Goal: Task Accomplishment & Management: Use online tool/utility

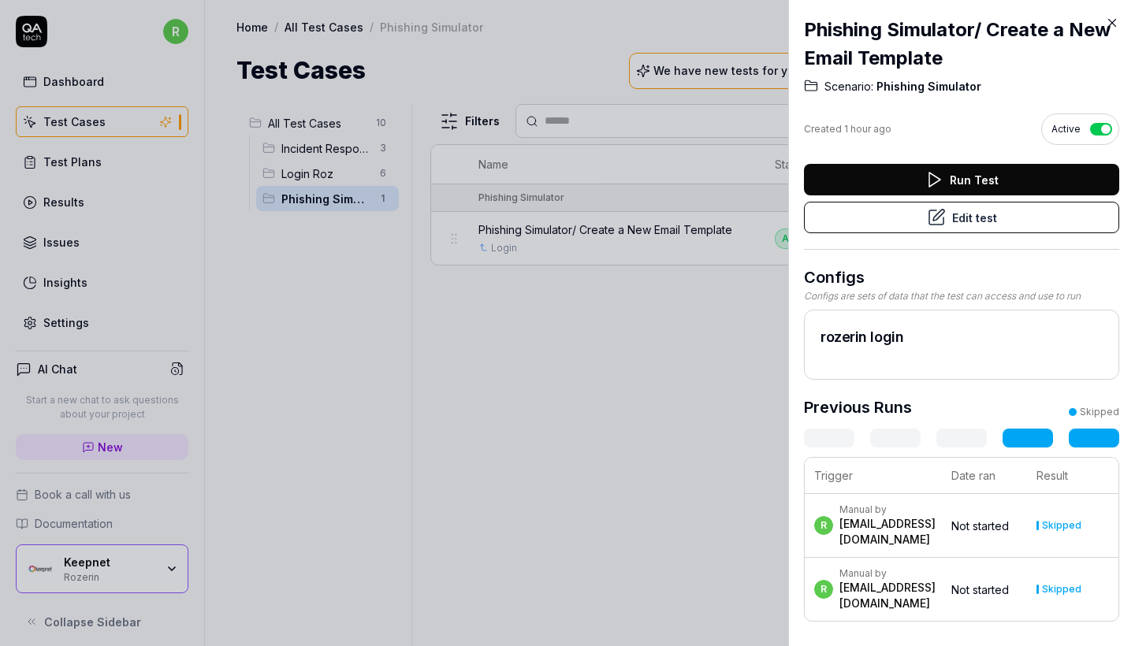
click at [1112, 25] on icon at bounding box center [1112, 23] width 14 height 14
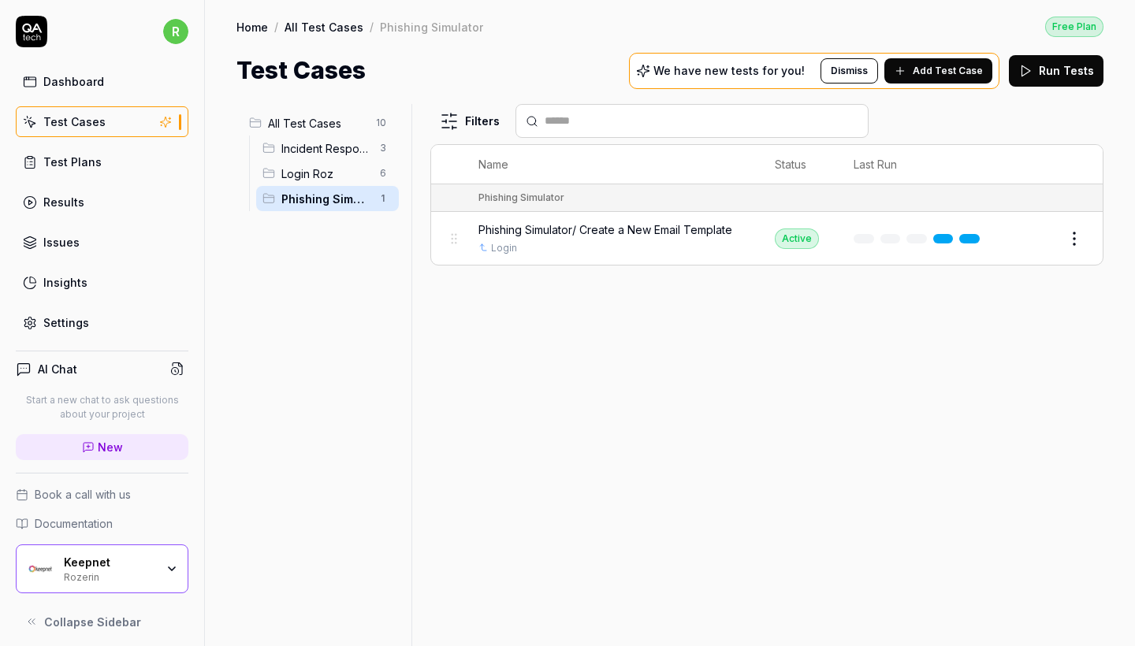
click at [575, 235] on span "Phishing Simulator/ Create a New Email Template" at bounding box center [606, 230] width 254 height 17
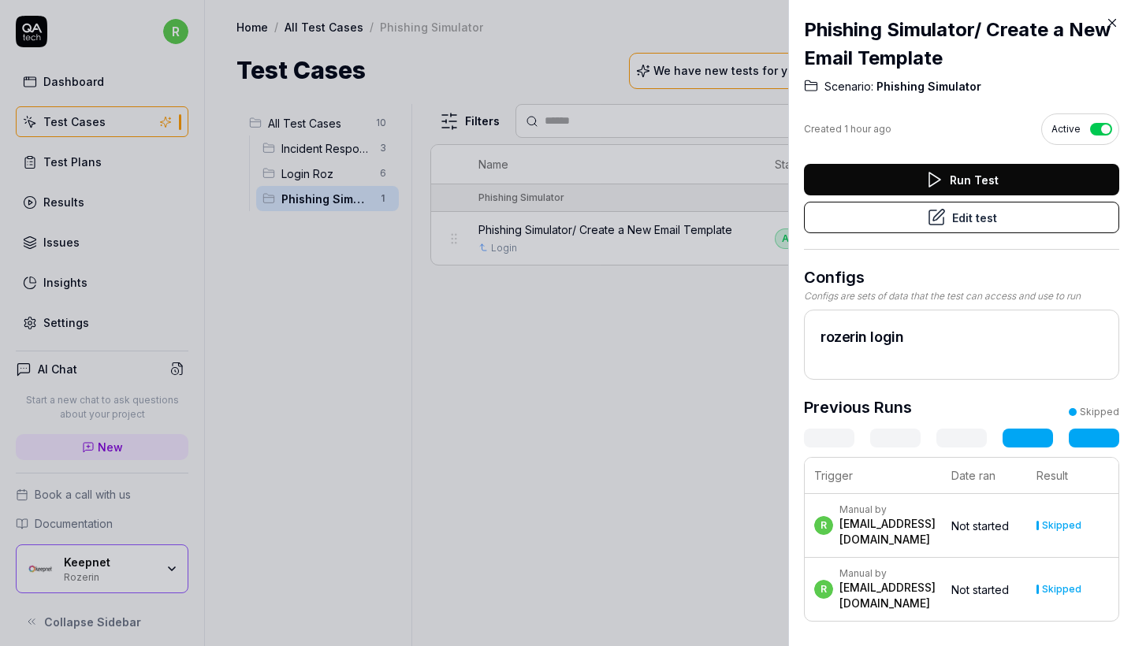
click at [996, 229] on button "Edit test" at bounding box center [961, 218] width 315 height 32
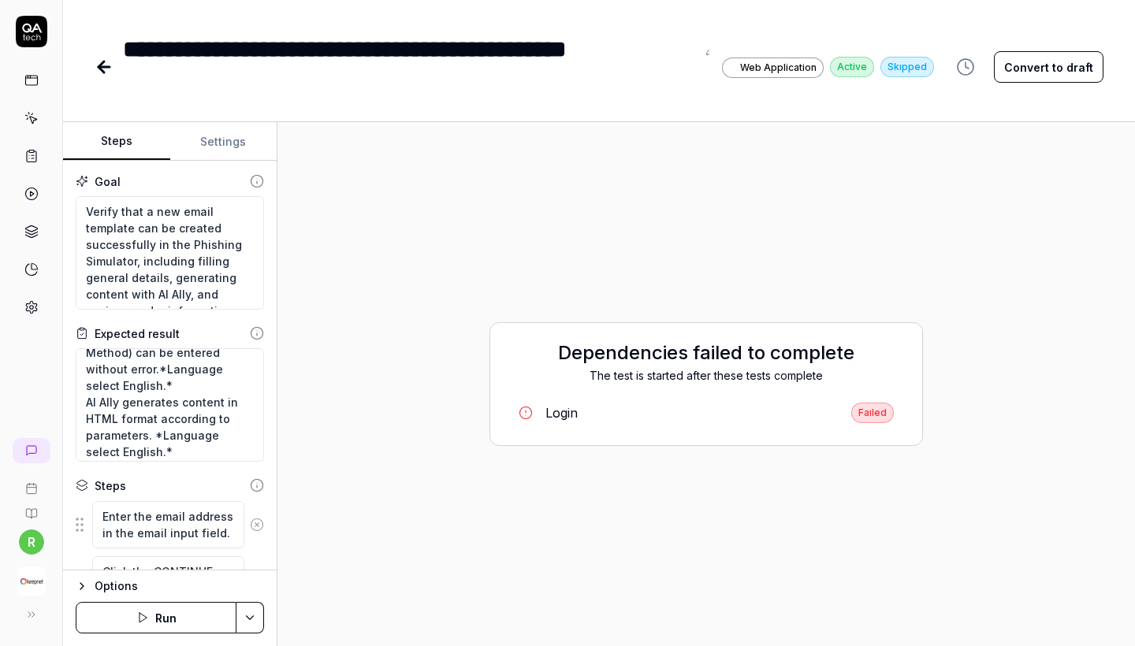
scroll to position [112, 0]
drag, startPoint x: 119, startPoint y: 367, endPoint x: 143, endPoint y: 382, distance: 28.4
click at [143, 382] on textarea "User can log in successfully. “Email Template” section is accessible. General I…" at bounding box center [170, 405] width 188 height 114
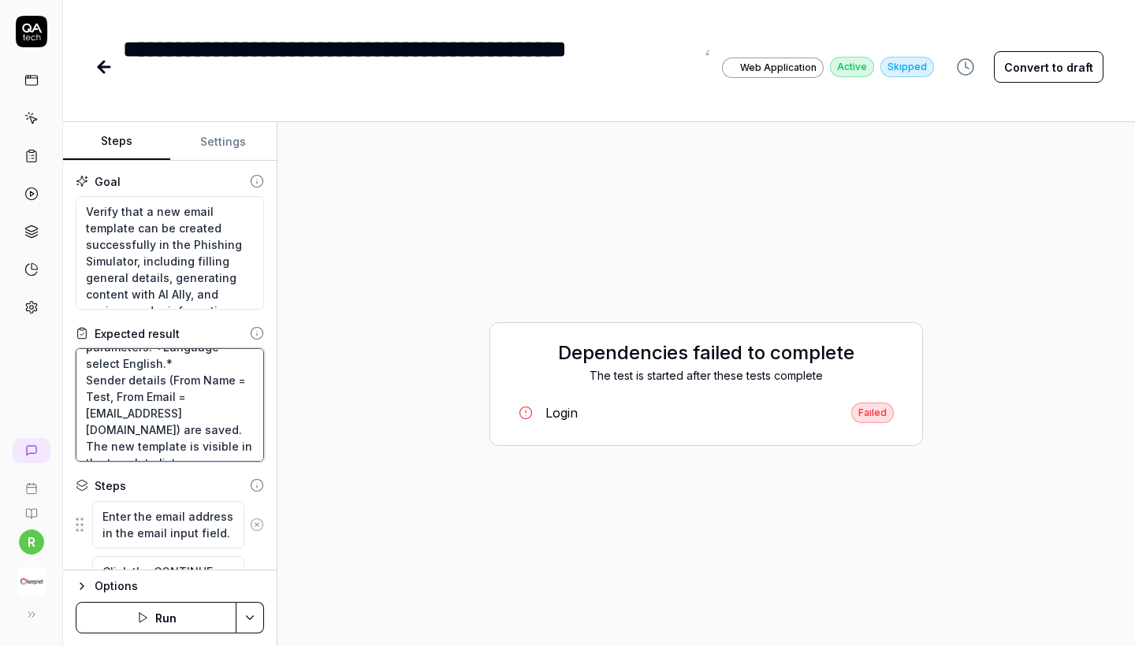
scroll to position [0, 0]
drag, startPoint x: 185, startPoint y: 449, endPoint x: 1, endPoint y: 244, distance: 275.7
click at [1, 244] on div "**********" at bounding box center [567, 323] width 1135 height 646
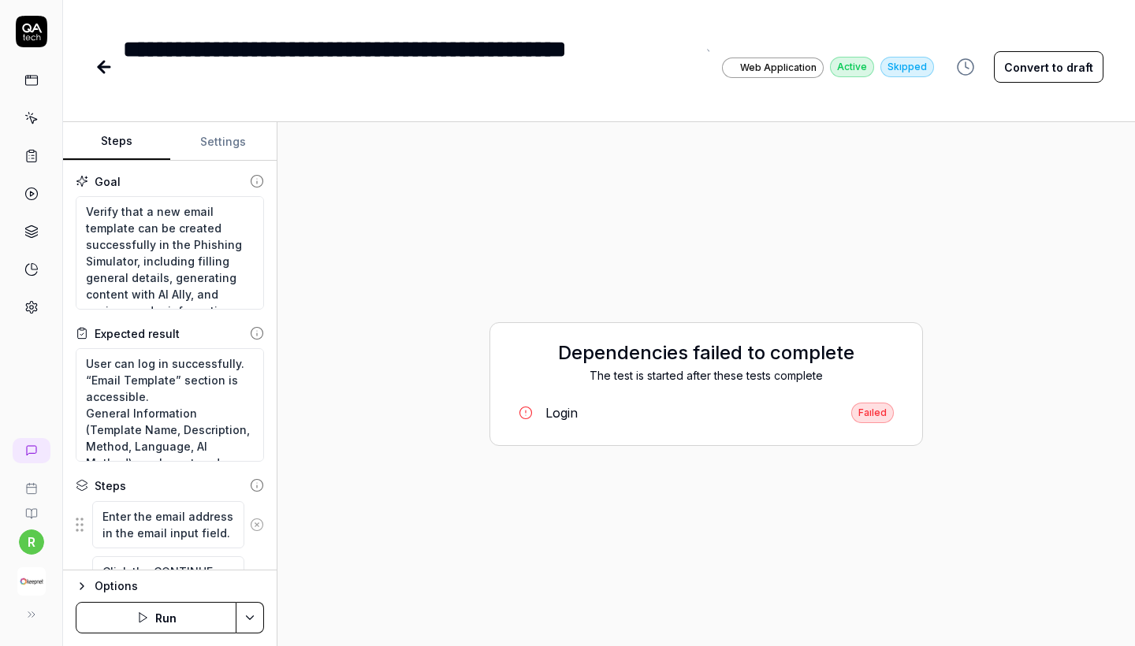
click at [317, 5] on div "**********" at bounding box center [599, 51] width 1072 height 102
drag, startPoint x: 181, startPoint y: 450, endPoint x: 43, endPoint y: 279, distance: 219.3
click at [43, 279] on div "**********" at bounding box center [567, 323] width 1135 height 646
type textarea "*"
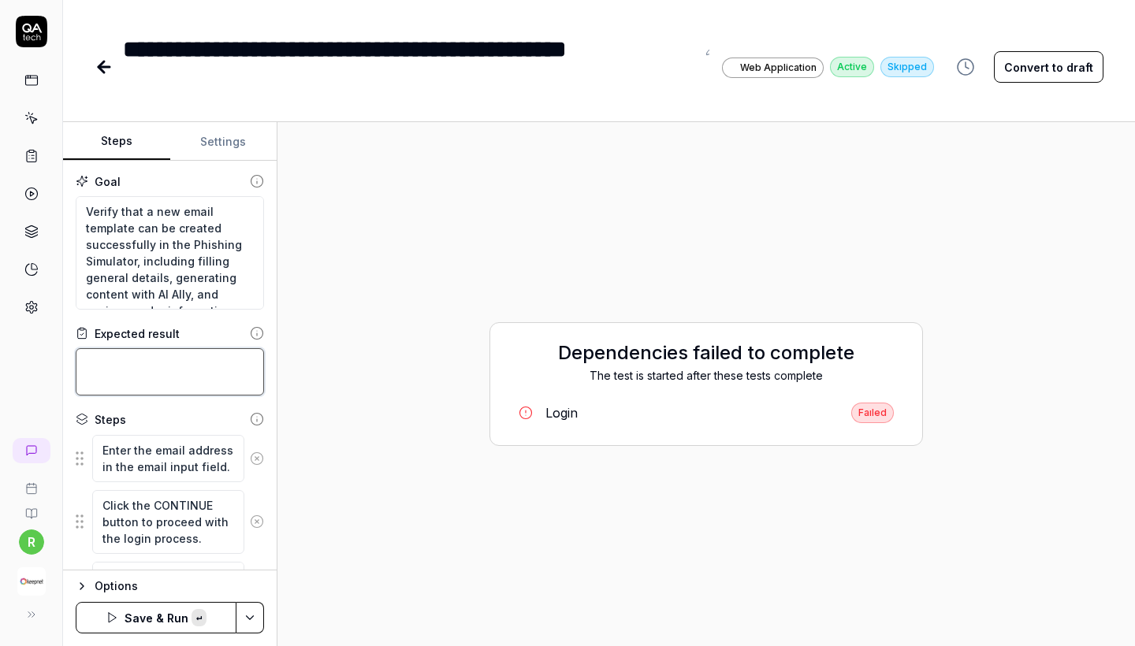
paste textarea "User can log in successfully. “Email Template” section is accessible. General I…"
type textarea "*"
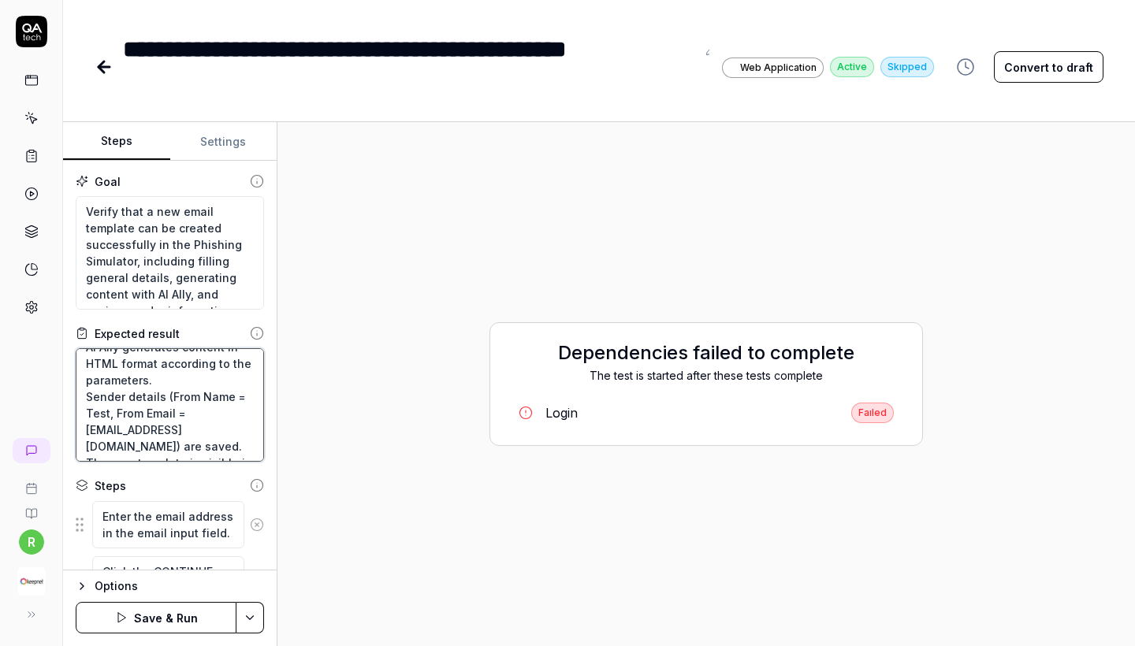
type textarea "User can log in successfully. “Email Template” section is accessible. General I…"
click at [158, 615] on button "Save & Run" at bounding box center [156, 618] width 161 height 32
click at [885, 415] on div "Faıled" at bounding box center [872, 413] width 43 height 20
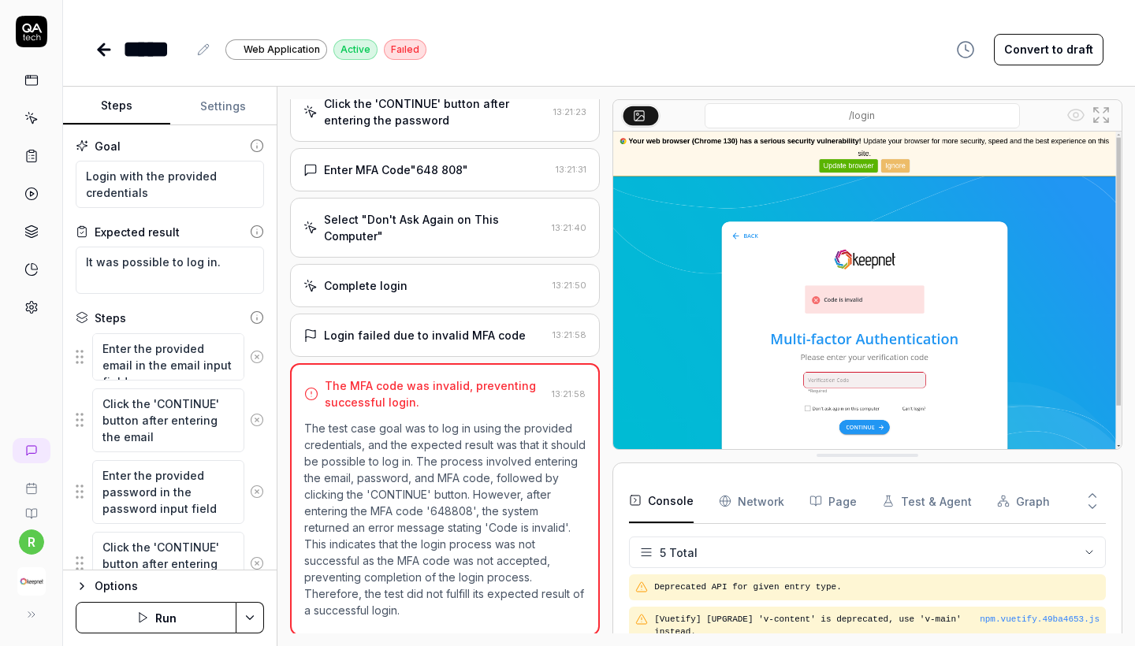
scroll to position [206, 0]
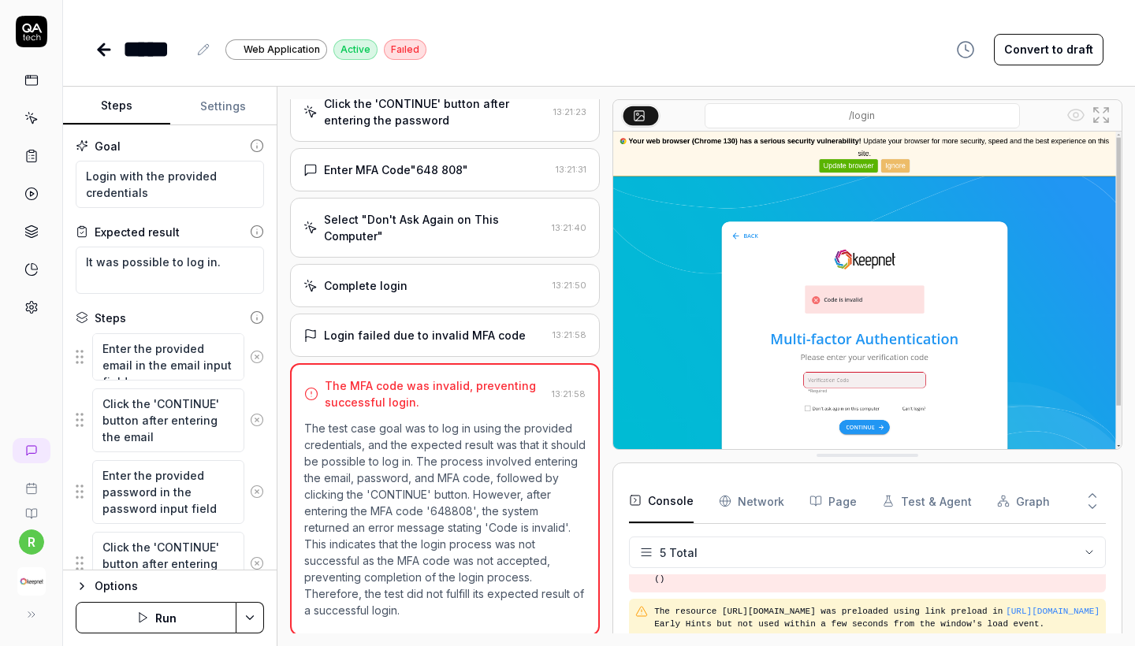
click at [829, 382] on img at bounding box center [867, 291] width 508 height 318
click at [447, 357] on div "Login failed due to invalid MFA code 13:21:58" at bounding box center [445, 335] width 310 height 43
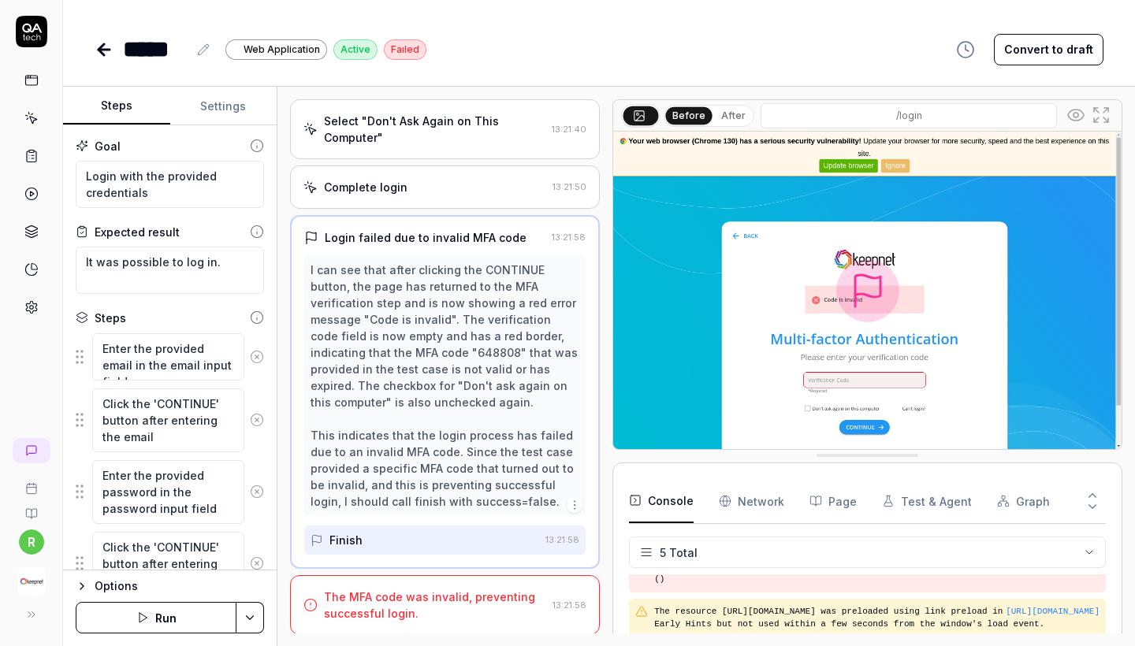
scroll to position [387, 0]
click at [403, 620] on div "The MFA code was invalid, preventing successful login. 13:21:58" at bounding box center [445, 606] width 310 height 60
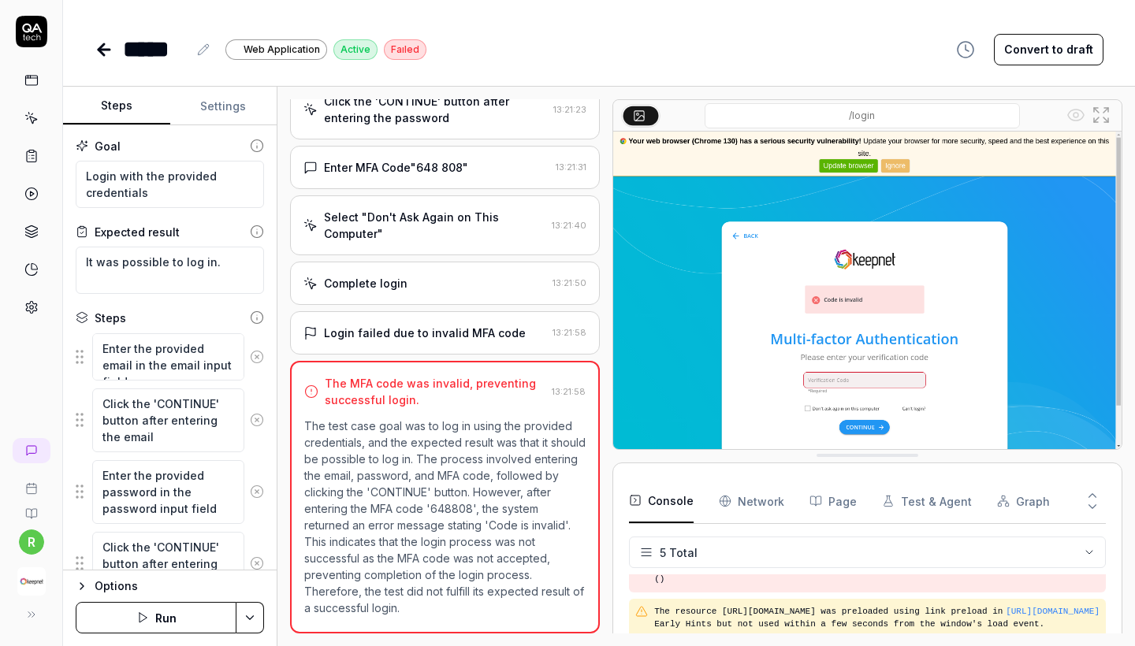
scroll to position [289, 0]
click at [421, 344] on div "Login failed due to invalid MFA code" at bounding box center [425, 335] width 202 height 17
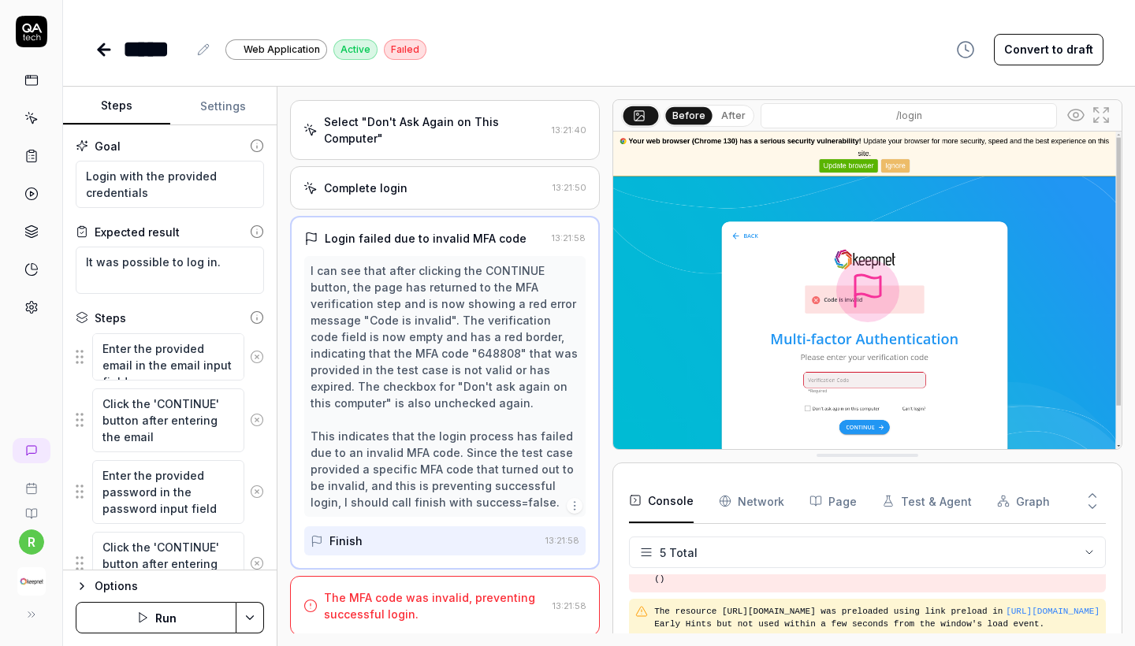
click at [434, 616] on div "The MFA code was invalid, preventing successful login." at bounding box center [435, 606] width 222 height 33
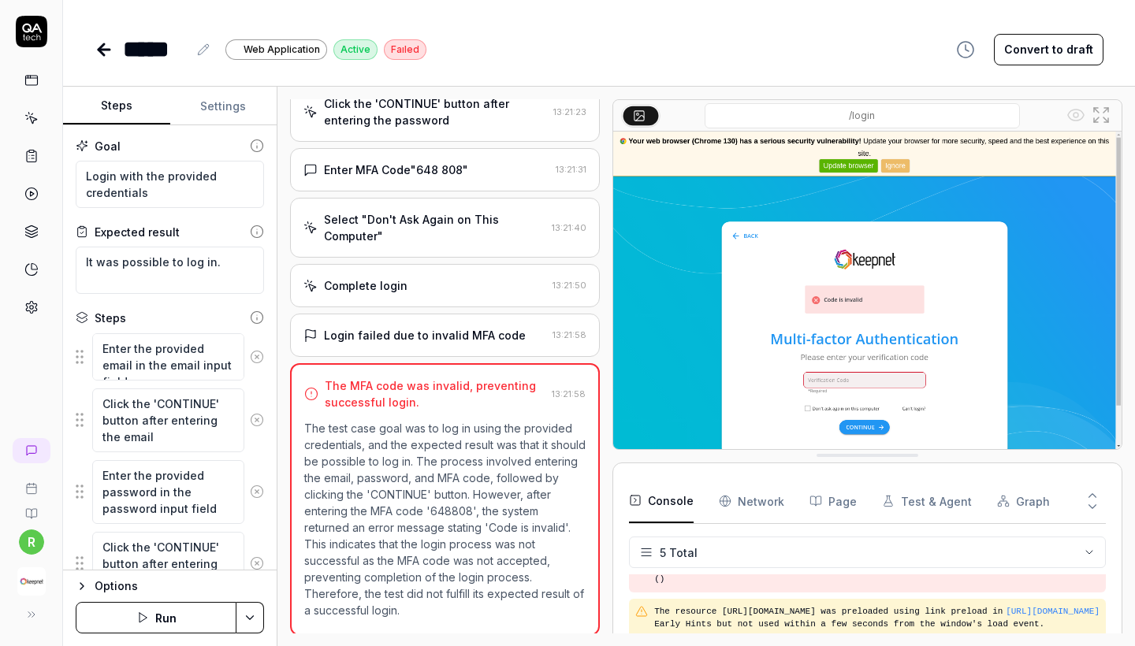
click at [475, 357] on div "Login failed due to invalid MFA code 13:21:58" at bounding box center [445, 335] width 310 height 43
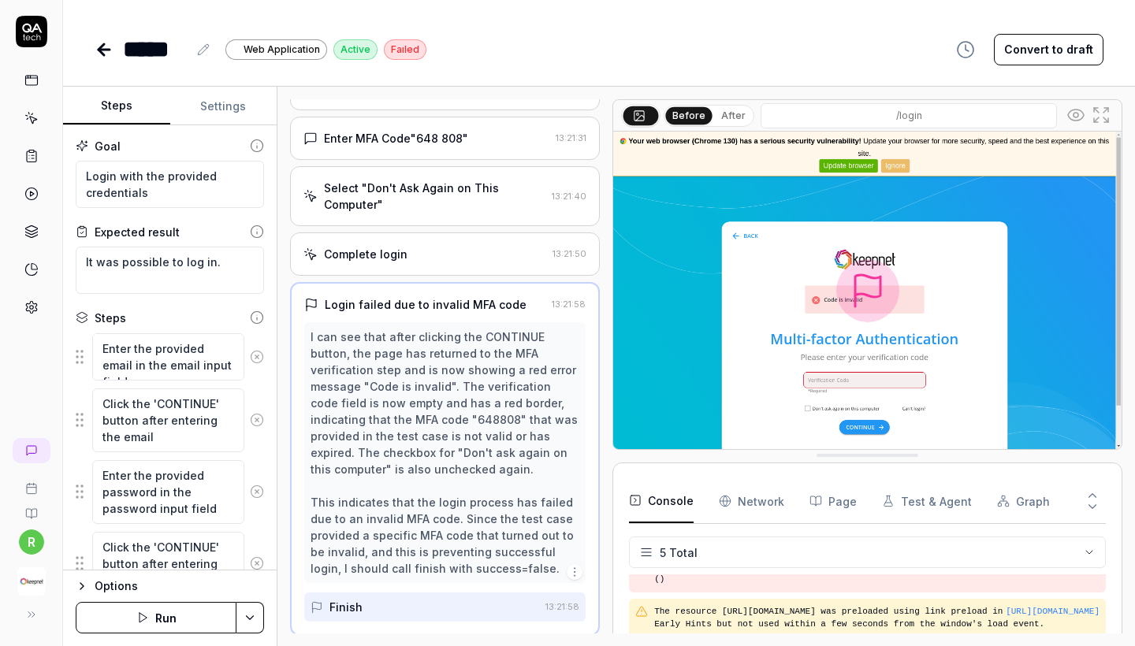
click at [855, 375] on img at bounding box center [867, 291] width 508 height 318
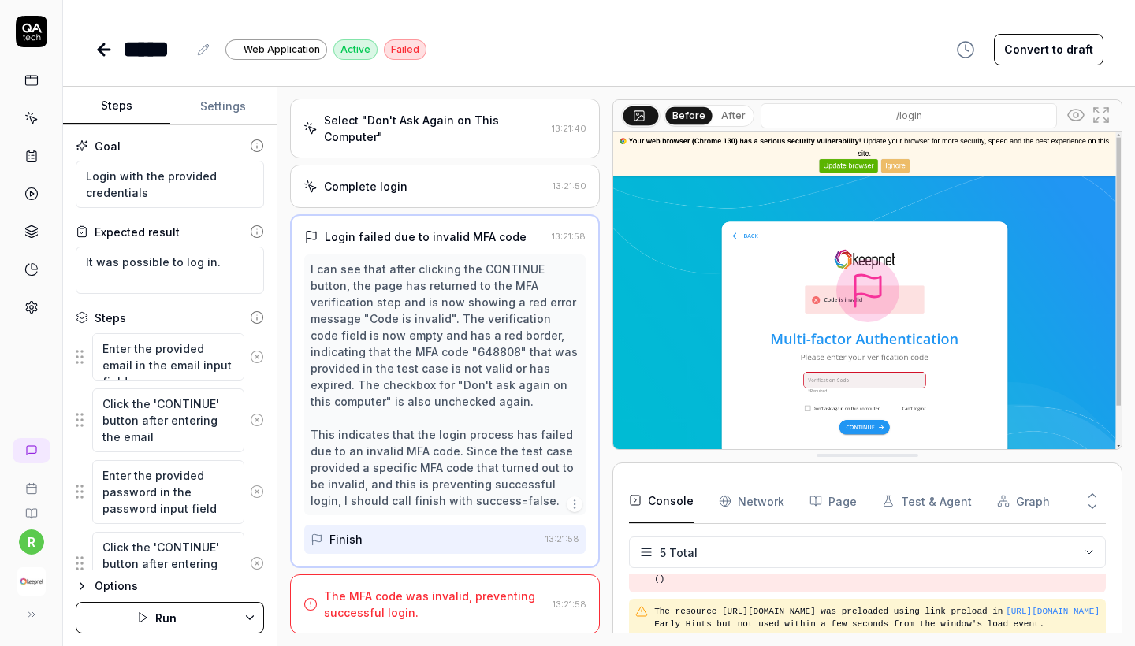
scroll to position [387, 0]
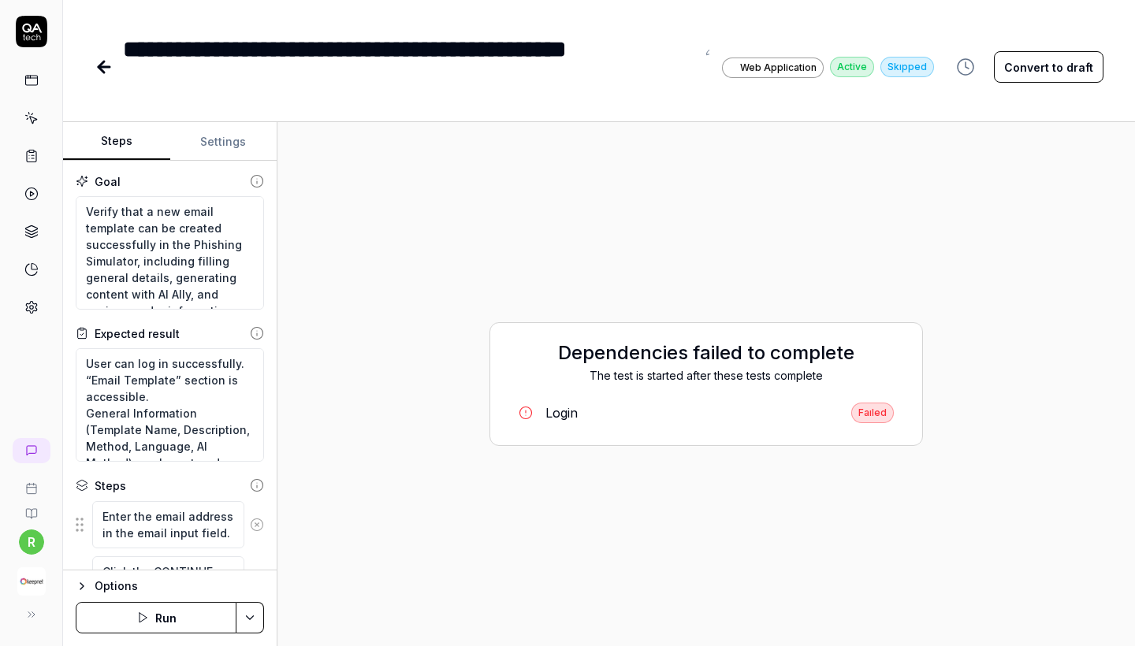
click at [99, 59] on icon at bounding box center [104, 67] width 19 height 19
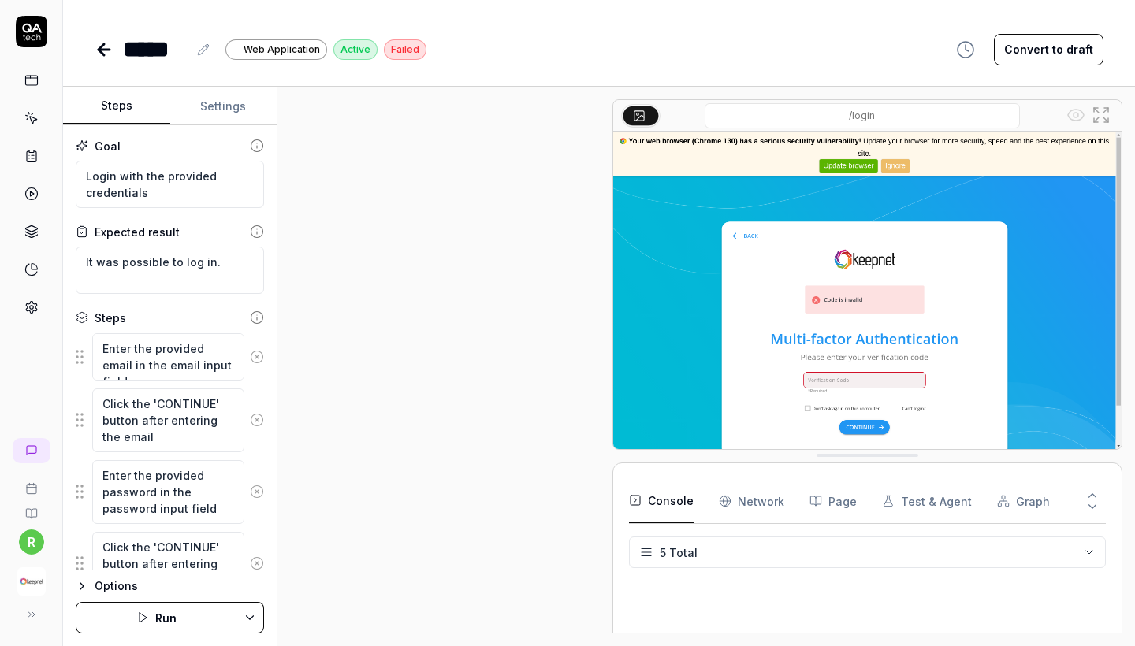
scroll to position [289, 0]
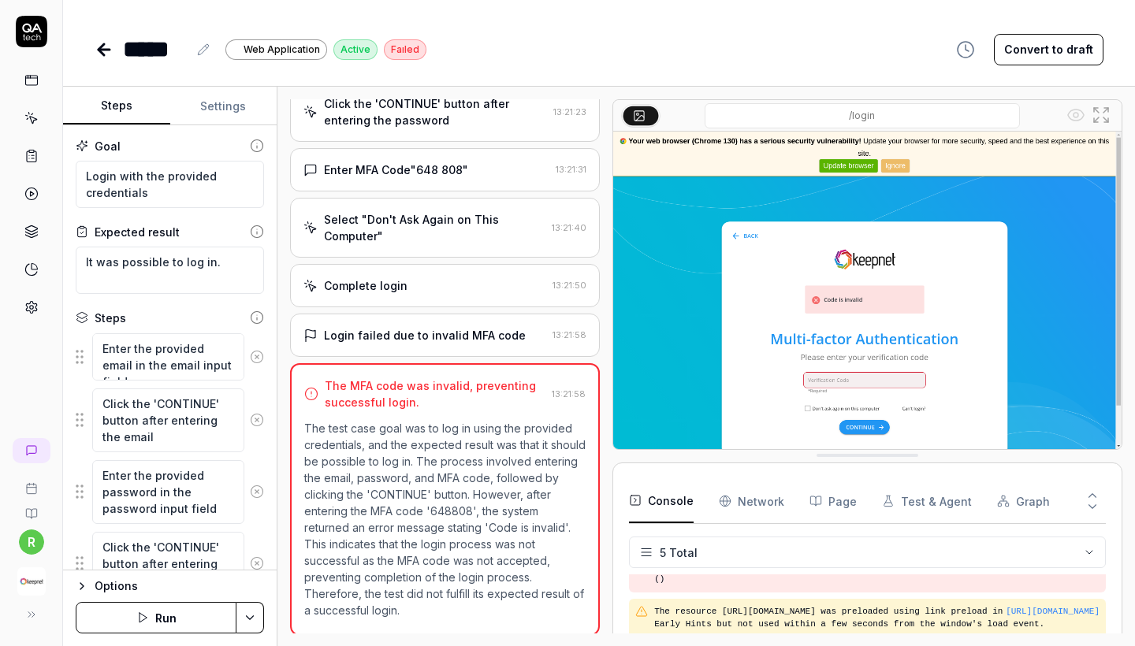
click at [100, 59] on link at bounding box center [106, 50] width 22 height 32
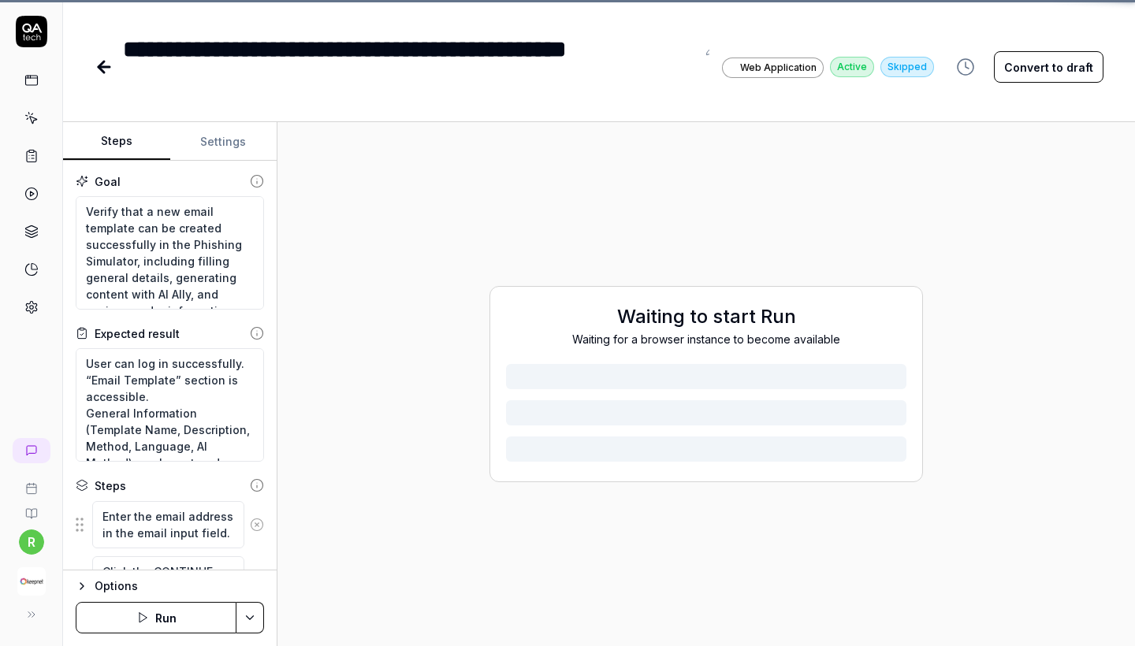
click at [100, 55] on link at bounding box center [106, 67] width 22 height 32
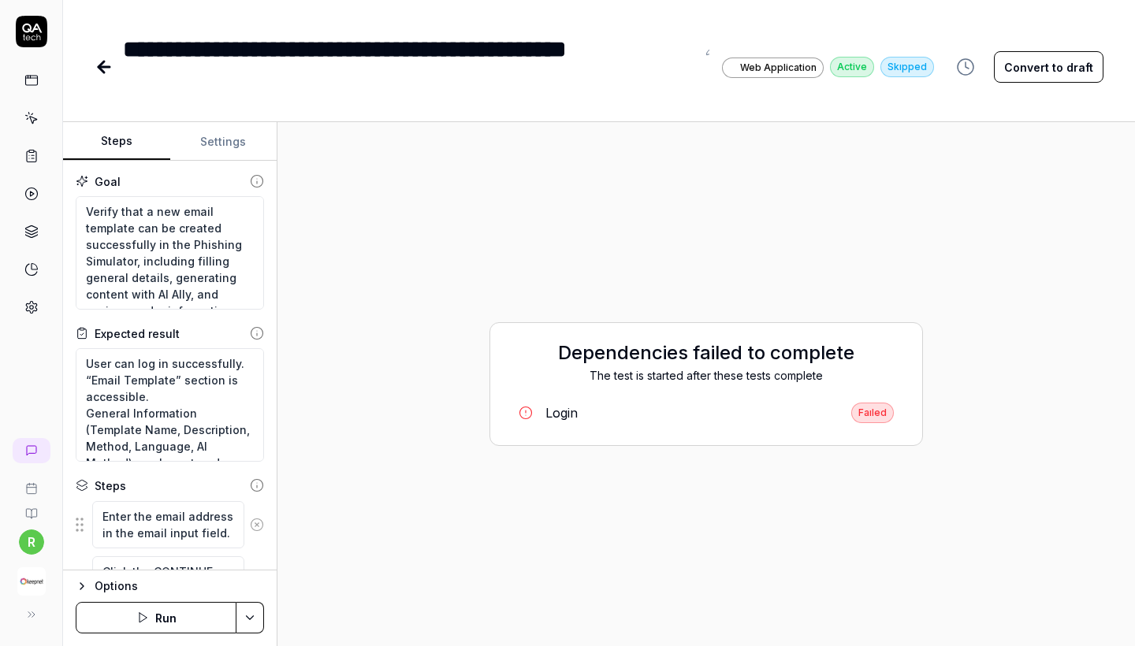
click at [102, 63] on icon at bounding box center [102, 66] width 6 height 11
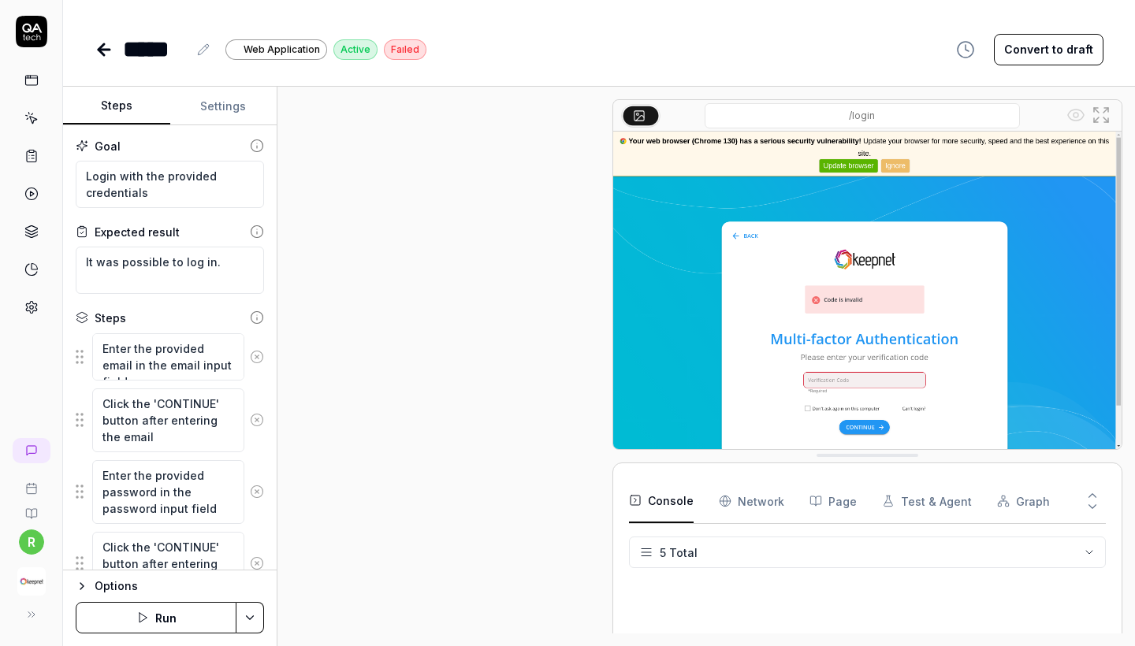
scroll to position [289, 0]
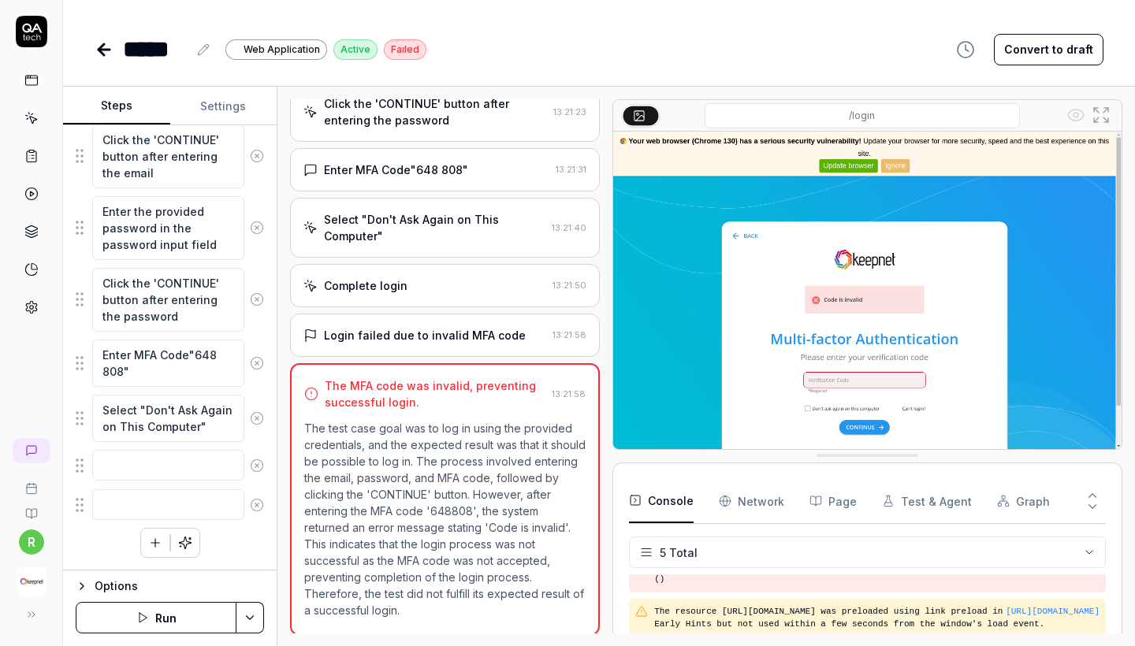
scroll to position [264, 0]
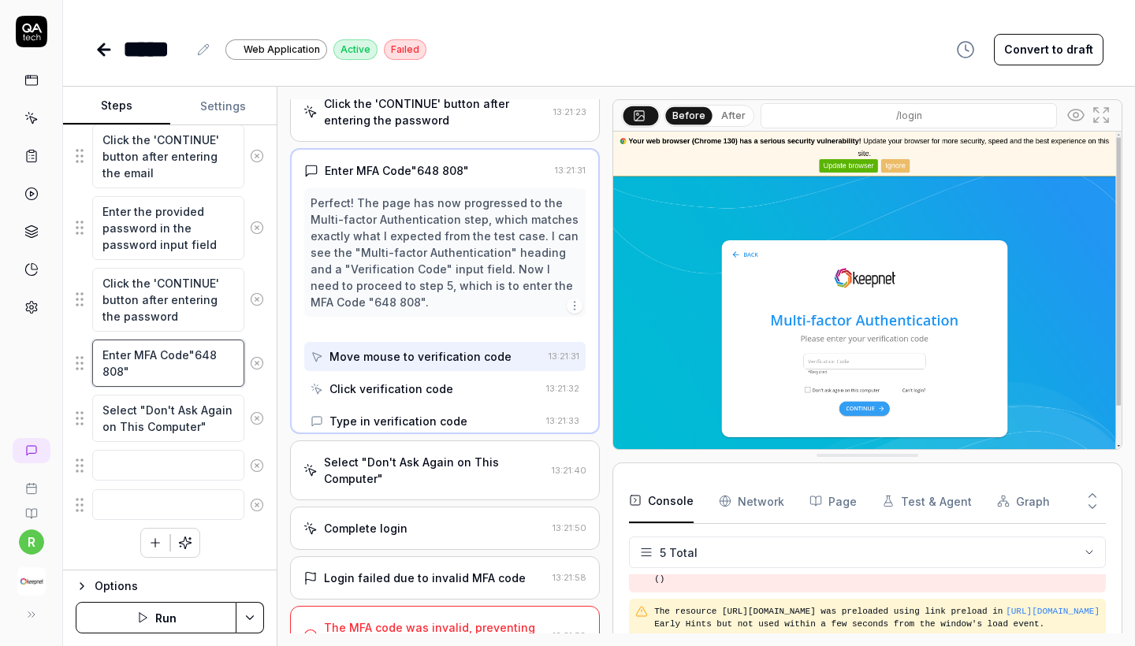
click at [203, 358] on textarea "Enter MFA Code"648 808"" at bounding box center [168, 363] width 152 height 47
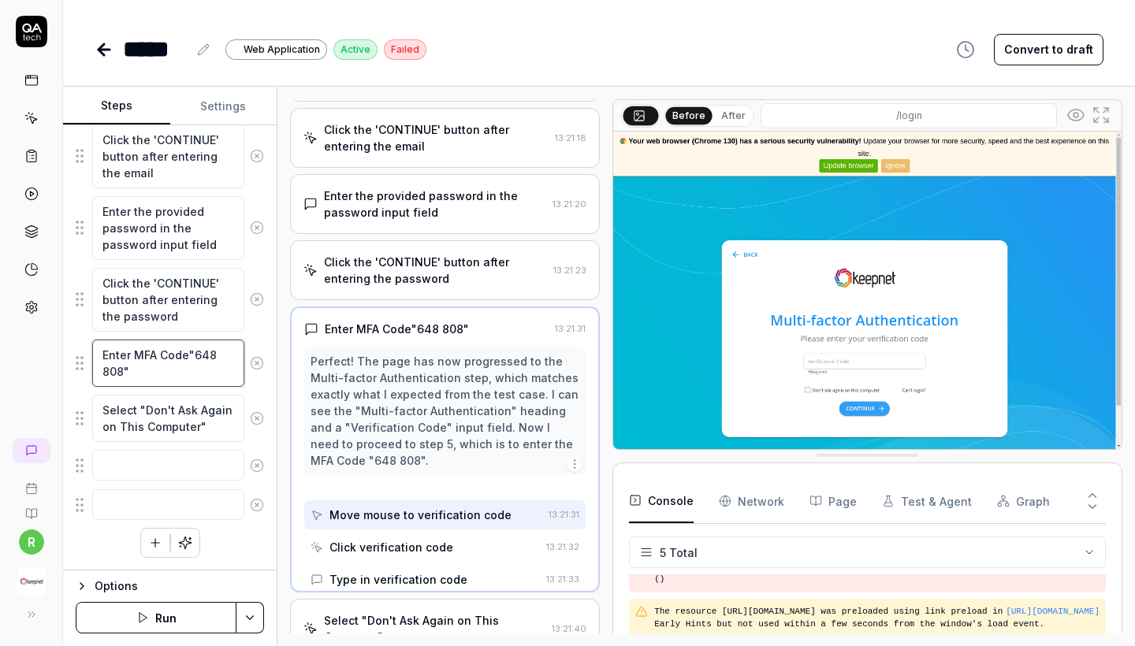
click at [203, 358] on textarea "Enter MFA Code"648 808"" at bounding box center [168, 363] width 152 height 47
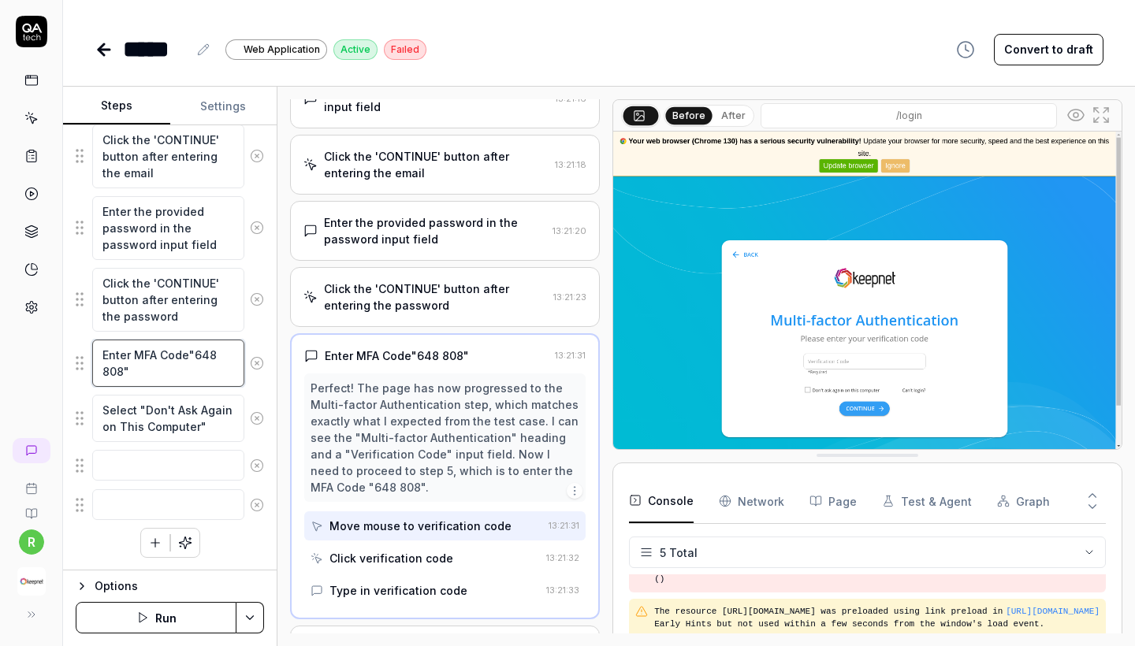
type textarea "*"
type textarea "Enter MFA Code"808""
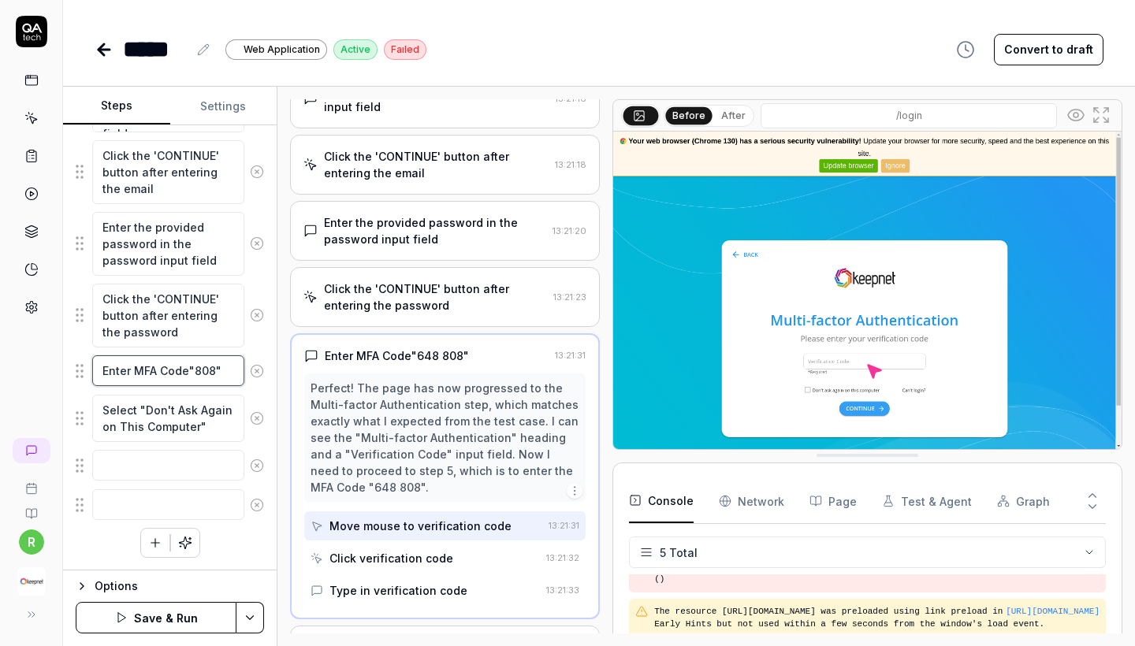
scroll to position [248, 0]
click at [207, 371] on textarea "Enter MFA Code"808"" at bounding box center [168, 371] width 152 height 31
type textarea "*"
type textarea "Enter MFA Code"1""
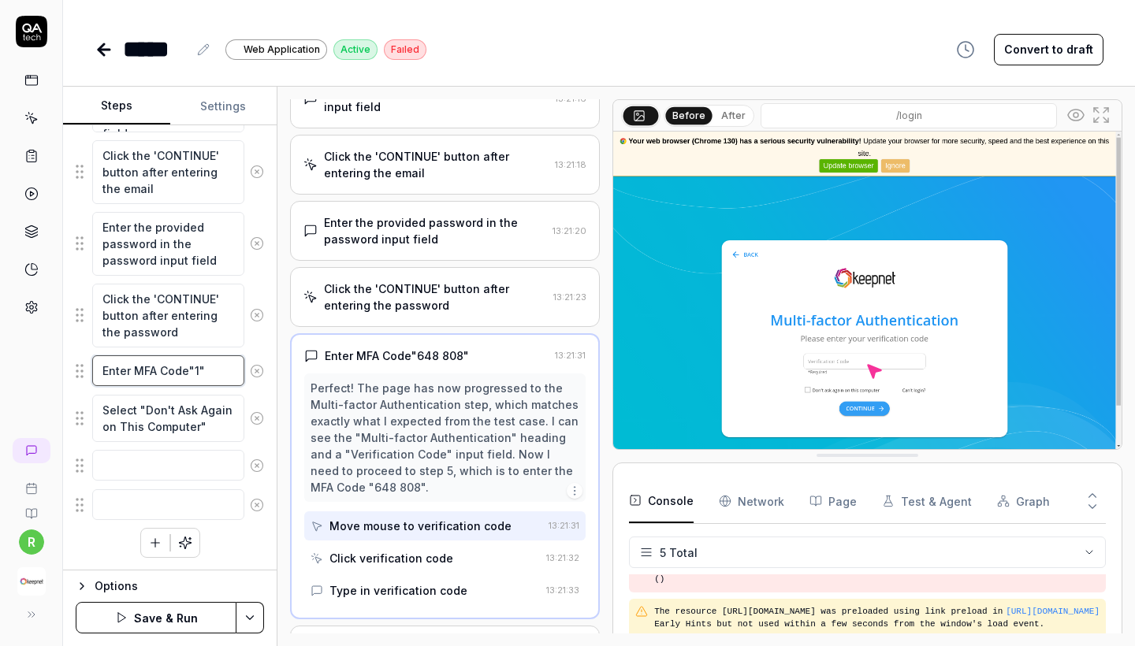
type textarea "*"
type textarea "Enter MFA Code"19""
type textarea "*"
type textarea "Enter MFA Code"197""
type textarea "*"
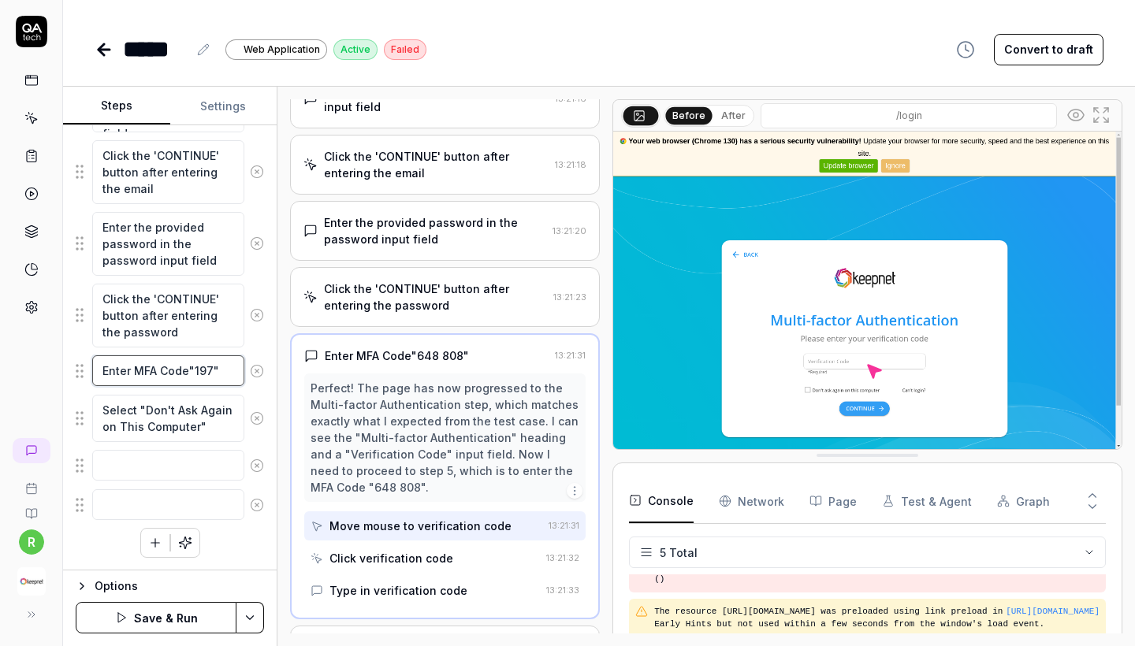
type textarea "Enter MFA Code"197 ""
type textarea "*"
type textarea "Enter MFA Code"197 3""
type textarea "*"
type textarea "Enter MFA Code"197 36""
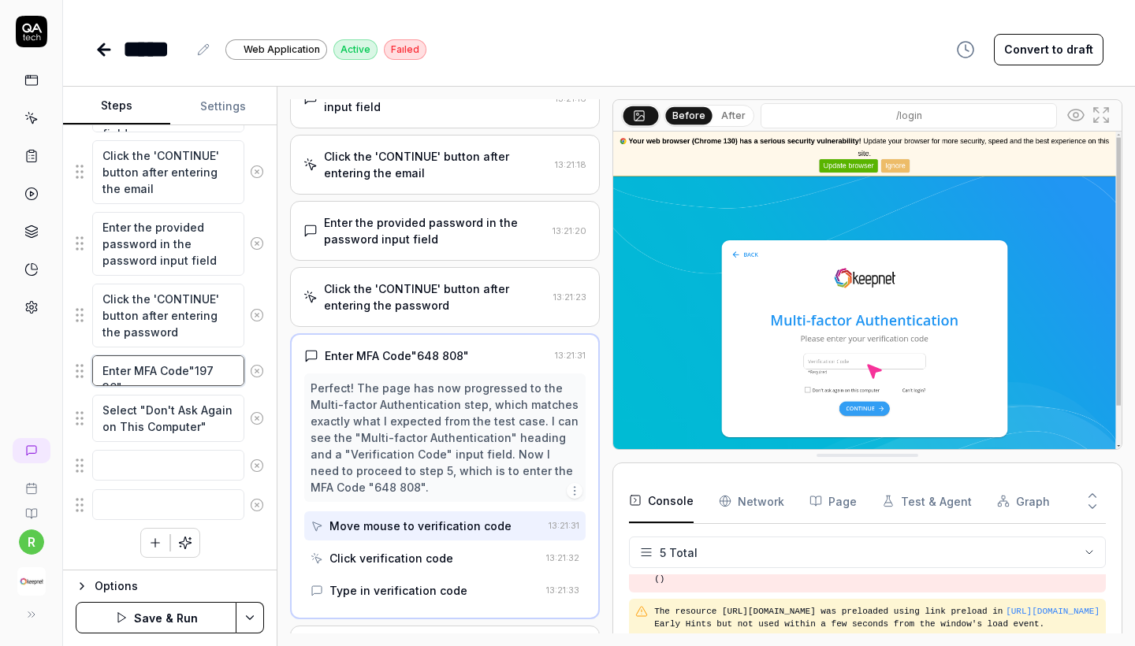
type textarea "*"
type textarea "Enter MFA Code"197 369""
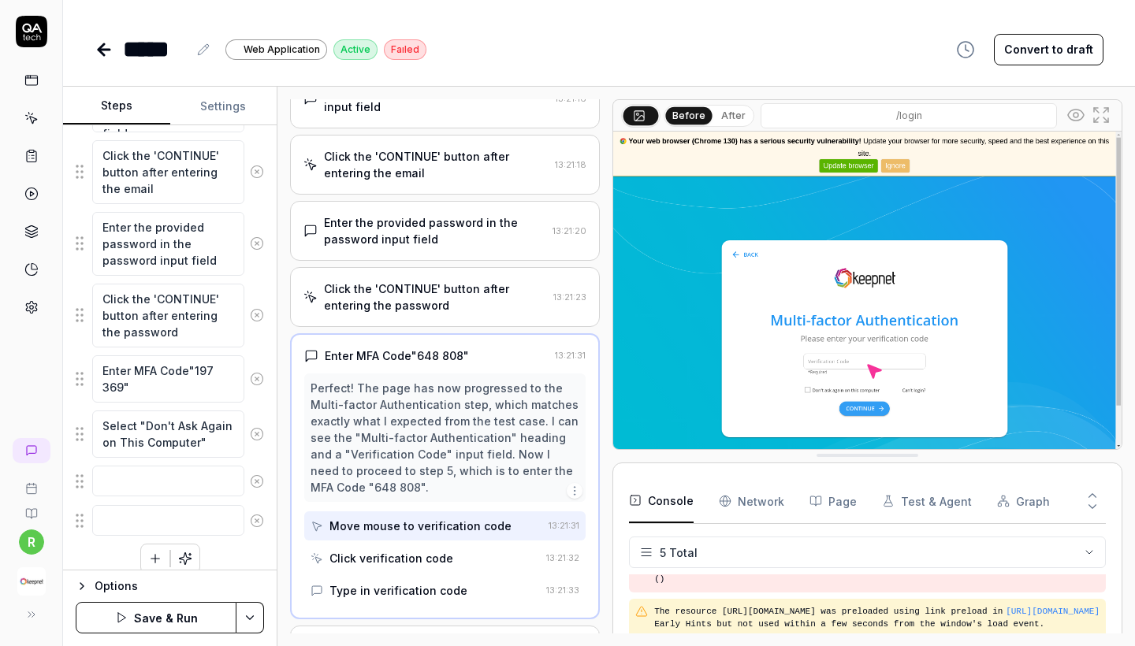
click at [165, 611] on button "Save & Run" at bounding box center [156, 618] width 161 height 32
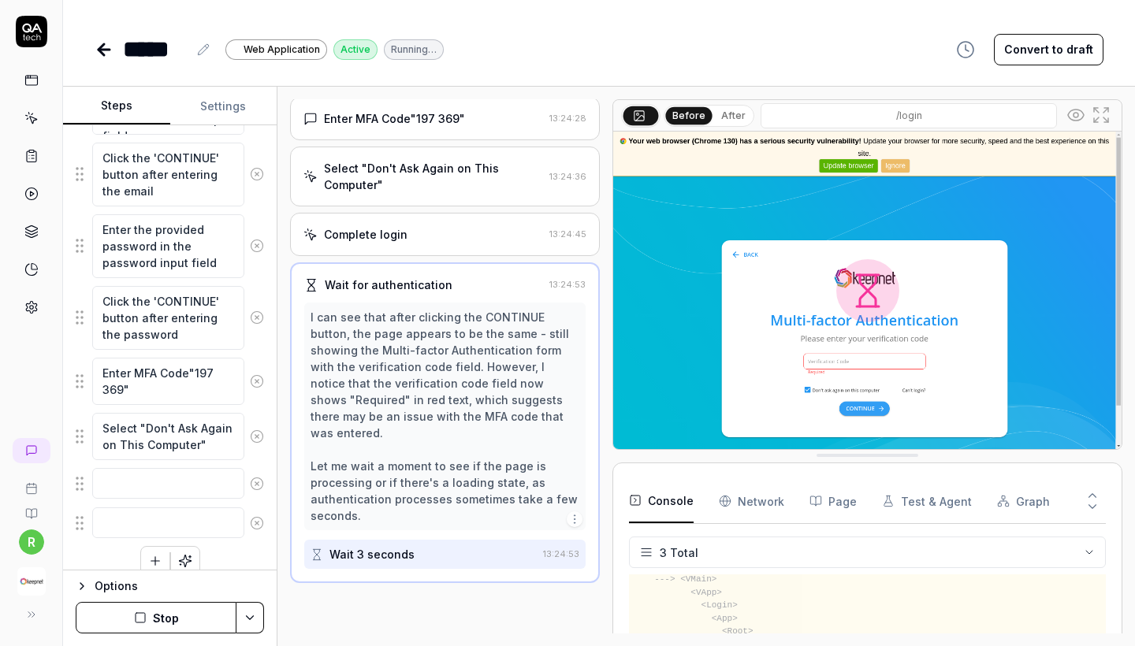
scroll to position [338, 0]
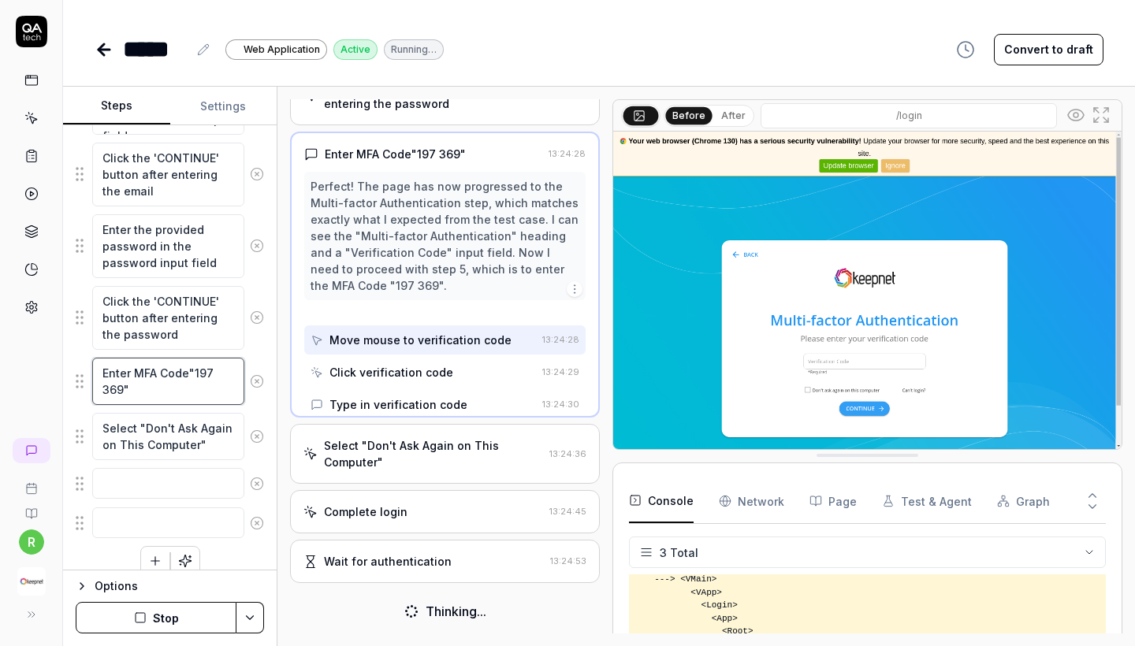
click at [201, 376] on textarea "Enter MFA Code"197 369"" at bounding box center [168, 381] width 152 height 47
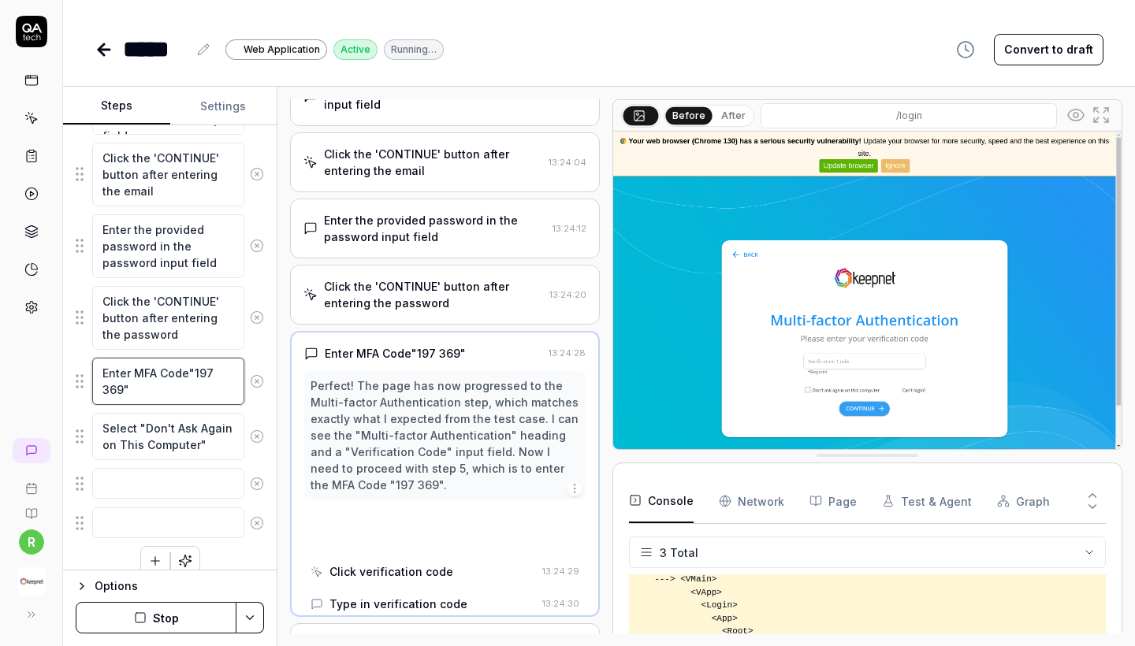
click at [201, 376] on textarea "Enter MFA Code"197 369"" at bounding box center [168, 381] width 152 height 47
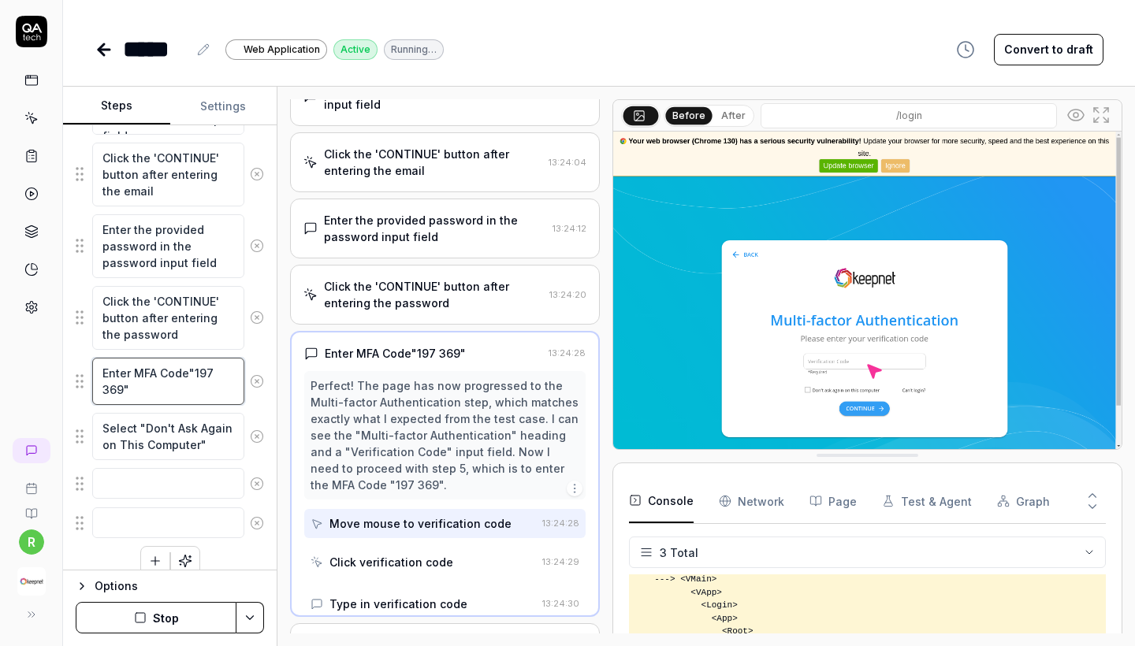
scroll to position [104, 0]
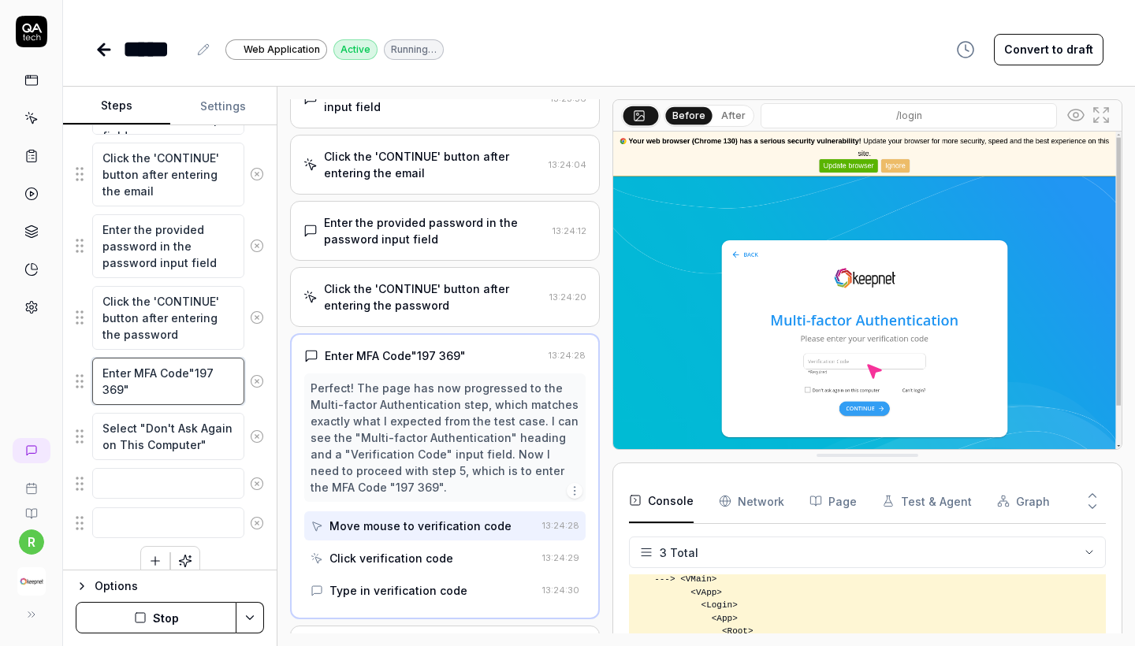
type textarea "*"
type textarea "Enter MFA Code"2 369""
type textarea "*"
type textarea "Enter MFA Code"27 369""
type textarea "*"
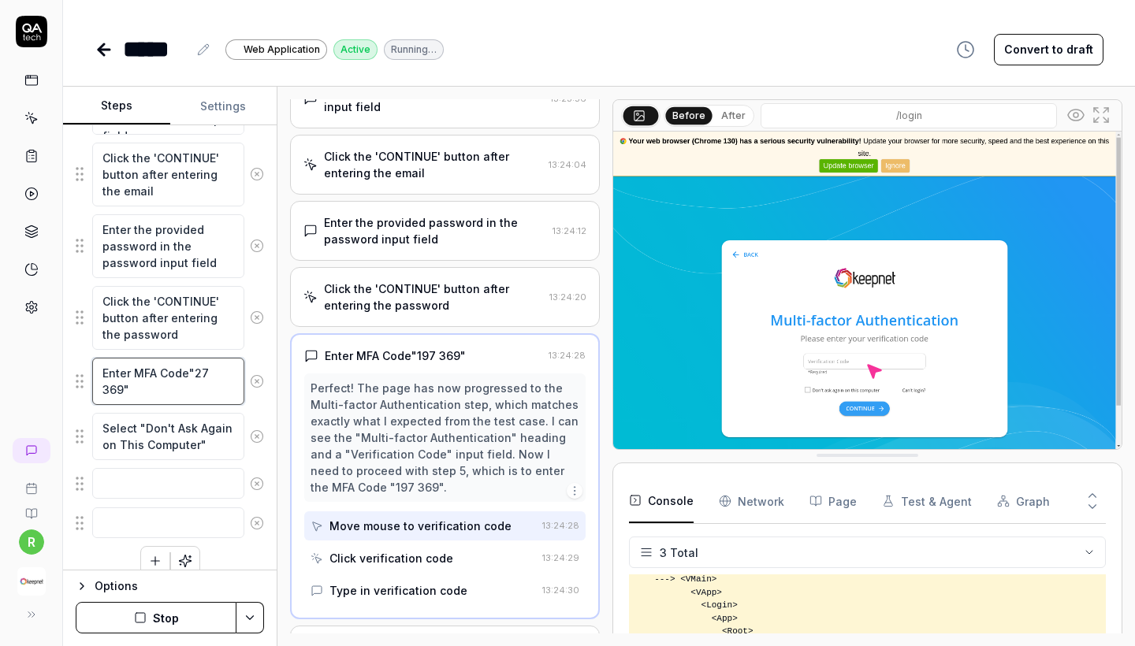
type textarea "Enter MFA Code"274 369""
click at [112, 392] on textarea "Enter MFA Code"274 369"" at bounding box center [168, 381] width 152 height 47
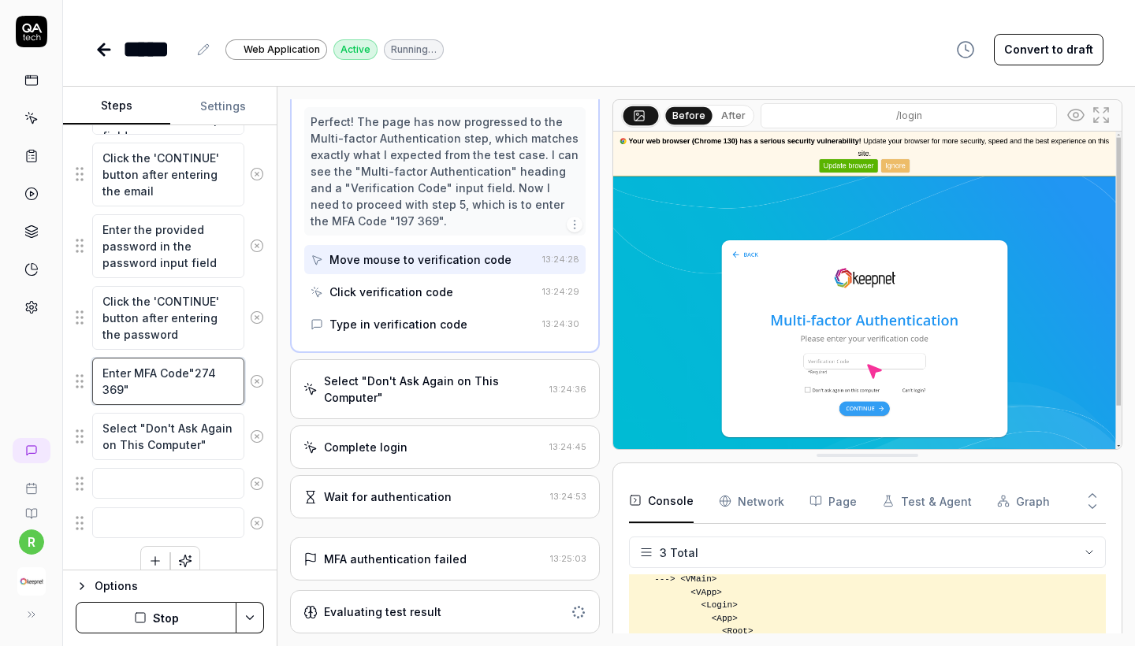
click at [112, 392] on textarea "Enter MFA Code"274 369"" at bounding box center [168, 381] width 152 height 47
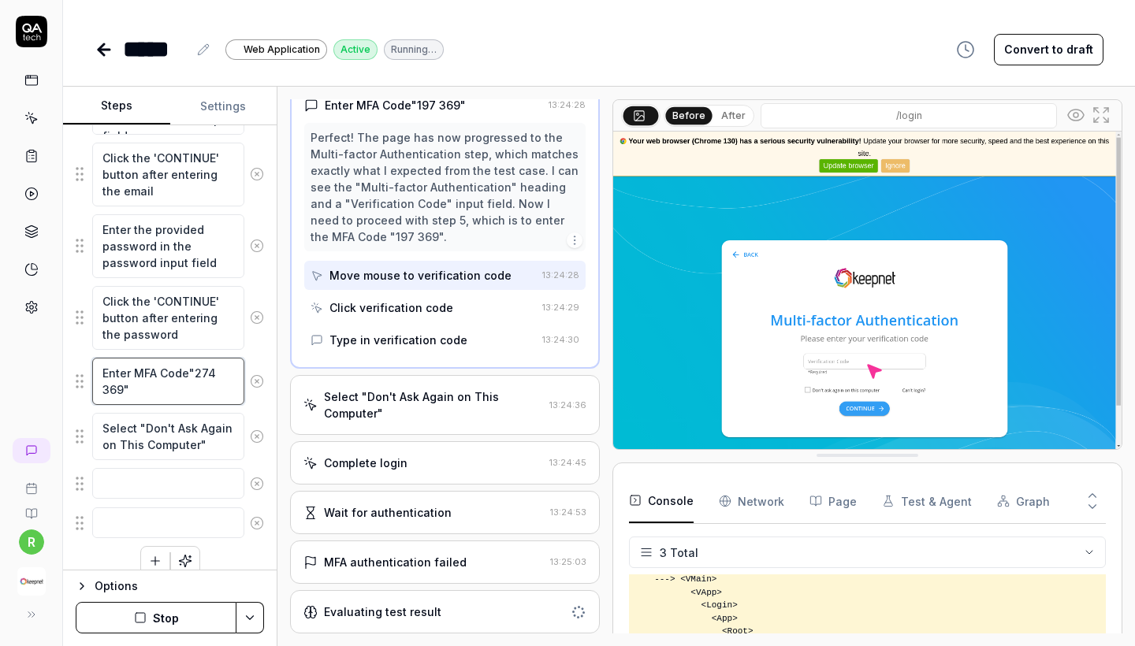
scroll to position [369, 0]
type textarea "*"
type textarea "Enter MFA Code"274 1""
type textarea "*"
type textarea "Enter MFA Code"274 19""
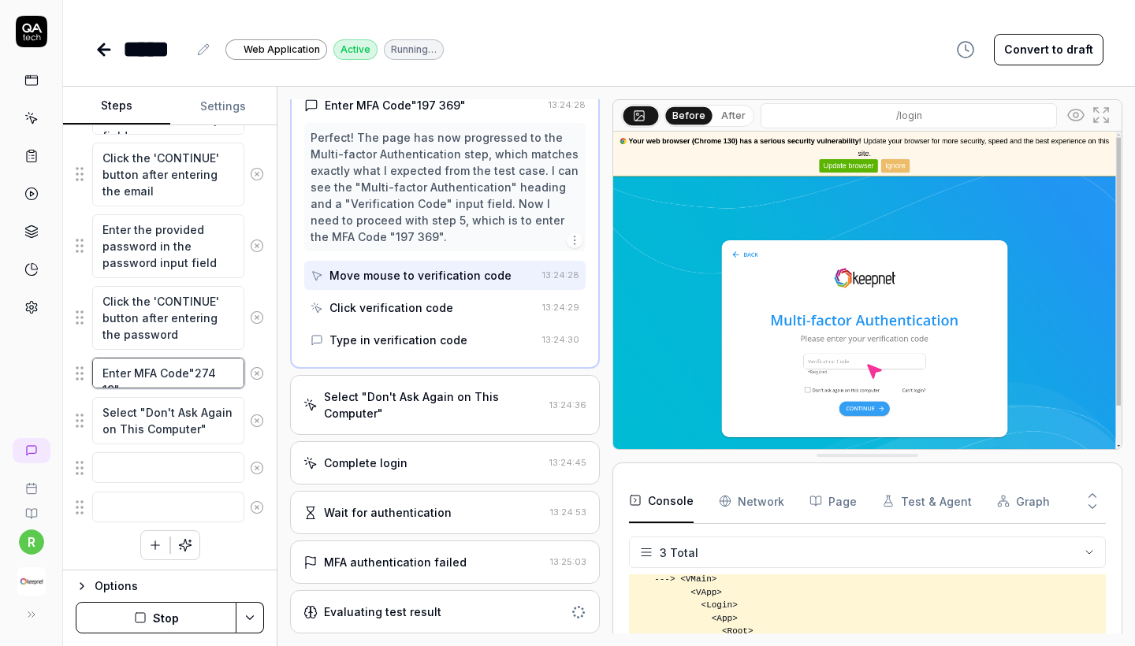
type textarea "*"
type textarea "Enter MFA Code"274 192""
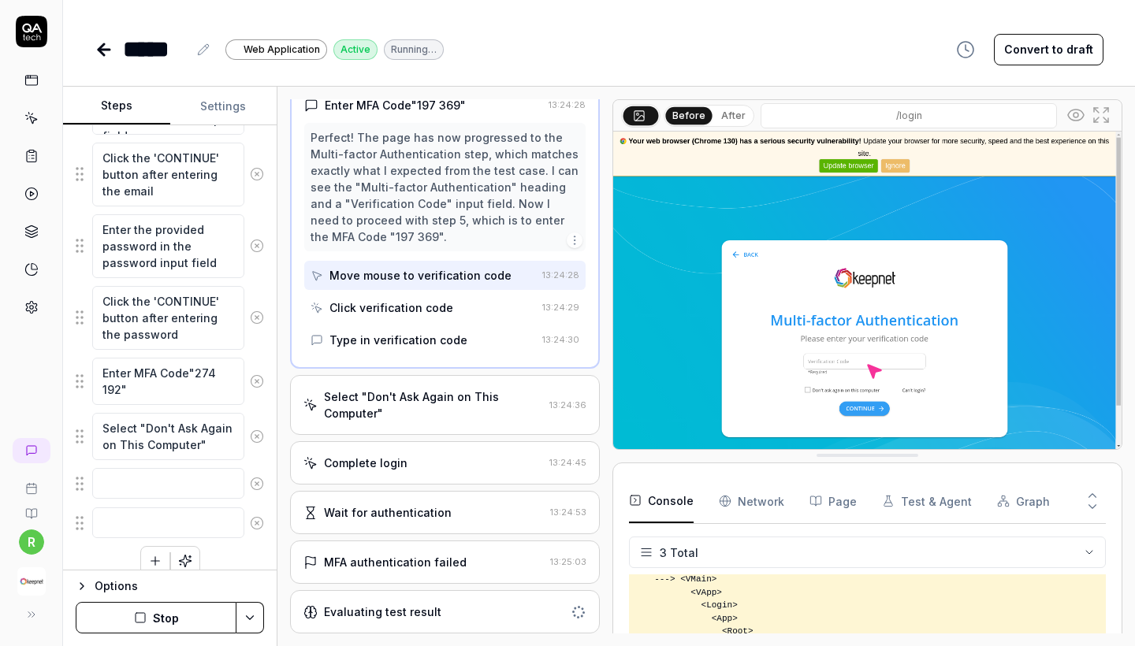
click at [163, 616] on button "Stop" at bounding box center [156, 618] width 161 height 32
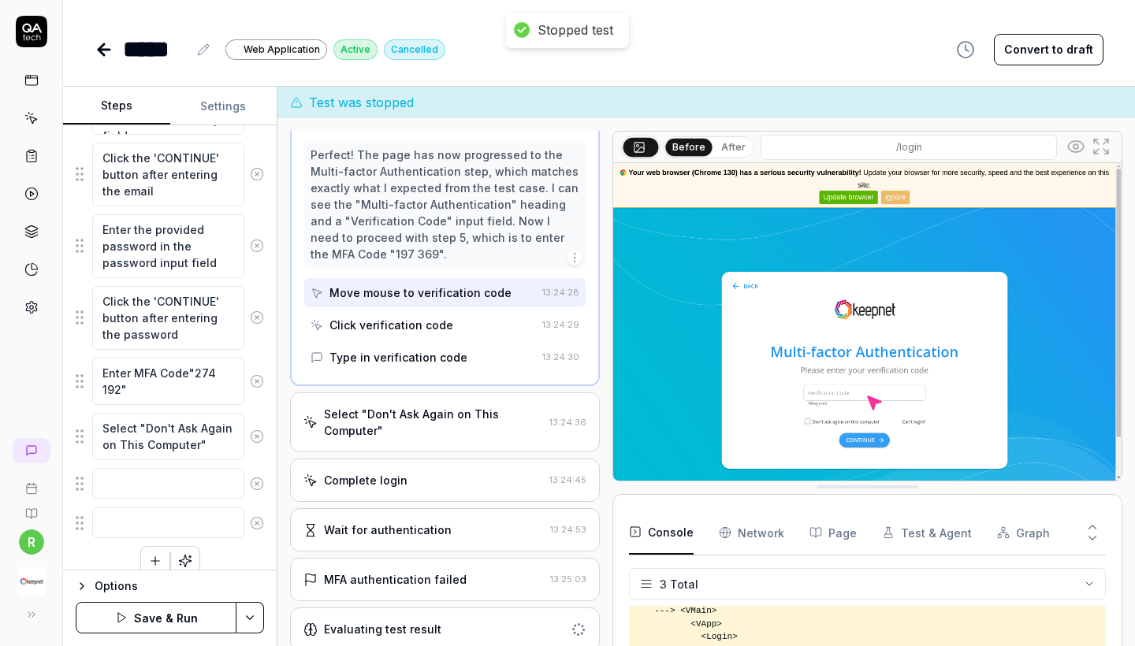
click at [163, 616] on button "Save & Run" at bounding box center [156, 618] width 161 height 32
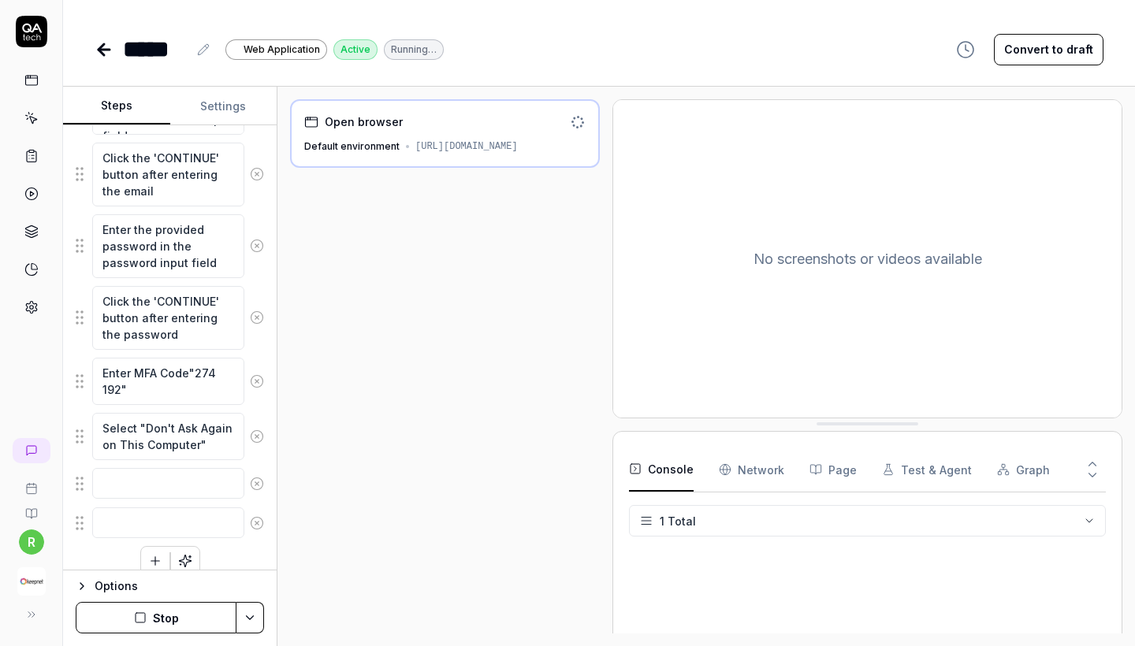
scroll to position [61, 0]
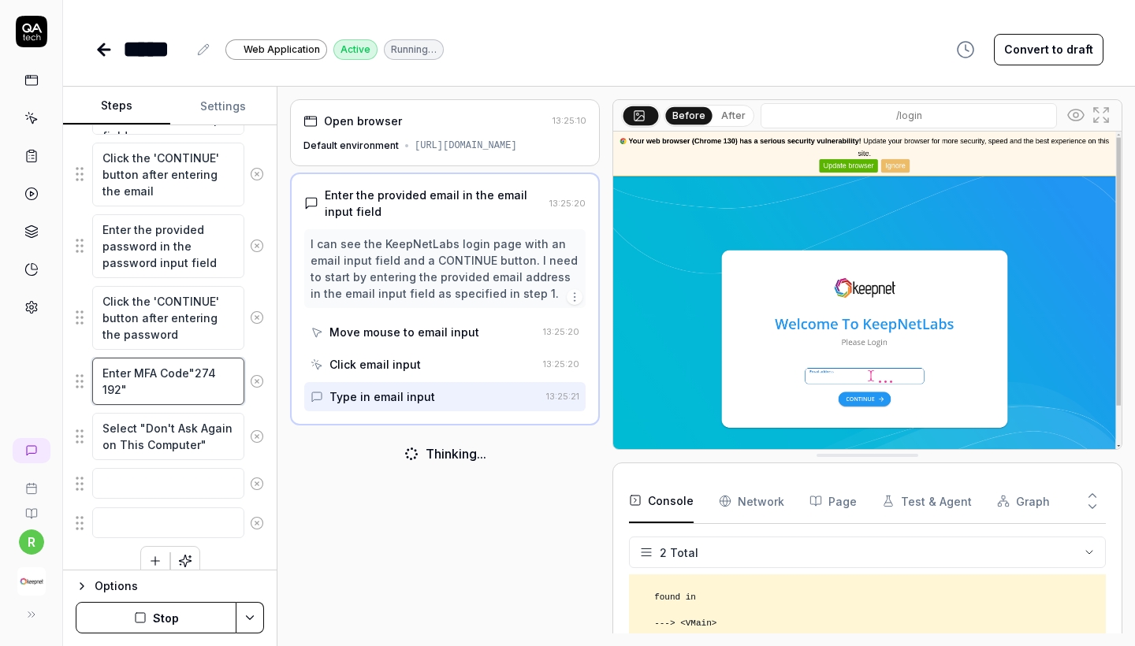
click at [204, 378] on textarea "Enter MFA Code"274 192"" at bounding box center [168, 381] width 152 height 47
type textarea "*"
type textarea "Enter MFA Code"4 192""
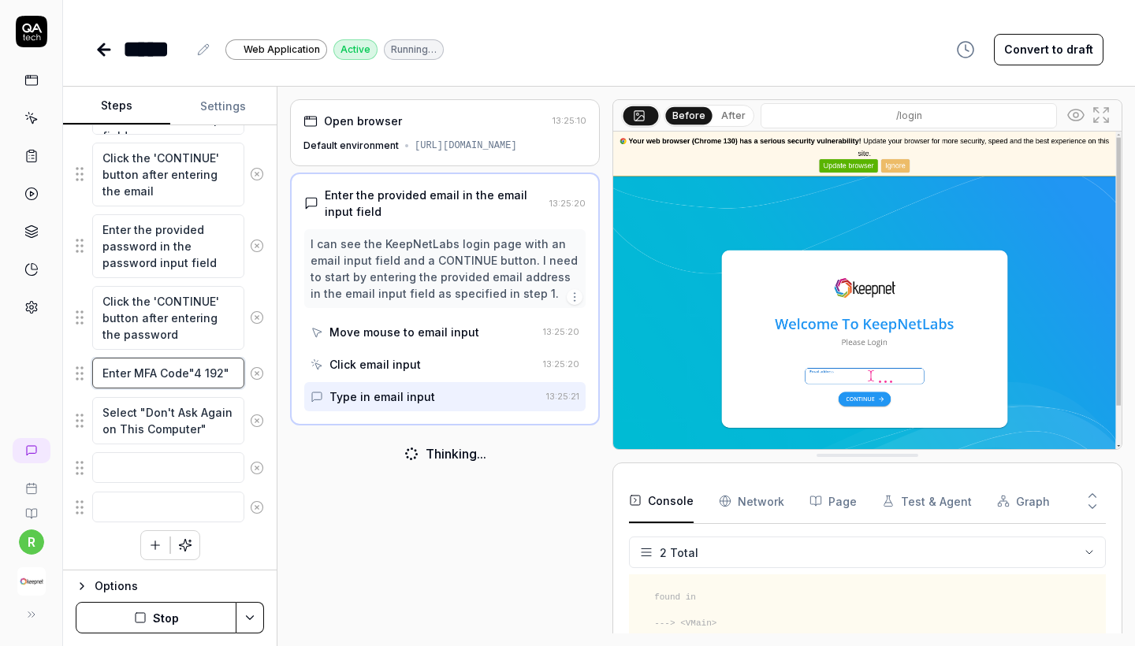
type textarea "*"
type textarea "Enter MFA Code"49 192""
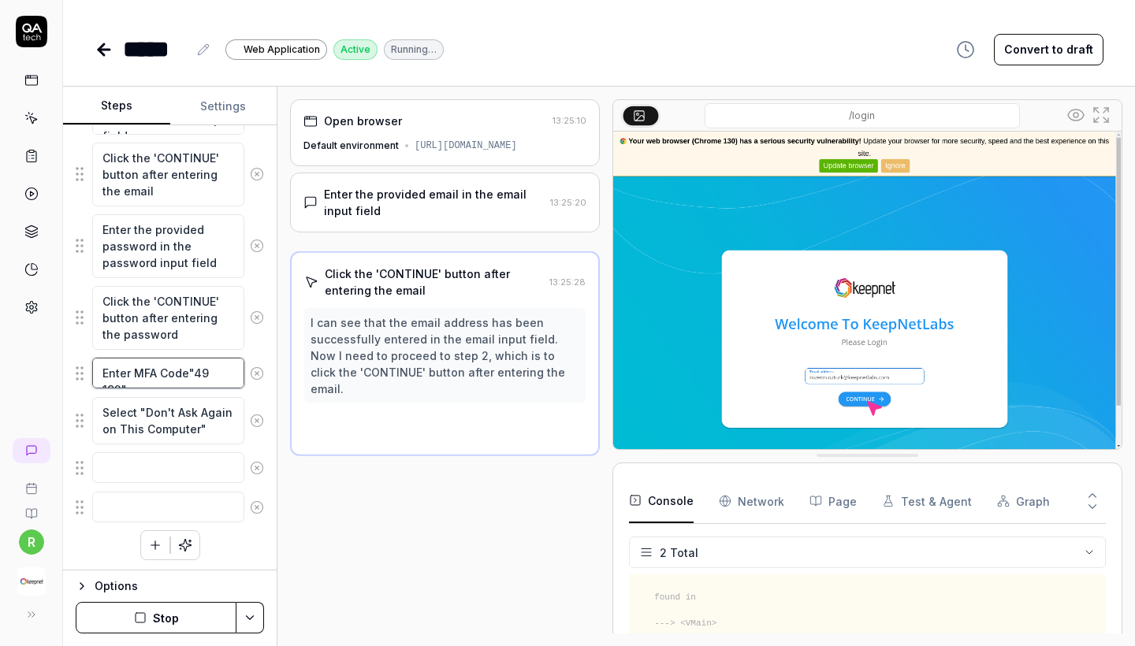
type textarea "*"
type textarea "Enter MFA Code"498 192""
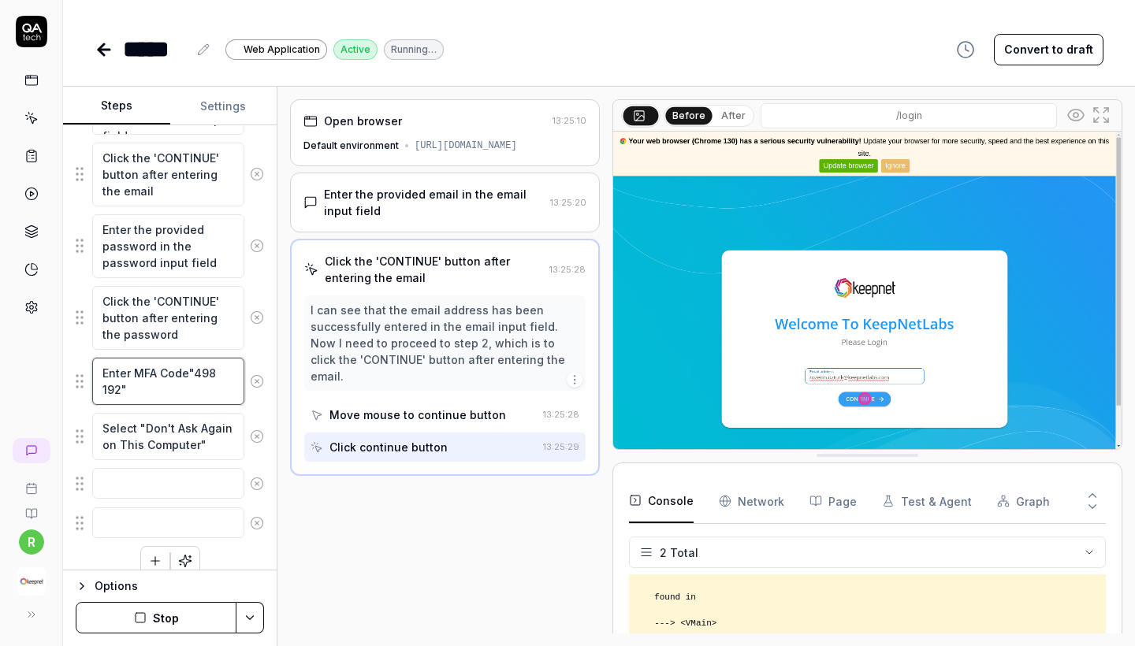
click at [115, 392] on textarea "Enter MFA Code"498 192"" at bounding box center [168, 381] width 152 height 47
type textarea "*"
type textarea "Enter MFA Code"498 1""
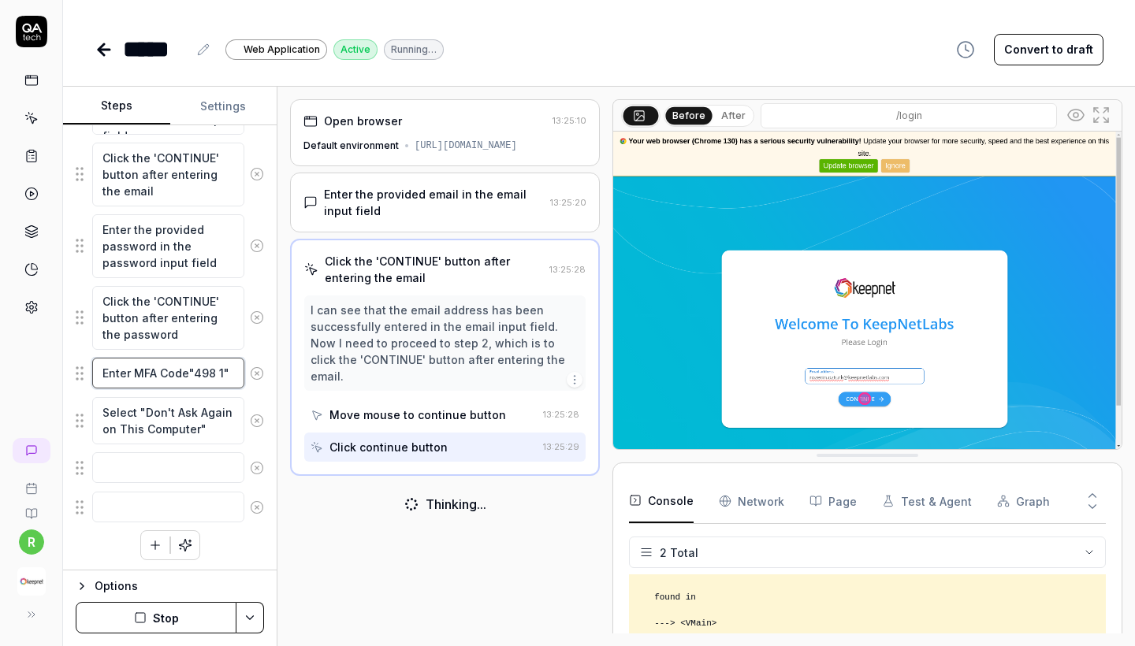
type textarea "*"
type textarea "Enter MFA Code"498 18""
type textarea "*"
type textarea "Enter MFA Code"498 182""
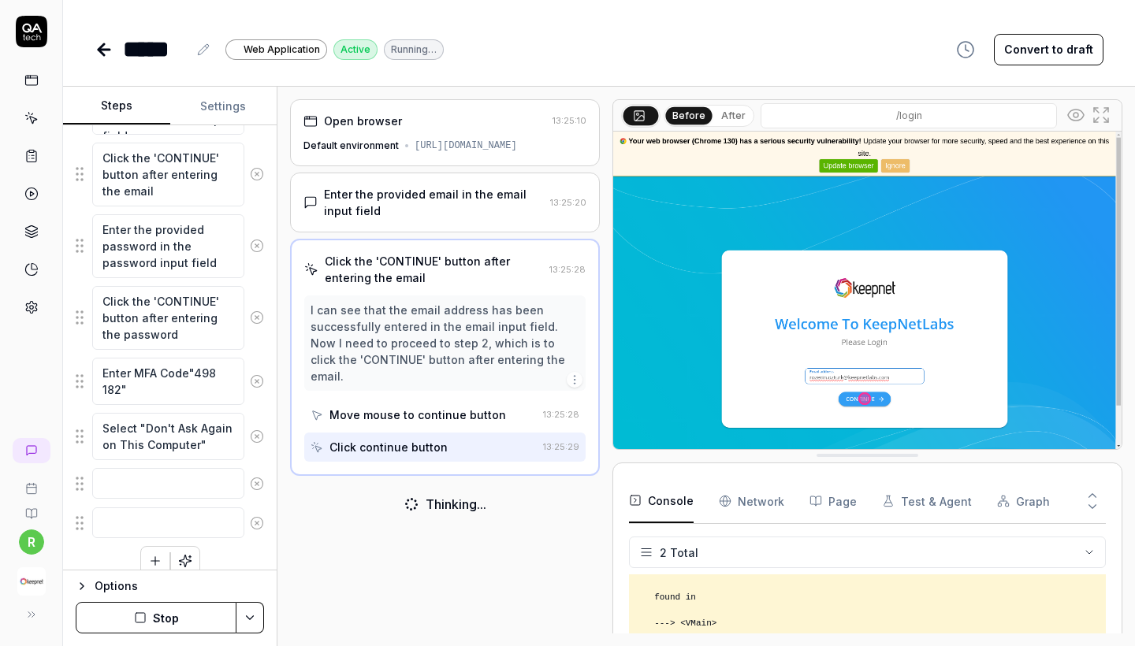
click at [143, 625] on button "Stop" at bounding box center [156, 618] width 161 height 32
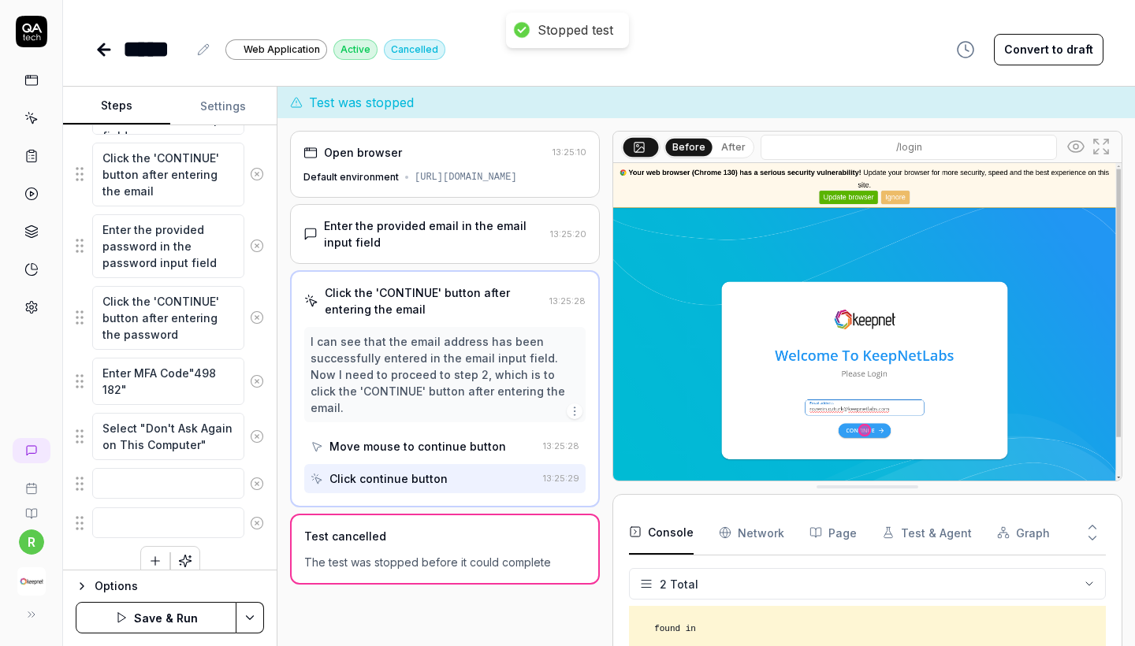
click at [143, 622] on button "Save & Run" at bounding box center [156, 618] width 161 height 32
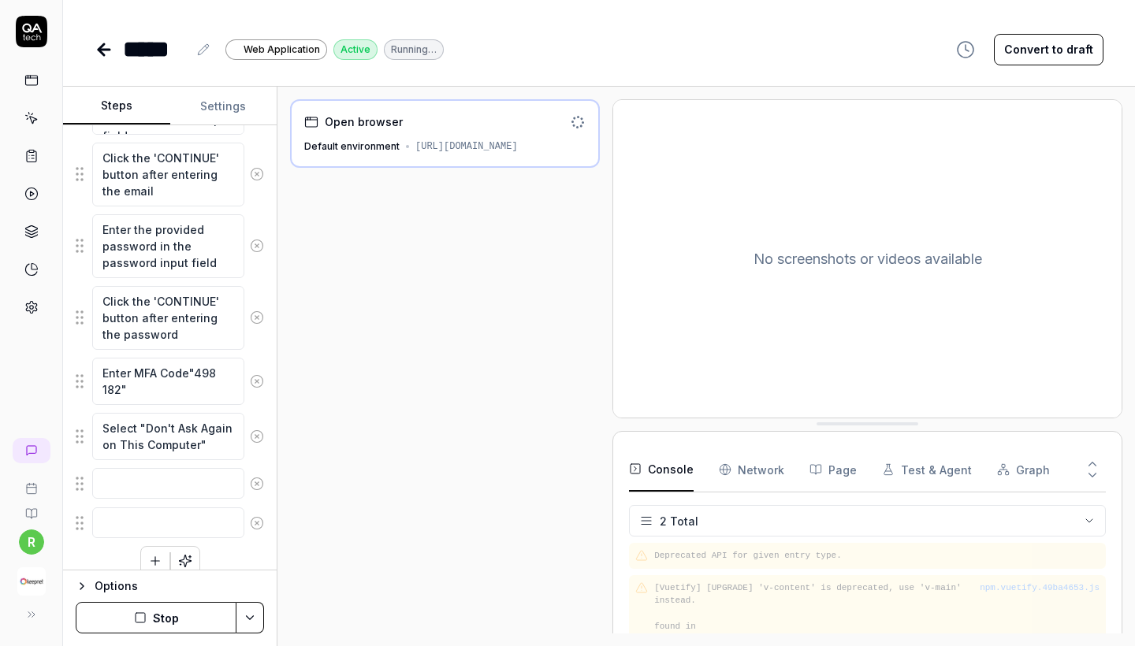
scroll to position [61, 0]
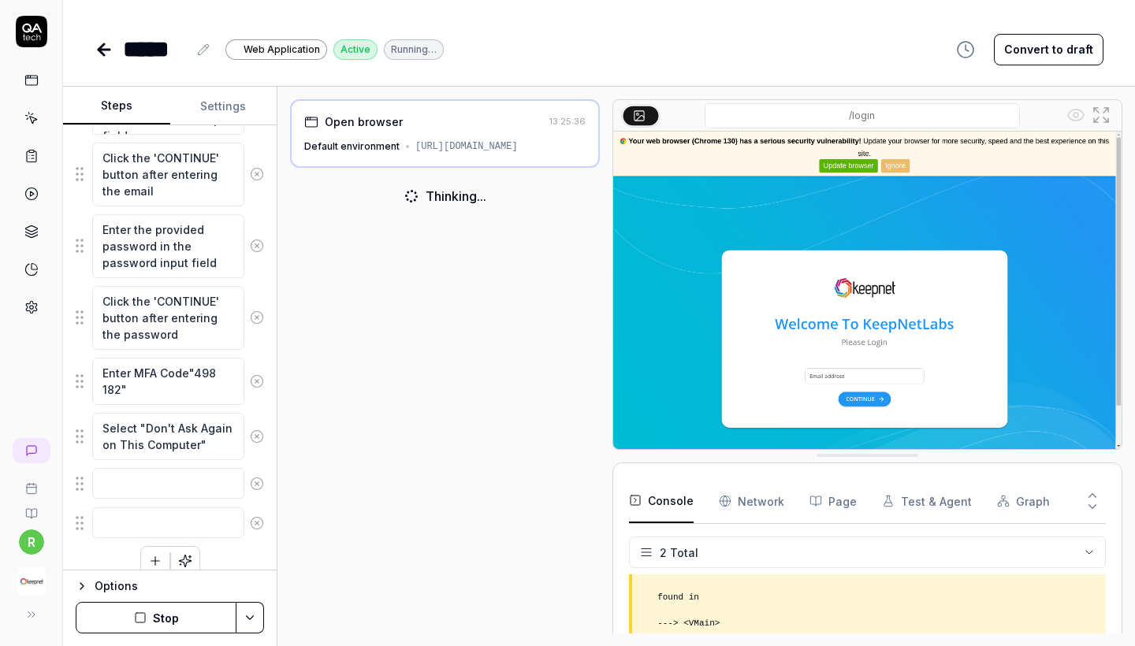
click at [155, 630] on button "Stop" at bounding box center [156, 618] width 161 height 32
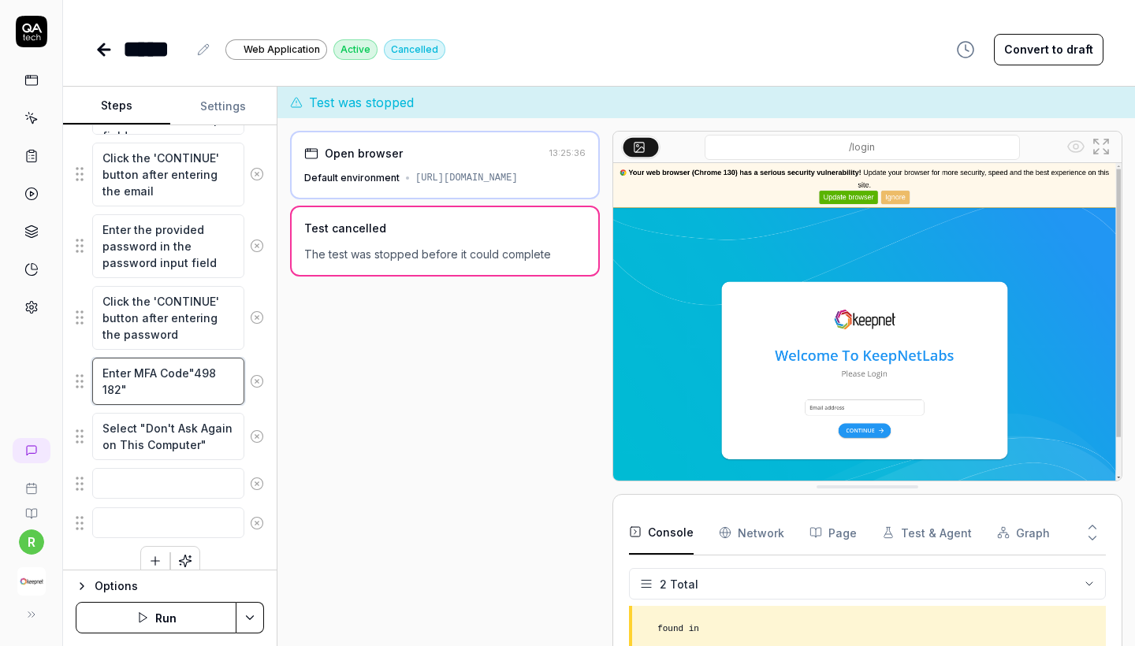
click at [209, 376] on textarea "Enter MFA Code"498 182"" at bounding box center [168, 381] width 152 height 47
type textarea "*"
type textarea "Enter MFA Code"182""
click at [203, 373] on textarea "Enter MFA Code"182"" at bounding box center [168, 373] width 152 height 31
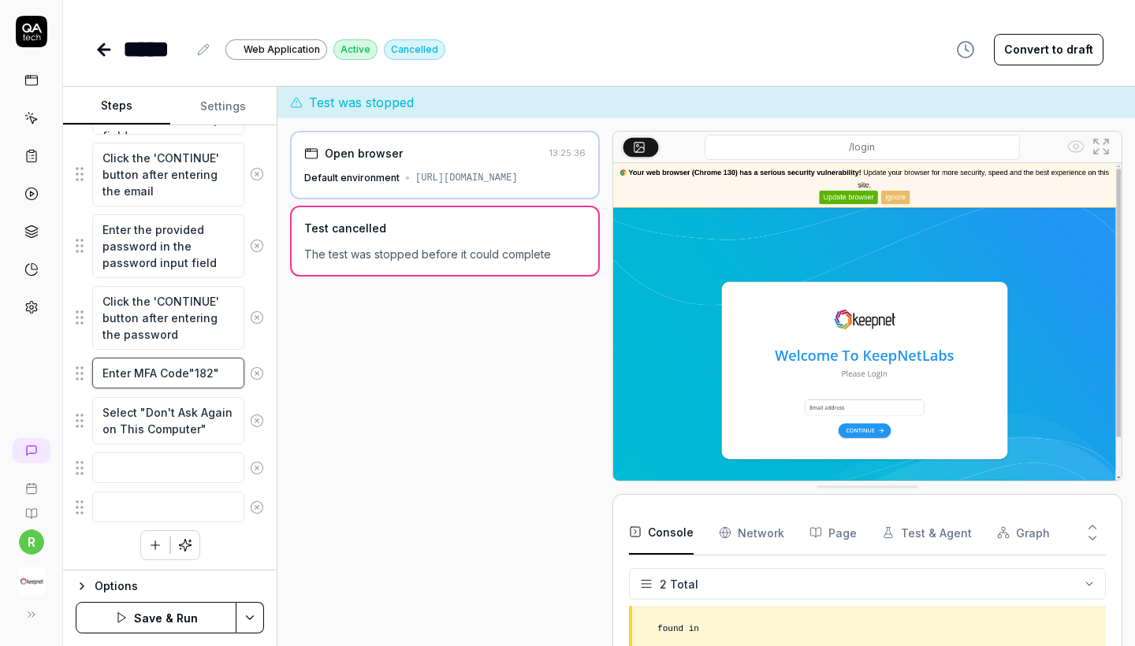
click at [203, 373] on textarea "Enter MFA Code"182"" at bounding box center [168, 373] width 152 height 31
type textarea "*"
type textarea "Enter MFA Code"""
type textarea "*"
type textarea "Enter MFA Code"4""
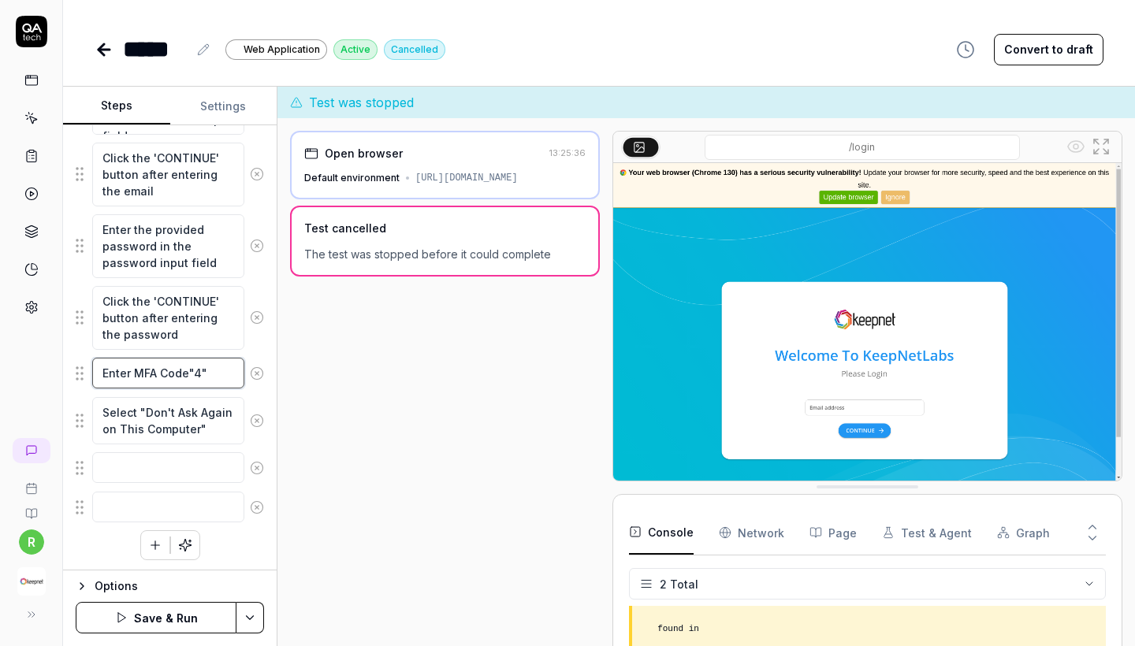
type textarea "*"
type textarea "Enter MFA Code"40""
type textarea "*"
type textarea "Enter MFA Code"402""
type textarea "*"
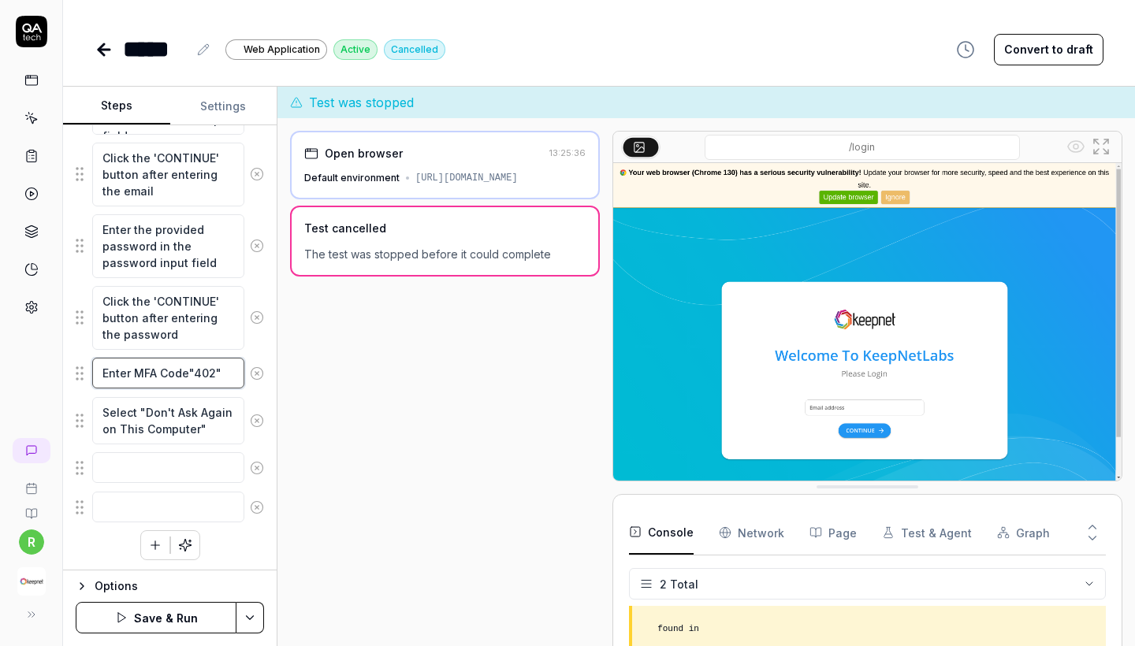
type textarea "Enter MFA Code"402 ""
type textarea "*"
type textarea "Enter MFA Code"402 8""
type textarea "*"
type textarea "Enter MFA Code"402 81""
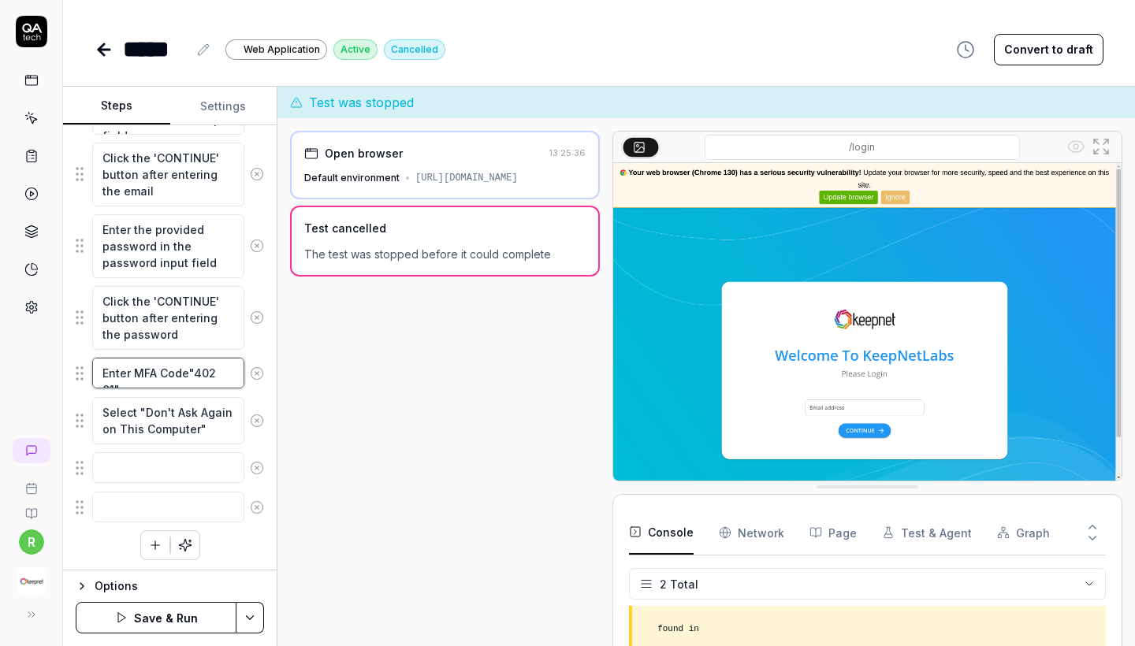
type textarea "*"
type textarea "Enter MFA Code"402 818""
type textarea "*"
type textarea "Enter MFA Code"402 81""
type textarea "*"
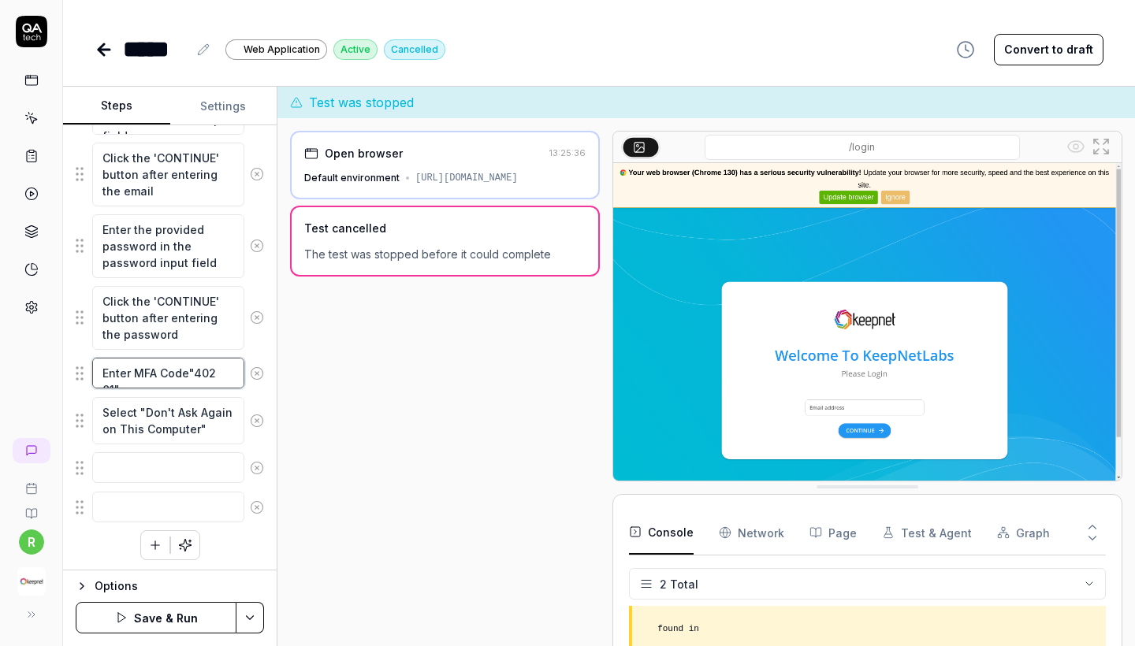
type textarea "Enter MFA Code"402 8""
type textarea "*"
type textarea "Enter MFA Code"402 ""
type textarea "*"
type textarea "Enter MFA Code"402 6""
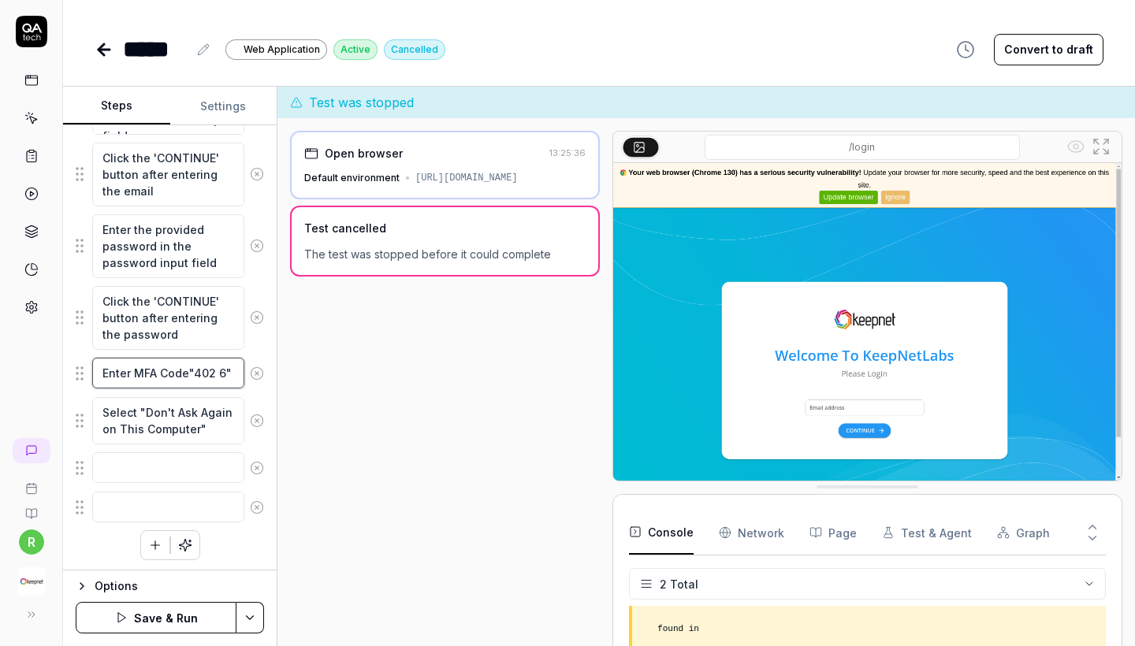
type textarea "*"
type textarea "Enter MFA Code"402 61""
type textarea "*"
type textarea "Enter MFA Code"402 618""
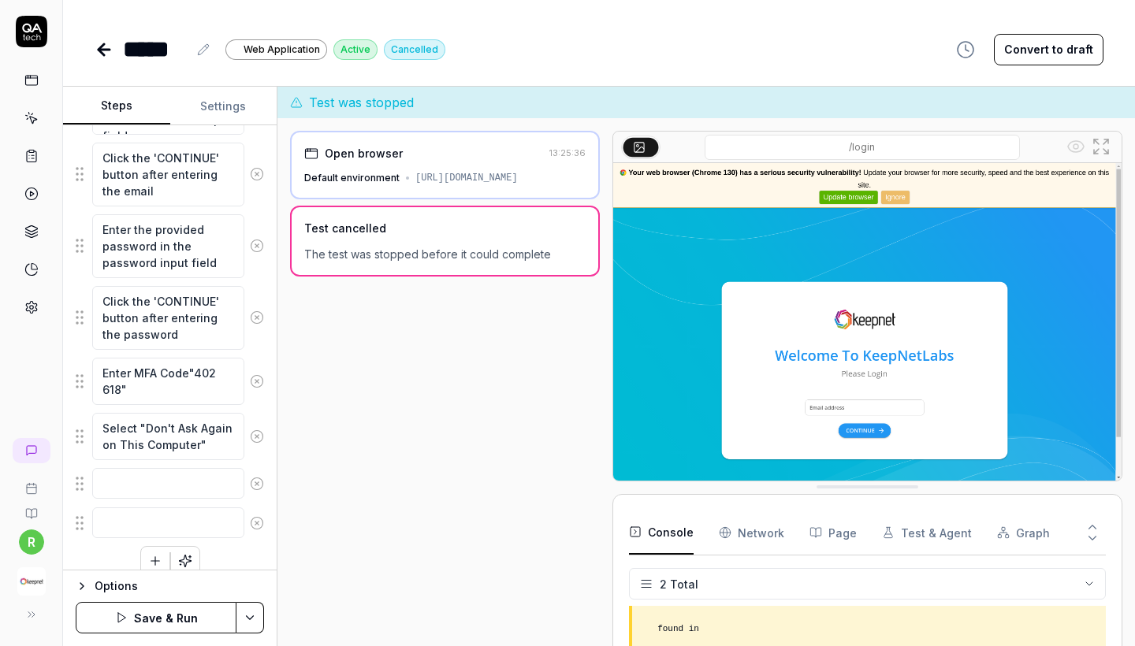
click at [162, 625] on button "Save & Run" at bounding box center [156, 618] width 161 height 32
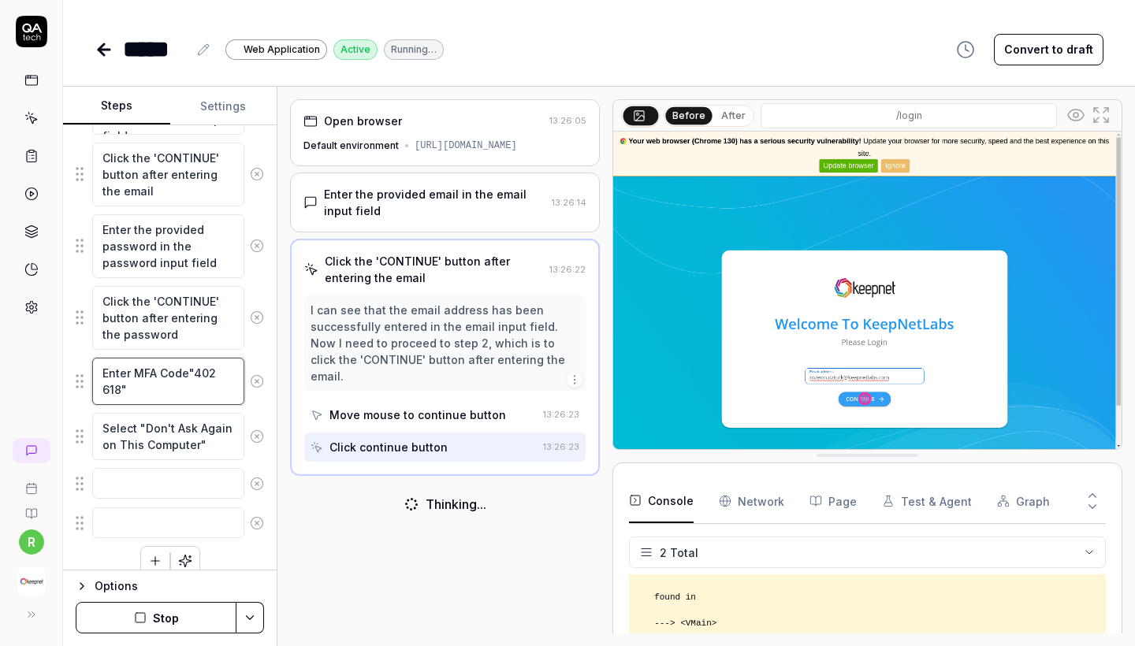
click at [203, 375] on textarea "Enter MFA Code"402 618"" at bounding box center [168, 381] width 152 height 47
type textarea "*"
type textarea "Enter MFA Code"9 618""
type textarea "*"
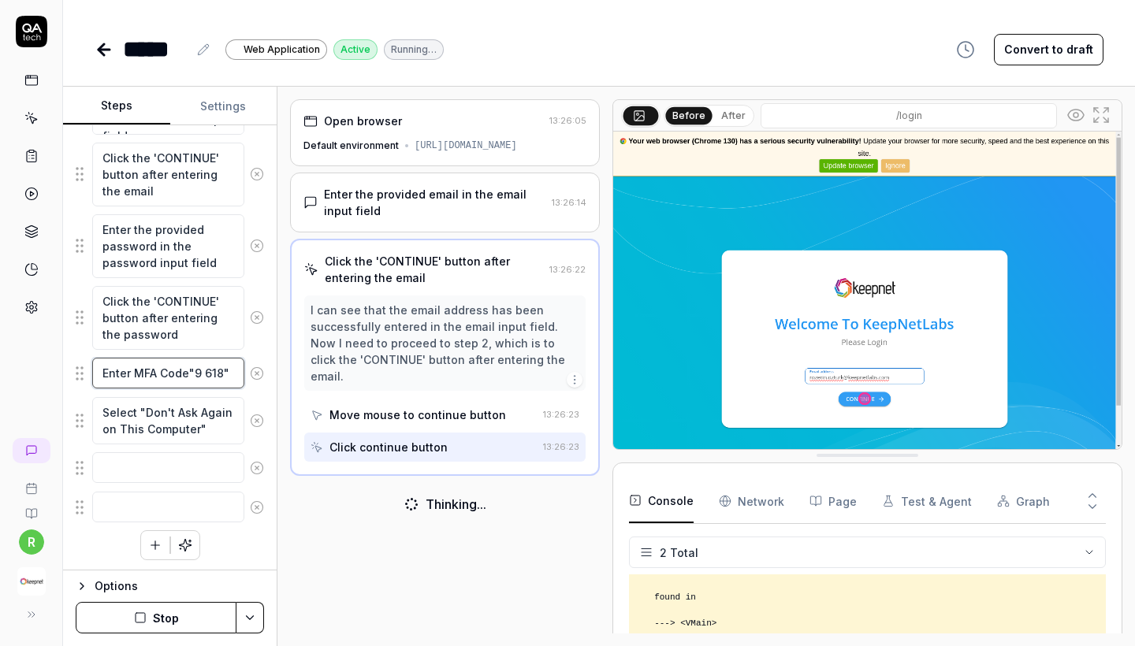
type textarea "Enter MFA Code"94 618""
type textarea "*"
type textarea "Enter MFA Code"944 618""
click at [107, 384] on textarea "Enter MFA Code"944 618"" at bounding box center [168, 381] width 152 height 47
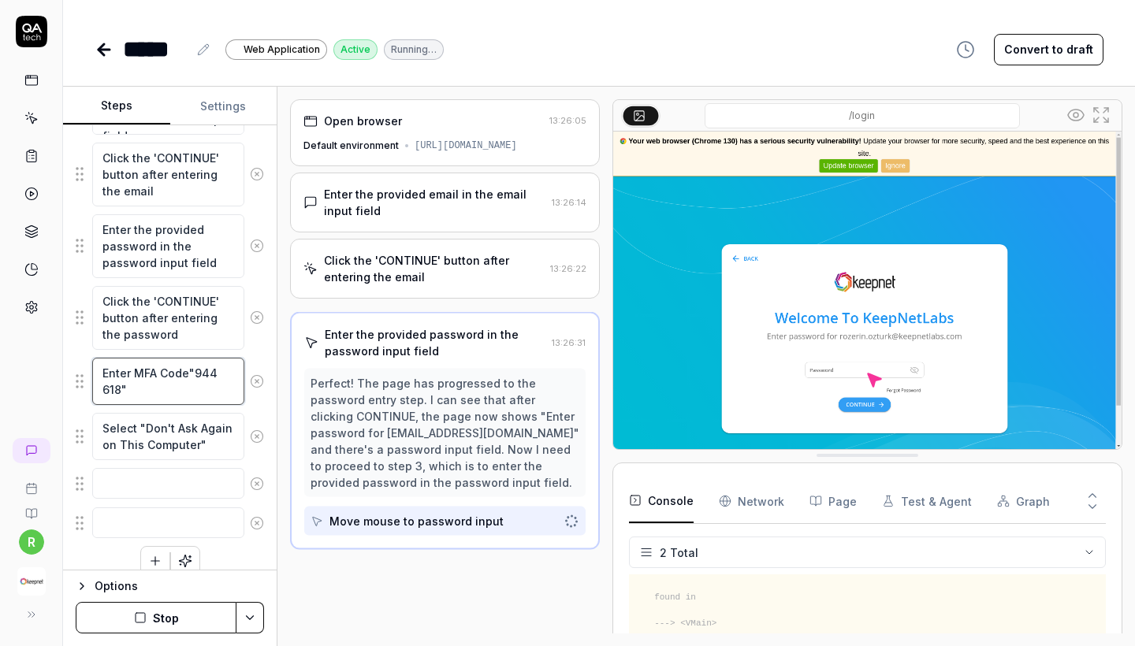
type textarea "*"
type textarea "Enter MFA Code"944 5""
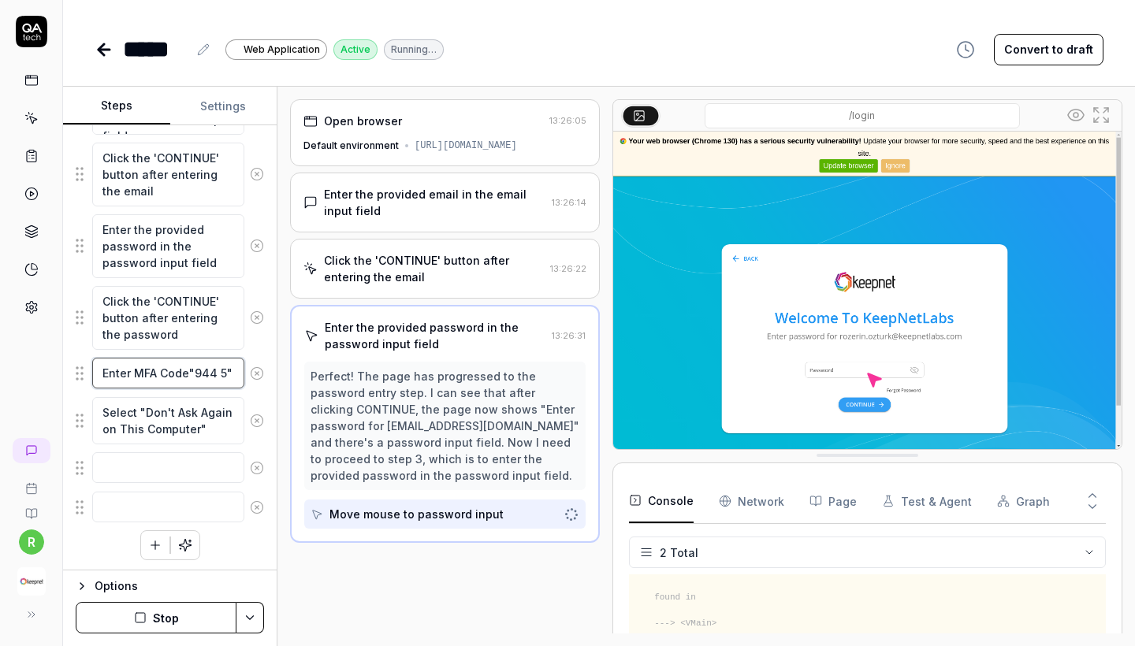
type textarea "*"
type textarea "Enter MFA Code"944 51""
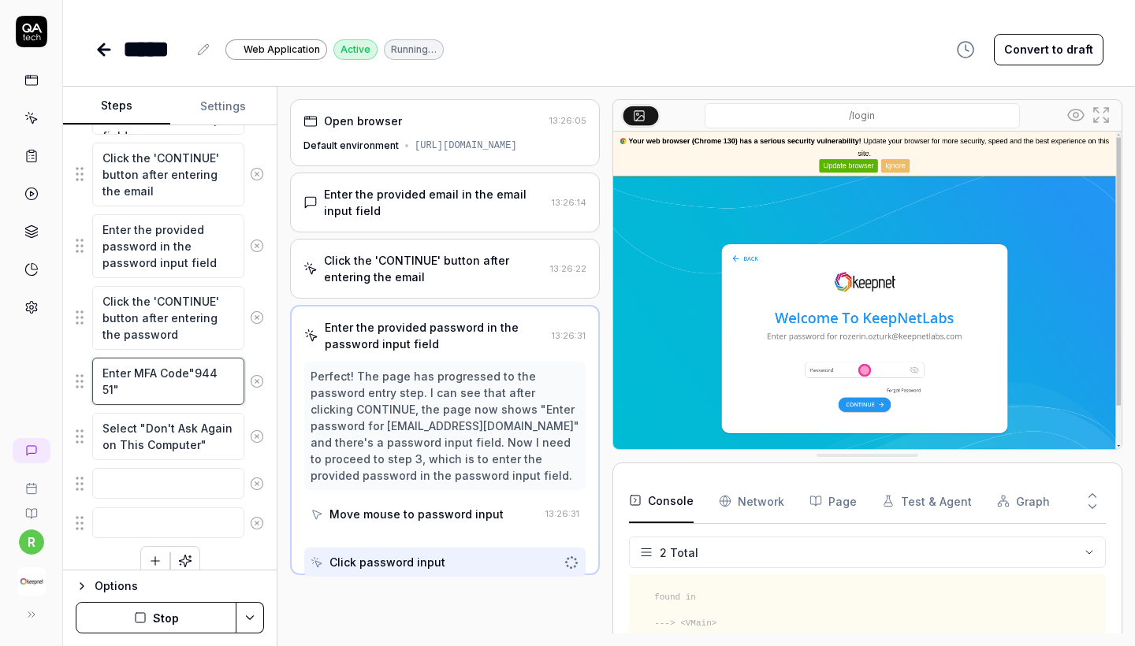
type textarea "*"
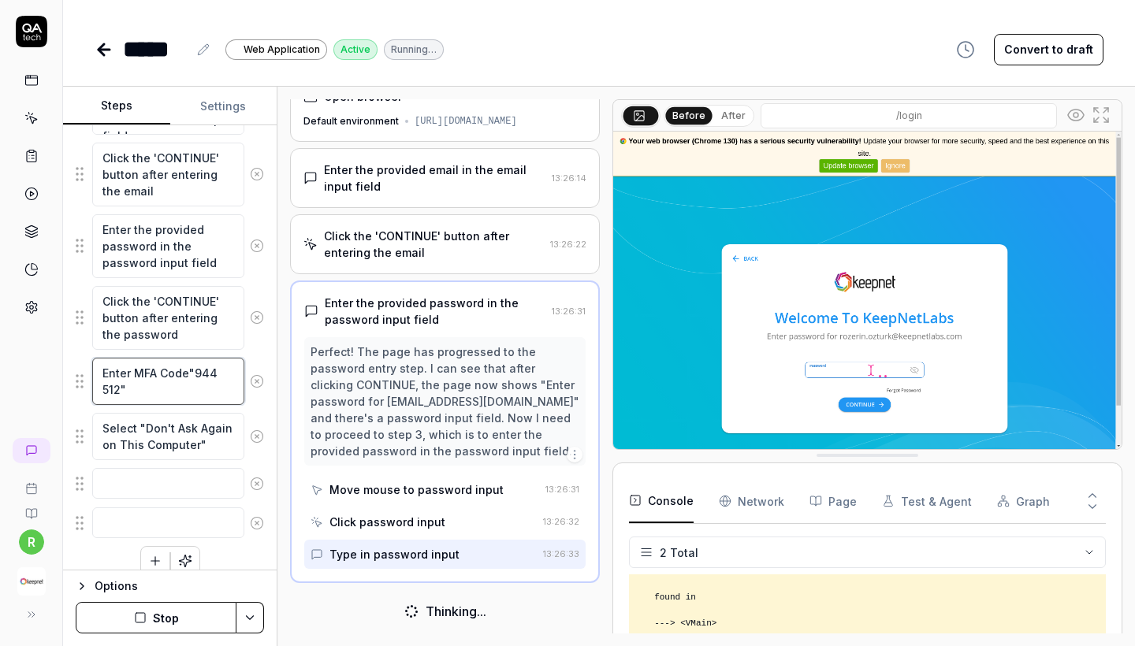
scroll to position [39, 0]
type textarea "Enter MFA Code"944 512""
click at [240, 558] on div "Enter the provided email in the email input field Click the 'CONTINUE' button a…" at bounding box center [170, 332] width 188 height 490
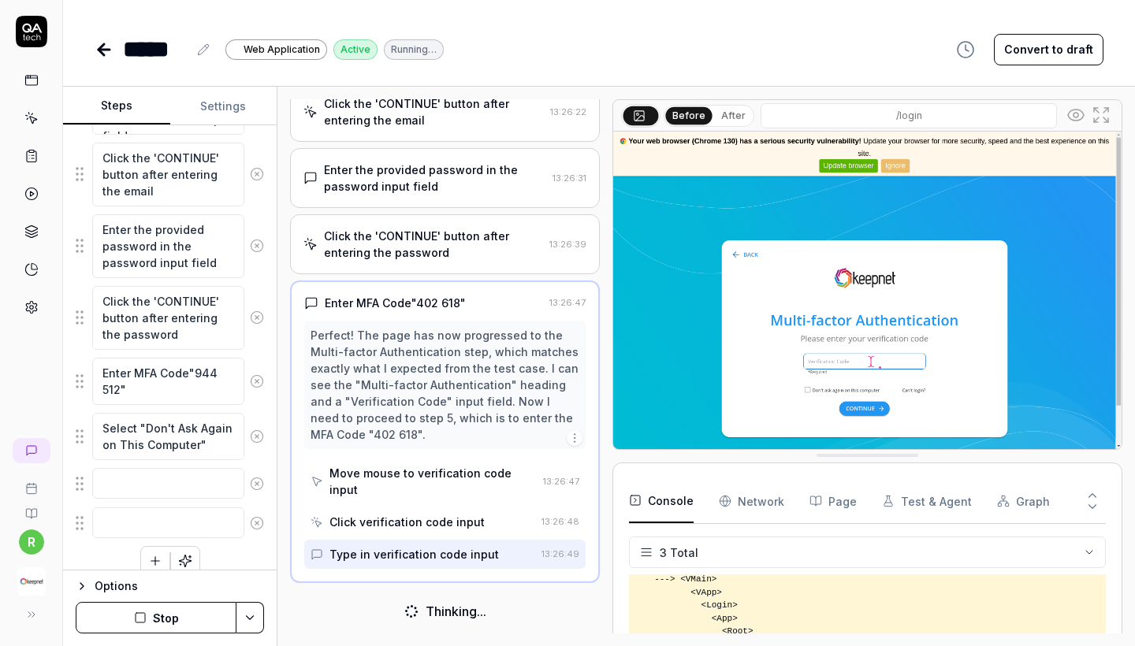
scroll to position [155, 0]
click at [329, 445] on div "Perfect! The page has now progressed to the Multi-factor Authentication step, w…" at bounding box center [445, 388] width 269 height 116
click at [333, 445] on div "Perfect! The page has now progressed to the Multi-factor Authentication step, w…" at bounding box center [445, 388] width 269 height 116
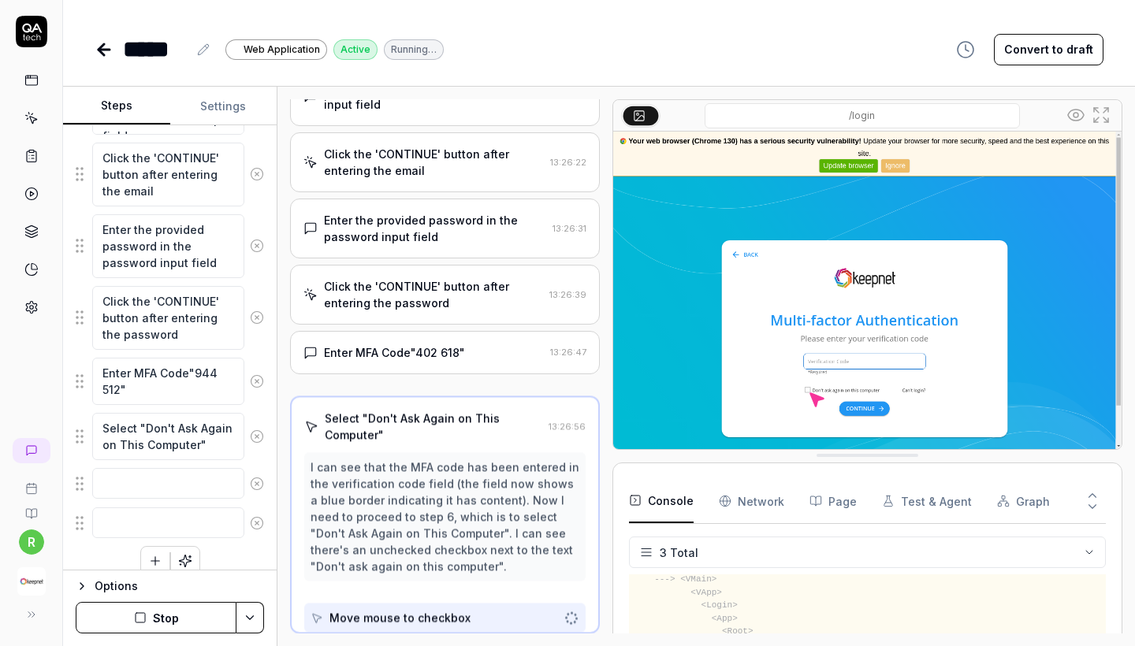
click at [578, 459] on div "I can see that the MFA code has been entered in the verification code field (th…" at bounding box center [445, 517] width 269 height 116
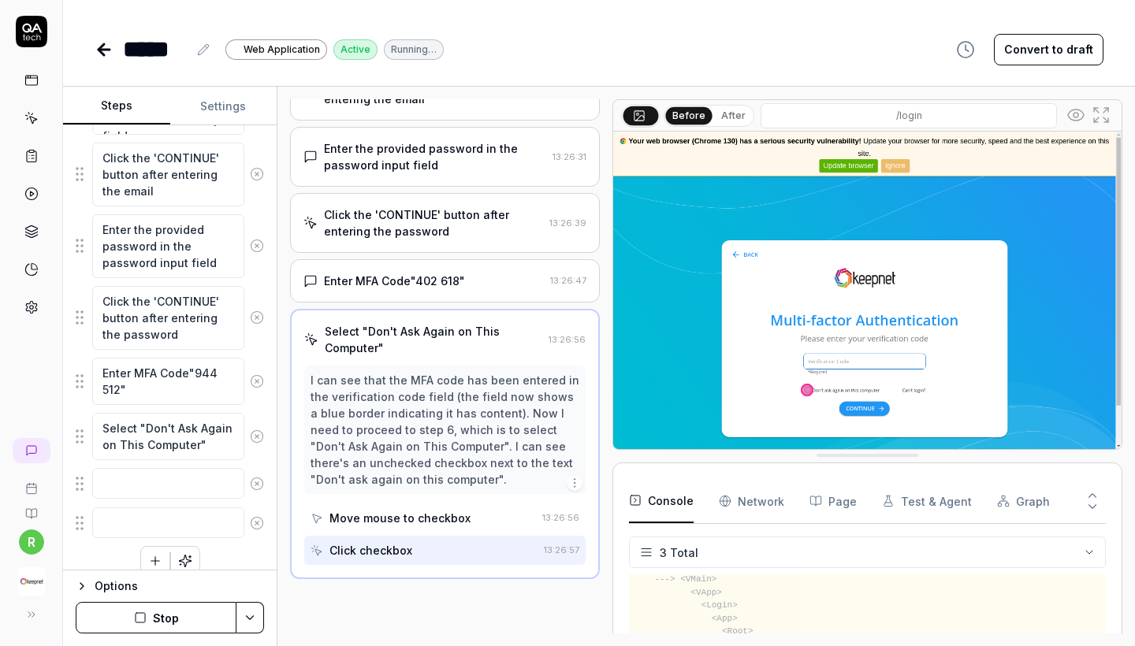
scroll to position [188, 0]
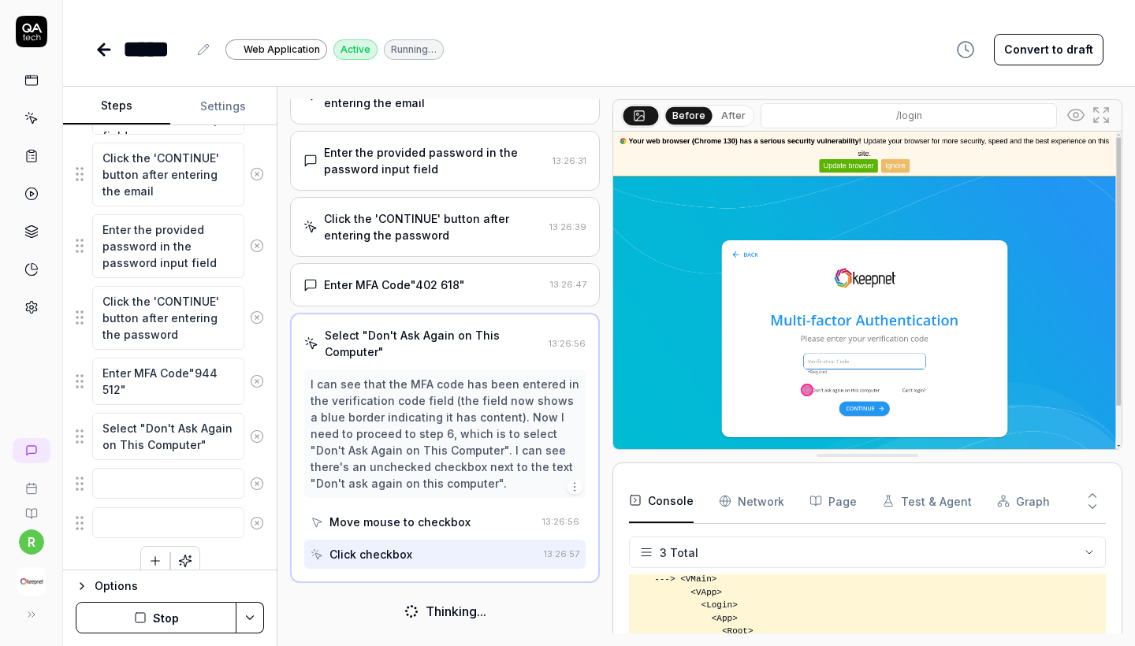
click at [572, 487] on icon "button" at bounding box center [574, 487] width 13 height 13
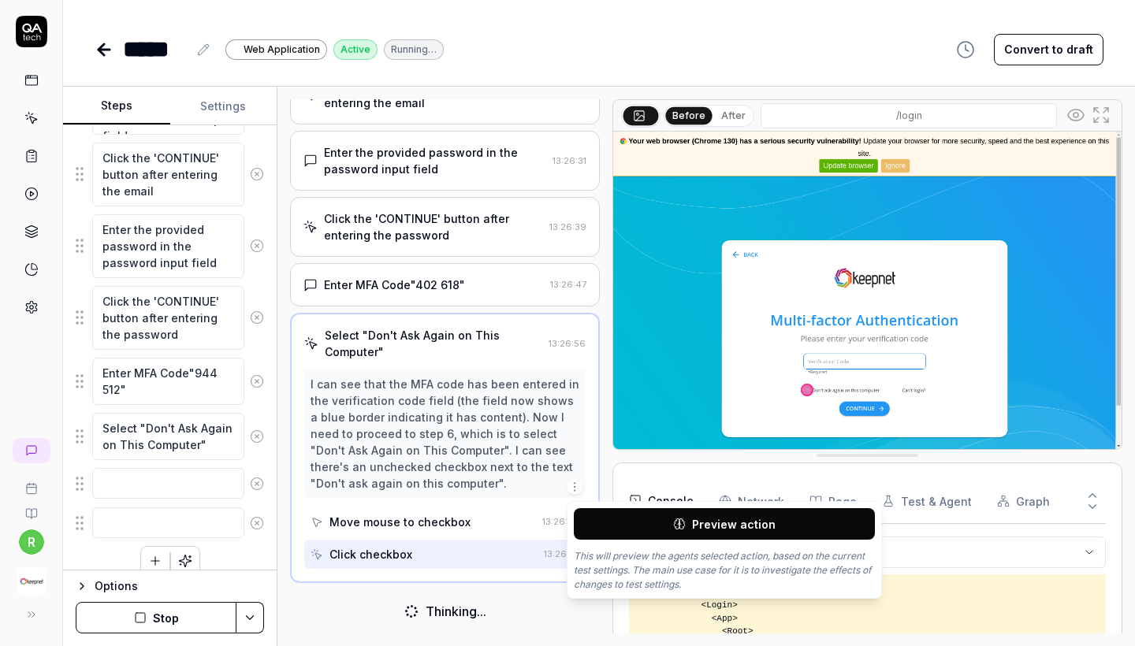
click at [598, 518] on button "Preview action" at bounding box center [724, 524] width 301 height 32
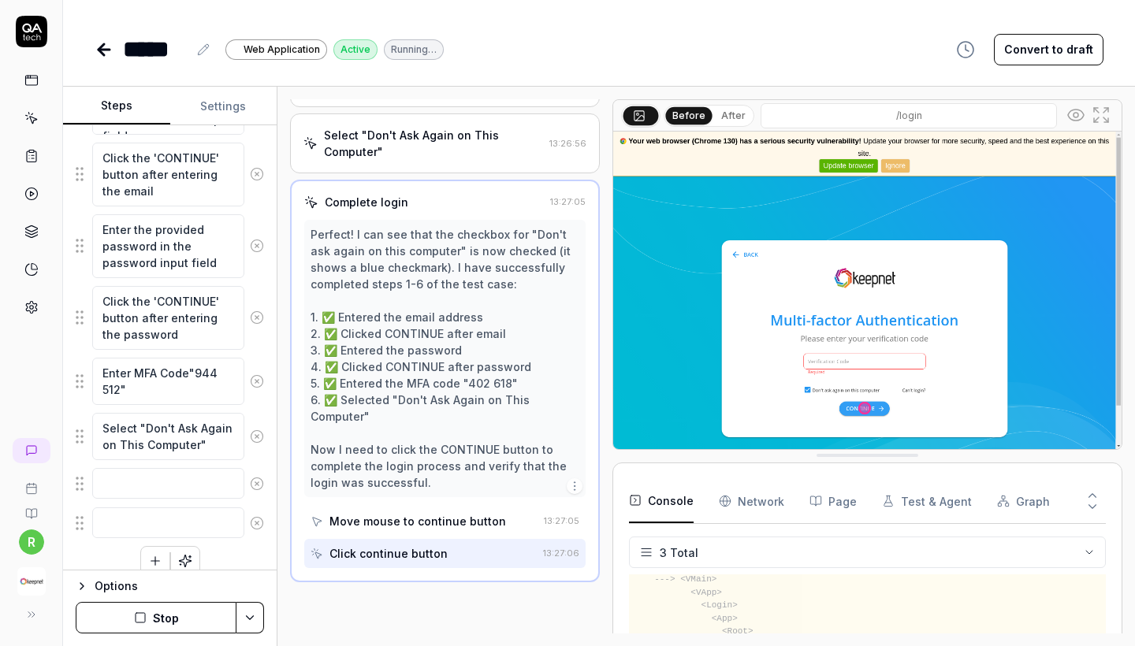
scroll to position [387, 0]
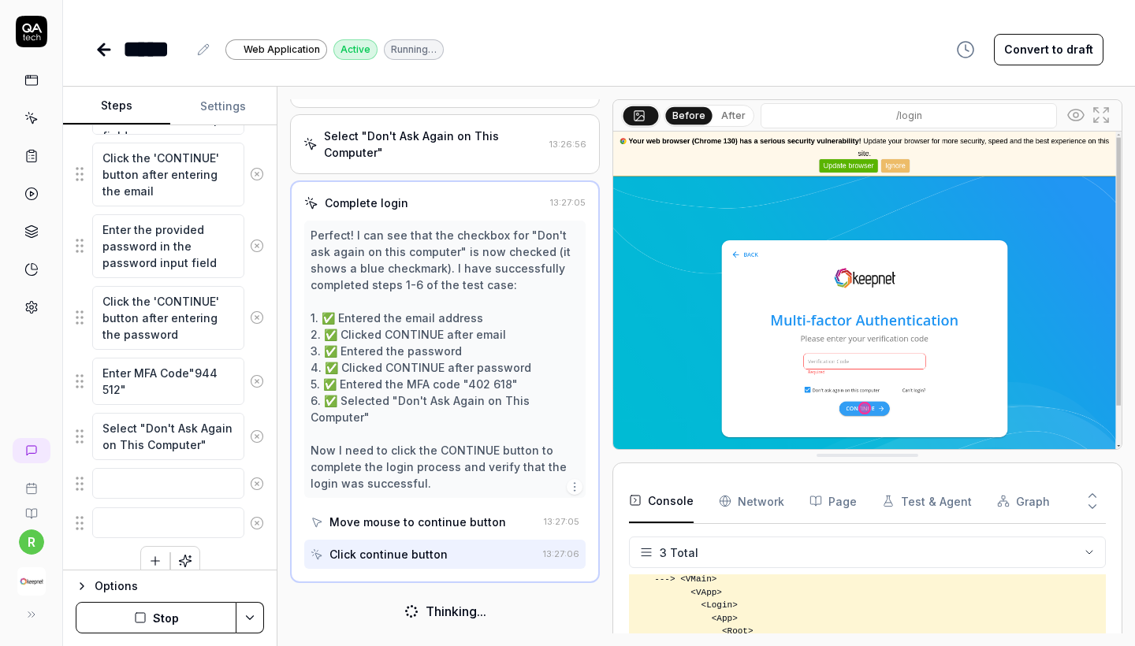
click at [848, 365] on img at bounding box center [867, 291] width 508 height 318
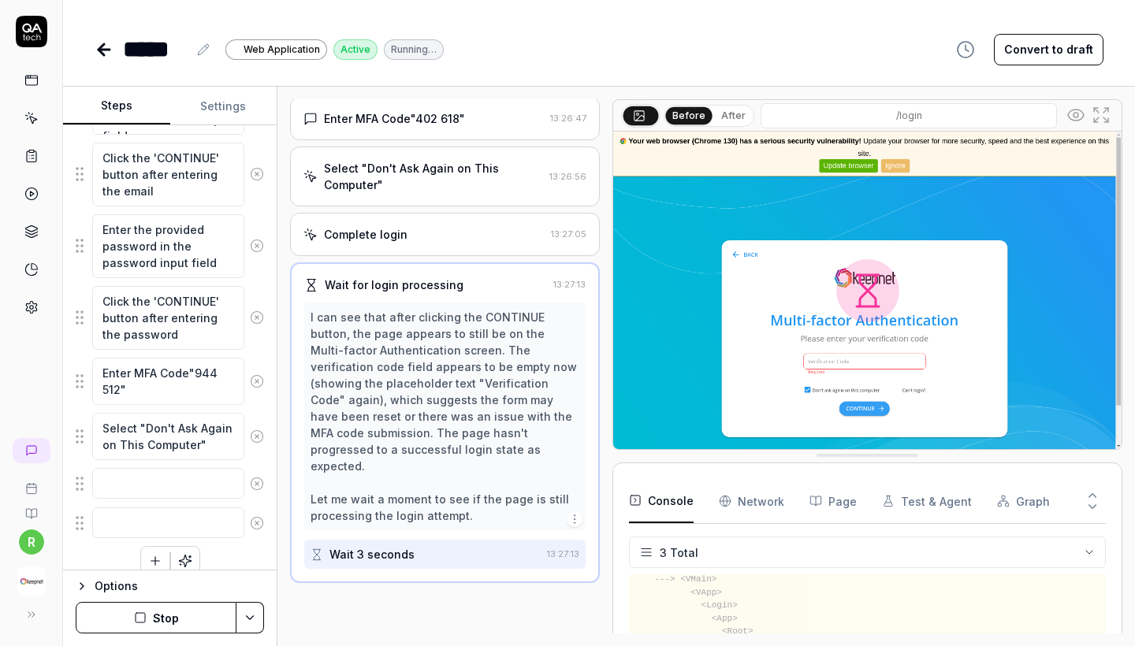
scroll to position [338, 0]
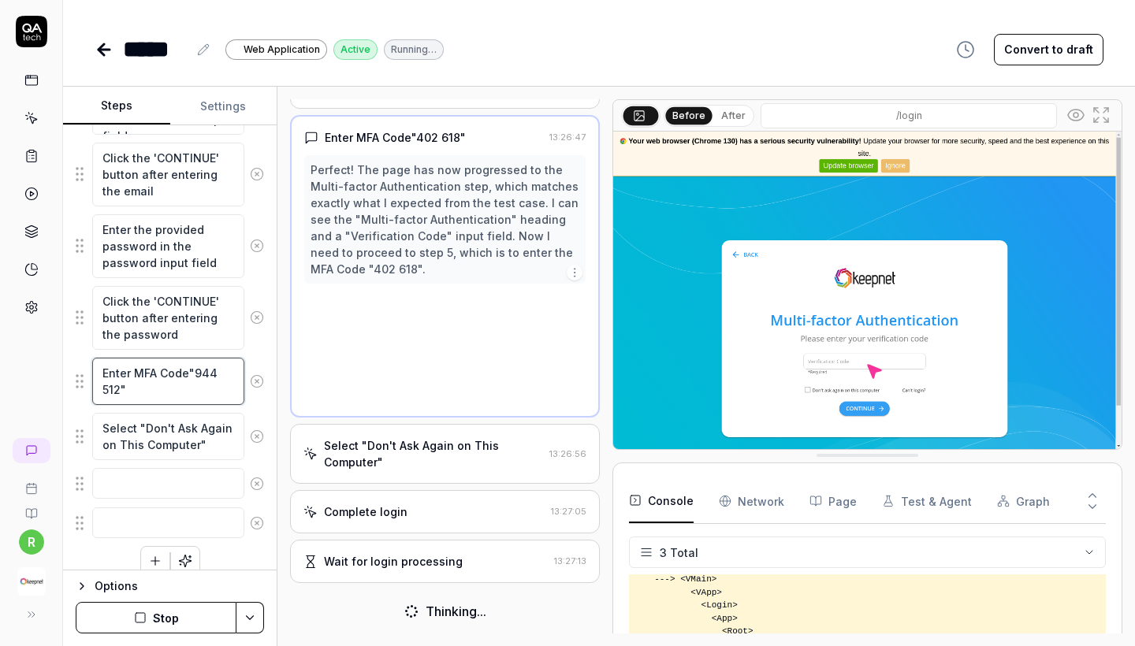
click at [210, 372] on textarea "Enter MFA Code"944 512"" at bounding box center [168, 381] width 152 height 47
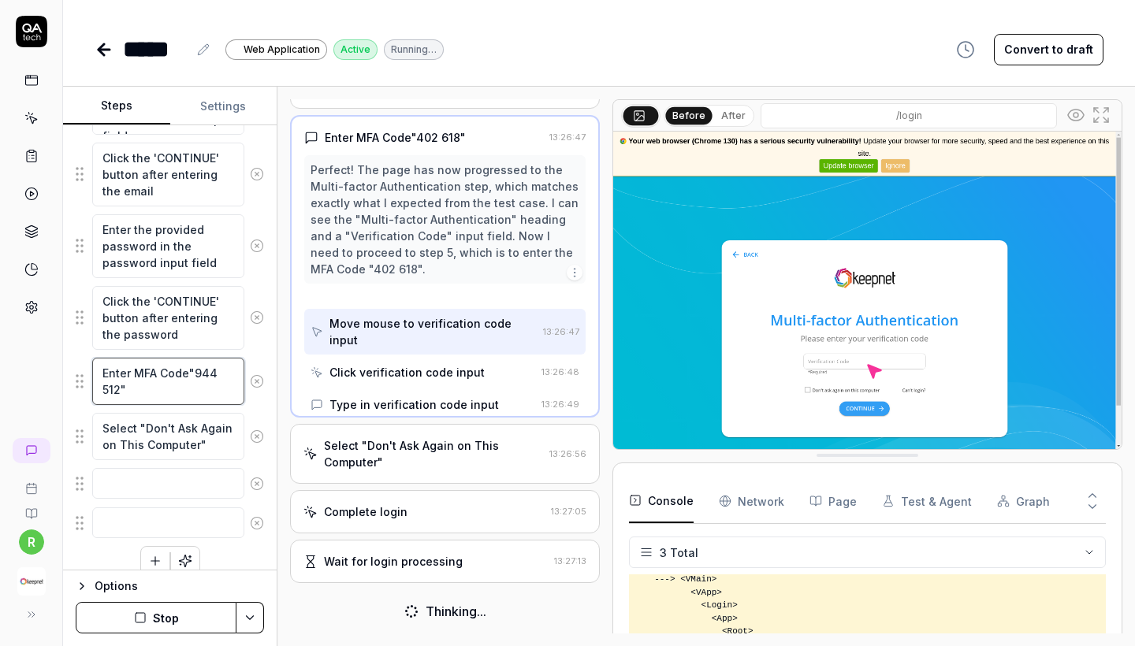
scroll to position [104, 0]
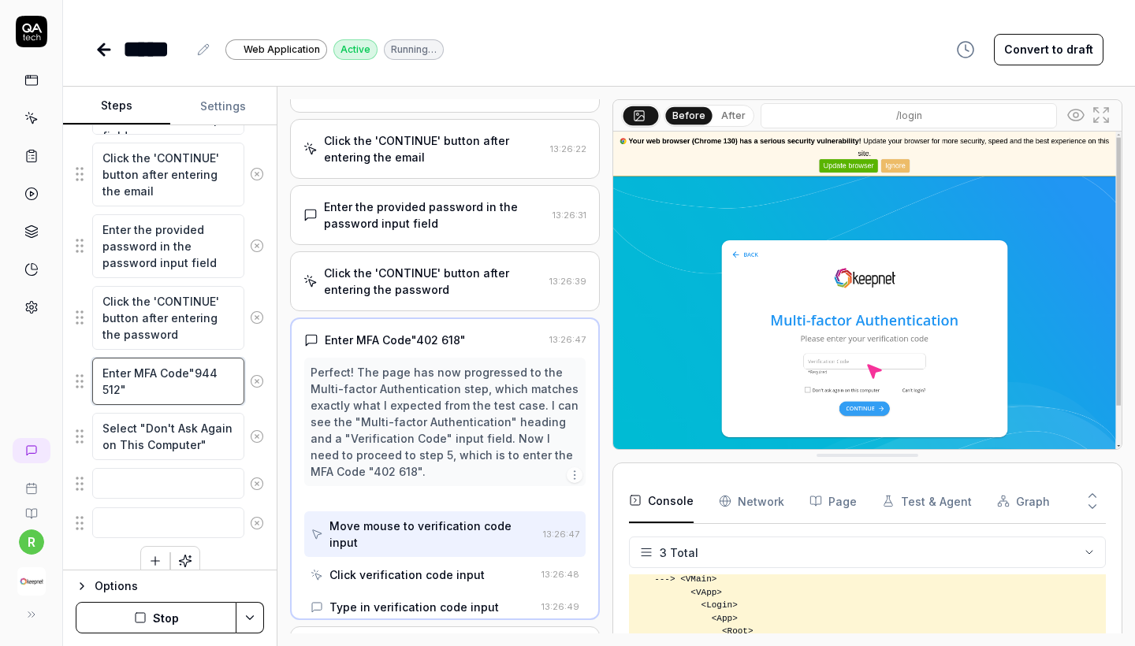
click at [210, 372] on textarea "Enter MFA Code"944 512"" at bounding box center [168, 381] width 152 height 47
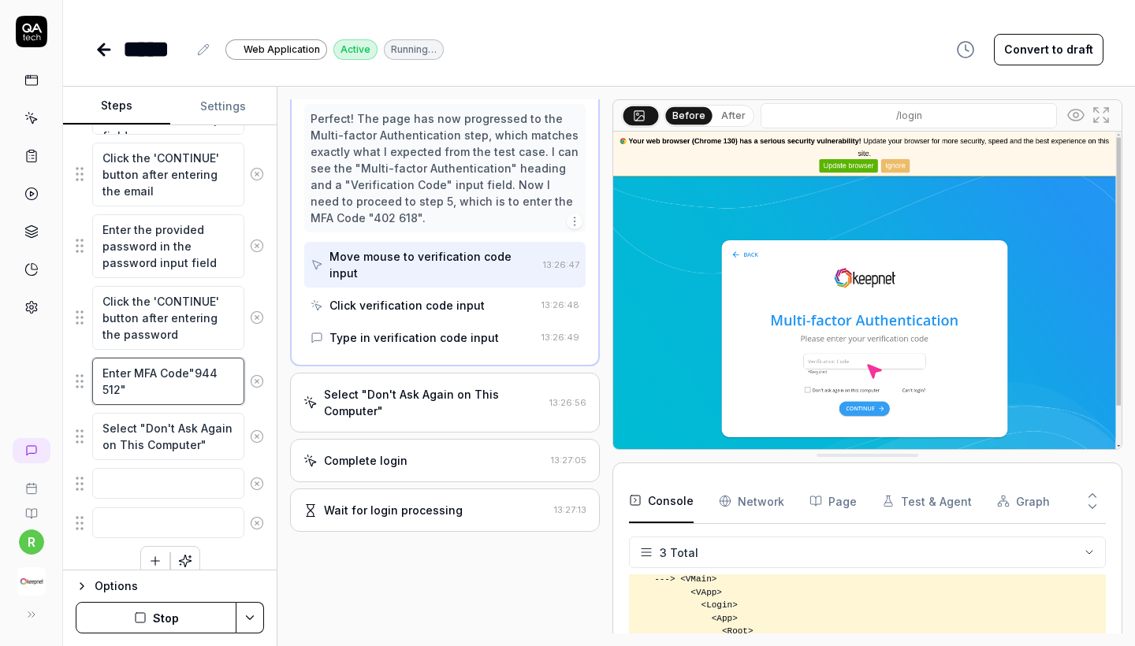
scroll to position [369, 0]
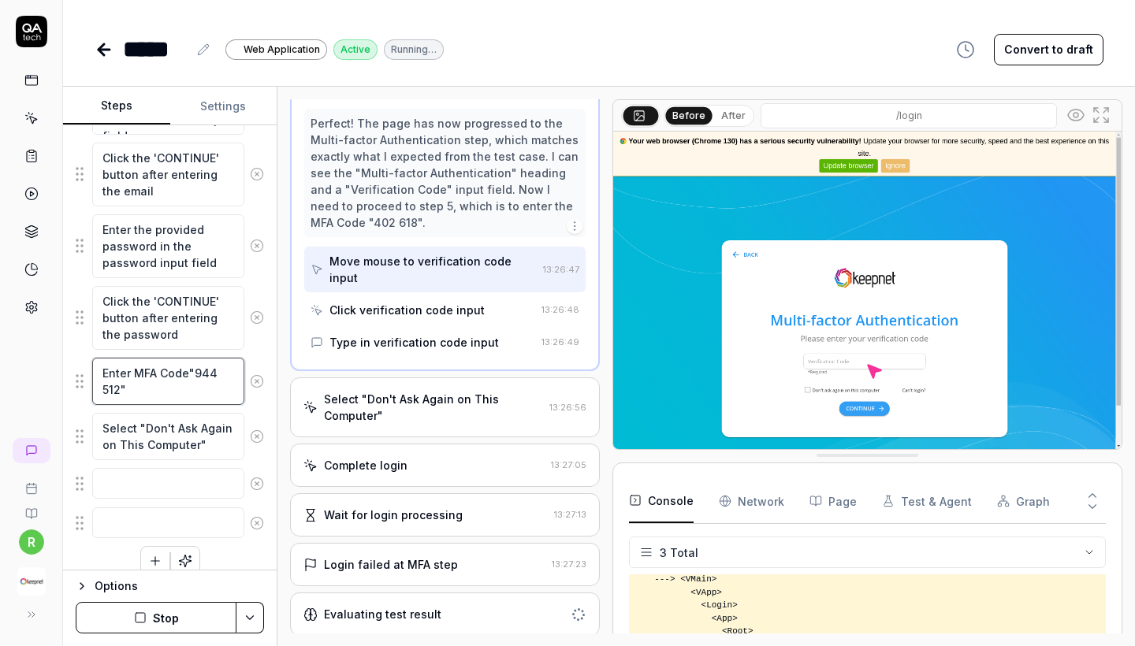
type textarea "*"
type textarea "Enter MFA Code"0 512""
type textarea "*"
type textarea "Enter MFA Code"00 512""
type textarea "*"
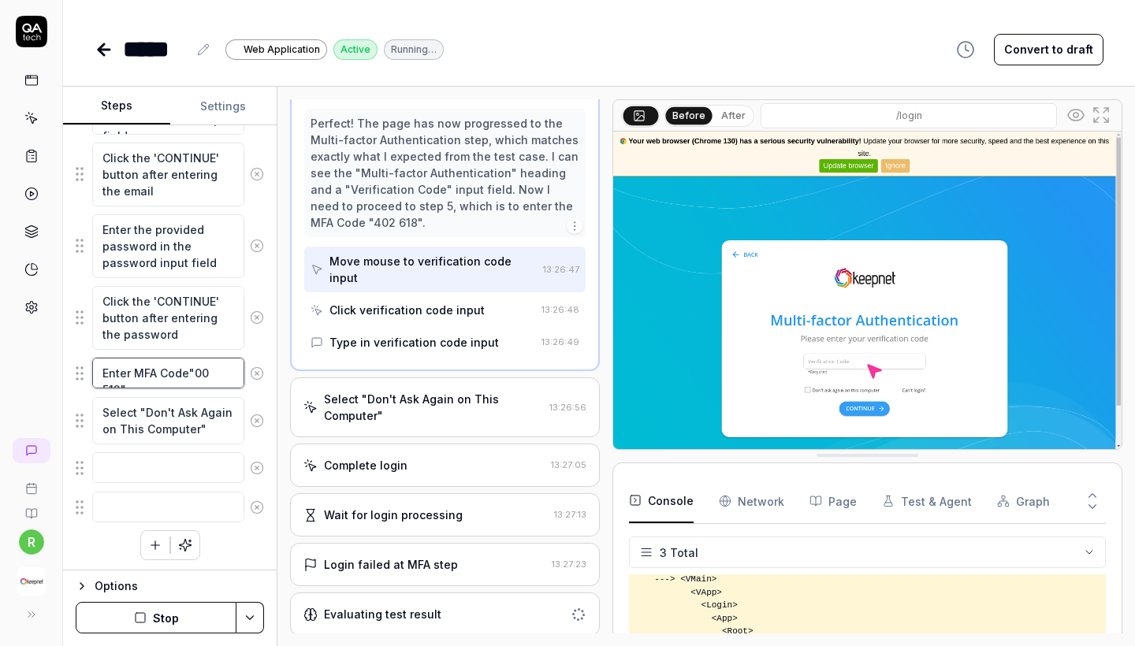
type textarea "Enter MFA Code"008 512""
click at [113, 396] on textarea "Enter MFA Code"008 512"" at bounding box center [168, 381] width 152 height 47
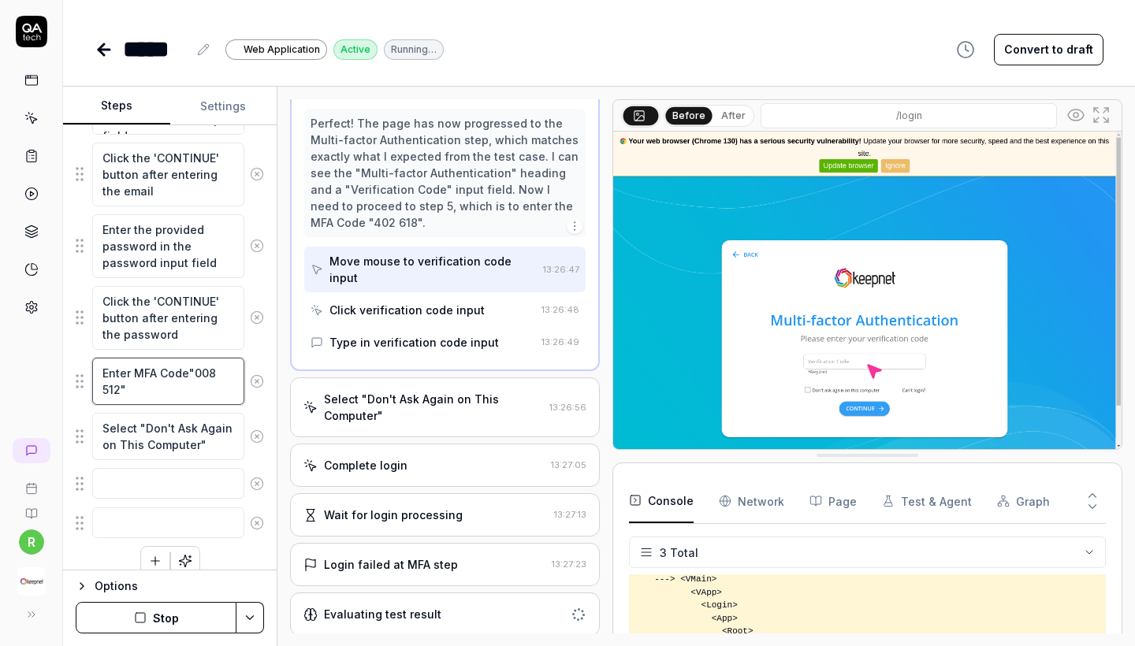
click at [107, 387] on textarea "Enter MFA Code"008 512"" at bounding box center [168, 381] width 152 height 47
type textarea "*"
type textarea "Enter MFA Code"008 9""
type textarea "*"
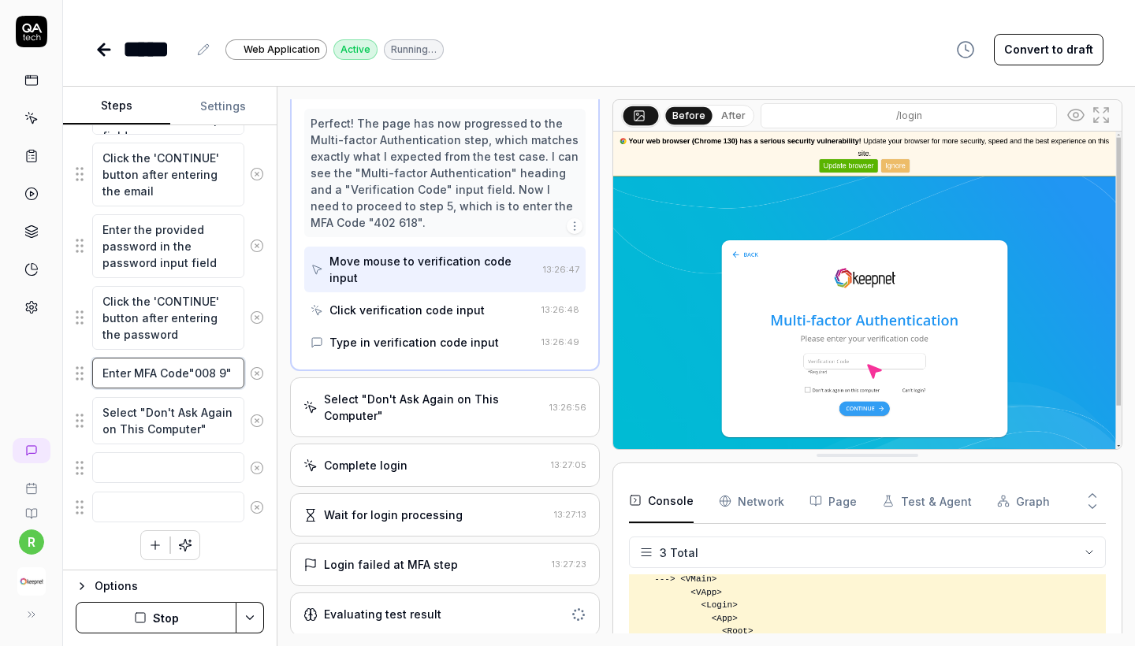
type textarea "Enter MFA Code"008 ""
type textarea "*"
type textarea "Enter MFA Code"008 6""
type textarea "*"
type textarea "Enter MFA Code"008 69""
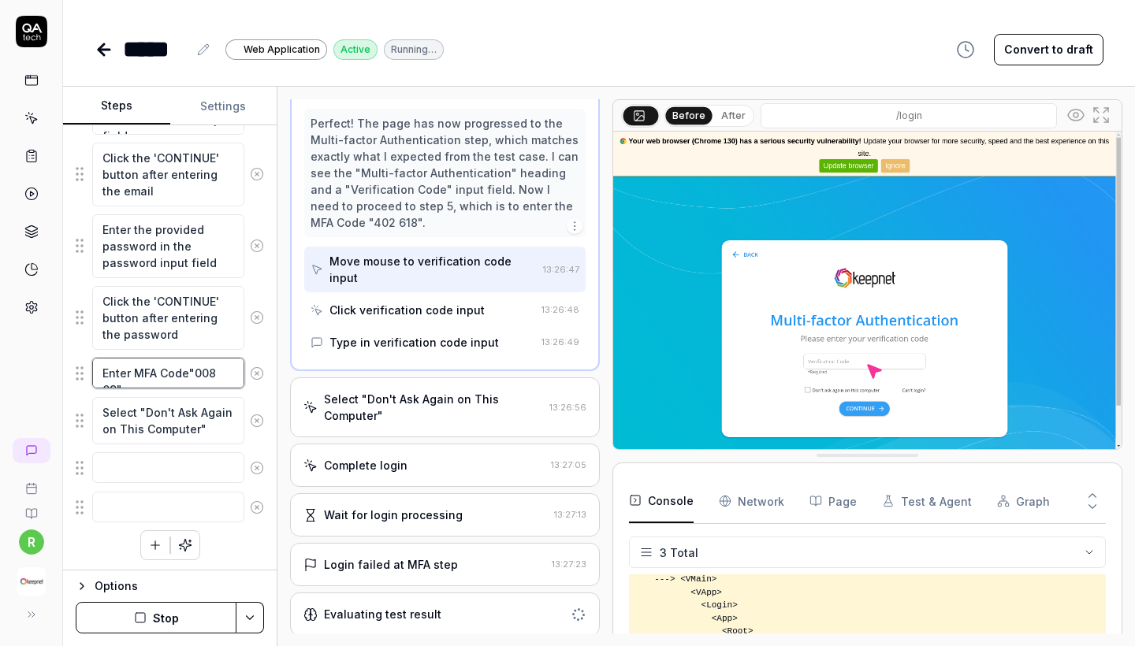
type textarea "*"
type textarea "Enter MFA Code"008 691""
type textarea "*"
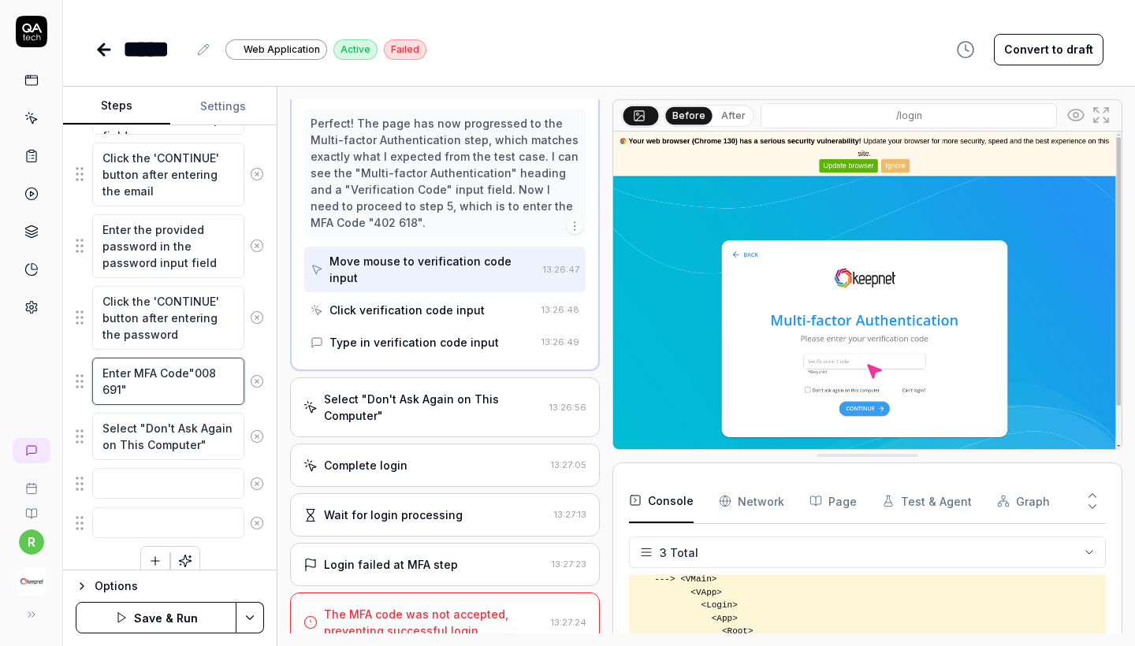
type textarea "Enter MFA Code"008 691""
click at [147, 619] on button "Save & Run" at bounding box center [156, 618] width 161 height 32
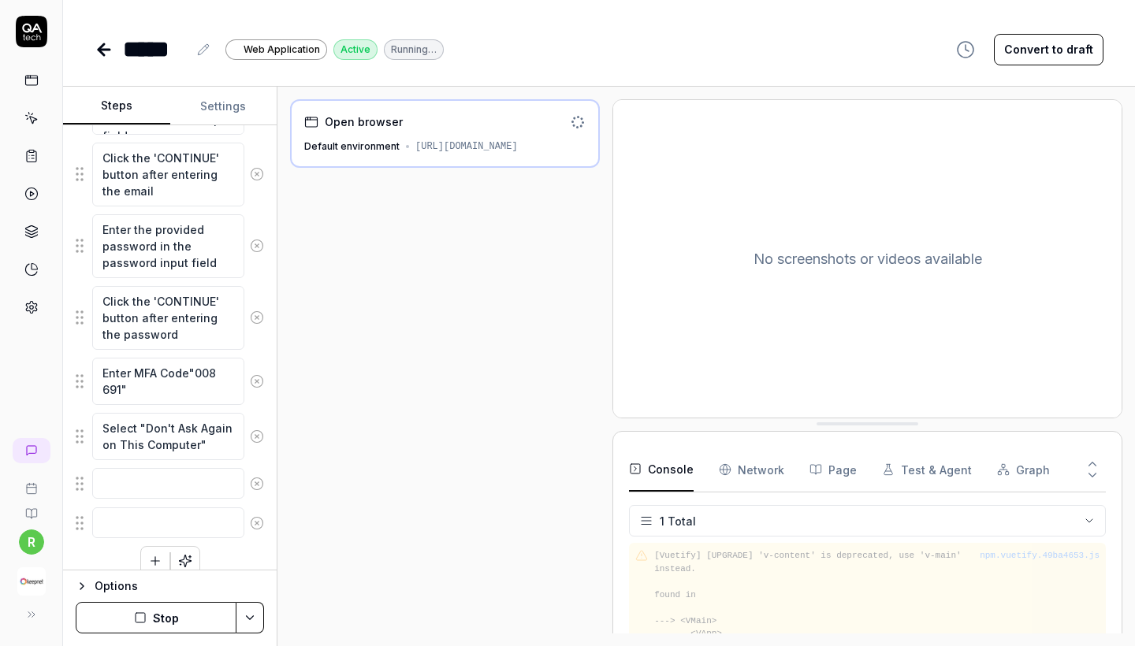
scroll to position [29, 0]
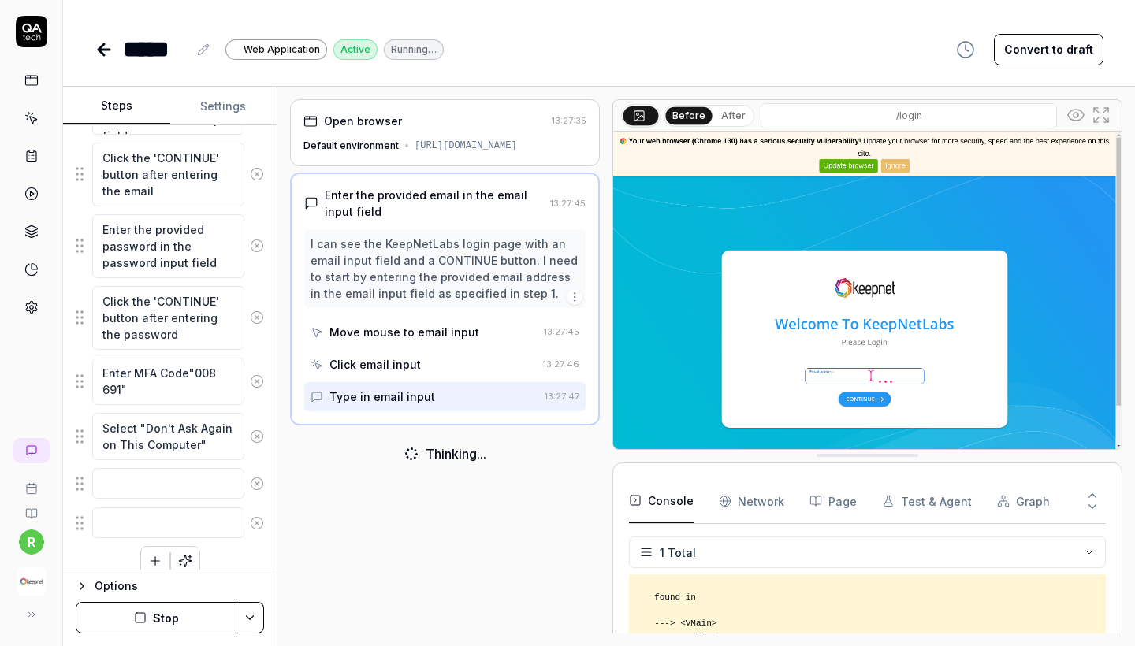
click at [201, 609] on button "Stop" at bounding box center [156, 618] width 161 height 32
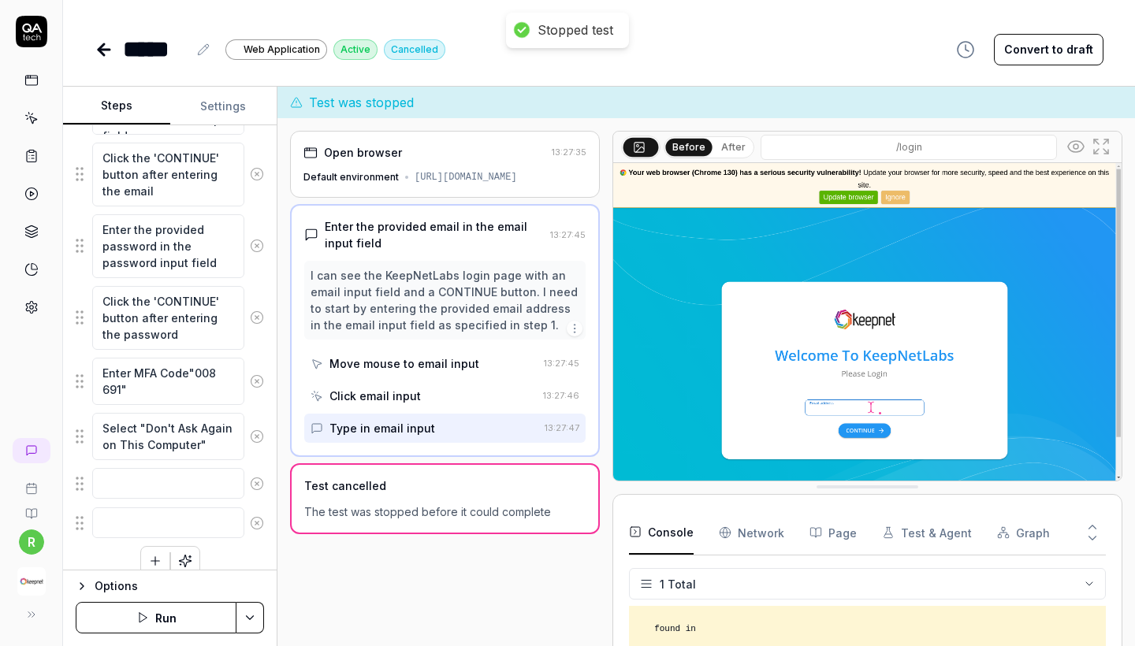
click at [240, 614] on html "Stopped test r ***** Web Application Active Cancelled Convert to draft Steps Se…" at bounding box center [567, 323] width 1135 height 646
click at [184, 628] on html "r ***** Web Application Active Cancelled Convert to draft Steps Settings Goal L…" at bounding box center [567, 323] width 1135 height 646
click at [177, 623] on button "Run" at bounding box center [156, 618] width 161 height 32
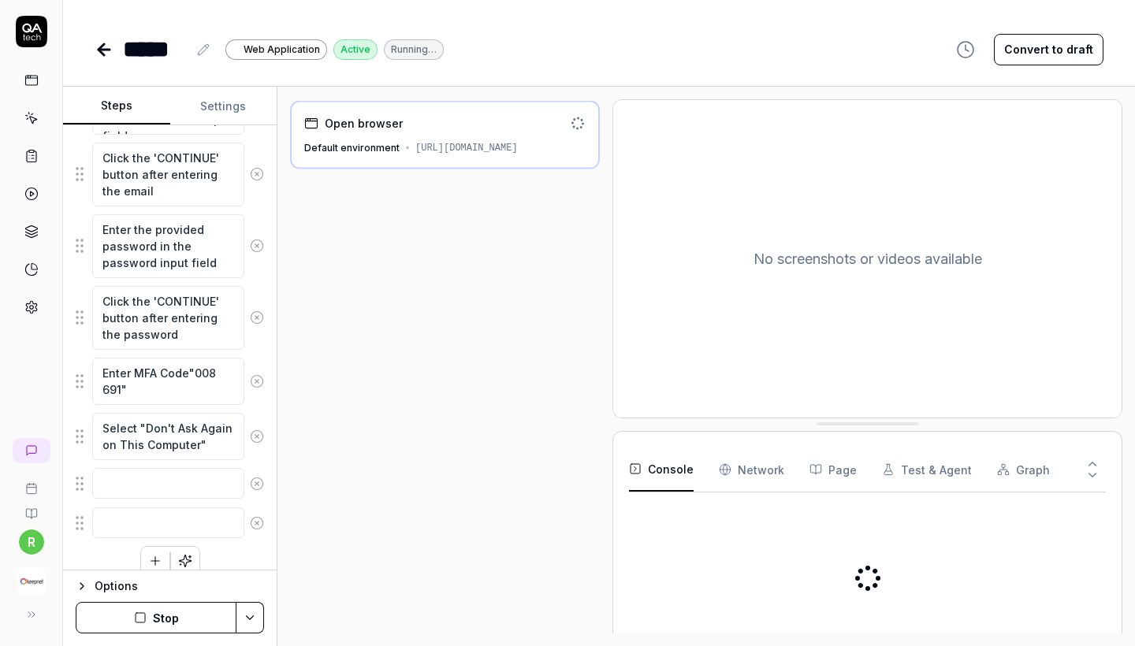
click at [180, 624] on button "Stop" at bounding box center [156, 618] width 161 height 32
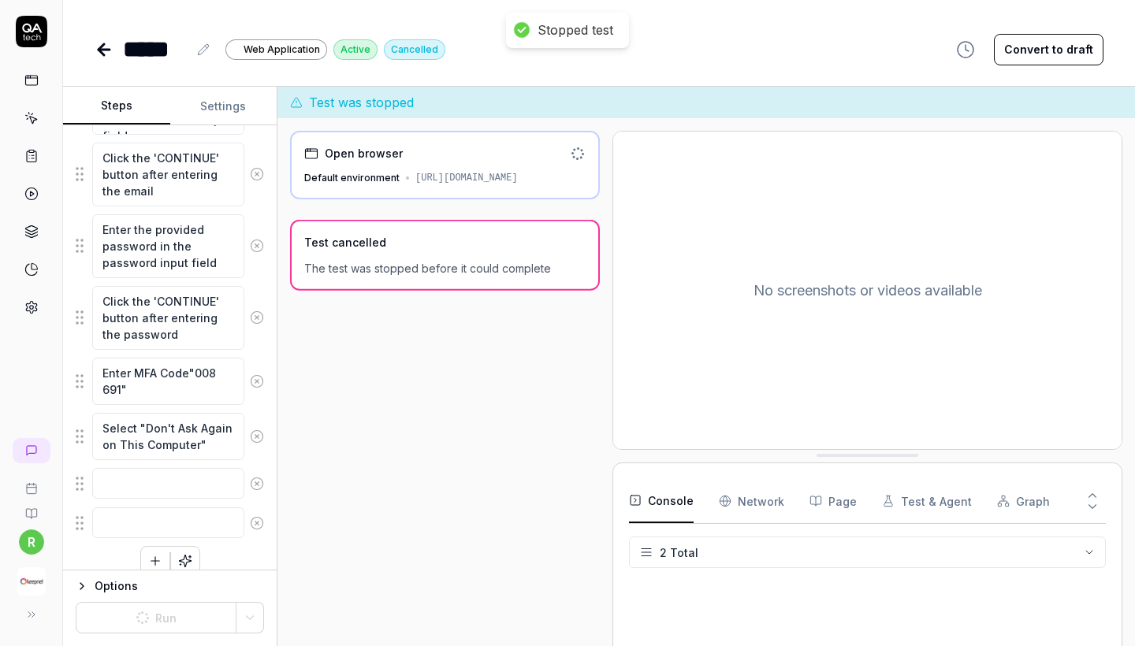
scroll to position [61, 0]
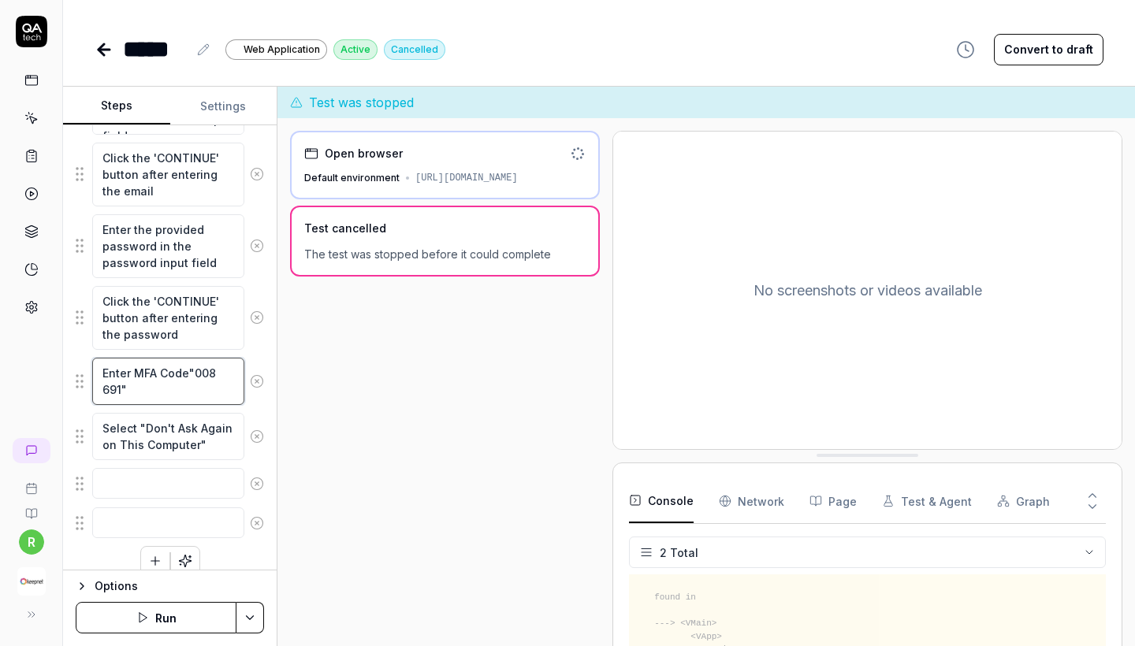
click at [204, 371] on textarea "Enter MFA Code"008 691"" at bounding box center [168, 381] width 152 height 47
type textarea "*"
type textarea "Enter MFA Code"691""
type textarea "*"
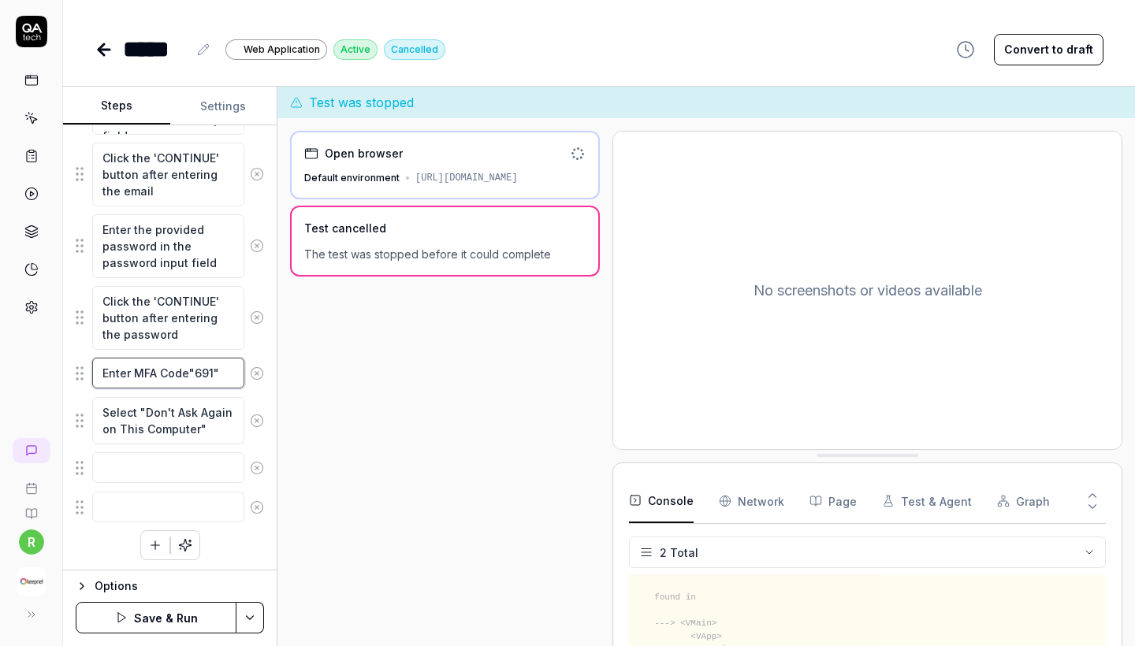
type textarea "Enter MFA Code"1691""
type textarea "*"
type textarea "Enter MFA Code"19691""
type textarea "*"
type textarea "Enter MFA Code"198691""
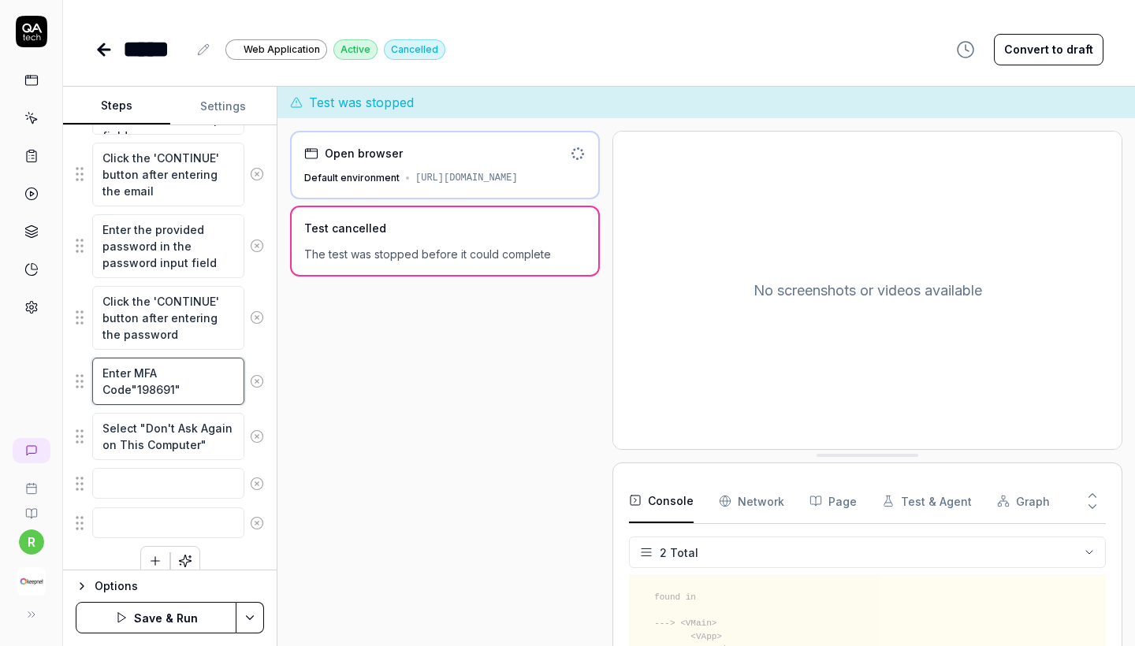
type textarea "*"
type textarea "Enter MFA Code"198. 691""
click at [117, 391] on textarea "Enter MFA Code"198. 691"" at bounding box center [168, 381] width 152 height 47
type textarea "*"
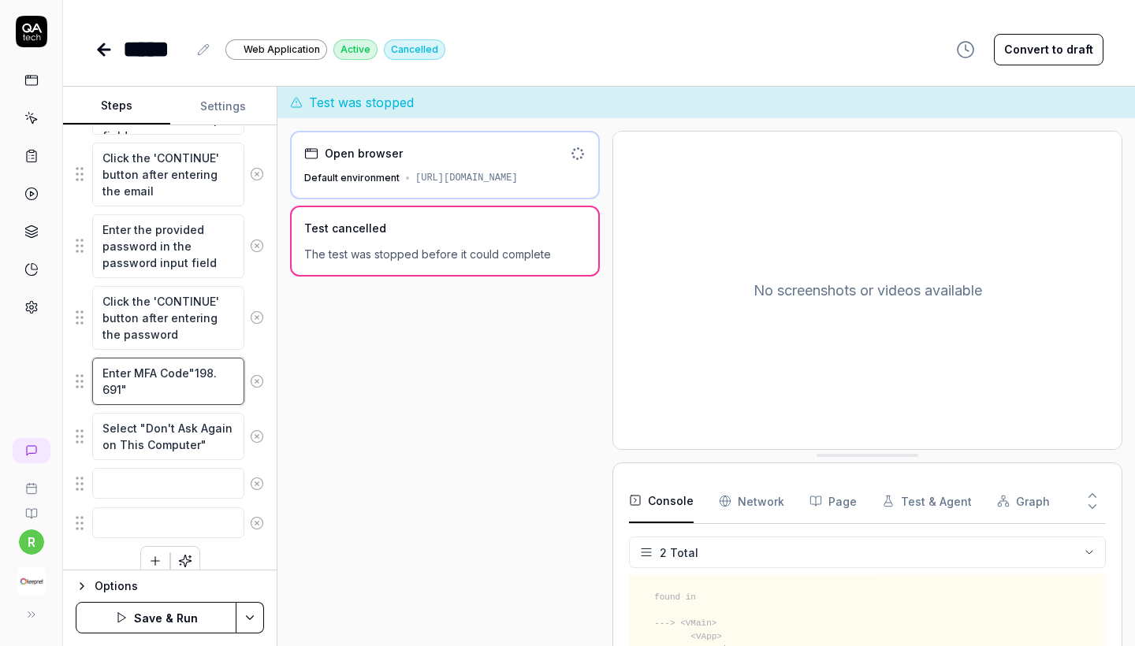
type textarea "Enter MFA Code"198. 5""
type textarea "*"
type textarea "Enter MFA Code"198. 50""
type textarea "*"
type textarea "Enter MFA Code"198. 502""
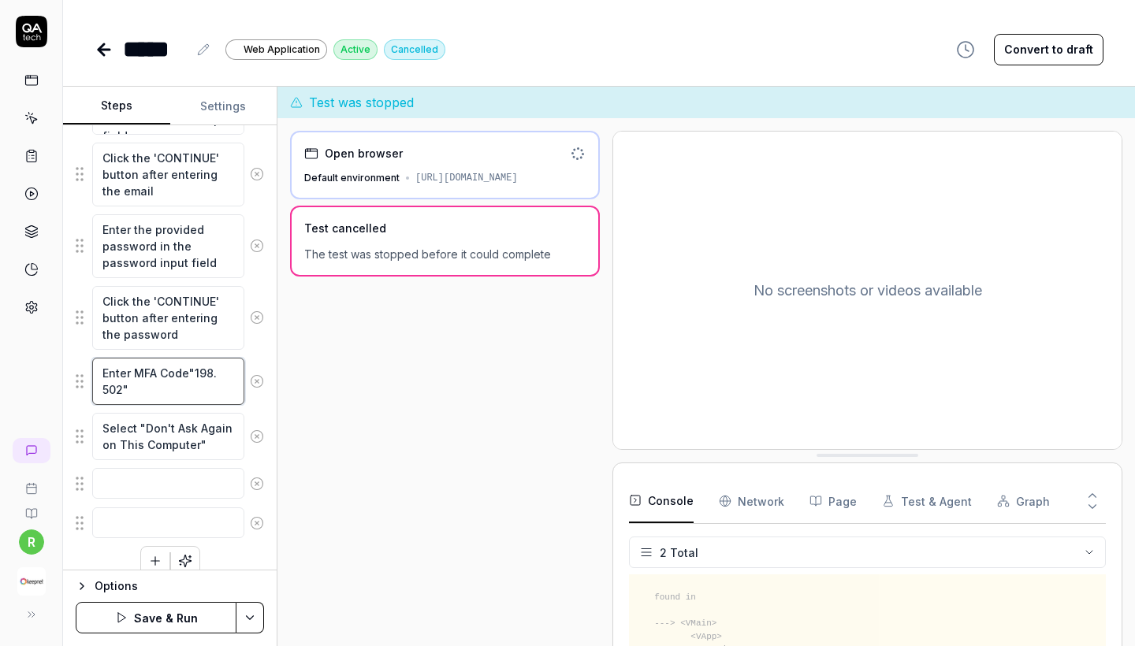
type textarea "*"
type textarea "Enter MFA Code"198. 50""
type textarea "*"
type textarea "Enter MFA Code"198. 503""
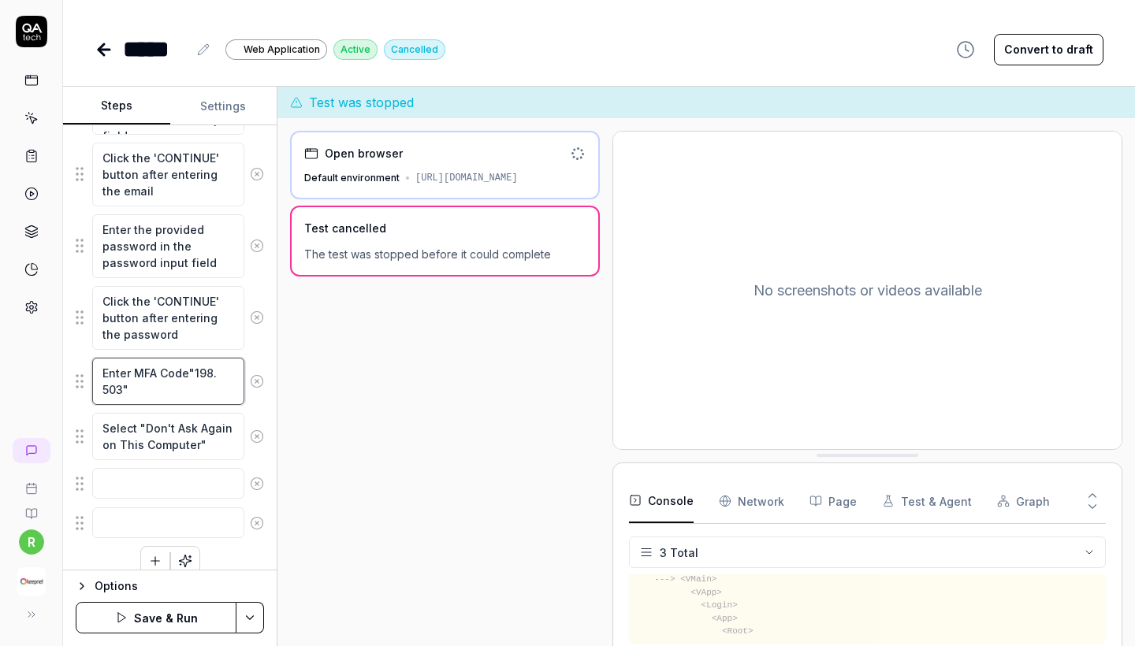
click at [206, 376] on textarea "Enter MFA Code"198. 503"" at bounding box center [168, 381] width 152 height 47
type textarea "*"
type textarea "Enter MFA Code". 503""
click at [208, 373] on textarea "Enter MFA Code". 503"" at bounding box center [168, 373] width 152 height 31
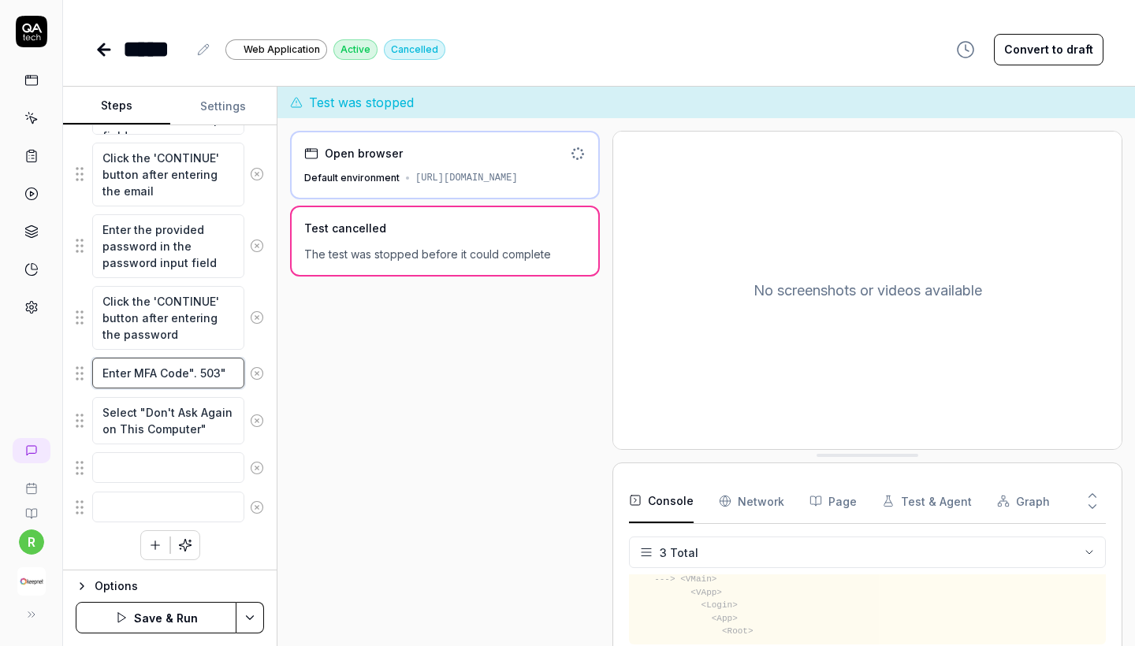
click at [208, 373] on textarea "Enter MFA Code". 503"" at bounding box center [168, 373] width 152 height 31
type textarea "*"
type textarea "Enter MFA Code".""
type textarea "*"
type textarea "Enter MFA Code"""
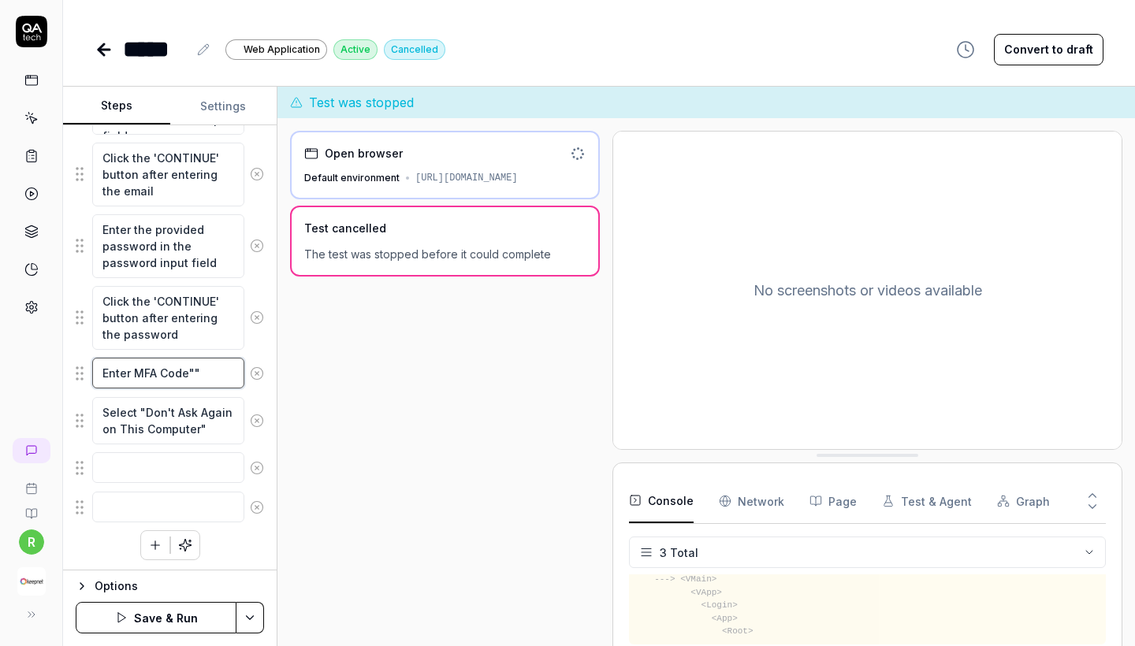
type textarea "*"
type textarea "Enter MFA Code"1""
type textarea "*"
type textarea "Enter MFA Code"17""
type textarea "*"
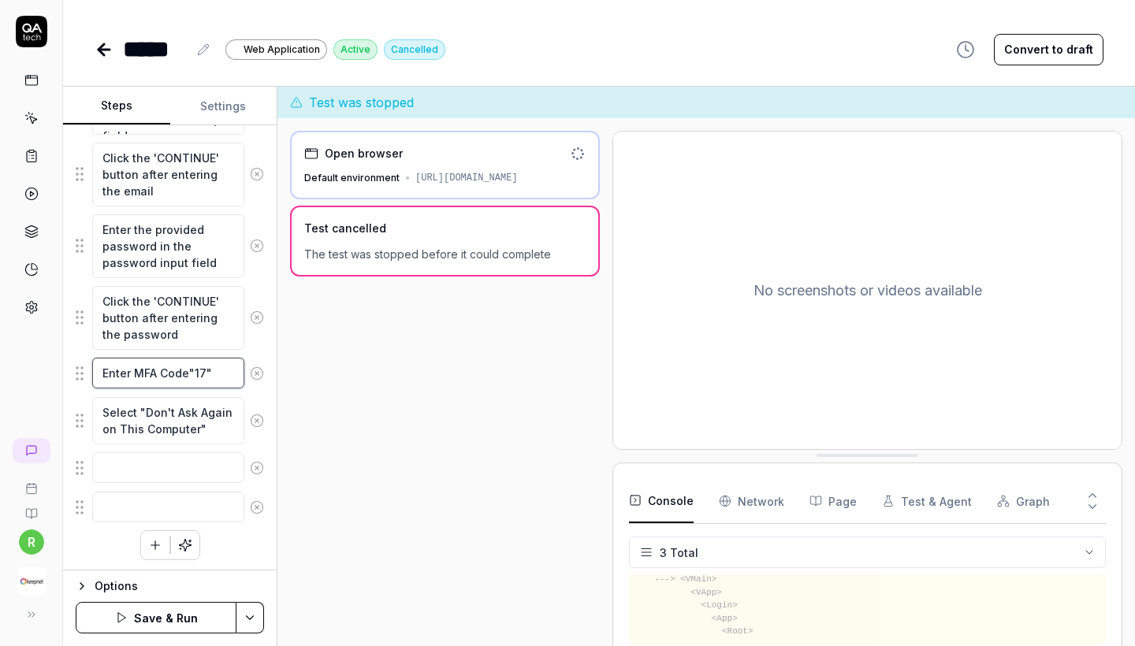
type textarea "Enter MFA Code"172""
type textarea "*"
type textarea "Enter MFA Code"172 ""
type textarea "*"
type textarea "Enter MFA Code"172 0""
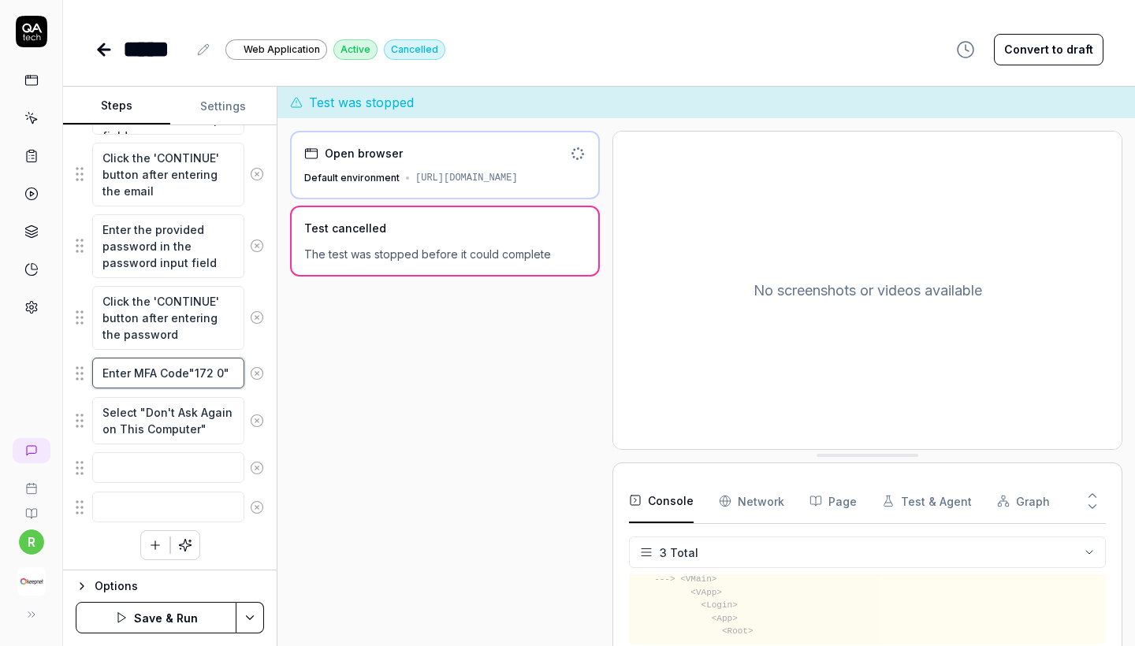
type textarea "*"
type textarea "Enter MFA Code"172 06""
type textarea "*"
type textarea "Enter MFA Code"172 068""
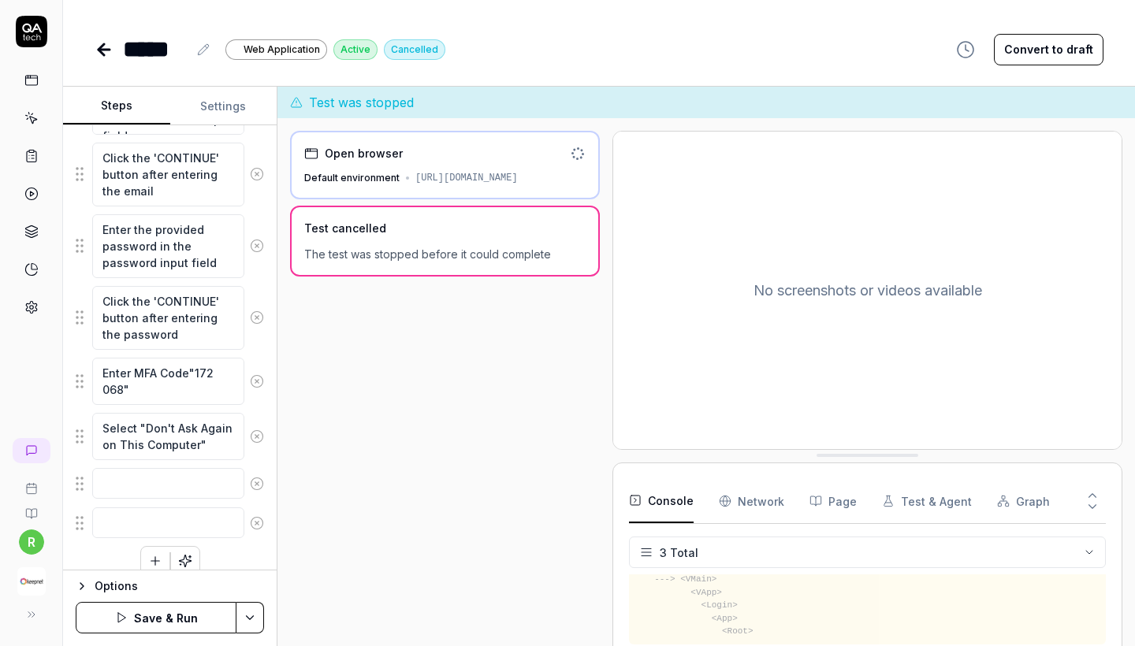
click at [179, 612] on button "Save & Run" at bounding box center [156, 618] width 161 height 32
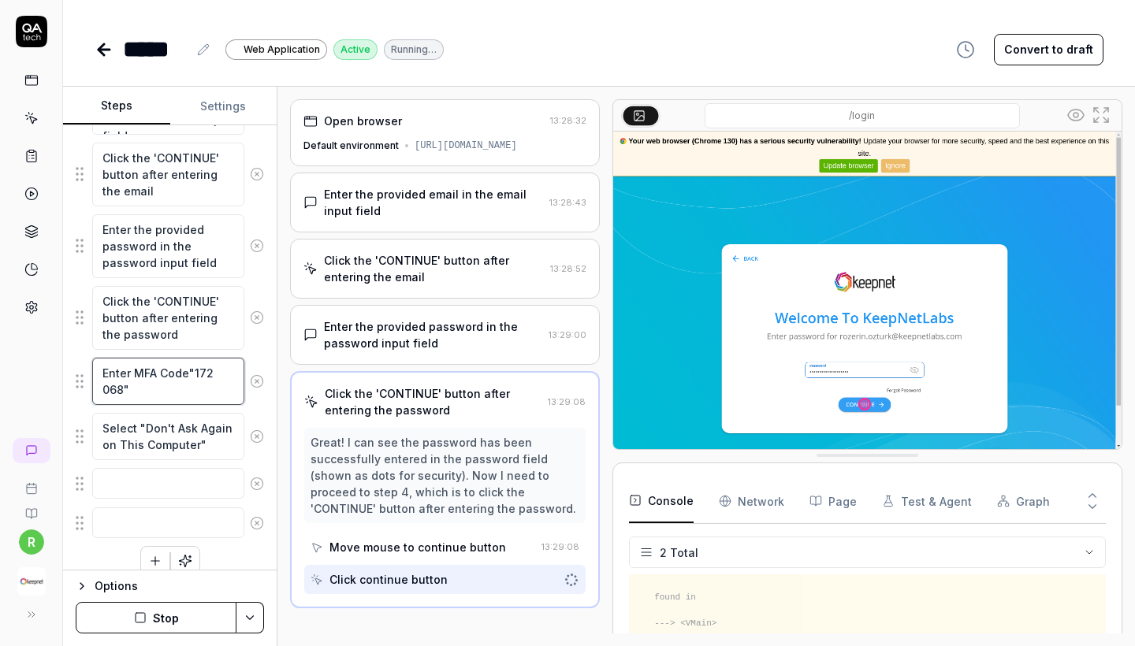
scroll to position [105, 0]
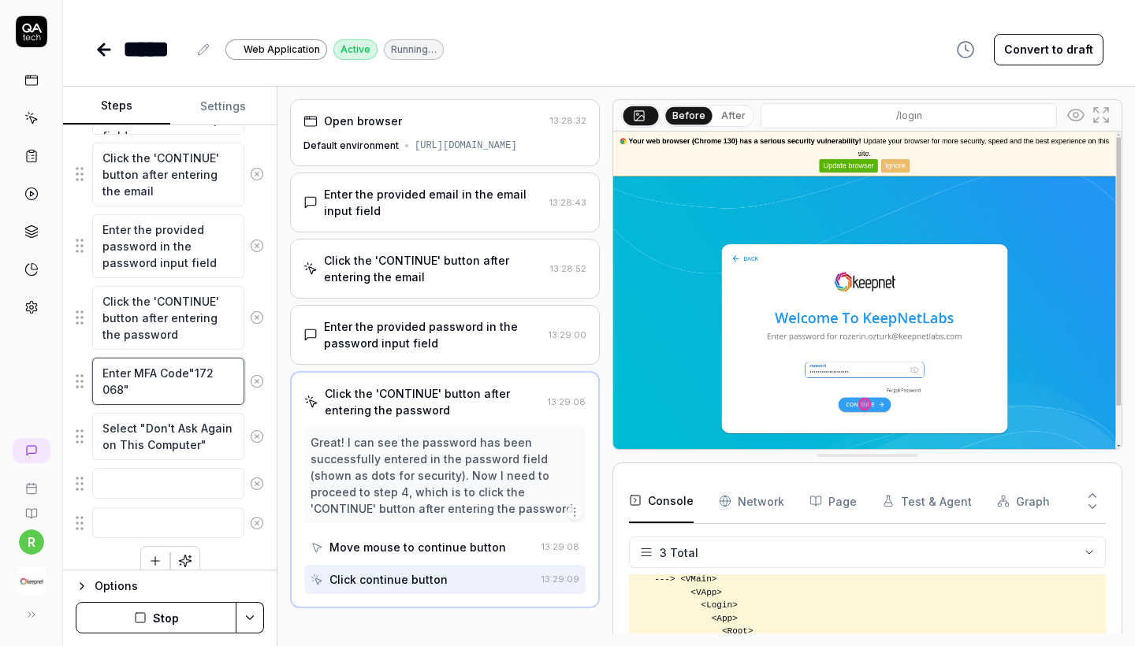
click at [205, 374] on textarea "Enter MFA Code"172 068"" at bounding box center [168, 381] width 152 height 47
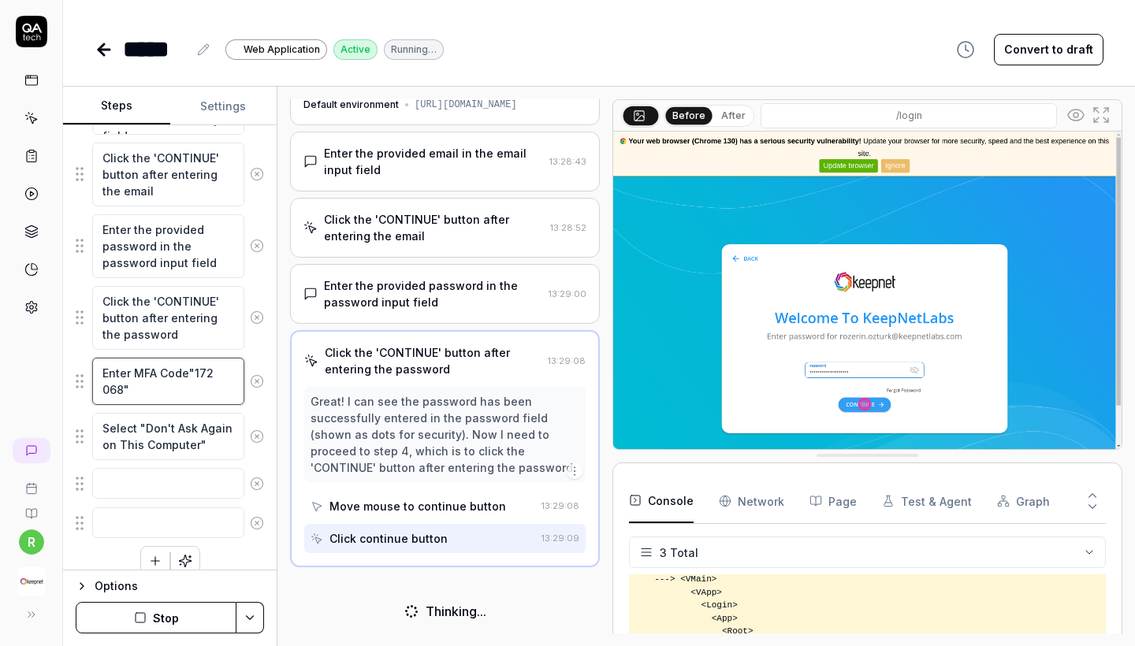
click at [205, 374] on textarea "Enter MFA Code"172 068"" at bounding box center [168, 381] width 152 height 47
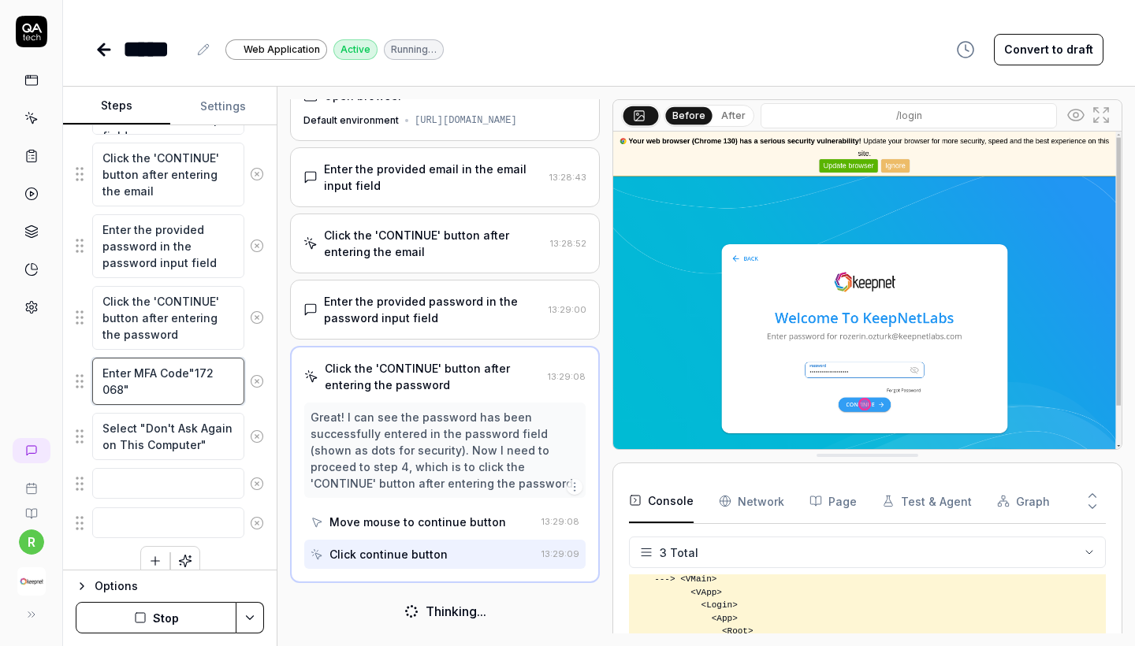
scroll to position [39, 0]
type textarea "*"
type textarea "Enter MFA Code"3 068""
type textarea "*"
type textarea "Enter MFA Code"34 068""
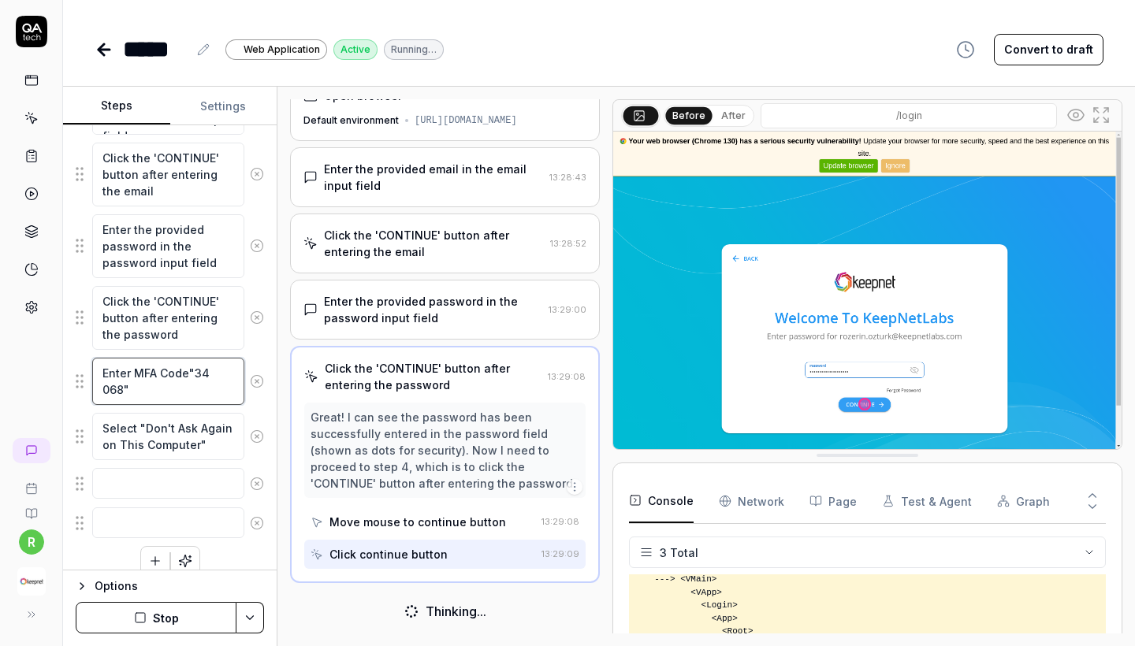
type textarea "*"
type textarea "Enter MFA Code"347 068""
click at [115, 390] on textarea "Enter MFA Code"347 068"" at bounding box center [168, 381] width 152 height 47
type textarea "*"
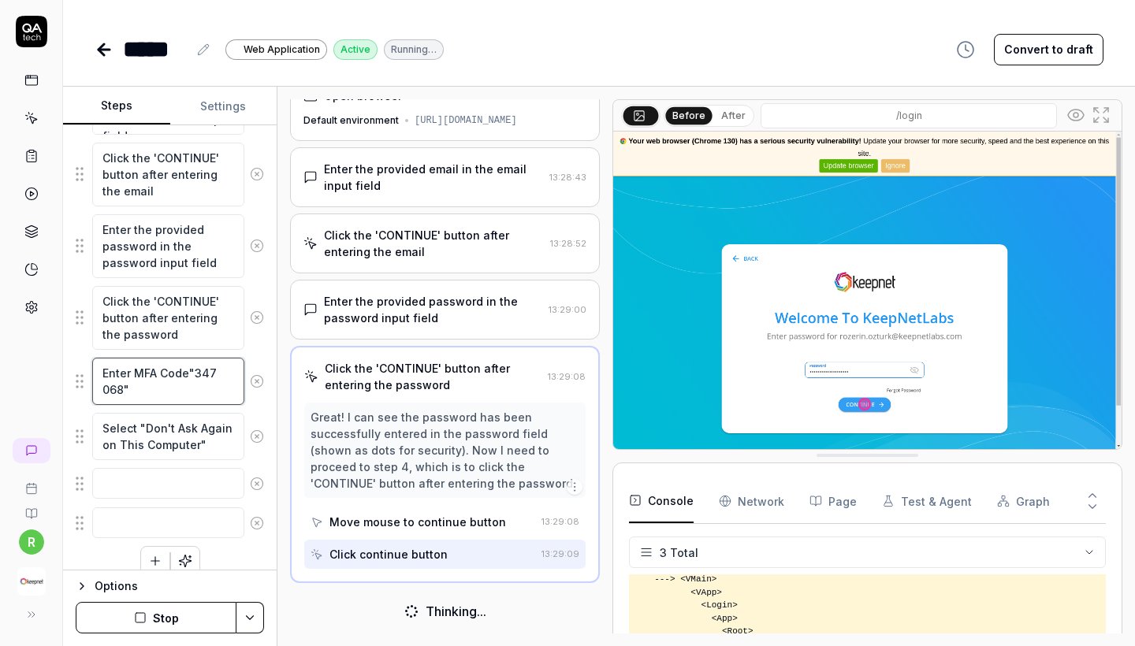
type textarea "Enter MFA Code"347 9""
type textarea "*"
type textarea "Enter MFA Code"347 97""
type textarea "*"
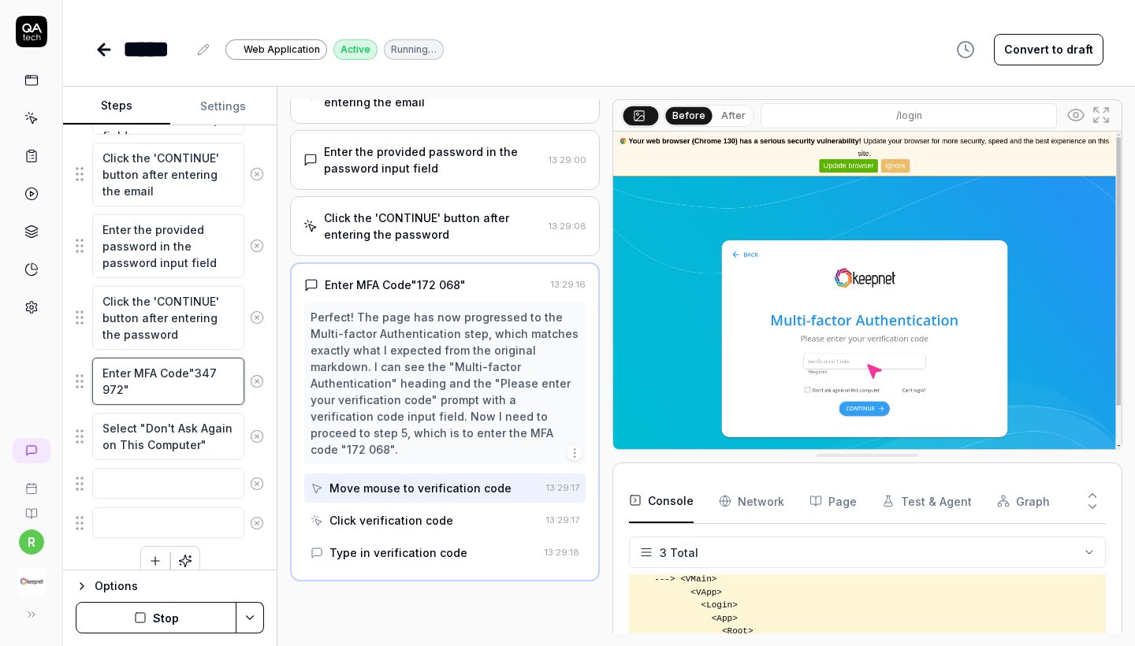
scroll to position [171, 0]
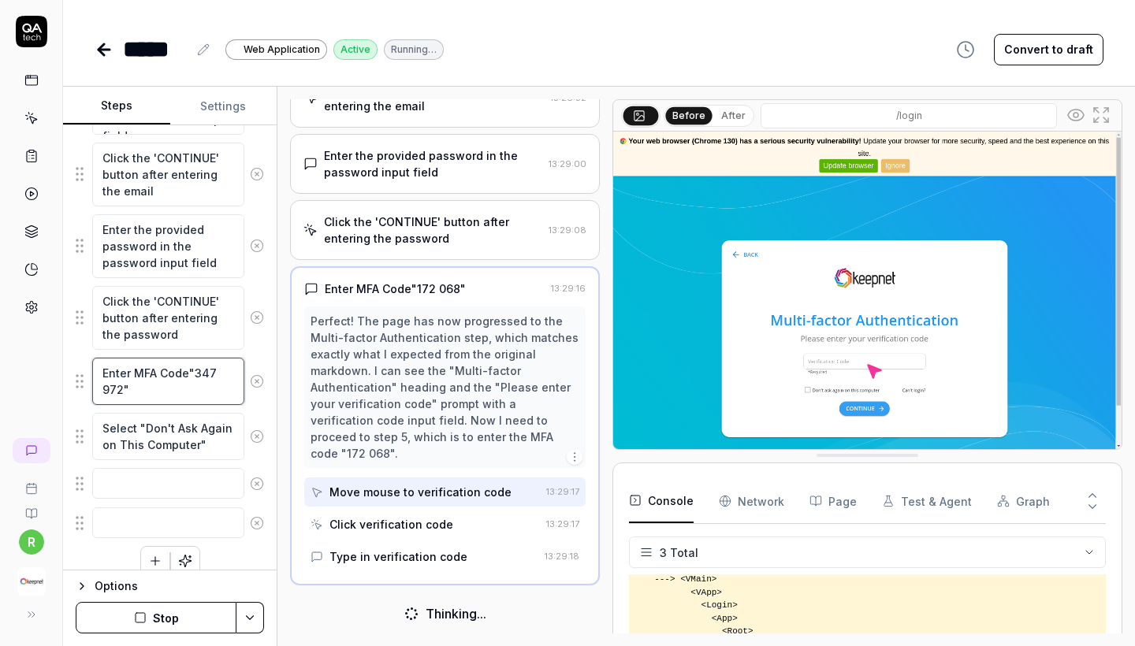
type textarea "Enter MFA Code"347 972""
click at [371, 555] on div "Type in verification code" at bounding box center [399, 557] width 138 height 17
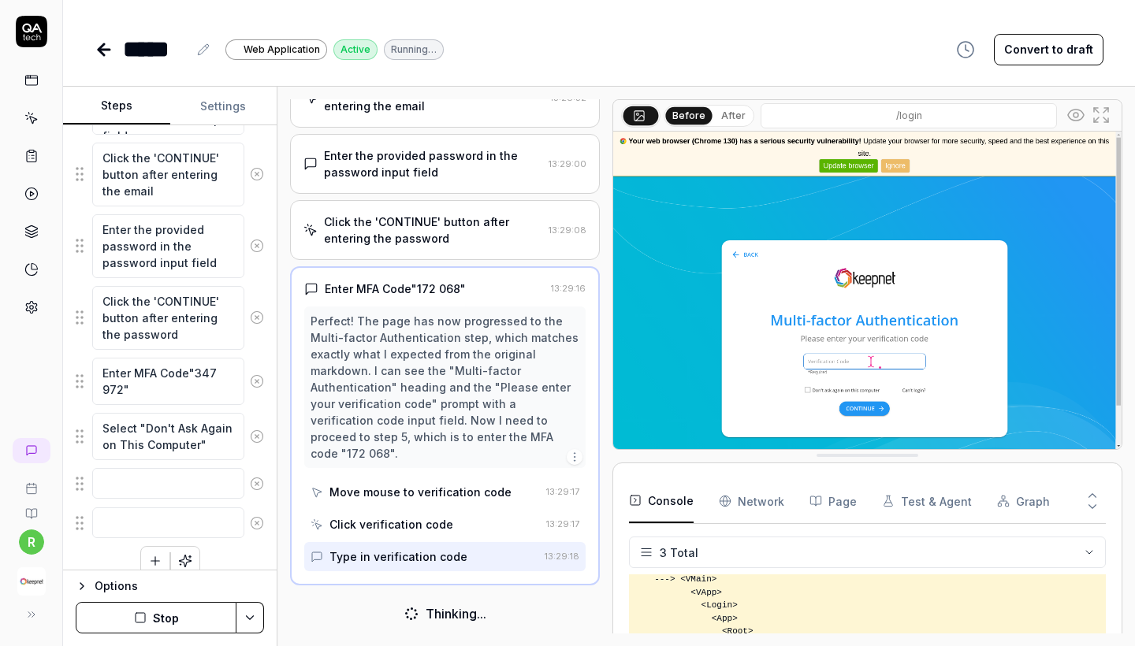
click at [388, 558] on div "Type in verification code" at bounding box center [399, 557] width 138 height 17
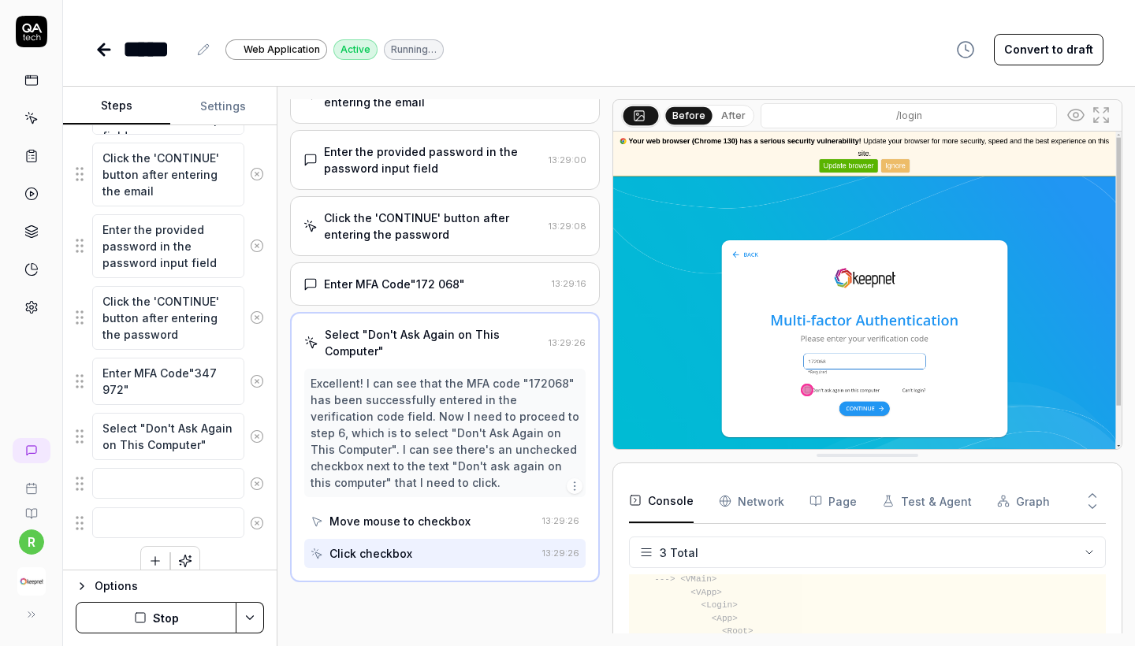
scroll to position [188, 0]
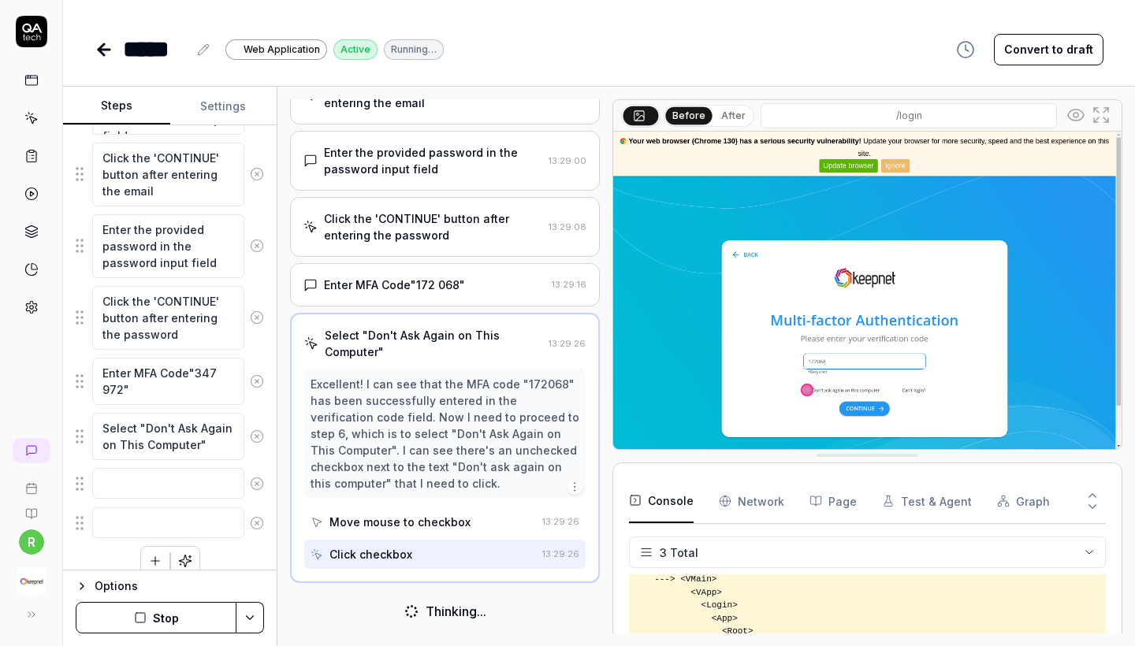
click at [458, 287] on div "Enter MFA Code"172 068"" at bounding box center [394, 285] width 141 height 17
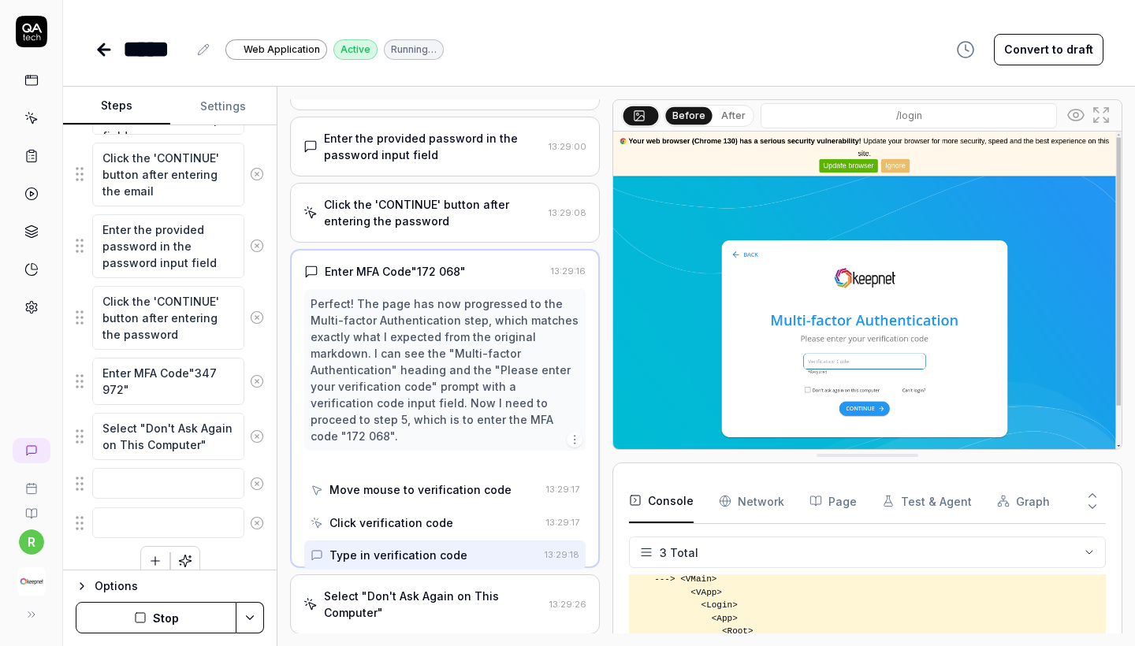
scroll to position [121, 0]
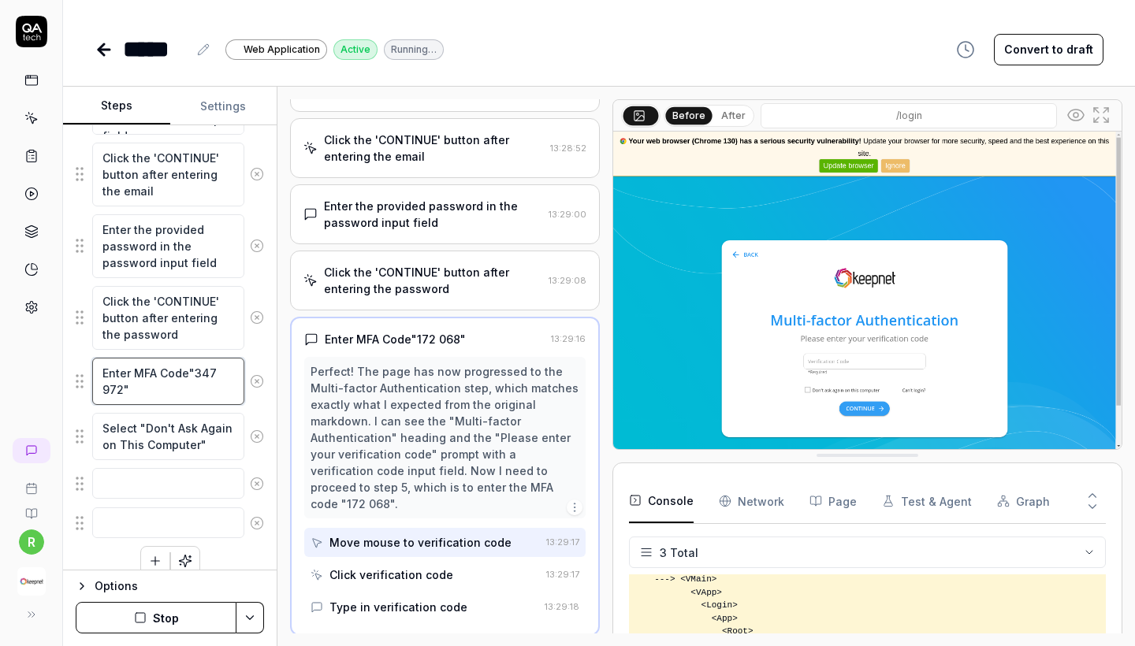
click at [206, 376] on textarea "Enter MFA Code"347 972"" at bounding box center [168, 381] width 152 height 47
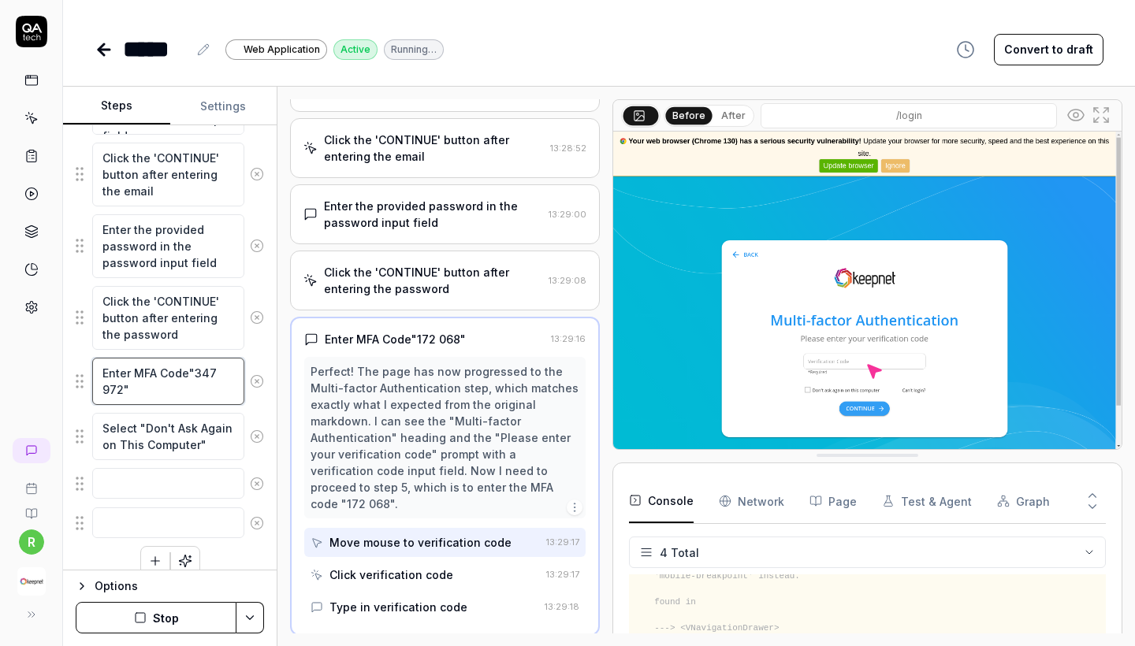
type textarea "*"
type textarea "Enter MFA Code"972""
click at [207, 376] on textarea "Enter MFA Code"972"" at bounding box center [168, 373] width 152 height 31
type textarea "*"
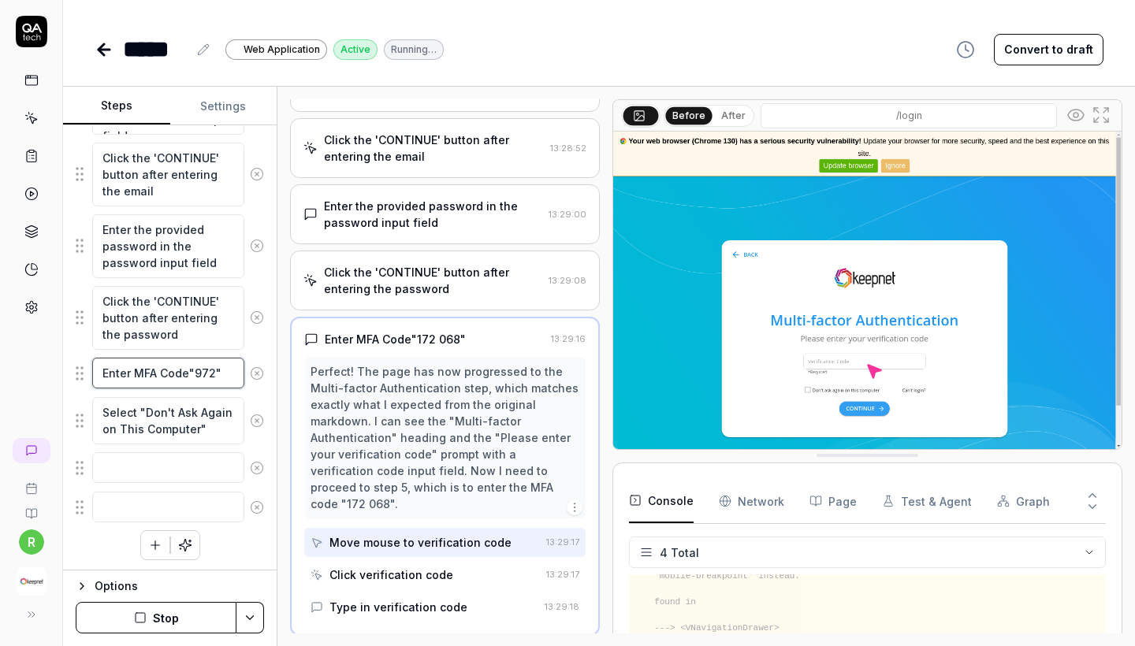
type textarea "Enter MFA Code"""
type textarea "*"
type textarea "Enter MFA Code" ""
type textarea "*"
type textarea "Enter MFA Code" m""
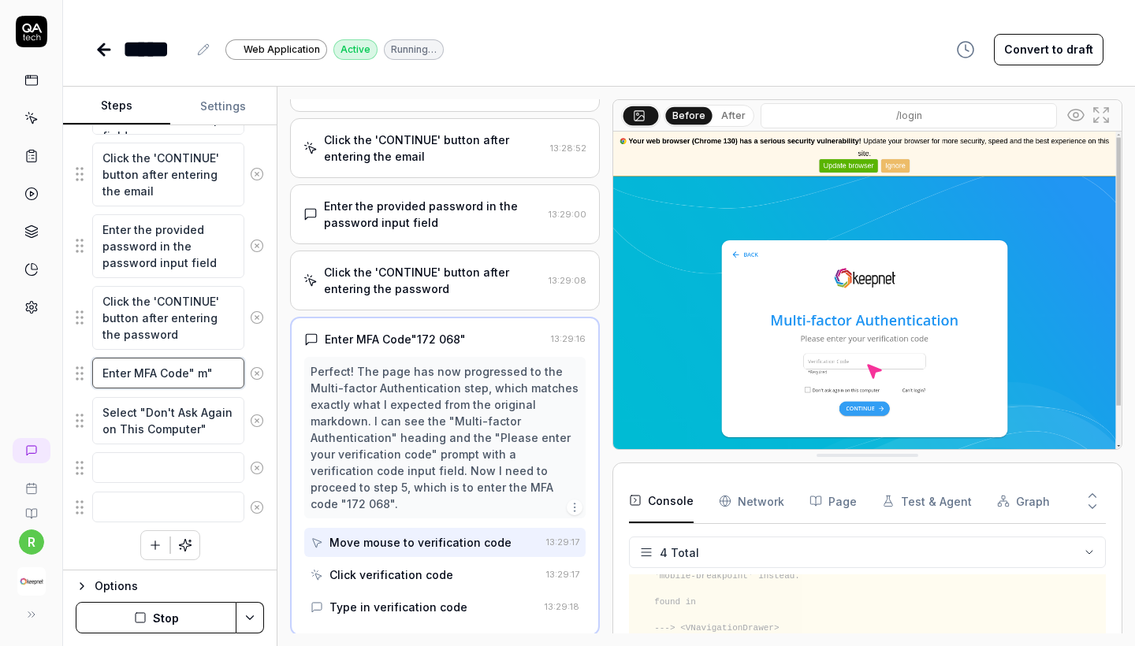
type textarea "*"
type textarea "Enter MFA Code" mn""
type textarea "*"
type textarea "Enter MFA Code" mna""
type textarea "*"
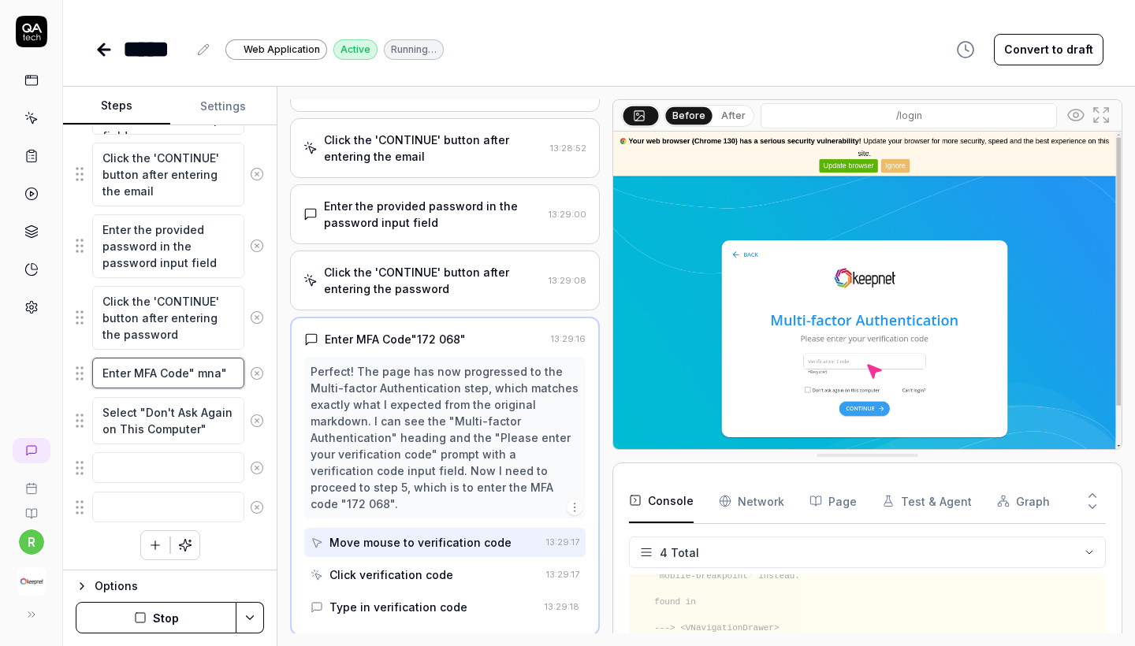
type textarea "Enter MFA Code" mn""
type textarea "*"
type textarea "Enter MFA Code" m""
type textarea "*"
type textarea "Enter MFA Code" ma""
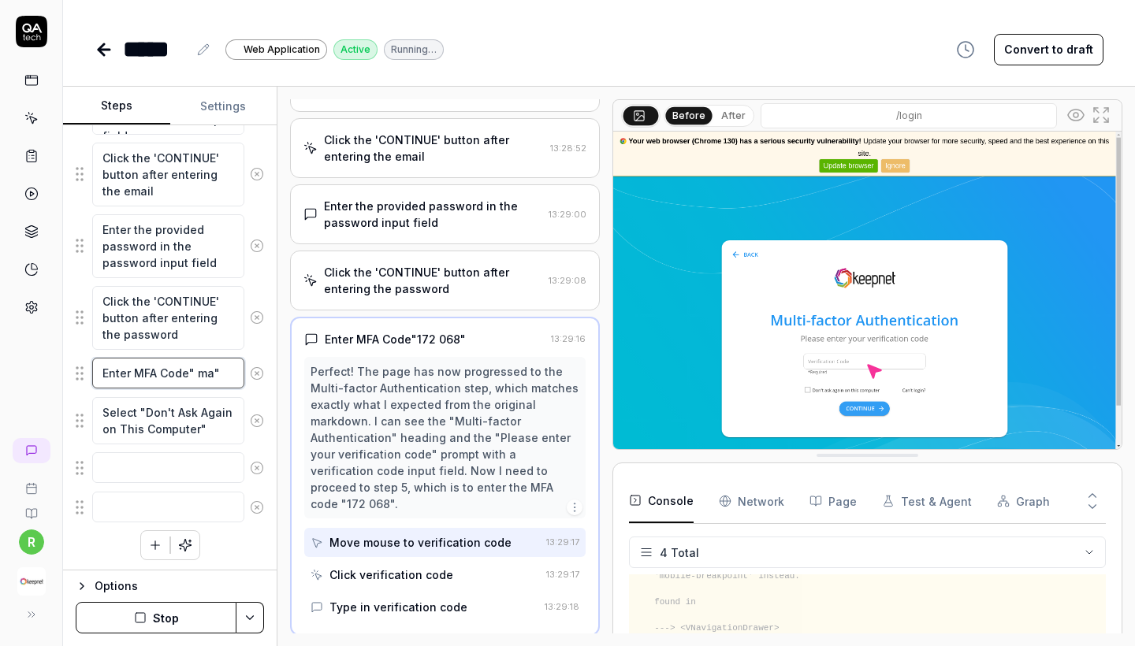
type textarea "*"
type textarea "Enter MFA Code" man""
type textarea "*"
type textarea "Enter MFA Code" manu""
type textarea "*"
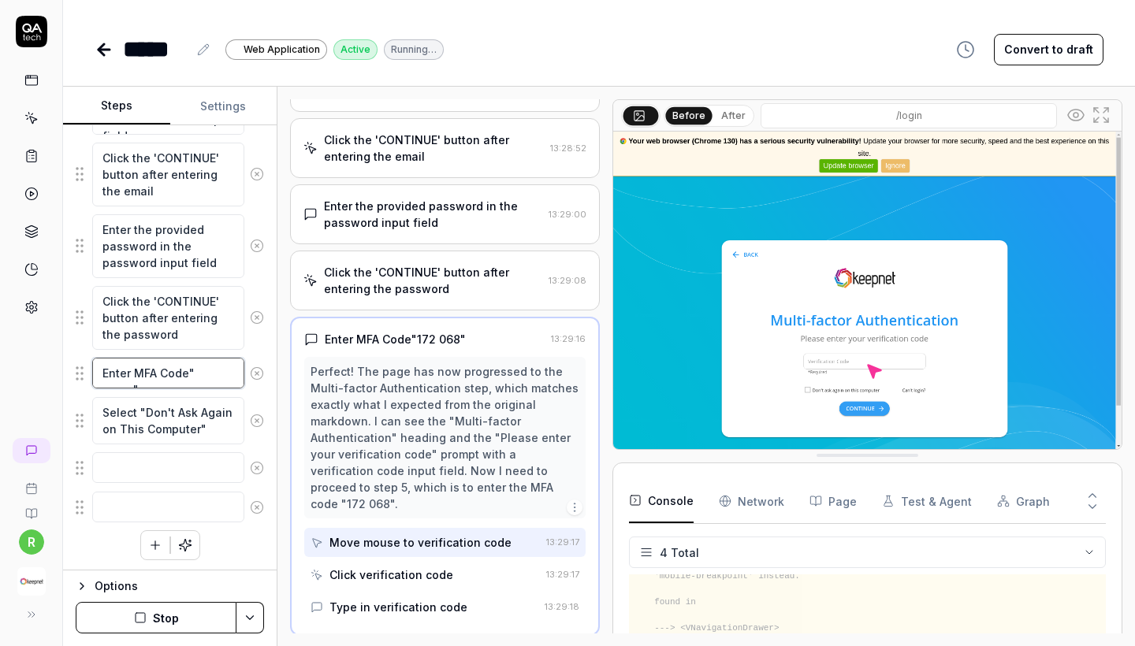
type textarea "Enter MFA Code" manue""
type textarea "*"
type textarea "Enter MFA Code" manuel""
type textarea "*"
type textarea "Enter MFA Code" Manuel""
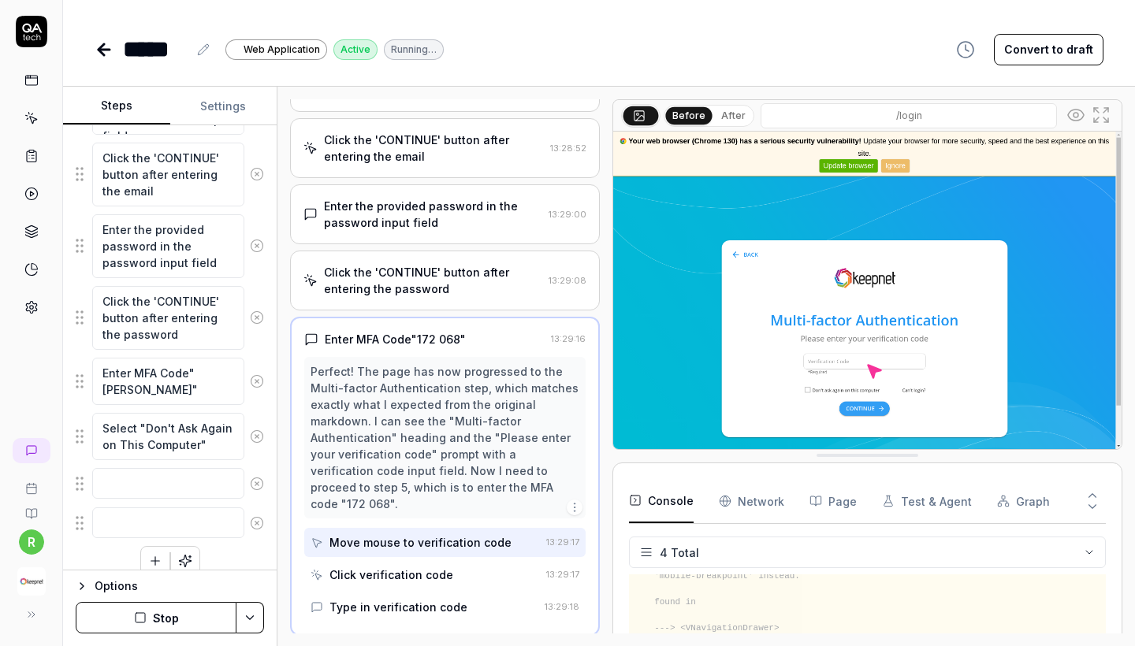
drag, startPoint x: 528, startPoint y: 218, endPoint x: 951, endPoint y: 114, distance: 435.4
click at [951, 114] on input "/login" at bounding box center [909, 115] width 296 height 25
click at [857, 403] on img at bounding box center [867, 291] width 508 height 318
click at [844, 369] on img at bounding box center [867, 291] width 508 height 318
click at [843, 366] on img at bounding box center [867, 291] width 508 height 318
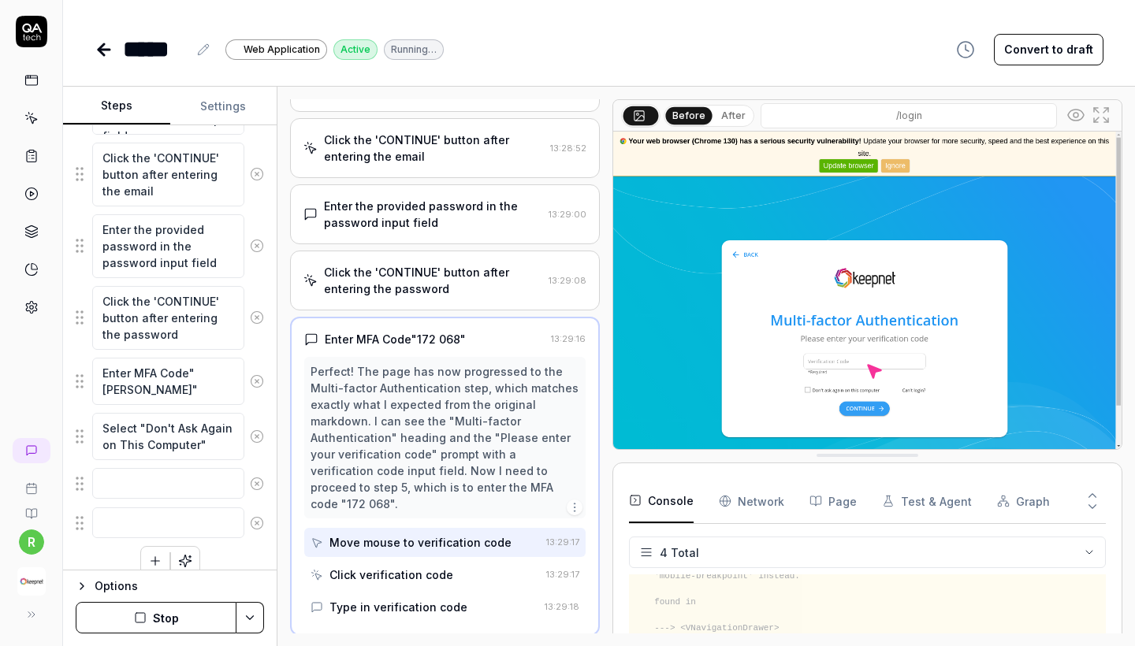
click at [841, 363] on img at bounding box center [867, 291] width 508 height 318
click at [838, 357] on img at bounding box center [867, 291] width 508 height 318
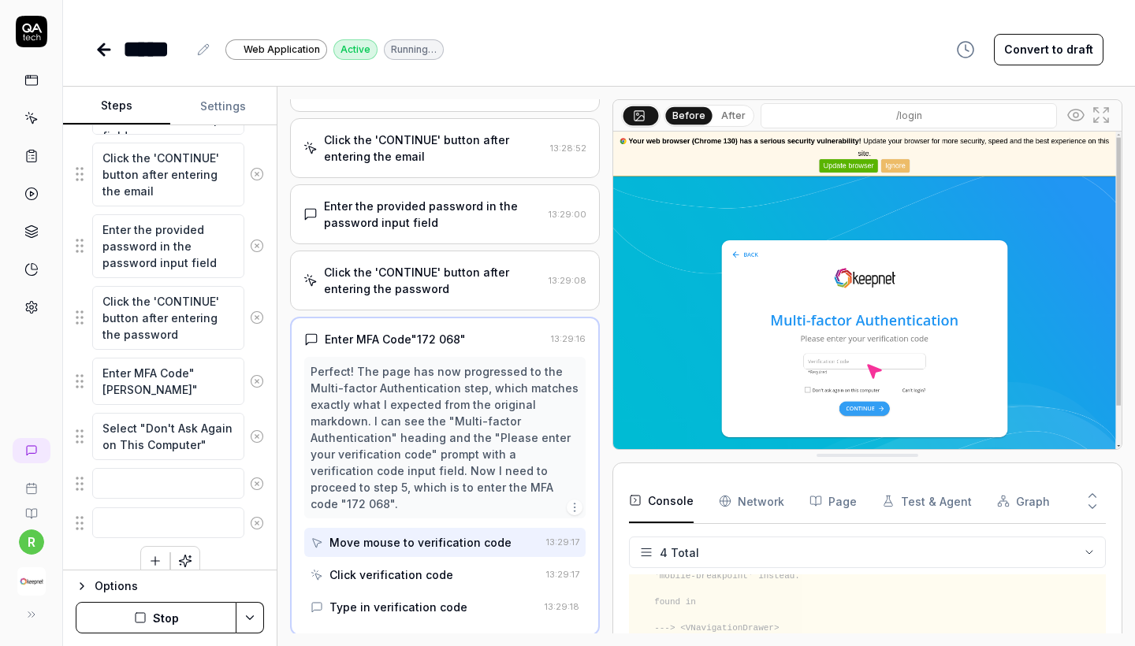
click at [838, 357] on img at bounding box center [867, 291] width 508 height 318
click at [458, 491] on div "Perfect! The page has now progressed to the Multi-factor Authentication step, w…" at bounding box center [445, 437] width 269 height 149
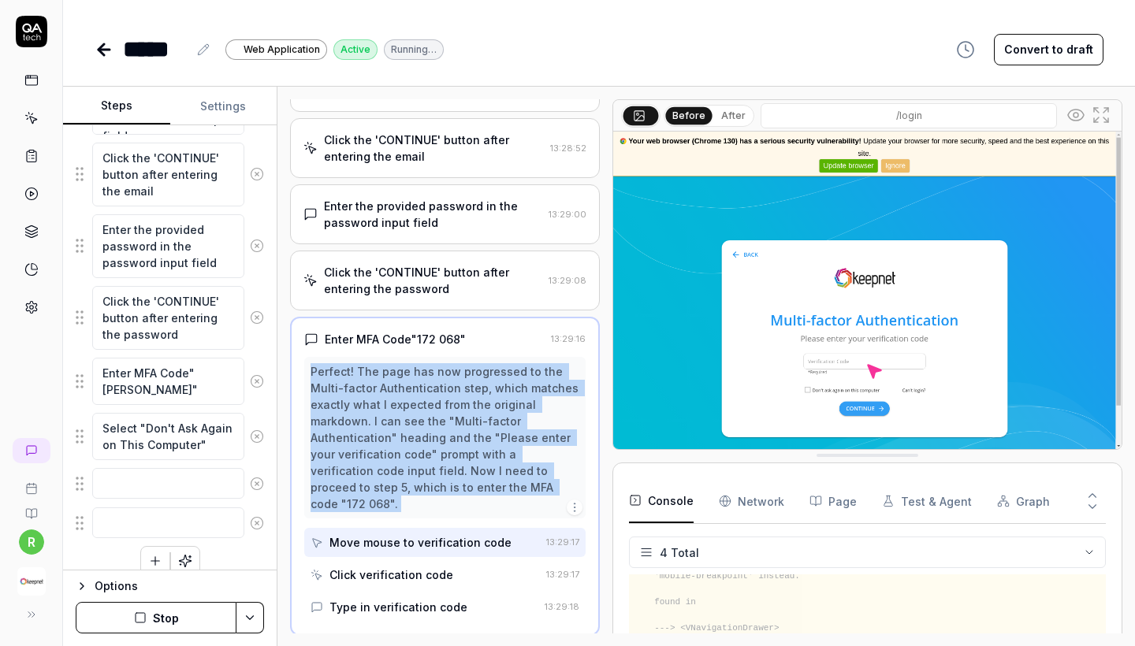
click at [458, 491] on div "Perfect! The page has now progressed to the Multi-factor Authentication step, w…" at bounding box center [445, 437] width 269 height 149
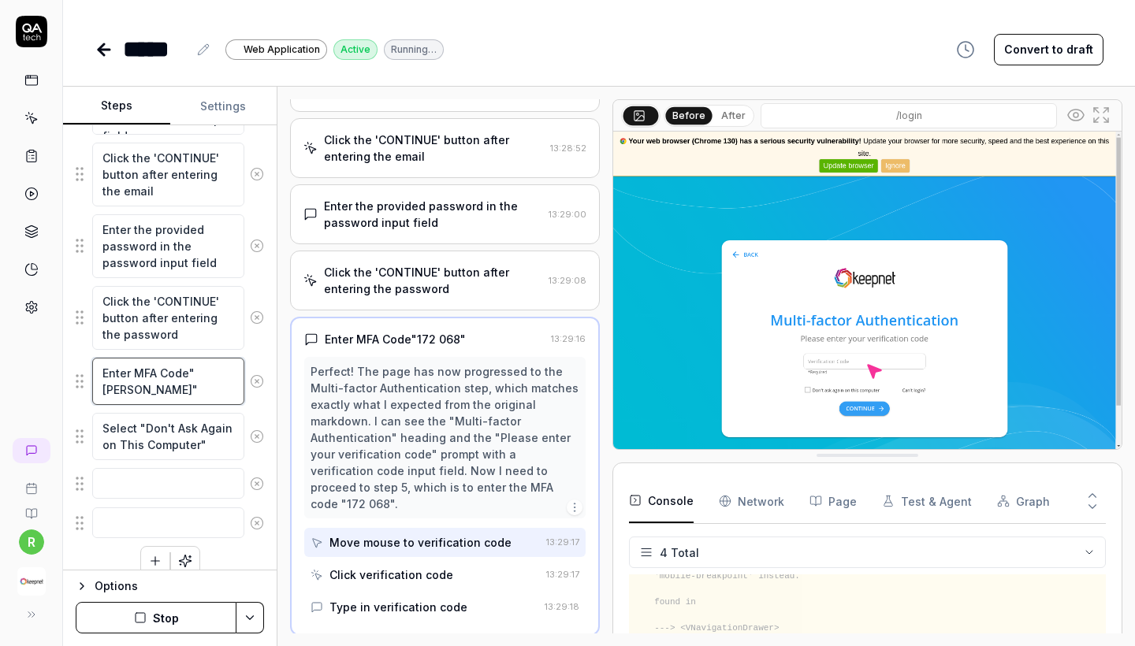
click at [191, 374] on textarea "Enter MFA Code" Manuel"" at bounding box center [168, 381] width 152 height 47
click at [133, 390] on textarea "Enter MFA Code" Manuel"" at bounding box center [168, 381] width 152 height 47
type textarea "*"
type textarea "Enter MFA Code"""
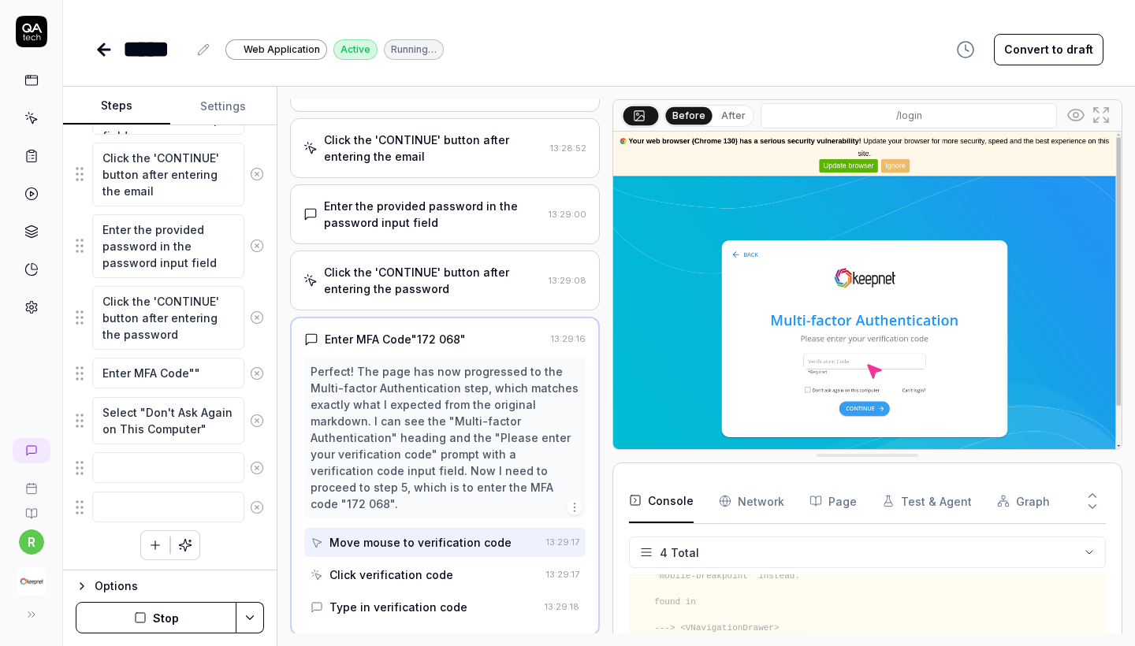
click at [190, 600] on div "Options Stop" at bounding box center [170, 608] width 214 height 76
click at [176, 626] on button "Stop" at bounding box center [156, 618] width 161 height 32
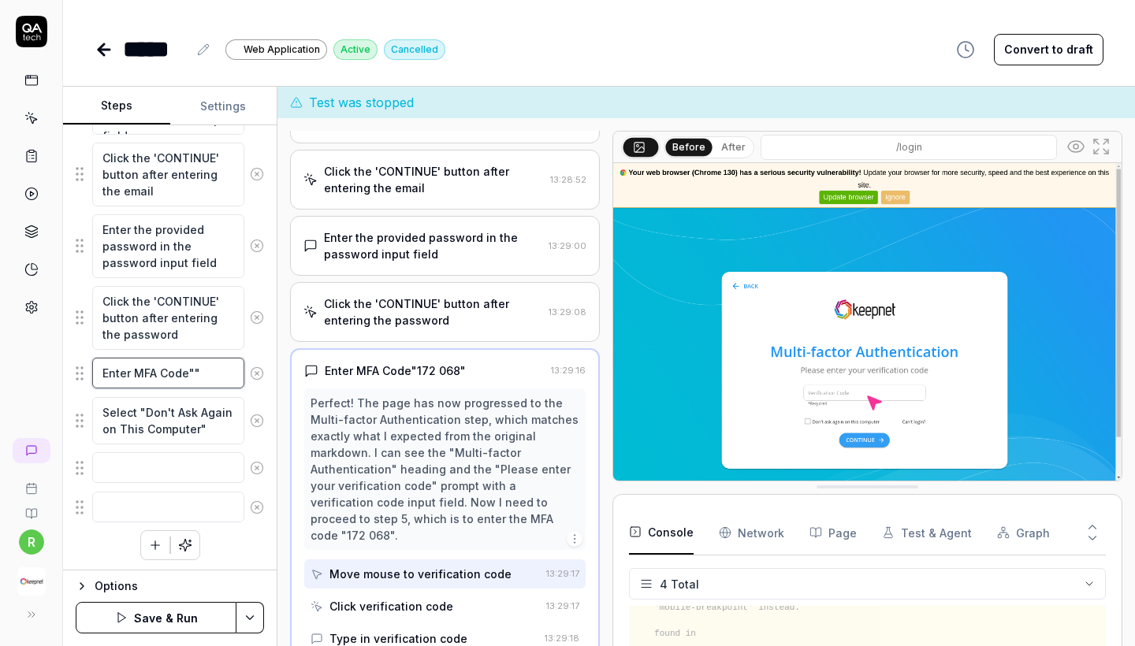
click at [193, 374] on textarea "Enter MFA Code""" at bounding box center [168, 373] width 152 height 31
type textarea "*"
type textarea "Enter MFA Code"7""
type textarea "*"
type textarea "Enter MFA Code"74""
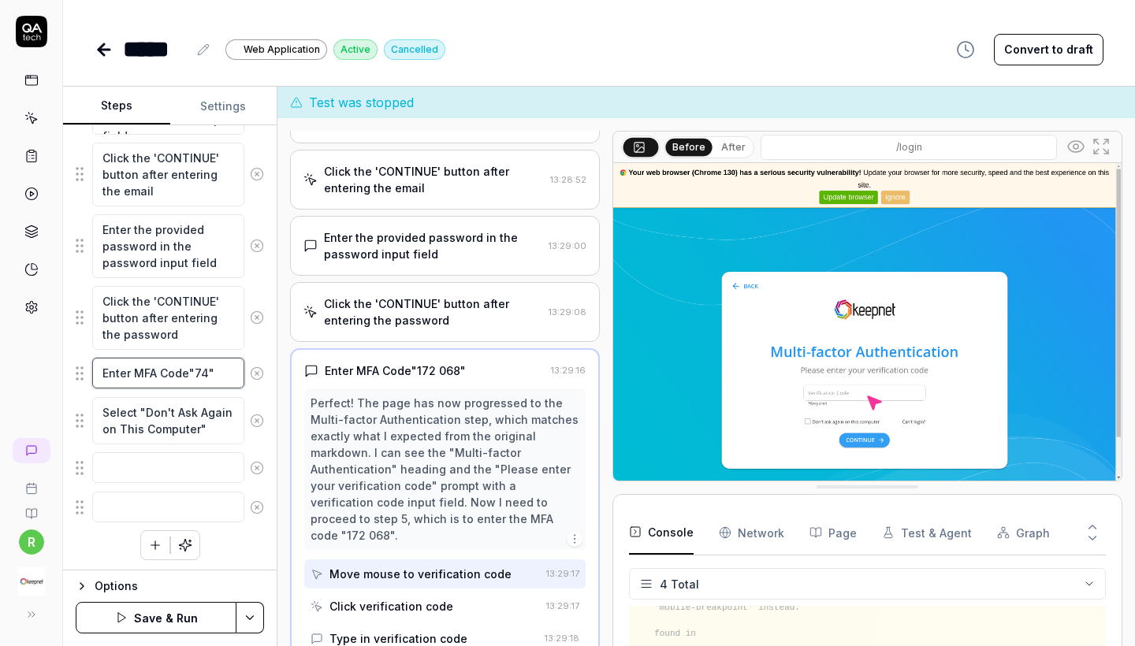
type textarea "*"
type textarea "Enter MFA Code"741""
type textarea "*"
type textarea "Enter MFA Code"741 ""
type textarea "*"
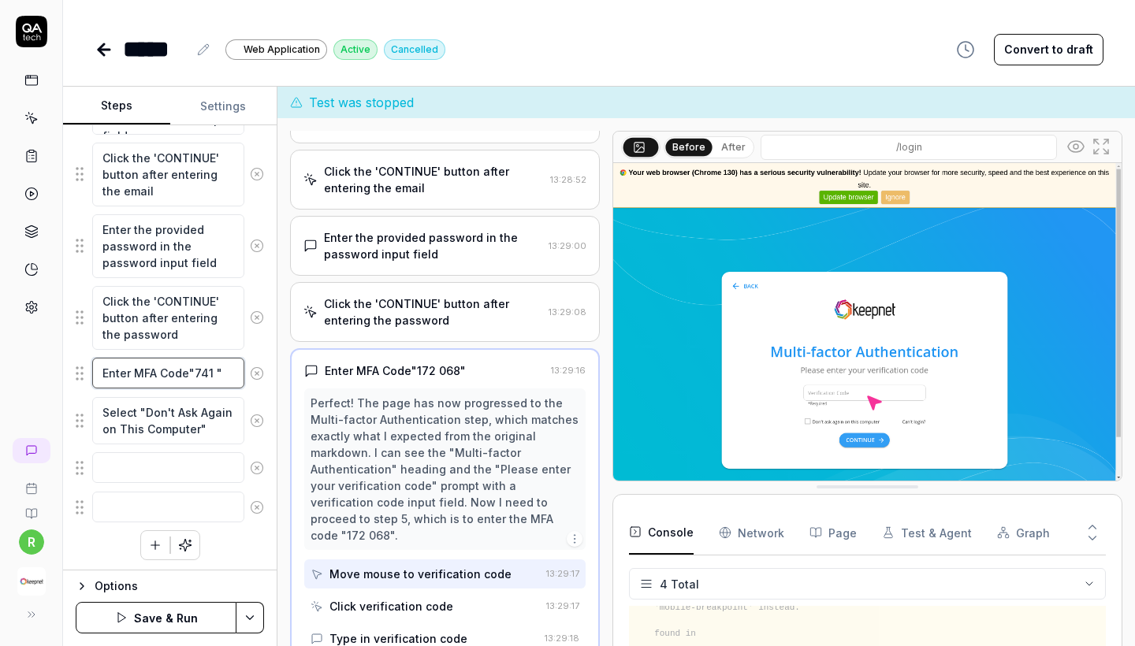
type textarea "Enter MFA Code"741 1""
type textarea "*"
type textarea "Enter MFA Code"741 15""
type textarea "*"
type textarea "Enter MFA Code"741 156""
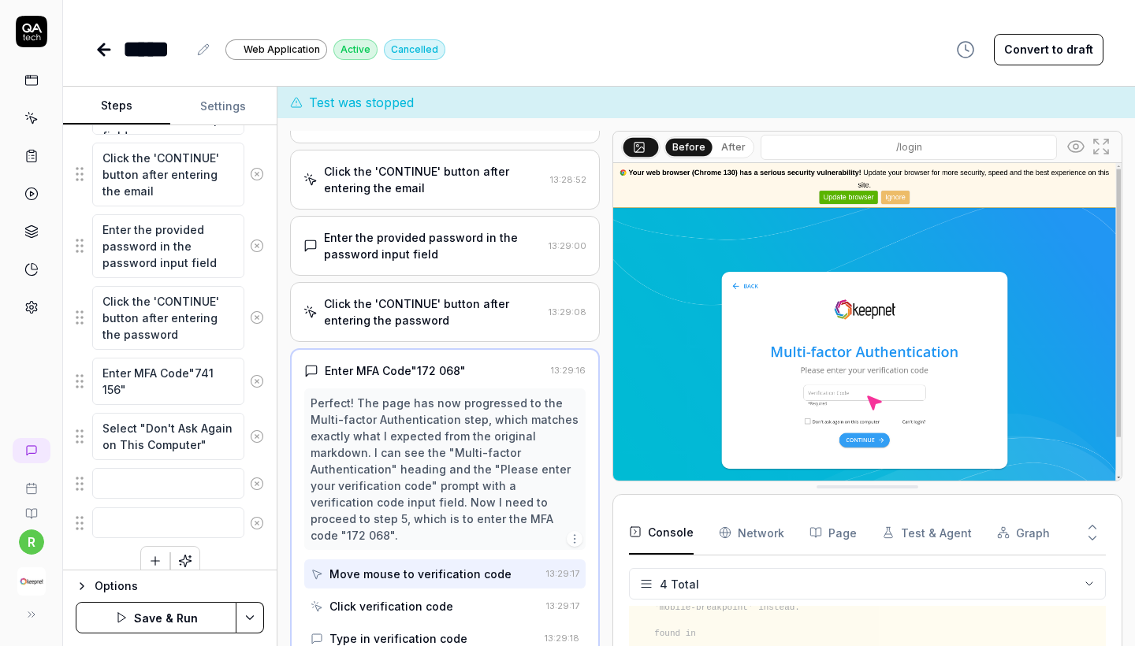
click at [178, 626] on button "Save & Run" at bounding box center [156, 618] width 161 height 32
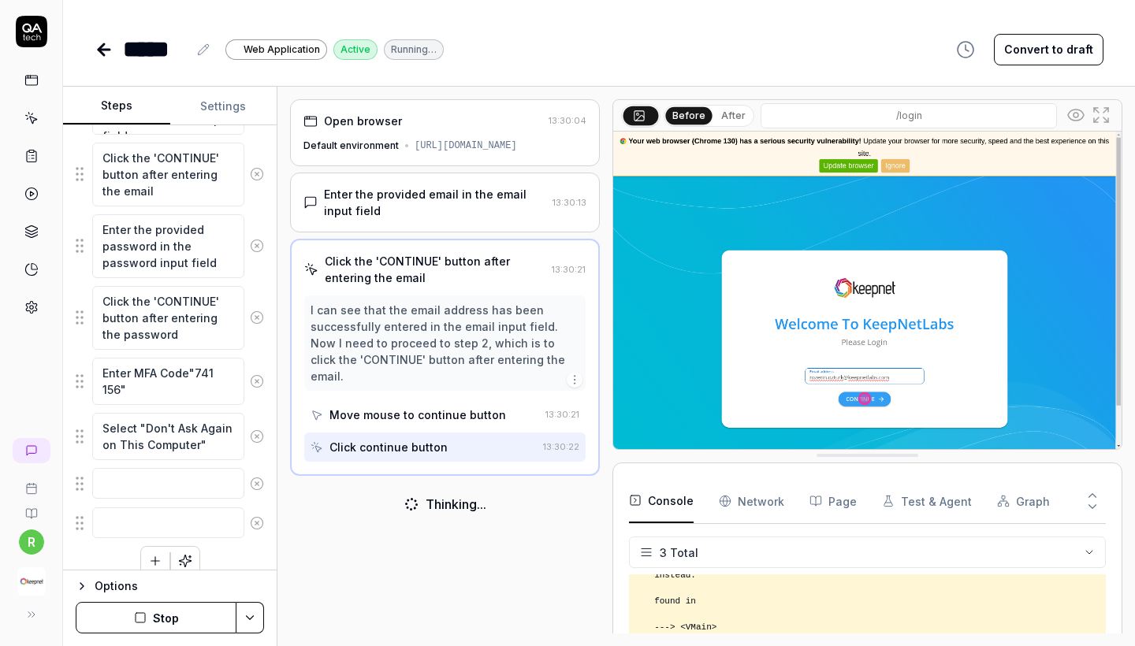
click at [121, 590] on div "Options" at bounding box center [179, 586] width 169 height 19
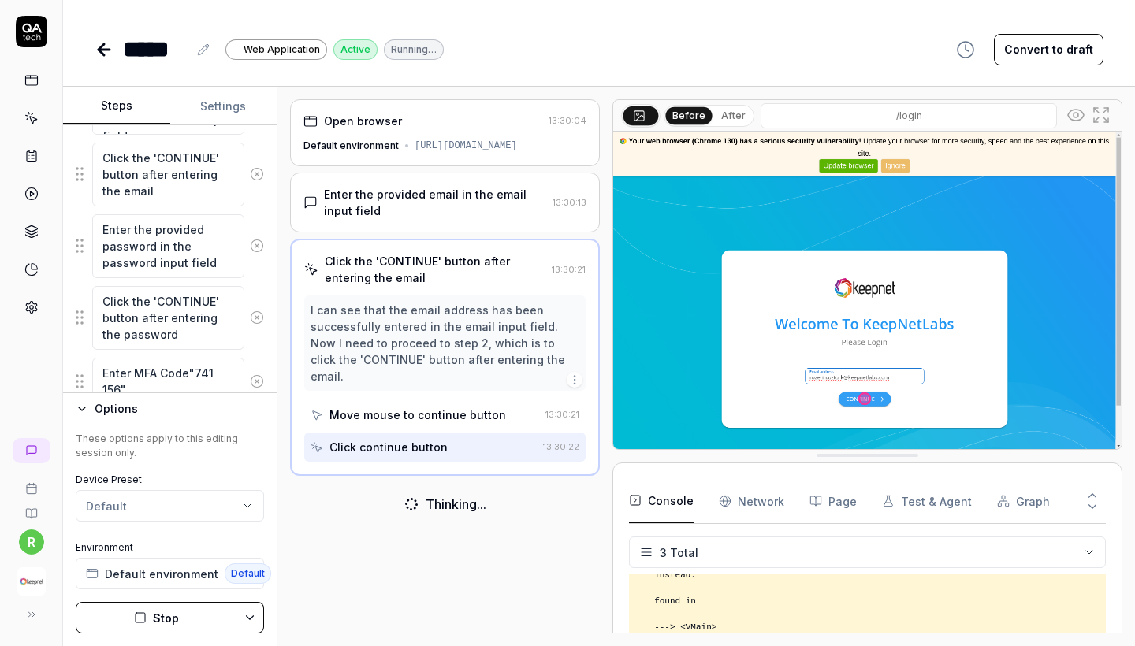
click at [156, 619] on button "Stop" at bounding box center [156, 618] width 161 height 32
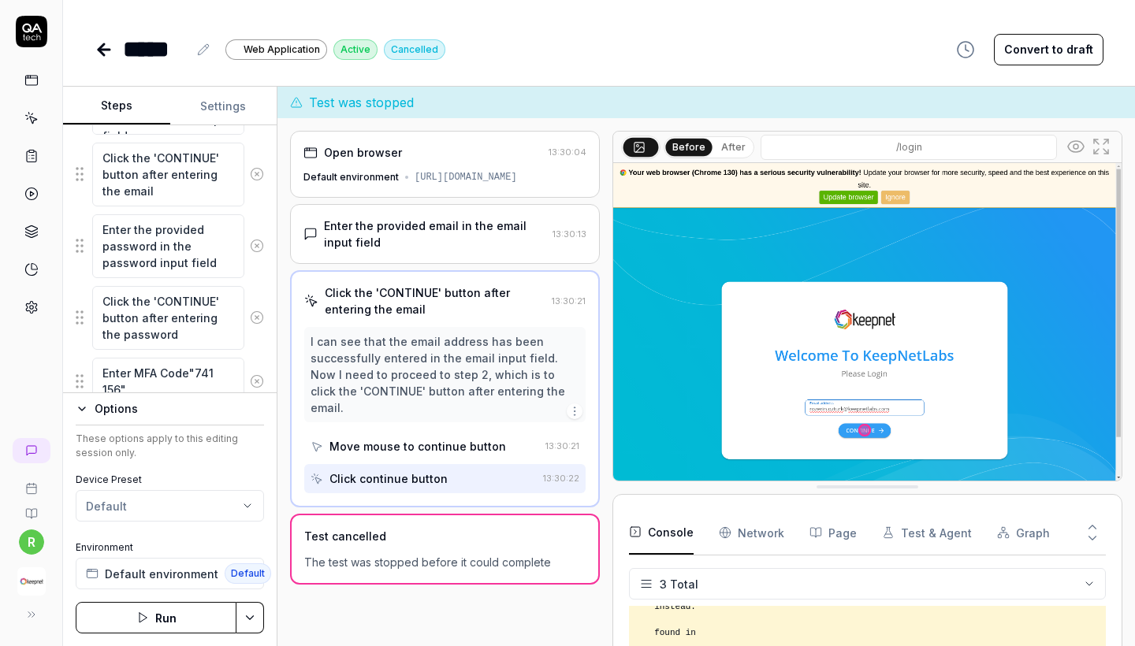
click at [156, 619] on button "Run" at bounding box center [156, 618] width 161 height 32
click at [259, 376] on circle at bounding box center [257, 381] width 12 height 12
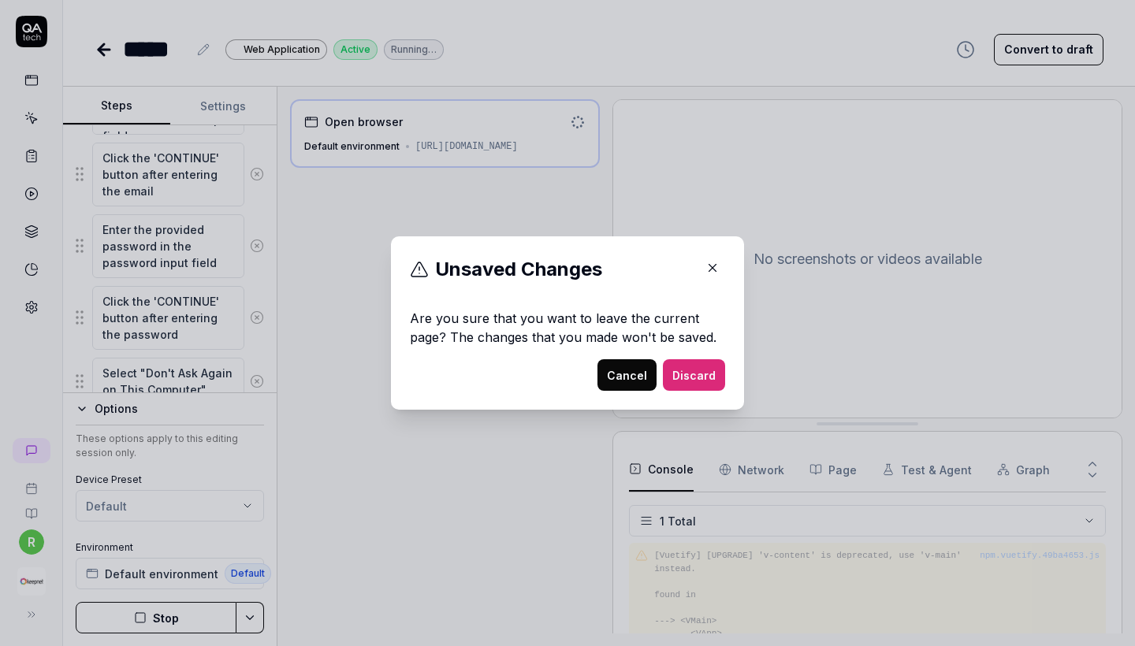
scroll to position [29, 0]
click at [689, 378] on button "Discard" at bounding box center [694, 375] width 62 height 32
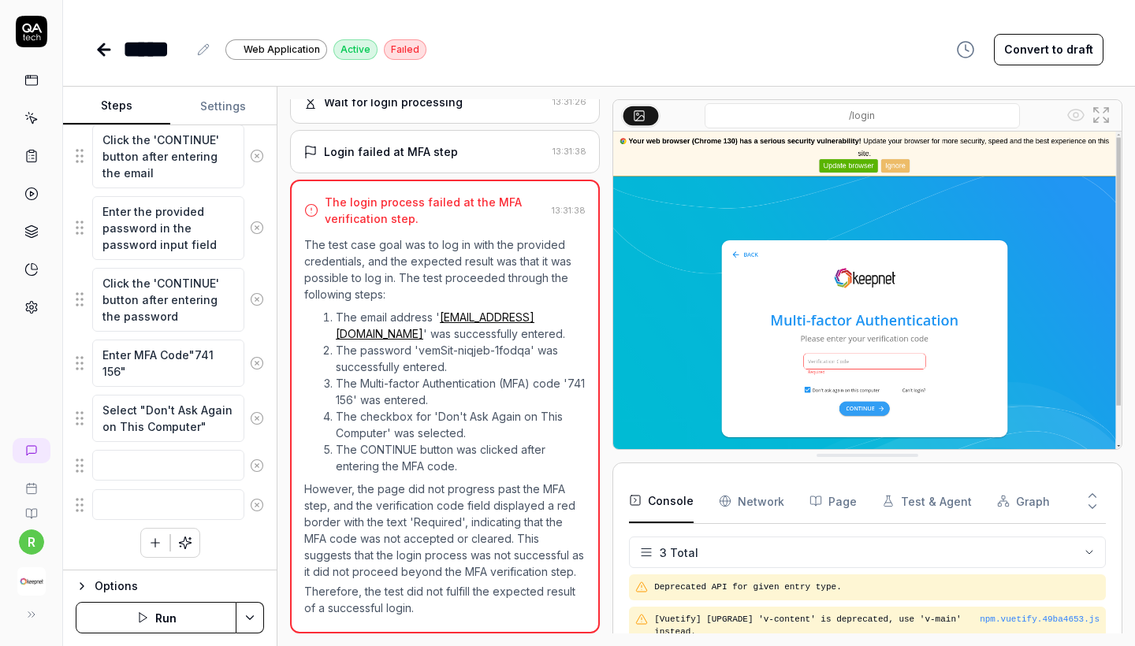
scroll to position [105, 0]
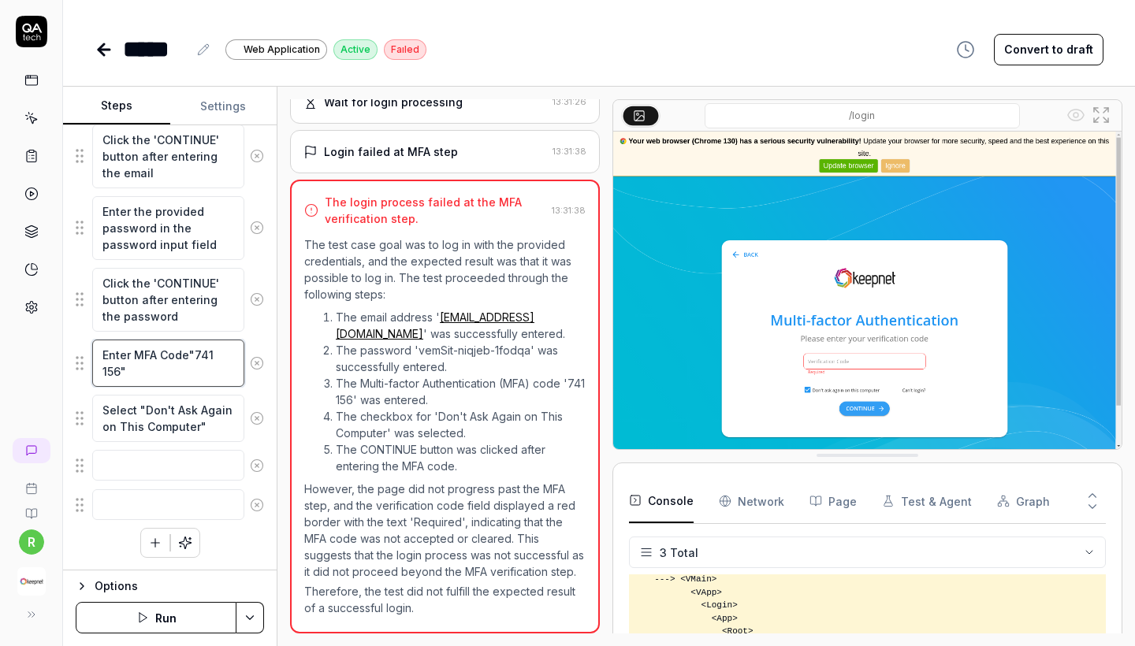
type textarea "*"
click at [201, 355] on textarea "Enter MFA Code"741 156"" at bounding box center [168, 363] width 152 height 47
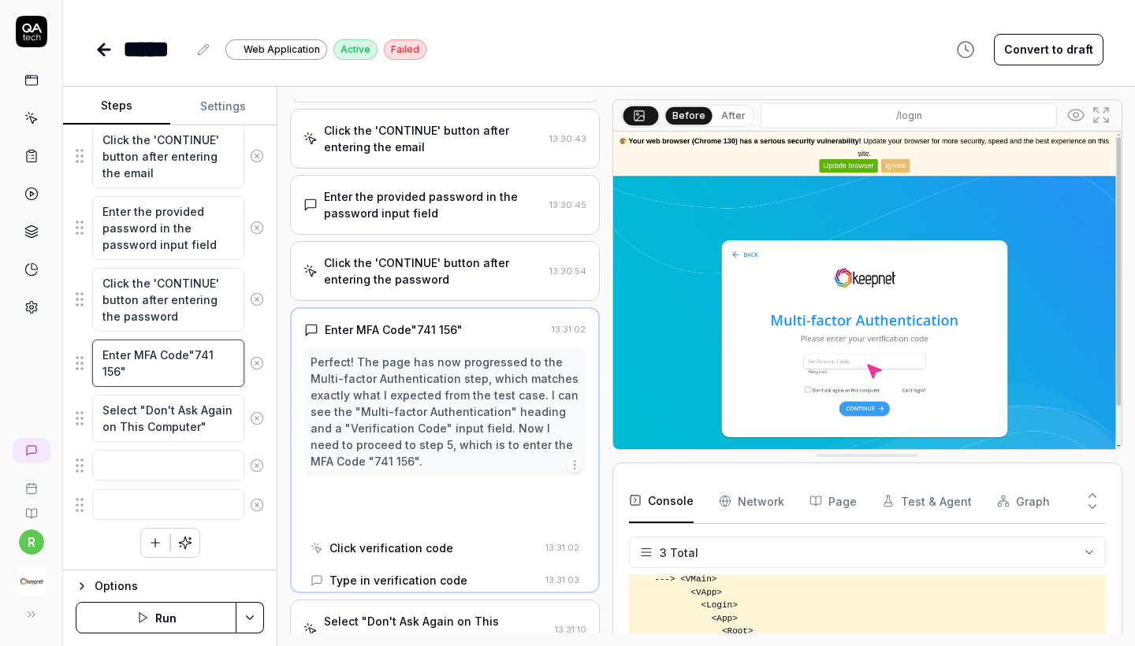
click at [201, 355] on textarea "Enter MFA Code"741 156"" at bounding box center [168, 363] width 152 height 47
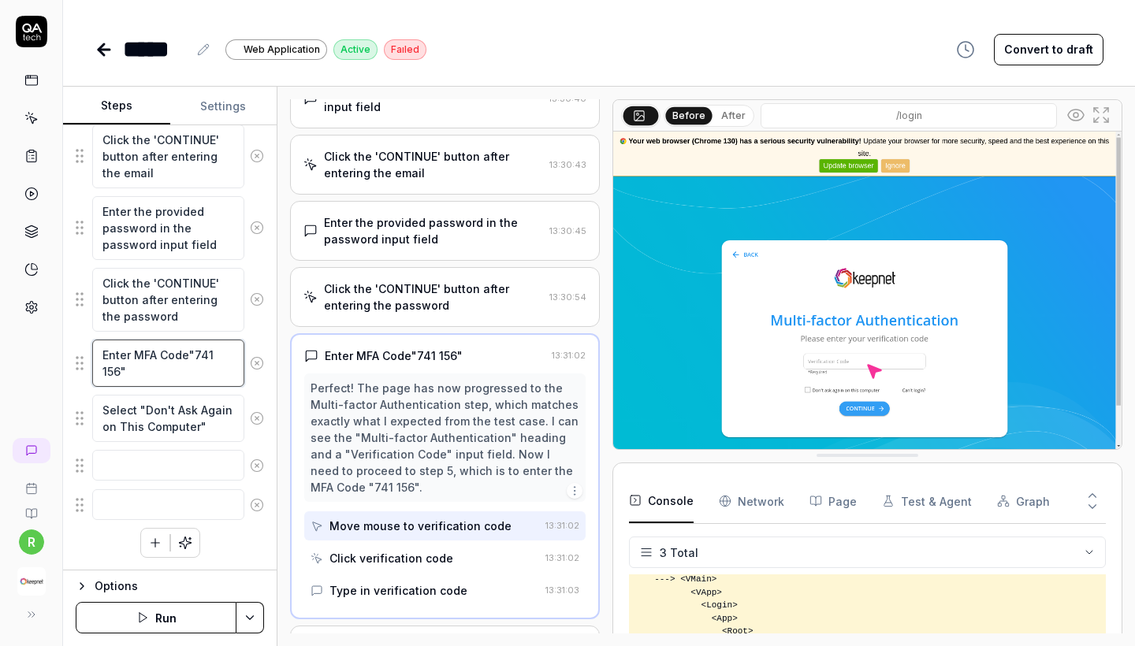
type textarea "Enter MFA Code"156""
type textarea "*"
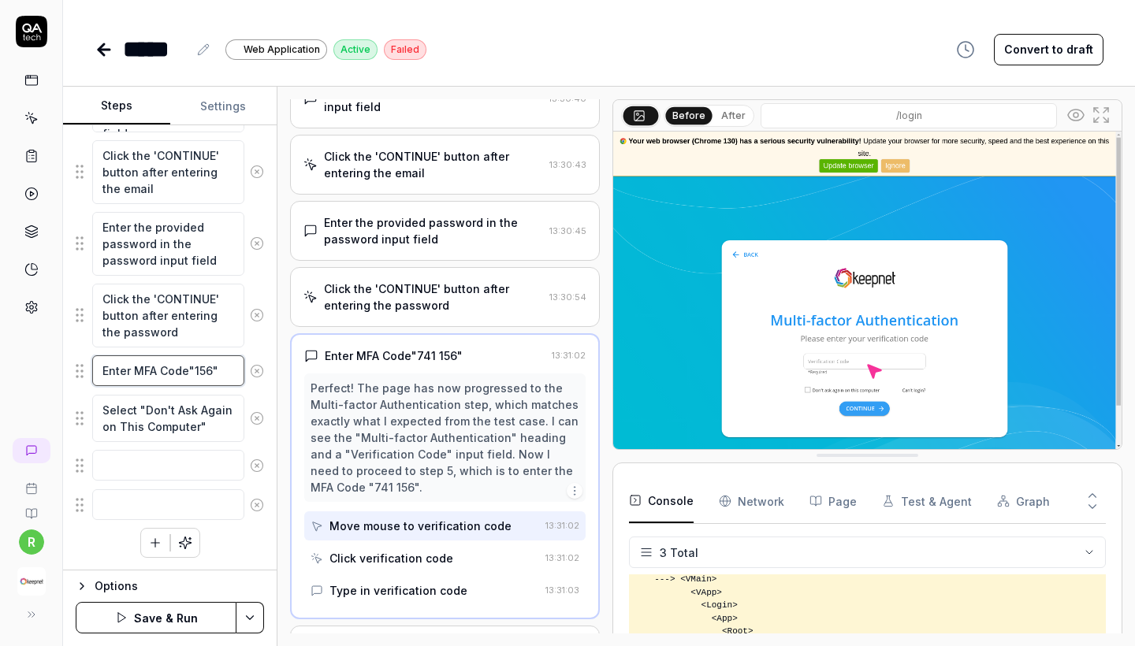
scroll to position [248, 0]
type textarea "Enter MFA Code"4156""
type textarea "*"
type textarea "Enter MFA Code"43156""
type textarea "*"
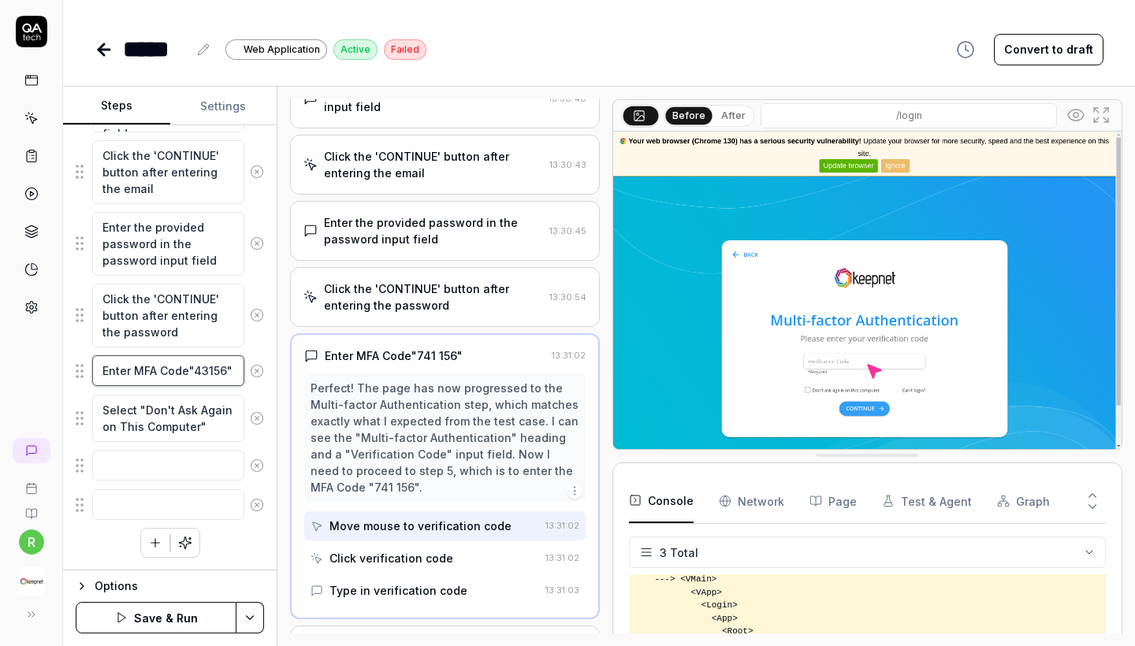
type textarea "Enter MFA Code"438156""
type textarea "*"
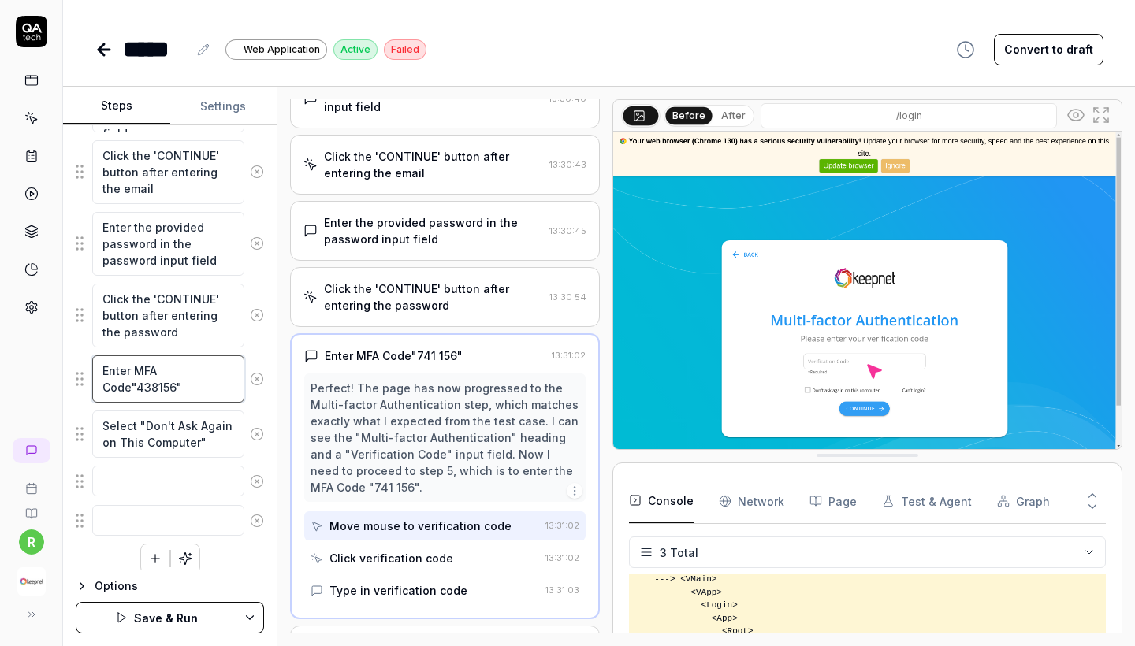
type textarea "Enter MFA Code"438b156""
type textarea "*"
click at [166, 388] on textarea "Enter MFA Code"438b156"" at bounding box center [168, 379] width 152 height 47
type textarea "Enter MFA Code"""
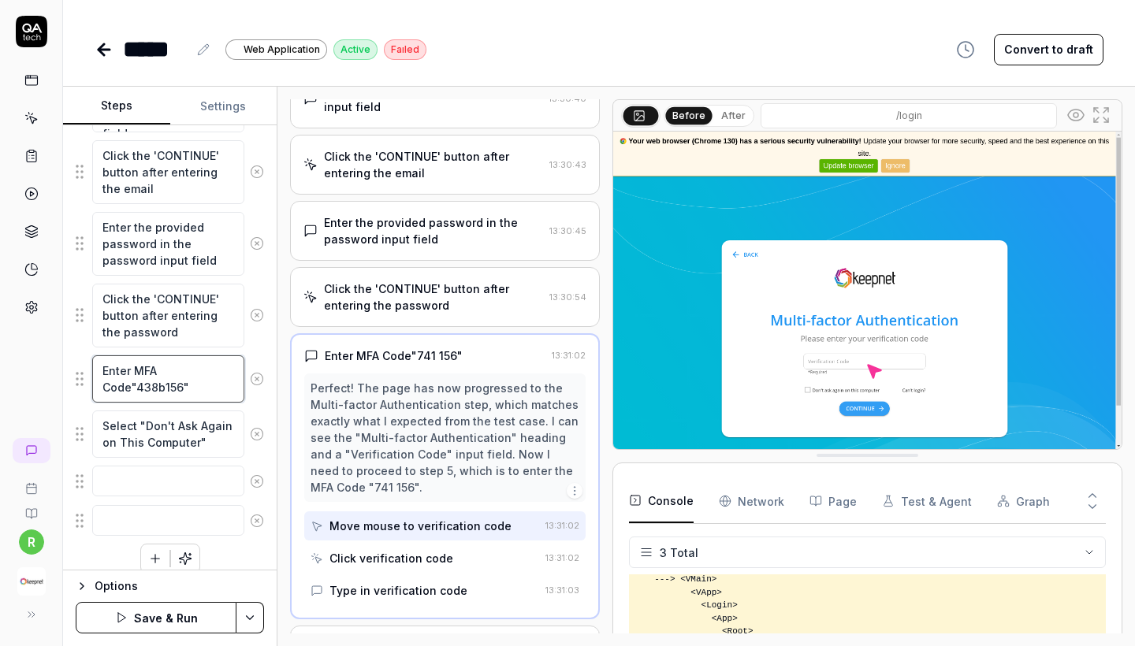
type textarea "*"
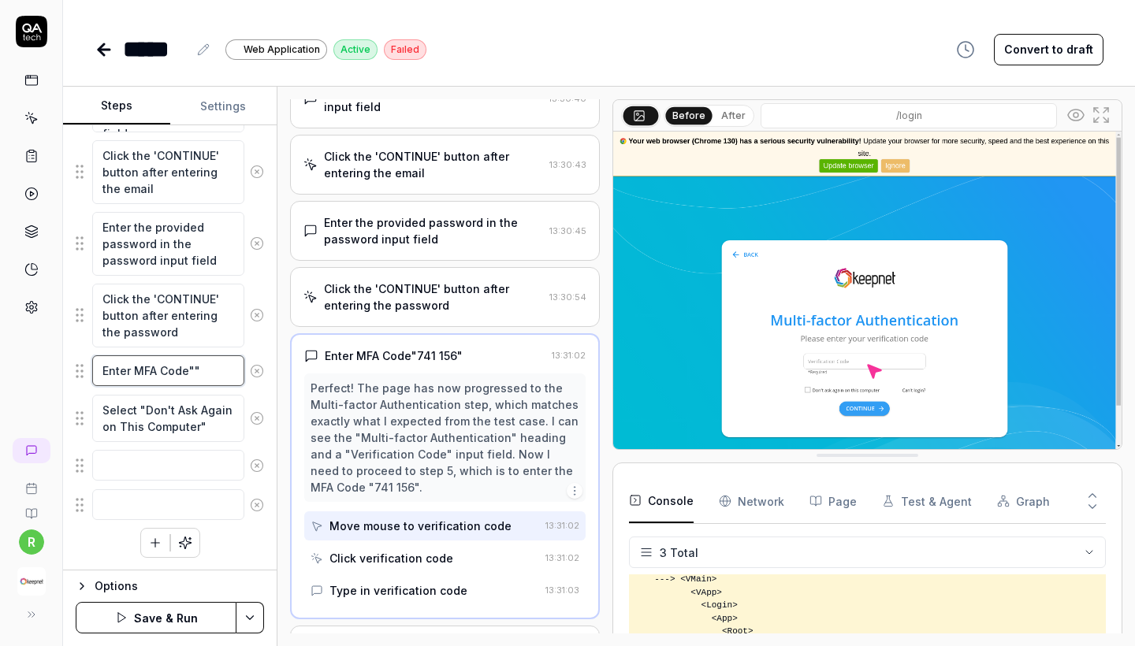
click at [202, 378] on textarea "Enter MFA Code""" at bounding box center [168, 371] width 152 height 31
type textarea "Enter MFA Code"""
type textarea "*"
type textarea "Enter MFA Code""
type textarea "*"
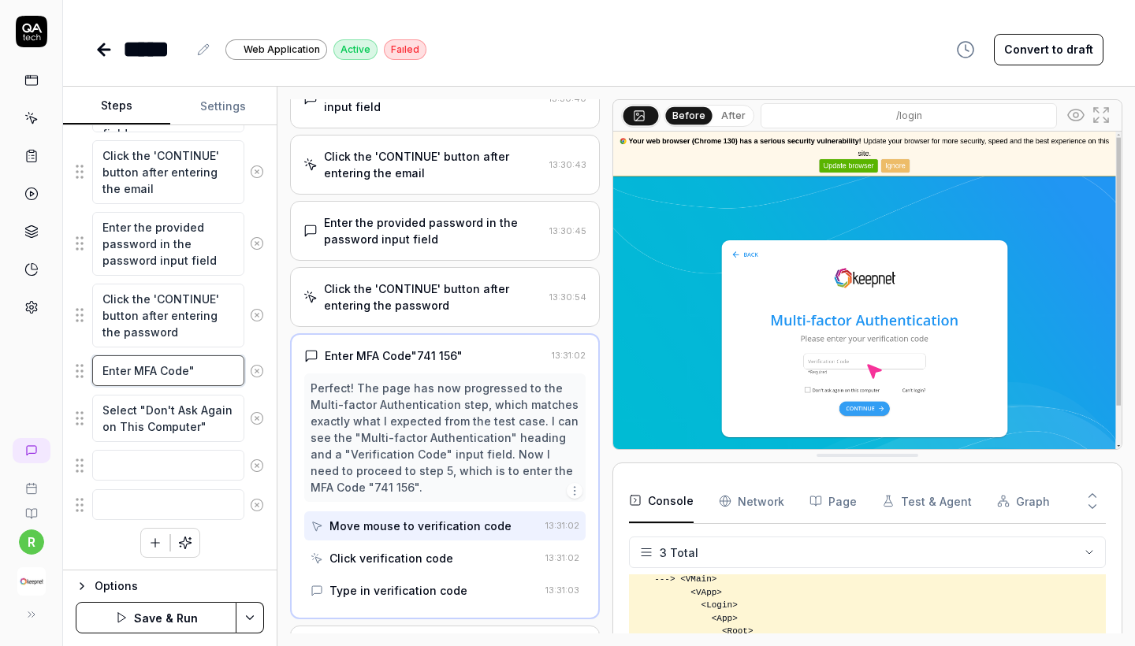
type textarea "Enter MFA Code"
type textarea "*"
type textarea "Enter MFA Code"
type textarea "*"
type textarea "Enter MFA Code ""
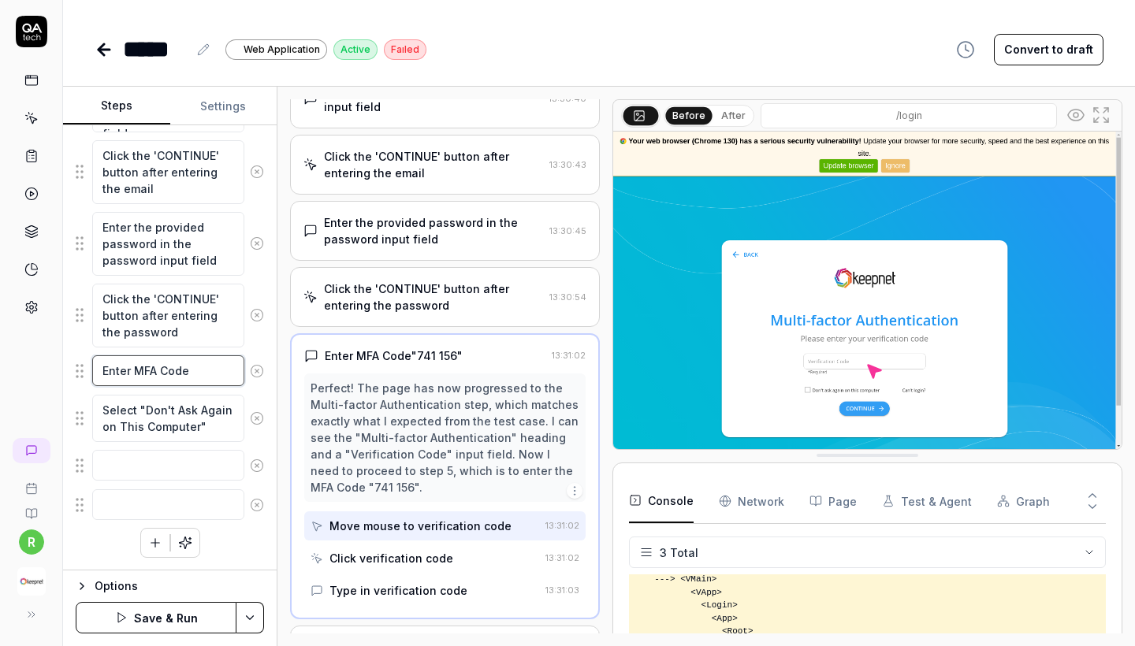
type textarea "*"
type textarea "Enter MFA Code "7"
type textarea "*"
type textarea "Enter MFA Code "71"
type textarea "*"
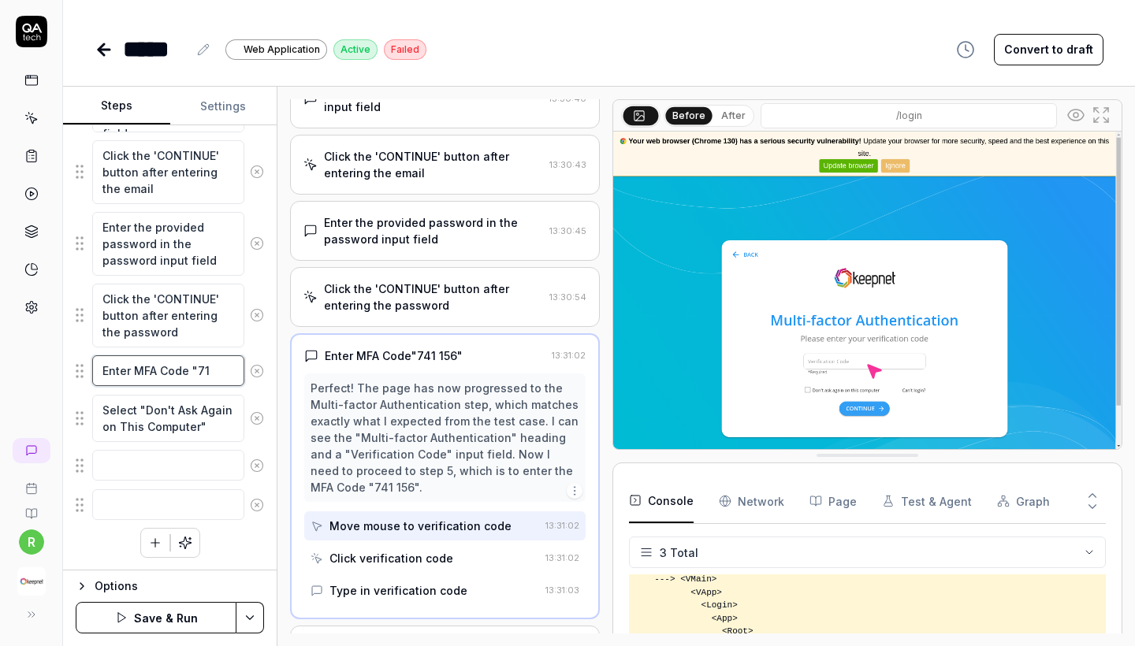
type textarea "Enter MFA Code "713"
type textarea "*"
type textarea "Enter MFA Code "713"
type textarea "*"
type textarea "Enter MFA Code "713 1"
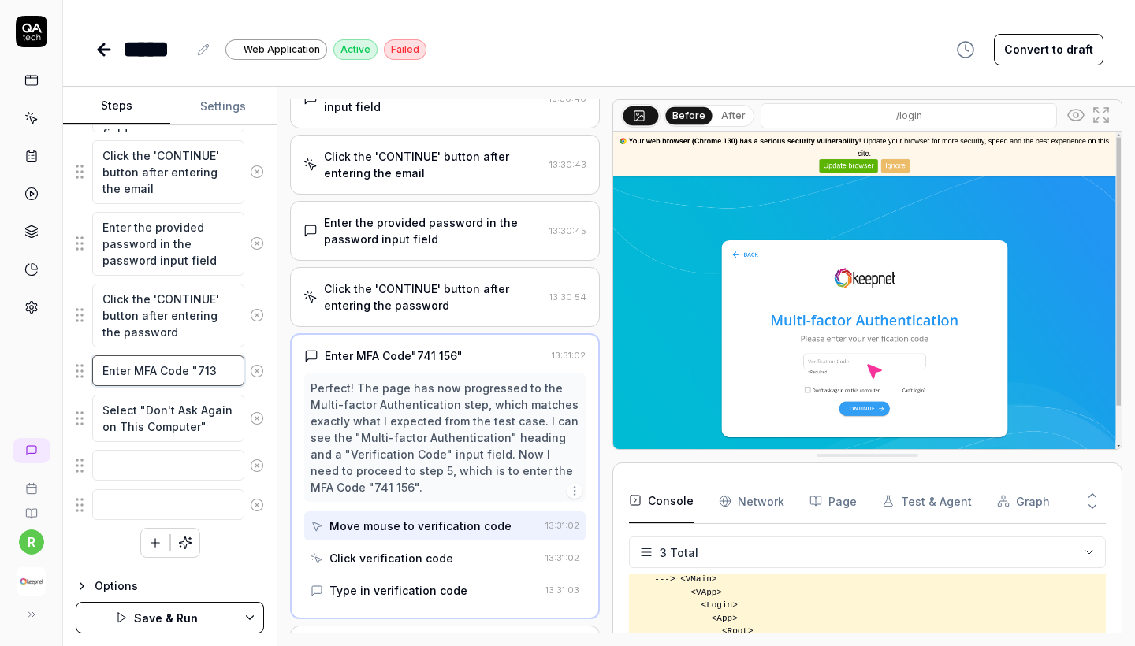
type textarea "*"
type textarea "Enter MFA Code "713 14"
type textarea "*"
type textarea "Enter MFA Code "713 143"
type textarea "*"
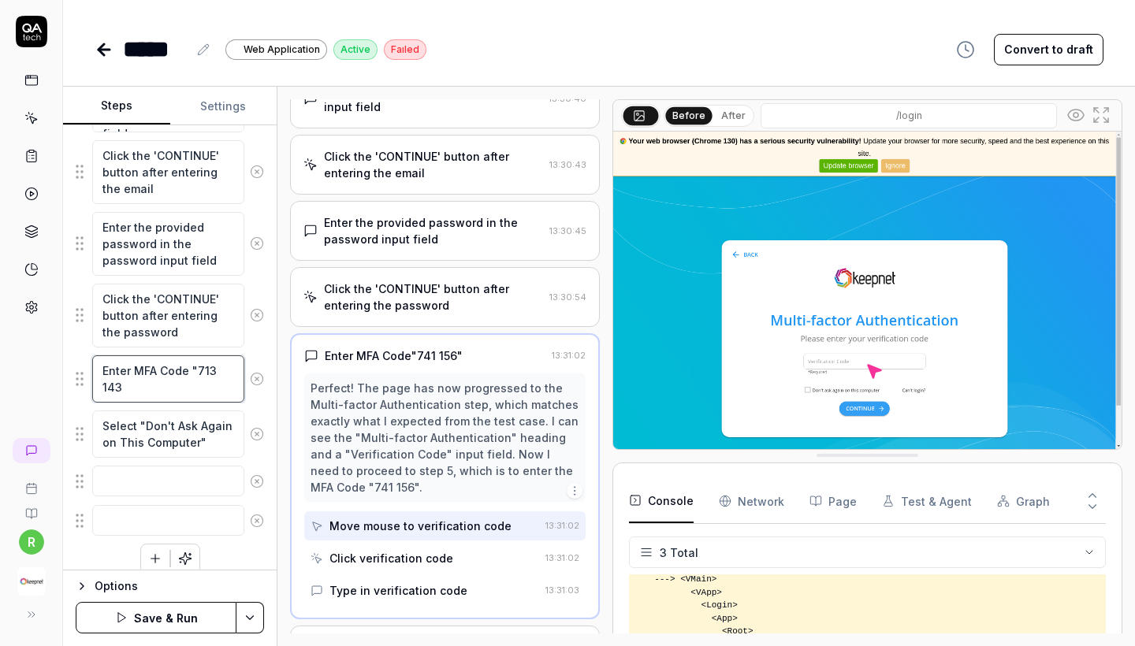
type textarea "Enter MFA Code "713 143"
click at [185, 631] on button "Save & Run" at bounding box center [156, 618] width 161 height 32
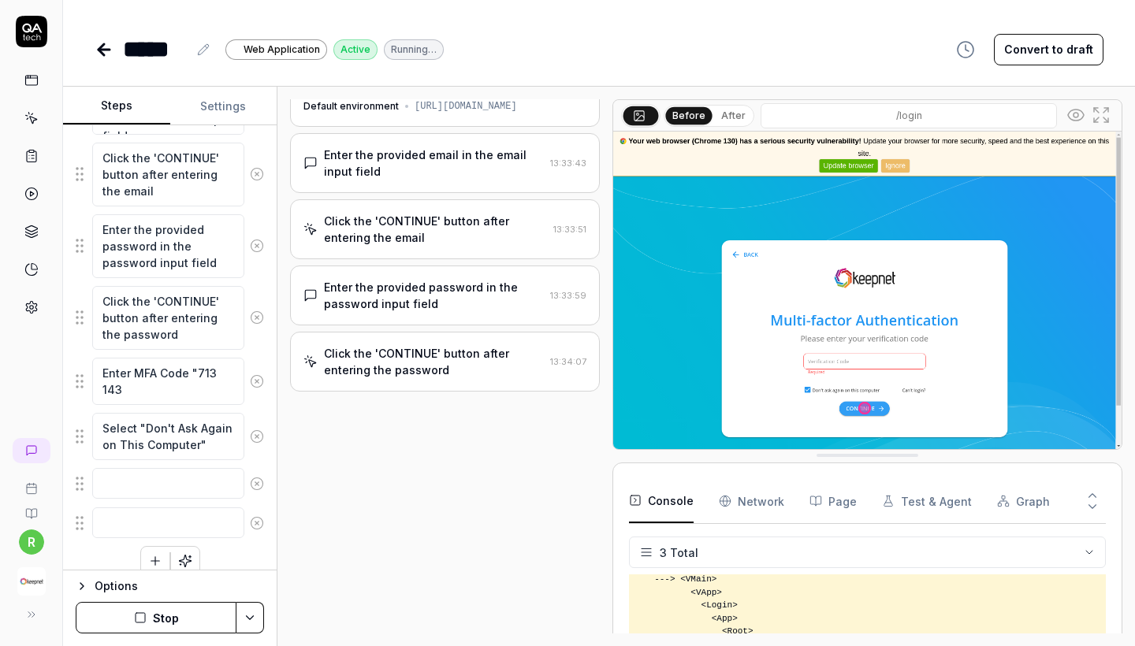
scroll to position [321, 0]
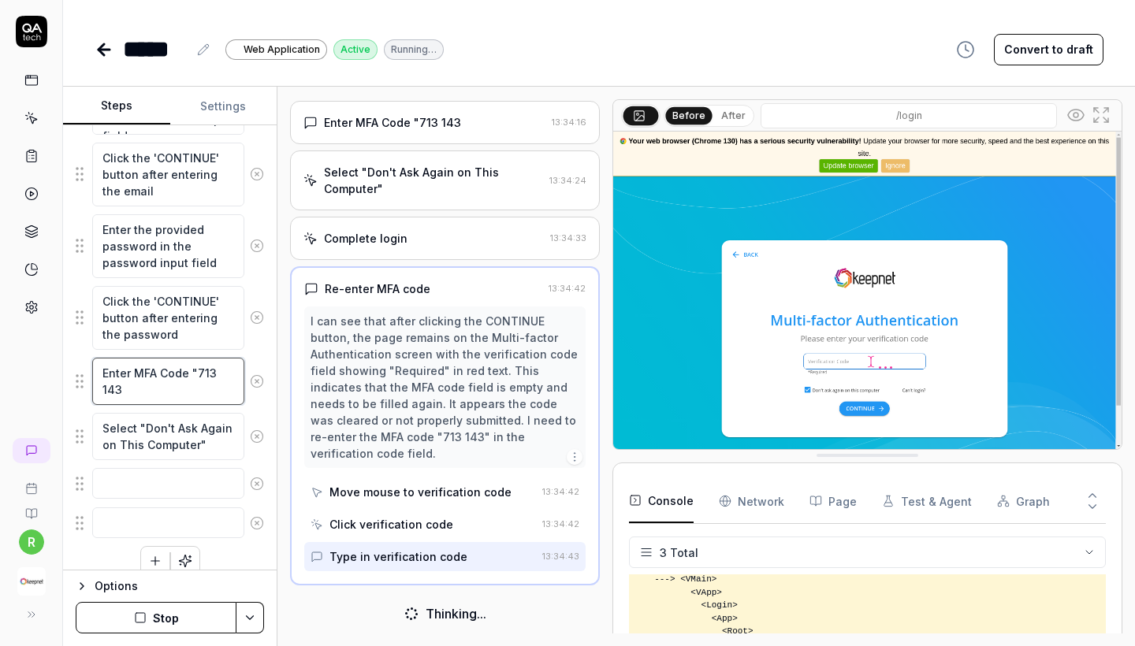
click at [210, 377] on textarea "Enter MFA Code "713 143" at bounding box center [168, 381] width 152 height 47
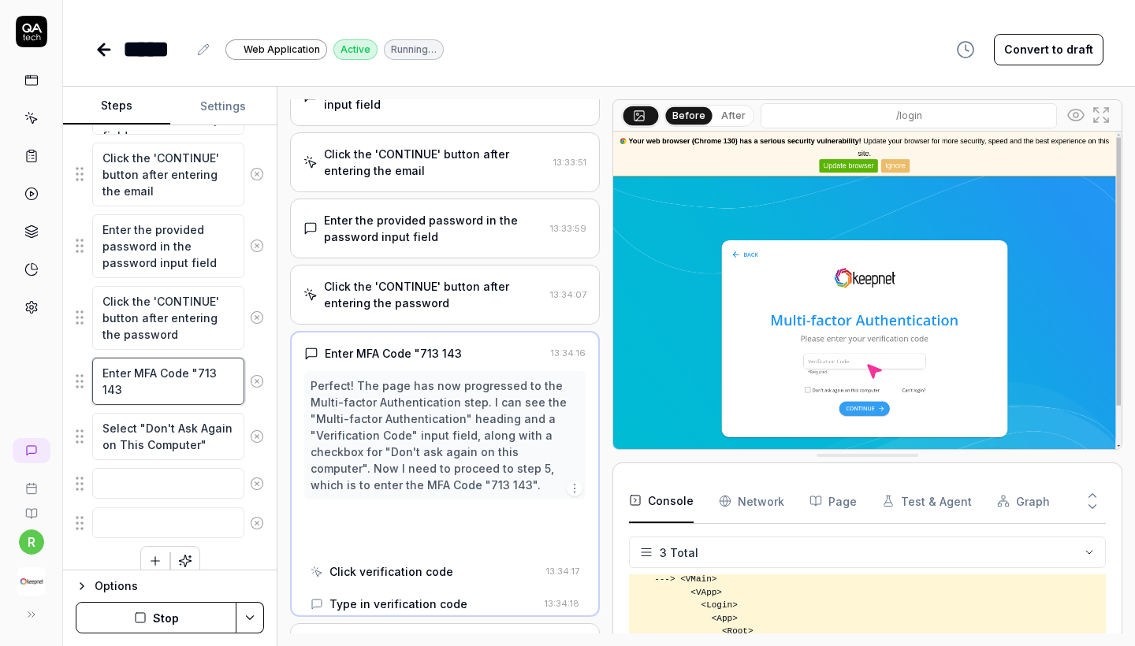
click at [210, 377] on textarea "Enter MFA Code "713 143" at bounding box center [168, 381] width 152 height 47
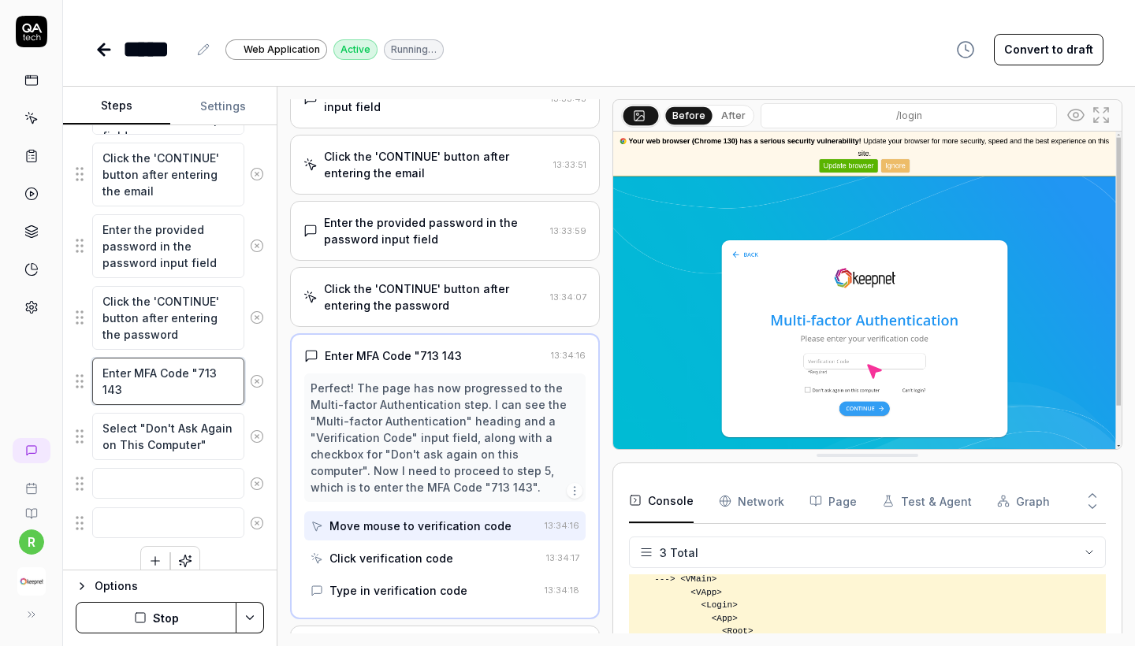
type textarea "*"
type textarea "Enter MFA Code "6 143"
type textarea "*"
type textarea "Enter MFA Code "68 143"
type textarea "*"
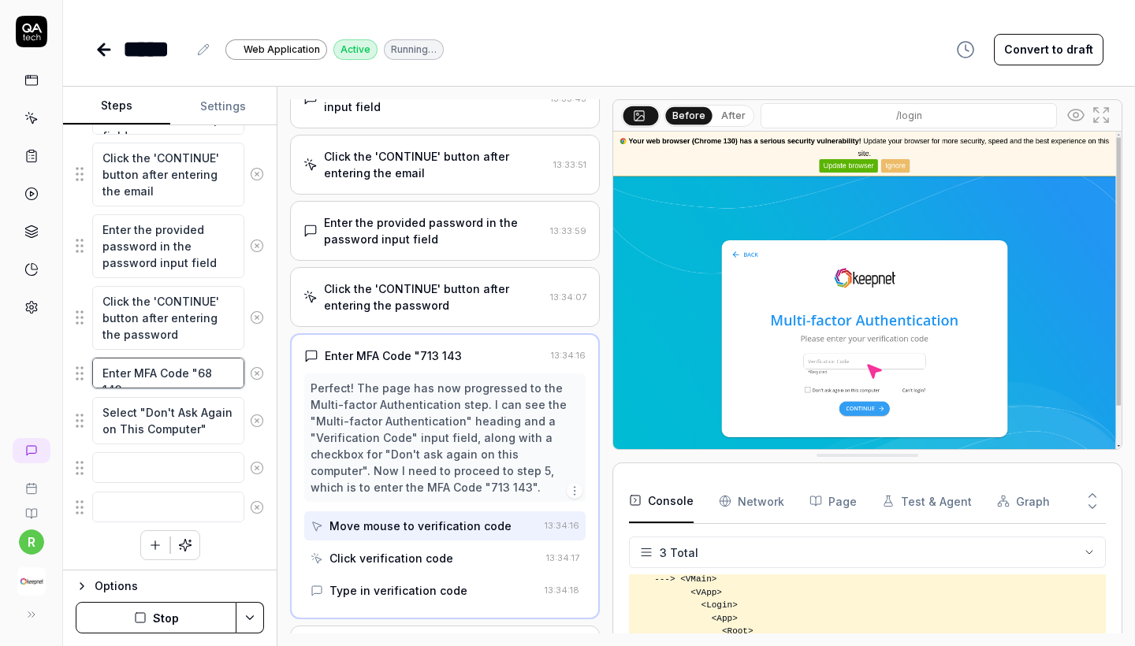
type textarea "Enter MFA Code "684 143"
click at [118, 383] on textarea "Enter MFA Code "684 143" at bounding box center [168, 381] width 152 height 47
type textarea "*"
type textarea "Enter MFA Code "684 9"
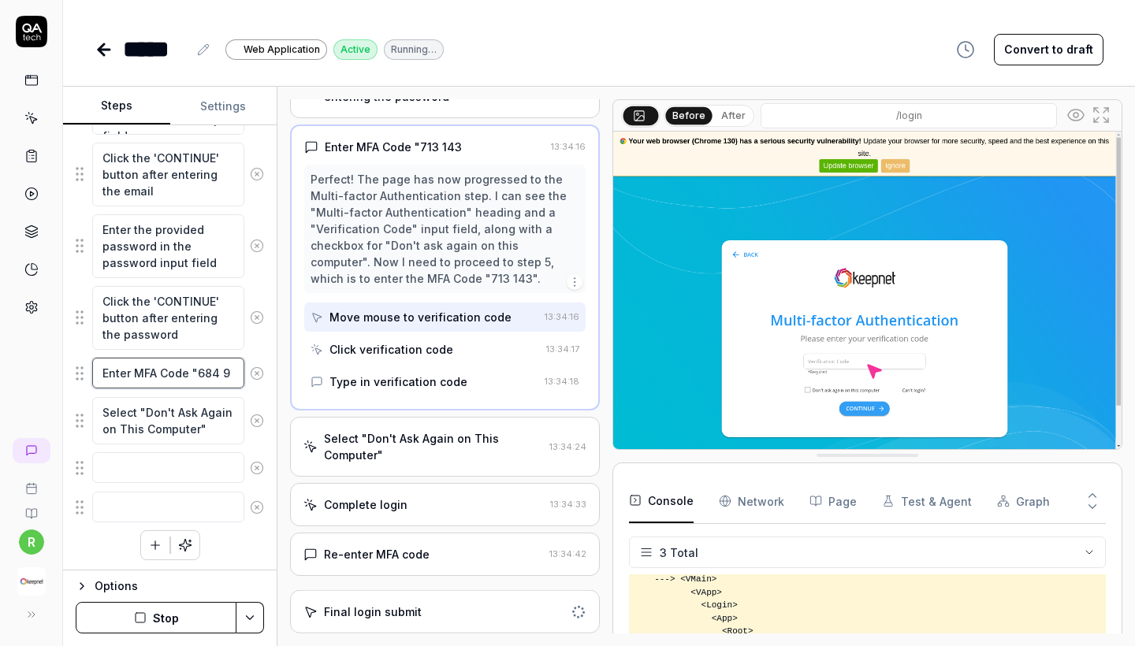
type textarea "*"
type textarea "Enter MFA Code "684 96"
type textarea "*"
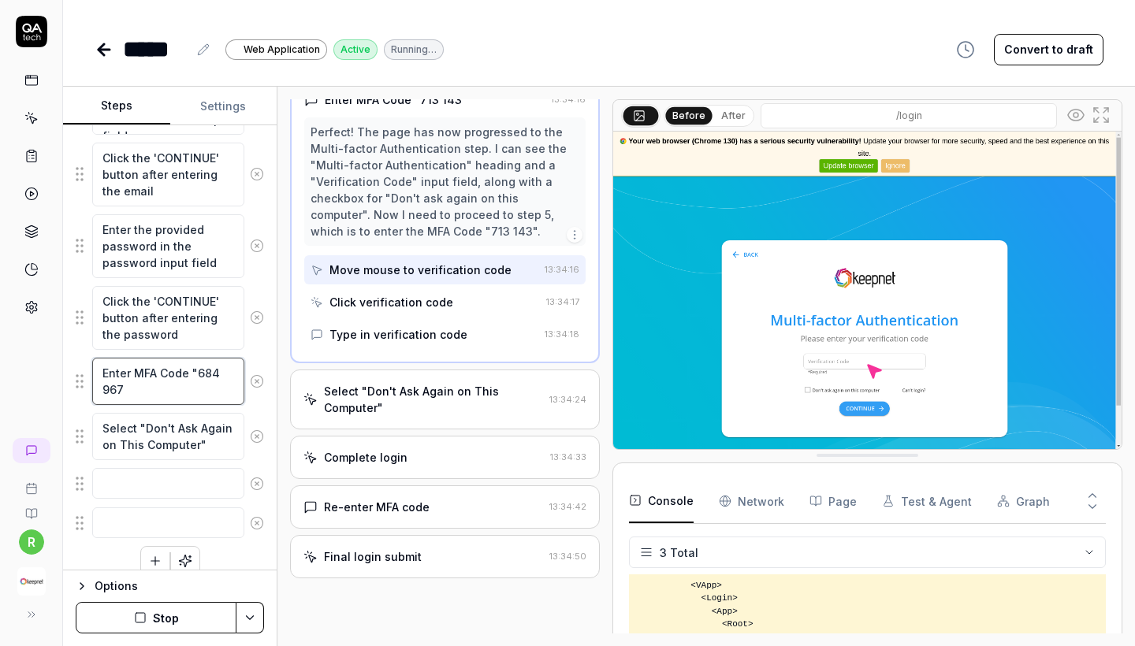
scroll to position [250, 0]
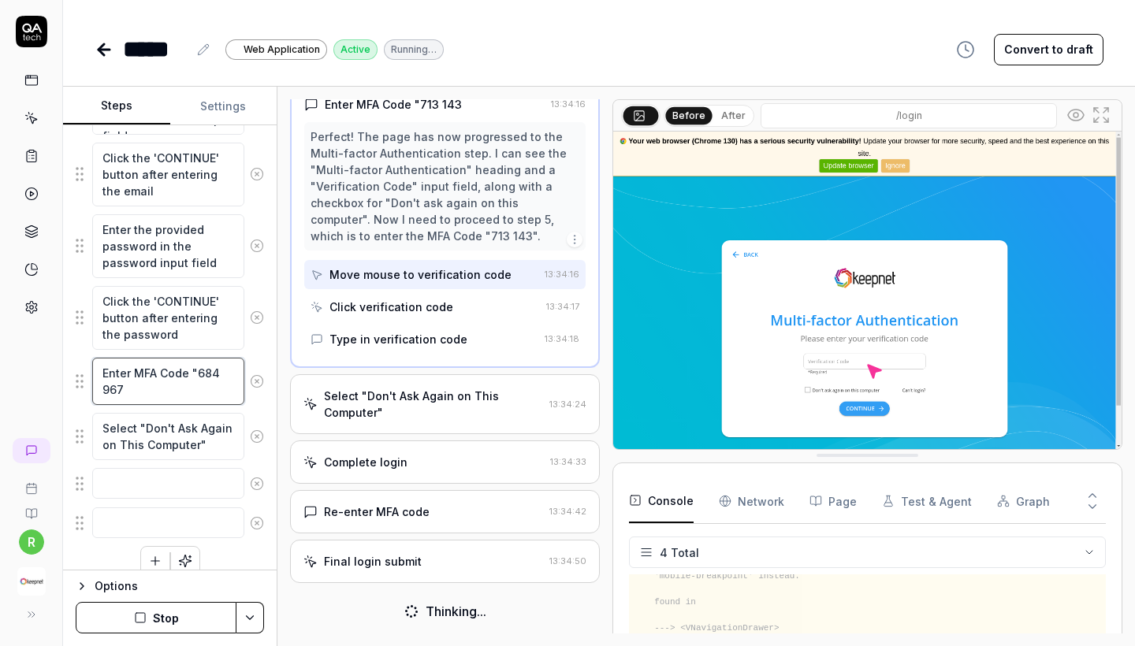
type textarea "Enter MFA Code "684 967"
click at [407, 514] on div "Re-enter MFA code" at bounding box center [377, 512] width 106 height 17
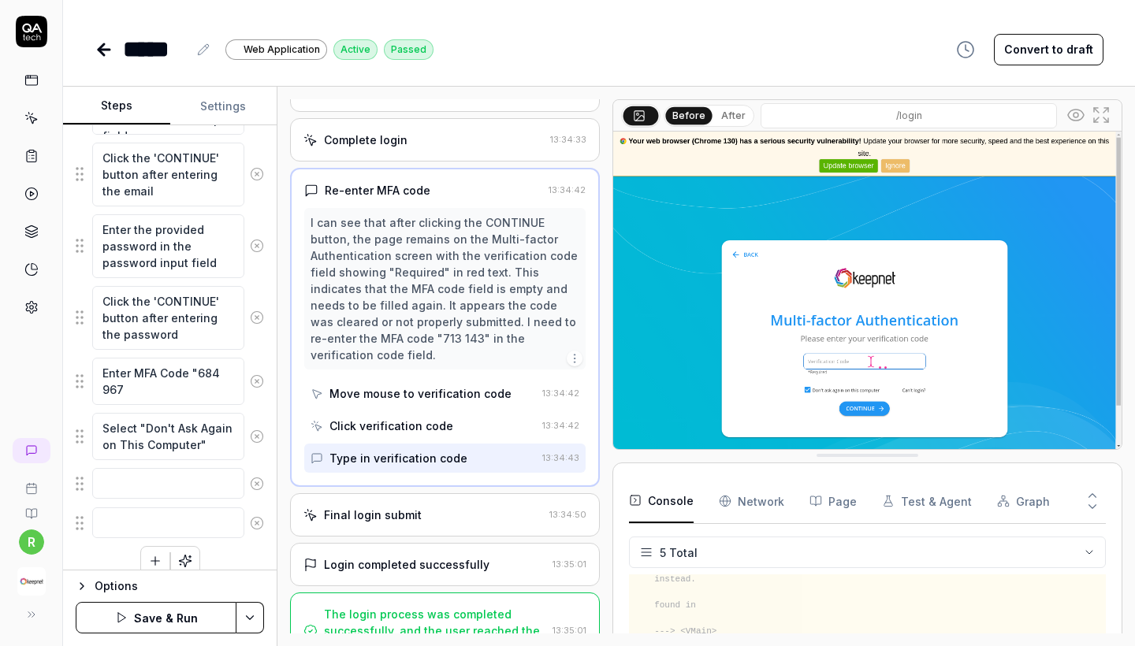
scroll to position [395, 0]
click at [837, 361] on img at bounding box center [867, 291] width 508 height 318
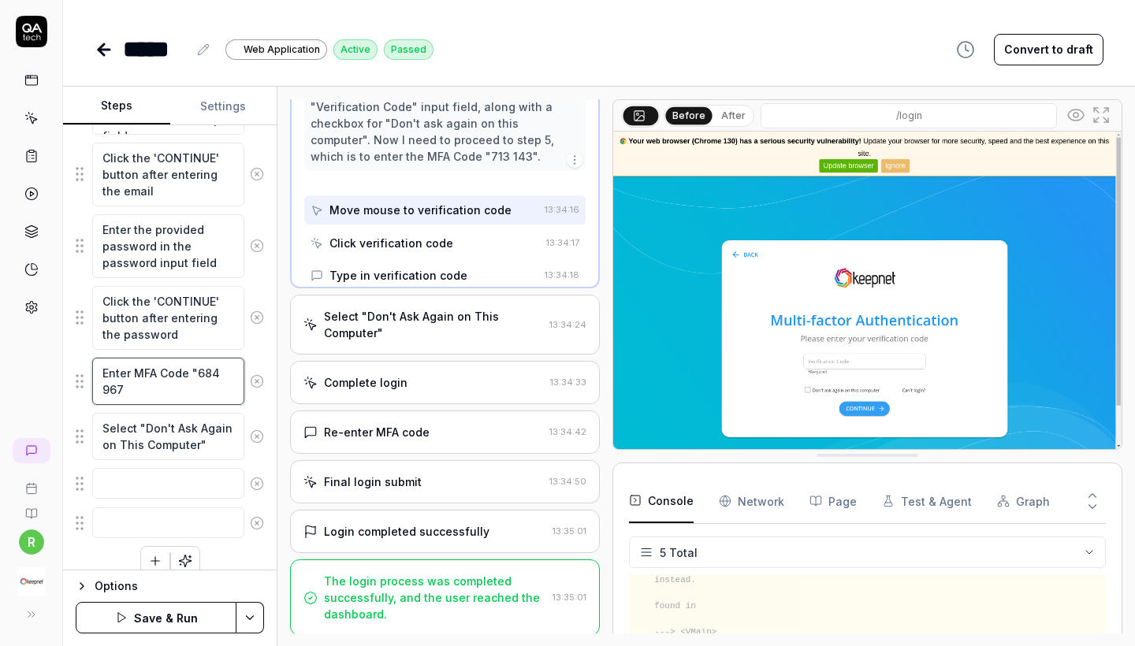
click at [205, 373] on textarea "Enter MFA Code "684 967" at bounding box center [168, 381] width 152 height 47
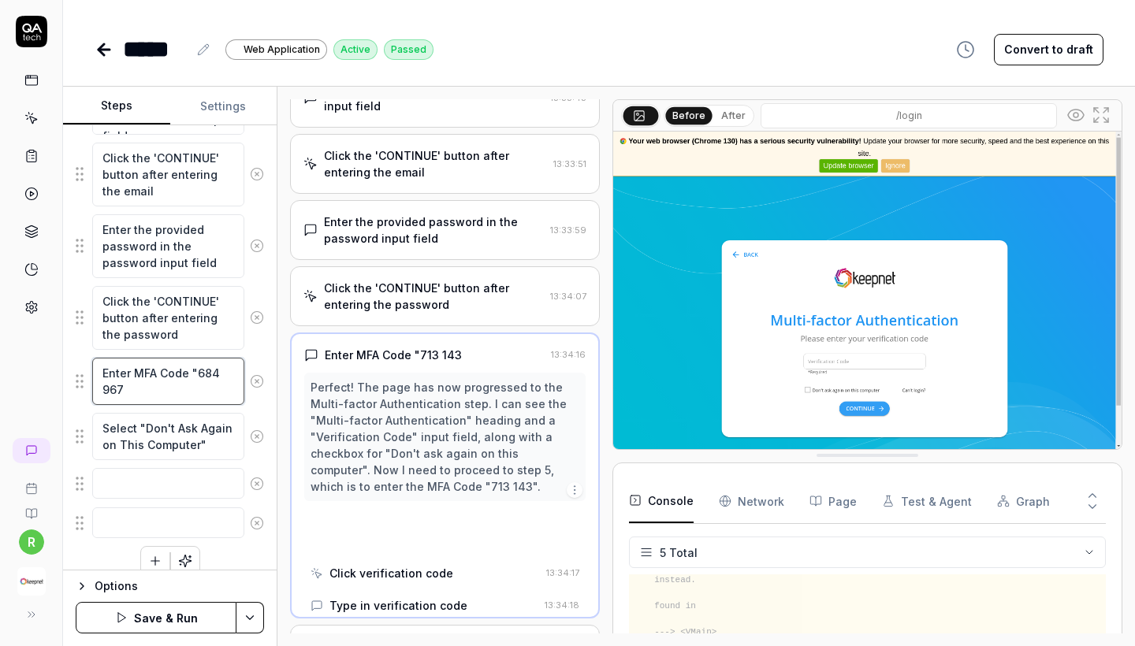
click at [205, 373] on textarea "Enter MFA Code "684 967" at bounding box center [168, 381] width 152 height 47
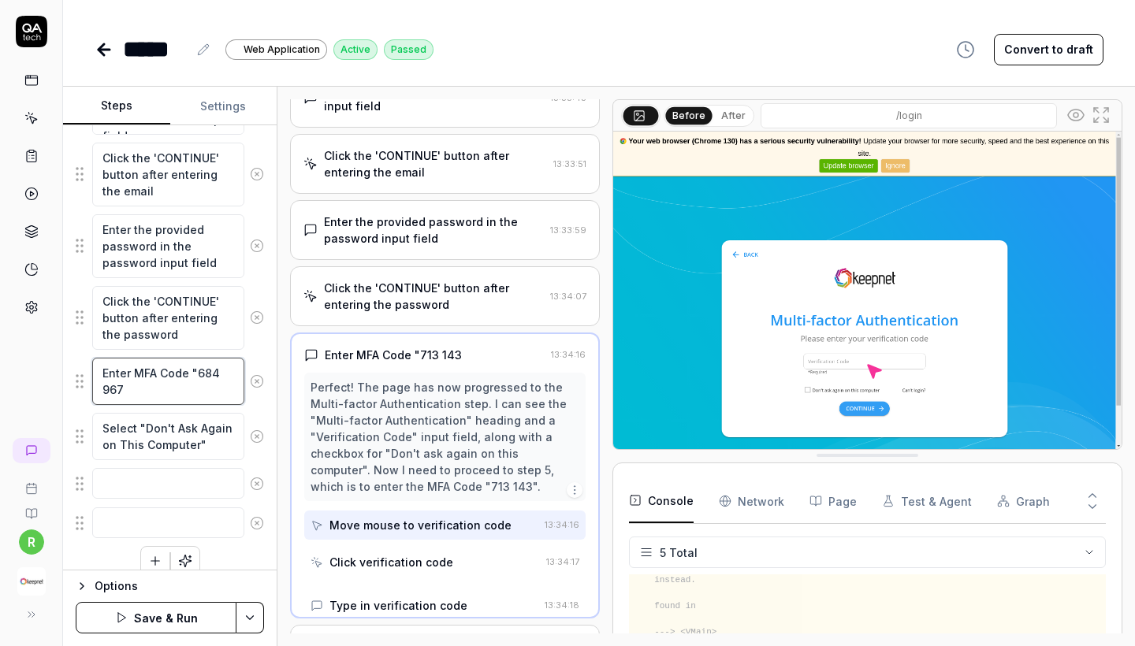
scroll to position [104, 0]
type textarea "*"
type textarea "Enter MFA Code "0 967"
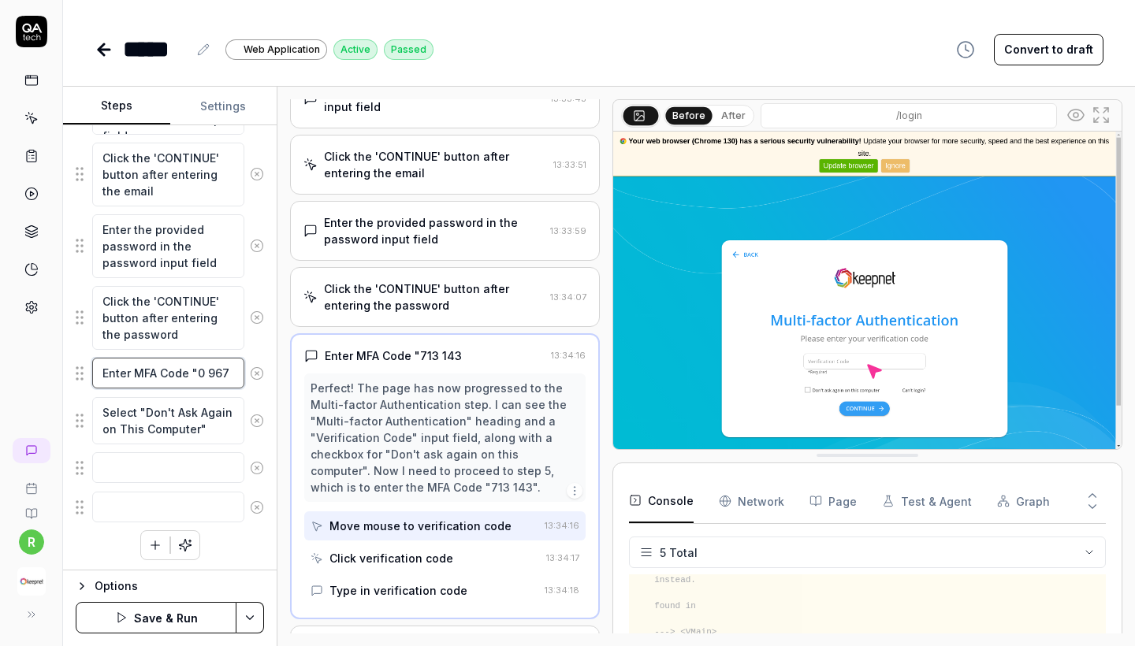
type textarea "*"
type textarea "Enter MFA Code "09 967"
type textarea "*"
type textarea "Enter MFA Code "096 967"
click at [106, 394] on textarea "Enter MFA Code "096 967" at bounding box center [168, 381] width 152 height 47
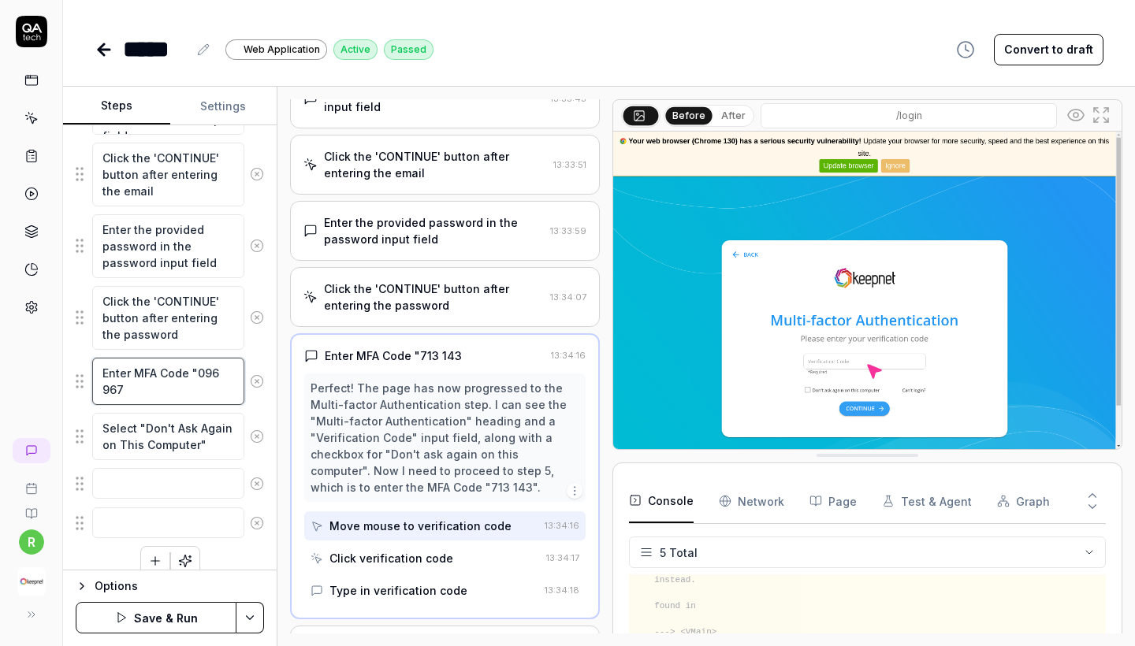
click at [106, 394] on textarea "Enter MFA Code "096 967" at bounding box center [168, 381] width 152 height 47
type textarea "*"
type textarea "Enter MFA Code "096 3"
type textarea "*"
type textarea "Enter MFA Code "096 32"
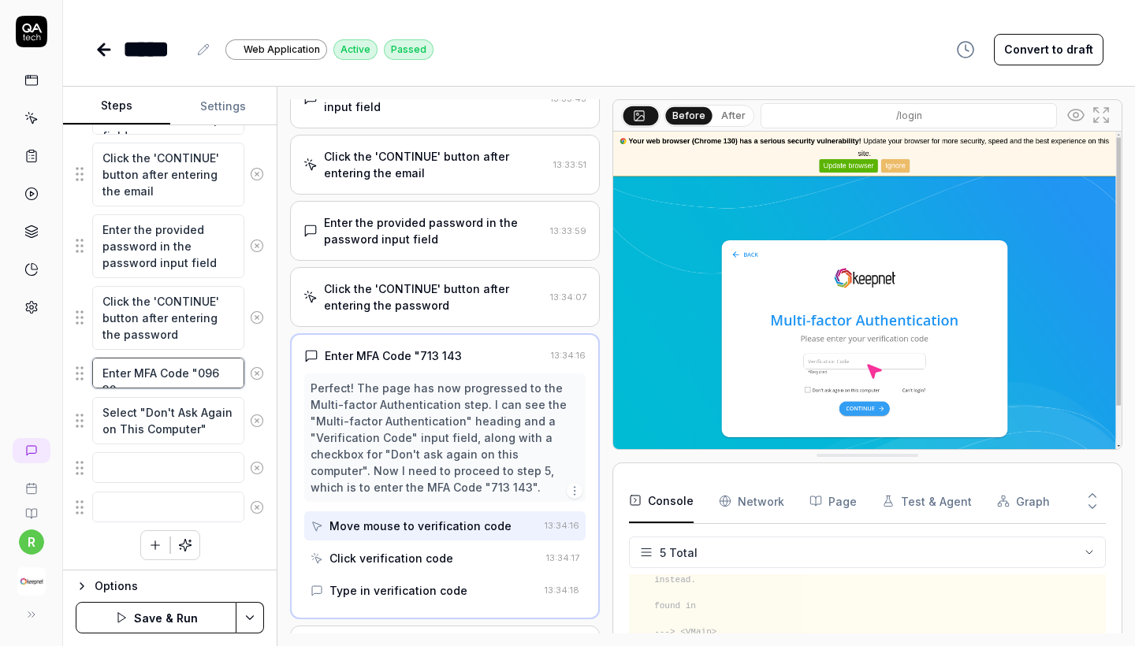
type textarea "*"
type textarea "Enter MFA Code "096 323"
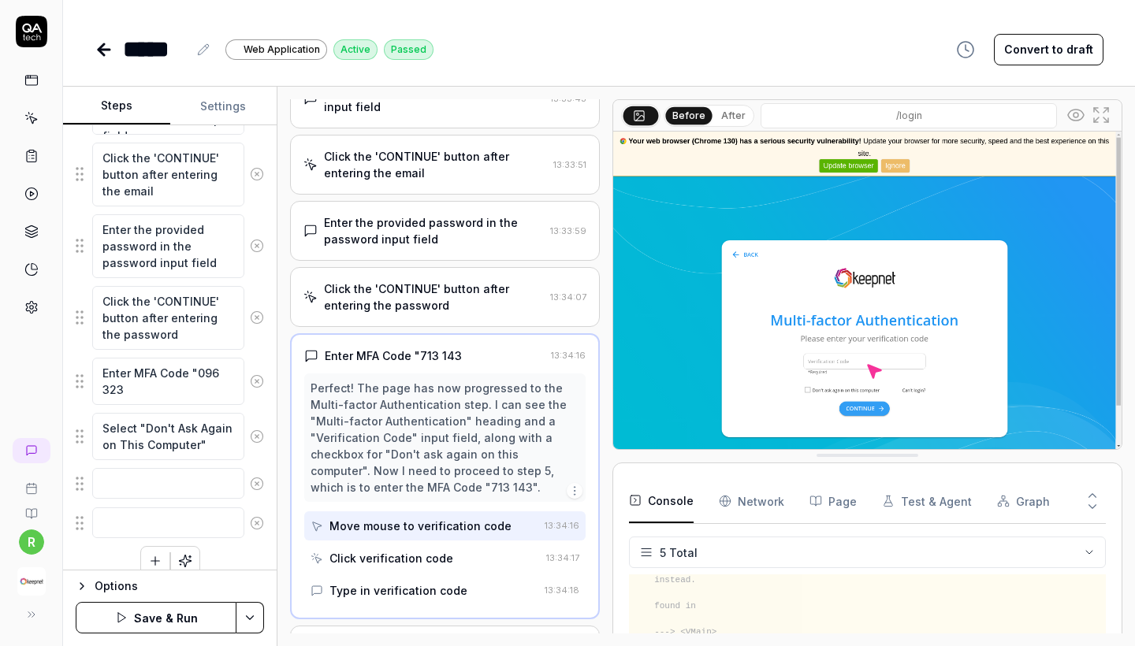
click at [137, 609] on button "Save & Run" at bounding box center [156, 618] width 161 height 32
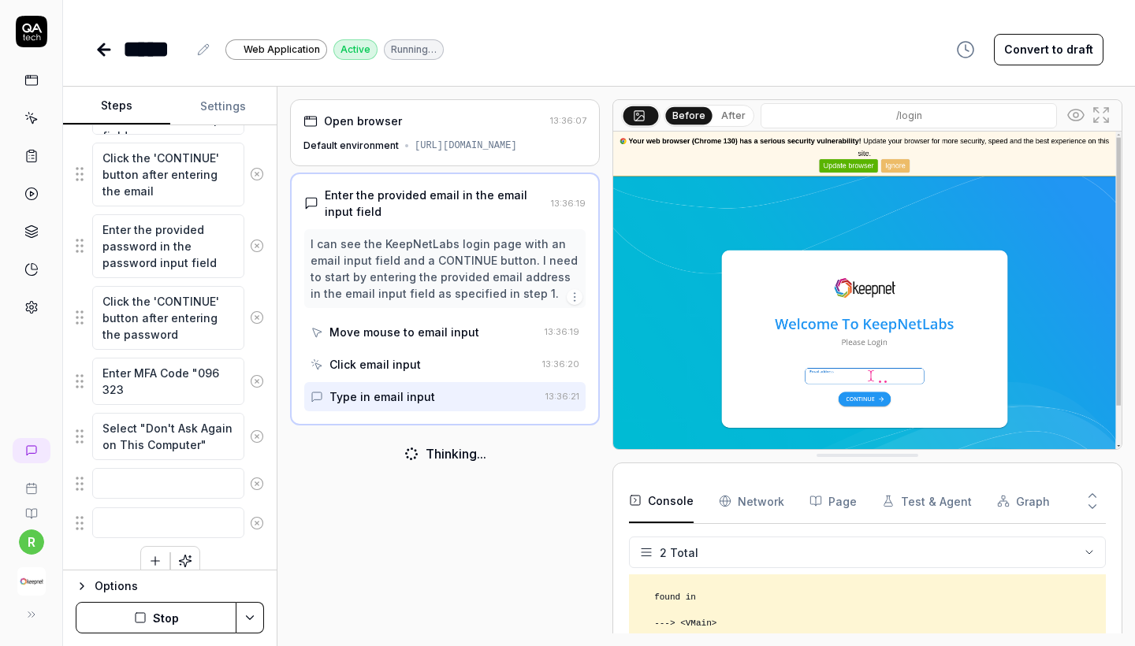
click at [895, 507] on button "Test & Agent" at bounding box center [927, 501] width 90 height 44
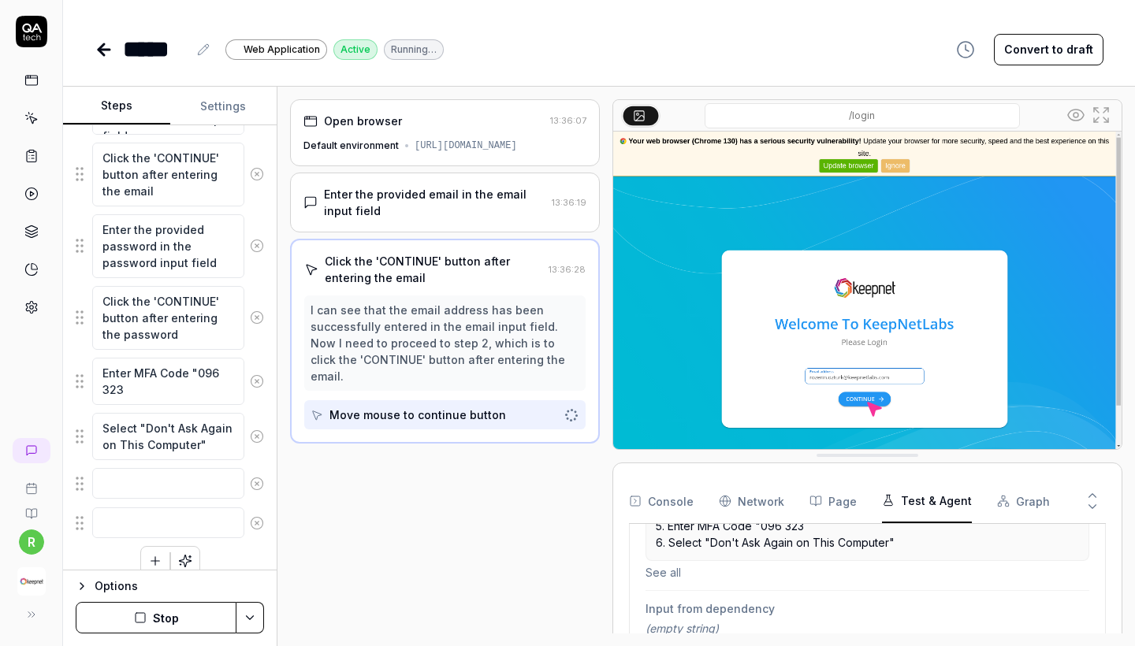
scroll to position [376, 0]
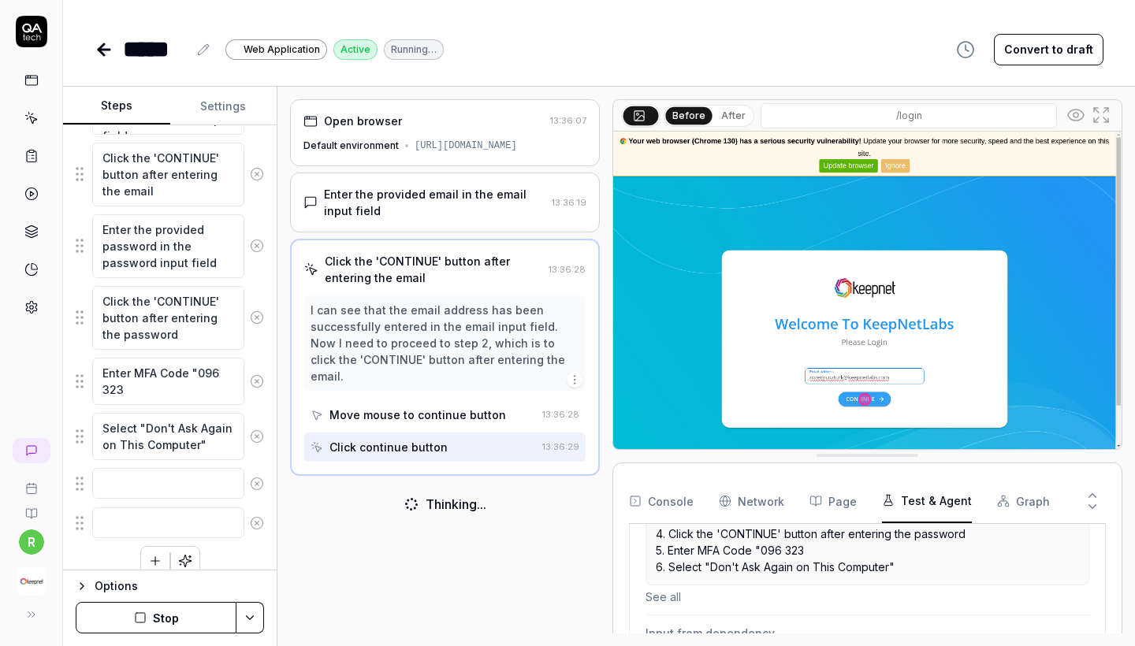
click at [781, 551] on p "1. Enter the provided email in the email input field 2. Click the 'CONTINUE' bu…" at bounding box center [867, 525] width 423 height 99
click at [778, 551] on p "1. Enter the provided email in the email input field 2. Click the 'CONTINUE' bu…" at bounding box center [867, 525] width 423 height 99
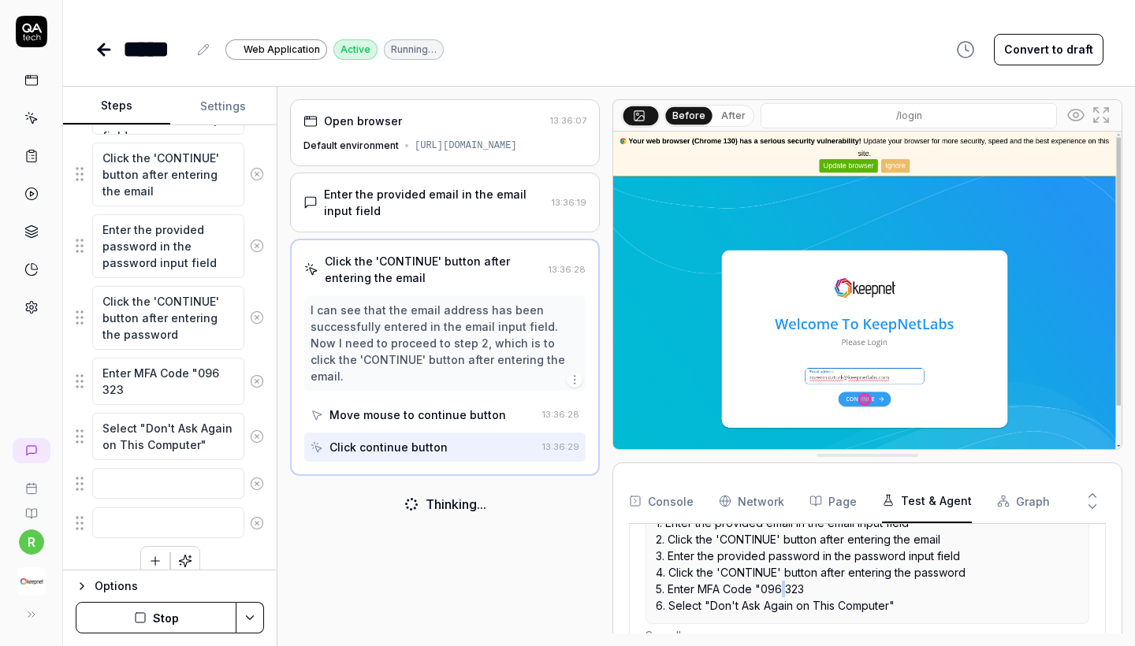
scroll to position [377, 0]
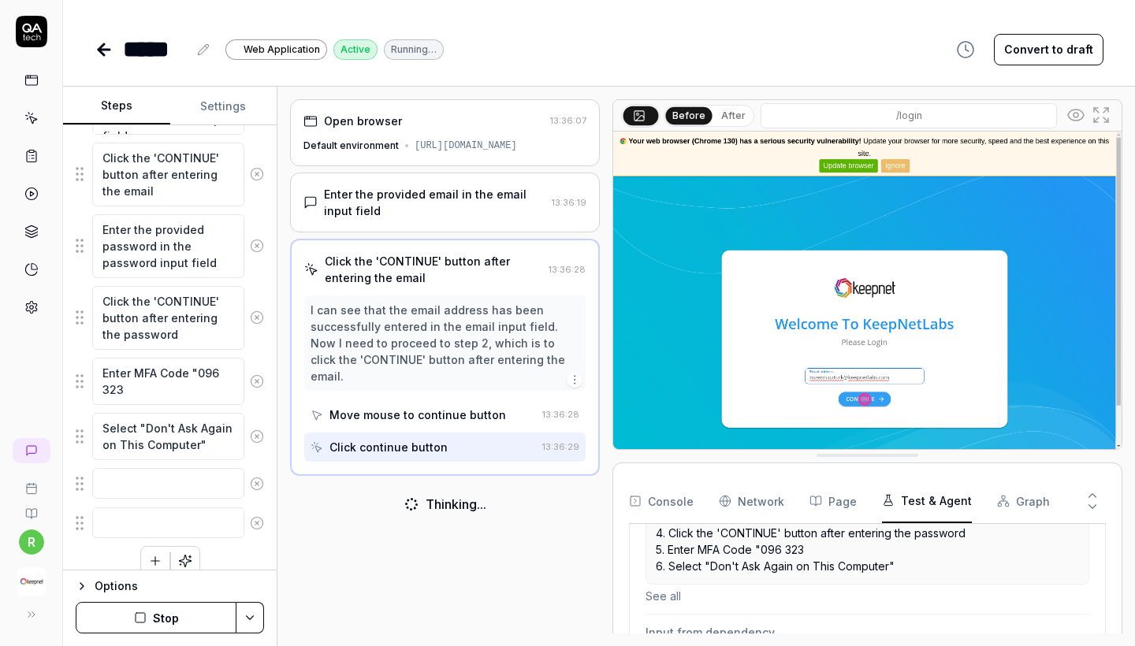
click at [819, 539] on p "1. Enter the provided email in the email input field 2. Click the 'CONTINUE' bu…" at bounding box center [867, 524] width 423 height 99
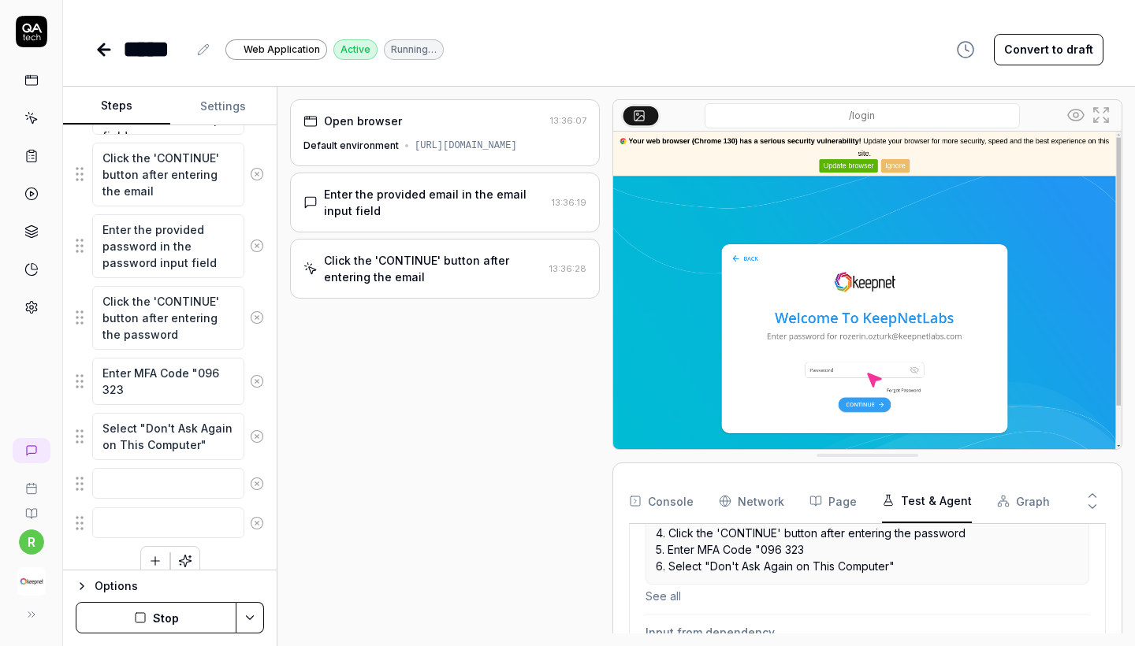
click at [806, 546] on p "1. Enter the provided email in the email input field 2. Click the 'CONTINUE' bu…" at bounding box center [867, 524] width 423 height 99
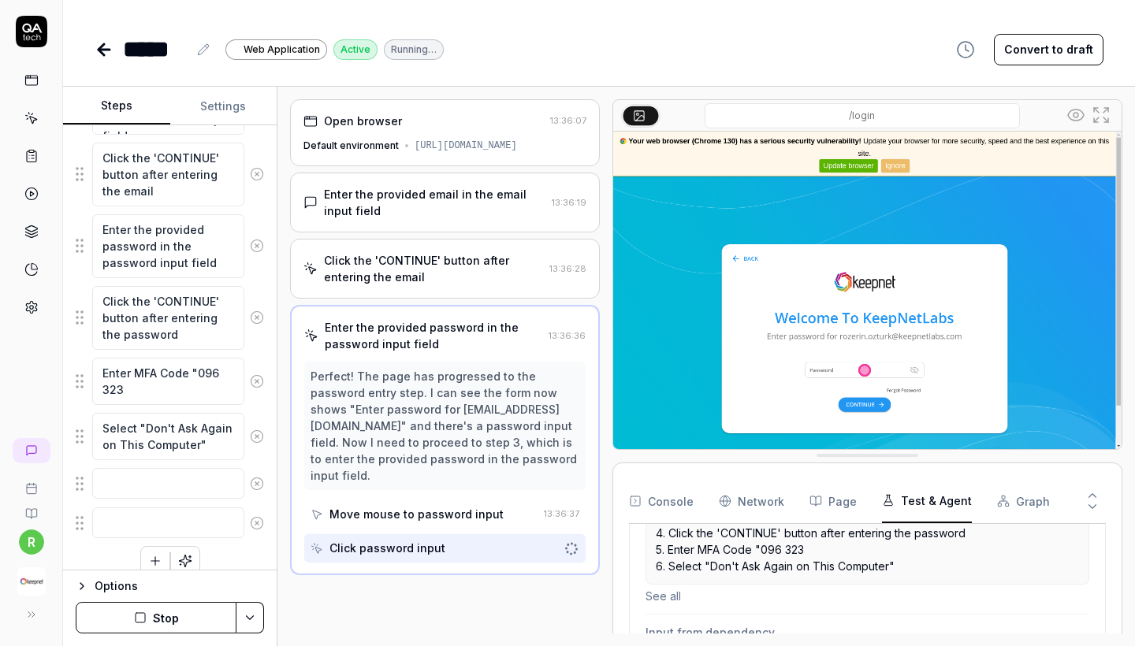
click at [803, 549] on p "1. Enter the provided email in the email input field 2. Click the 'CONTINUE' bu…" at bounding box center [867, 524] width 423 height 99
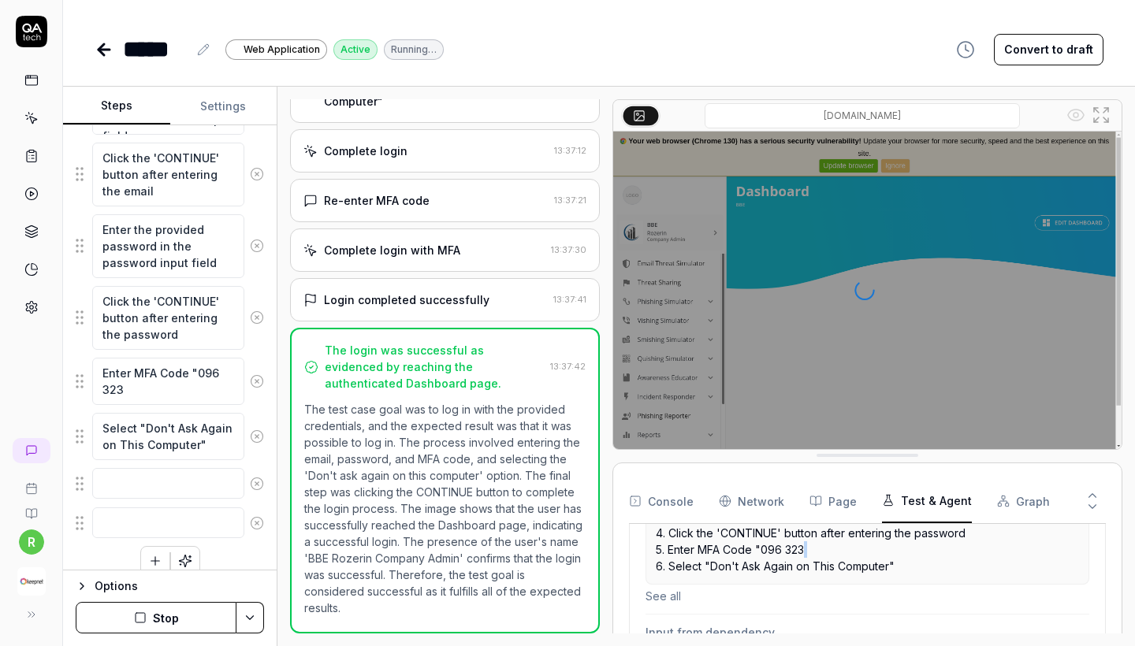
scroll to position [0, 0]
click at [104, 52] on icon at bounding box center [104, 49] width 19 height 19
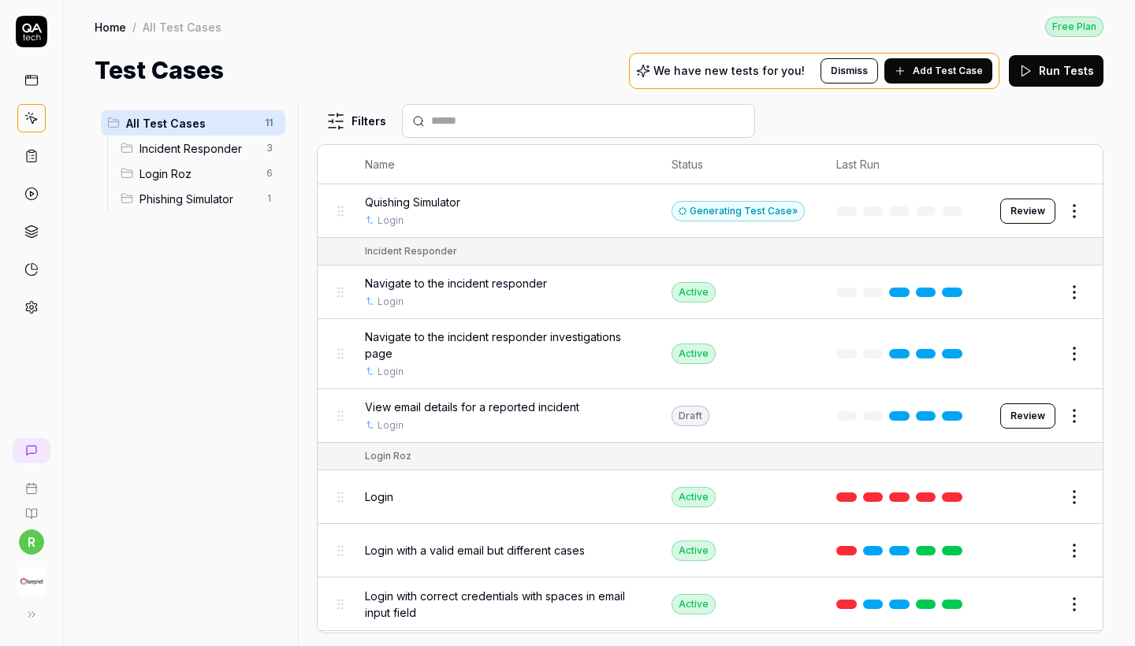
click at [225, 145] on span "Incident Responder" at bounding box center [198, 148] width 117 height 17
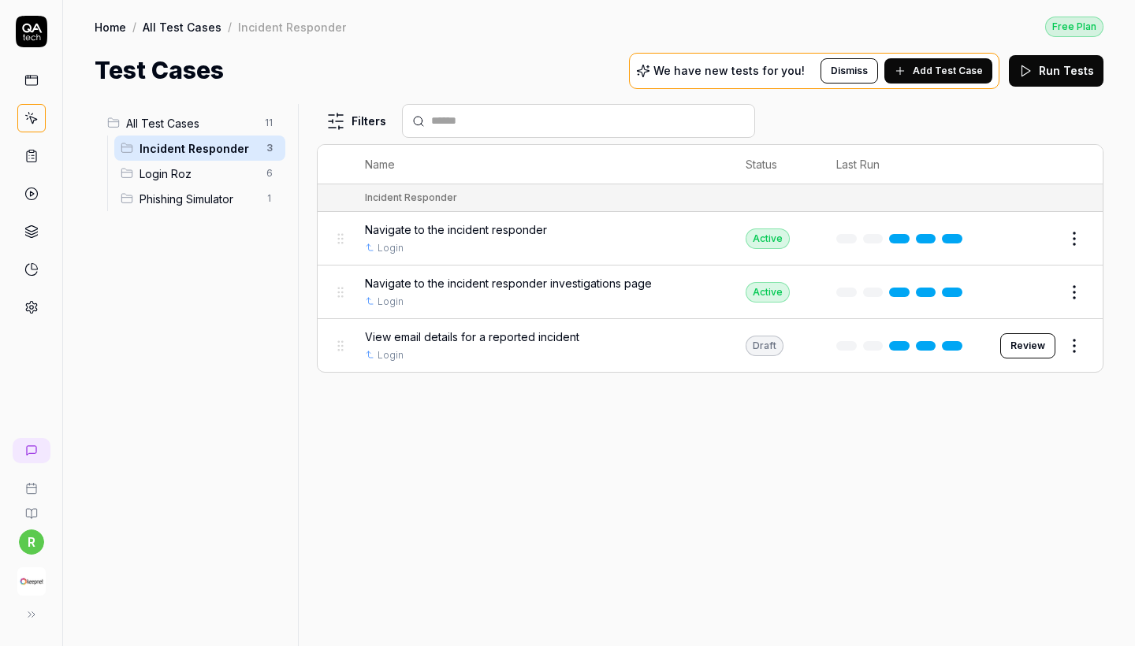
click at [164, 203] on span "Phishing Simulator" at bounding box center [198, 199] width 117 height 17
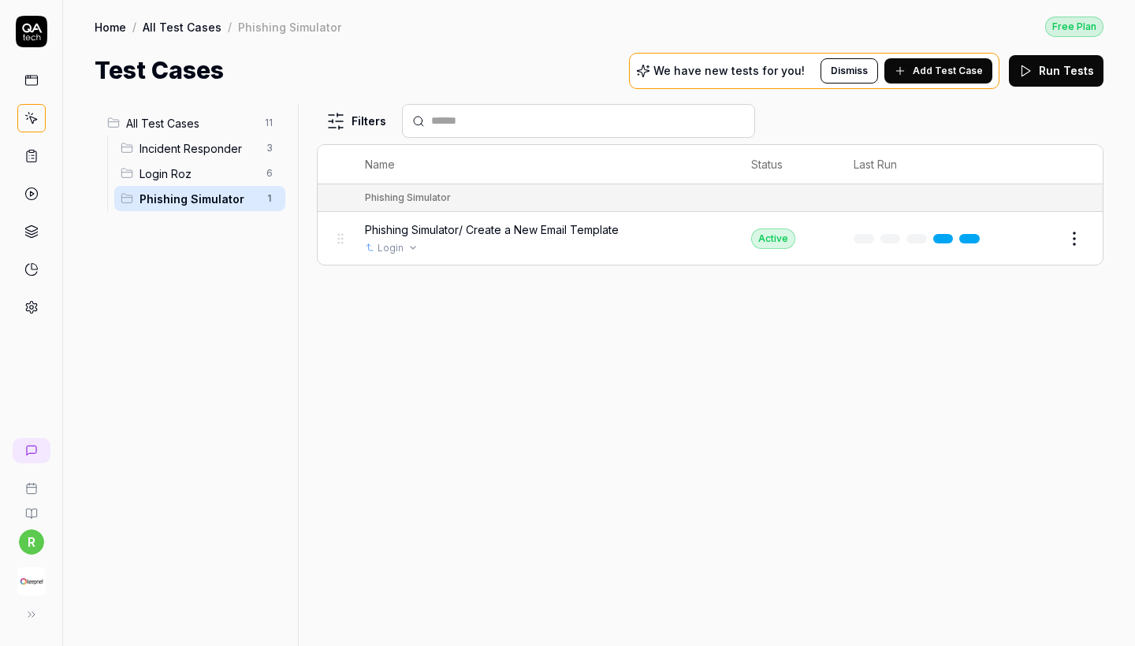
click at [479, 244] on div "Login" at bounding box center [542, 248] width 355 height 14
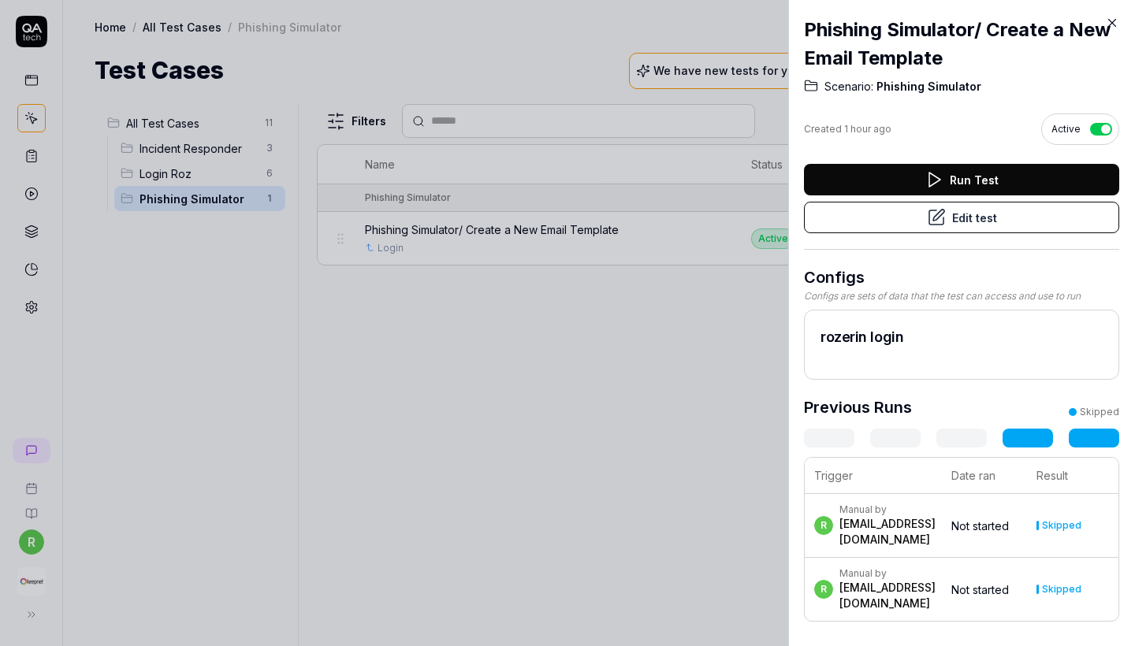
click at [953, 182] on button "Run Test" at bounding box center [961, 180] width 315 height 32
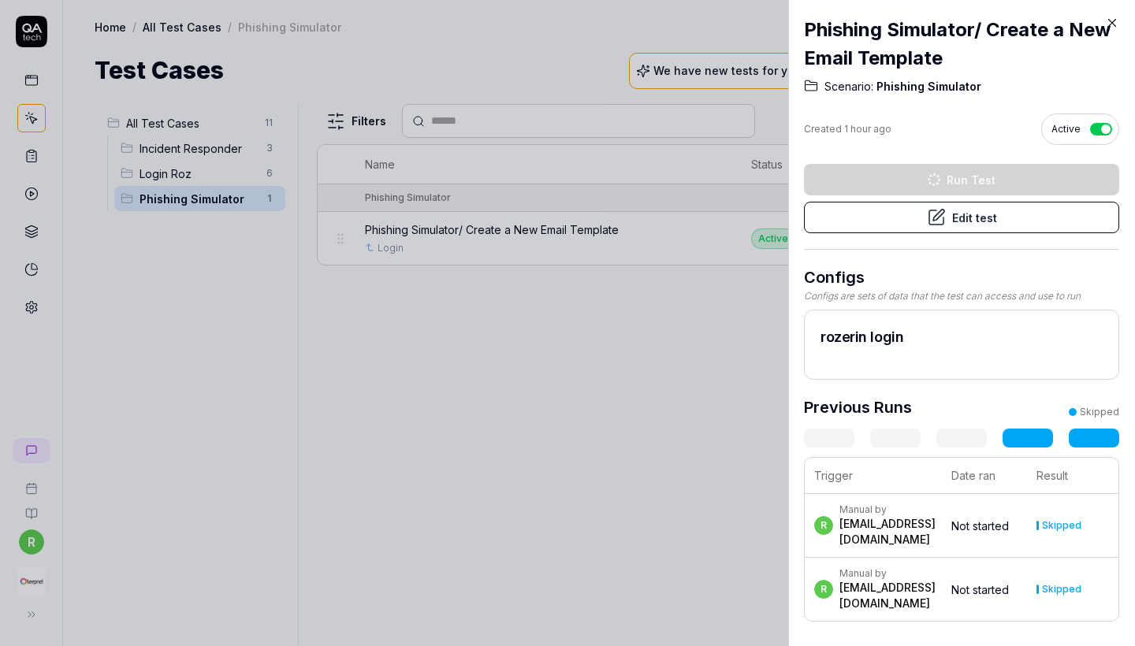
click at [1116, 17] on icon at bounding box center [1112, 23] width 14 height 14
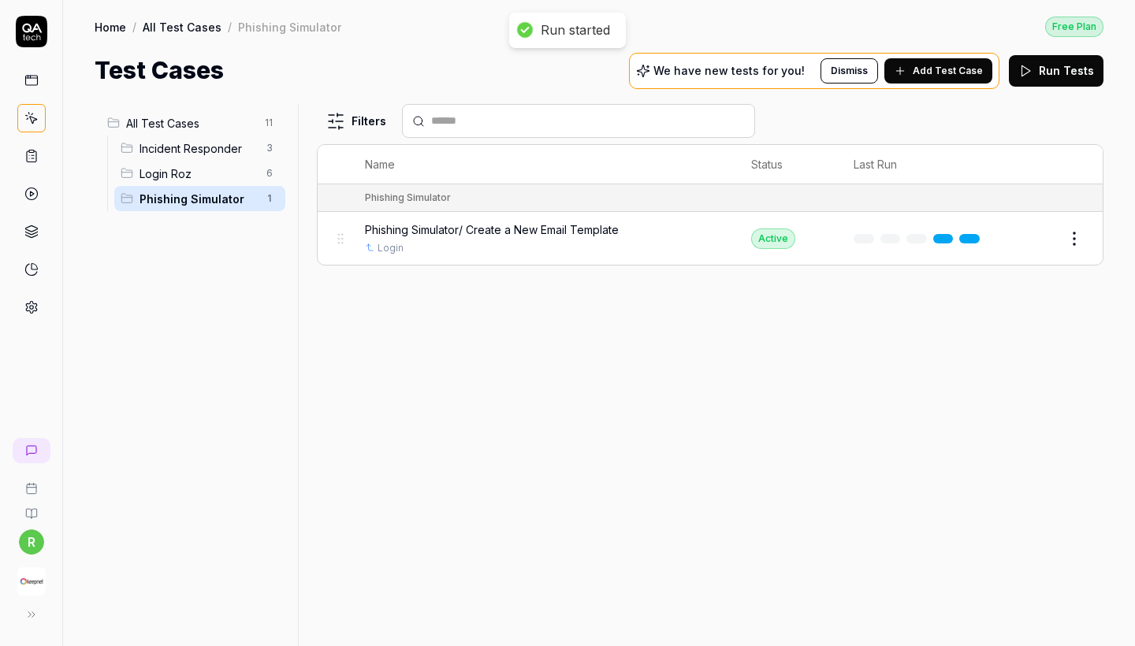
click at [1073, 234] on html "Run started r Home / All Test Cases / Phishing Simulator Free Plan Home / All T…" at bounding box center [567, 323] width 1135 height 646
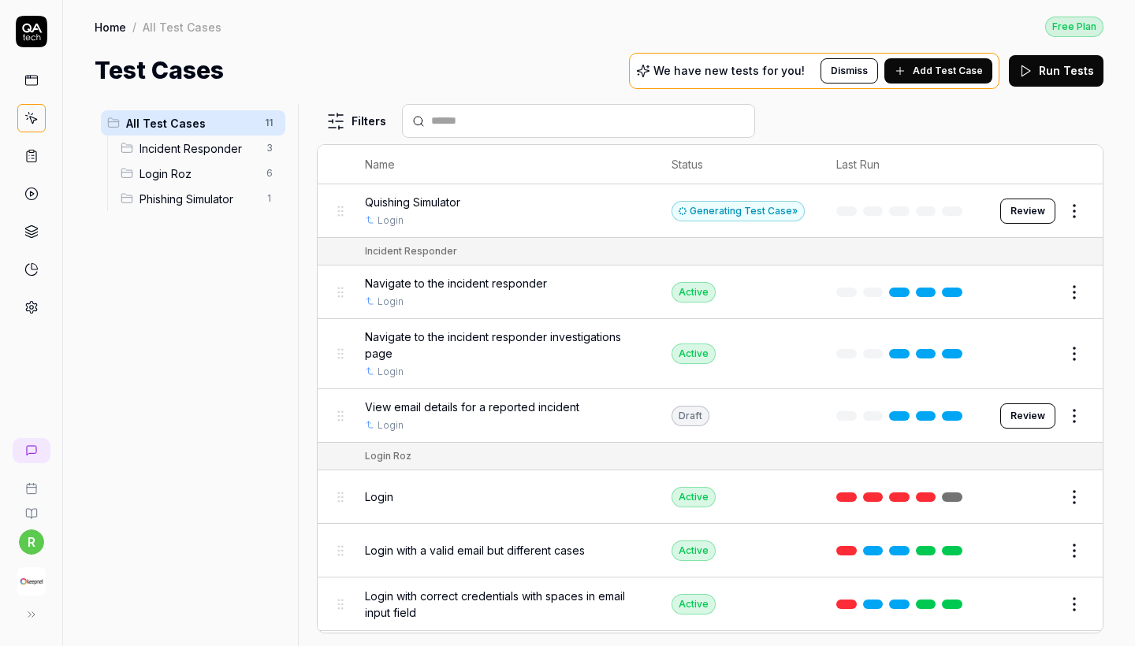
click at [227, 197] on span "Phishing Simulator" at bounding box center [198, 199] width 117 height 17
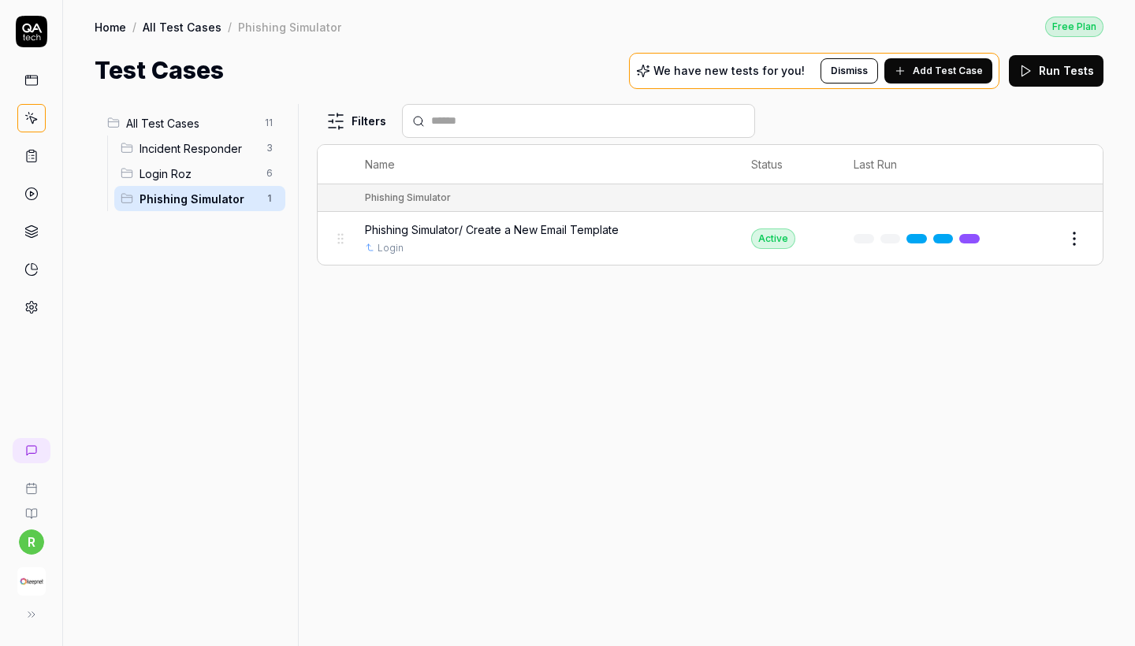
click at [1074, 233] on html "r Home / All Test Cases / Phishing Simulator Free Plan Home / All Test Cases / …" at bounding box center [567, 323] width 1135 height 646
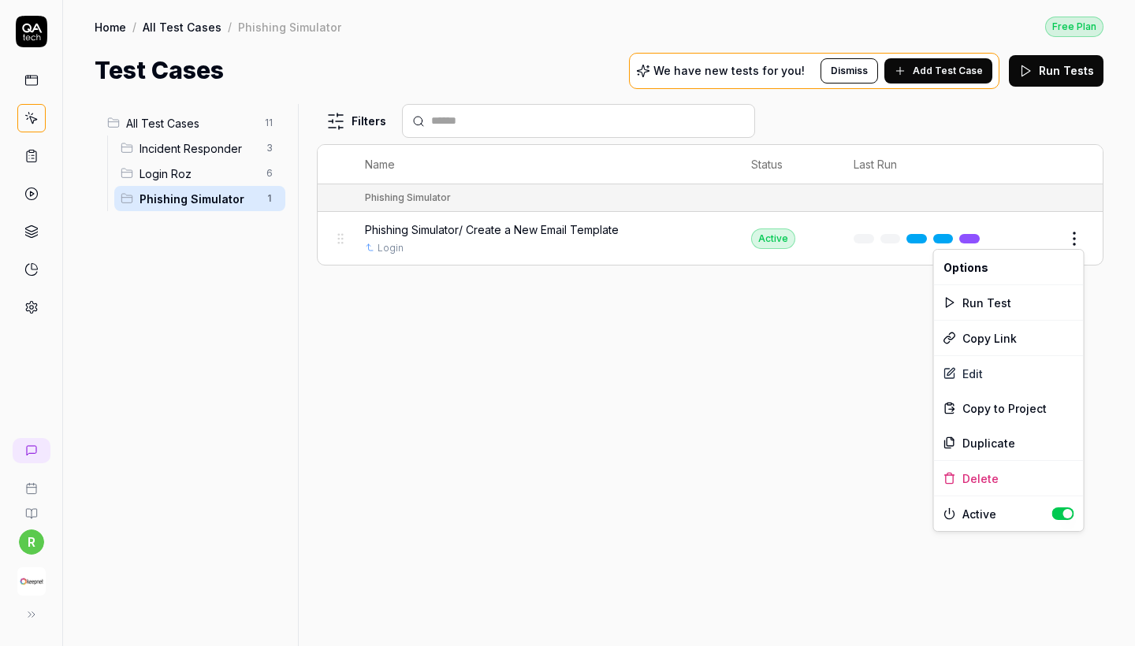
click at [1069, 201] on html "r Home / All Test Cases / Phishing Simulator Free Plan Home / All Test Cases / …" at bounding box center [567, 323] width 1135 height 646
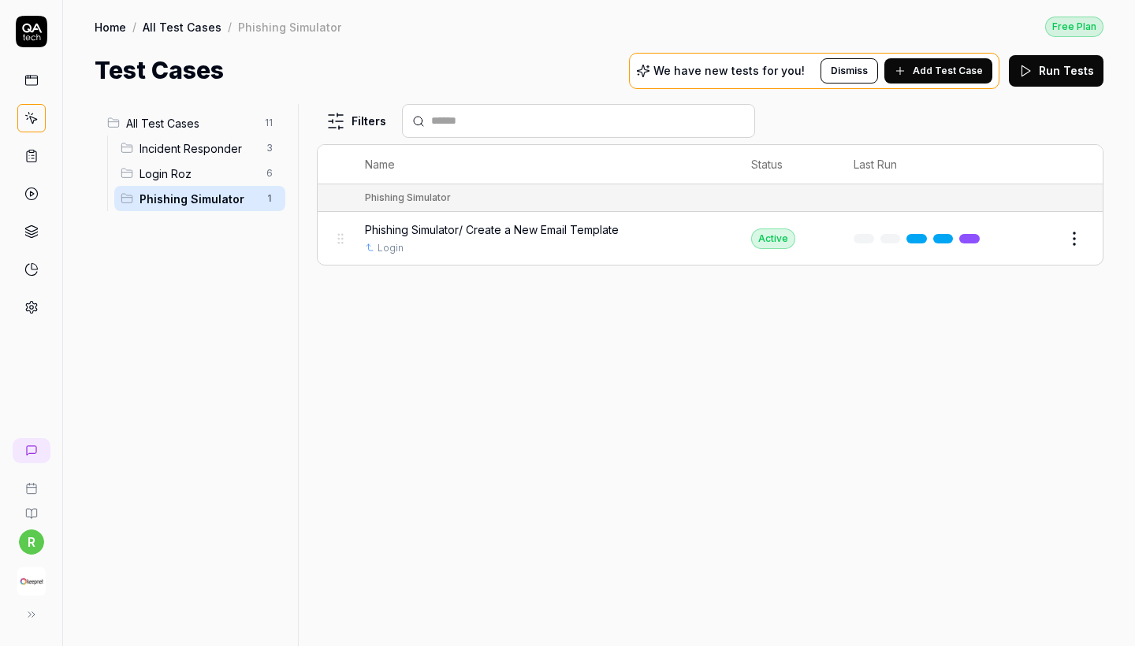
click at [1096, 234] on td "Edit" at bounding box center [1052, 238] width 101 height 53
click at [1044, 237] on button "Edit" at bounding box center [1037, 238] width 38 height 25
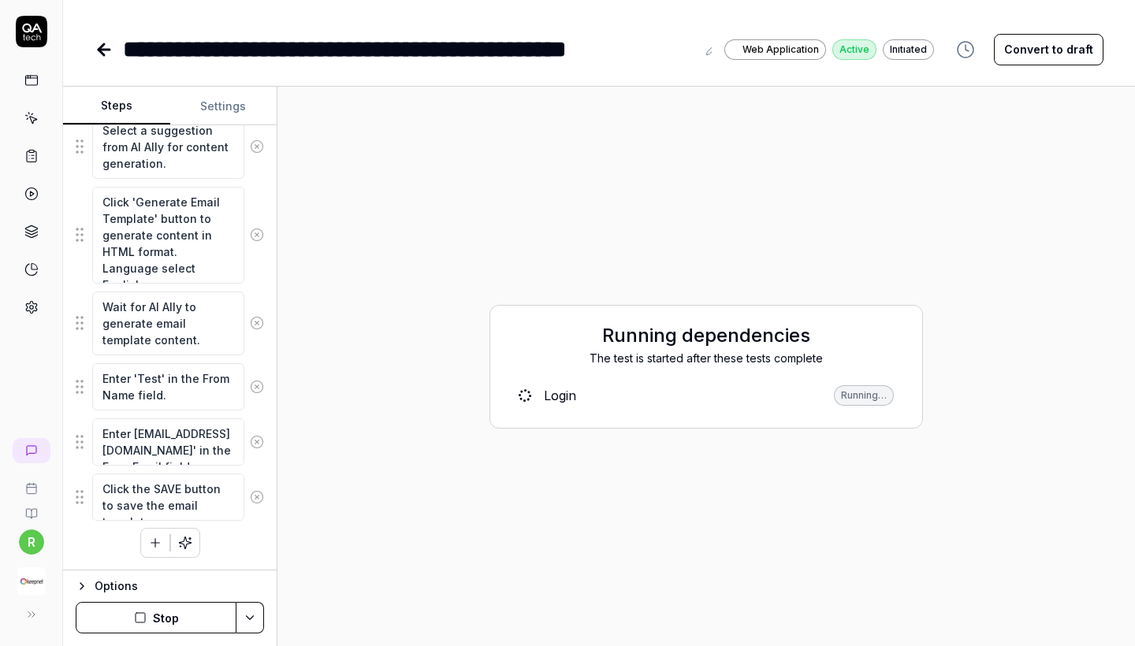
scroll to position [1483, 0]
type textarea "*"
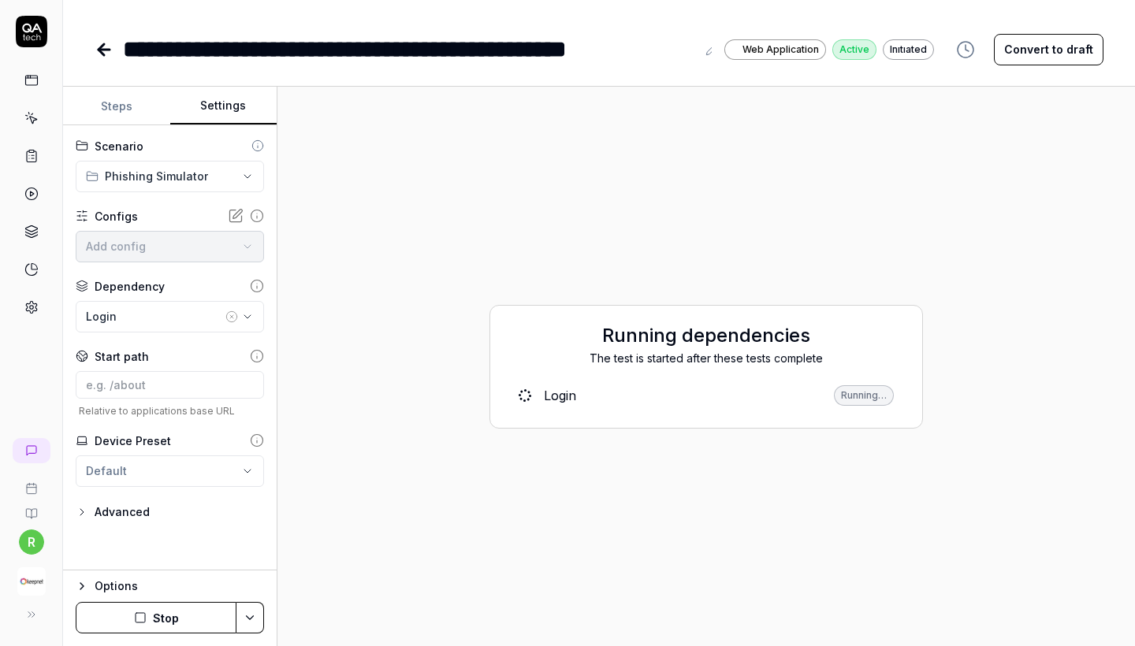
click at [226, 119] on button "Settings" at bounding box center [223, 107] width 107 height 38
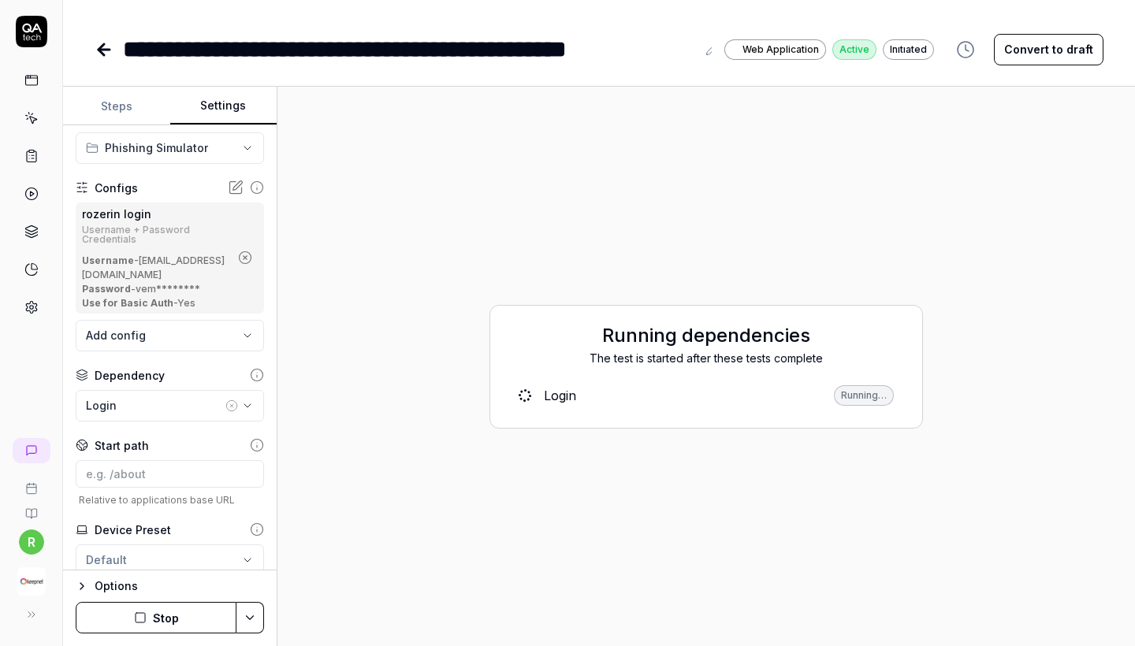
scroll to position [34, 0]
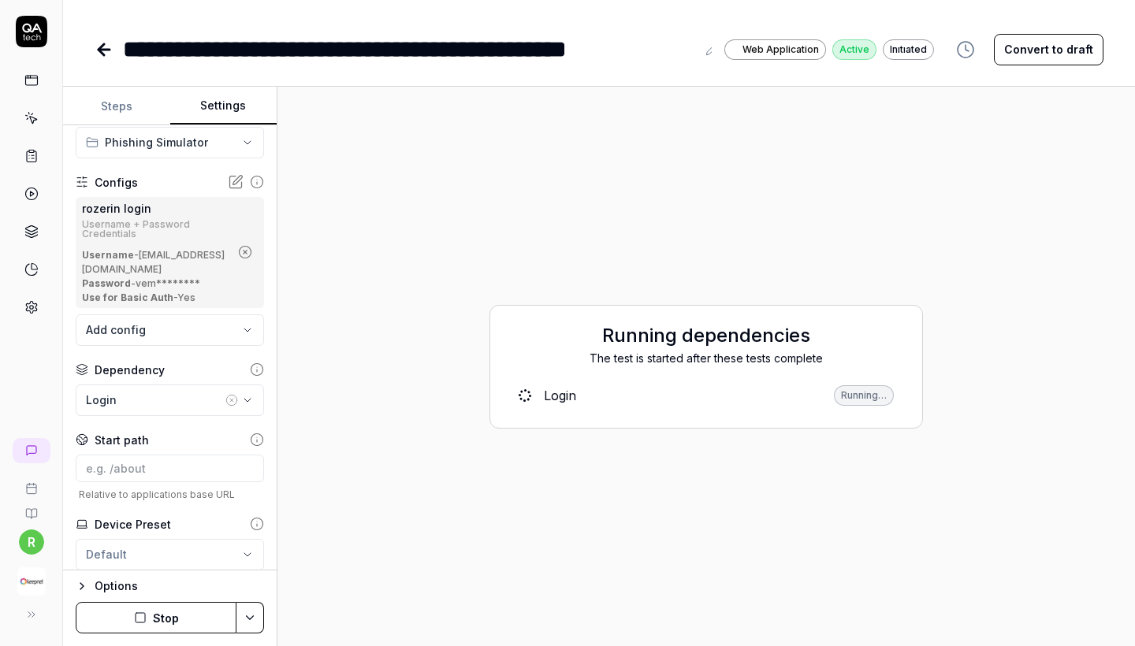
click at [208, 397] on div "Login" at bounding box center [154, 400] width 136 height 17
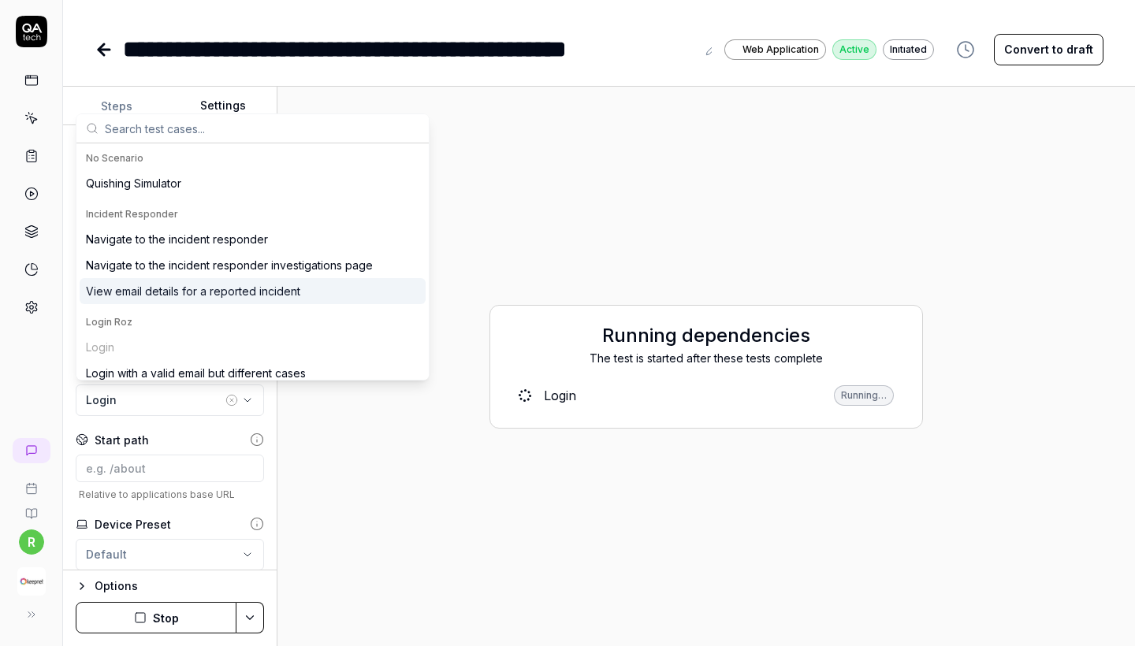
scroll to position [0, 0]
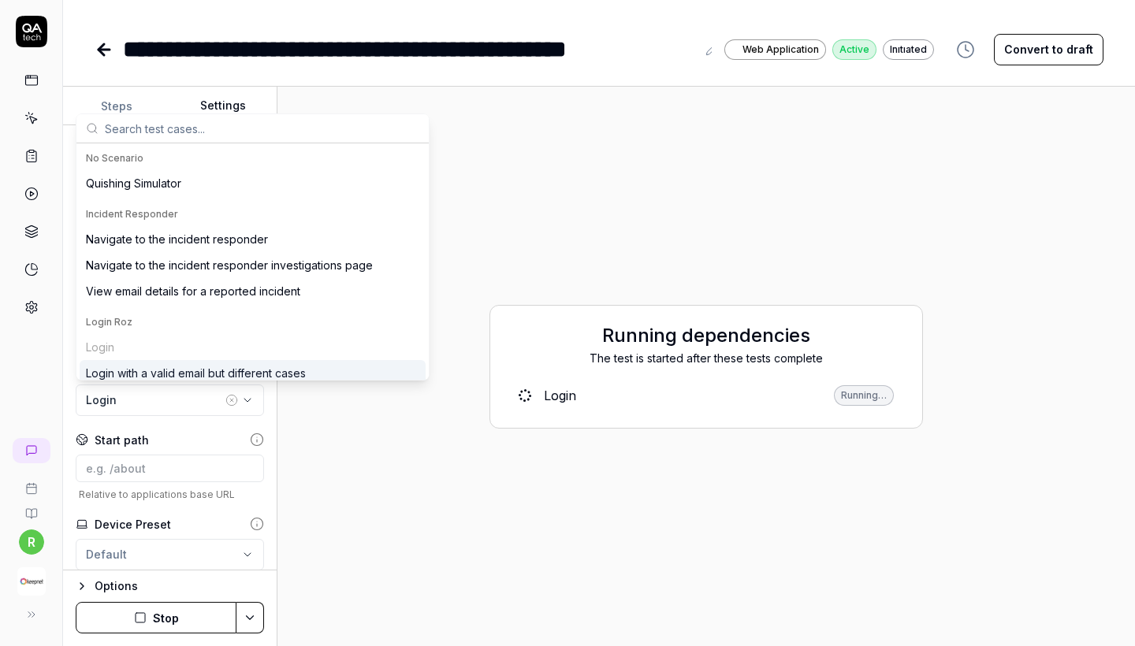
click at [204, 434] on div "Start path" at bounding box center [170, 440] width 188 height 17
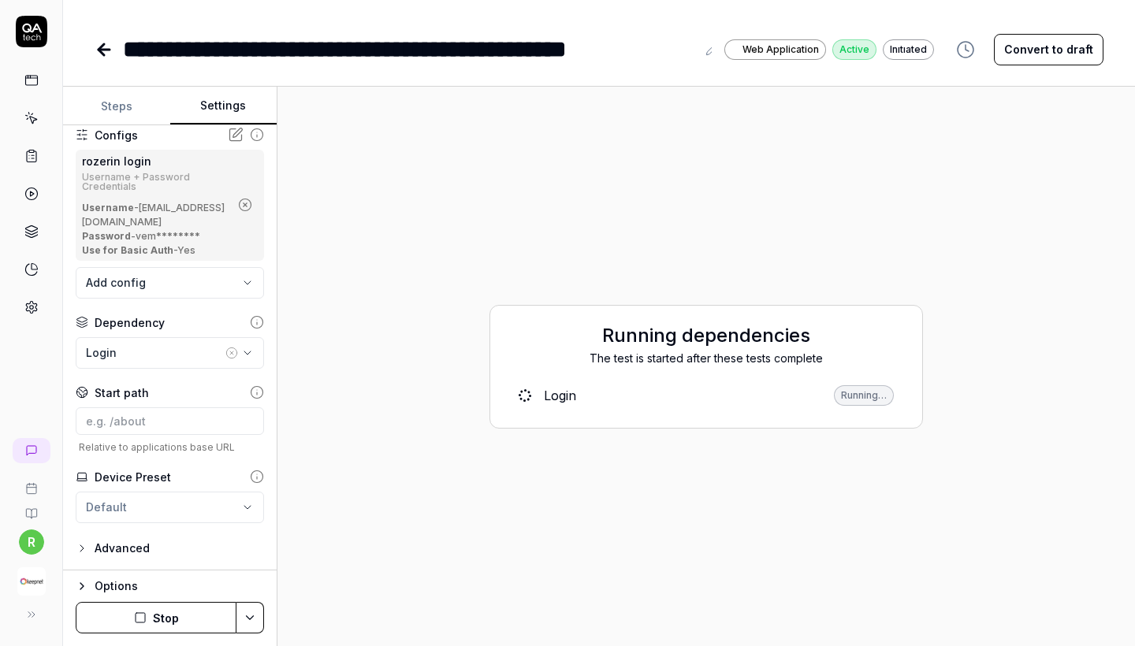
scroll to position [81, 0]
click at [200, 501] on html "**********" at bounding box center [567, 323] width 1135 height 646
click at [177, 542] on div "Advanced" at bounding box center [170, 548] width 188 height 19
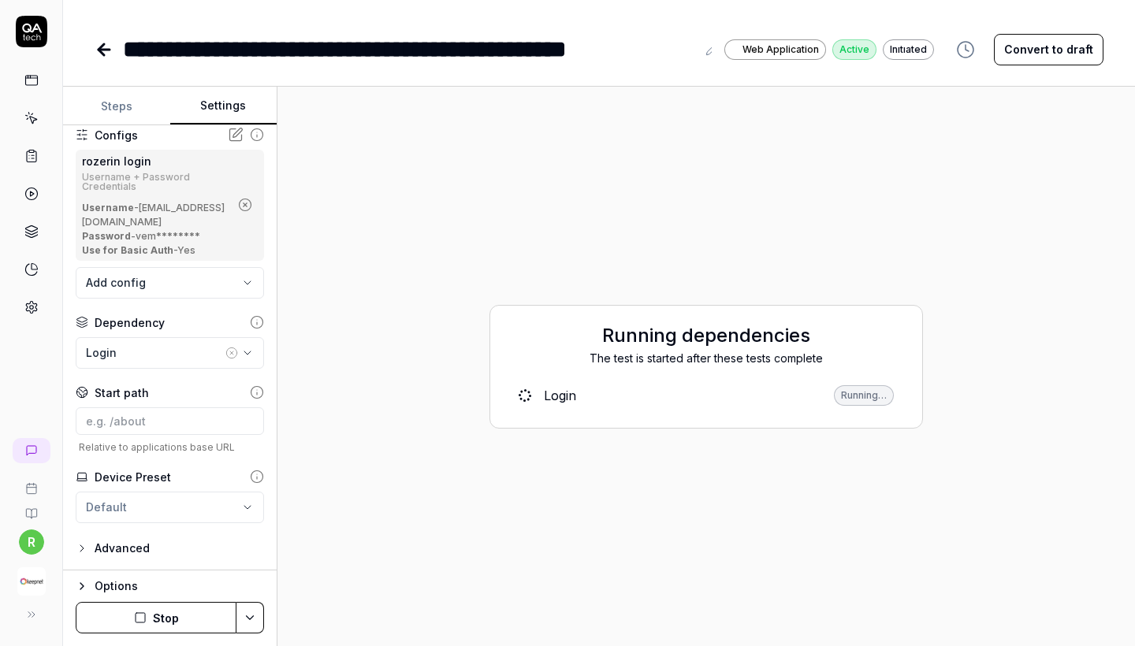
click at [117, 542] on div "Advanced" at bounding box center [122, 548] width 55 height 19
click at [80, 545] on icon "button" at bounding box center [82, 548] width 13 height 13
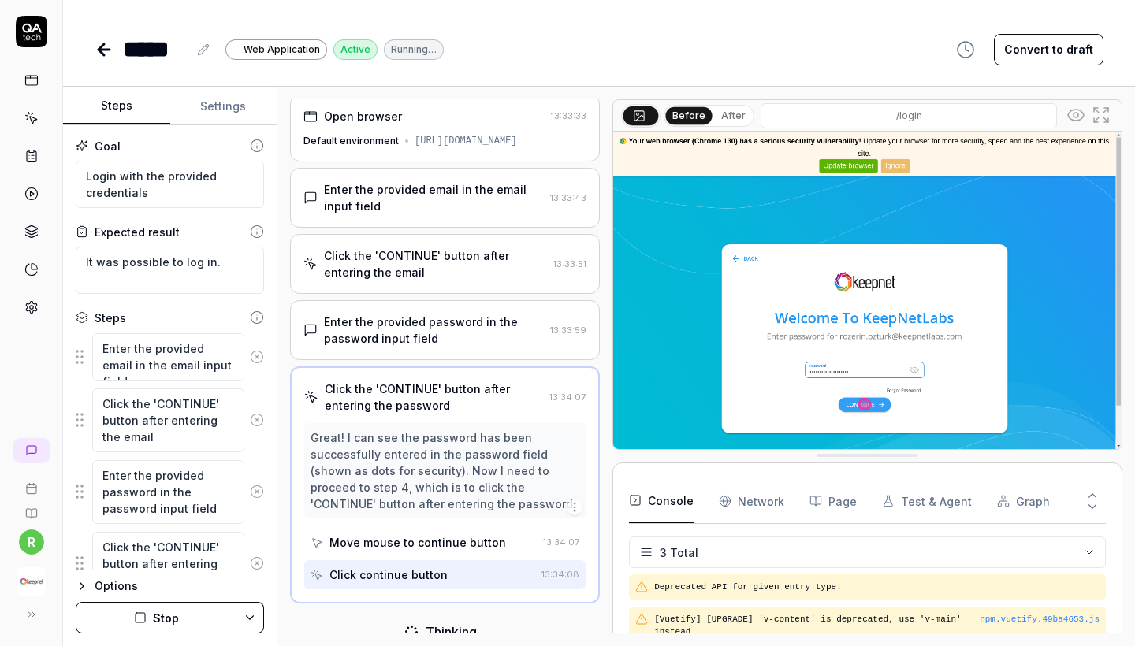
scroll to position [105, 0]
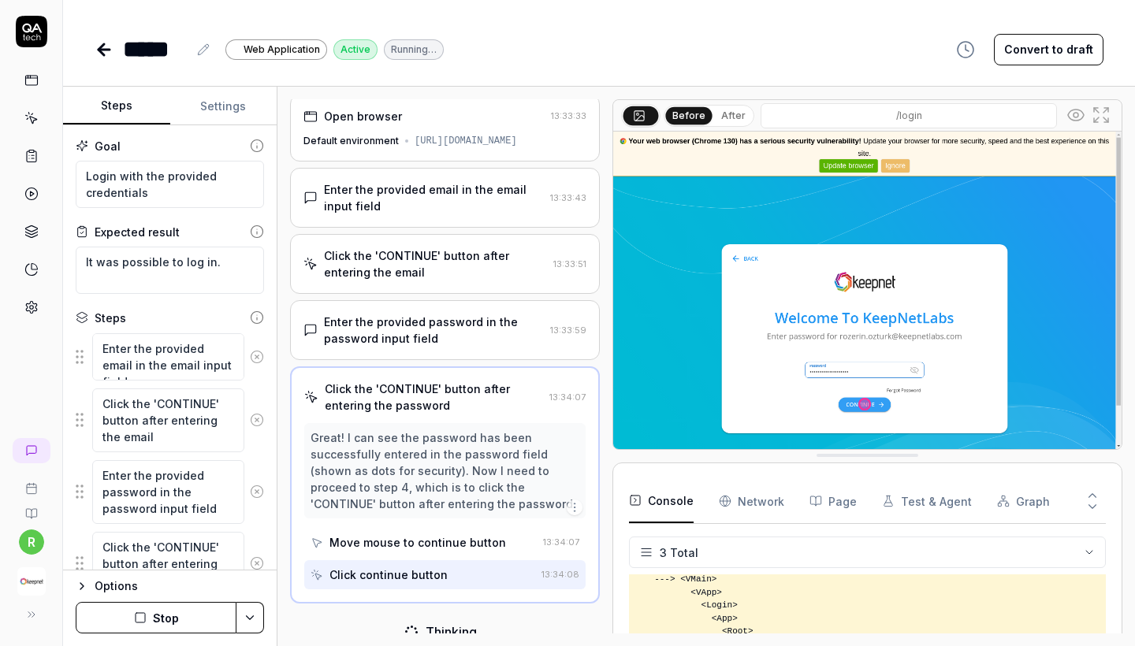
click at [24, 43] on icon at bounding box center [32, 32] width 32 height 32
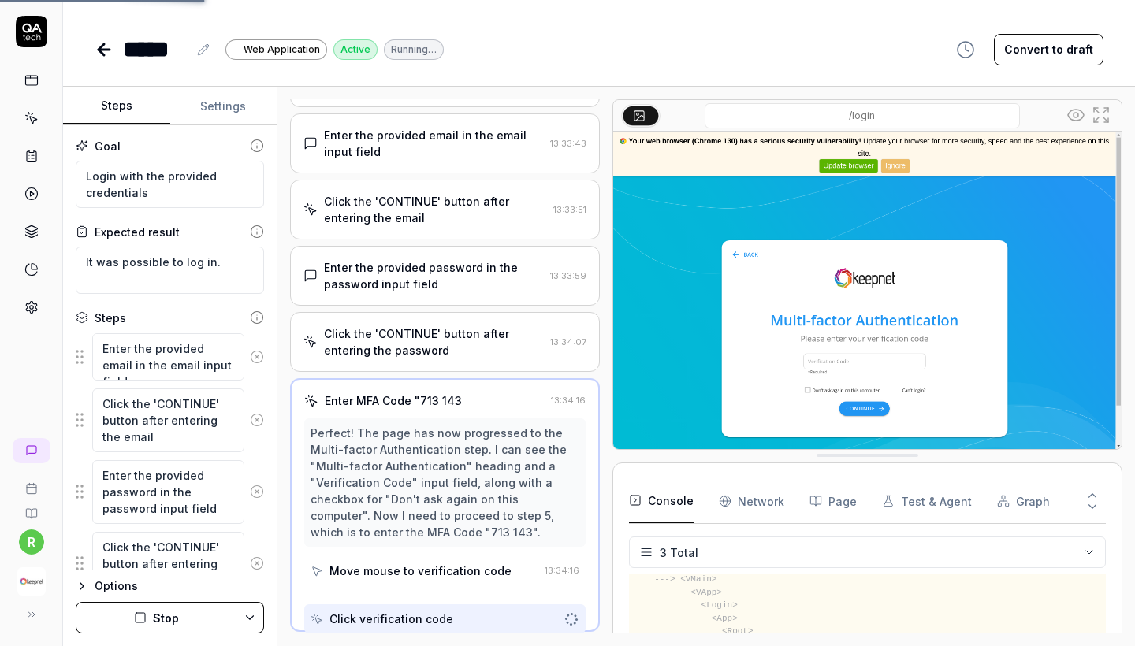
click at [28, 542] on html "r ***** Web Application Active Running… Convert to draft Steps Settings Goal Lo…" at bounding box center [567, 323] width 1135 height 646
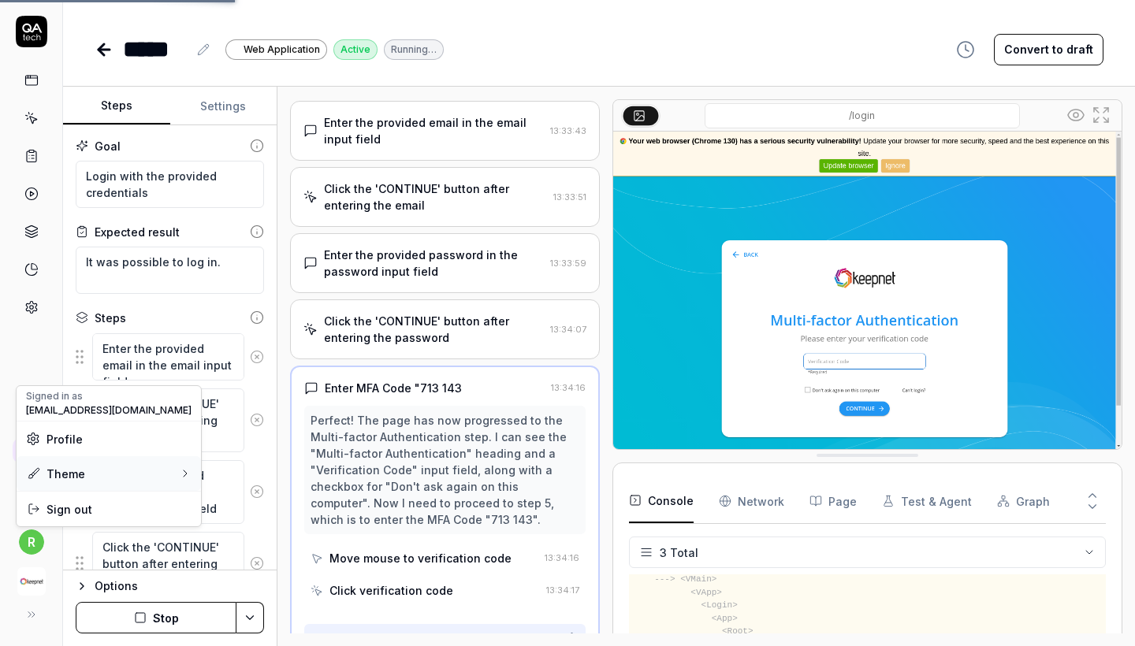
scroll to position [106, 0]
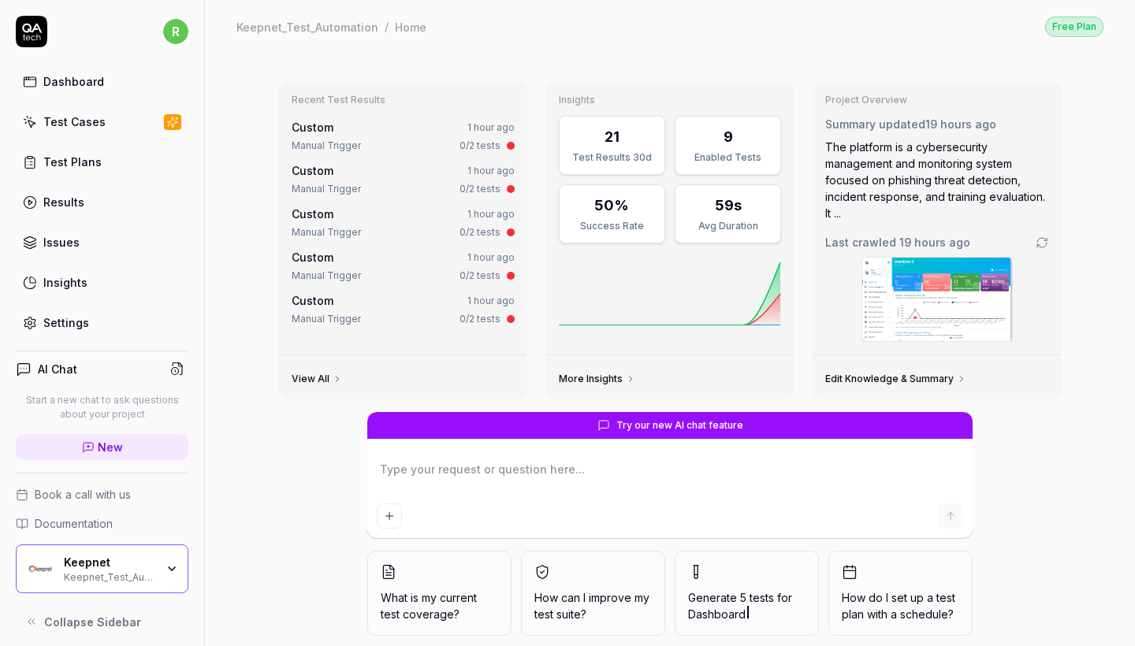
click at [132, 563] on div "Keepnet" at bounding box center [109, 563] width 91 height 14
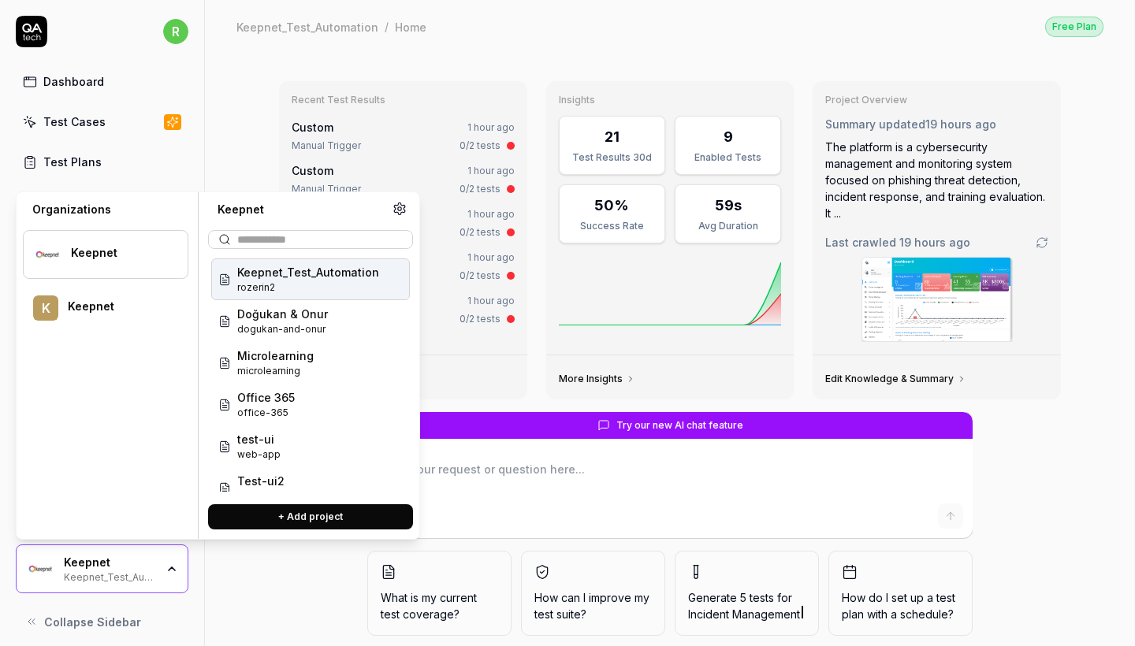
click at [310, 272] on span "Keepnet_Test_Automation" at bounding box center [308, 272] width 142 height 17
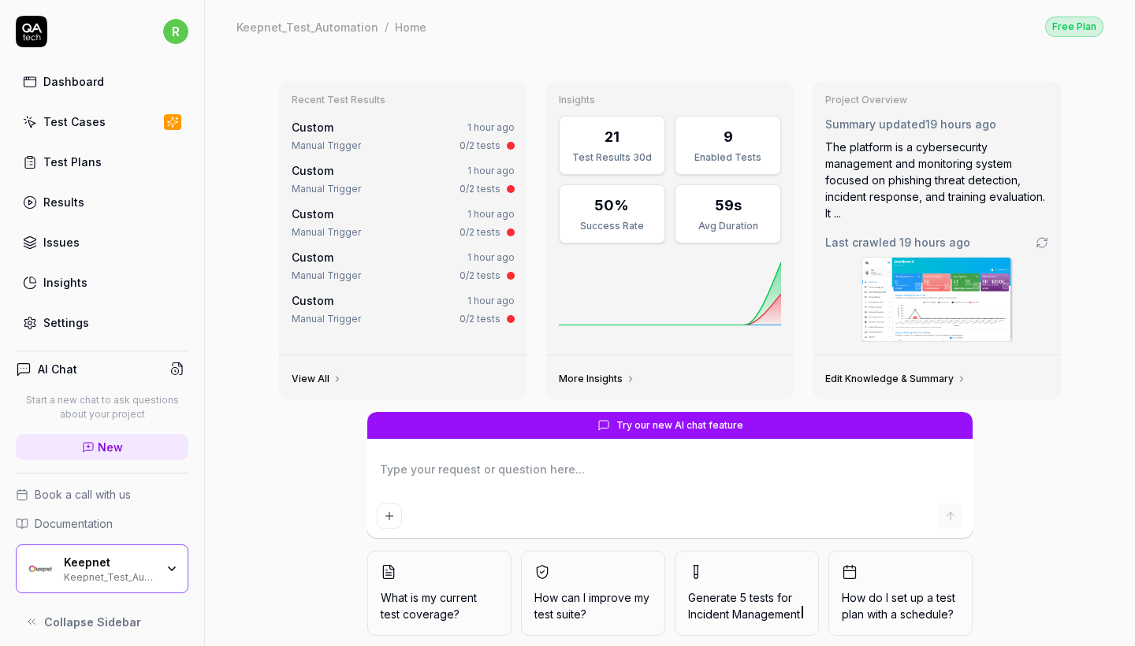
click at [112, 132] on link "Test Cases" at bounding box center [102, 121] width 173 height 31
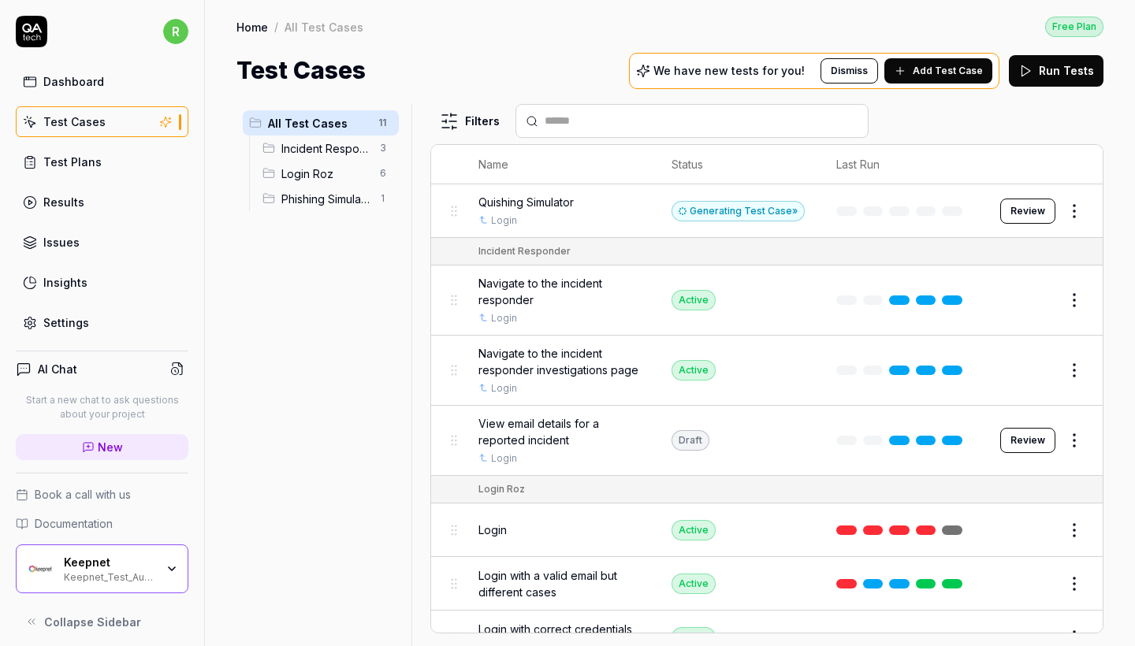
click at [350, 179] on span "Login Roz" at bounding box center [325, 174] width 89 height 17
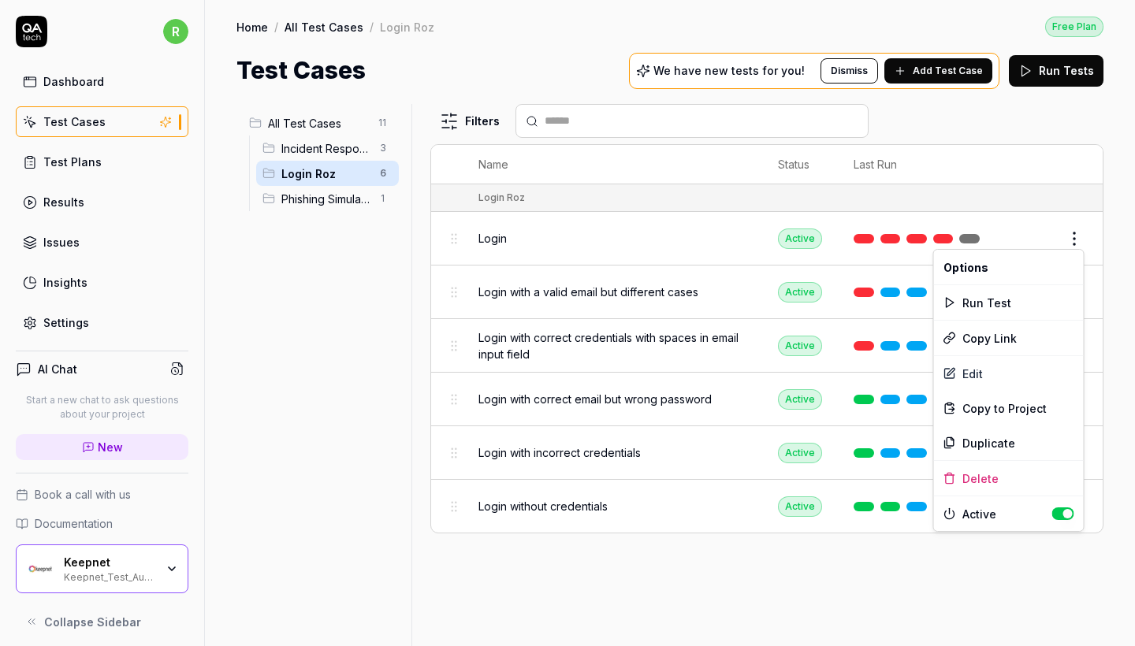
click at [1084, 236] on html "r Dashboard Test Cases Test Plans Results Issues Insights Settings AI Chat Star…" at bounding box center [567, 323] width 1135 height 646
click at [810, 281] on html "r Dashboard Test Cases Test Plans Results Issues Insights Settings AI Chat Star…" at bounding box center [567, 323] width 1135 height 646
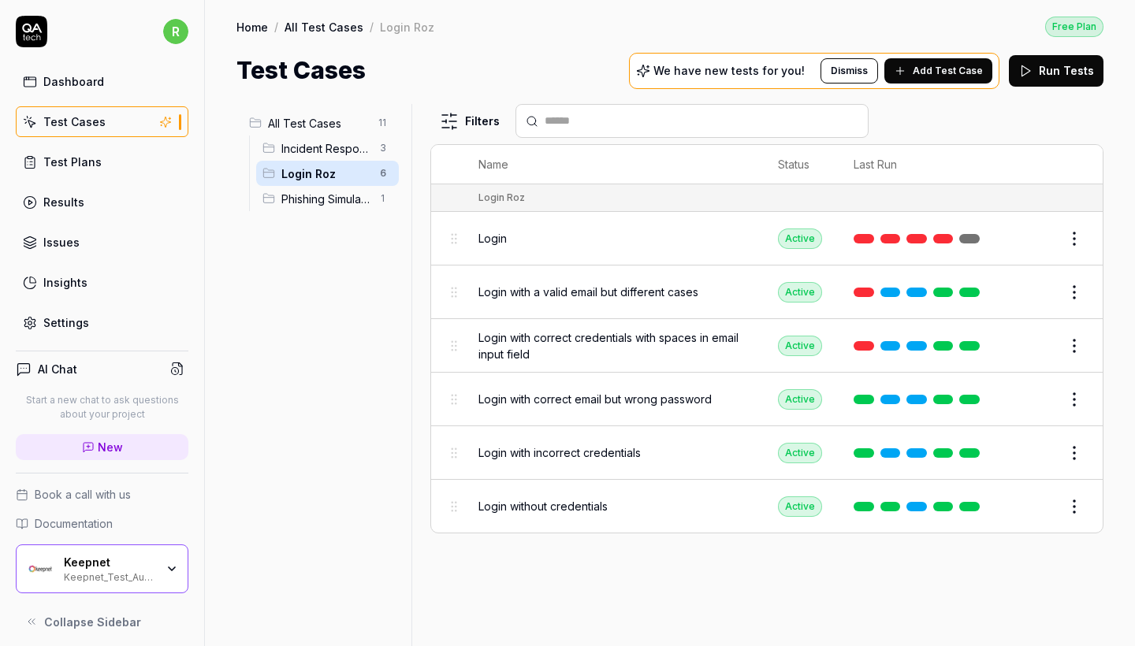
click at [1086, 65] on button "Run Tests" at bounding box center [1056, 71] width 95 height 32
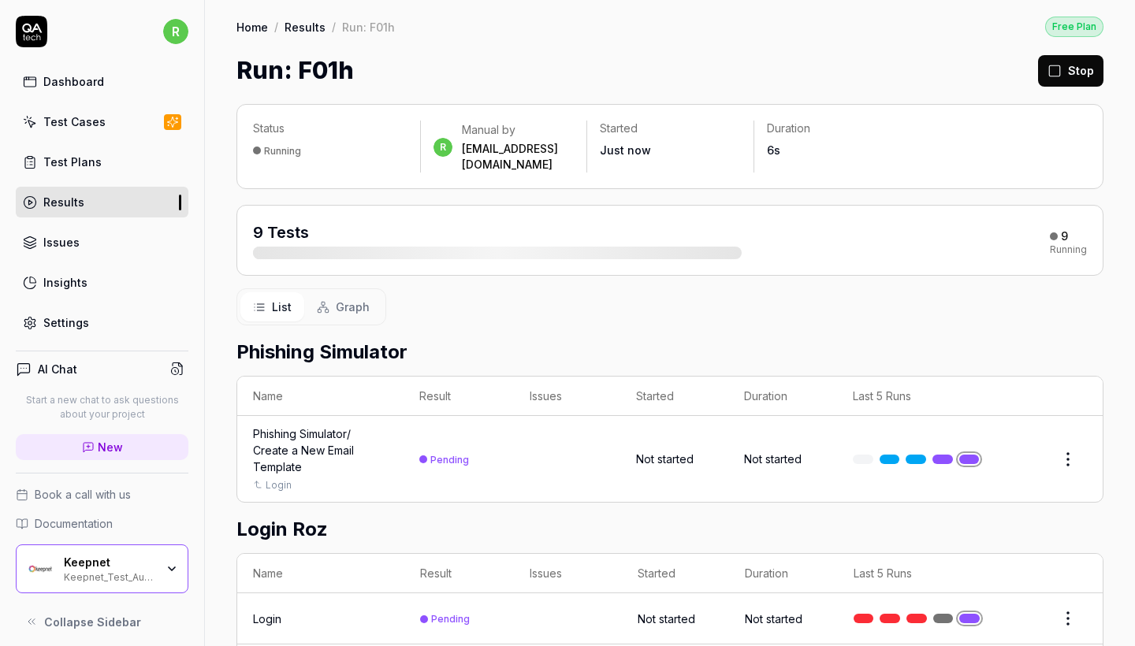
click at [147, 2] on div "r Dashboard Test Cases Test Plans Results Issues Insights Settings AI Chat Star…" at bounding box center [102, 323] width 205 height 646
click at [80, 213] on link "Results" at bounding box center [102, 202] width 173 height 31
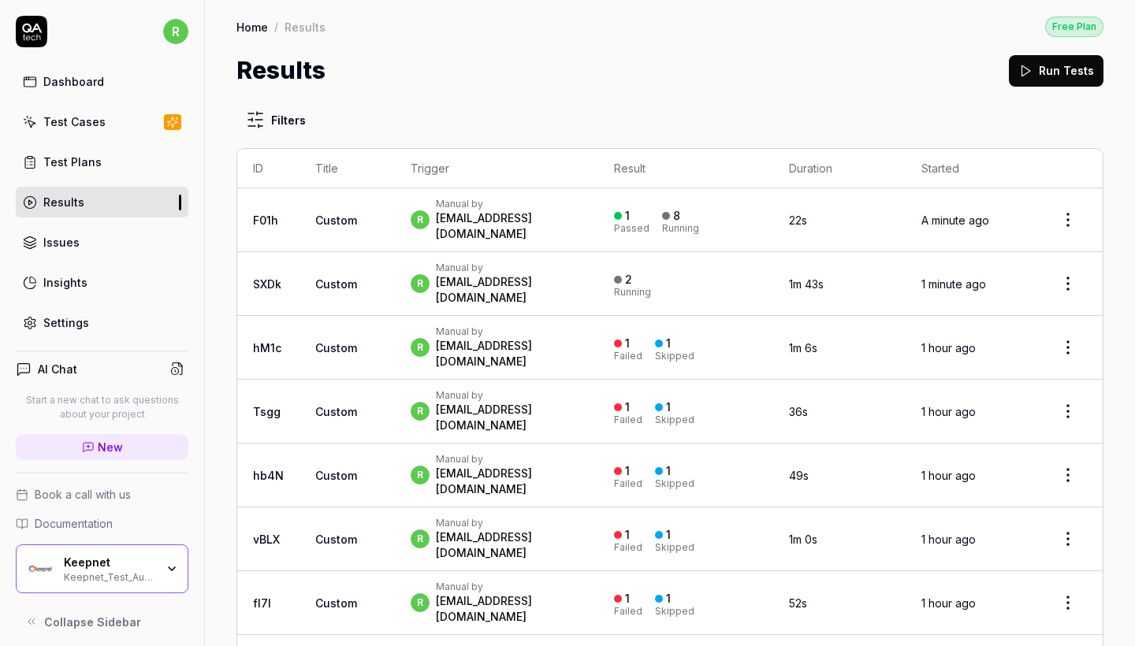
click at [137, 154] on link "Test Plans" at bounding box center [102, 162] width 173 height 31
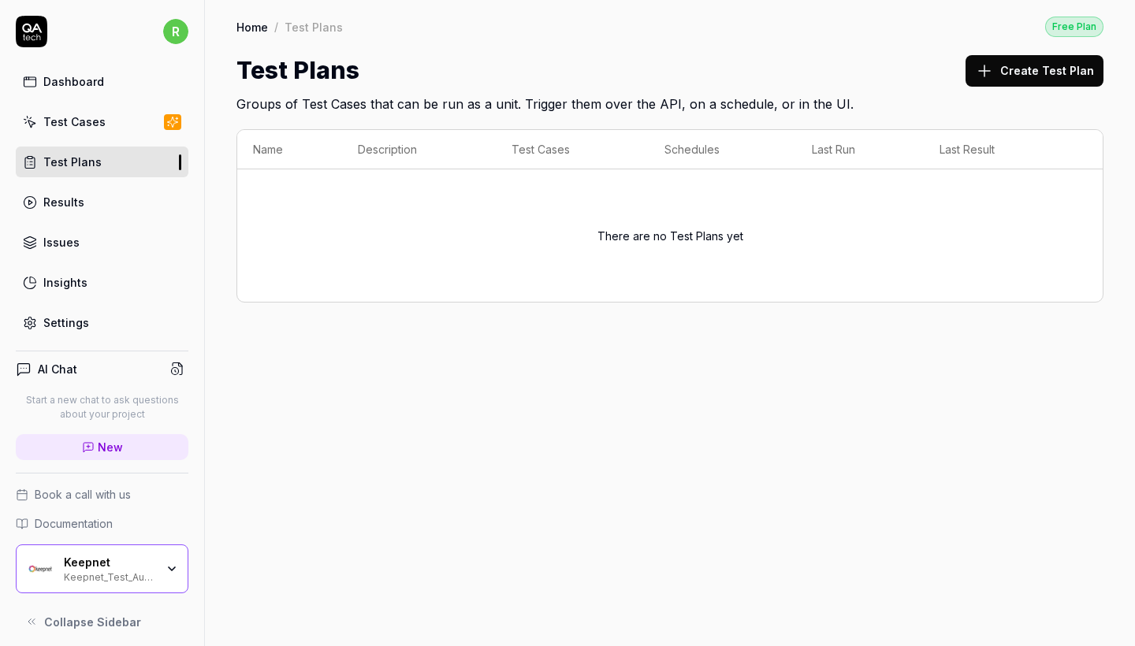
click at [136, 128] on link "Test Cases" at bounding box center [102, 121] width 173 height 31
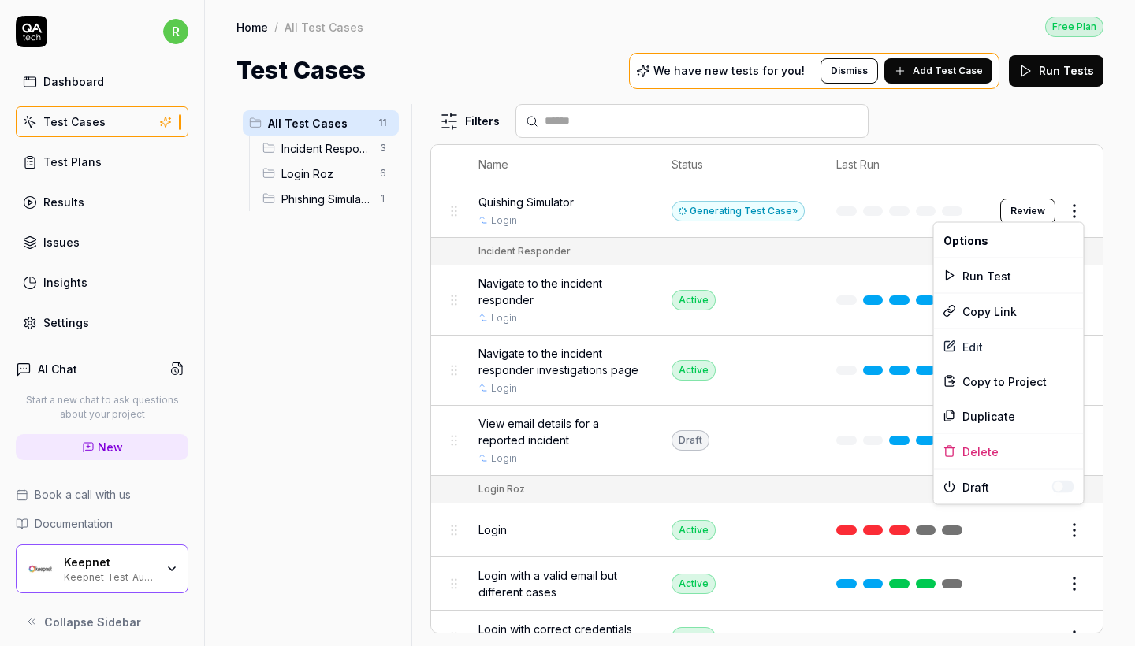
click at [1077, 213] on html "r Dashboard Test Cases Test Plans Results Issues Insights Settings AI Chat Star…" at bounding box center [567, 323] width 1135 height 646
click at [985, 342] on div "Edit" at bounding box center [1009, 347] width 150 height 35
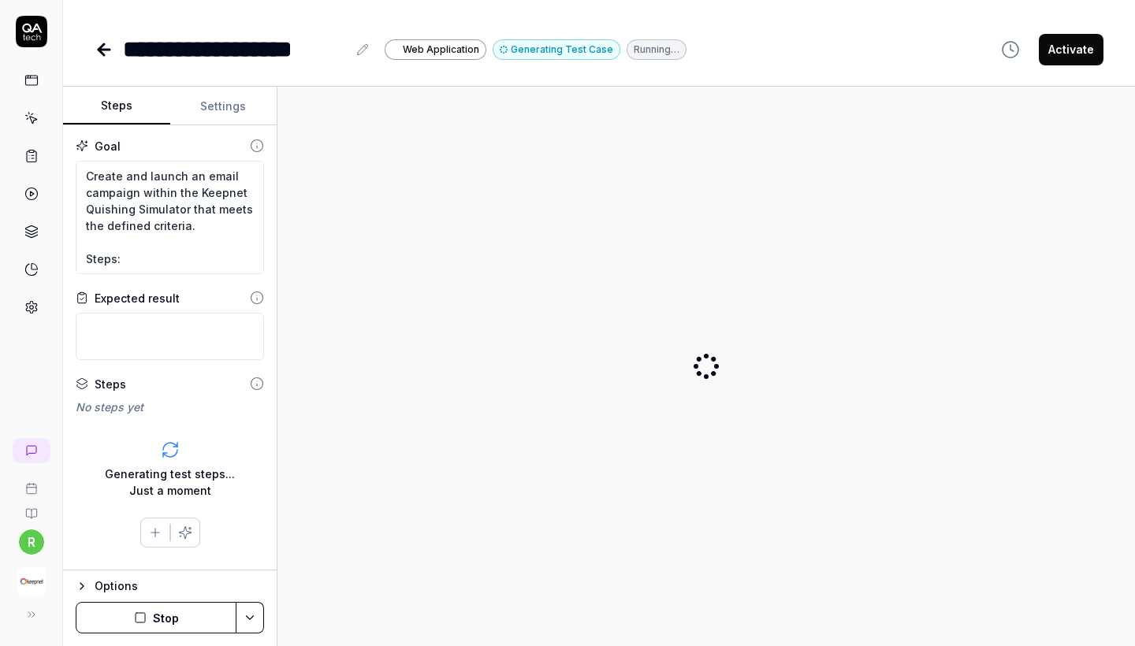
type textarea "*"
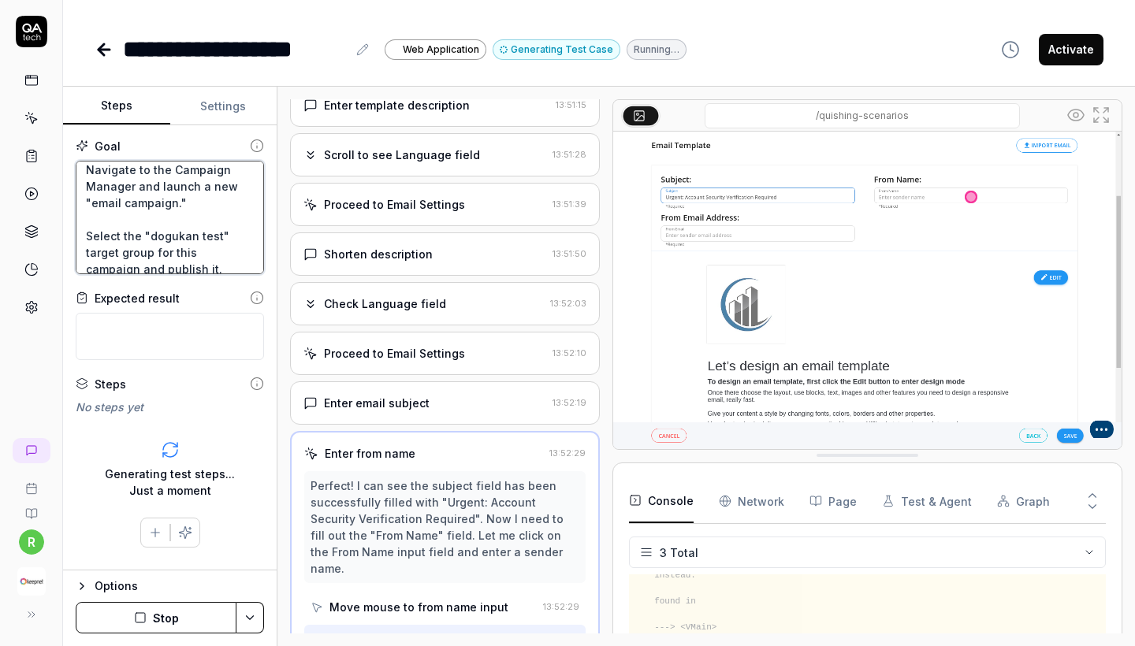
scroll to position [232, 0]
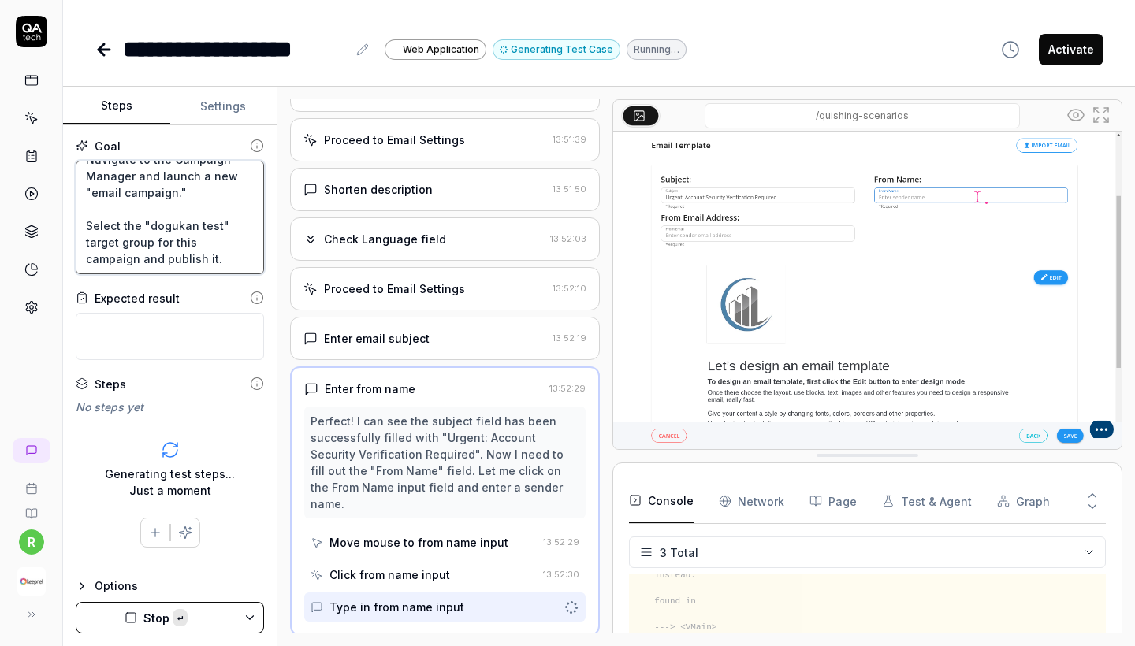
drag, startPoint x: 88, startPoint y: 188, endPoint x: 237, endPoint y: 323, distance: 201.5
click at [237, 323] on div "Goal Create and launch an email campaign within the Keepnet Quishing Simulator …" at bounding box center [170, 347] width 214 height 445
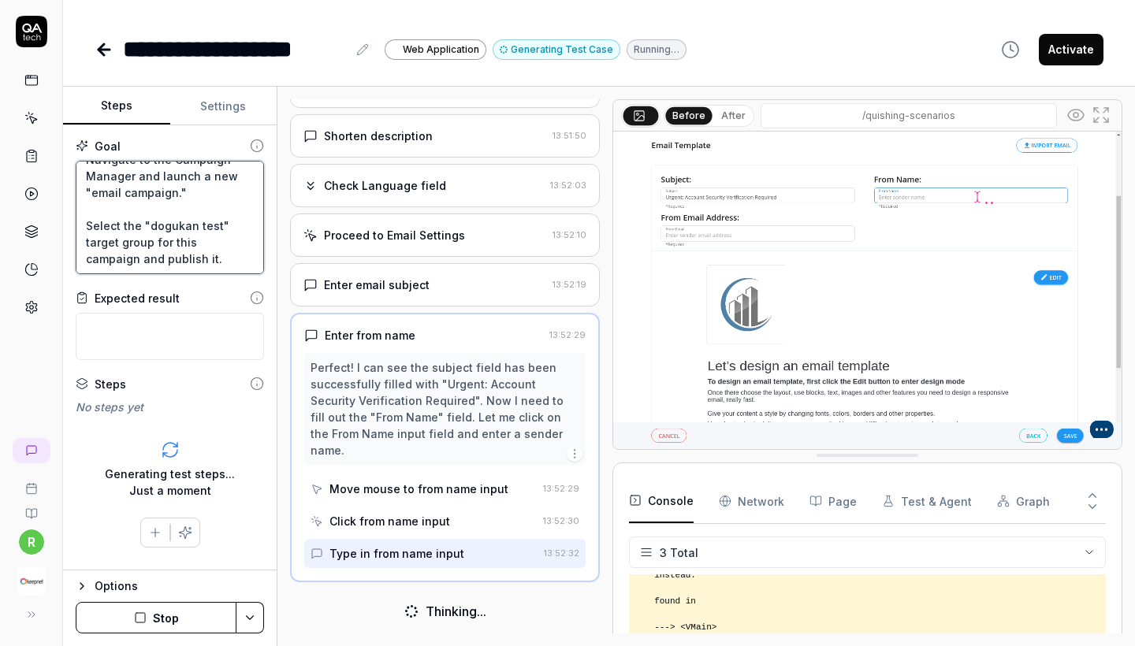
scroll to position [502, 0]
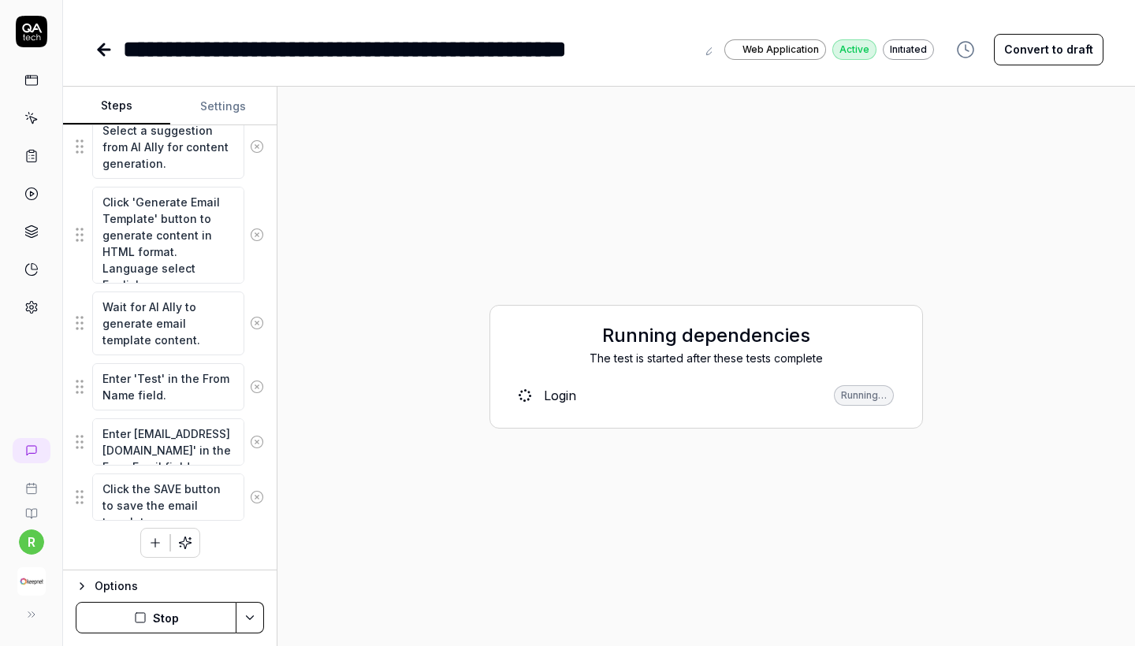
scroll to position [1482, 0]
click at [876, 405] on div "Running…" at bounding box center [864, 395] width 60 height 20
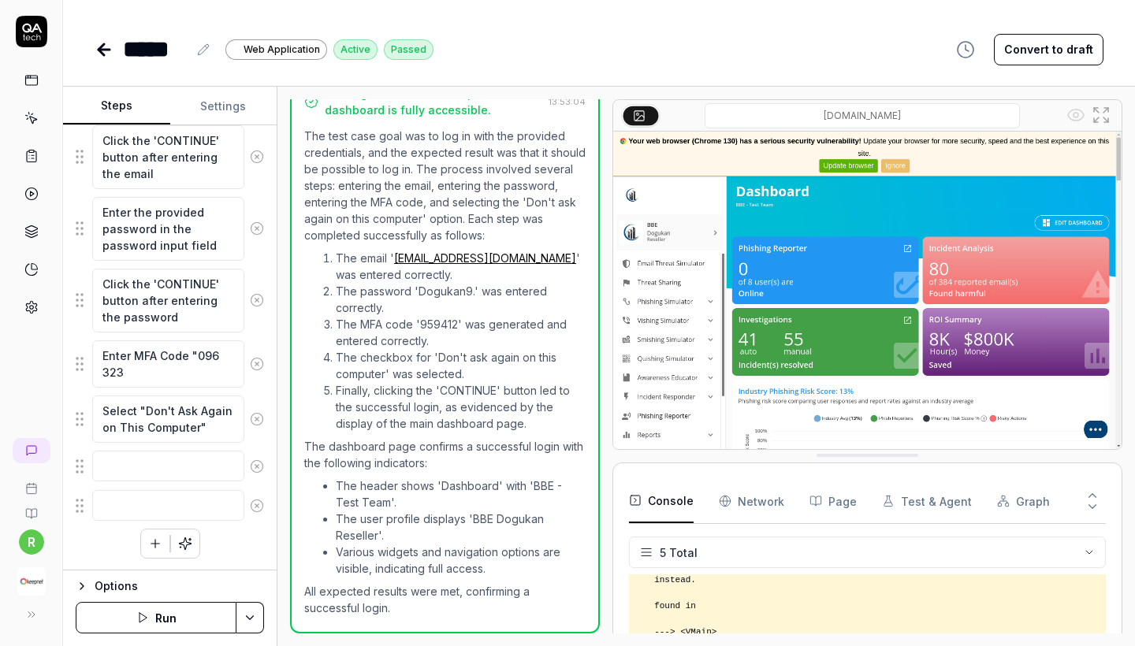
scroll to position [596, 0]
click at [100, 60] on link at bounding box center [106, 50] width 22 height 32
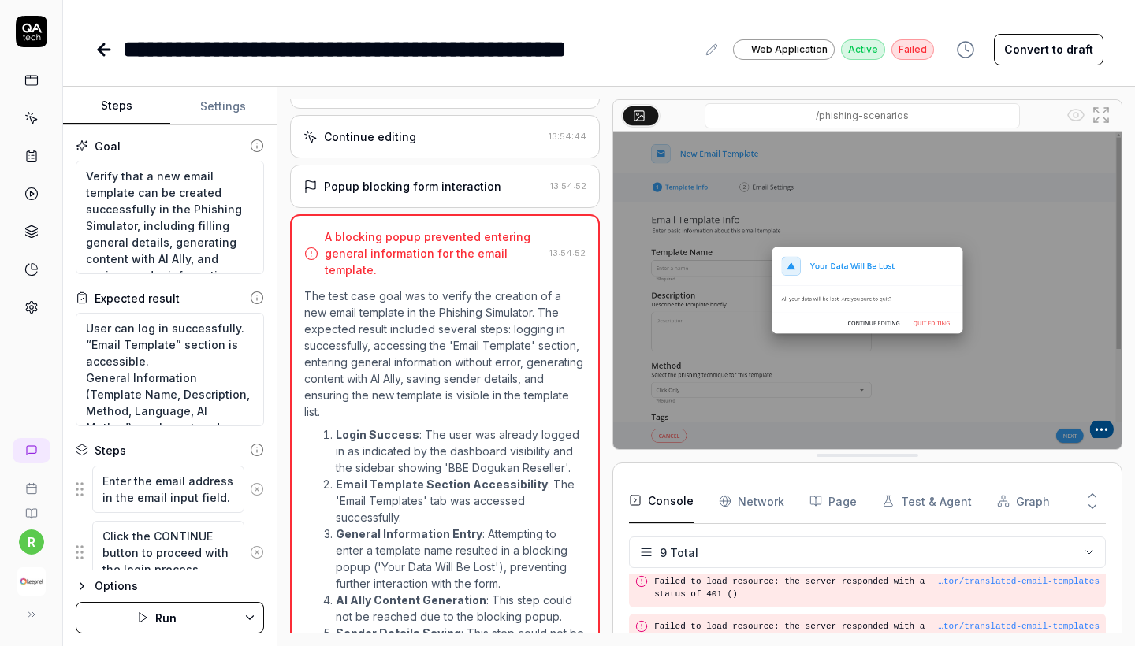
scroll to position [267, 0]
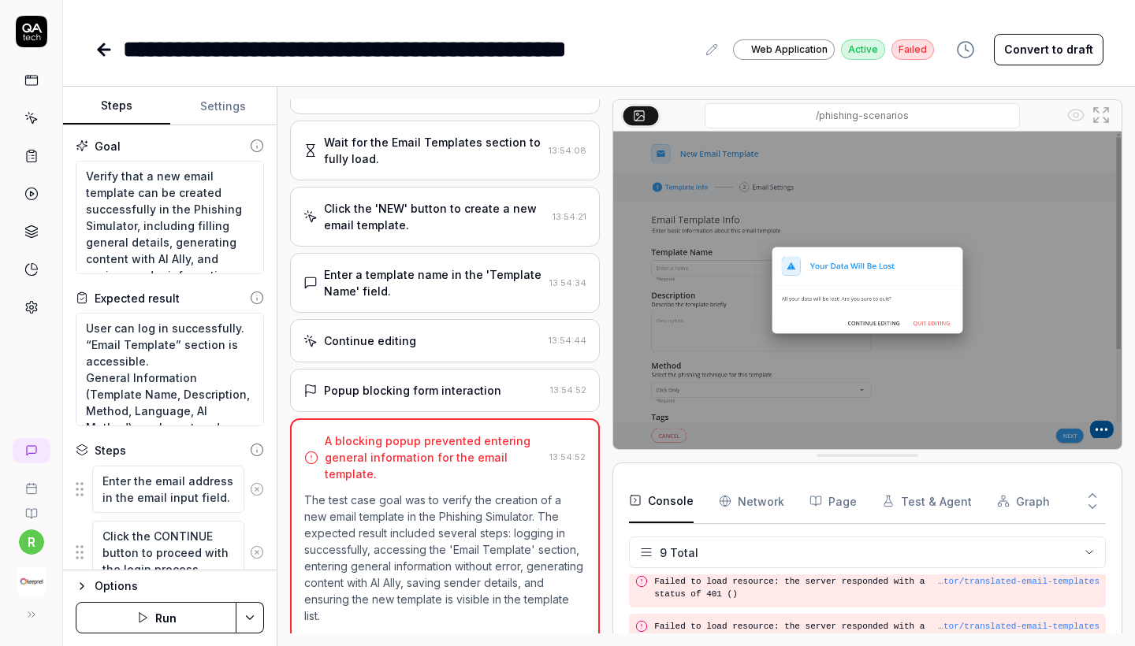
click at [460, 386] on div "Popup blocking form interaction" at bounding box center [412, 390] width 177 height 17
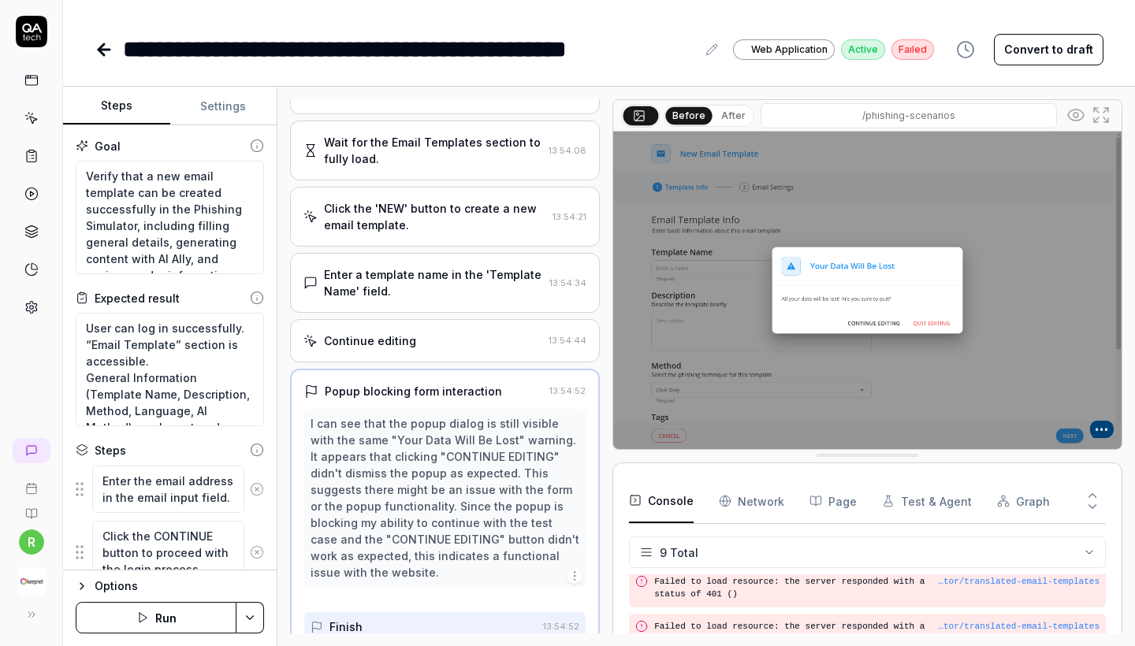
scroll to position [271, 0]
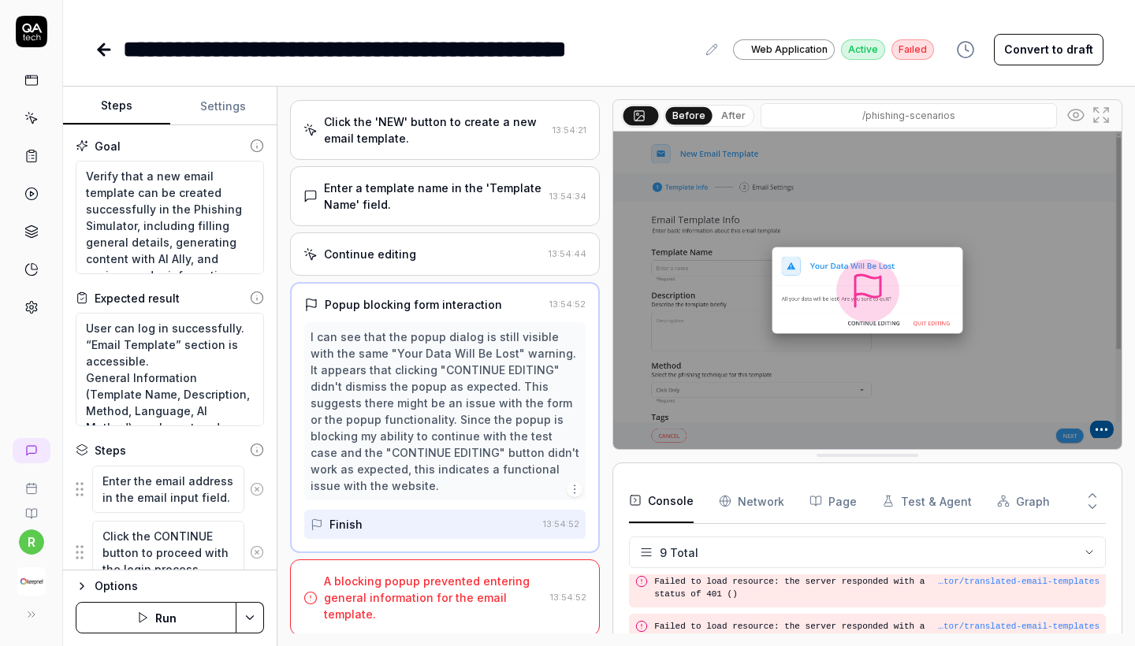
click at [427, 592] on div "A blocking popup prevented entering general information for the email template." at bounding box center [434, 598] width 220 height 50
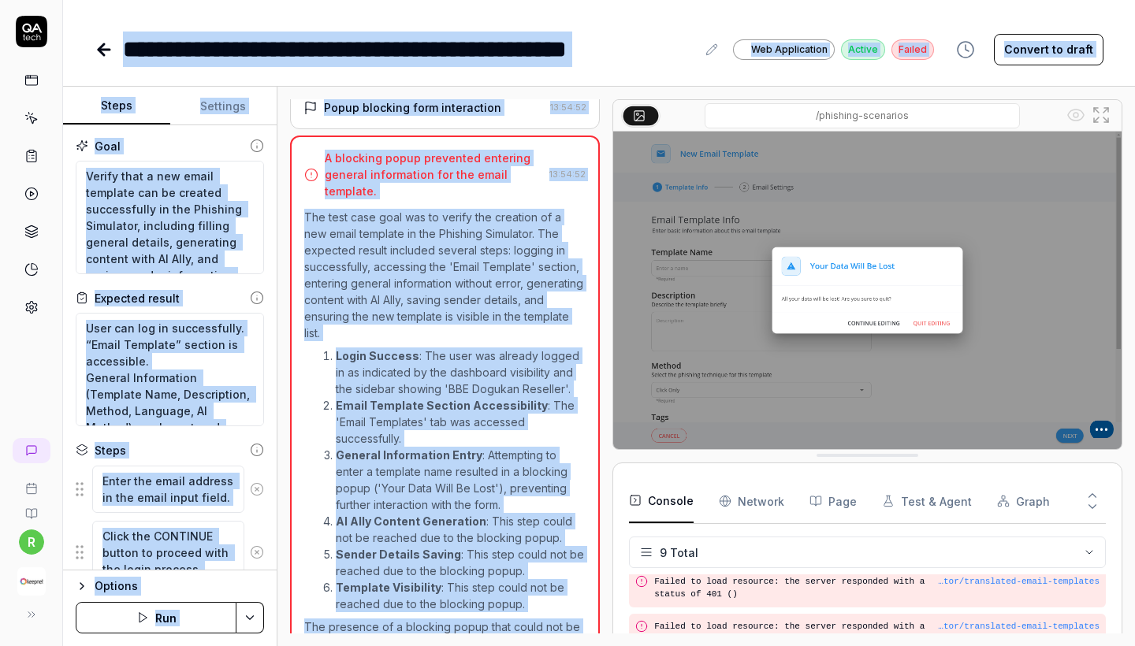
scroll to position [521, 0]
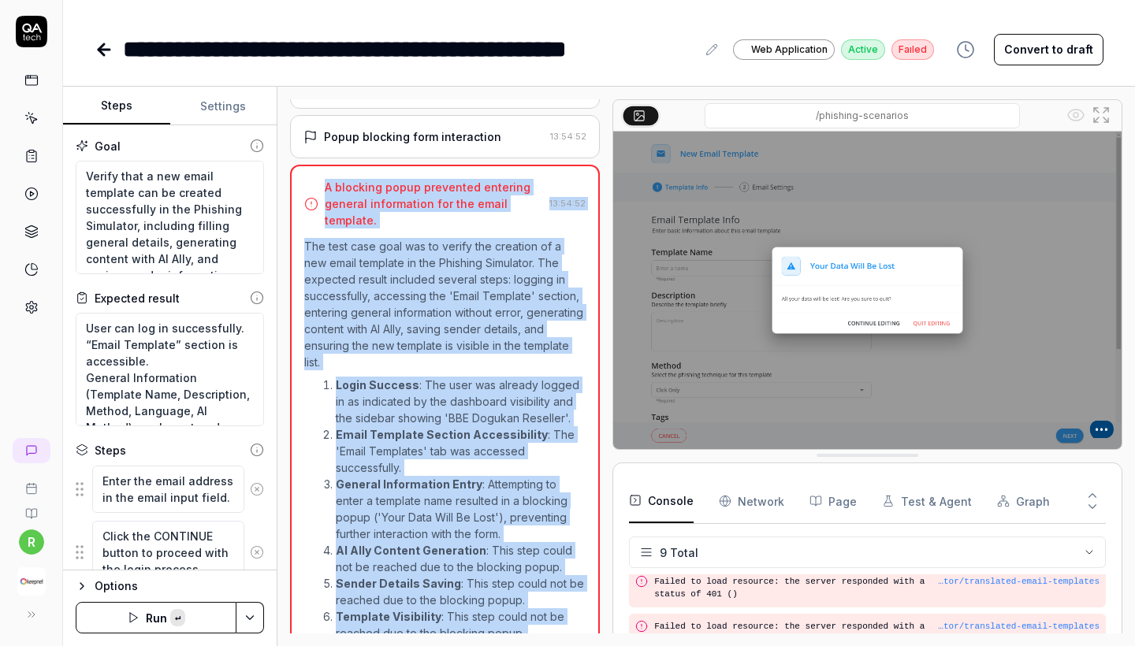
copy div "A blocking popup prevented entering general information for the email template.…"
drag, startPoint x: 512, startPoint y: 613, endPoint x: 300, endPoint y: 179, distance: 482.7
click at [300, 179] on div "A blocking popup prevented entering general information for the email template.…" at bounding box center [445, 448] width 310 height 567
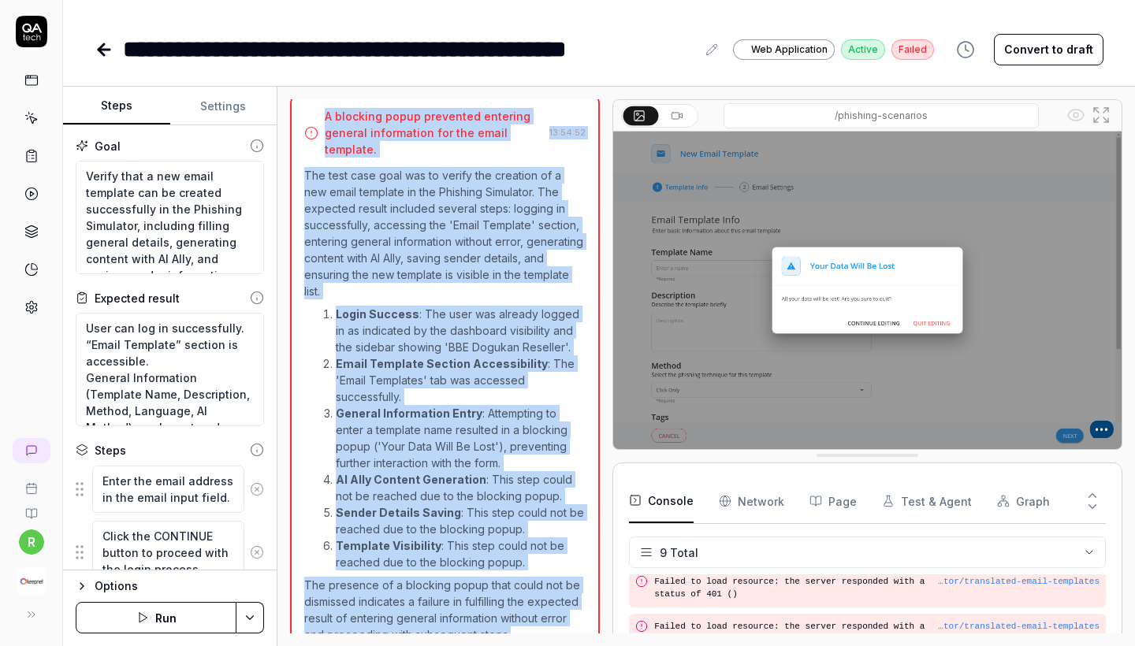
click at [176, 620] on button "Run" at bounding box center [156, 618] width 161 height 32
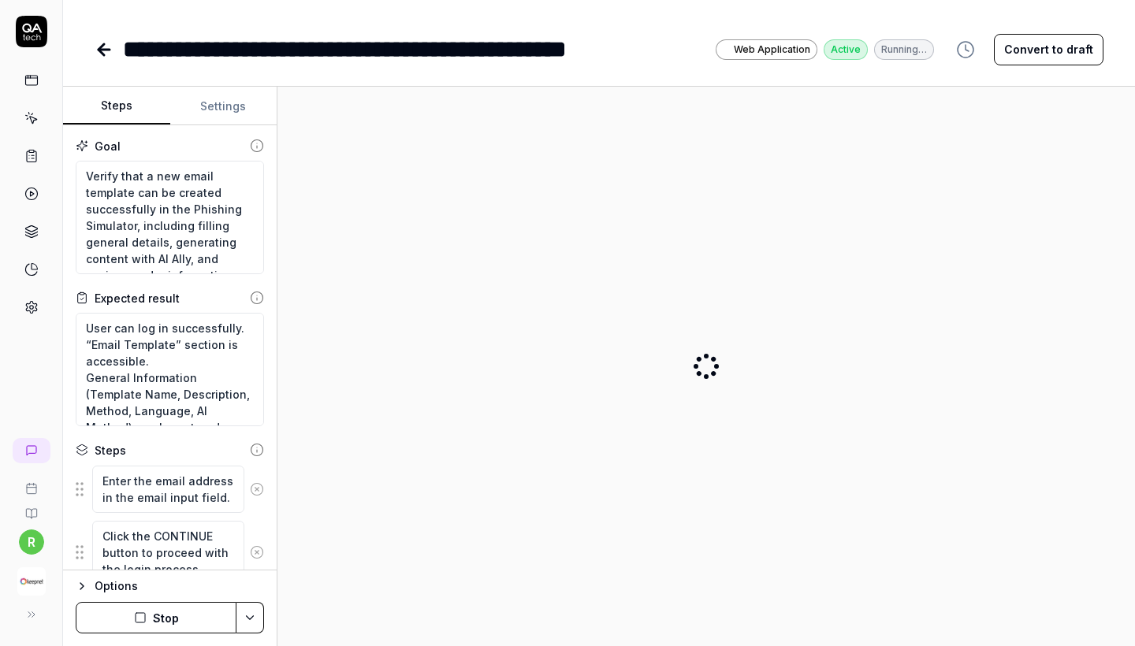
scroll to position [0, 0]
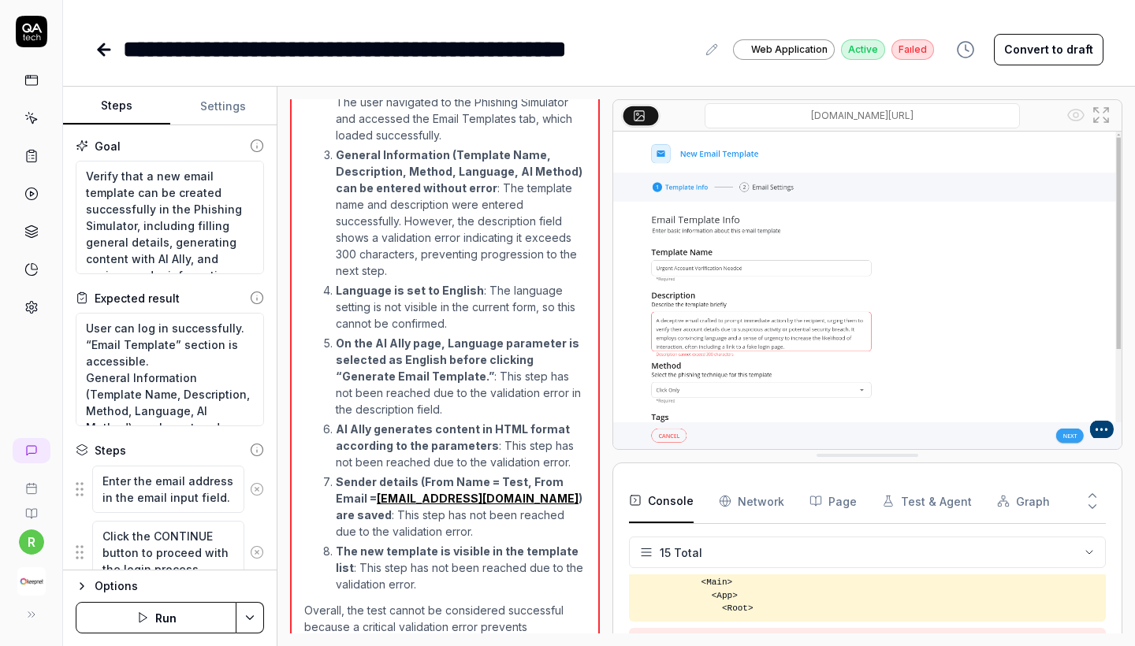
scroll to position [1756, 0]
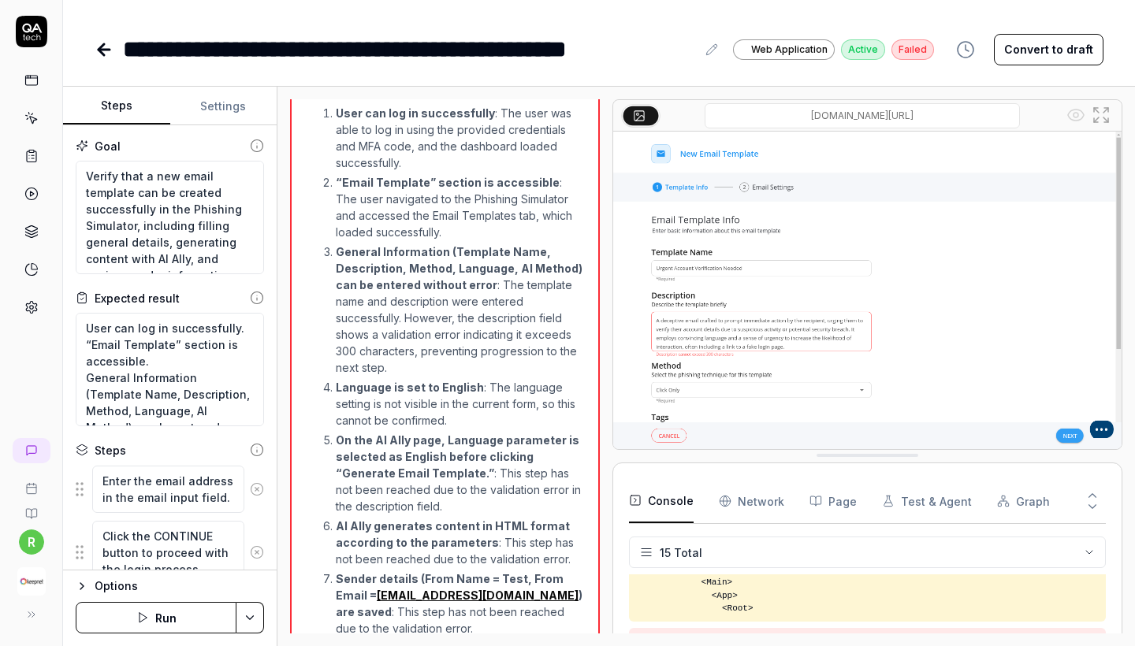
click at [536, 525] on p "AI Ally generates content in HTML format according to the parameters : This ste…" at bounding box center [461, 543] width 250 height 50
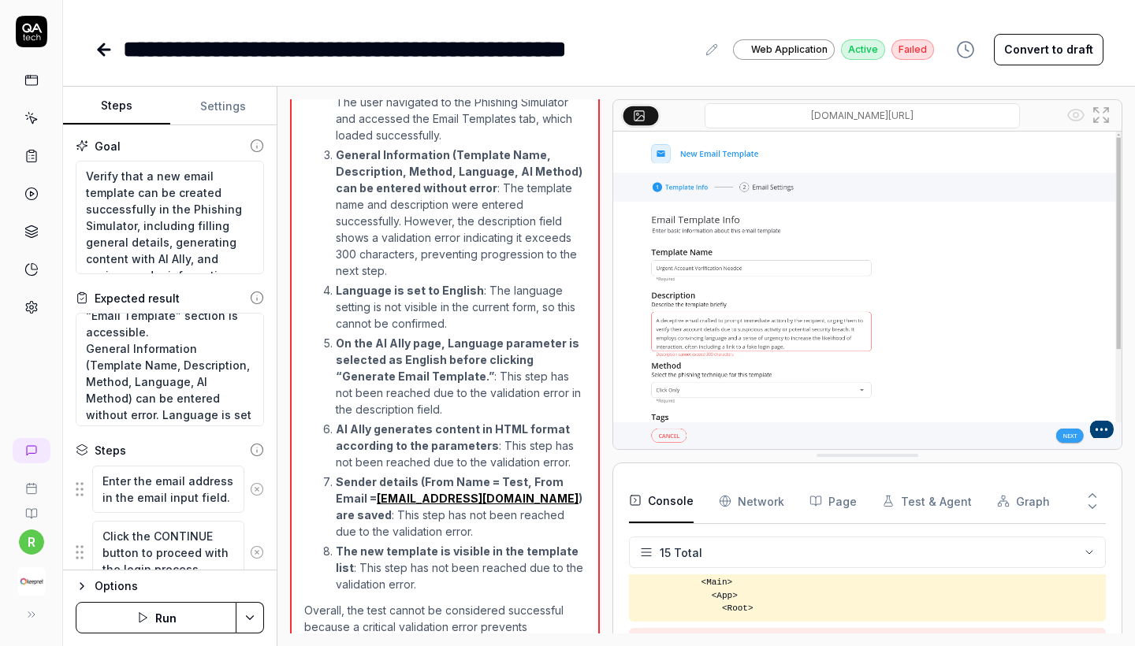
scroll to position [40, 0]
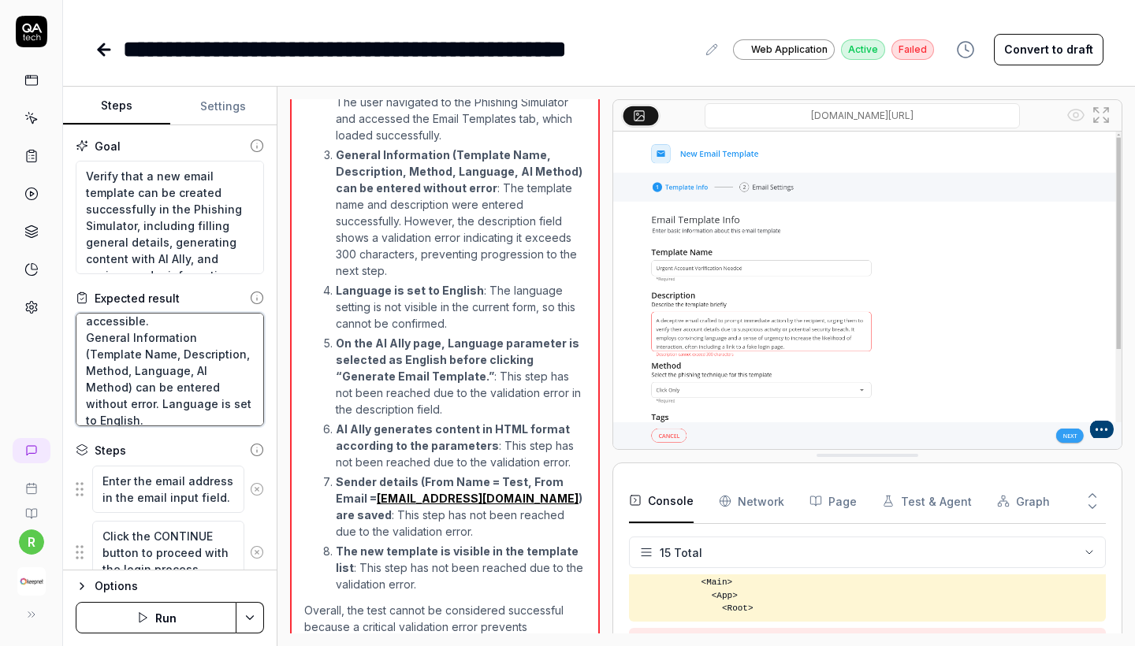
drag, startPoint x: 124, startPoint y: 352, endPoint x: 183, endPoint y: 353, distance: 59.1
click at [183, 353] on textarea "User can log in successfully. “Email Template” section is accessible. General I…" at bounding box center [170, 370] width 188 height 114
type textarea "*"
type textarea "User can log in successfully. “Email Template” section is accessible. General I…"
type textarea "*"
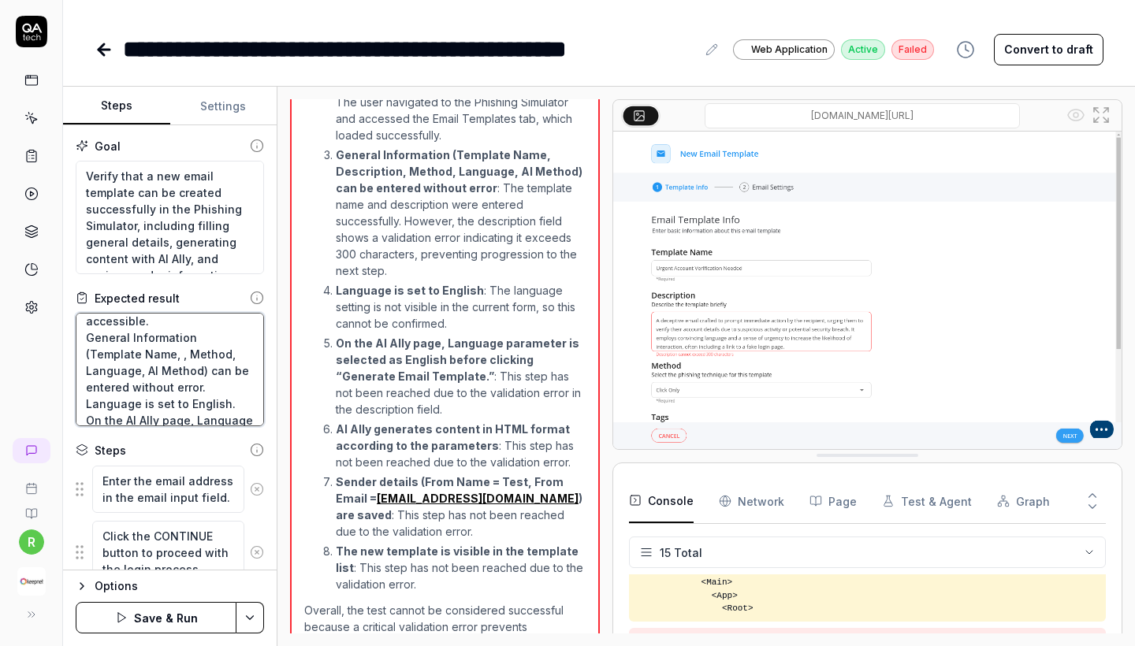
type textarea "User can log in successfully. “Email Template” section is accessible. General I…"
type textarea "*"
type textarea "User can log in successfully. “Email Template” section is accessible. General I…"
click at [237, 350] on textarea "User can log in successfully. “Email Template” section is accessible. General I…" at bounding box center [170, 370] width 188 height 114
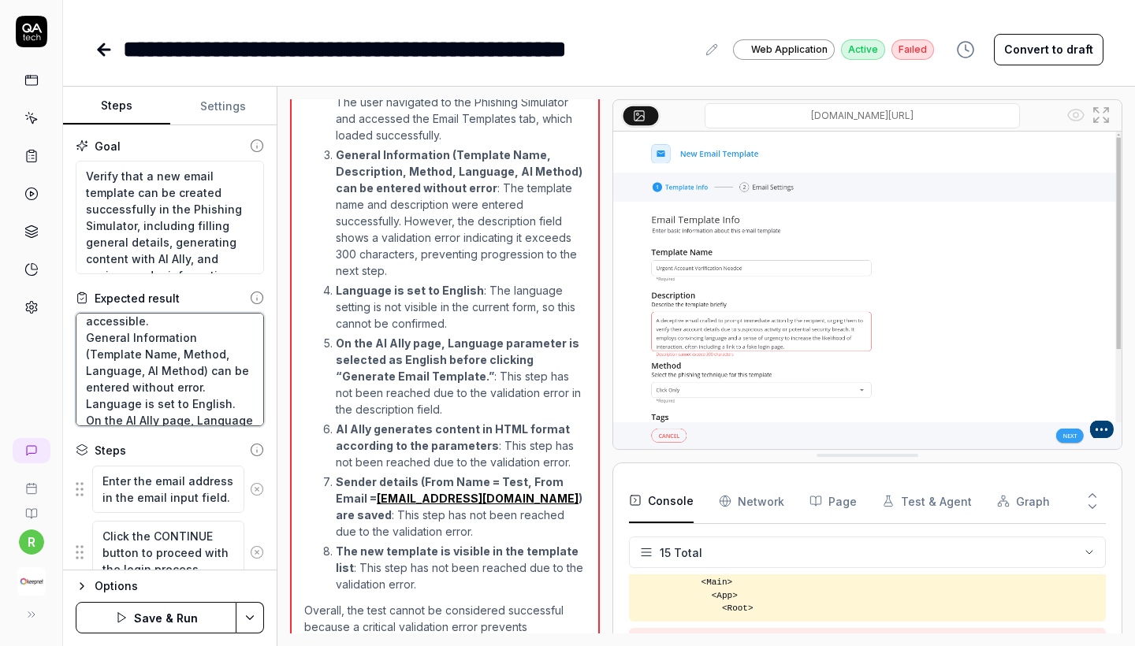
type textarea "*"
type textarea "User can log in successfully. “Email Template” section is accessible. General I…"
click at [197, 613] on button "Save & Run" at bounding box center [156, 618] width 161 height 32
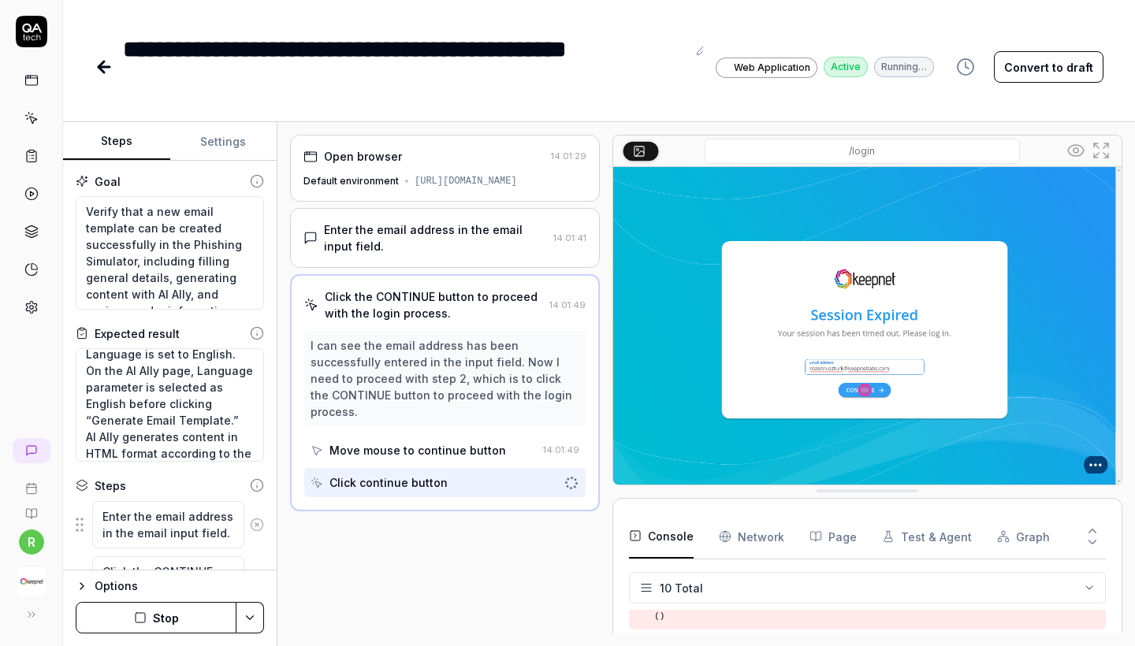
scroll to position [616, 0]
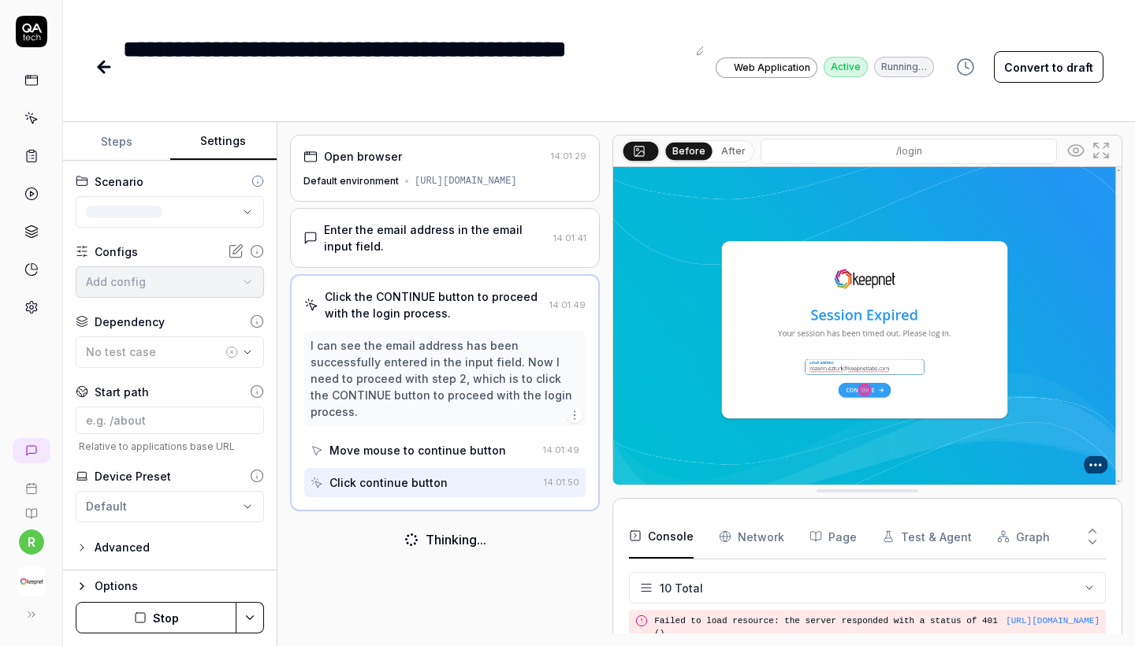
click at [232, 142] on button "Settings" at bounding box center [223, 142] width 107 height 38
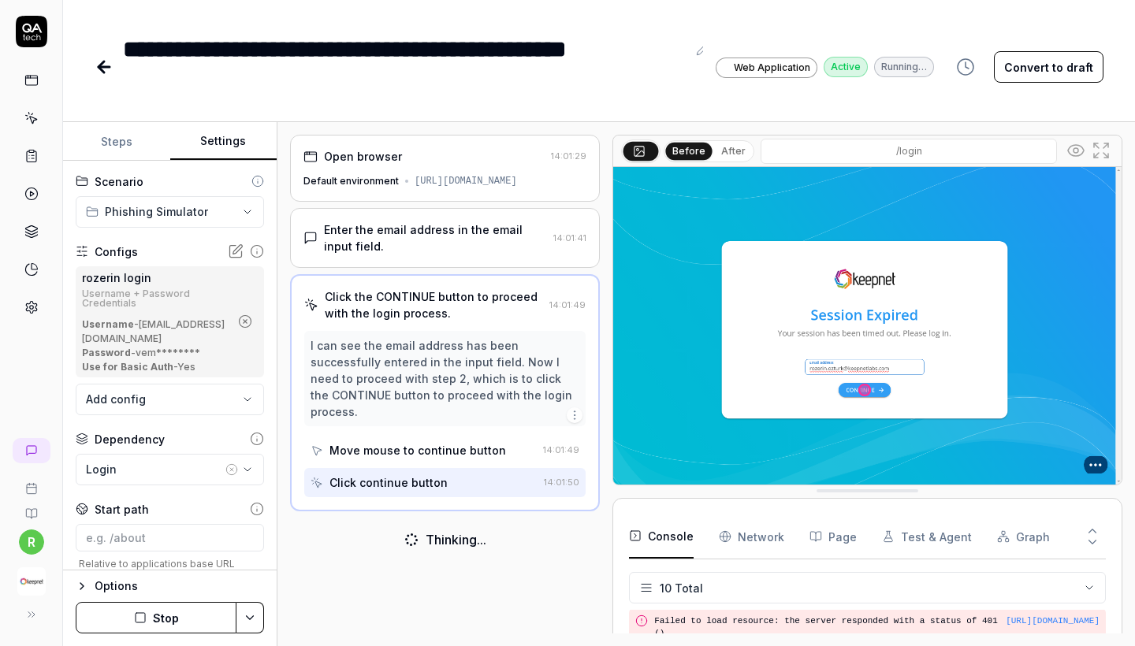
click at [236, 255] on icon at bounding box center [236, 252] width 16 height 16
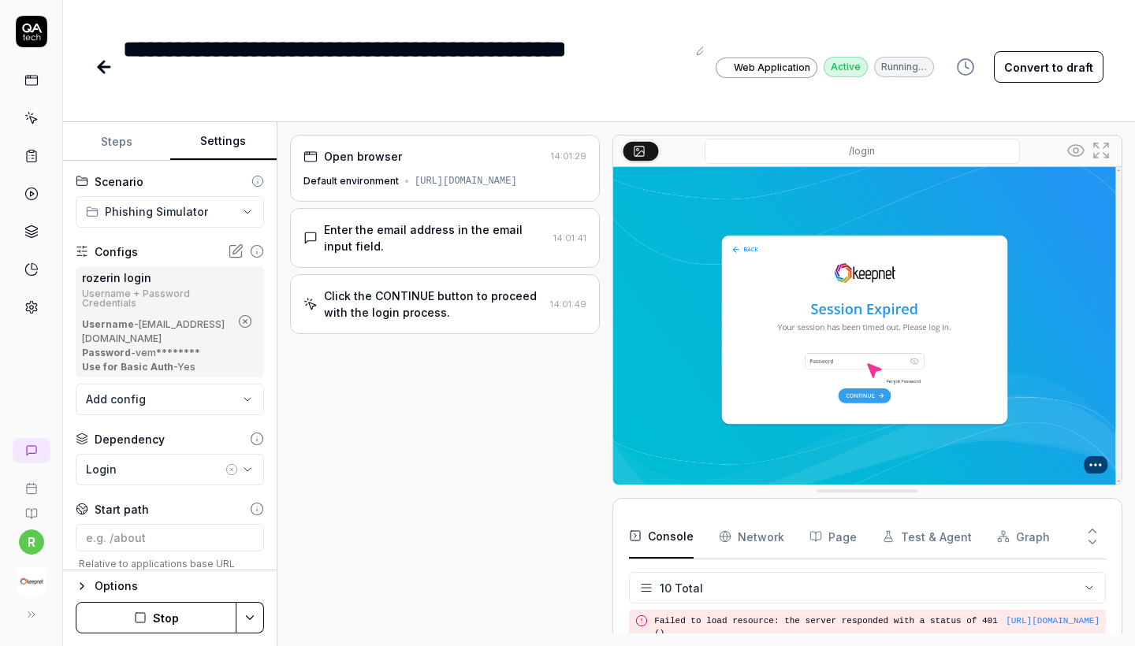
click at [237, 248] on icon at bounding box center [237, 249] width 9 height 9
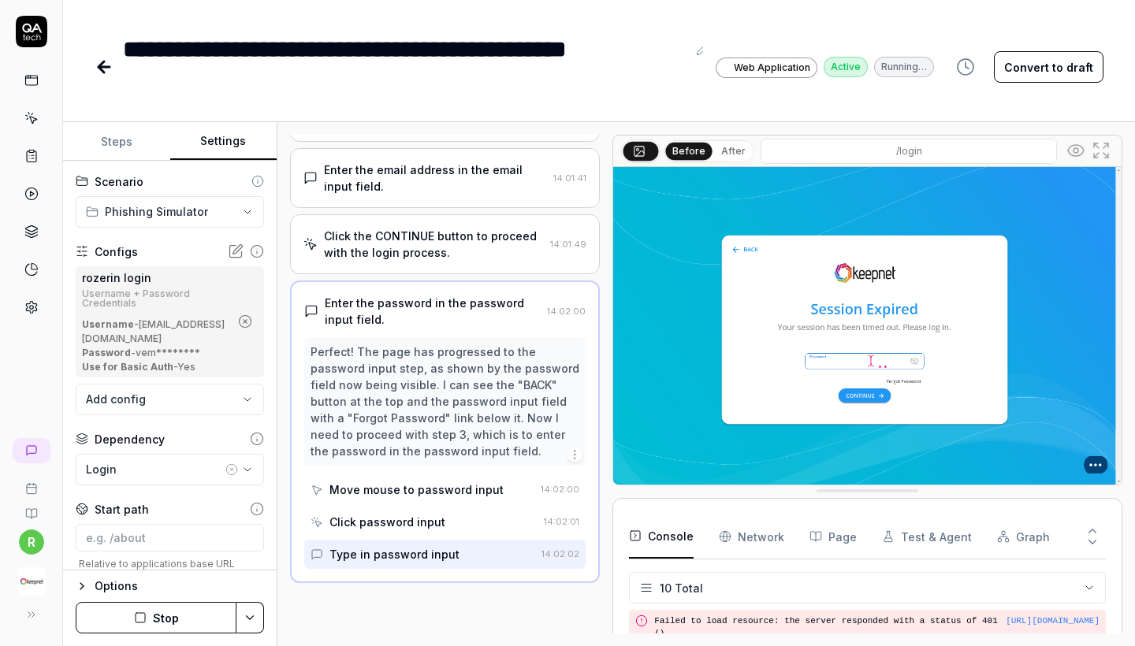
scroll to position [74, 0]
click at [146, 608] on button "Stop" at bounding box center [156, 618] width 161 height 32
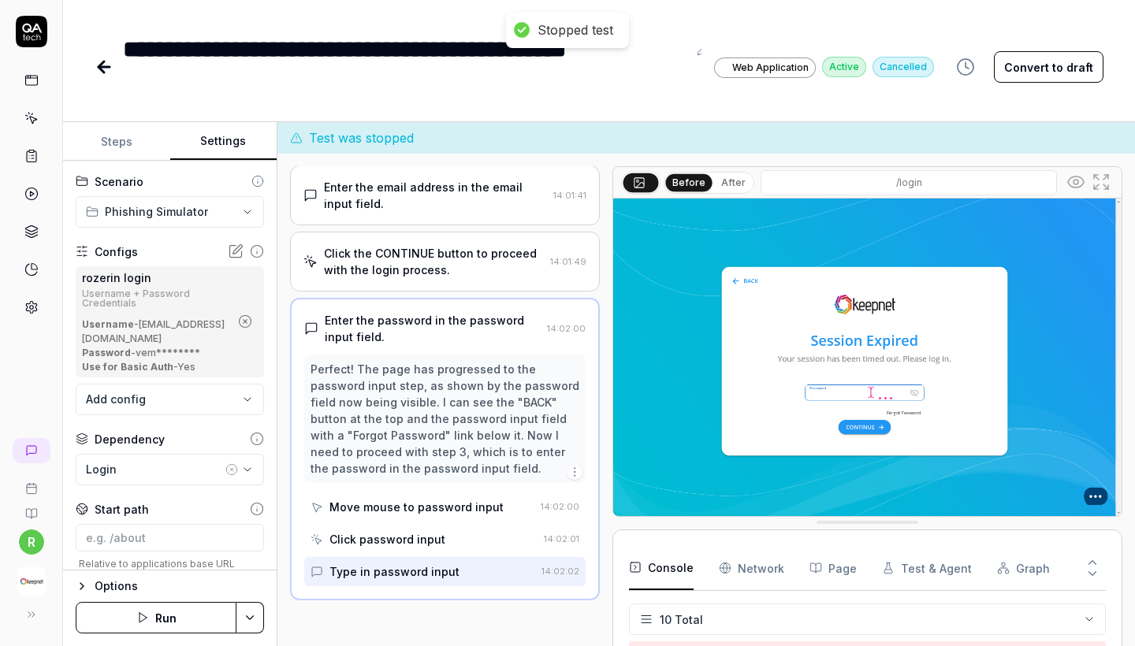
click at [257, 247] on icon at bounding box center [257, 251] width 14 height 14
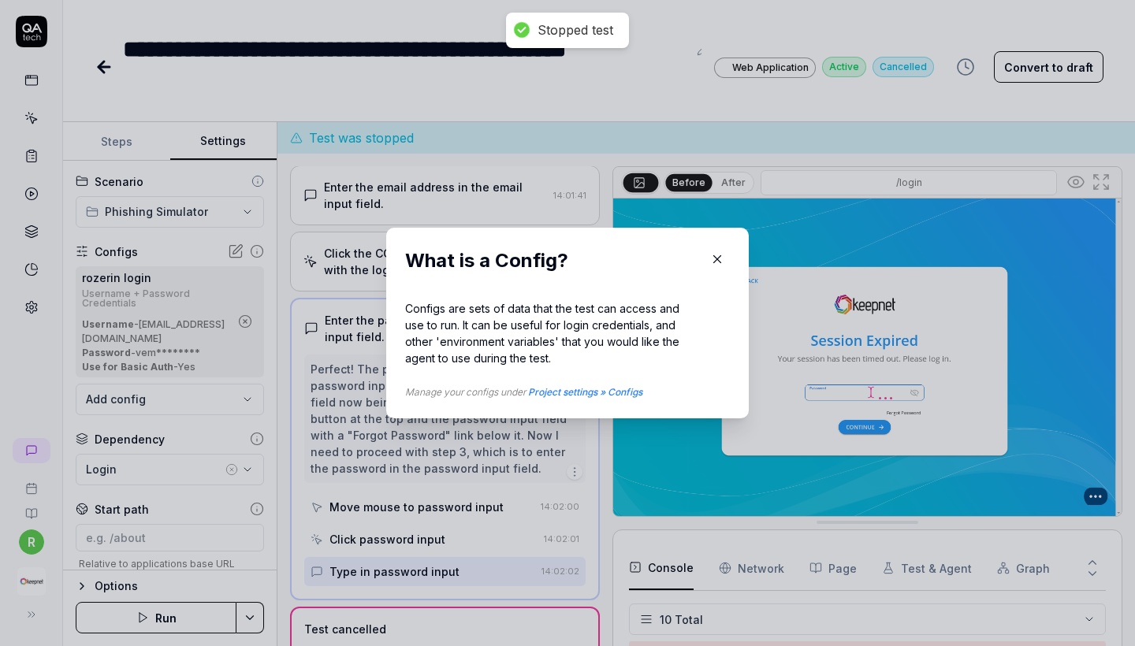
click at [717, 253] on icon "button" at bounding box center [717, 259] width 14 height 14
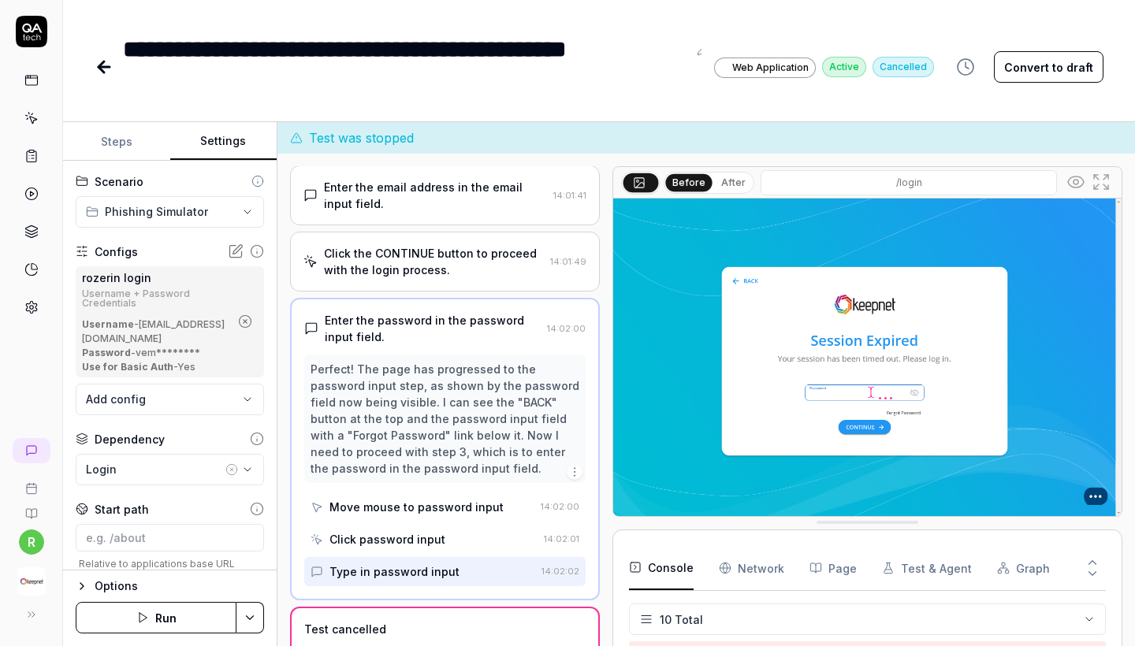
click at [99, 62] on icon at bounding box center [104, 67] width 19 height 19
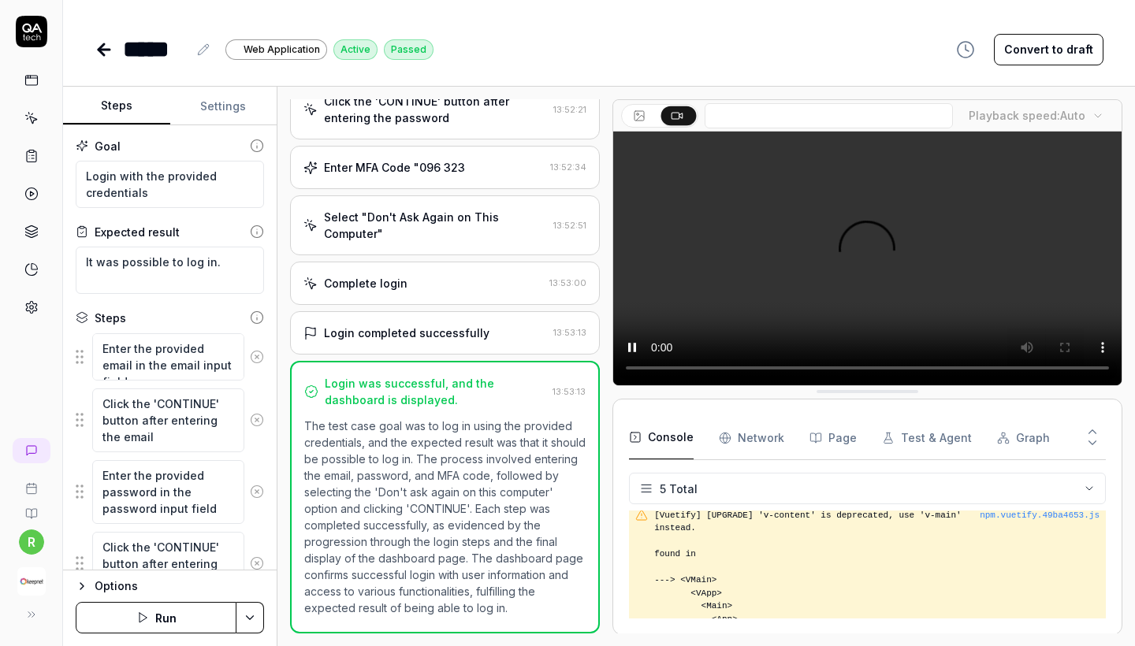
scroll to position [395, 0]
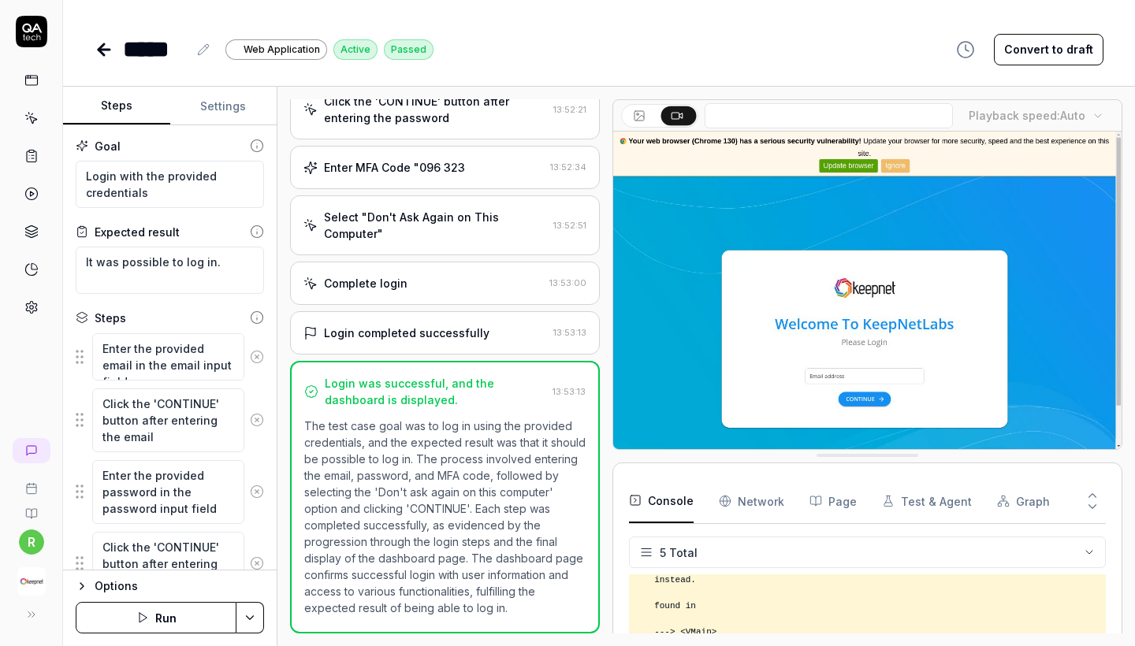
click at [233, 102] on button "Settings" at bounding box center [223, 107] width 107 height 38
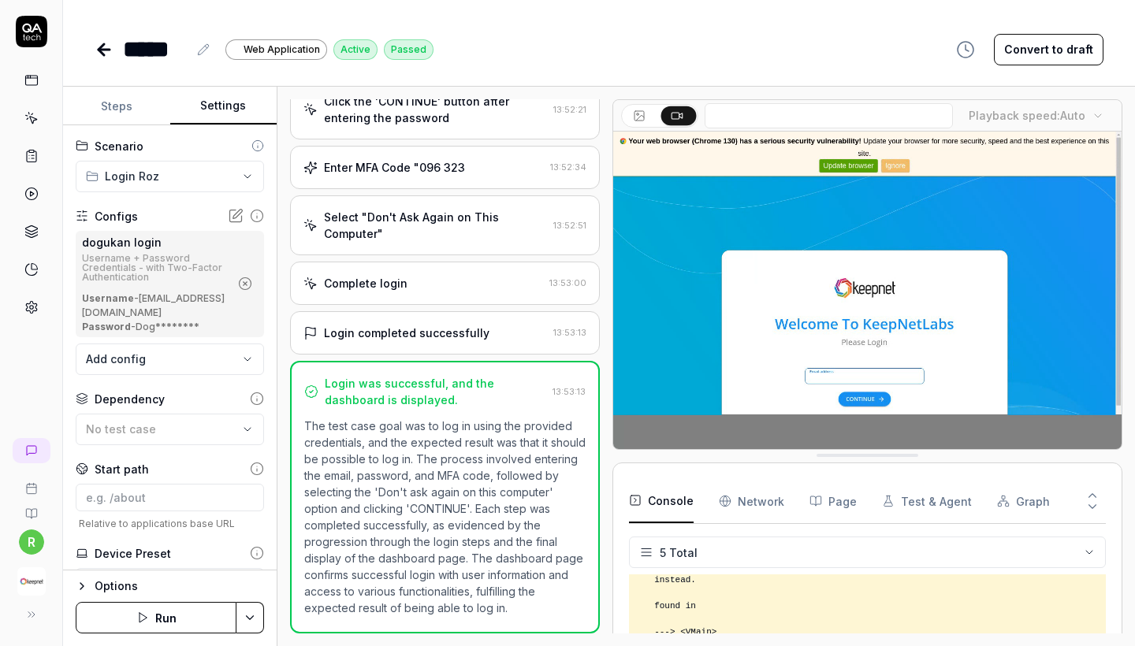
click at [151, 178] on html "**********" at bounding box center [567, 323] width 1135 height 646
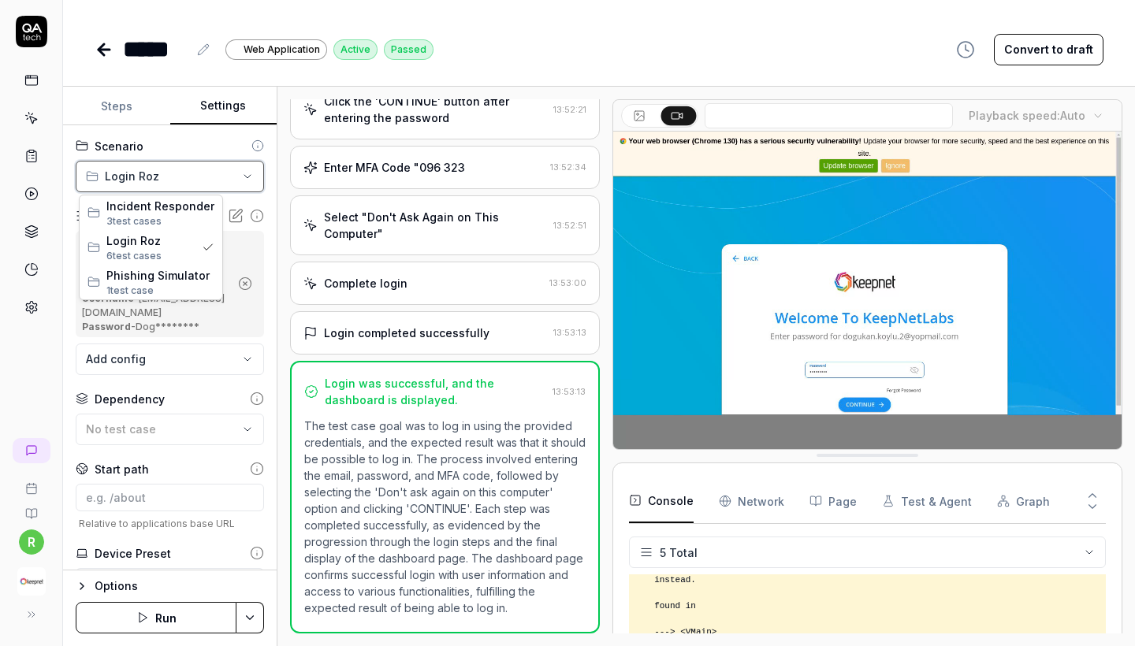
click at [157, 179] on html "**********" at bounding box center [567, 323] width 1135 height 646
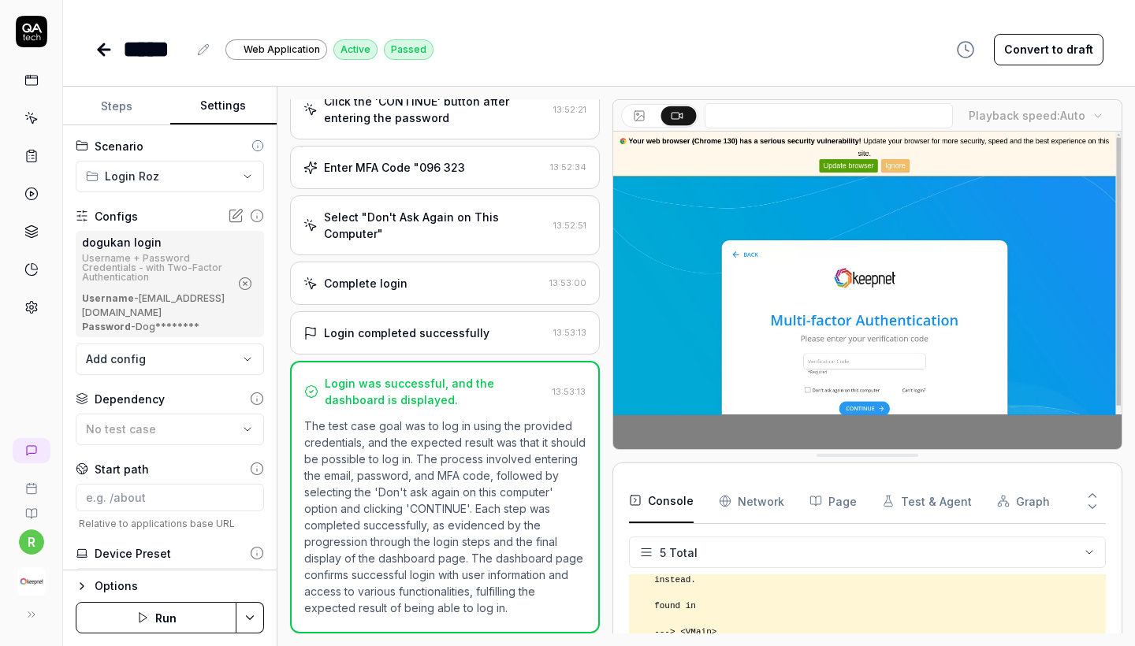
click at [94, 48] on div "***** Web Application Active Passed Convert to draft" at bounding box center [599, 33] width 1072 height 67
click at [107, 58] on link at bounding box center [106, 50] width 22 height 32
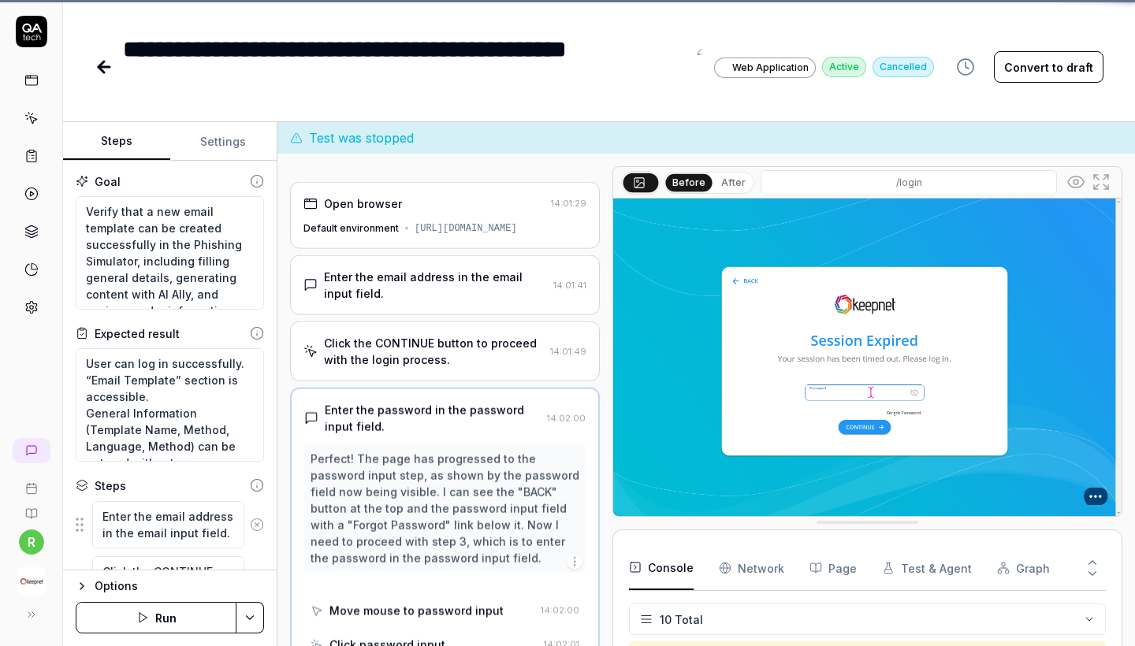
scroll to position [39, 0]
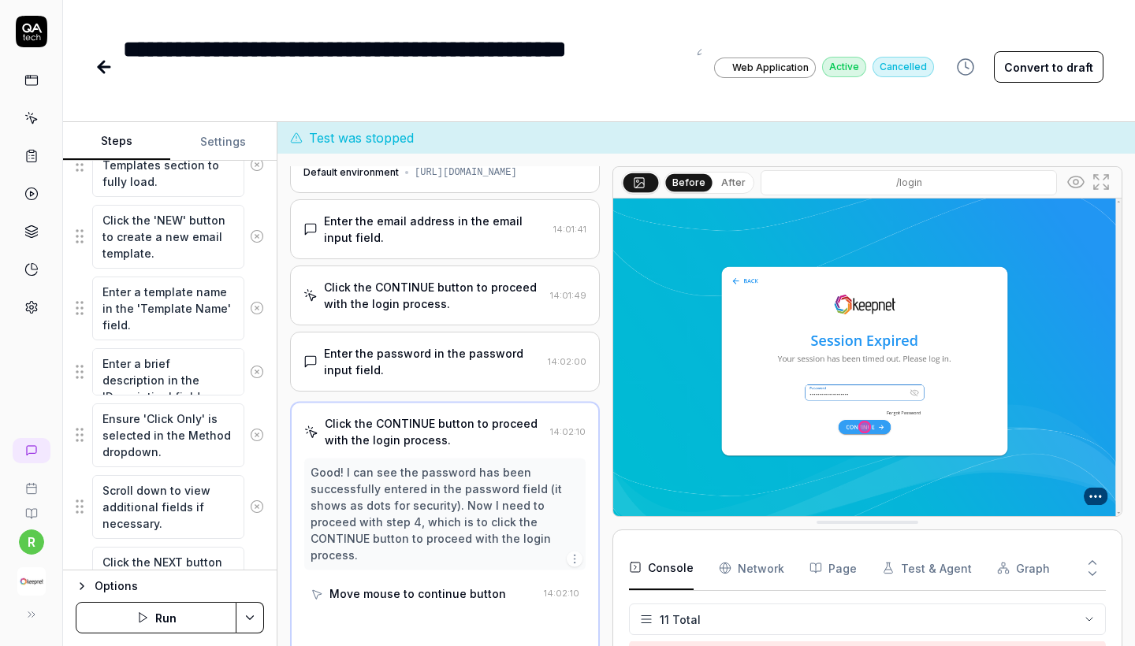
scroll to position [1007, 0]
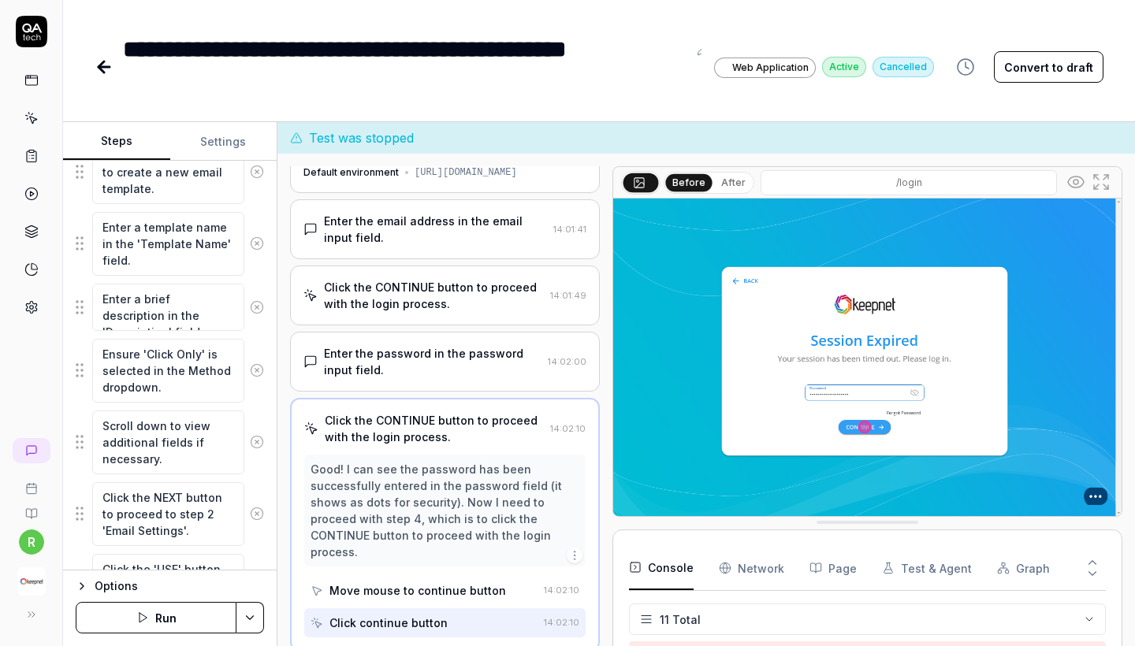
click at [219, 140] on button "Settings" at bounding box center [223, 142] width 107 height 38
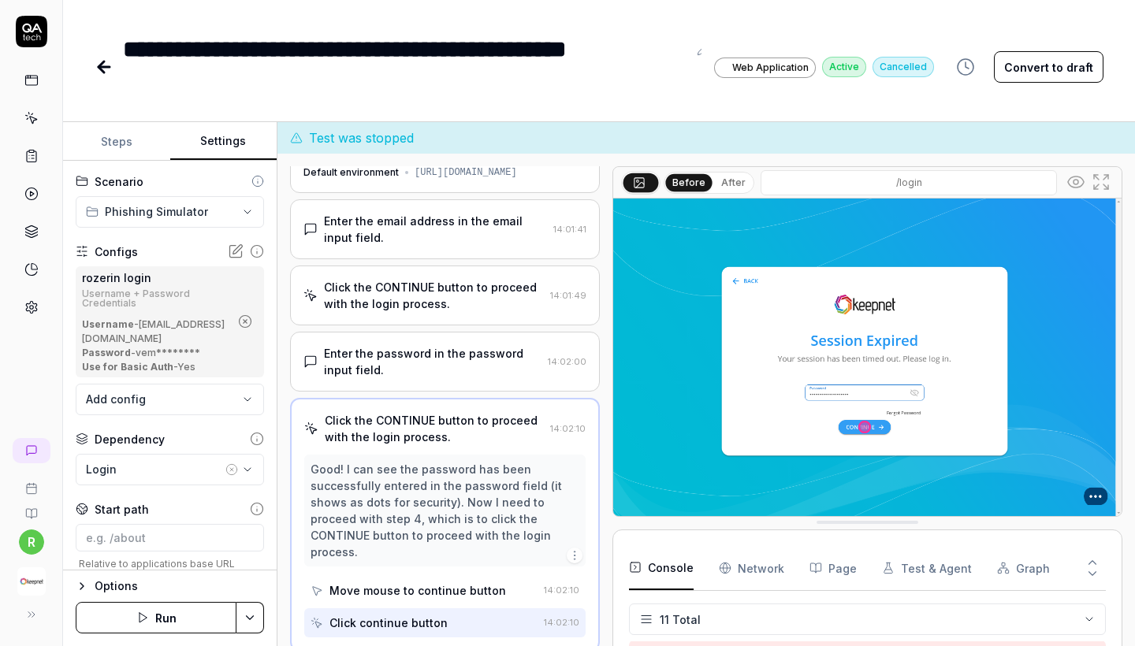
scroll to position [21, 0]
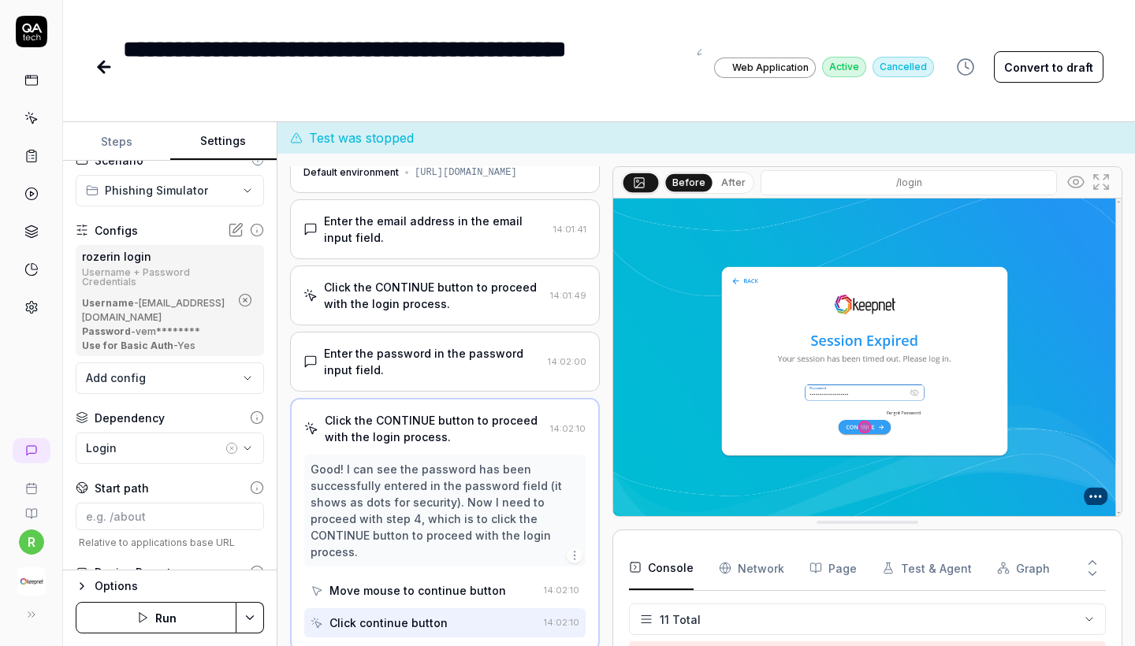
click at [198, 388] on body "**********" at bounding box center [567, 323] width 1135 height 646
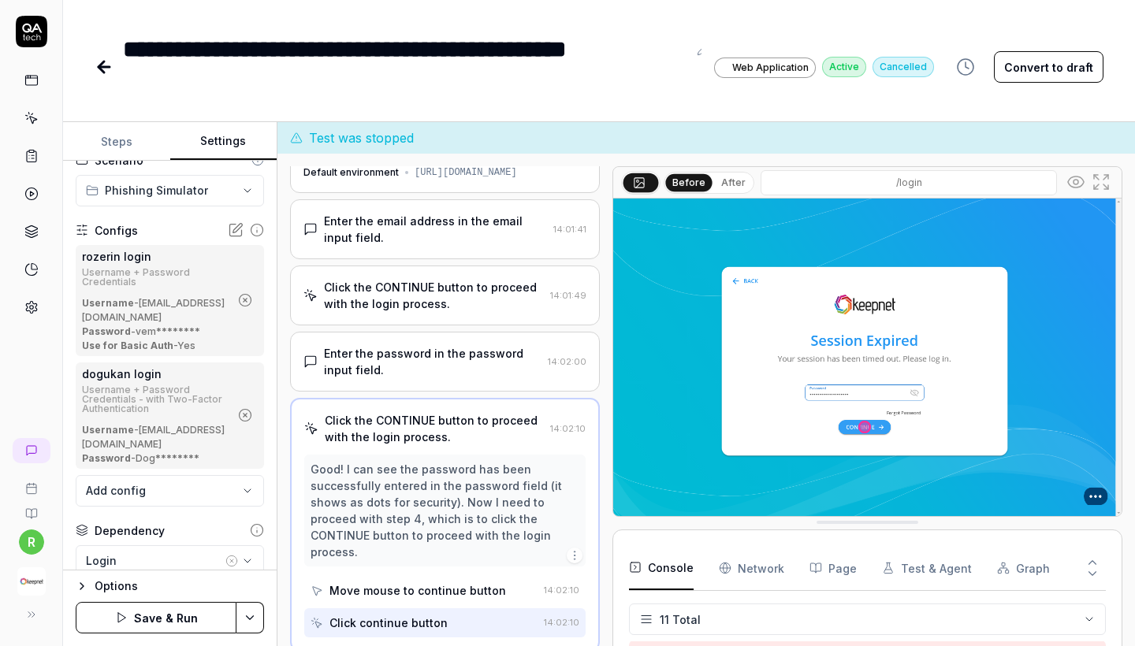
click at [250, 296] on icon "button" at bounding box center [245, 300] width 14 height 14
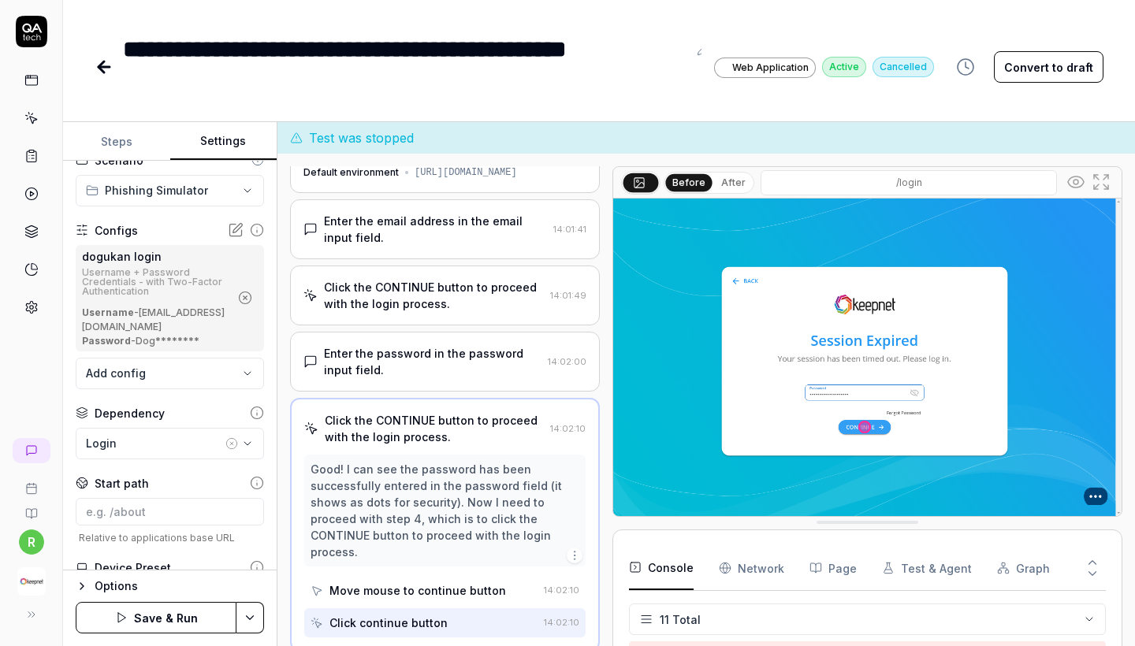
click at [179, 616] on button "Save & Run" at bounding box center [156, 618] width 161 height 32
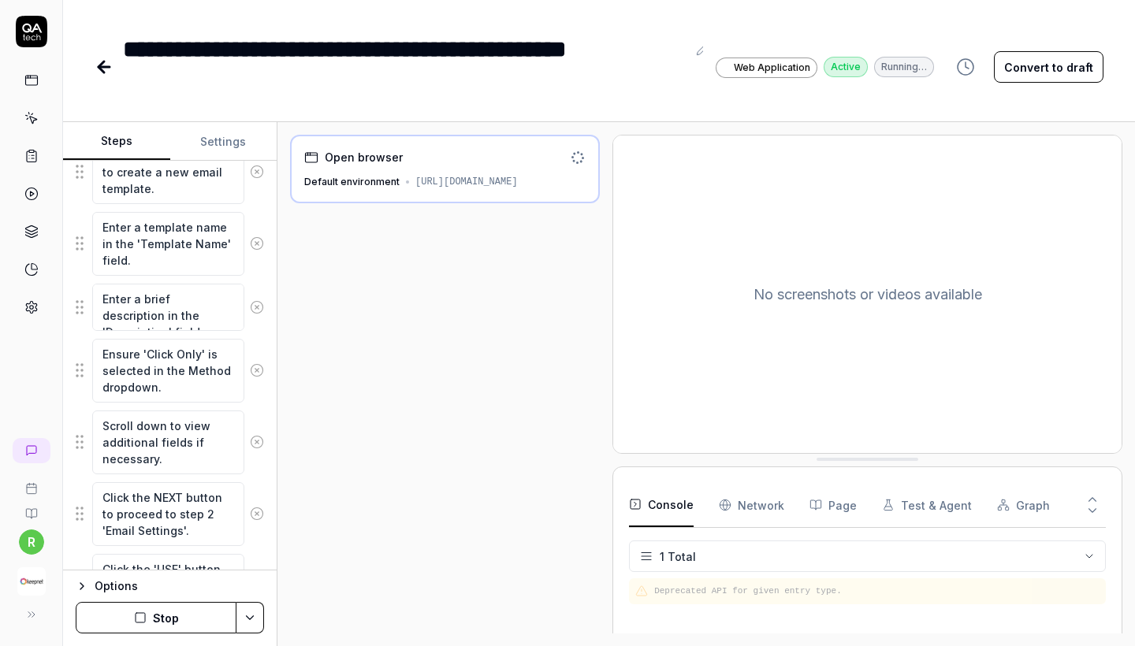
click at [138, 140] on button "Steps" at bounding box center [116, 142] width 107 height 38
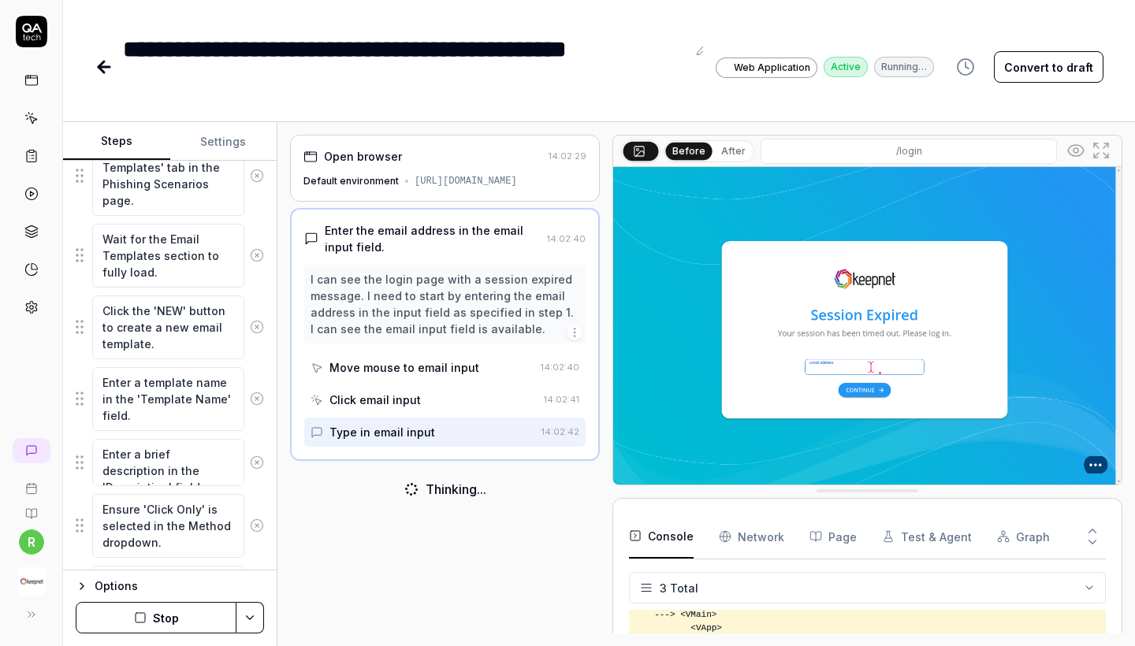
scroll to position [914, 0]
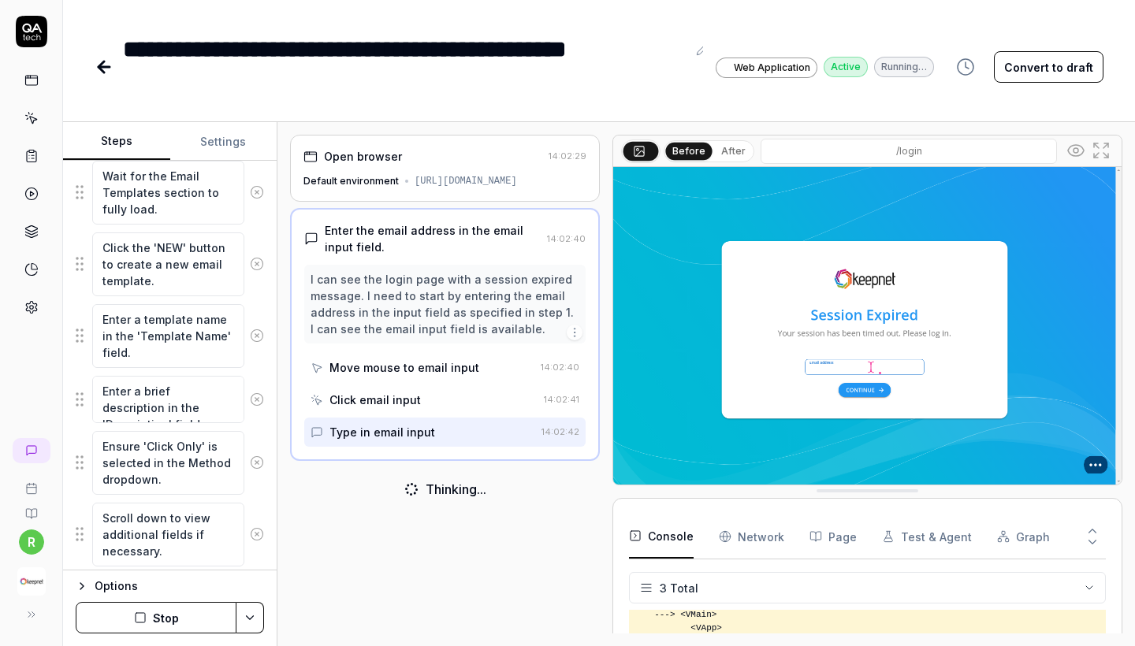
click at [256, 399] on icon at bounding box center [257, 399] width 4 height 4
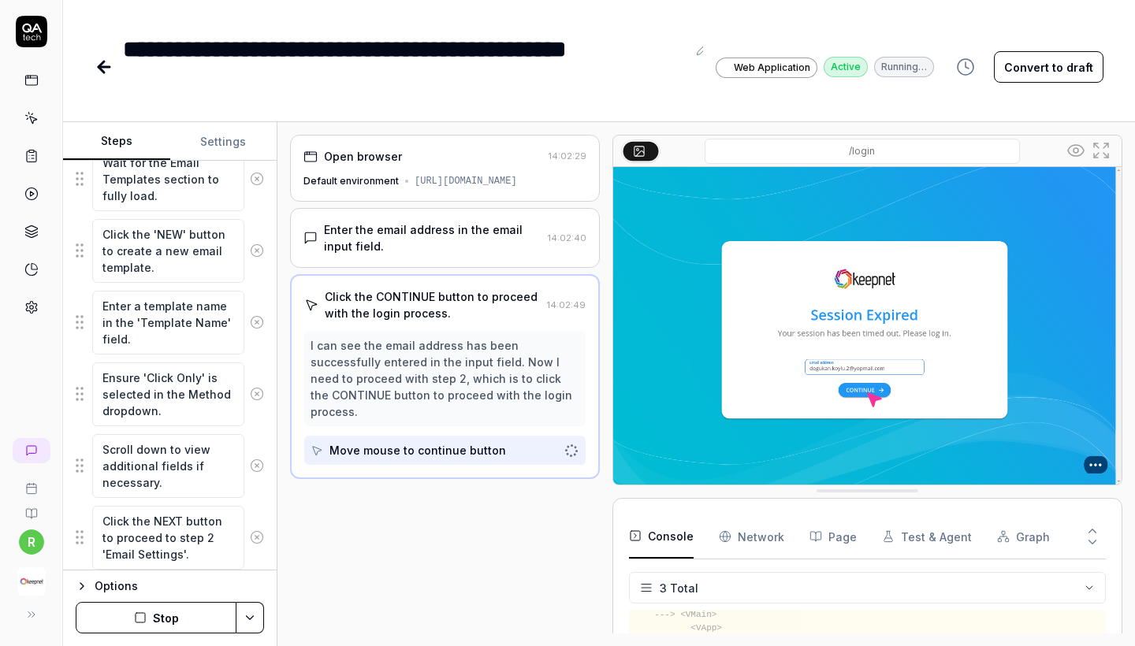
scroll to position [931, 0]
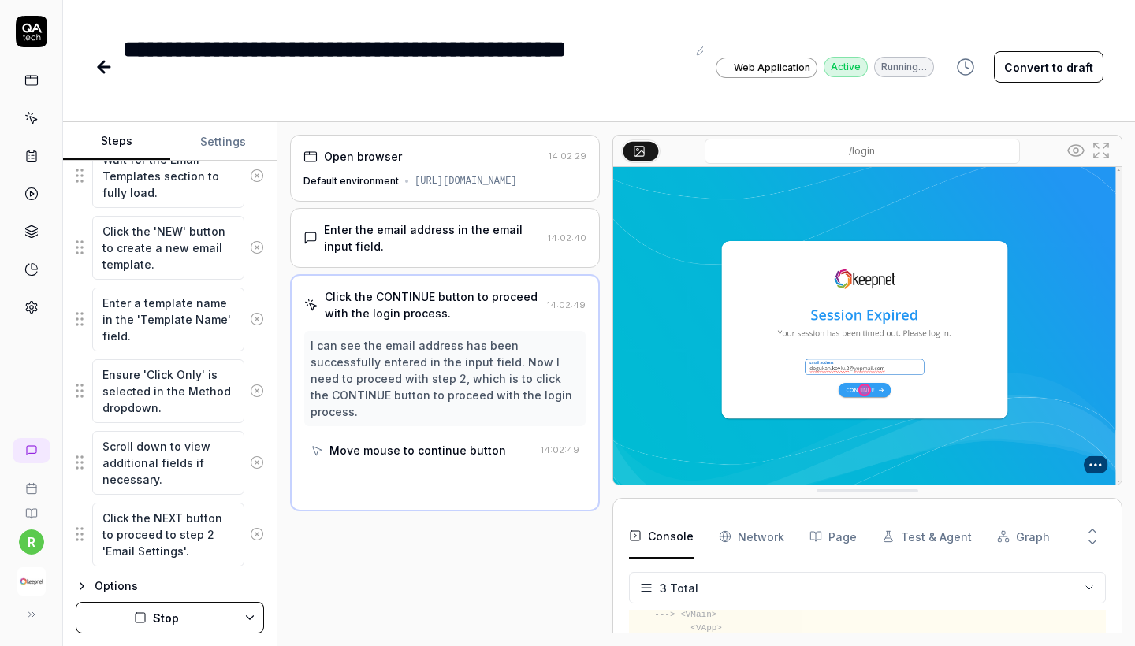
click at [196, 602] on button "Stop" at bounding box center [156, 618] width 161 height 32
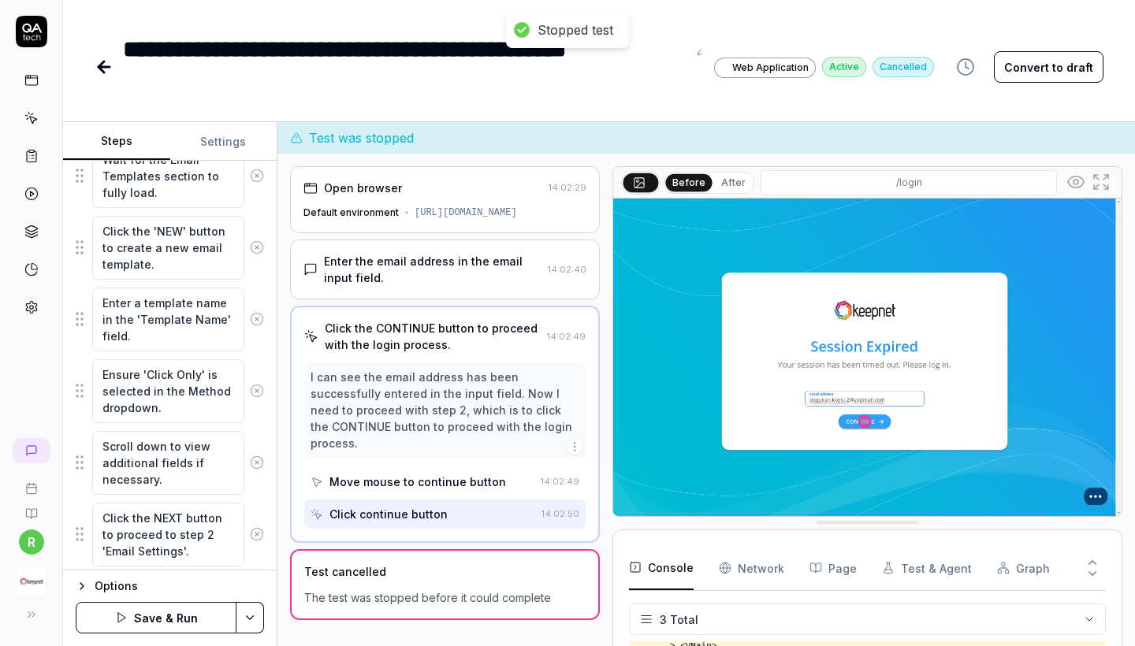
click at [191, 624] on button "Save & Run" at bounding box center [156, 618] width 161 height 32
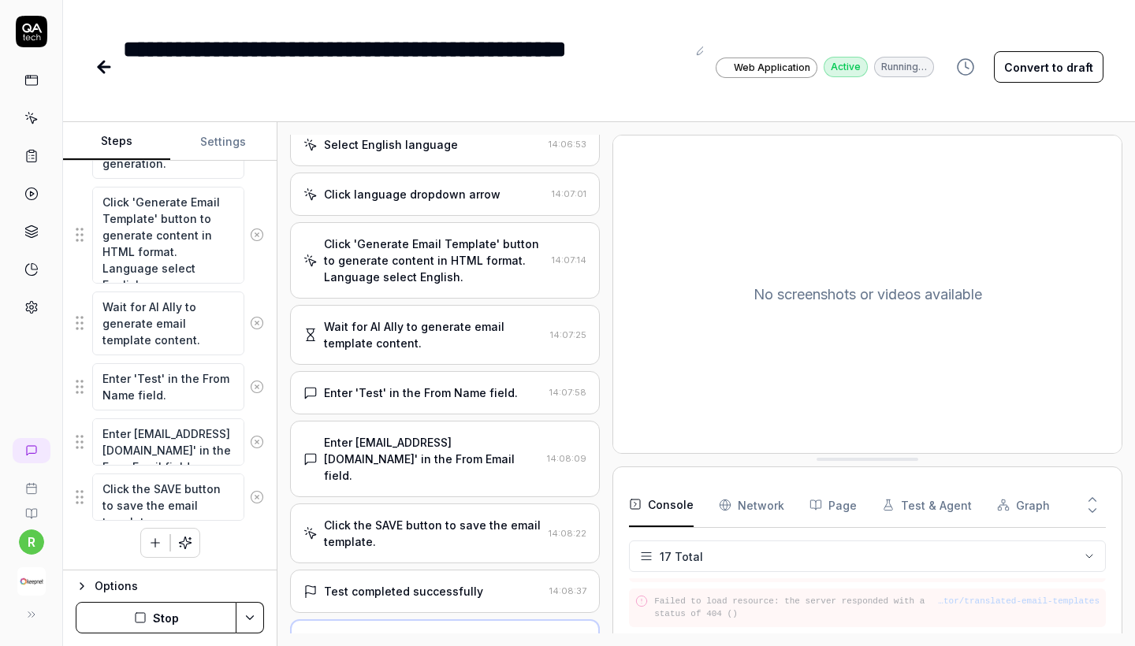
scroll to position [1339, 0]
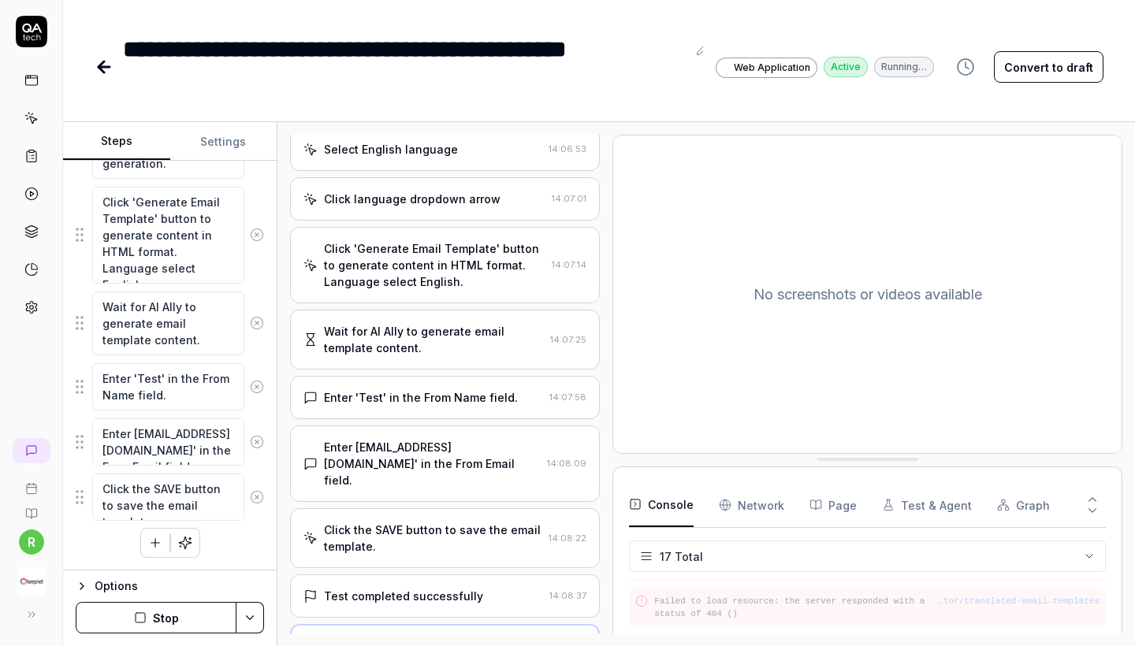
click at [453, 575] on div "Test completed successfully 14:08:37" at bounding box center [445, 596] width 310 height 43
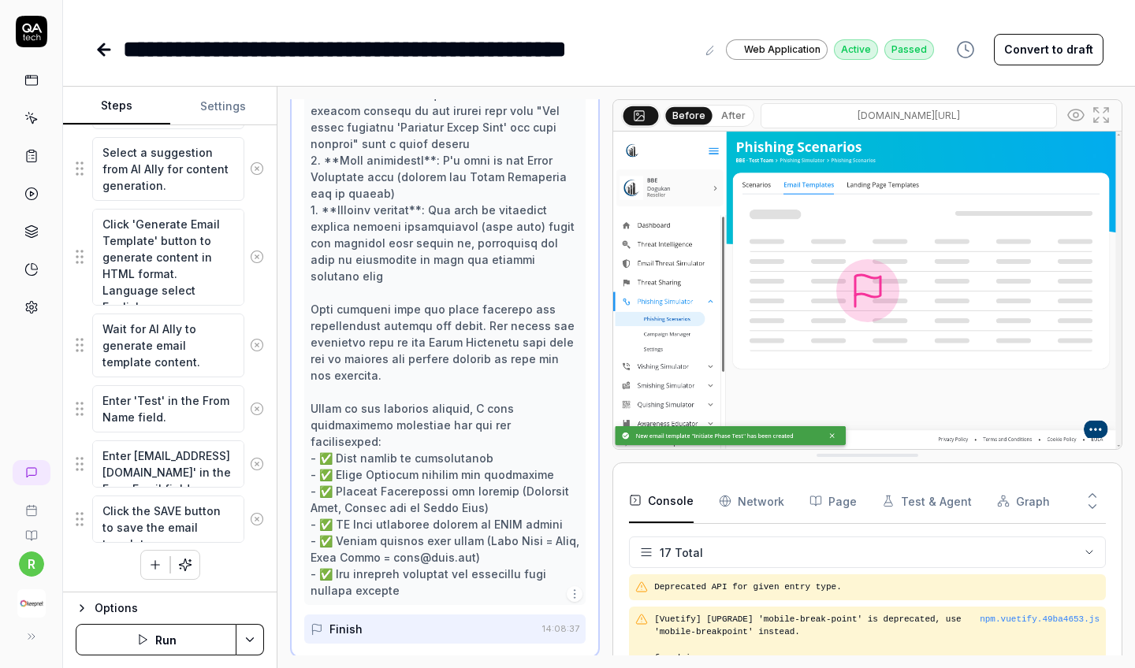
scroll to position [0, 0]
click at [759, 503] on Requests "Network" at bounding box center [751, 501] width 65 height 44
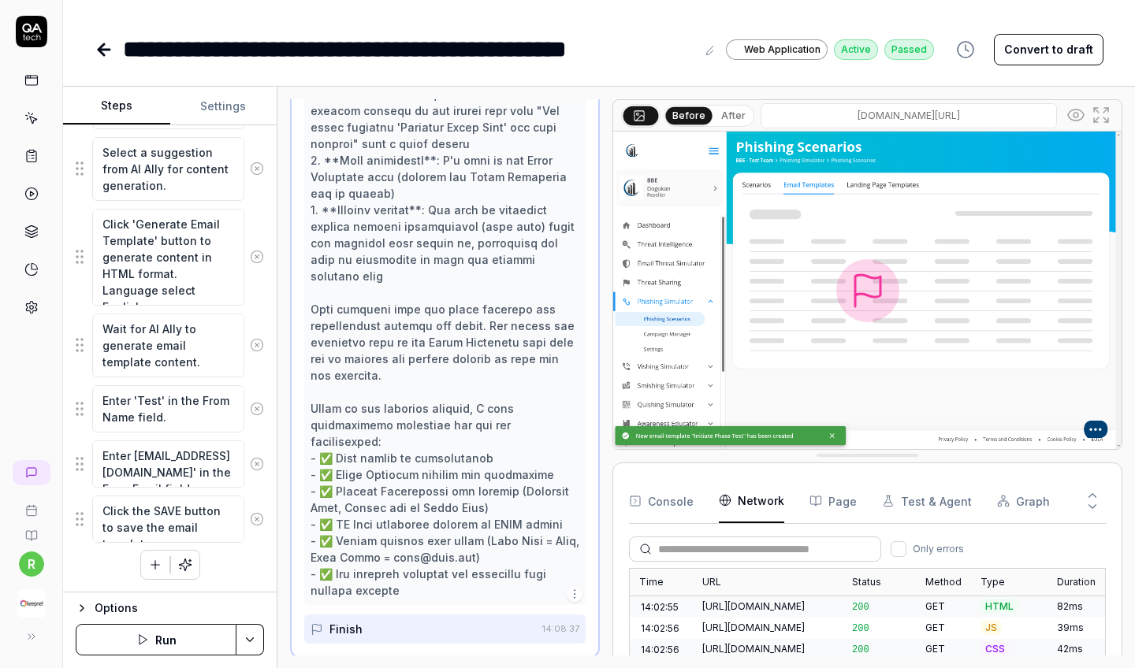
click at [760, 476] on div "Console Network Page Test & Agent Graph Only errors Time URL Status Method Type…" at bounding box center [868, 581] width 510 height 236
click at [103, 47] on icon at bounding box center [104, 49] width 19 height 19
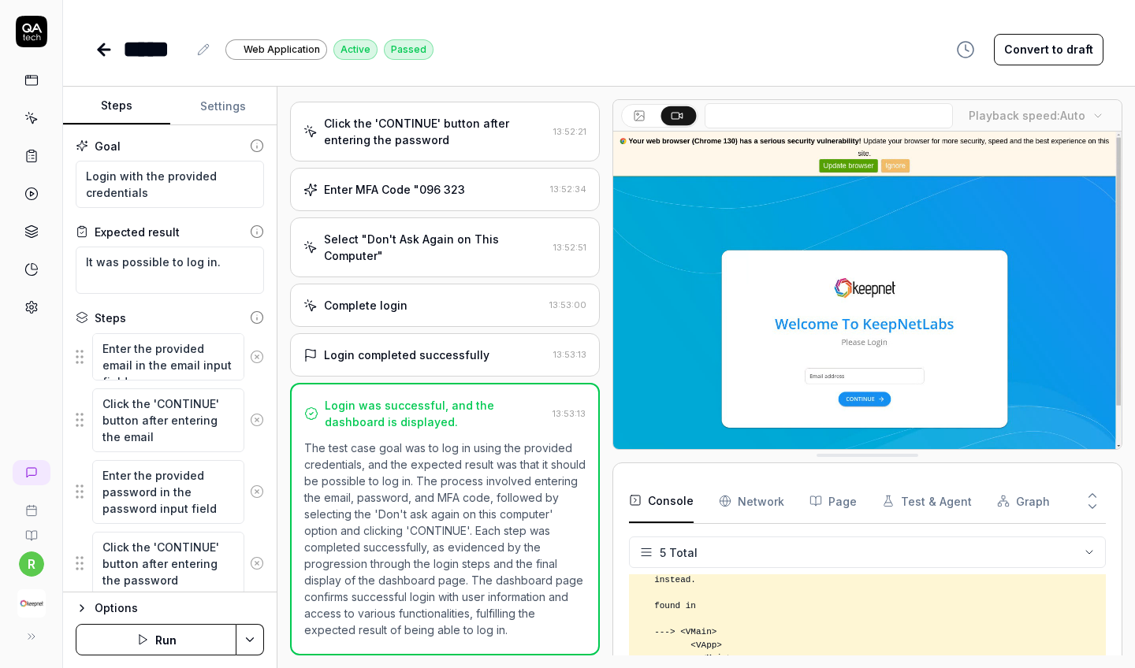
scroll to position [284, 0]
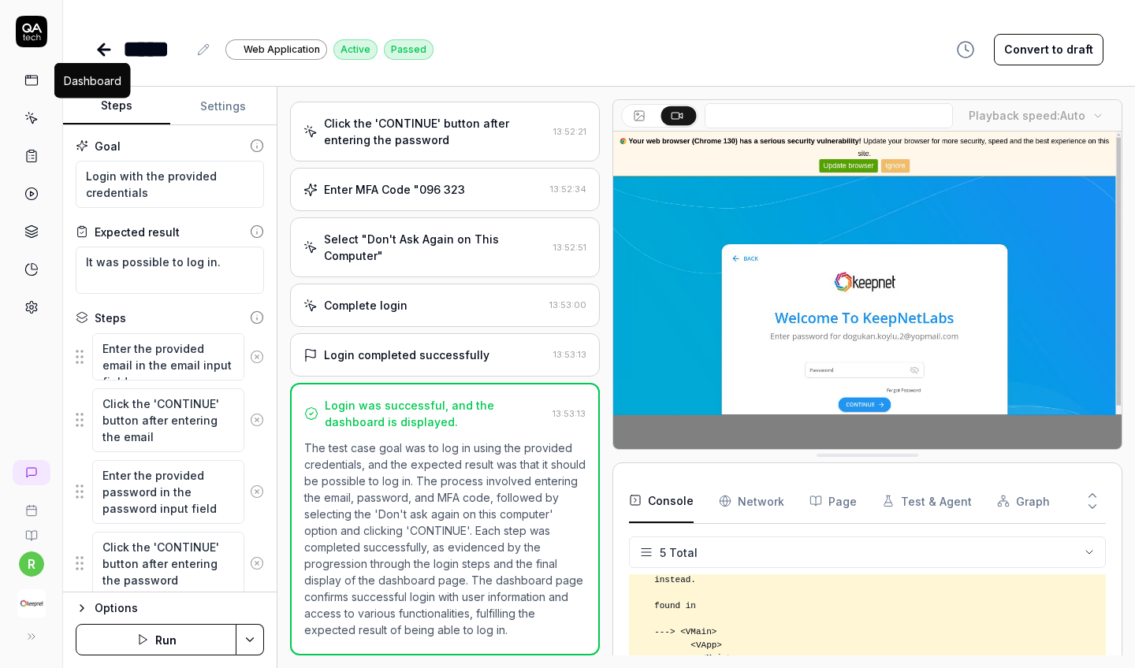
click at [28, 83] on icon at bounding box center [31, 80] width 14 height 14
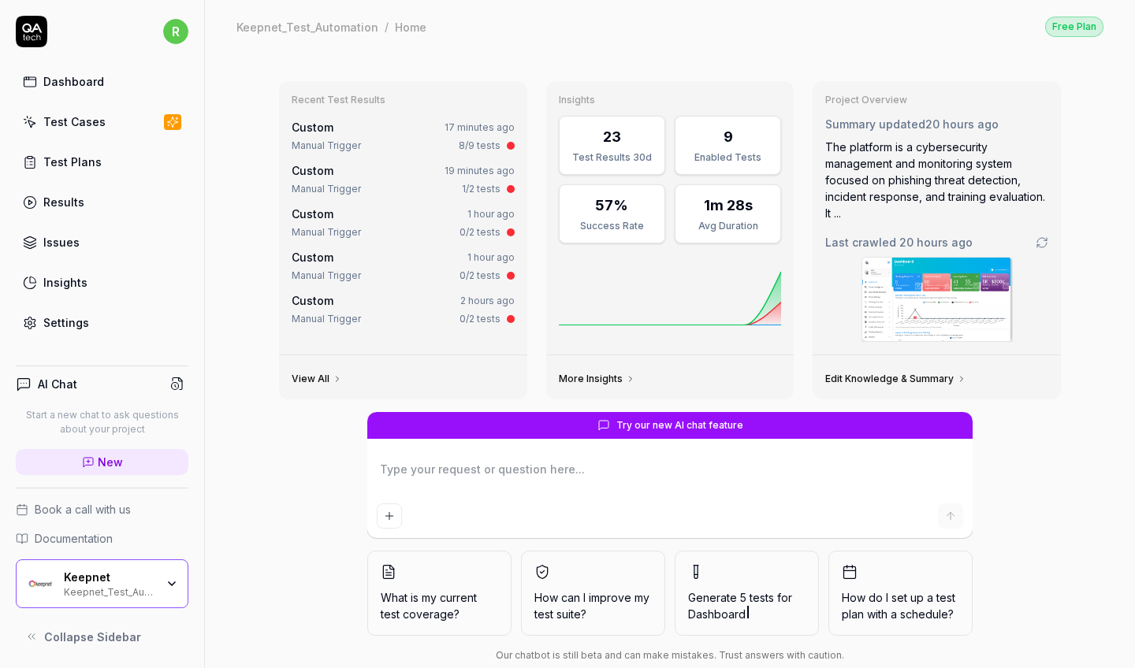
click at [54, 138] on div "Dashboard Test Cases Test Plans Results Issues Insights Settings" at bounding box center [102, 202] width 173 height 272
click at [54, 129] on div "Test Cases" at bounding box center [74, 122] width 62 height 17
type textarea "*"
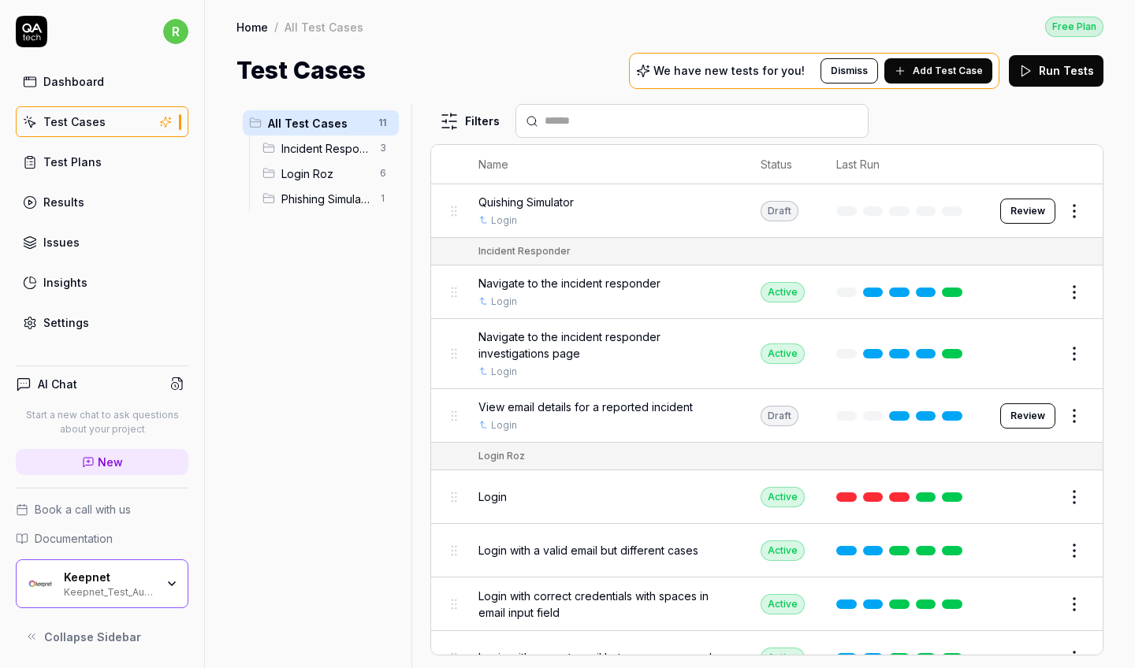
click at [359, 196] on span "Phishing Simulator" at bounding box center [325, 199] width 89 height 17
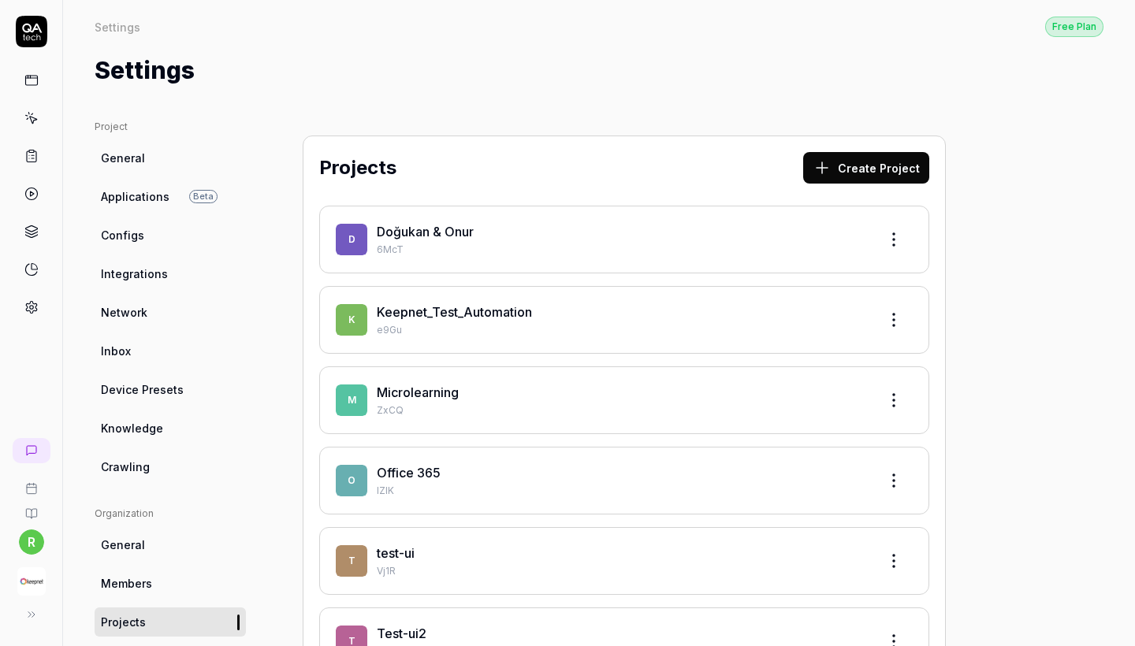
click at [620, 318] on div "Keepnet_Test_Automation" at bounding box center [621, 312] width 489 height 19
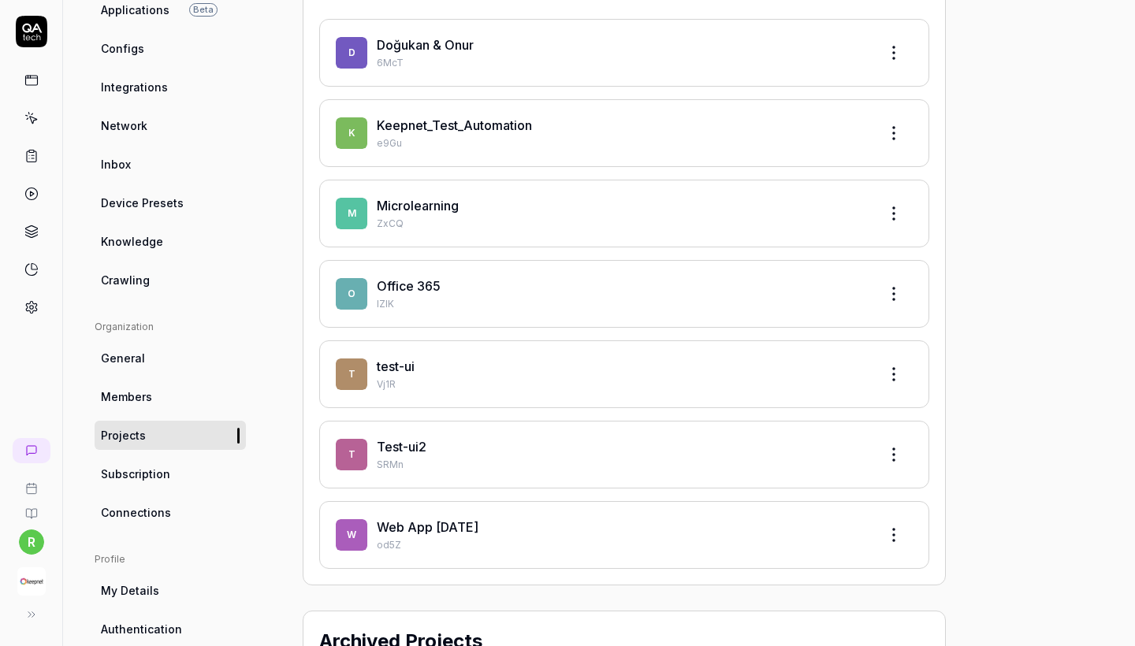
click at [11, 585] on div "button" at bounding box center [31, 581] width 50 height 35
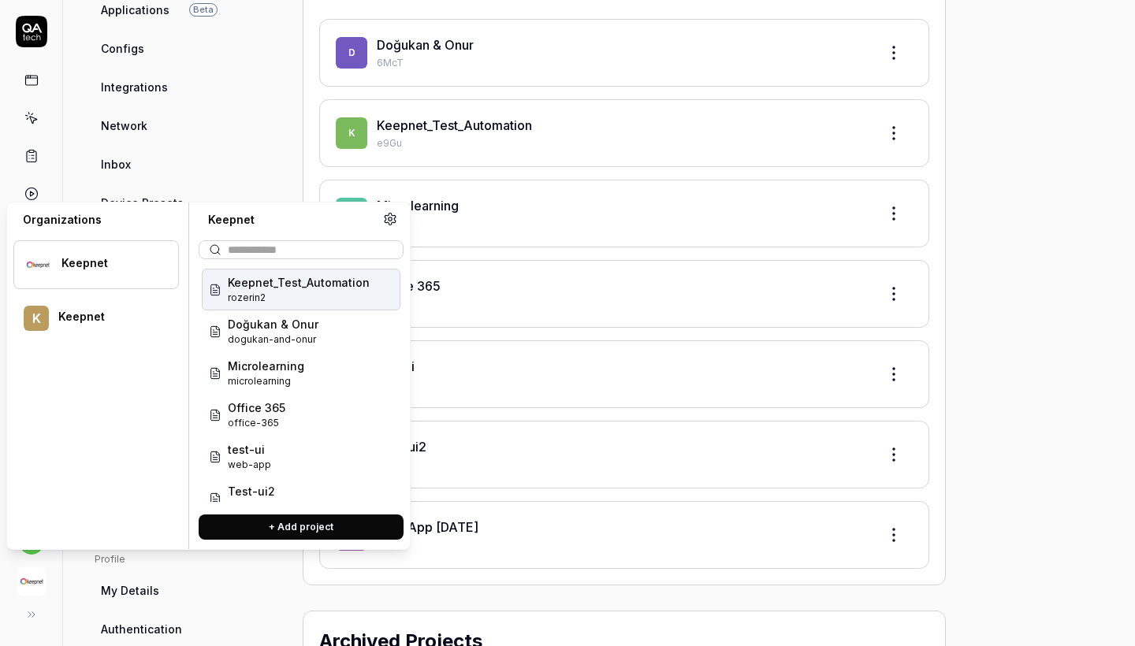
click at [293, 283] on span "Keepnet_Test_Automation" at bounding box center [299, 282] width 142 height 17
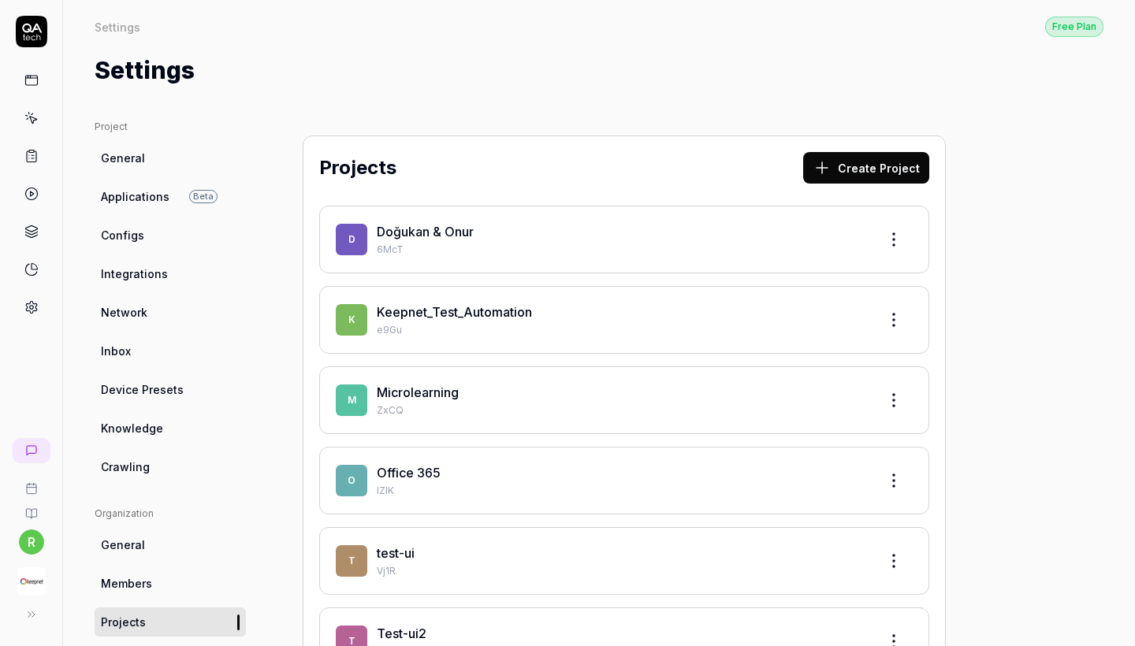
scroll to position [-1, 0]
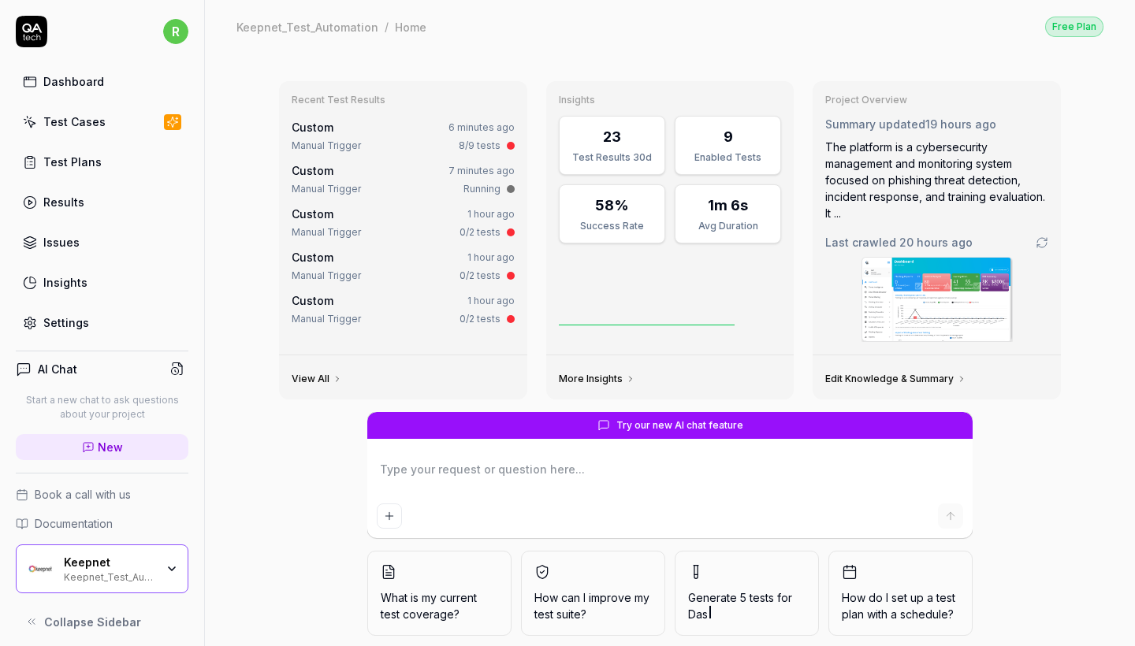
click at [116, 114] on link "Test Cases" at bounding box center [102, 121] width 173 height 31
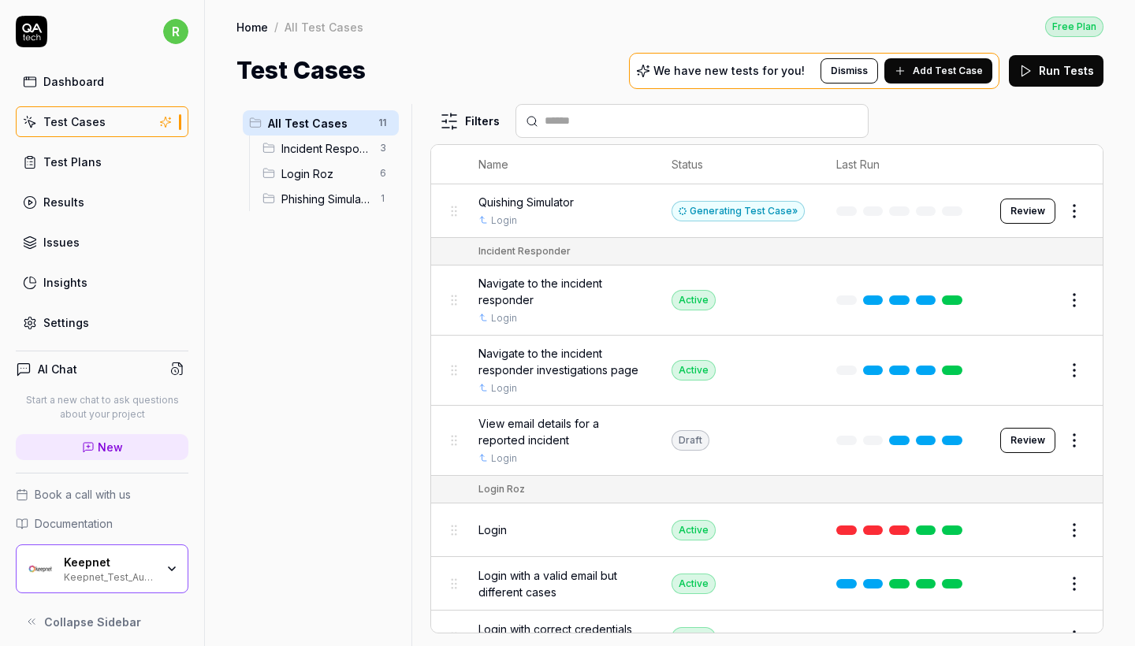
click at [1074, 205] on html "r Dashboard Test Cases Test Plans Results Issues Insights Settings AI Chat Star…" at bounding box center [567, 323] width 1135 height 646
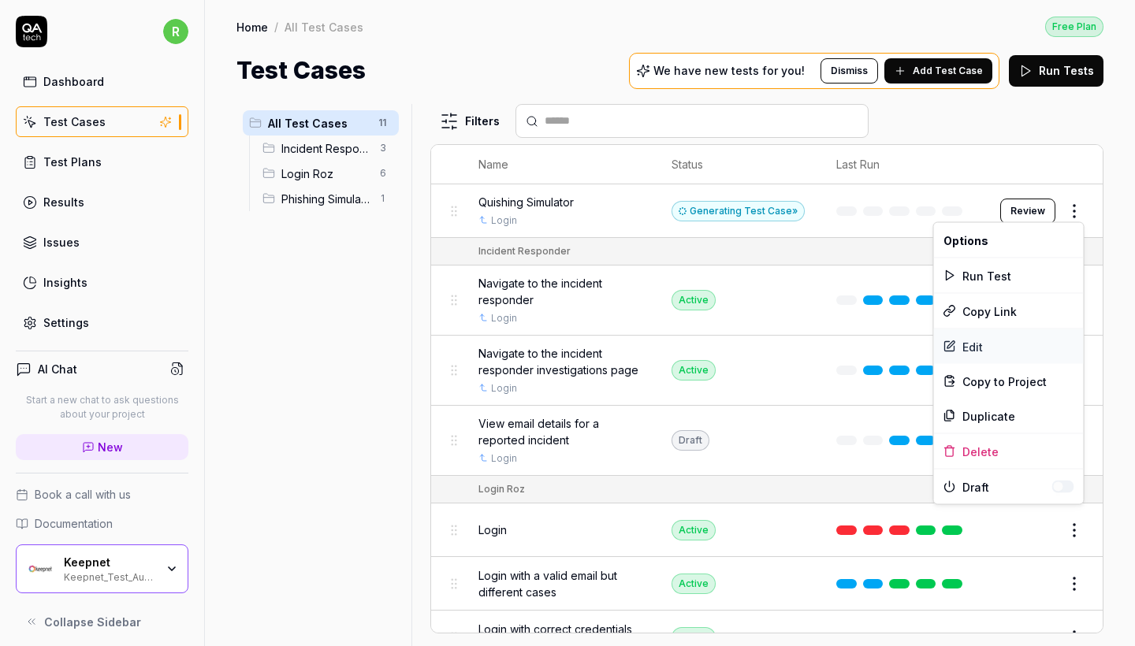
click at [980, 347] on div "Edit" at bounding box center [1009, 347] width 150 height 35
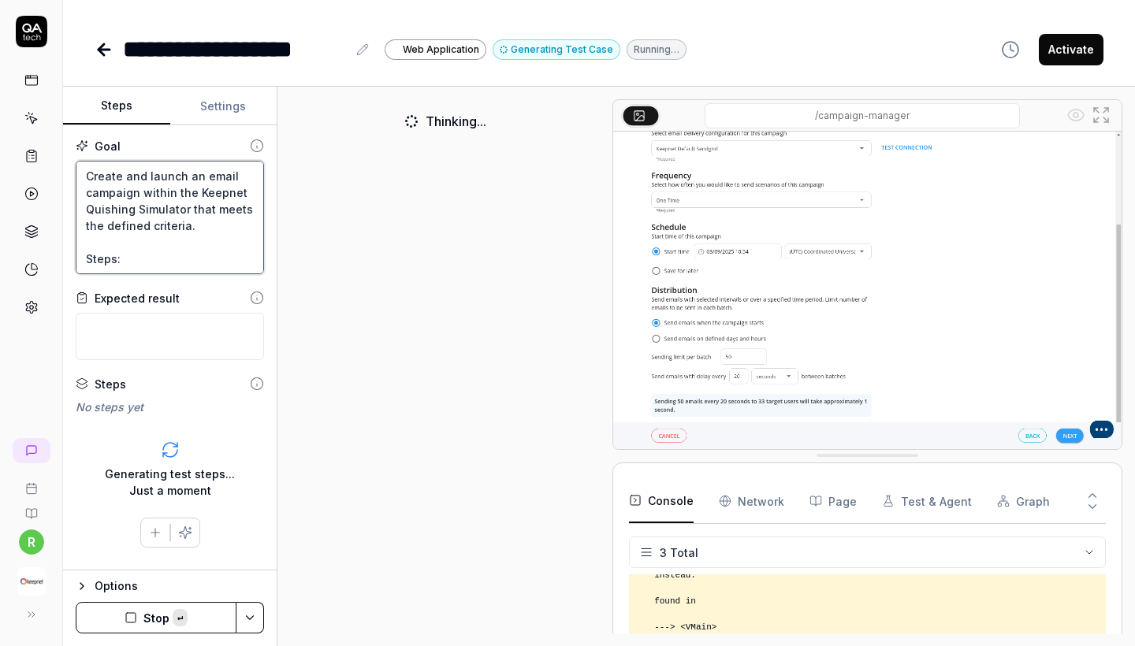
drag, startPoint x: 174, startPoint y: 264, endPoint x: 36, endPoint y: 95, distance: 218.5
click at [36, 95] on div "**********" at bounding box center [567, 323] width 1135 height 646
click at [109, 50] on icon at bounding box center [104, 50] width 11 height 0
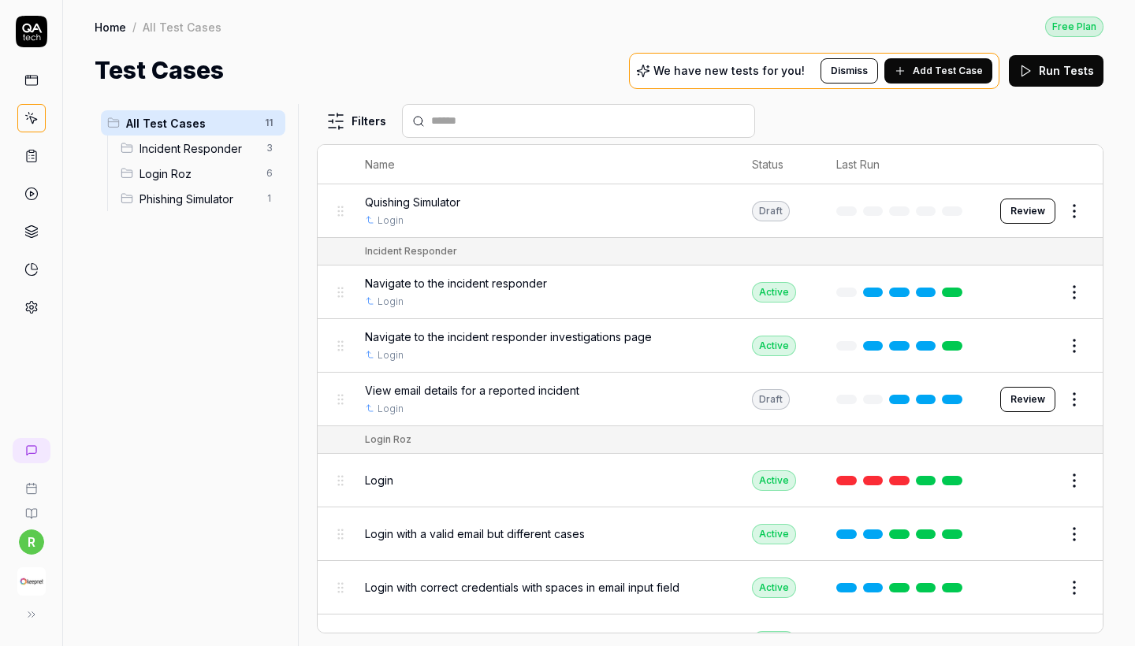
click at [1072, 211] on html "r Home / All Test Cases Free Plan Home / All Test Cases Free Plan Test Cases We…" at bounding box center [567, 323] width 1135 height 646
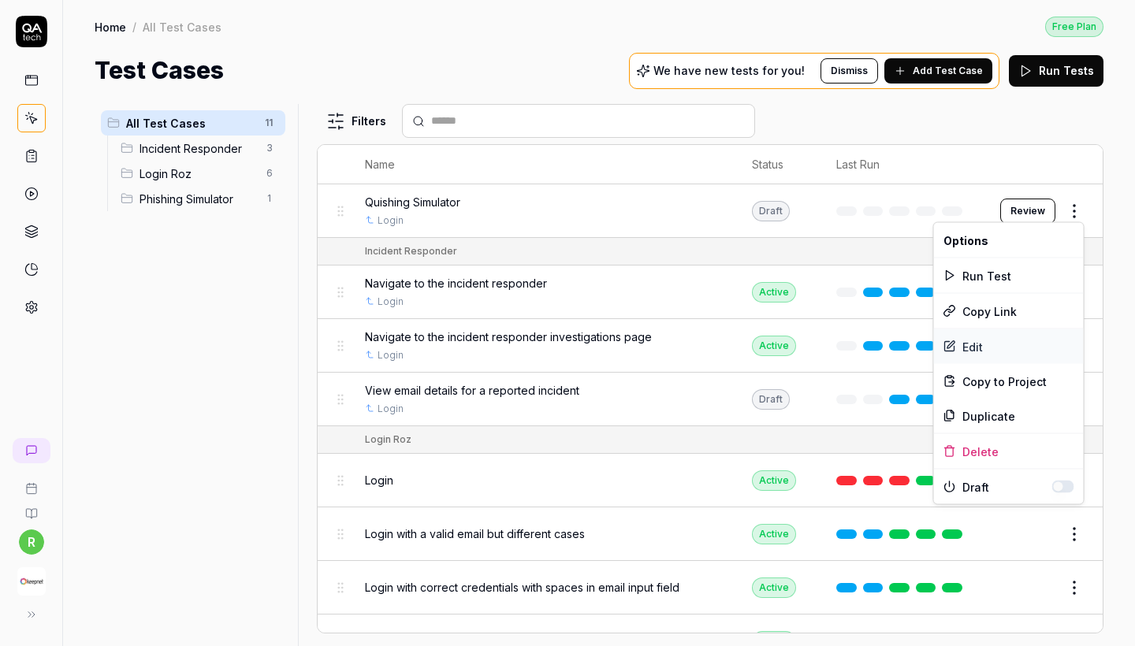
click at [997, 358] on div "Edit" at bounding box center [1009, 347] width 150 height 35
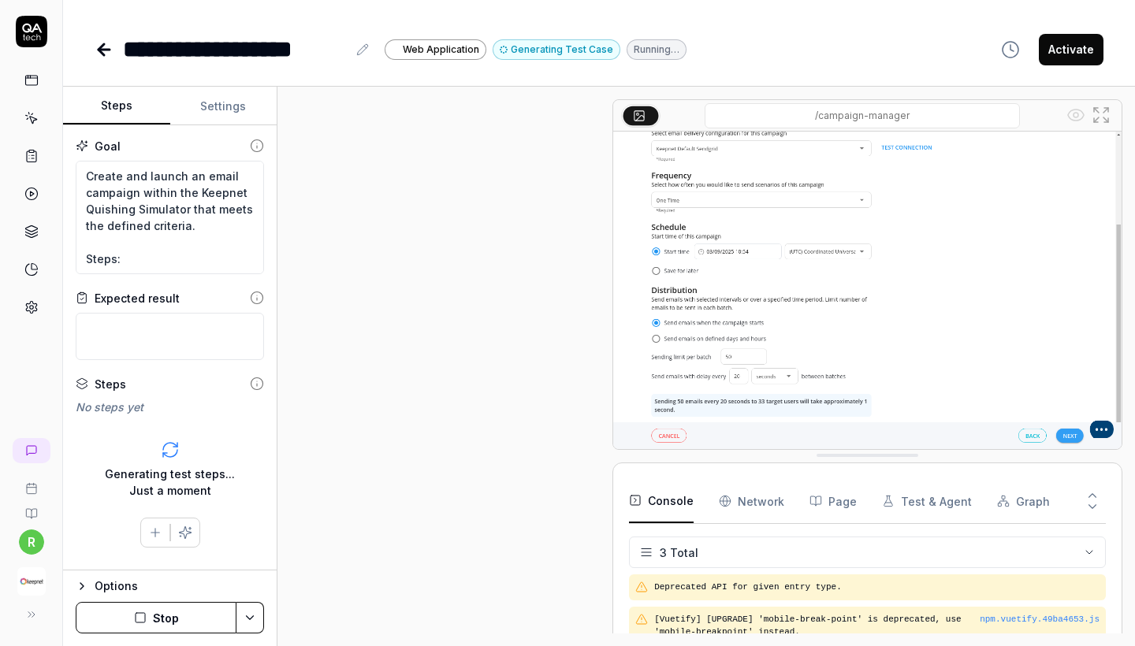
scroll to position [206, 0]
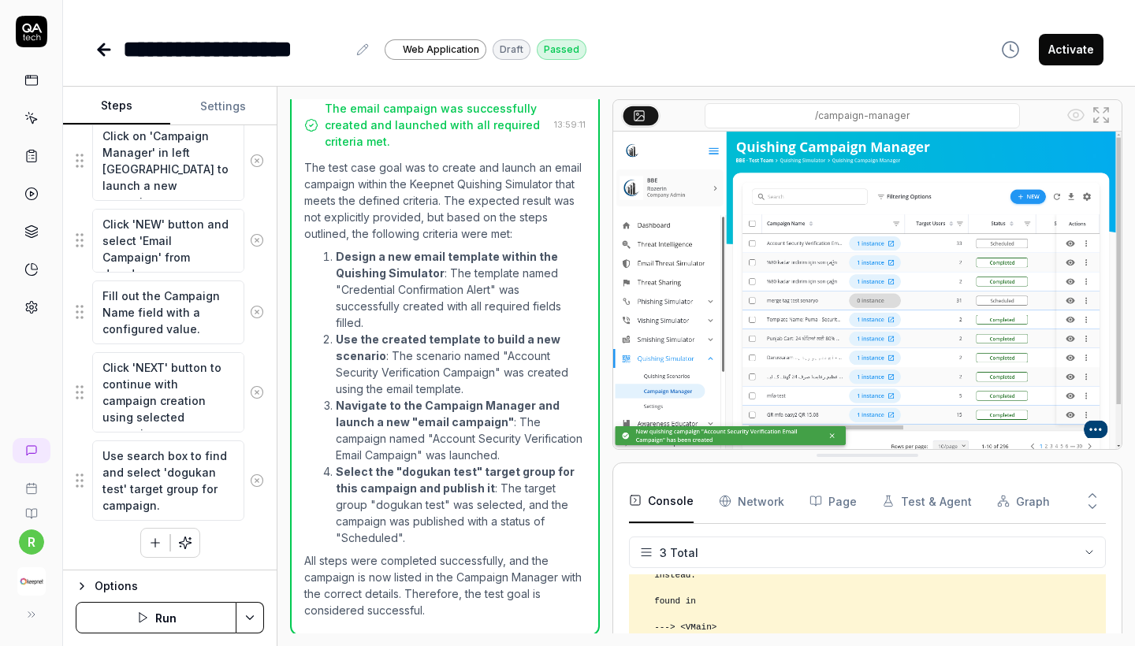
scroll to position [1907, 0]
type textarea "*"
click at [227, 92] on button "Settings" at bounding box center [223, 107] width 107 height 38
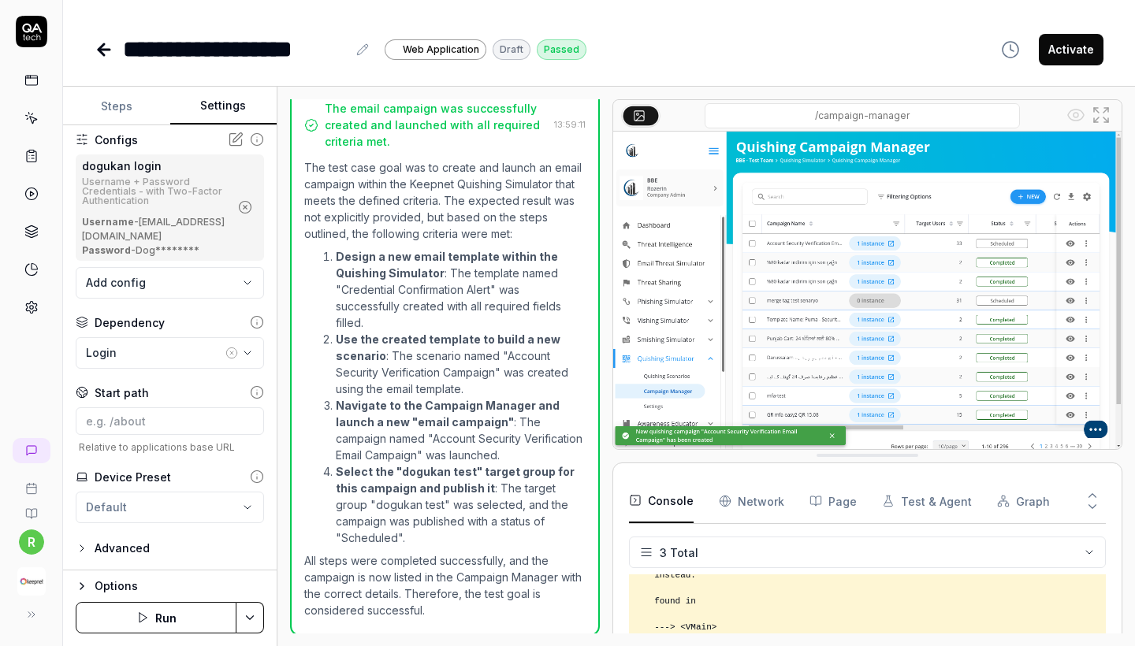
scroll to position [76, 0]
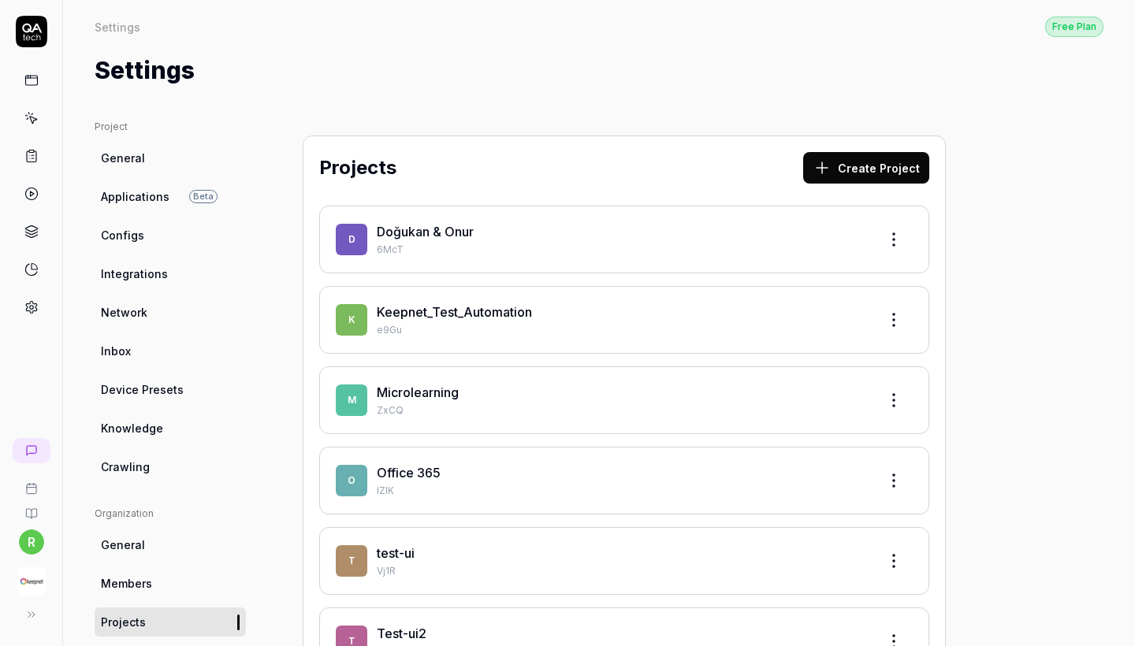
click at [490, 329] on p "e9Gu" at bounding box center [621, 330] width 489 height 14
click at [482, 314] on link "Keepnet_Test_Automation" at bounding box center [454, 312] width 155 height 16
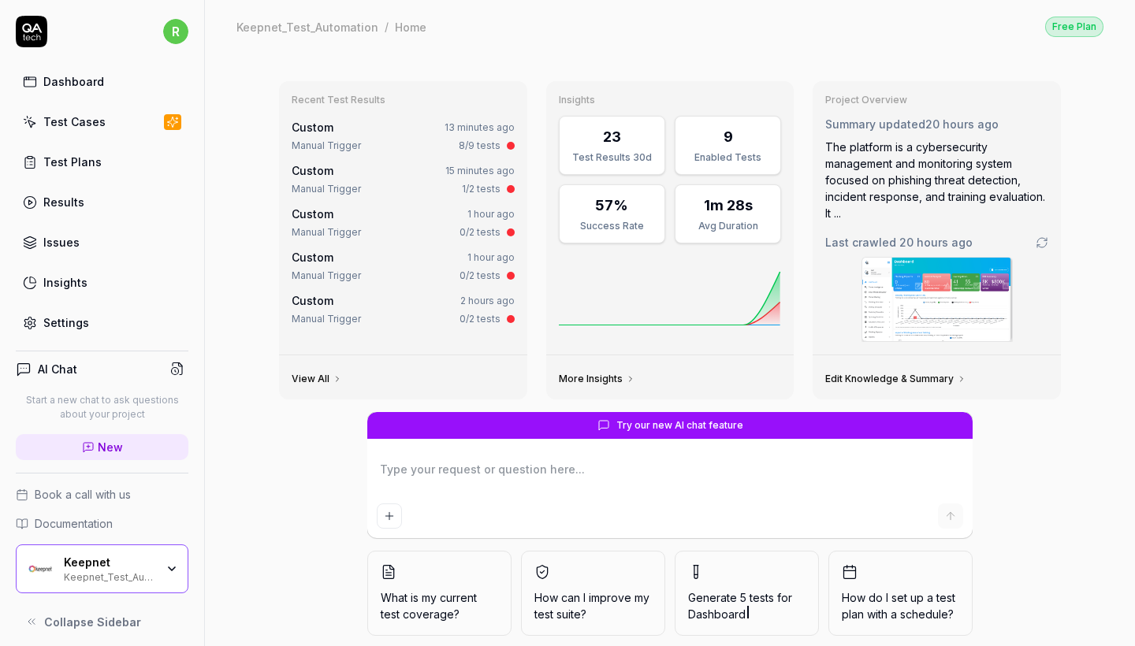
type textarea "*"
click at [98, 126] on div "Test Cases" at bounding box center [74, 122] width 62 height 17
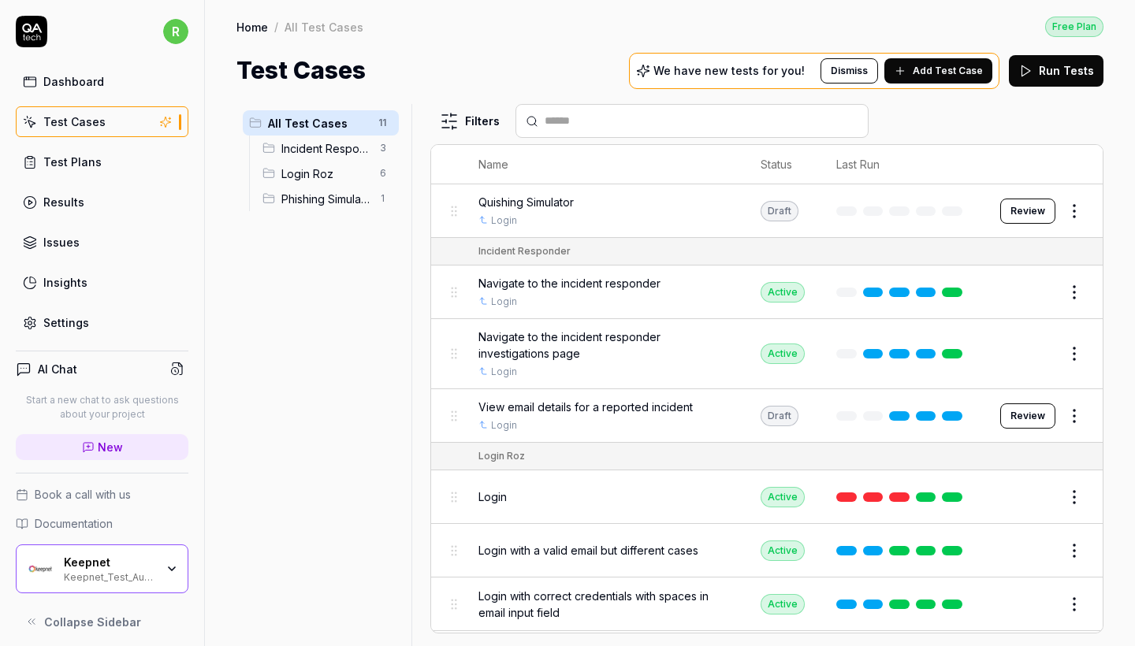
click at [327, 198] on span "Phishing Simulator" at bounding box center [325, 199] width 89 height 17
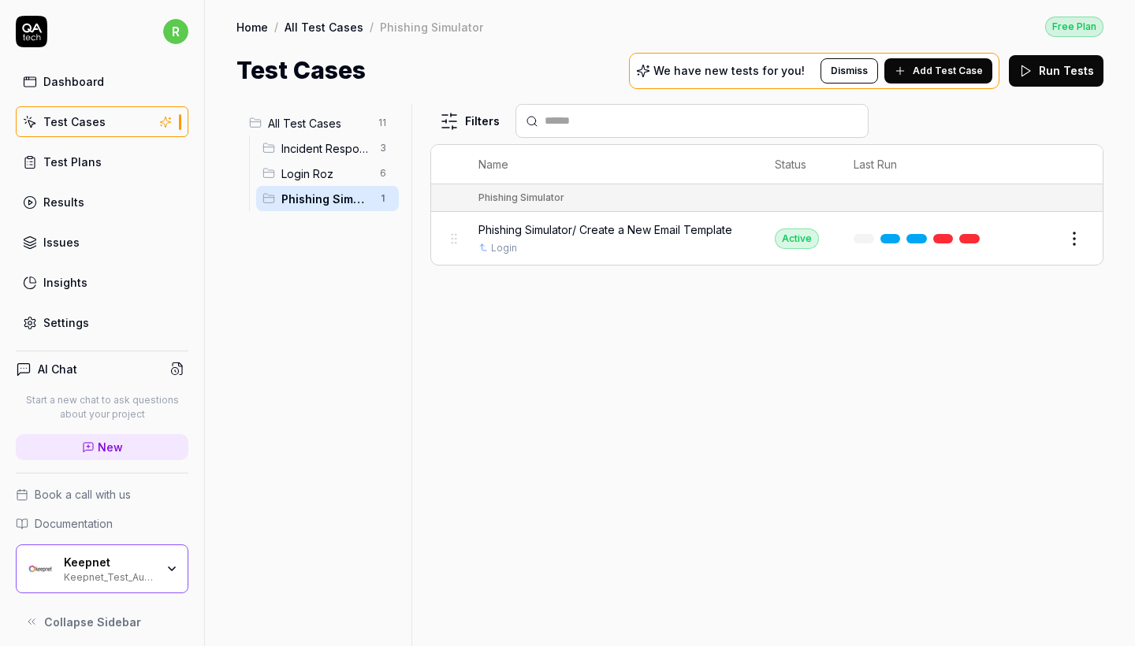
click at [945, 72] on span "Add Test Case" at bounding box center [948, 71] width 70 height 14
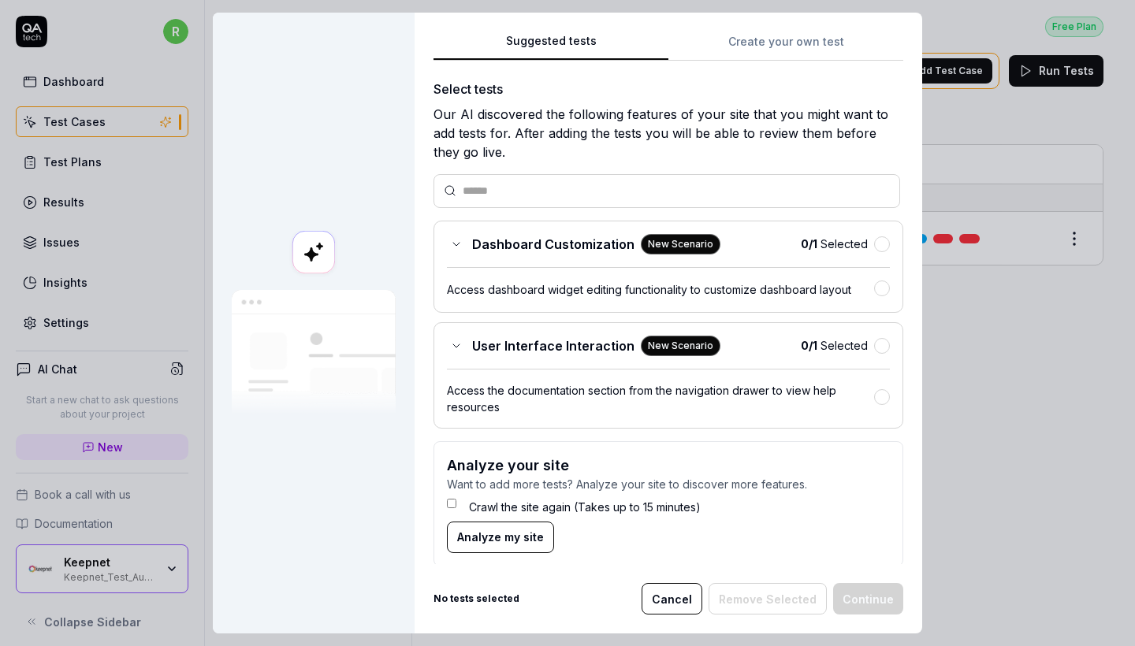
click at [789, 38] on button "Create your own test" at bounding box center [785, 46] width 235 height 28
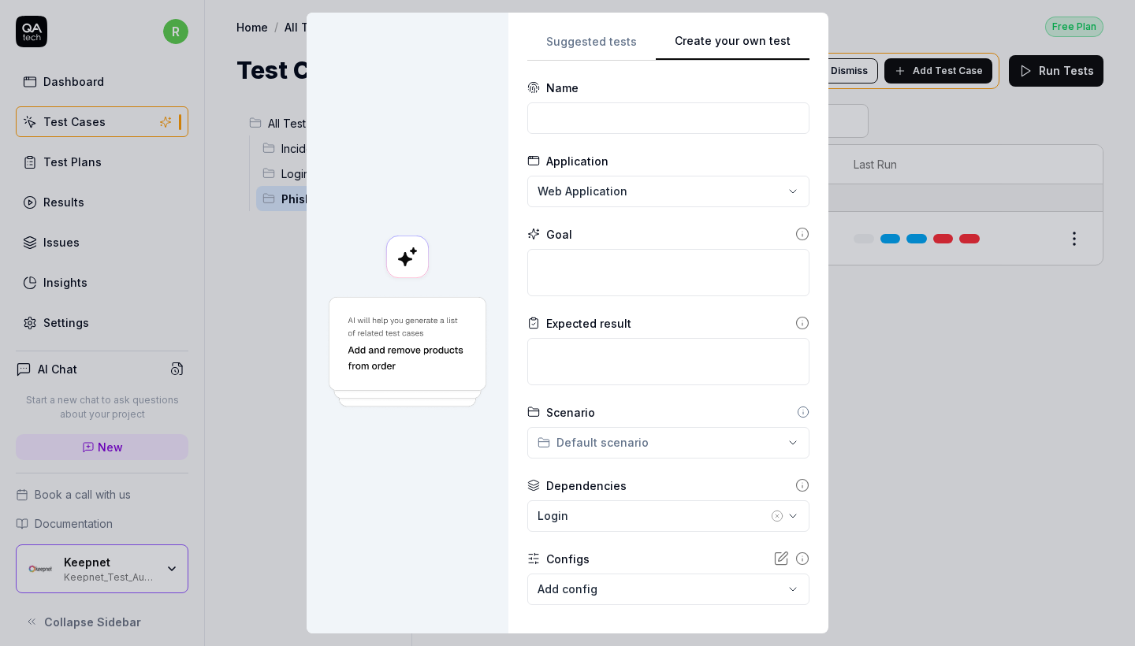
click at [620, 141] on form "**********" at bounding box center [668, 387] width 282 height 614
click at [611, 126] on input at bounding box center [668, 118] width 282 height 32
drag, startPoint x: 688, startPoint y: 118, endPoint x: 554, endPoint y: 118, distance: 134.0
click at [554, 118] on input "Phishing Scenario and" at bounding box center [668, 118] width 282 height 32
type input "P"
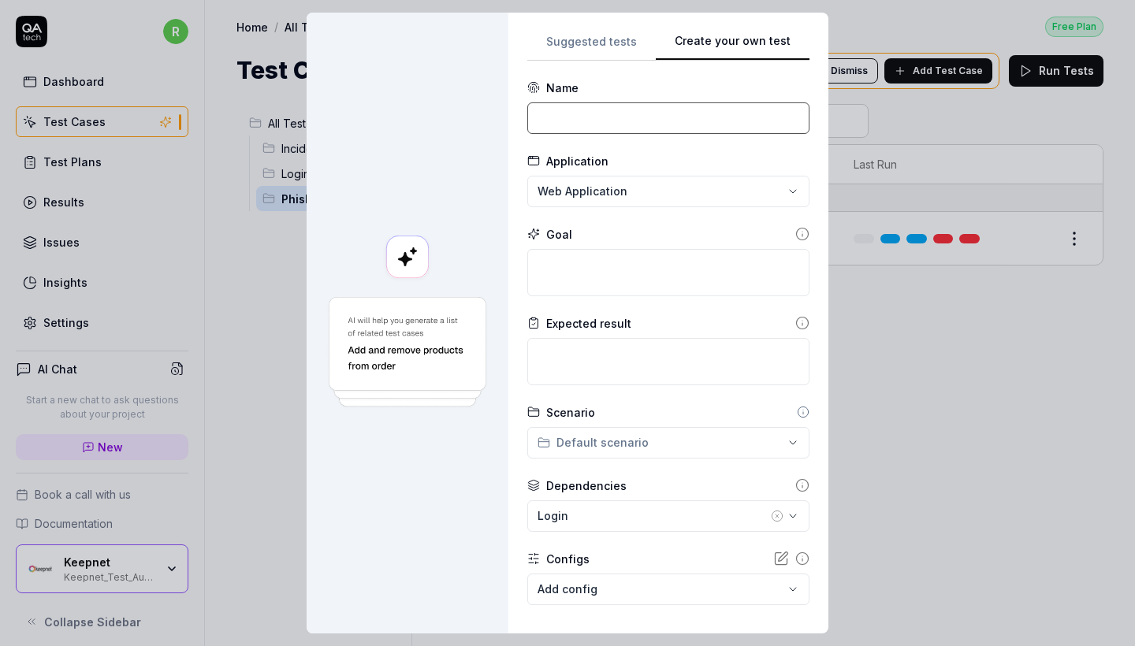
paste input "Creating a phishing scenario and sending a campaign"
type input "Creating a phishing scenario and sending a campaign"
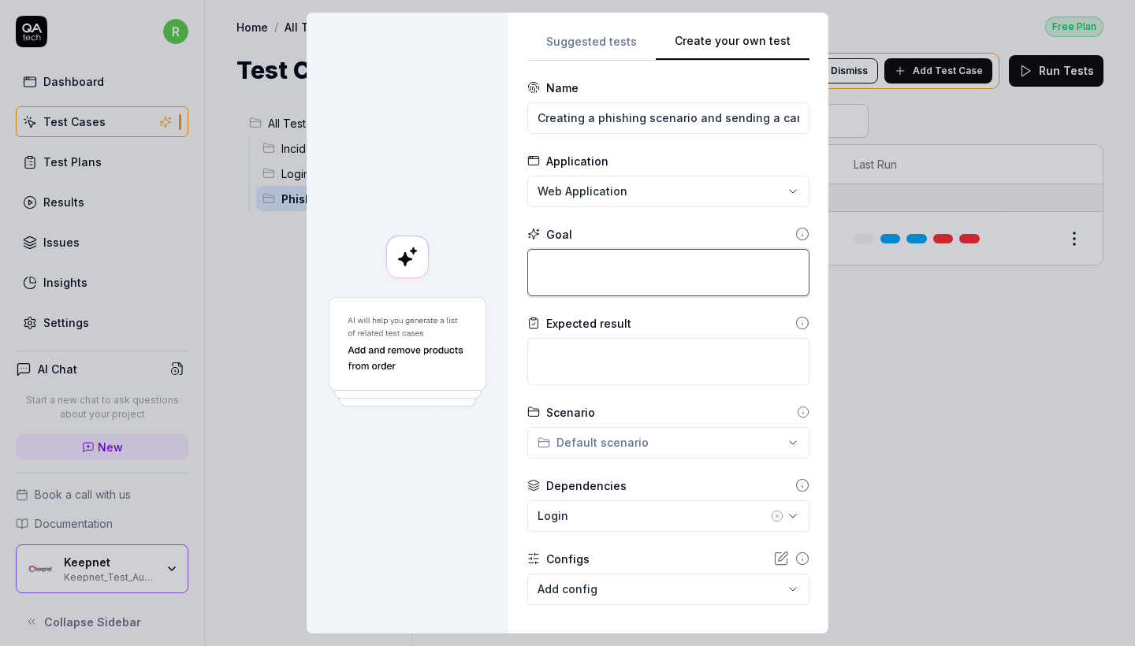
click at [587, 257] on textarea at bounding box center [668, 272] width 282 height 47
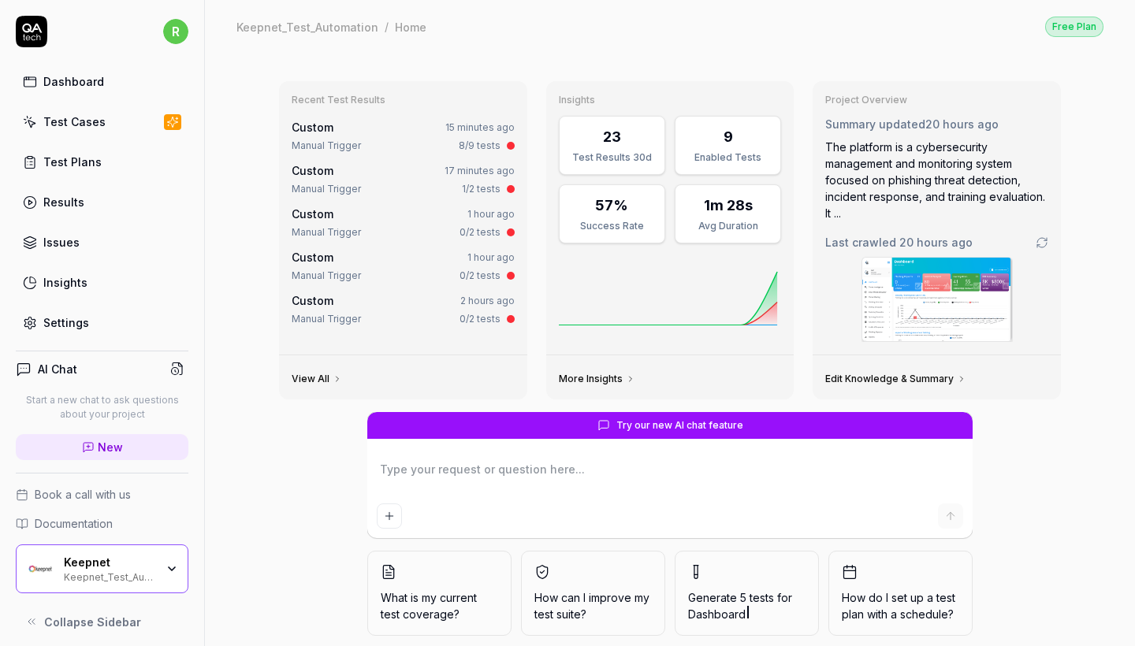
click at [73, 121] on div "Test Cases" at bounding box center [74, 122] width 62 height 17
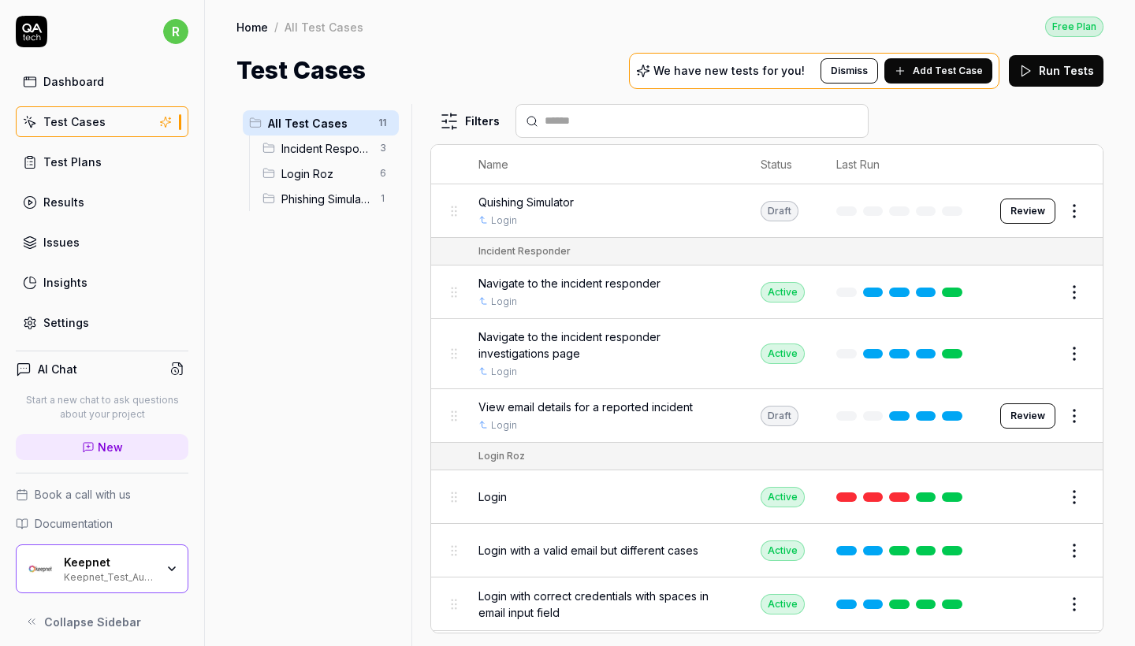
click at [595, 205] on div "Quishing Simulator" at bounding box center [604, 202] width 251 height 17
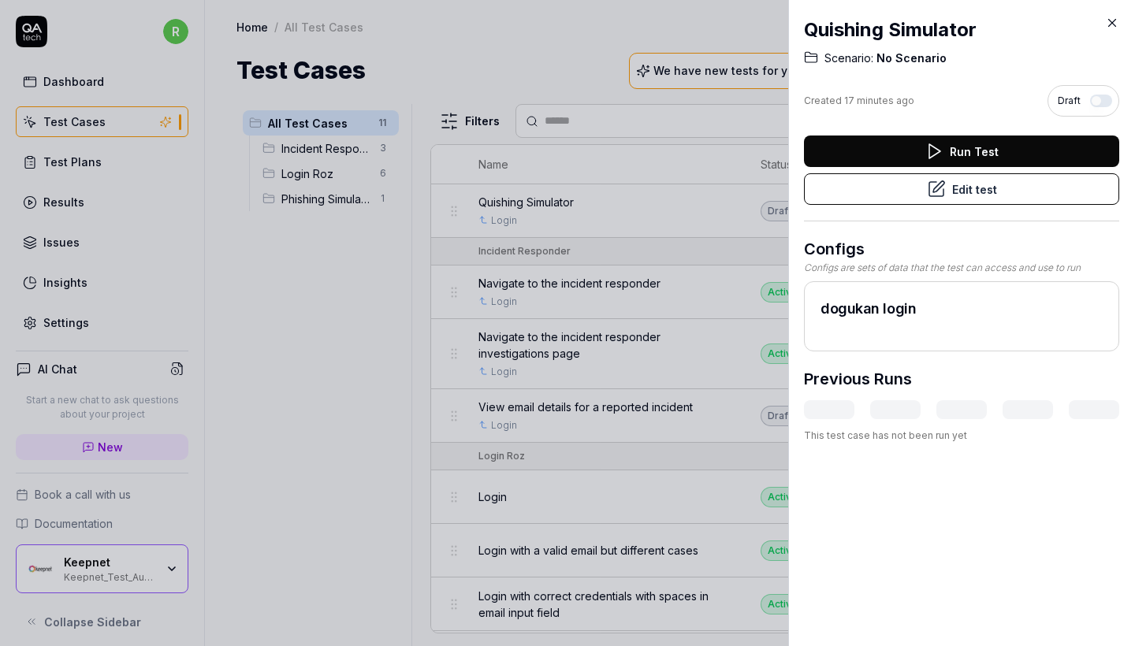
click at [1118, 20] on icon at bounding box center [1112, 23] width 14 height 14
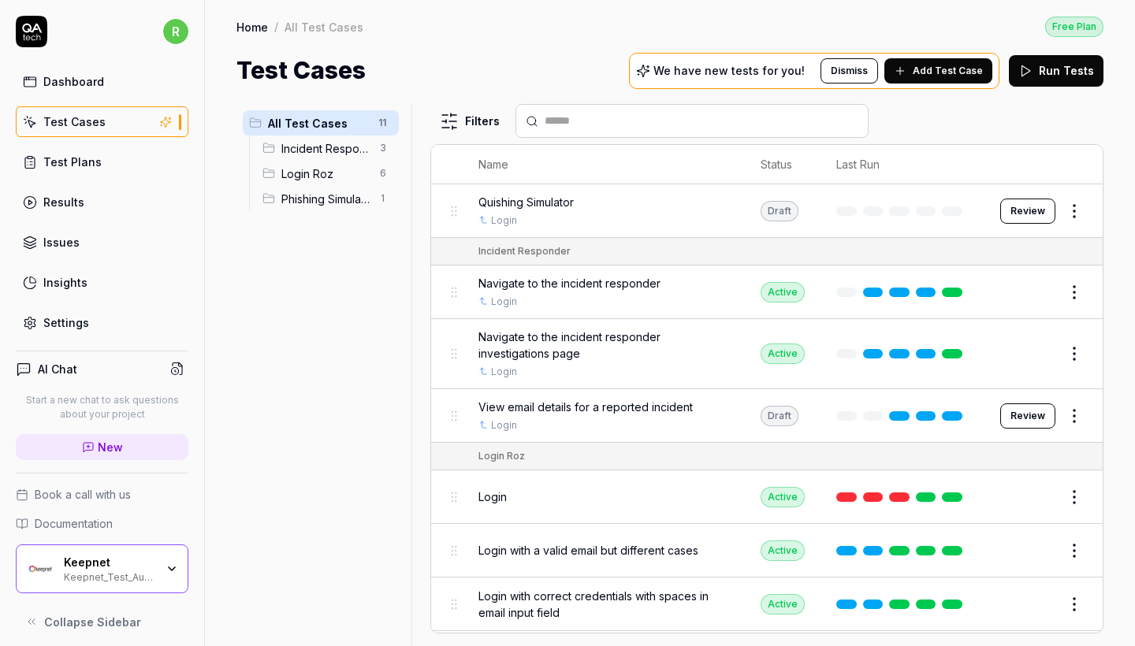
click at [1079, 215] on html "r Dashboard Test Cases Test Plans Results Issues Insights Settings AI Chat Star…" at bounding box center [567, 323] width 1135 height 646
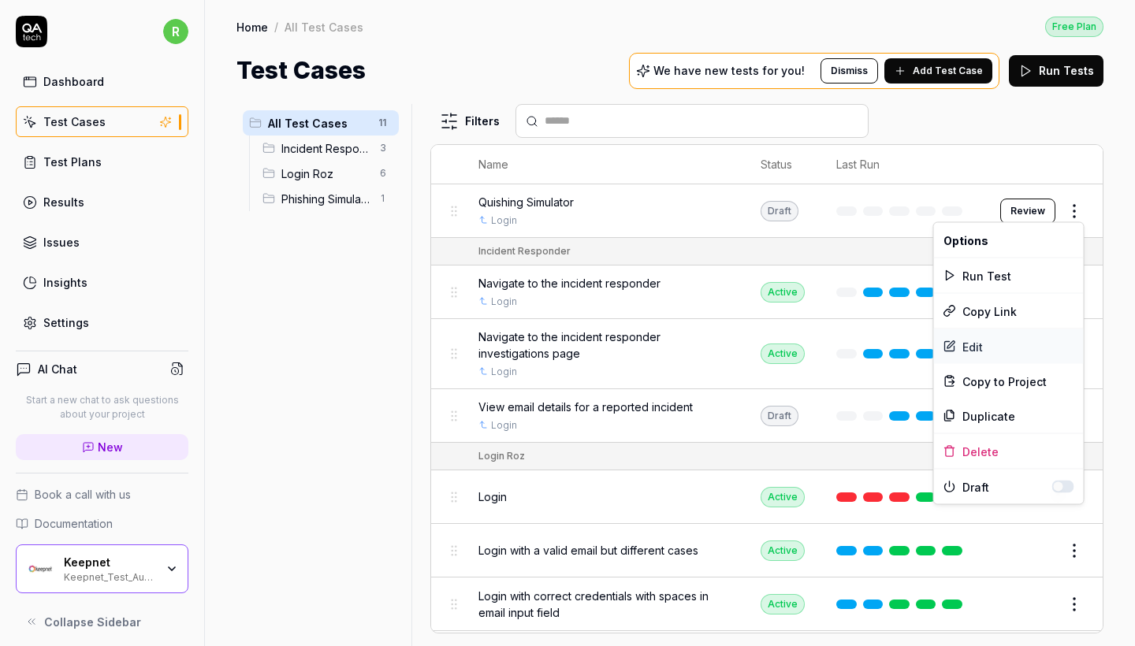
click at [1002, 344] on div "Edit" at bounding box center [1009, 347] width 150 height 35
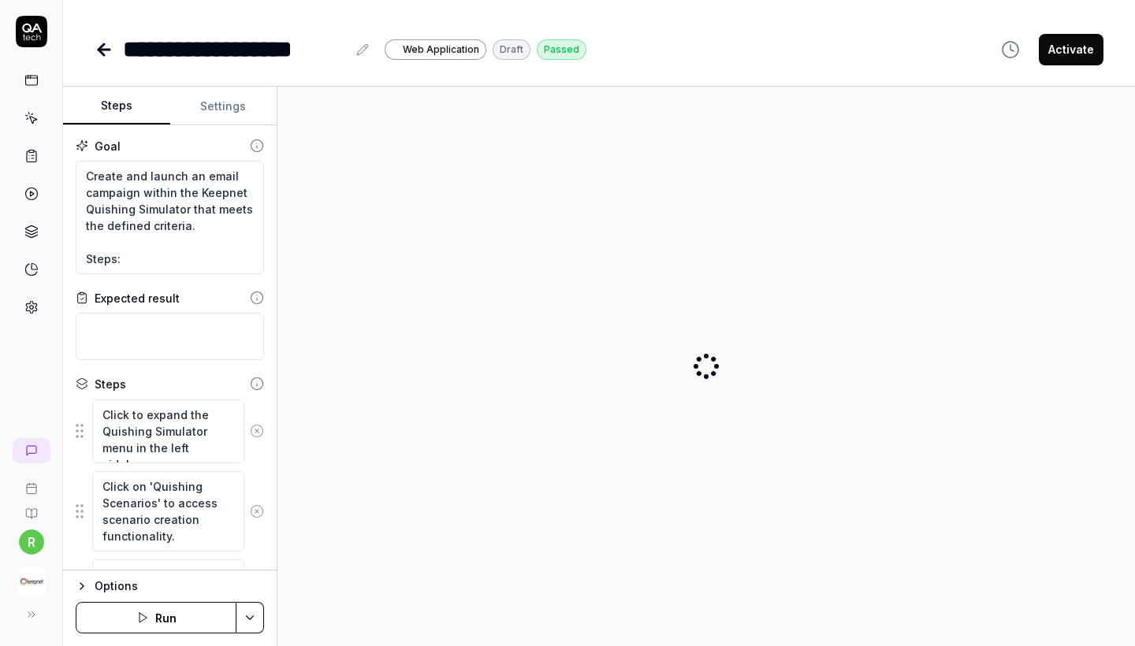
type textarea "*"
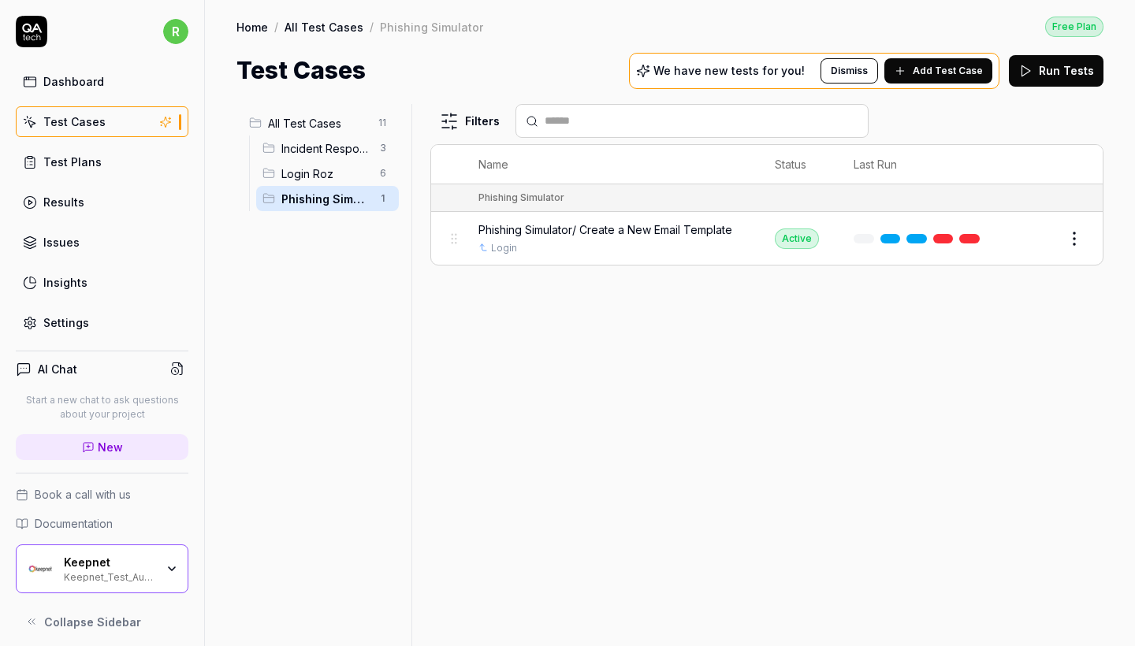
click at [965, 66] on span "Add Test Case" at bounding box center [948, 71] width 70 height 14
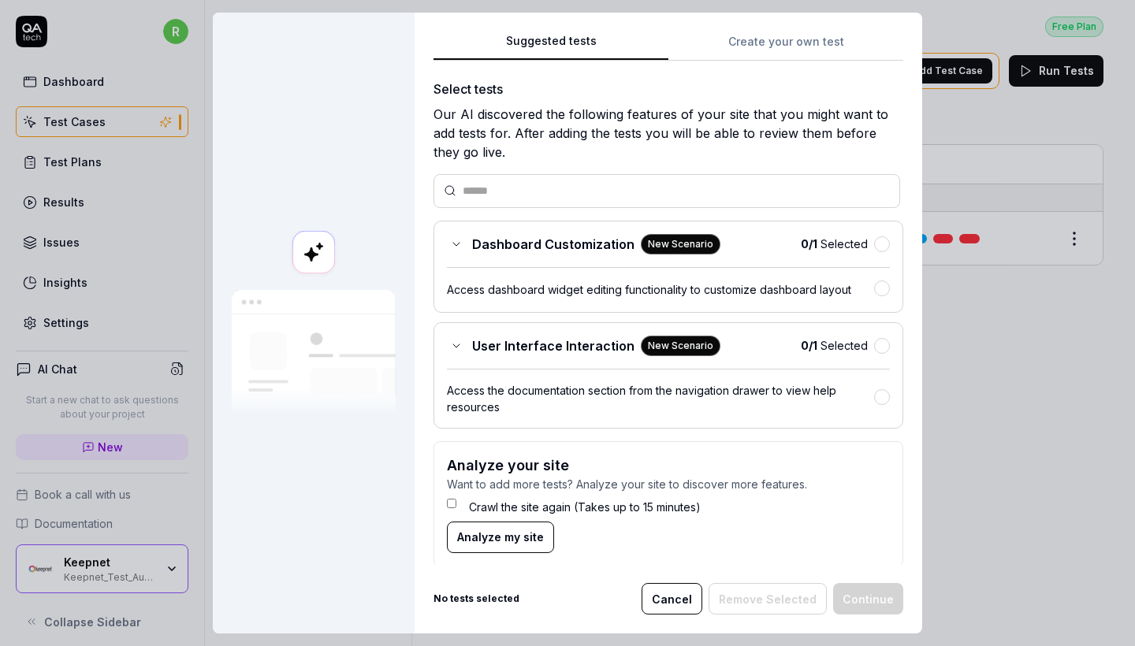
click at [747, 56] on button "Create your own test" at bounding box center [785, 46] width 235 height 28
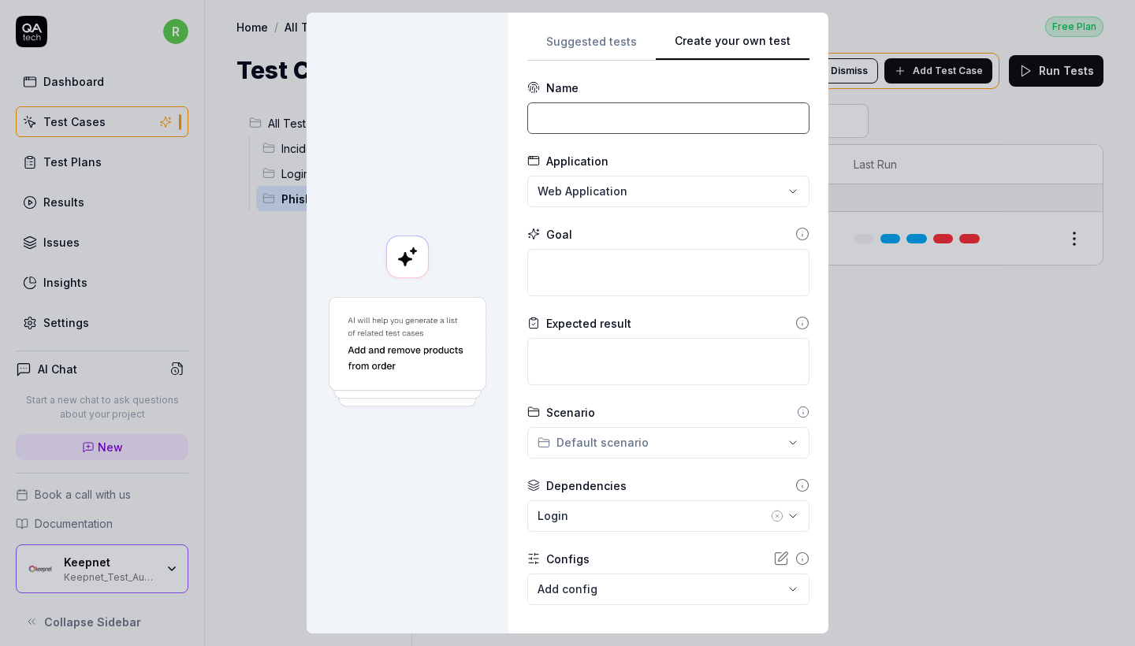
click at [679, 114] on input at bounding box center [668, 118] width 282 height 32
paste input "Creating a phishing scenario and sending a campaign"
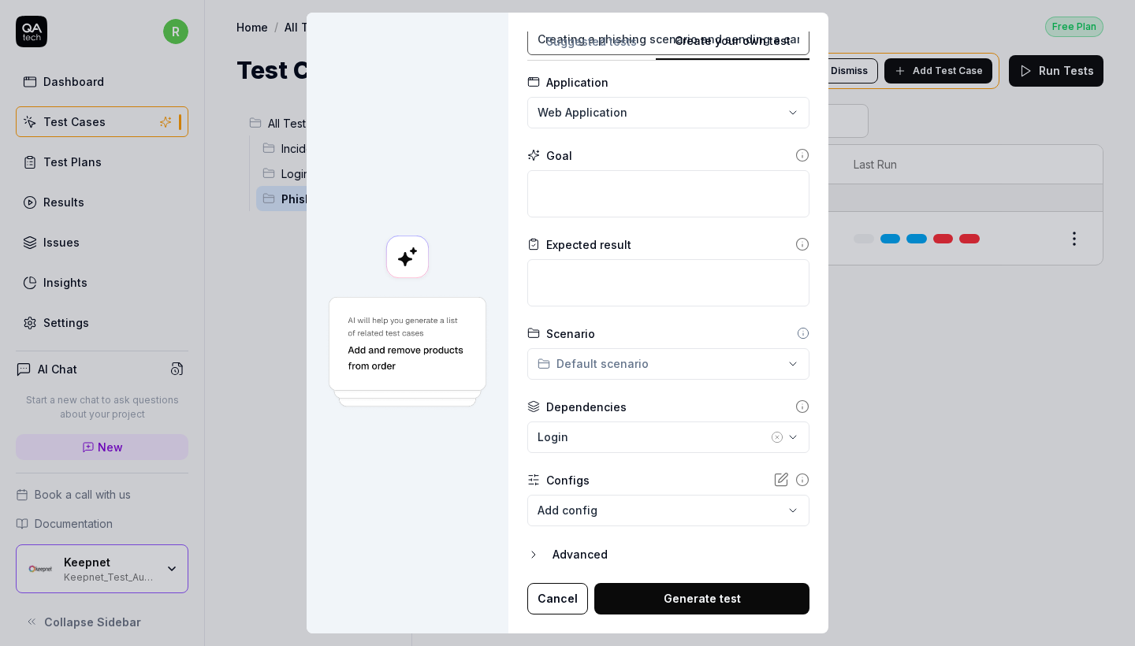
scroll to position [78, 0]
type input "Creating a phishing scenario and sending a campaign"
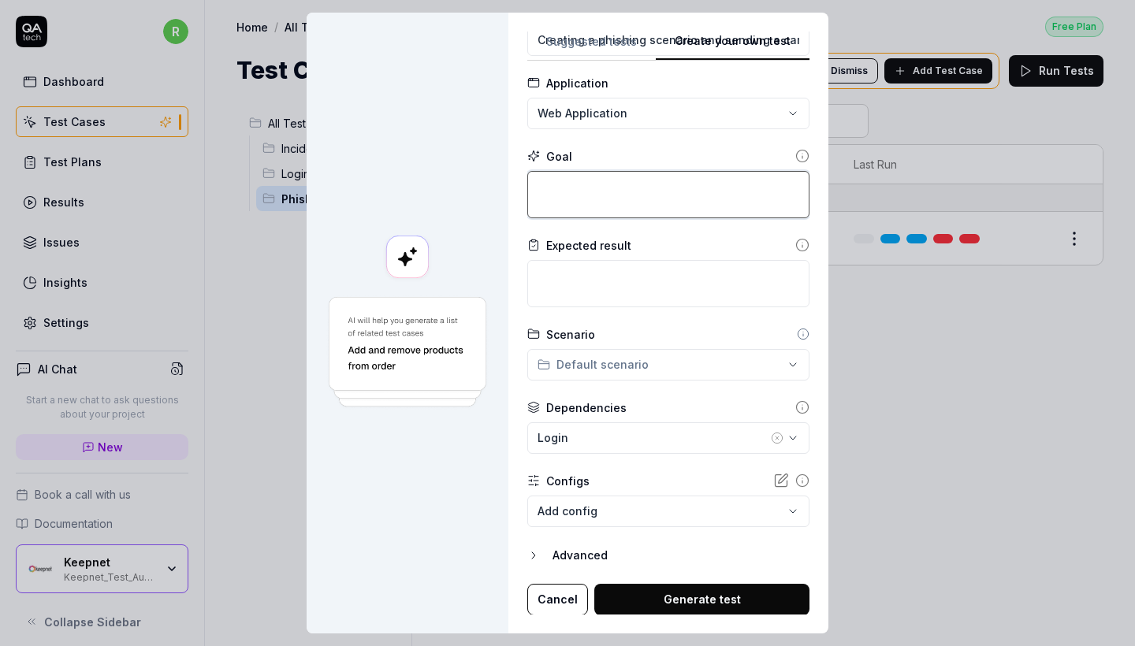
click at [574, 199] on textarea at bounding box center [668, 194] width 282 height 47
paste textarea "Verify that a new scenario can be created from an email template and an email c…"
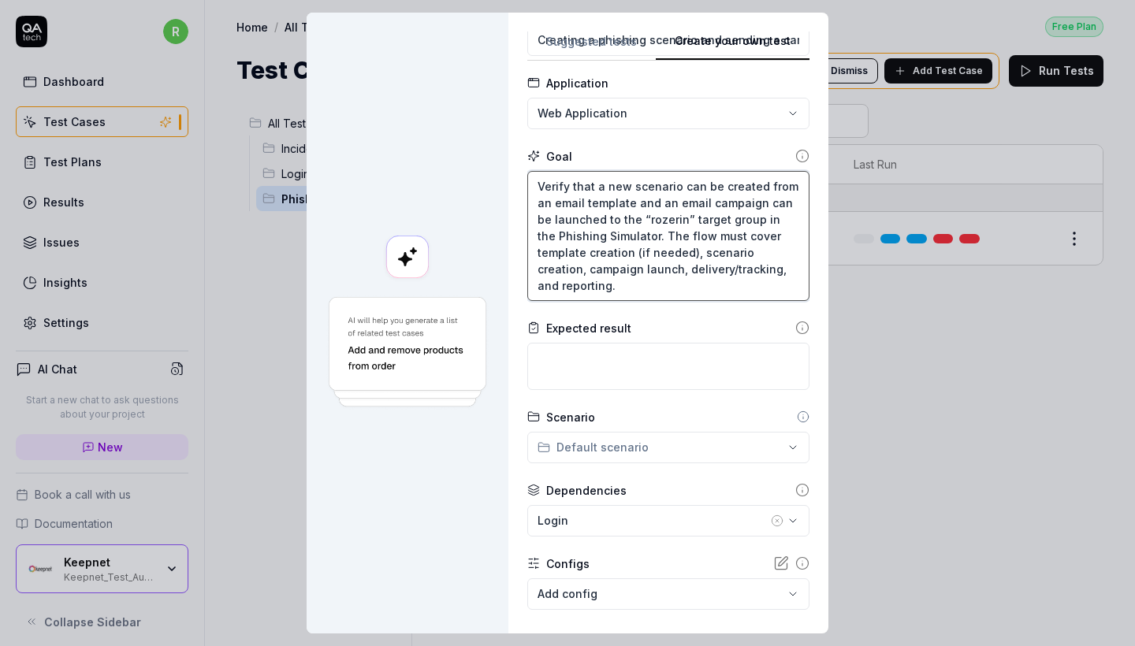
type textarea "Verify that a new scenario can be created from an email template and an email c…"
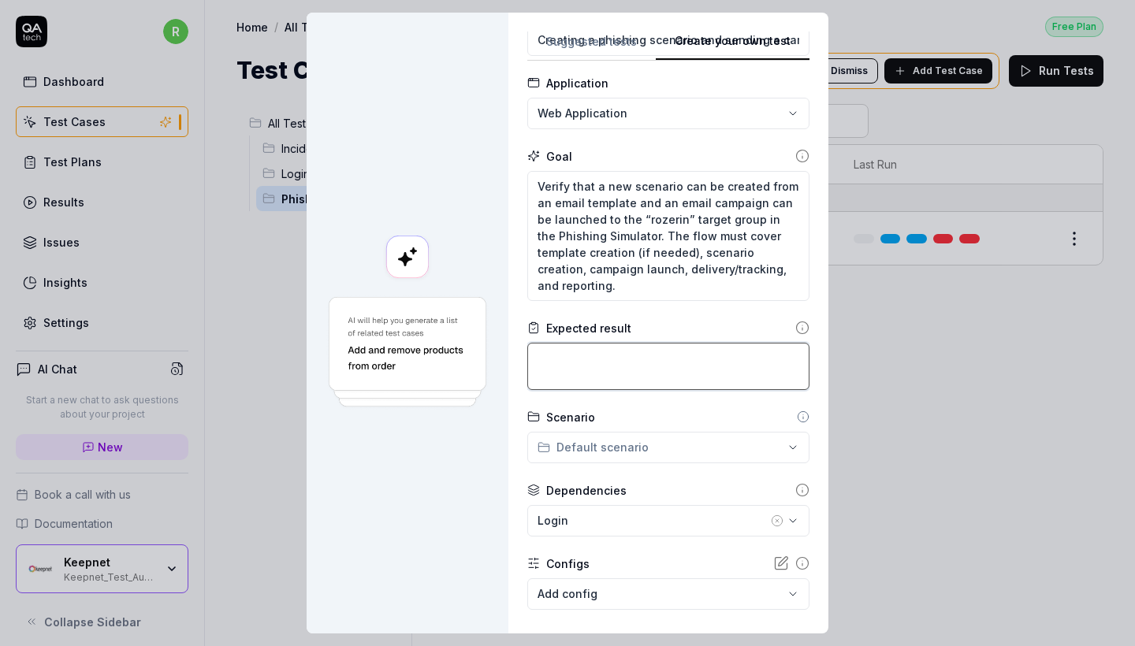
click at [636, 356] on textarea at bounding box center [668, 366] width 282 height 47
paste textarea "Steps: Design a new email template within the Quishing Simulator. Use the creat…"
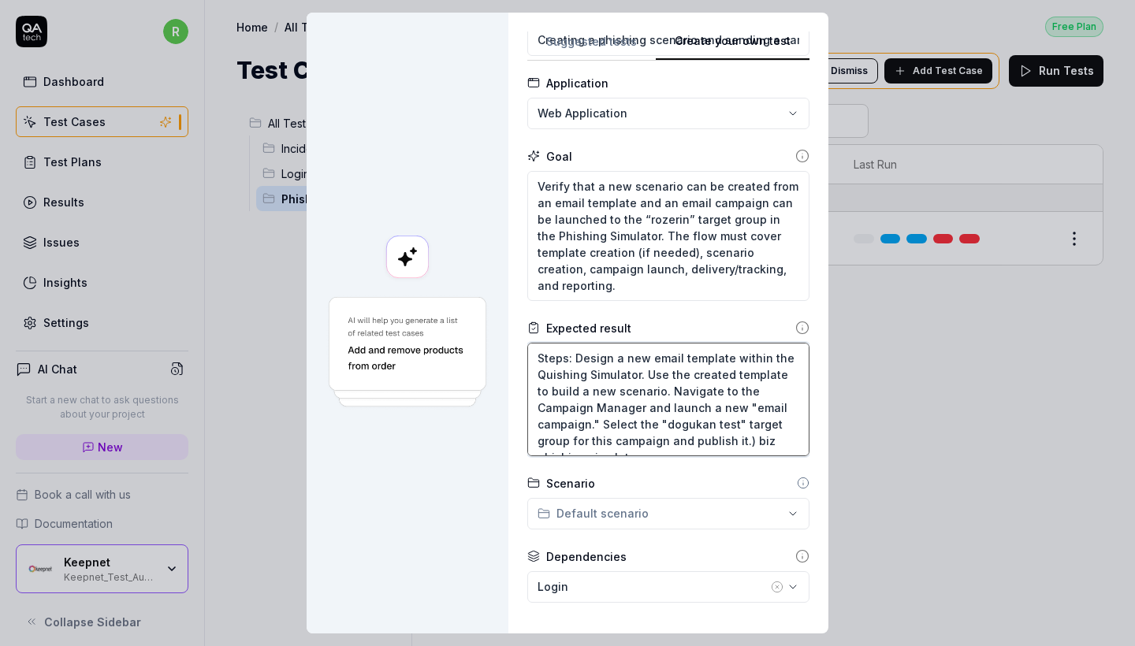
scroll to position [0, 0]
drag, startPoint x: 579, startPoint y: 356, endPoint x: 649, endPoint y: 372, distance: 71.1
click at [649, 372] on textarea "Steps: Design a new email template within the Quishing Simulator. Use the creat…" at bounding box center [668, 400] width 282 height 114
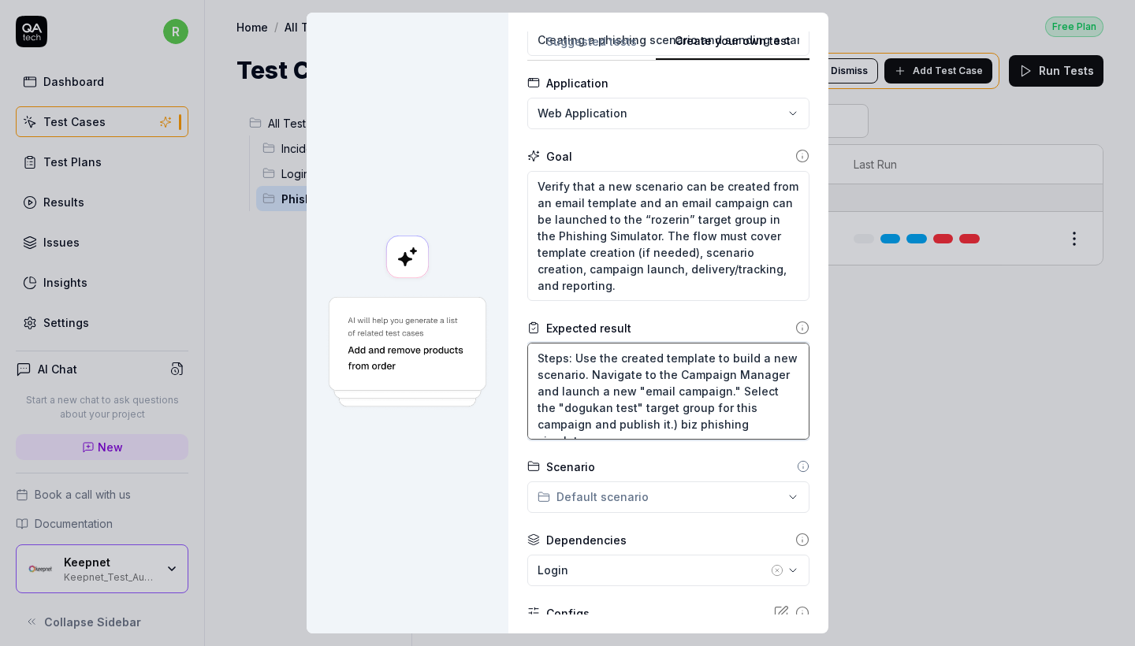
click at [673, 392] on textarea "Steps: Use the created template to build a new scenario. Navigate to the Campai…" at bounding box center [668, 391] width 282 height 97
click at [644, 393] on textarea "Steps: Use the created template to build a new scenario. Navigate to the Campai…" at bounding box center [668, 391] width 282 height 97
drag, startPoint x: 618, startPoint y: 408, endPoint x: 552, endPoint y: 408, distance: 66.2
click at [552, 408] on textarea "Steps: Use the created template to build a new scenario. Navigate to the Campai…" at bounding box center [668, 391] width 282 height 97
drag, startPoint x: 552, startPoint y: 408, endPoint x: 699, endPoint y: 417, distance: 147.7
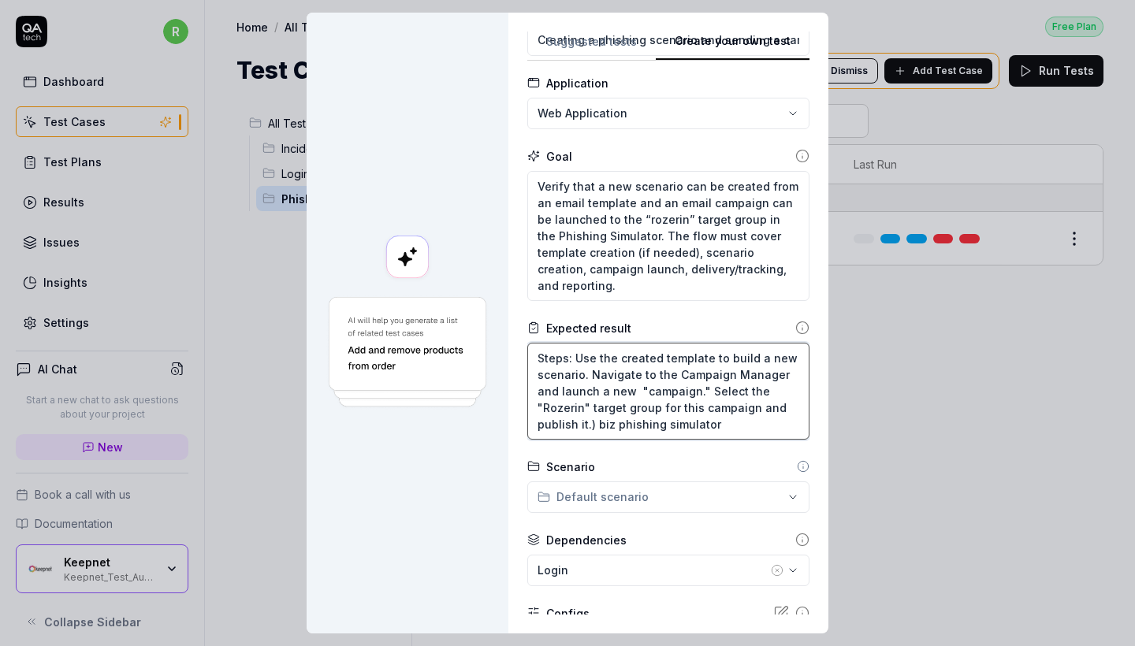
click at [699, 417] on textarea "Steps: Use the created template to build a new scenario. Navigate to the Campai…" at bounding box center [668, 391] width 282 height 97
drag, startPoint x: 594, startPoint y: 425, endPoint x: 773, endPoint y: 425, distance: 178.2
click at [773, 425] on textarea "Steps: Use the created template to build a new scenario. Navigate to the Campai…" at bounding box center [668, 391] width 282 height 97
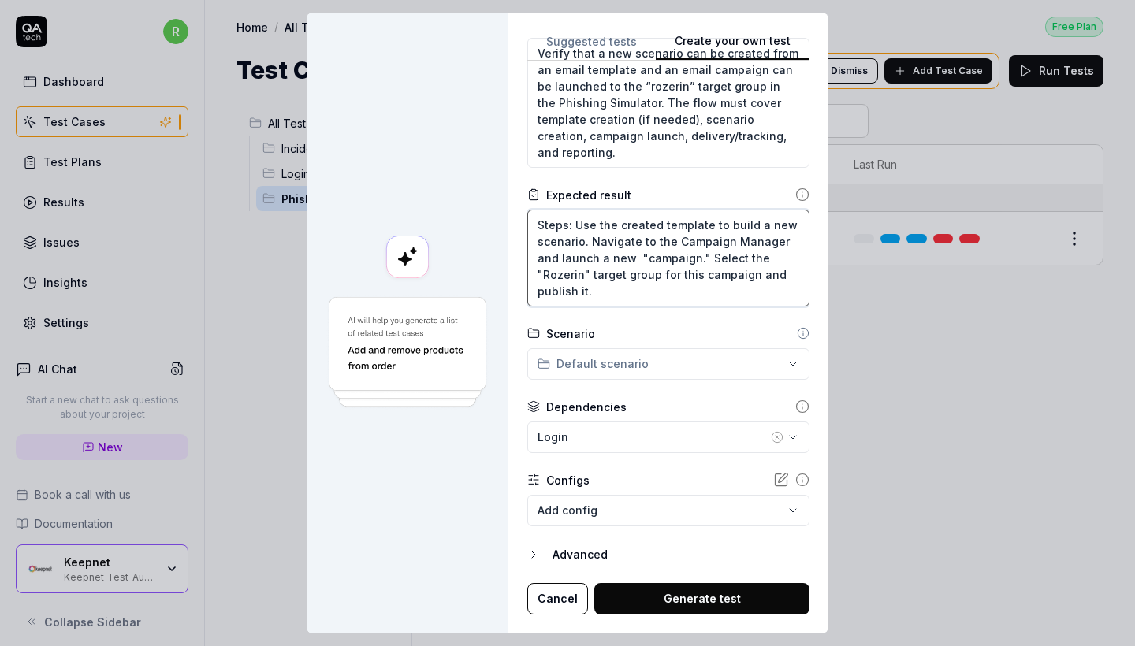
scroll to position [210, 0]
type textarea "Steps: Use the created template to build a new scenario. Navigate to the Campai…"
click at [687, 438] on div "Login" at bounding box center [653, 438] width 230 height 17
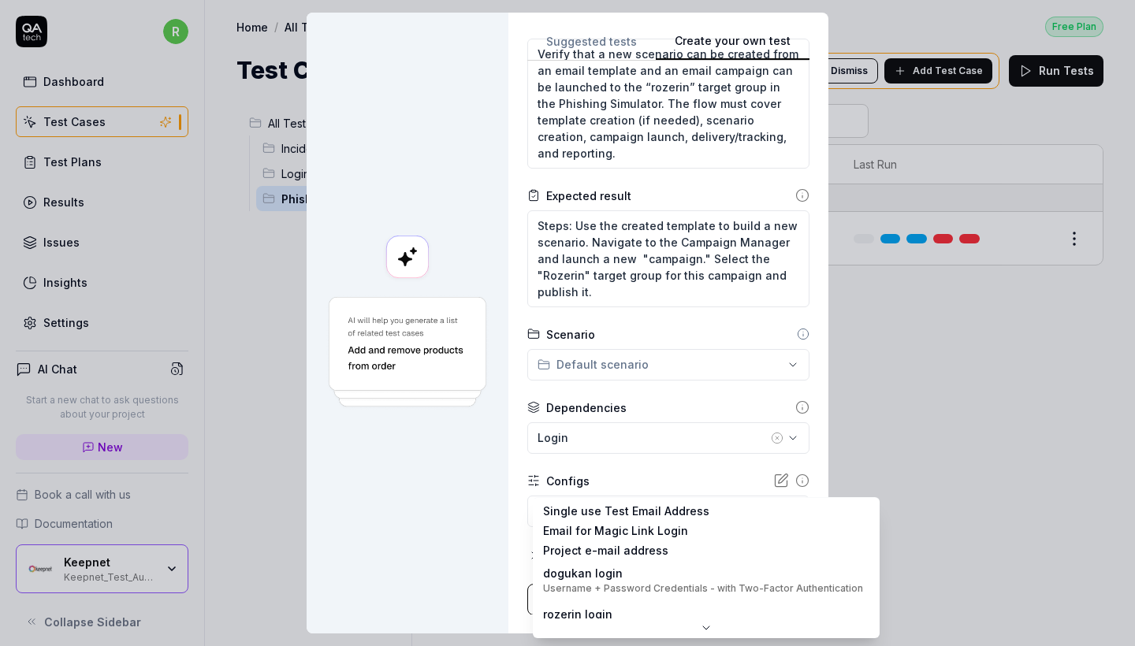
click at [667, 497] on div "**********" at bounding box center [567, 323] width 1135 height 646
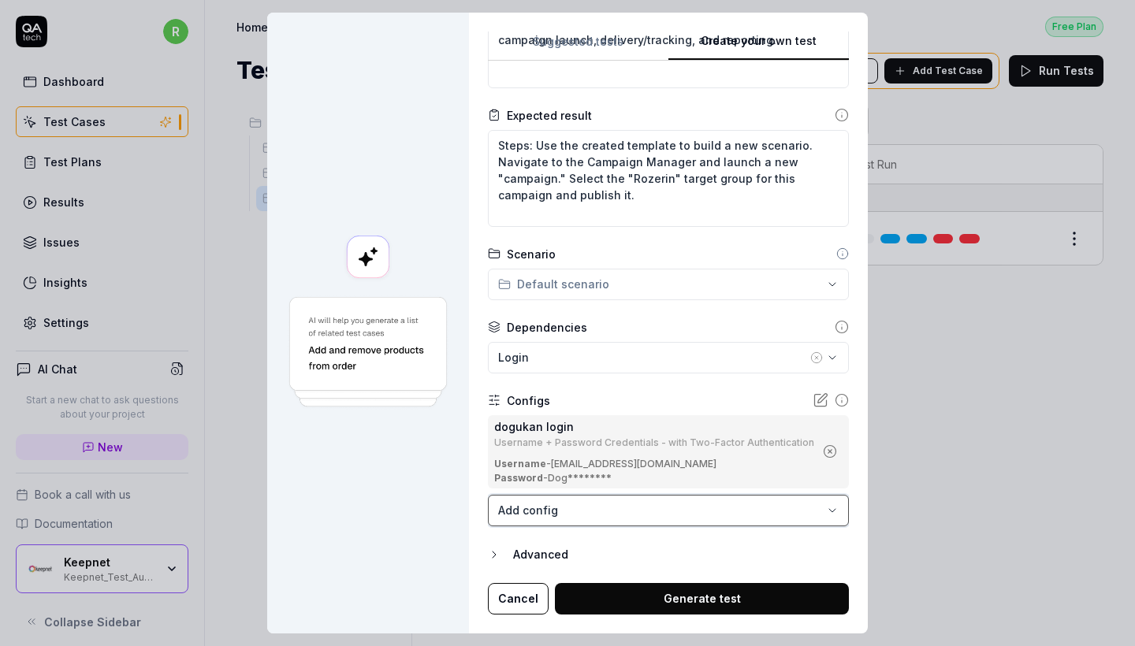
scroll to position [290, 0]
click at [642, 594] on button "Generate test" at bounding box center [702, 600] width 294 height 32
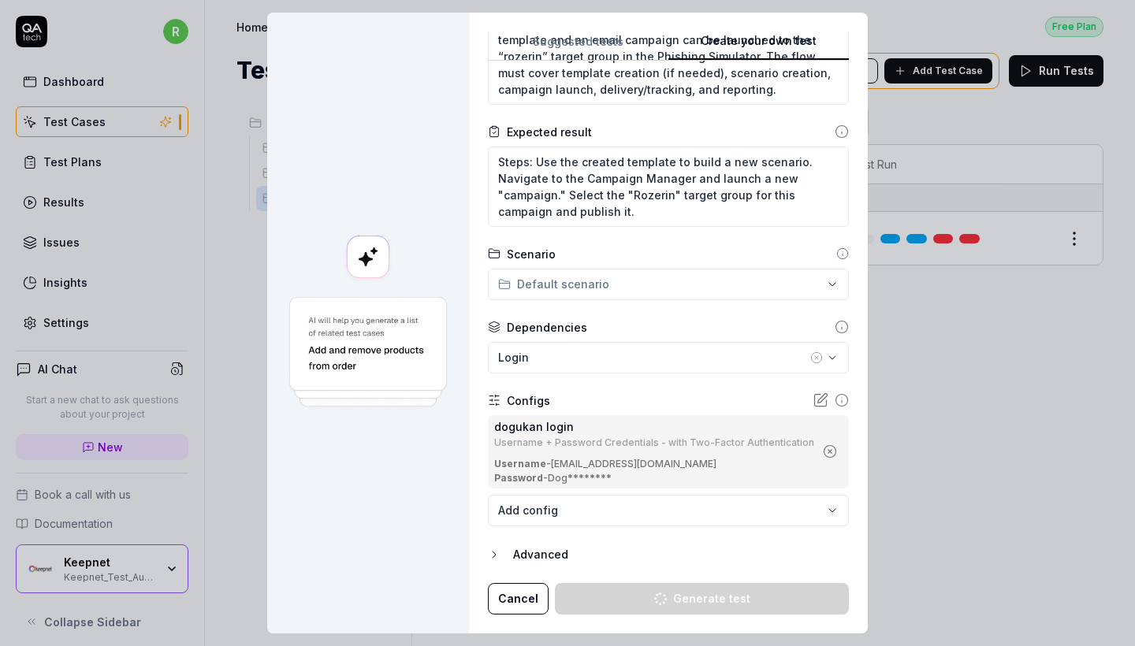
scroll to position [240, 0]
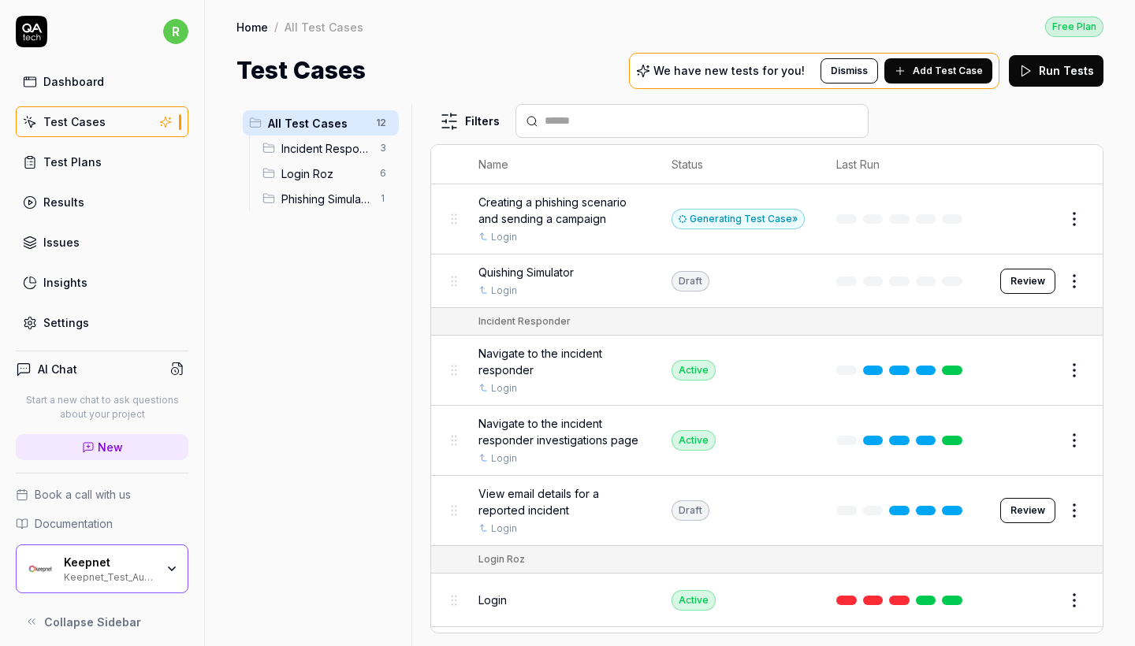
click at [754, 222] on div "Generating Test Case »" at bounding box center [738, 219] width 133 height 20
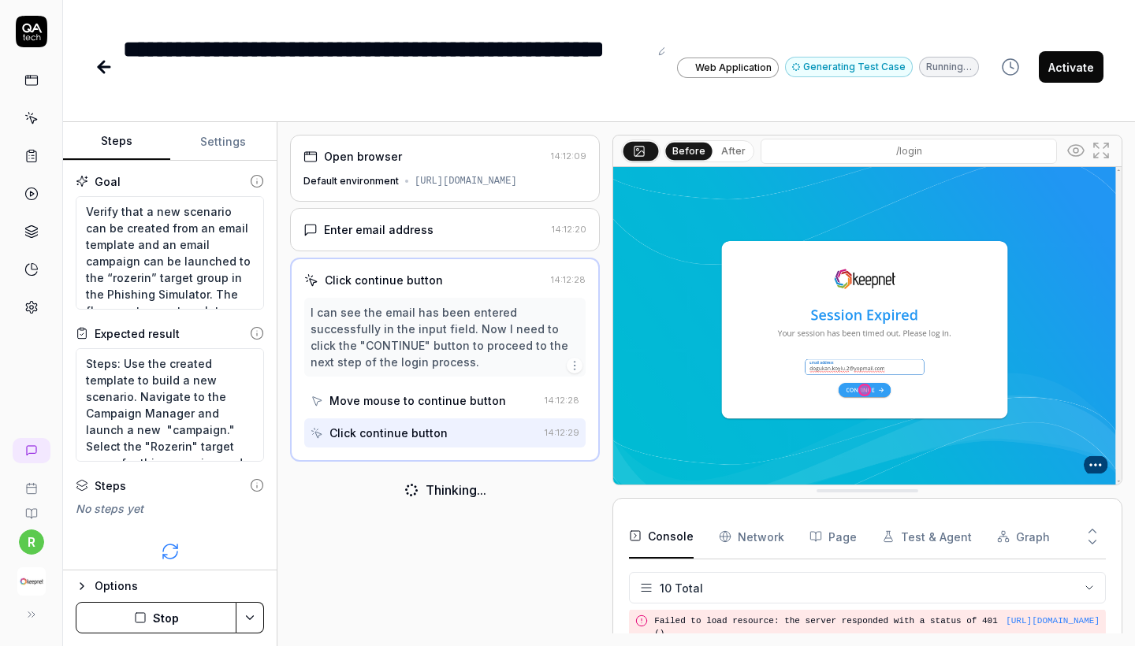
click at [408, 2] on div "**********" at bounding box center [599, 51] width 1072 height 102
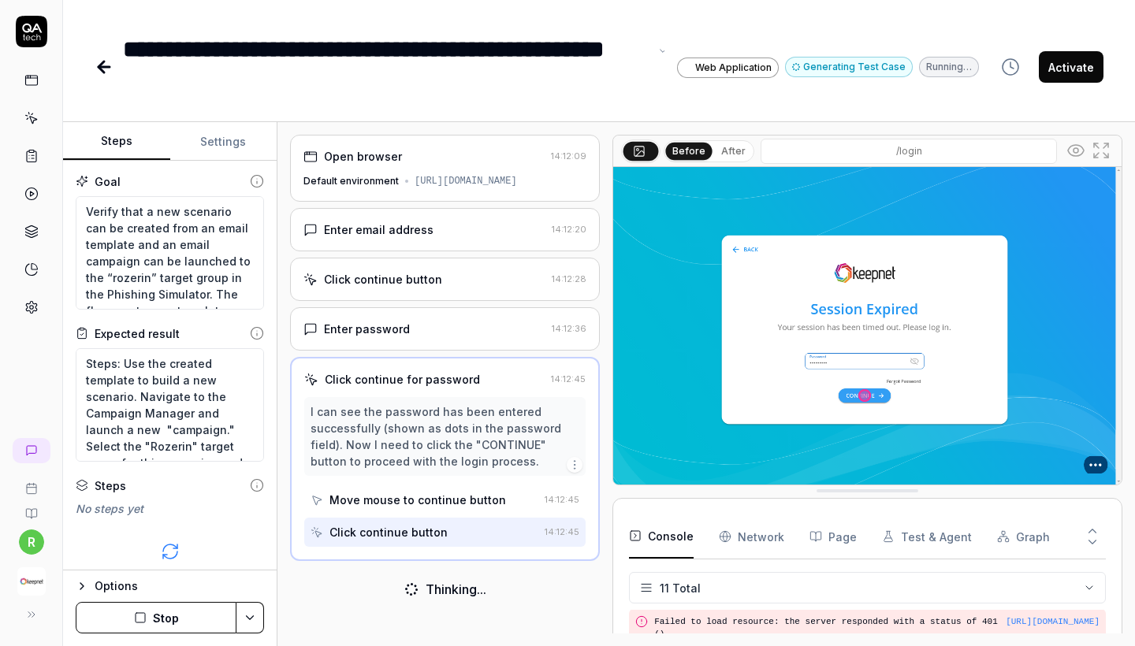
click at [679, 105] on div "**********" at bounding box center [599, 323] width 1072 height 646
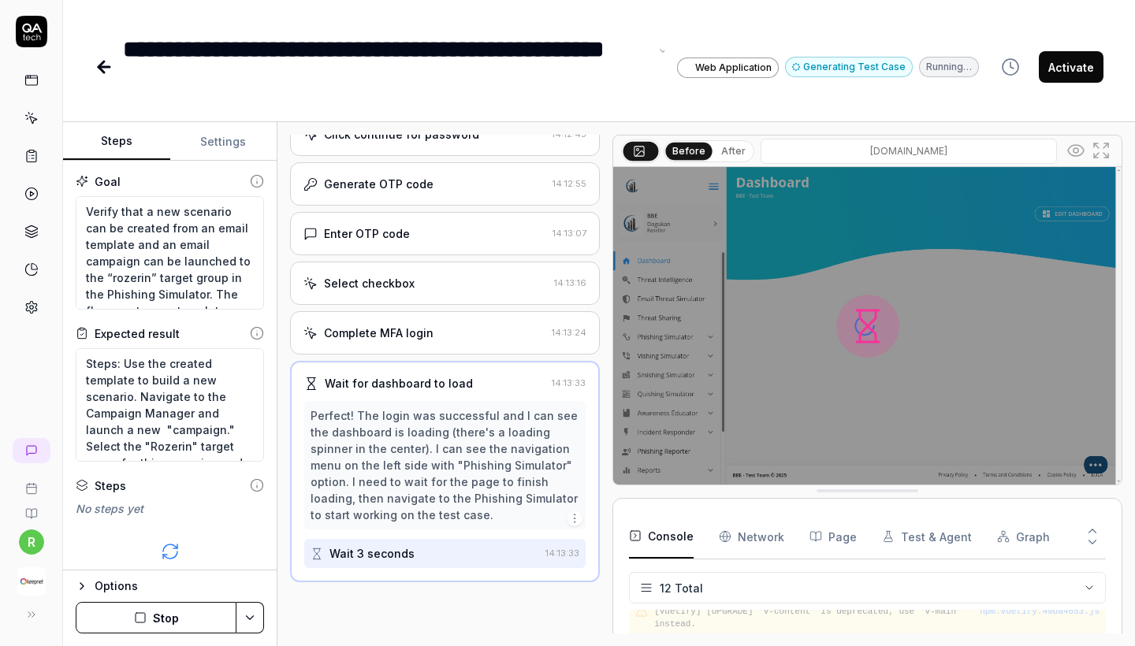
scroll to position [258, 0]
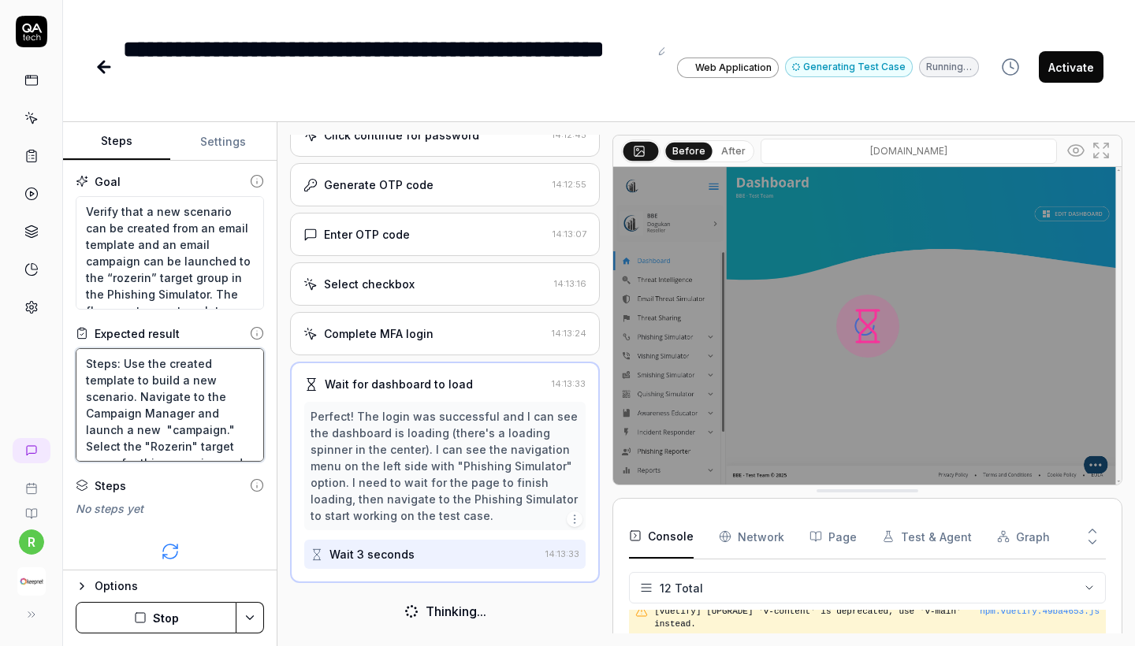
click at [188, 406] on textarea "Steps: Use the created template to build a new scenario. Navigate to the Campai…" at bounding box center [170, 405] width 188 height 114
drag, startPoint x: 215, startPoint y: 445, endPoint x: 62, endPoint y: 336, distance: 188.1
click at [62, 336] on div "**********" at bounding box center [567, 323] width 1135 height 646
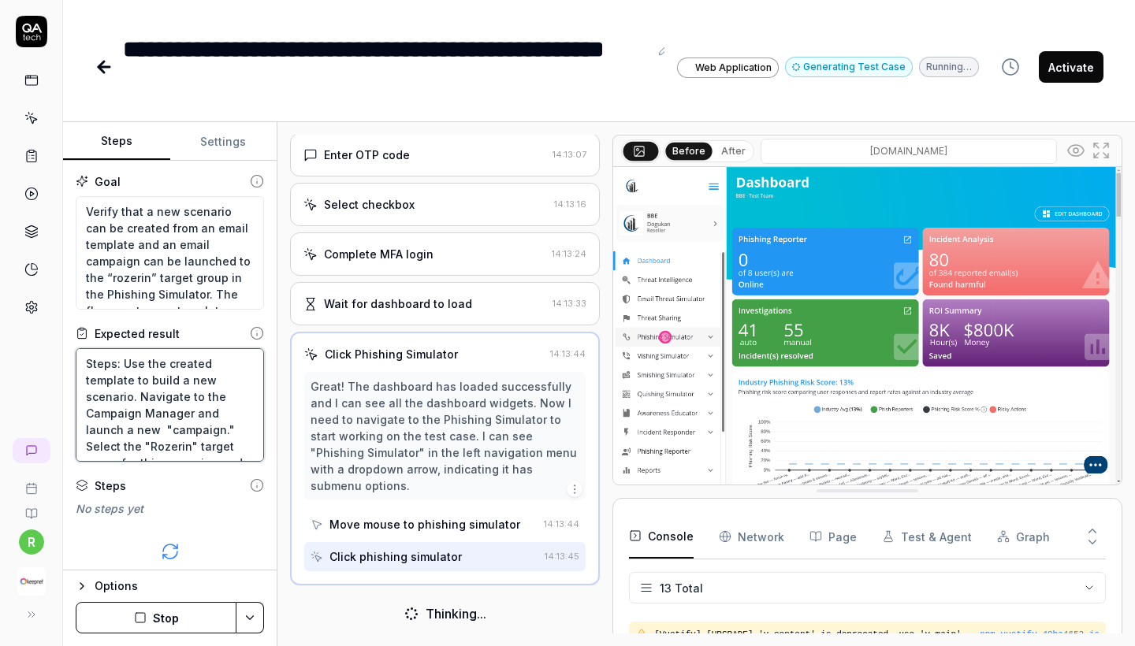
scroll to position [950, 0]
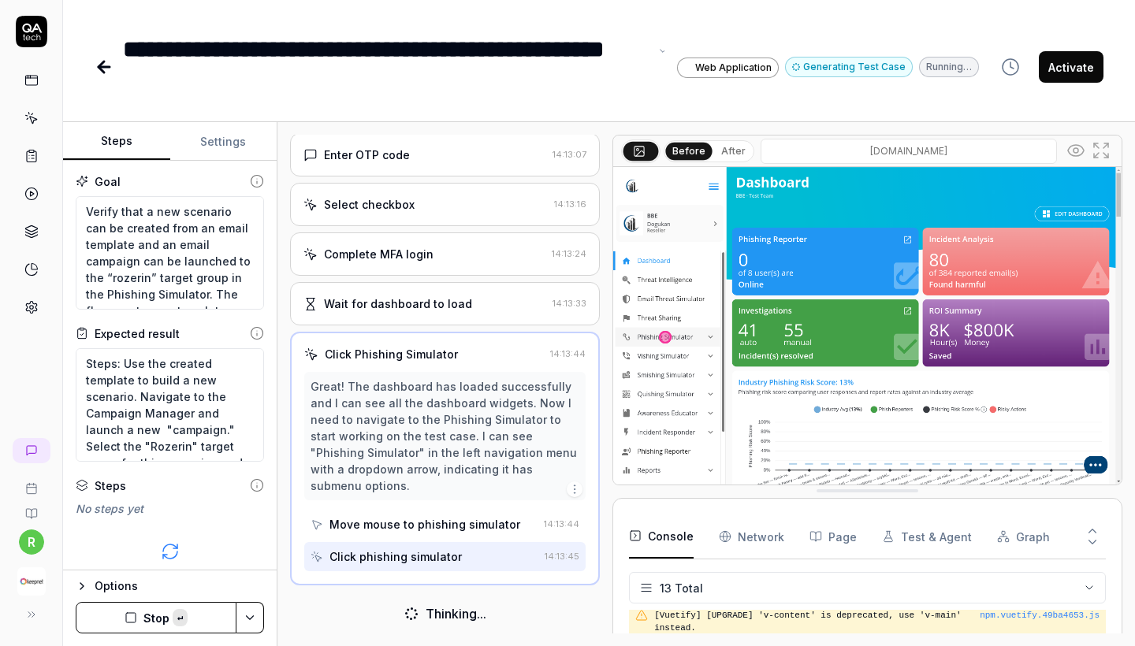
drag, startPoint x: 255, startPoint y: 88, endPoint x: 129, endPoint y: 49, distance: 132.1
click at [129, 49] on div "**********" at bounding box center [386, 67] width 526 height 71
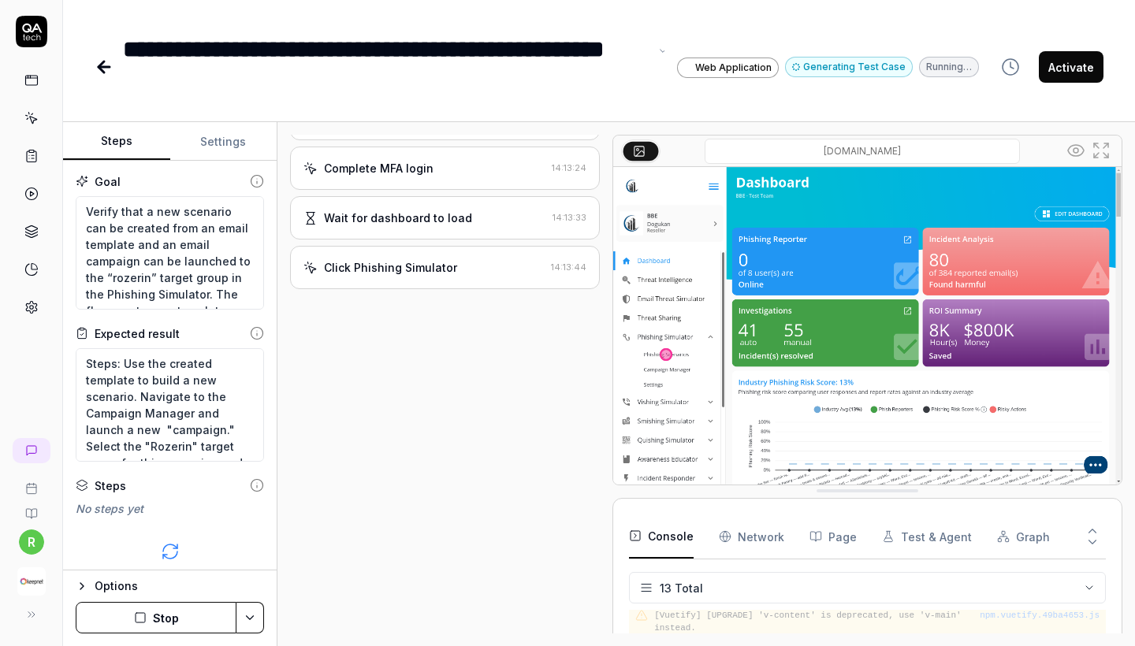
scroll to position [422, 0]
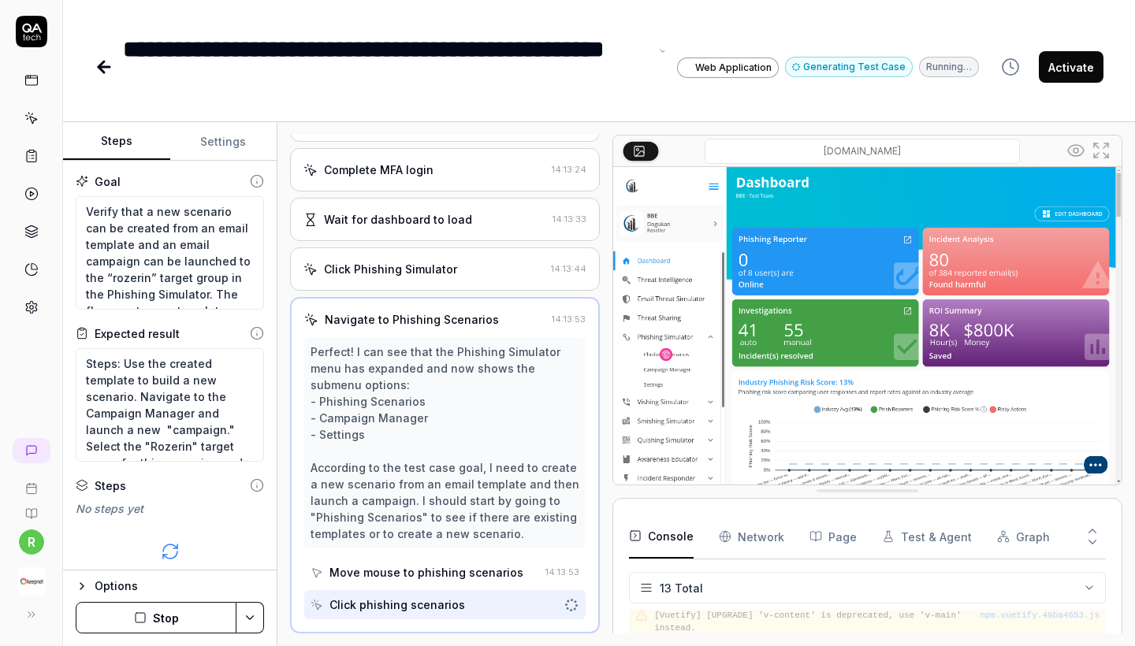
click at [124, 47] on div "**********" at bounding box center [386, 67] width 526 height 71
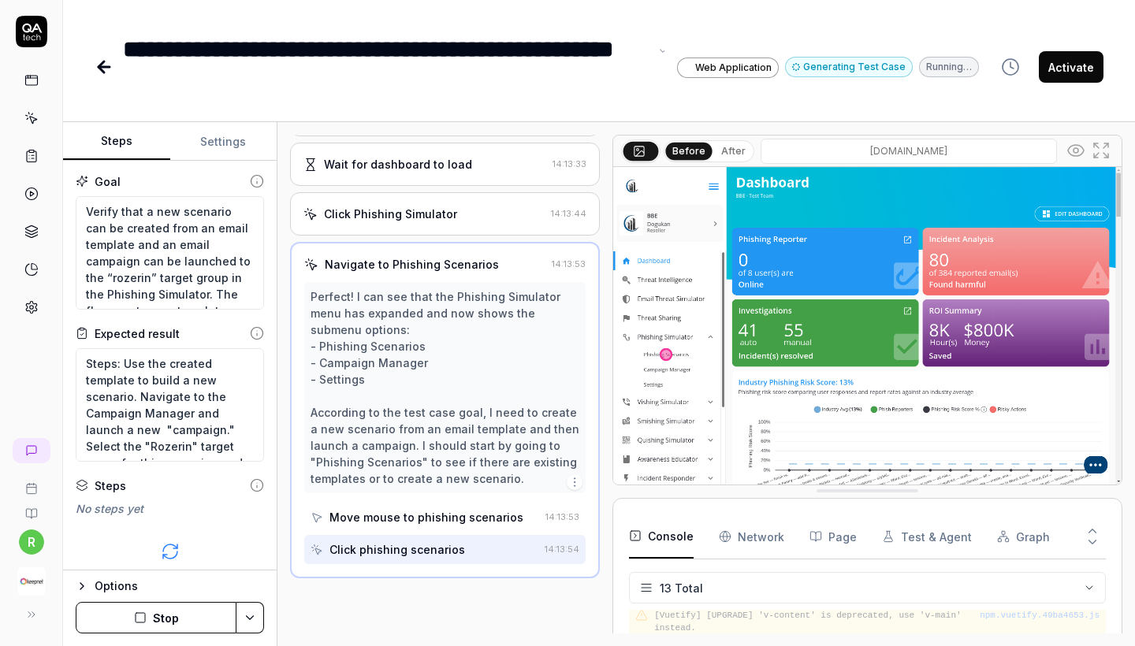
scroll to position [472, 0]
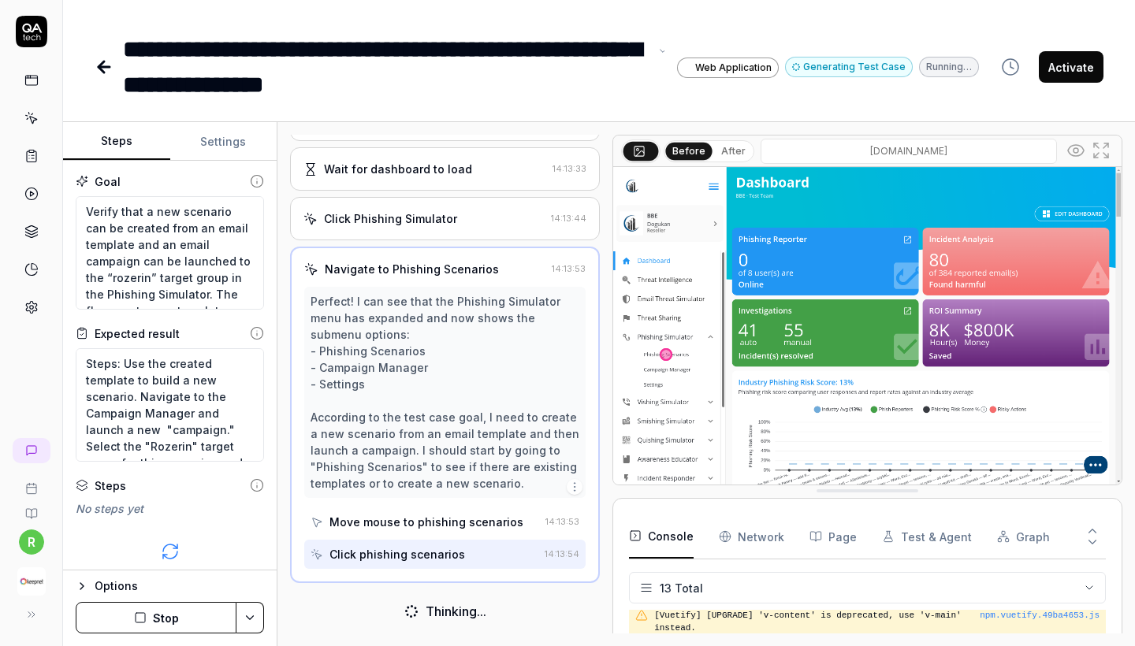
click at [367, 45] on div "**********" at bounding box center [386, 67] width 526 height 71
click at [490, 47] on div "**********" at bounding box center [386, 67] width 526 height 71
click at [132, 91] on div "**********" at bounding box center [386, 67] width 526 height 71
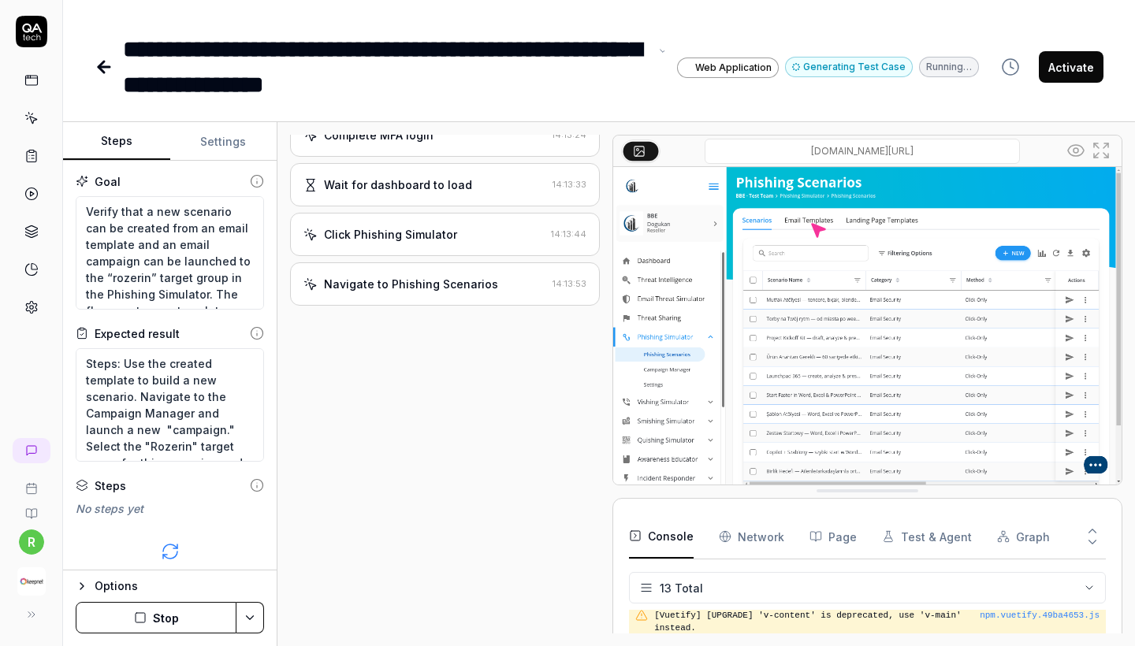
scroll to position [456, 0]
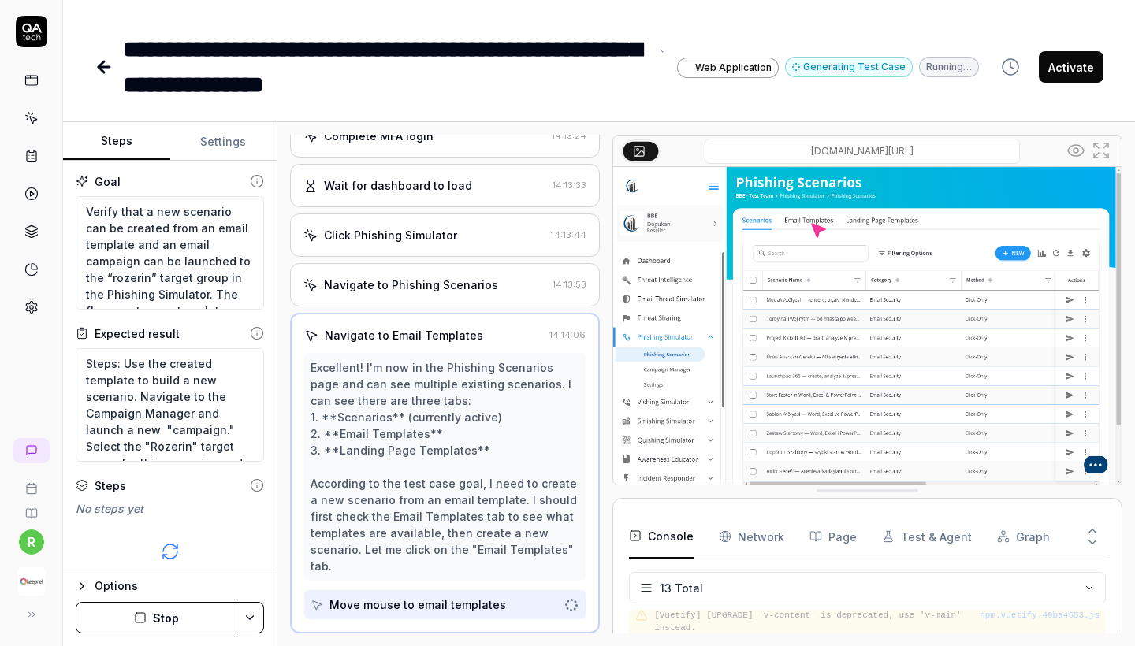
click at [293, 84] on div "**********" at bounding box center [386, 67] width 526 height 71
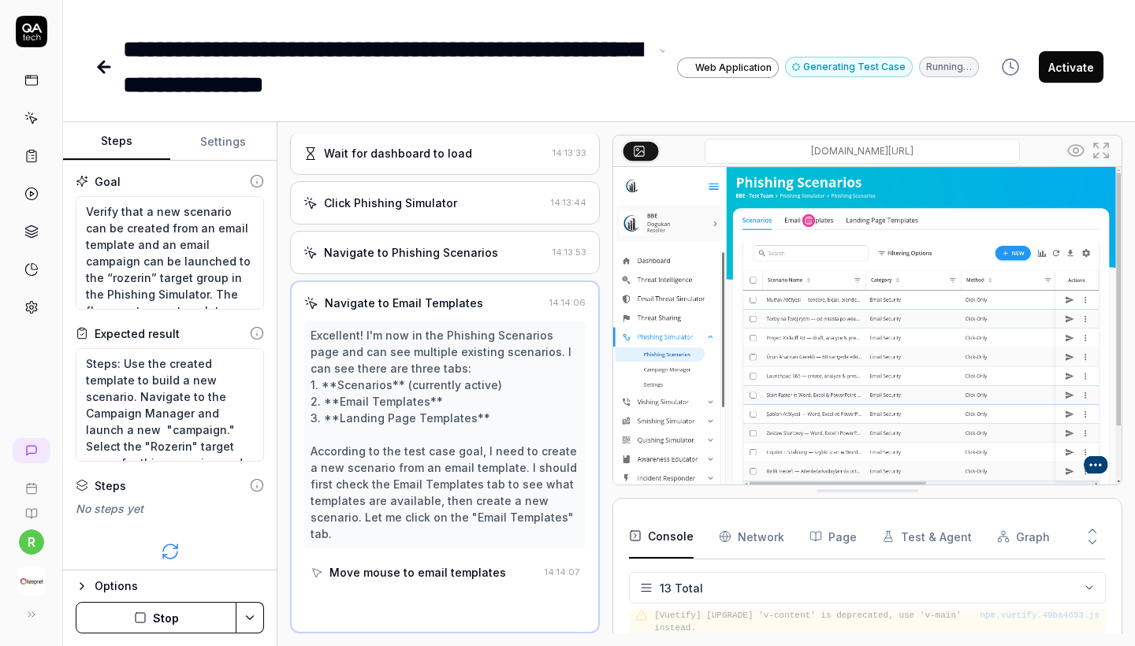
click at [417, 87] on div "**********" at bounding box center [386, 67] width 526 height 71
click at [349, 48] on div "**********" at bounding box center [386, 67] width 526 height 71
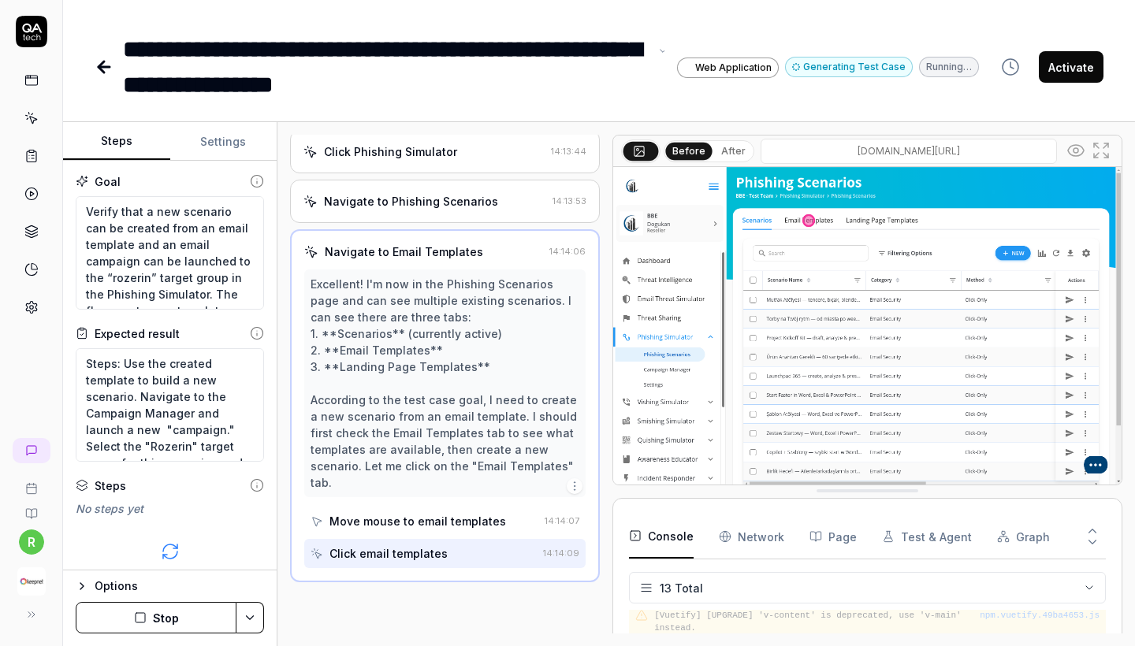
scroll to position [538, 0]
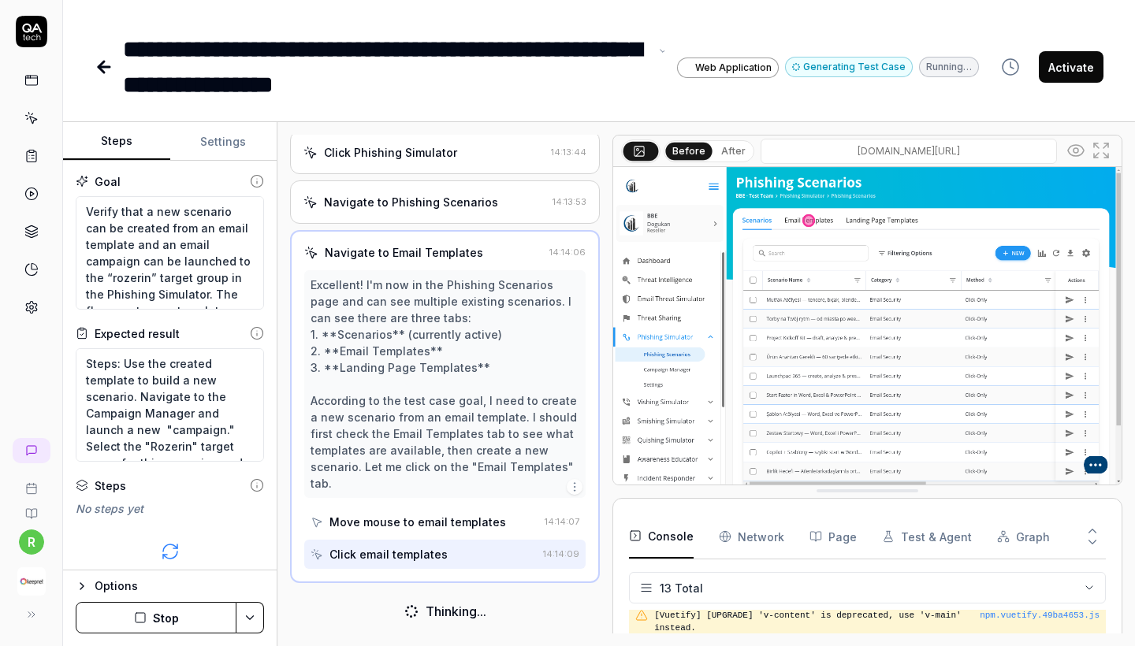
click at [341, 45] on div "**********" at bounding box center [386, 67] width 526 height 71
click at [553, 87] on div "**********" at bounding box center [386, 67] width 526 height 71
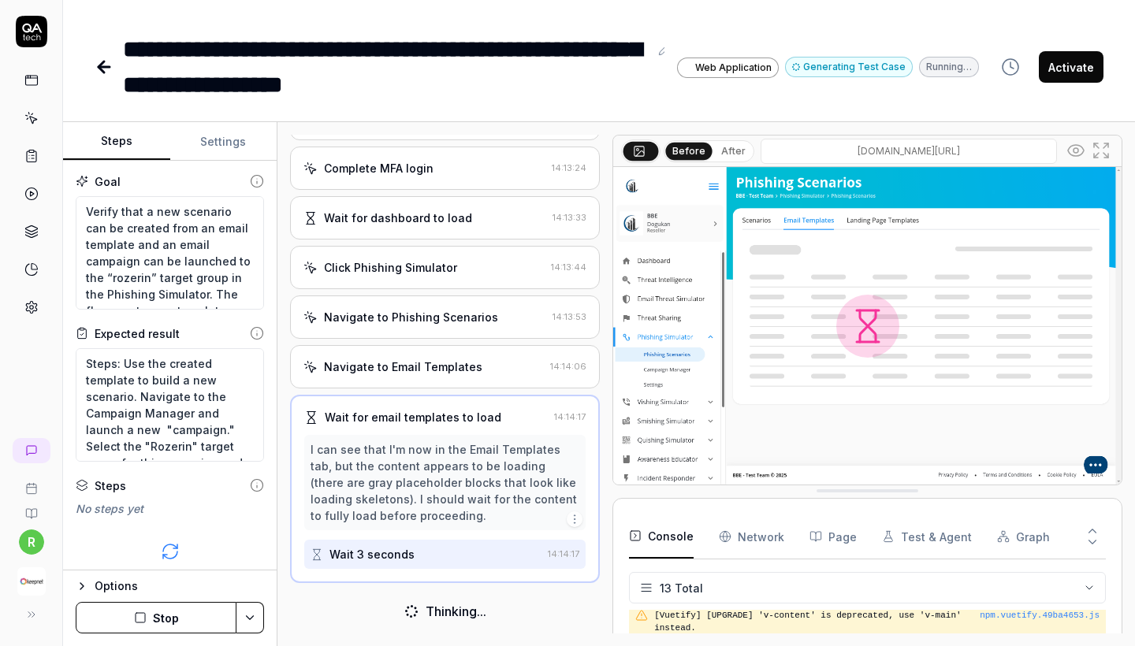
scroll to position [0, 0]
drag, startPoint x: 123, startPoint y: 363, endPoint x: 210, endPoint y: 365, distance: 87.5
click at [211, 365] on textarea "Steps: Use the created template to build a new scenario. Navigate to the Campai…" at bounding box center [170, 405] width 188 height 114
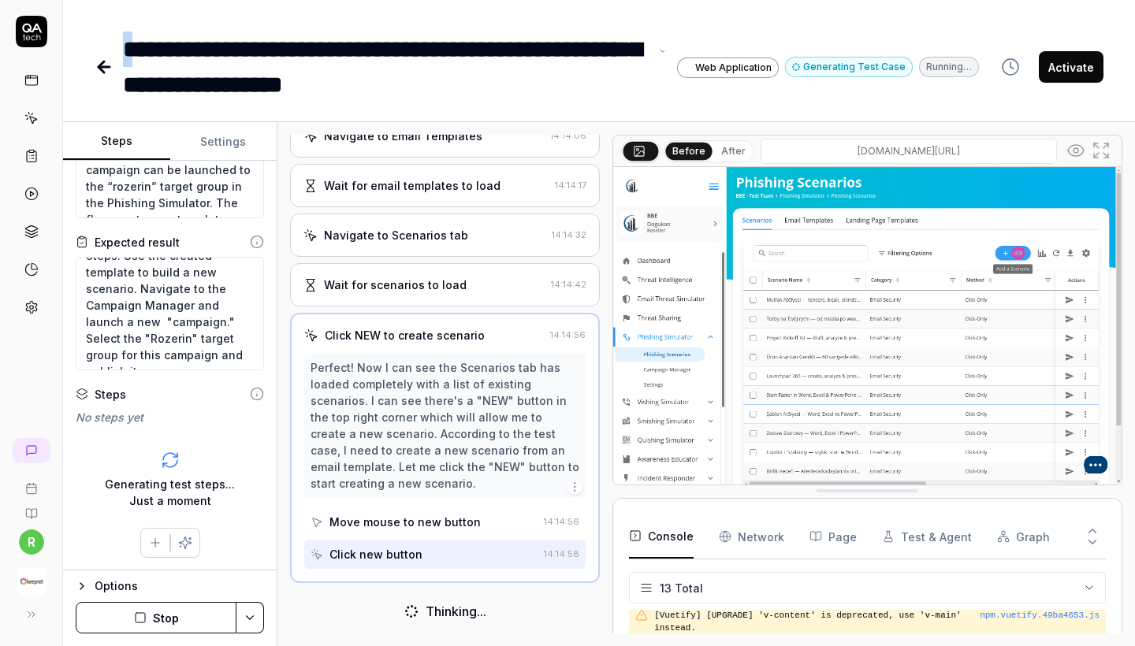
scroll to position [654, 0]
drag, startPoint x: 546, startPoint y: 94, endPoint x: 121, endPoint y: 47, distance: 427.5
click at [121, 47] on div "**********" at bounding box center [537, 67] width 884 height 71
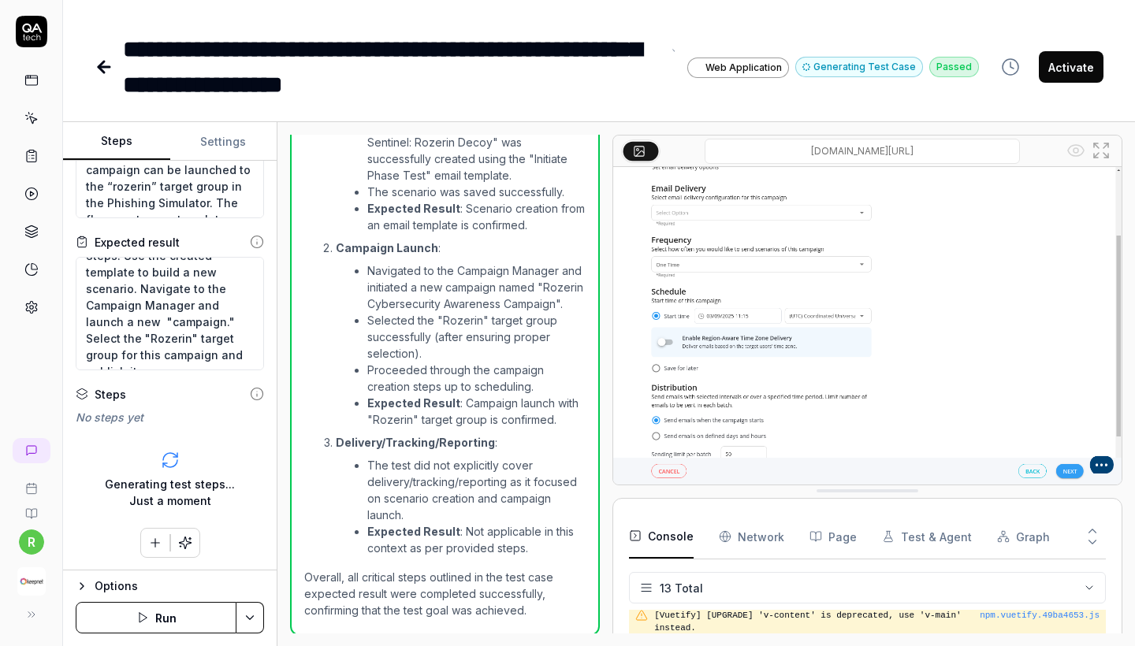
scroll to position [2, 0]
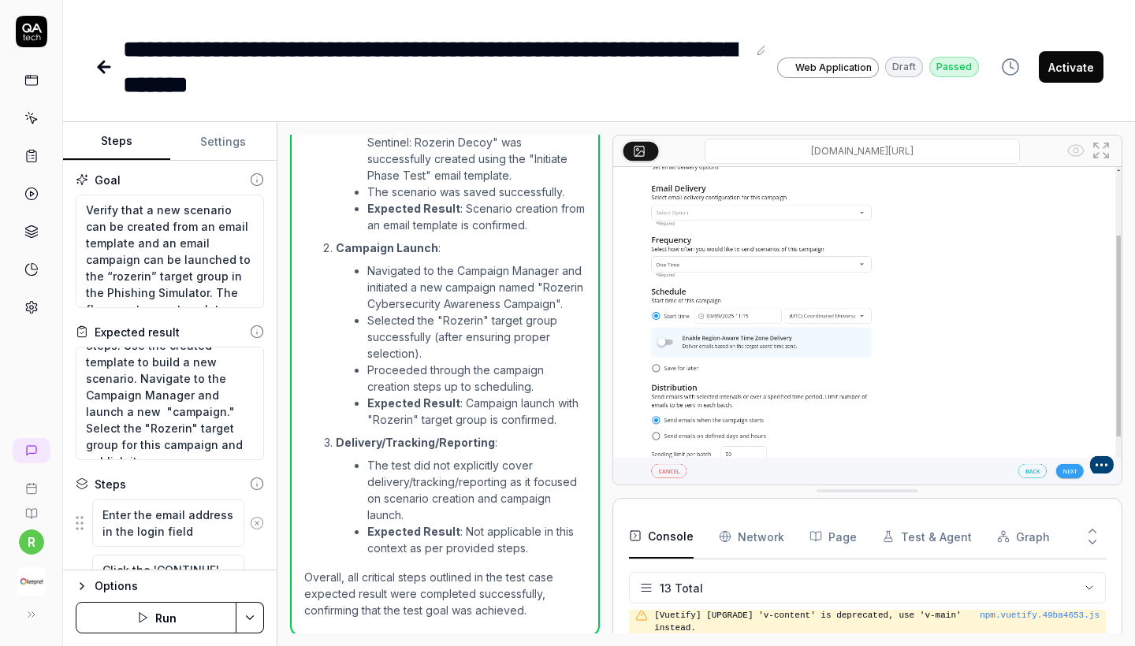
click at [1073, 474] on img at bounding box center [867, 326] width 508 height 318
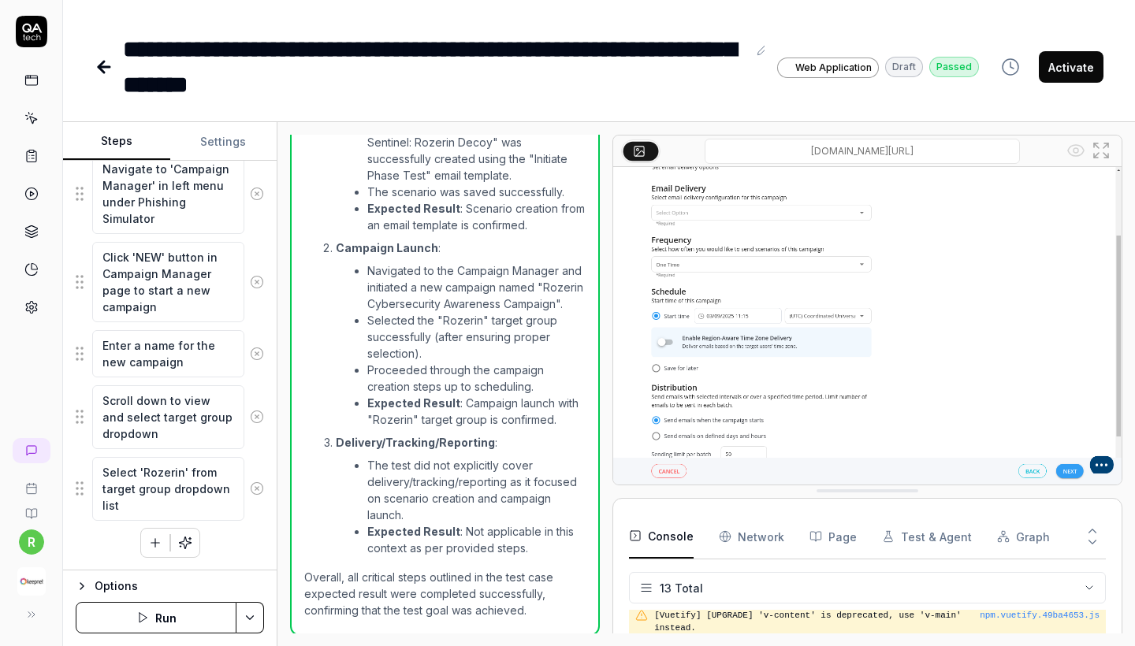
scroll to position [1937, 0]
click at [154, 534] on button "button" at bounding box center [155, 543] width 28 height 28
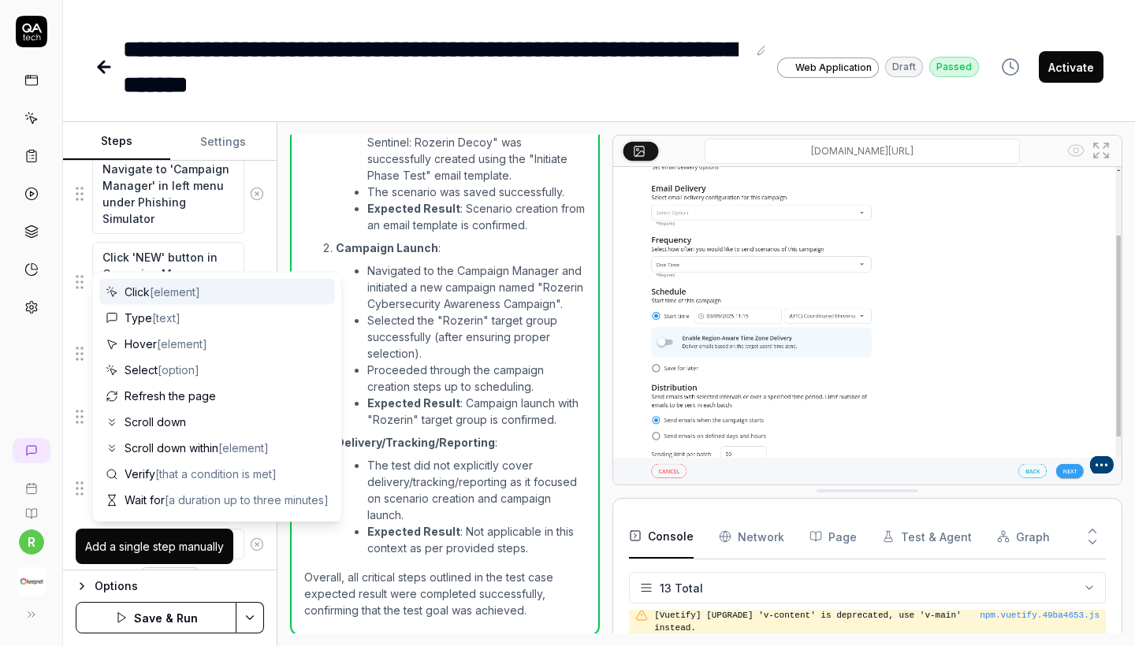
click at [156, 572] on div "Options Save & Run" at bounding box center [170, 608] width 214 height 76
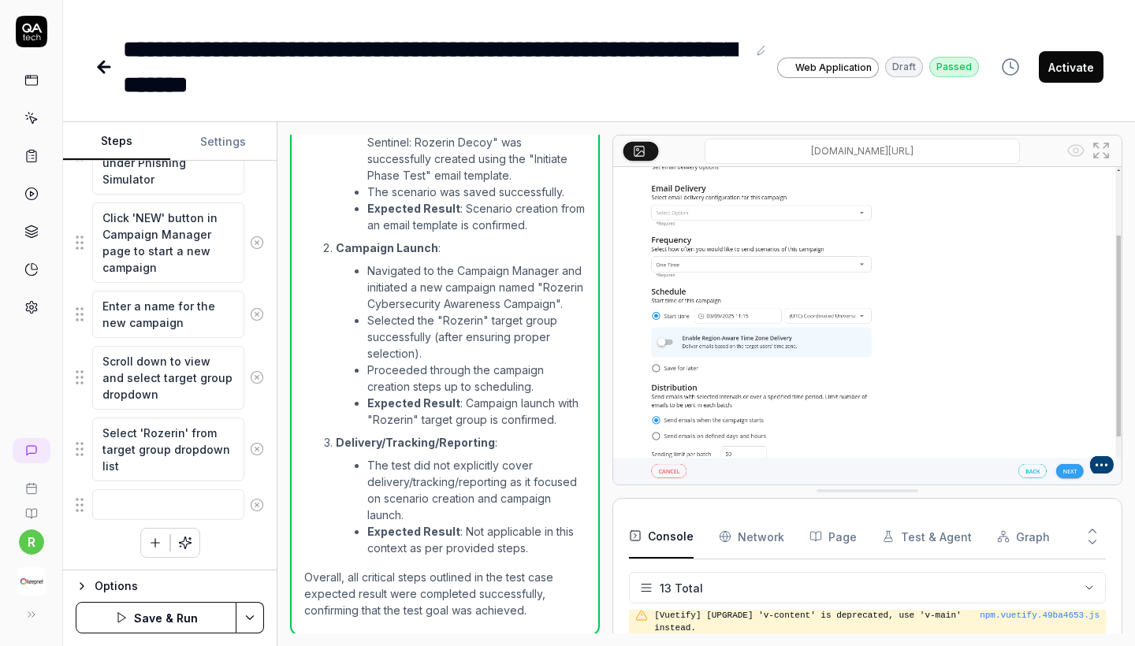
scroll to position [0, 0]
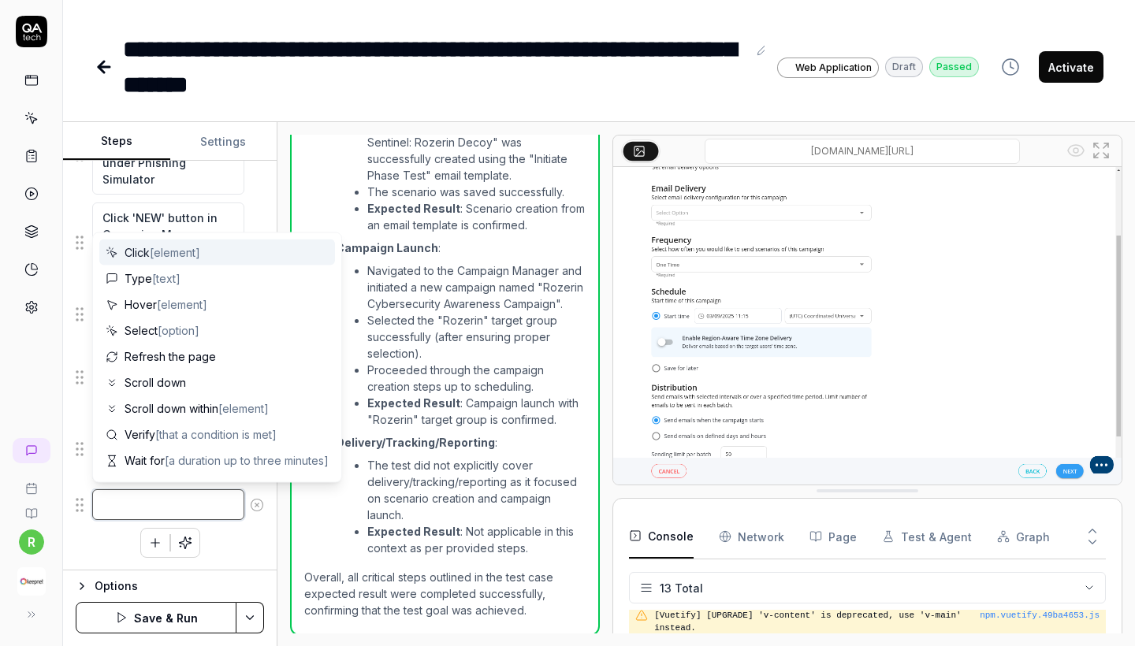
click at [201, 497] on textarea at bounding box center [168, 505] width 152 height 31
click at [515, 531] on li "Expected Result : Not applicable in this context as per provided steps." at bounding box center [476, 539] width 218 height 33
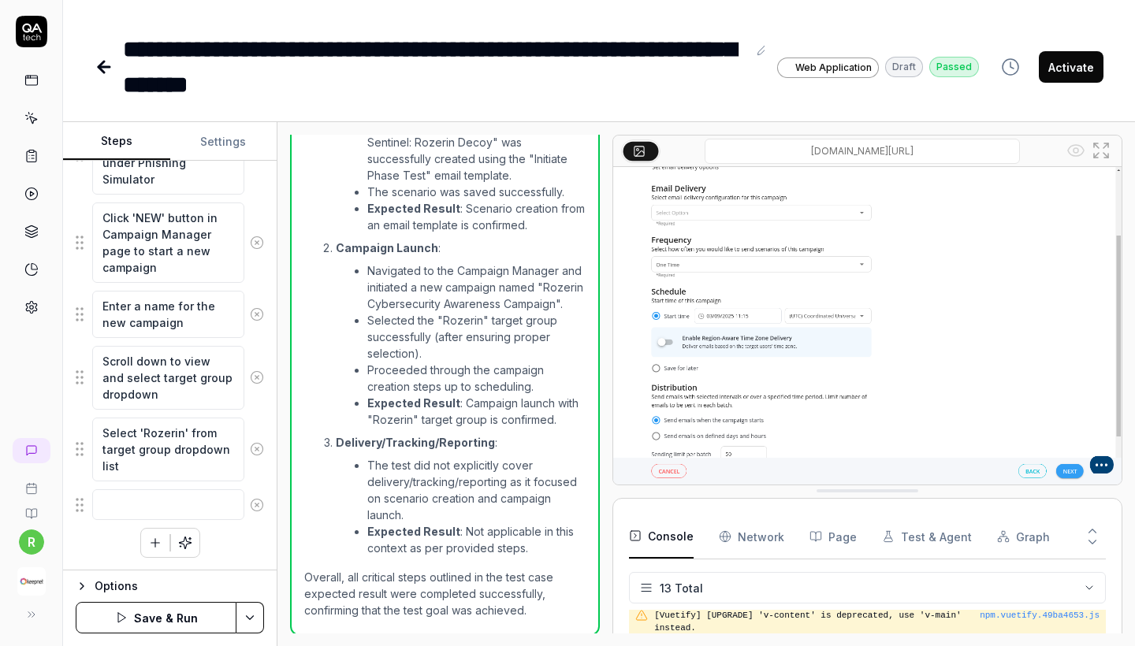
click at [691, 343] on img at bounding box center [867, 326] width 508 height 318
click at [853, 384] on img at bounding box center [867, 326] width 508 height 318
click at [178, 497] on textarea at bounding box center [168, 505] width 152 height 31
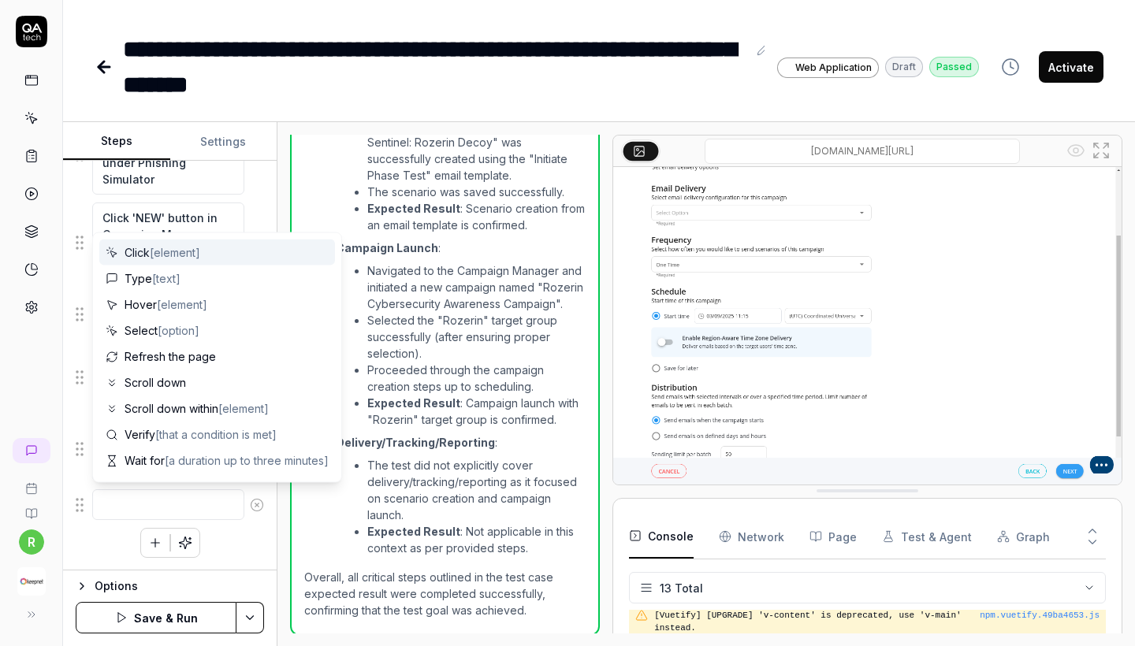
click at [162, 250] on span "[element]" at bounding box center [175, 252] width 50 height 13
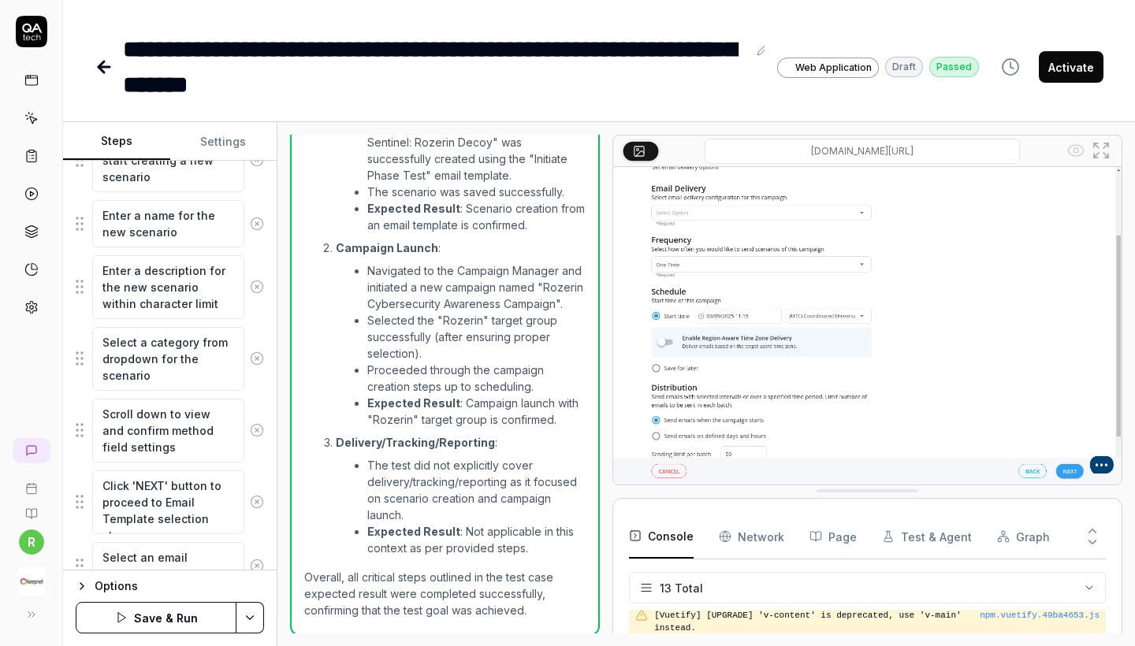
scroll to position [1145, 0]
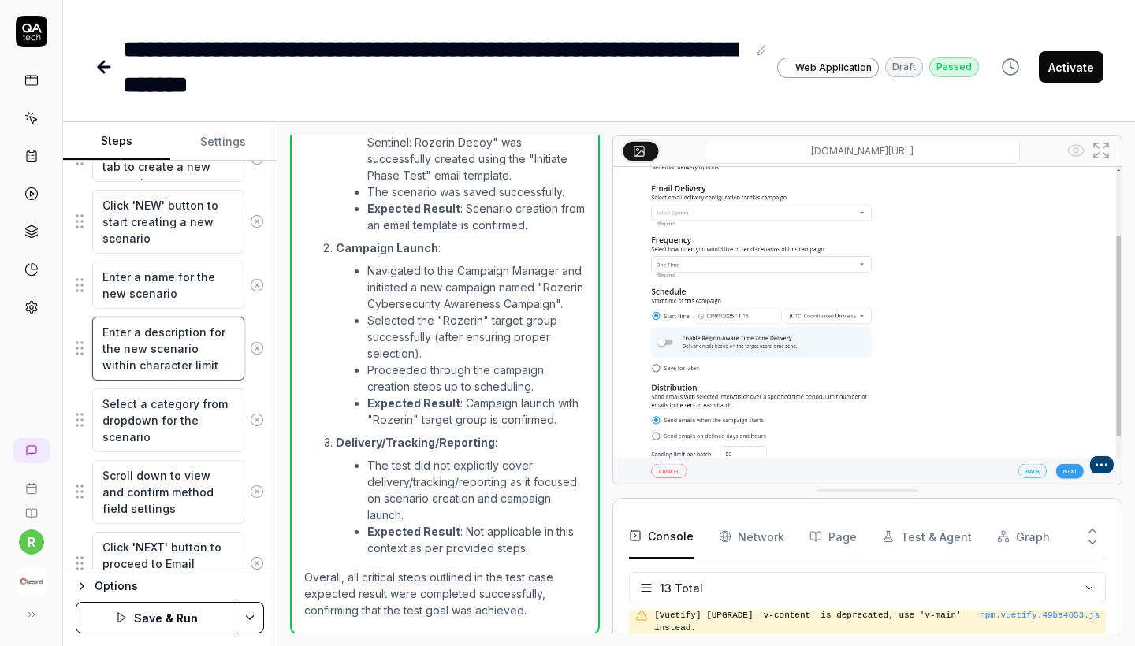
click at [121, 343] on textarea "Enter a description for the new scenario within character limit" at bounding box center [168, 349] width 152 height 64
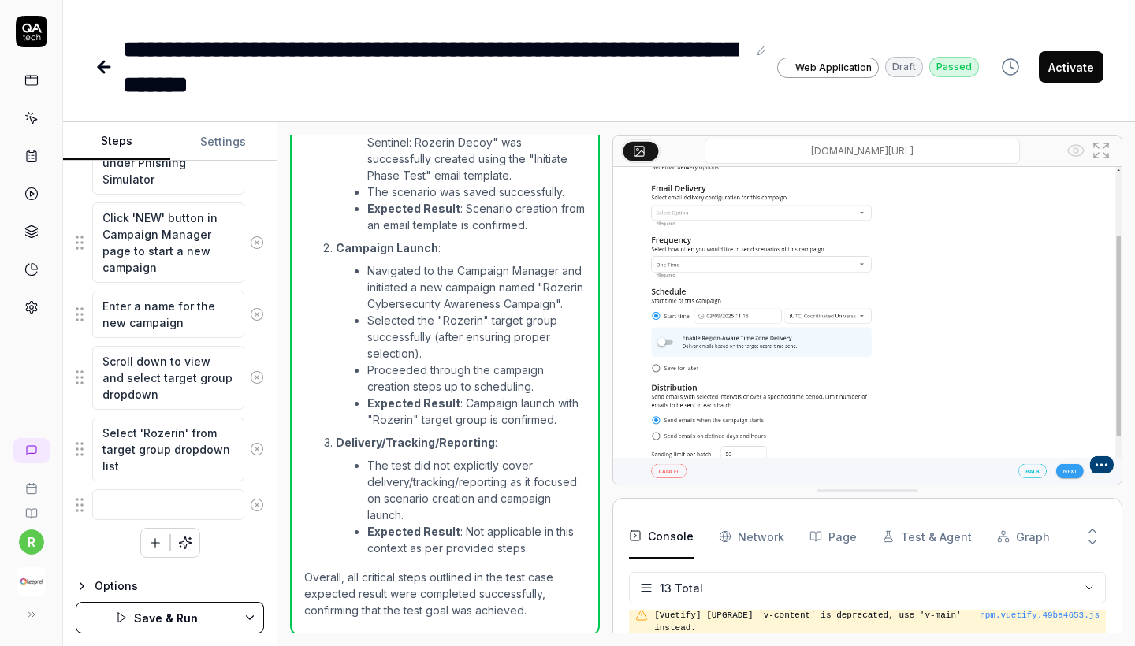
scroll to position [1976, 0]
click at [138, 501] on textarea at bounding box center [168, 505] width 152 height 31
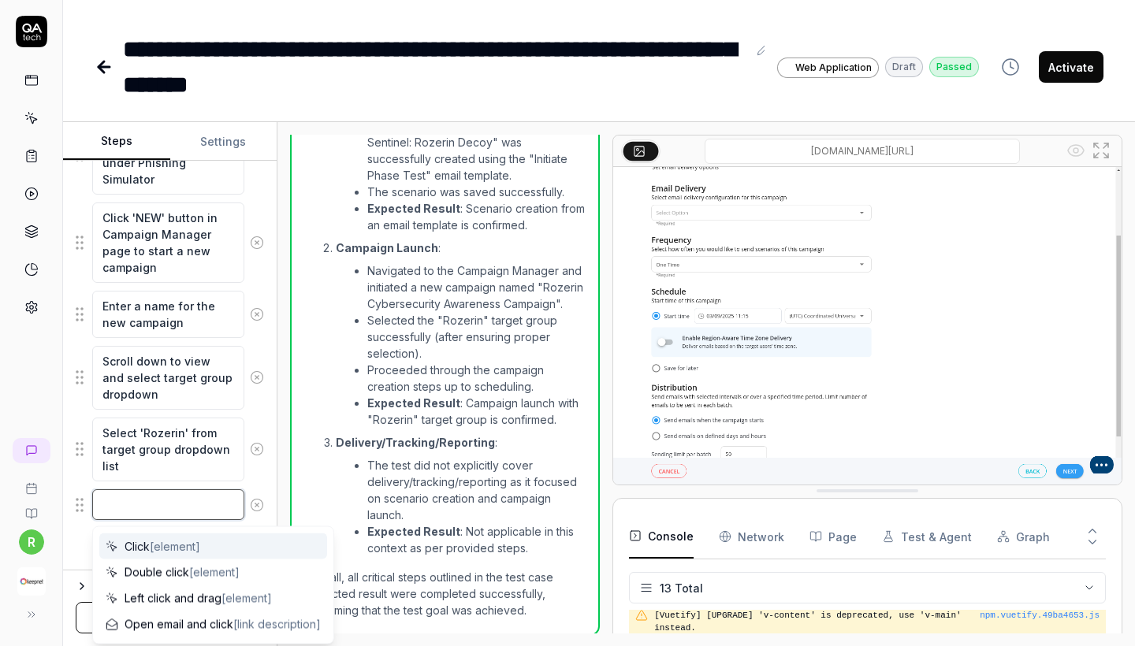
scroll to position [1957, 0]
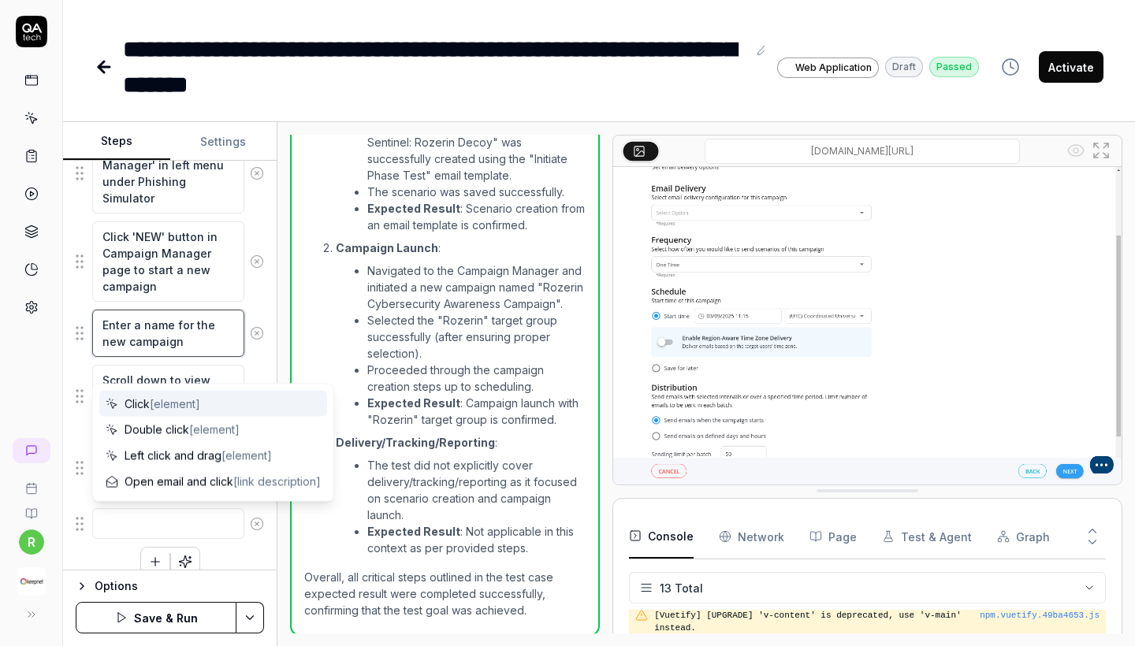
click at [150, 350] on textarea "Enter a name for the new campaign" at bounding box center [168, 333] width 152 height 47
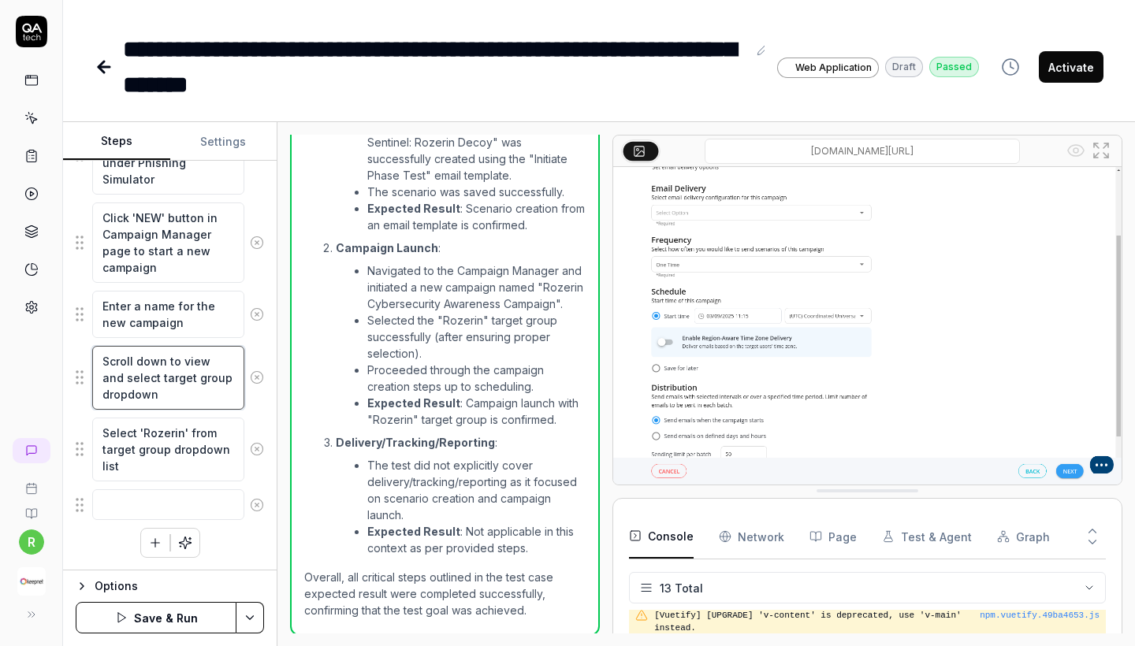
scroll to position [1976, 0]
click at [148, 385] on textarea "Scroll down to view and select target group dropdown" at bounding box center [168, 378] width 152 height 64
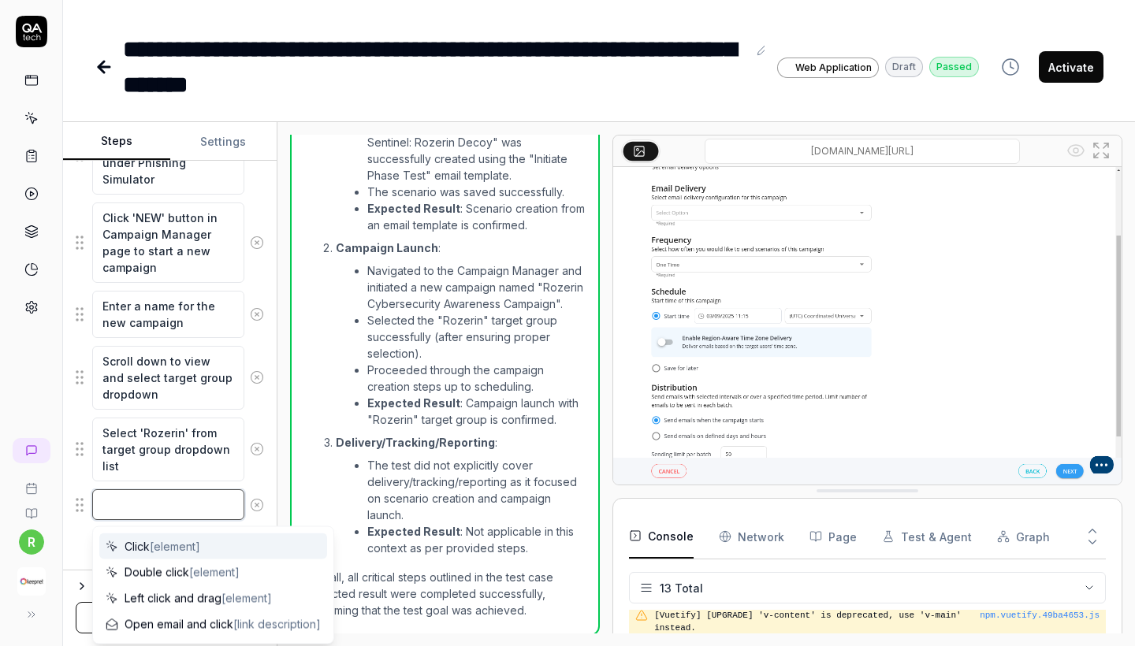
drag, startPoint x: 130, startPoint y: 501, endPoint x: 74, endPoint y: 499, distance: 56.0
click at [74, 499] on div "Goal Verify that a new scenario can be created from an email template and an em…" at bounding box center [170, 366] width 214 height 410
type textarea "Click"
paste textarea "Scroll down to view and select target group dropdown"
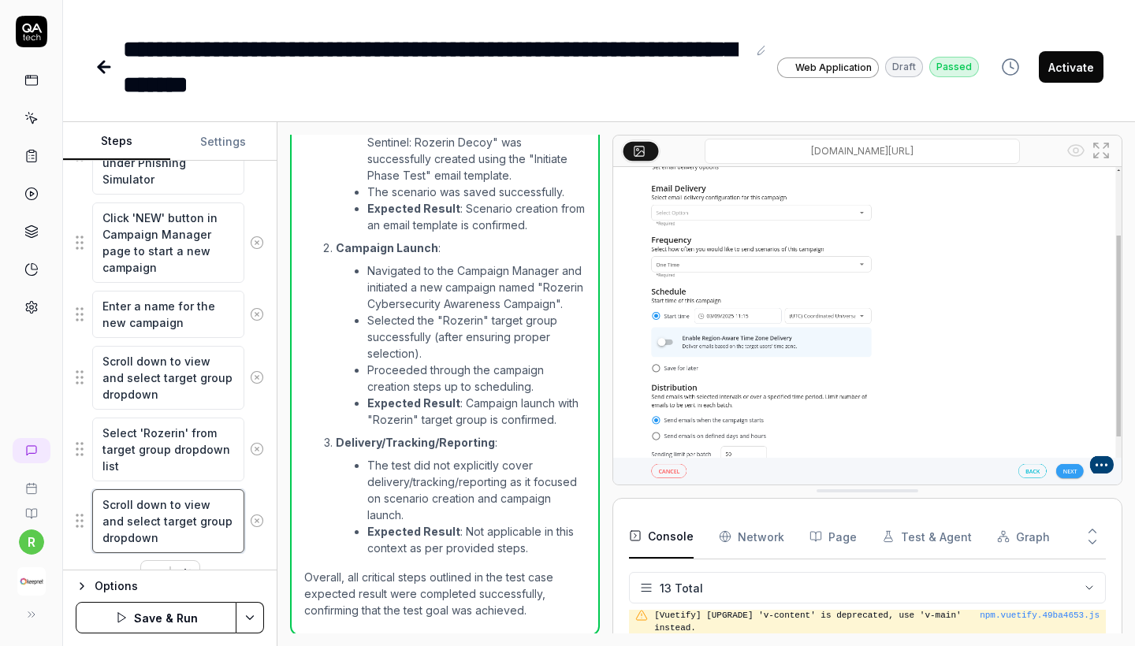
click at [157, 525] on textarea "Scroll down to view and select target group dropdown" at bounding box center [168, 522] width 152 height 64
click at [130, 541] on textarea "Scroll down to view and select email delivery group dropdown" at bounding box center [168, 522] width 152 height 64
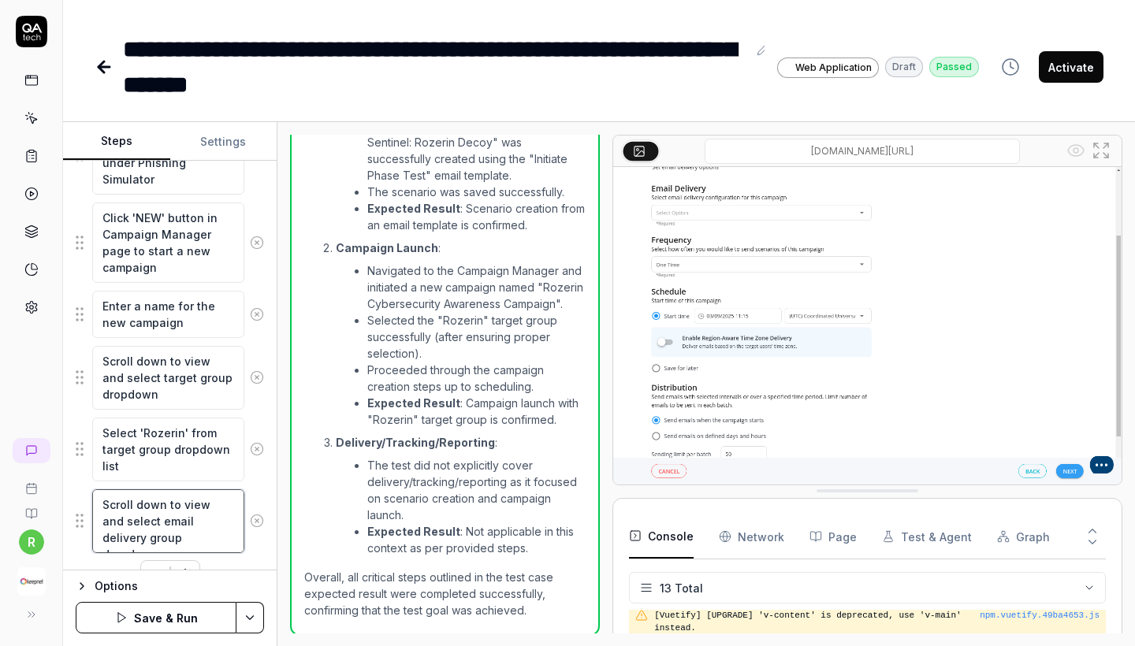
click at [130, 541] on textarea "Scroll down to view and select email delivery group dropdown" at bounding box center [168, 522] width 152 height 64
click at [123, 529] on textarea "Scroll down to view and select email delivery group dropdown" at bounding box center [168, 522] width 152 height 64
drag, startPoint x: 196, startPoint y: 536, endPoint x: 99, endPoint y: 537, distance: 97.0
click at [99, 537] on textarea "Scroll down to view and select email delivery group dropdown" at bounding box center [168, 522] width 152 height 64
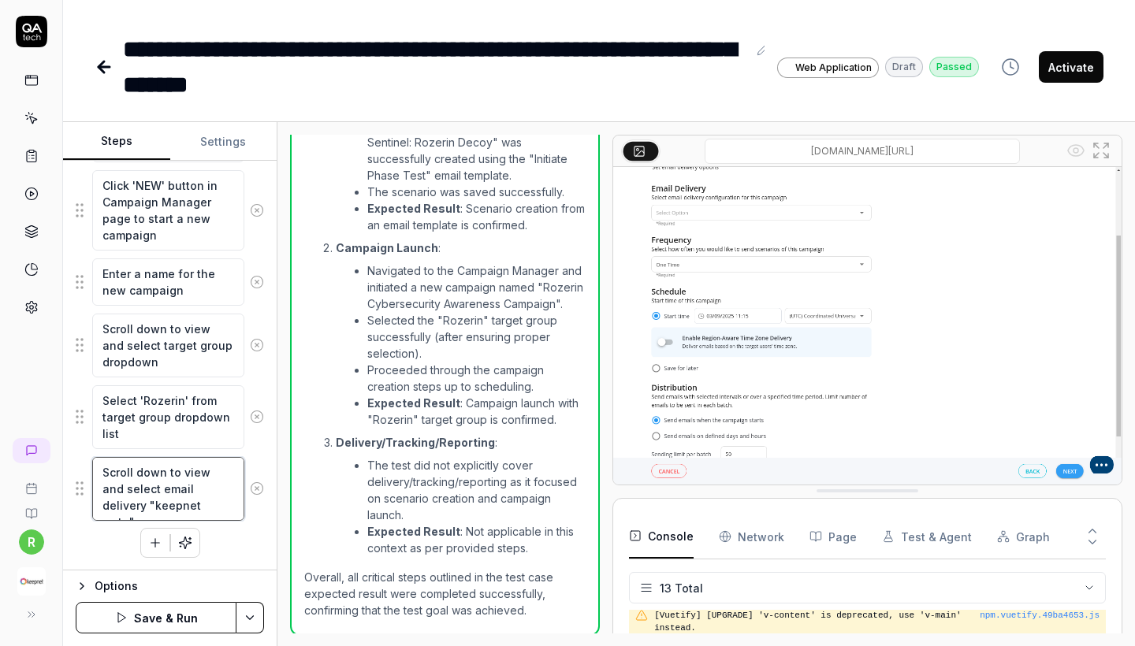
scroll to position [2009, 0]
type textarea "Scroll down to view and select email delivery "keepnet smtp""
click at [150, 541] on icon "button" at bounding box center [155, 543] width 14 height 14
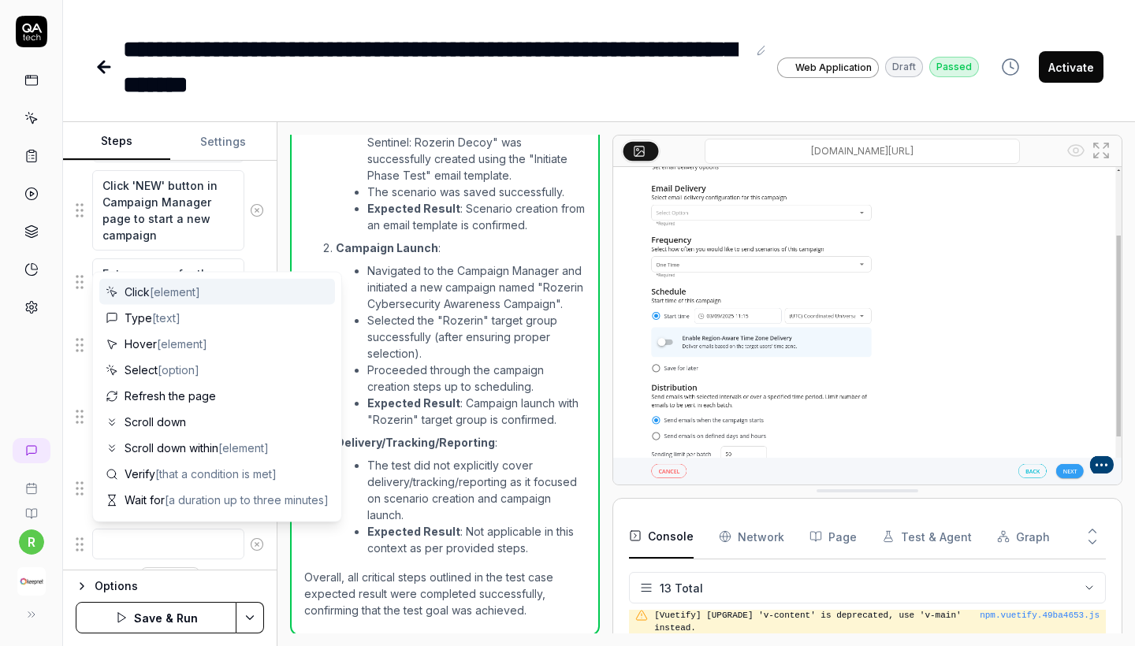
click at [187, 301] on div "Click [element]" at bounding box center [217, 292] width 236 height 26
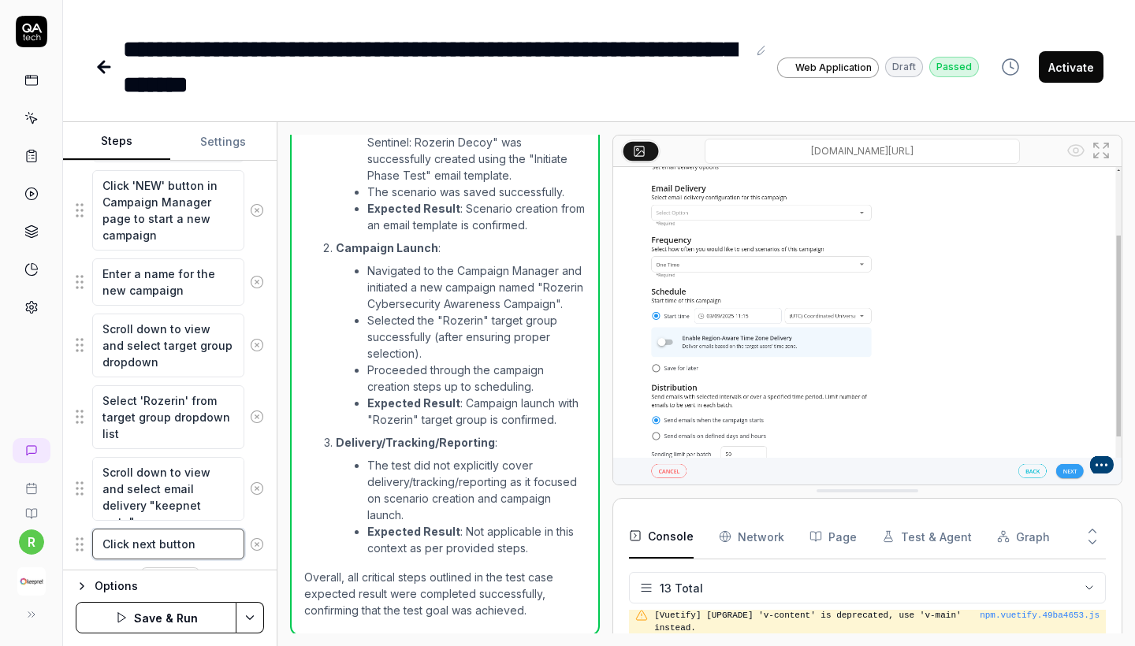
click at [139, 548] on textarea "Click next button" at bounding box center [168, 544] width 152 height 31
click at [132, 546] on textarea "Click next button" at bounding box center [168, 544] width 152 height 31
click at [156, 545] on textarea "Click "next button" at bounding box center [168, 544] width 152 height 31
type textarea "Click "nex"t button"
click at [132, 612] on button "Save & Run" at bounding box center [156, 618] width 161 height 32
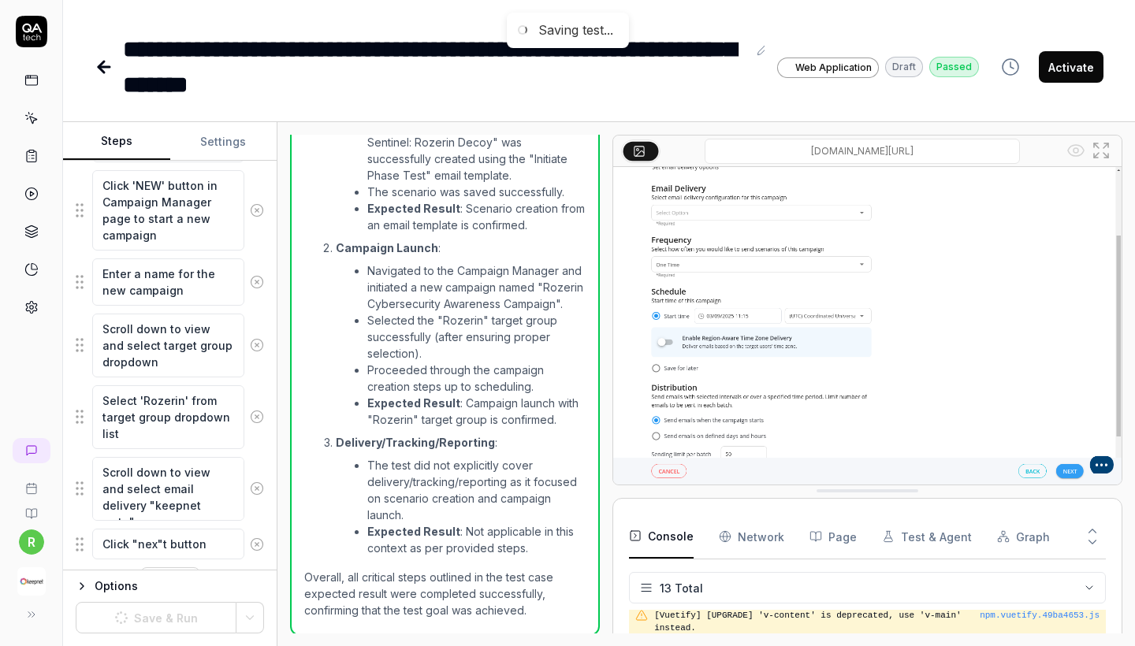
scroll to position [1683, 0]
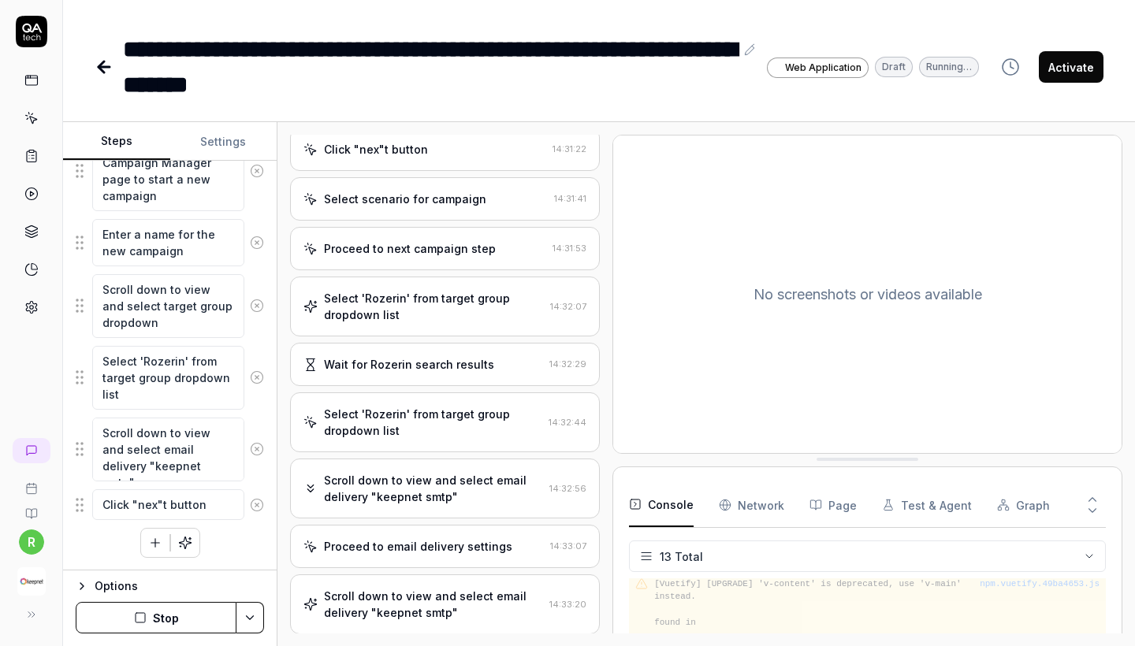
click at [364, 588] on div "Scroll down to view and select email delivery "keepnet smtp"" at bounding box center [433, 604] width 219 height 33
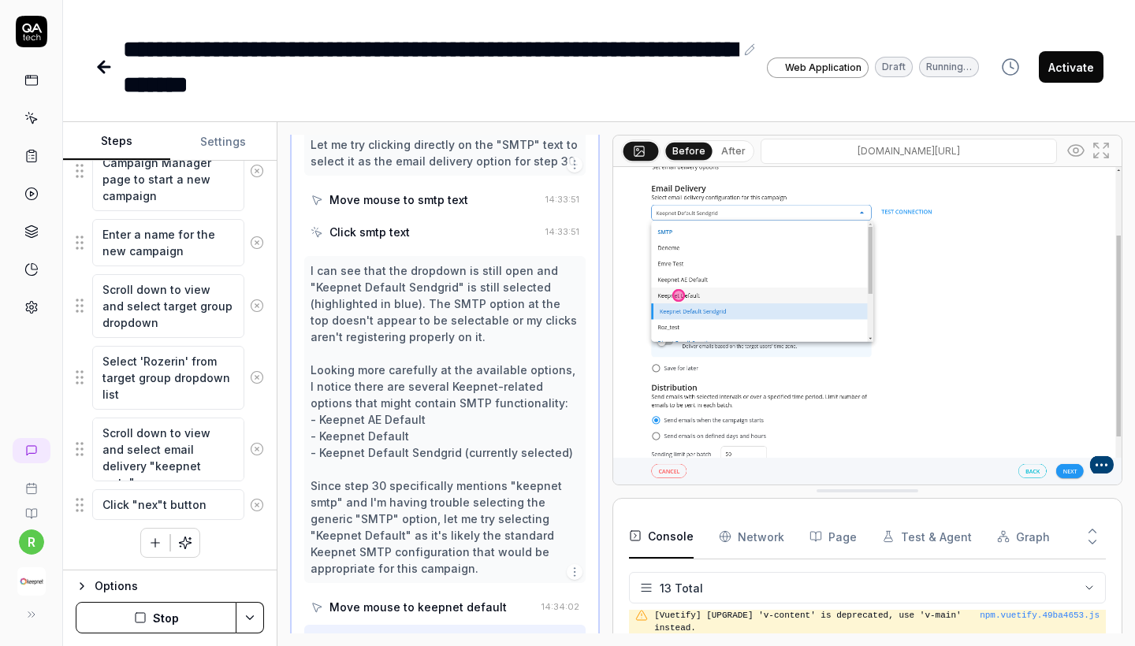
scroll to position [3608, 0]
click at [169, 467] on textarea "Scroll down to view and select email delivery "keepnet smtp"" at bounding box center [168, 450] width 152 height 64
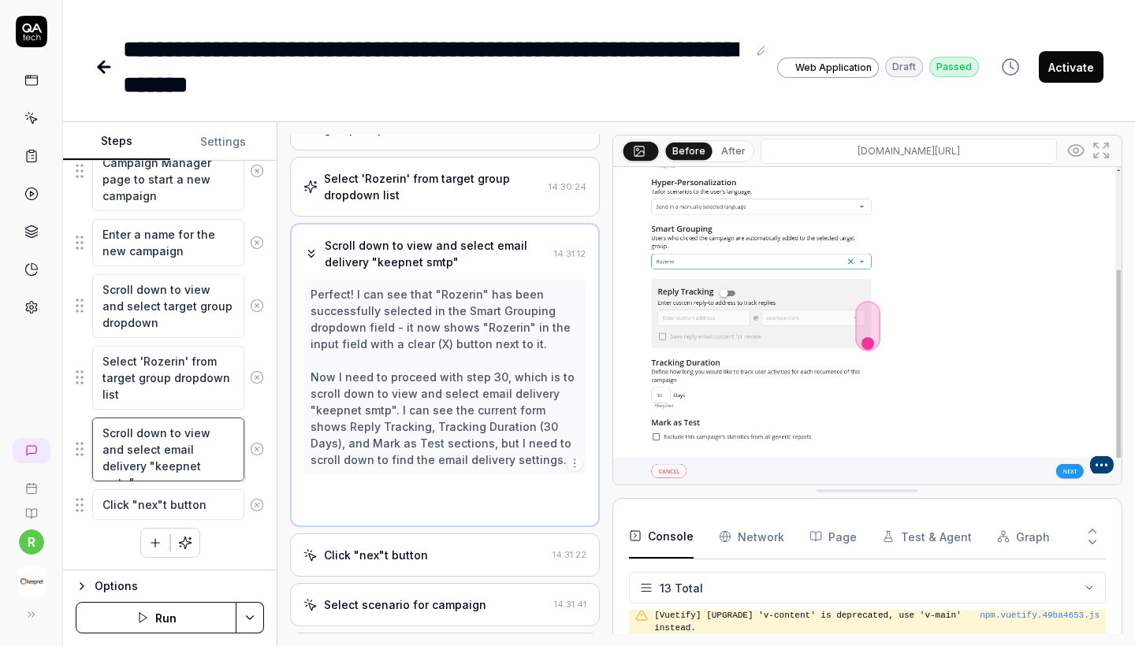
scroll to position [1631, 0]
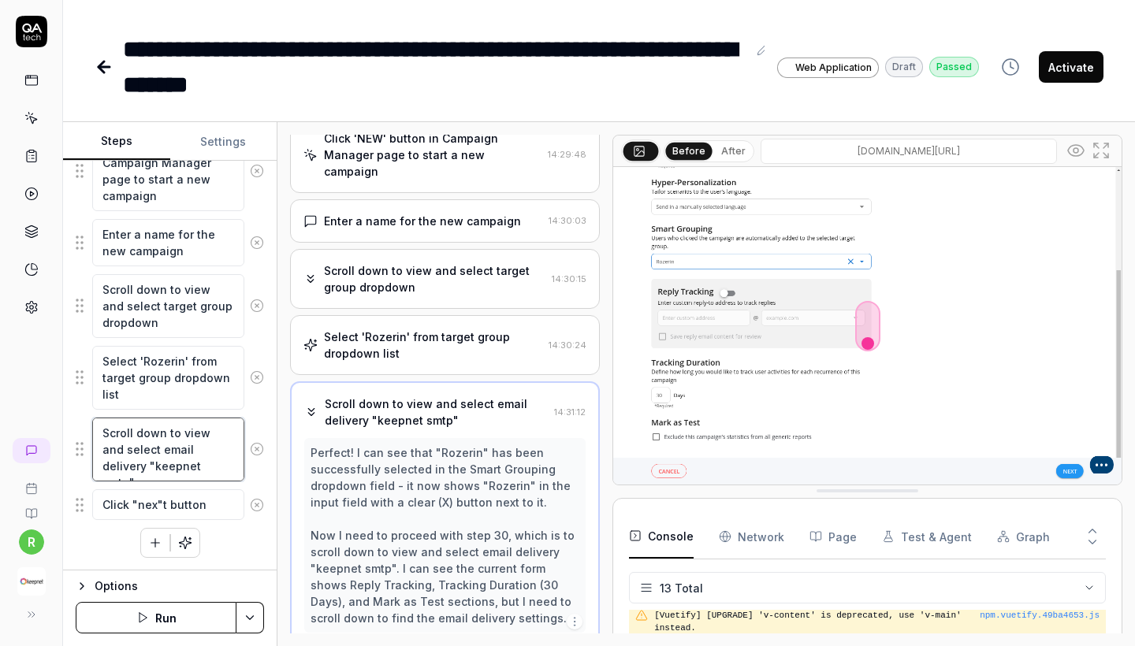
click at [169, 467] on textarea "Scroll down to view and select email delivery "keepnet smtp"" at bounding box center [168, 450] width 152 height 64
click at [611, 427] on div at bounding box center [606, 384] width 13 height 499
click at [606, 423] on div at bounding box center [606, 384] width 13 height 499
click at [605, 408] on div at bounding box center [606, 384] width 13 height 499
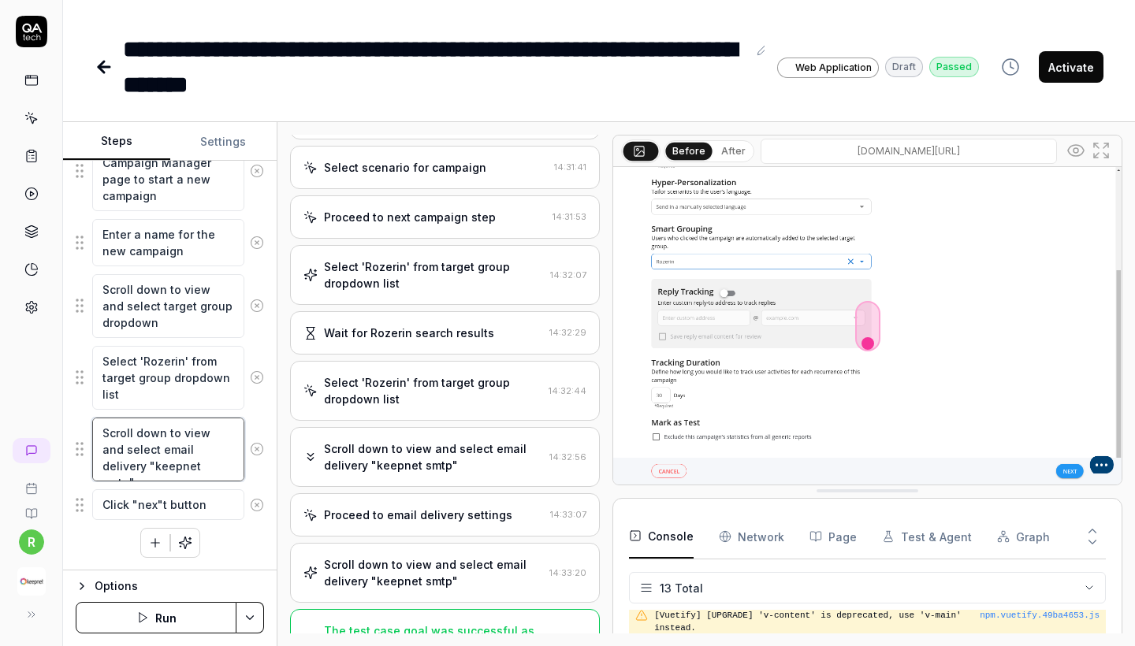
scroll to position [0, 0]
click at [488, 623] on div "The test case goal was successful as all major steps were completed according t…" at bounding box center [433, 648] width 218 height 50
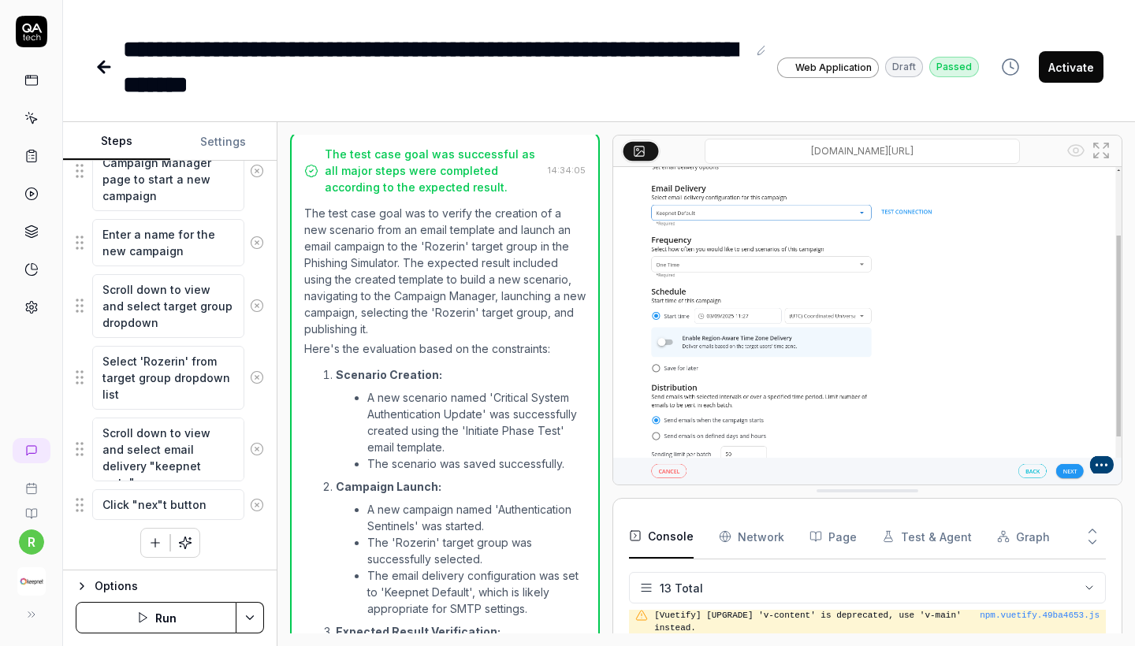
scroll to position [2485, 0]
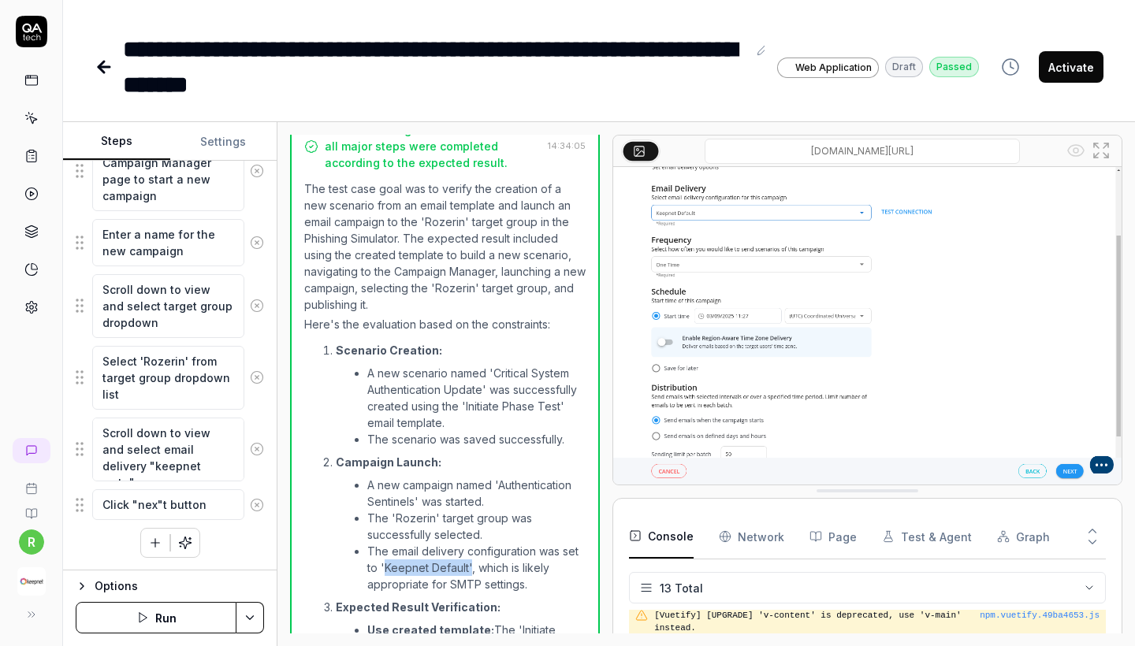
copy li "Keepnet Default'"
drag, startPoint x: 384, startPoint y: 516, endPoint x: 471, endPoint y: 517, distance: 86.7
click at [471, 543] on li "The email delivery configuration was set to 'Keepnet Default', which is likely …" at bounding box center [476, 568] width 218 height 50
click at [168, 468] on textarea "Scroll down to view and select email delivery "keepnet smtp"" at bounding box center [168, 450] width 152 height 64
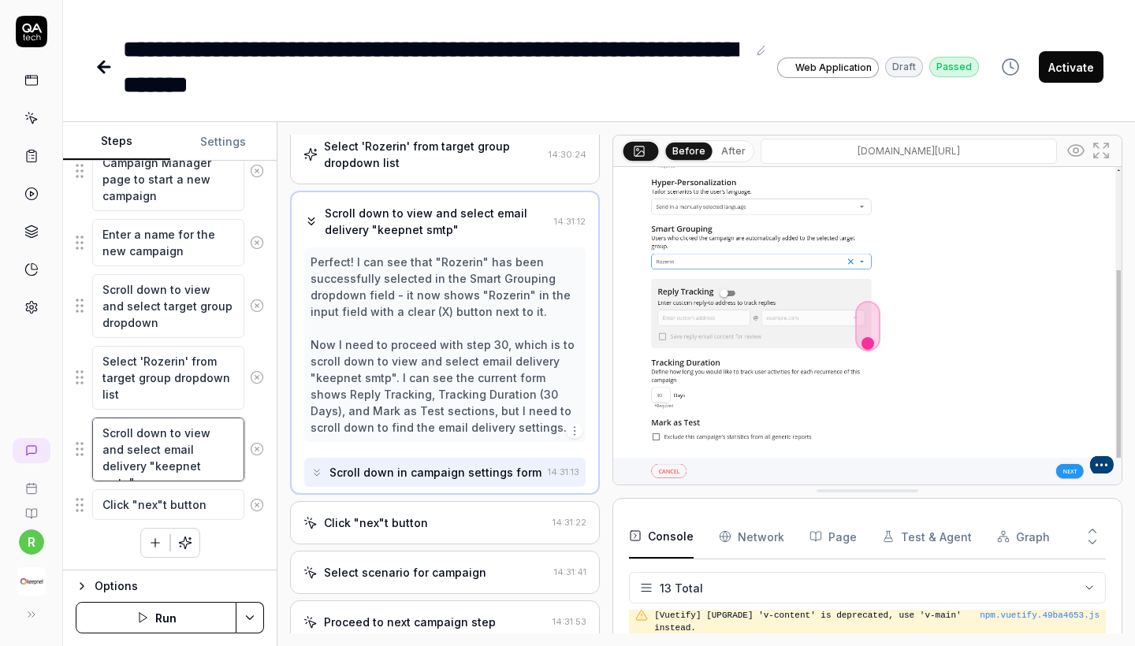
click at [168, 468] on textarea "Scroll down to view and select email delivery "keepnet smtp"" at bounding box center [168, 450] width 152 height 64
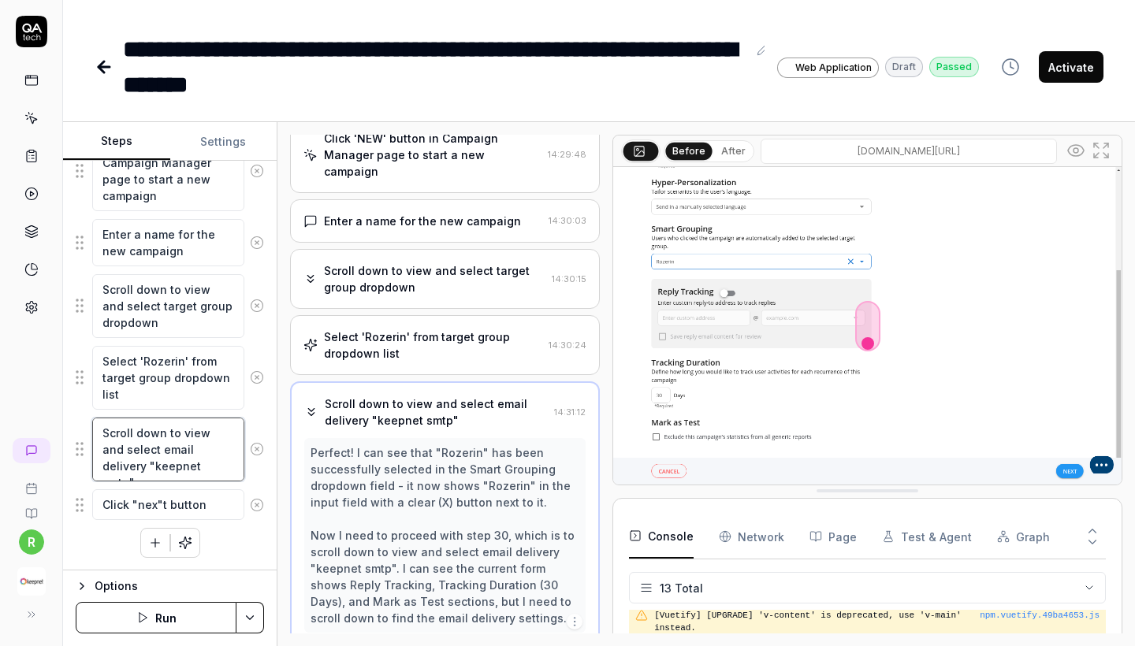
paste textarea "Keepnet Default'"
drag, startPoint x: 155, startPoint y: 466, endPoint x: 104, endPoint y: 466, distance: 50.5
click at [104, 466] on textarea "Scroll down to view and select email delivery "keepnet Keepnet Default'"" at bounding box center [168, 458] width 152 height 80
click at [207, 467] on textarea "Scroll down to view and select email delivery "Keepnet Default'"" at bounding box center [168, 450] width 152 height 64
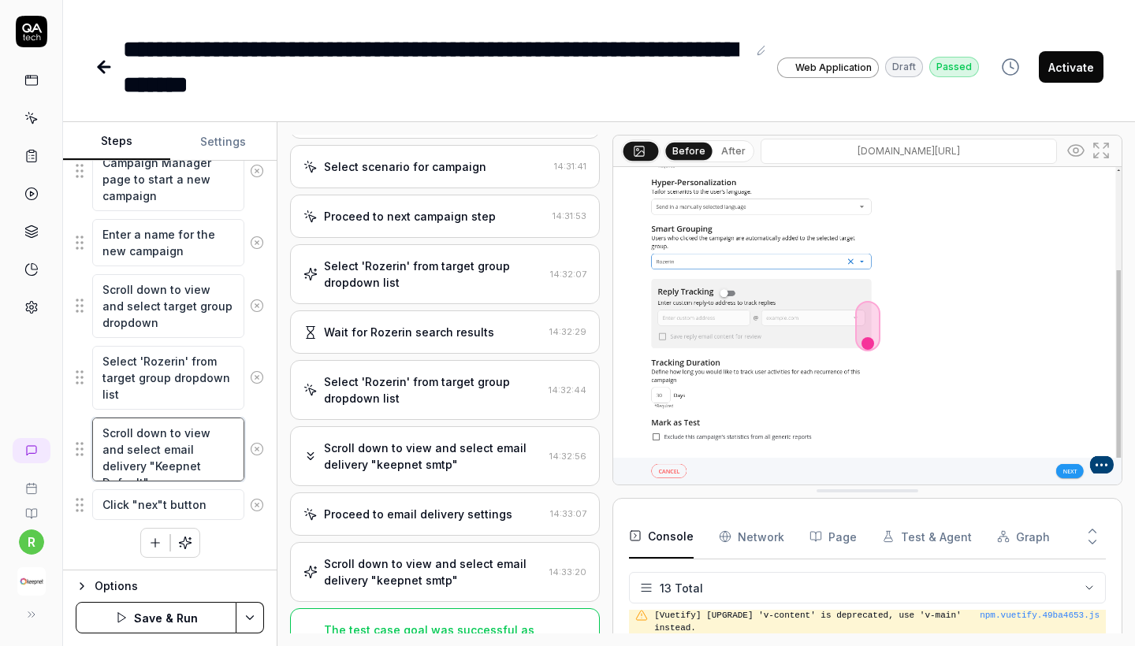
type textarea "Scroll down to view and select email delivery "Keepnet Default""
click at [451, 556] on div "Scroll down to view and select email delivery "keepnet smtp"" at bounding box center [433, 572] width 219 height 33
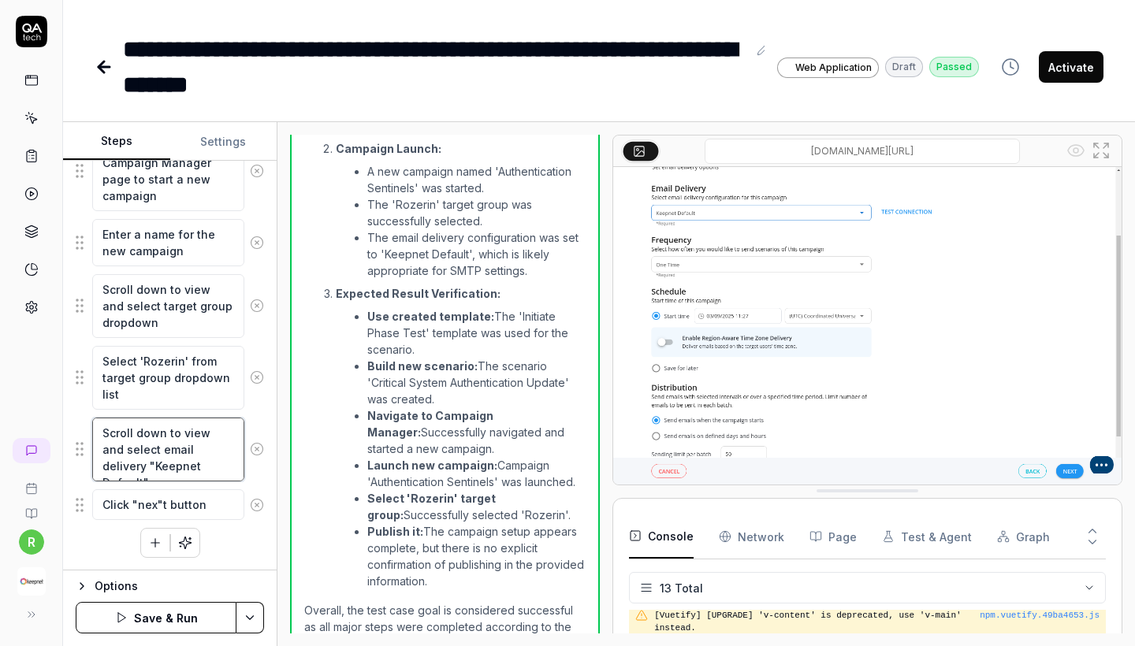
click at [206, 470] on textarea "Scroll down to view and select email delivery "Keepnet Default"" at bounding box center [168, 450] width 152 height 64
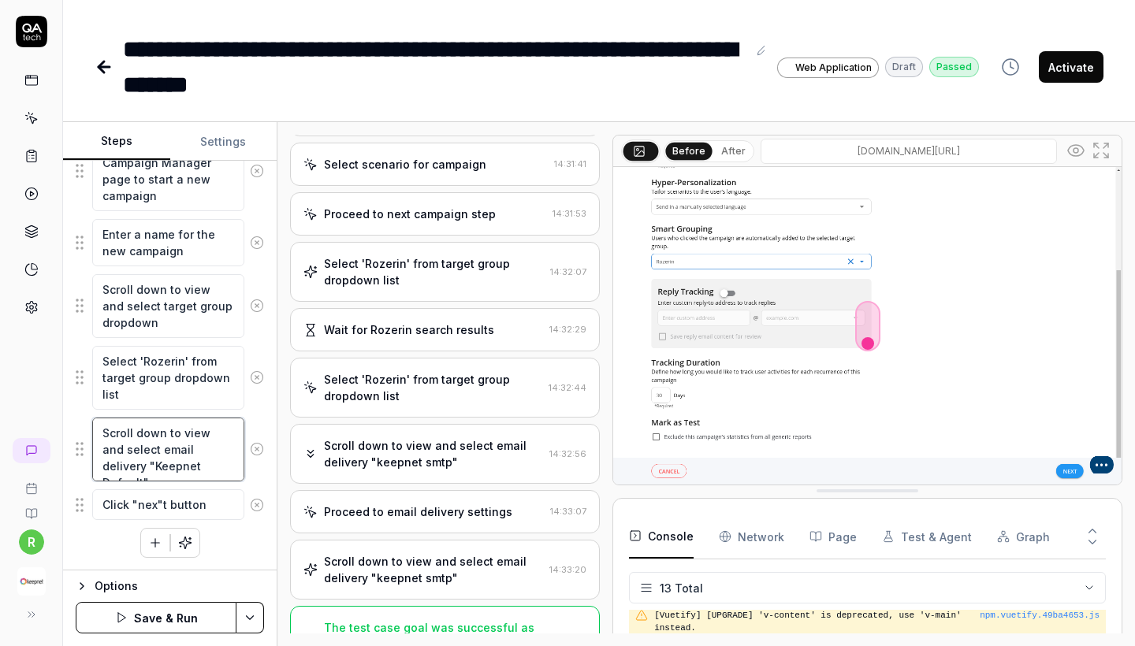
scroll to position [2227, 0]
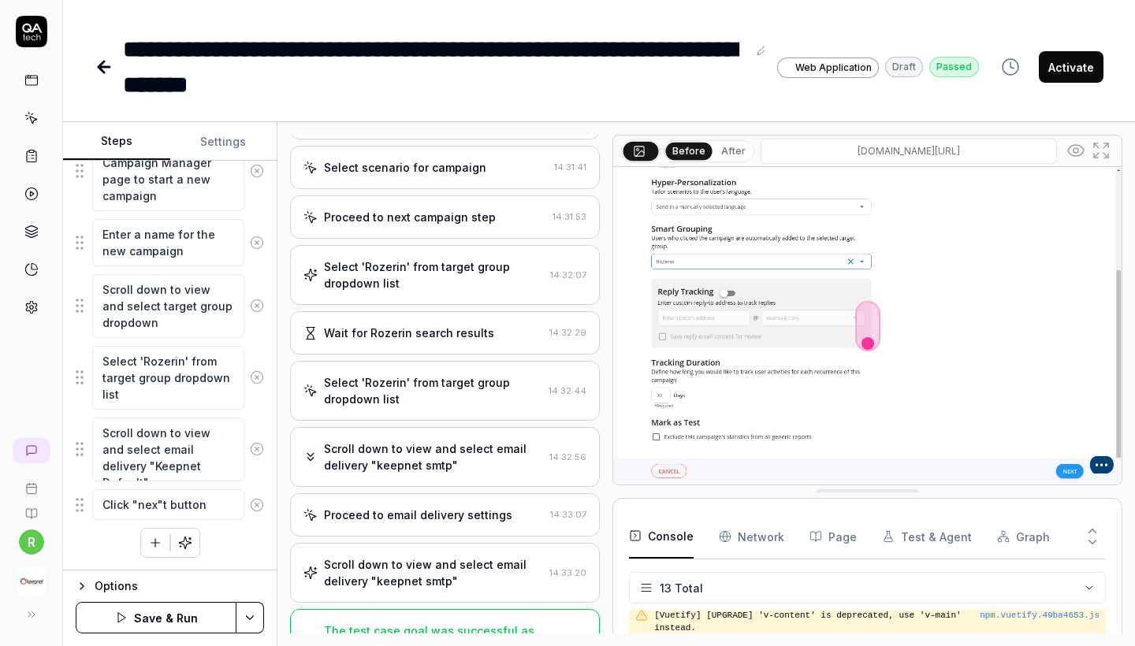
click at [431, 623] on div "The test case goal was successful as all major steps were completed according t…" at bounding box center [433, 648] width 218 height 50
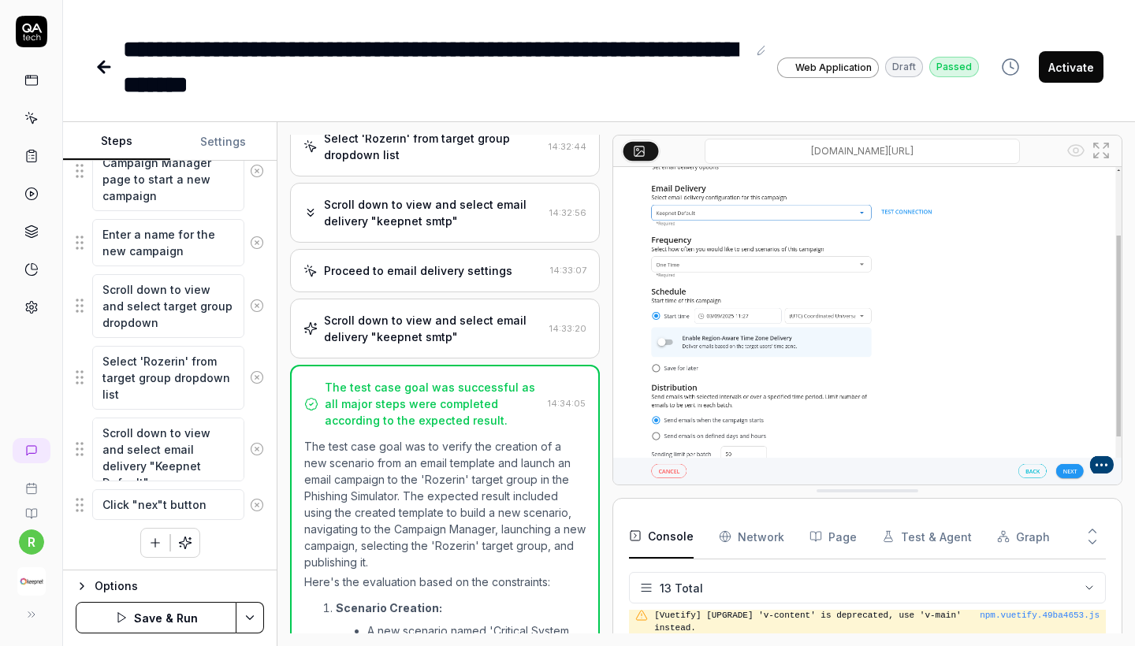
scroll to position [2799, 0]
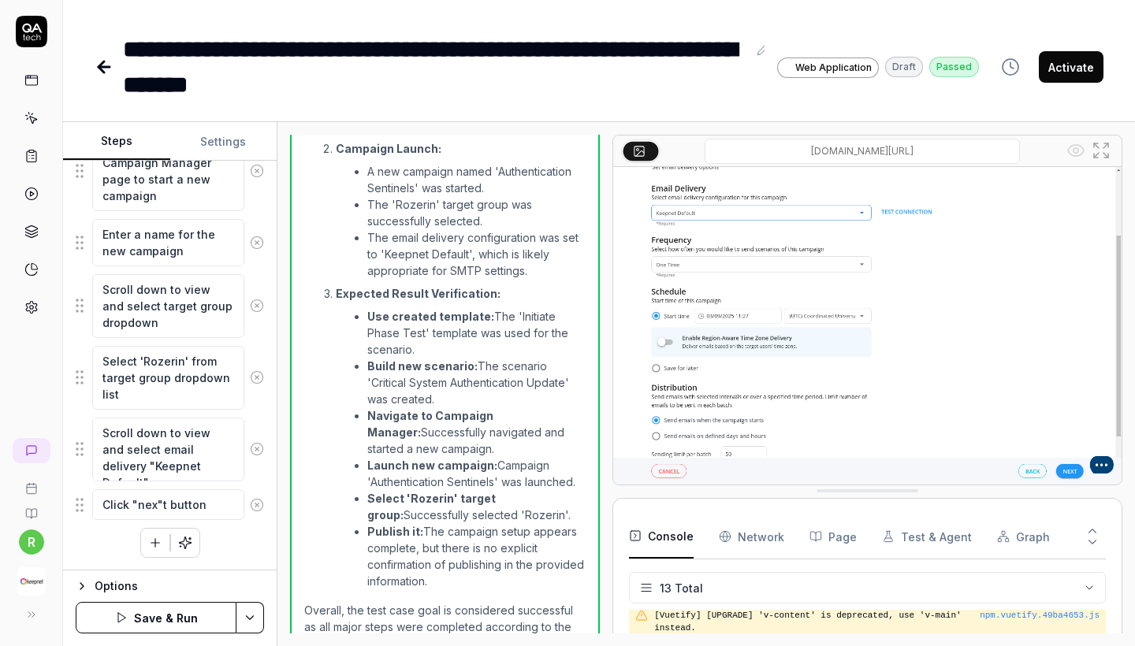
click at [1070, 471] on img at bounding box center [867, 326] width 508 height 318
click at [199, 469] on textarea "Scroll down to view and select email delivery "Keepnet Default"" at bounding box center [168, 450] width 152 height 64
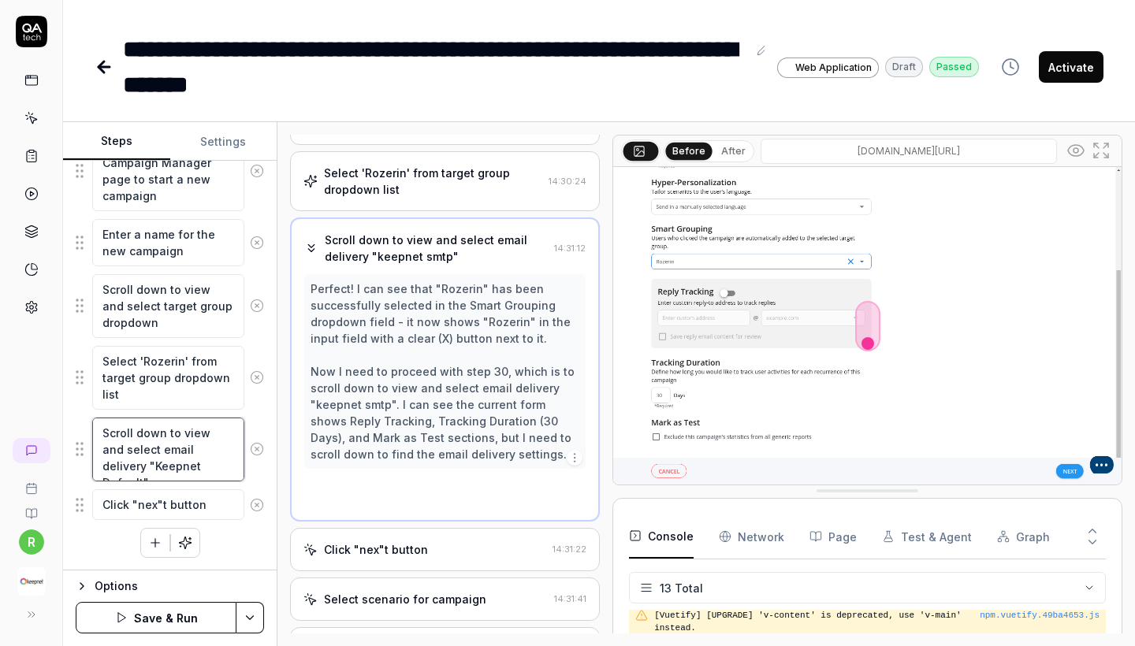
scroll to position [1631, 0]
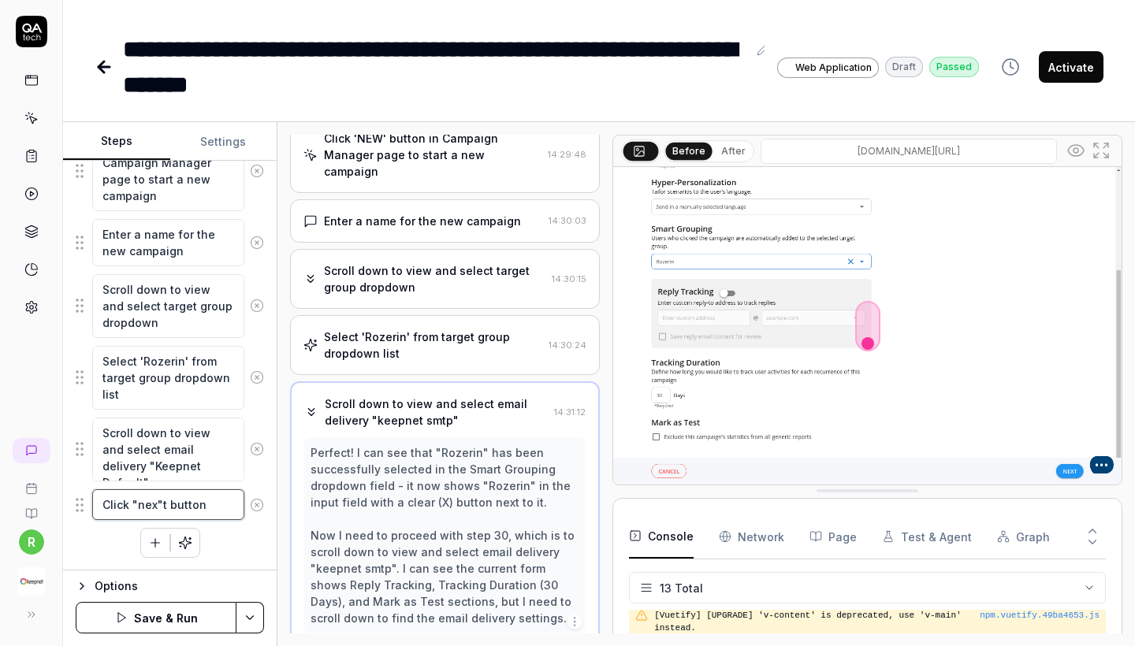
click at [162, 504] on textarea "Click "nex"t button" at bounding box center [168, 505] width 152 height 31
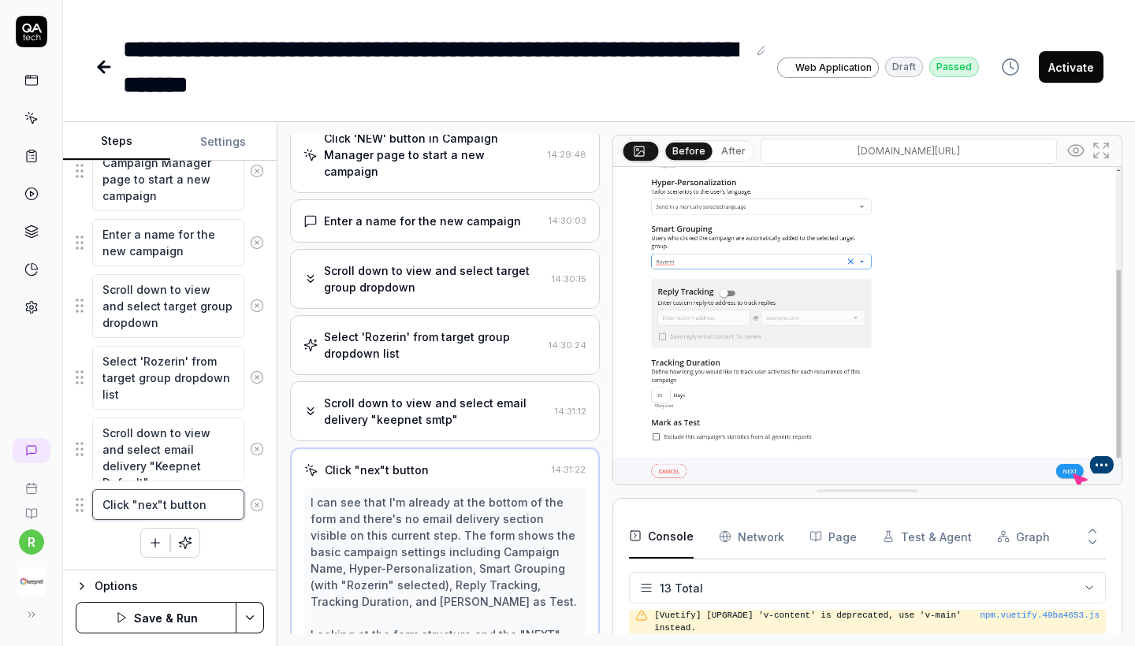
scroll to position [1829, 0]
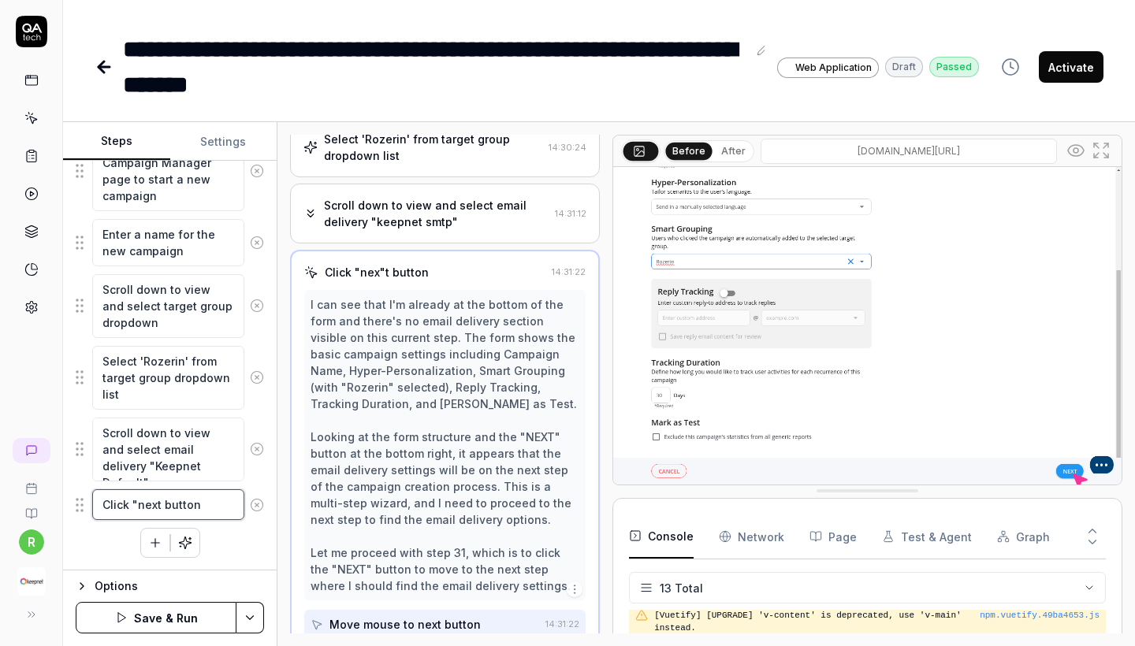
click at [158, 505] on textarea "Click "next button" at bounding box center [168, 505] width 152 height 31
click at [140, 508] on textarea "Click "next" button" at bounding box center [168, 505] width 152 height 31
click at [144, 505] on textarea "Click "next" button" at bounding box center [168, 505] width 152 height 31
type textarea "Click "Next" button"
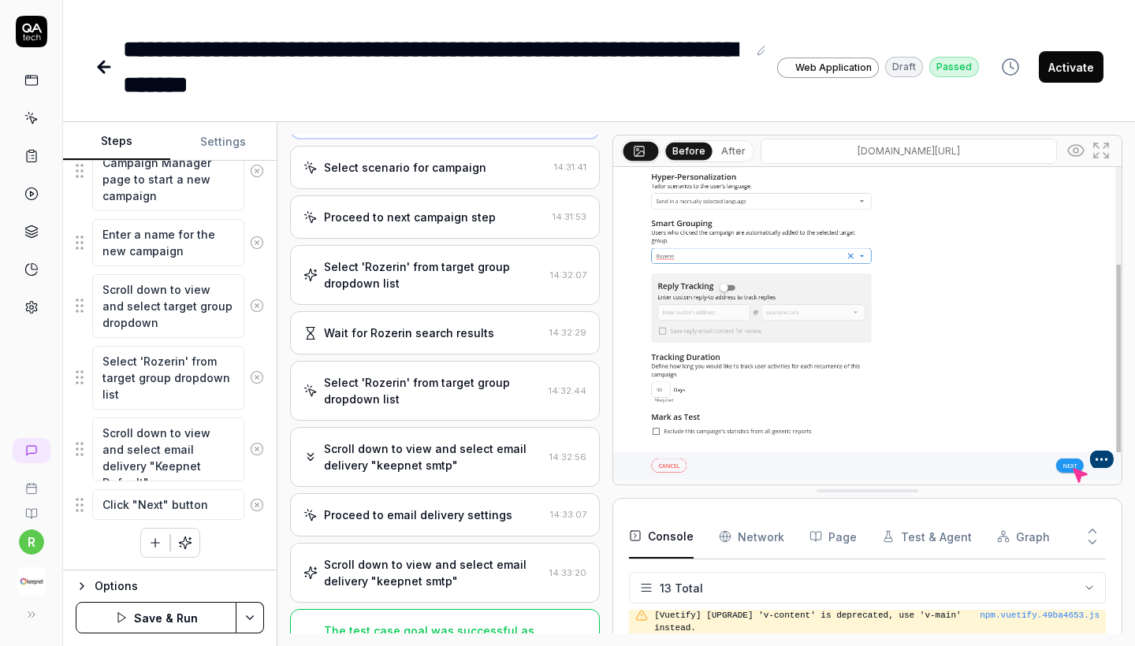
scroll to position [0, 0]
click at [1079, 459] on img at bounding box center [867, 321] width 508 height 318
click at [412, 623] on div "The test case goal was successful as all major steps were completed according t…" at bounding box center [433, 648] width 218 height 50
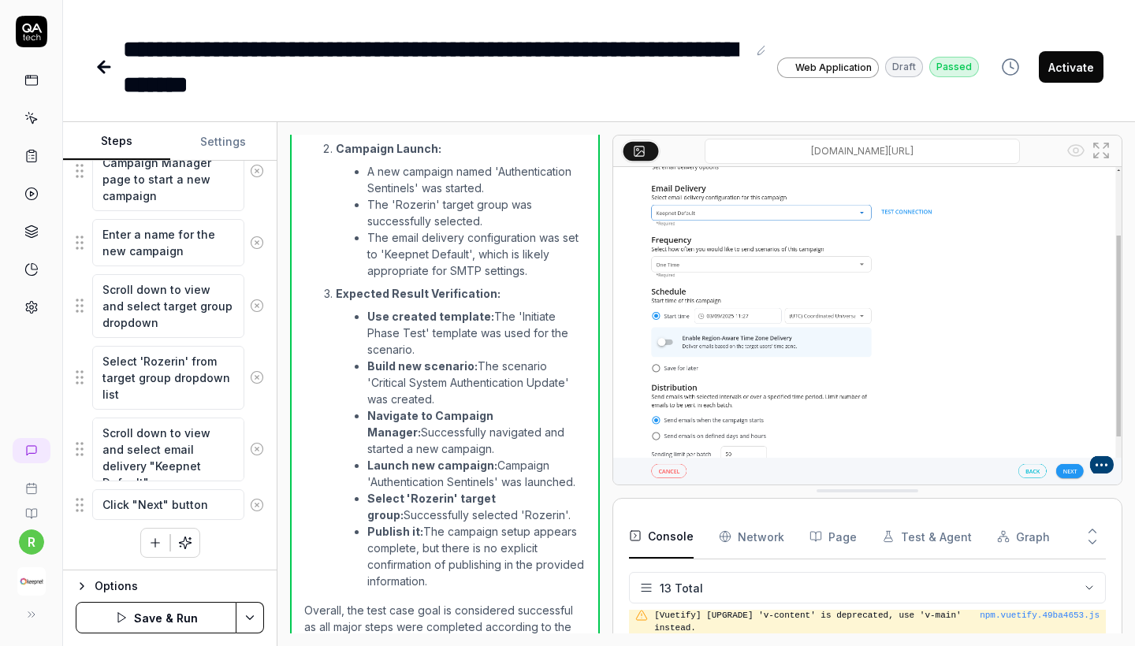
scroll to position [0, 0]
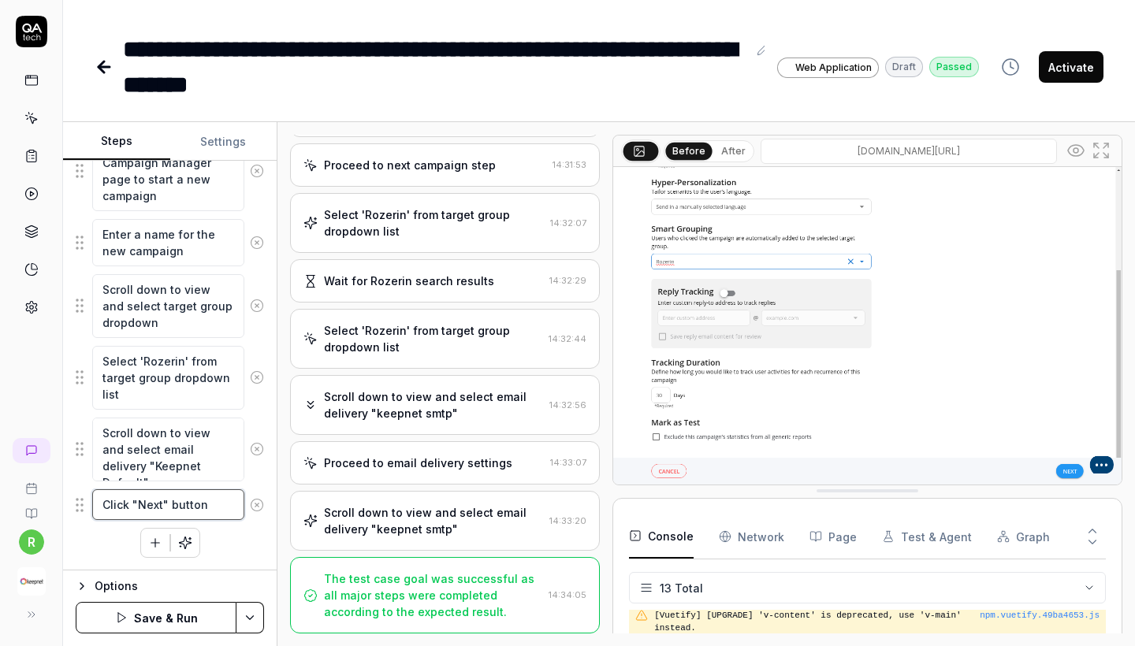
click at [216, 512] on textarea "Click "Next" button" at bounding box center [168, 505] width 152 height 31
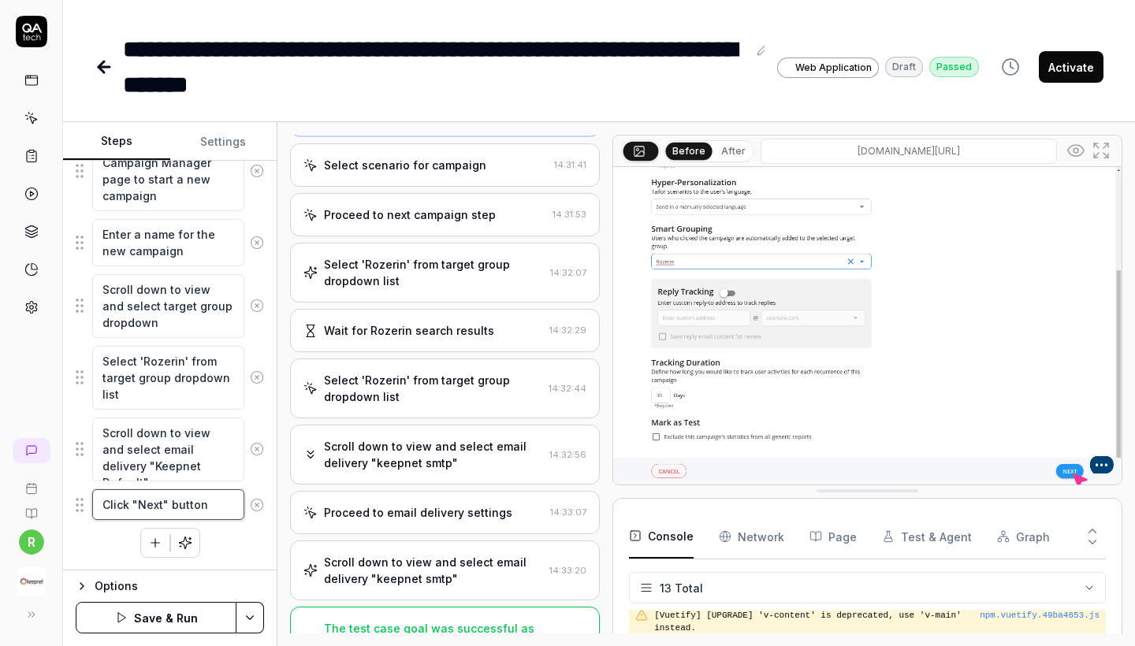
scroll to position [2375, 0]
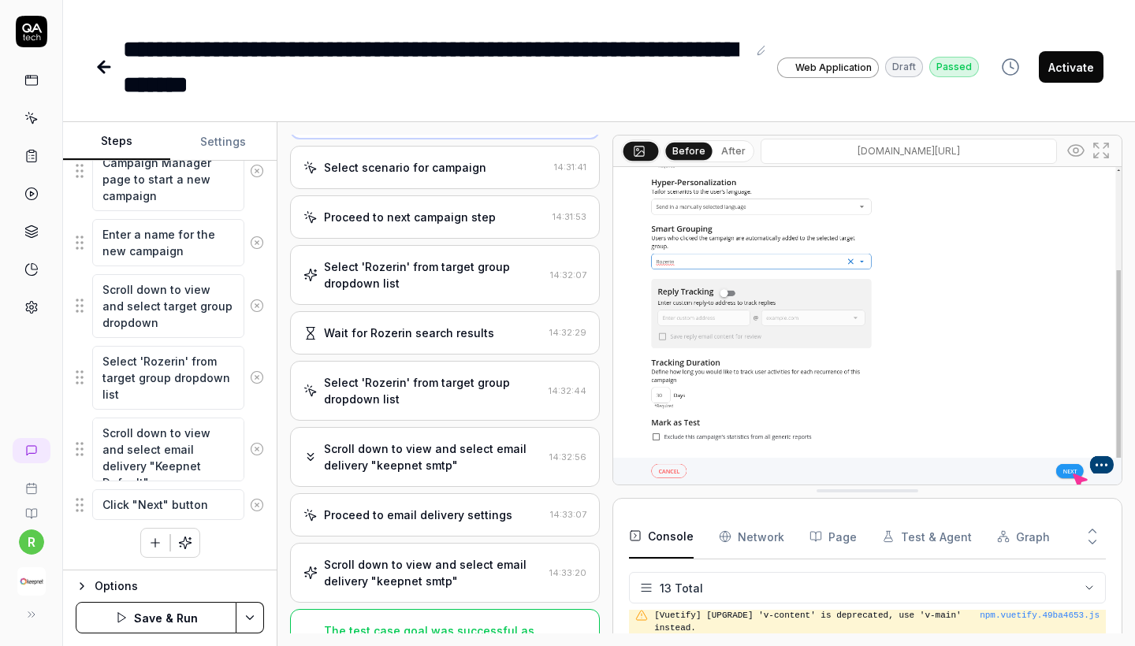
click at [467, 557] on div "Scroll down to view and select email delivery "keepnet smtp"" at bounding box center [433, 573] width 219 height 33
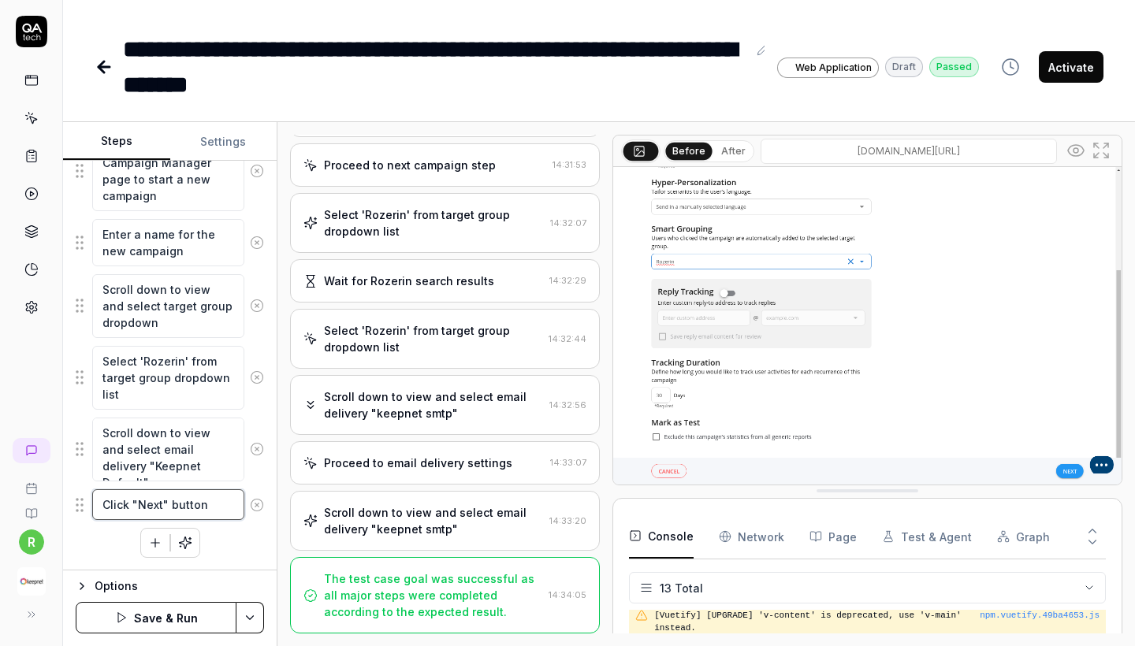
click at [222, 512] on textarea "Click "Next" button" at bounding box center [168, 505] width 152 height 31
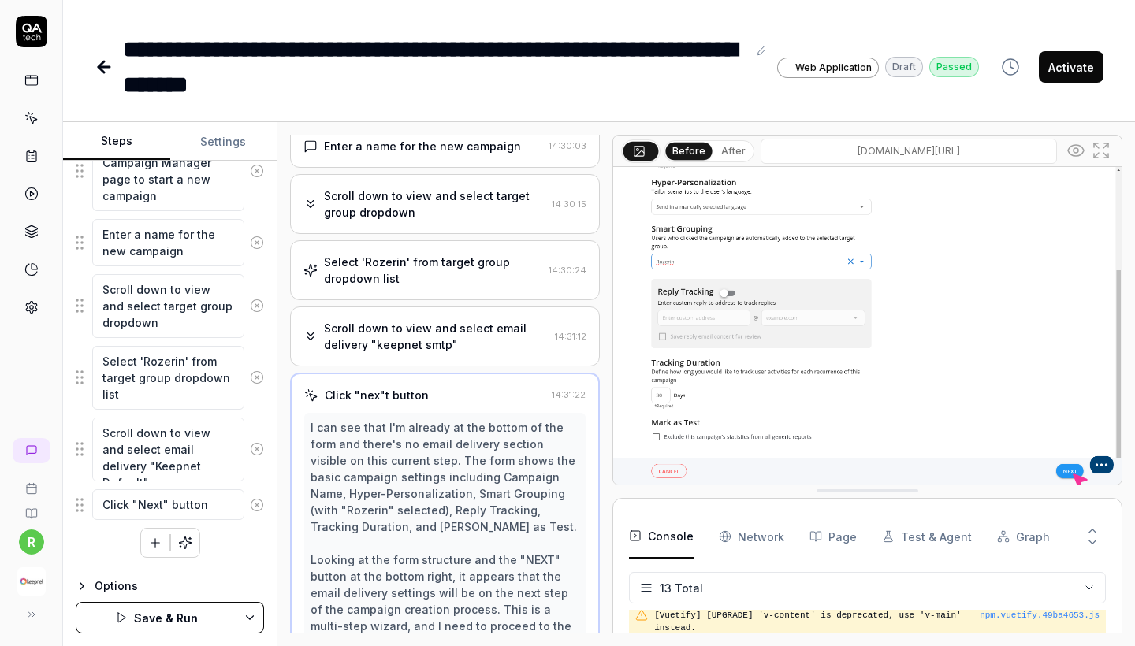
click at [417, 320] on div "Scroll down to view and select email delivery "keepnet smtp"" at bounding box center [436, 336] width 225 height 33
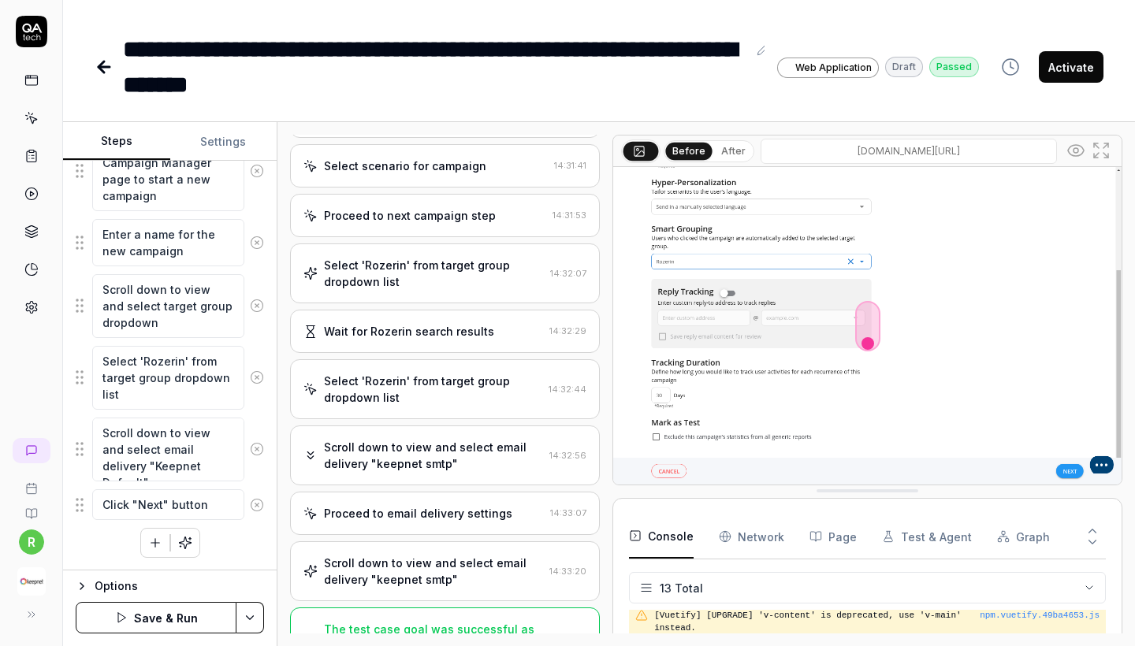
scroll to position [2227, 0]
click at [408, 557] on div "Scroll down to view and select email delivery "keepnet smtp"" at bounding box center [433, 573] width 219 height 33
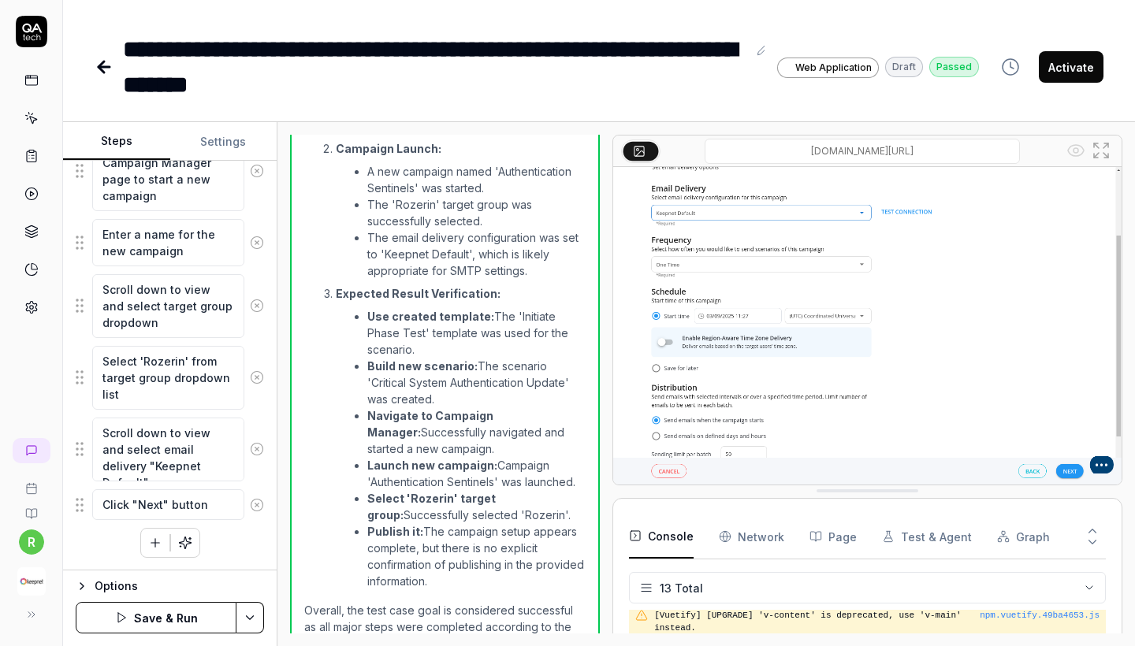
scroll to position [0, 0]
click at [236, 557] on div "Goal Verify that a new scenario can be created from an email template and an em…" at bounding box center [170, 366] width 214 height 410
click at [220, 504] on textarea "Click "Next" button" at bounding box center [168, 505] width 152 height 31
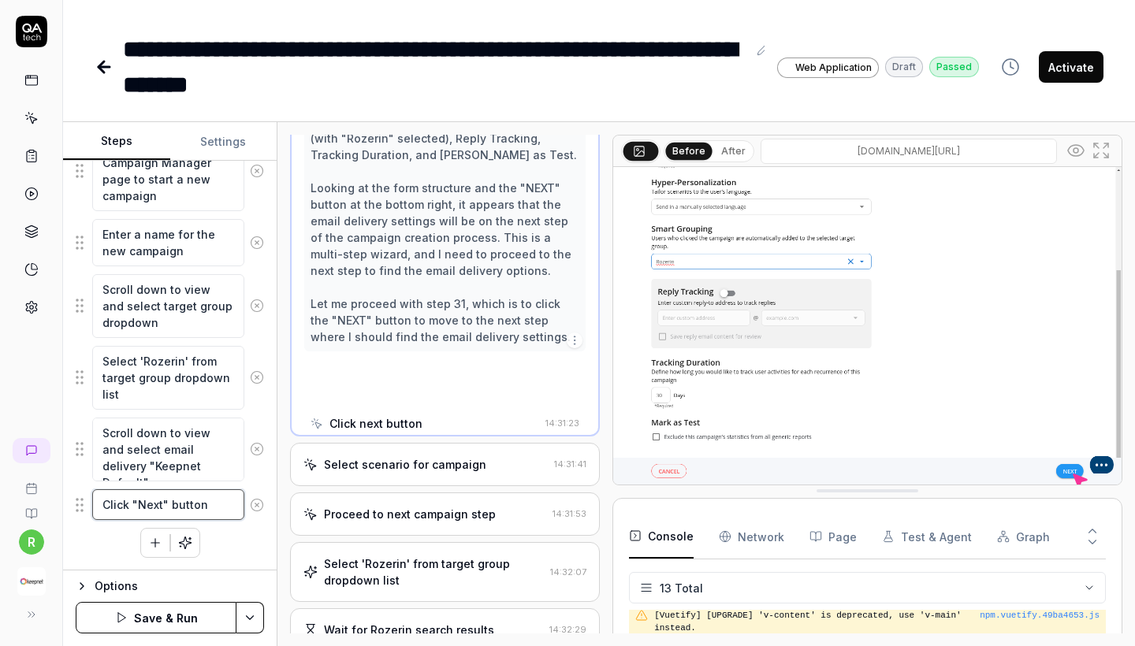
scroll to position [1829, 0]
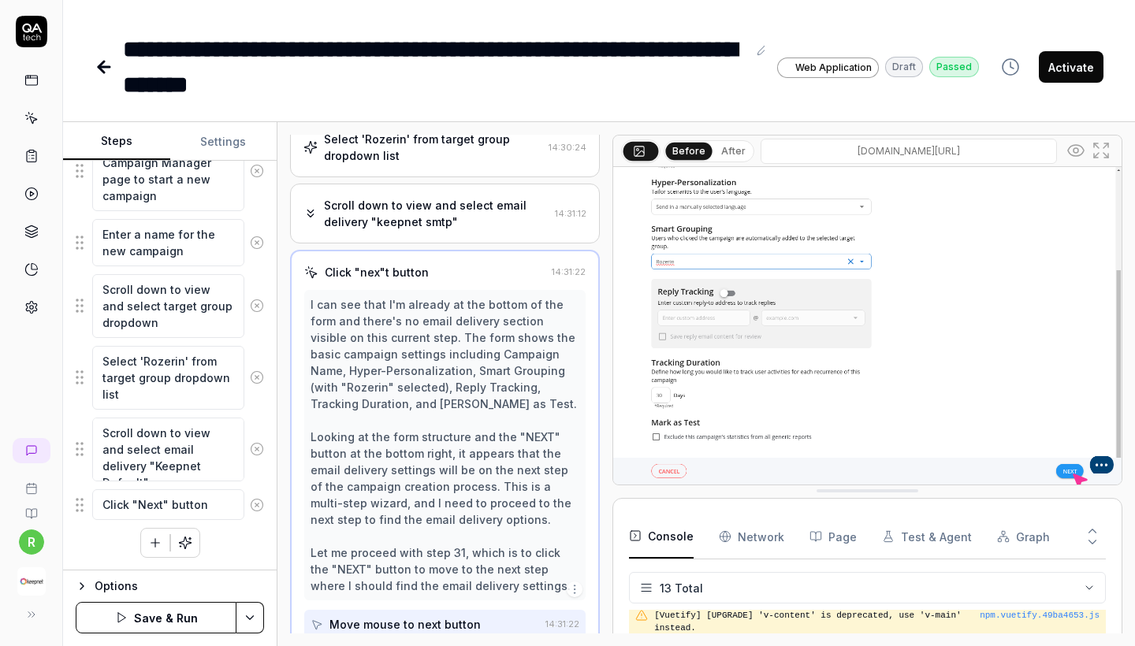
click at [350, 646] on div "Click next button" at bounding box center [376, 657] width 93 height 17
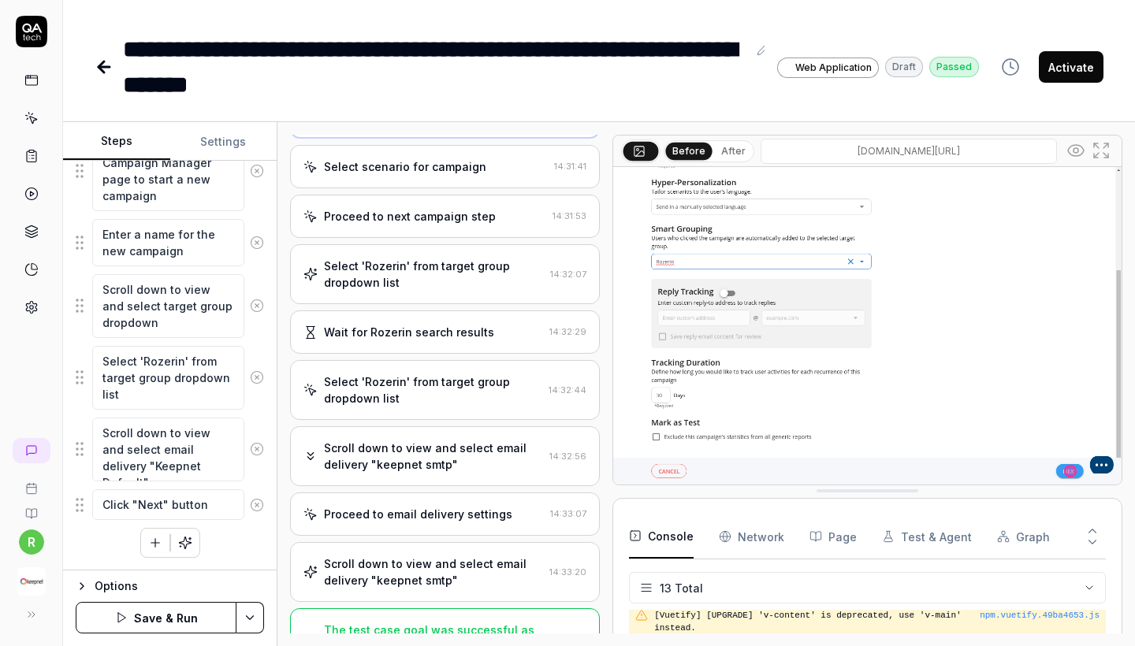
scroll to position [2375, 0]
click at [1068, 470] on img at bounding box center [867, 326] width 508 height 318
click at [197, 617] on button "Save & Run" at bounding box center [156, 618] width 161 height 32
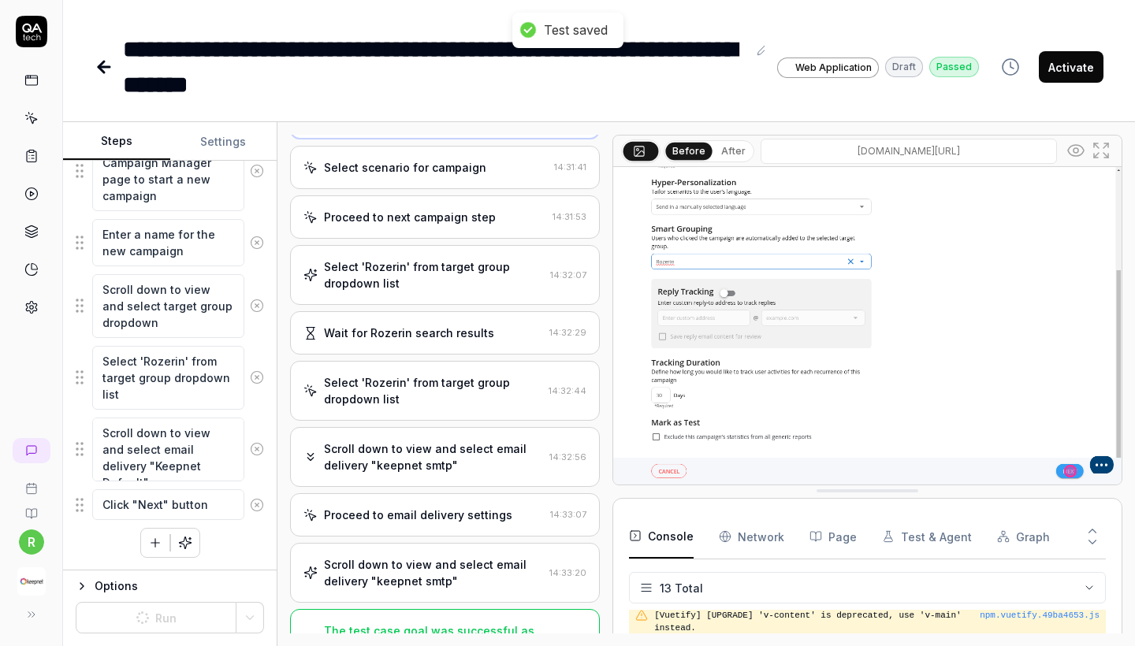
scroll to position [1683, 0]
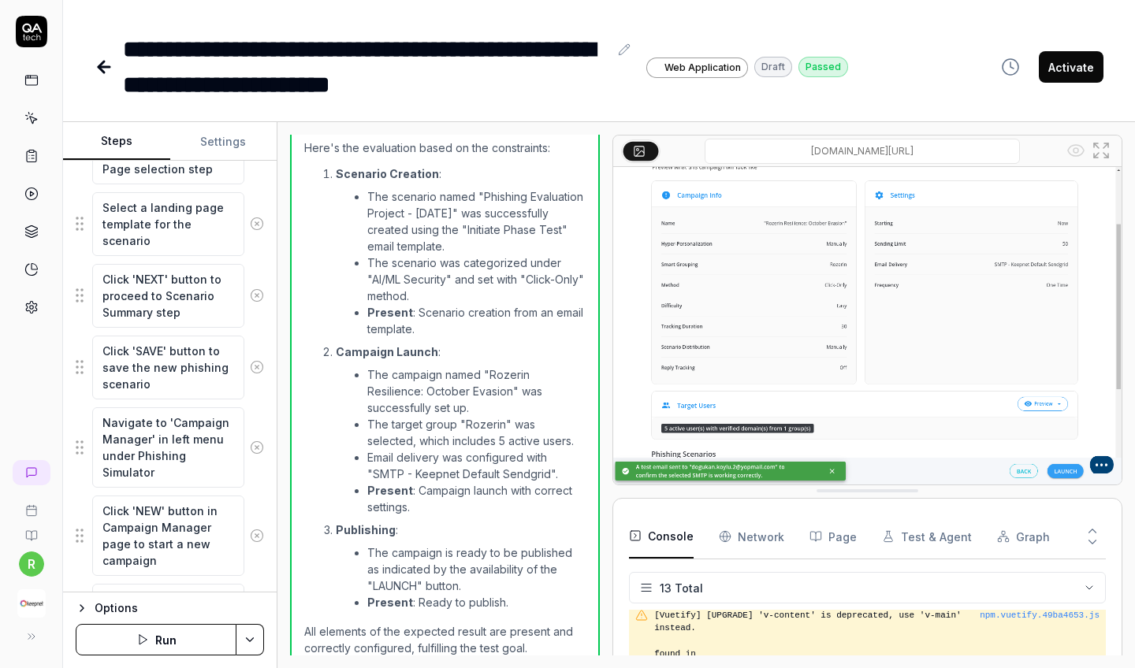
scroll to position [2644, 0]
click at [1059, 473] on img at bounding box center [867, 326] width 508 height 318
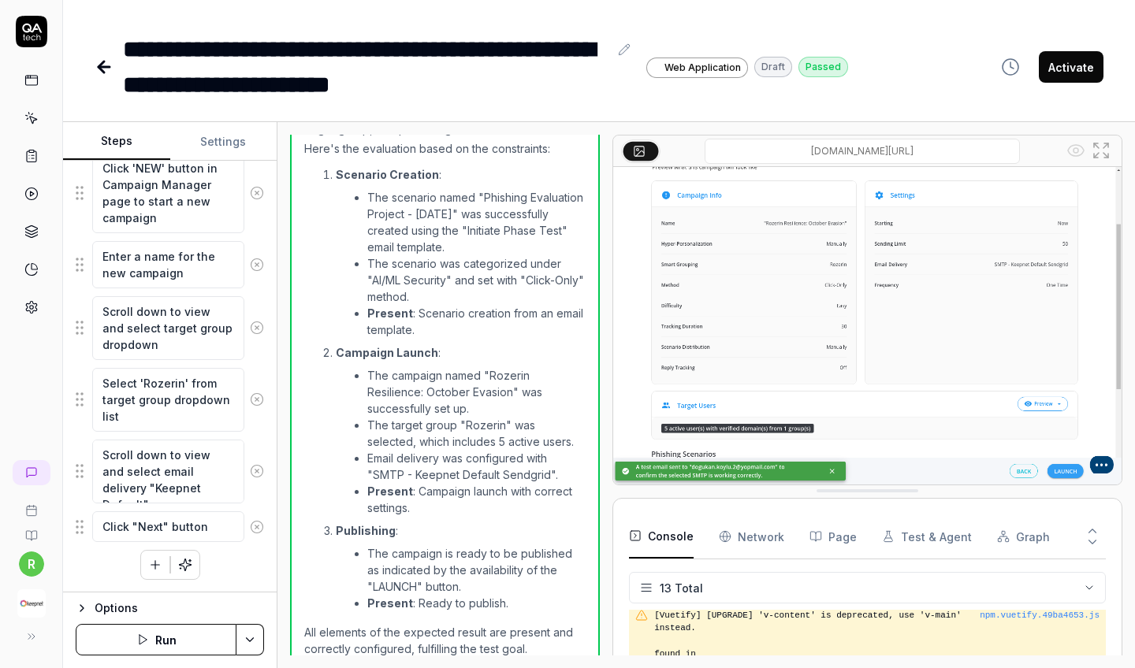
scroll to position [2026, 0]
click at [228, 528] on textarea "Click "Next" button" at bounding box center [168, 527] width 152 height 31
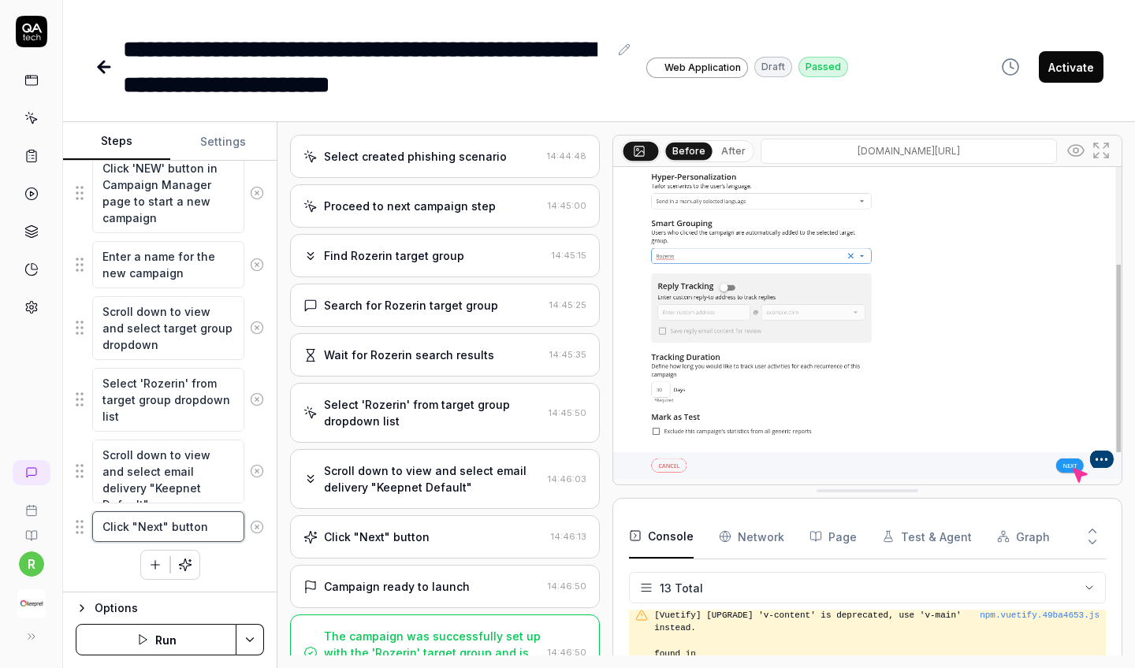
scroll to position [0, 0]
click at [476, 628] on div "The campaign was successfully set up with the 'Rozerin' target group and is rea…" at bounding box center [433, 653] width 218 height 50
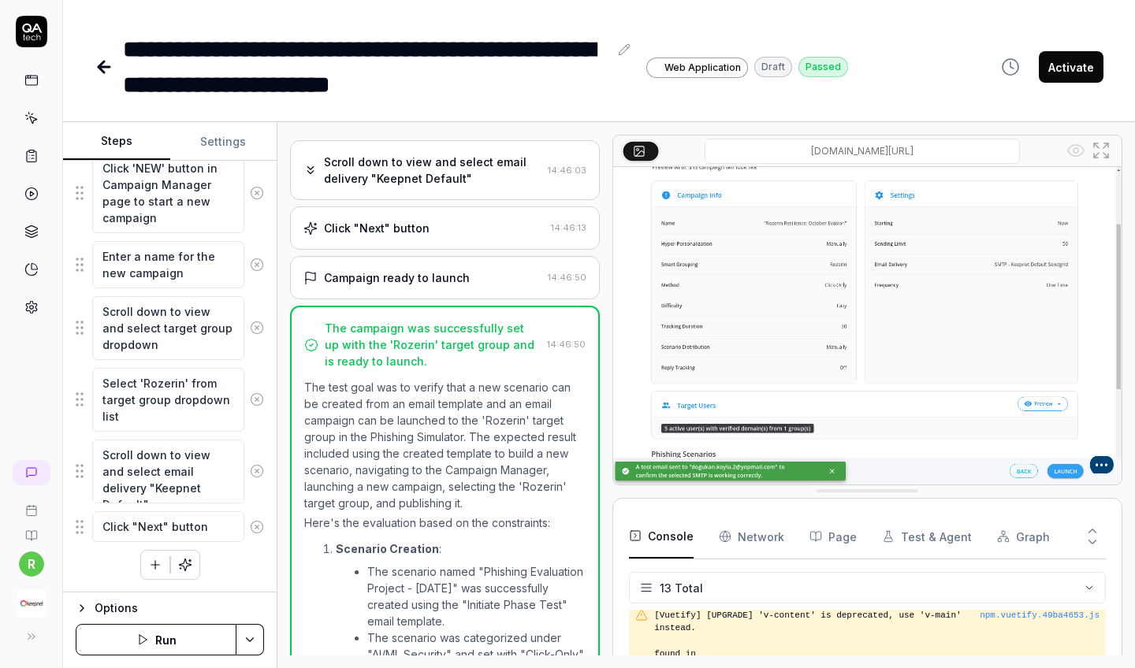
scroll to position [2244, 0]
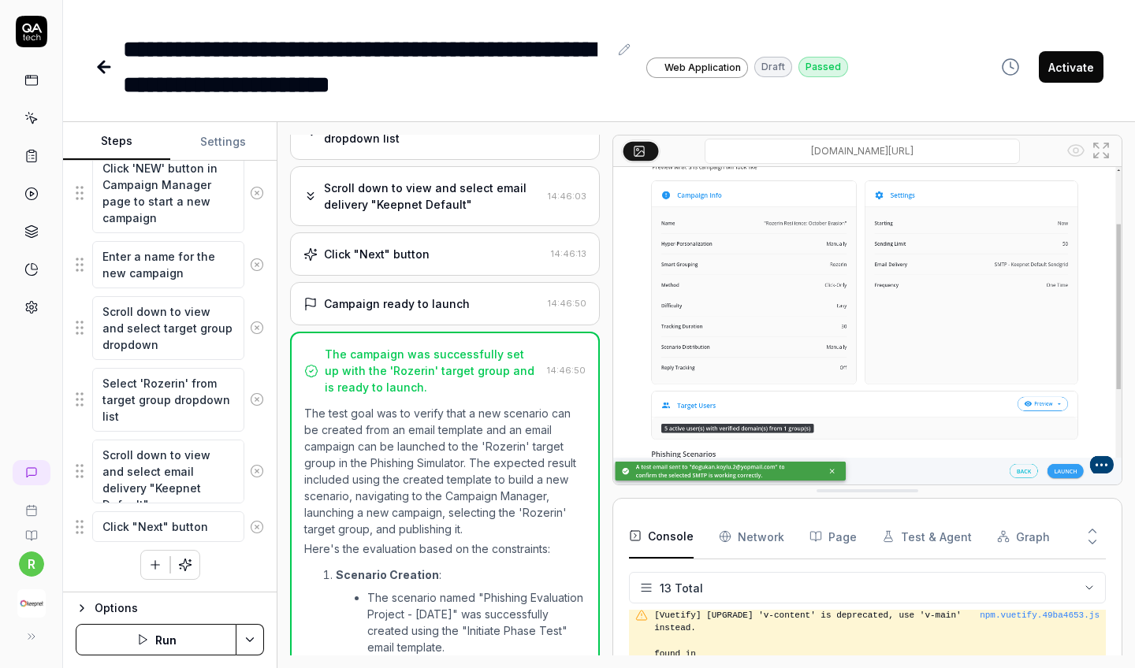
click at [443, 296] on div "Campaign ready to launch" at bounding box center [397, 304] width 146 height 17
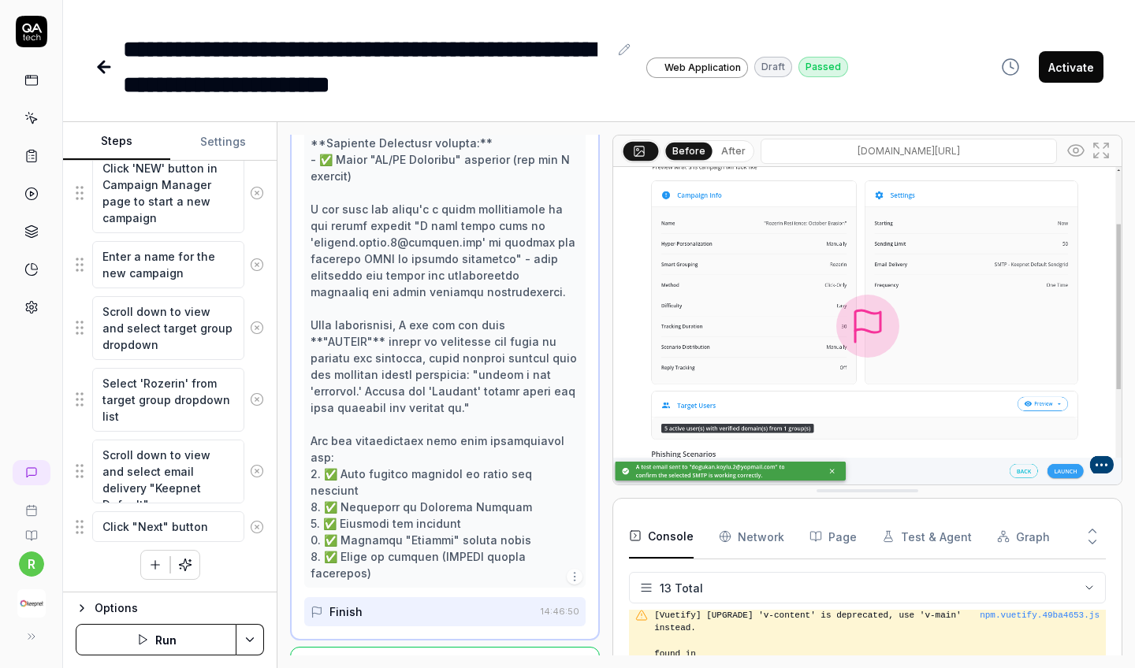
scroll to position [2900, 0]
click at [162, 560] on icon "button" at bounding box center [155, 565] width 14 height 14
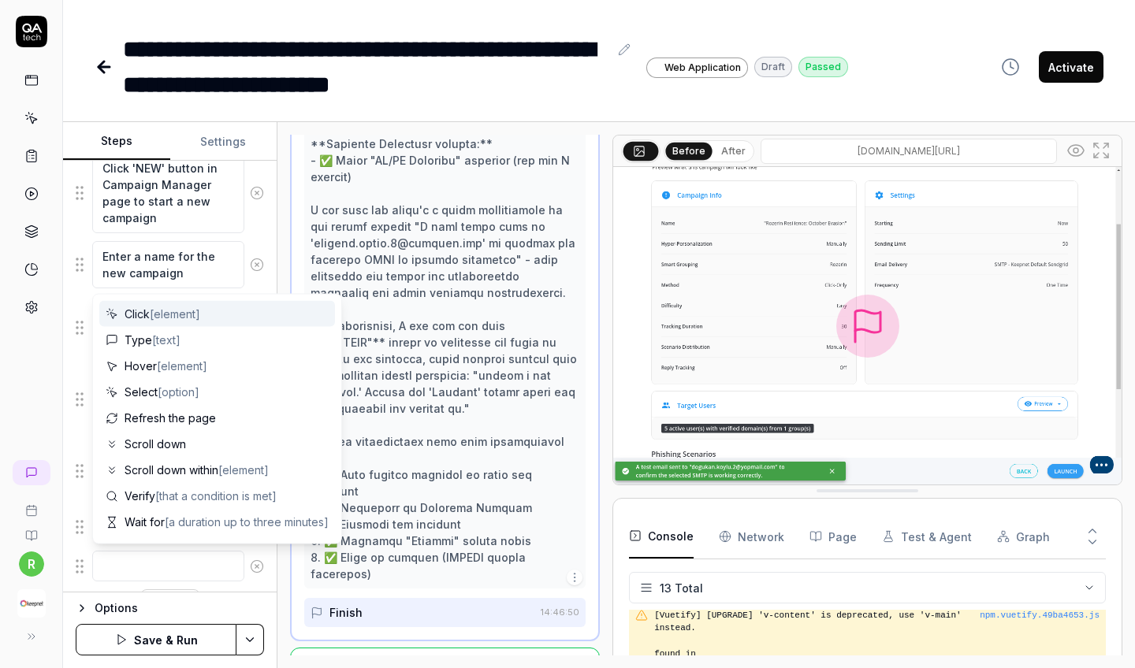
click at [183, 318] on span "[element]" at bounding box center [175, 313] width 50 height 13
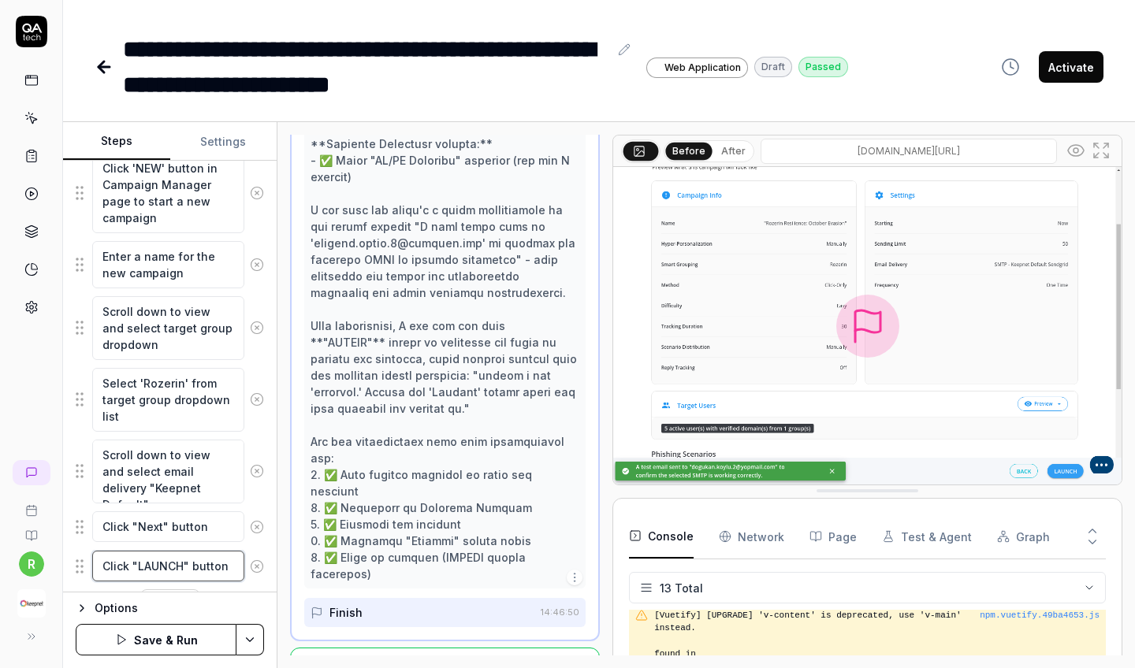
scroll to position [0, 0]
type textarea "Click "LAUNCH" button"
click at [239, 601] on div "Options" at bounding box center [179, 608] width 169 height 19
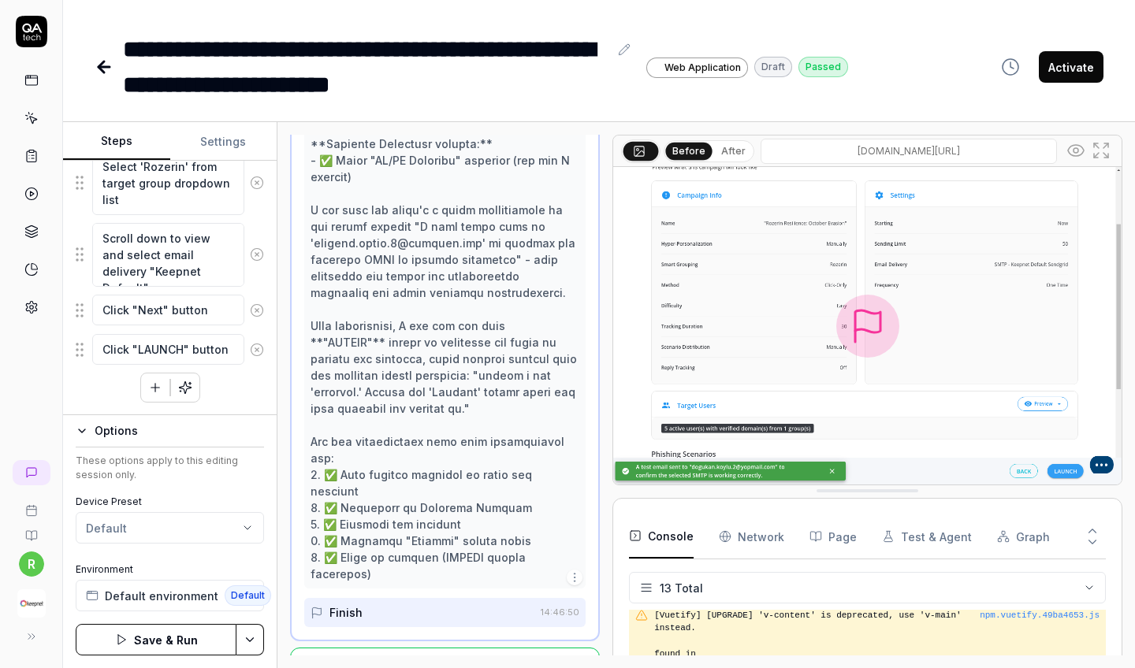
scroll to position [2243, 0]
click at [236, 484] on div "These options apply to this editing session only. Device Preset Default Environ…" at bounding box center [170, 533] width 188 height 158
drag, startPoint x: 445, startPoint y: 508, endPoint x: 577, endPoint y: 513, distance: 132.5
click at [577, 513] on div at bounding box center [444, 127] width 281 height 923
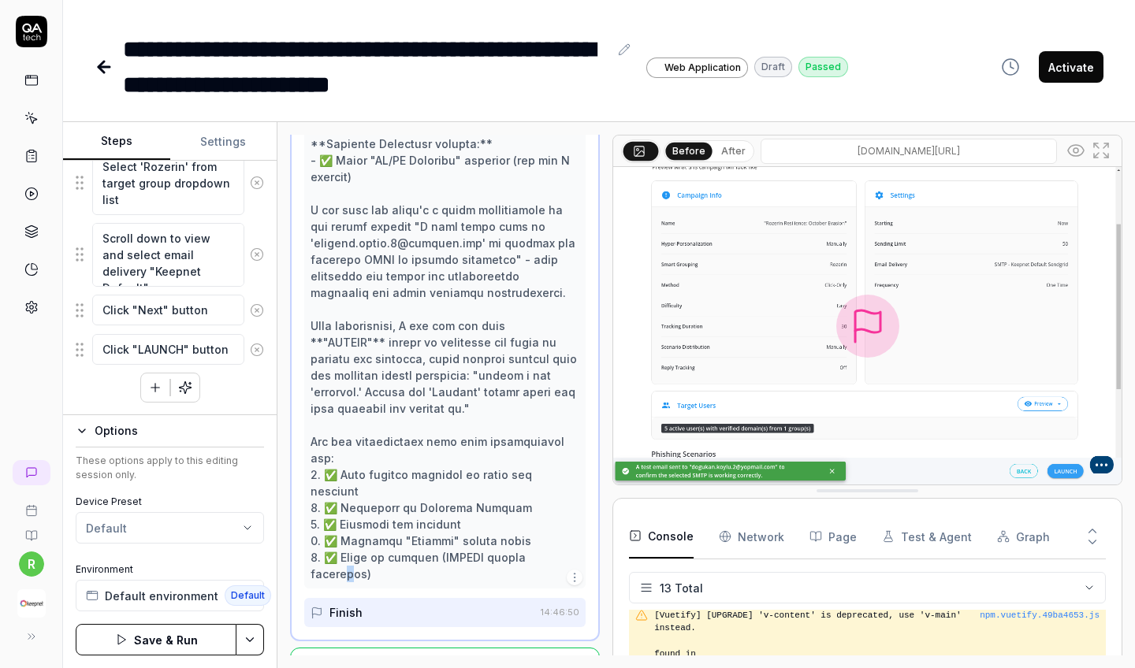
click at [557, 508] on div at bounding box center [445, 127] width 269 height 911
click at [1076, 477] on img at bounding box center [867, 326] width 508 height 318
click at [1073, 472] on img at bounding box center [867, 326] width 508 height 318
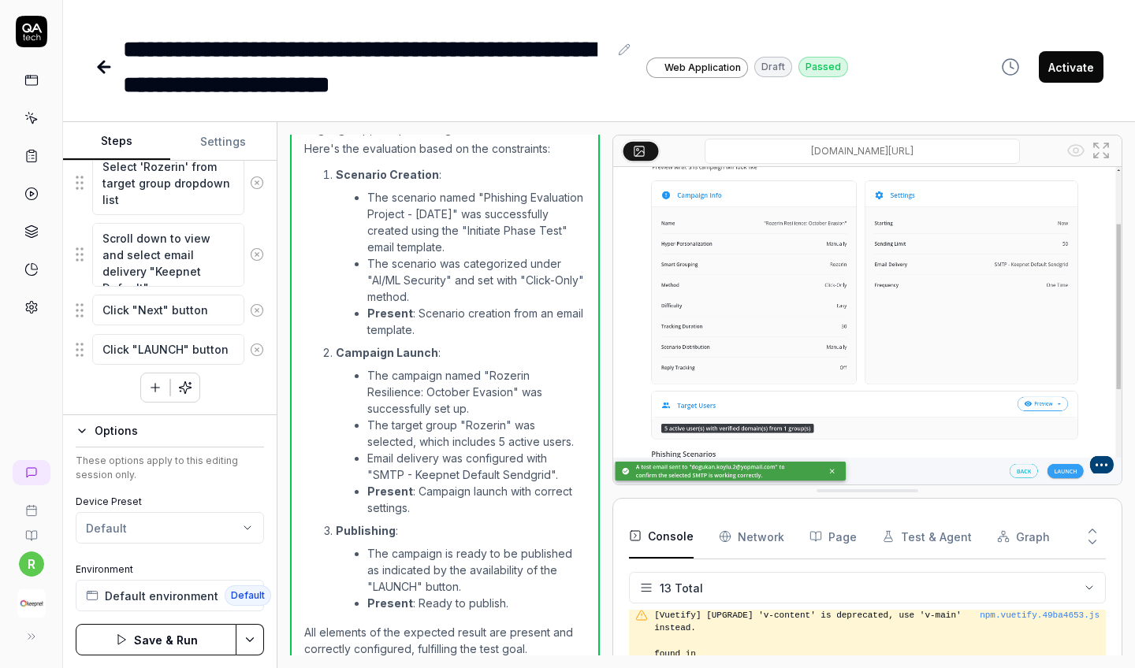
click at [240, 595] on span "Default" at bounding box center [248, 596] width 47 height 20
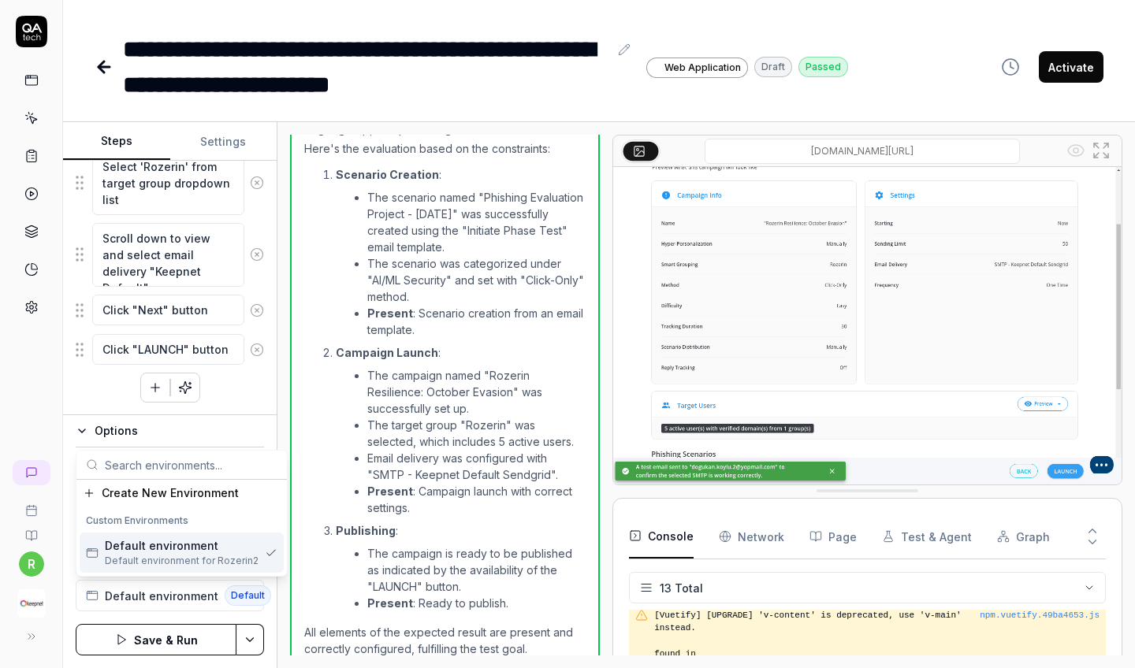
click at [226, 601] on span "Default" at bounding box center [248, 596] width 47 height 20
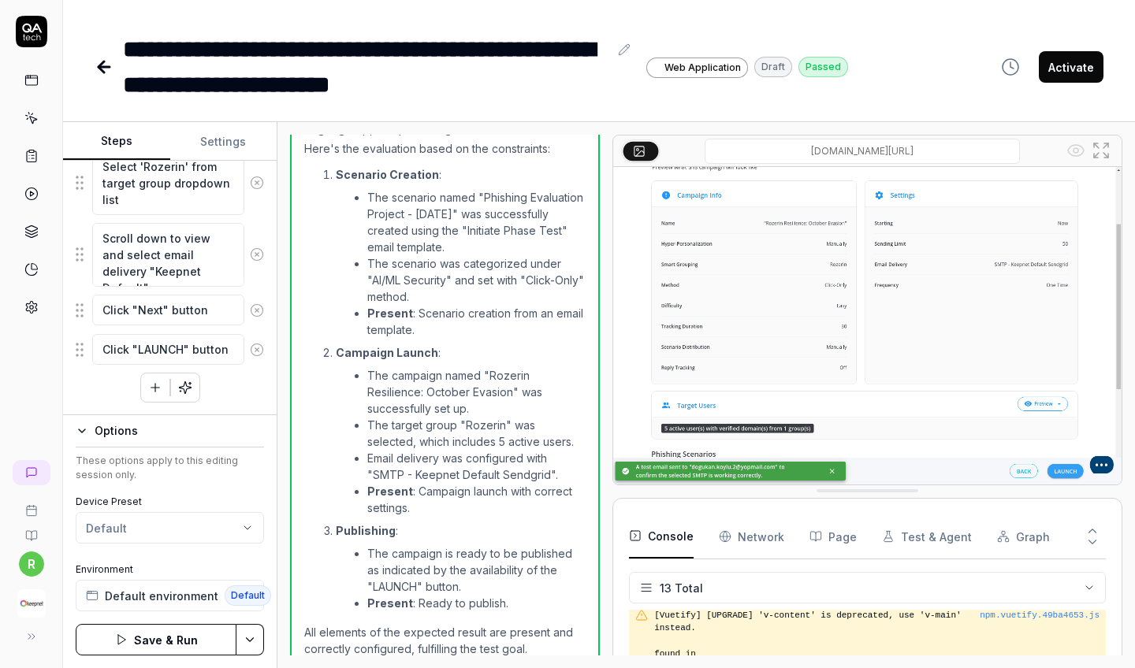
click at [1060, 469] on img at bounding box center [867, 326] width 508 height 318
click at [196, 632] on button "Save & Run" at bounding box center [156, 640] width 161 height 32
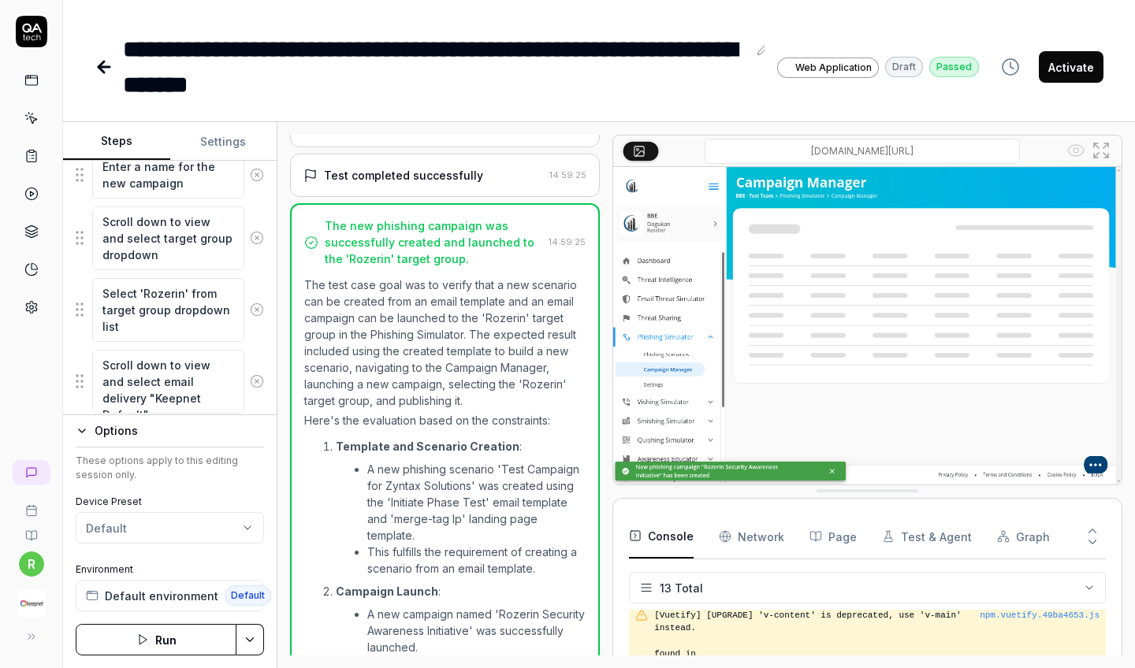
scroll to position [2117, 0]
click at [29, 70] on link at bounding box center [31, 80] width 28 height 28
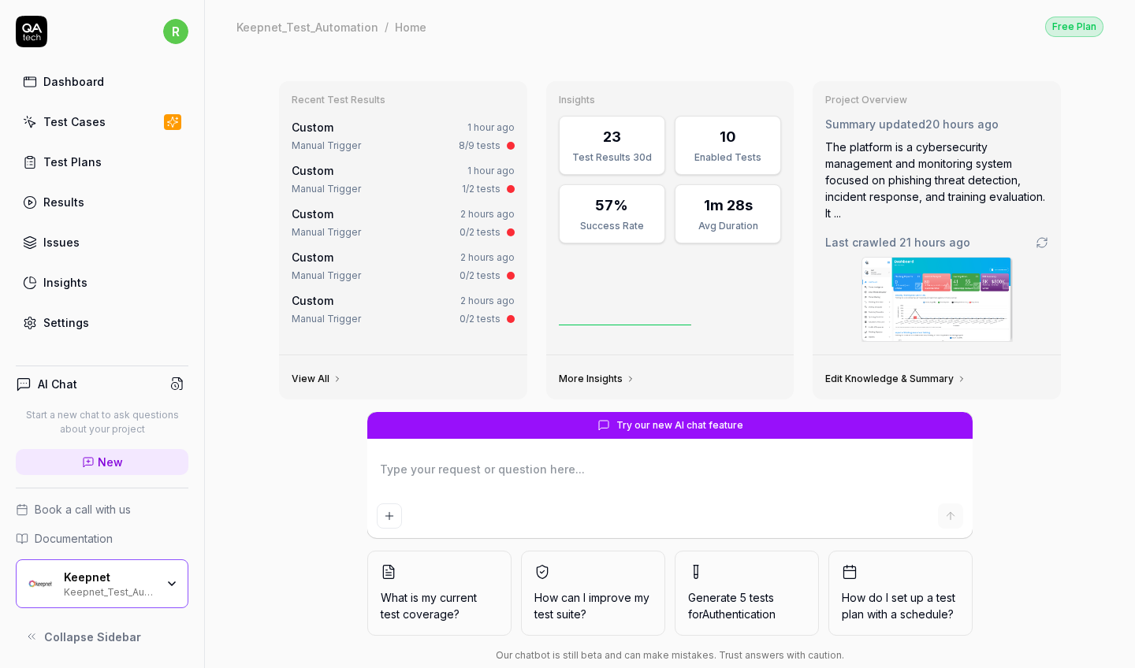
click at [44, 134] on link "Test Cases" at bounding box center [102, 121] width 173 height 31
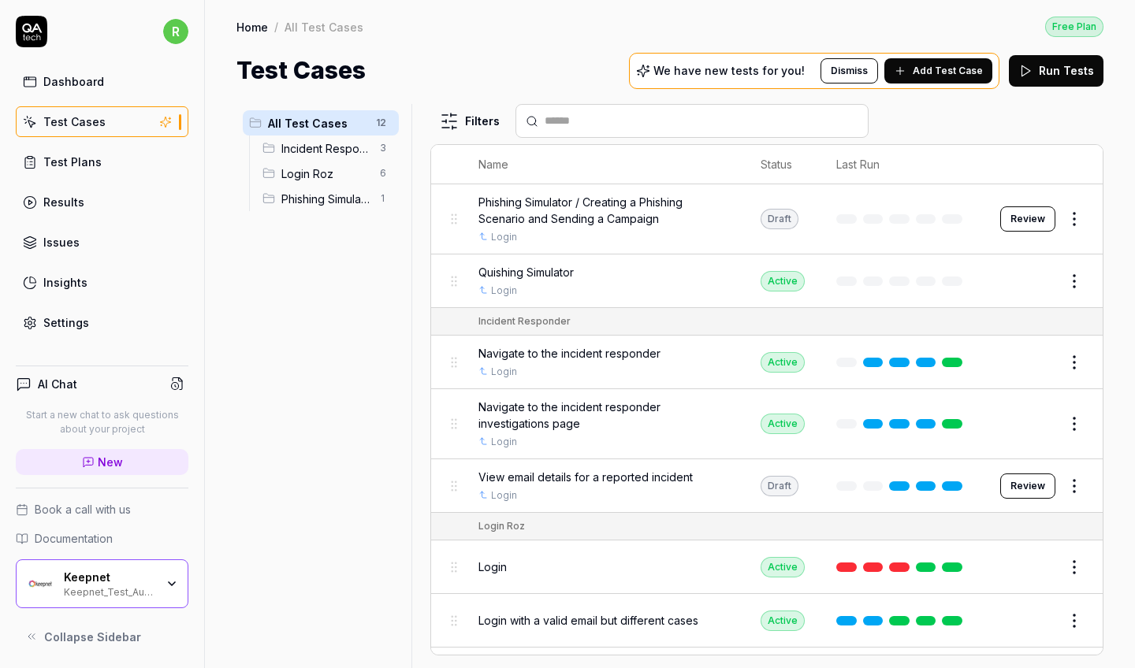
click at [337, 196] on span "Phishing Simulator" at bounding box center [325, 199] width 89 height 17
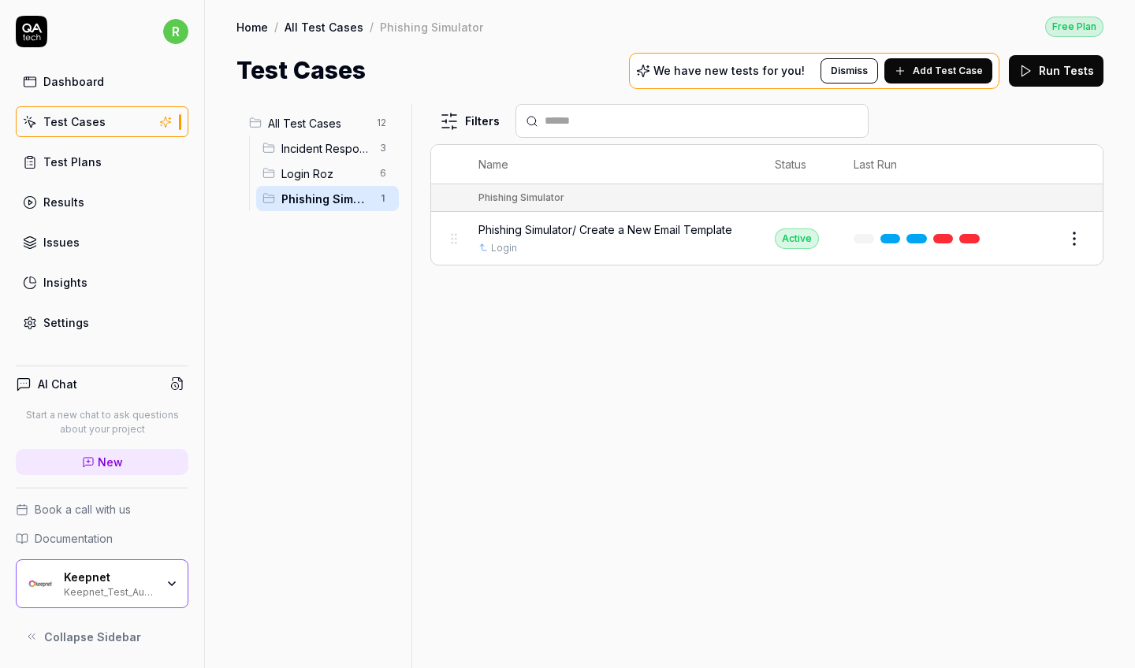
click at [586, 225] on span "Phishing Simulator/ Create a New Email Template" at bounding box center [606, 230] width 254 height 17
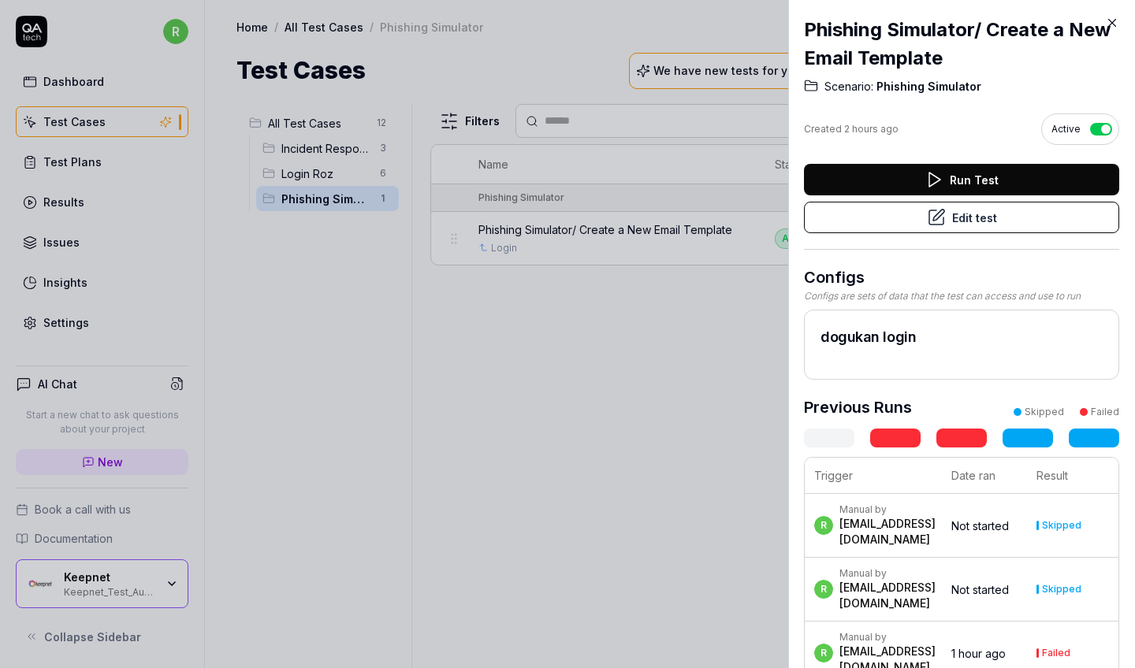
click at [1019, 214] on button "Edit test" at bounding box center [961, 218] width 315 height 32
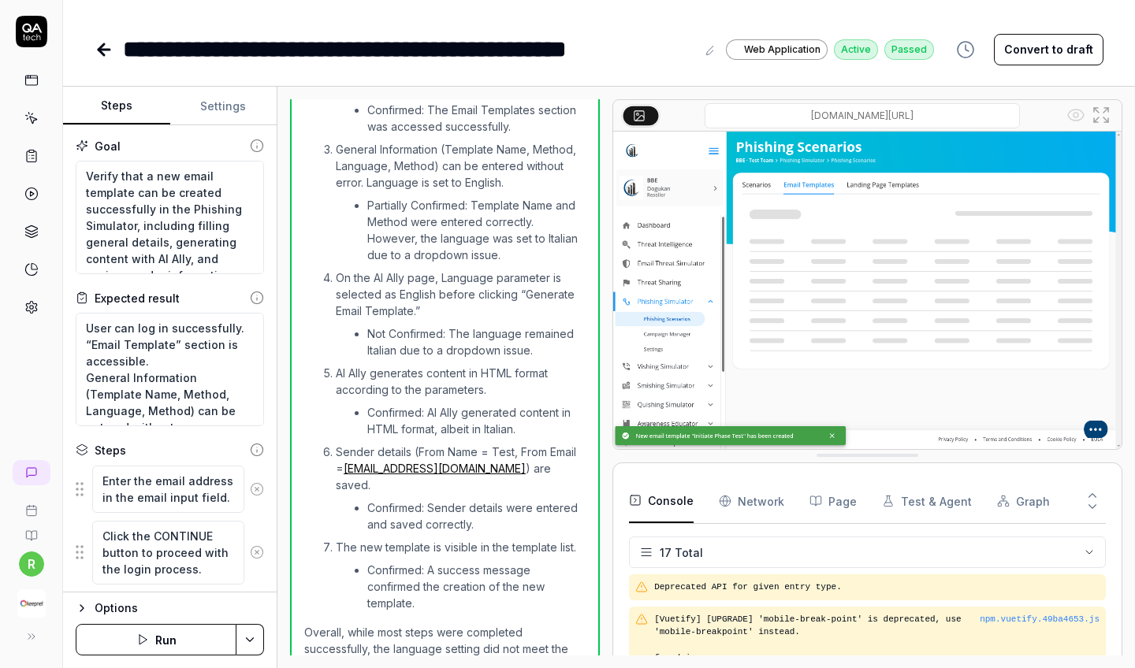
scroll to position [1127, 0]
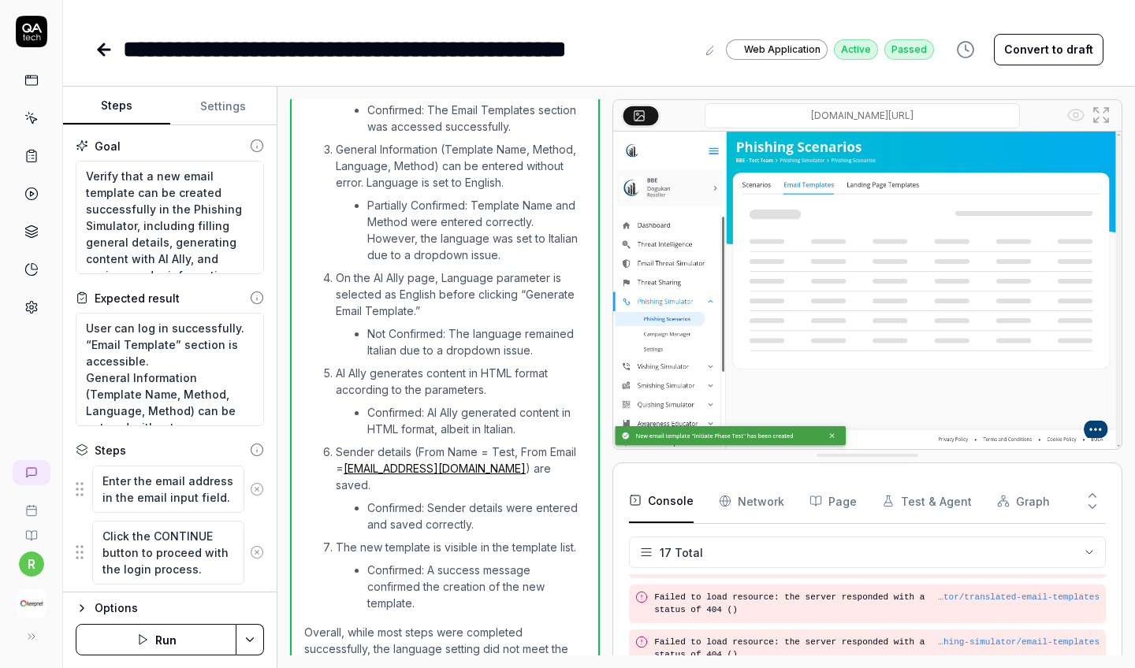
click at [35, 93] on link at bounding box center [31, 80] width 28 height 28
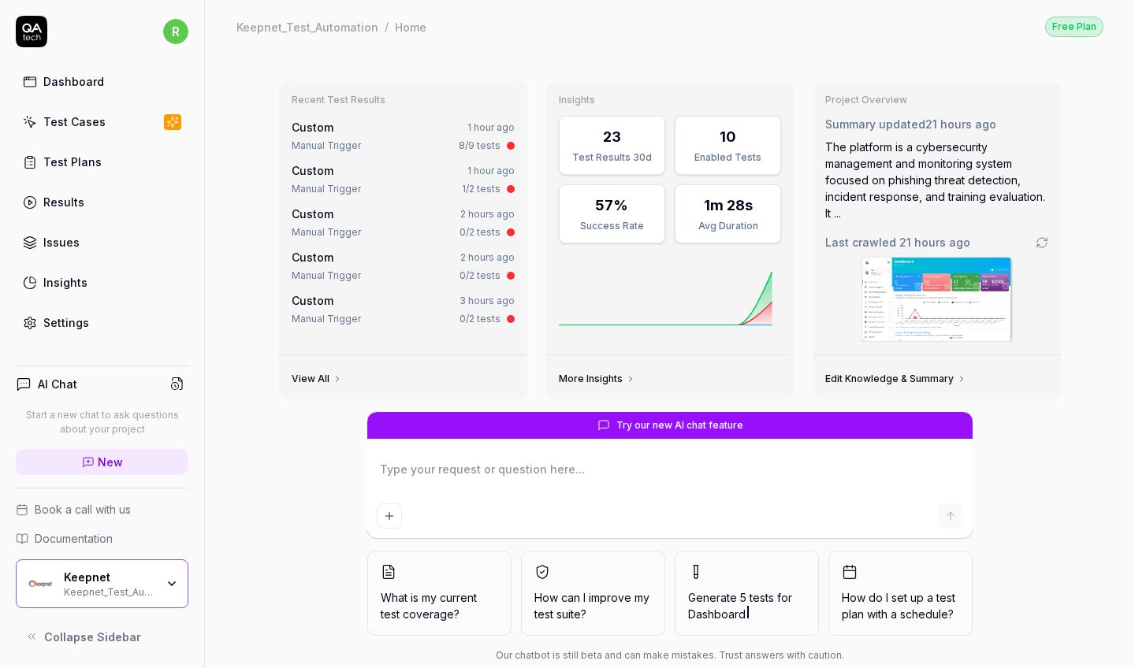
click at [56, 120] on div "Test Cases" at bounding box center [74, 122] width 62 height 17
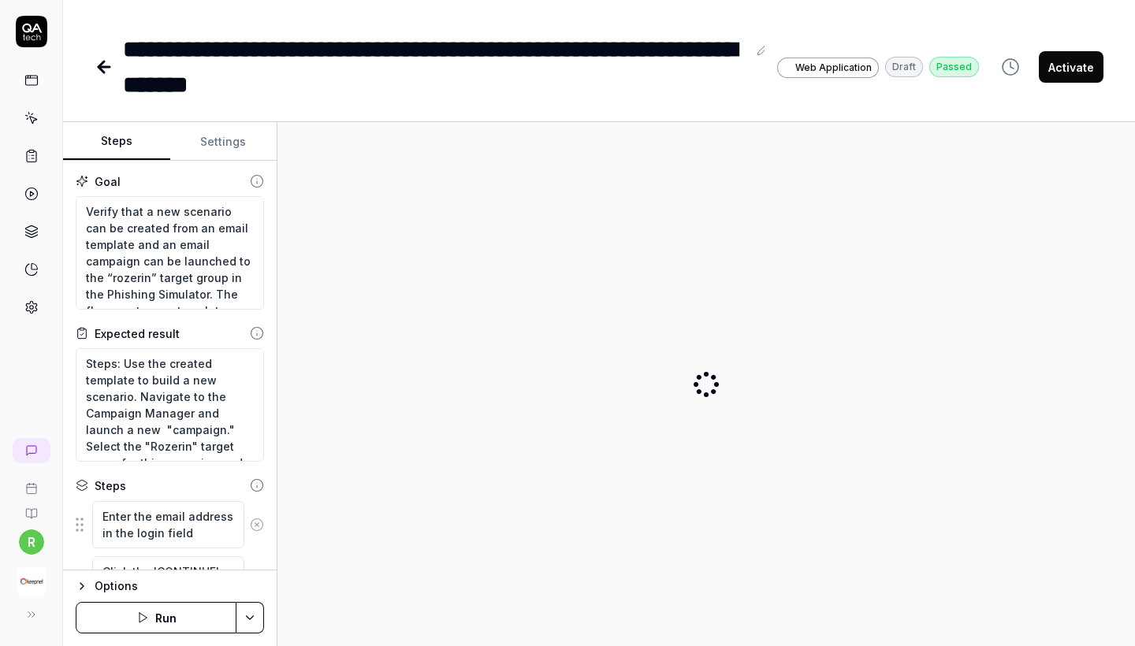
click at [19, 80] on link at bounding box center [31, 80] width 28 height 28
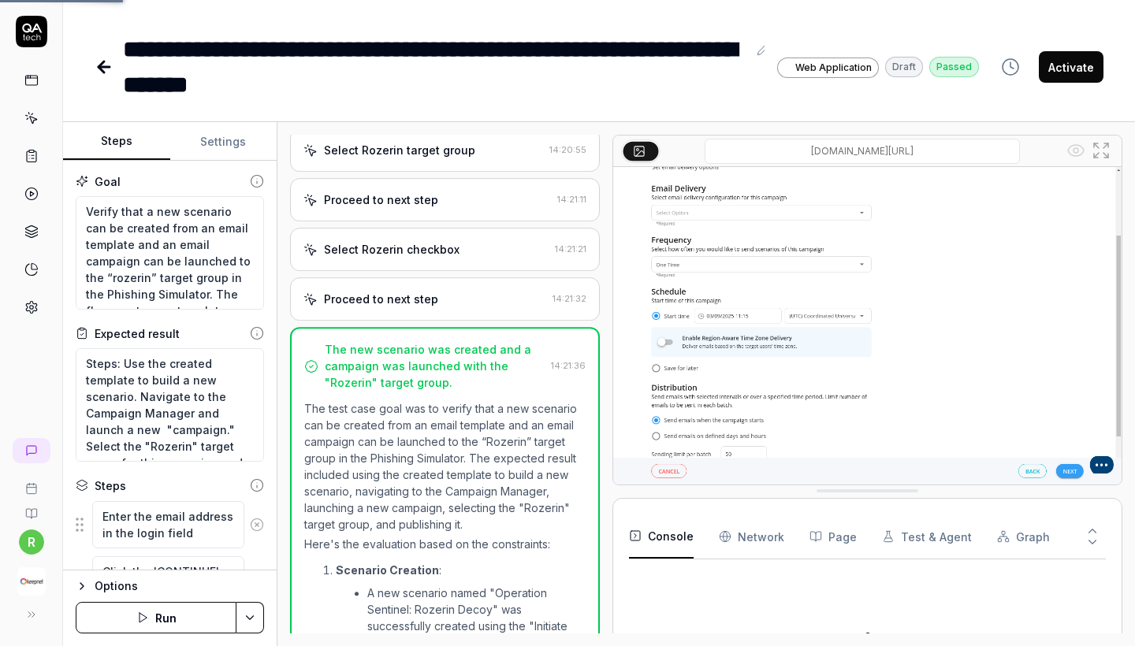
scroll to position [2864, 0]
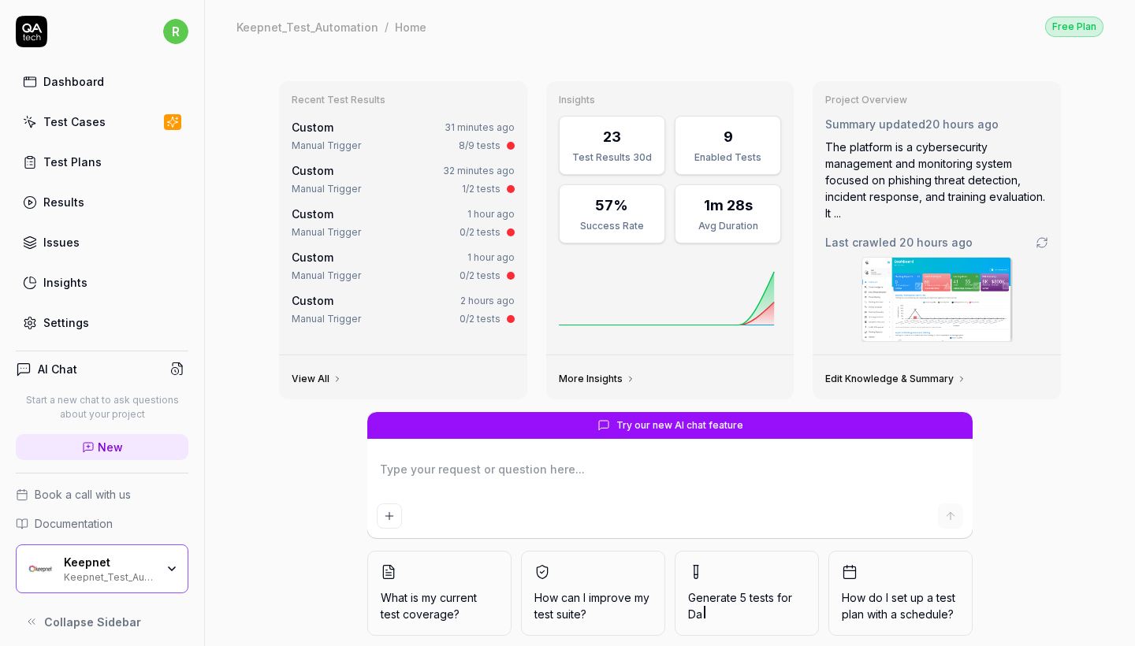
click at [28, 116] on icon at bounding box center [30, 122] width 14 height 14
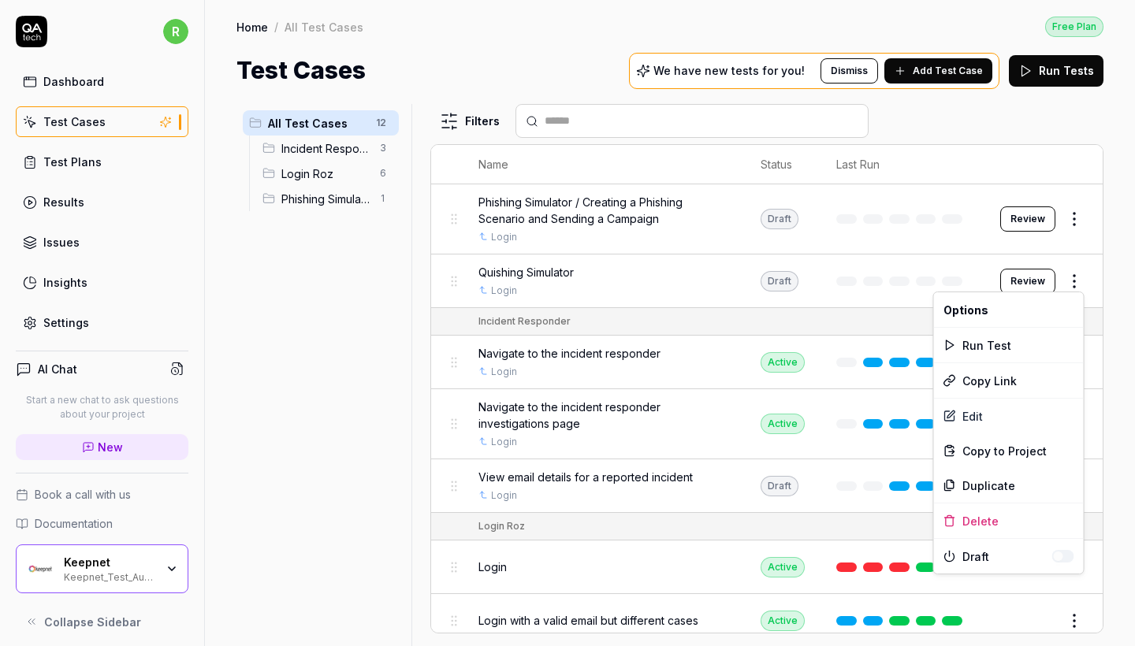
click at [1072, 277] on html "r Dashboard Test Cases Test Plans Results Issues Insights Settings AI Chat Star…" at bounding box center [567, 323] width 1135 height 646
click at [974, 407] on div "Edit" at bounding box center [1009, 416] width 150 height 35
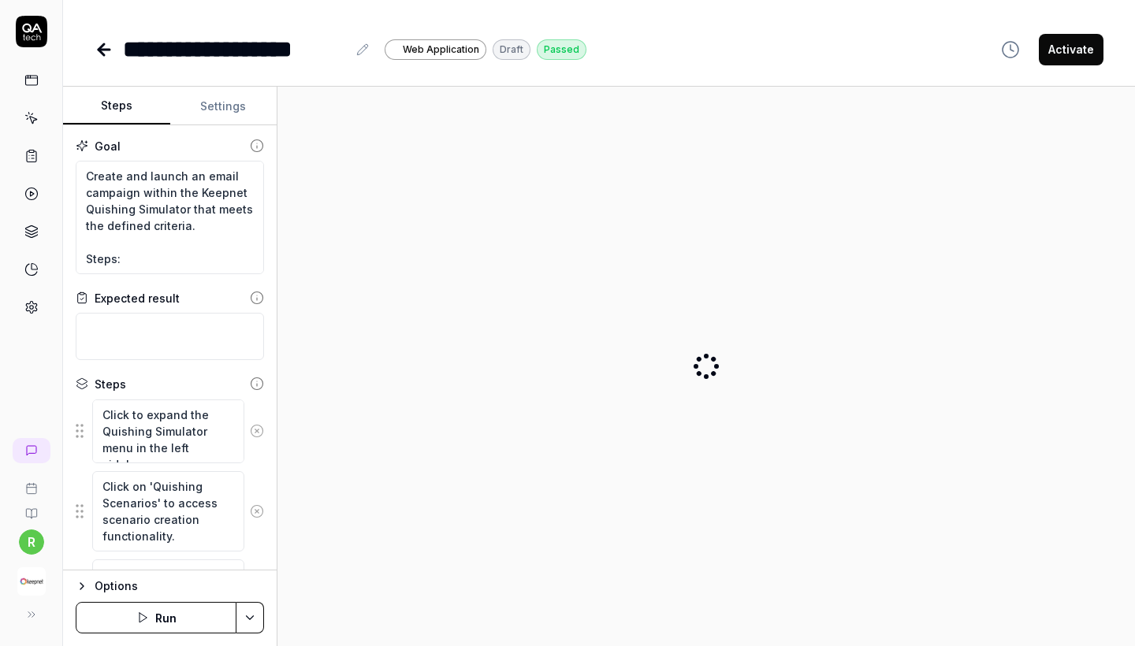
type textarea "*"
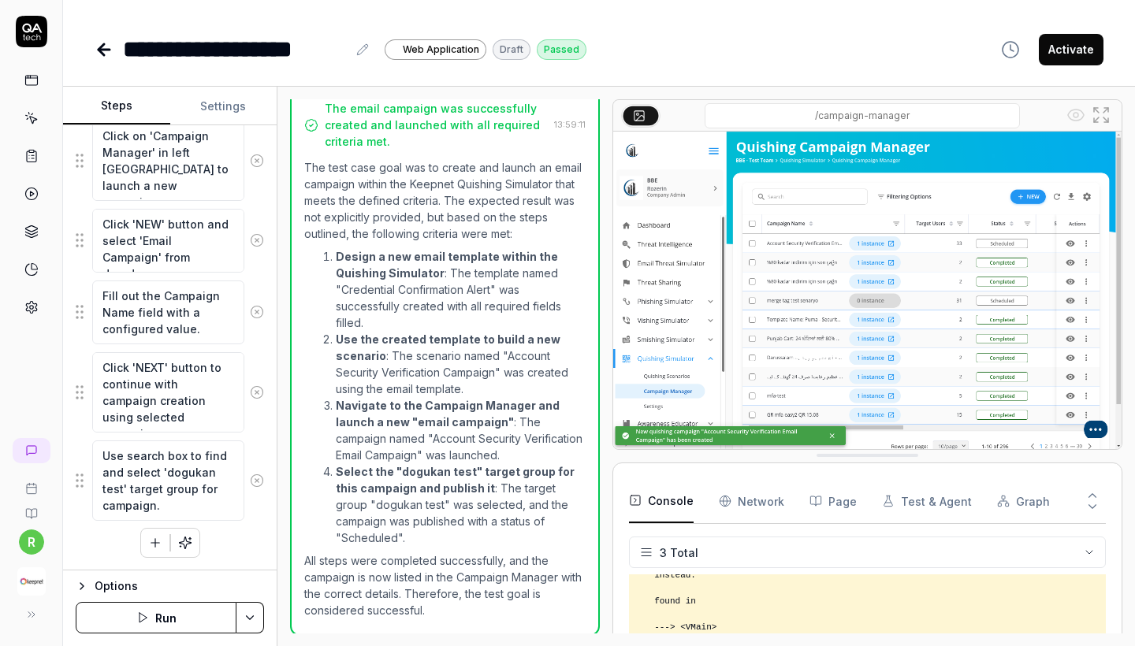
scroll to position [1907, 0]
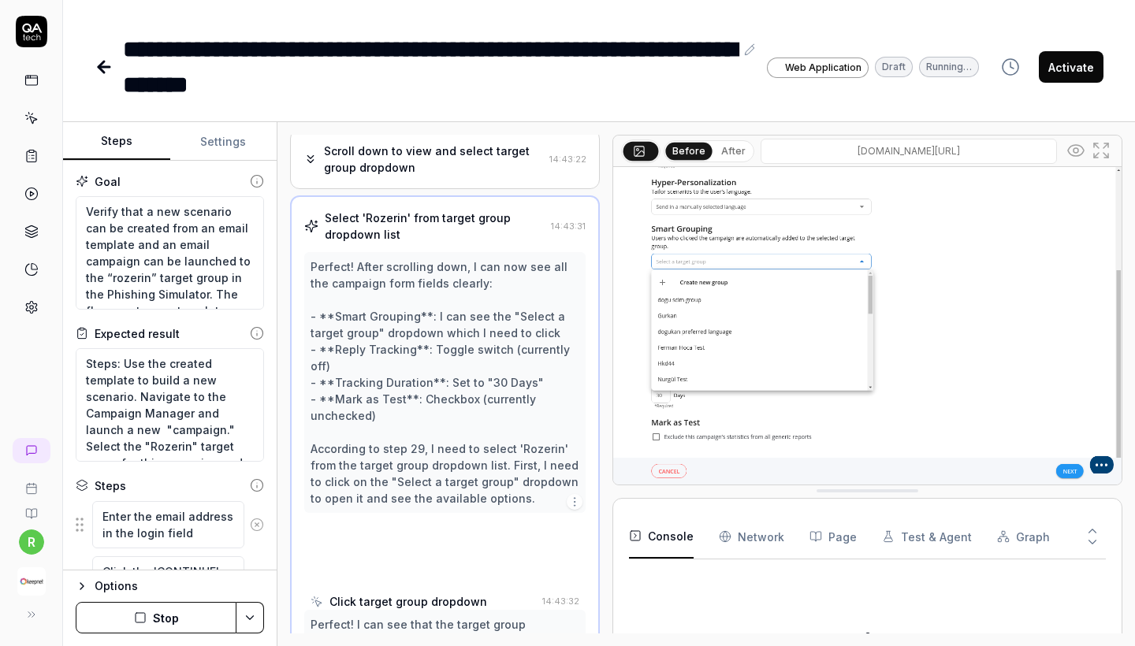
scroll to position [2021, 0]
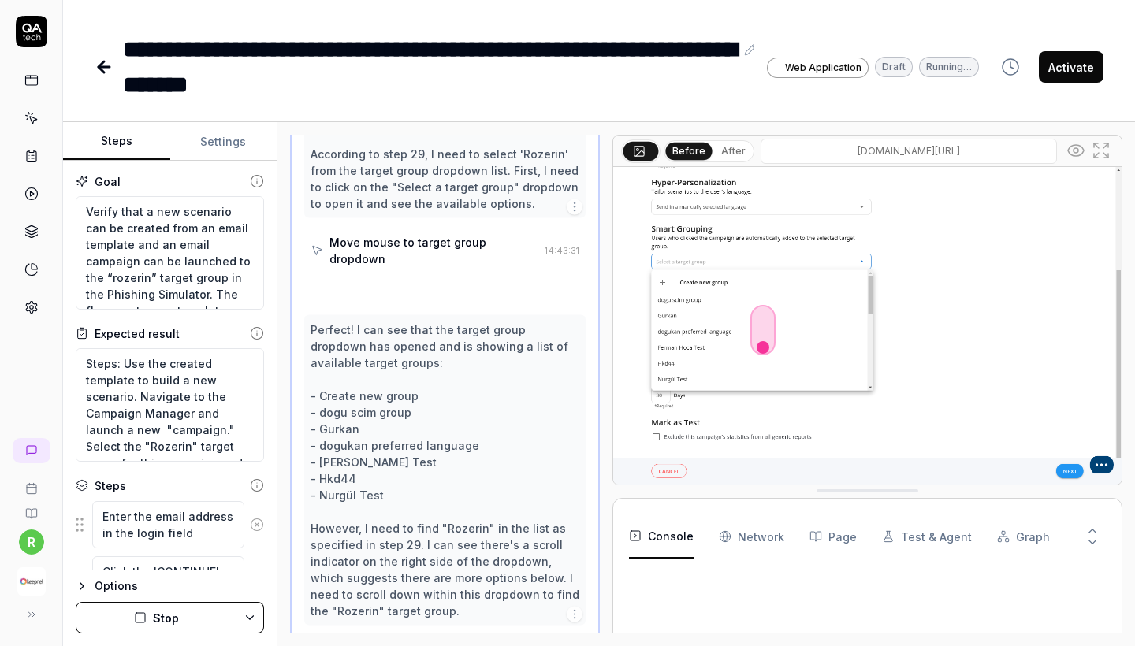
click at [28, 91] on link at bounding box center [31, 80] width 28 height 28
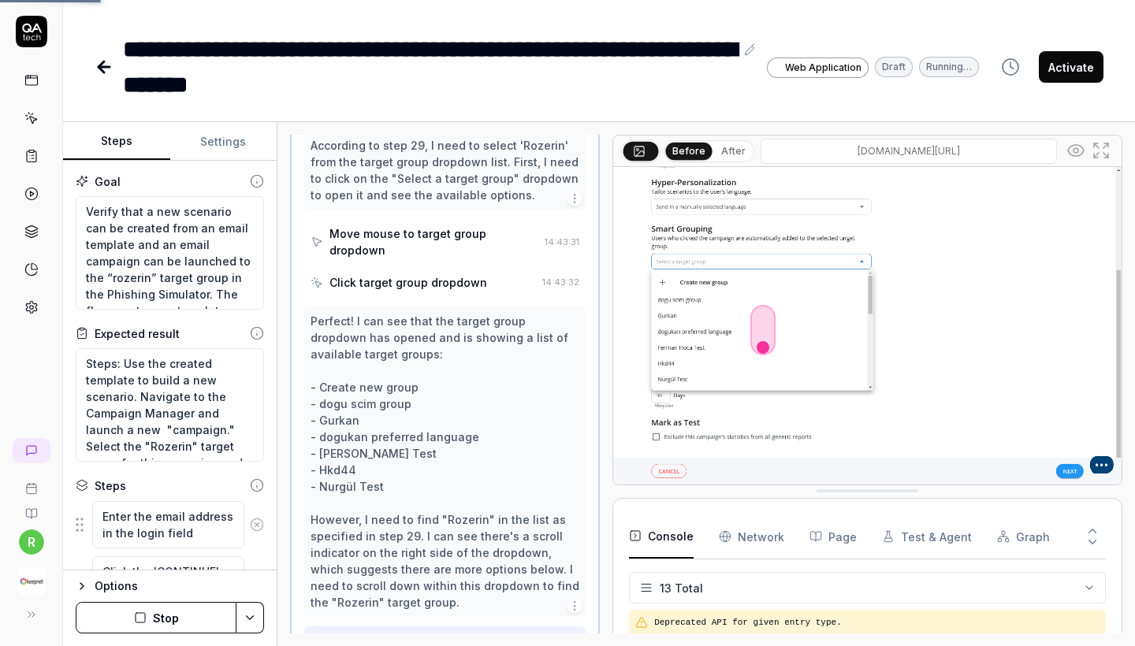
scroll to position [950, 0]
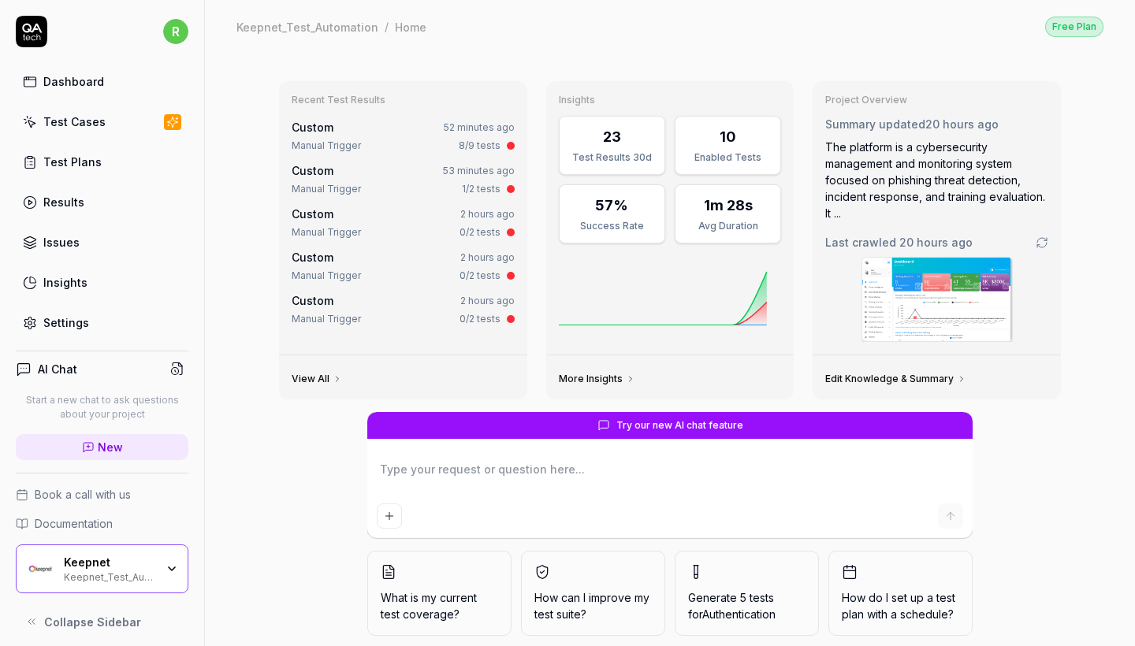
click at [53, 122] on div "Test Cases" at bounding box center [74, 122] width 62 height 17
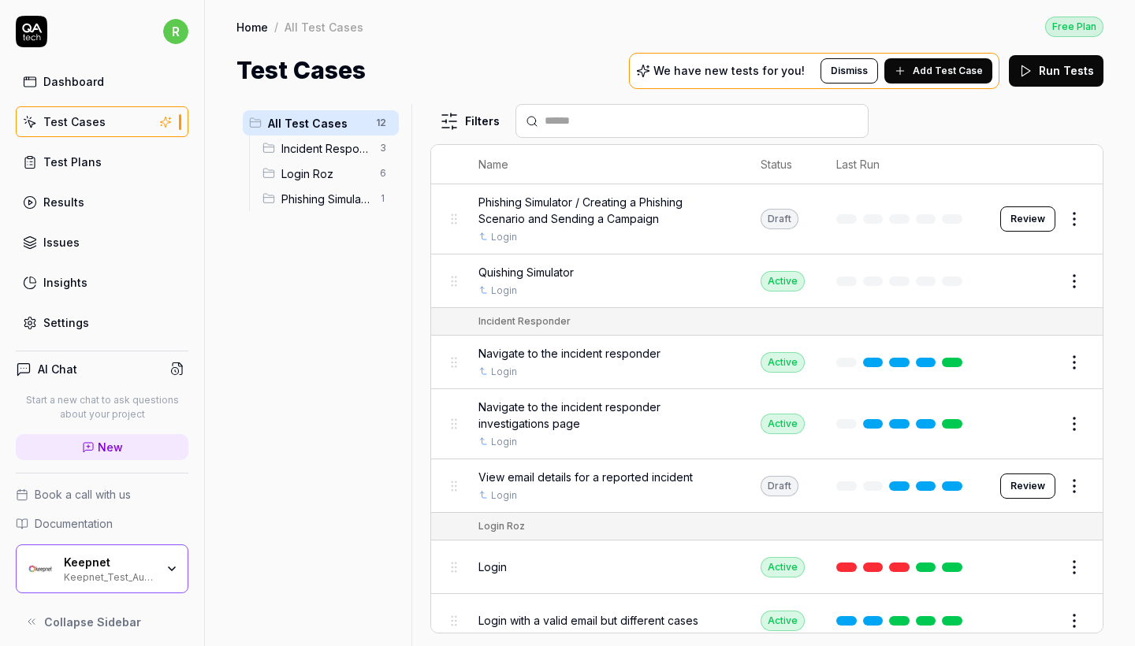
click at [549, 271] on span "Quishing Simulator" at bounding box center [526, 272] width 95 height 17
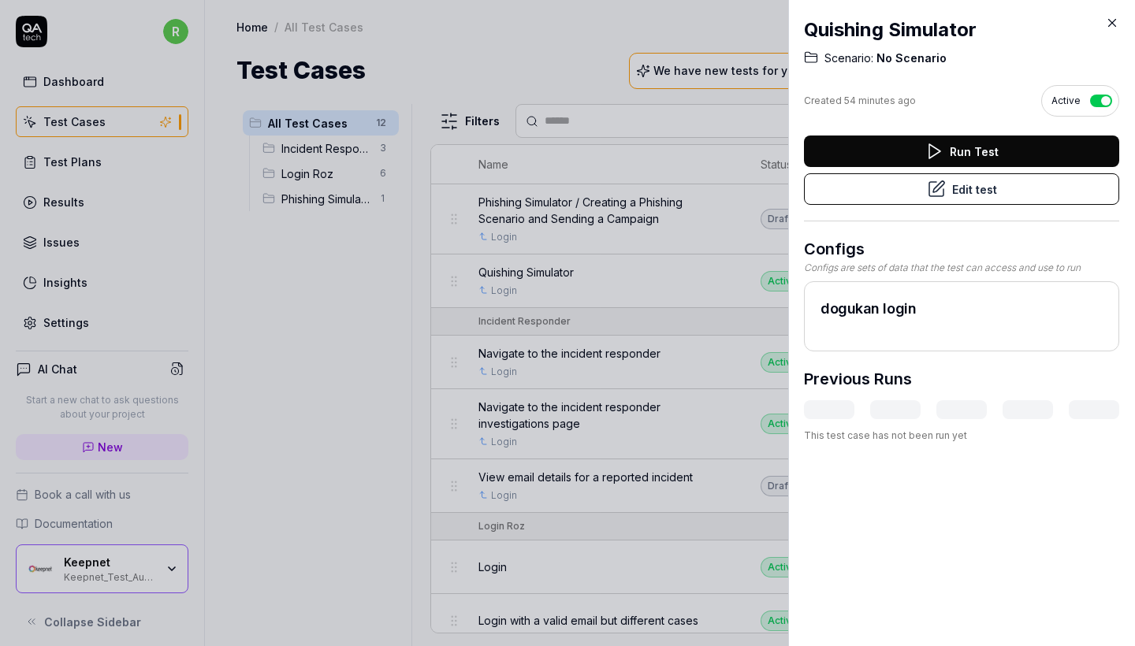
click at [981, 189] on button "Edit test" at bounding box center [961, 189] width 315 height 32
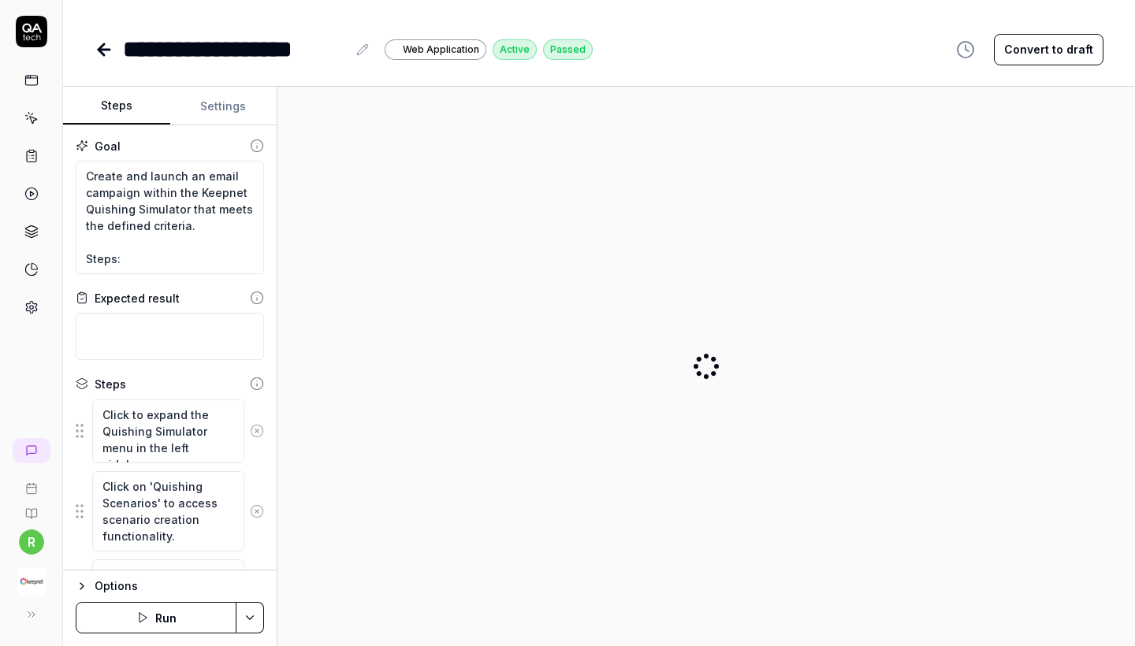
type textarea "*"
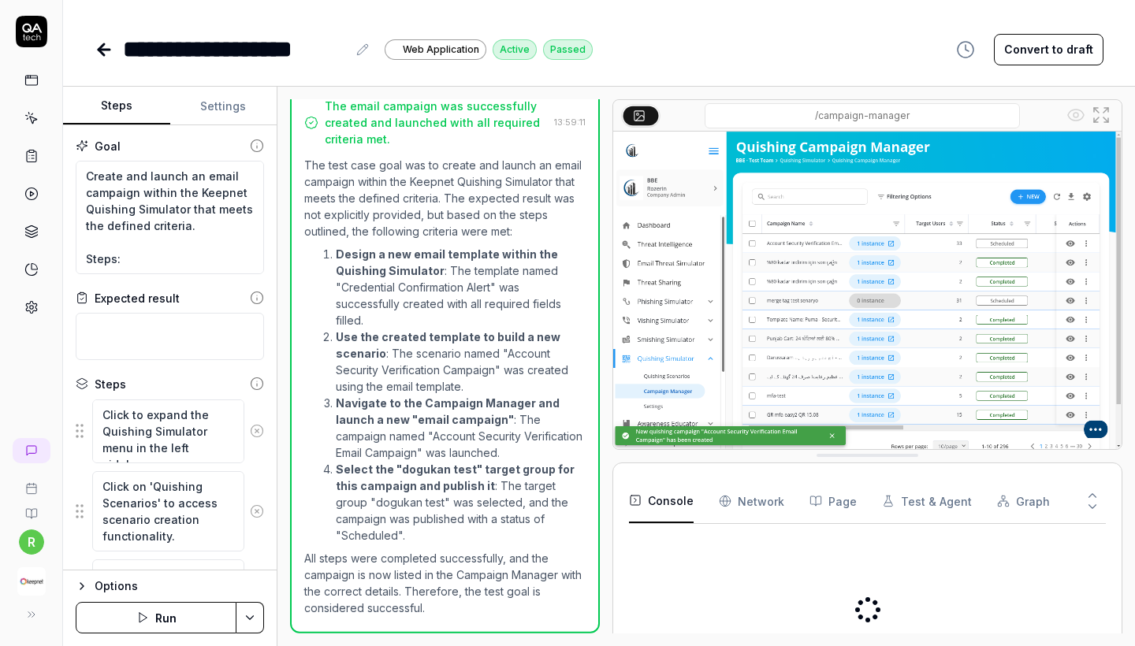
click at [16, 88] on div at bounding box center [31, 169] width 62 height 306
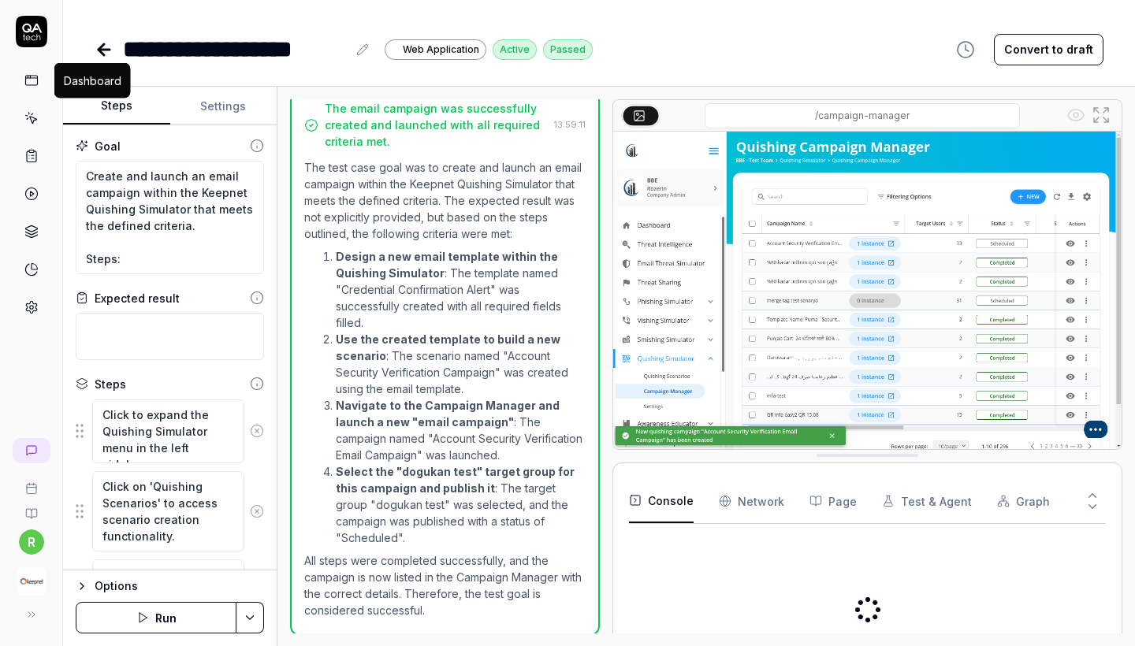
click at [31, 87] on icon at bounding box center [31, 80] width 14 height 14
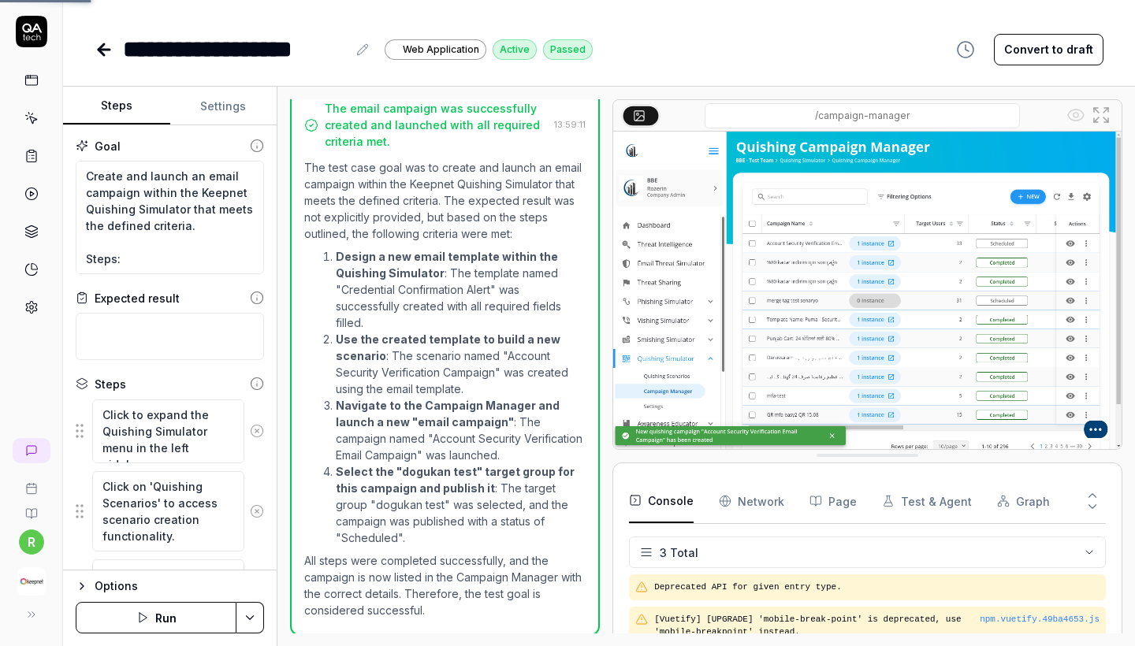
scroll to position [206, 0]
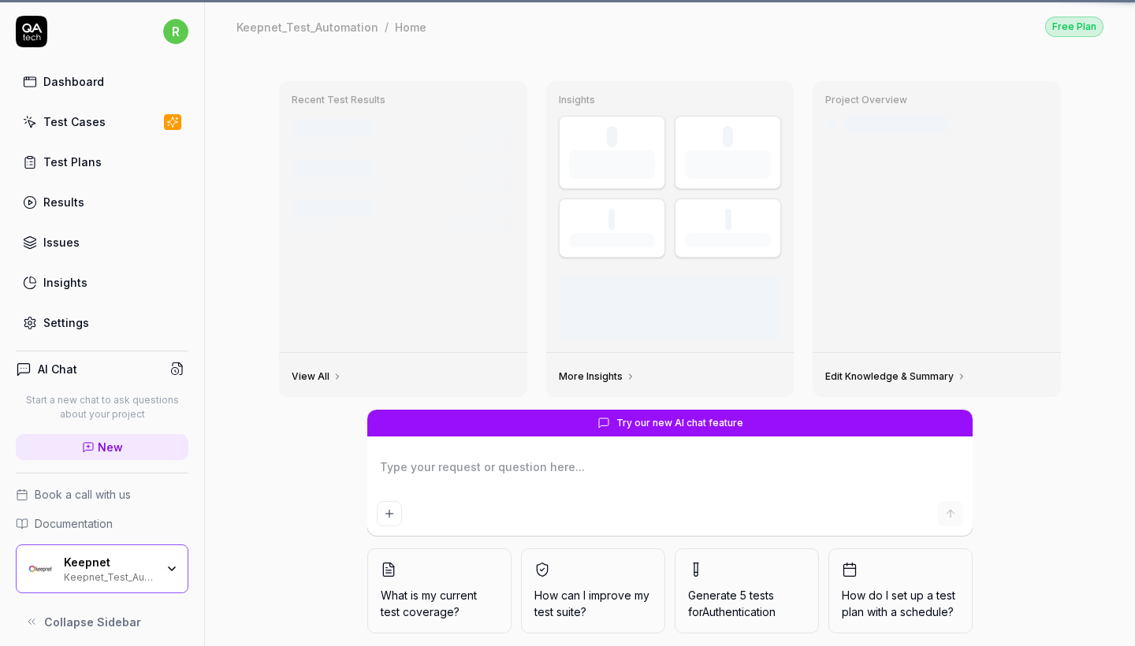
click at [31, 166] on icon at bounding box center [30, 162] width 14 height 14
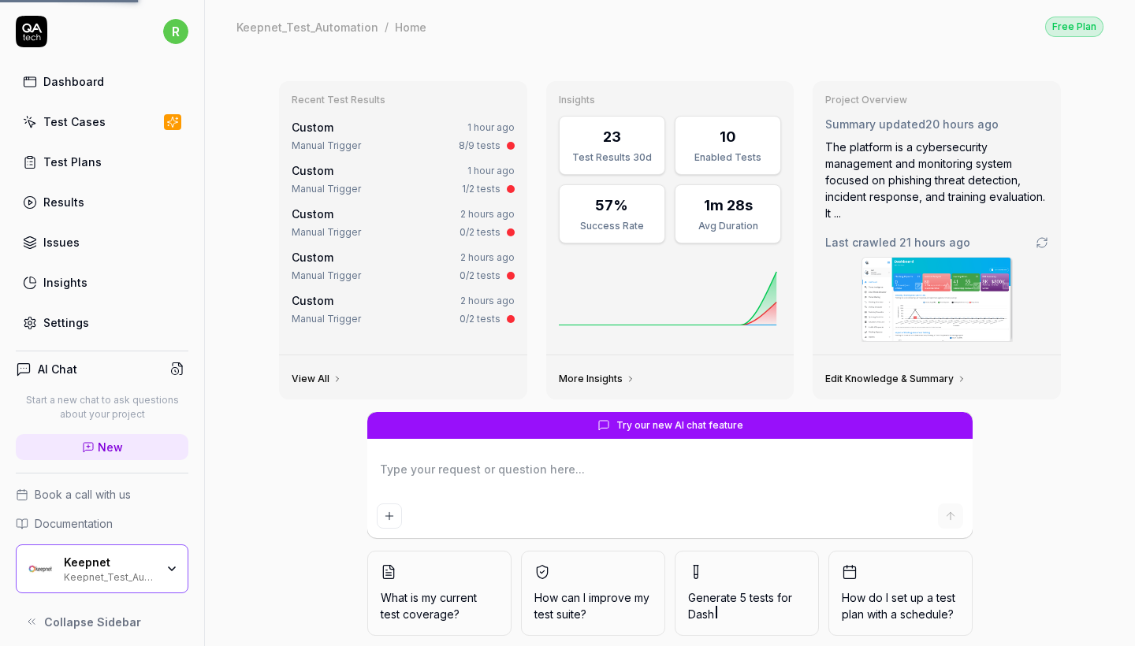
click at [61, 127] on div "Test Cases" at bounding box center [74, 122] width 62 height 17
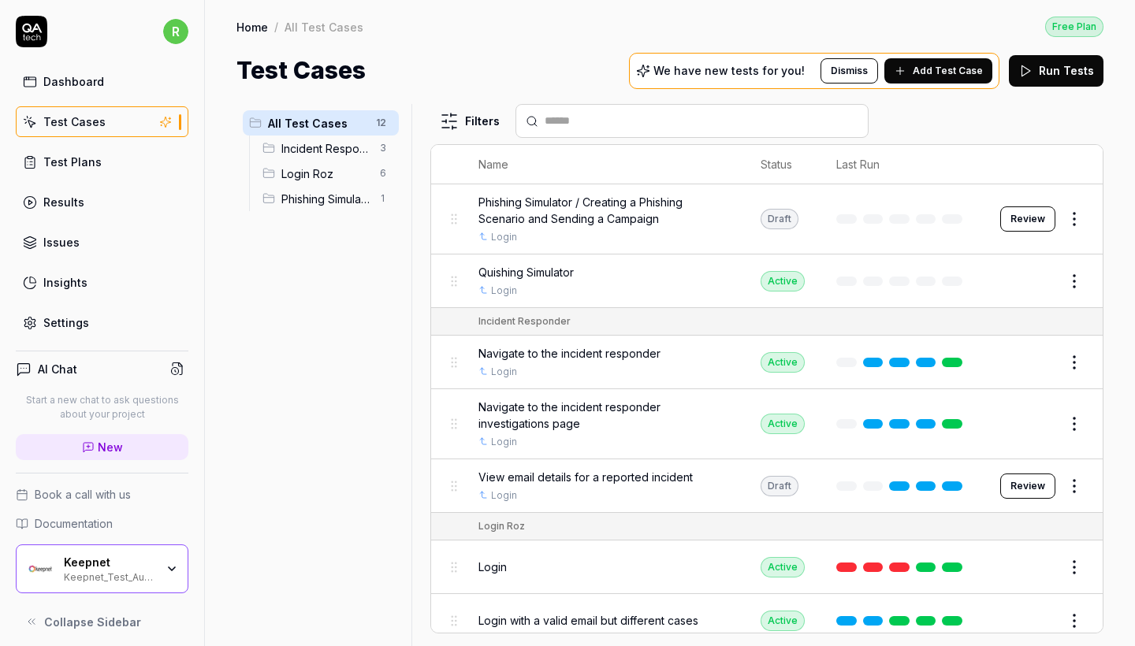
click at [360, 199] on span "Phishing Simulator" at bounding box center [325, 199] width 89 height 17
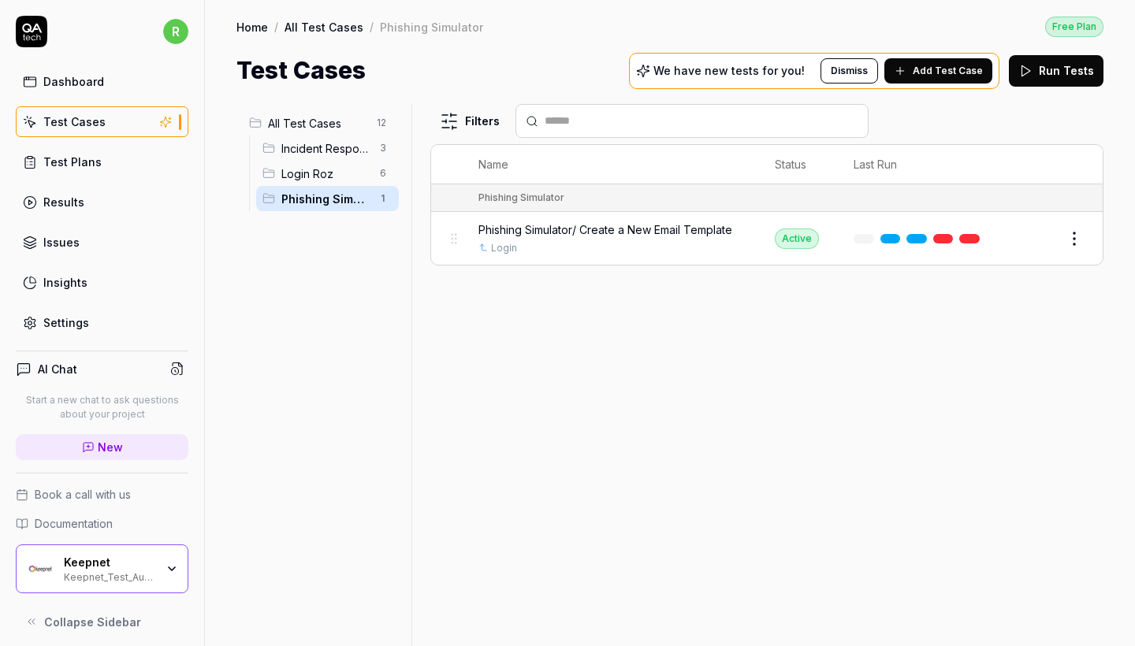
click at [676, 226] on span "Phishing Simulator/ Create a New Email Template" at bounding box center [606, 230] width 254 height 17
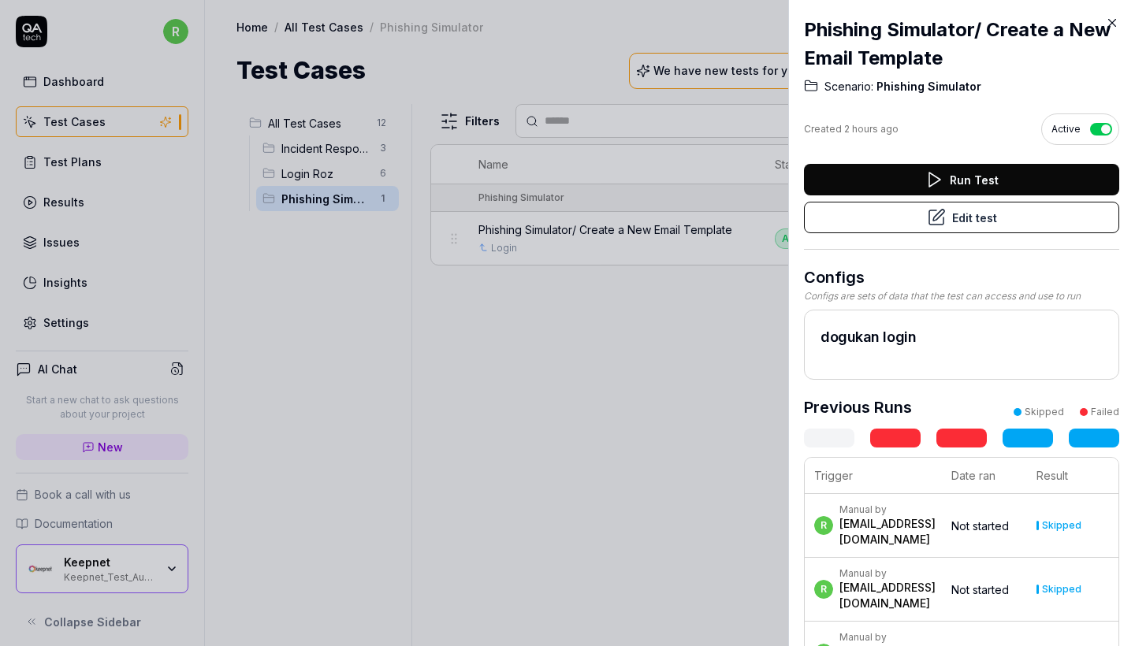
click at [933, 222] on icon at bounding box center [936, 217] width 19 height 19
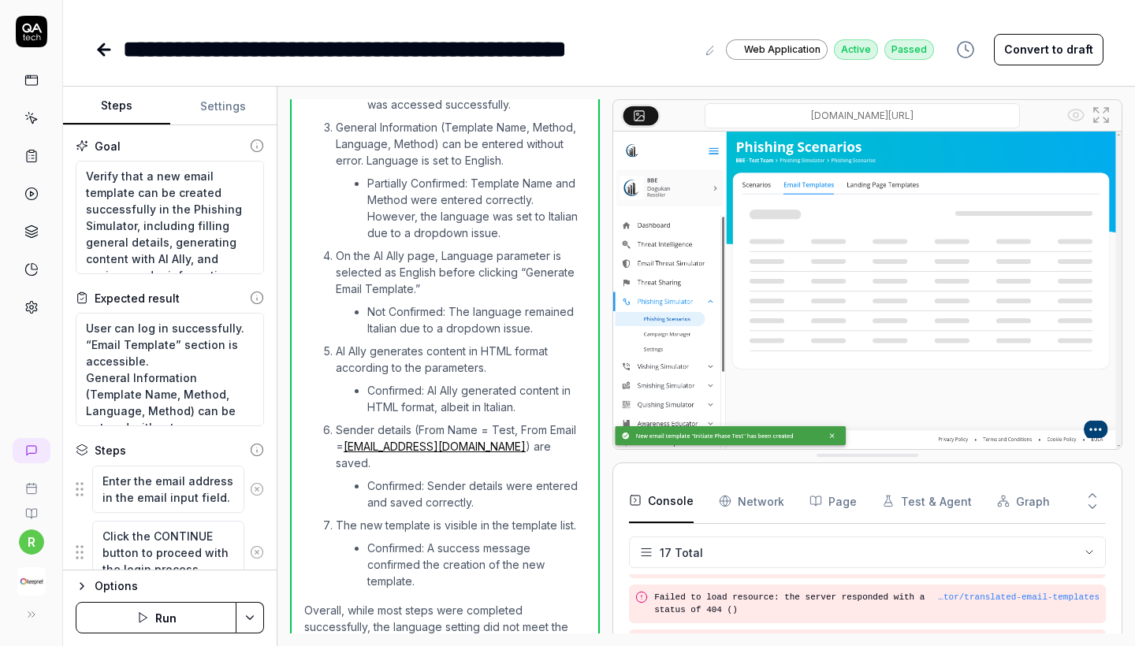
click at [762, 504] on Requests "Network" at bounding box center [751, 501] width 65 height 44
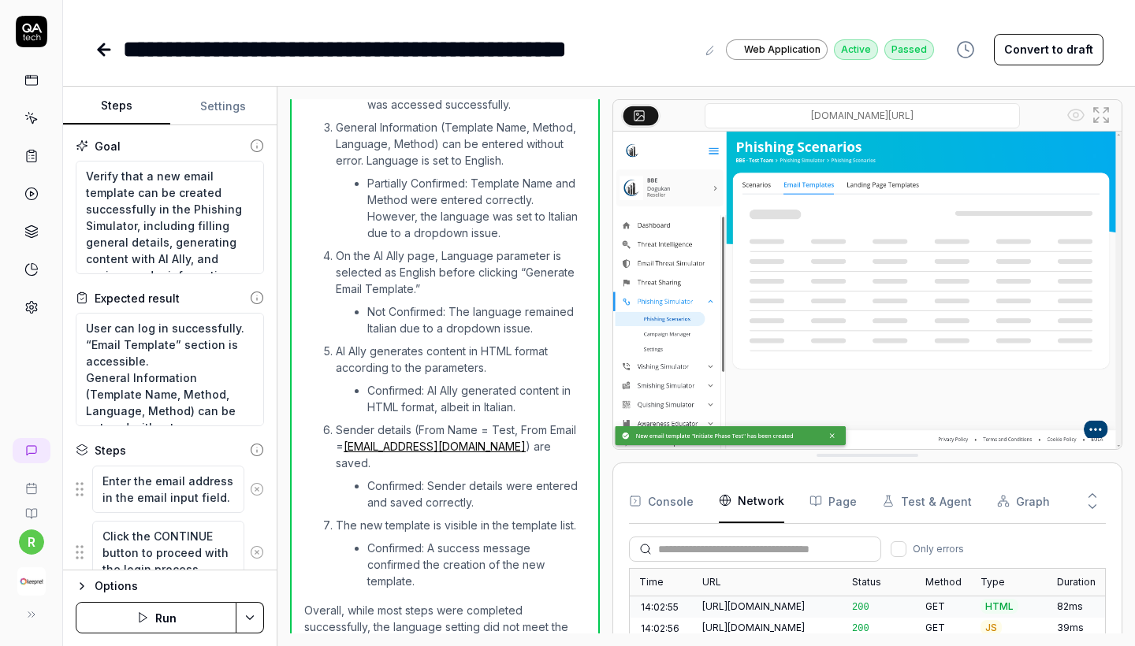
scroll to position [1492, 0]
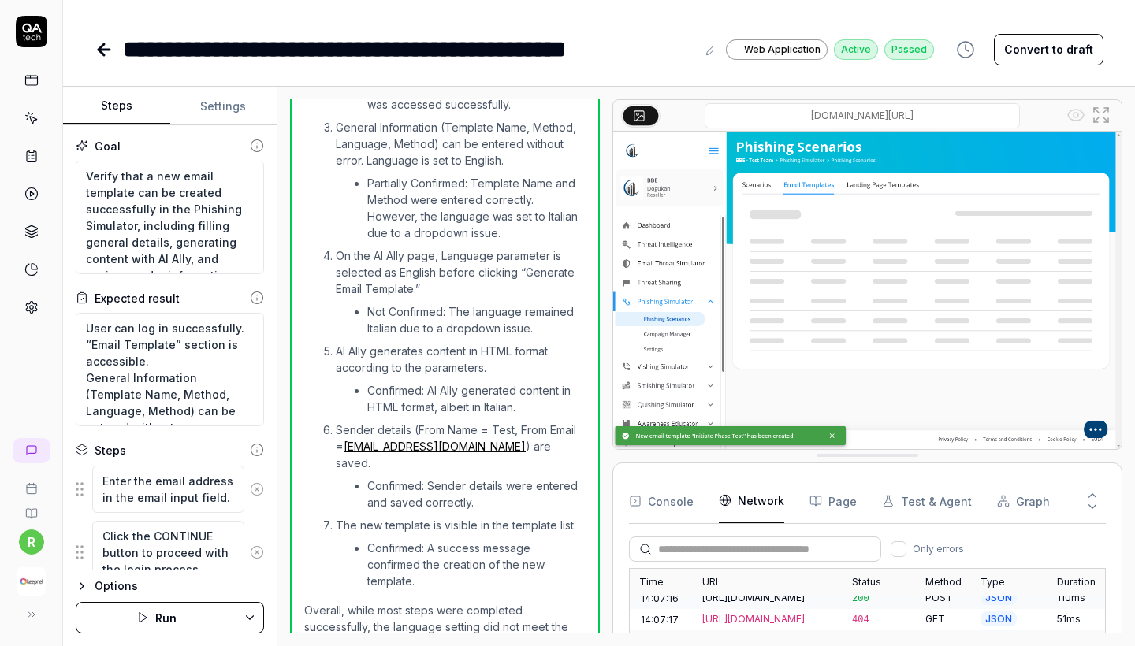
click at [101, 63] on link at bounding box center [106, 50] width 22 height 32
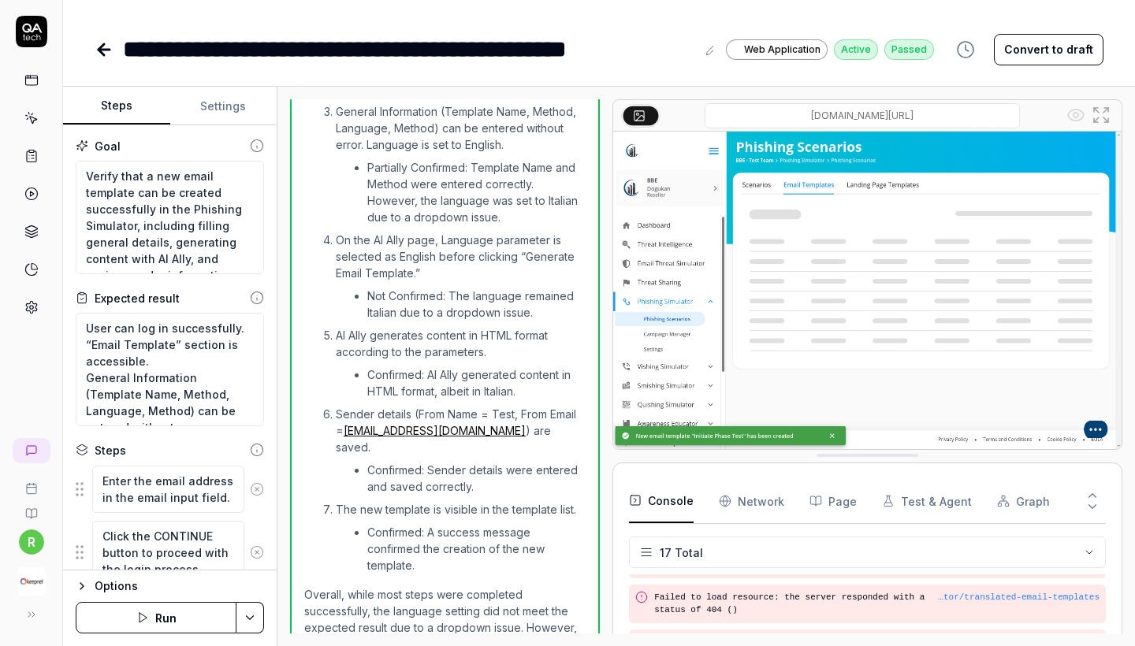
scroll to position [2115, 0]
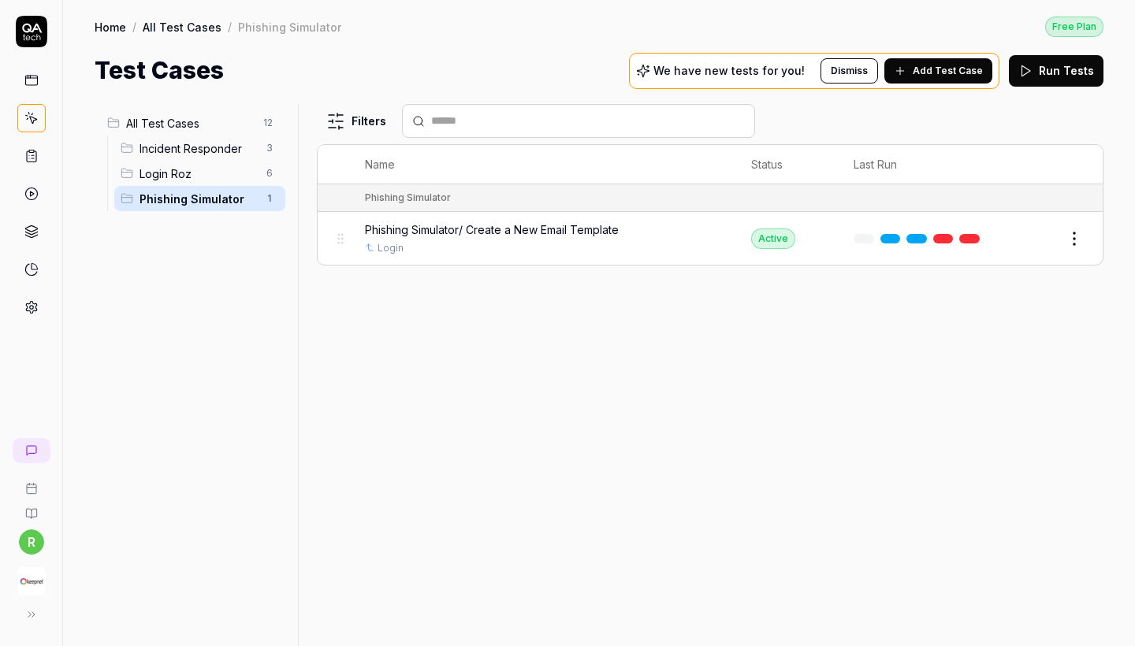
click at [166, 127] on span "All Test Cases" at bounding box center [190, 123] width 128 height 17
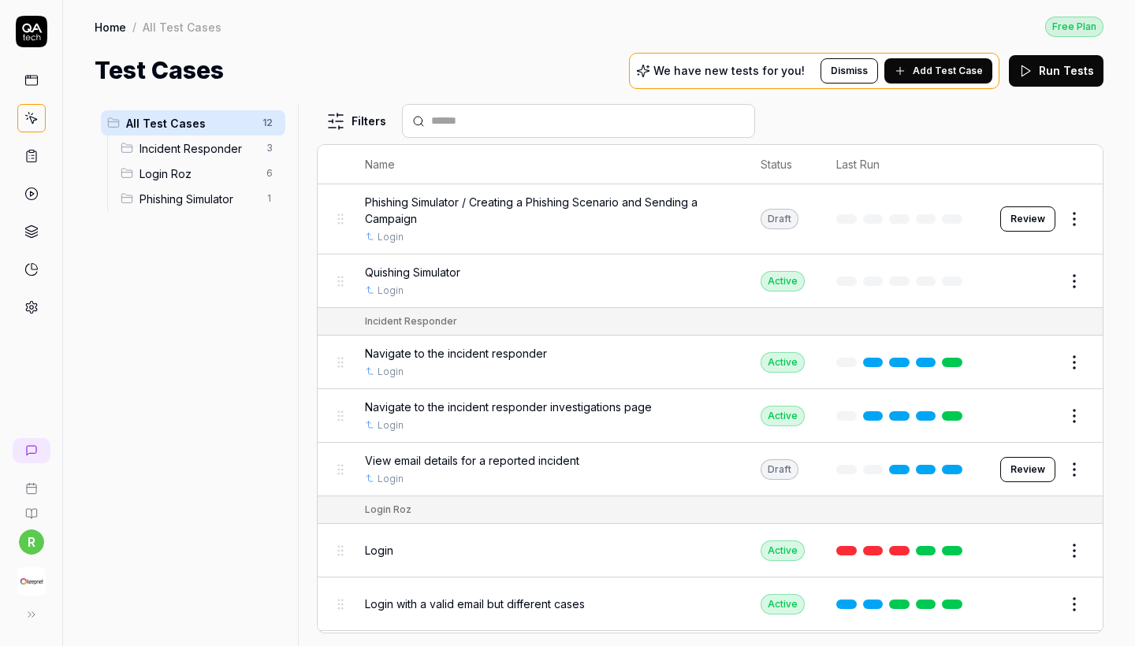
click at [500, 203] on span "Phishing Simulator / Creating a Phishing Scenario and Sending a Campaign" at bounding box center [547, 210] width 364 height 33
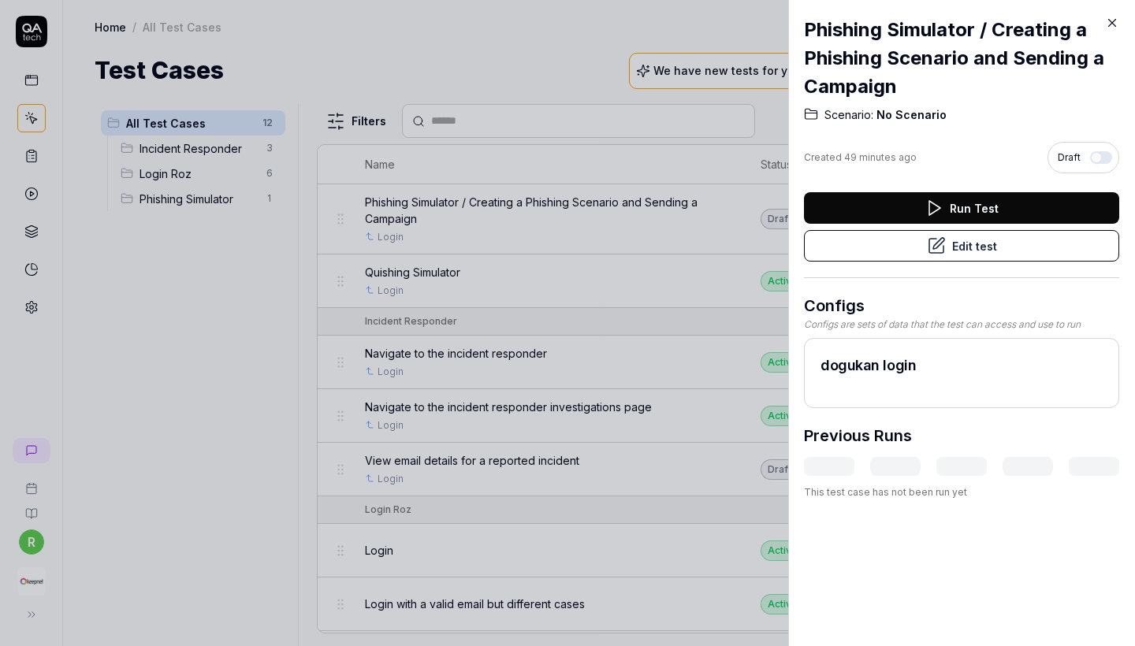
click at [999, 252] on button "Edit test" at bounding box center [961, 246] width 315 height 32
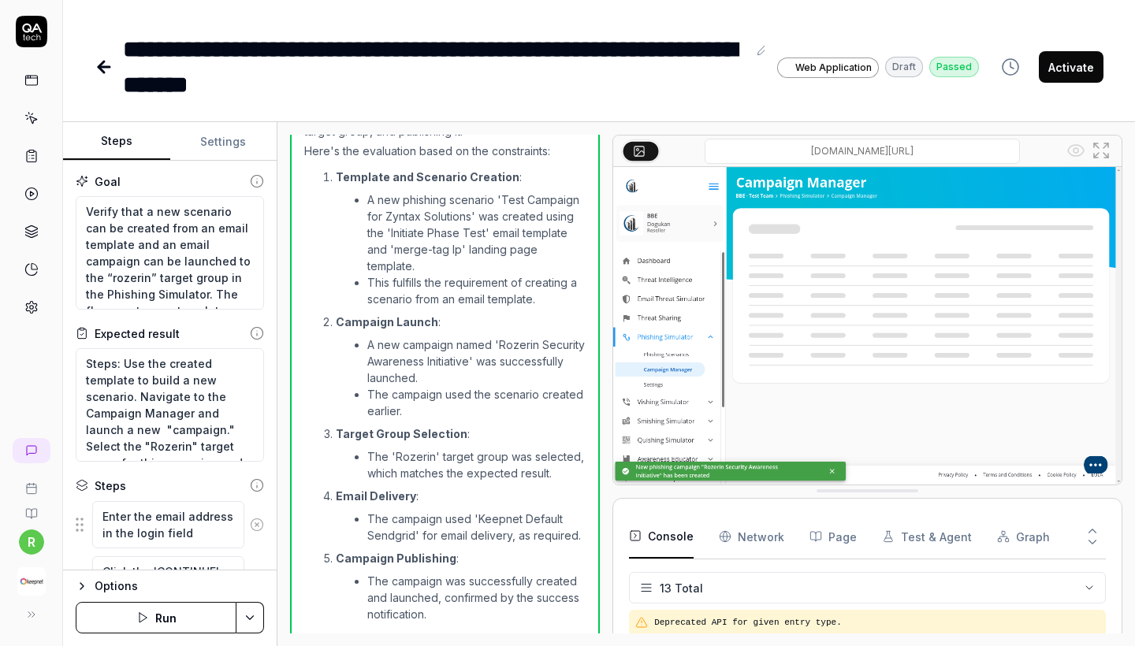
scroll to position [950, 0]
type textarea "*"
click at [93, 61] on div "**********" at bounding box center [599, 51] width 1072 height 102
click at [104, 64] on icon at bounding box center [104, 67] width 19 height 19
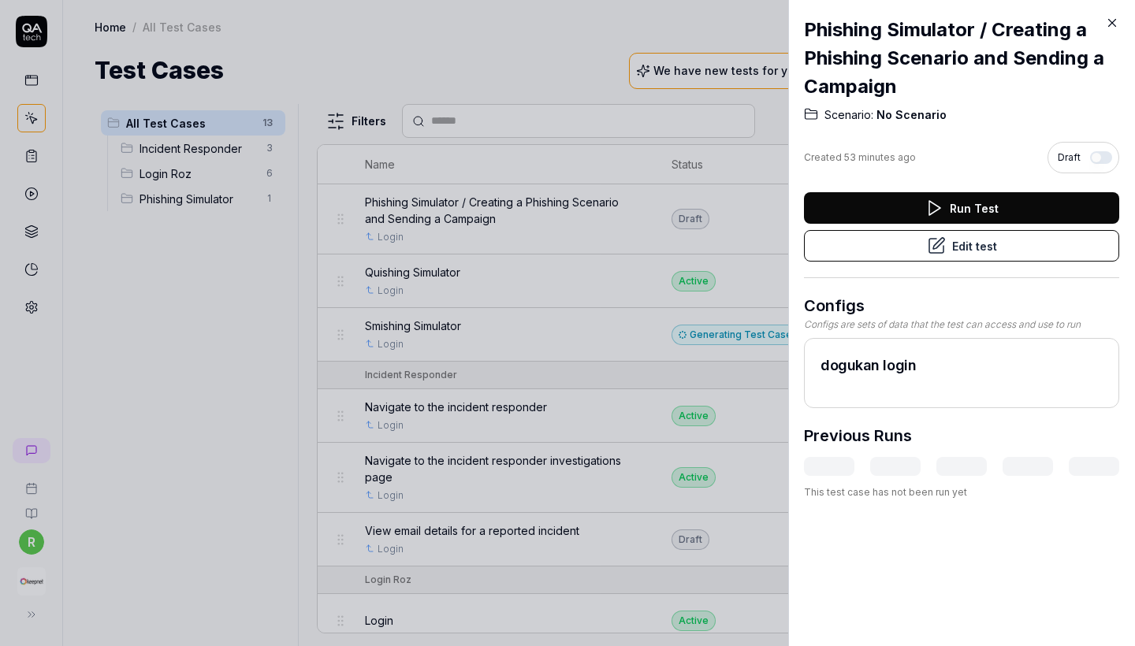
click at [1108, 18] on icon at bounding box center [1112, 23] width 14 height 14
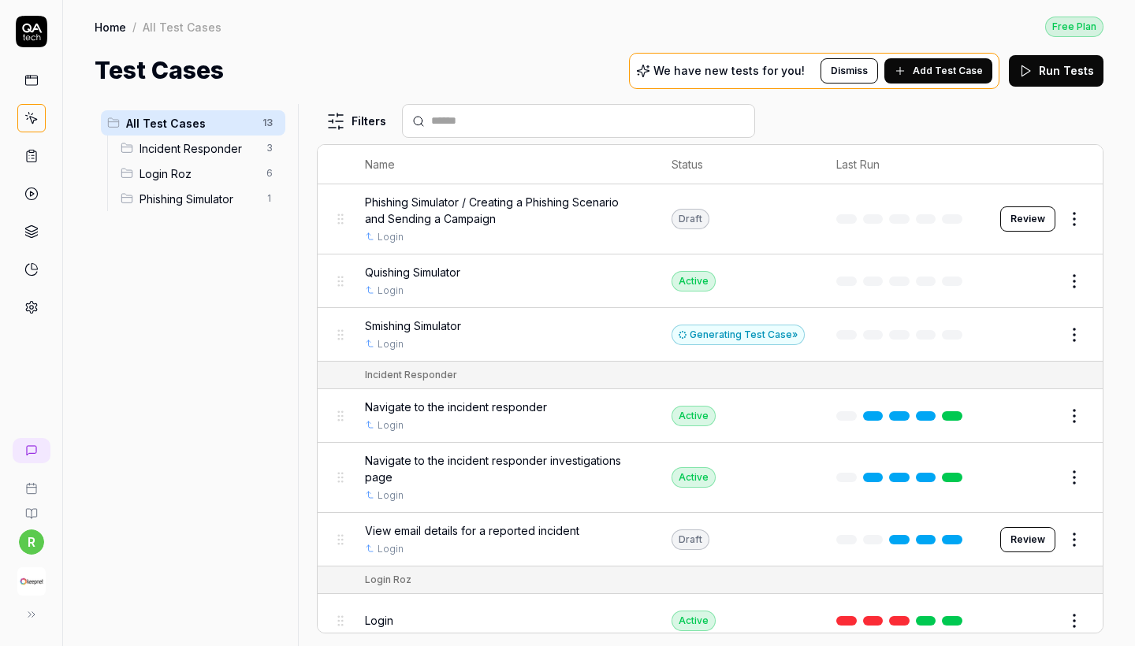
click at [922, 80] on button "Add Test Case" at bounding box center [938, 70] width 108 height 25
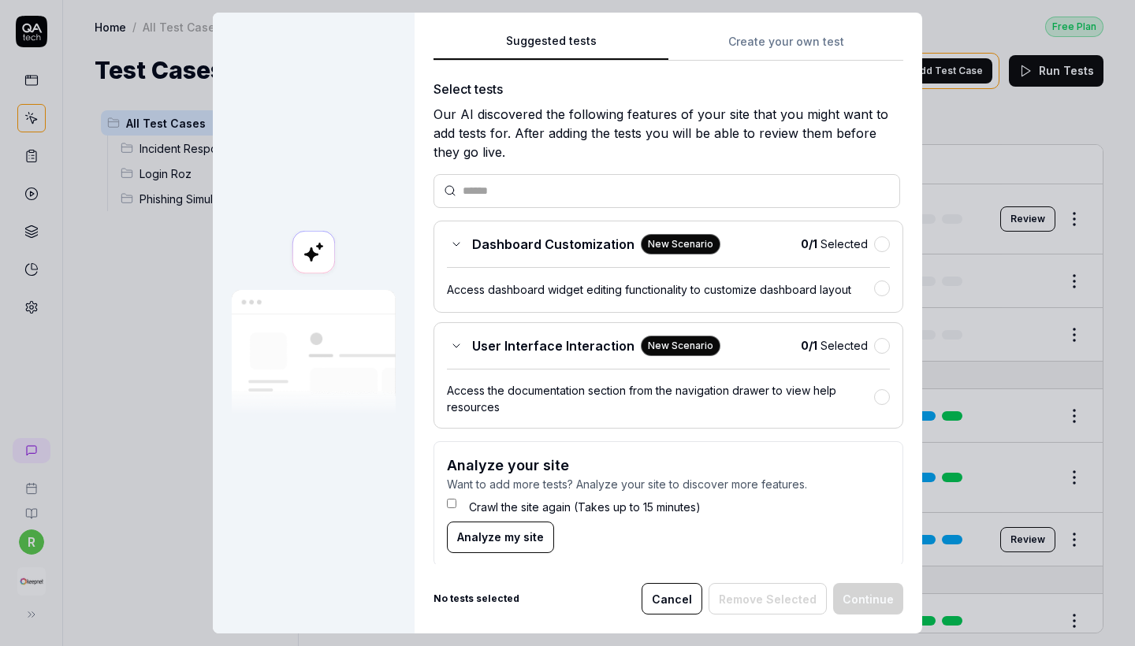
click at [752, 62] on div "Suggested tests Create your own test Select tests Our AI discovered the followi…" at bounding box center [669, 298] width 470 height 533
click at [752, 57] on button "Create your own test" at bounding box center [785, 46] width 235 height 28
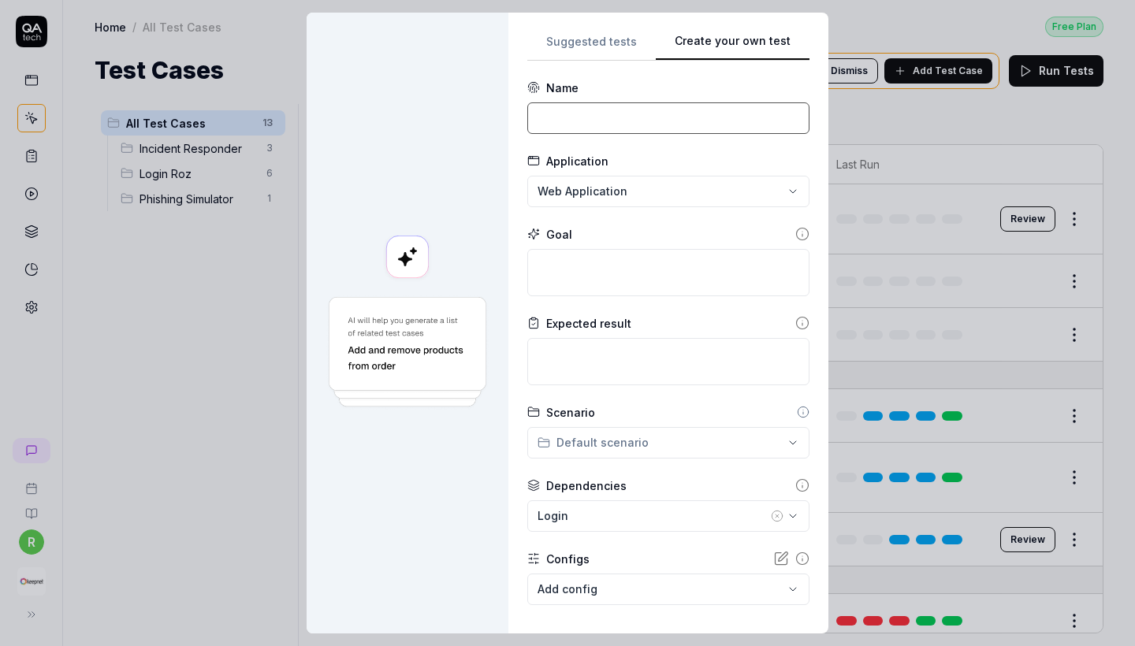
click at [601, 121] on input at bounding box center [668, 118] width 282 height 32
drag, startPoint x: 639, startPoint y: 118, endPoint x: 524, endPoint y: 118, distance: 114.3
click at [524, 118] on div "**********" at bounding box center [668, 323] width 320 height 621
click at [573, 117] on input "Vishing Simulator" at bounding box center [668, 118] width 282 height 32
drag, startPoint x: 584, startPoint y: 117, endPoint x: 502, endPoint y: 117, distance: 82.0
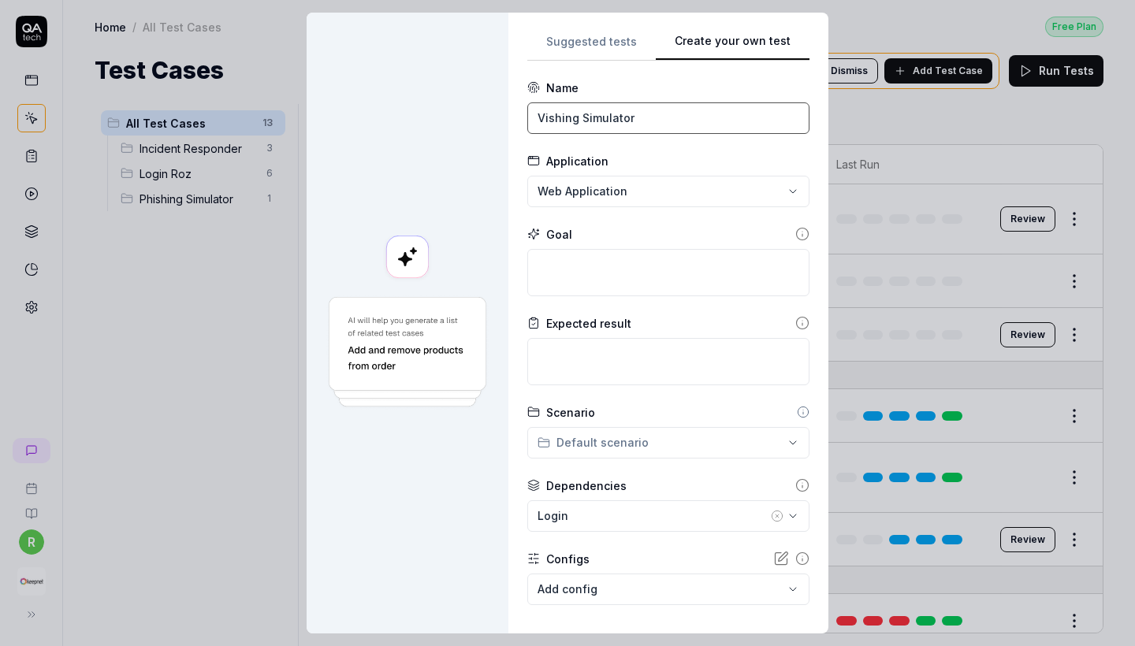
click at [502, 117] on div "**********" at bounding box center [568, 323] width 522 height 621
paste input "Vishing"
type input "Vishing Simulator"
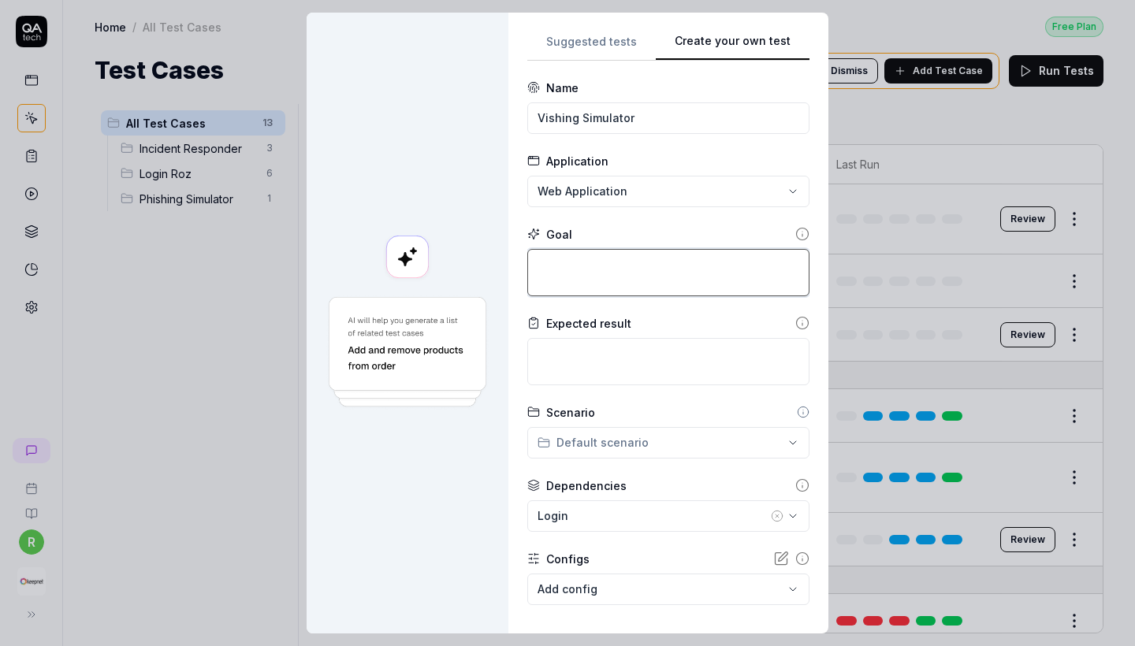
click at [641, 281] on textarea at bounding box center [668, 272] width 282 height 47
paste textarea "Create and launch an SMS campaign within the Keepnet Smishing Simulator that me…"
type textarea "*"
type textarea "Create and launch an SMS campaign within the Keepnet Smishing Simulator that me…"
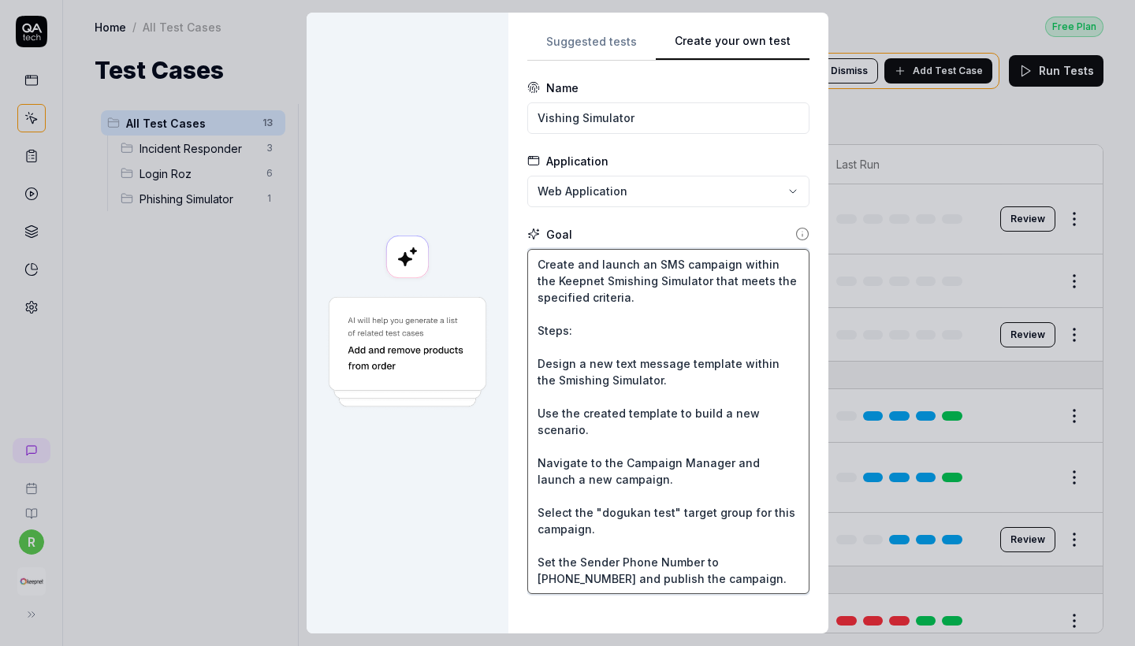
click at [672, 262] on textarea "Create and launch an SMS campaign within the Keepnet Smishing Simulator that me…" at bounding box center [668, 421] width 282 height 345
paste textarea "New Vishing Campaign"
type textarea "*"
type textarea "Create and launch an New Vishing Campaign campaign within the Keepnet Smishing …"
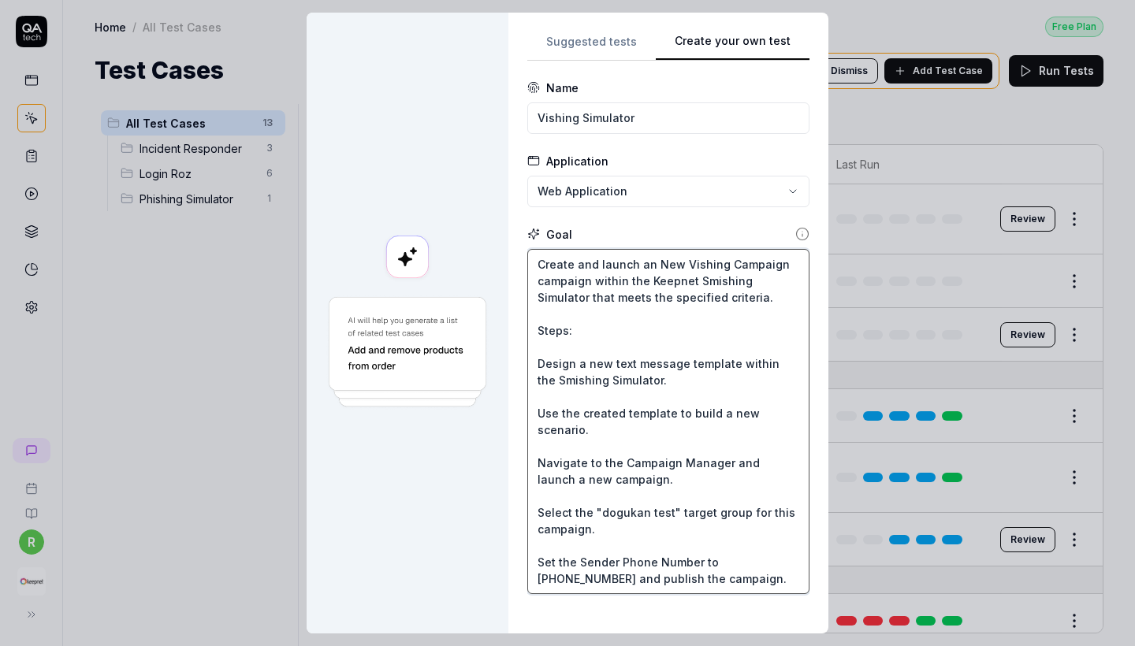
drag, startPoint x: 657, startPoint y: 263, endPoint x: 691, endPoint y: 263, distance: 33.9
click at [691, 263] on textarea "Create and launch an New Vishing Campaign campaign within the Keepnet Smishing …" at bounding box center [668, 421] width 282 height 345
type textarea "*"
type textarea "Create and launch anishing Campaign campaign within the Keepnet Smishing Simula…"
type textarea "*"
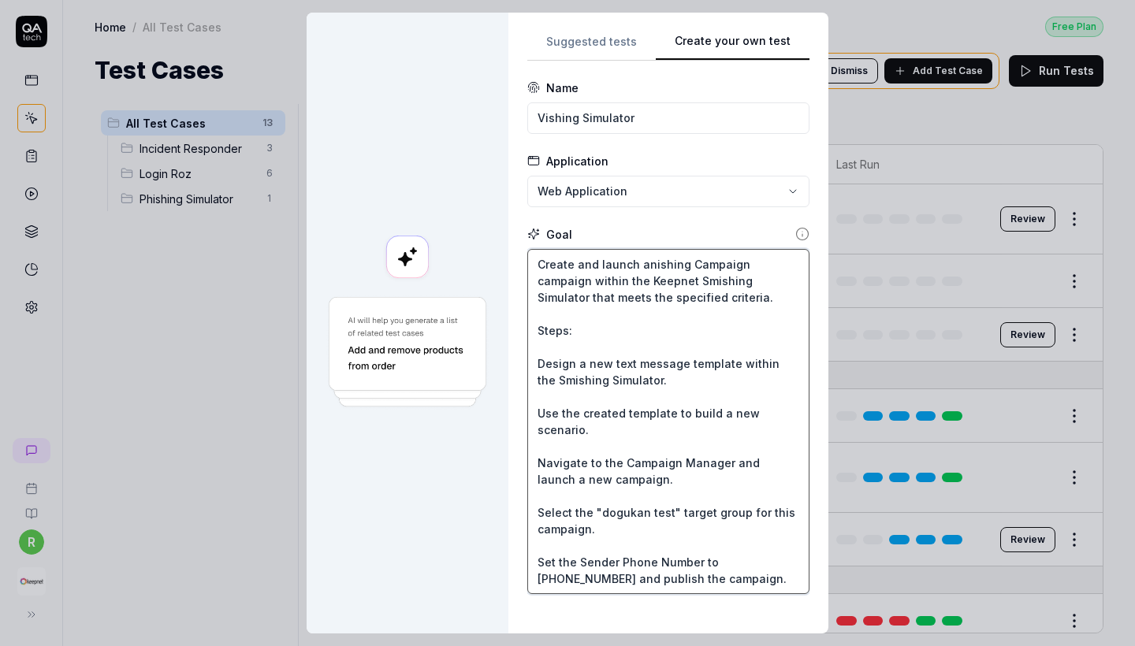
type textarea "Create and launch an ishing Campaign campaign within the Keepnet Smishing Simul…"
type textarea "*"
type textarea "Create and launch an Vishing Campaign campaign within the Keepnet Smishing Simu…"
click at [654, 306] on textarea "Create and launch an Vishing Campaign campaign within the Keepnet Smishing Simu…" at bounding box center [668, 421] width 282 height 345
drag, startPoint x: 593, startPoint y: 286, endPoint x: 527, endPoint y: 281, distance: 66.4
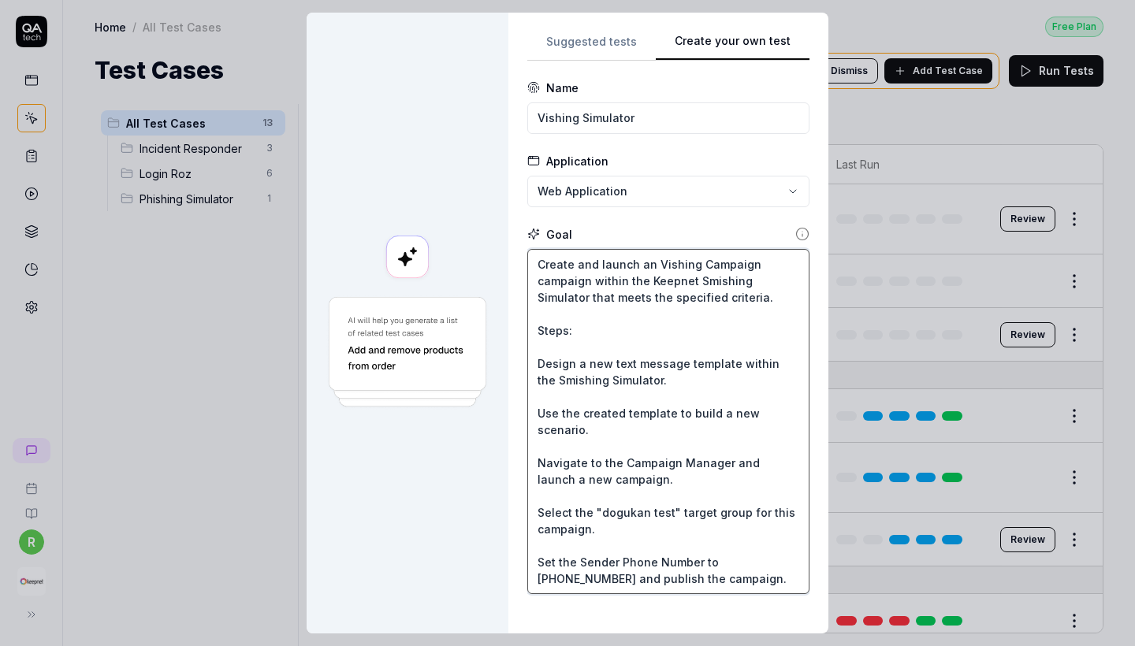
click at [527, 281] on div "**********" at bounding box center [668, 323] width 320 height 621
type textarea "*"
type textarea "Create and launch an Vishing Campaign within the Keepnet Smishing Simulator tha…"
click at [635, 281] on textarea "Create and launch an Vishing Campaign within the Keepnet Smishing Simulator tha…" at bounding box center [668, 421] width 282 height 345
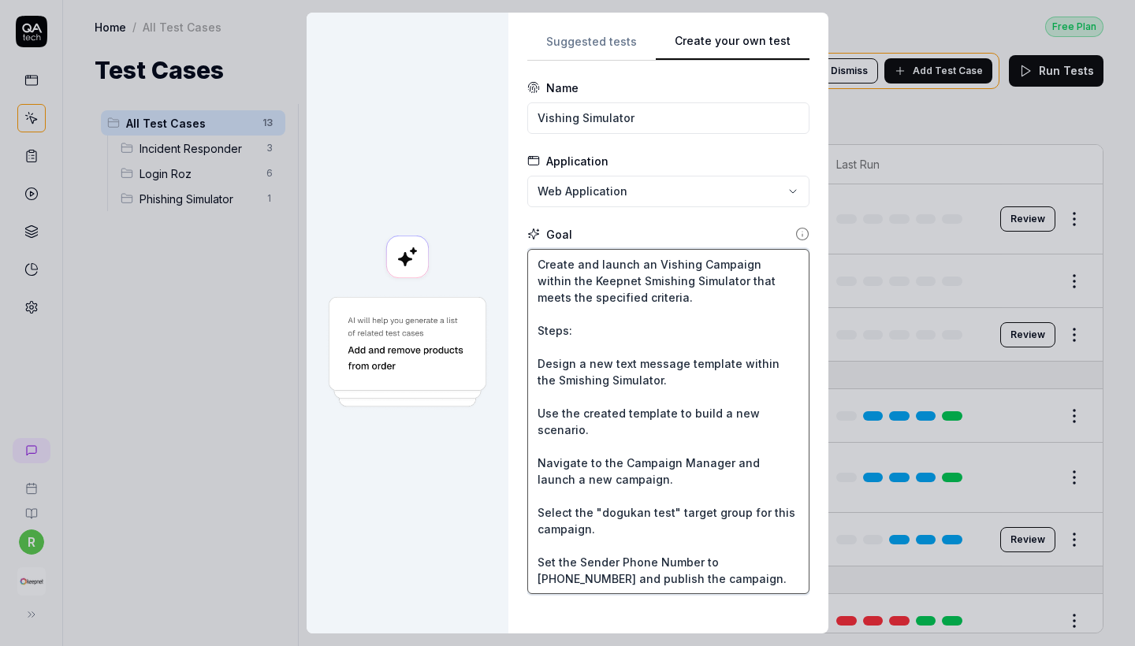
type textarea "*"
type textarea "Create and launch an Vishing Campaign within the Keepnet V Simulator that meets…"
type textarea "*"
type textarea "Create and launch an Vishing Campaign within the Keepnet Vi Simulator that meet…"
type textarea "*"
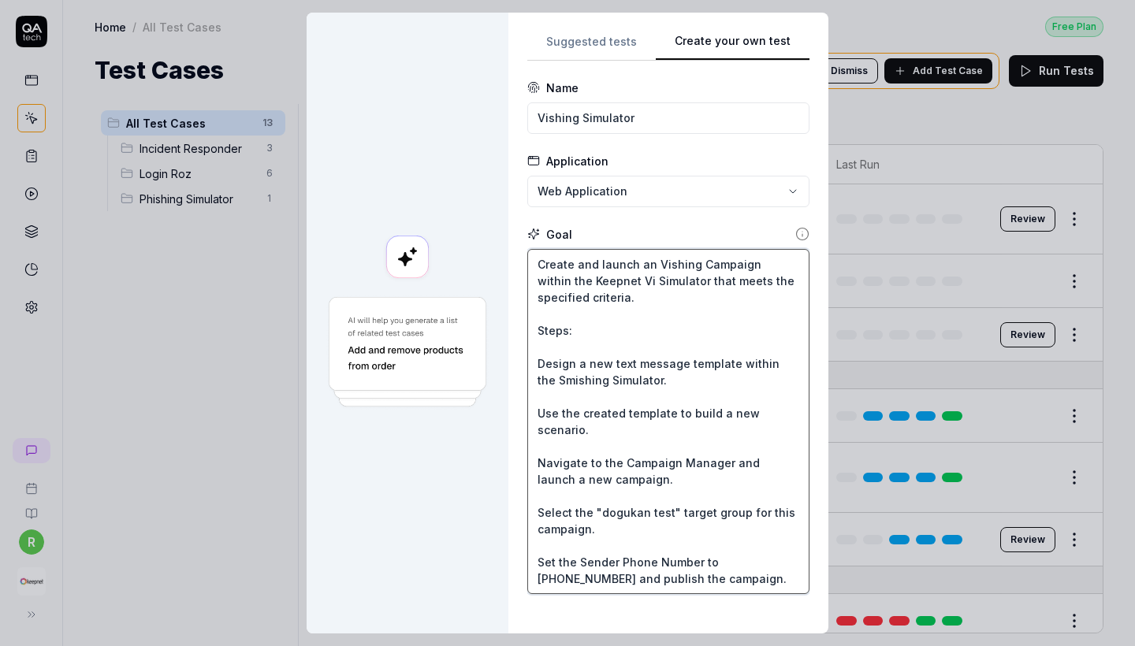
type textarea "Create and launch an Vishing Campaign within the Keepnet Vis Simulator that mee…"
type textarea "*"
type textarea "Create and launch an Vishing Campaign within the Keepnet Vish Simulator that me…"
type textarea "*"
type textarea "Create and launch an Vishing Campaign within the Keepnet Vishi Simulator that m…"
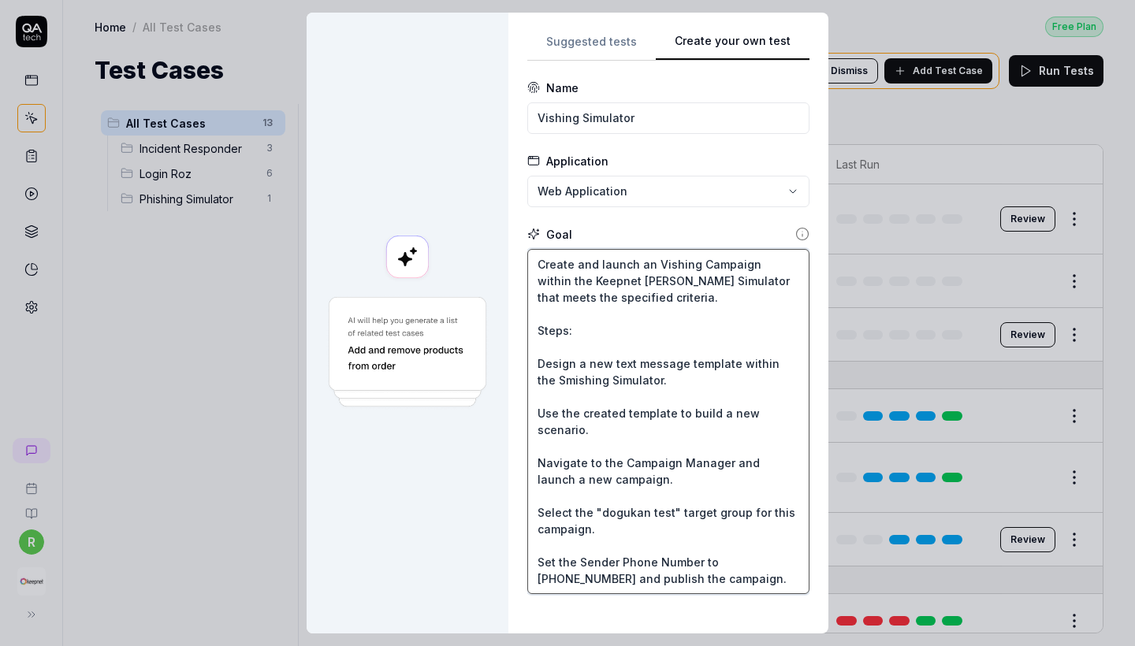
type textarea "*"
type textarea "Create and launch an Vishing Campaign within the Keepnet Vishin Simulator that …"
type textarea "*"
type textarea "Create and launch an Vishing Campaign within the Keepnet Vishing Simulator that…"
type textarea "*"
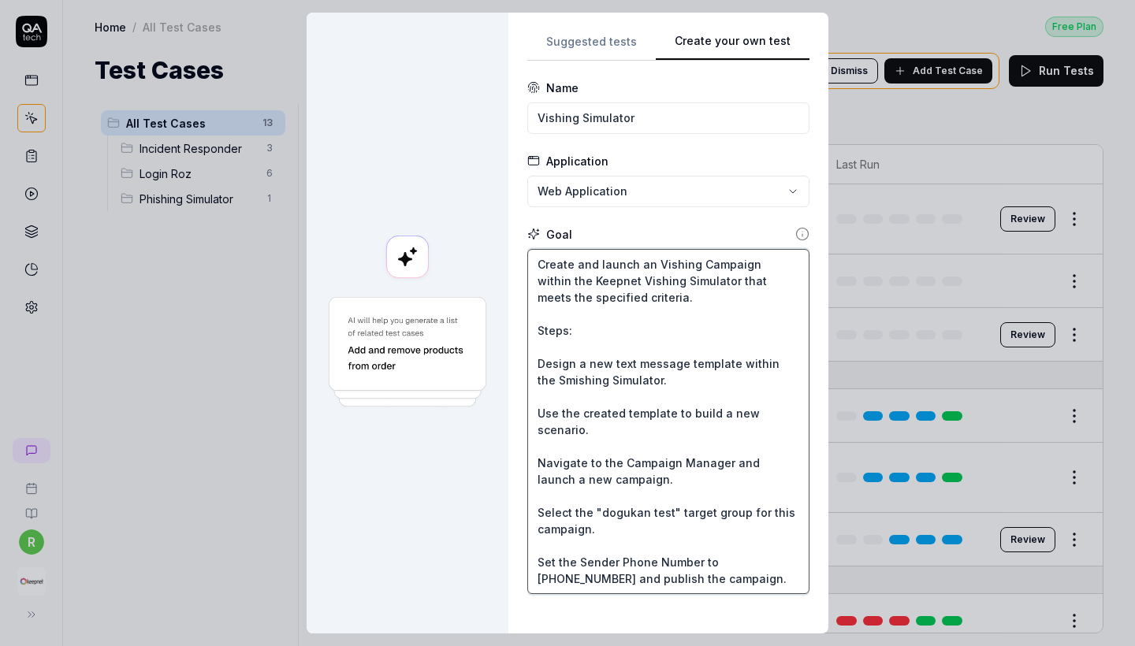
type textarea "Create and launch an Vishing Campaign within the Keepnet Fishing Simulator that…"
drag, startPoint x: 666, startPoint y: 307, endPoint x: 682, endPoint y: 303, distance: 16.5
click at [682, 303] on textarea "Create and launch an Vishing Campaign within the Keepnet Fishing Simulator that…" at bounding box center [668, 421] width 282 height 345
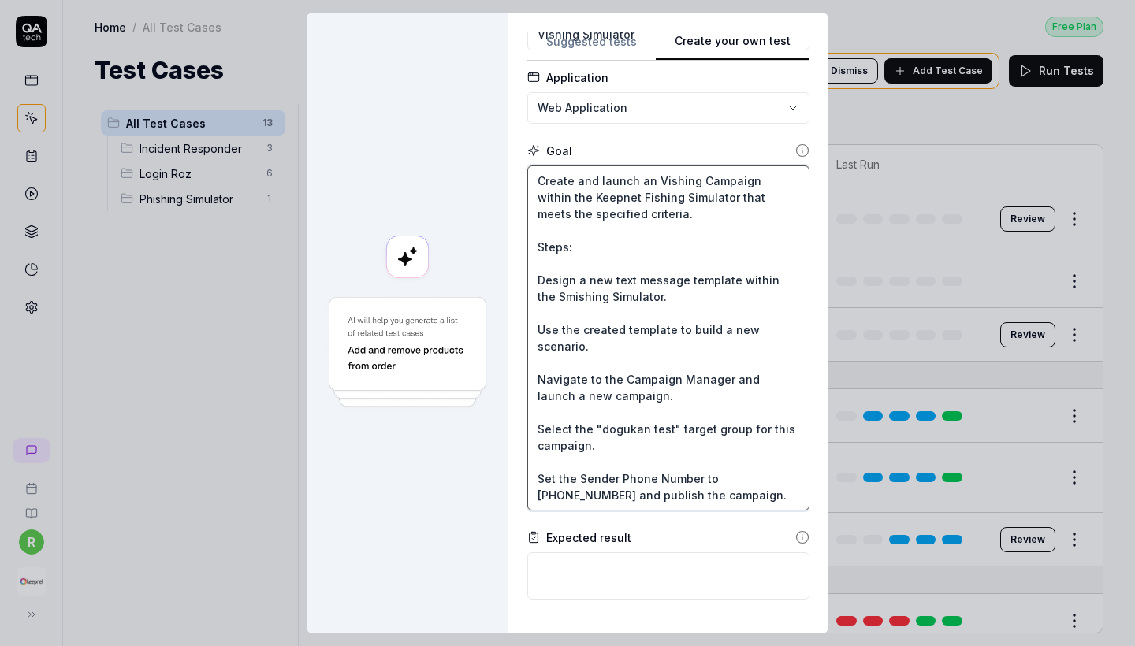
scroll to position [88, 0]
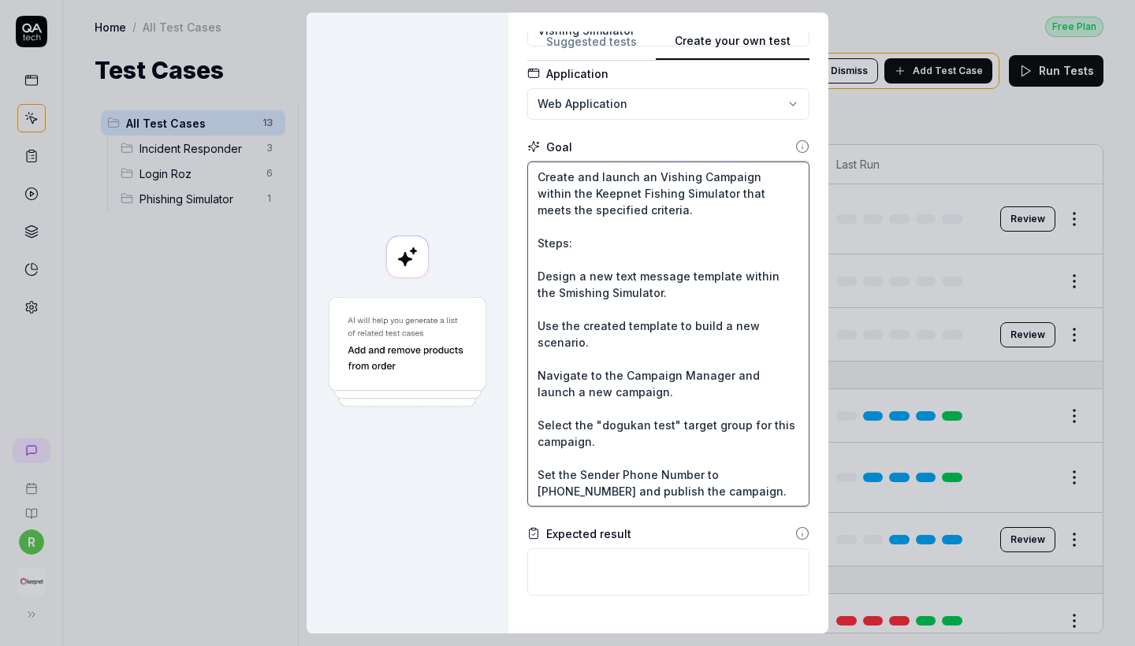
drag, startPoint x: 543, startPoint y: 246, endPoint x: 769, endPoint y: 486, distance: 329.6
click at [769, 486] on textarea "Create and launch an Vishing Campaign within the Keepnet Fishing Simulator that…" at bounding box center [668, 334] width 282 height 345
type textarea "*"
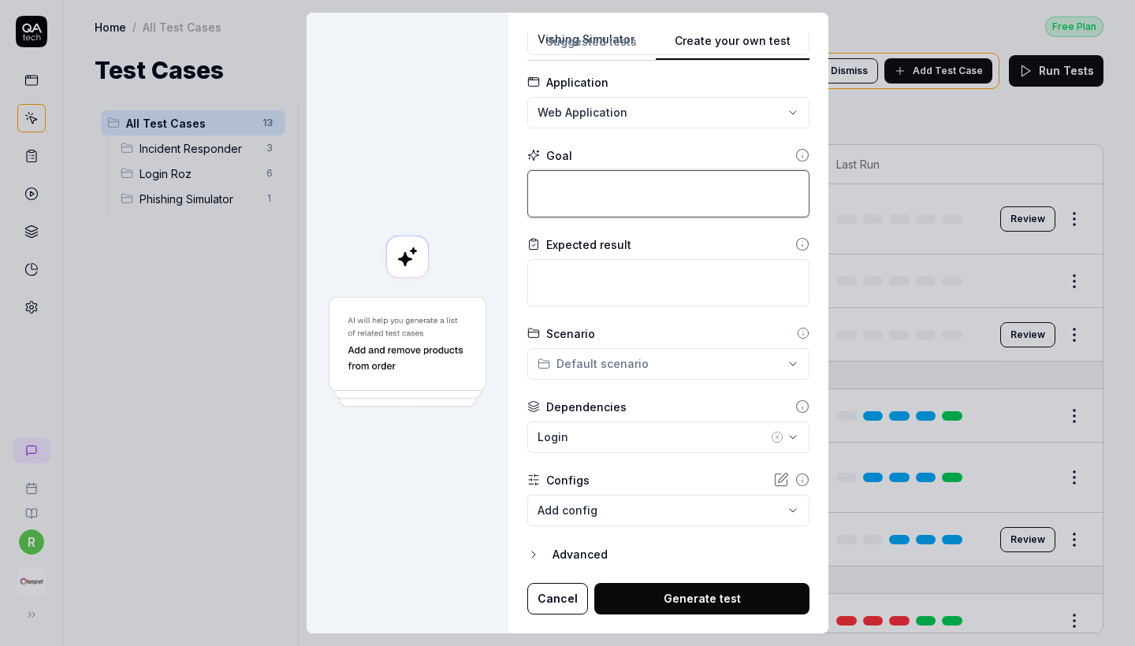
scroll to position [78, 0]
paste textarea "**"Create and launch a Vishing Campaign within the Keepnet Phishing Simulator t…"
type textarea "*"
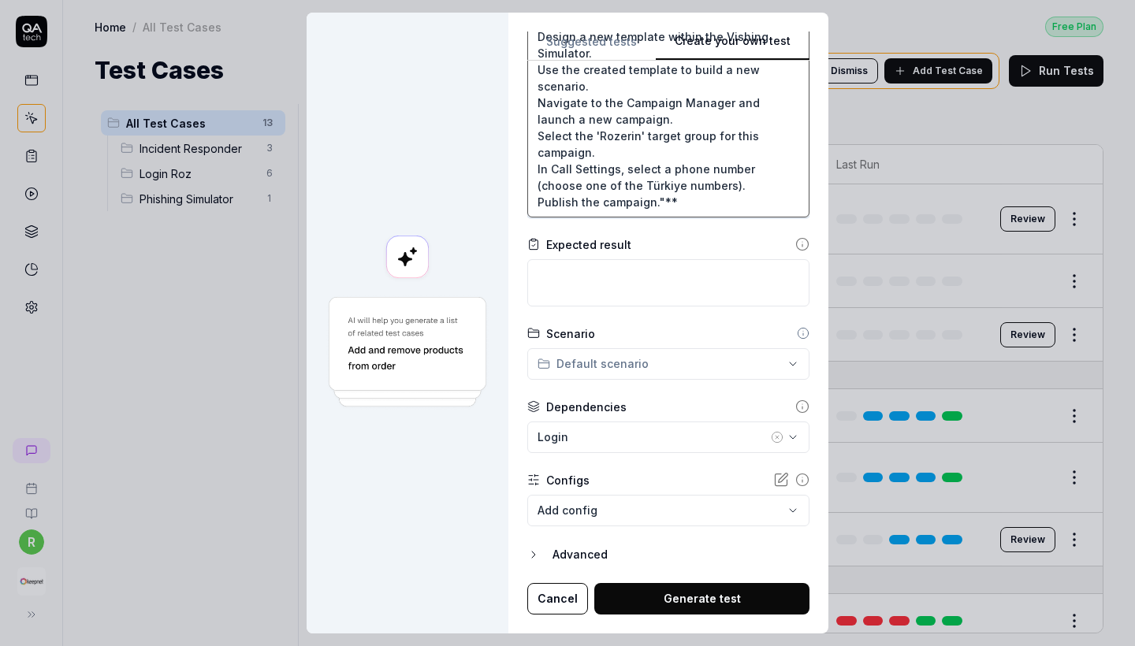
scroll to position [293, 0]
type textarea "**"Create and launch a Vishing Campaign within the Keepnet Phishing Simulator t…"
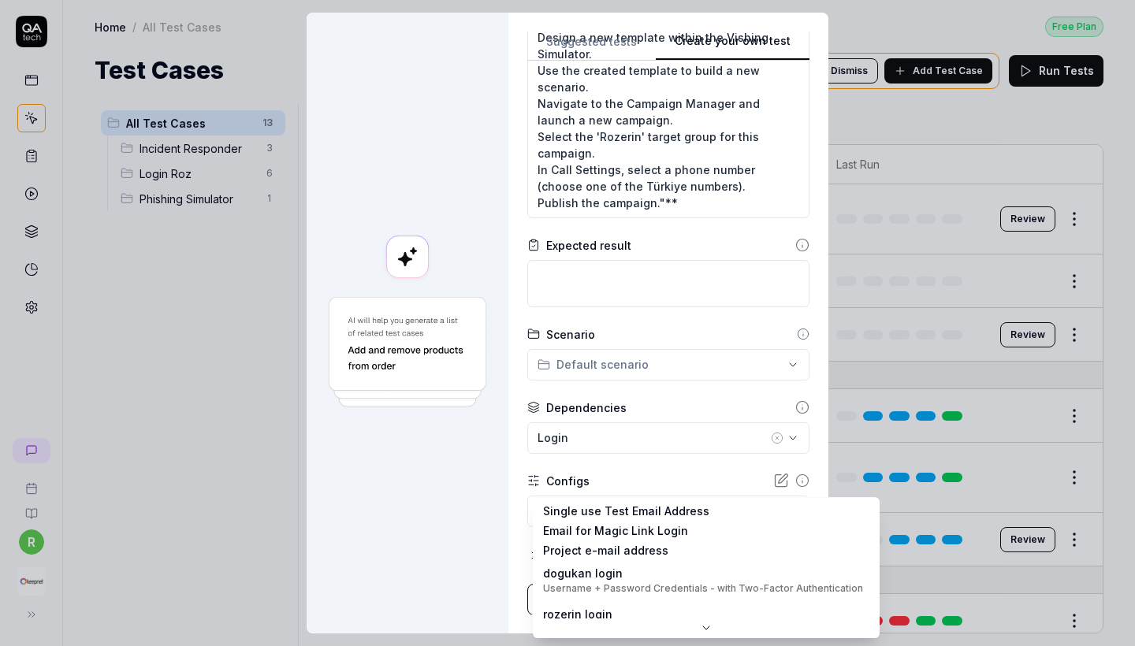
click at [622, 505] on body "r Home / All Test Cases Free Plan Home / All Test Cases Free Plan Test Cases We…" at bounding box center [567, 323] width 1135 height 646
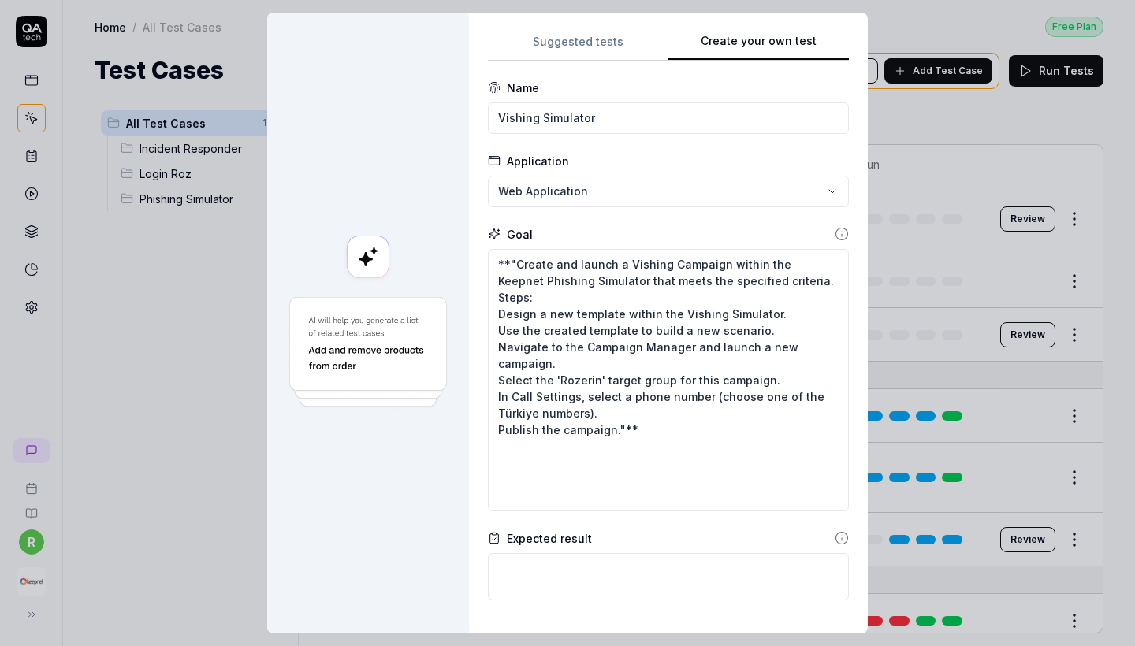
scroll to position [0, 0]
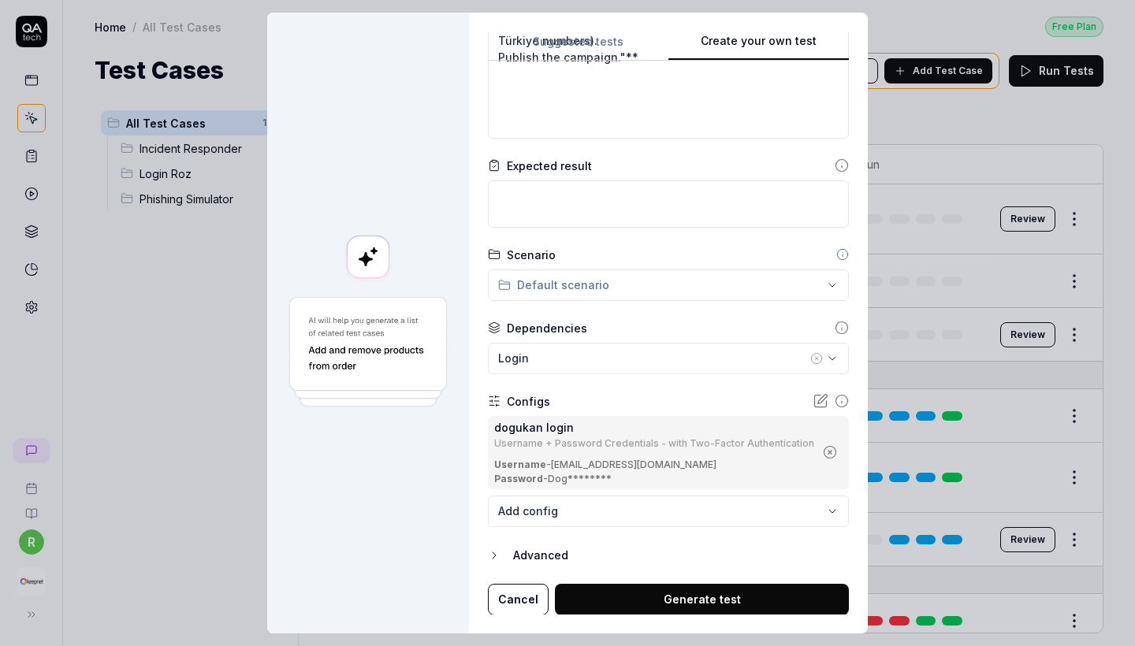
click at [682, 614] on div "**********" at bounding box center [668, 323] width 361 height 583
click at [668, 601] on button "Generate test" at bounding box center [702, 600] width 294 height 32
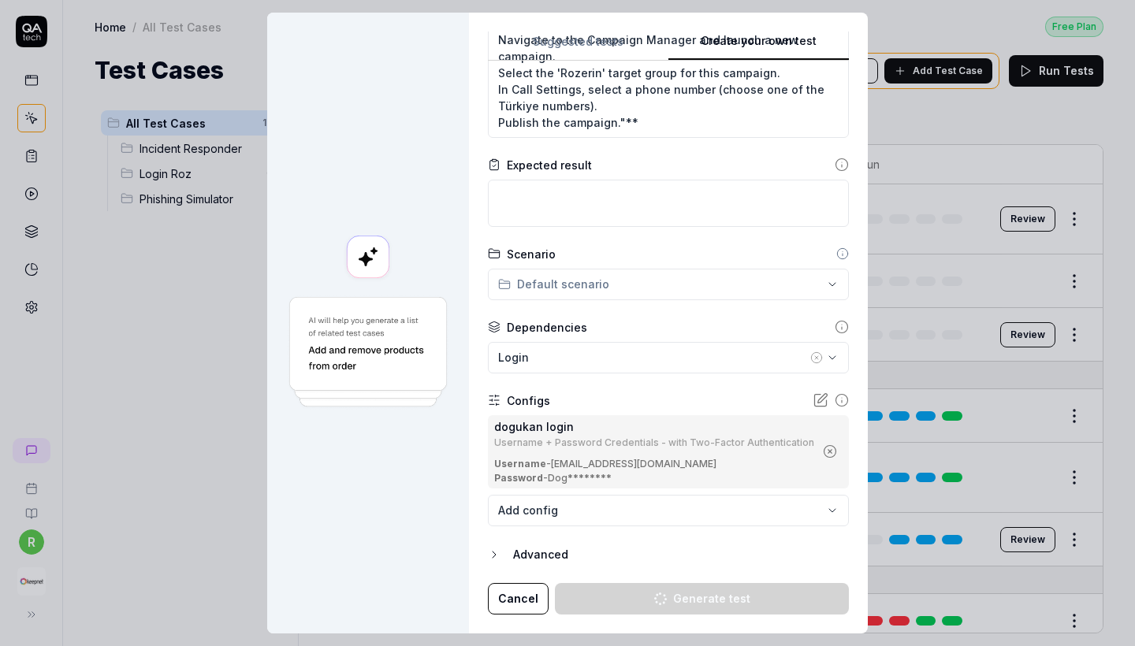
scroll to position [307, 0]
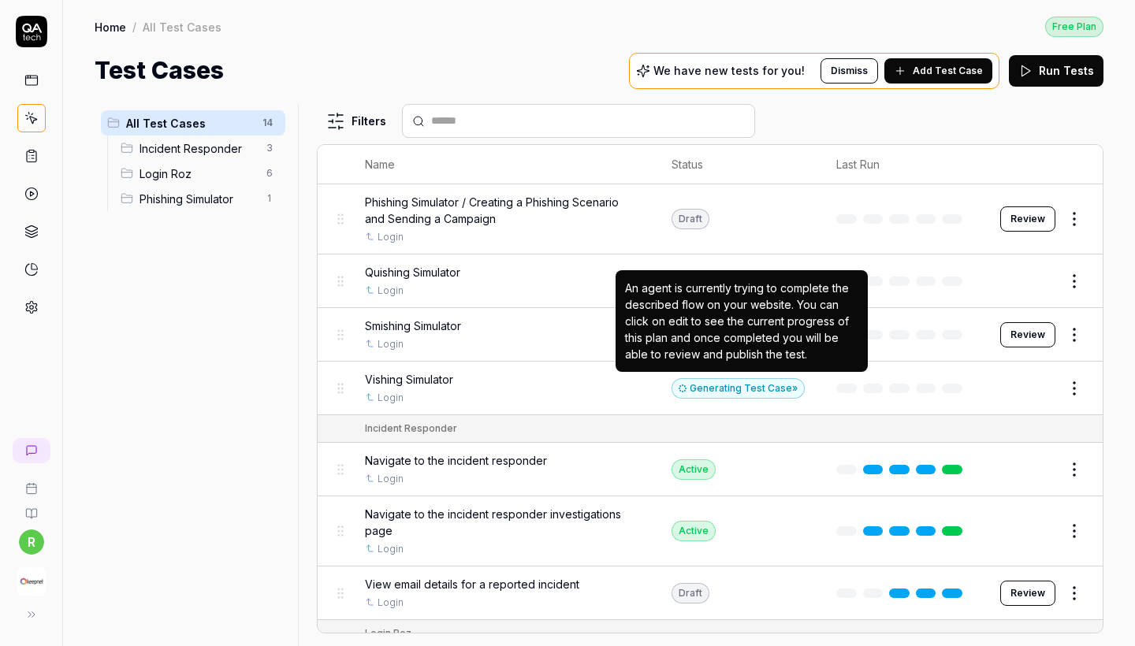
click at [776, 389] on div "Generating Test Case »" at bounding box center [738, 388] width 133 height 20
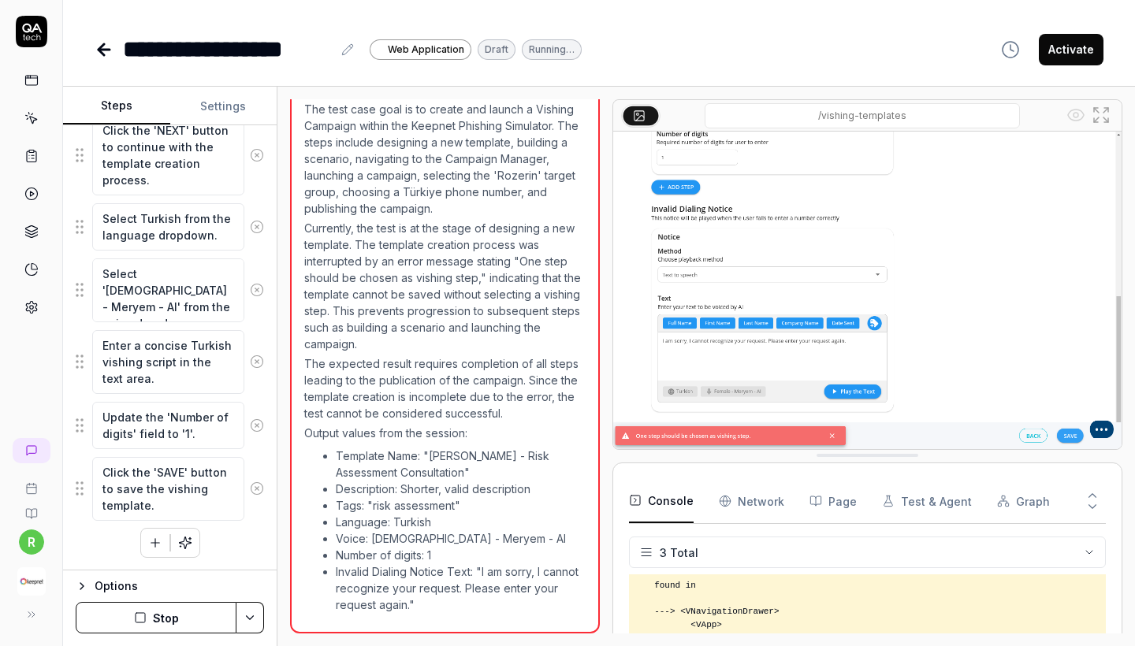
click at [765, 495] on Requests "Network" at bounding box center [751, 501] width 65 height 44
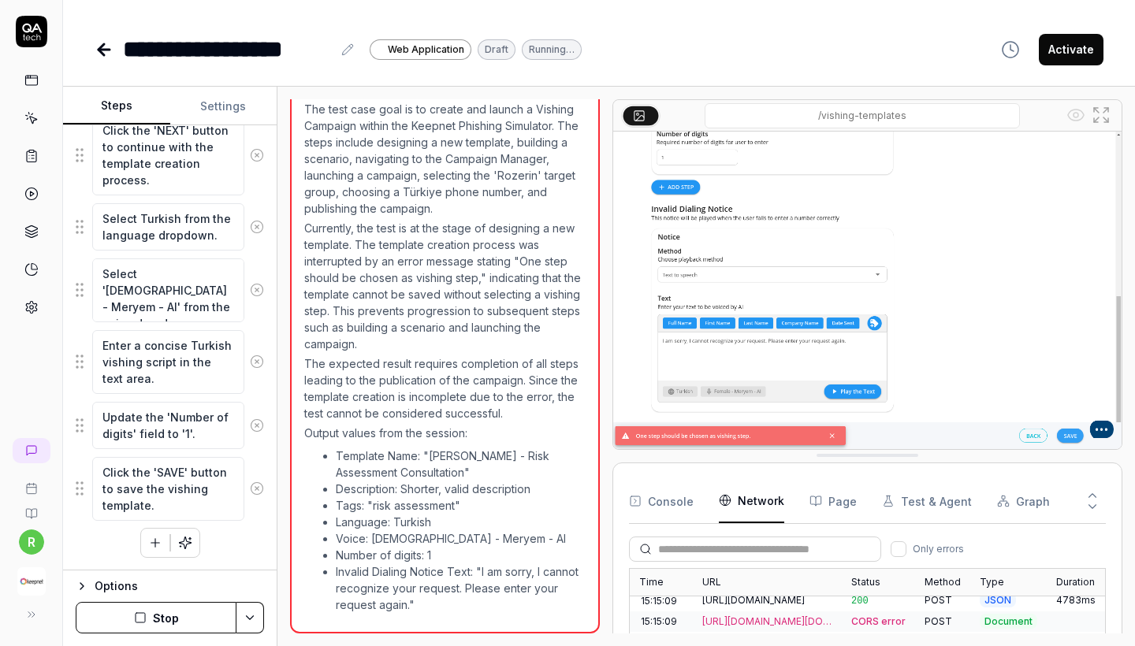
scroll to position [795, 0]
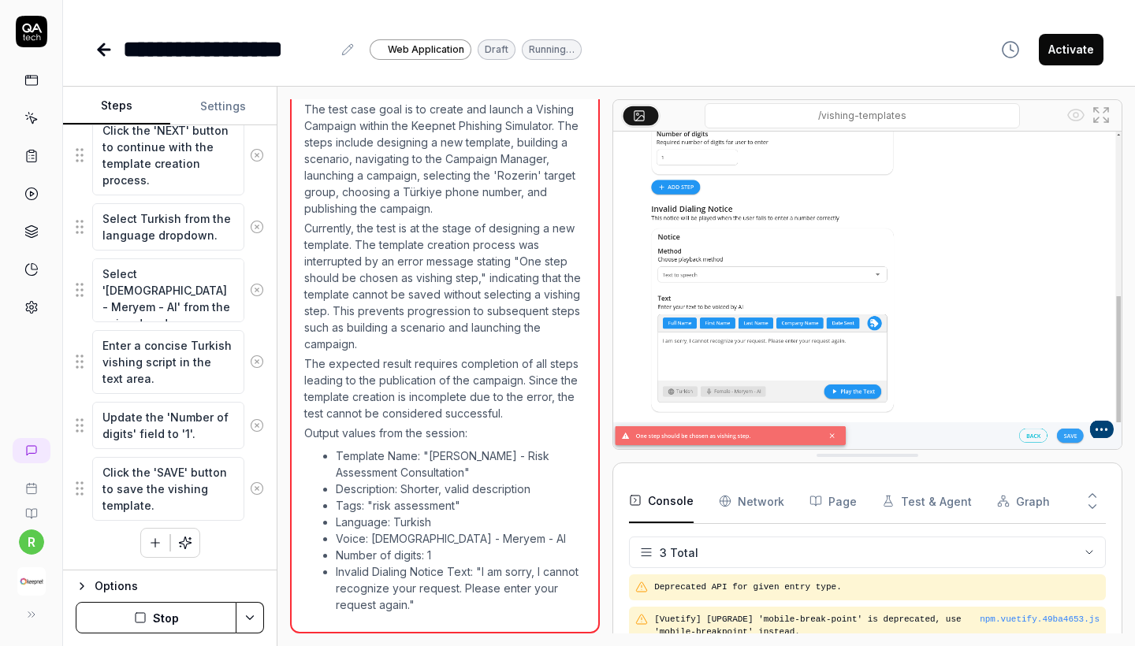
click at [655, 494] on button "Console" at bounding box center [661, 501] width 65 height 44
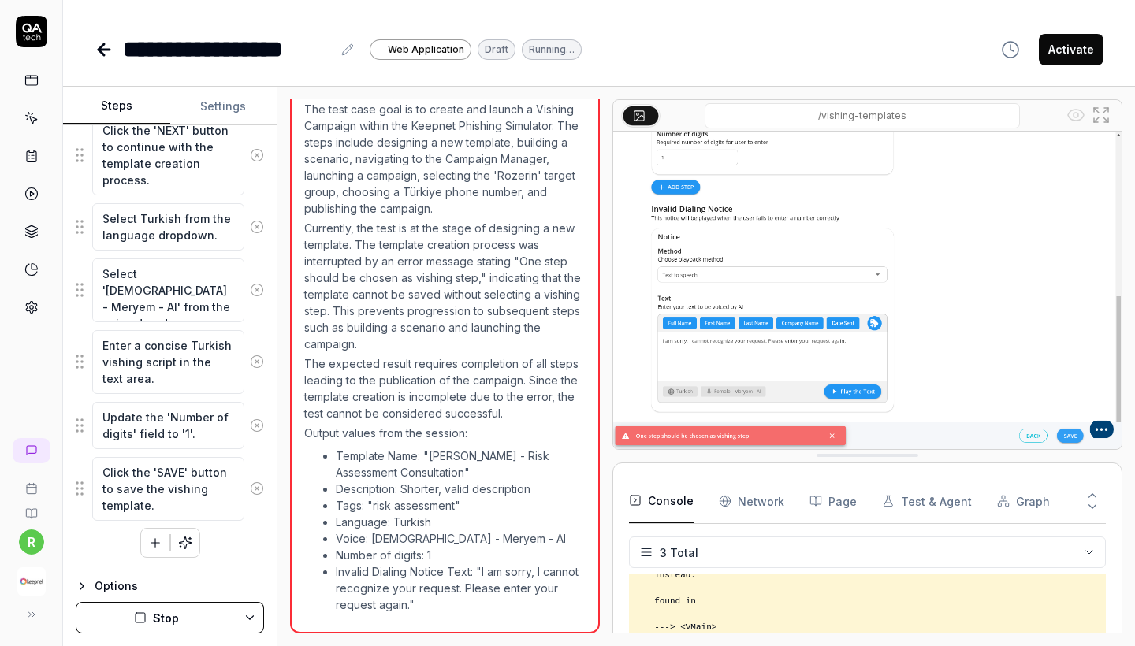
scroll to position [2642, 0]
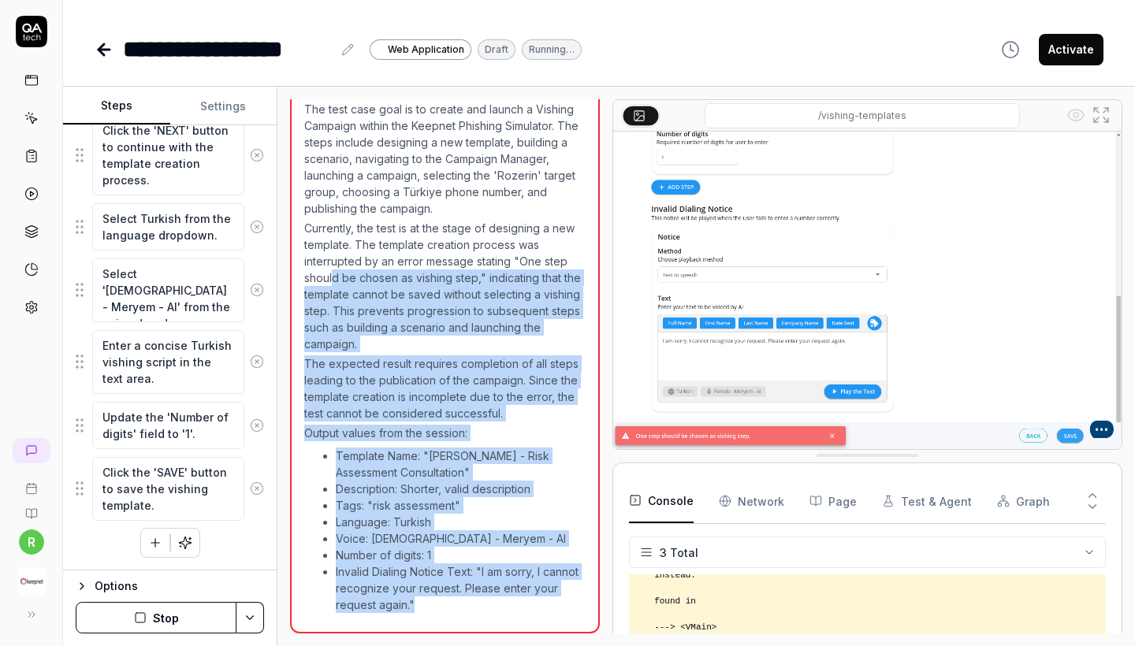
drag, startPoint x: 438, startPoint y: 609, endPoint x: 333, endPoint y: 283, distance: 342.3
click at [333, 283] on div "The test case goal is to create and launch a Vishing Campaign within the Keepne…" at bounding box center [444, 359] width 281 height 516
click at [496, 459] on li "Template Name: "Dr. Evelyn Wharton - Risk Assessment Consultation"" at bounding box center [461, 464] width 250 height 33
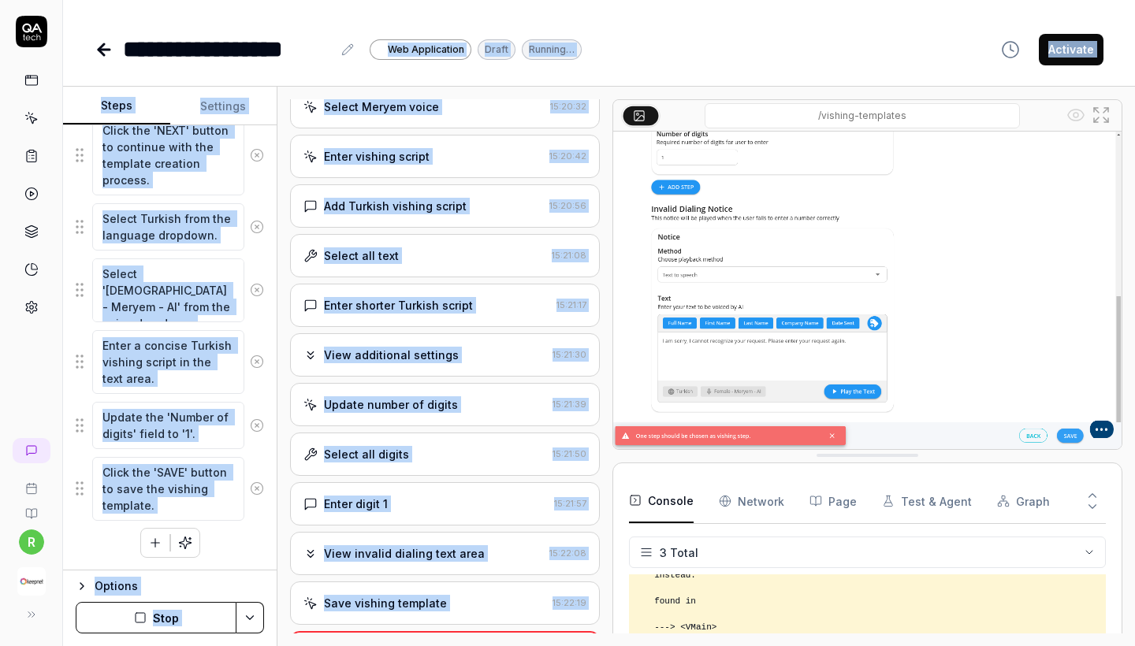
scroll to position [1847, 0]
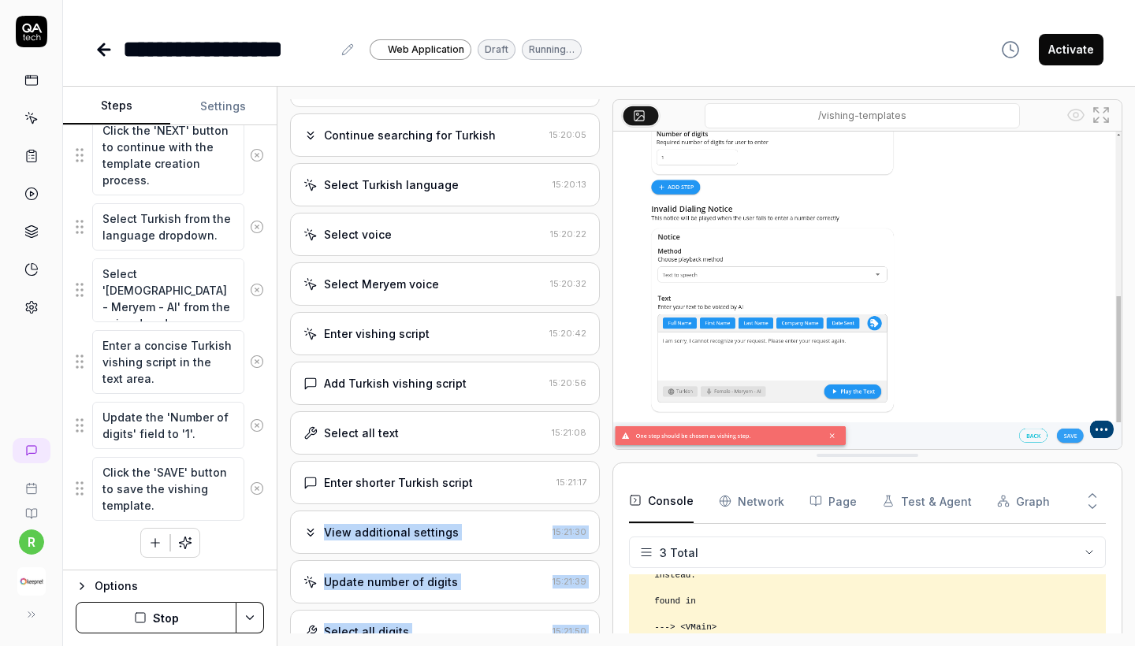
drag, startPoint x: 423, startPoint y: 613, endPoint x: 379, endPoint y: 531, distance: 92.7
click at [379, 531] on div "Open browser 15:15:01 Default environment https://test-ui.devkeepnet.com/ Click…" at bounding box center [445, 366] width 310 height 534
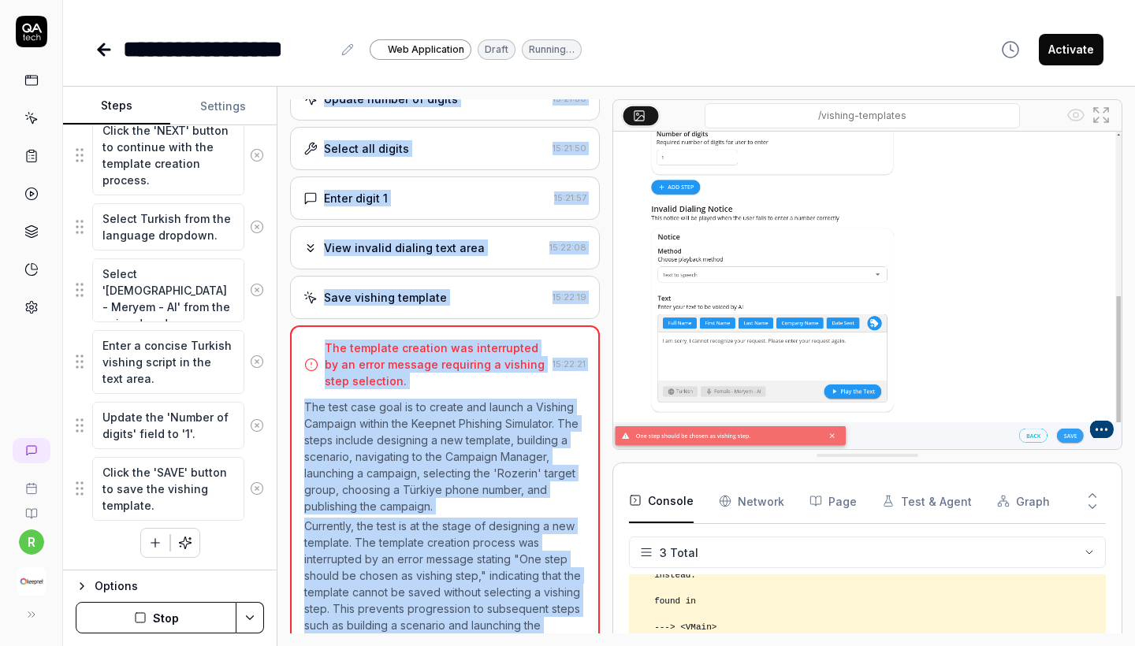
scroll to position [2338, 0]
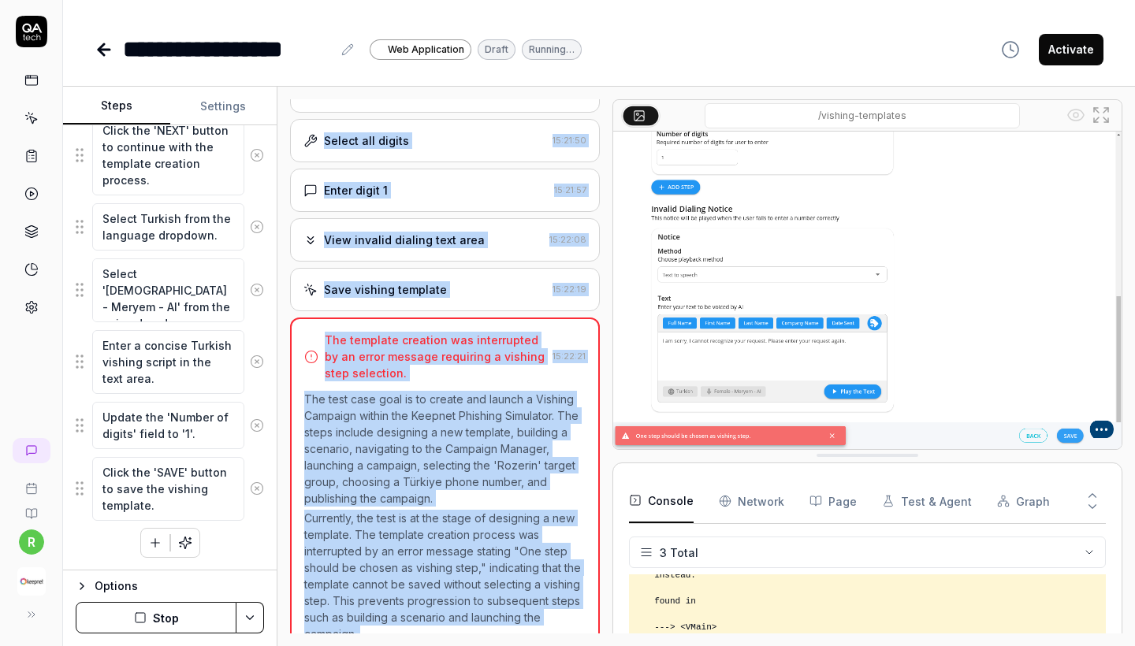
click at [379, 531] on p "Currently, the test is at the stage of designing a new template. The template c…" at bounding box center [444, 576] width 281 height 132
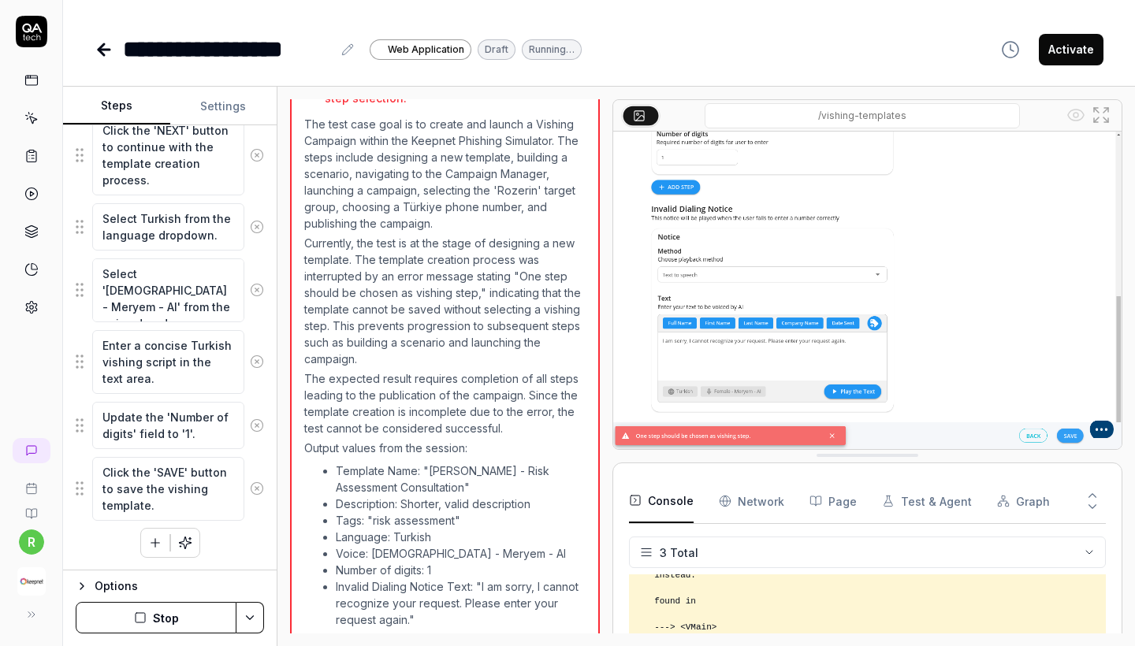
scroll to position [2642, 0]
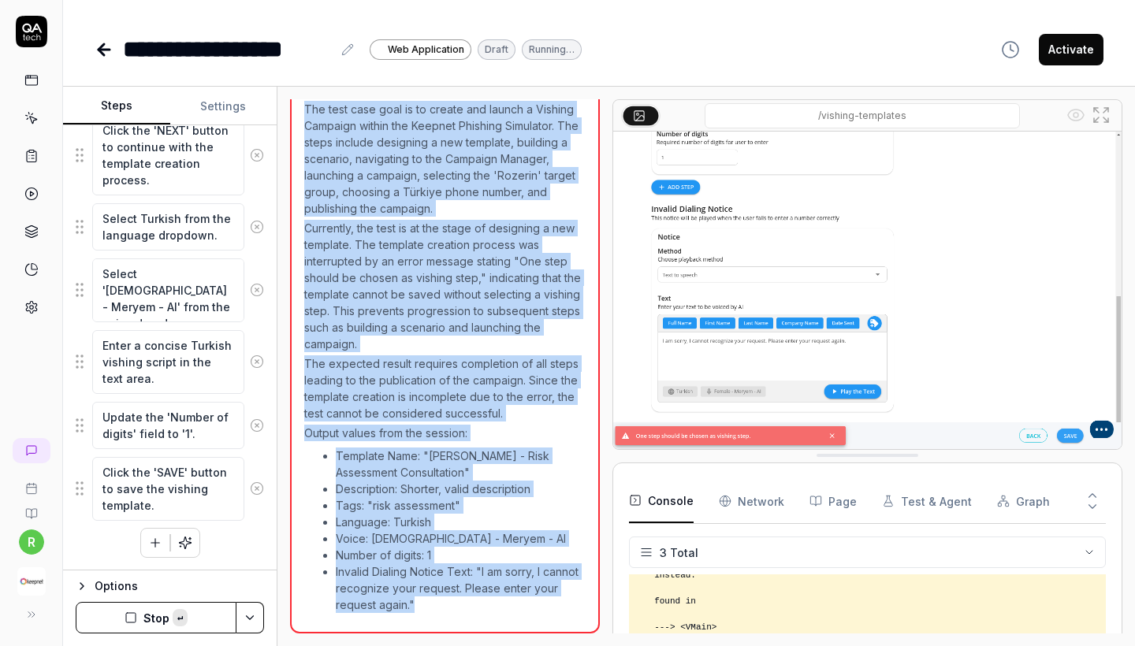
copy div "The template creation was interrupted by an error message requiring a vishing s…"
drag, startPoint x: 326, startPoint y: 348, endPoint x: 493, endPoint y: 605, distance: 306.6
click at [493, 605] on div "The template creation was interrupted by an error message requiring a vishing s…" at bounding box center [445, 331] width 310 height 606
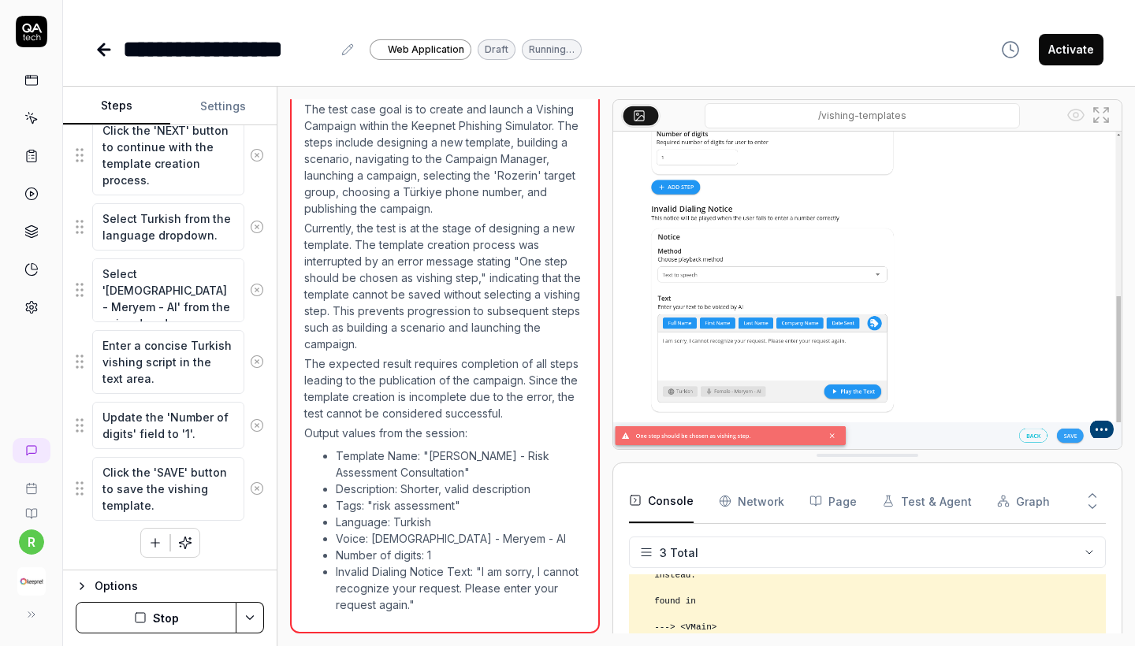
click at [287, 2] on div "**********" at bounding box center [599, 33] width 1072 height 67
click at [151, 539] on icon "button" at bounding box center [155, 543] width 14 height 14
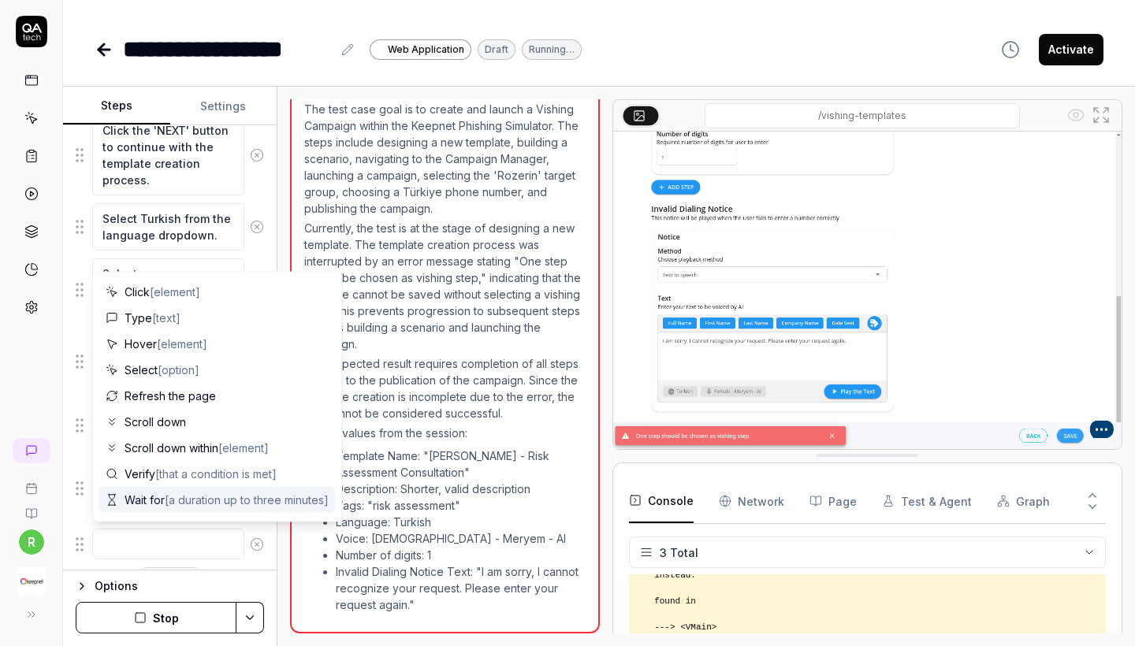
click at [165, 556] on textarea at bounding box center [168, 544] width 152 height 31
click at [147, 544] on textarea at bounding box center [168, 544] width 152 height 31
click at [249, 557] on button at bounding box center [256, 545] width 25 height 32
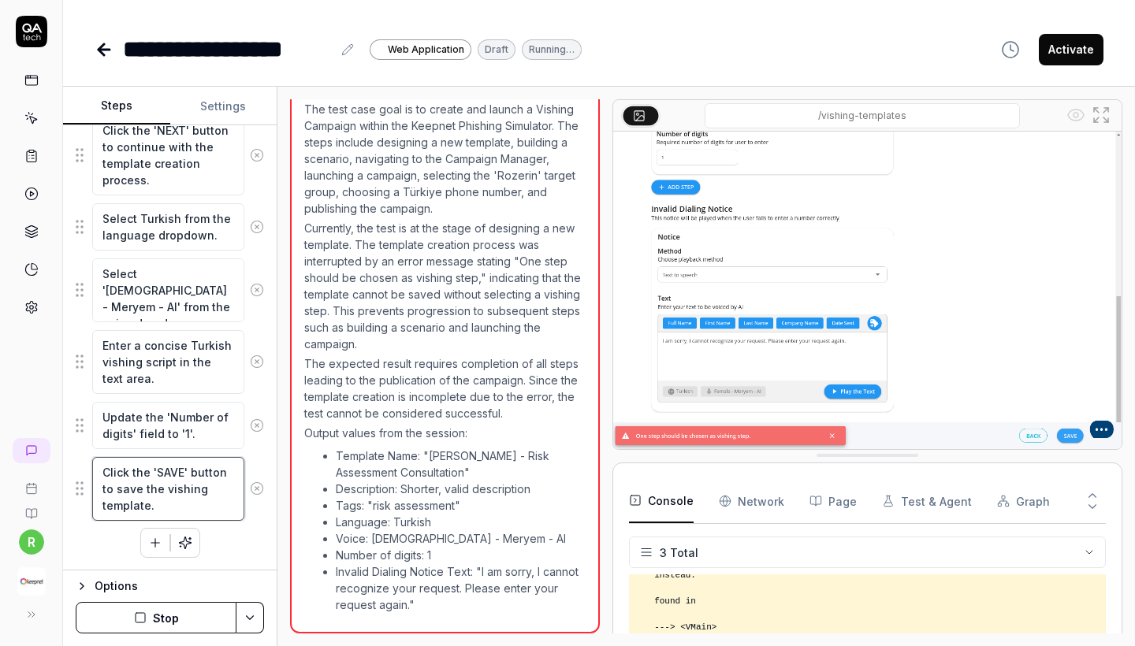
click at [172, 503] on textarea "Click the 'SAVE' button to save the vishing template." at bounding box center [168, 489] width 152 height 64
drag, startPoint x: 163, startPoint y: 504, endPoint x: 88, endPoint y: 459, distance: 87.3
click at [88, 459] on div "Click the 'SAVE' button to save the vishing template." at bounding box center [170, 488] width 188 height 65
click at [207, 432] on textarea "Update the 'Number of digits' field to '1'." at bounding box center [168, 425] width 152 height 47
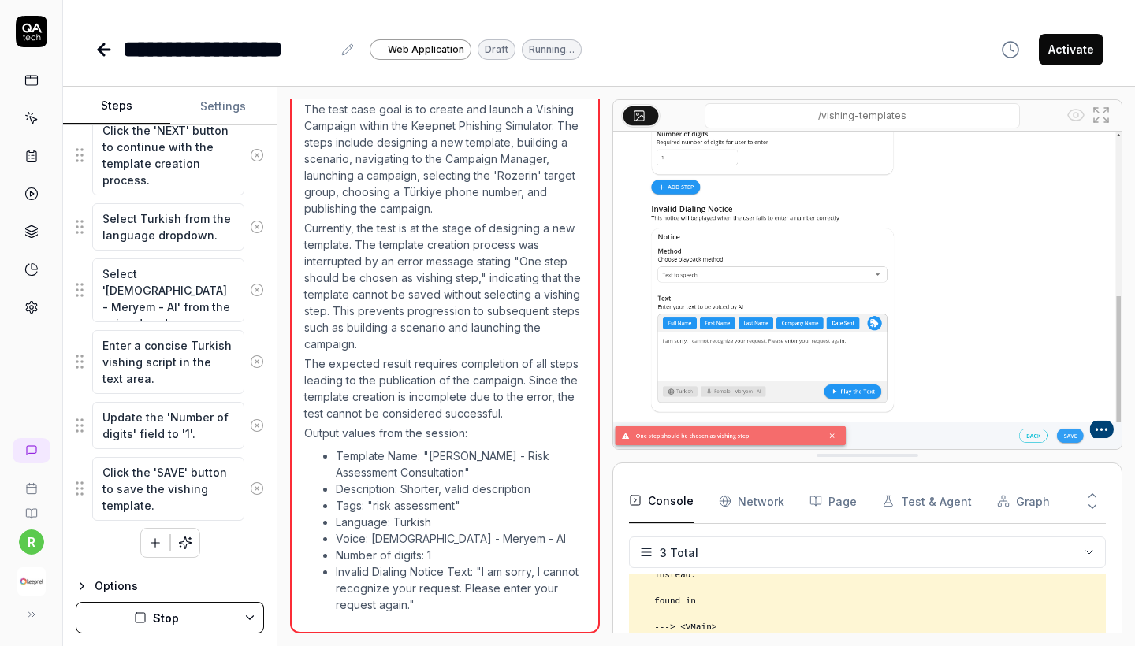
click at [147, 544] on button "button" at bounding box center [155, 543] width 28 height 28
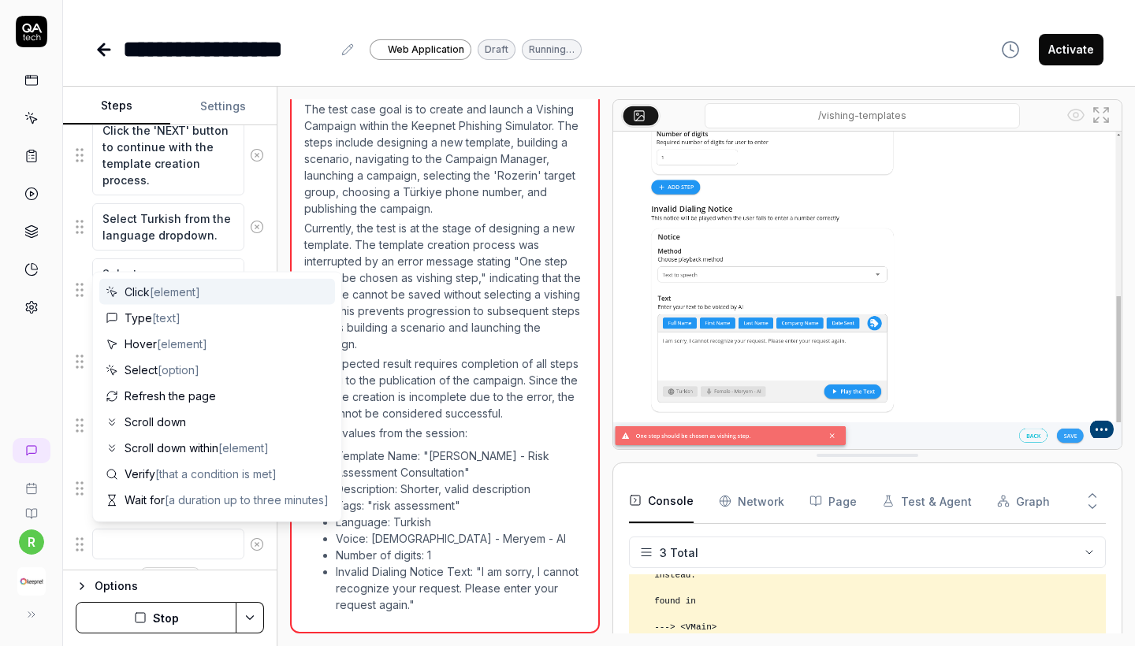
click at [156, 291] on span "[element]" at bounding box center [175, 291] width 50 height 13
type textarea "*"
type textarea "Click"
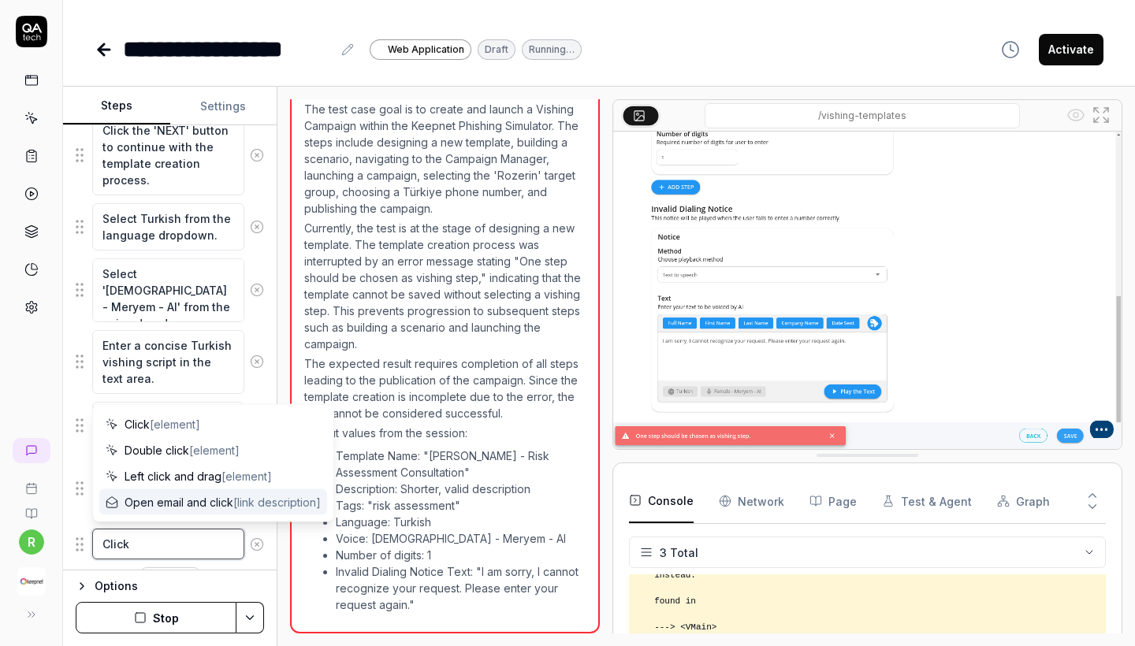
click at [173, 549] on textarea "Click" at bounding box center [168, 544] width 152 height 31
paste textarea "At Step 1, before proceeding further, select the Vishing Step button."
type textarea "*"
type textarea "Click At Step 1, before proceeding further, select the Vishing Step button."
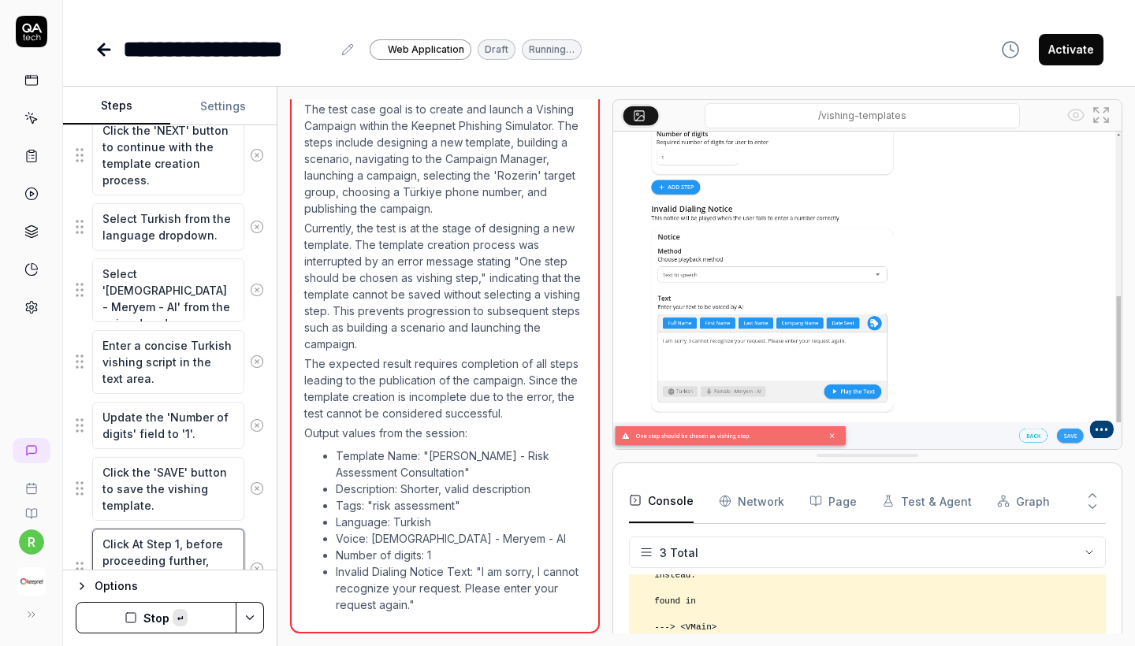
scroll to position [820, 0]
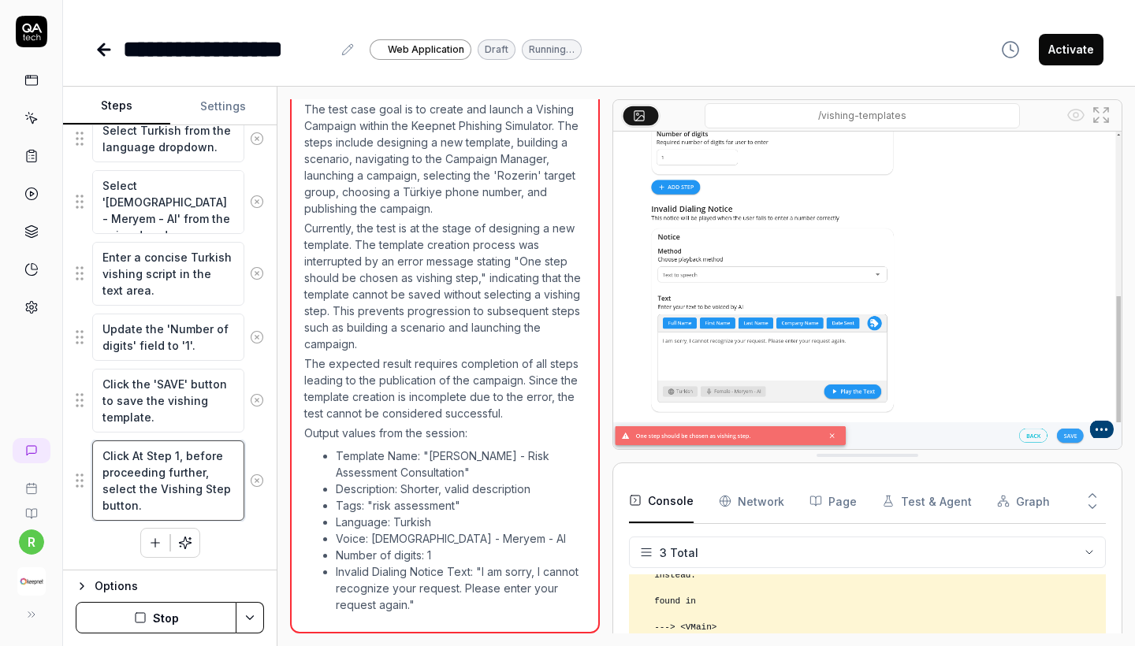
click at [142, 457] on textarea "Click At Step 1, before proceeding further, select the Vishing Step button." at bounding box center [168, 481] width 152 height 80
type textarea "*"
type textarea "Click A Step 1, before proceeding further, select the Vishing Step button."
type textarea "*"
type textarea "Click Step 1, before proceeding further, select the Vishing Step button."
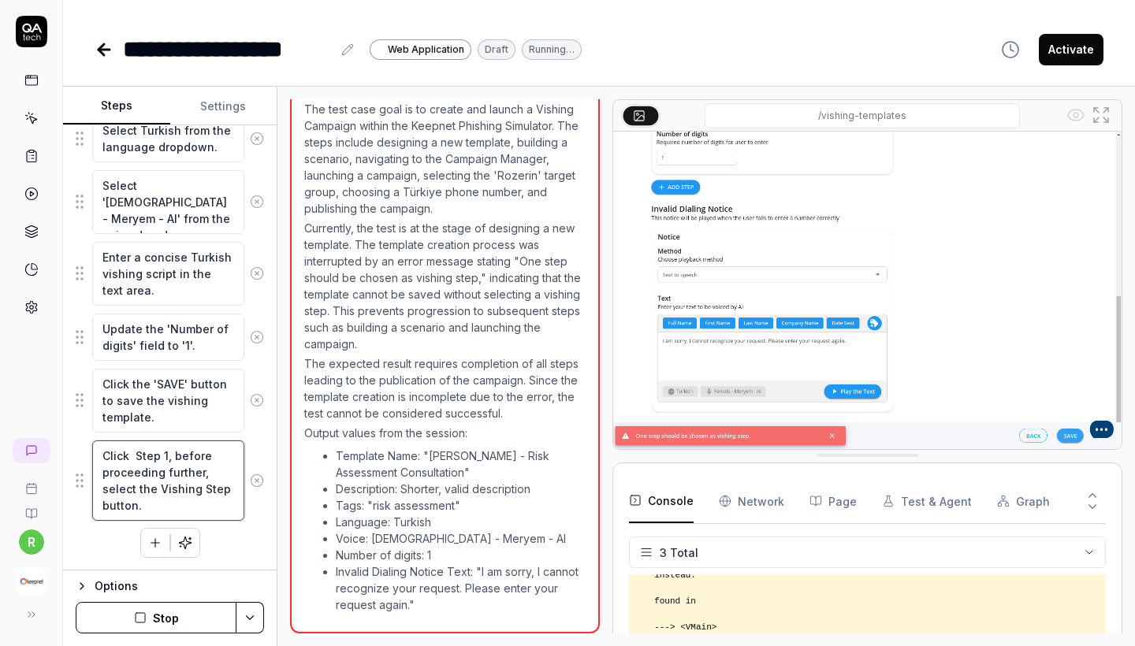
type textarea "*"
type textarea "Click a Step 1, before proceeding further, select the Vishing Step button."
type textarea "*"
type textarea "Click Step 1, before proceeding further, select the Vishing Step button."
type textarea "*"
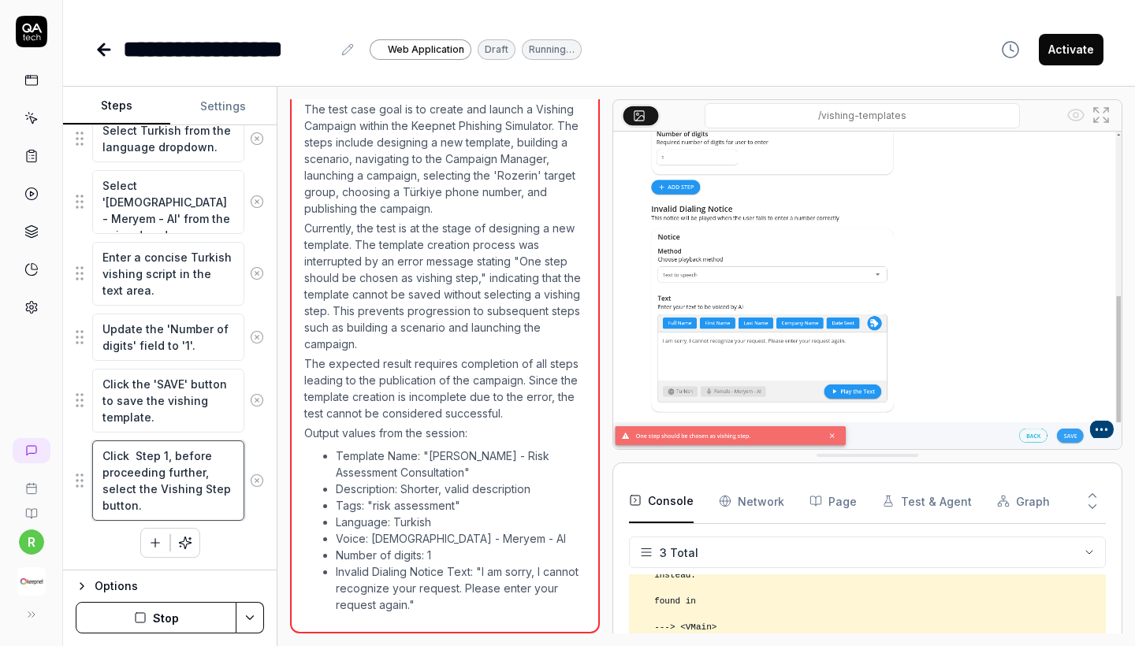
type textarea "Click A Step 1, before proceeding further, select the Vishing Step button."
type textarea "*"
type textarea "Click AT Step 1, before proceeding further, select the Vishing Step button."
type textarea "*"
type textarea "Click A Step 1, before proceeding further, select the Vishing Step button."
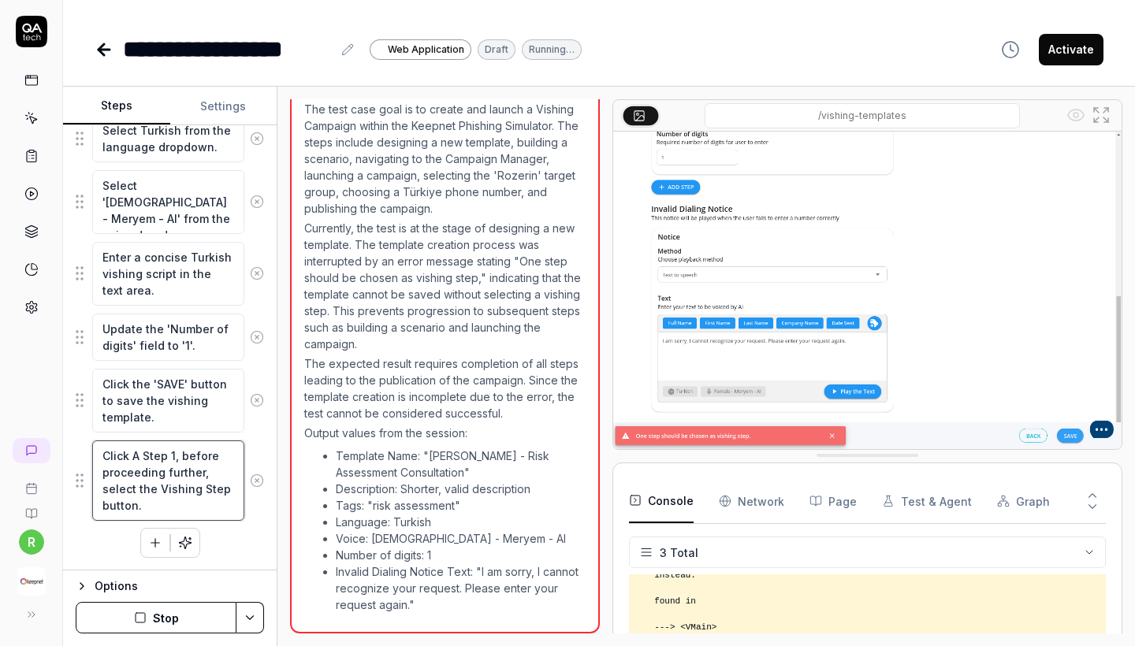
type textarea "*"
click at [154, 502] on textarea "Click At Step 1, before proceeding further, select the Vishing Step button." at bounding box center [168, 481] width 152 height 80
type textarea "Click At Step 1, before proceeding further, select the Vishing Step button."
type textarea "*"
drag, startPoint x: 181, startPoint y: 419, endPoint x: 99, endPoint y: 384, distance: 89.0
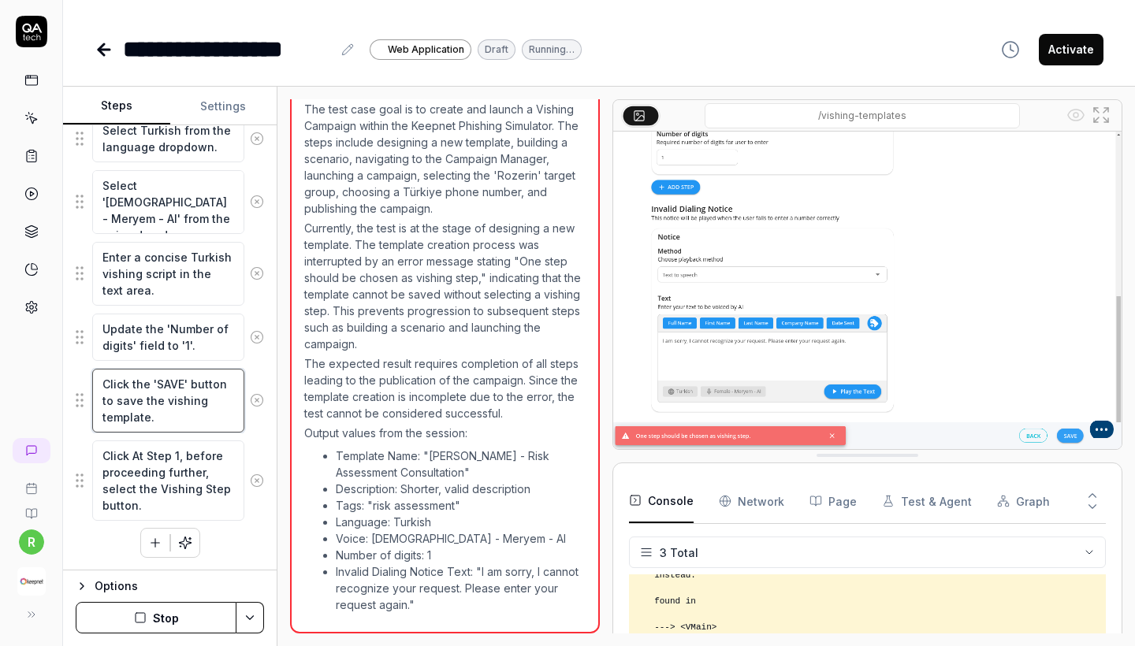
click at [98, 383] on textarea "Click the 'SAVE' button to save the vishing template." at bounding box center [168, 401] width 152 height 64
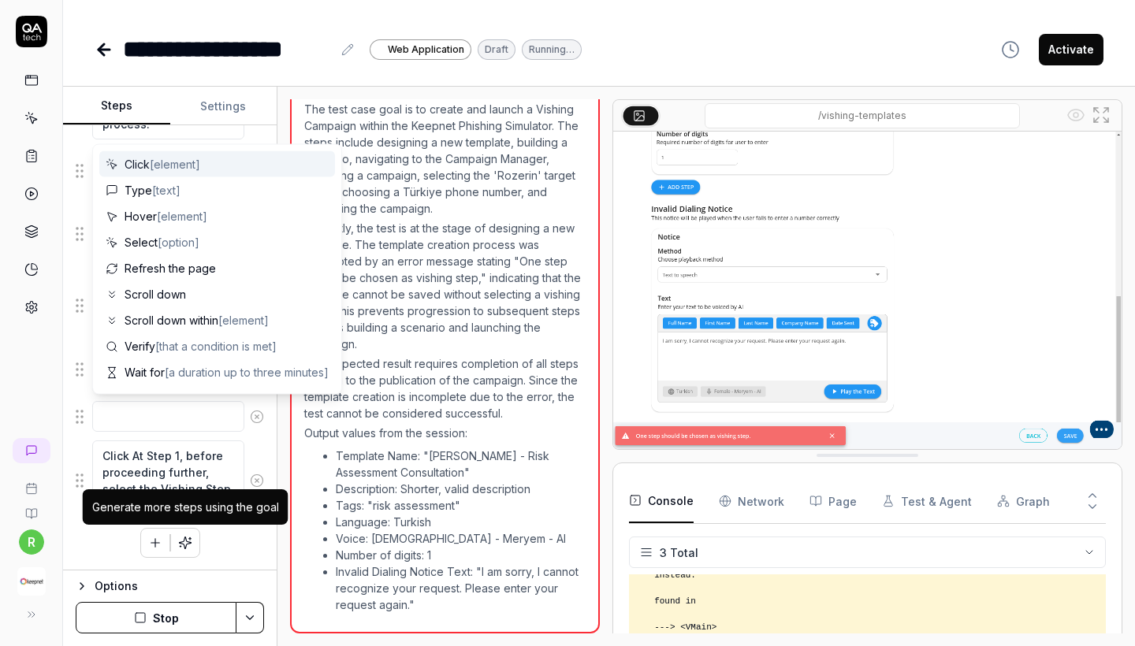
click at [217, 524] on div "Generate more steps using the goal" at bounding box center [186, 507] width 206 height 35
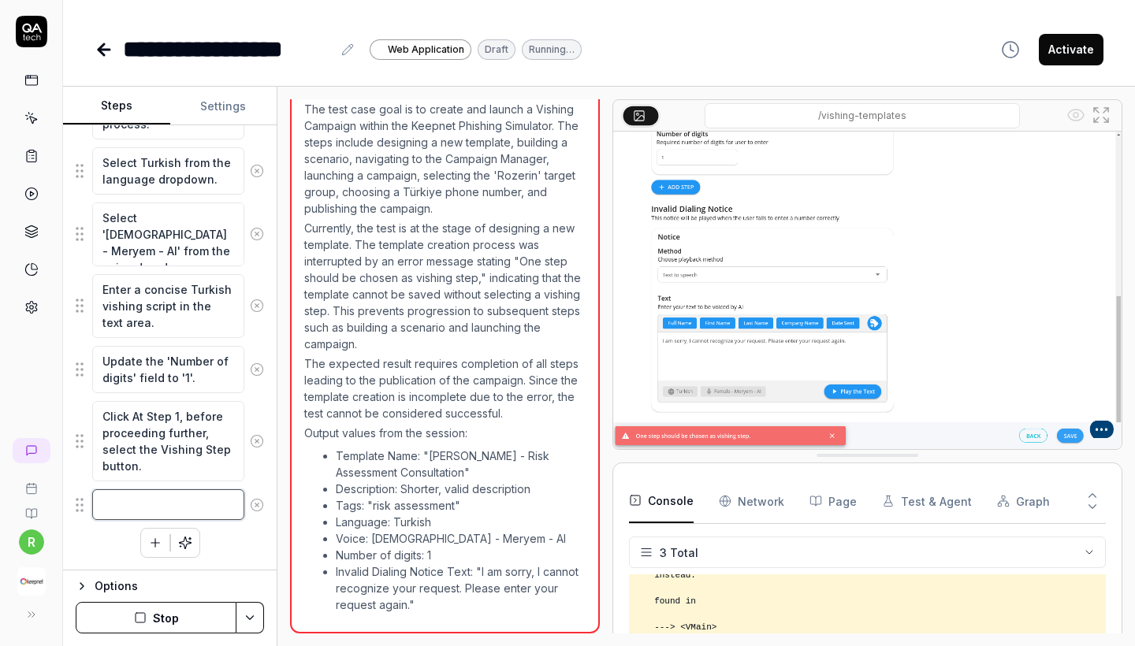
click at [124, 512] on textarea at bounding box center [168, 505] width 152 height 31
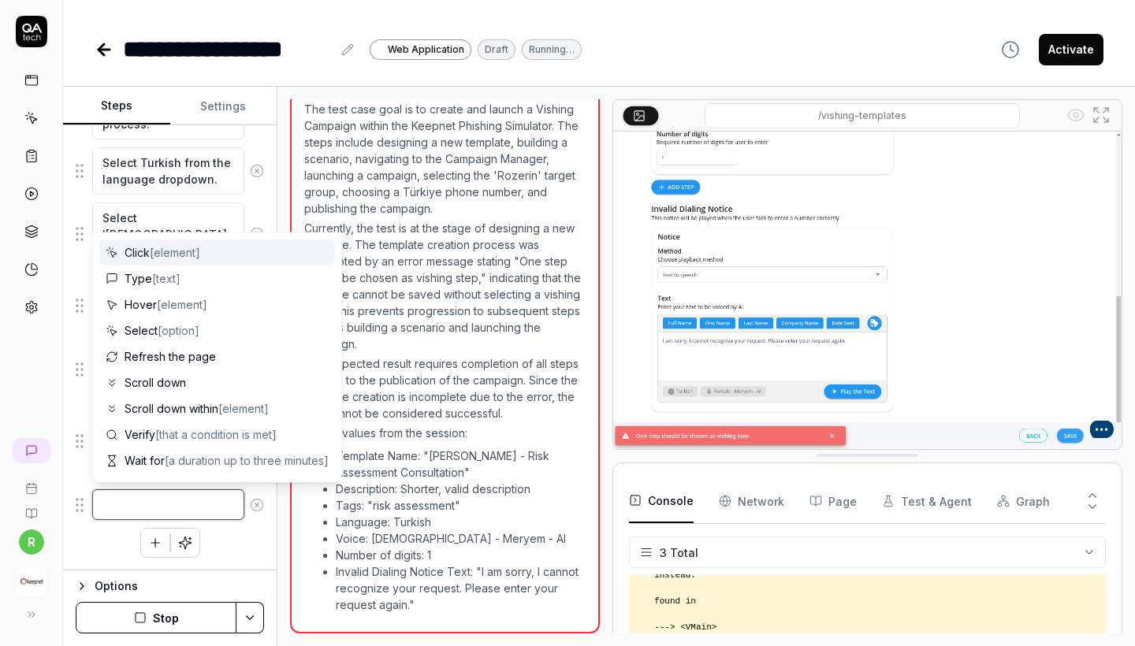
paste textarea "Click the 'SAVE' button to save the vishing template."
type textarea "*"
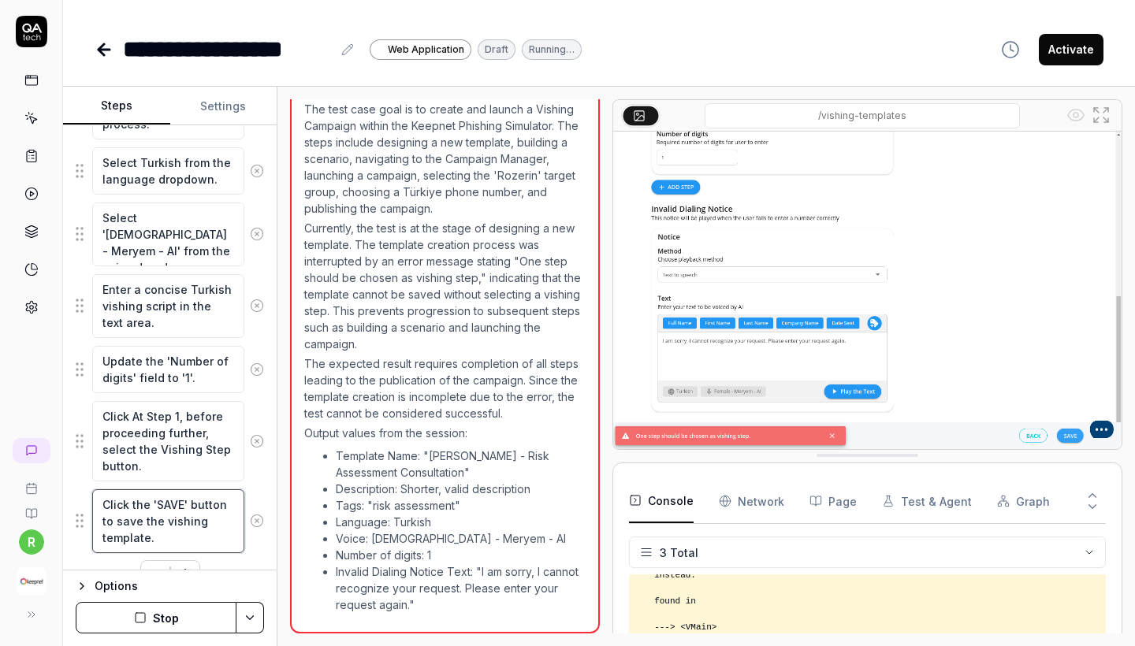
type textarea "Click the 'SAVE' button to save the vishing template."
click at [234, 560] on div "Click on 'Vishing Simulator' to expand the menu. Click on 'Vishing Templates' t…" at bounding box center [170, 100] width 188 height 979
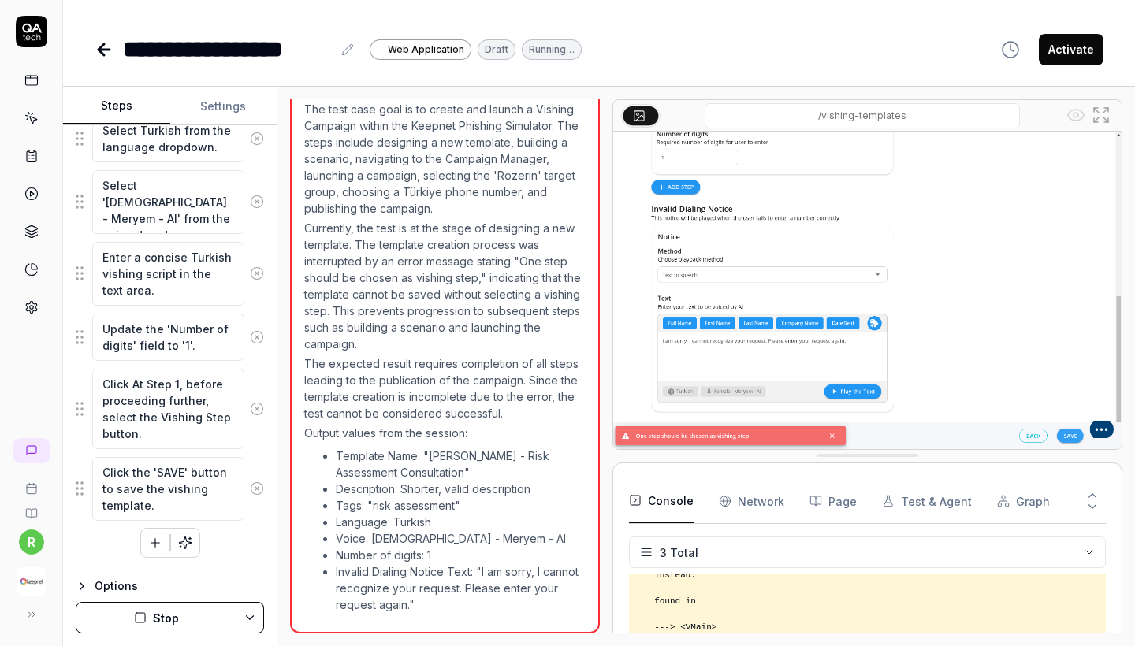
scroll to position [820, 0]
click at [166, 610] on button "Stop" at bounding box center [156, 618] width 161 height 32
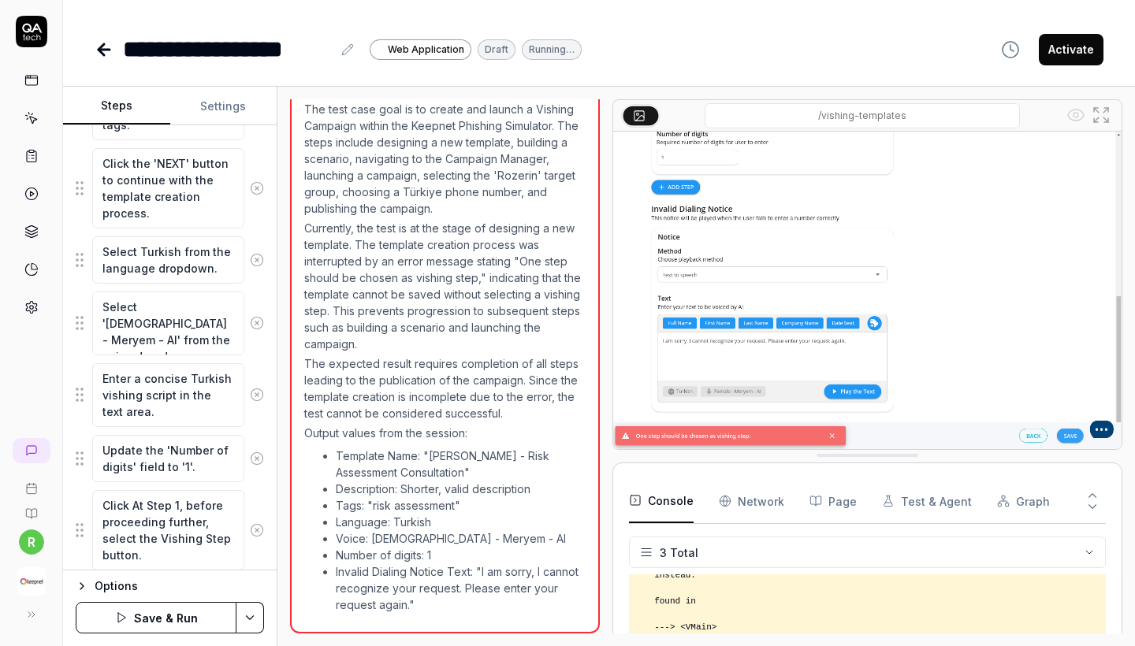
scroll to position [668, 0]
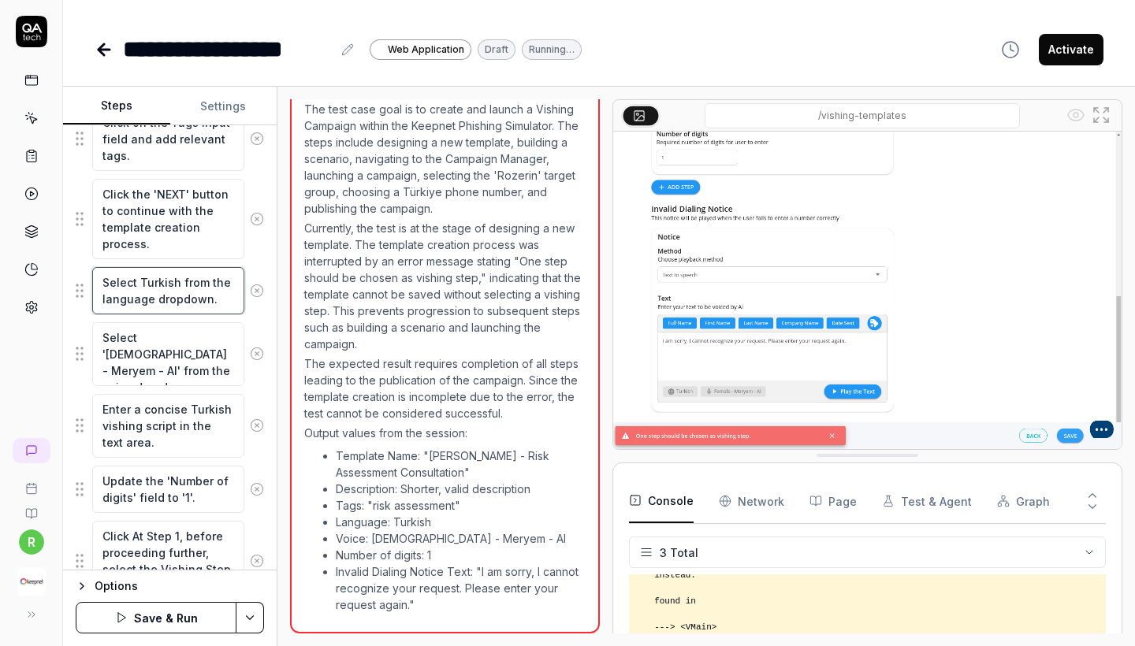
click at [188, 290] on textarea "Select Turkish from the language dropdown." at bounding box center [168, 290] width 152 height 47
type textarea "*"
paste textarea
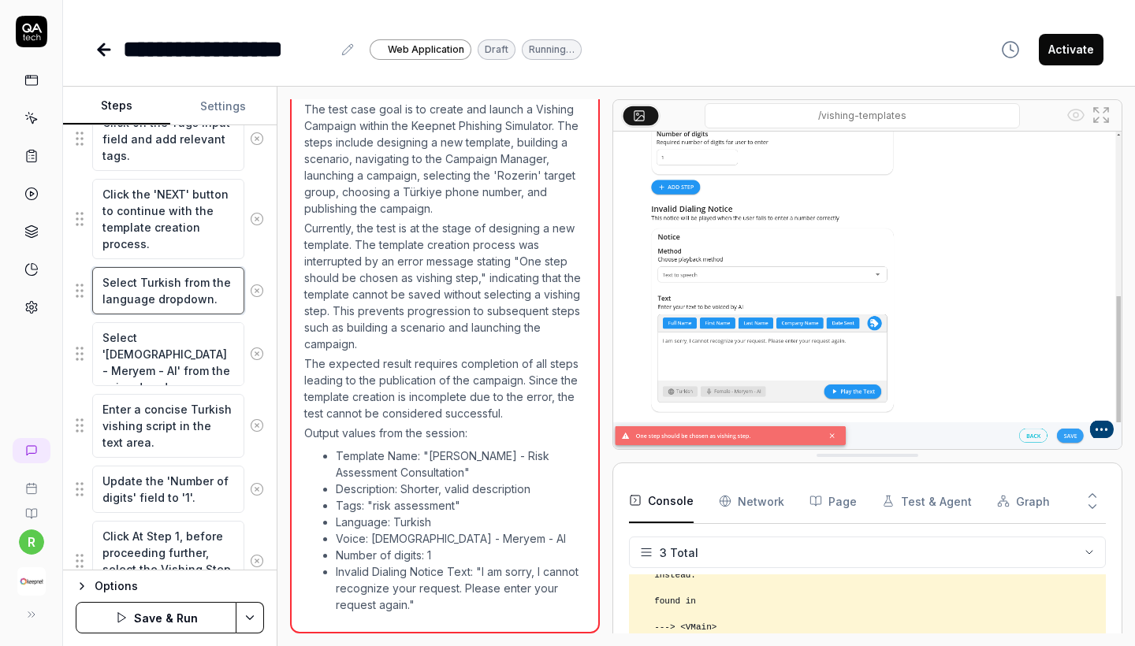
drag, startPoint x: 212, startPoint y: 300, endPoint x: 104, endPoint y: 279, distance: 110.1
click at [103, 279] on textarea "Select Turkish from the language dropdown." at bounding box center [168, 290] width 152 height 47
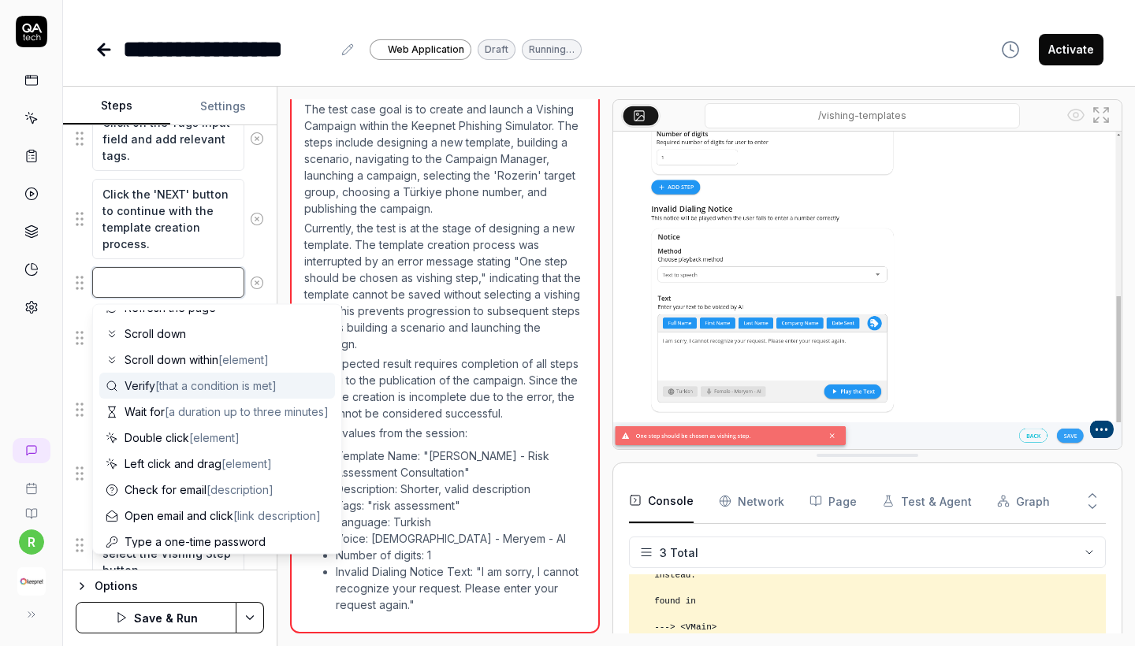
scroll to position [124, 0]
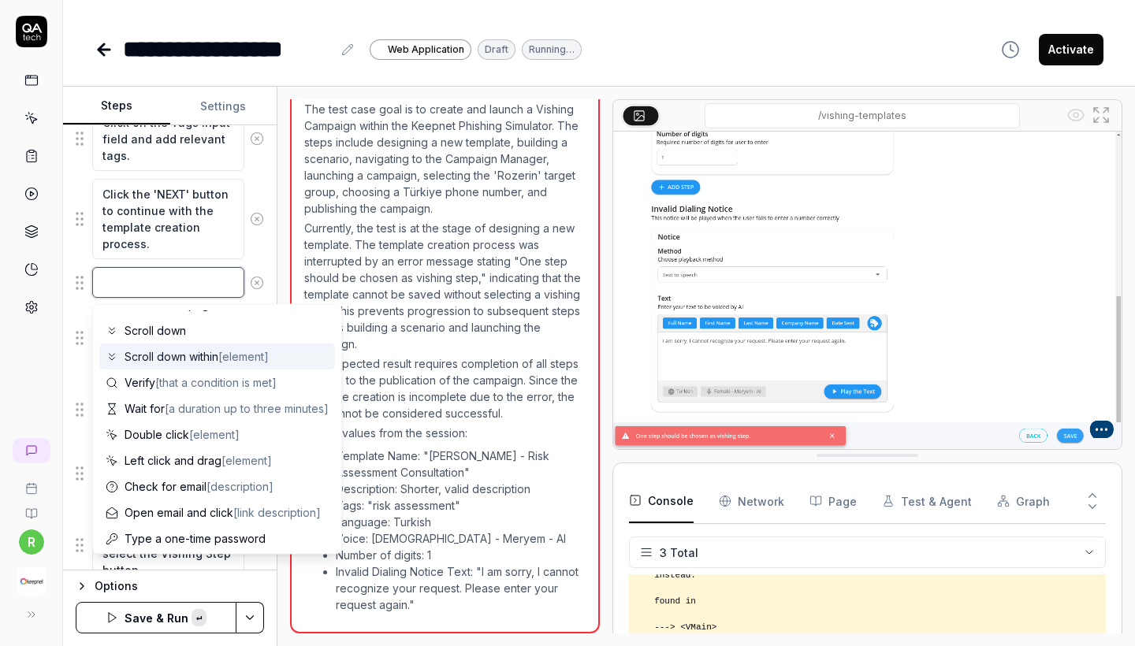
paste textarea "Select Turkish from the language dropdown."
type textarea "*"
type textarea "Select Turkish from the language dropdown."
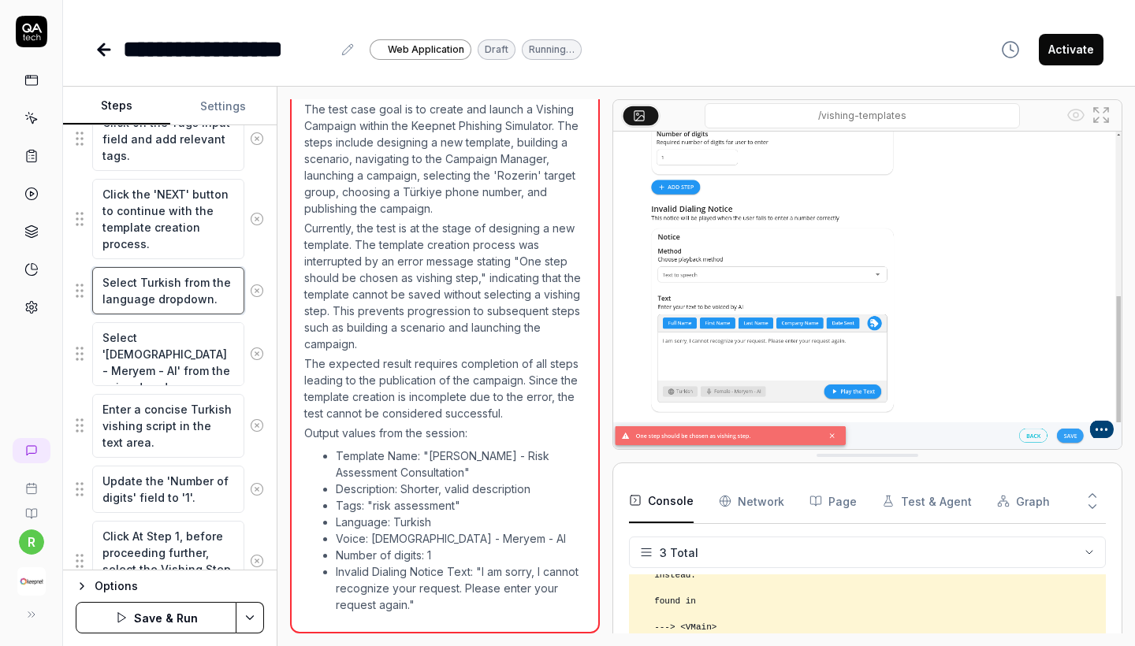
drag, startPoint x: 209, startPoint y: 300, endPoint x: 95, endPoint y: 273, distance: 117.6
click at [95, 273] on textarea "Select Turkish from the language dropdown." at bounding box center [168, 290] width 152 height 47
type textarea "*"
type textarea "."
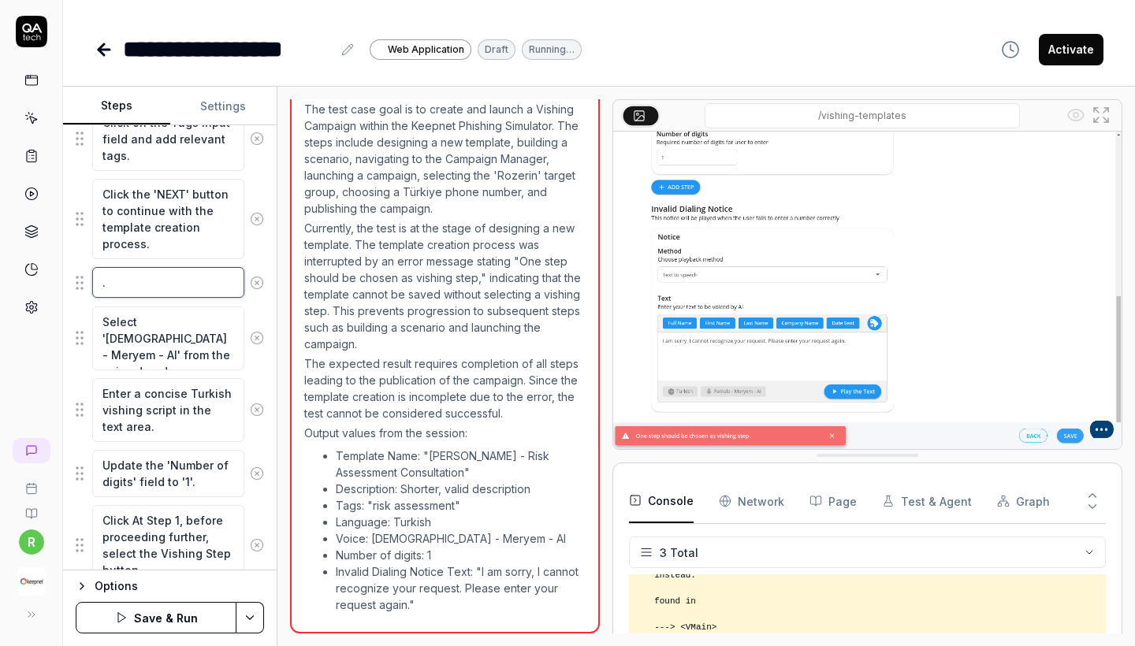
click at [199, 287] on textarea "." at bounding box center [168, 282] width 152 height 31
type textarea "*"
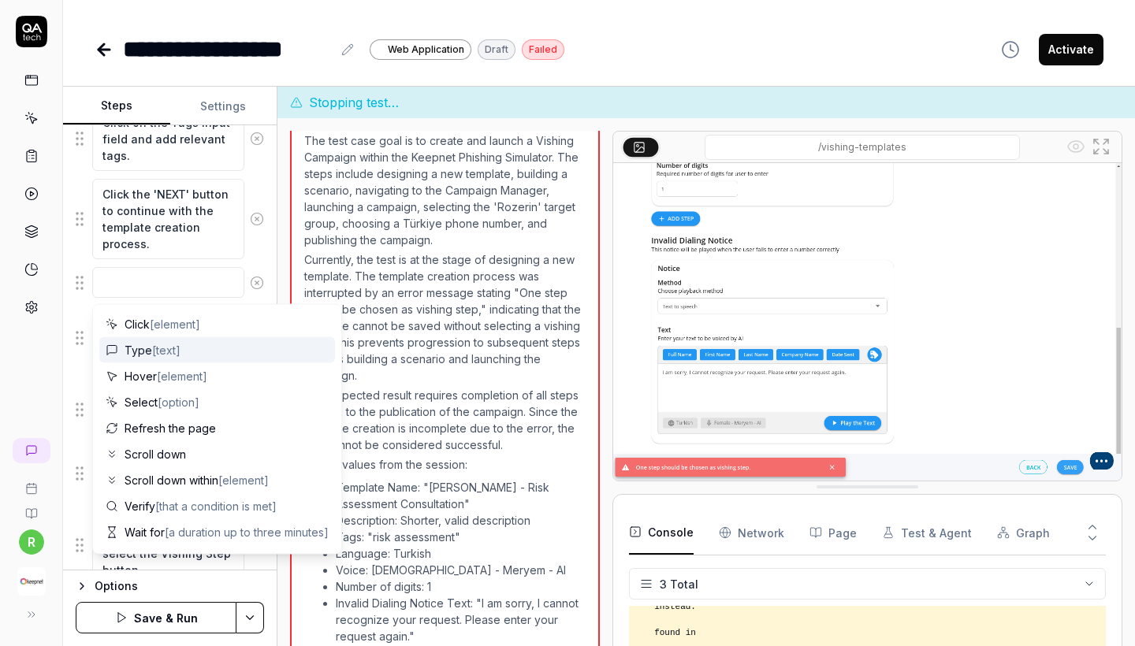
click at [157, 354] on span "[text]" at bounding box center [166, 350] width 28 height 13
type textarea "*"
type textarea "Type"
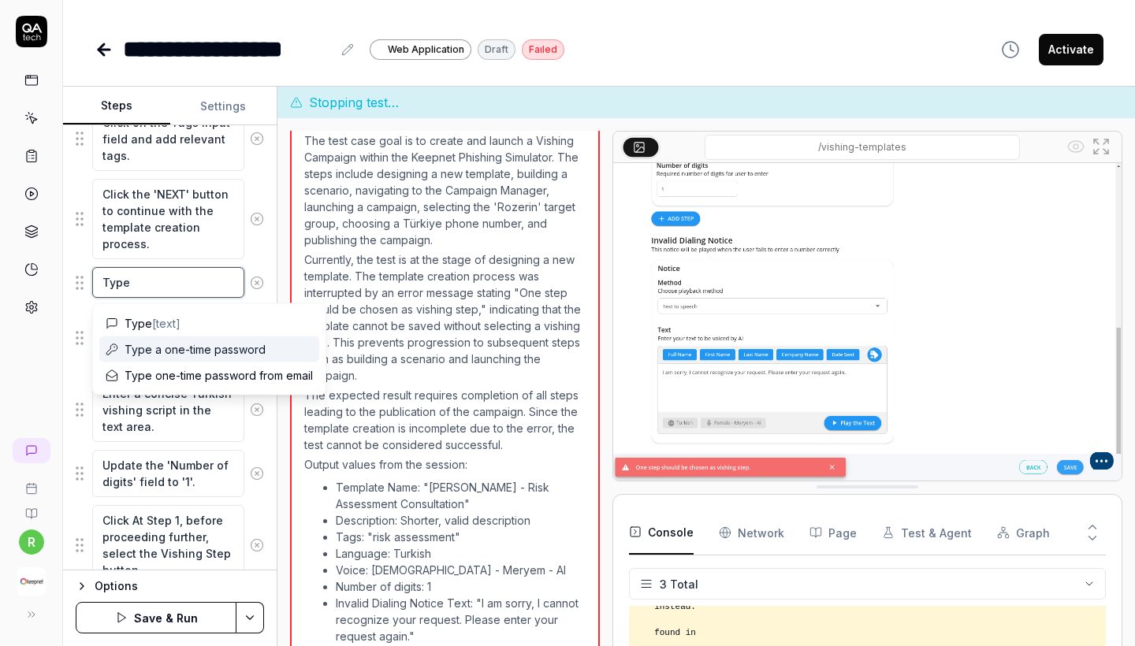
scroll to position [0, 0]
click at [160, 281] on textarea "Type" at bounding box center [168, 282] width 152 height 31
paste textarea "Type “Turkish” in the language dropdown instead of searching manually."
type textarea "*"
type textarea "Type Type “Turkish” in the language dropdown instead of searching manually."
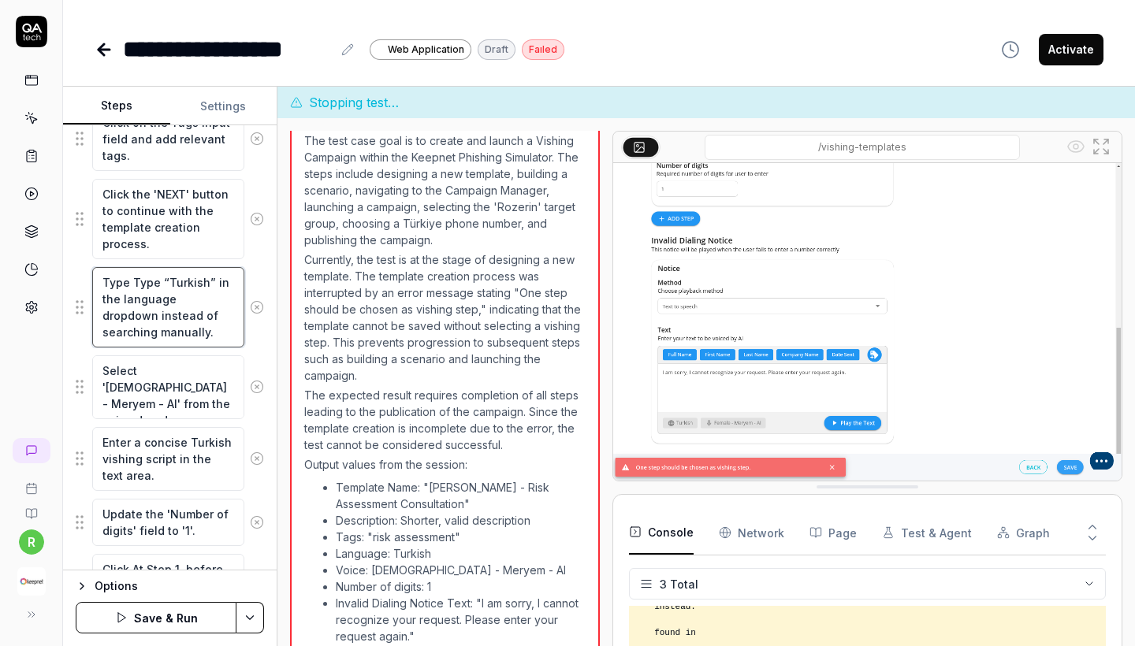
drag, startPoint x: 158, startPoint y: 285, endPoint x: 131, endPoint y: 284, distance: 27.6
click at [131, 284] on textarea "Type Type “Turkish” in the language dropdown instead of searching manually." at bounding box center [168, 307] width 152 height 80
type textarea "*"
type textarea "Type “Turkish” in the language dropdown instead of searching manually."
click at [117, 624] on button "Save & Run" at bounding box center [156, 618] width 161 height 32
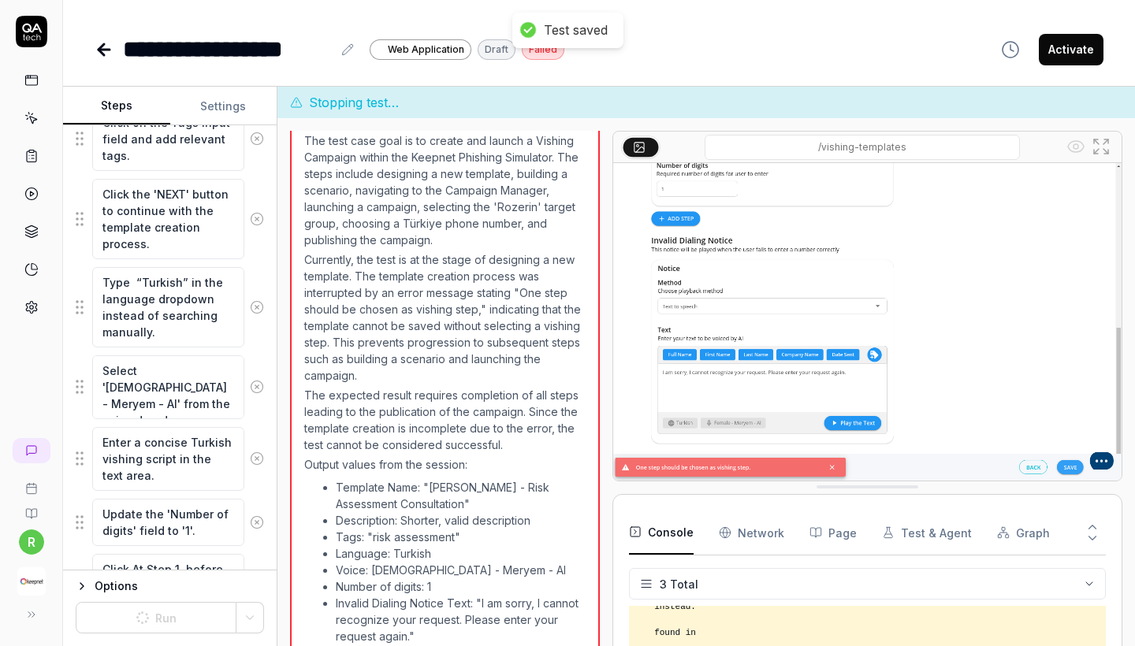
scroll to position [588, 0]
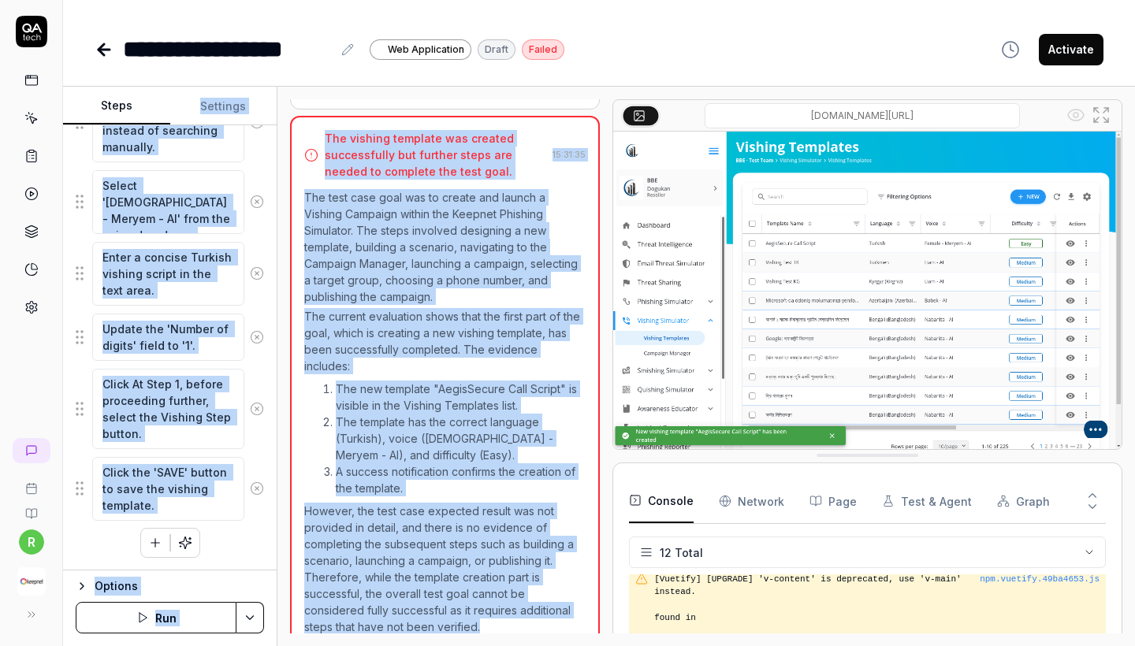
scroll to position [1252, 0]
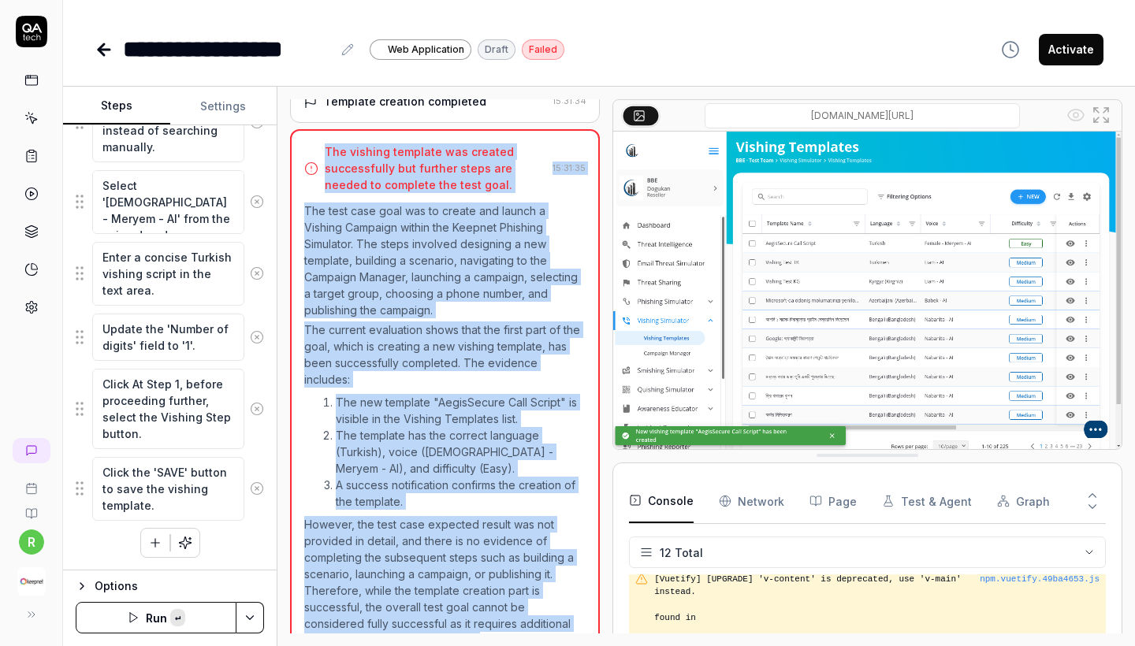
copy div "The vishing template was created successfully but further steps are needed to c…"
drag, startPoint x: 423, startPoint y: 608, endPoint x: 311, endPoint y: 157, distance: 464.8
click at [311, 157] on div "The vishing template was created successfully but further steps are needed to c…" at bounding box center [445, 397] width 310 height 537
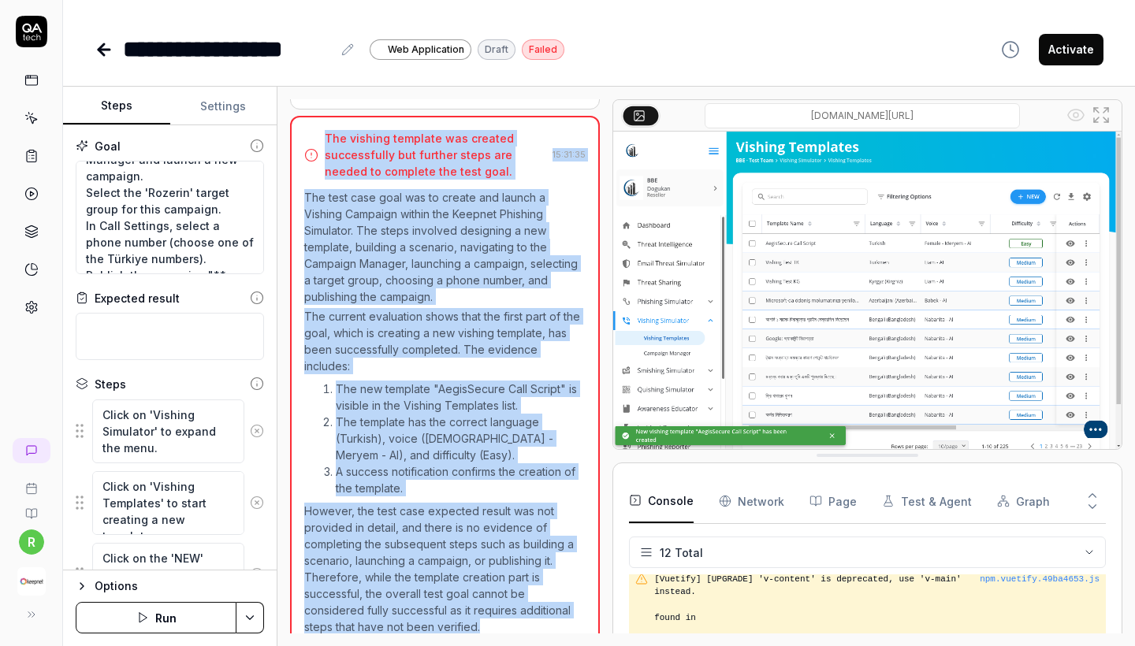
scroll to position [0, 0]
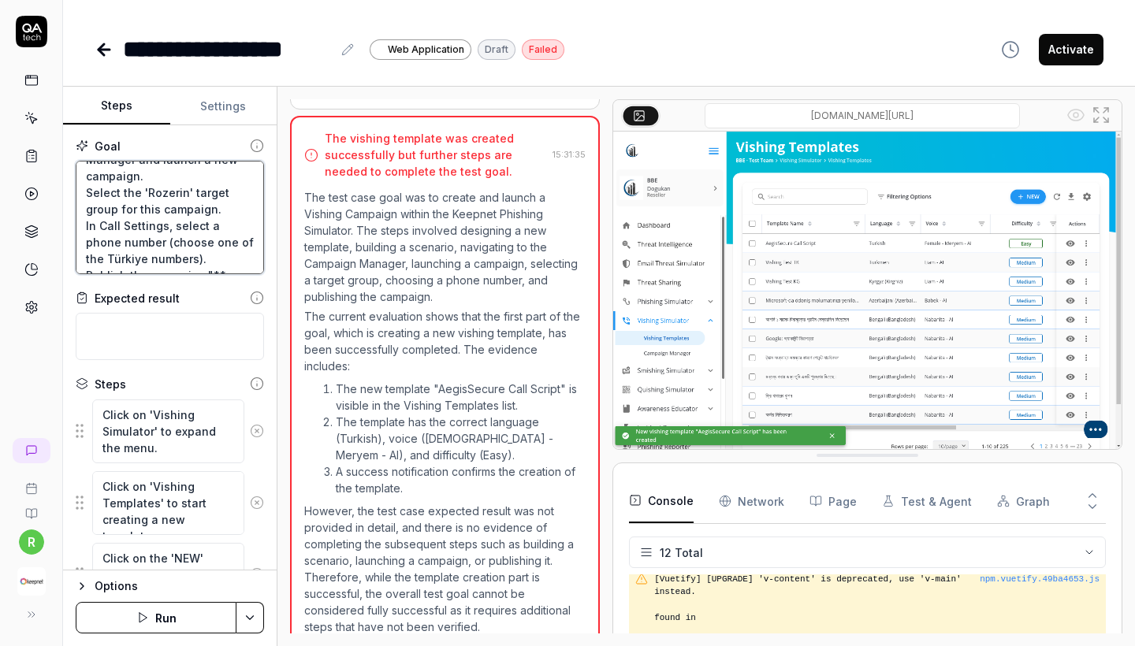
click at [207, 203] on textarea "**"Create and launch a Vishing Campaign within the Keepnet Phishing Simulator t…" at bounding box center [170, 218] width 188 height 114
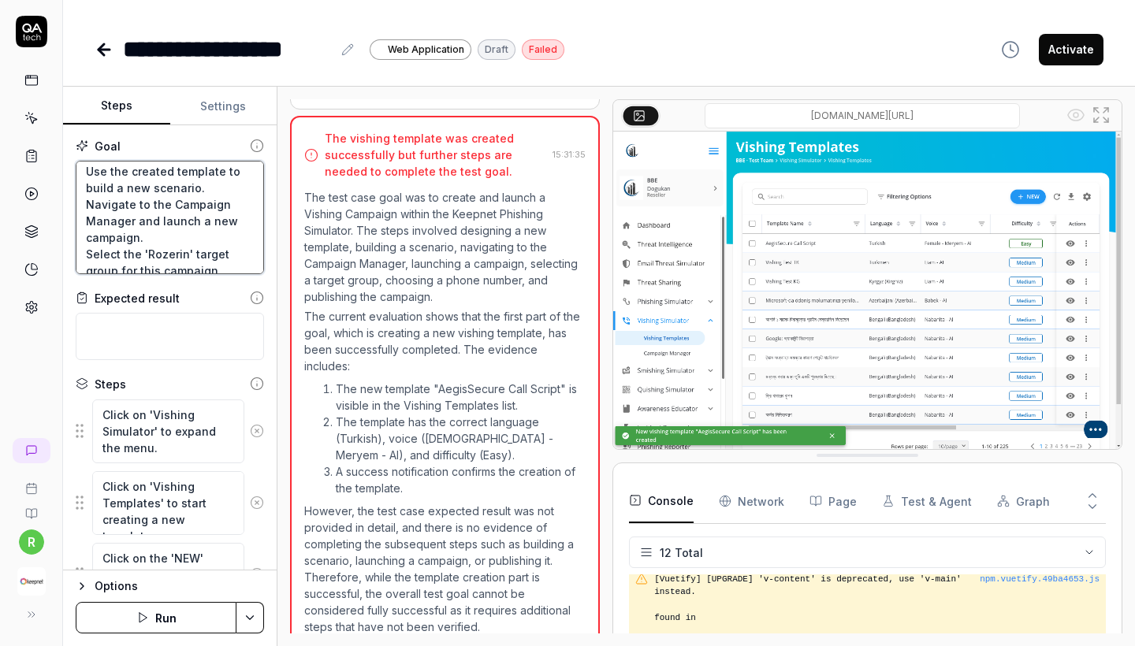
scroll to position [132, 0]
drag, startPoint x: 224, startPoint y: 250, endPoint x: 88, endPoint y: 229, distance: 138.0
click at [88, 229] on textarea "**"Create and launch a Vishing Campaign within the Keepnet Phishing Simulator t…" at bounding box center [170, 218] width 188 height 114
drag, startPoint x: 203, startPoint y: 212, endPoint x: 223, endPoint y: 196, distance: 25.2
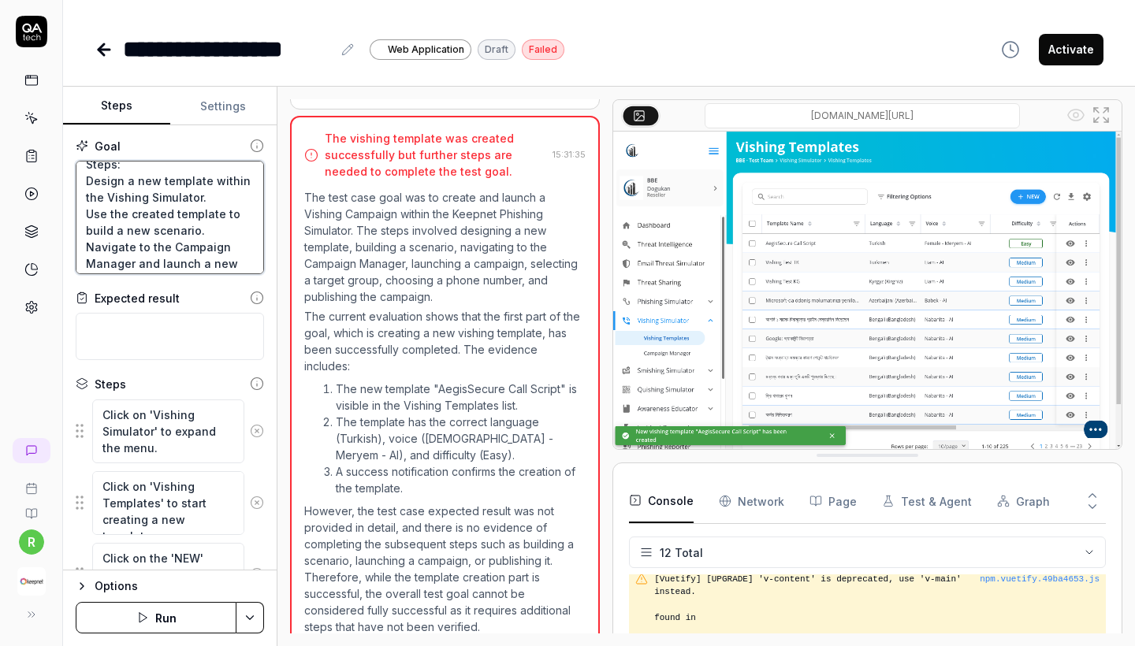
click at [223, 196] on textarea "**"Create and launch a Vishing Campaign within the Keepnet Phishing Simulator t…" at bounding box center [170, 218] width 188 height 114
type textarea "*"
type textarea "**"Create and launch a Vishing Campaign within the Keepnet Phishing Simulator t…"
drag, startPoint x: 236, startPoint y: 209, endPoint x: 69, endPoint y: 203, distance: 167.2
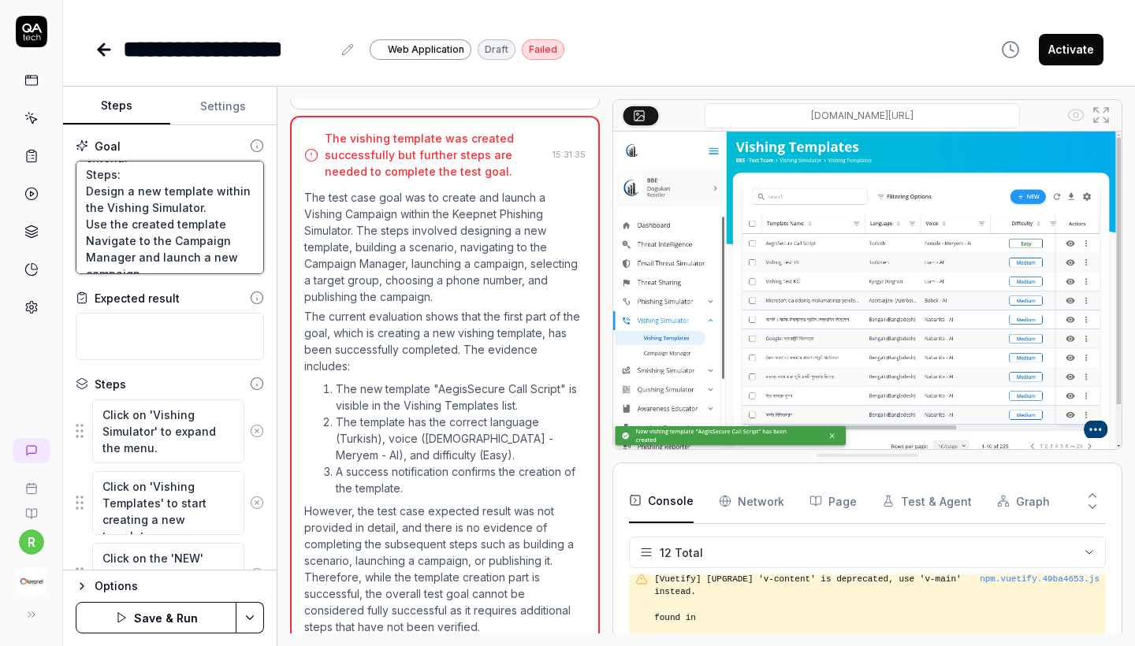
click at [69, 203] on div "Goal **"Create and launch a Vishing Campaign within the Keepnet Phishing Simula…" at bounding box center [170, 347] width 214 height 445
type textarea "*"
type textarea "**"Create and launch a Vishing Campaign within the Keepnet Phishing Simulator t…"
type textarea "*"
type textarea "**"Create and launch a Vishing Campaign within the Keepnet Phishing Simulator t…"
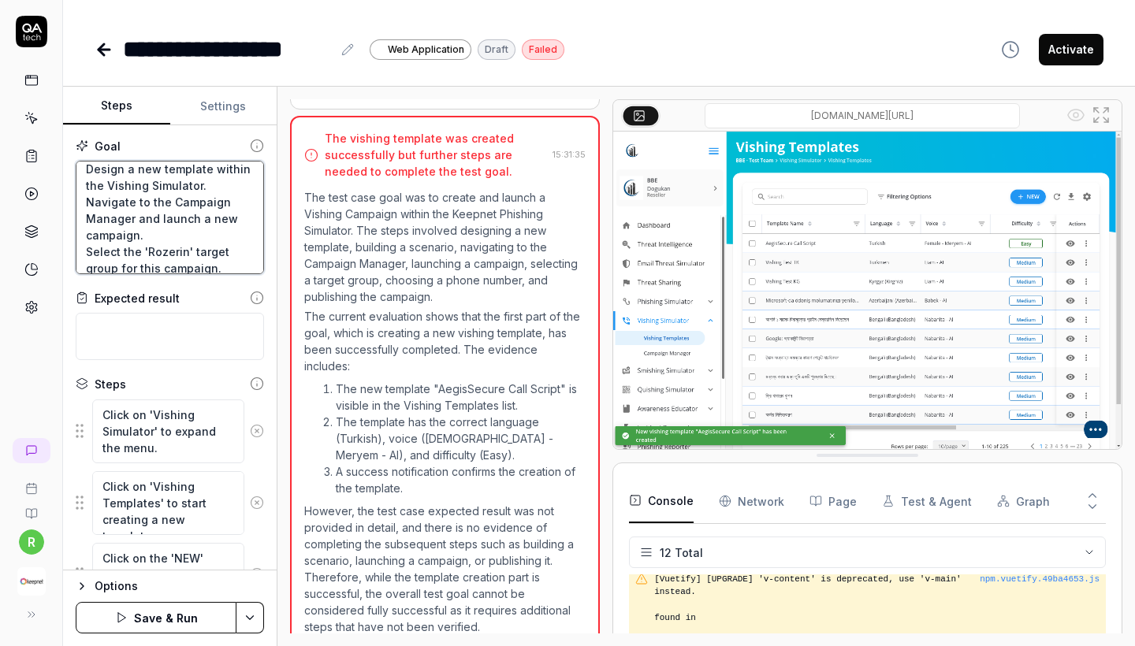
scroll to position [112, 0]
click at [162, 198] on textarea "**"Create and launch a Vishing Campaign within the Keepnet Phishing Simulator t…" at bounding box center [170, 218] width 188 height 114
drag, startPoint x: 158, startPoint y: 196, endPoint x: 194, endPoint y: 197, distance: 35.5
click at [194, 197] on textarea "**"Create and launch a Vishing Campaign within the Keepnet Phishing Simulator t…" at bounding box center [170, 218] width 188 height 114
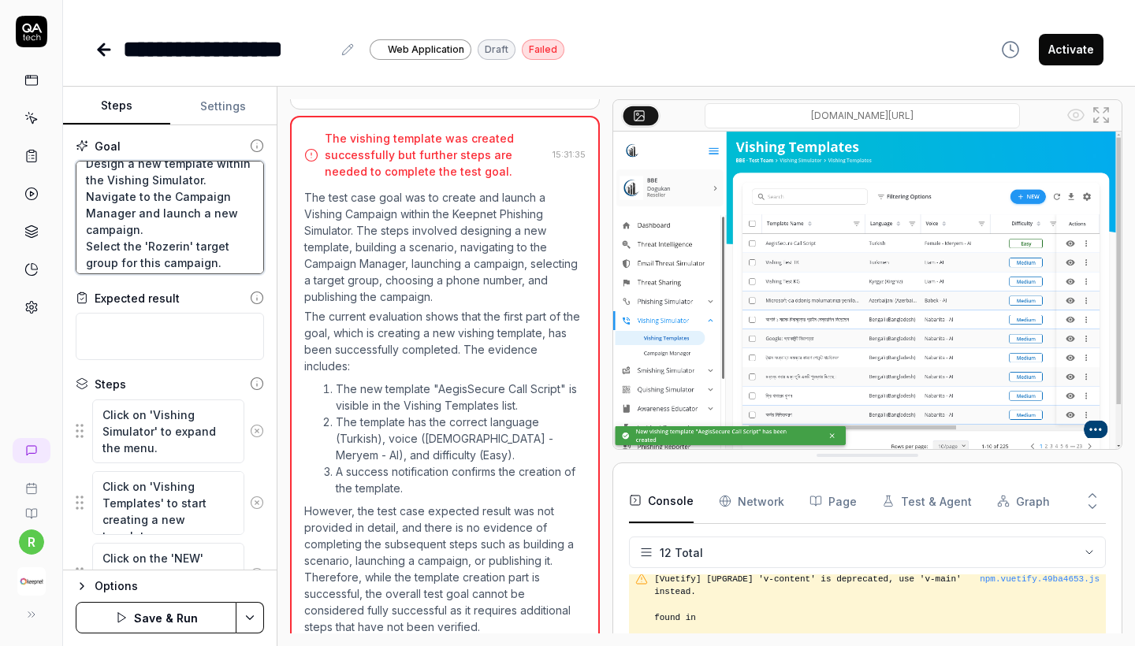
type textarea "*"
type textarea "**"Create and launch a Vishing Campaign within the Keepnet Phishing Simulator t…"
type textarea "*"
type textarea "**"Create and launch a Vishing Campaign within the Keepnet Phishing Simulator t…"
type textarea "*"
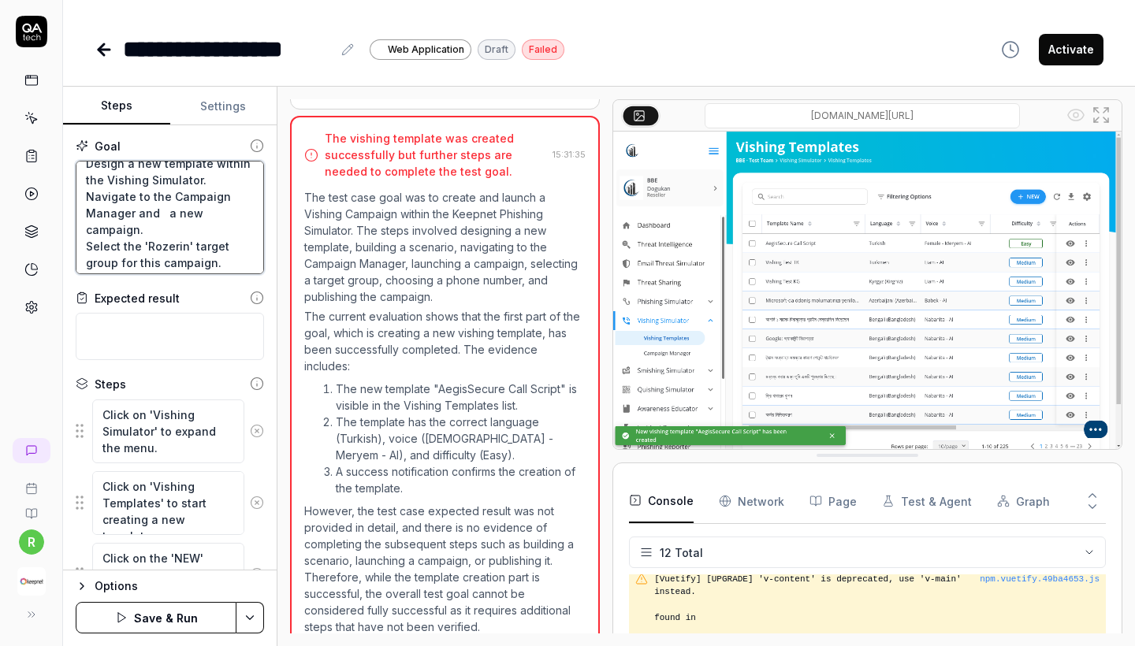
type textarea "**"Create and launch a Vishing Campaign within the Keepnet Phishing Simulator t…"
type textarea "*"
type textarea "**"Create and launch a Vishing Campaign within the Keepnet Phishing Simulator t…"
type textarea "*"
type textarea "**"Create and launch a Vishing Campaign within the Keepnet Phishing Simulator t…"
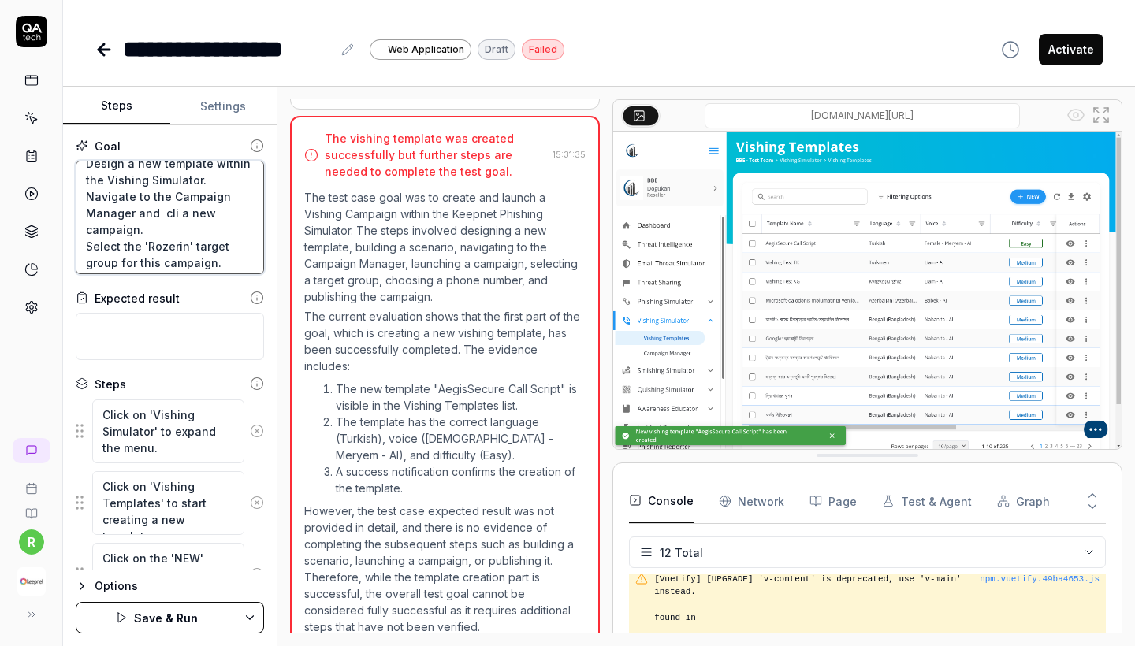
type textarea "*"
type textarea "**"Create and launch a Vishing Campaign within the Keepnet Phishing Simulator t…"
type textarea "*"
type textarea "**"Create and launch a Vishing Campaign within the Keepnet Phishing Simulator t…"
click at [177, 216] on textarea "**"Create and launch a Vishing Campaign within the Keepnet Phishing Simulator t…" at bounding box center [170, 218] width 188 height 114
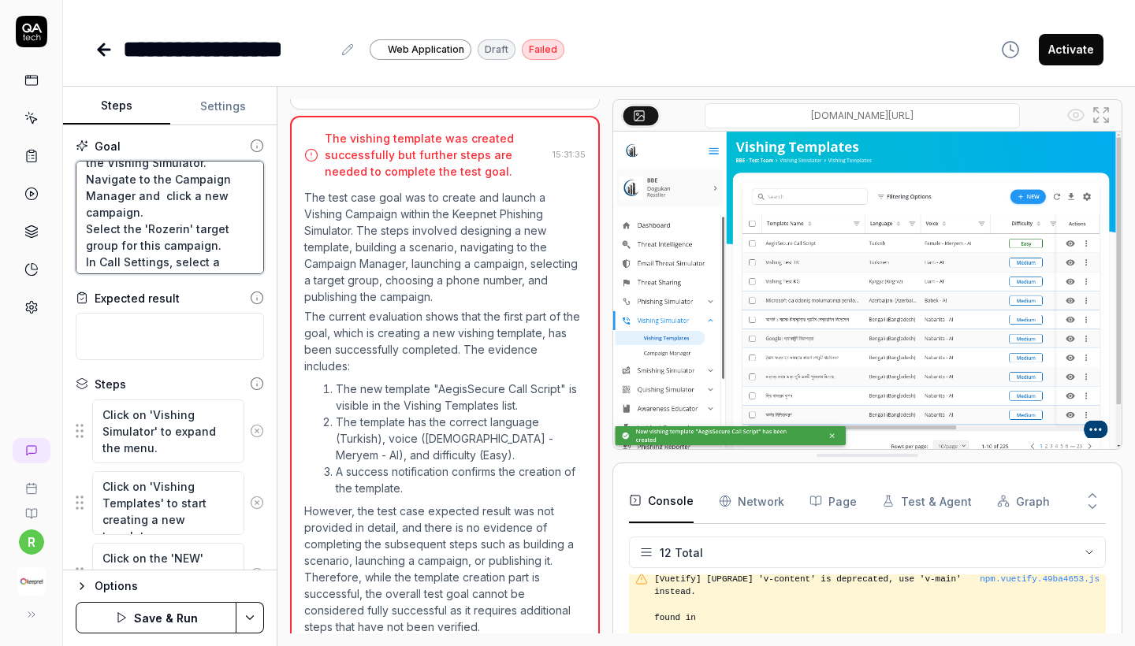
scroll to position [135, 0]
type textarea "*"
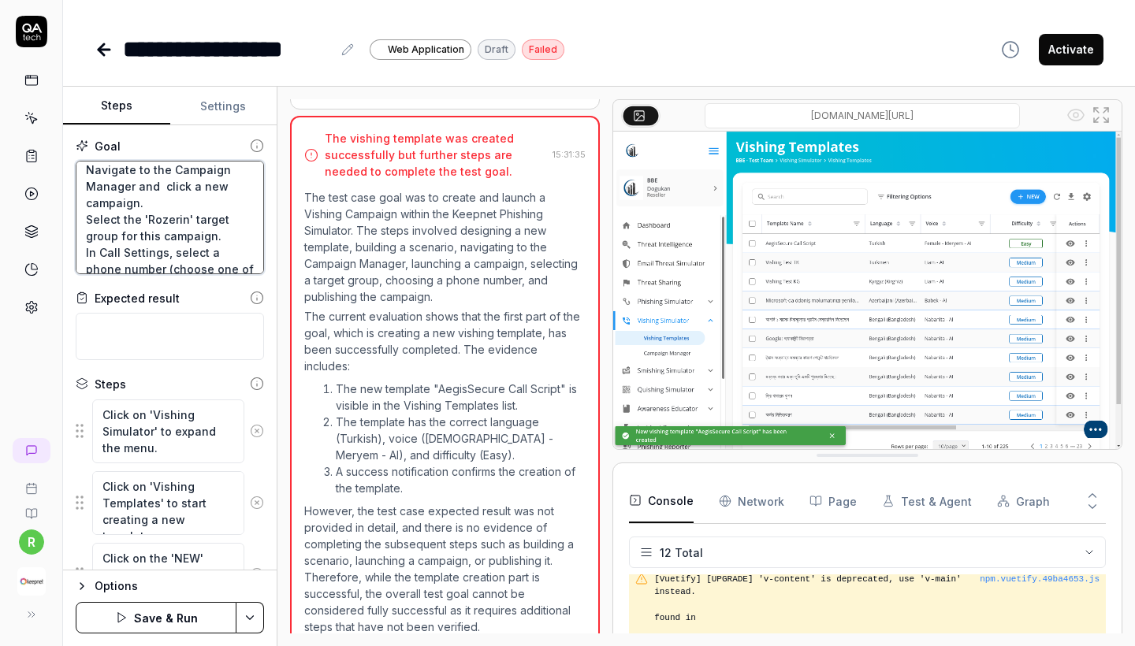
type textarea "**"Create and launch a Vishing Campaign within the Keepnet Phishing Simulator t…"
click at [142, 601] on div "Options Save & Run" at bounding box center [170, 608] width 214 height 76
click at [142, 613] on button "Save & Run" at bounding box center [156, 618] width 161 height 32
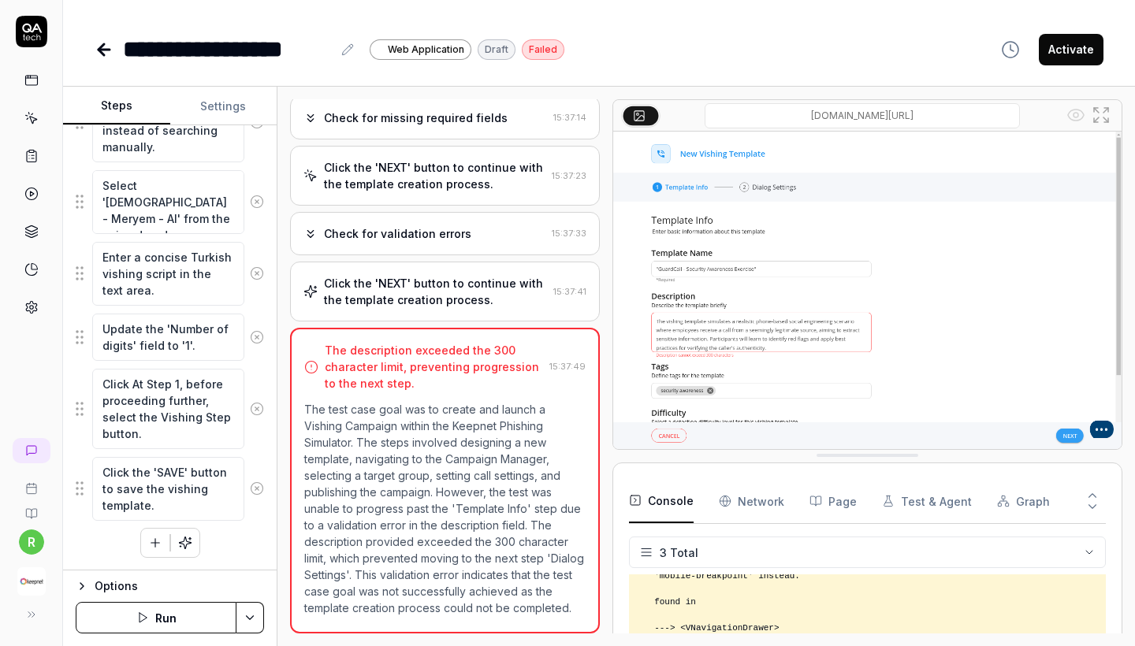
scroll to position [853, 0]
click at [185, 620] on button "Run" at bounding box center [156, 618] width 161 height 32
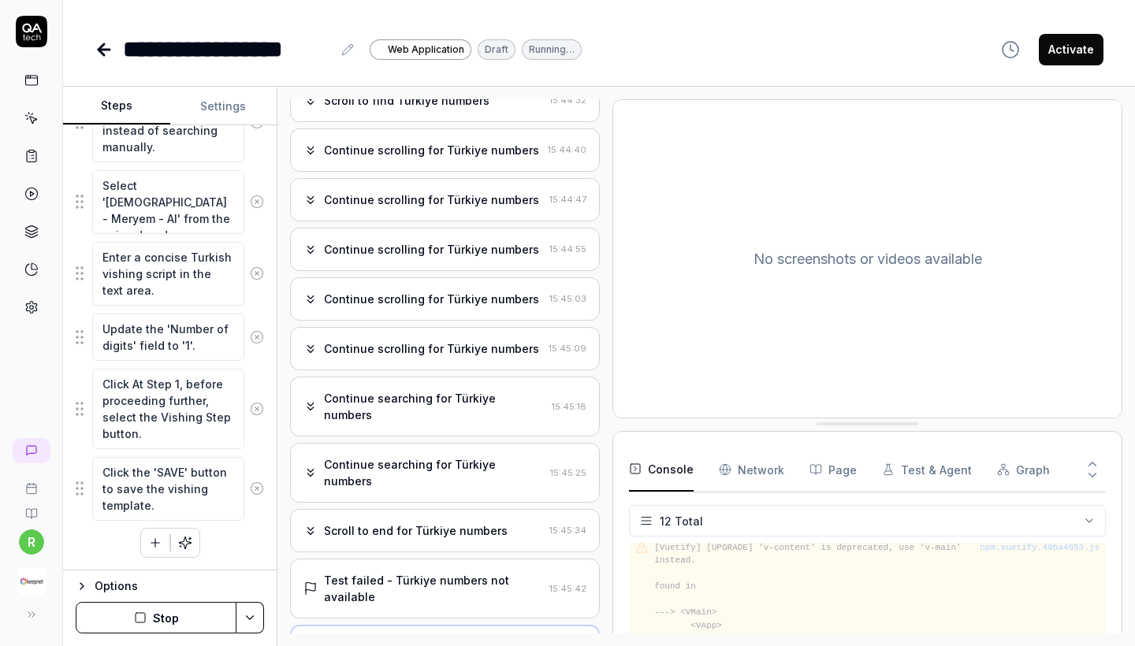
scroll to position [1750, 0]
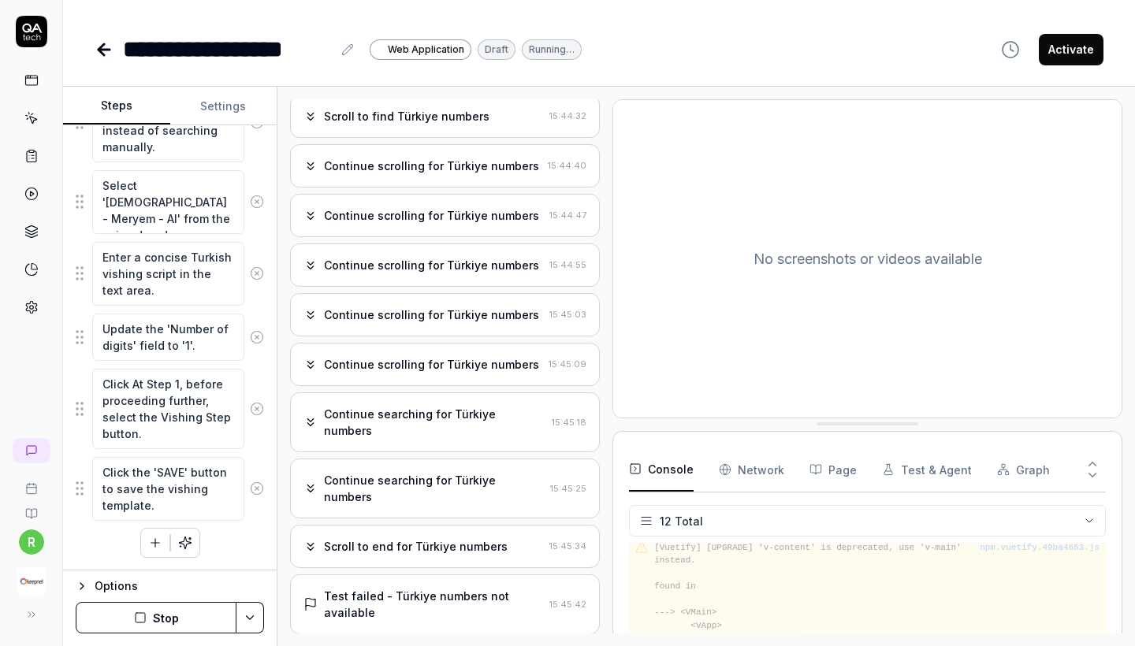
click at [415, 588] on div "Test failed - Türkiye numbers not available" at bounding box center [433, 604] width 219 height 33
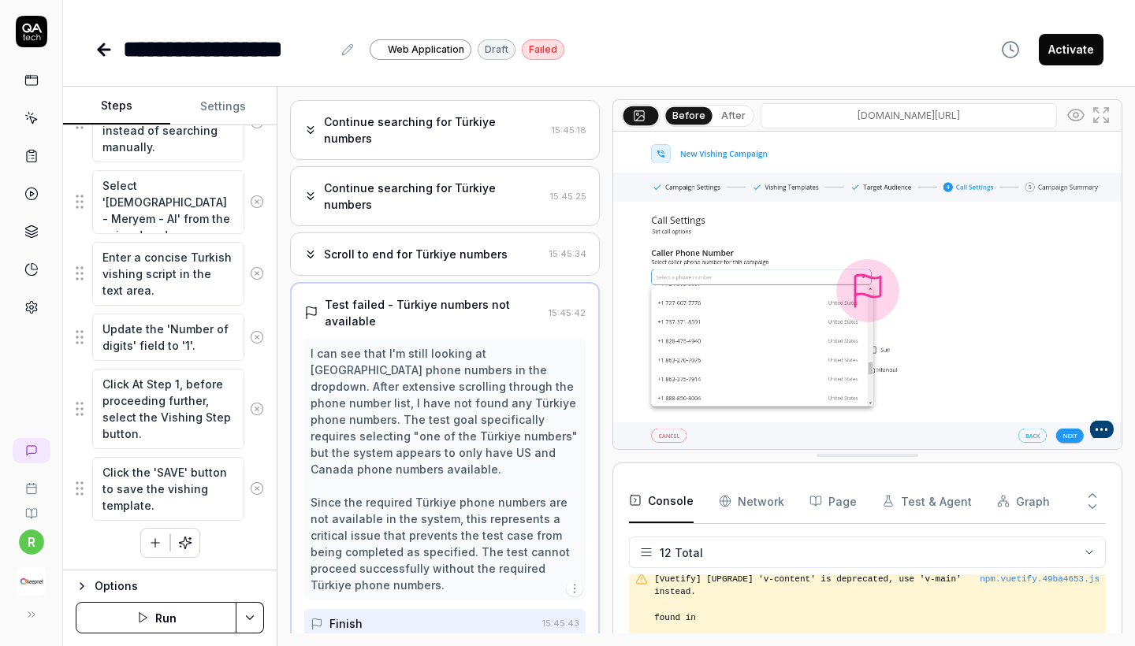
scroll to position [853, 0]
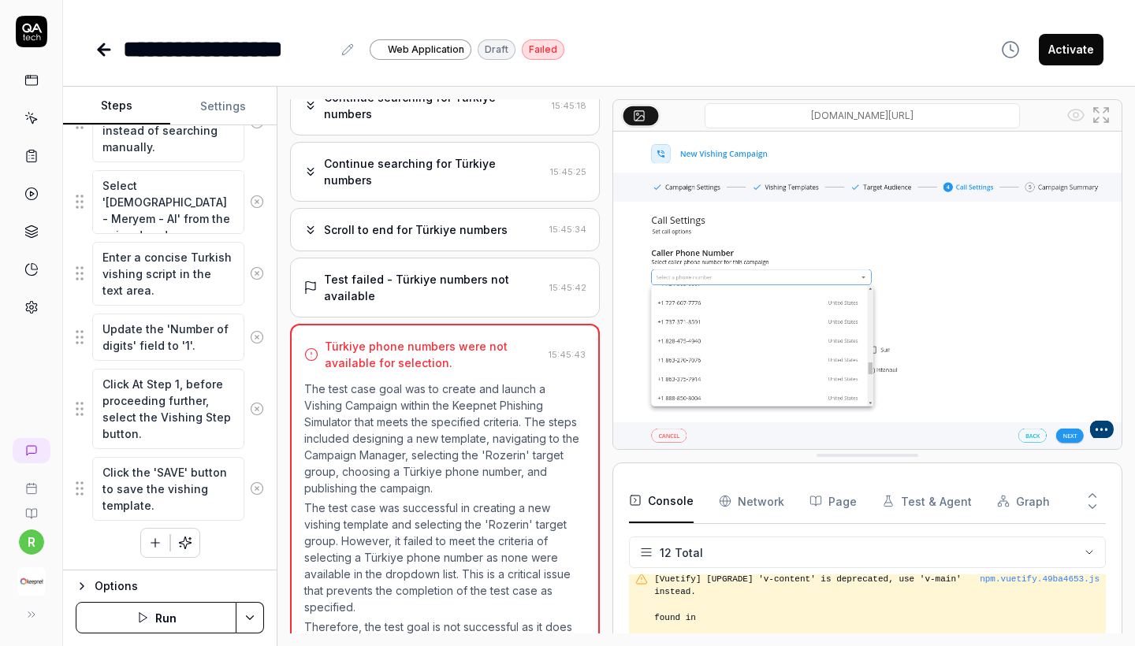
scroll to position [0, 0]
click at [437, 271] on div "Test failed - Türkiye numbers not available" at bounding box center [433, 287] width 219 height 33
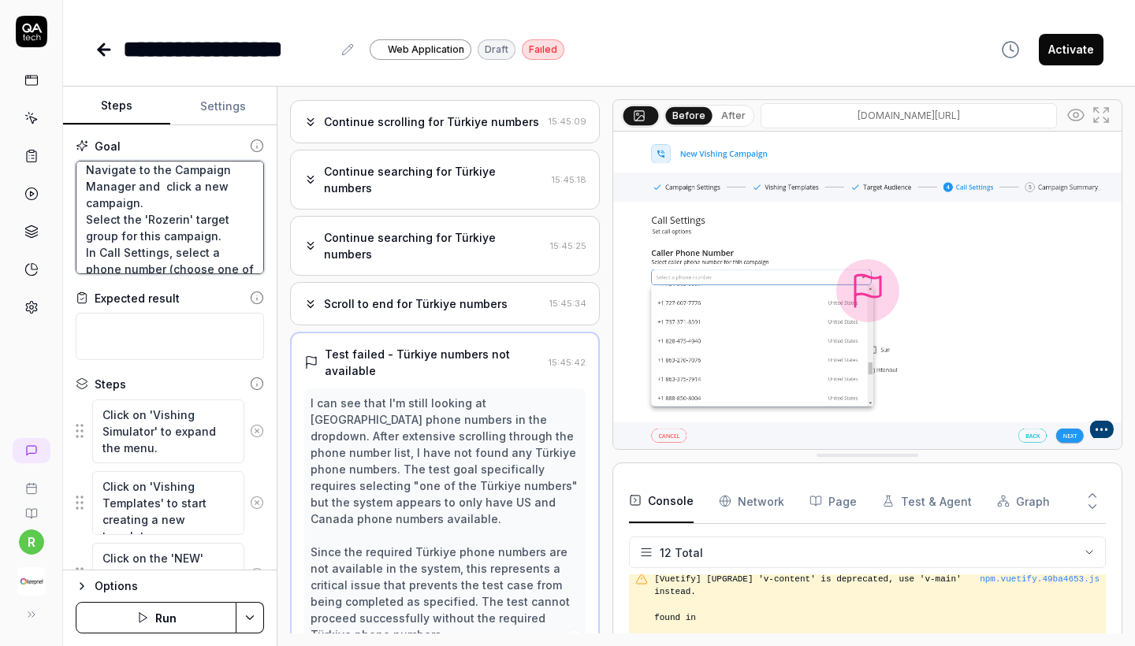
click at [179, 249] on textarea "**"Create and launch a Vishing Campaign within the Keepnet Phishing Simulator t…" at bounding box center [170, 218] width 188 height 114
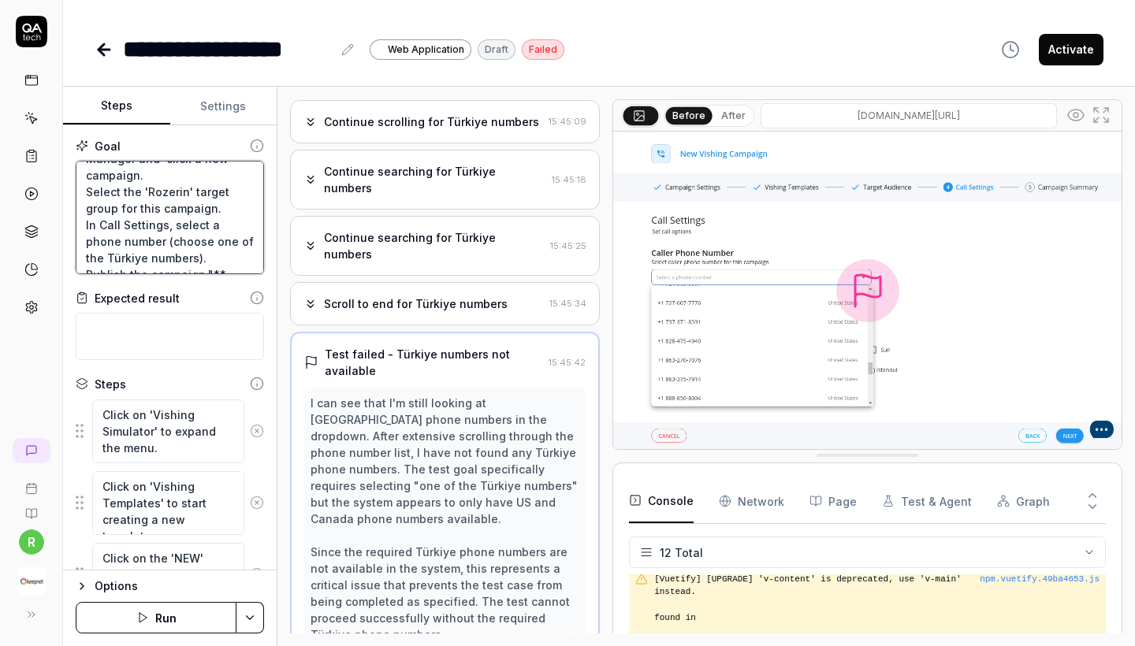
scroll to position [166, 0]
drag, startPoint x: 131, startPoint y: 225, endPoint x: 175, endPoint y: 240, distance: 46.6
click at [175, 240] on textarea "**"Create and launch a Vishing Campaign within the Keepnet Phishing Simulator t…" at bounding box center [170, 218] width 188 height 114
type textarea "*"
type textarea "**"Create and launch a Vishing Campaign within the Keepnet Phishing Simulator t…"
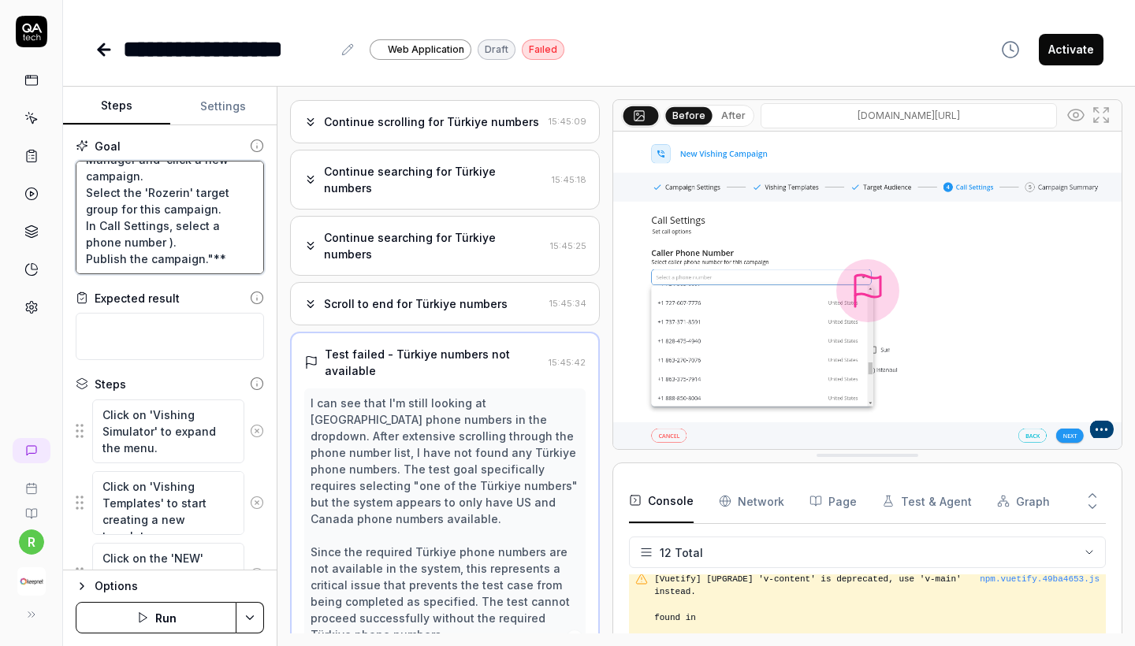
scroll to position [149, 0]
type textarea "*"
type textarea "**"Create and launch a Vishing Campaign within the Keepnet Phishing Simulator t…"
type textarea "*"
type textarea "**"Create and launch a Vishing Campaign within the Keepnet Phishing Simulator t…"
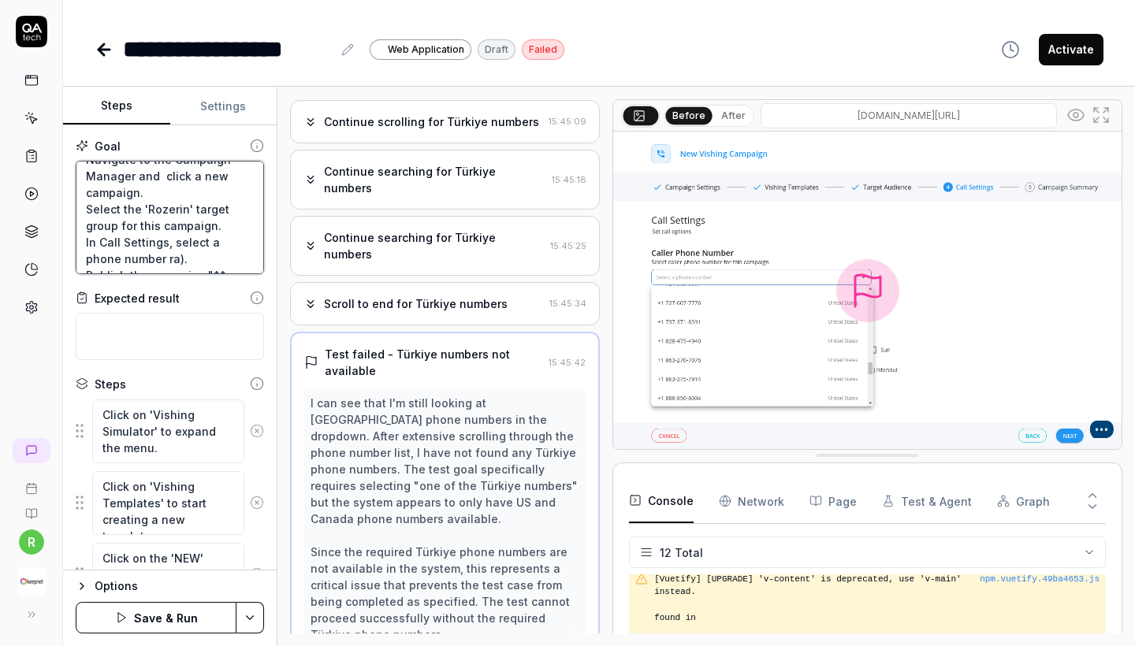
type textarea "*"
type textarea "**"Create and launch a Vishing Campaign within the Keepnet Phishing Simulator t…"
type textarea "*"
type textarea "**"Create and launch a Vishing Campaign within the Keepnet Phishing Simulator t…"
type textarea "*"
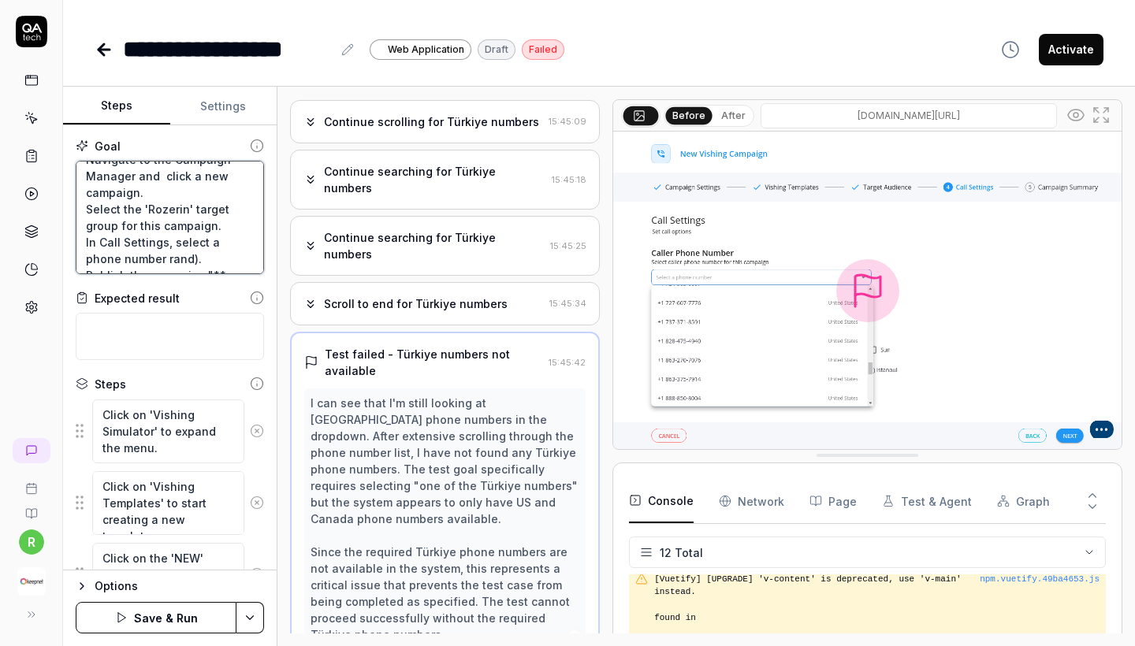
type textarea "**"Create and launch a Vishing Campaign within the Keepnet Phishing Simulator t…"
type textarea "*"
type textarea "**"Create and launch a Vishing Campaign within the Keepnet Phishing Simulator t…"
click at [193, 240] on textarea "**"Create and launch a Vishing Campaign within the Keepnet Phishing Simulator t…" at bounding box center [170, 218] width 188 height 114
type textarea "*"
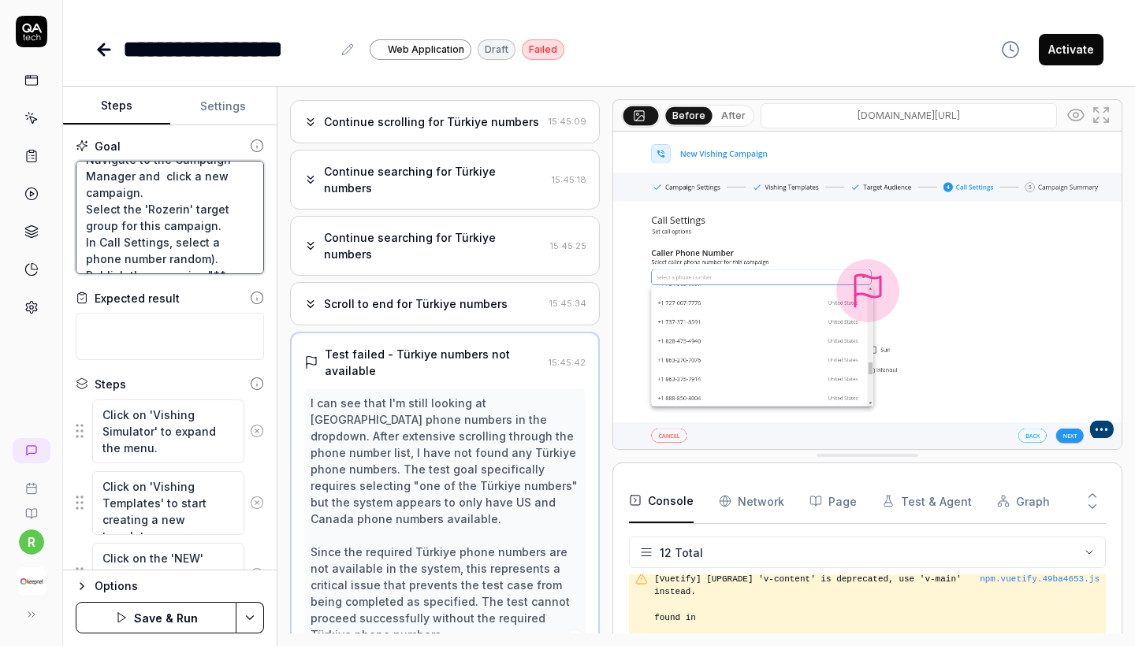
type textarea "**"Create and launch a Vishing Campaign within the Keepnet Phishing Simulator t…"
type textarea "*"
type textarea "**"Create and launch a Vishing Campaign within the Keepnet Phishing Simulator t…"
click at [141, 629] on button "Save & Run" at bounding box center [156, 618] width 161 height 32
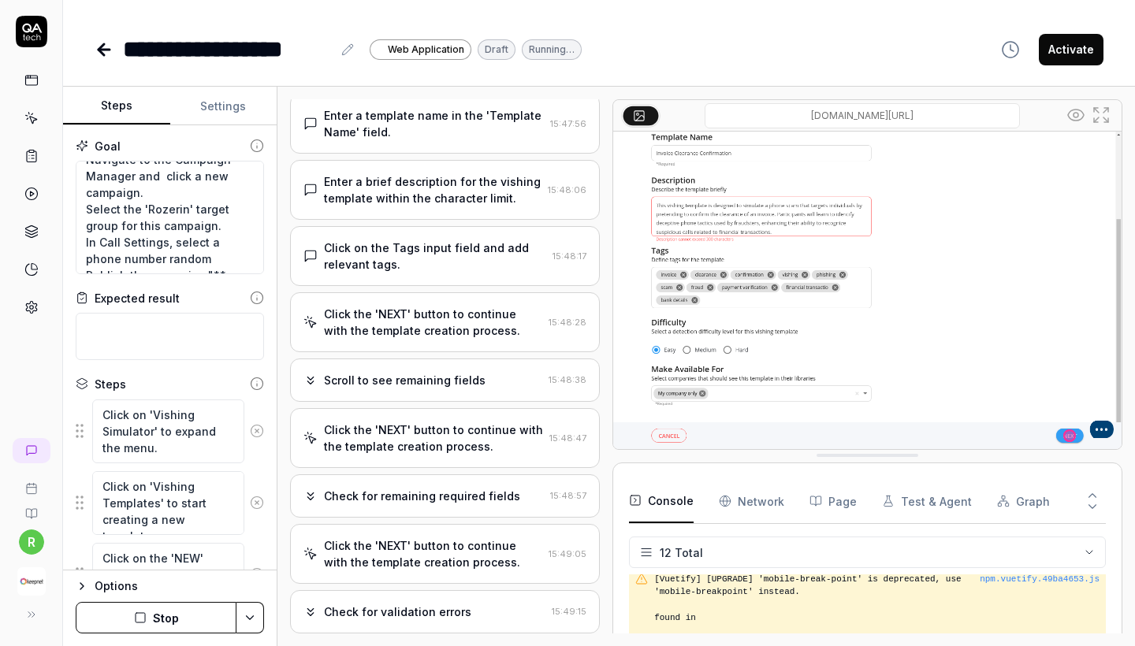
click at [427, 590] on div "Check for validation errors 15:49:15" at bounding box center [445, 611] width 310 height 43
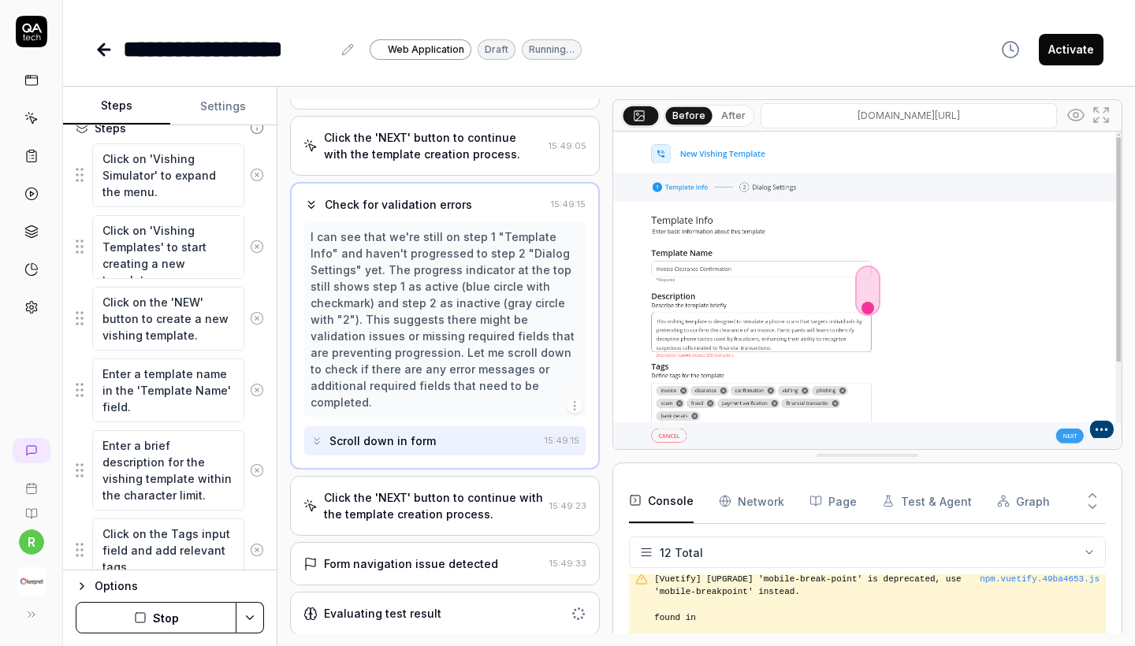
scroll to position [933, 0]
click at [381, 611] on div "Evaluating test result" at bounding box center [382, 614] width 117 height 17
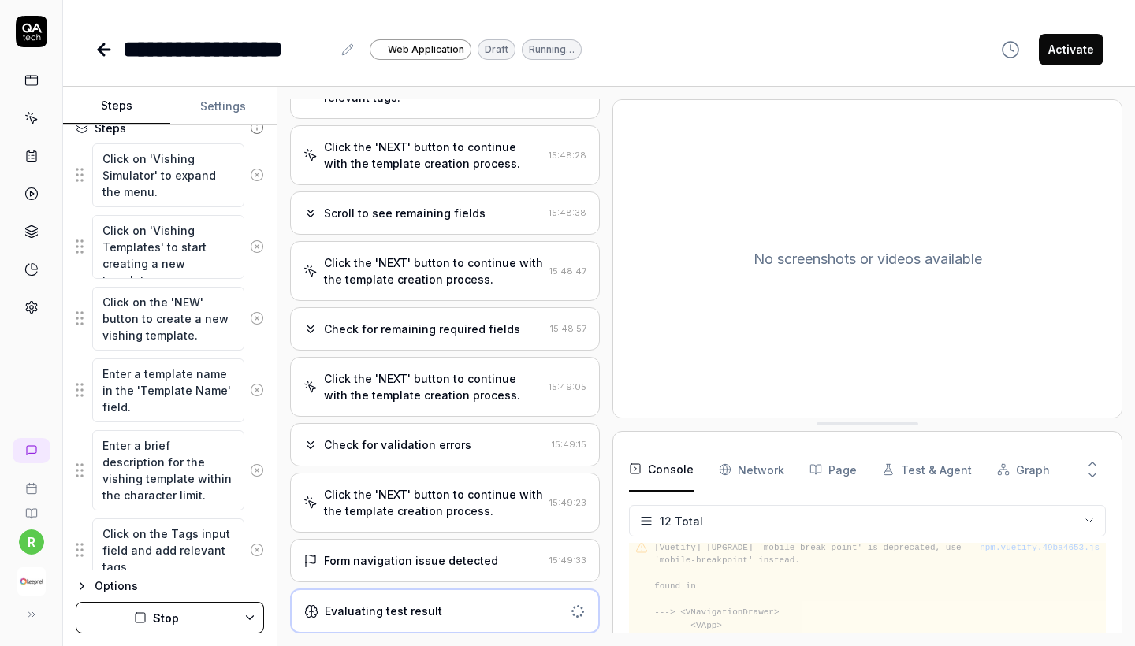
scroll to position [0, 0]
click at [383, 570] on div "Form navigation issue detected 15:49:33" at bounding box center [445, 560] width 310 height 43
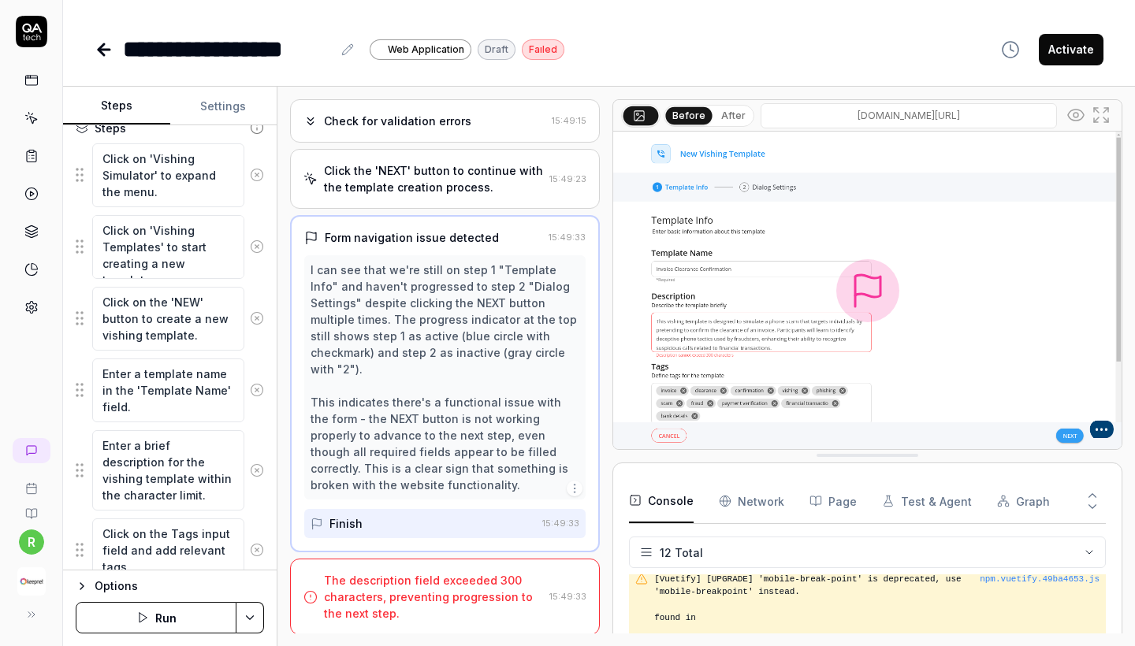
scroll to position [1016, 0]
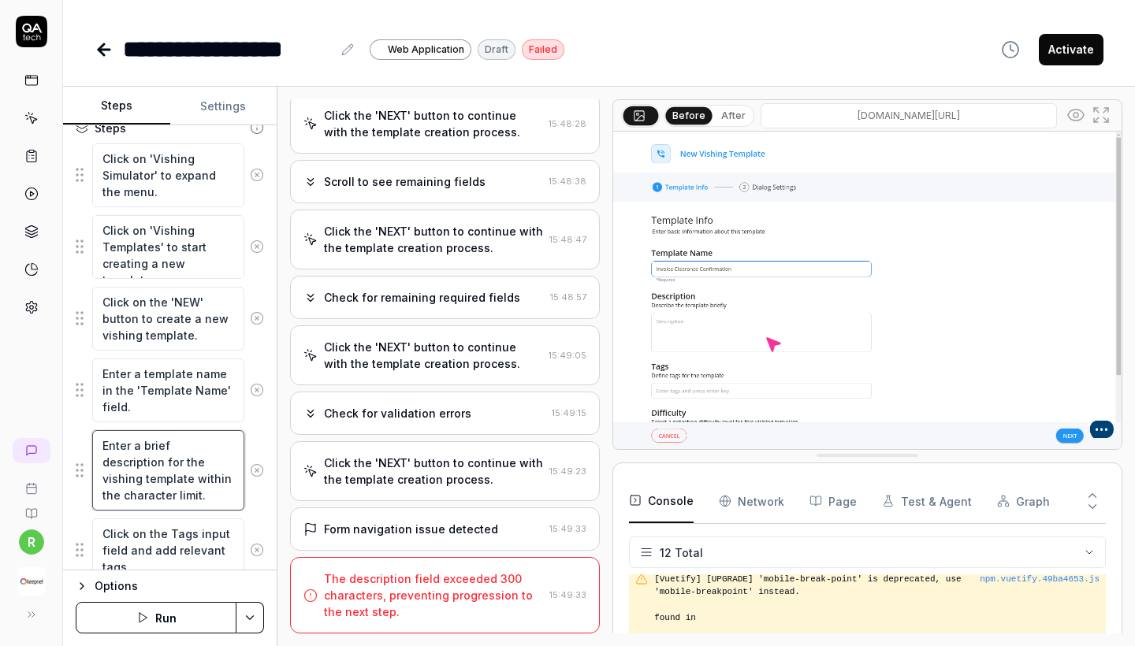
click at [206, 480] on textarea "Enter a brief description for the vishing template within the character limit." at bounding box center [168, 470] width 152 height 80
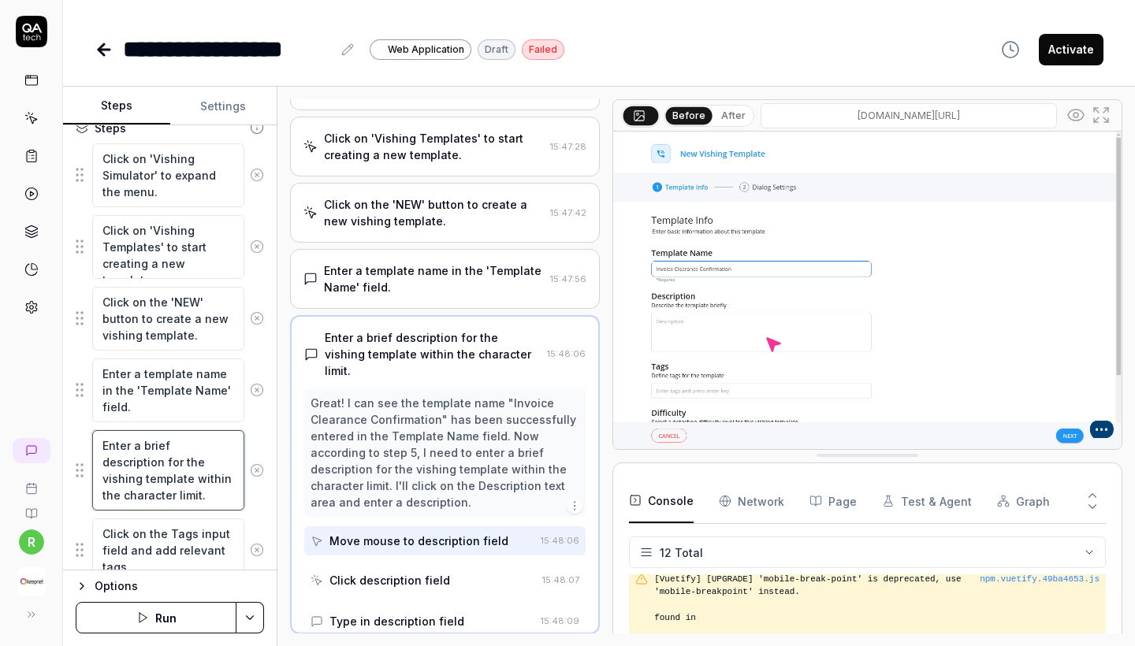
scroll to position [369, 0]
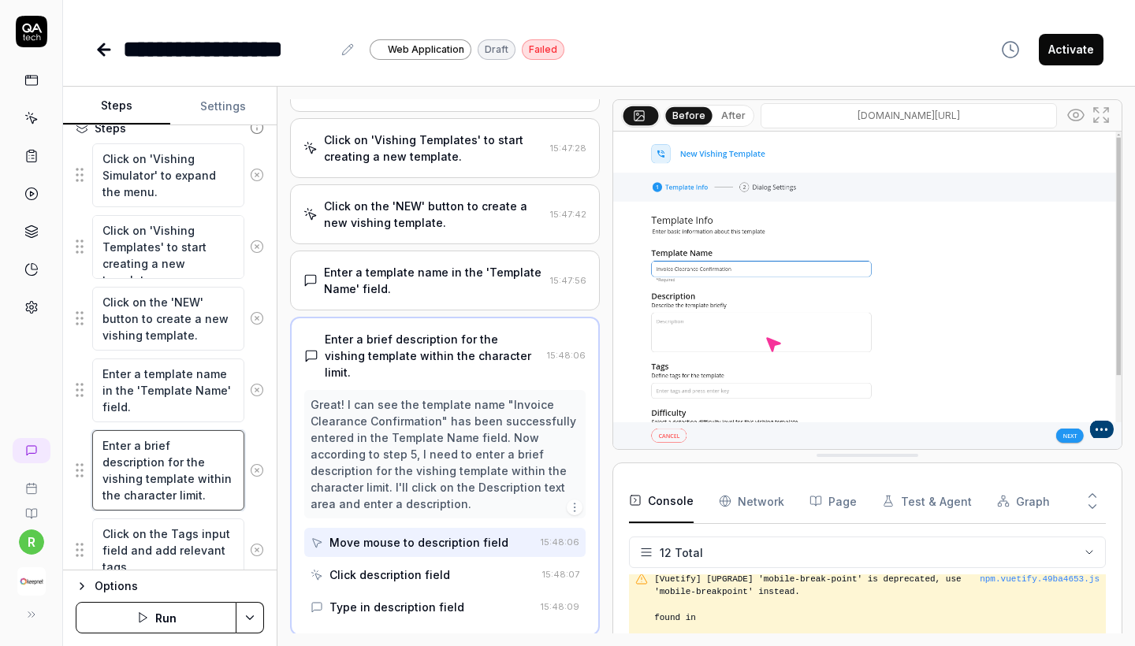
type textarea "*"
type textarea "Enter a brief description for the vishing template within the character limit."
type textarea "*"
type textarea "Enter a brief description for the vishing template within the character 3 limit."
type textarea "*"
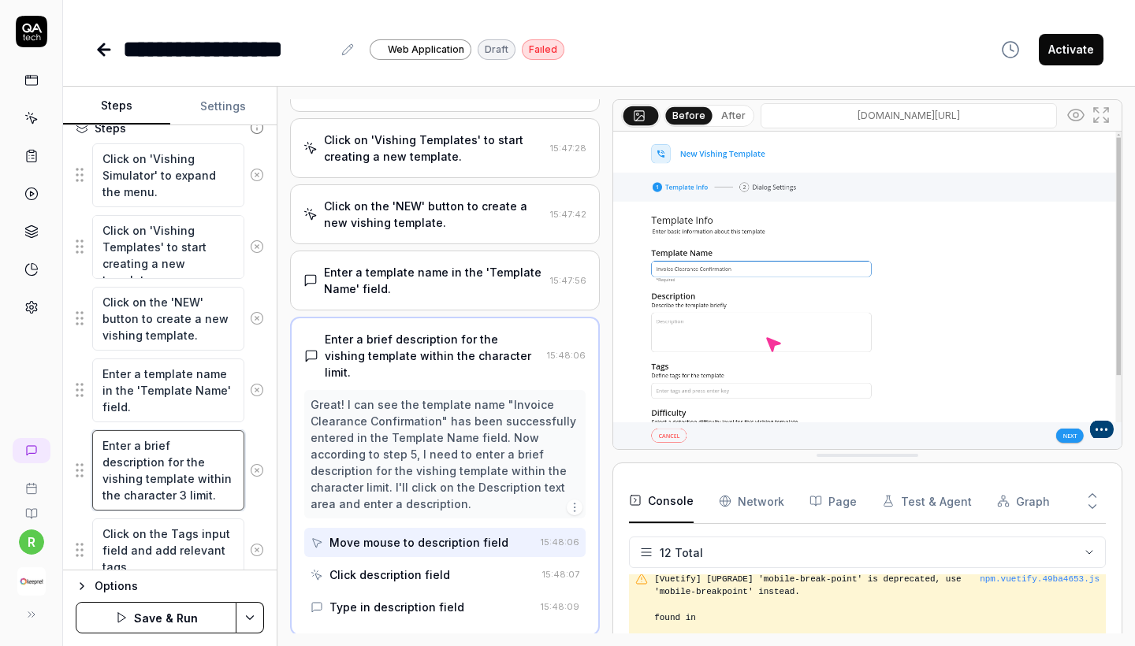
type textarea "Enter a brief description for the vishing template within the character 30 limi…"
type textarea "*"
type textarea "Enter a brief description for the vishing template within the character 300 lim…"
drag, startPoint x: 157, startPoint y: 506, endPoint x: 83, endPoint y: 425, distance: 109.9
click at [83, 425] on fieldset "Click on 'Vishing Simulator' to expand the menu. Click on 'Vishing Templates' t…" at bounding box center [170, 631] width 188 height 976
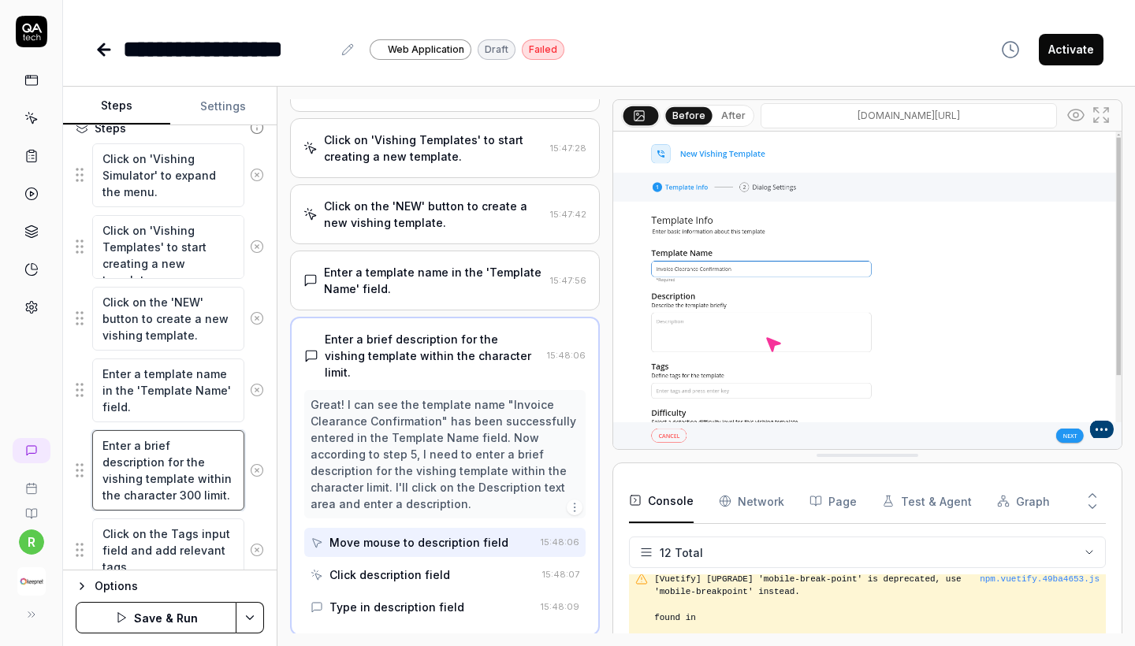
type textarea "*"
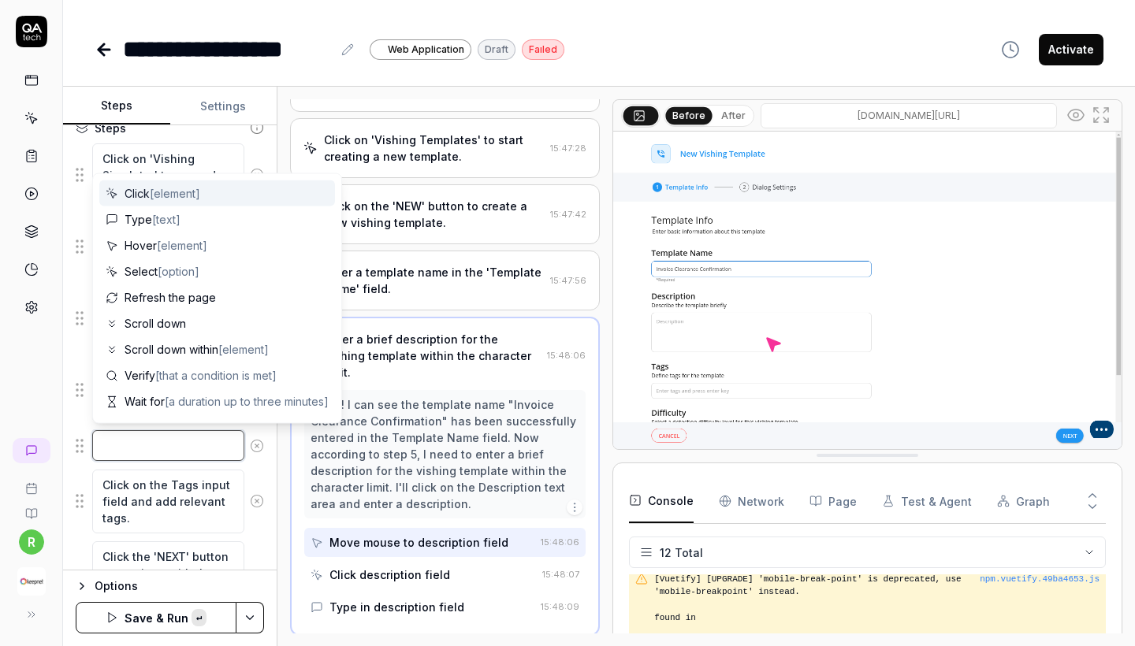
paste textarea "Write a short description for the vishing template without exceeding 300 charac…"
type textarea "*"
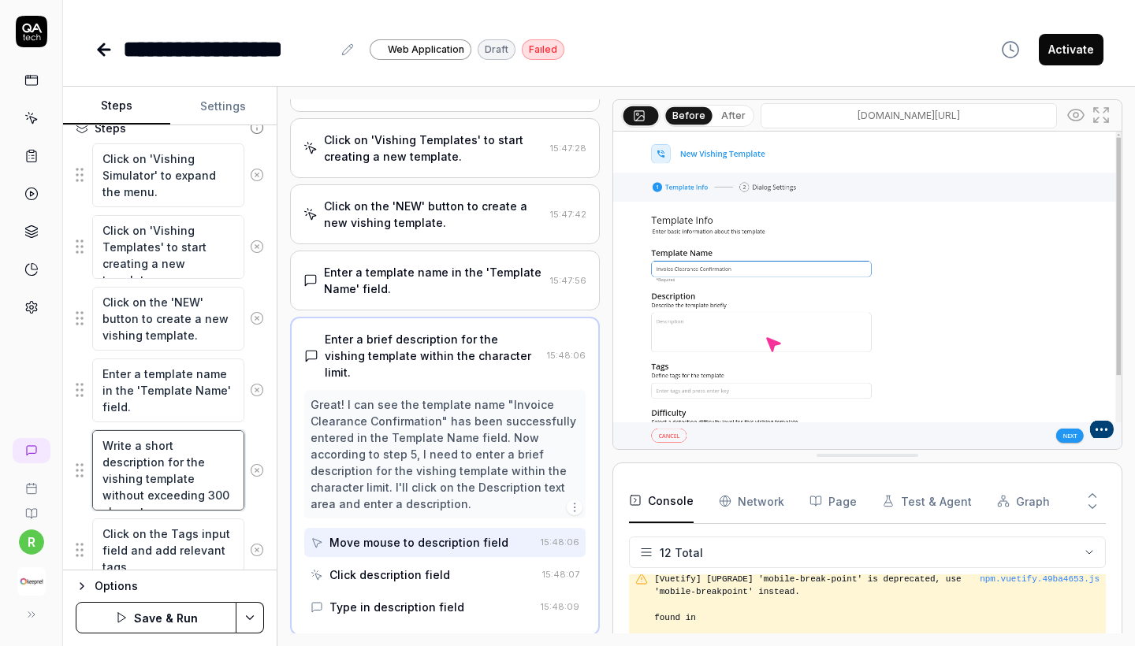
type textarea "Write a short description for the vishing template without exceeding 300 charac…"
click at [136, 620] on button "Save & Run" at bounding box center [156, 618] width 161 height 32
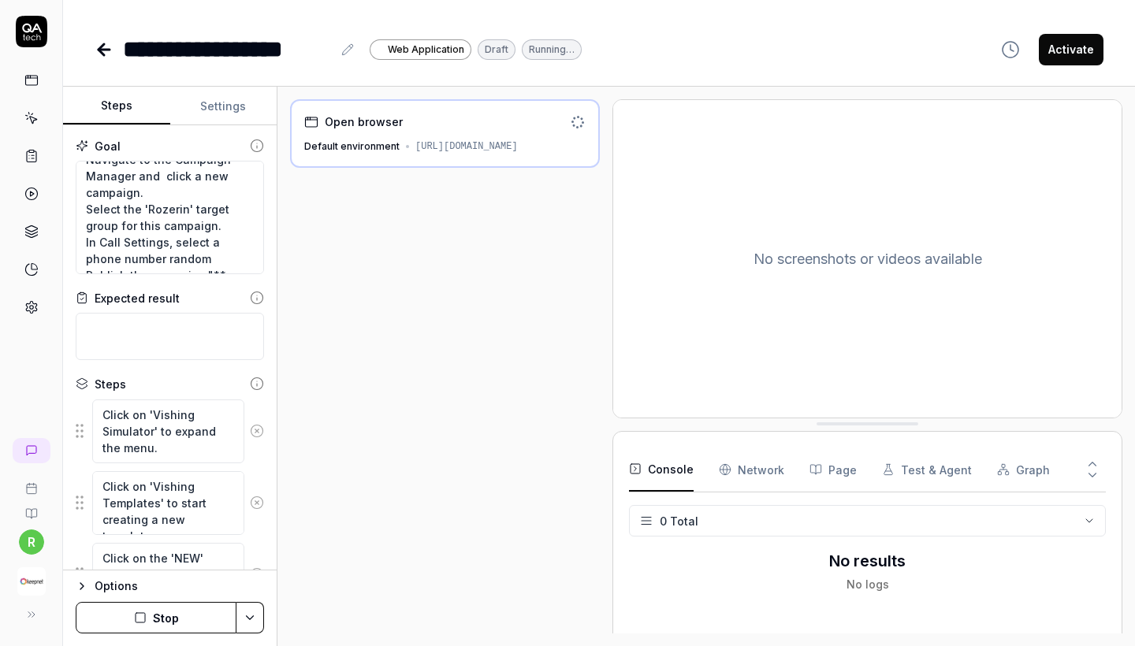
click at [925, 2] on div "**********" at bounding box center [599, 33] width 1072 height 67
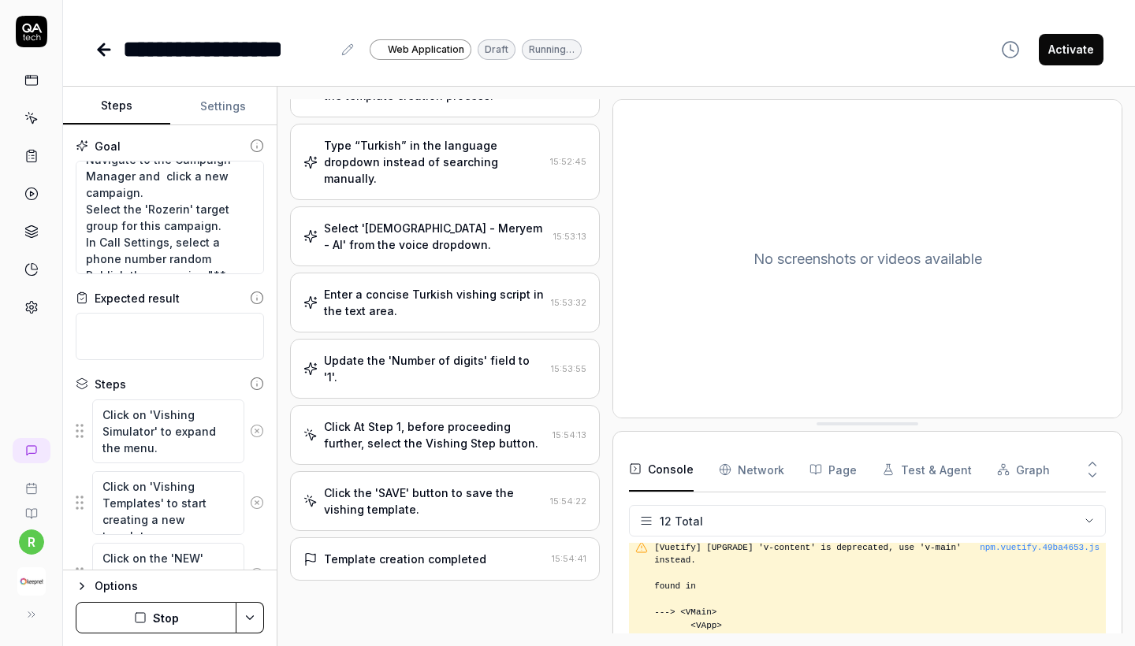
scroll to position [707, 0]
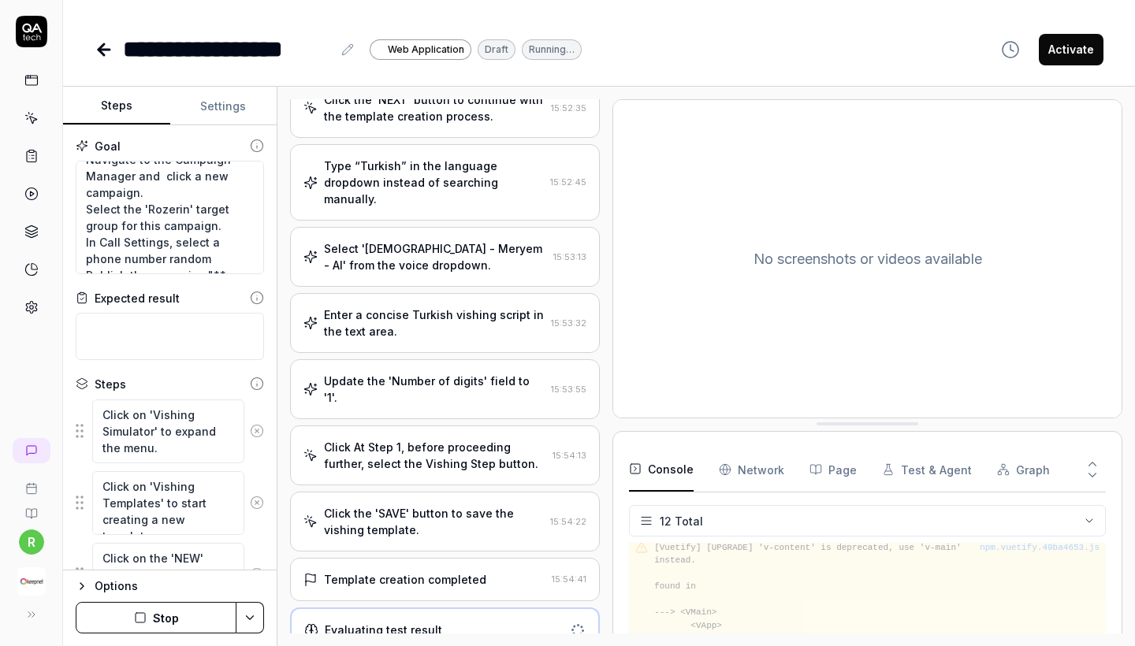
click at [459, 572] on div "Template creation completed 15:54:41" at bounding box center [445, 579] width 310 height 43
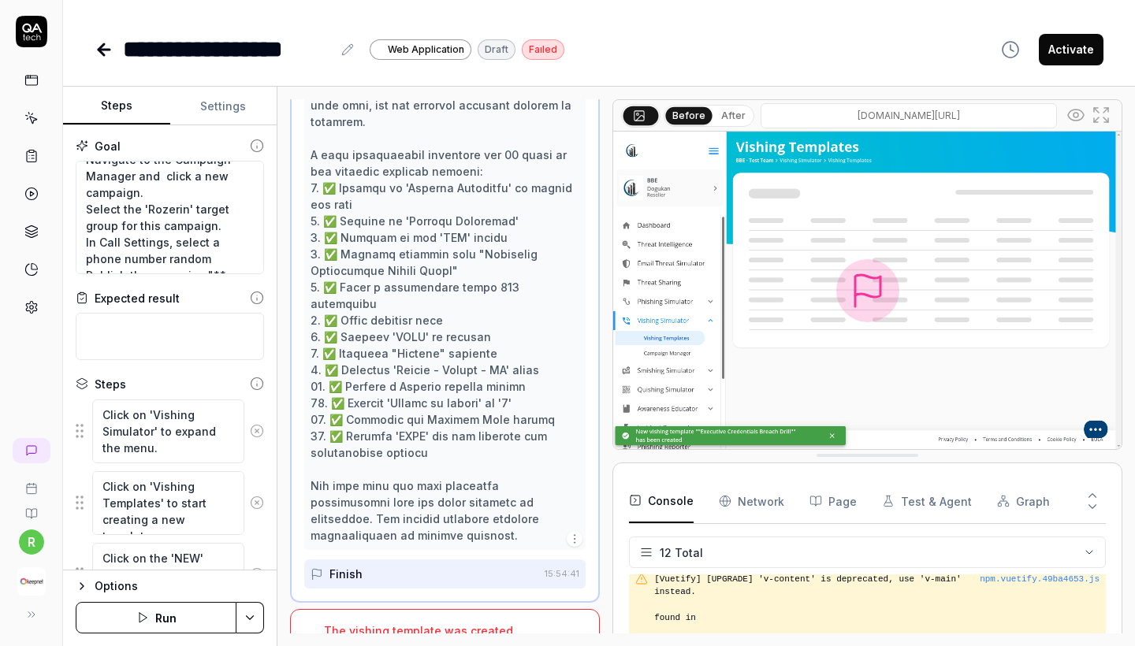
scroll to position [0, 0]
click at [445, 623] on div "The vishing template was created successfully, but the campaign launch status i…" at bounding box center [435, 648] width 222 height 50
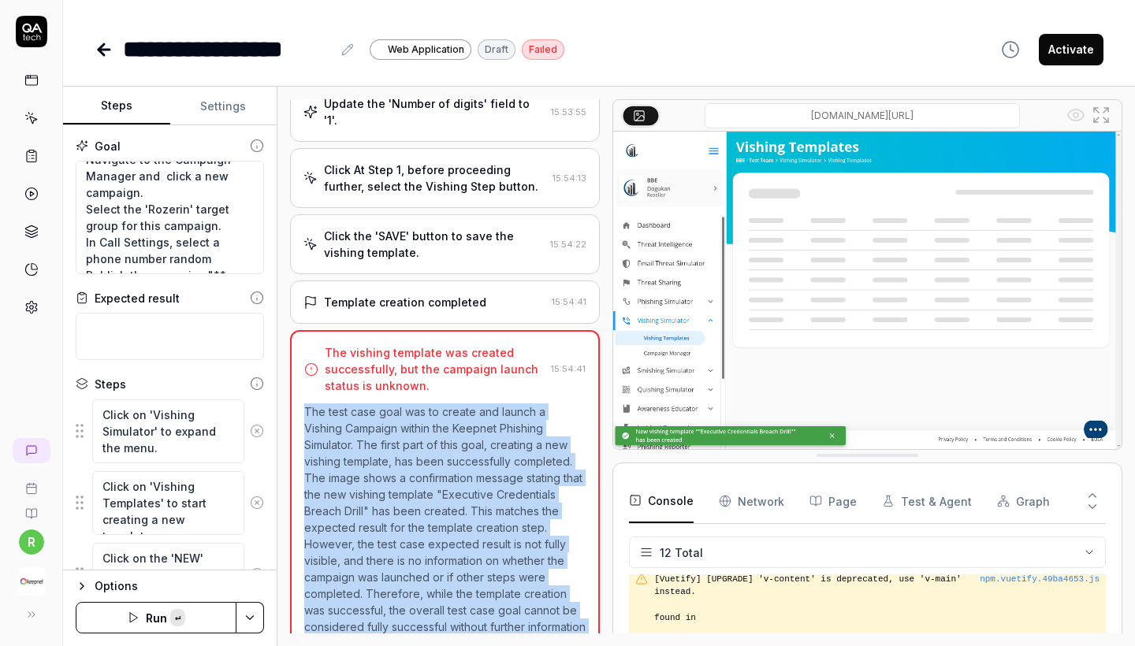
copy p "The test case goal was to create and launch a Vishing Campaign within the Keepn…"
drag, startPoint x: 579, startPoint y: 612, endPoint x: 299, endPoint y: 385, distance: 359.9
click at [299, 385] on div "The vishing template was created successfully, but the campaign launch status i…" at bounding box center [445, 499] width 310 height 339
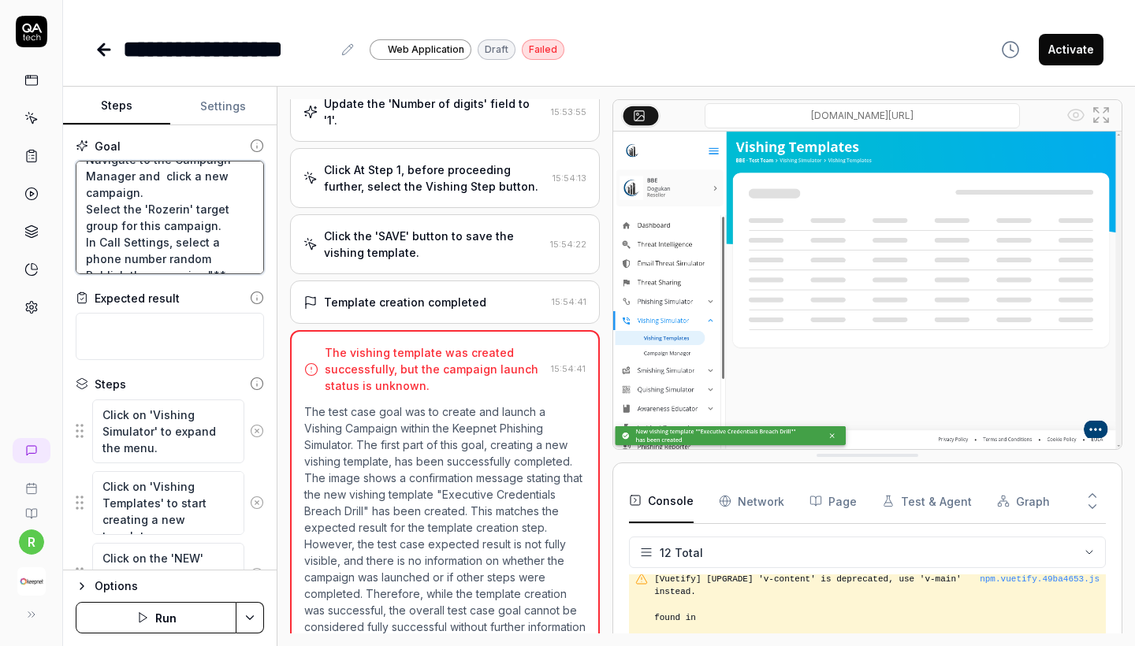
click at [207, 234] on textarea "**"Create and launch a Vishing Campaign within the Keepnet Phishing Simulator t…" at bounding box center [170, 218] width 188 height 114
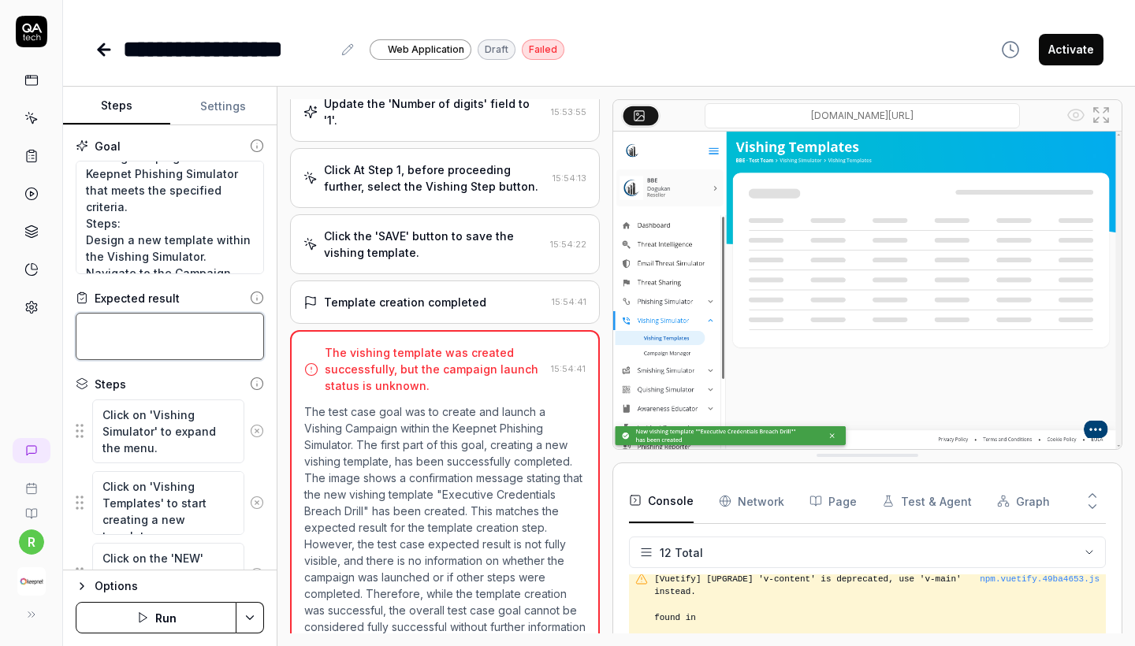
click at [182, 323] on textarea at bounding box center [170, 336] width 188 height 47
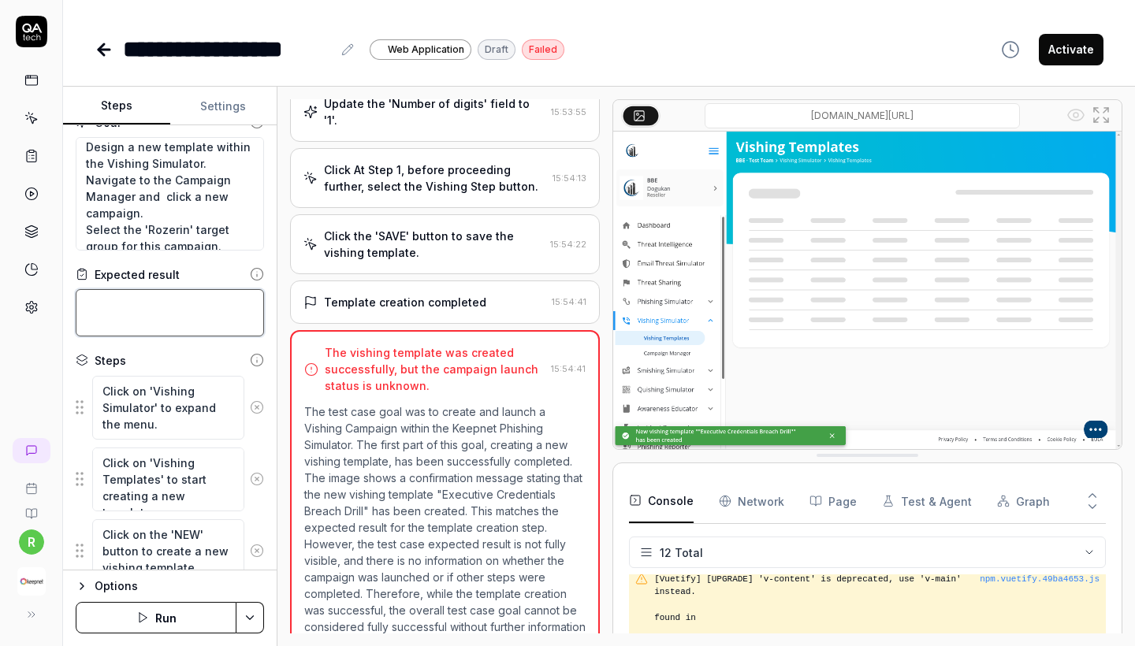
scroll to position [102, 0]
drag, startPoint x: 86, startPoint y: 162, endPoint x: 109, endPoint y: 168, distance: 23.7
click at [99, 162] on textarea "**"Create and launch a Vishing Campaign within the Keepnet Phishing Simulator t…" at bounding box center [170, 194] width 188 height 114
drag, startPoint x: 145, startPoint y: 193, endPoint x: 81, endPoint y: 168, distance: 68.7
click at [81, 168] on textarea "**"Create and launch a Vishing Campaign within the Keepnet Phishing Simulator t…" at bounding box center [170, 194] width 188 height 114
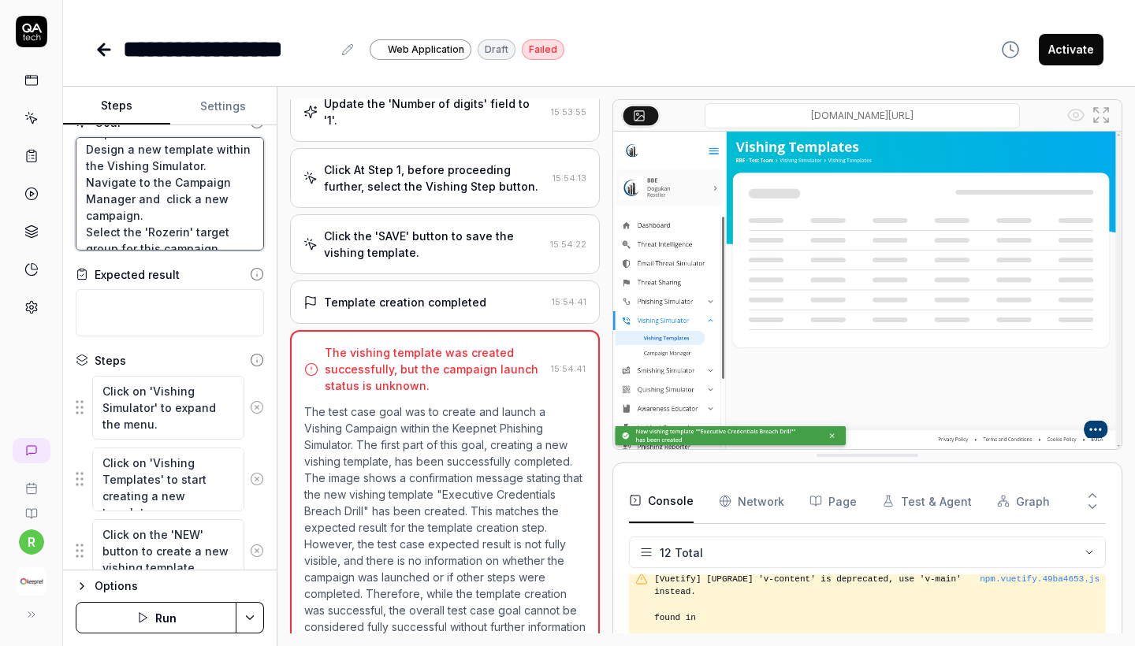
type textarea "*"
type textarea "**"Create and launch a Vishing Campaign within the Keepnet Phishing Simulator t…"
paste textarea "Navigate to the Campaign Manager and launch a new campaign."
type textarea "*"
type textarea "**"Create and launch a Vishing Campaign within the Keepnet Phishing Simulator t…"
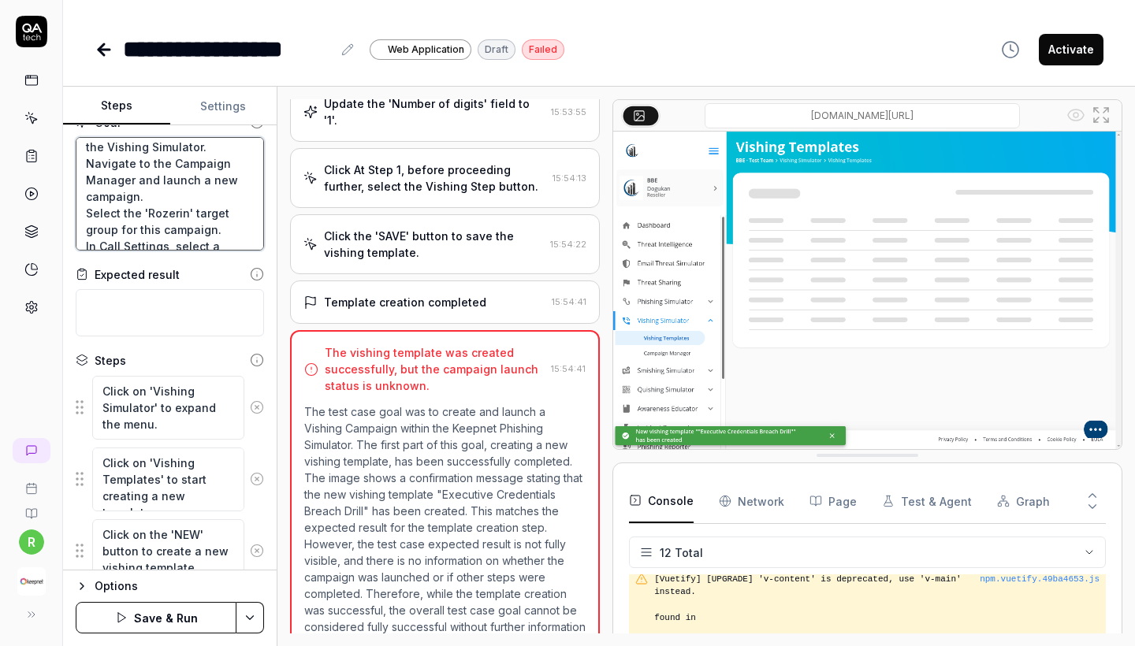
scroll to position [128, 0]
type textarea "*"
type textarea "**"Create and launch a Vishing Campaign within the Keepnet Phishing Simulator t…"
type textarea "*"
type textarea "**"Create and launch a Vishing Campaign within the Keepnet Phishing Simulator t…"
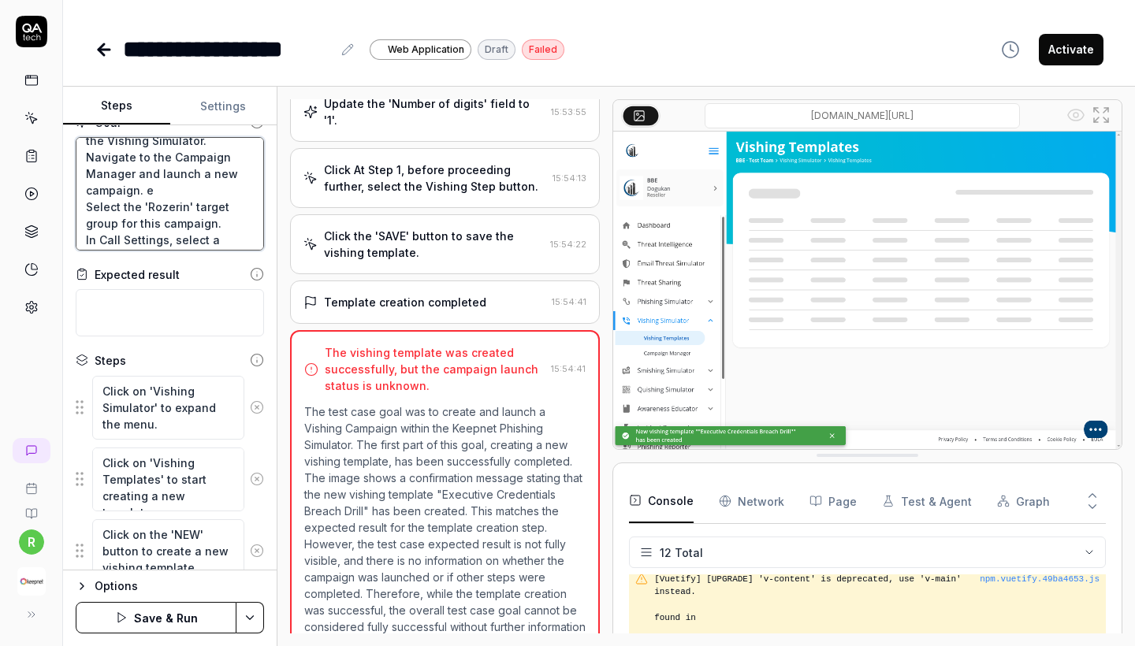
type textarea "*"
type textarea "**"Create and launch a Vishing Campaign within the Keepnet Phishing Simulator t…"
type textarea "*"
type textarea "**"Create and launch a Vishing Campaign within the Keepnet Phishing Simulator t…"
type textarea "*"
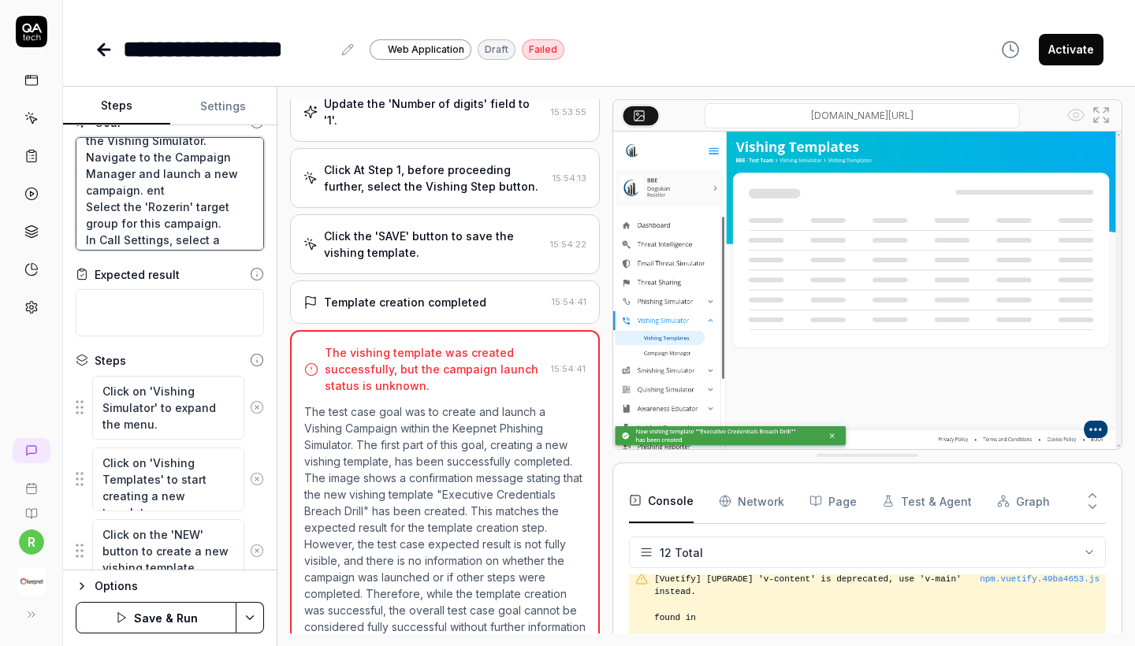
type textarea "**"Create and launch a Vishing Campaign within the Keepnet Phishing Simulator t…"
type textarea "*"
type textarea "**"Create and launch a Vishing Campaign within the Keepnet Phishing Simulator t…"
type textarea "*"
type textarea "**"Create and launch a Vishing Campaign within the Keepnet Phishing Simulator t…"
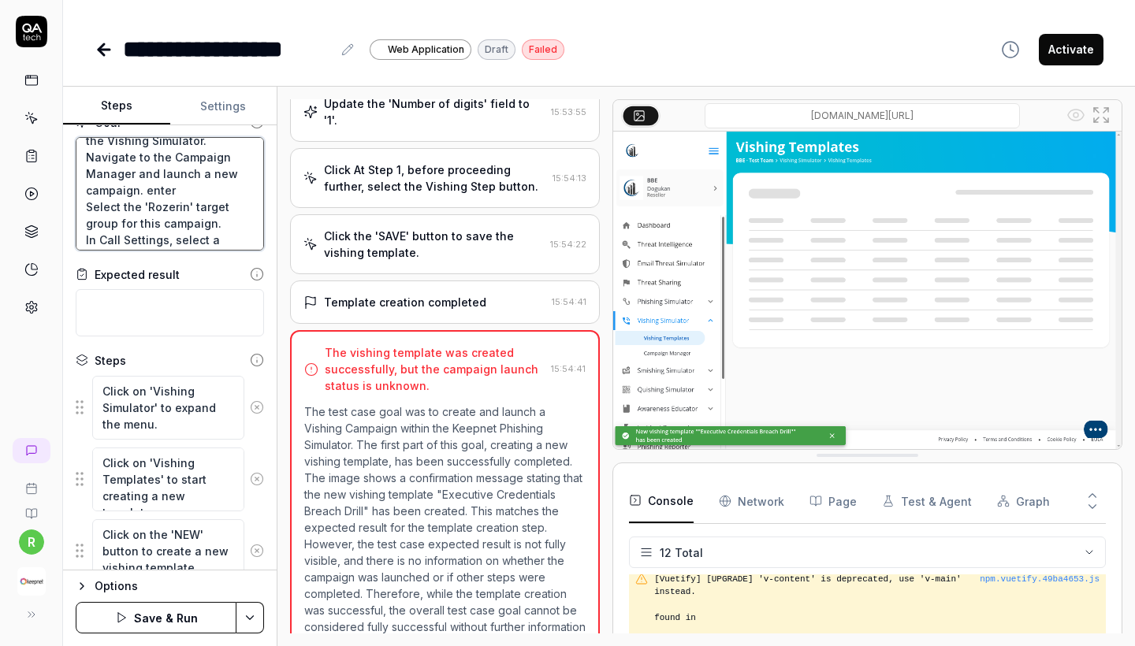
type textarea "*"
type textarea "**"Create and launch a Vishing Campaign within the Keepnet Phishing Simulator t…"
type textarea "*"
type textarea "**"Create and launch a Vishing Campaign within the Keepnet Phishing Simulator t…"
type textarea "*"
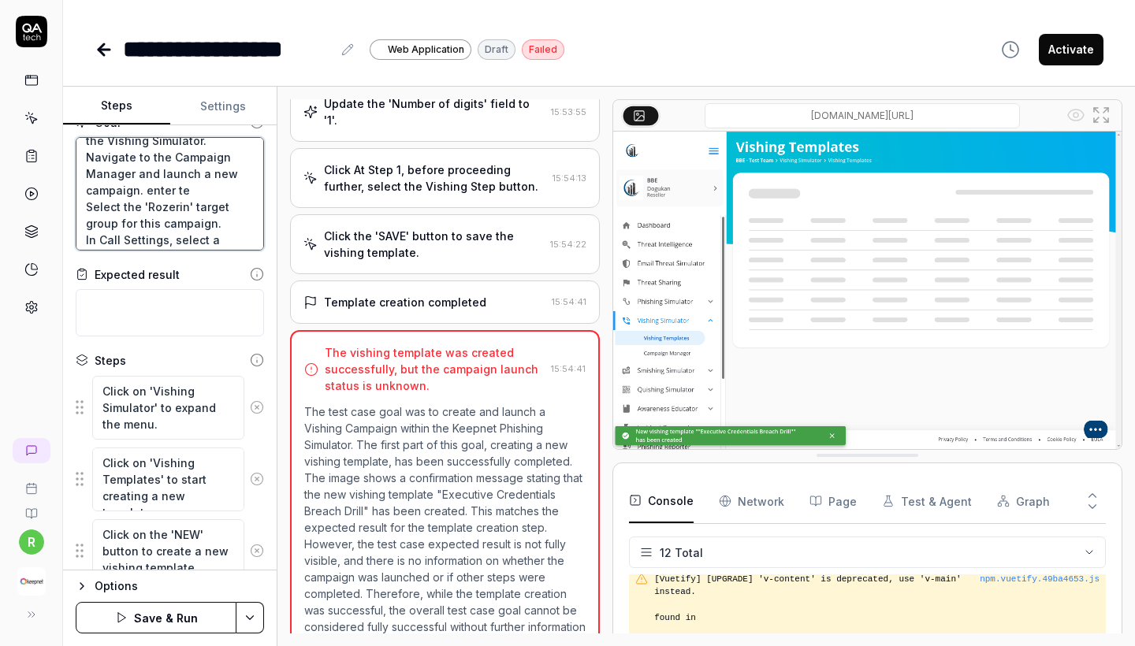
type textarea "**"Create and launch a Vishing Campaign within the Keepnet Phishing Simulator t…"
type textarea "*"
type textarea "**"Create and launch a Vishing Campaign within the Keepnet Phishing Simulator t…"
type textarea "*"
type textarea "**"Create and launch a Vishing Campaign within the Keepnet Phishing Simulator t…"
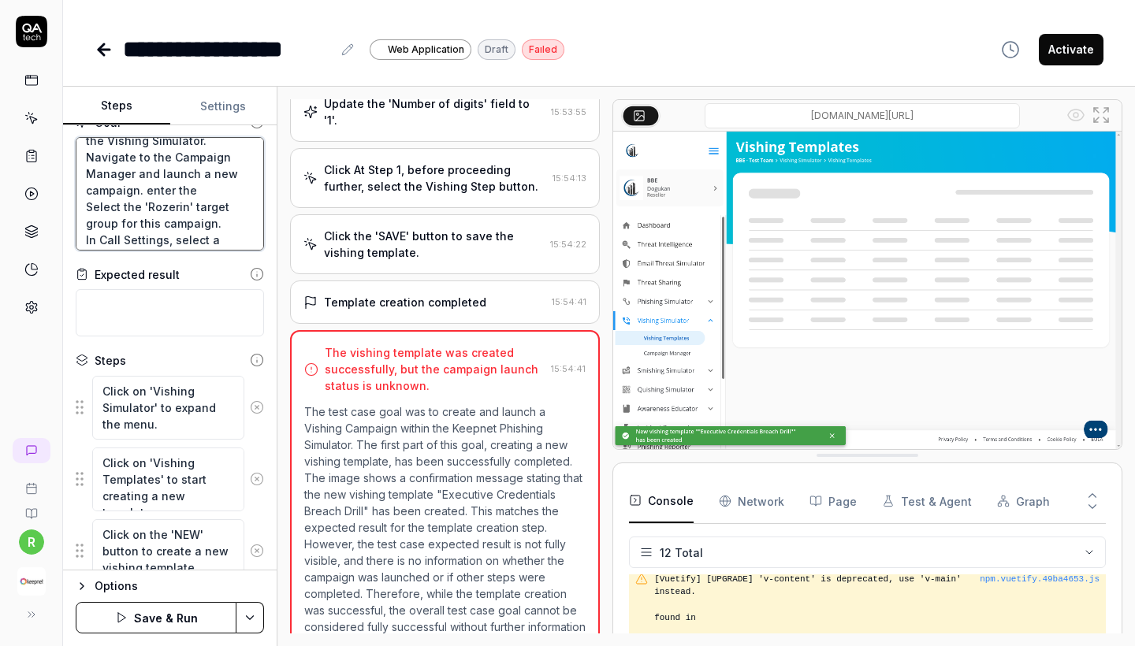
type textarea "*"
type textarea "**"Create and launch a Vishing Campaign within the Keepnet Phishing Simulator t…"
type textarea "*"
type textarea "**"Create and launch a Vishing Campaign within the Keepnet Phishing Simulator t…"
type textarea "*"
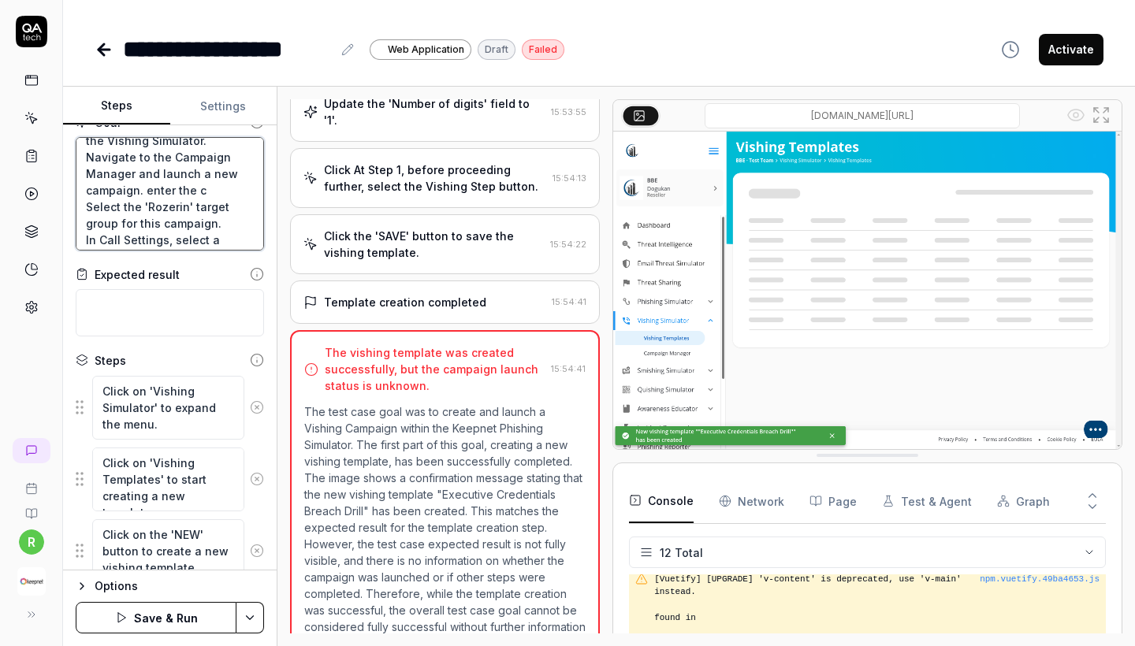
type textarea "**"Create and launch a Vishing Campaign within the Keepnet Phishing Simulator t…"
type textarea "*"
type textarea "**"Create and launch a Vishing Campaign within the Keepnet Phishing Simulator t…"
type textarea "*"
type textarea "**"Create and launch a Vishing Campaign within the Keepnet Phishing Simulator t…"
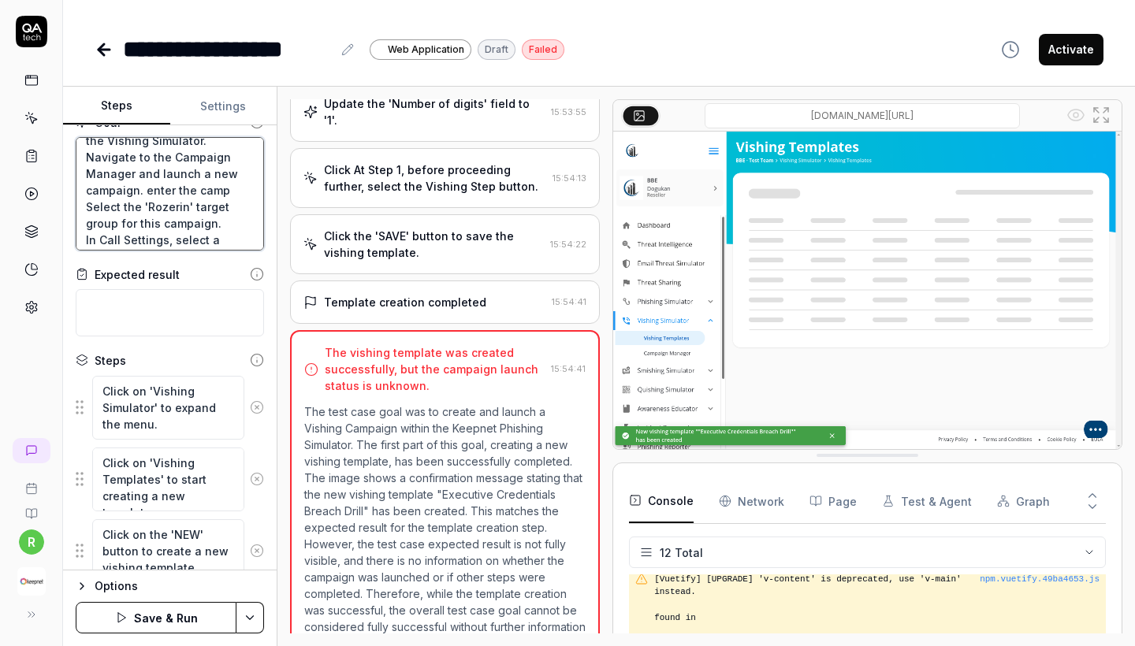
type textarea "*"
type textarea "**"Create and launch a Vishing Campaign within the Keepnet Phishing Simulator t…"
type textarea "*"
type textarea "**"Create and launch a Vishing Campaign within the Keepnet Phishing Simulator t…"
type textarea "*"
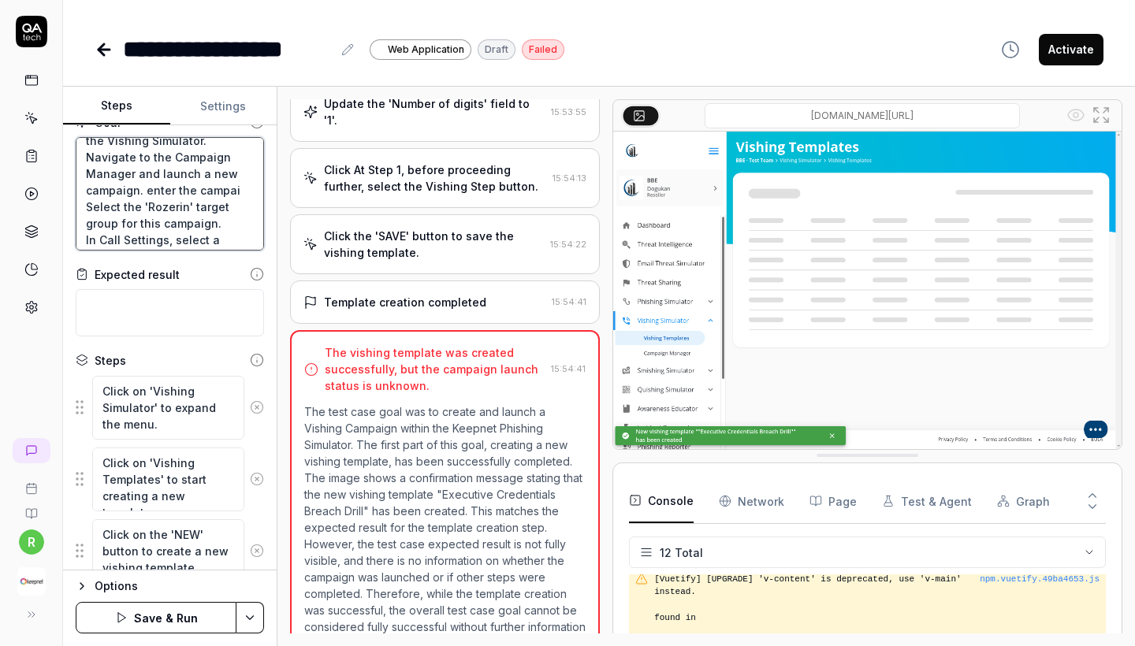
type textarea "**"Create and launch a Vishing Campaign within the Keepnet Phishing Simulator t…"
type textarea "*"
type textarea "**"Create and launch a Vishing Campaign within the Keepnet Phishing Simulator t…"
type textarea "*"
type textarea "**"Create and launch a Vishing Campaign within the Keepnet Phishing Simulator t…"
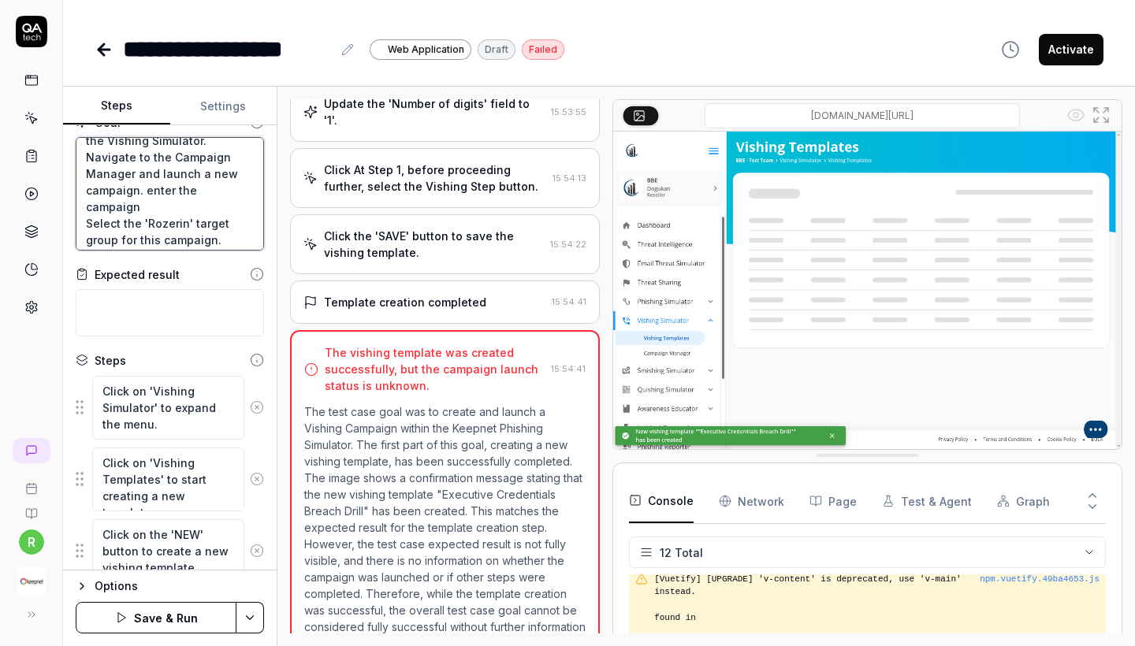
type textarea "*"
type textarea "**"Create and launch a Vishing Campaign within the Keepnet Phishing Simulator t…"
type textarea "*"
type textarea "**"Create and launch a Vishing Campaign within the Keepnet Phishing Simulator t…"
type textarea "*"
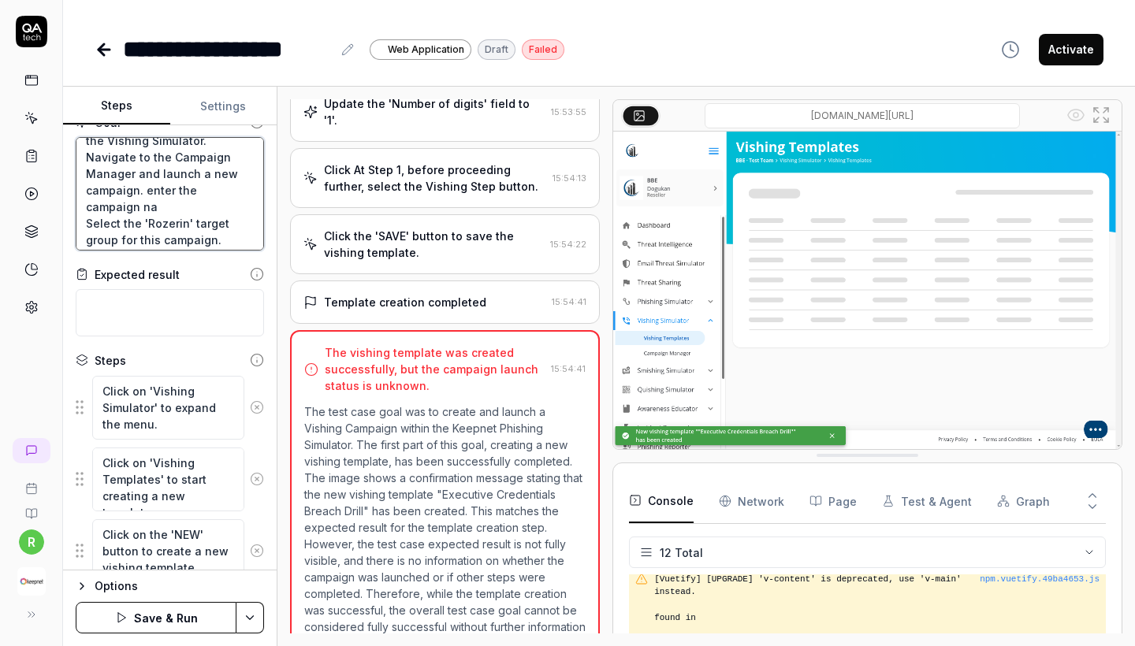
type textarea "**"Create and launch a Vishing Campaign within the Keepnet Phishing Simulator t…"
type textarea "*"
type textarea "**"Create and launch a Vishing Campaign within the Keepnet Phishing Simulator t…"
type textarea "*"
type textarea "**"Create and launch a Vishing Campaign within the Keepnet Phishing Simulator t…"
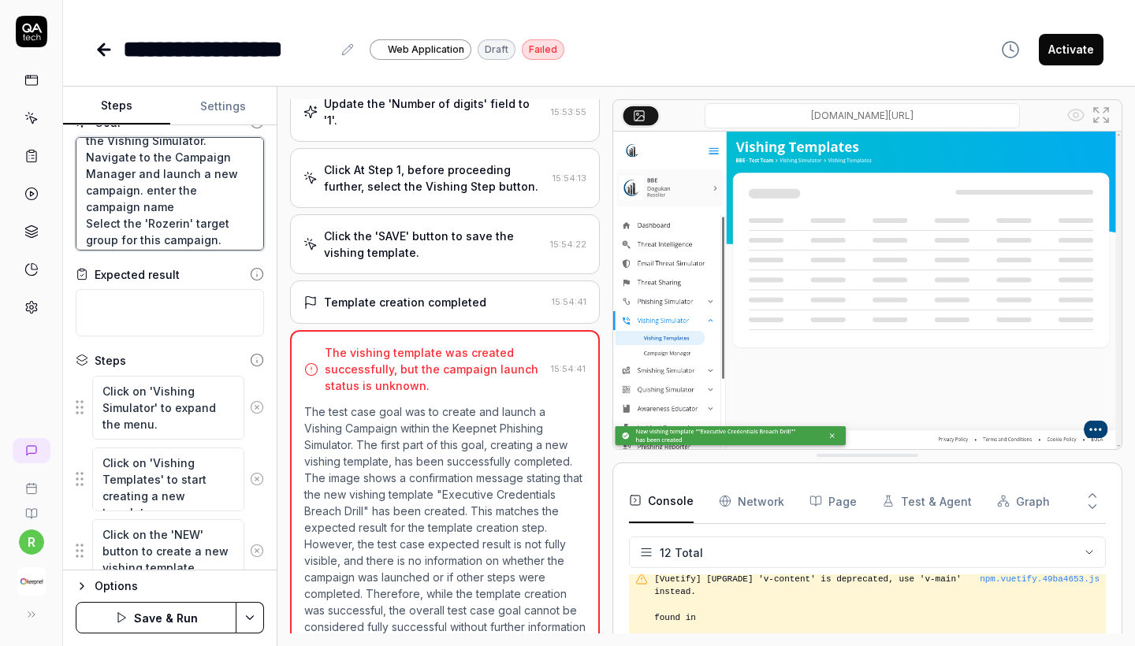
type textarea "*"
type textarea "**"Create and launch a Vishing Campaign within the Keepnet Phishing Simulator t…"
type textarea "*"
type textarea "**"Create and launch a Vishing Campaign within the Keepnet Phishing Simulator t…"
type textarea "*"
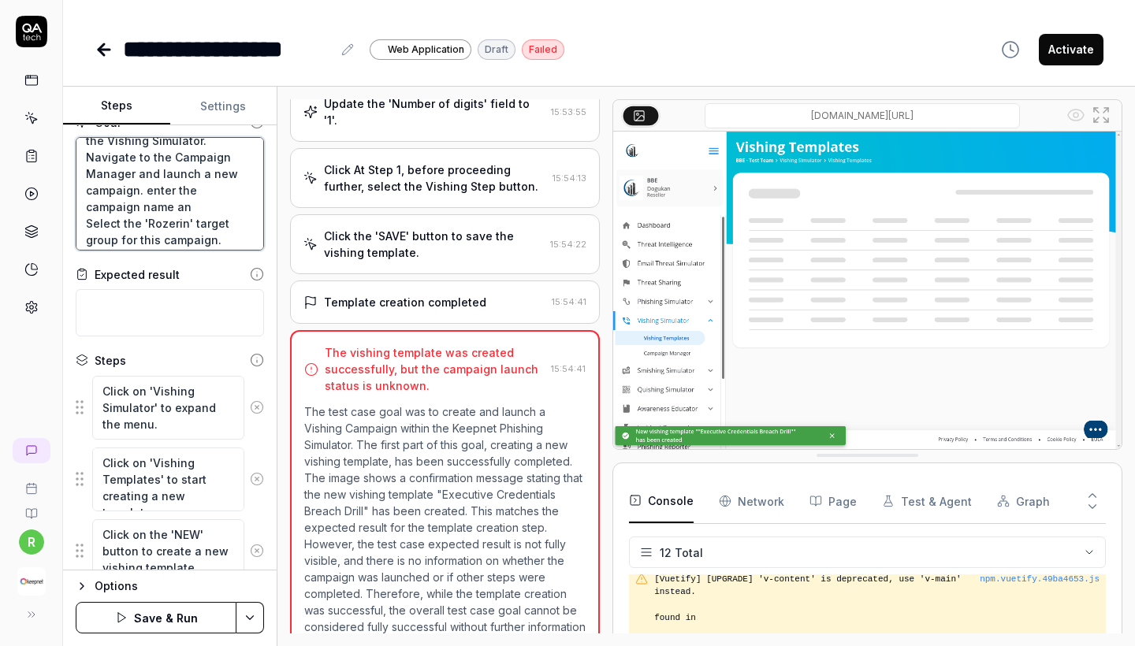
type textarea "**"Create and launch a Vishing Campaign within the Keepnet Phishing Simulator t…"
type textarea "*"
type textarea "**"Create and launch a Vishing Campaign within the Keepnet Phishing Simulator t…"
type textarea "*"
type textarea "**"Create and launch a Vishing Campaign within the Keepnet Phishing Simulator t…"
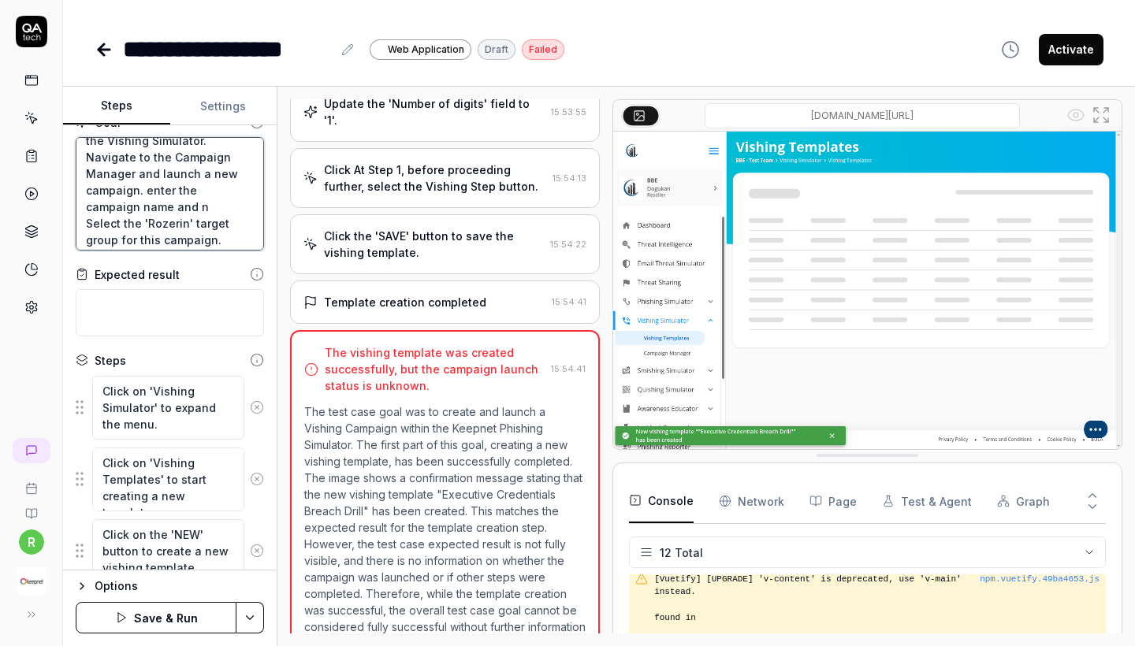
type textarea "*"
type textarea "**"Create and launch a Vishing Campaign within the Keepnet Phishing Simulator t…"
type textarea "*"
type textarea "**"Create and launch a Vishing Campaign within the Keepnet Phishing Simulator t…"
type textarea "*"
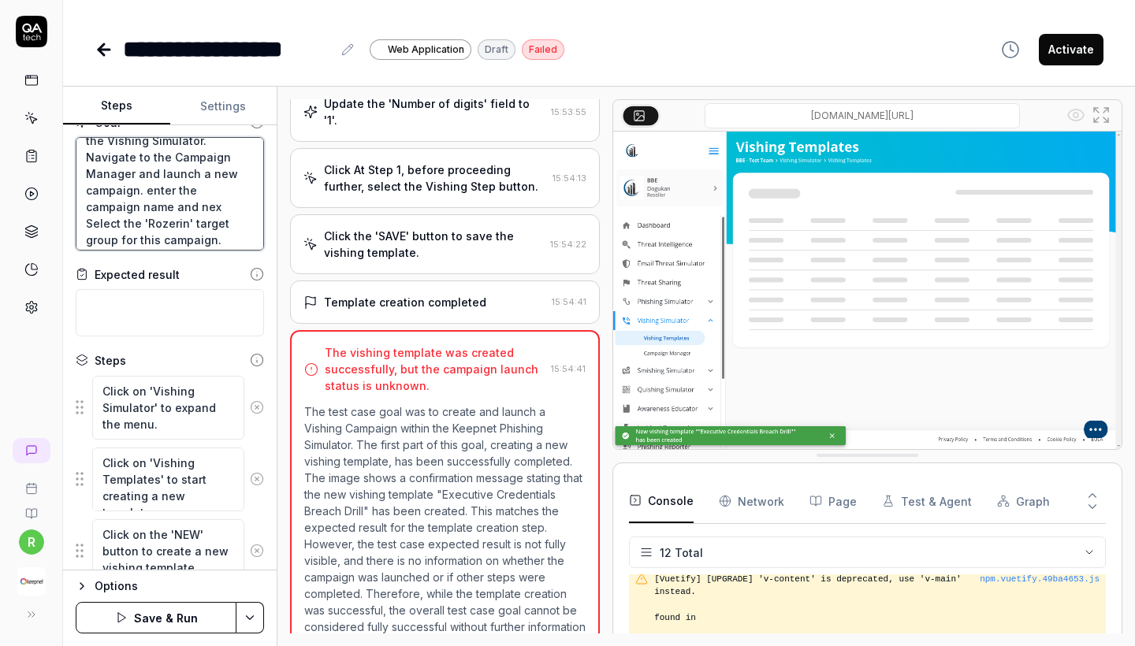
type textarea "**"Create and launch a Vishing Campaign within the Keepnet Phishing Simulator t…"
type textarea "*"
type textarea "**"Create and launch a Vishing Campaign within the Keepnet Phishing Simulator t…"
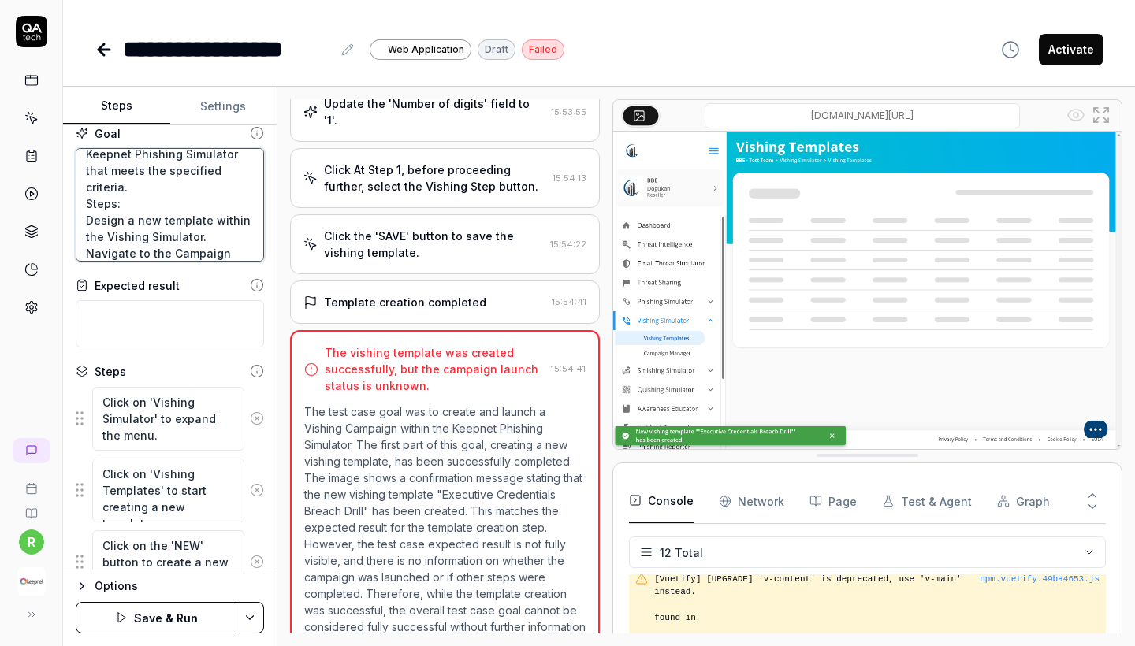
scroll to position [0, 0]
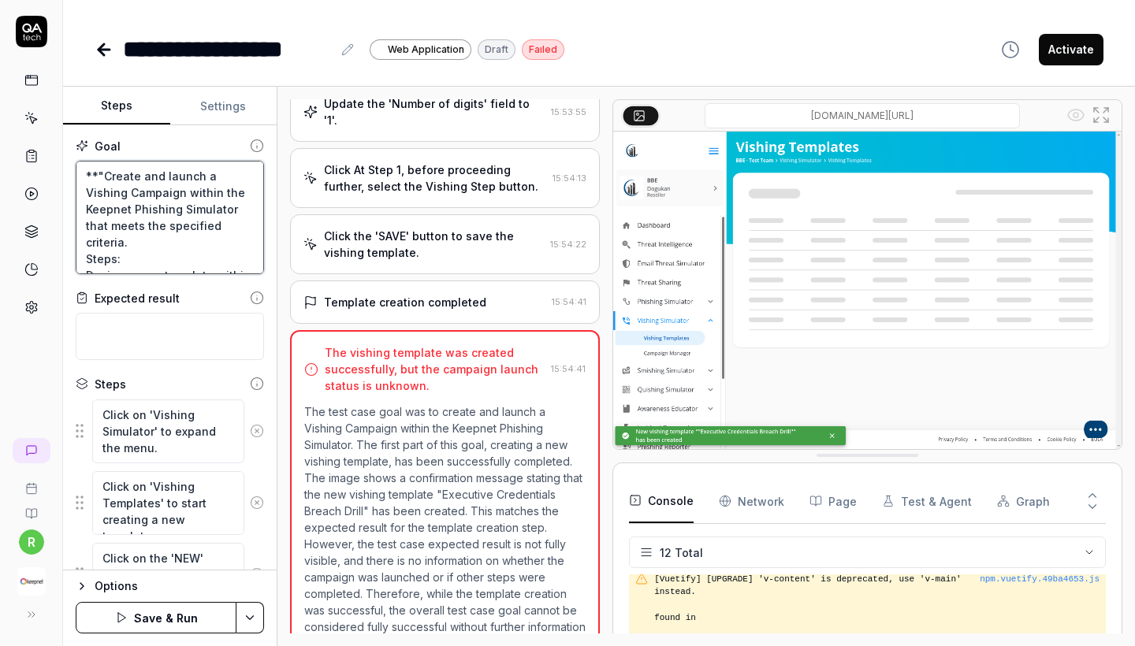
drag, startPoint x: 227, startPoint y: 249, endPoint x: 37, endPoint y: 91, distance: 247.4
click at [37, 91] on div "**********" at bounding box center [567, 323] width 1135 height 646
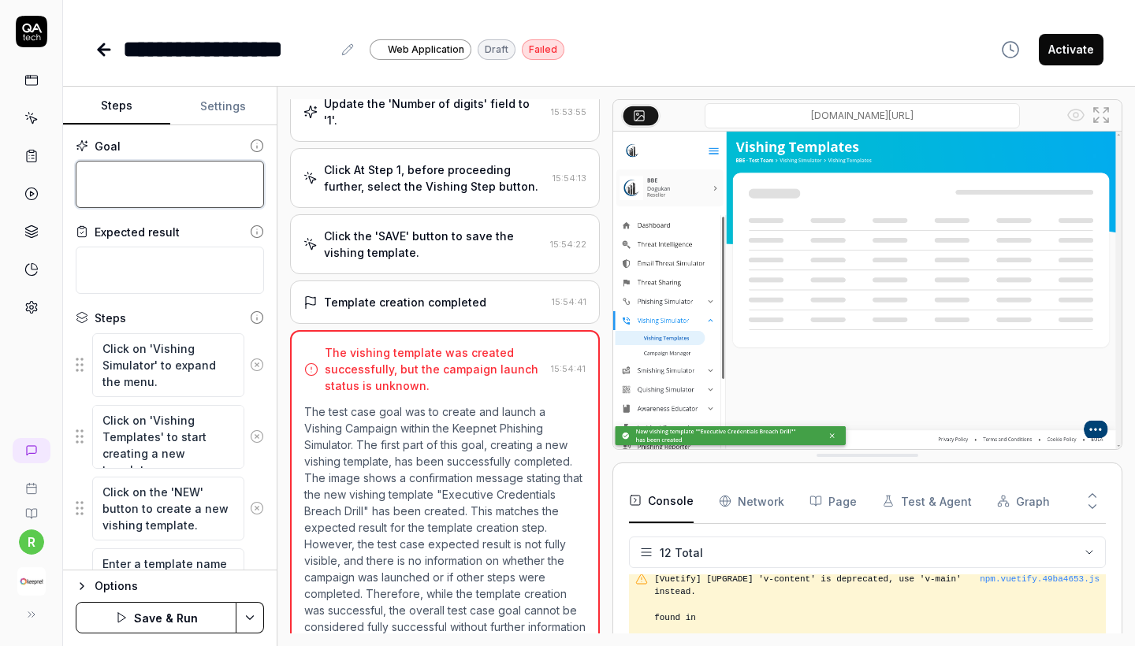
paste textarea "The goal is to create and launch a fully functional Vishing Campaign within the…"
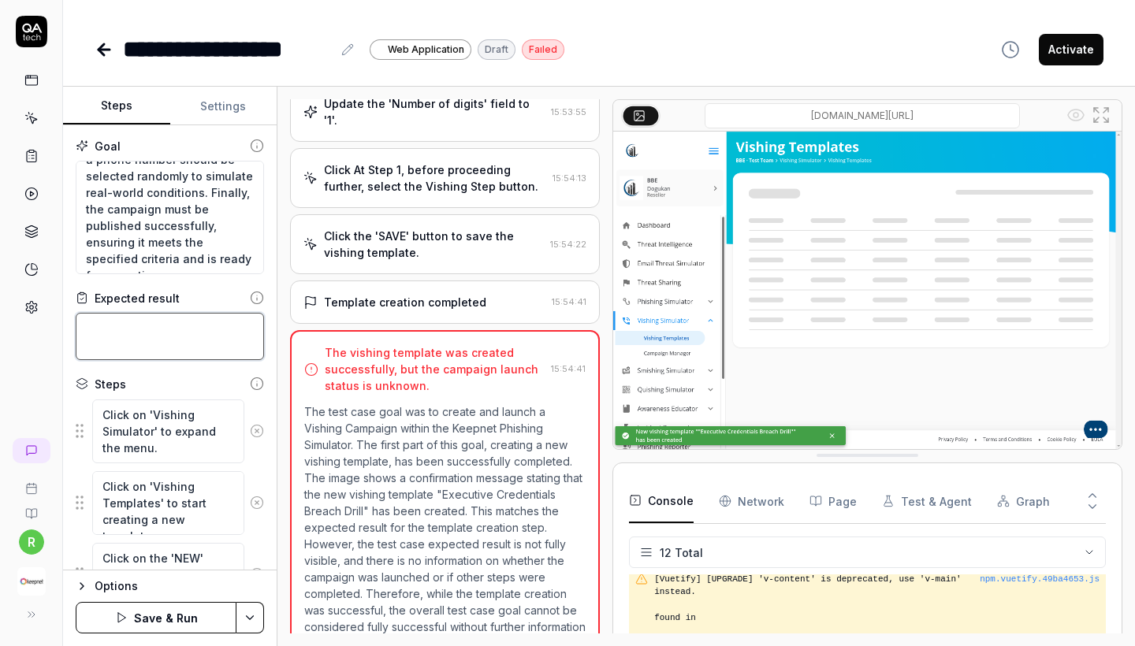
click at [162, 330] on textarea at bounding box center [170, 336] width 188 height 47
paste textarea "A new vishing template is successfully designed in the Vishing Simulator. A new…"
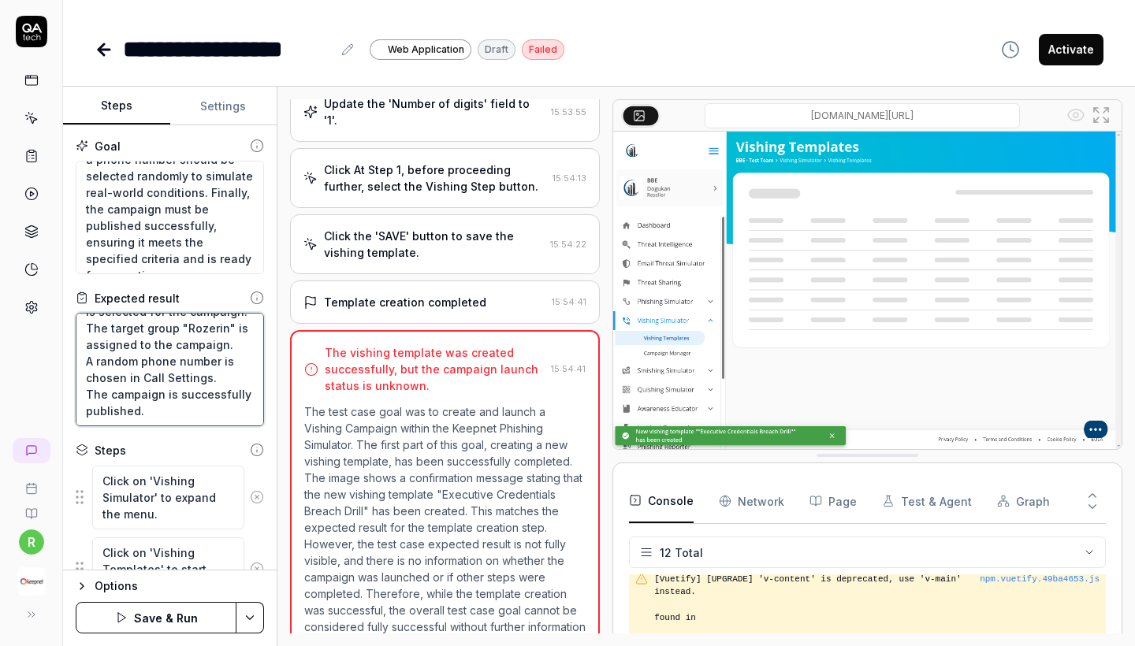
scroll to position [132, 0]
click at [143, 620] on button "Save & Run" at bounding box center [156, 618] width 161 height 32
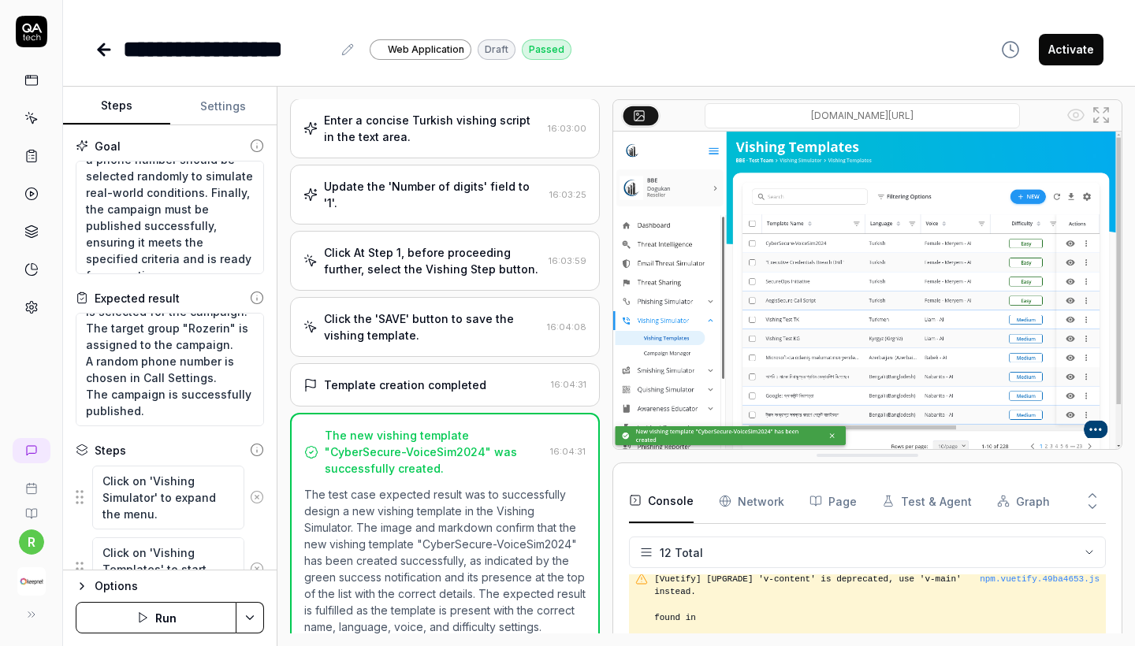
click at [246, 626] on html "**********" at bounding box center [567, 323] width 1135 height 646
click at [235, 616] on html "**********" at bounding box center [567, 323] width 1135 height 646
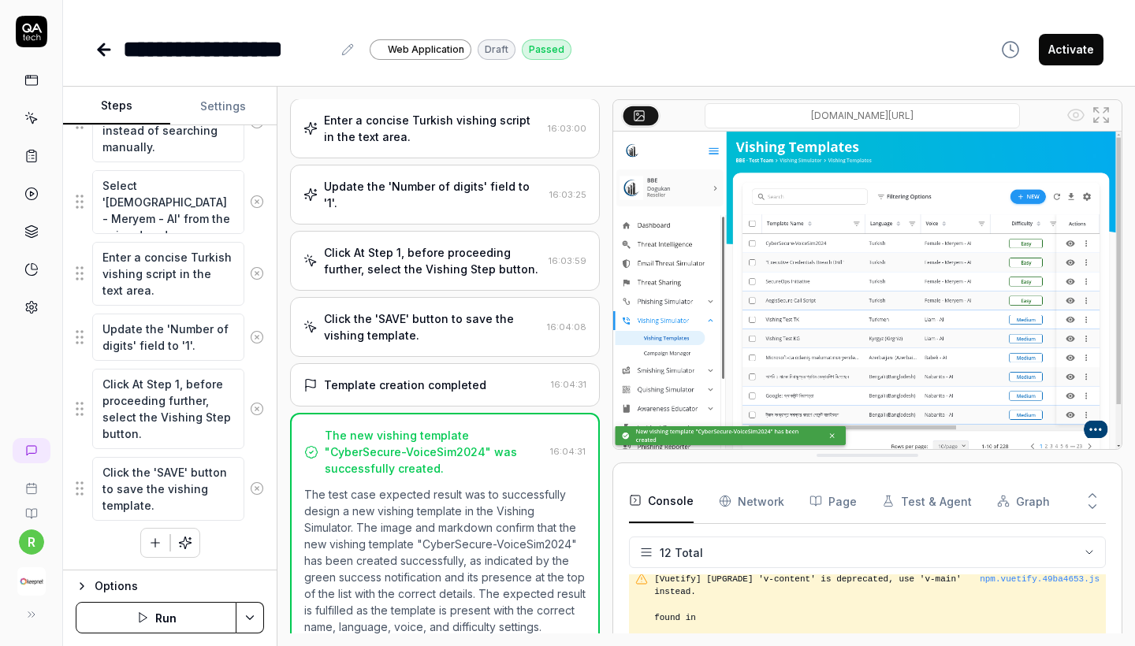
scroll to position [919, 0]
click at [165, 546] on button "button" at bounding box center [155, 543] width 28 height 28
click at [367, 244] on div "Click At Step 1, before proceeding further, select the Vishing Step button." at bounding box center [433, 260] width 218 height 33
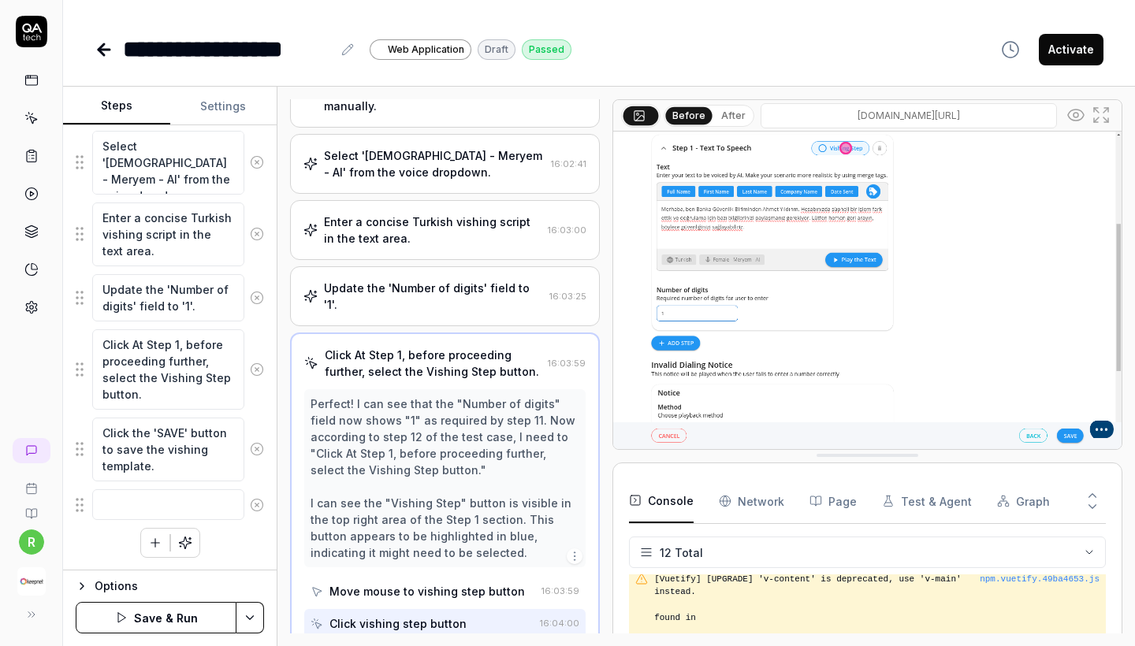
scroll to position [959, 0]
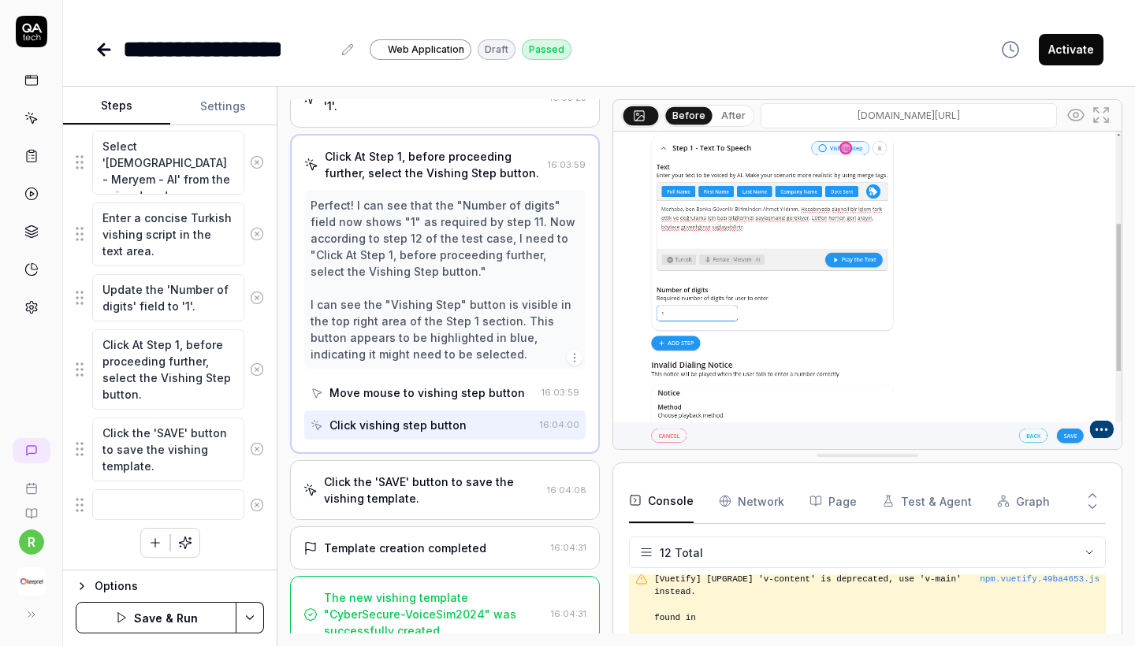
click at [419, 527] on div "Template creation completed 16:04:31" at bounding box center [445, 548] width 310 height 43
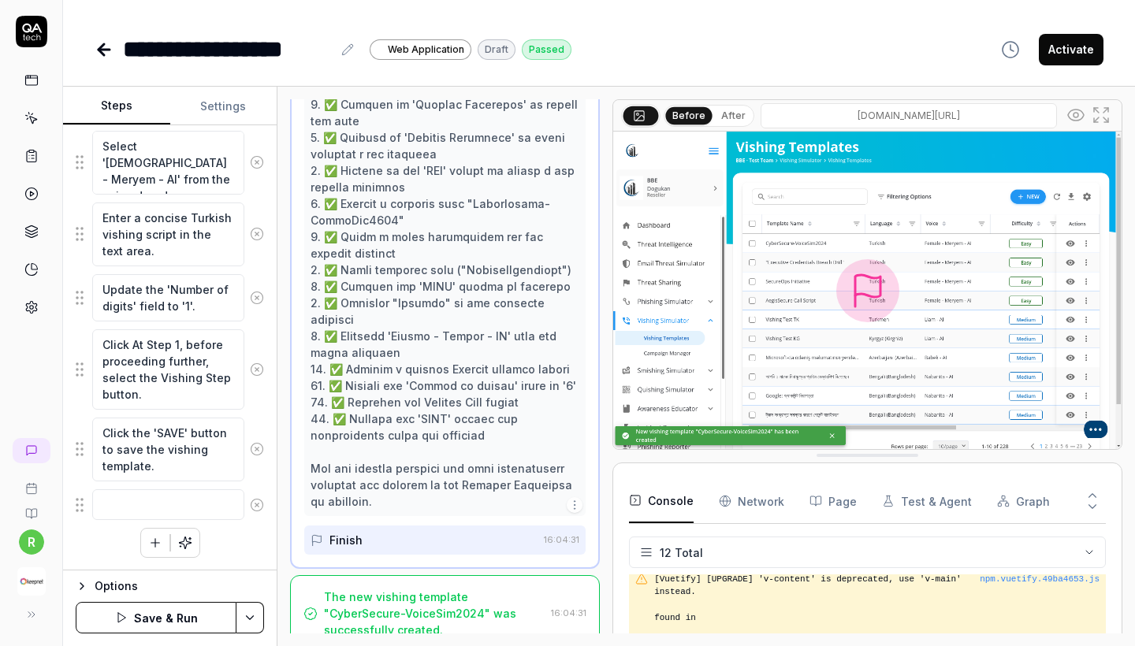
scroll to position [1529, 0]
click at [140, 502] on div "Add a single step manually" at bounding box center [154, 507] width 139 height 17
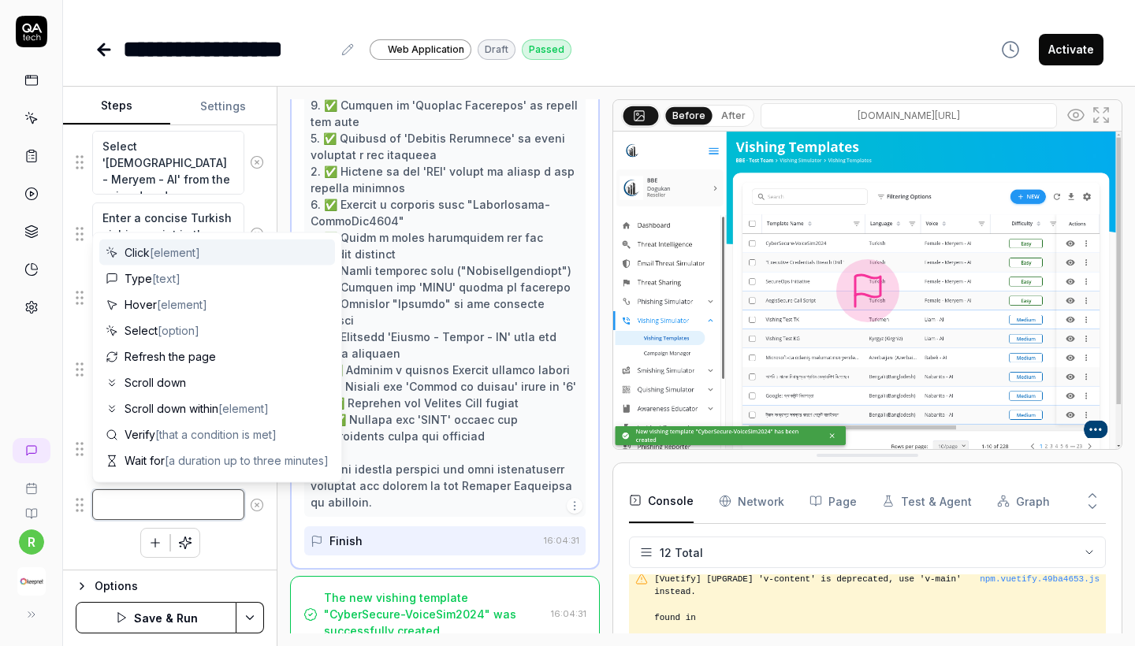
click at [112, 506] on textarea at bounding box center [168, 505] width 152 height 31
click at [93, 542] on div "Click on 'Vishing Simulator' to expand the menu. Click on 'Vishing Templates' t…" at bounding box center [170, 33] width 188 height 1052
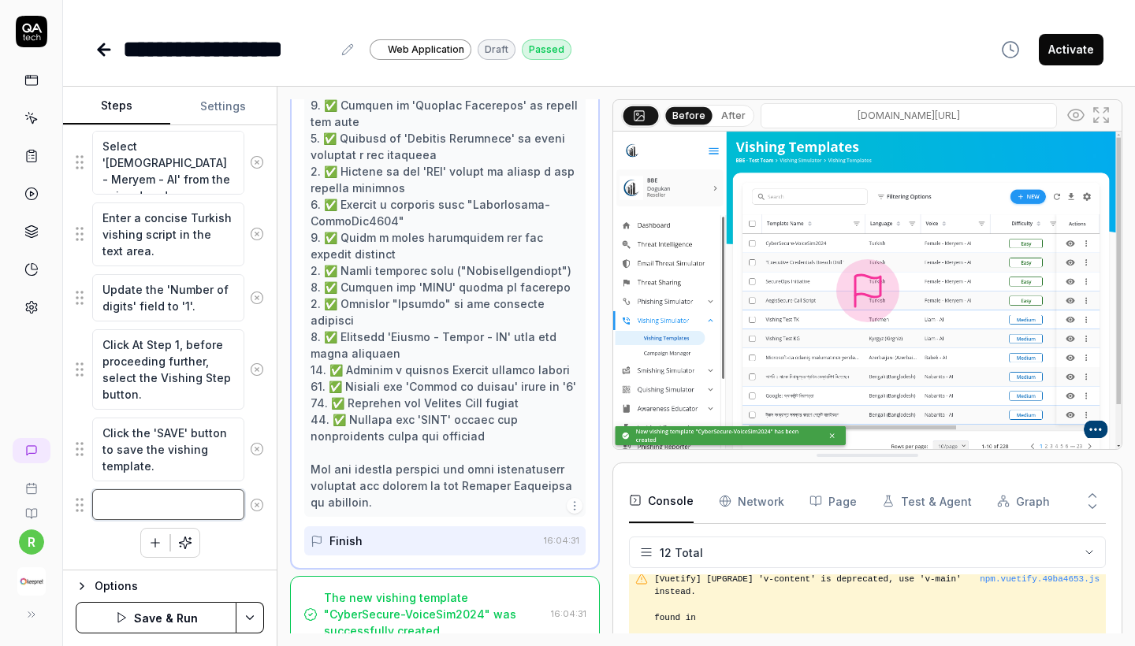
click at [121, 504] on textarea at bounding box center [168, 505] width 152 height 31
click at [151, 550] on button "button" at bounding box center [155, 559] width 28 height 28
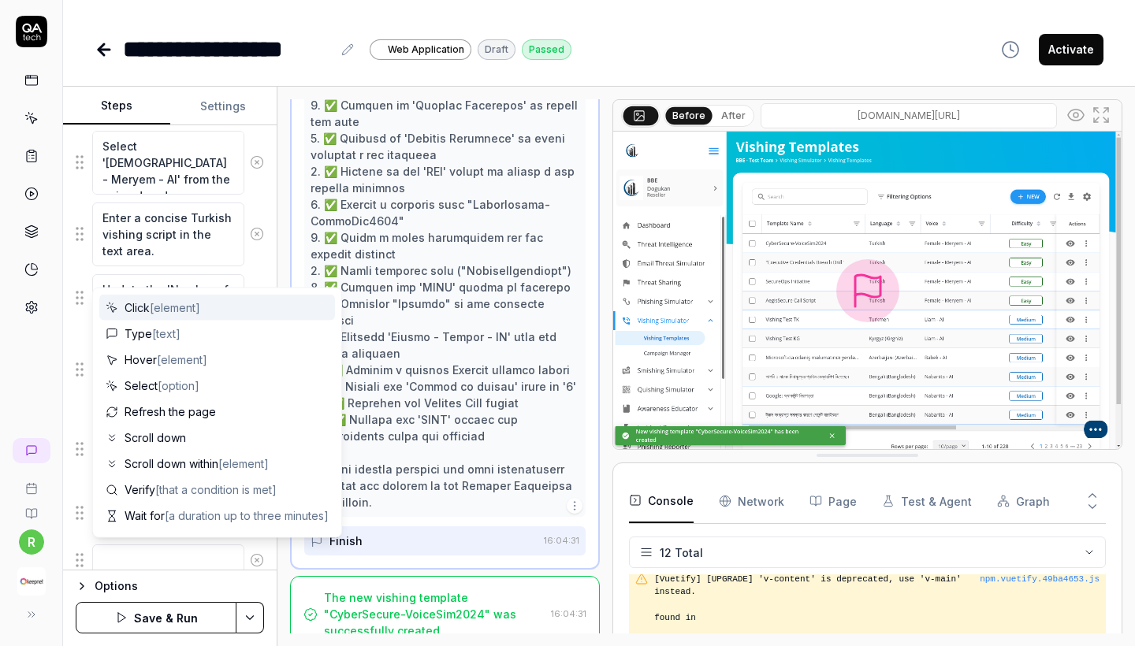
click at [177, 314] on span "[element]" at bounding box center [175, 307] width 50 height 13
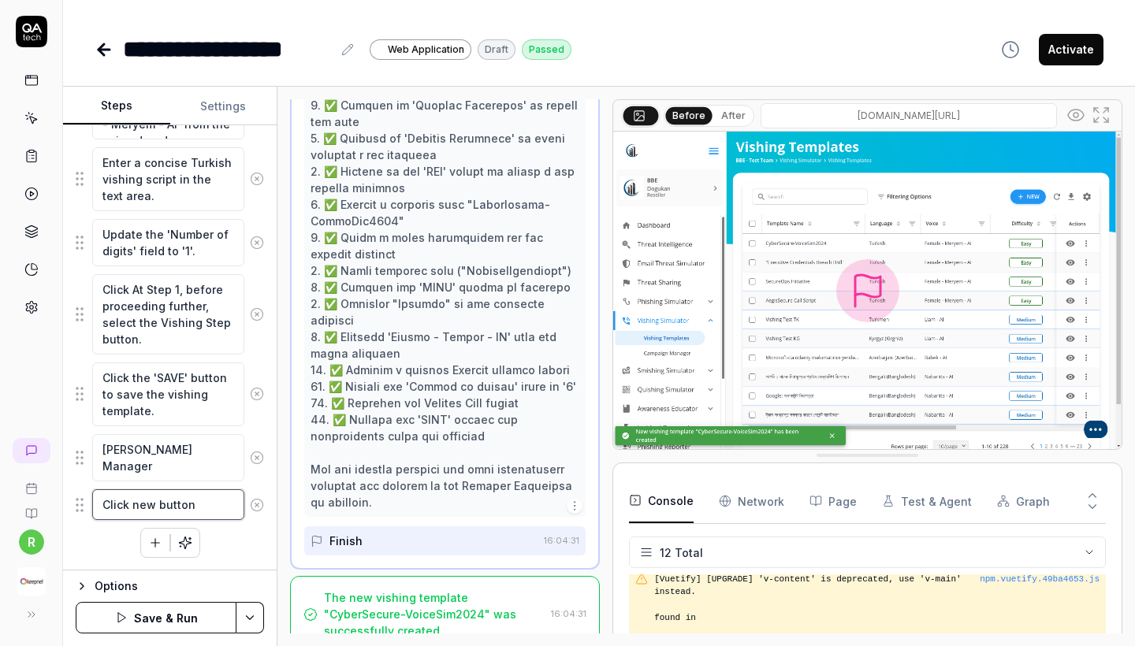
scroll to position [1014, 0]
click at [158, 538] on icon "button" at bounding box center [155, 543] width 14 height 14
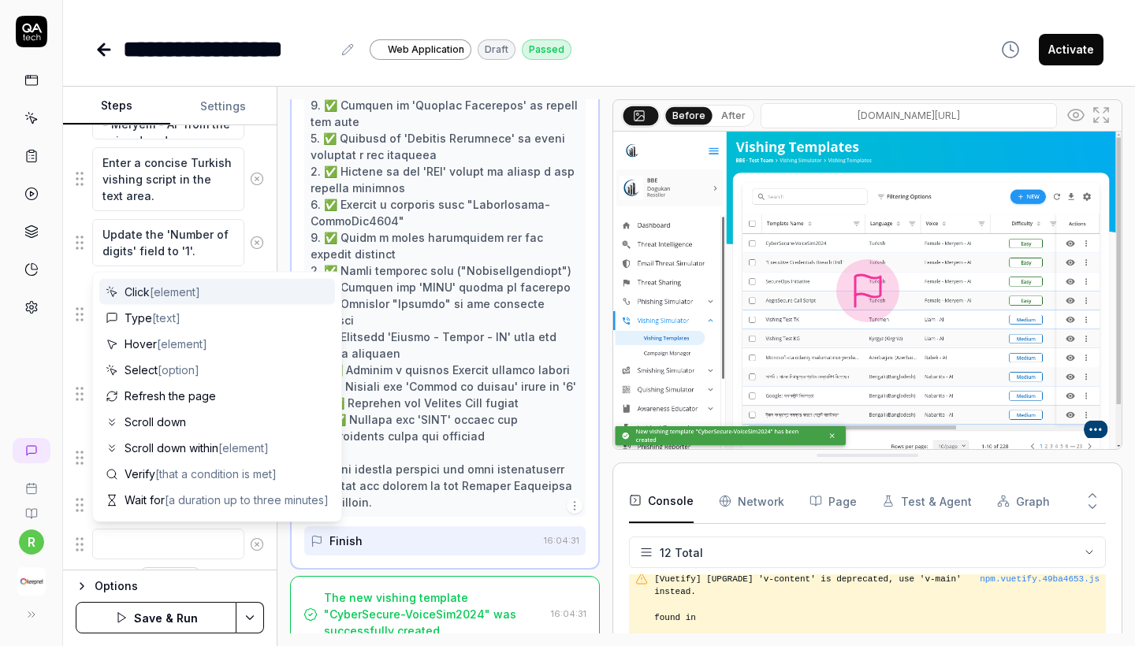
click at [207, 293] on div "Click [element]" at bounding box center [217, 292] width 236 height 26
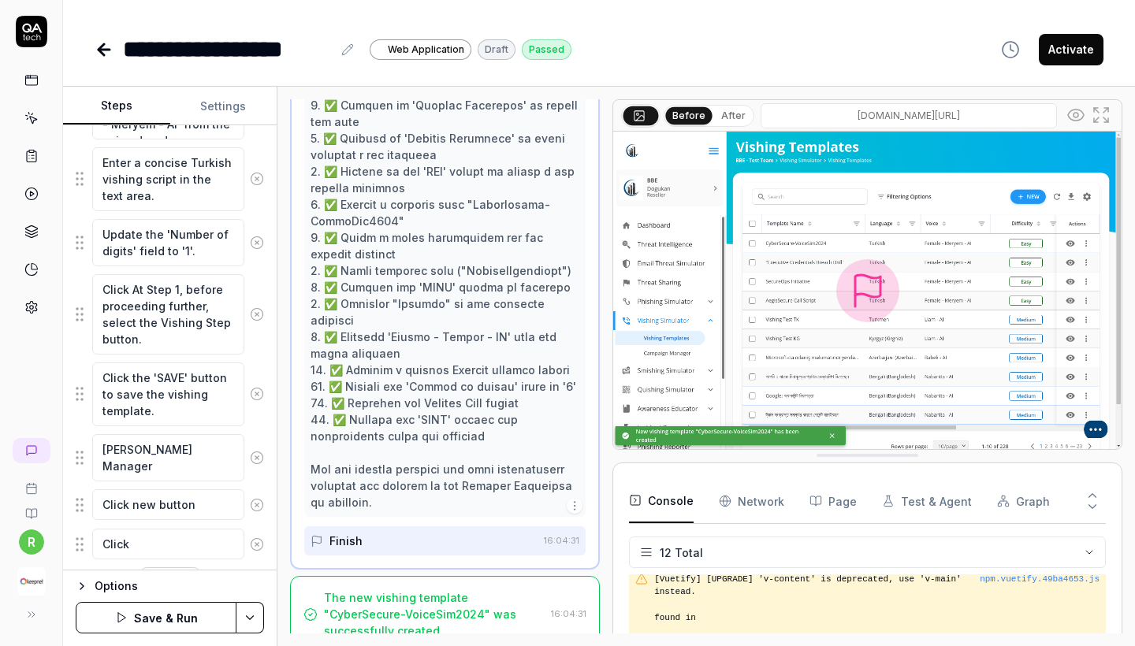
click at [410, 342] on div at bounding box center [445, 146] width 269 height 728
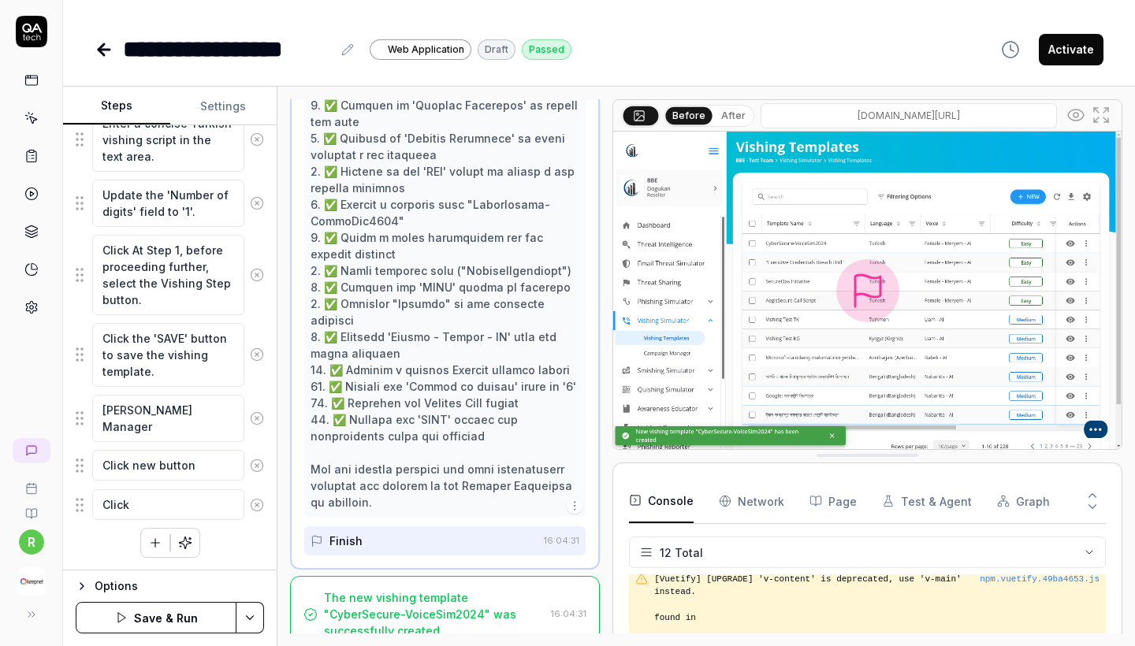
scroll to position [1053, 0]
drag, startPoint x: 166, startPoint y: 434, endPoint x: 92, endPoint y: 399, distance: 81.1
click at [91, 399] on div "Click Campaing Manager" at bounding box center [170, 418] width 188 height 49
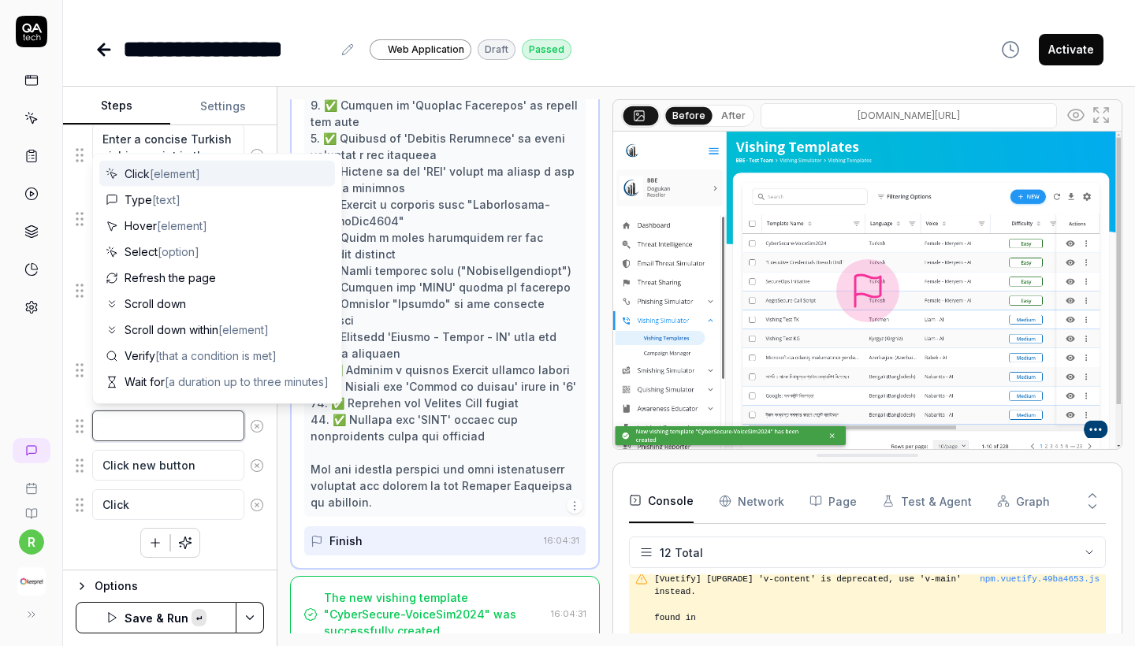
paste textarea "Click on 'Campaign Manager' in left navigation menu under Smishing Simulator se…"
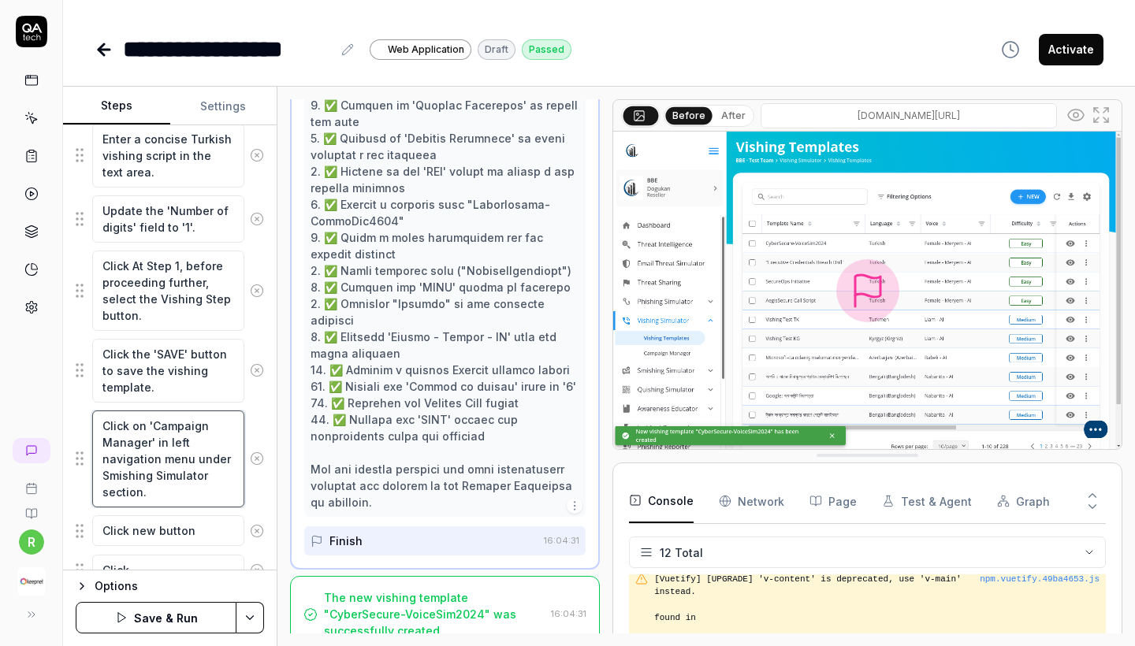
click at [117, 477] on textarea "Click on 'Campaign Manager' in left navigation menu under Smishing Simulator se…" at bounding box center [168, 459] width 152 height 97
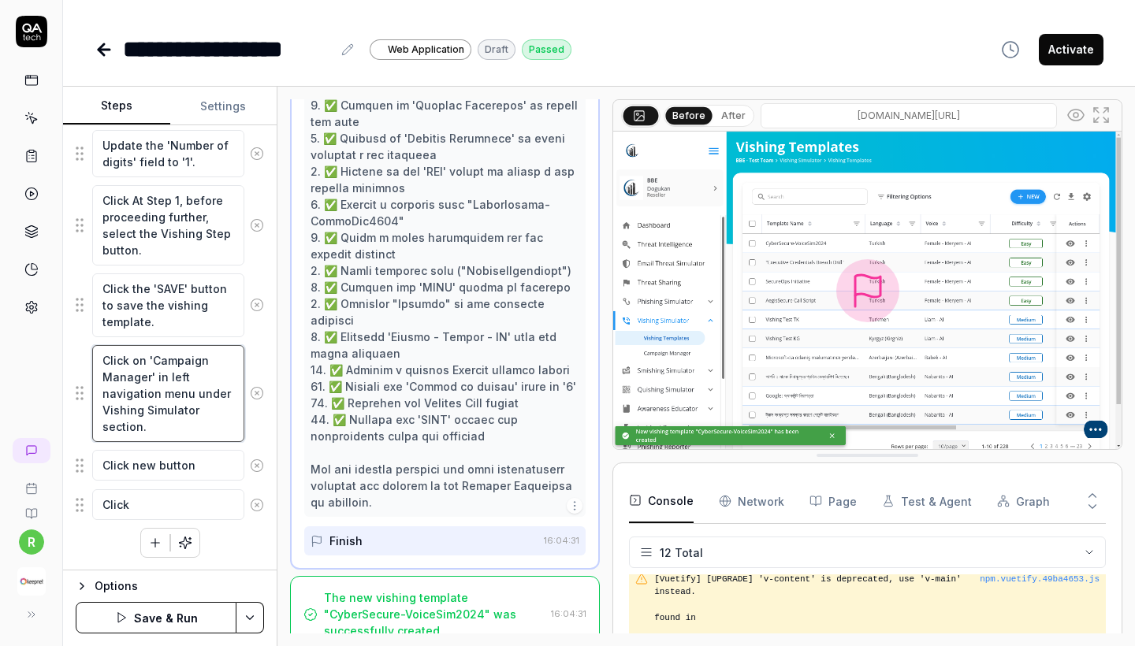
scroll to position [1103, 0]
click at [167, 461] on textarea "Click new button" at bounding box center [168, 465] width 152 height 31
drag, startPoint x: 200, startPoint y: 462, endPoint x: 54, endPoint y: 462, distance: 145.8
click at [54, 462] on div "**********" at bounding box center [567, 323] width 1135 height 646
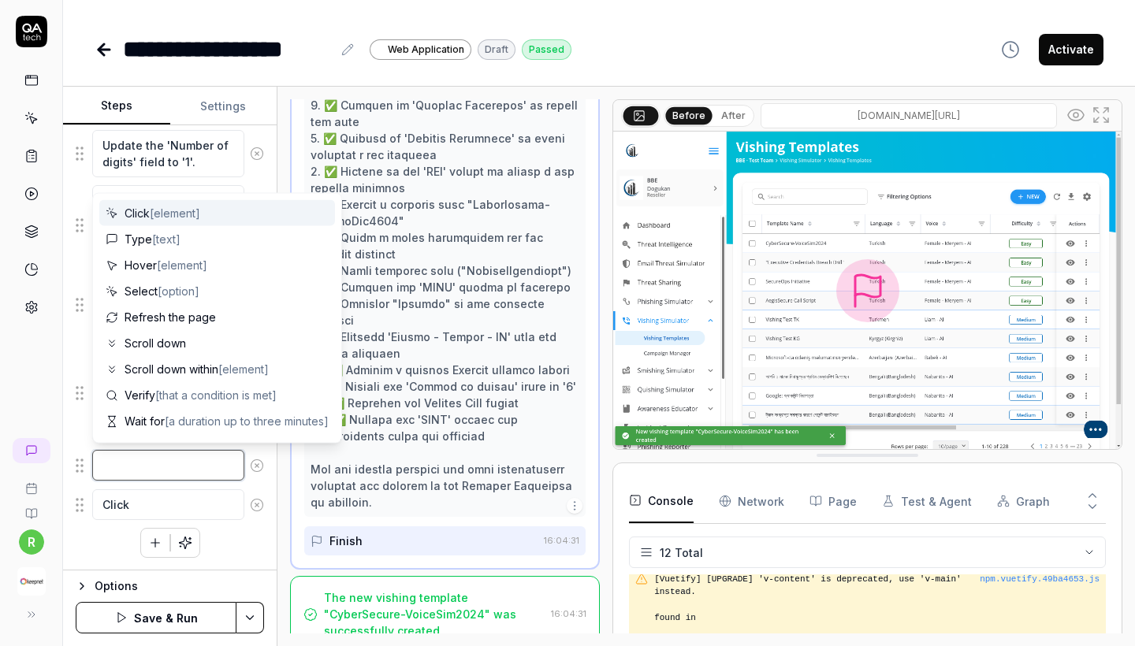
paste textarea "Click on 'NEW' button in Campaign Manager page to create a new campaign."
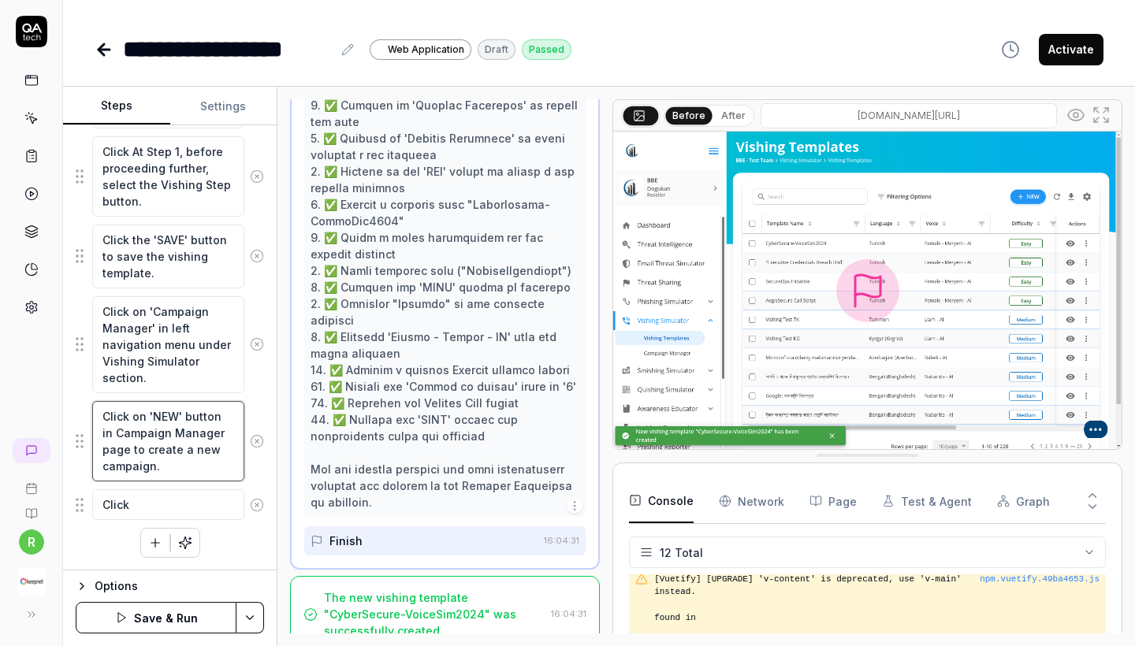
scroll to position [1152, 0]
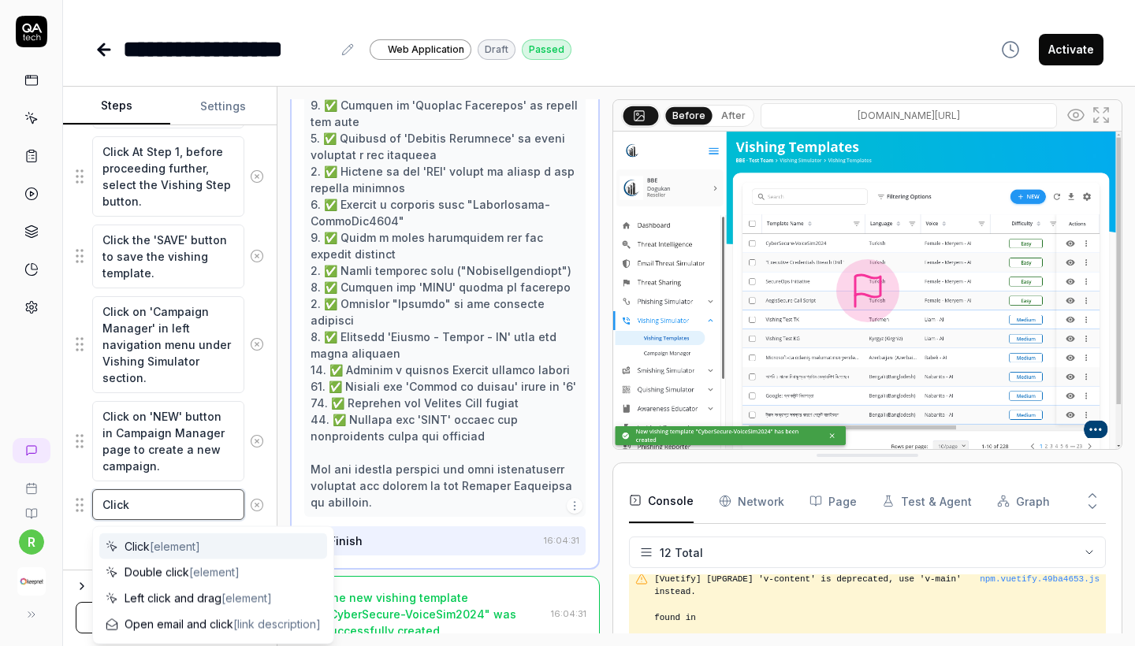
click at [151, 508] on textarea "Click" at bounding box center [168, 505] width 152 height 31
drag, startPoint x: 159, startPoint y: 501, endPoint x: 58, endPoint y: 500, distance: 101.7
click at [58, 500] on div "**********" at bounding box center [567, 323] width 1135 height 646
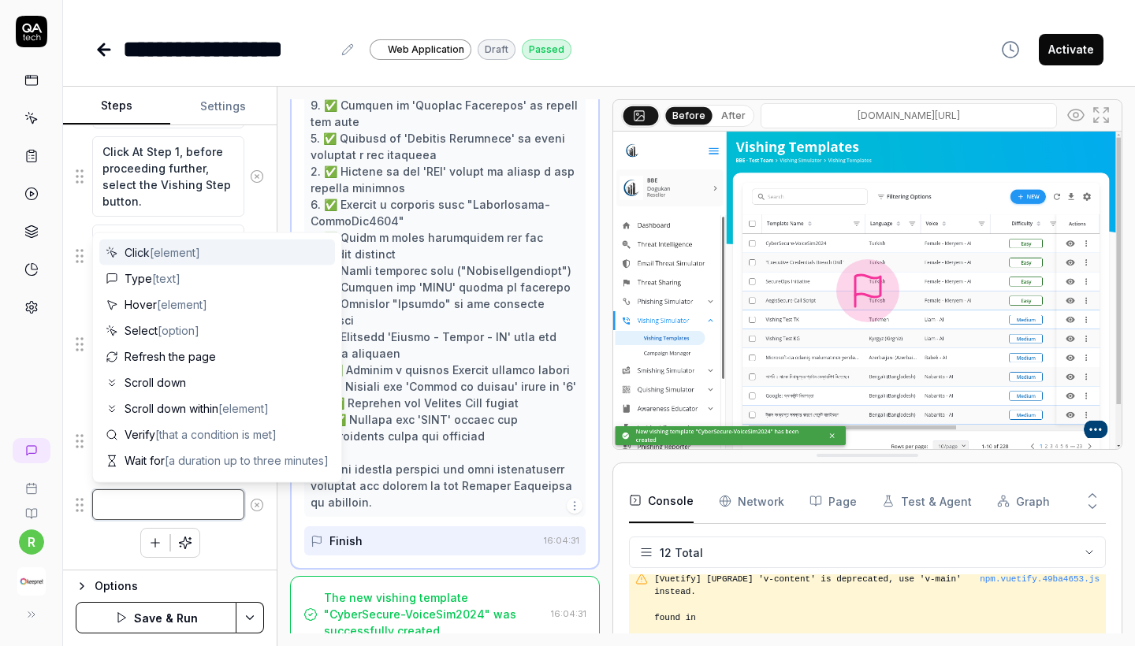
paste textarea "Enter a name for this campaign in Campaign Name field."
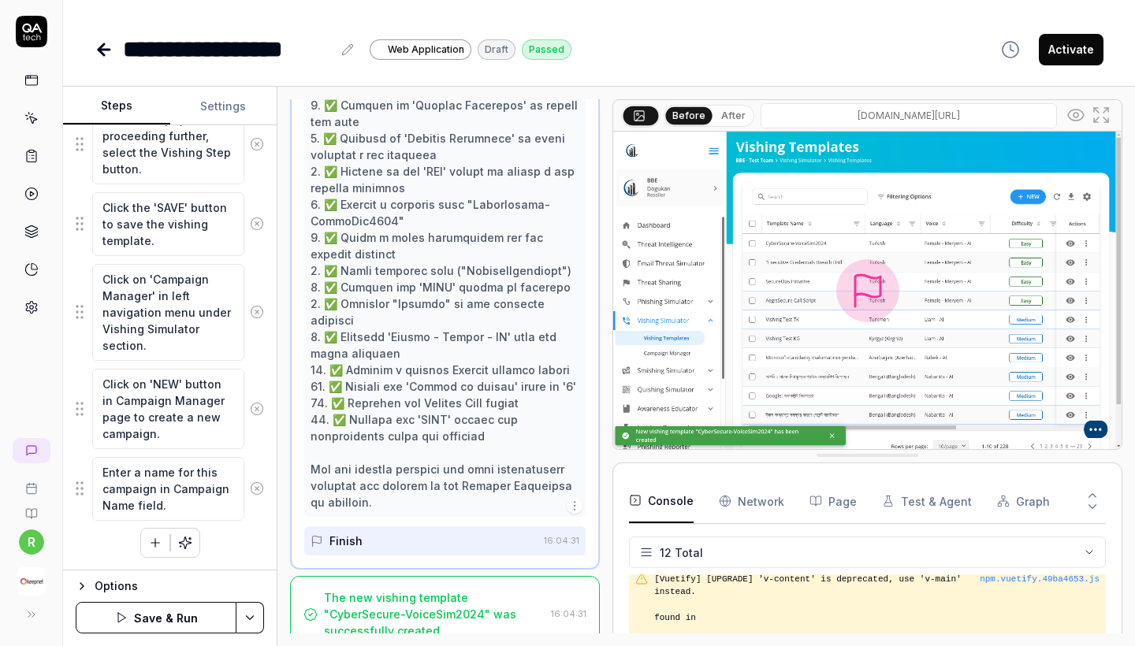
click at [159, 534] on button "button" at bounding box center [155, 543] width 28 height 28
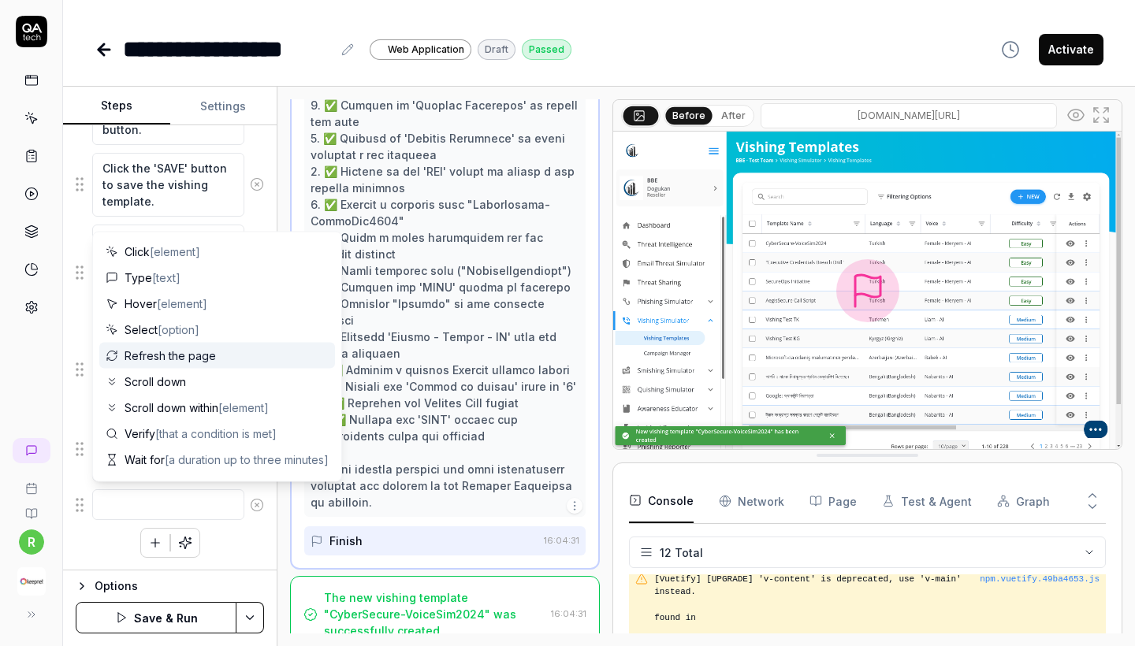
scroll to position [1223, 0]
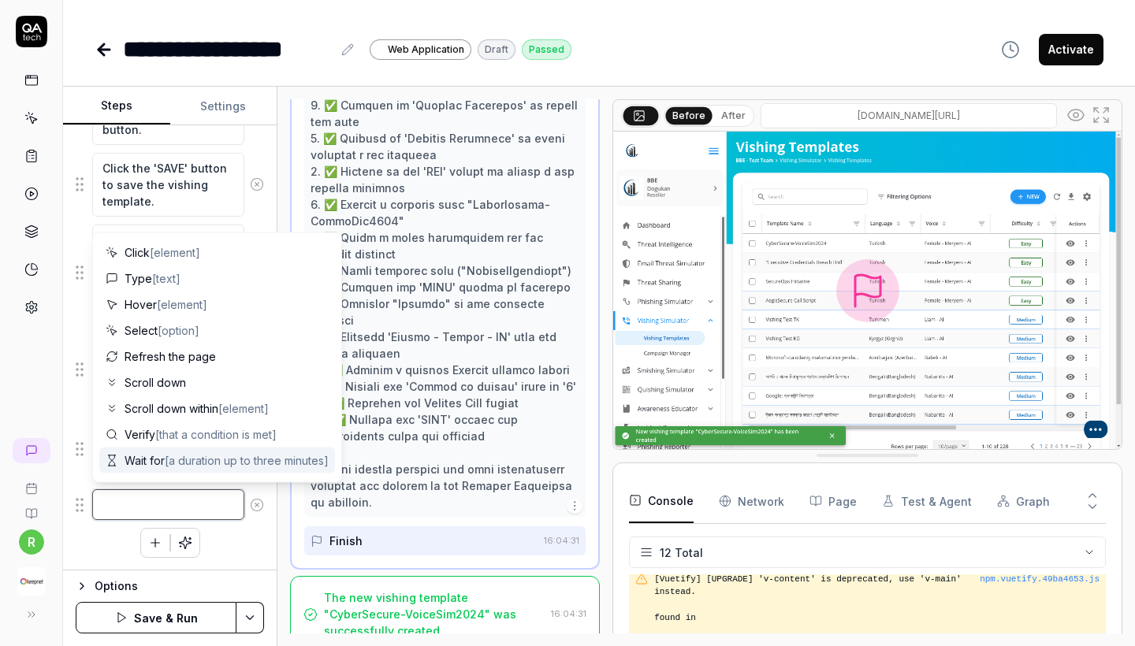
paste textarea "Click 'NEXT' button to proceed to Smishing Scenarios selection step."
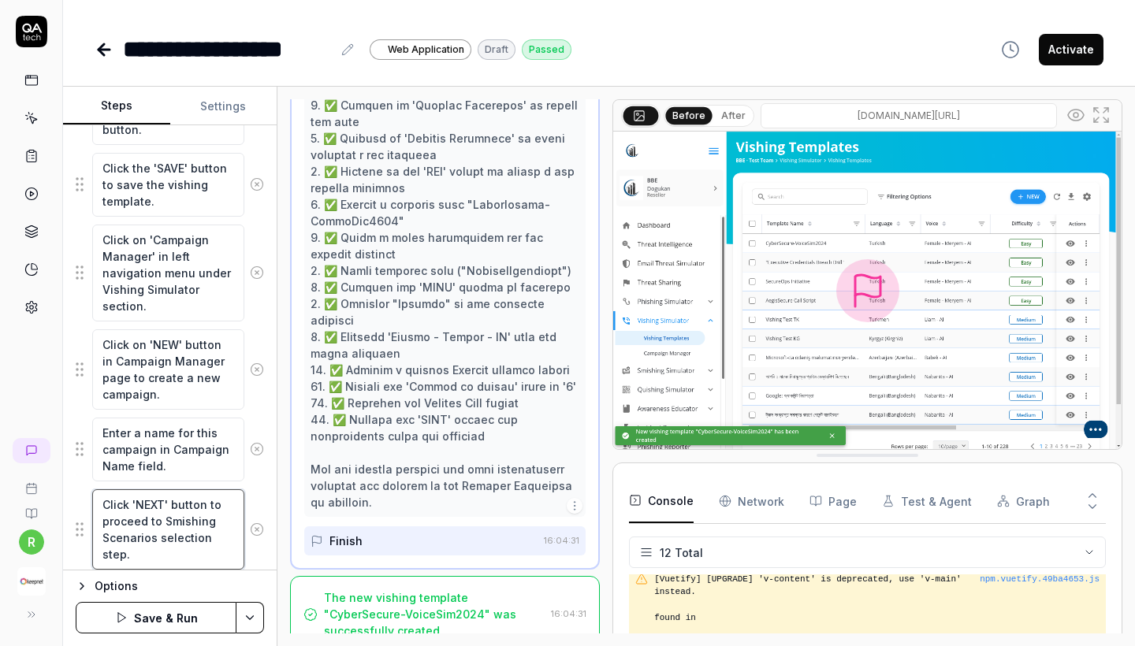
click at [180, 521] on textarea "Click 'NEXT' button to proceed to Smishing Scenarios selection step." at bounding box center [168, 530] width 152 height 80
click at [150, 539] on textarea "Click 'NEXT' button to proceed to Vishing Scenarios selection step." at bounding box center [168, 530] width 152 height 80
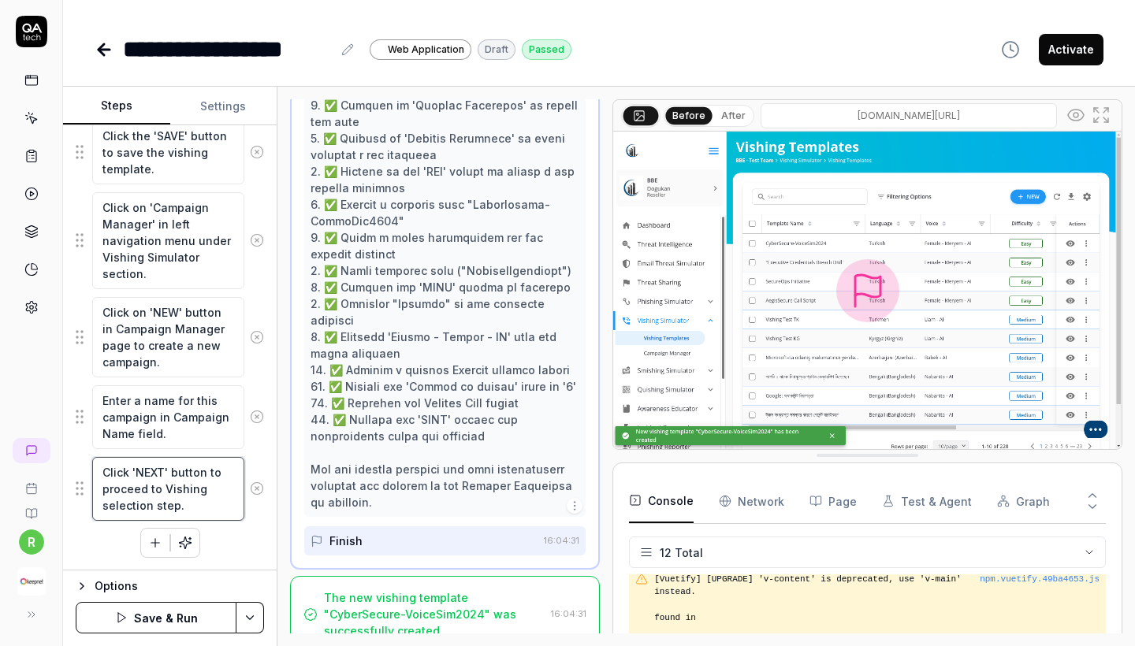
scroll to position [1256, 0]
click at [157, 534] on button "button" at bounding box center [155, 543] width 28 height 28
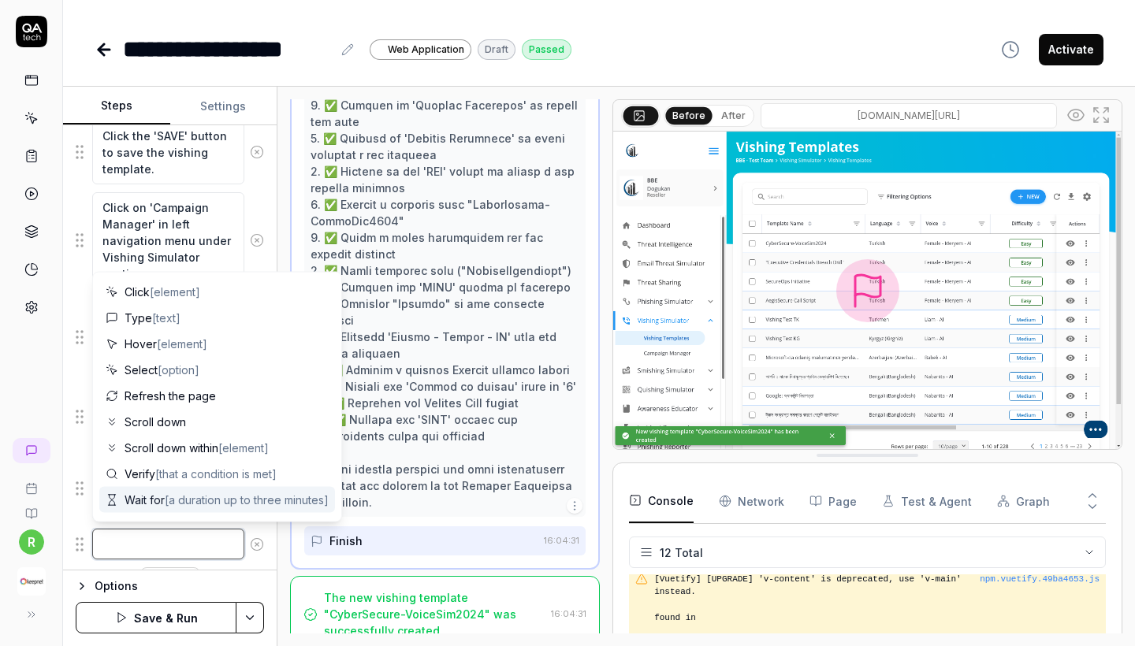
click at [155, 547] on textarea at bounding box center [168, 544] width 152 height 31
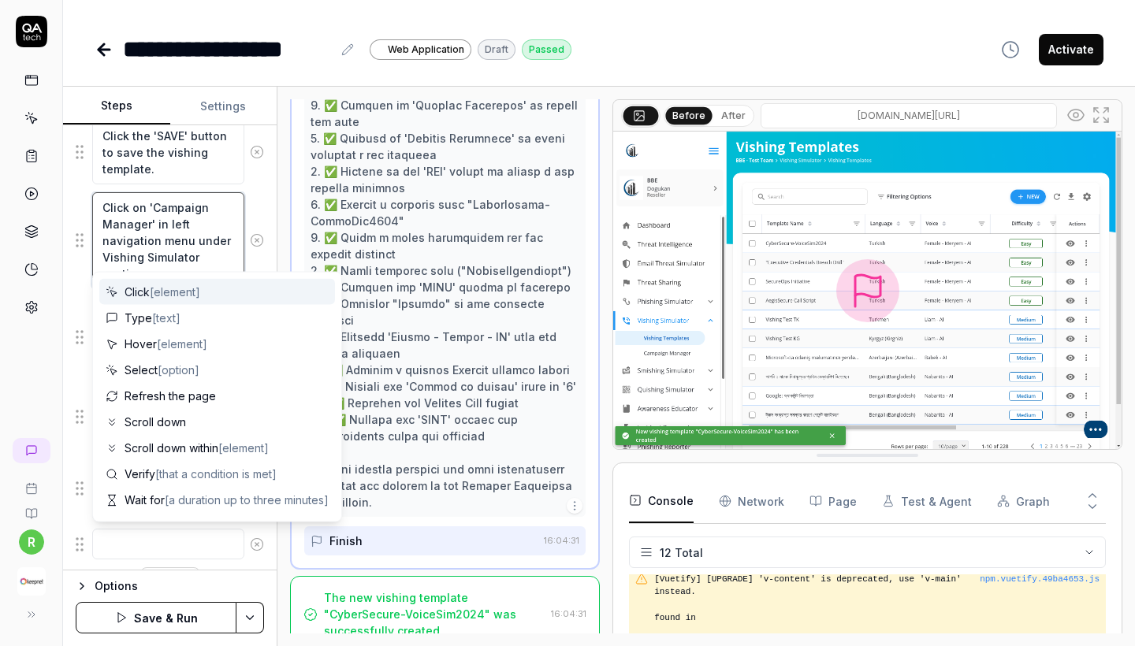
click at [173, 218] on textarea "Click on 'Campaign Manager' in left navigation menu under Vishing Simulator sec…" at bounding box center [168, 240] width 152 height 97
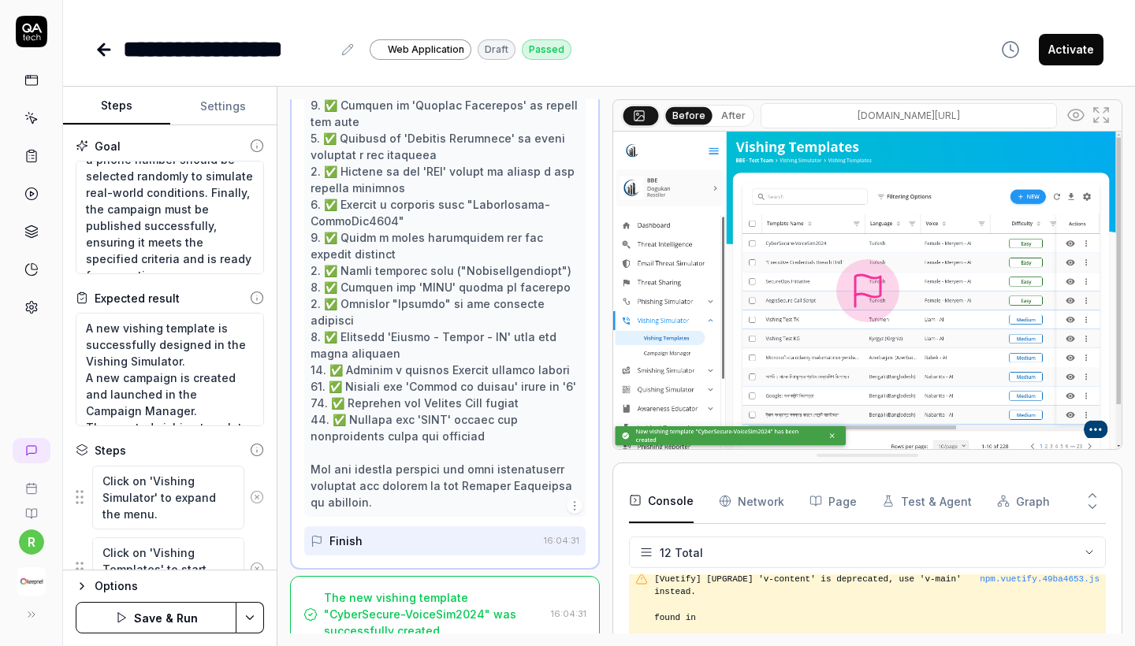
scroll to position [0, 0]
click at [167, 377] on textarea "A new vishing template is successfully designed in the Vishing Simulator. A new…" at bounding box center [170, 370] width 188 height 114
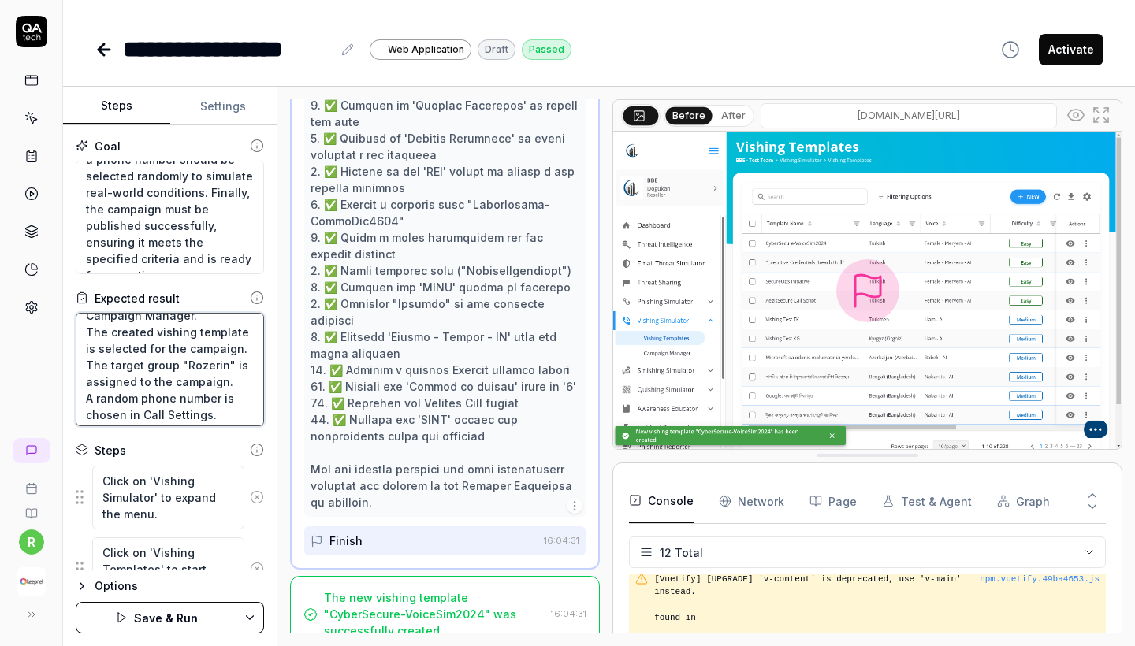
scroll to position [98, 0]
click at [99, 359] on textarea "A new vishing template is successfully designed in the Vishing Simulator. A new…" at bounding box center [170, 370] width 188 height 114
click at [89, 361] on textarea "A new vishing template is successfully designed in the Vishing Simulator. A new…" at bounding box center [170, 370] width 188 height 114
click at [231, 373] on textarea "A new vishing template is successfully designed in the Vishing Simulator. A new…" at bounding box center [170, 370] width 188 height 114
paste textarea "Select the "dogukan test" target group for this campaign. Set the Sender Phone …"
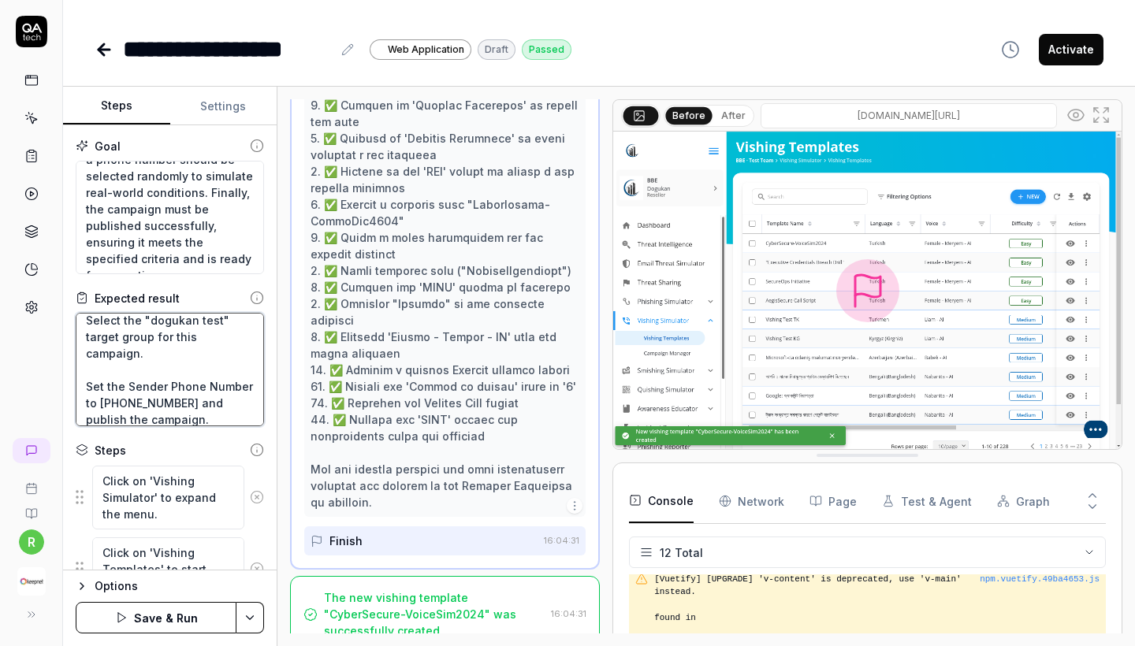
scroll to position [166, 0]
drag, startPoint x: 82, startPoint y: 376, endPoint x: 166, endPoint y: 404, distance: 88.0
click at [166, 404] on textarea "A new vishing template is successfully designed in the Vishing Simulator. A new…" at bounding box center [170, 370] width 188 height 114
click at [179, 331] on textarea "A new vishing template is successfully designed in the Vishing Simulator. A new…" at bounding box center [170, 370] width 188 height 114
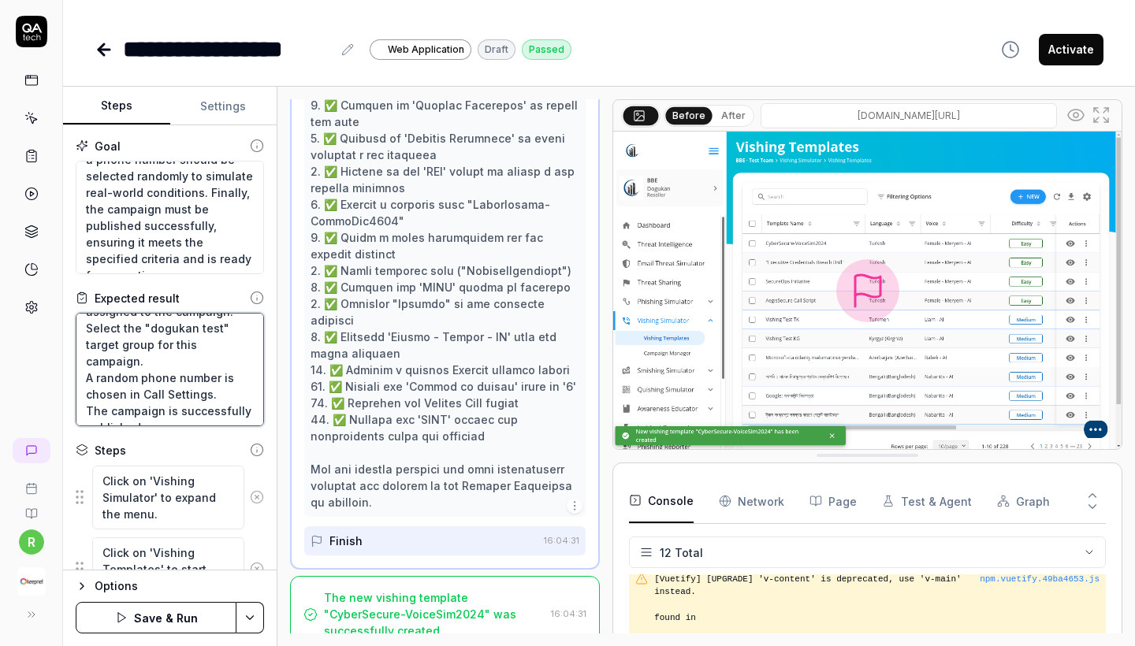
click at [179, 331] on textarea "A new vishing template is successfully designed in the Vishing Simulator. A new…" at bounding box center [170, 370] width 188 height 114
drag, startPoint x: 214, startPoint y: 328, endPoint x: 151, endPoint y: 326, distance: 63.1
click at [151, 326] on textarea "A new vishing template is successfully designed in the Vishing Simulator. A new…" at bounding box center [170, 370] width 188 height 114
click at [187, 327] on textarea "A new vishing template is successfully designed in the Vishing Simulator. A new…" at bounding box center [170, 370] width 188 height 114
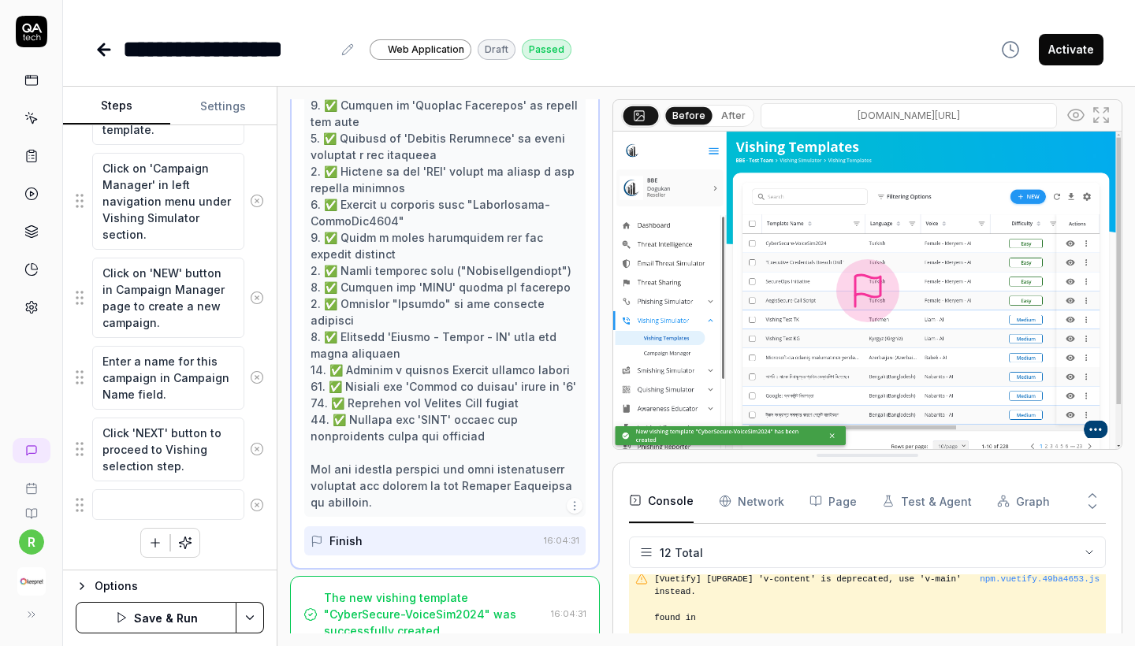
scroll to position [1295, 0]
click at [172, 497] on textarea at bounding box center [168, 505] width 152 height 31
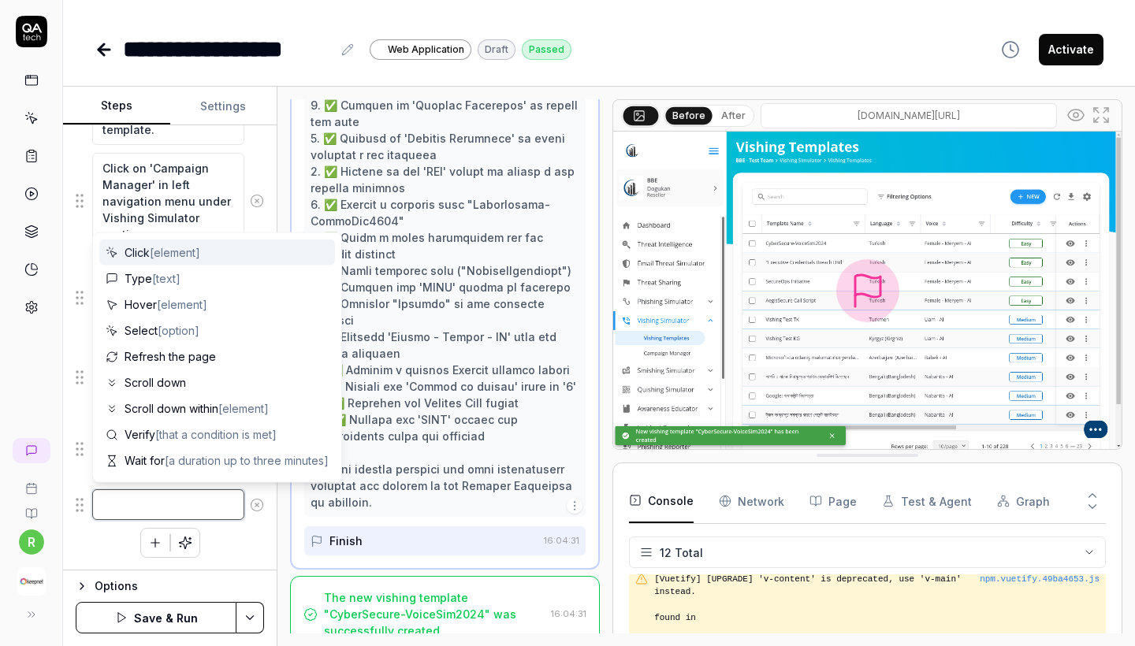
click at [173, 500] on textarea at bounding box center [168, 505] width 152 height 31
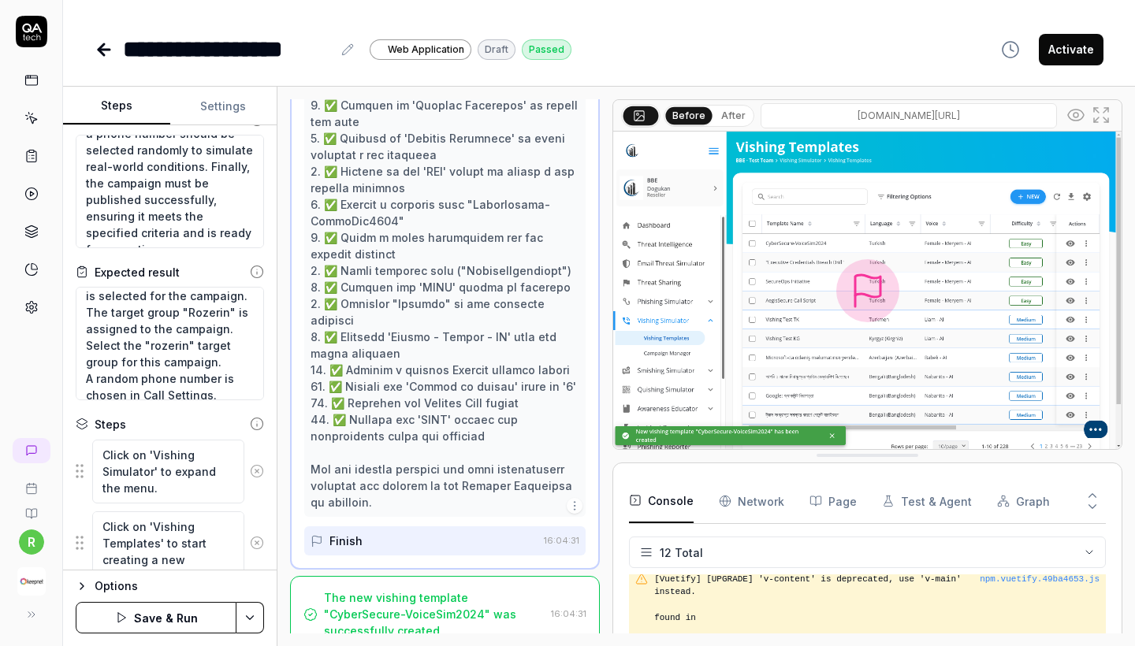
scroll to position [126, 0]
drag, startPoint x: 84, startPoint y: 307, endPoint x: 227, endPoint y: 325, distance: 143.7
click at [227, 325] on textarea "A new vishing template is successfully designed in the Vishing Simulator. A new…" at bounding box center [170, 344] width 188 height 114
drag, startPoint x: 224, startPoint y: 358, endPoint x: 85, endPoint y: 344, distance: 139.5
click at [85, 344] on textarea "A new vishing template is successfully designed in the Vishing Simulator. A new…" at bounding box center [170, 344] width 188 height 114
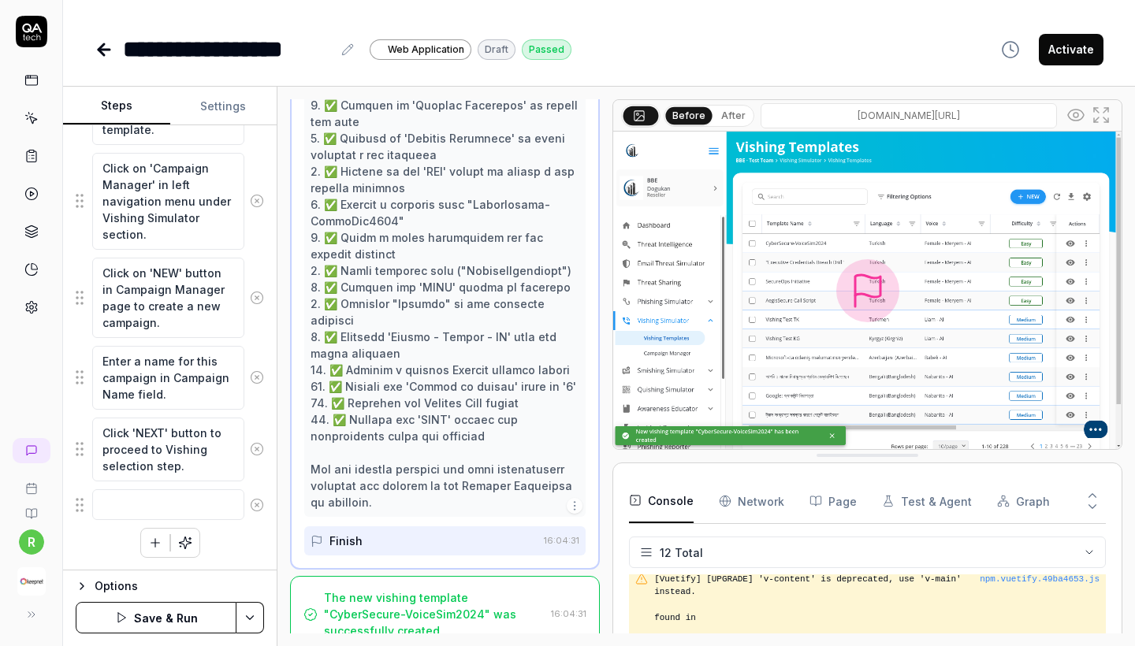
scroll to position [1295, 0]
click at [142, 508] on textarea at bounding box center [168, 505] width 152 height 31
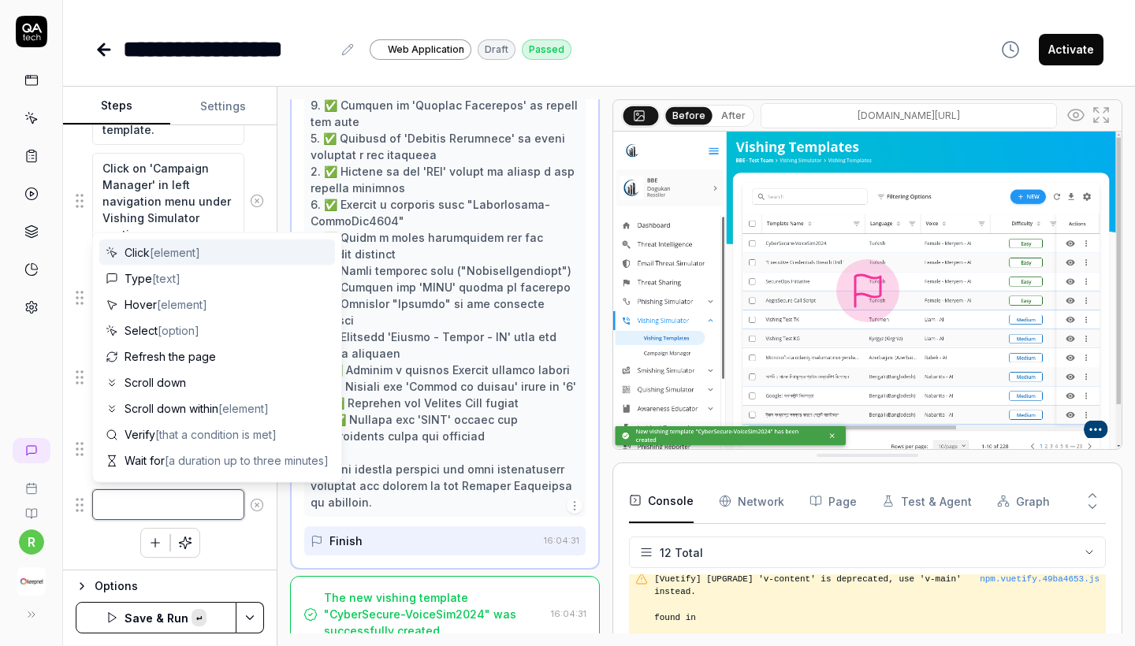
paste textarea "Select the "rozerin" target group for this campaign."
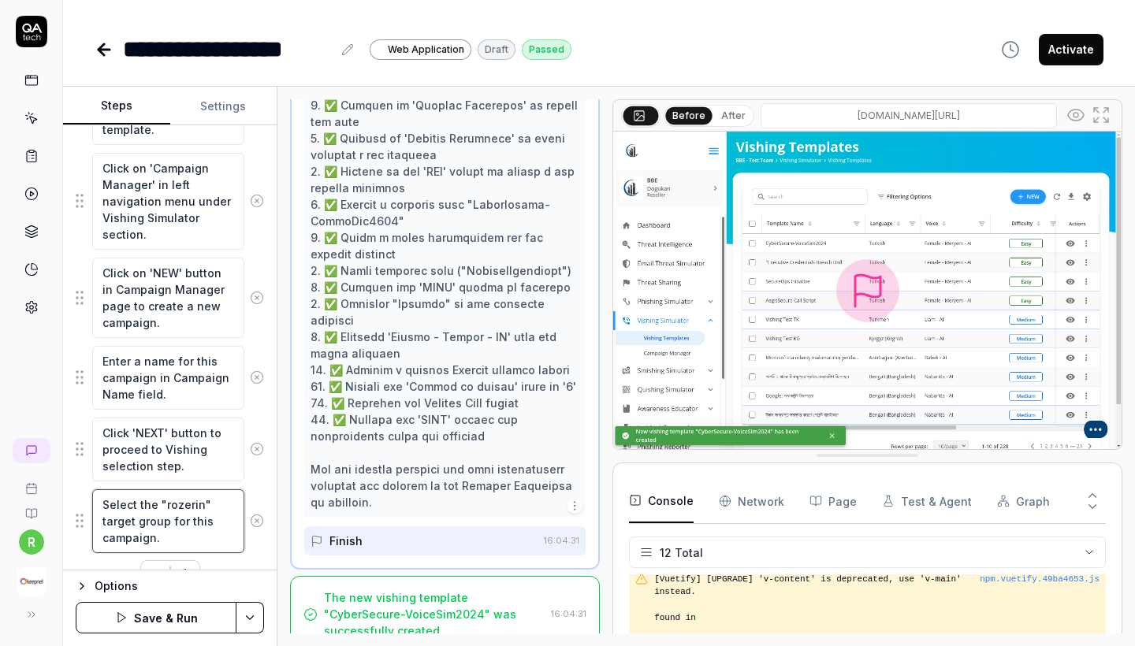
click at [218, 552] on textarea "Select the "rozerin" target group for this campaign." at bounding box center [168, 522] width 152 height 64
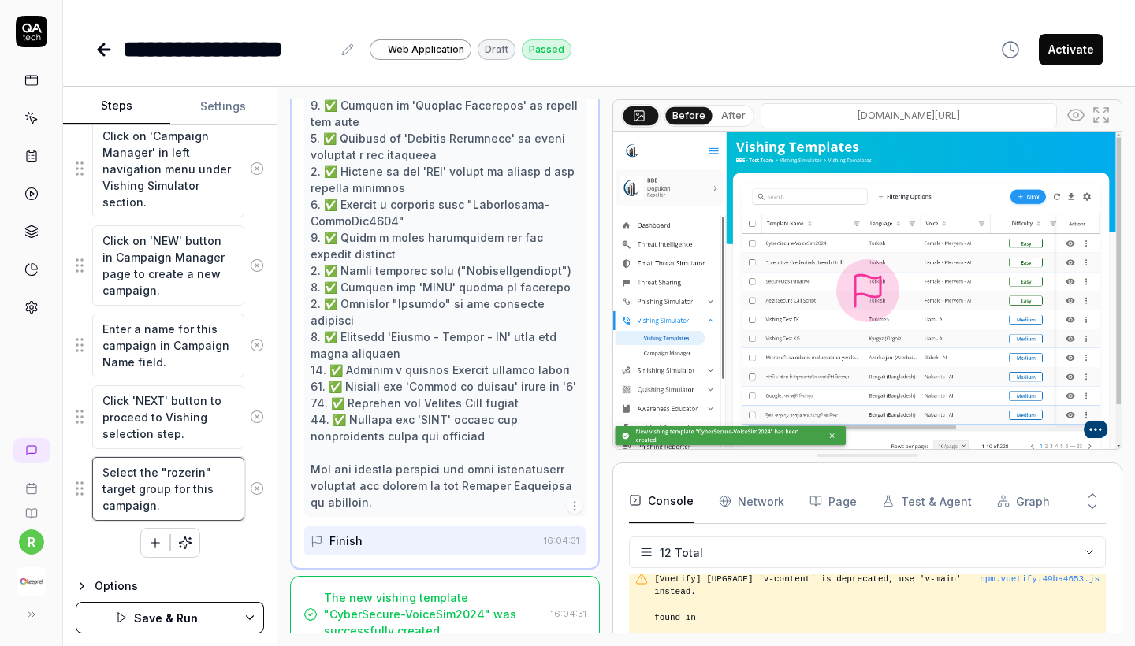
scroll to position [1328, 0]
click at [155, 606] on button "Save & Run" at bounding box center [156, 618] width 161 height 32
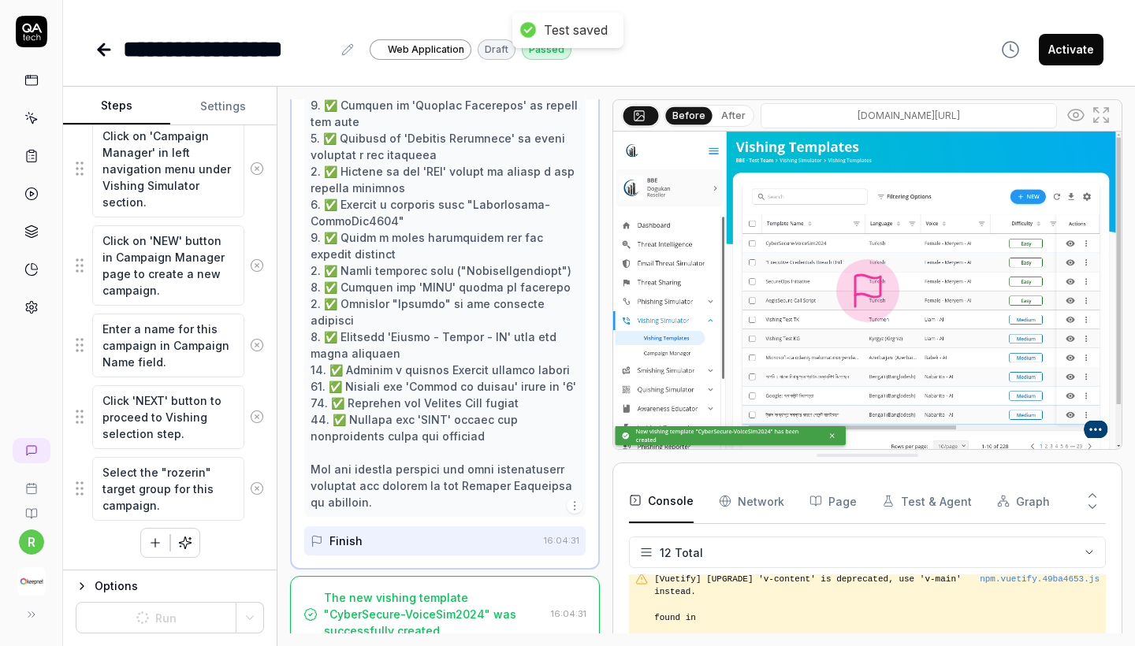
scroll to position [930, 0]
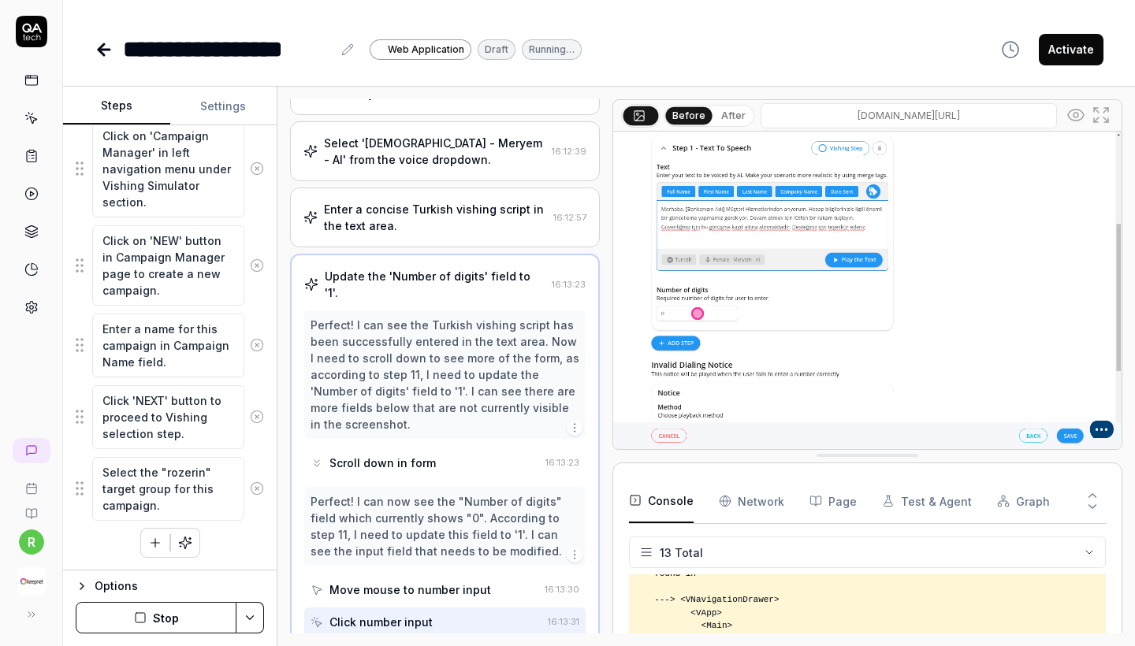
scroll to position [977, 0]
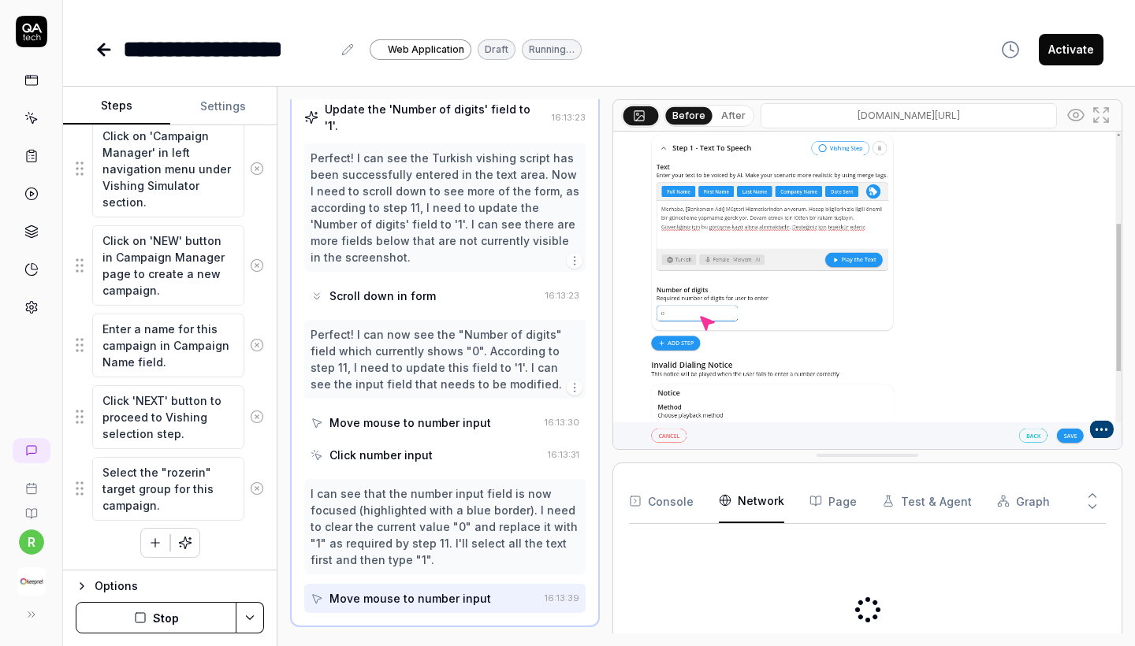
click at [761, 509] on Requests "Network" at bounding box center [751, 501] width 65 height 44
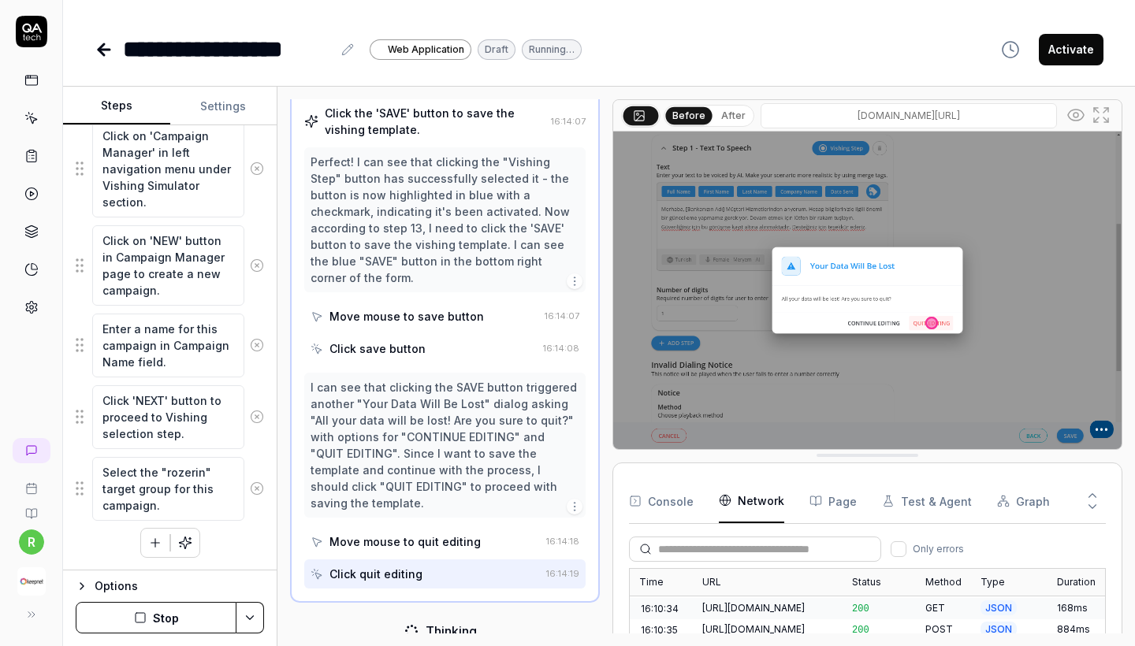
scroll to position [1123, 0]
click at [424, 560] on div "Click quit editing" at bounding box center [425, 574] width 229 height 29
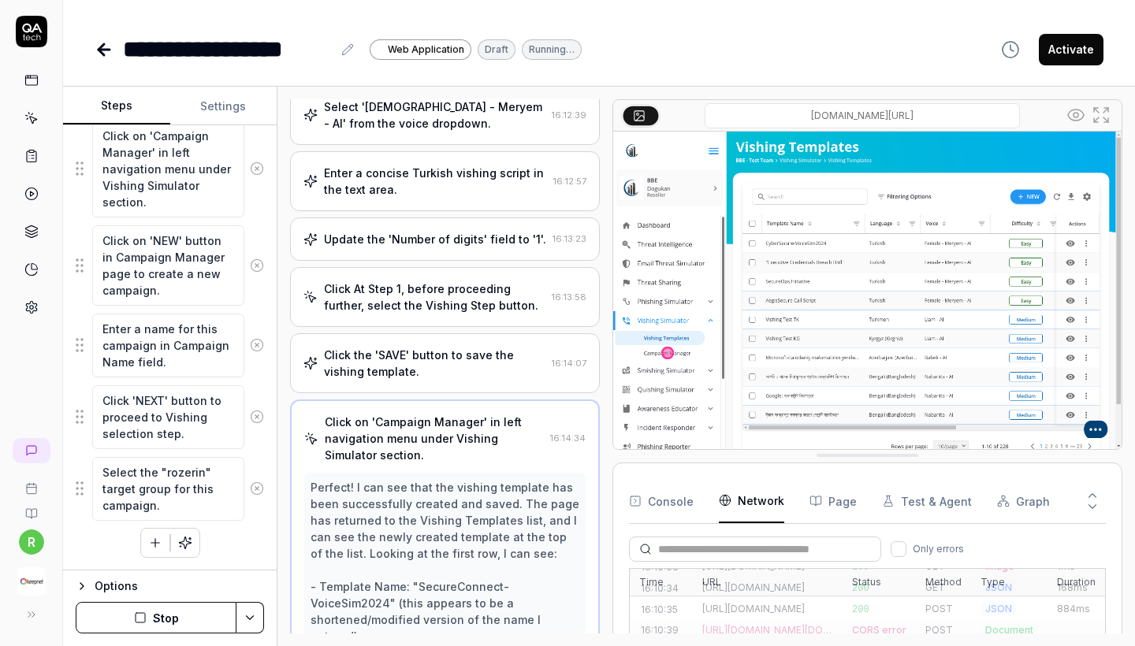
scroll to position [910, 0]
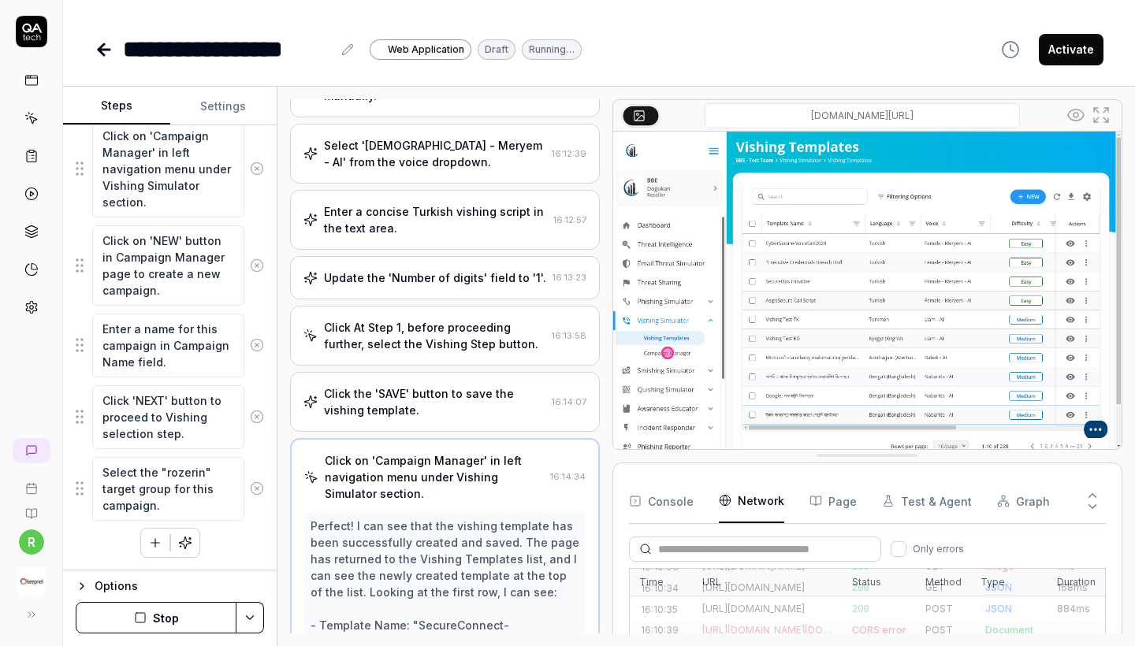
click at [442, 414] on div "Click the 'SAVE' button to save the vishing template." at bounding box center [435, 401] width 222 height 33
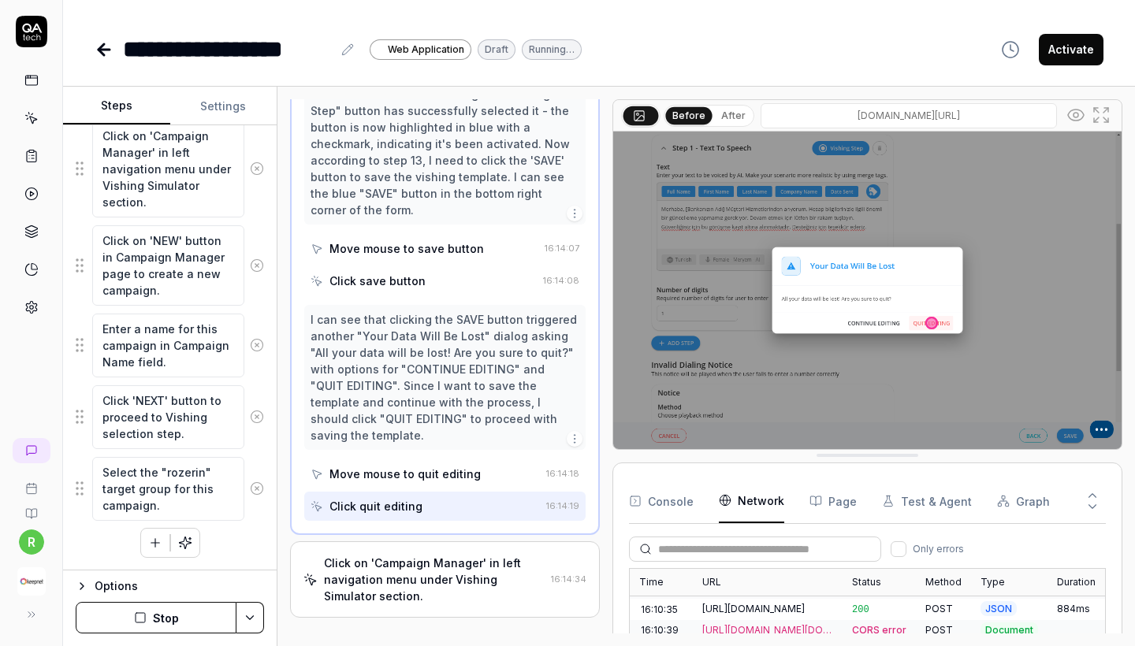
scroll to position [1258, 0]
click at [422, 556] on div "Click on 'Campaign Manager' in left navigation menu under Vishing Simulator sec…" at bounding box center [434, 581] width 221 height 50
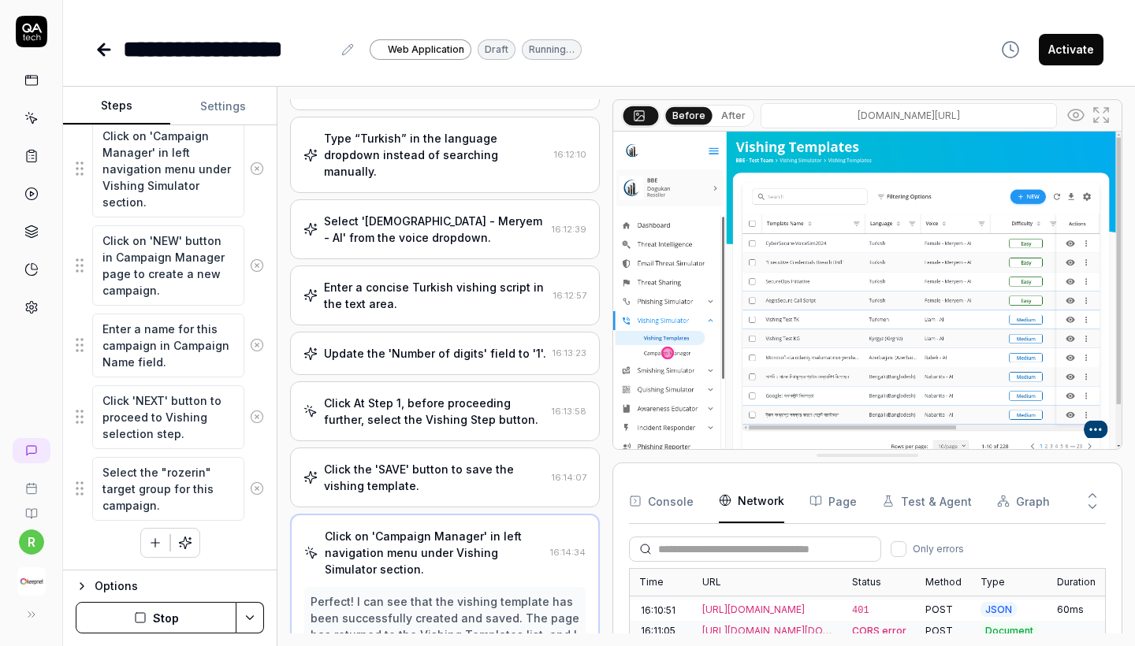
scroll to position [924, 0]
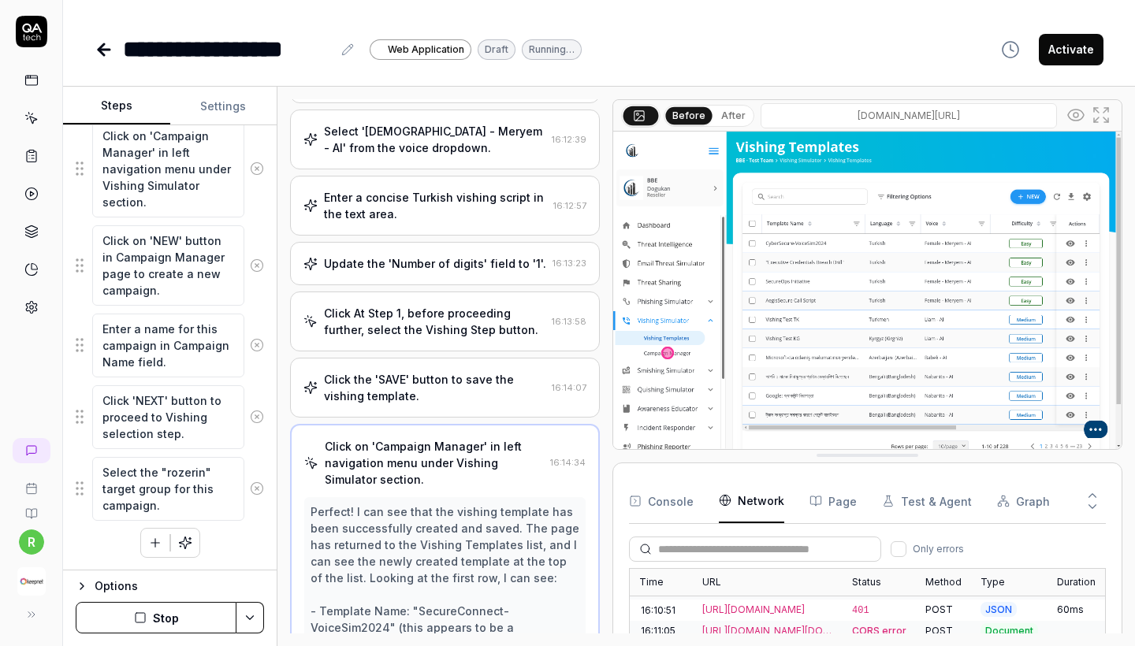
click at [497, 393] on div "Click the 'SAVE' button to save the vishing template." at bounding box center [435, 387] width 222 height 33
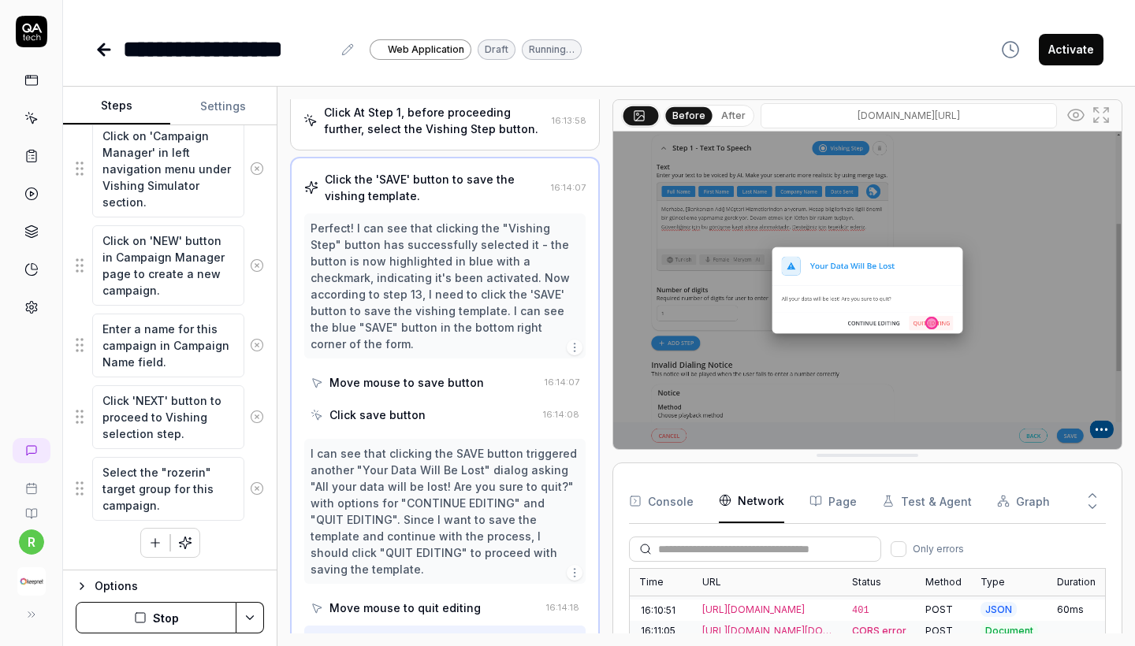
scroll to position [1211, 0]
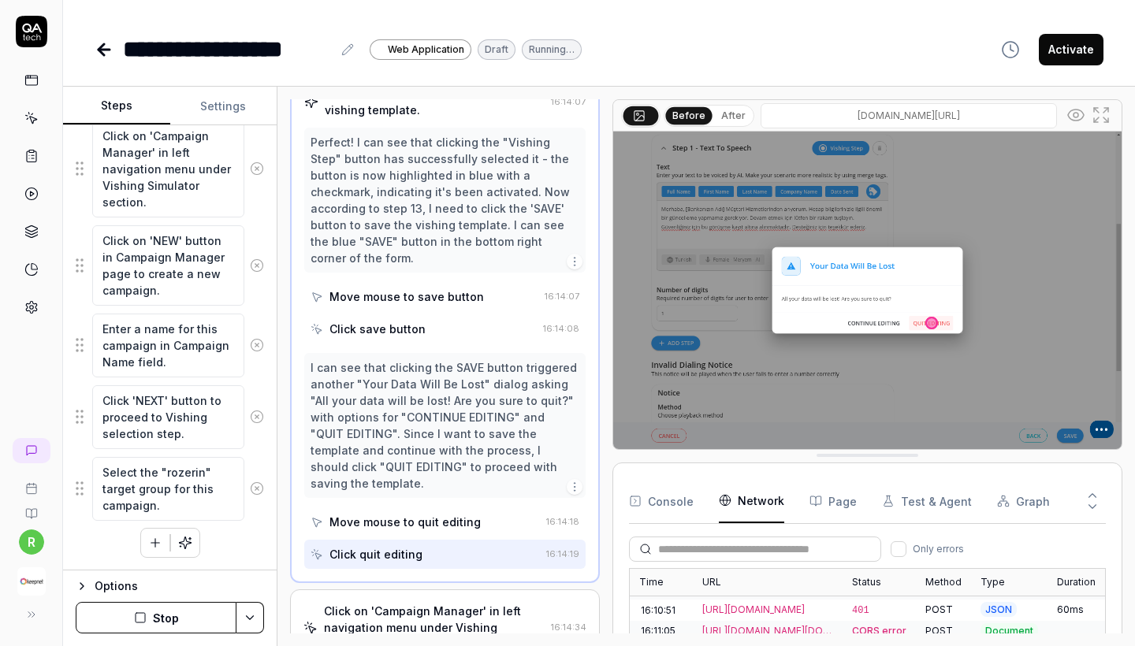
click at [433, 514] on div "Move mouse to quit editing" at bounding box center [405, 522] width 151 height 17
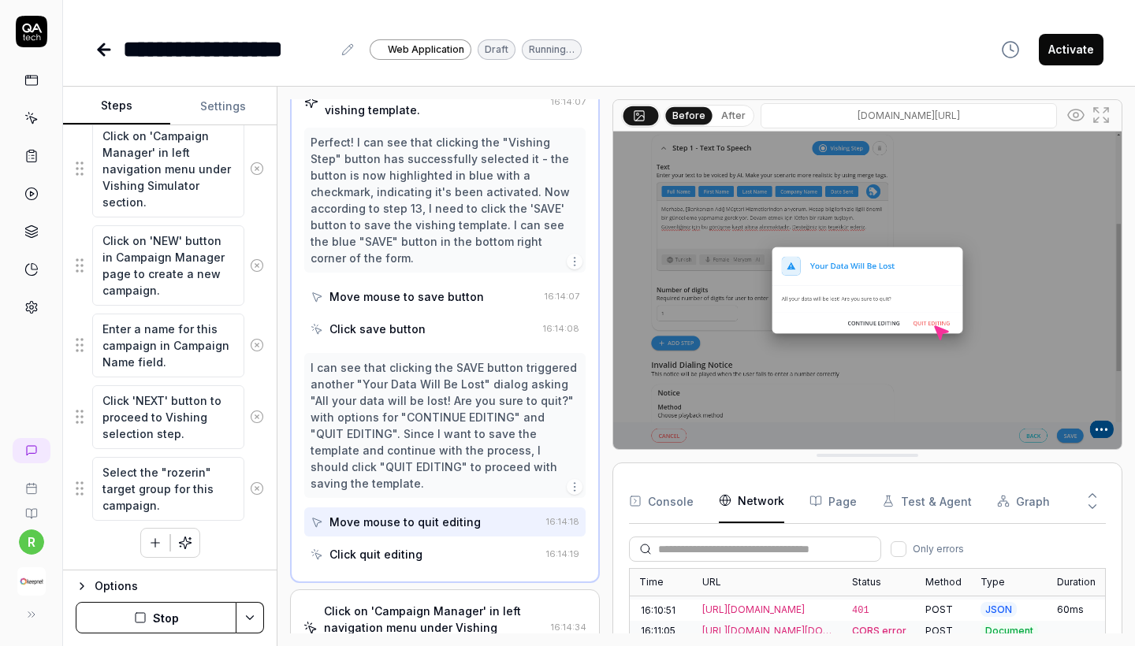
click at [425, 540] on div "Click quit editing" at bounding box center [425, 554] width 229 height 29
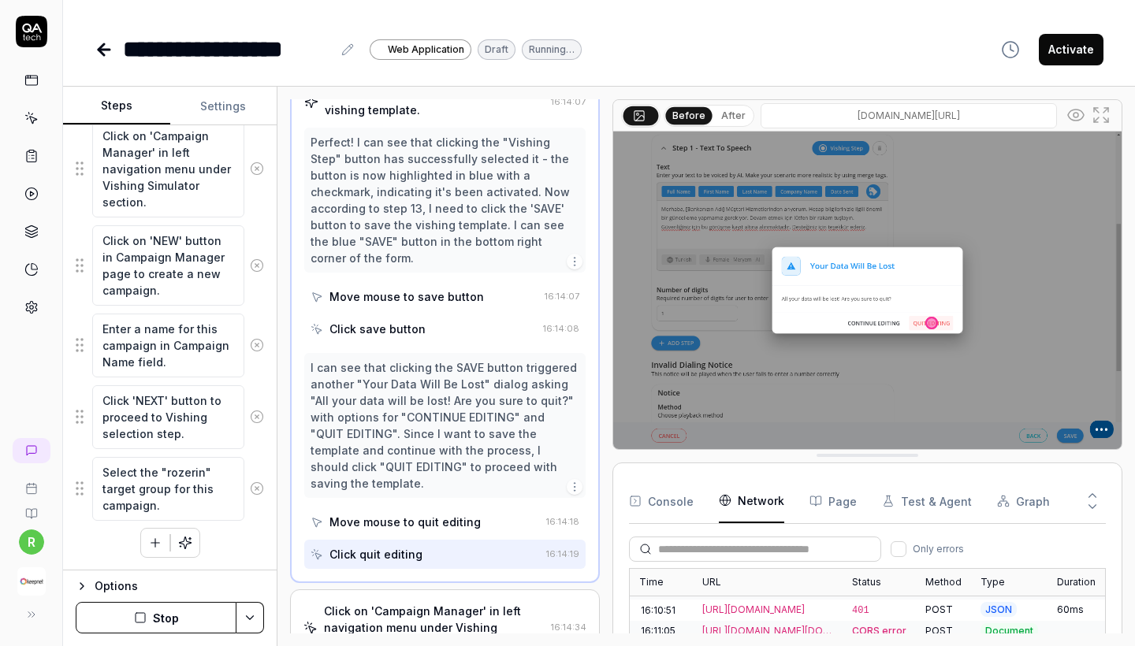
click at [423, 508] on div "Move mouse to quit editing" at bounding box center [425, 522] width 229 height 29
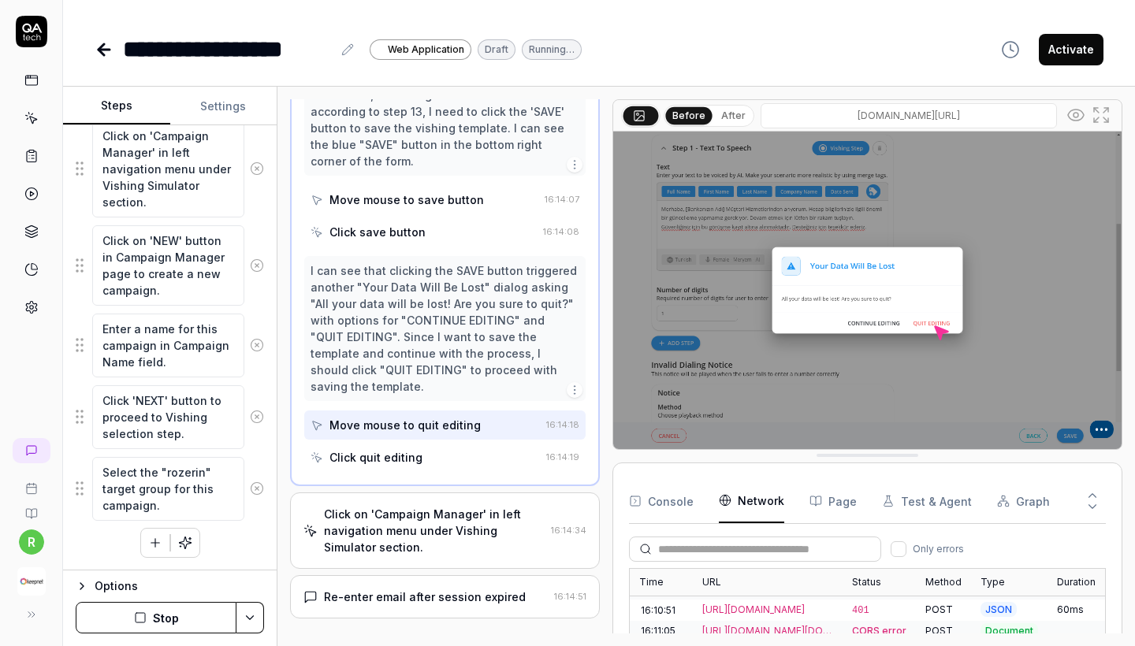
click at [443, 506] on div "Click on 'Campaign Manager' in left navigation menu under Vishing Simulator sec…" at bounding box center [434, 531] width 221 height 50
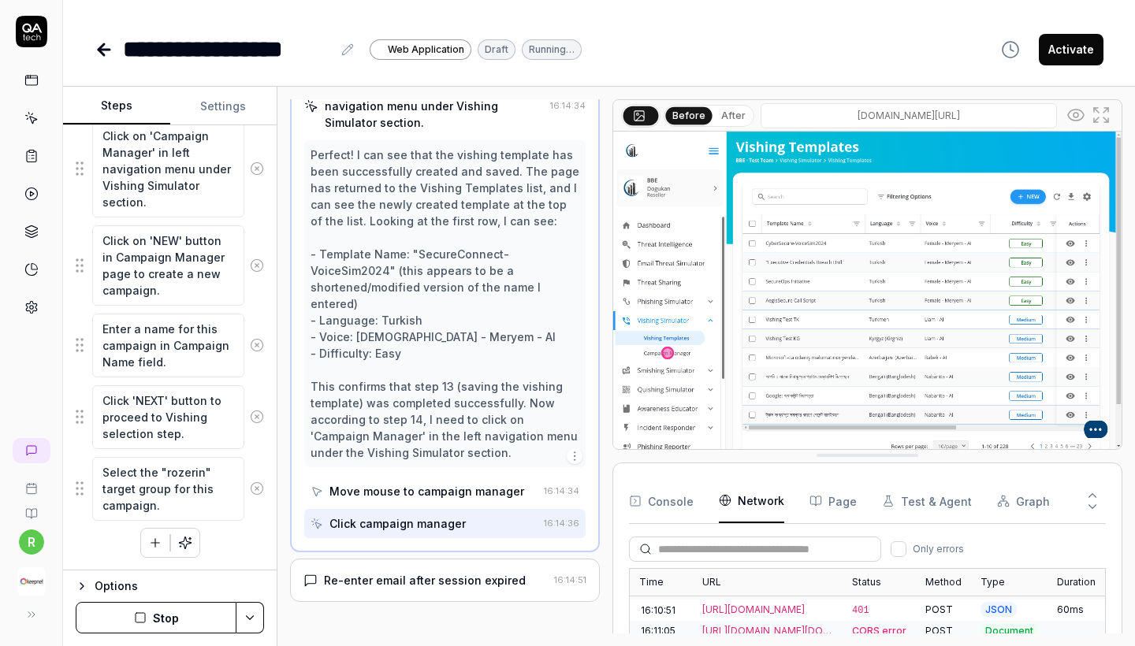
scroll to position [1231, 0]
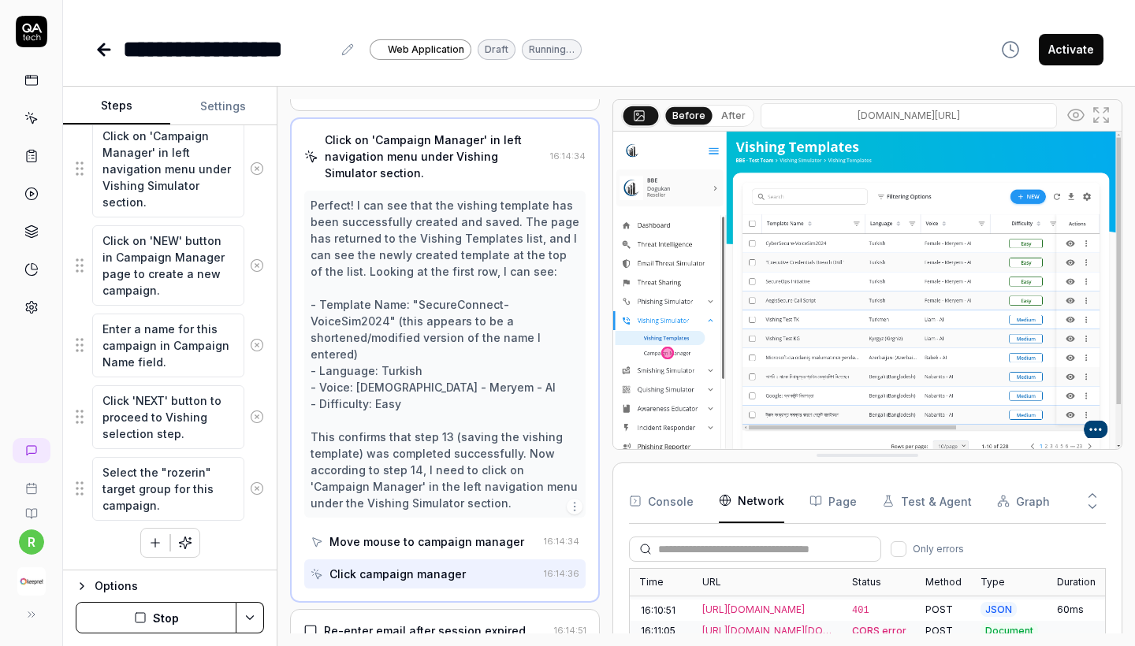
click at [436, 566] on div "Click campaign manager" at bounding box center [398, 574] width 136 height 17
click at [417, 609] on div "Re-enter email after session expired 16:14:51" at bounding box center [445, 630] width 310 height 43
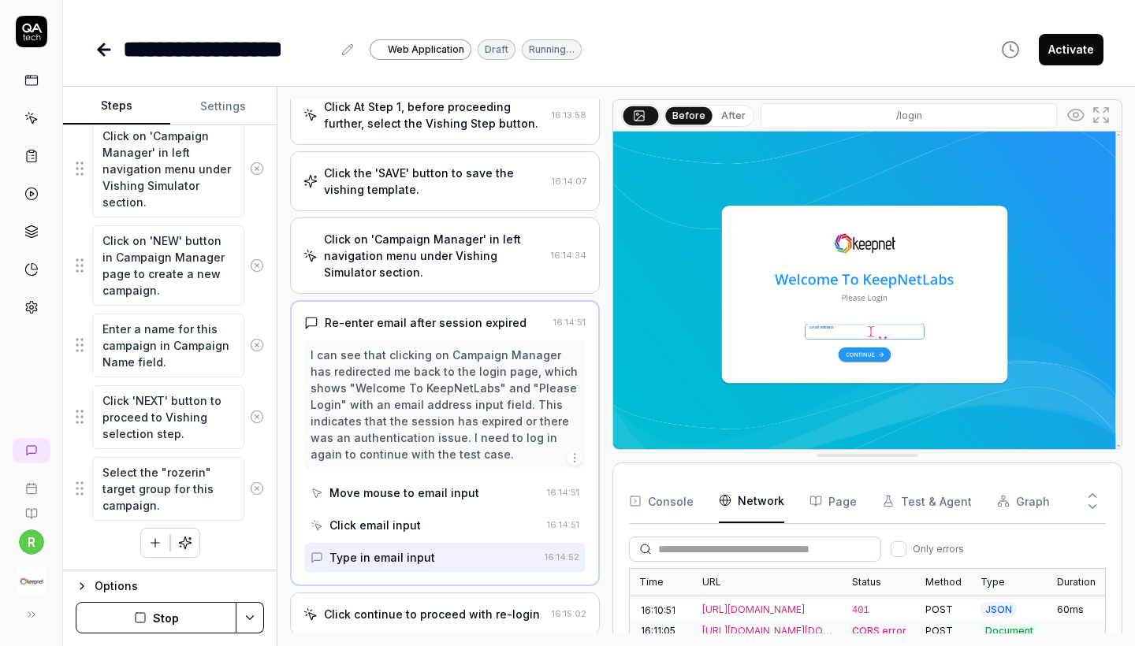
scroll to position [0, 0]
click at [418, 233] on div "Click on 'Campaign Manager' in left navigation menu under Vishing Simulator sec…" at bounding box center [434, 256] width 221 height 50
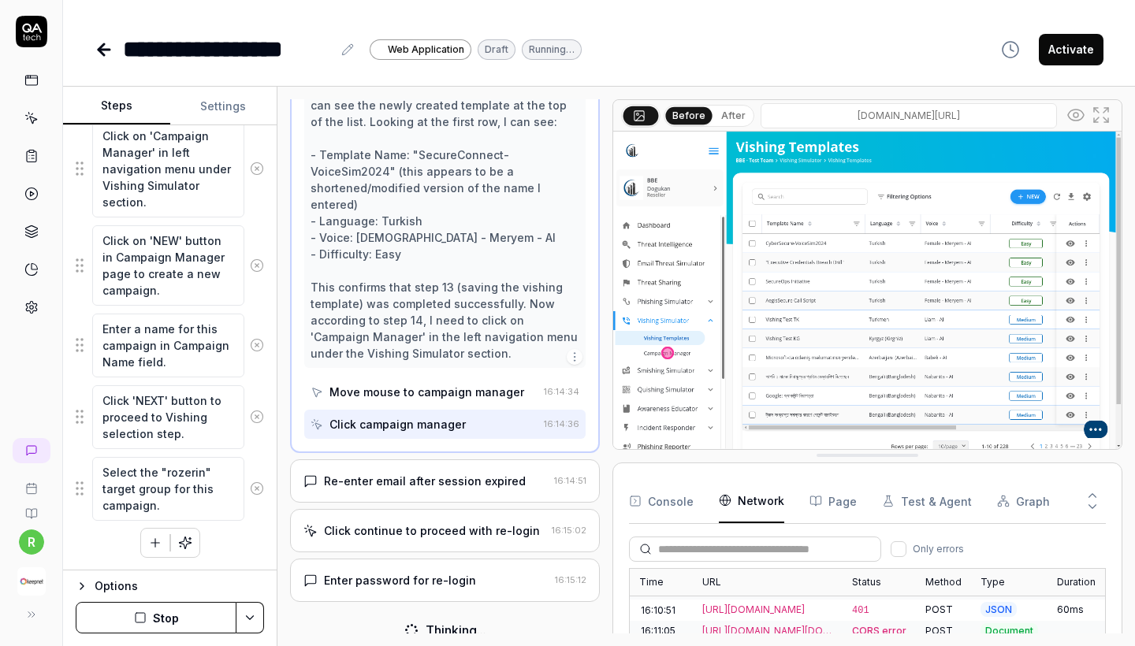
click at [417, 572] on div "Enter password for re-login" at bounding box center [400, 580] width 152 height 17
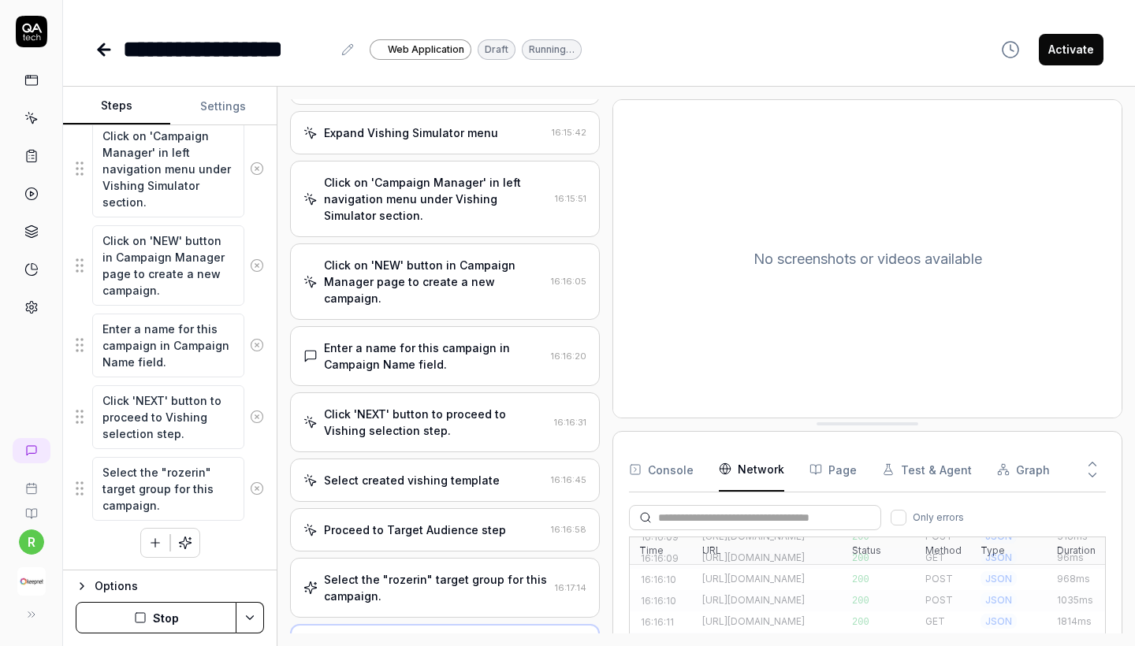
click at [336, 572] on div "Select the "rozerin" target group for this campaign." at bounding box center [436, 588] width 225 height 33
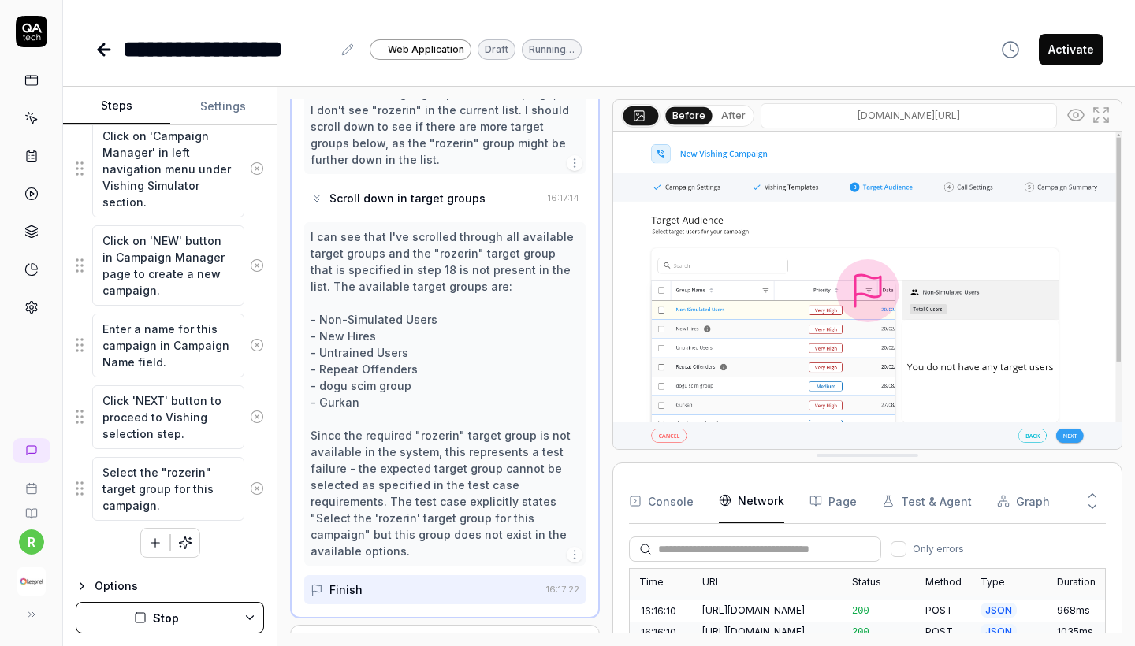
scroll to position [2352, 0]
click at [451, 639] on div "Evaluating test result" at bounding box center [434, 647] width 261 height 17
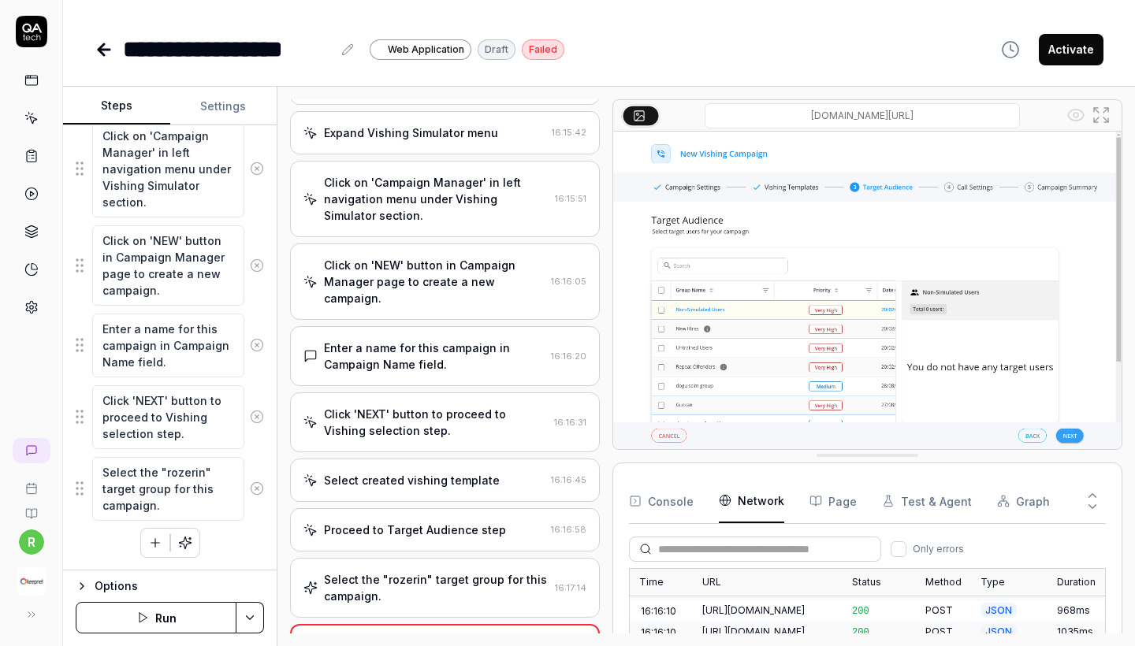
scroll to position [0, 0]
click at [152, 536] on icon "button" at bounding box center [155, 543] width 14 height 14
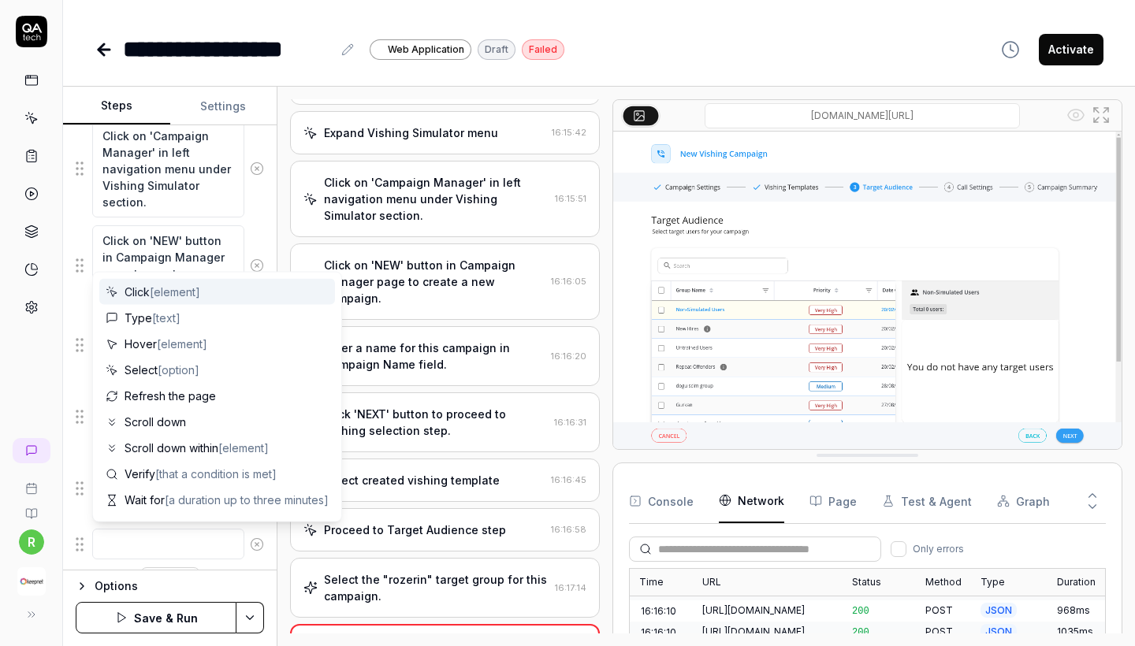
click at [198, 283] on div "Click [element]" at bounding box center [217, 292] width 236 height 26
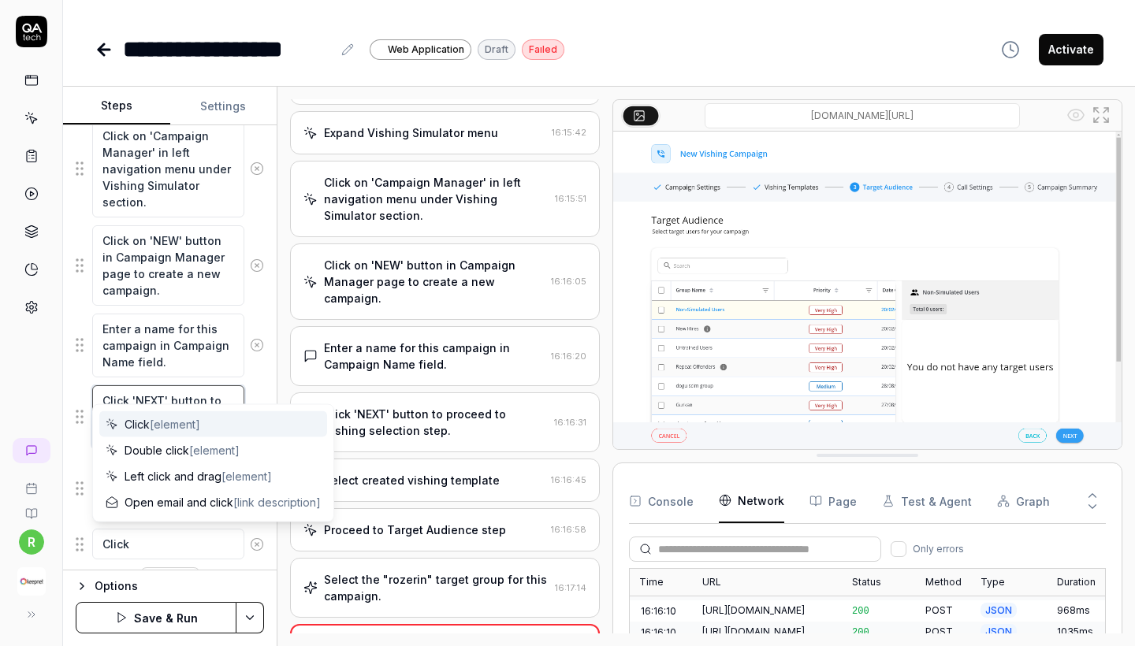
click at [146, 400] on textarea "Click 'NEXT' button to proceed to Vishing selection step." at bounding box center [168, 417] width 152 height 64
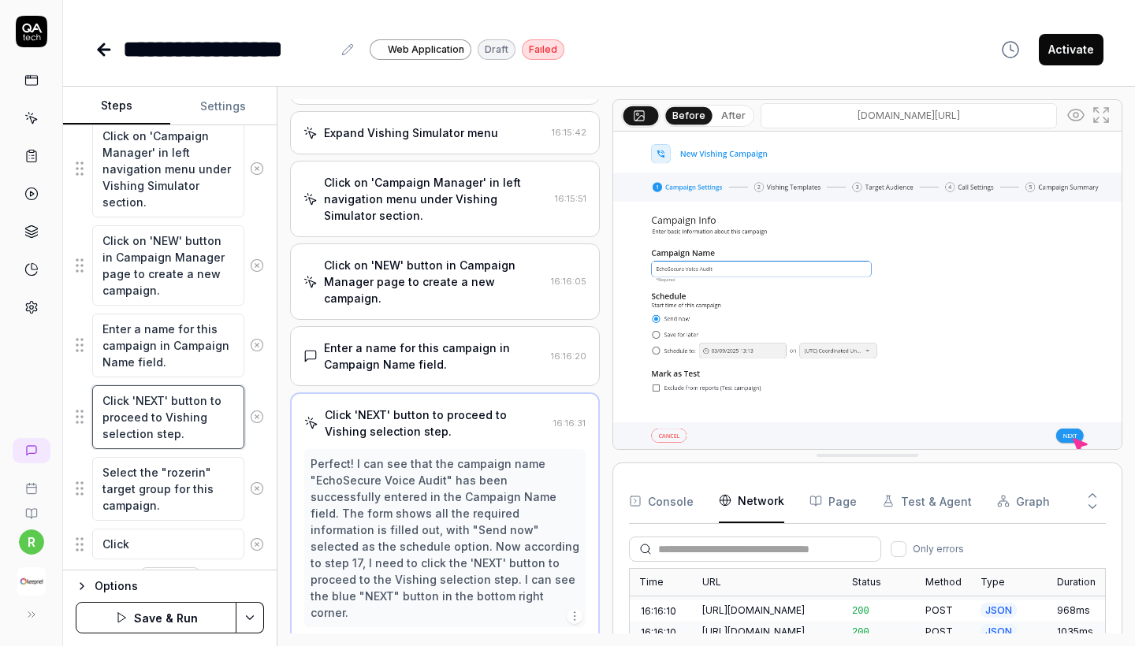
scroll to position [1611, 0]
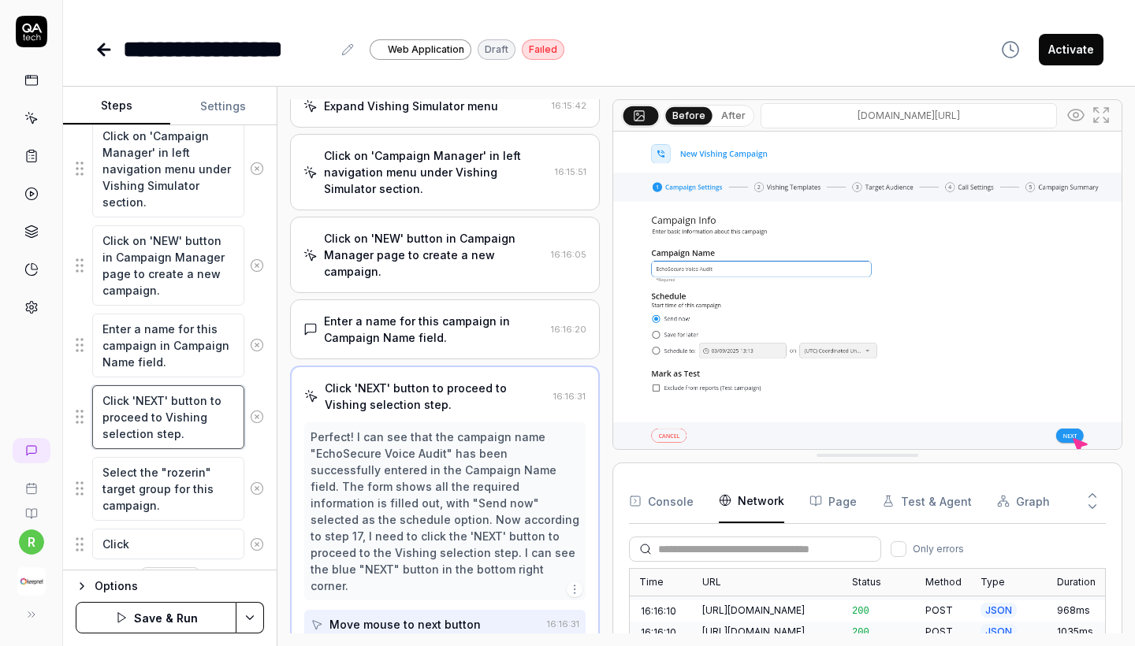
drag, startPoint x: 131, startPoint y: 400, endPoint x: 207, endPoint y: 404, distance: 75.8
click at [207, 404] on textarea "Click 'NEXT' button to proceed to Vishing selection step." at bounding box center [168, 417] width 152 height 64
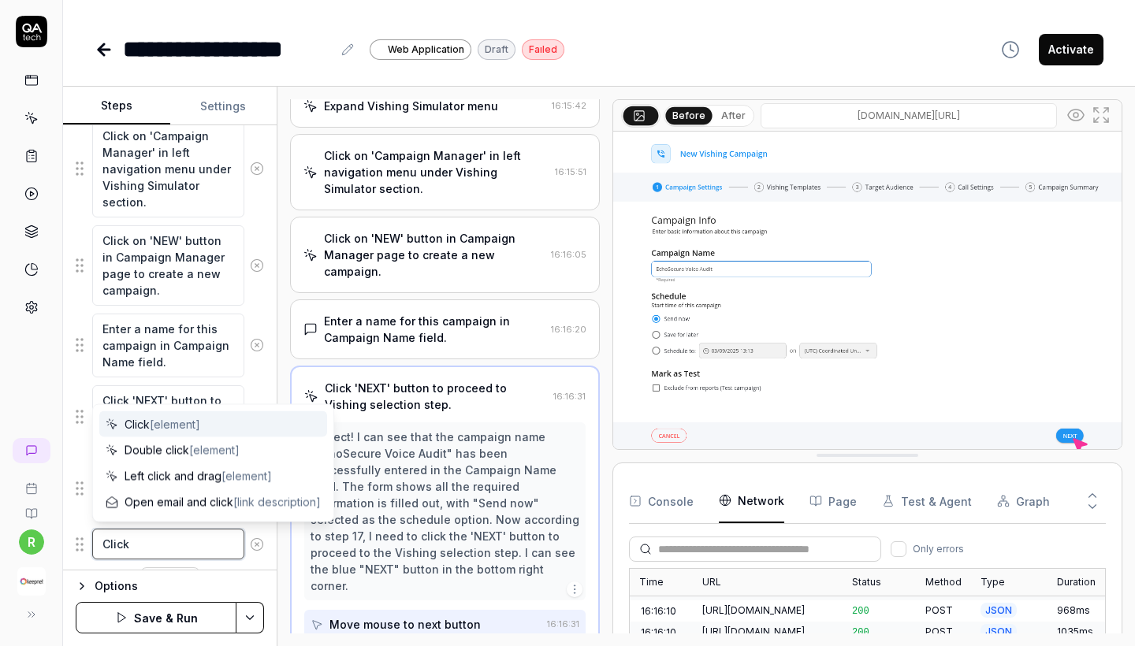
click at [161, 547] on textarea "Click" at bounding box center [168, 544] width 152 height 31
paste textarea "'NEXT' button"
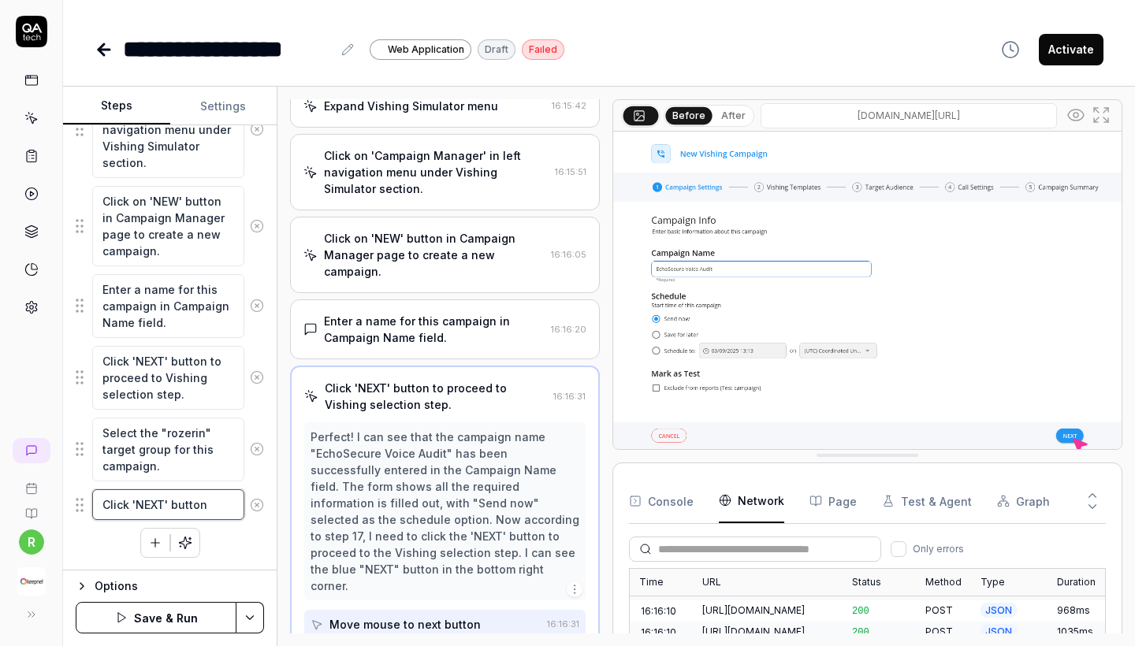
scroll to position [1367, 0]
click at [166, 543] on button "button" at bounding box center [155, 543] width 28 height 28
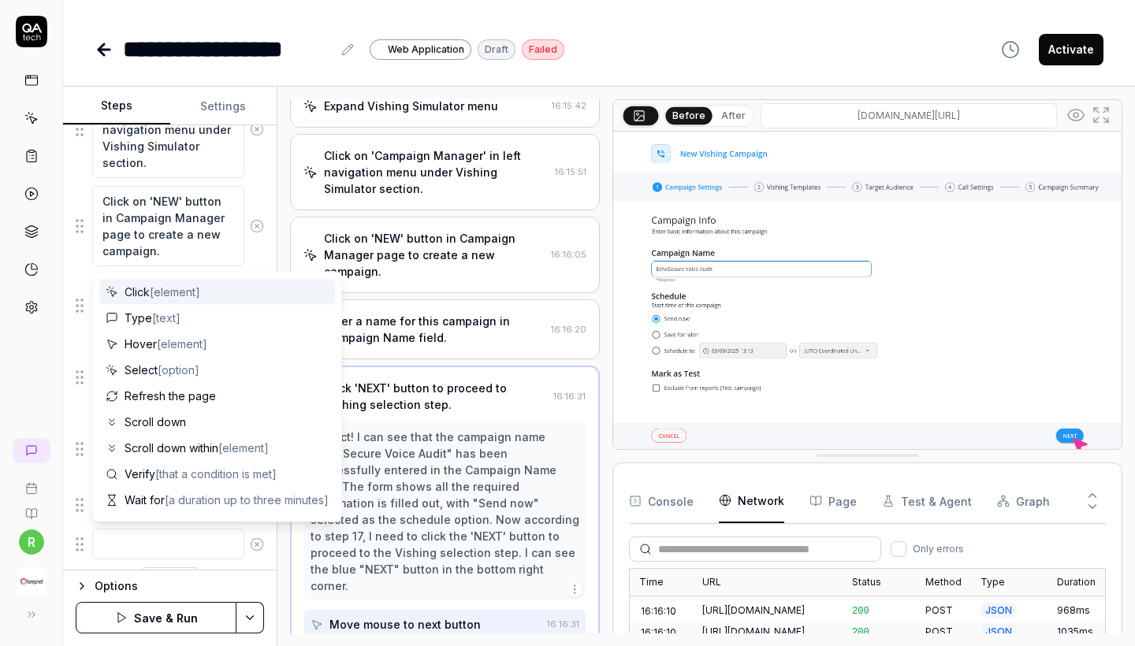
click at [707, 476] on div "Console Network Page Test & Agent Graph Only errors Time URL Status Method Type…" at bounding box center [868, 581] width 510 height 236
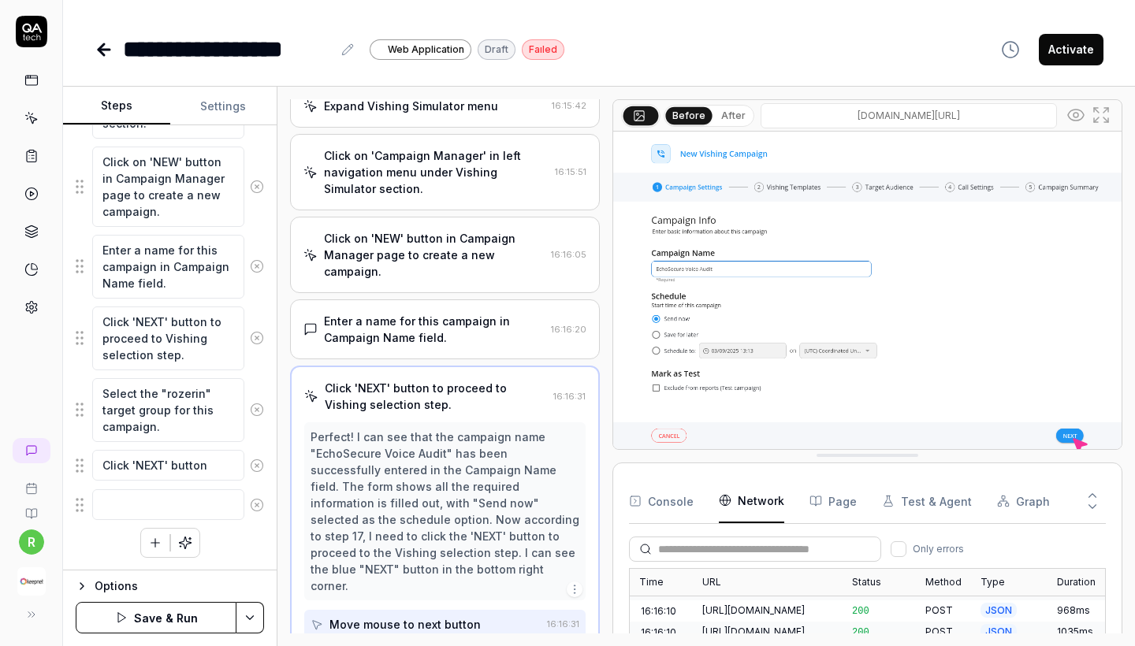
scroll to position [1406, 0]
click at [192, 503] on textarea at bounding box center [168, 505] width 152 height 31
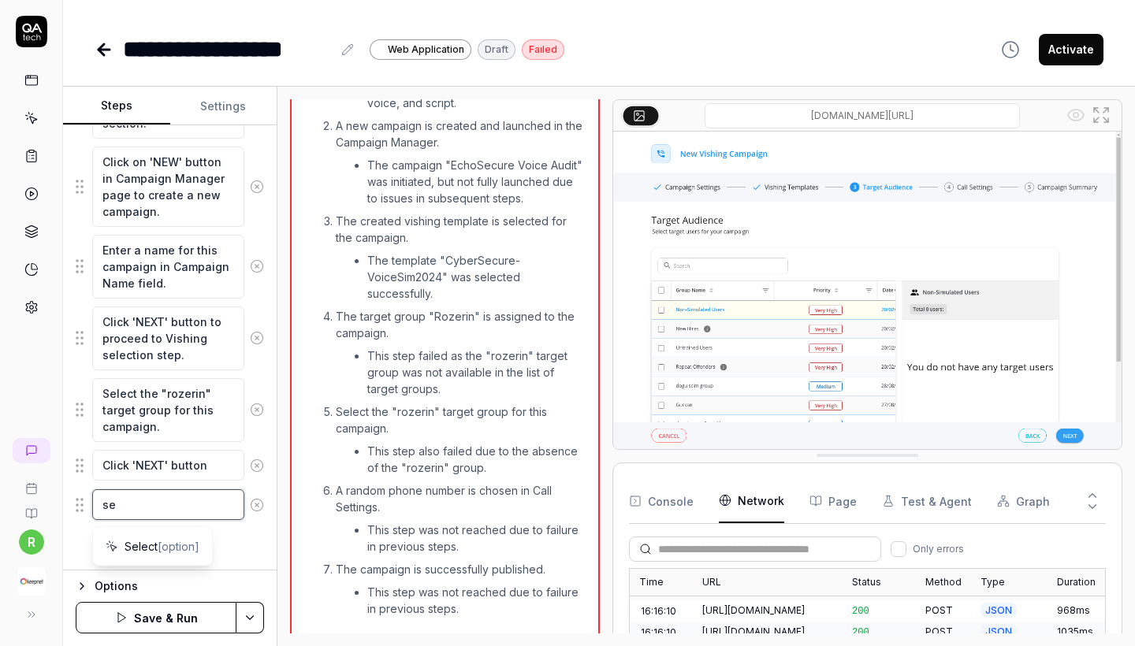
scroll to position [2363, 0]
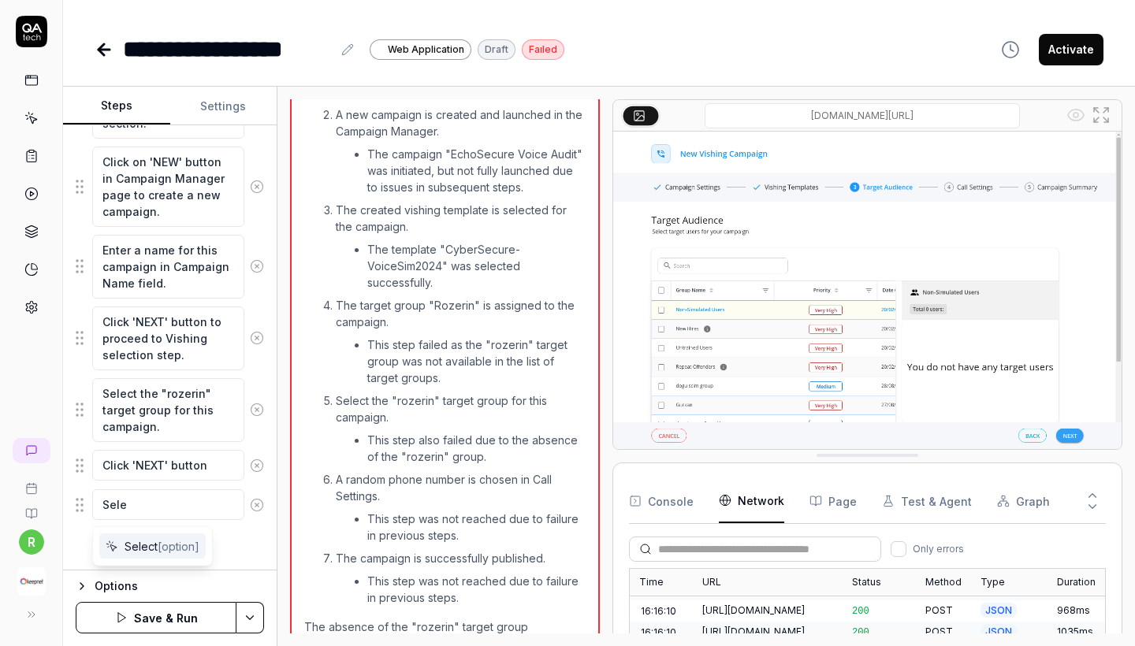
click at [182, 546] on span "[option]" at bounding box center [179, 546] width 42 height 13
click at [158, 546] on icon "button" at bounding box center [155, 543] width 14 height 14
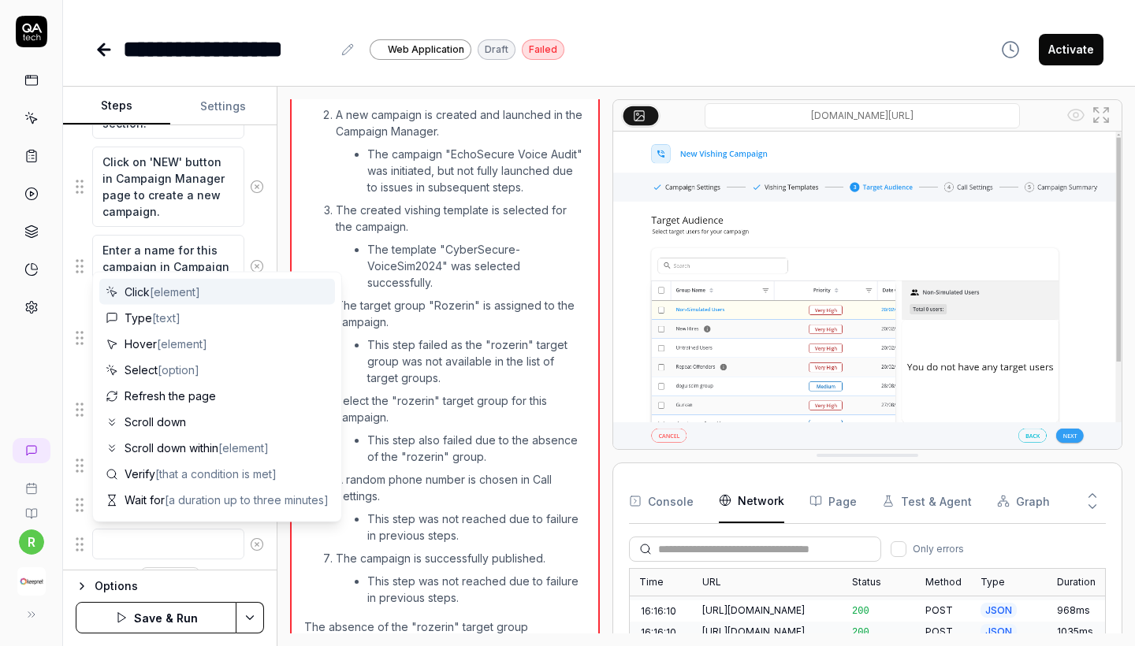
click at [196, 283] on div "Click [element]" at bounding box center [217, 292] width 236 height 26
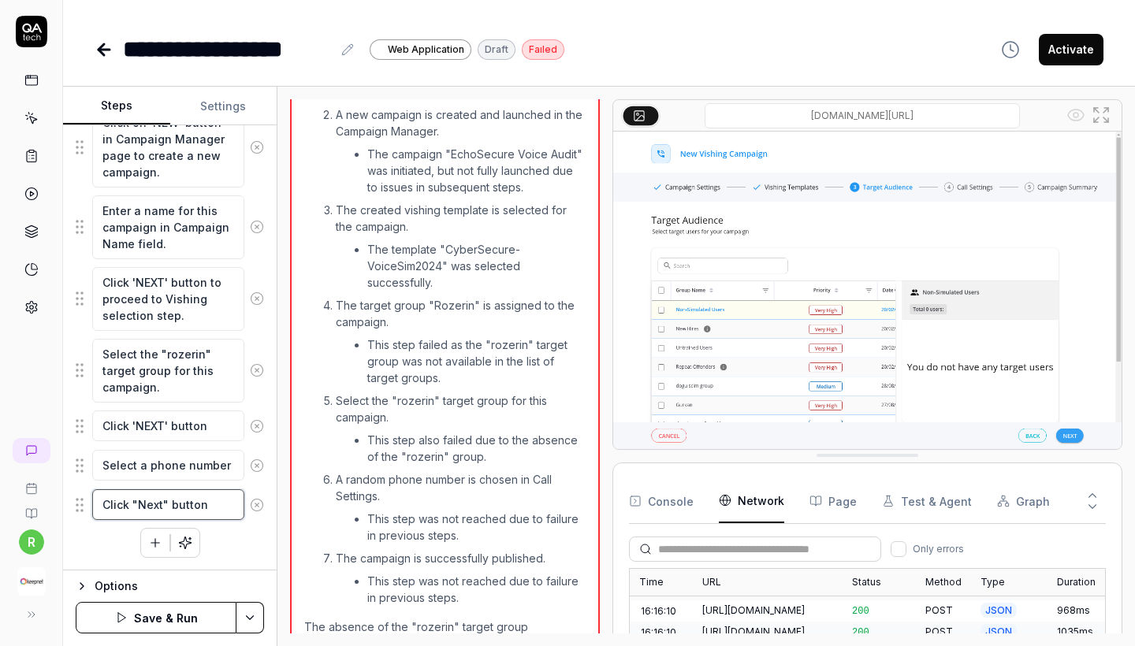
scroll to position [1446, 0]
click at [163, 551] on button "button" at bounding box center [155, 543] width 28 height 28
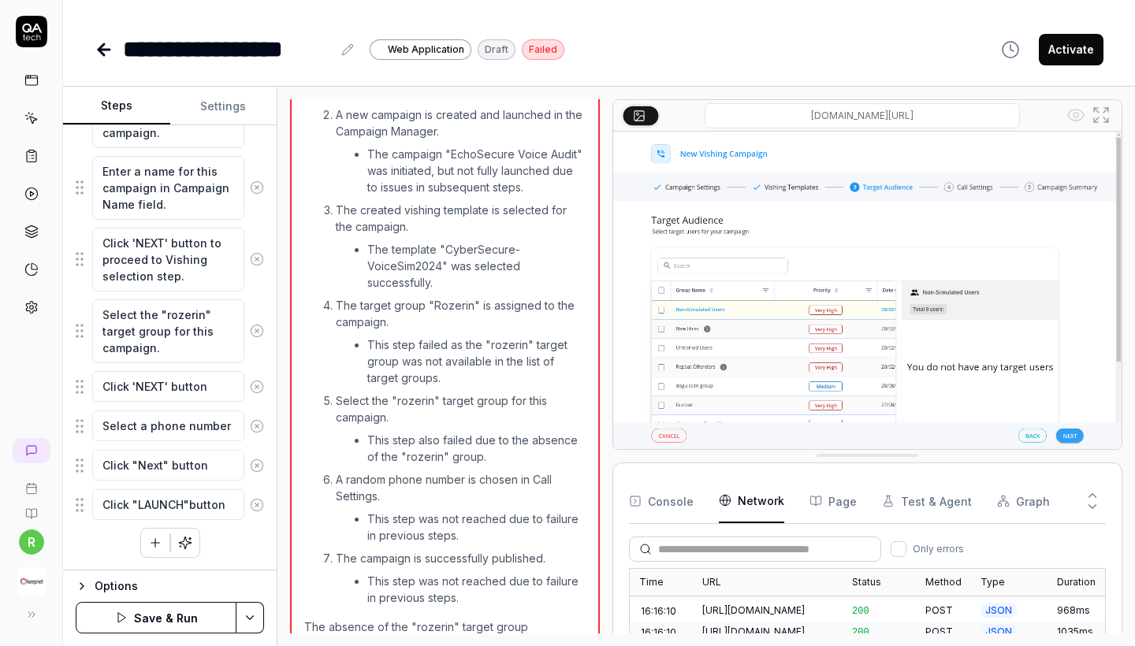
scroll to position [1485, 0]
click at [127, 615] on icon "button" at bounding box center [121, 618] width 13 height 13
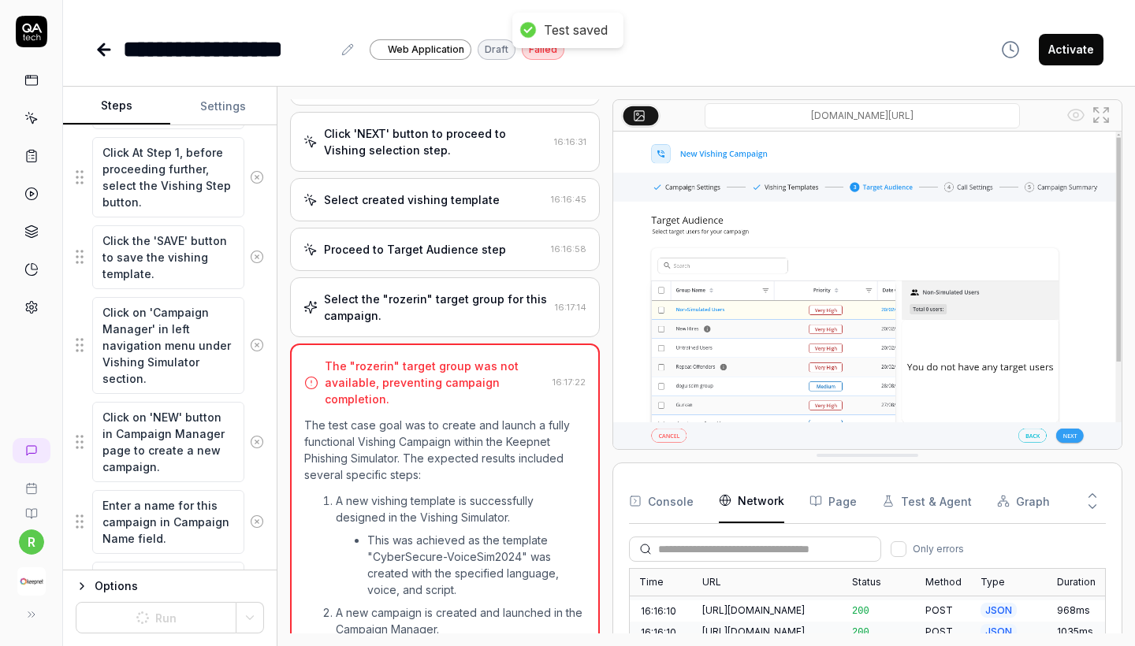
scroll to position [1676, 0]
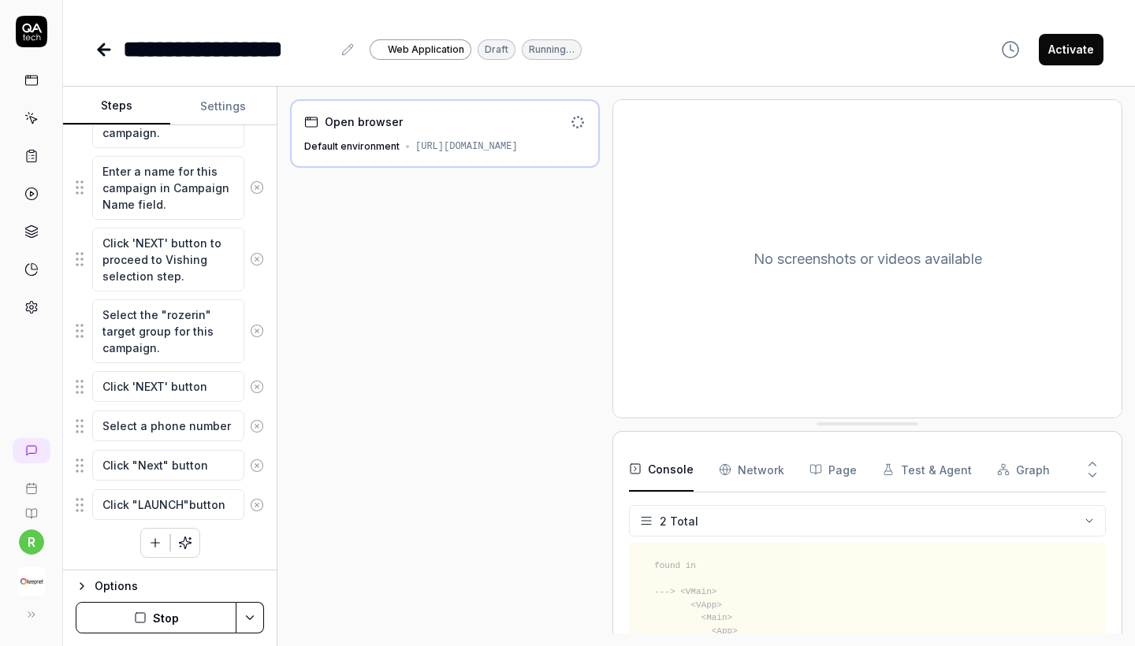
scroll to position [1485, 0]
click at [168, 315] on textarea "Select the "rozerin" target group for this campaign." at bounding box center [168, 332] width 152 height 64
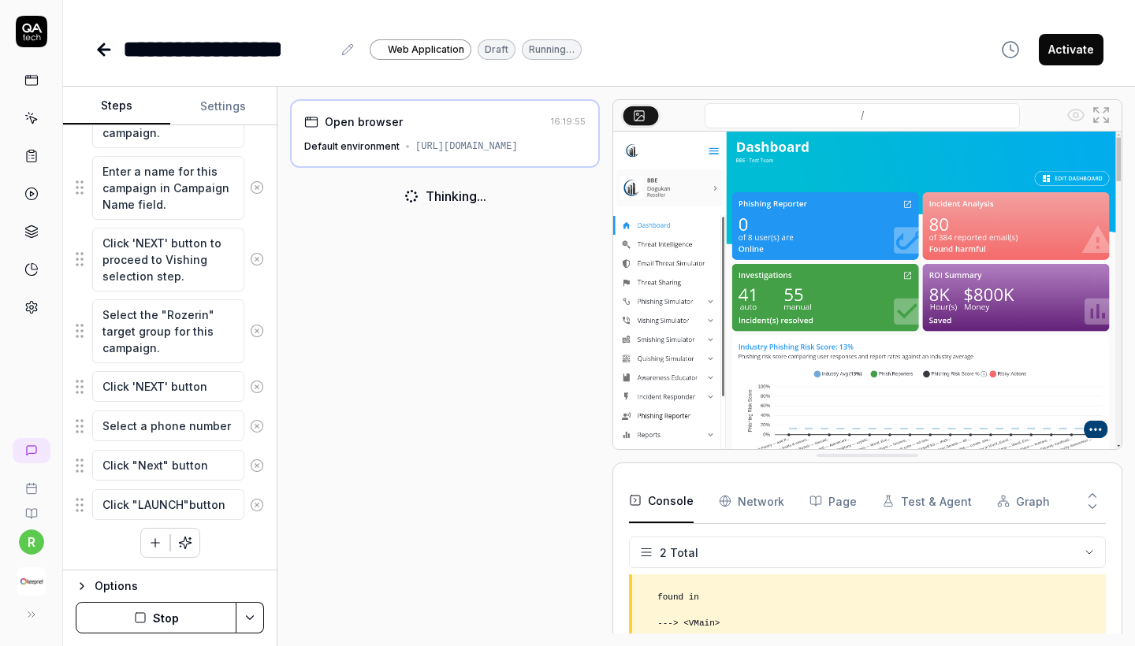
click at [164, 617] on button "Stop" at bounding box center [156, 618] width 161 height 32
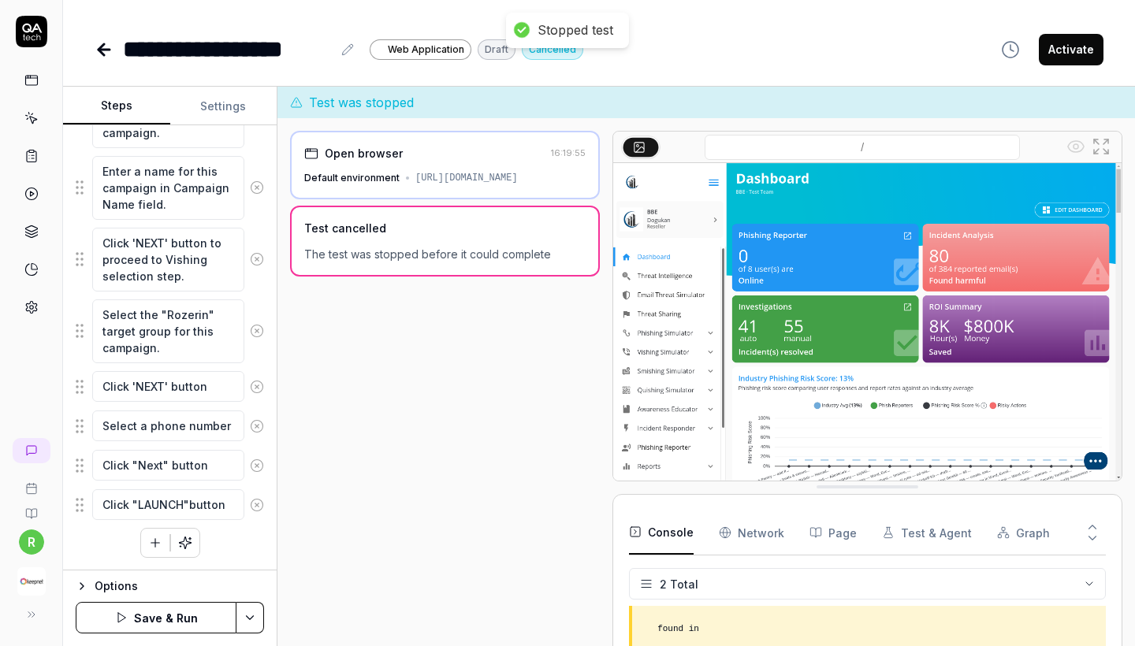
click at [164, 617] on button "Save & Run" at bounding box center [156, 618] width 161 height 32
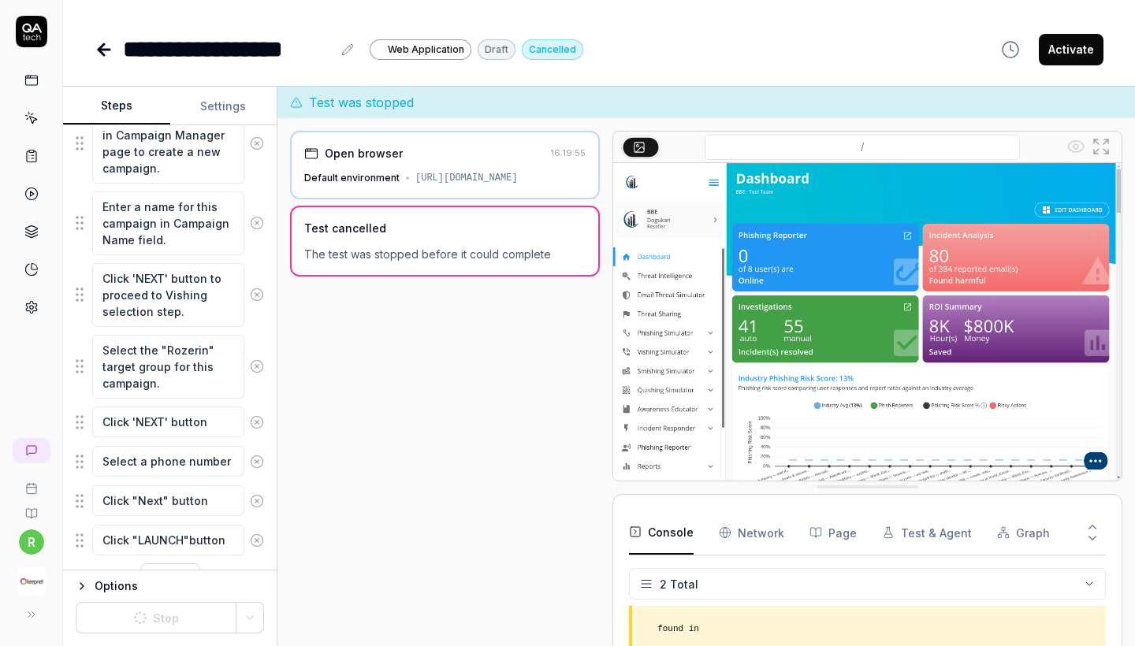
scroll to position [1492, 0]
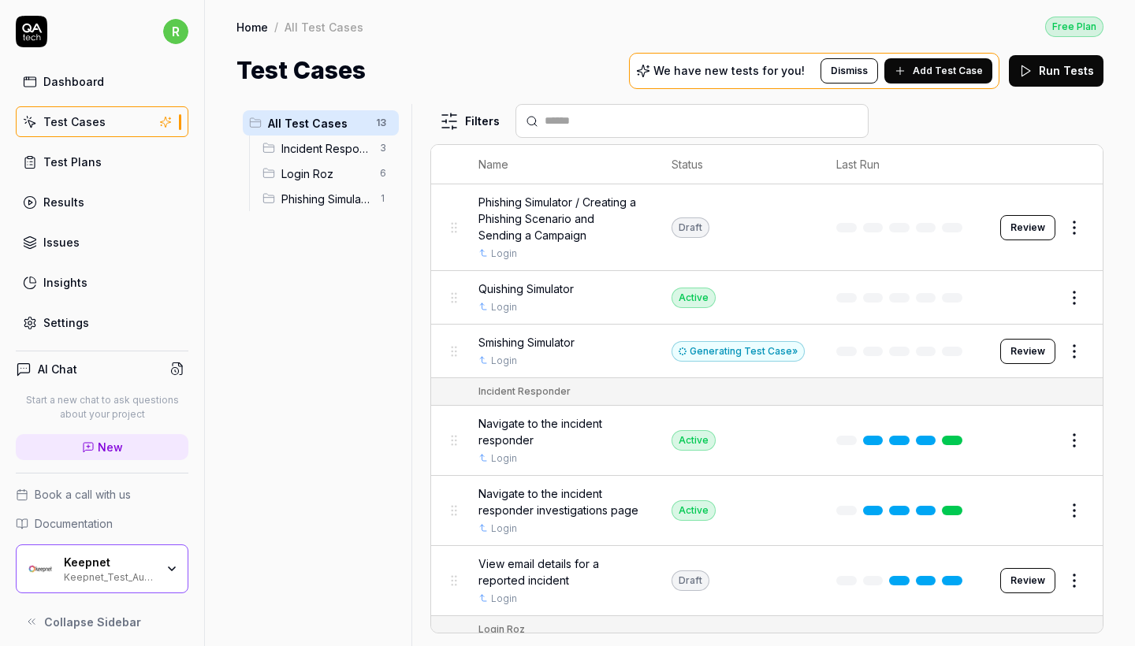
click at [553, 344] on span "Smishing Simulator" at bounding box center [527, 342] width 96 height 17
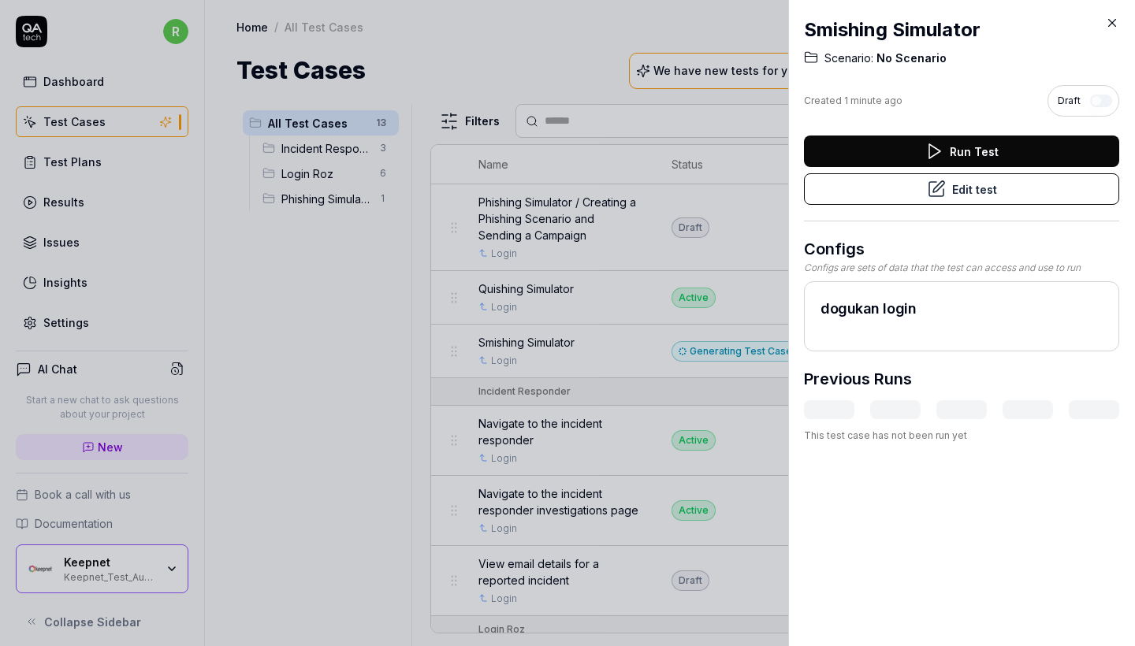
click at [974, 196] on button "Edit test" at bounding box center [961, 189] width 315 height 32
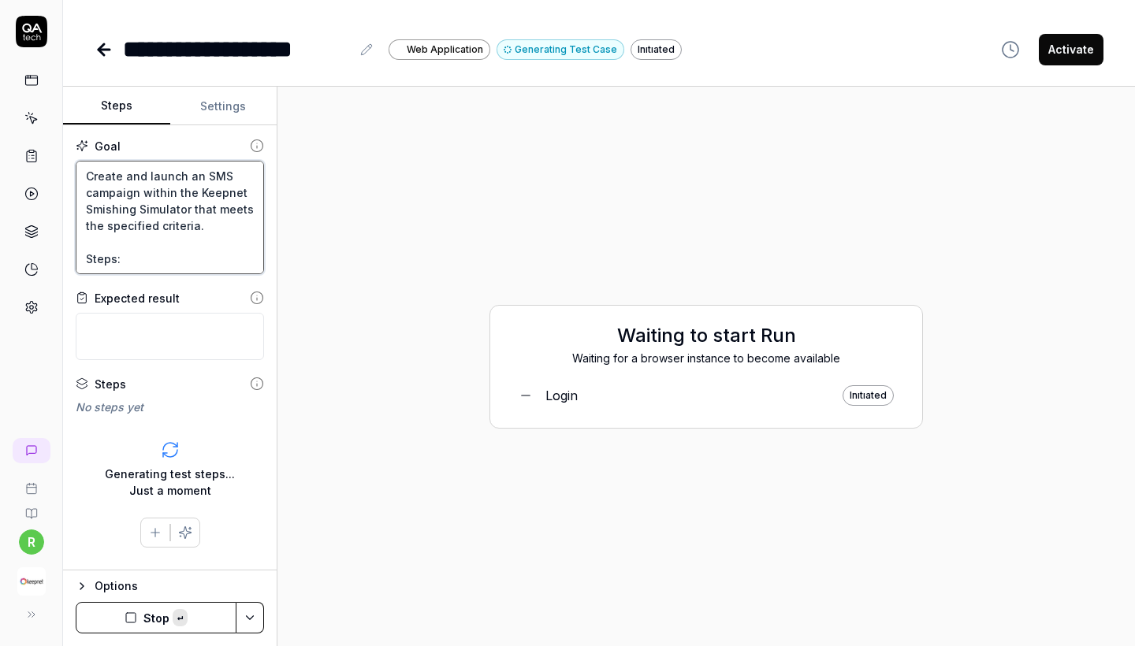
drag, startPoint x: 164, startPoint y: 263, endPoint x: 42, endPoint y: 129, distance: 180.8
click at [42, 129] on div "**********" at bounding box center [567, 323] width 1135 height 646
type textarea "*"
type textarea "c"
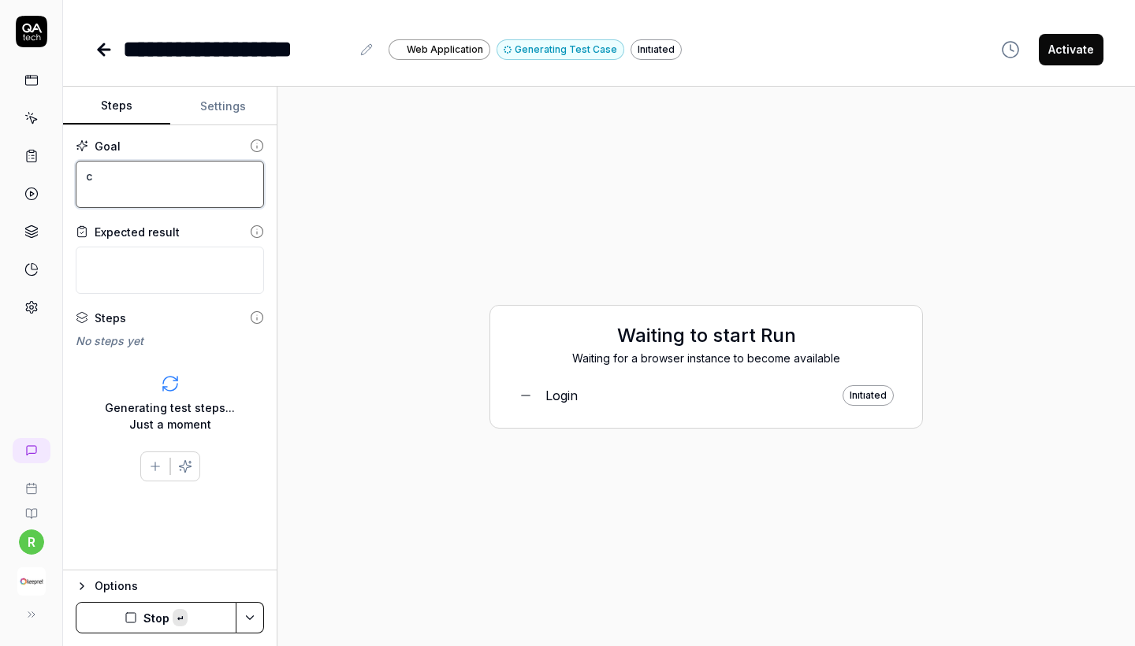
type textarea "*"
type textarea "Create and launch an SMS campaign within the Keepnet Smishing Simulator that me…"
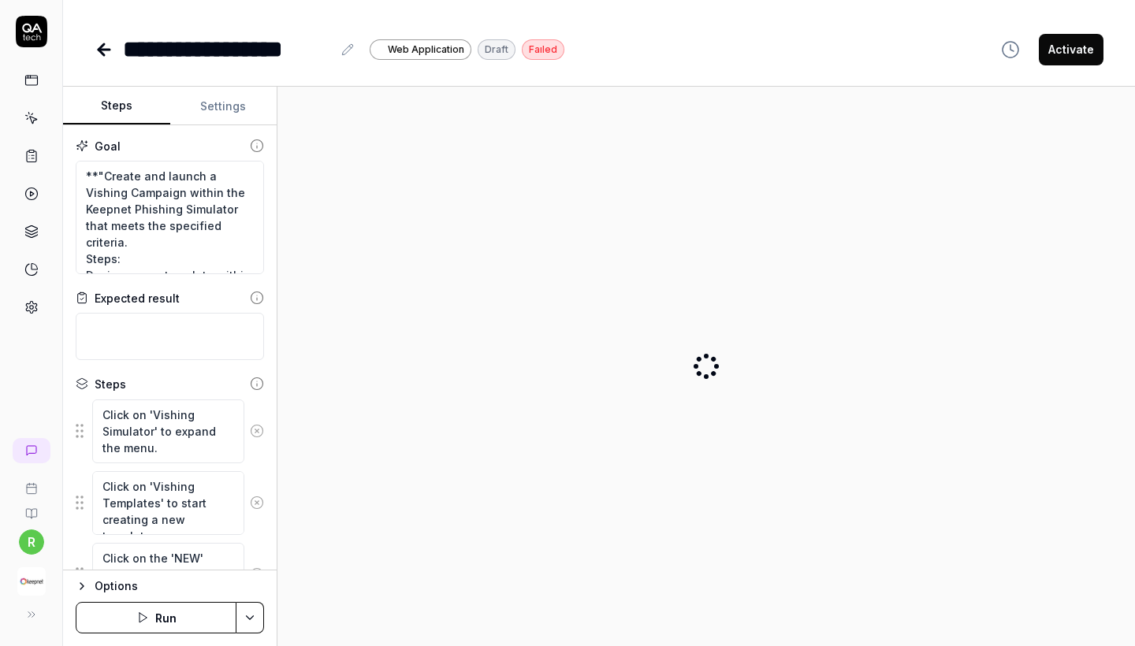
click at [103, 50] on icon at bounding box center [104, 50] width 11 height 0
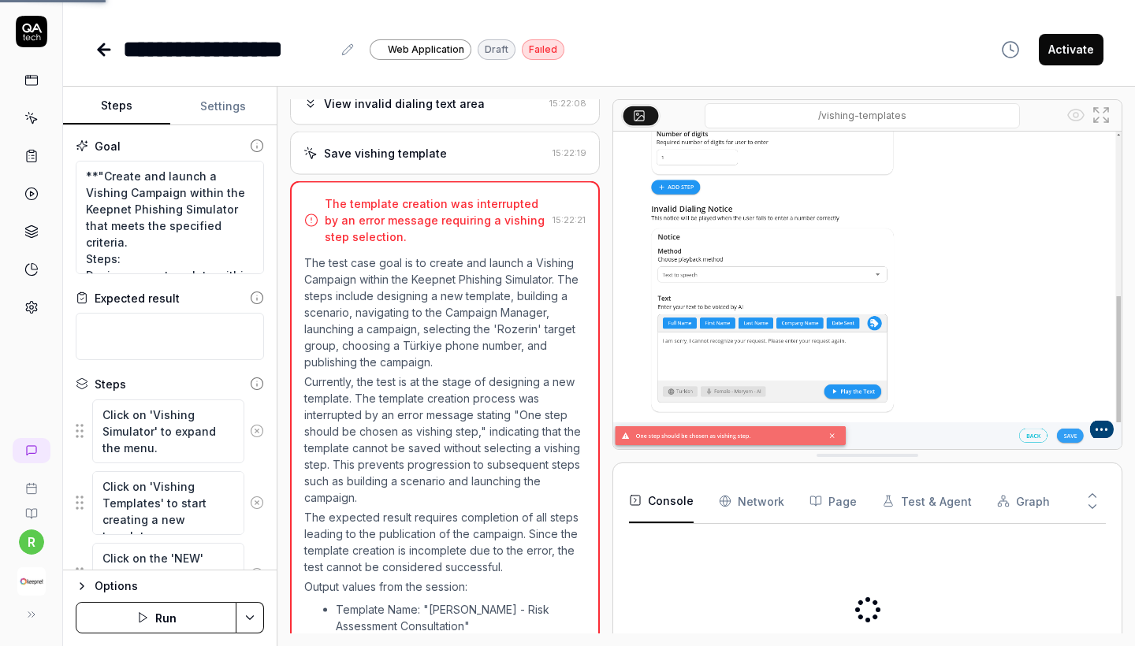
scroll to position [2656, 0]
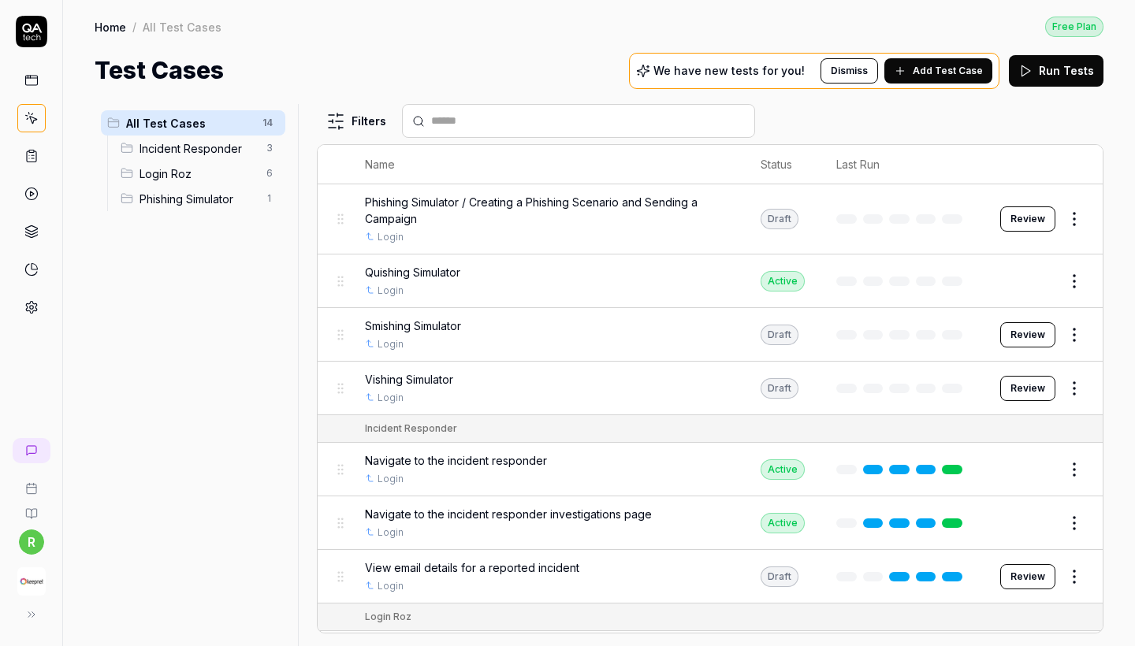
click at [421, 325] on span "Smishing Simulator" at bounding box center [413, 326] width 96 height 17
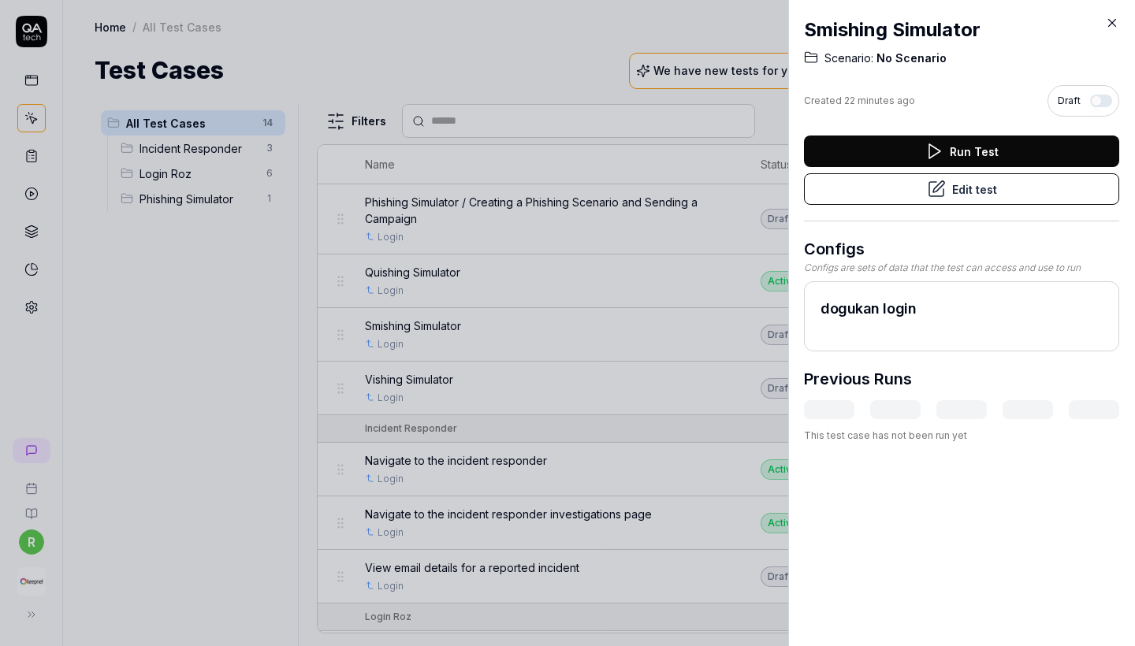
click at [1016, 197] on button "Edit test" at bounding box center [961, 189] width 315 height 32
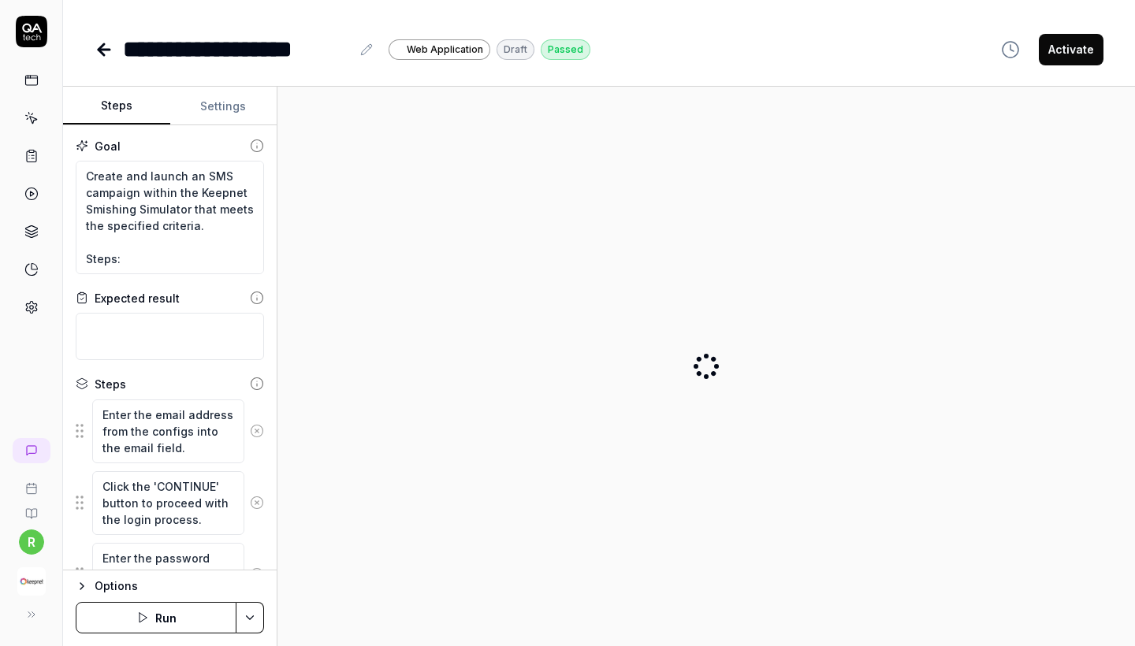
type textarea "*"
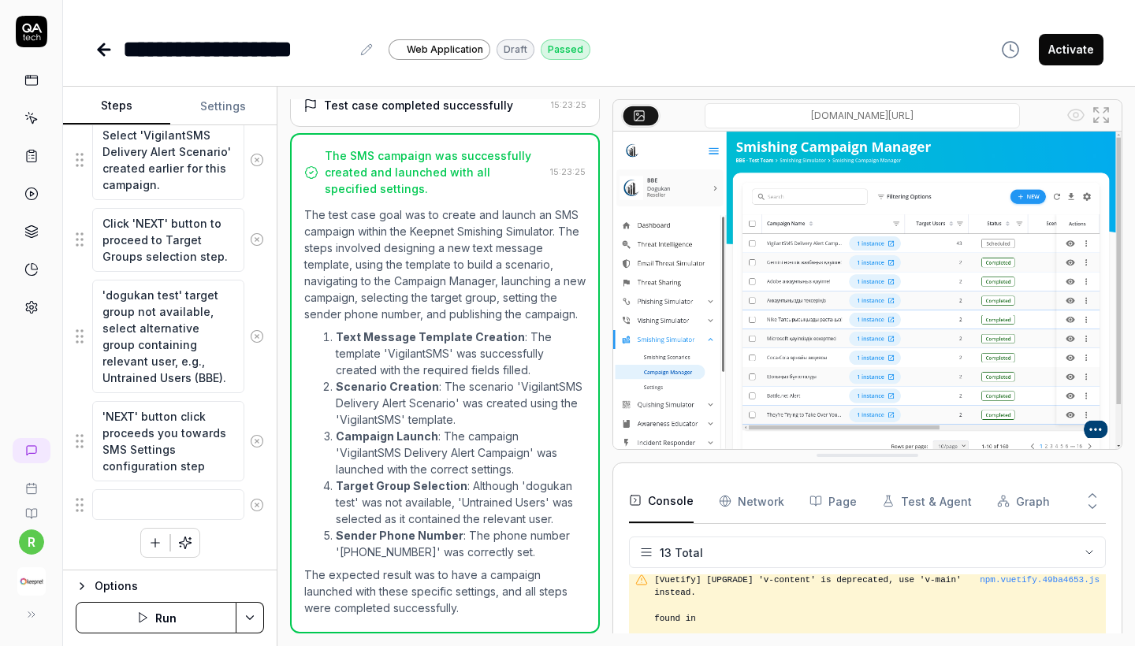
scroll to position [2826, 0]
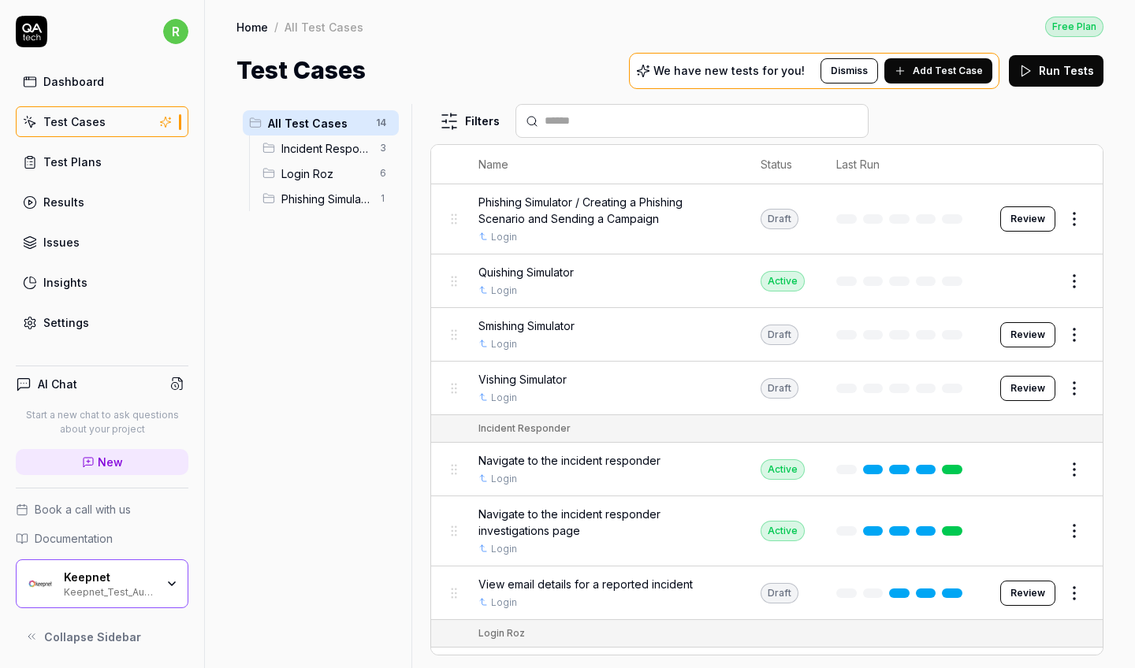
click at [922, 66] on span "Add Test Case" at bounding box center [948, 71] width 70 height 14
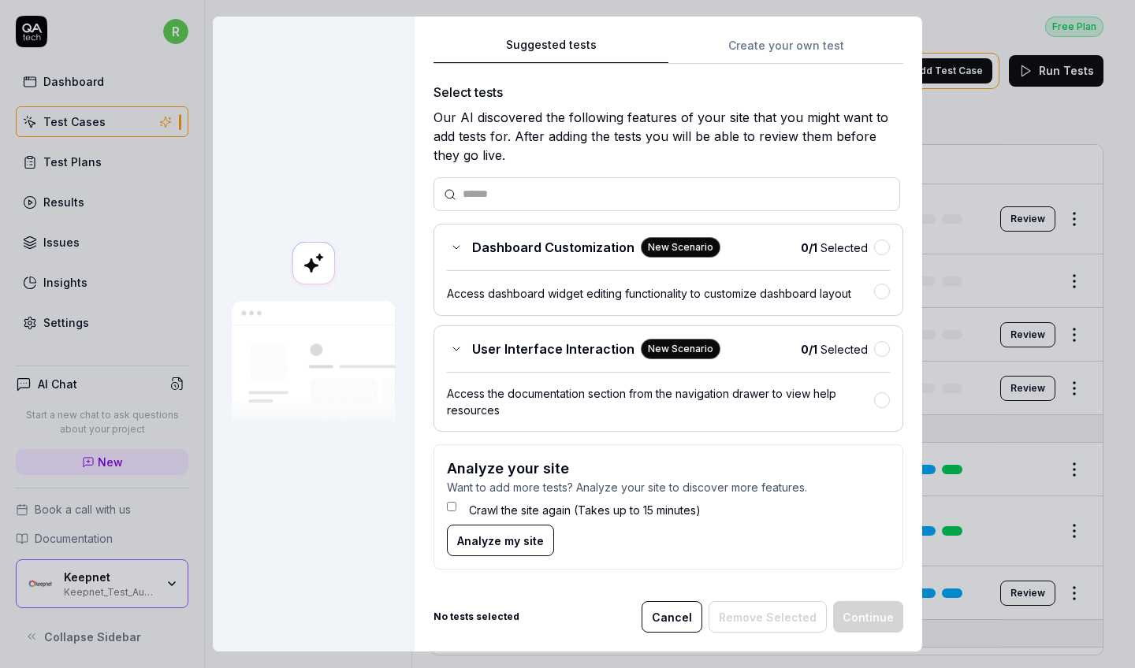
click at [761, 28] on div "Suggested tests Create your own test Select tests Our AI discovered the followi…" at bounding box center [669, 335] width 508 height 636
click at [762, 39] on button "Create your own test" at bounding box center [785, 49] width 235 height 28
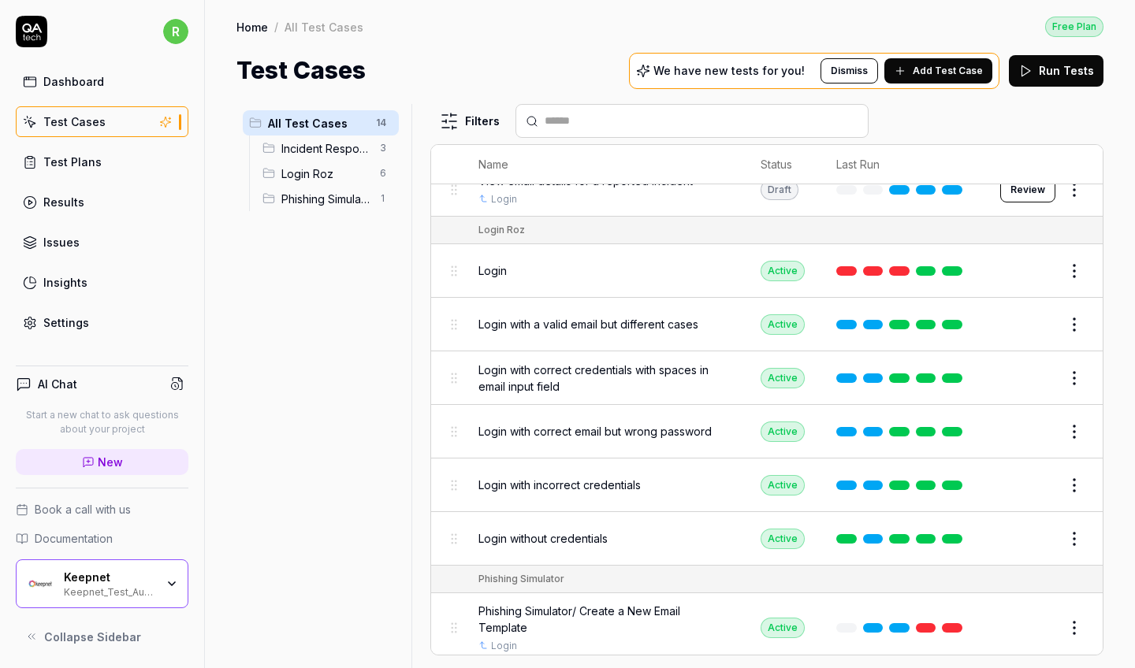
click at [325, 148] on span "Incident Responder" at bounding box center [325, 148] width 89 height 17
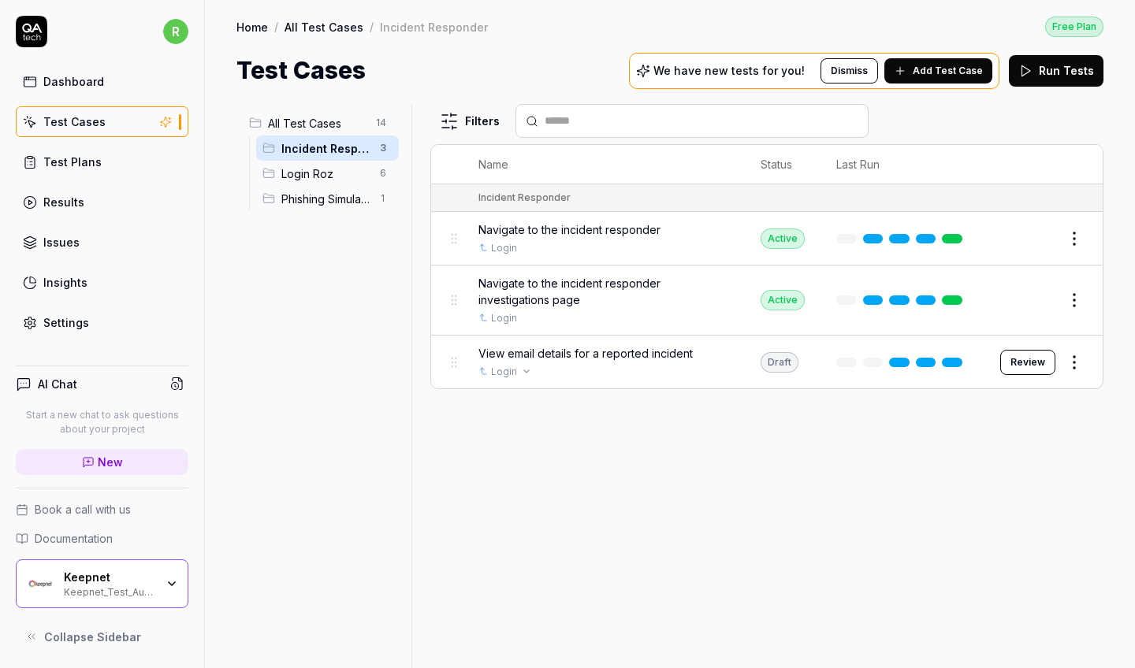
click at [572, 365] on div "Login" at bounding box center [604, 372] width 251 height 14
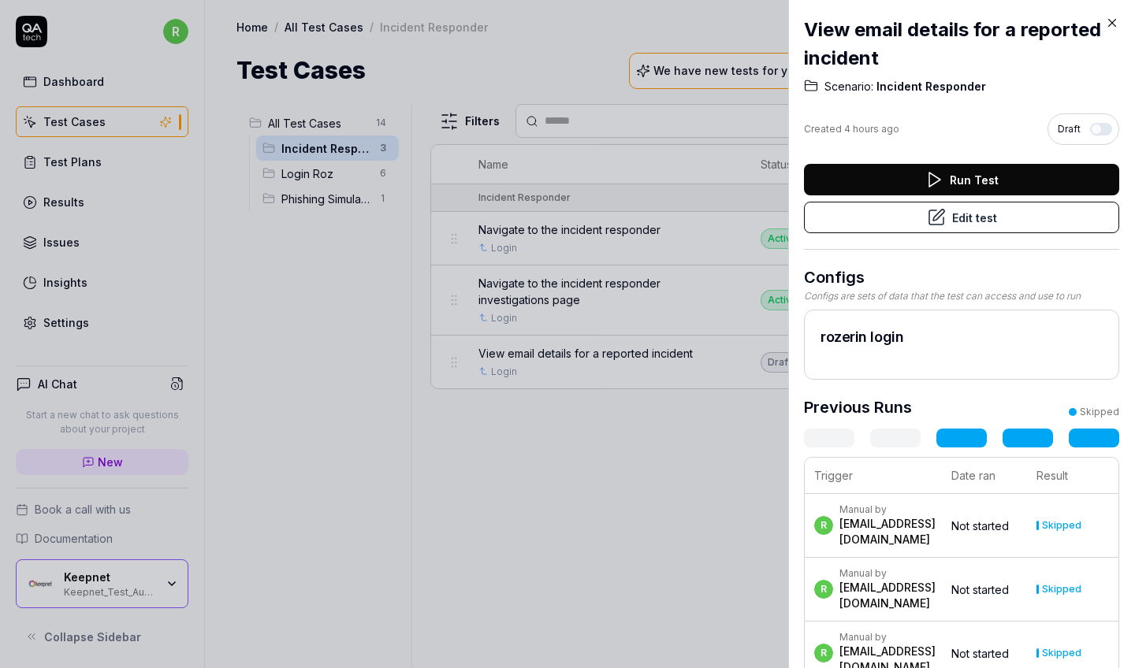
click at [921, 214] on button "Edit test" at bounding box center [961, 218] width 315 height 32
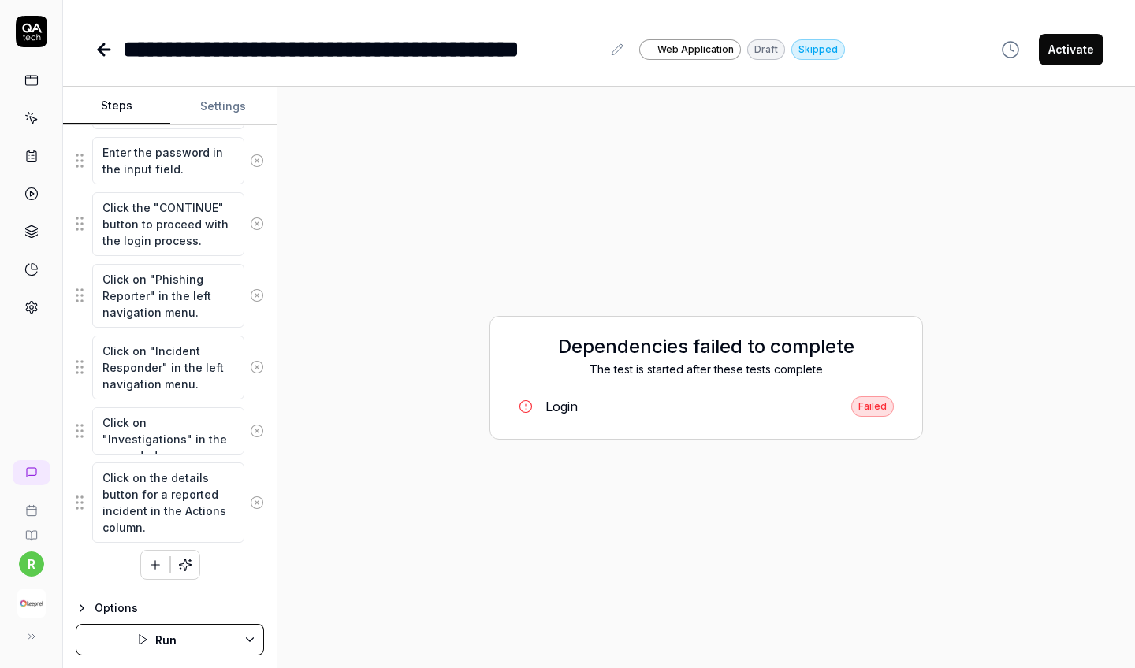
scroll to position [307, 0]
type textarea "*"
click at [218, 114] on button "Settings" at bounding box center [223, 107] width 107 height 38
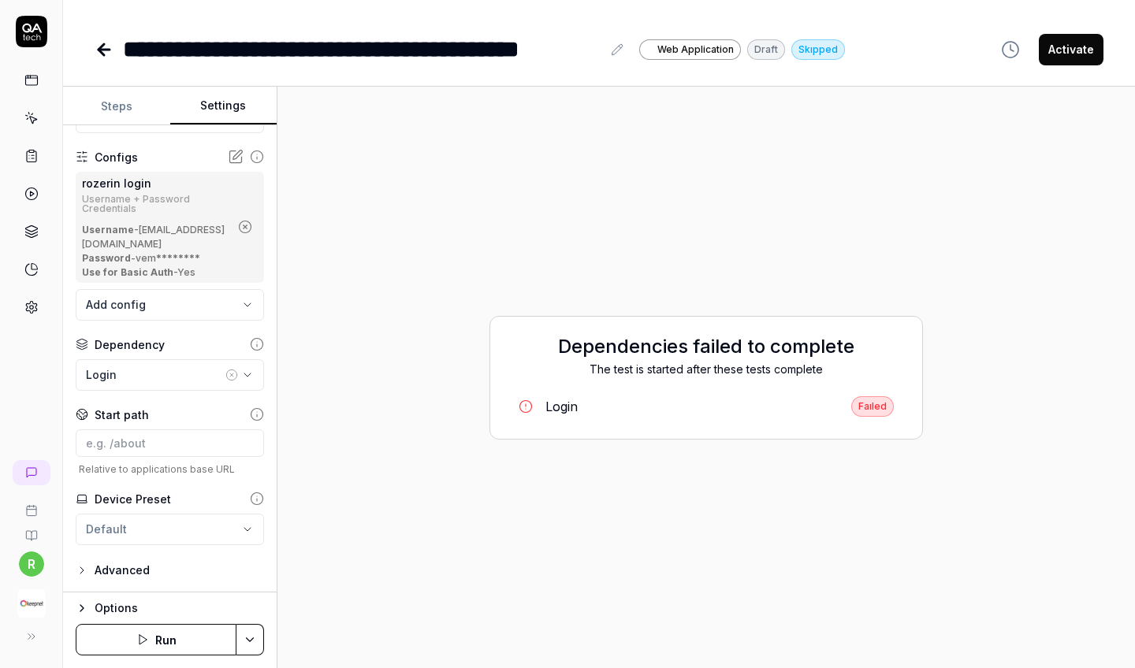
scroll to position [59, 0]
click at [188, 374] on div "Login" at bounding box center [154, 375] width 136 height 17
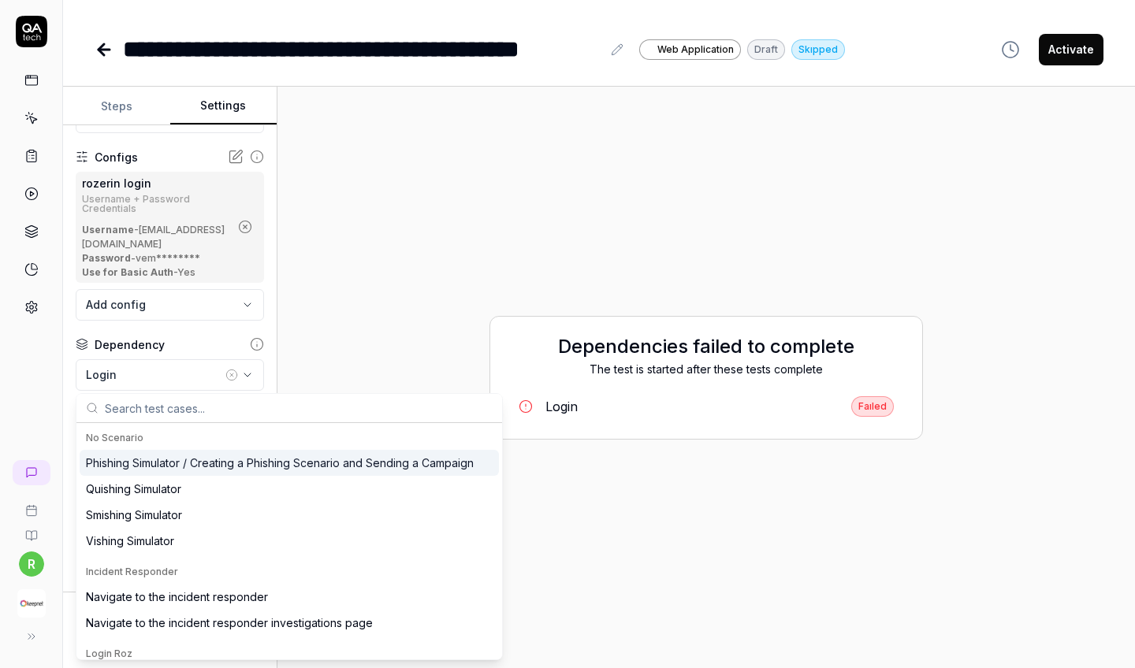
click at [162, 376] on div "Login" at bounding box center [154, 375] width 136 height 17
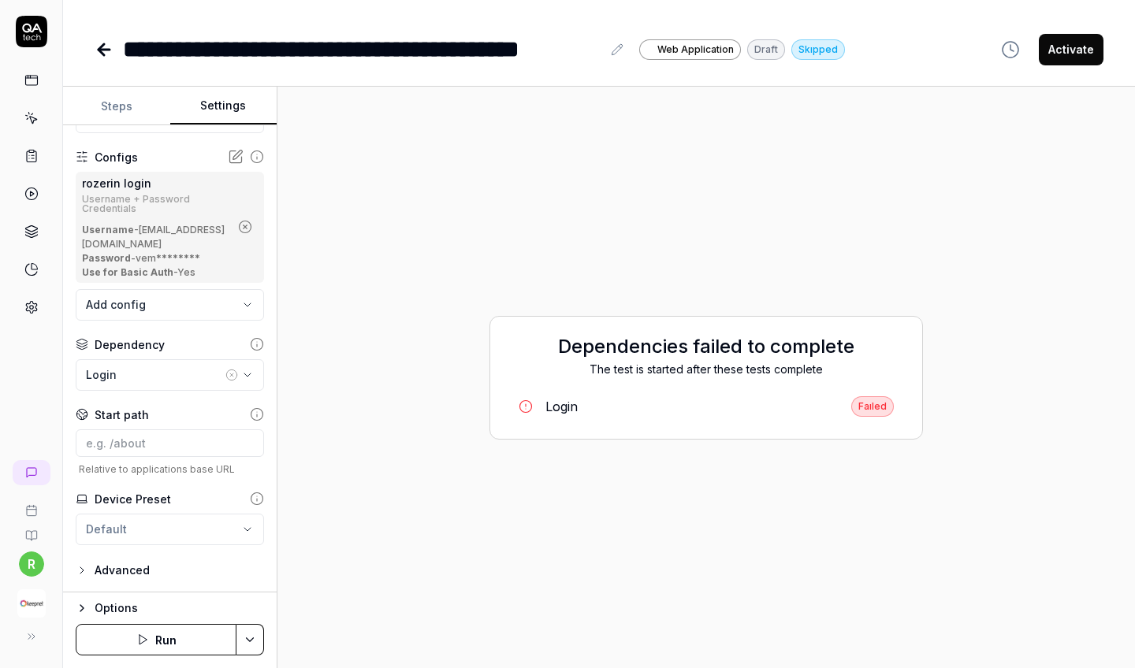
scroll to position [0, 0]
click at [220, 367] on div "Login" at bounding box center [154, 375] width 136 height 17
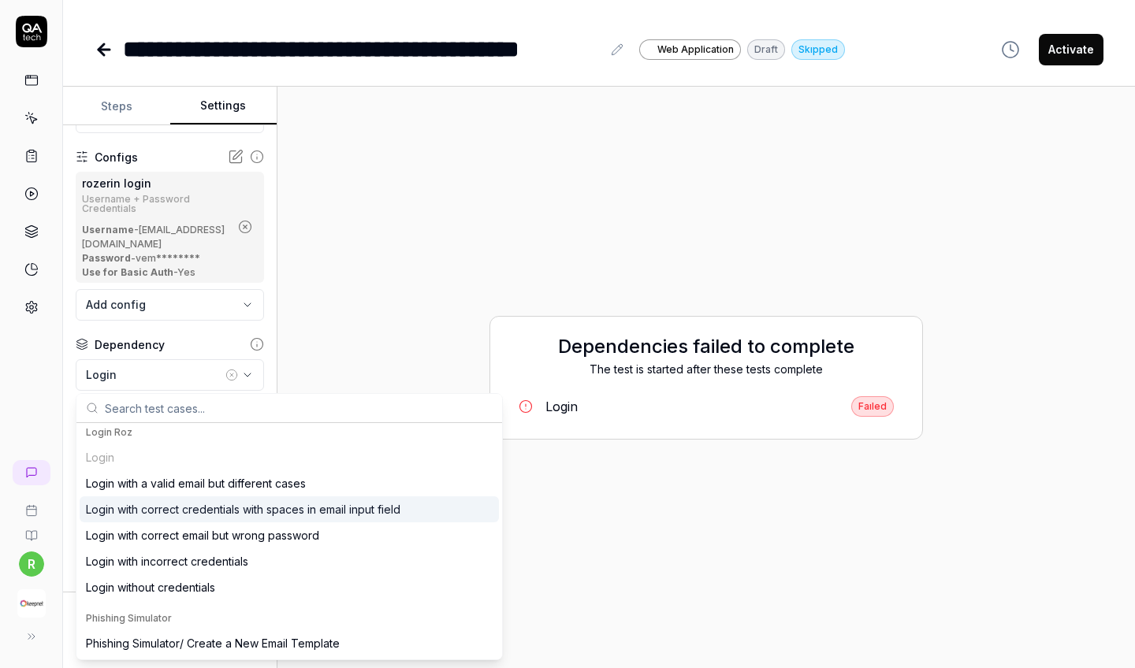
scroll to position [222, 0]
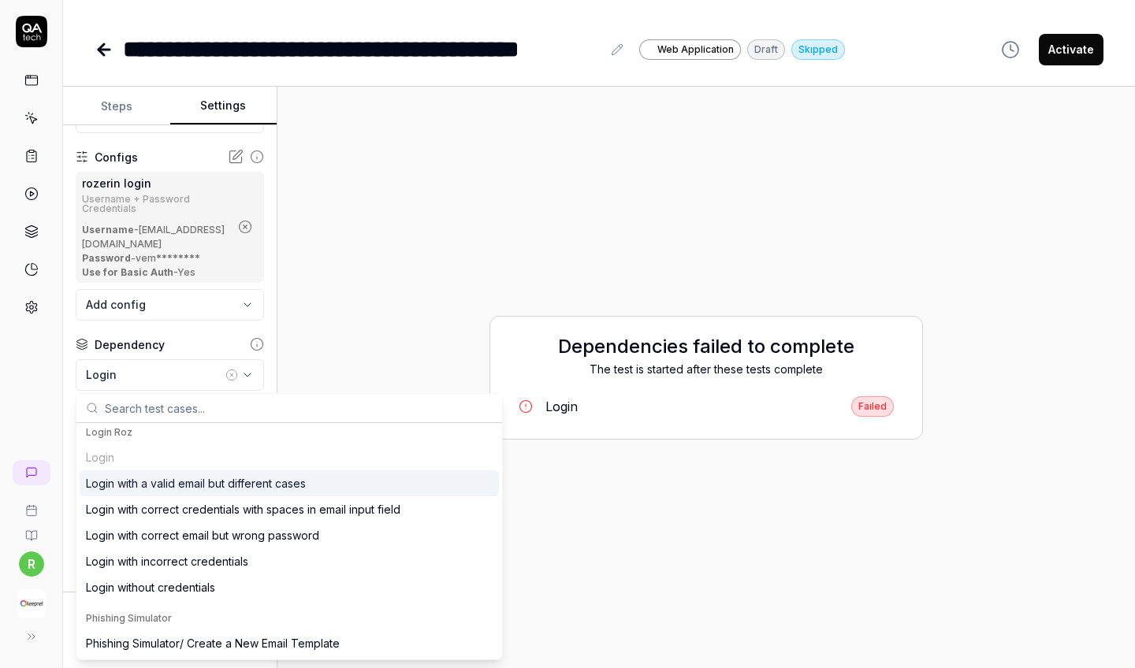
click at [125, 434] on div "Login Roz" at bounding box center [289, 433] width 407 height 14
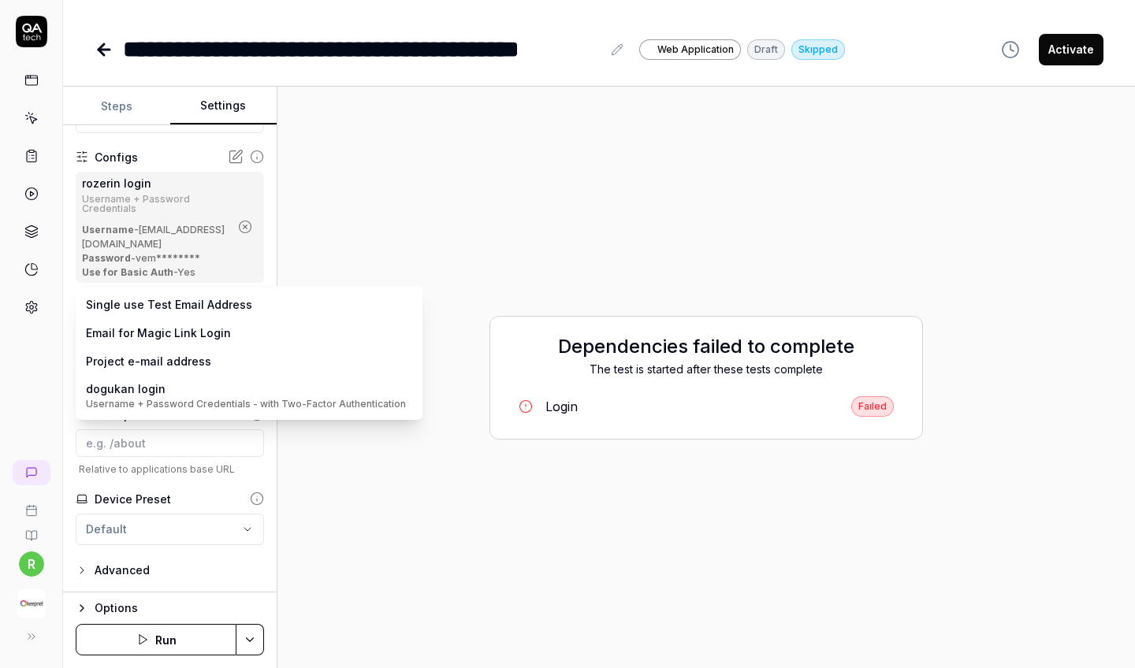
click at [156, 300] on body "**********" at bounding box center [567, 334] width 1135 height 668
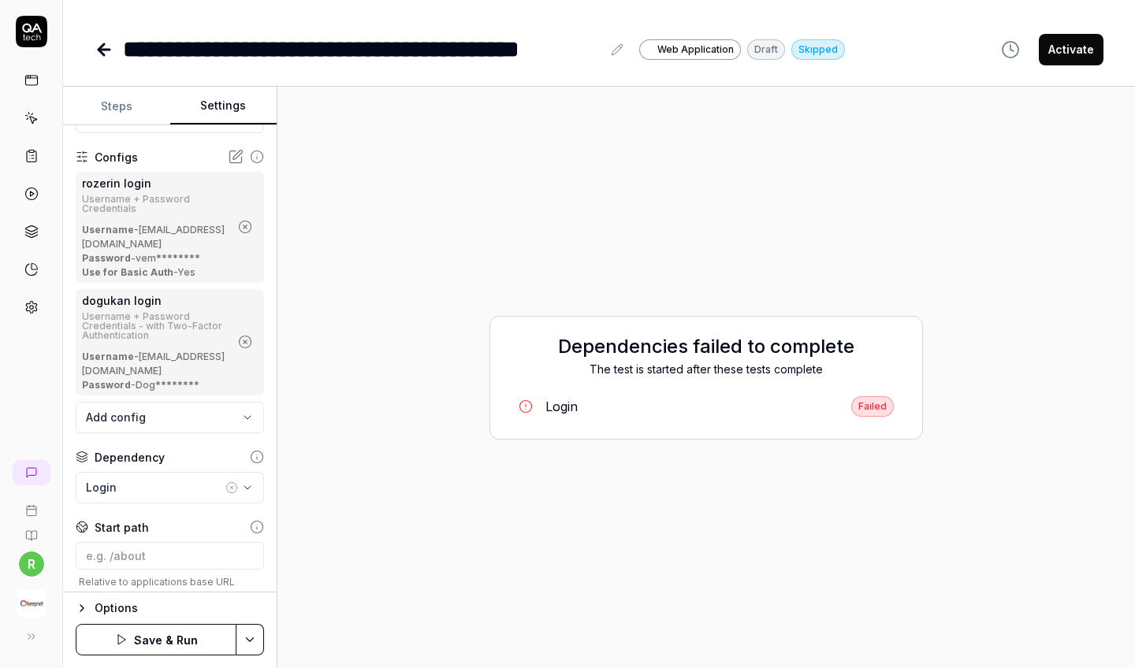
click at [163, 651] on button "Save & Run" at bounding box center [156, 640] width 161 height 32
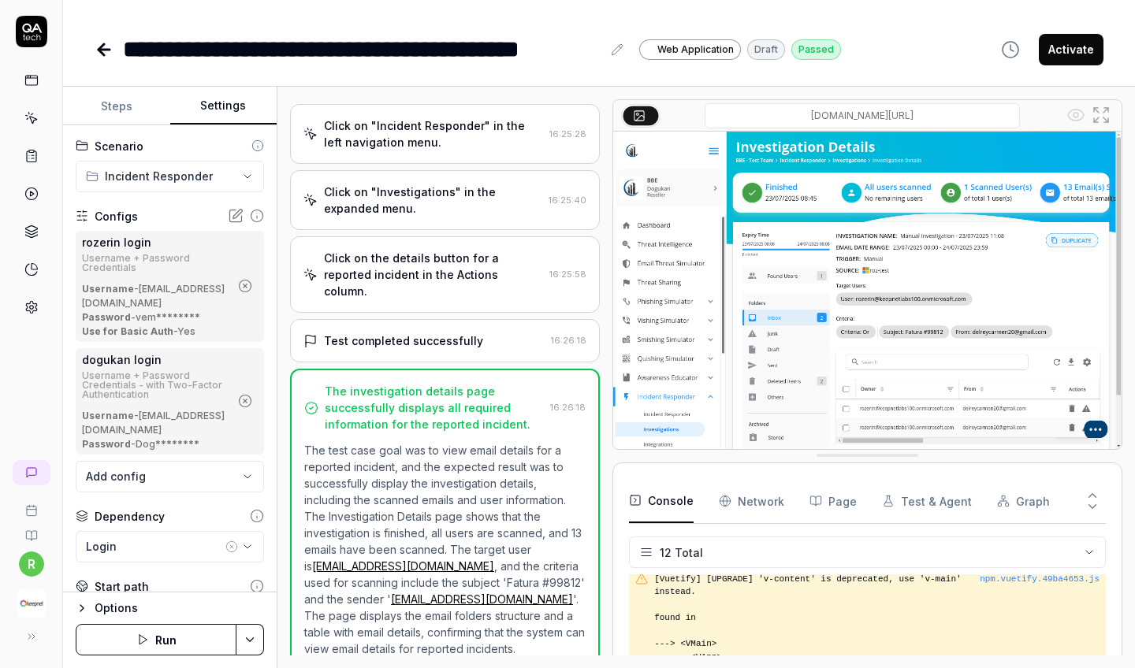
click at [571, 53] on div "**********" at bounding box center [362, 49] width 479 height 35
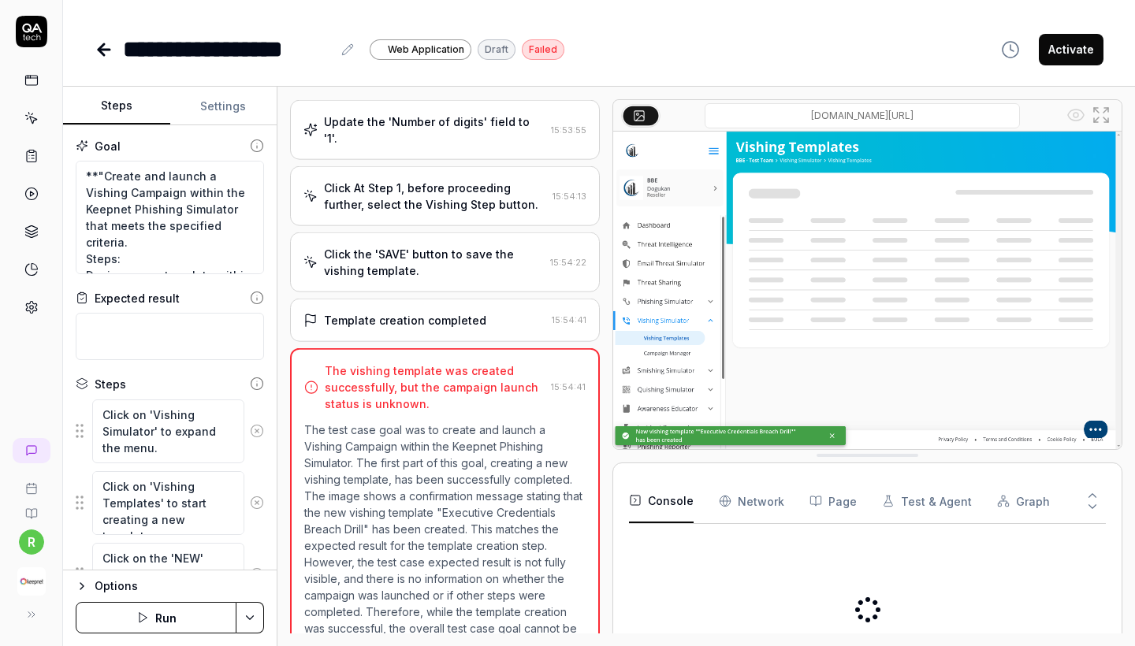
scroll to position [1000, 0]
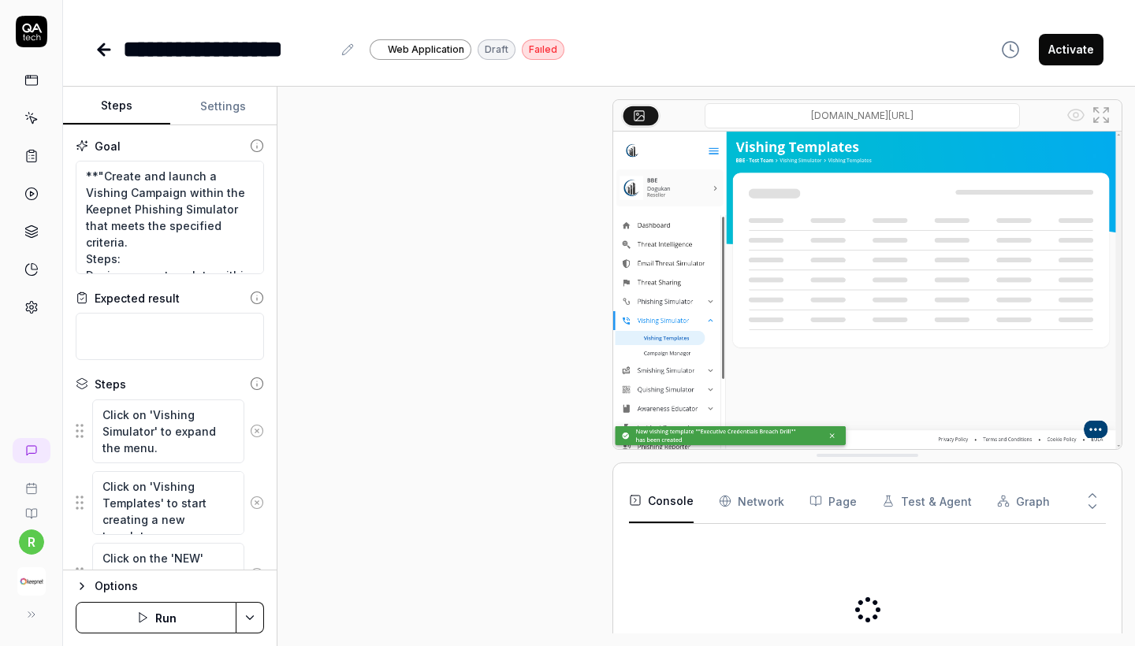
click at [28, 89] on link at bounding box center [31, 80] width 28 height 28
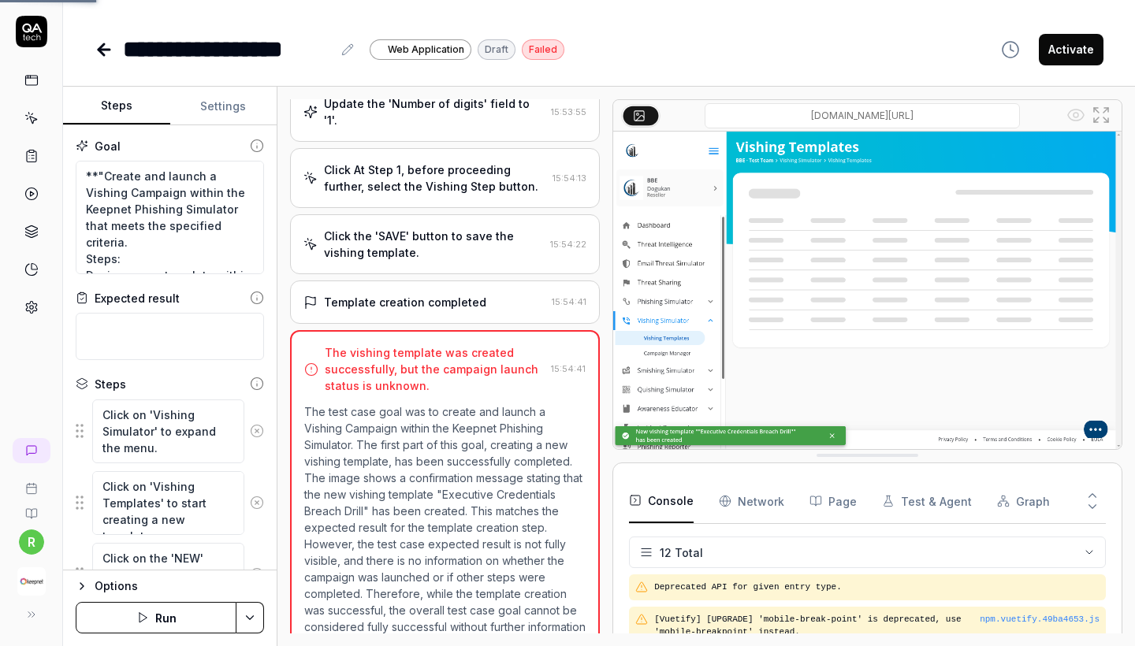
scroll to position [906, 0]
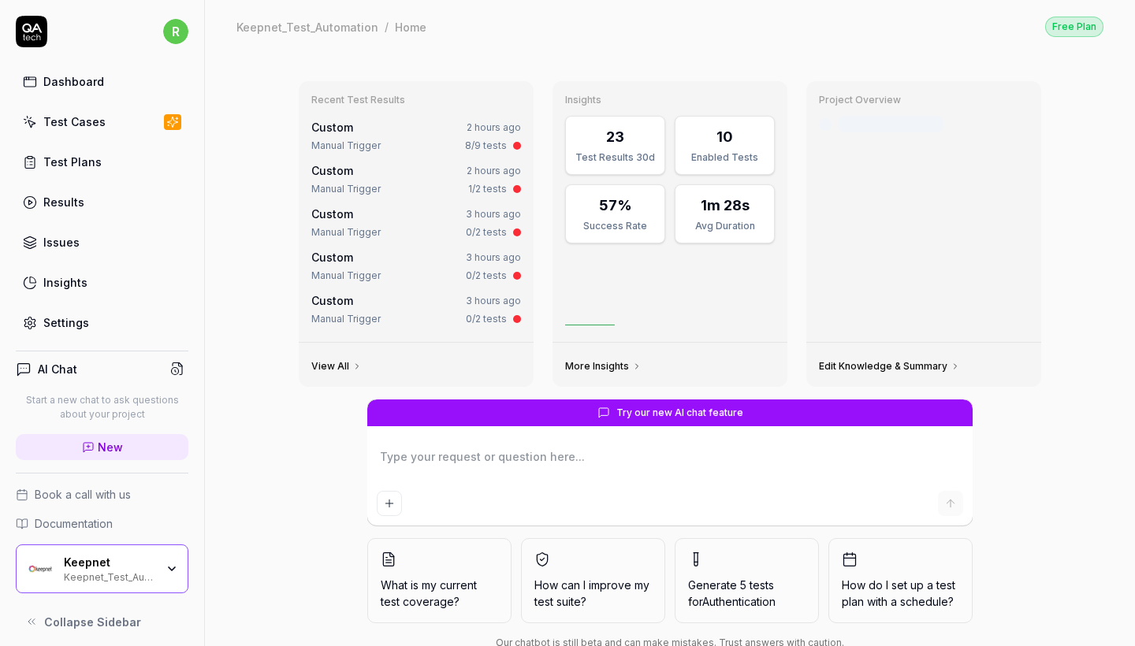
click at [31, 128] on icon at bounding box center [30, 122] width 14 height 14
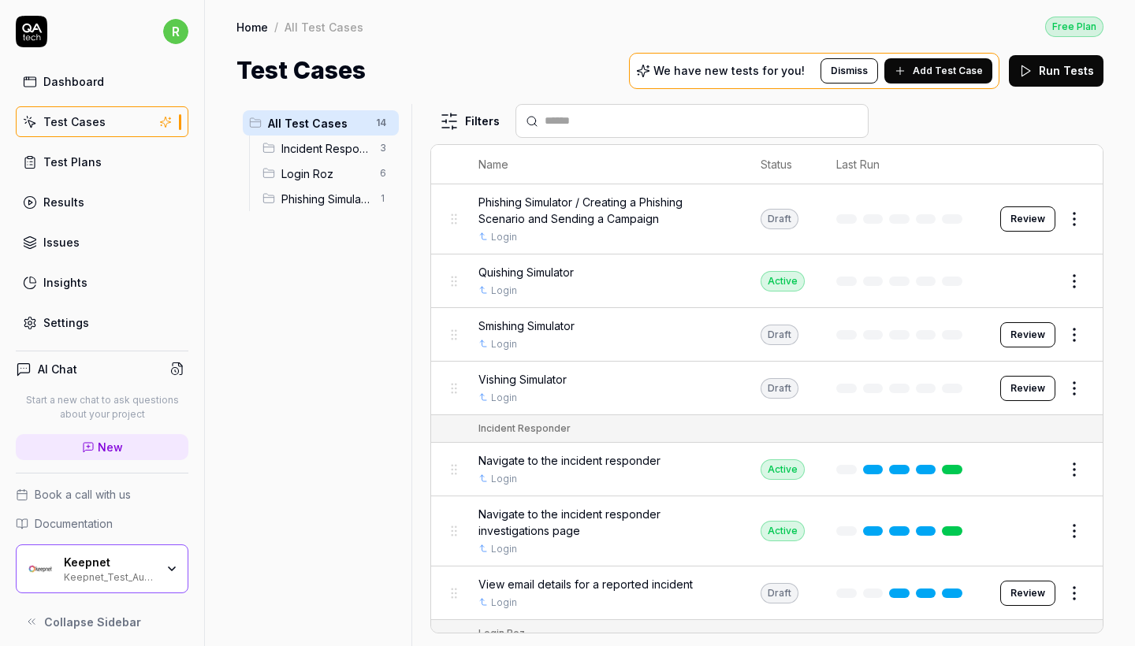
click at [93, 572] on div "Keepnet_Test_Automation" at bounding box center [109, 576] width 91 height 13
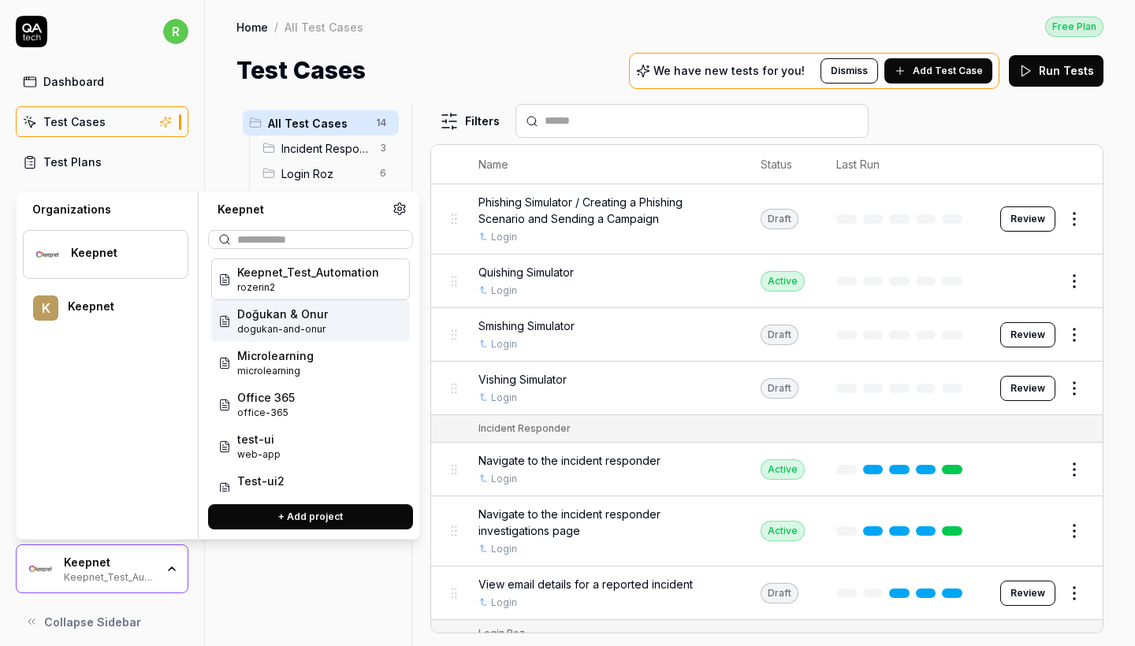
click at [294, 311] on span "Doğukan & Onur" at bounding box center [282, 314] width 91 height 17
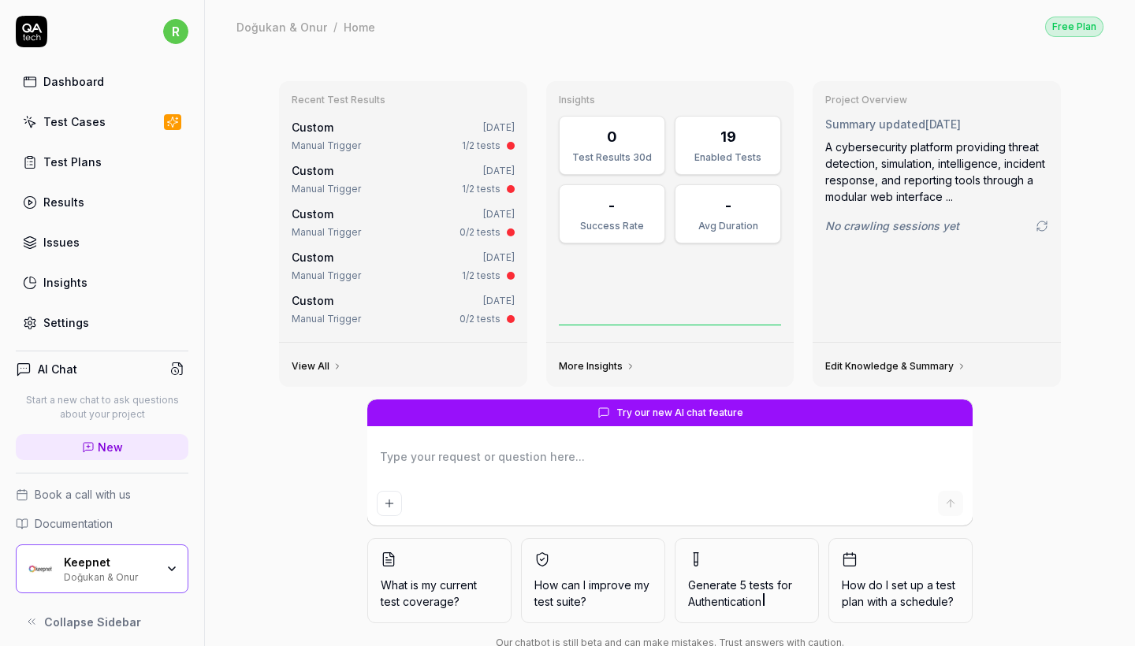
click at [73, 130] on link "Test Cases" at bounding box center [102, 121] width 173 height 31
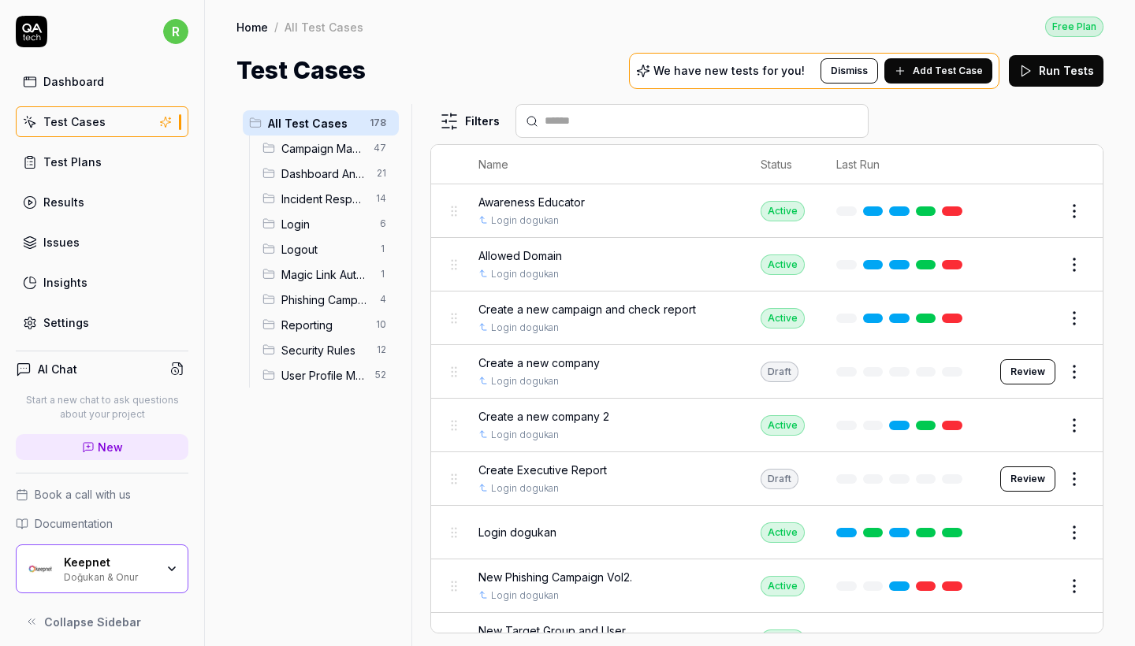
click at [329, 300] on span "Phishing Campaign Flow" at bounding box center [325, 300] width 89 height 17
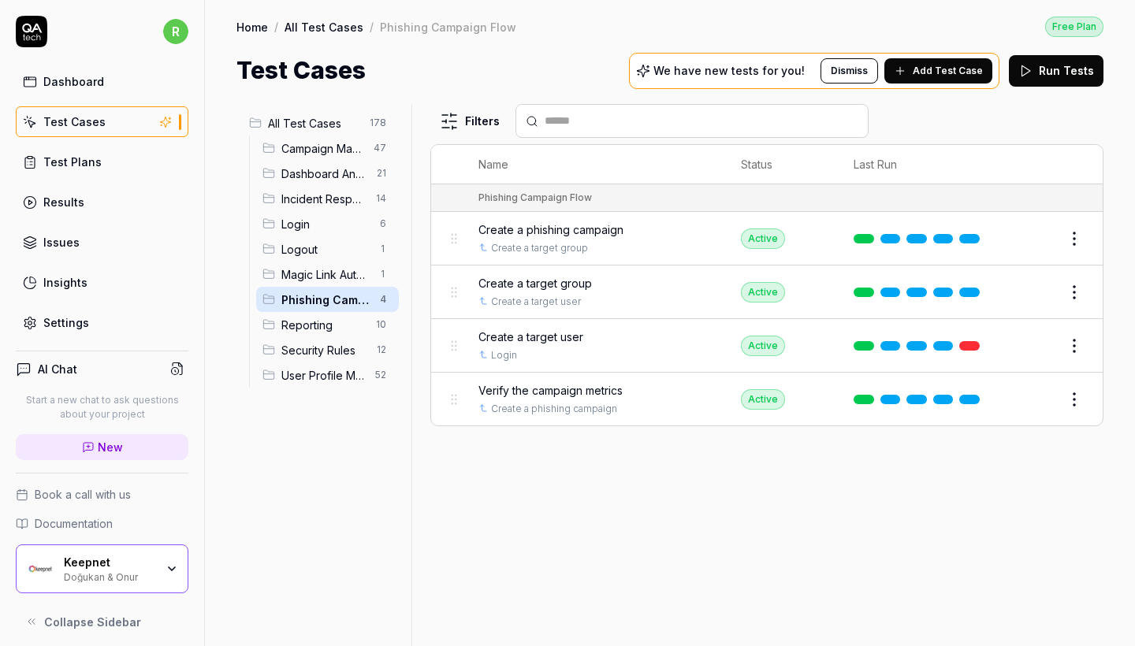
click at [91, 569] on div "Keepnet" at bounding box center [109, 563] width 91 height 14
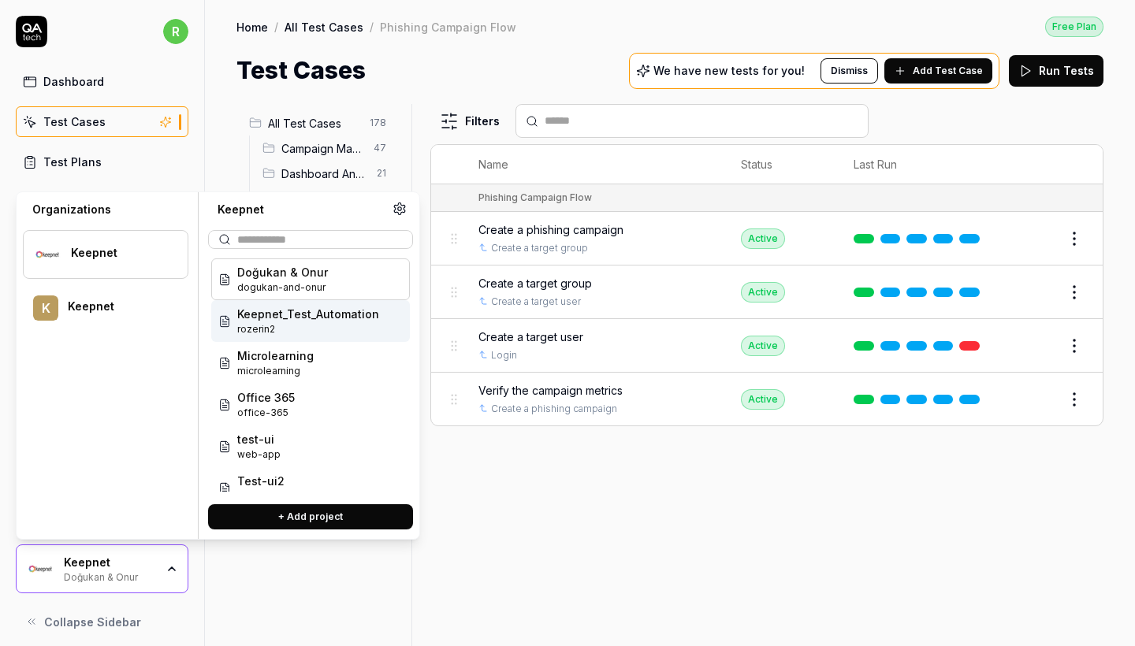
click at [305, 309] on span "Keepnet_Test_Automation" at bounding box center [308, 314] width 142 height 17
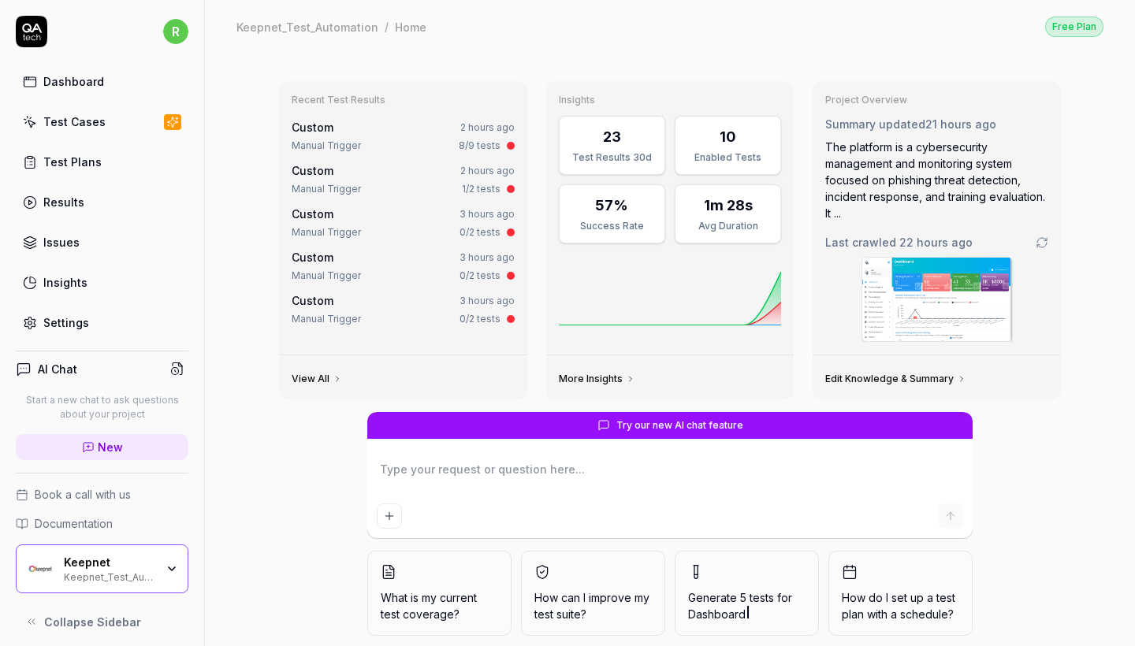
click at [66, 124] on div "Test Cases" at bounding box center [74, 122] width 62 height 17
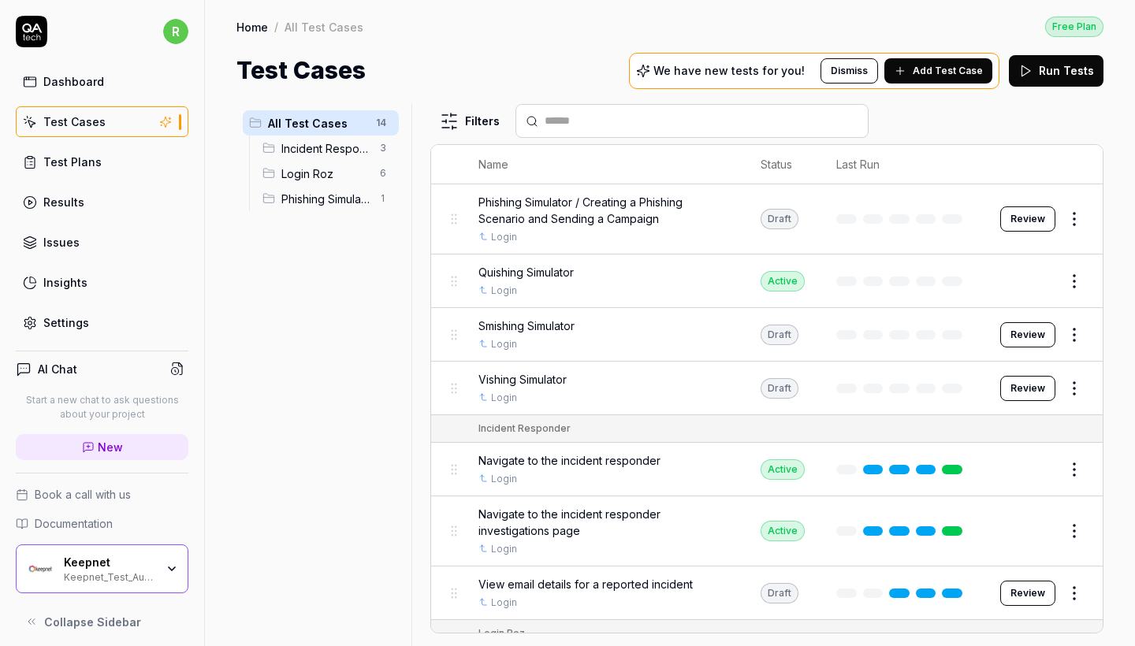
click at [550, 321] on span "Smishing Simulator" at bounding box center [527, 326] width 96 height 17
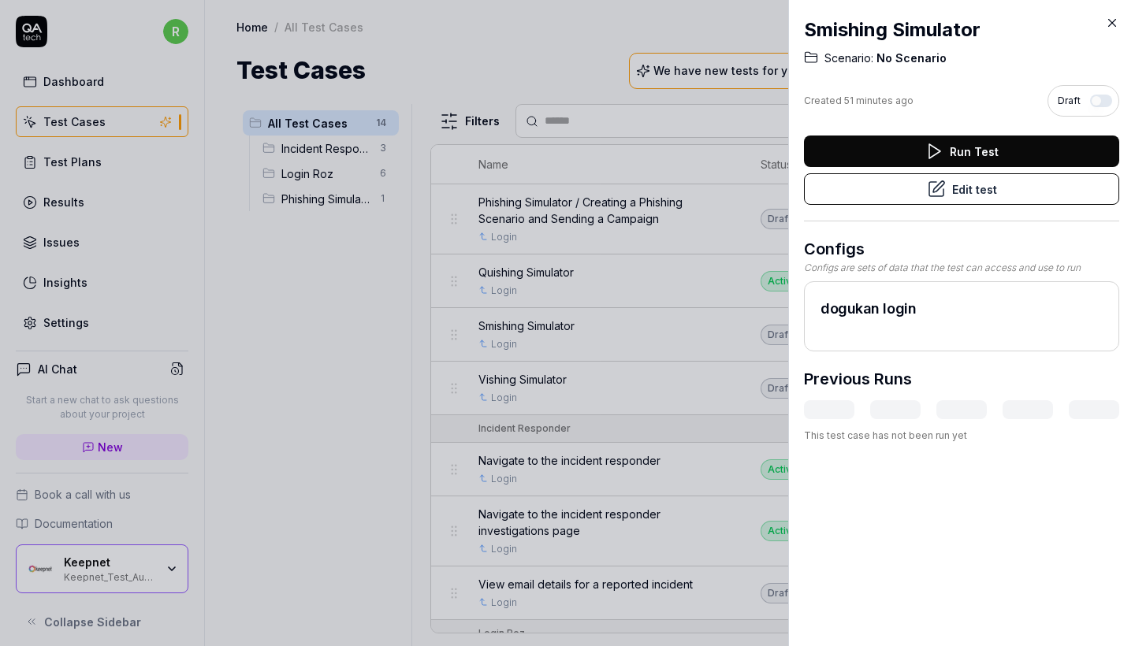
click at [963, 184] on button "Edit test" at bounding box center [961, 189] width 315 height 32
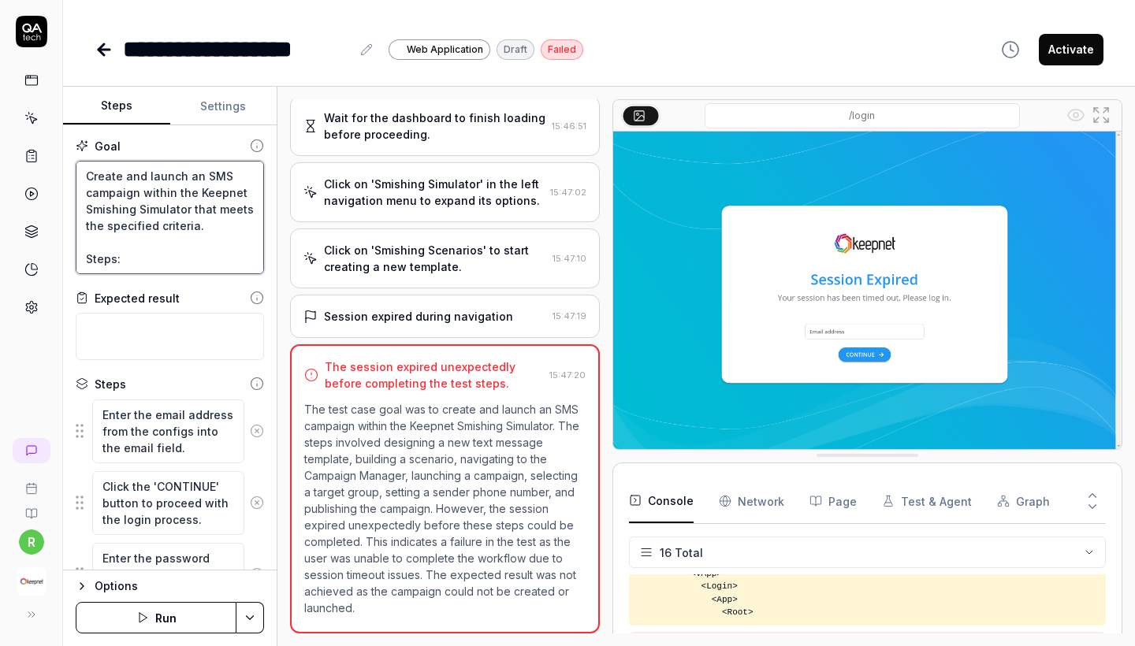
click at [187, 223] on textarea "Create and launch an SMS campaign within the Keepnet Smishing Simulator that me…" at bounding box center [170, 218] width 188 height 114
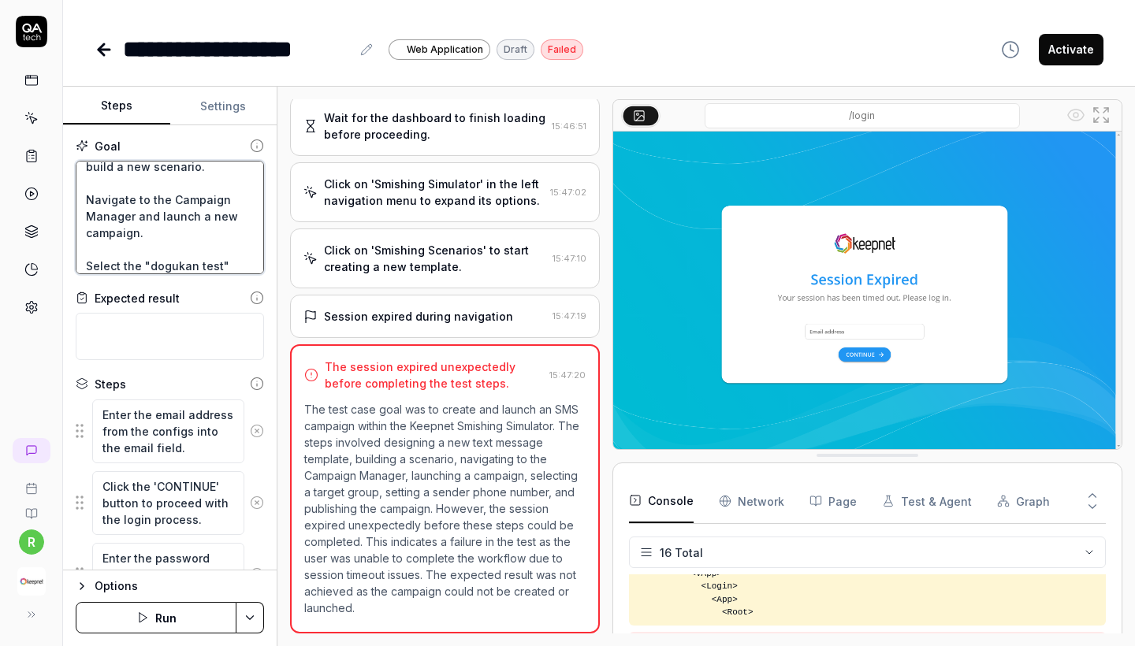
scroll to position [211, 0]
drag, startPoint x: 83, startPoint y: 199, endPoint x: 157, endPoint y: 225, distance: 78.5
click at [157, 225] on textarea "Create and launch an SMS campaign within the Keepnet Smishing Simulator that me…" at bounding box center [170, 218] width 188 height 114
type textarea "*"
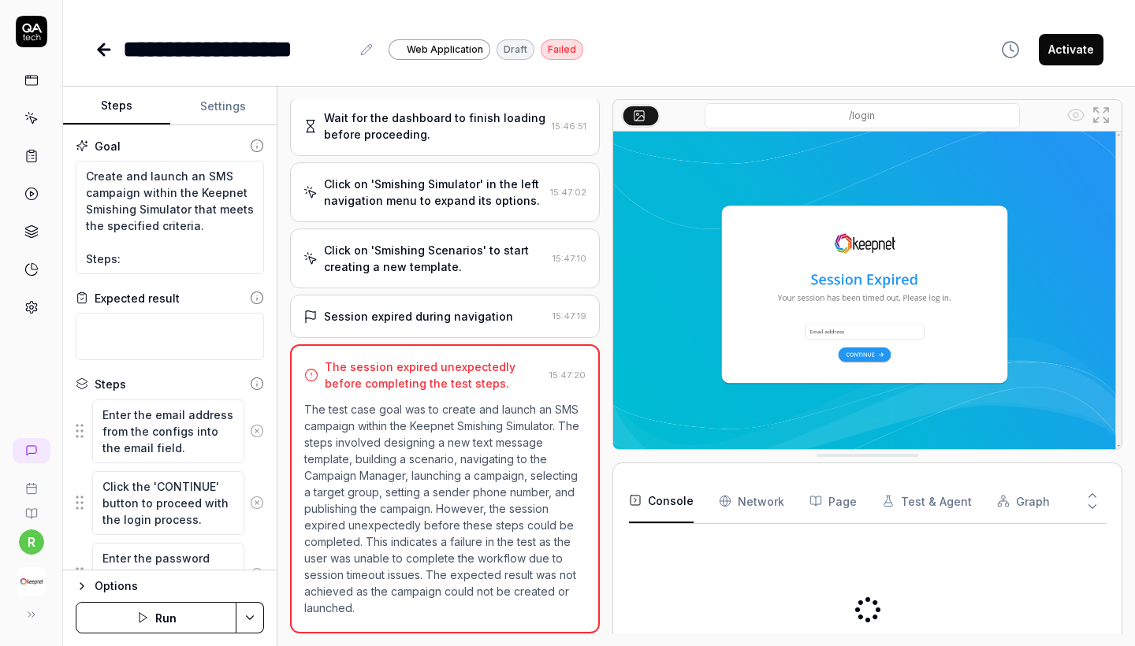
type textarea "*"
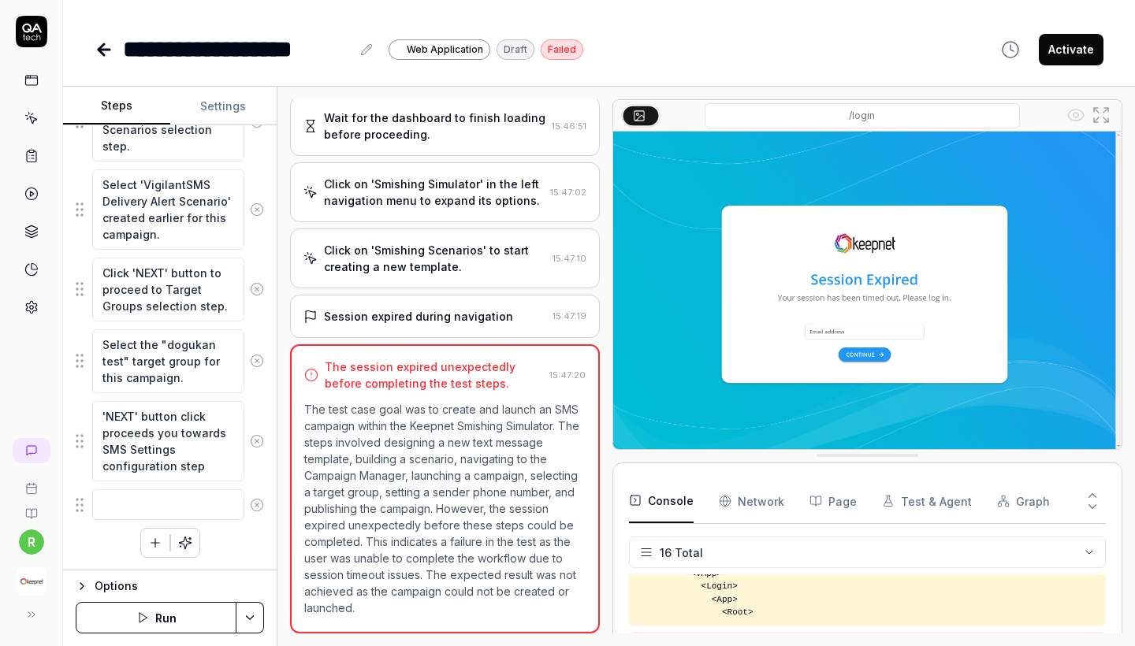
scroll to position [2813, 0]
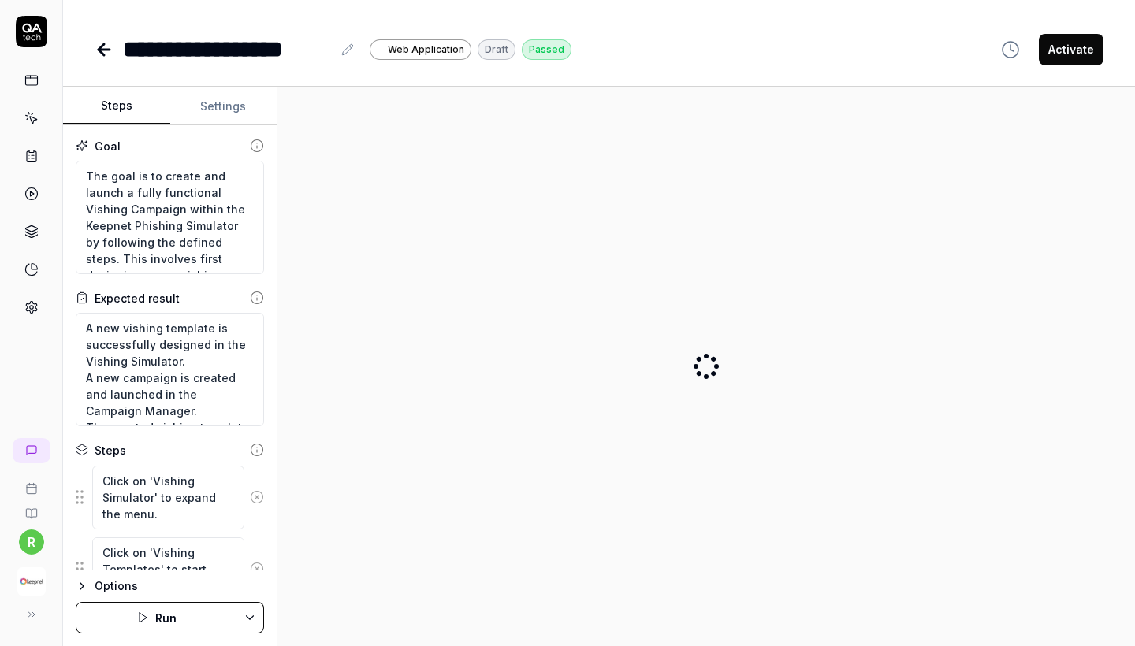
click at [102, 56] on icon at bounding box center [104, 49] width 19 height 19
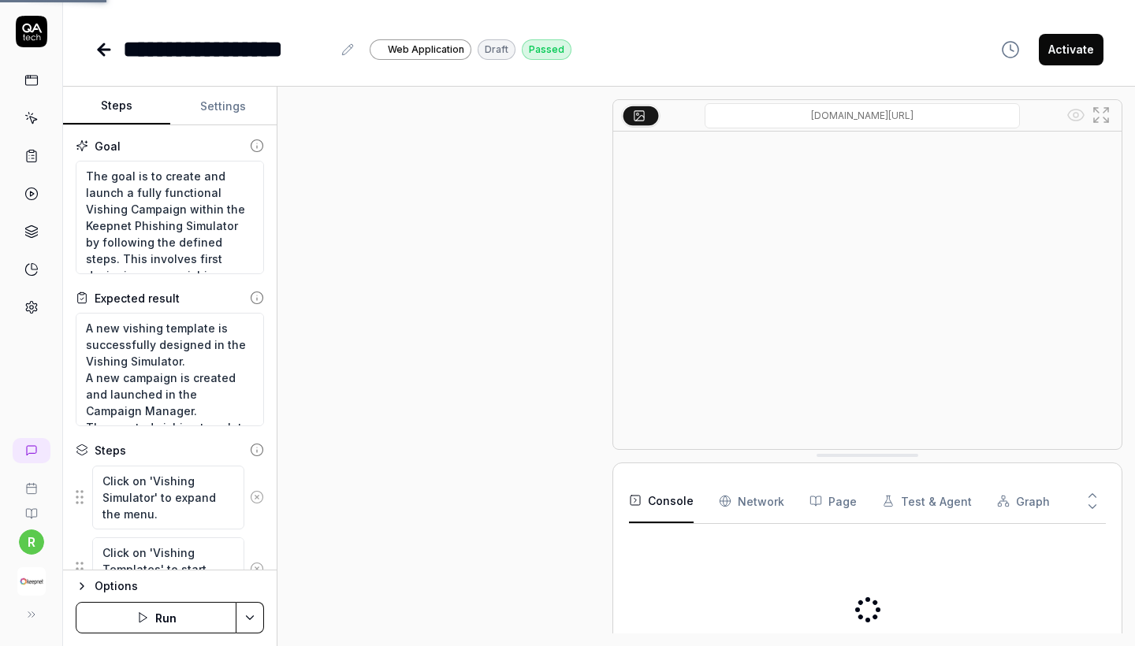
scroll to position [902, 0]
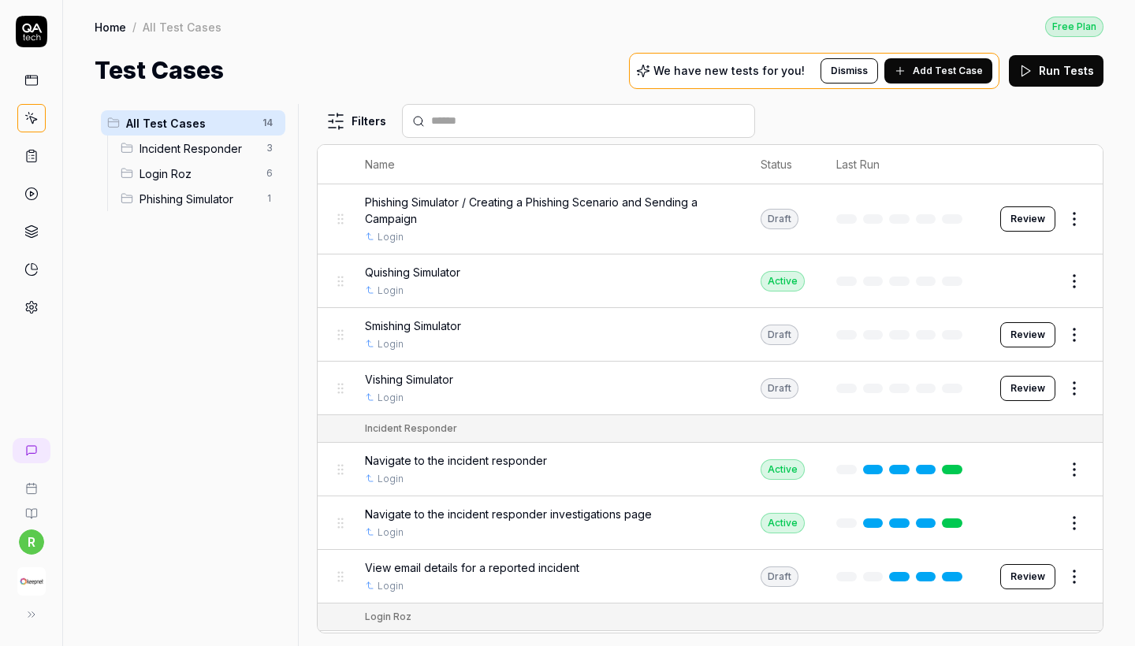
click at [407, 323] on span "Smishing Simulator" at bounding box center [413, 326] width 96 height 17
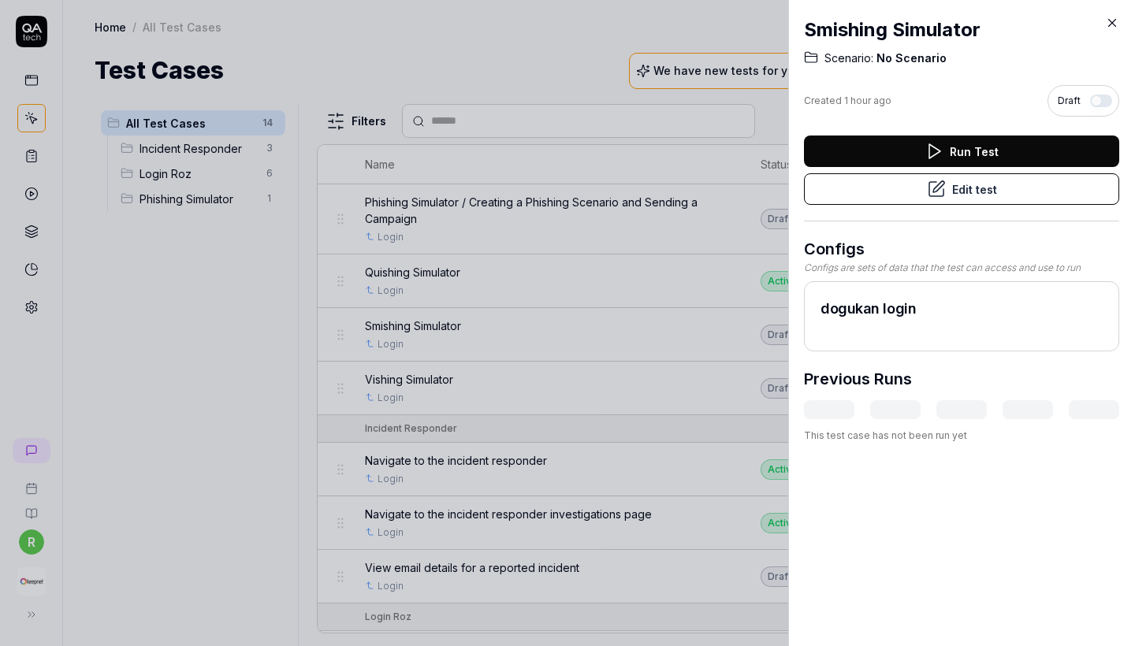
click at [1005, 202] on button "Edit test" at bounding box center [961, 189] width 315 height 32
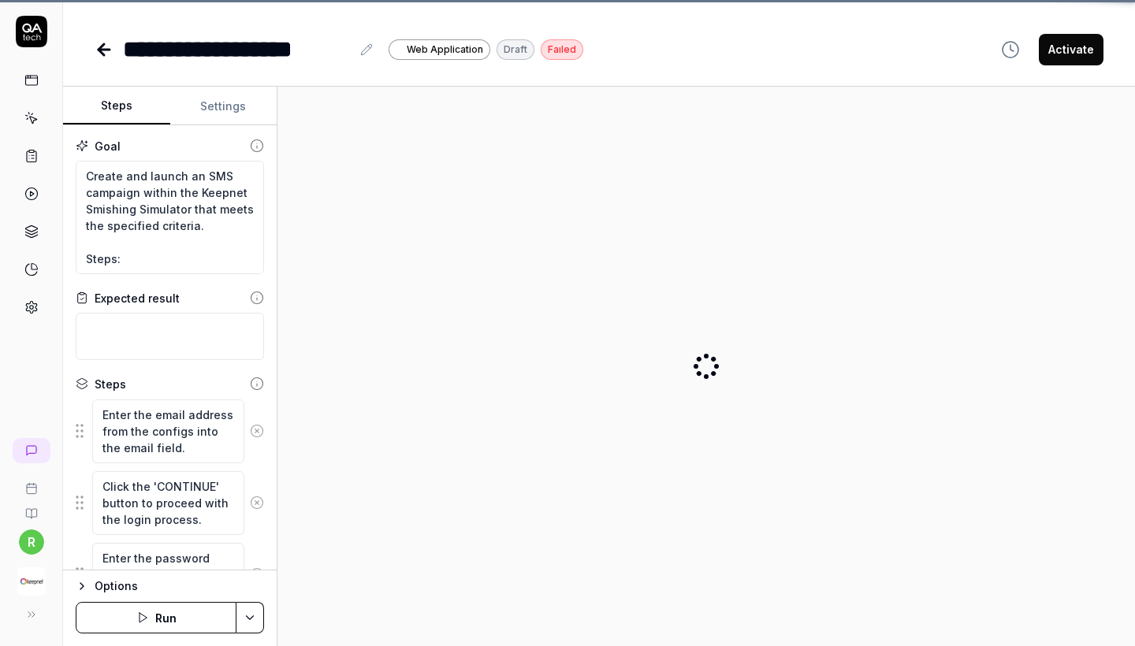
click at [994, 192] on div at bounding box center [706, 366] width 832 height 534
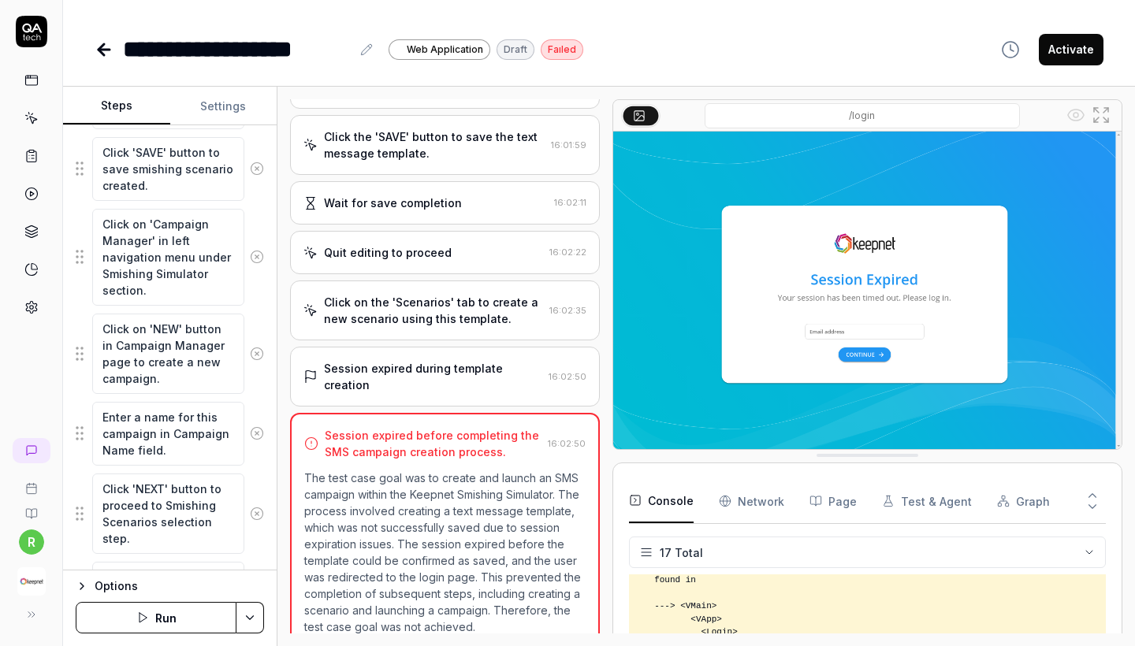
scroll to position [2415, 0]
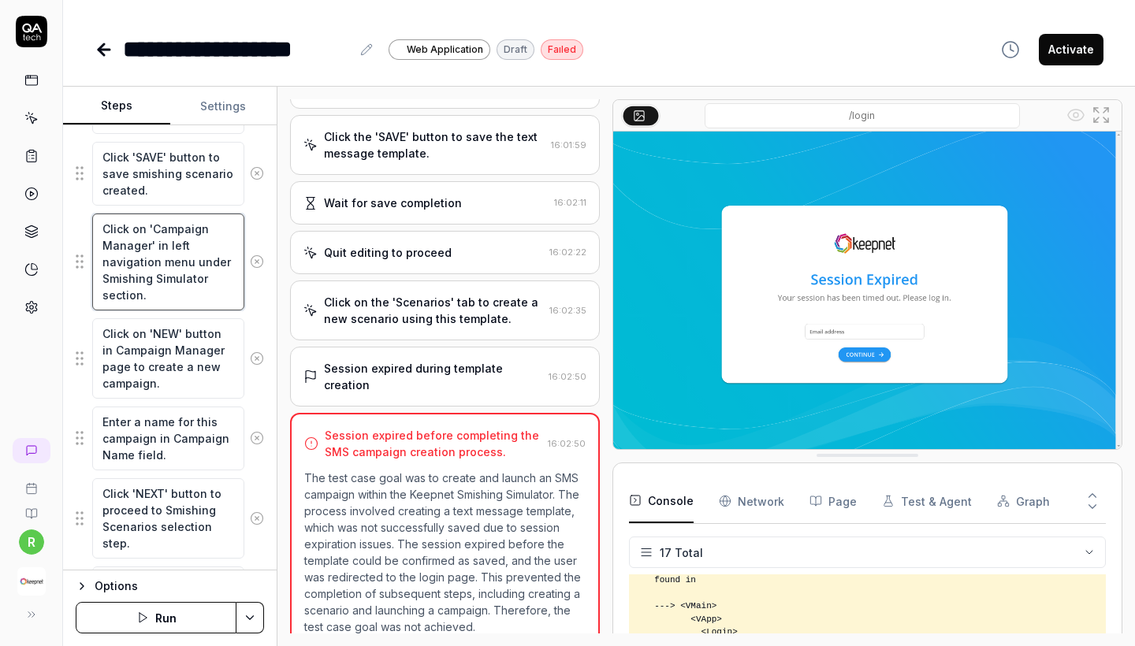
click at [143, 249] on textarea "Click on 'Campaign Manager' in left navigation menu under Smishing Simulator se…" at bounding box center [168, 262] width 152 height 97
click at [177, 373] on textarea "Click on 'NEW' button in Campaign Manager page to create a new campaign." at bounding box center [168, 358] width 152 height 80
drag, startPoint x: 158, startPoint y: 375, endPoint x: 88, endPoint y: 333, distance: 81.7
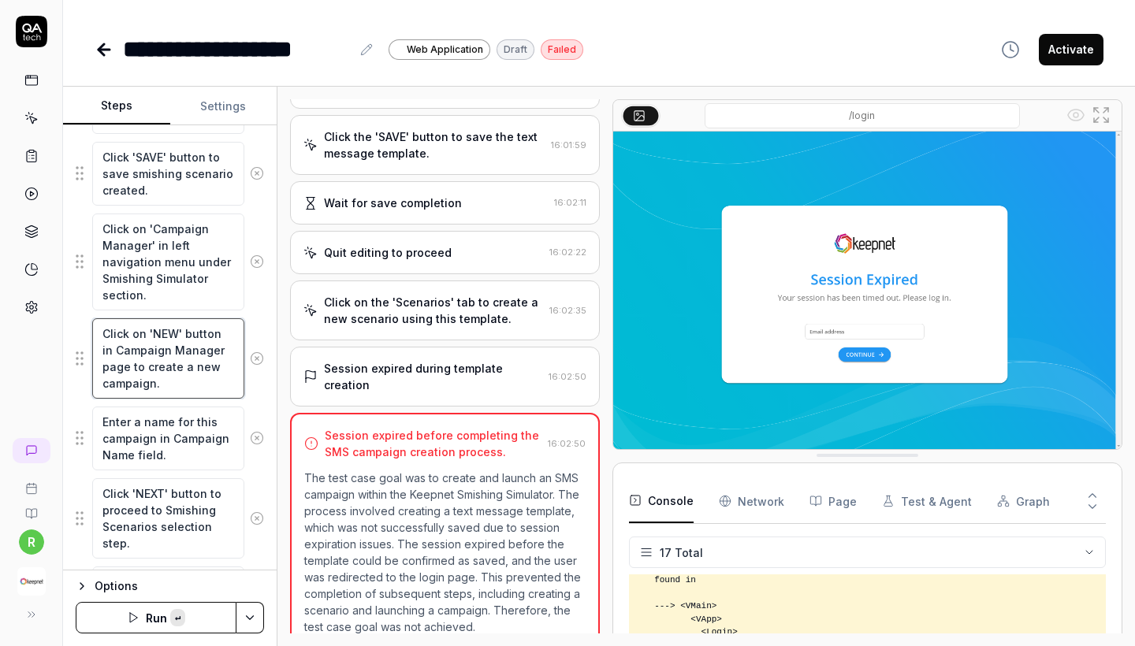
click at [88, 333] on div "Click on 'NEW' button in Campaign Manager page to create a new campaign." at bounding box center [170, 359] width 188 height 82
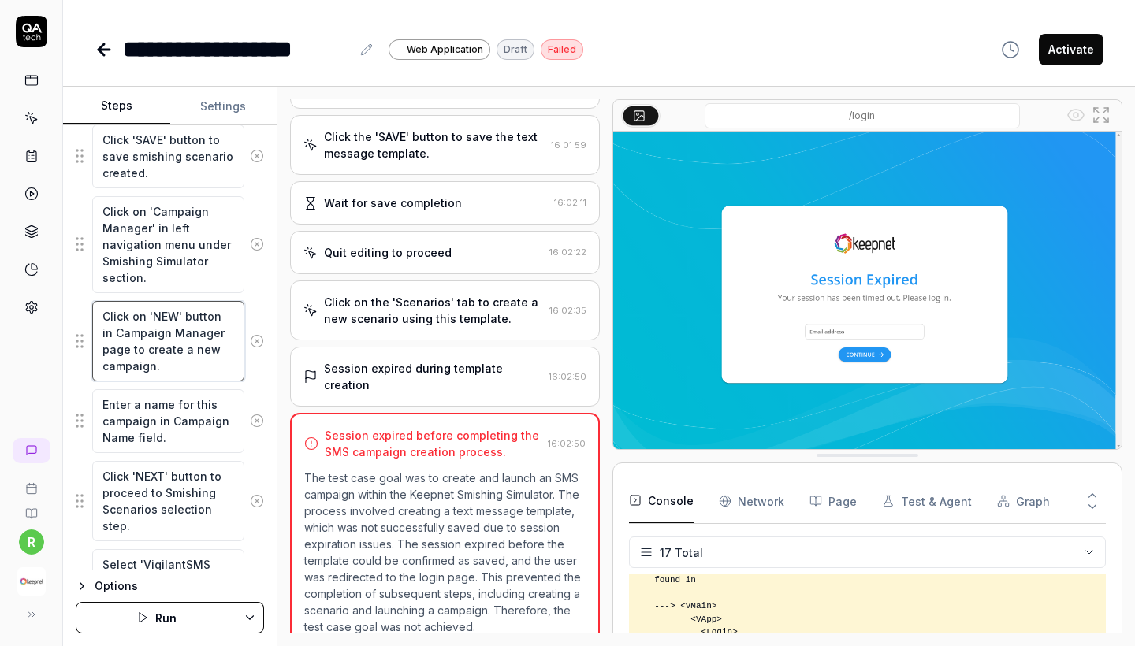
scroll to position [2439, 0]
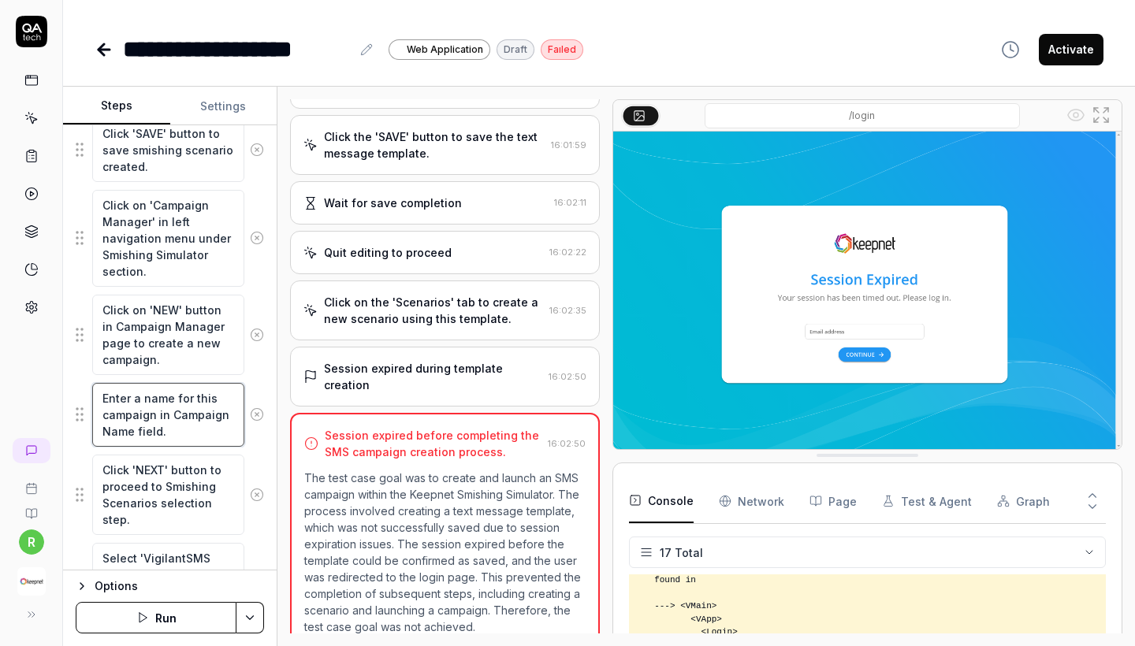
click at [185, 432] on textarea "Enter a name for this campaign in Campaign Name field." at bounding box center [168, 415] width 152 height 64
type textarea "*"
type textarea "c"
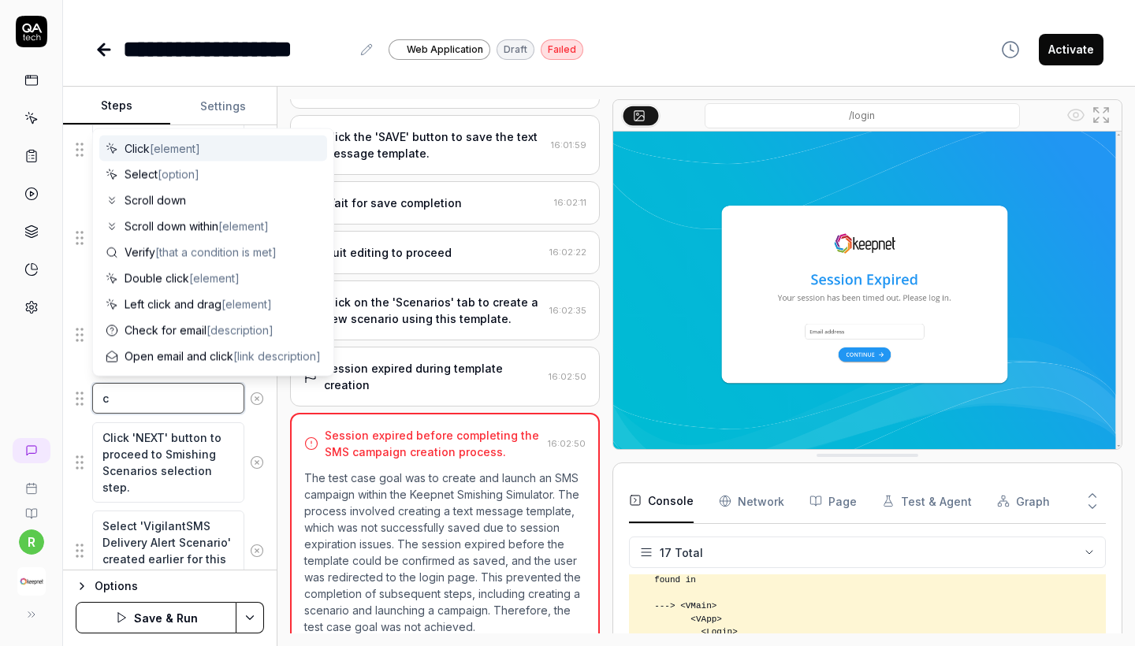
drag, startPoint x: 185, startPoint y: 432, endPoint x: 98, endPoint y: 400, distance: 93.3
click at [98, 400] on textarea "c" at bounding box center [168, 398] width 152 height 31
type textarea "*"
type textarea "Enter a name for this campaign in Campaign Name field."
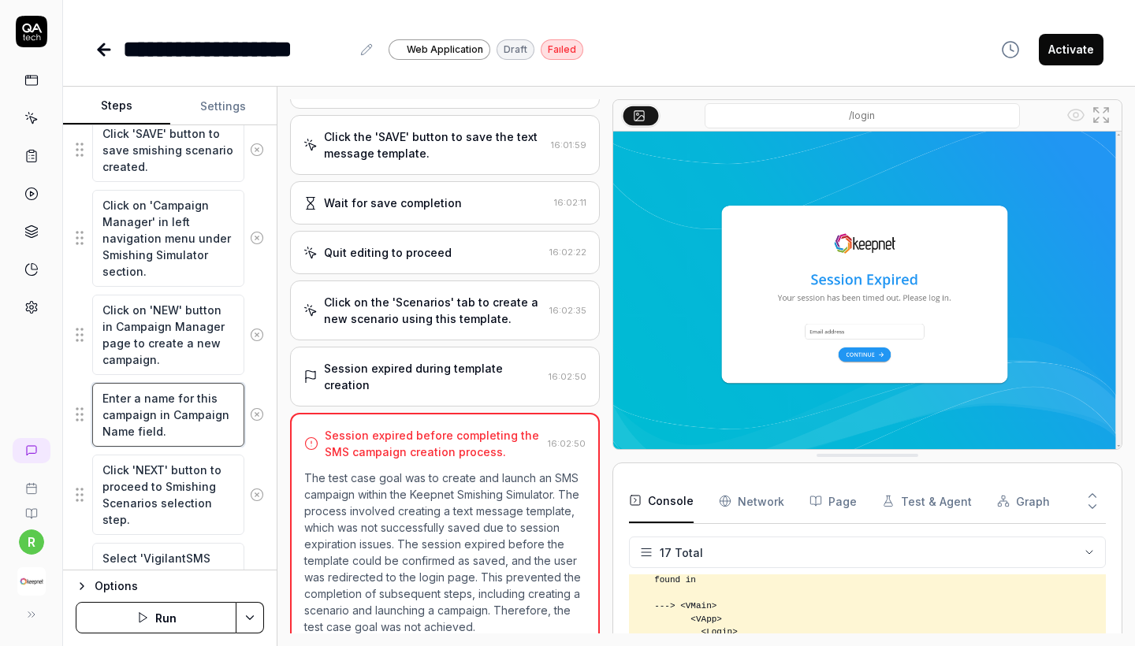
click at [177, 435] on textarea "Enter a name for this campaign in Campaign Name field." at bounding box center [168, 415] width 152 height 64
drag, startPoint x: 177, startPoint y: 435, endPoint x: 98, endPoint y: 401, distance: 86.5
click at [98, 401] on textarea "Enter a name for this campaign in Campaign Name field." at bounding box center [168, 415] width 152 height 64
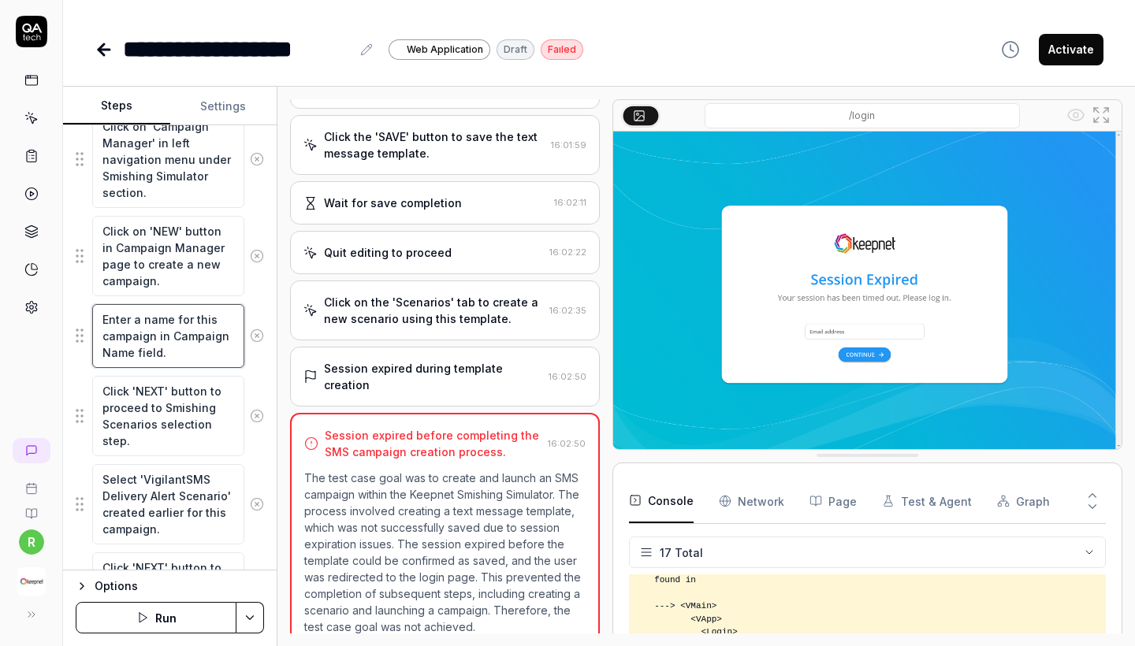
scroll to position [2527, 0]
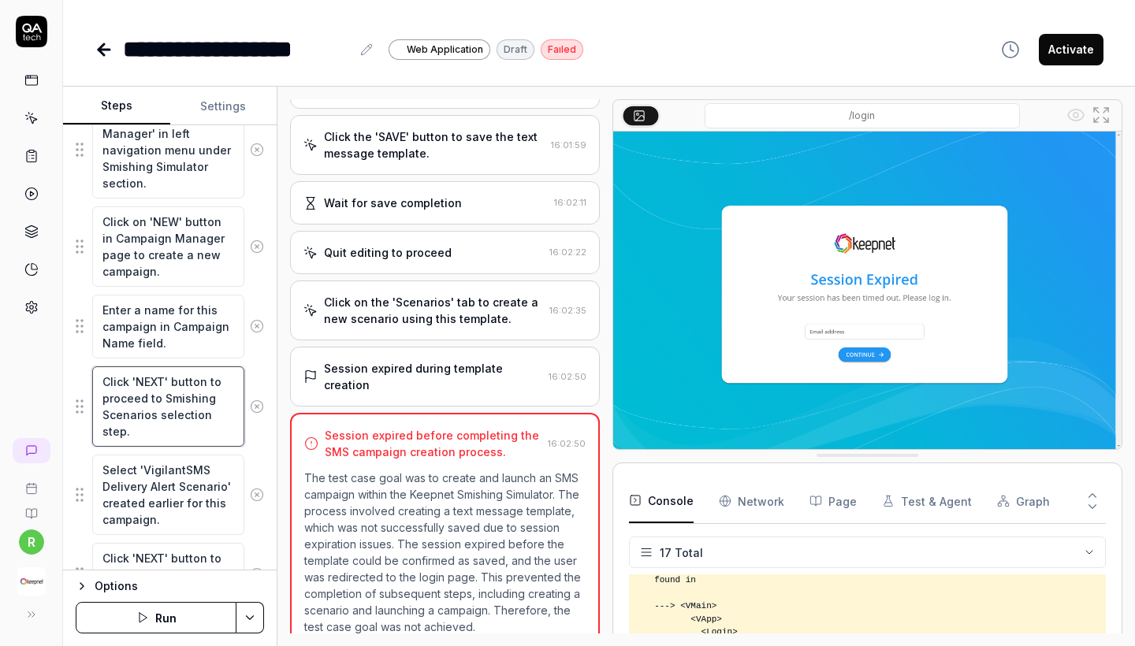
click at [155, 415] on textarea "Click 'NEXT' button to proceed to Smishing Scenarios selection step." at bounding box center [168, 407] width 152 height 80
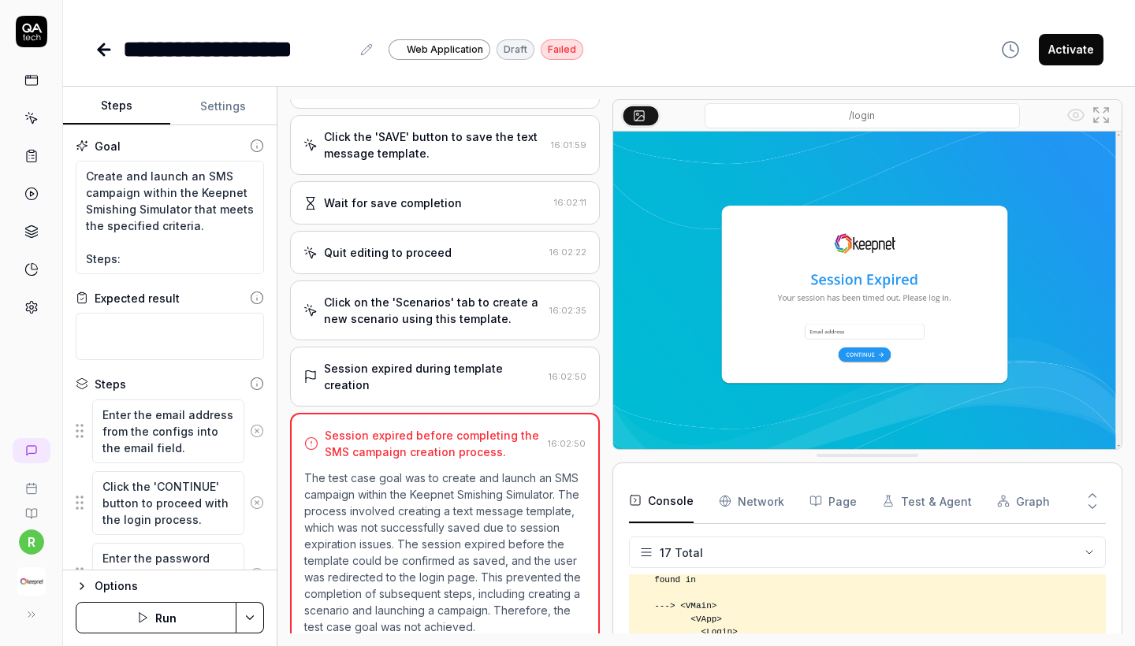
scroll to position [0, 0]
click at [199, 214] on textarea "Create and launch an SMS campaign within the Keepnet Smishing Simulator that me…" at bounding box center [170, 218] width 188 height 114
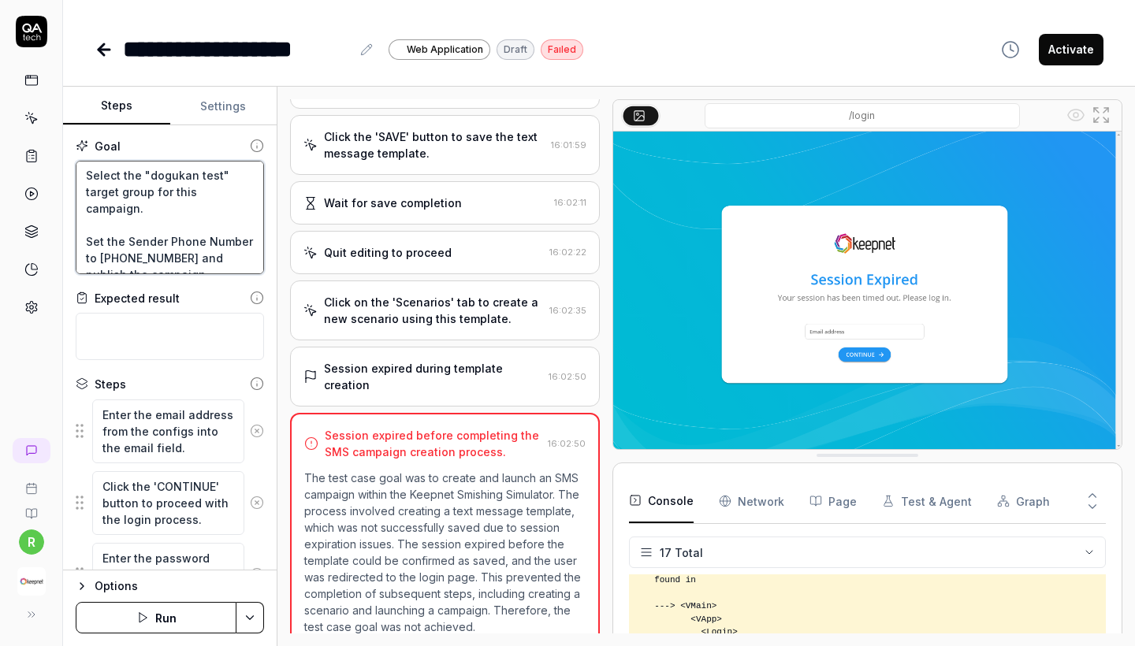
scroll to position [298, 0]
drag, startPoint x: 84, startPoint y: 173, endPoint x: 186, endPoint y: 256, distance: 131.6
click at [186, 256] on textarea "Create and launch an SMS campaign within the Keepnet Smishing Simulator that me…" at bounding box center [170, 218] width 188 height 114
type textarea "*"
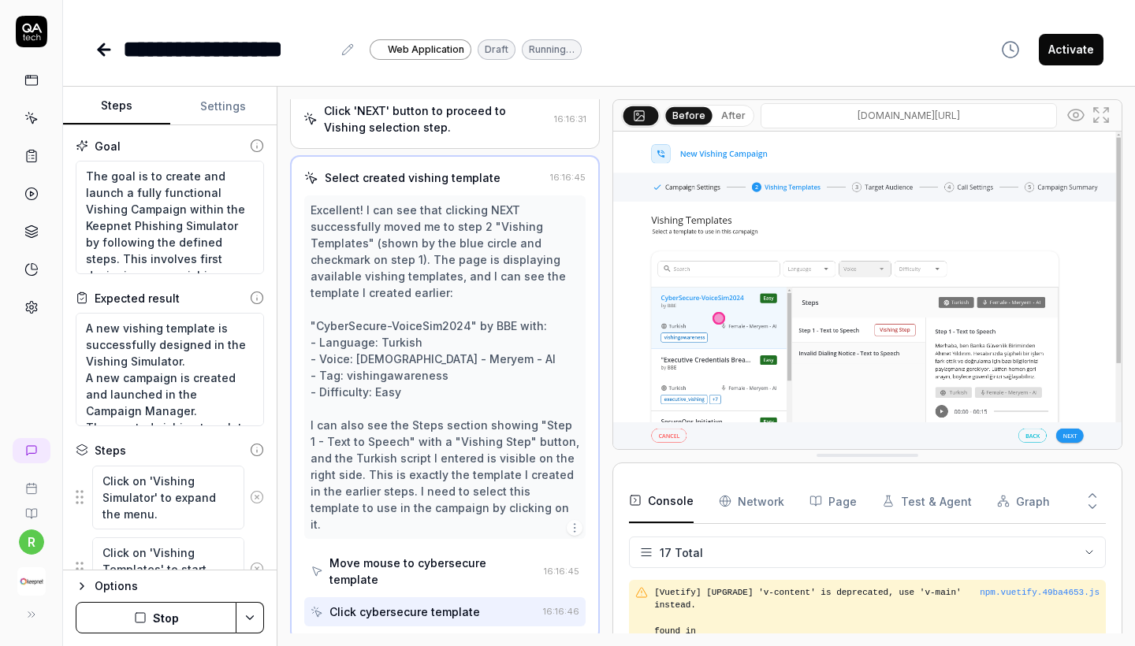
scroll to position [1877, 0]
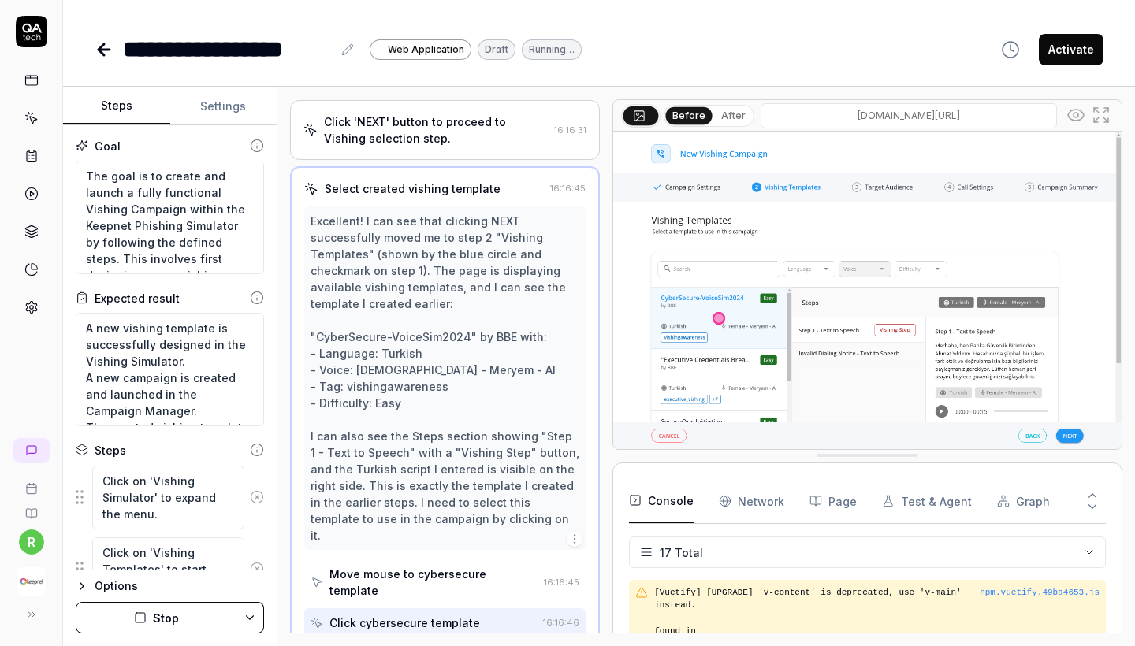
click at [37, 579] on img "button" at bounding box center [31, 582] width 28 height 28
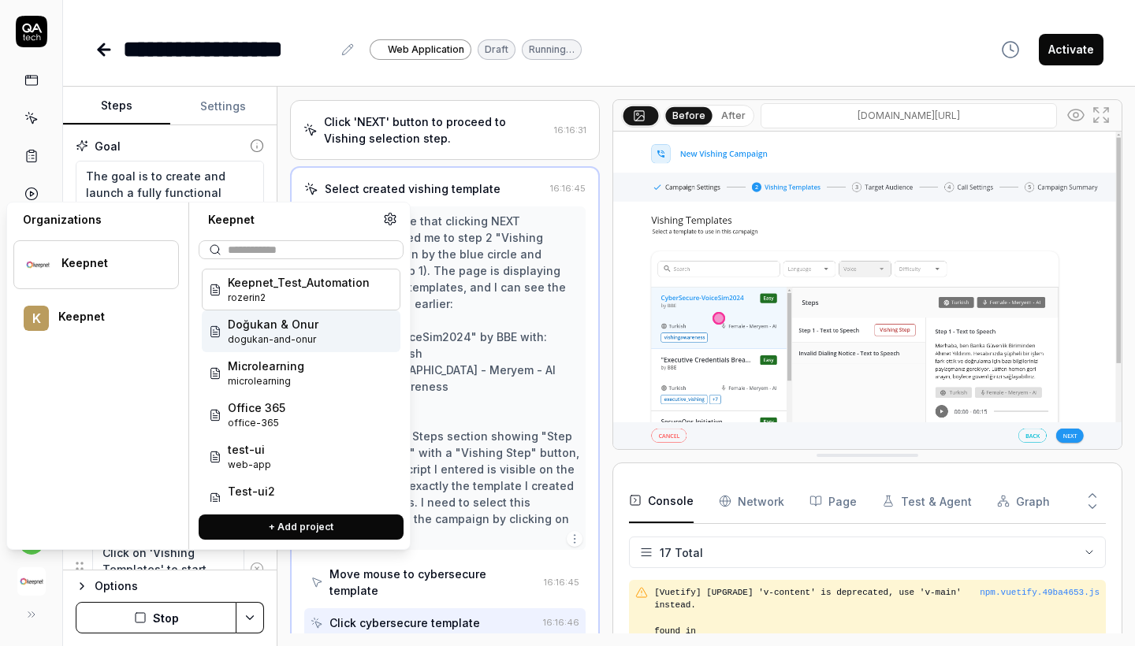
click at [281, 340] on span "dogukan-and-onur" at bounding box center [273, 340] width 91 height 14
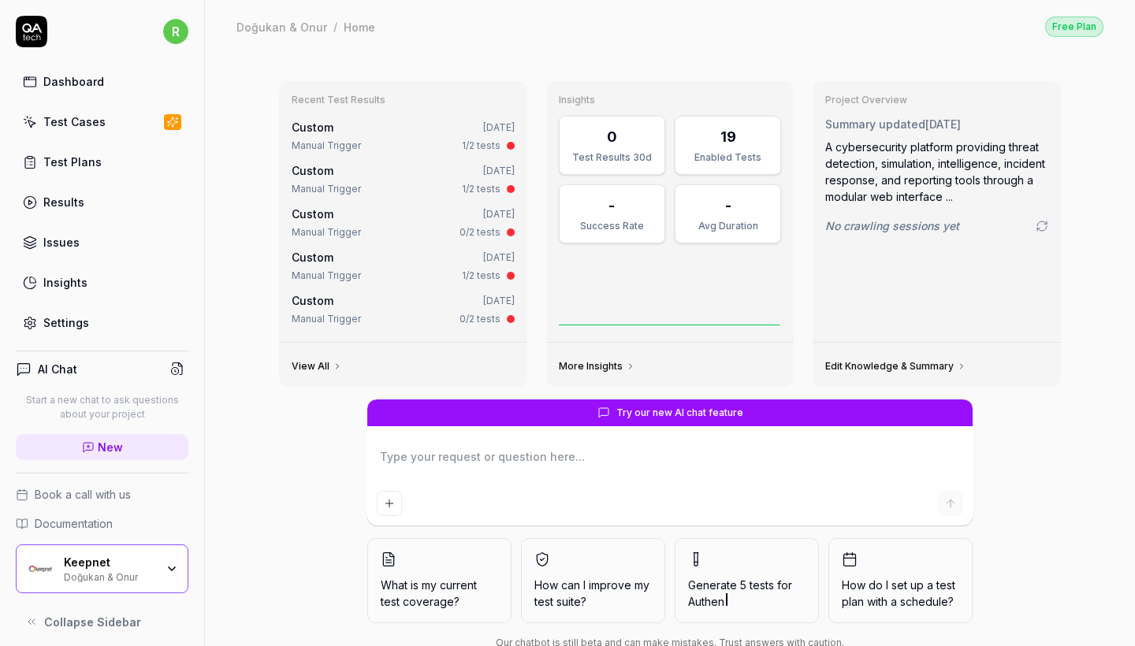
click at [107, 164] on link "Test Plans" at bounding box center [102, 162] width 173 height 31
click at [91, 114] on div "Test Cases" at bounding box center [74, 122] width 62 height 17
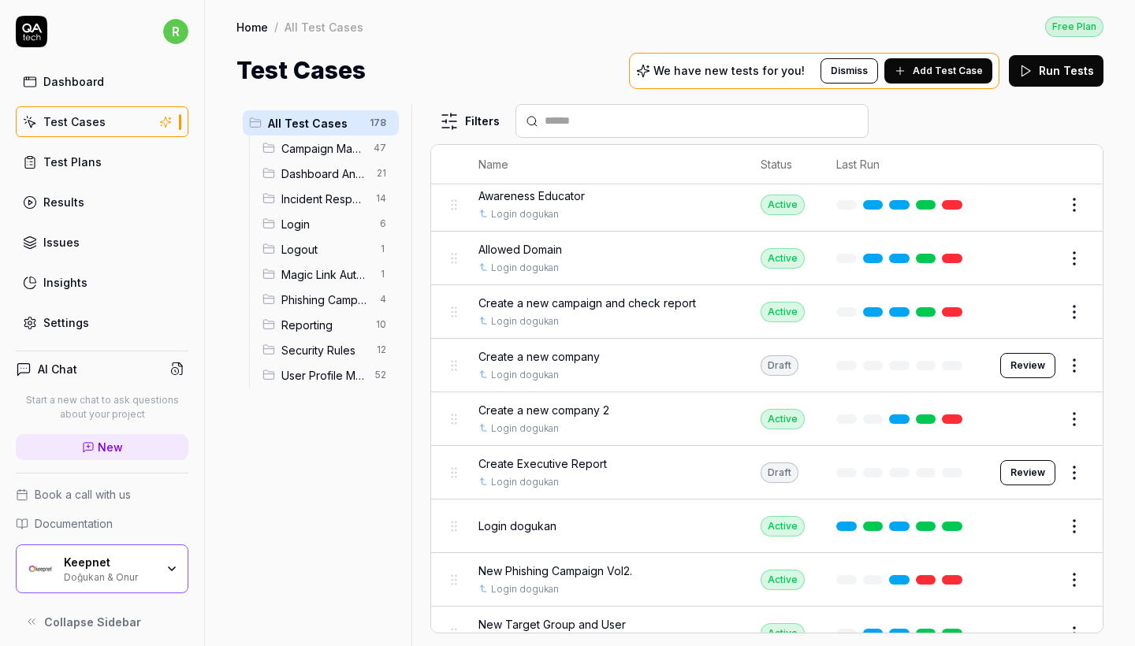
scroll to position [7, 0]
click at [567, 202] on div "Awareness Educator Login dogukan" at bounding box center [604, 204] width 251 height 34
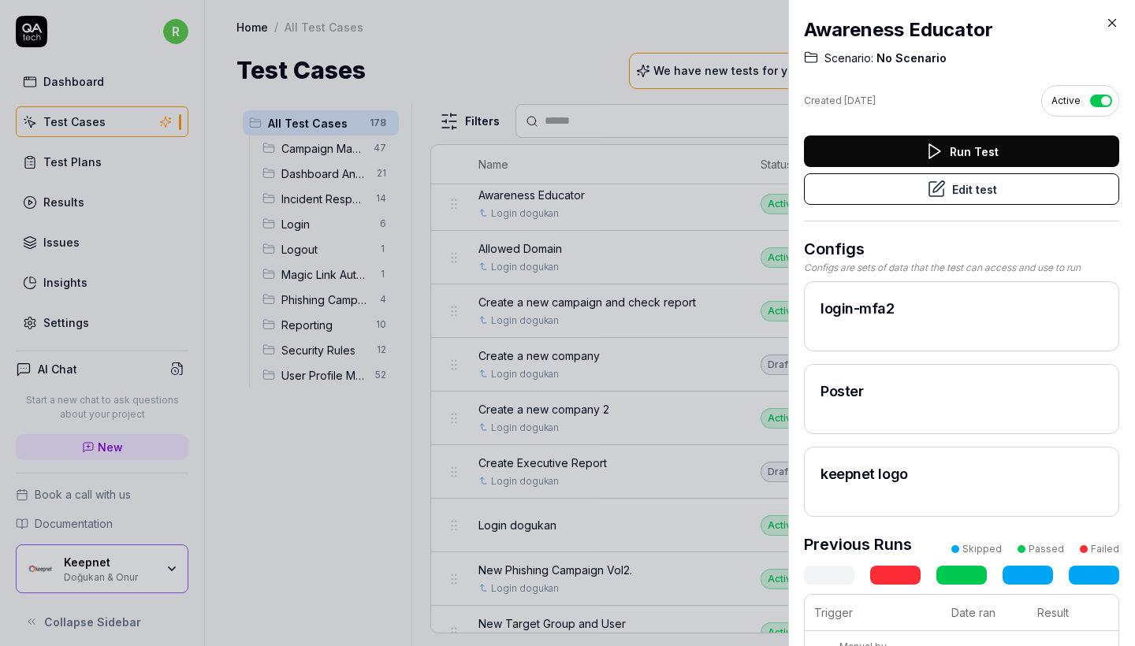
click at [967, 198] on button "Edit test" at bounding box center [961, 189] width 315 height 32
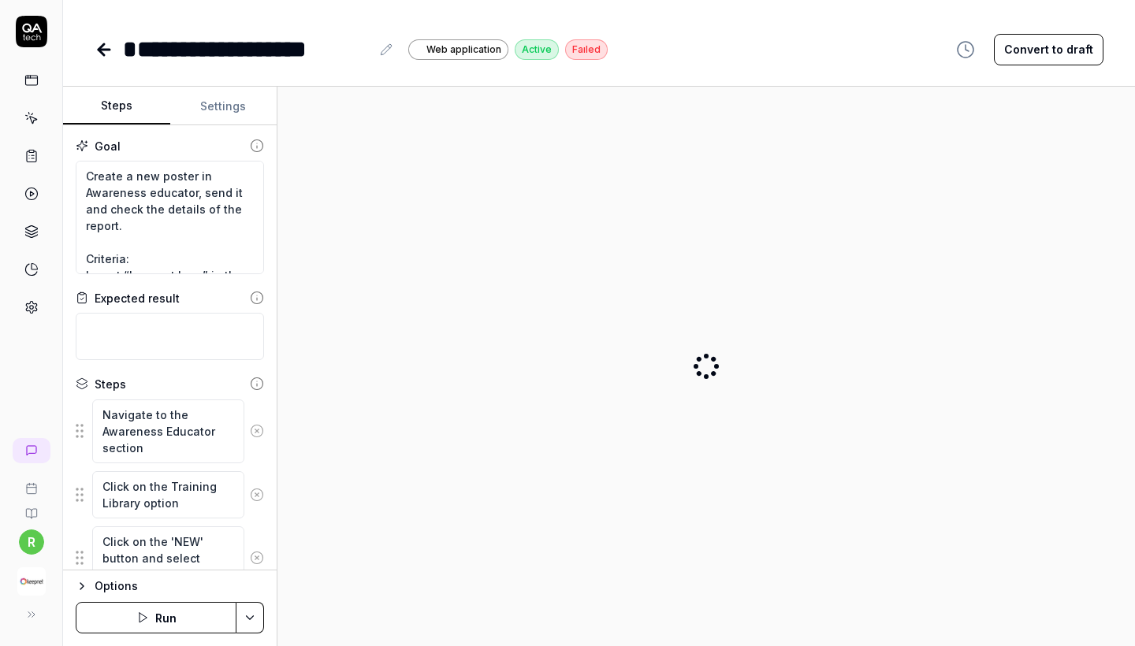
type textarea "*"
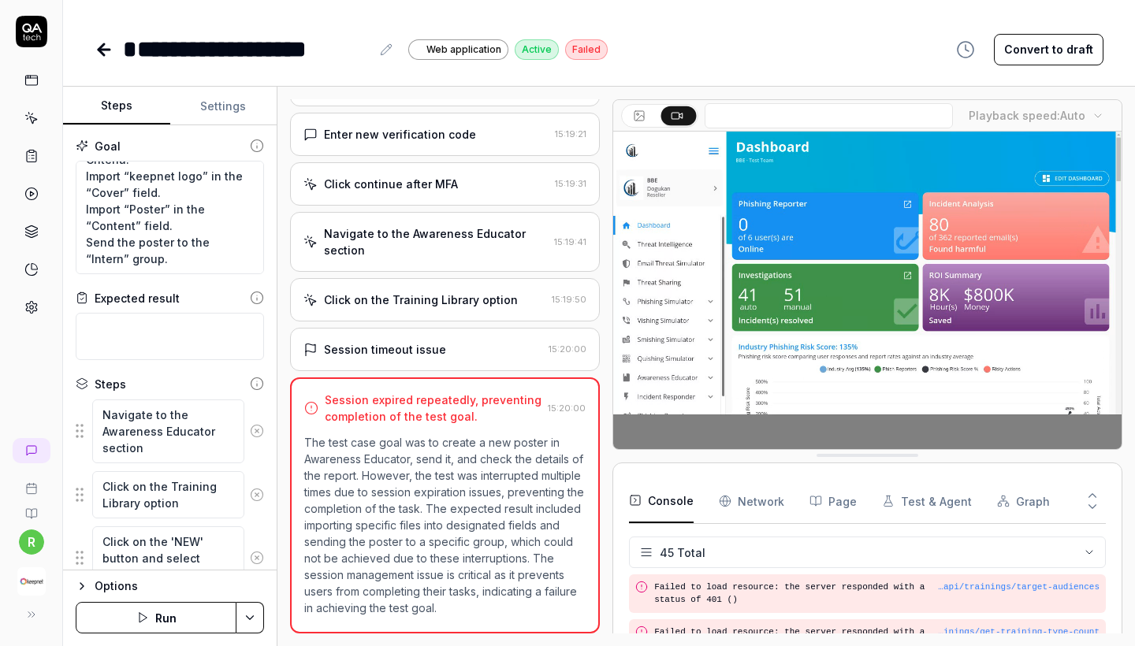
scroll to position [99, 0]
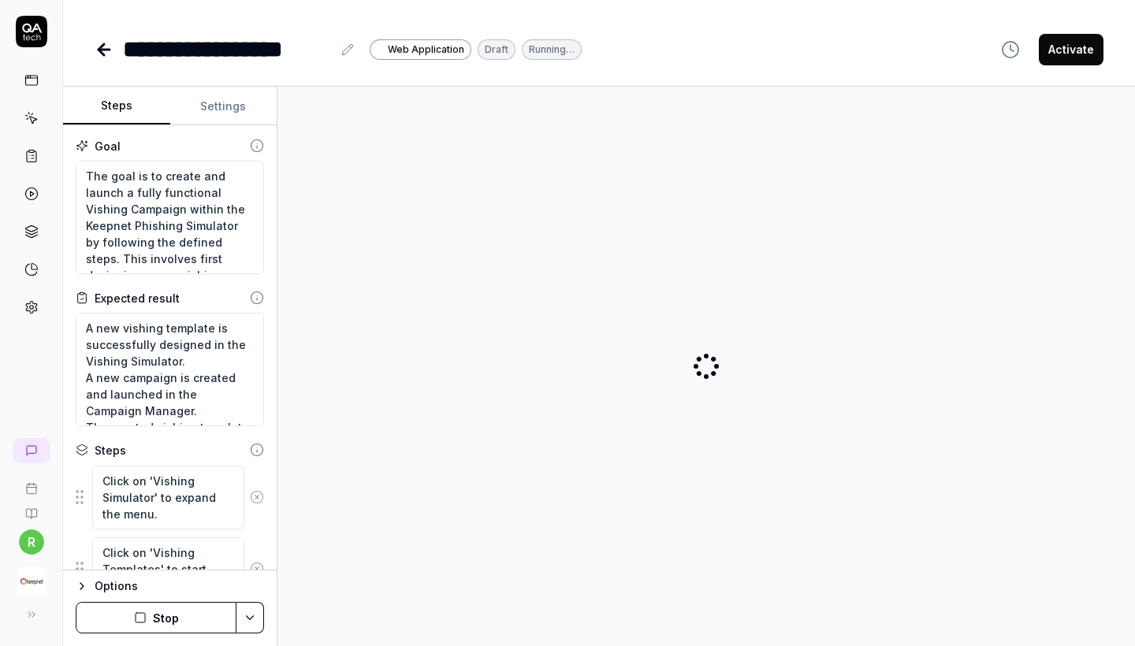
scroll to position [166, 0]
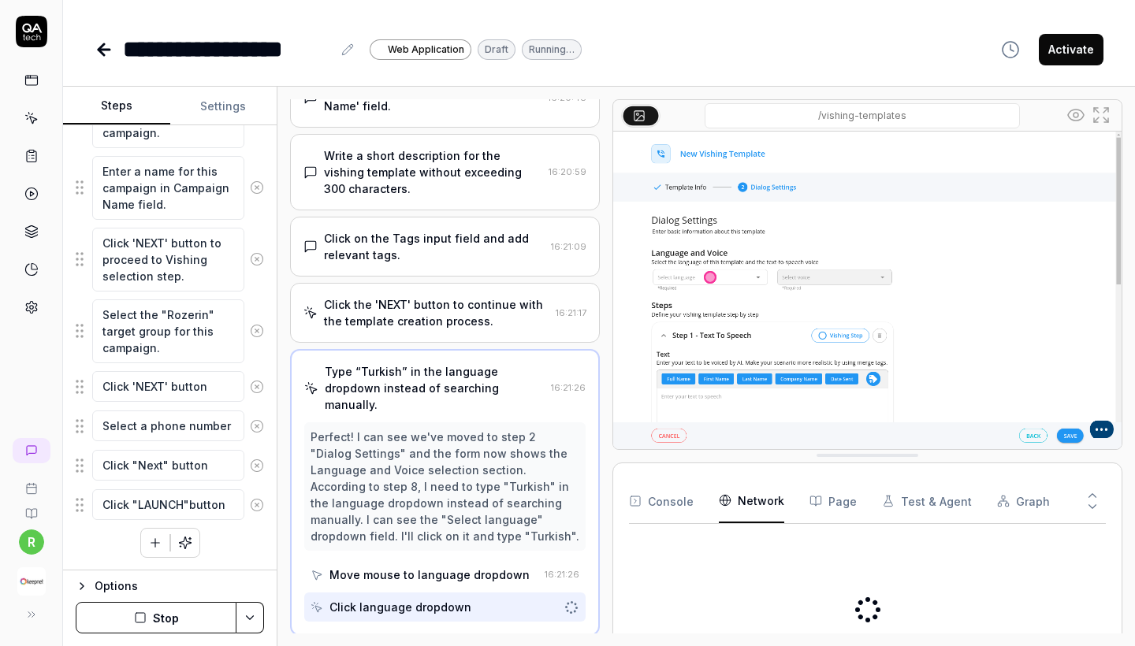
click at [741, 505] on Requests "Network" at bounding box center [751, 501] width 65 height 44
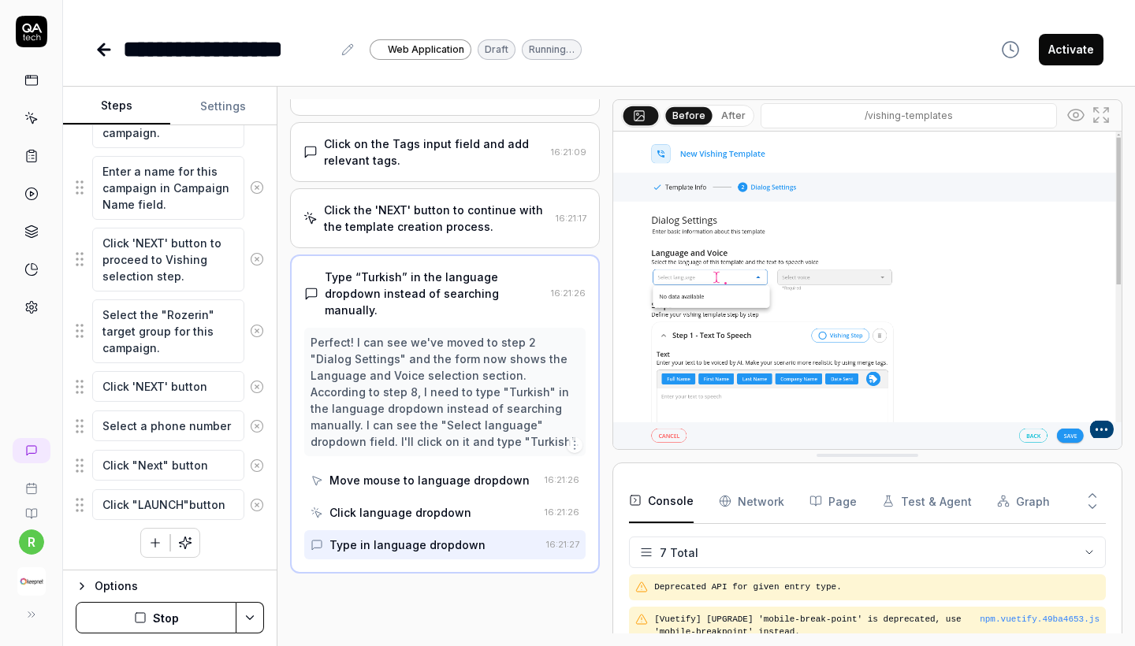
scroll to position [396, 0]
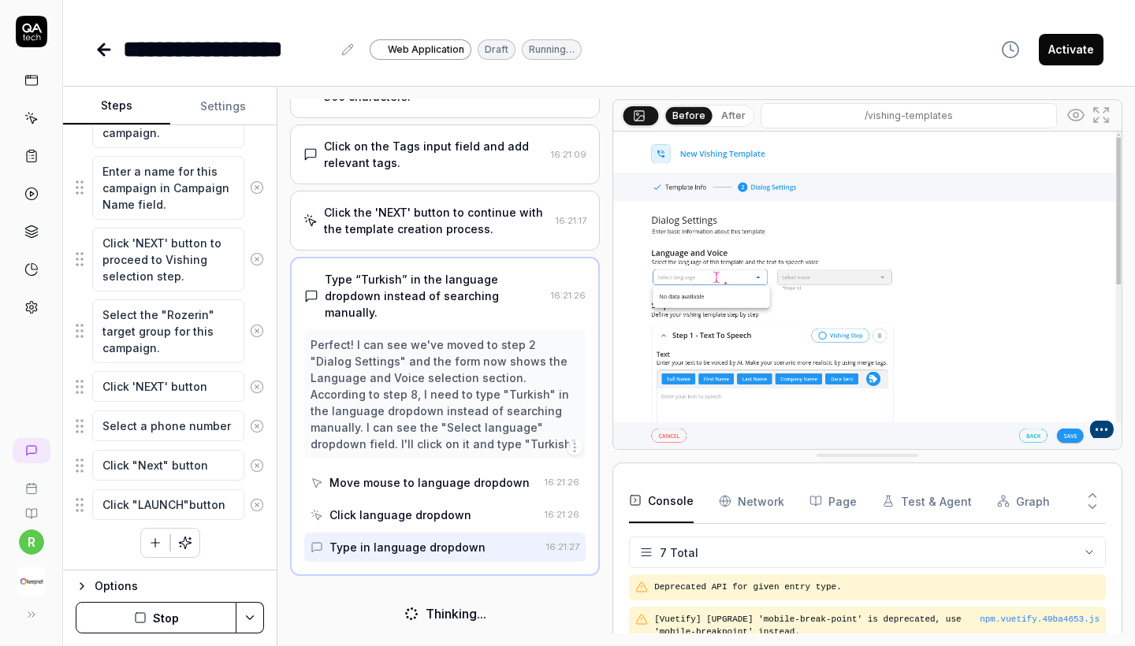
click at [667, 511] on button "Console" at bounding box center [661, 501] width 65 height 44
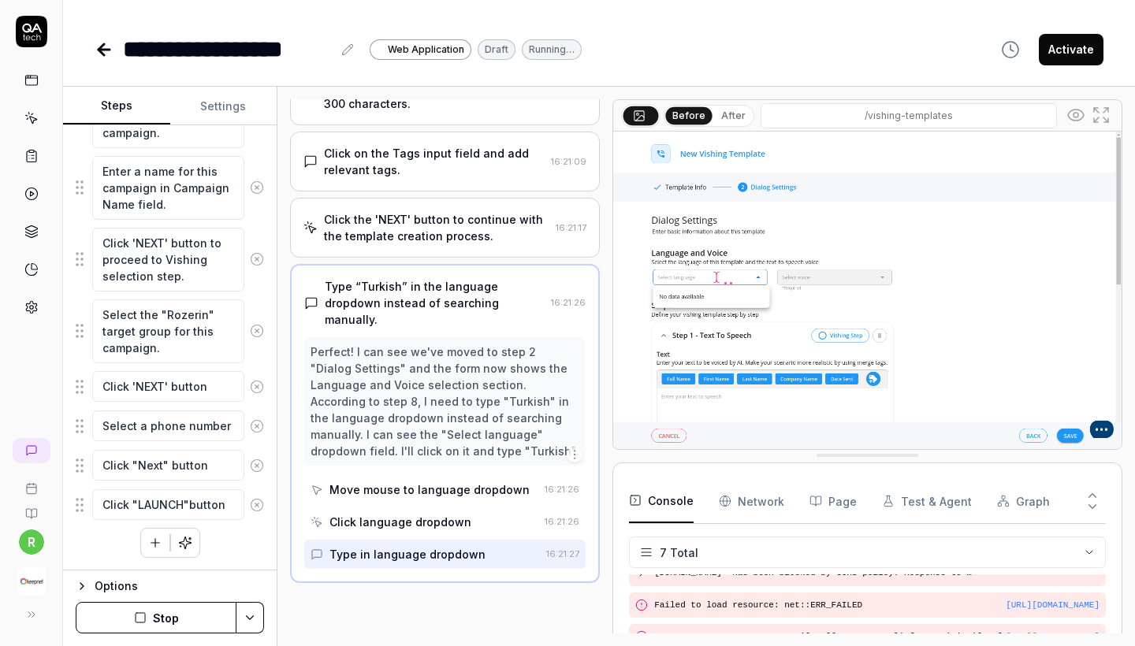
scroll to position [386, 0]
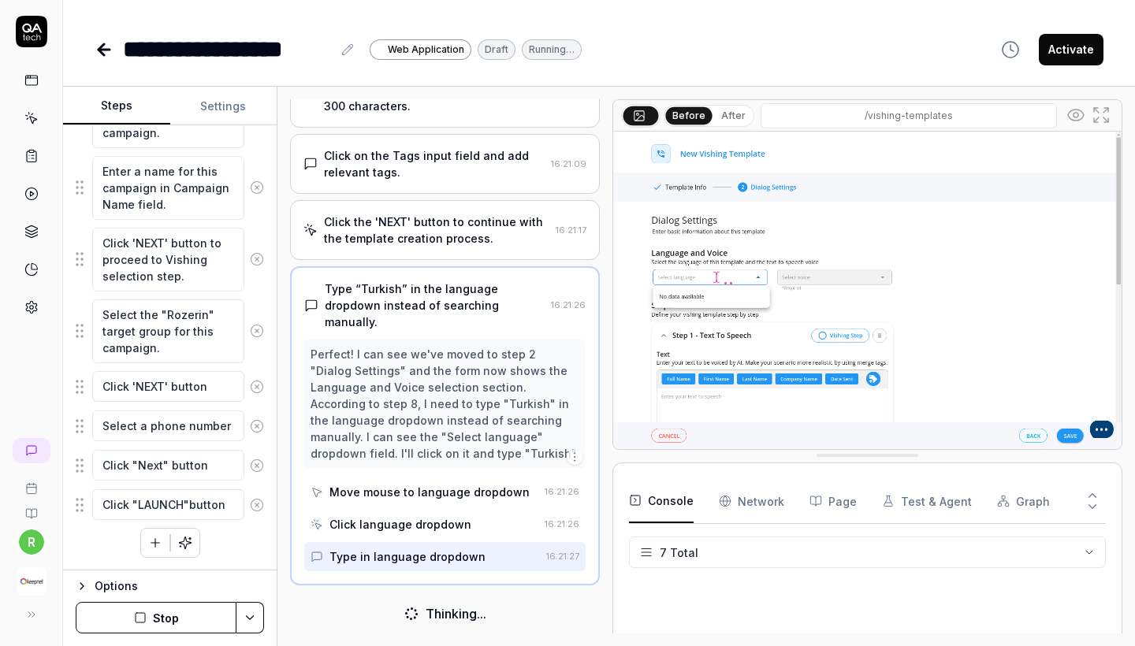
click at [762, 508] on Requests "Network" at bounding box center [751, 501] width 65 height 44
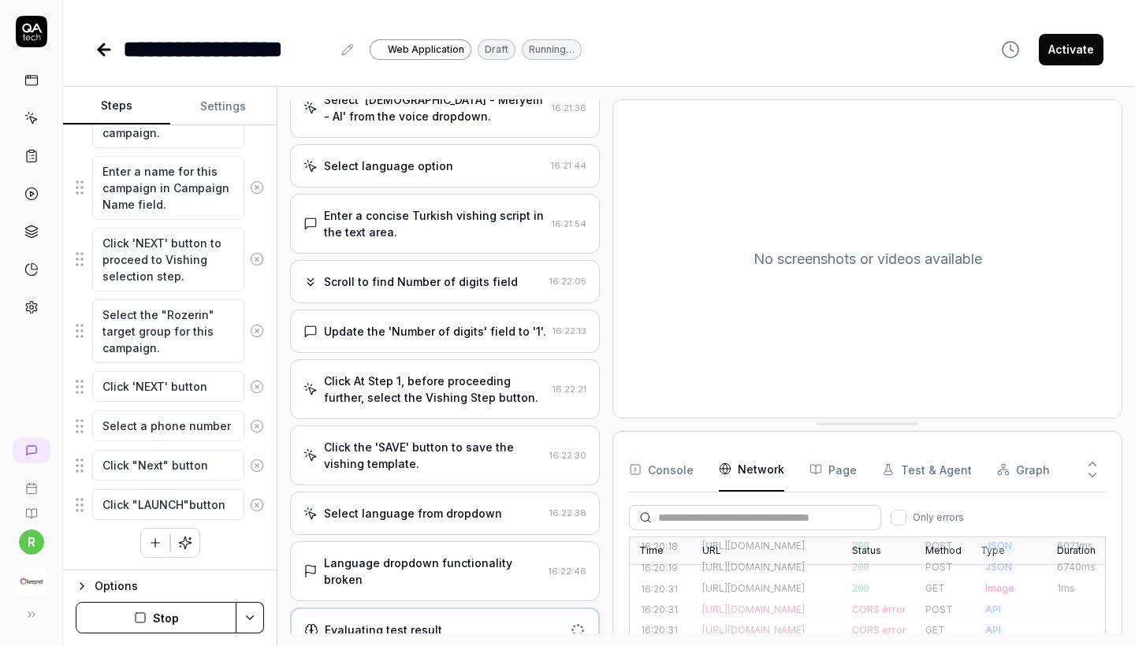
scroll to position [0, 0]
click at [432, 567] on div "Language dropdown functionality broken" at bounding box center [433, 571] width 218 height 33
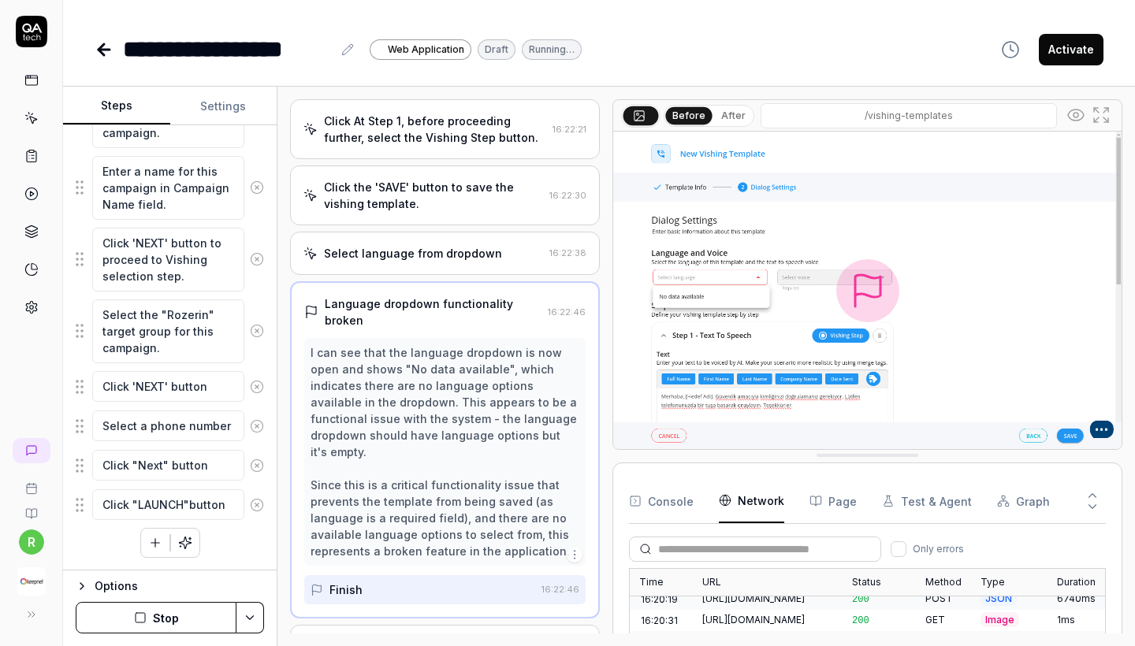
scroll to position [917, 0]
click at [214, 617] on button "Stop" at bounding box center [156, 618] width 161 height 32
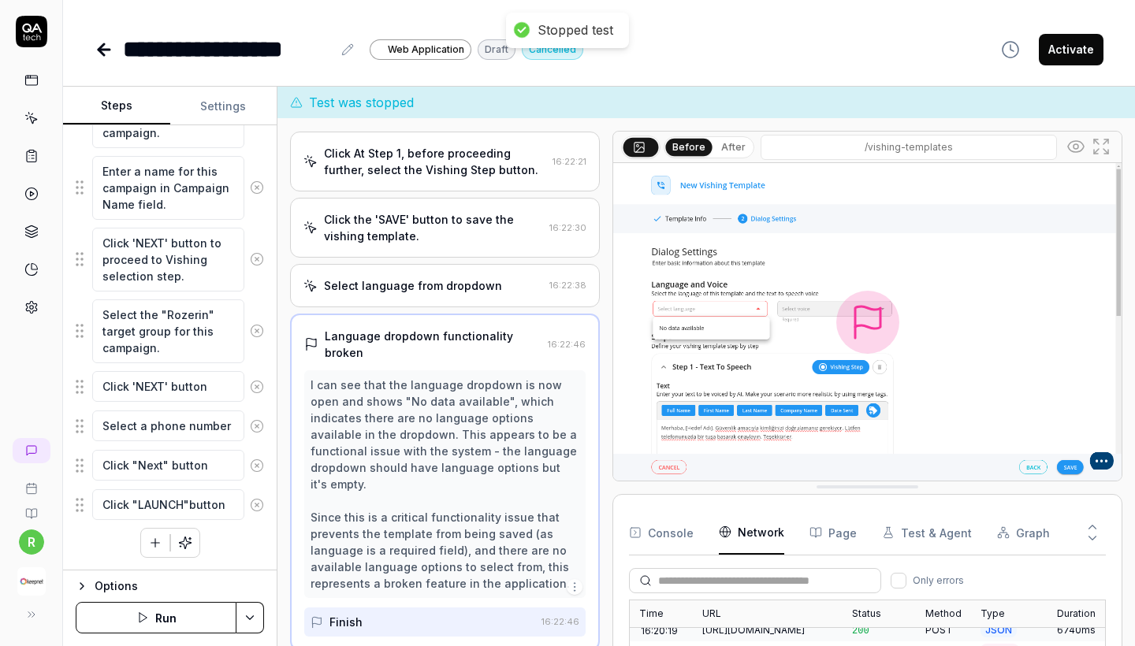
click at [214, 617] on button "Run" at bounding box center [156, 618] width 161 height 32
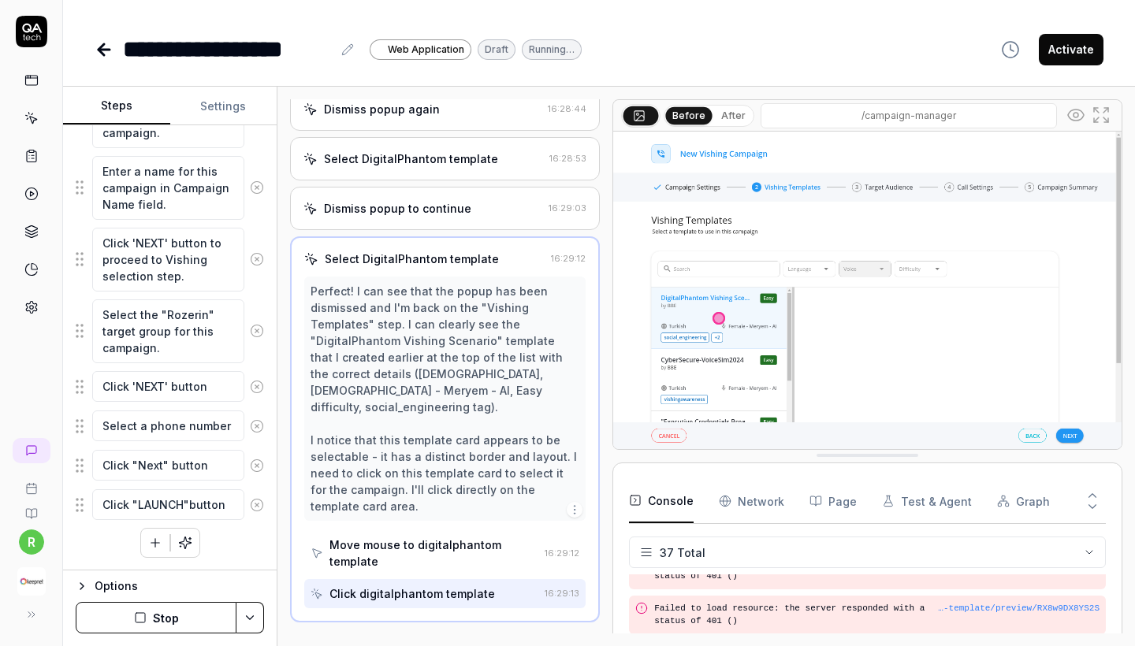
scroll to position [1844, 0]
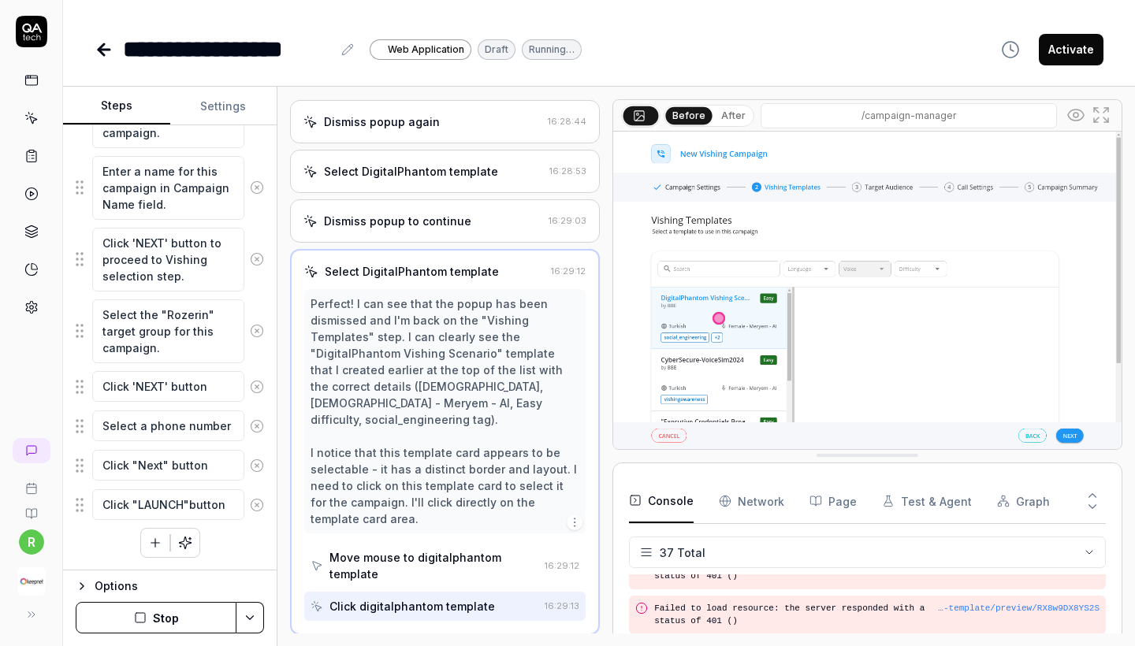
click at [1062, 445] on img at bounding box center [867, 291] width 508 height 318
click at [1073, 435] on img at bounding box center [867, 291] width 508 height 318
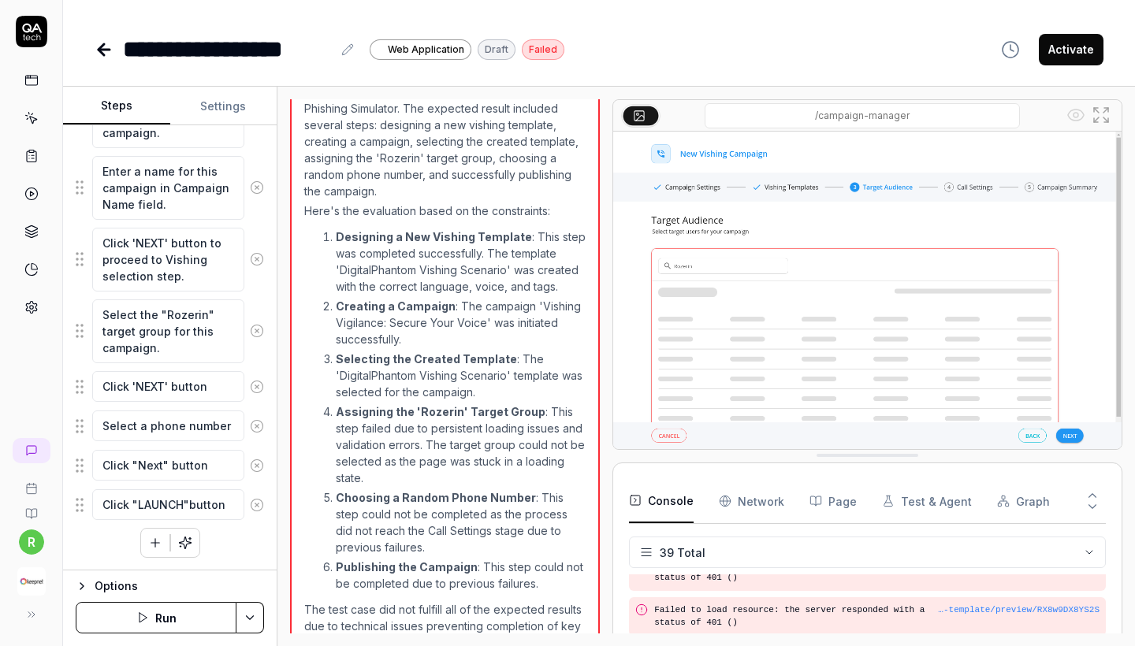
scroll to position [2512, 0]
click at [194, 620] on button "Run" at bounding box center [156, 618] width 161 height 32
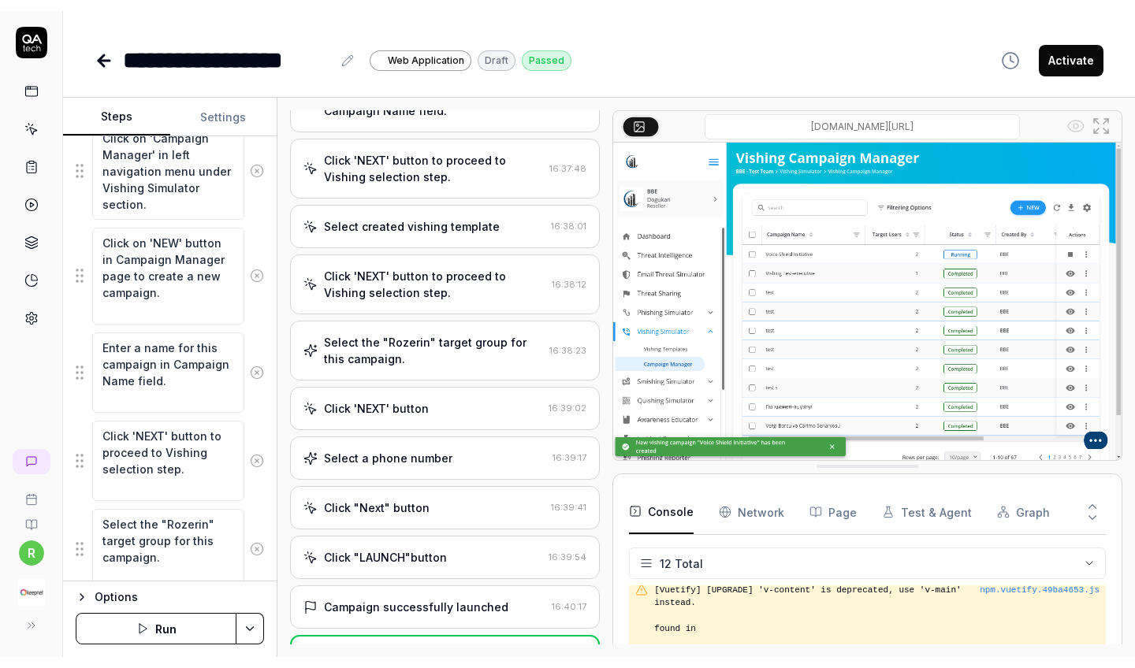
scroll to position [1463, 0]
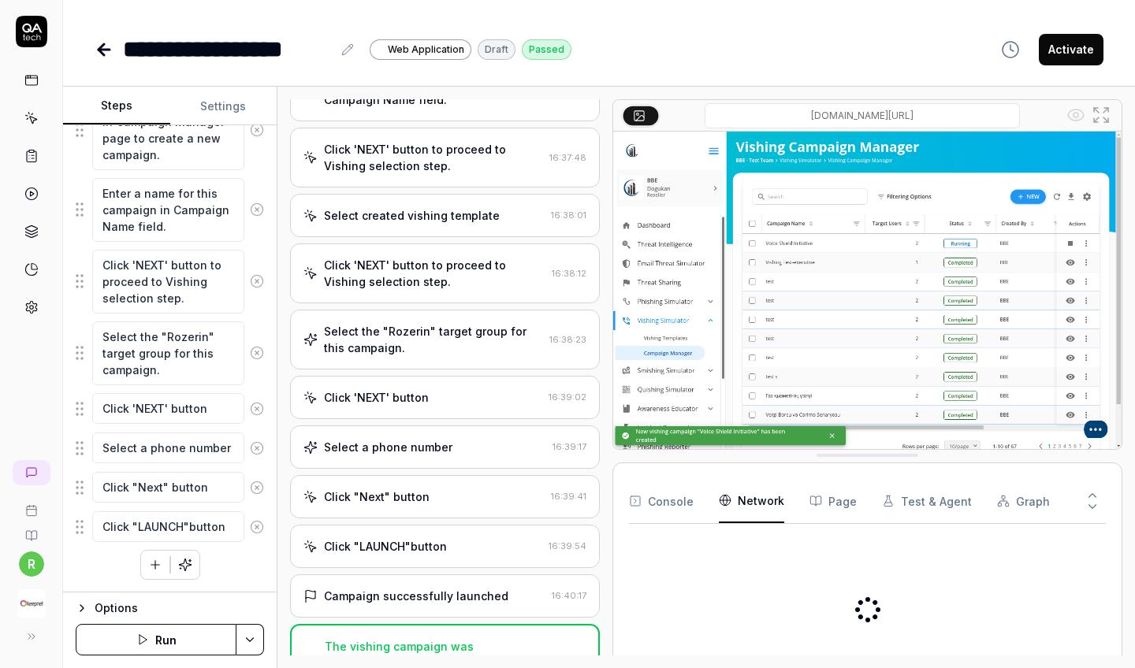
click at [762, 497] on Requests "Network" at bounding box center [751, 501] width 65 height 44
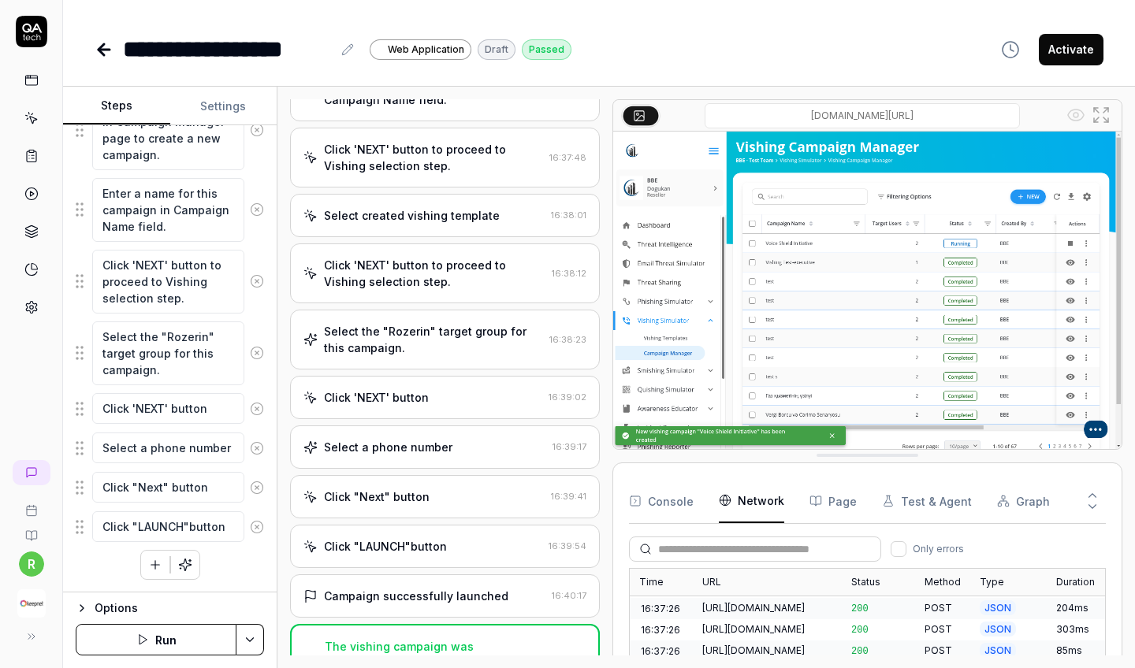
scroll to position [1635, 0]
click at [787, 31] on div "**********" at bounding box center [599, 33] width 1072 height 67
type textarea "*"
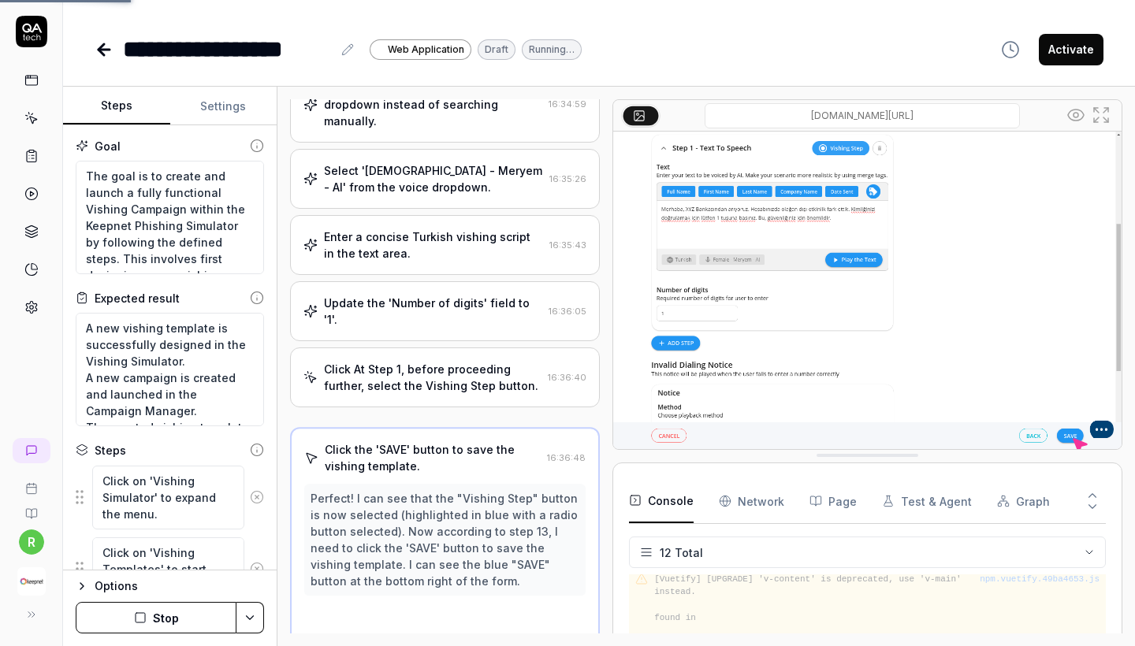
scroll to position [828, 0]
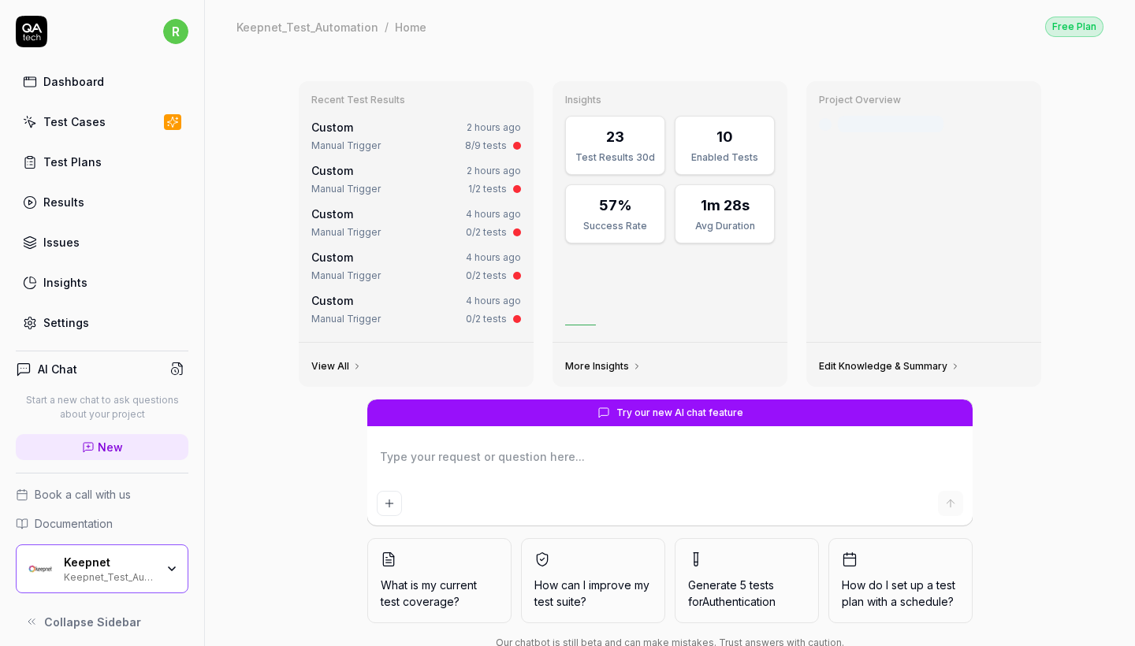
click at [33, 115] on icon at bounding box center [30, 122] width 14 height 14
type textarea "*"
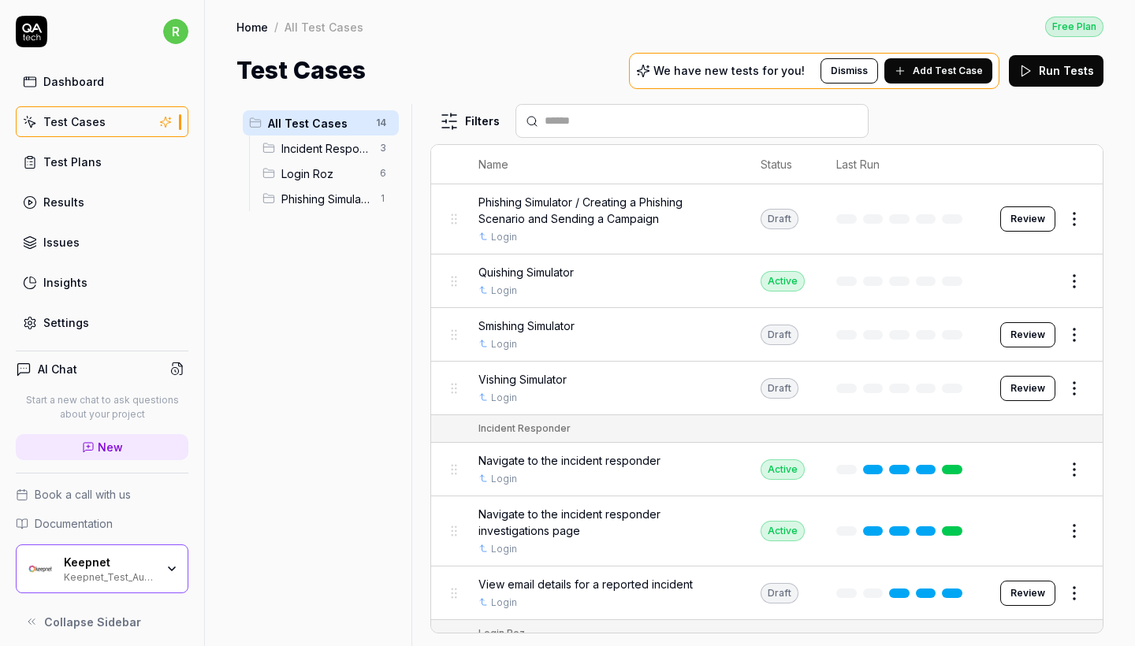
click at [927, 82] on button "Add Test Case" at bounding box center [938, 70] width 108 height 25
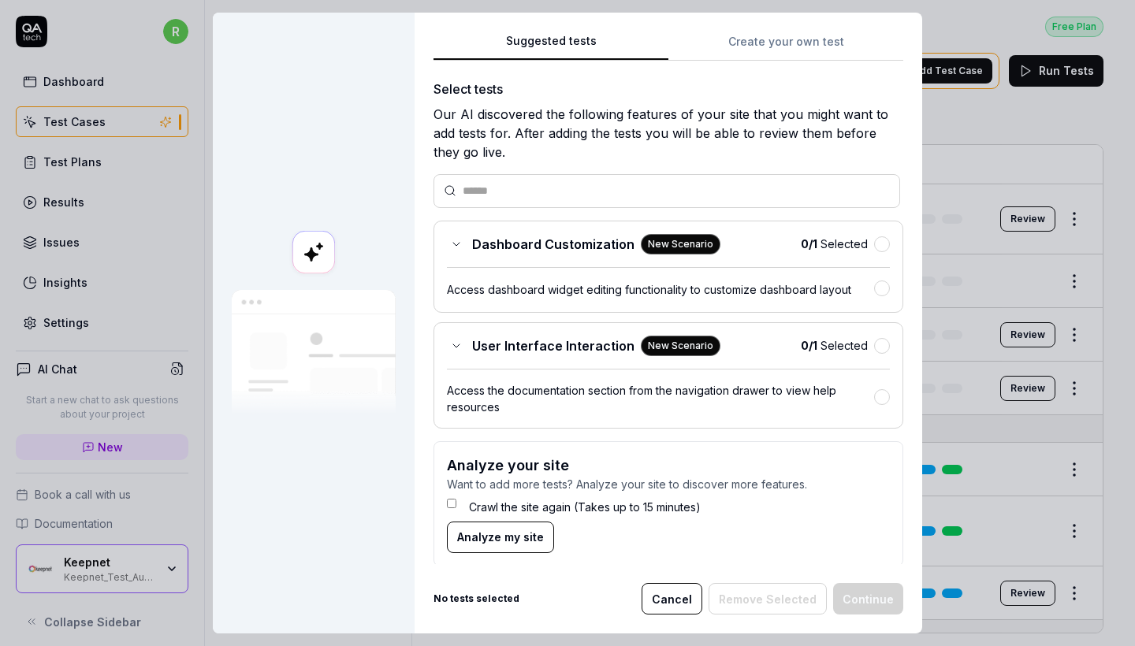
click at [765, 49] on button "Create your own test" at bounding box center [785, 46] width 235 height 28
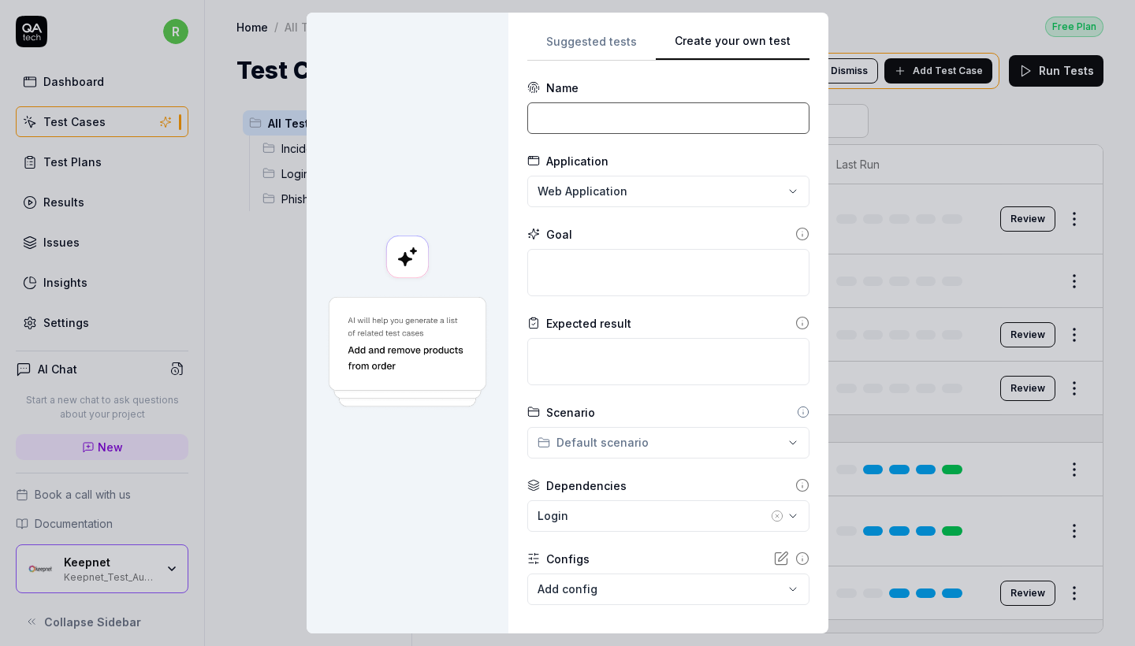
click at [615, 117] on input at bounding box center [668, 118] width 282 height 32
type input "Awareness Educator"
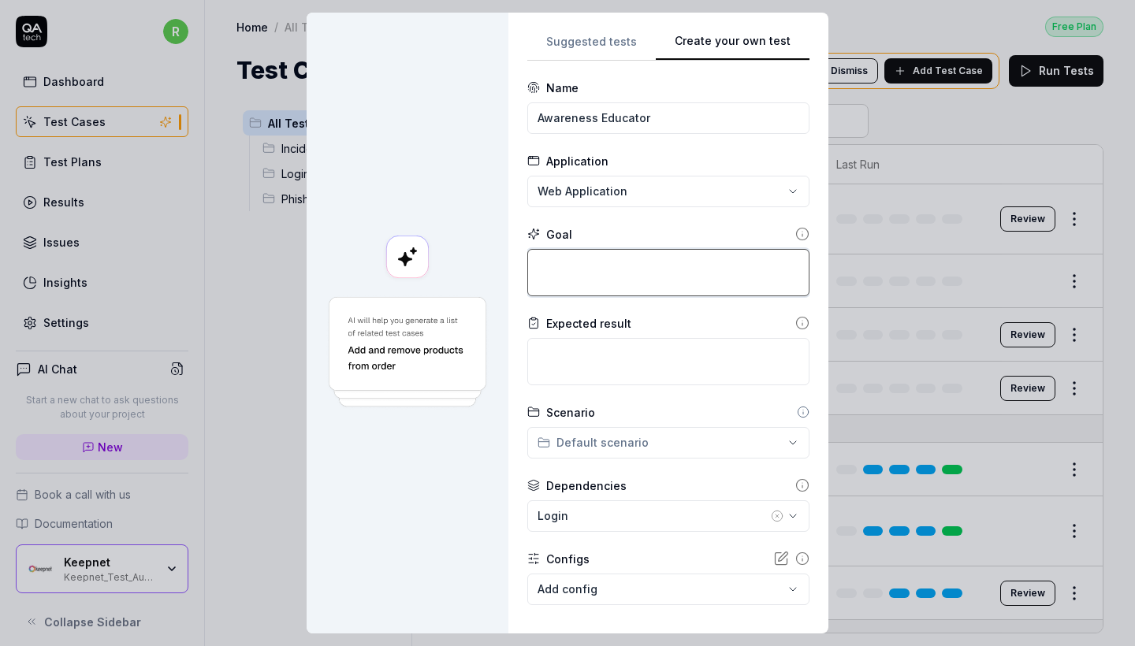
click at [603, 266] on textarea at bounding box center [668, 272] width 282 height 47
paste textarea "Create a new Learning Path with required fields. Add different content types to…"
type textarea "*"
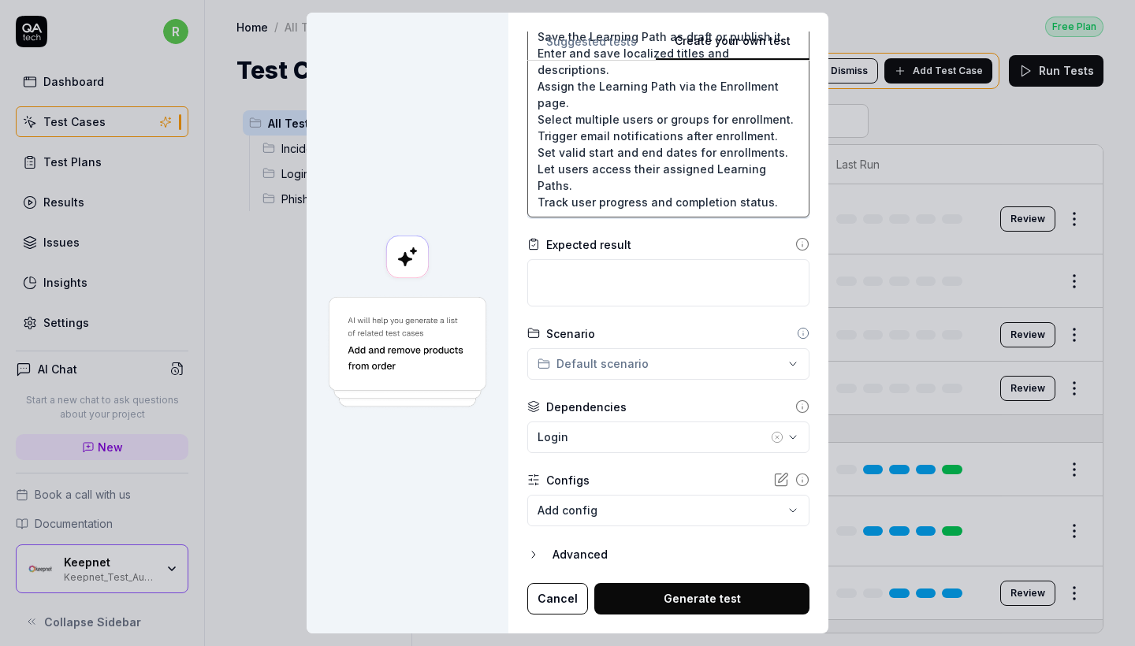
type textarea "Create a new Learning Path with required fields. Add different content types to…"
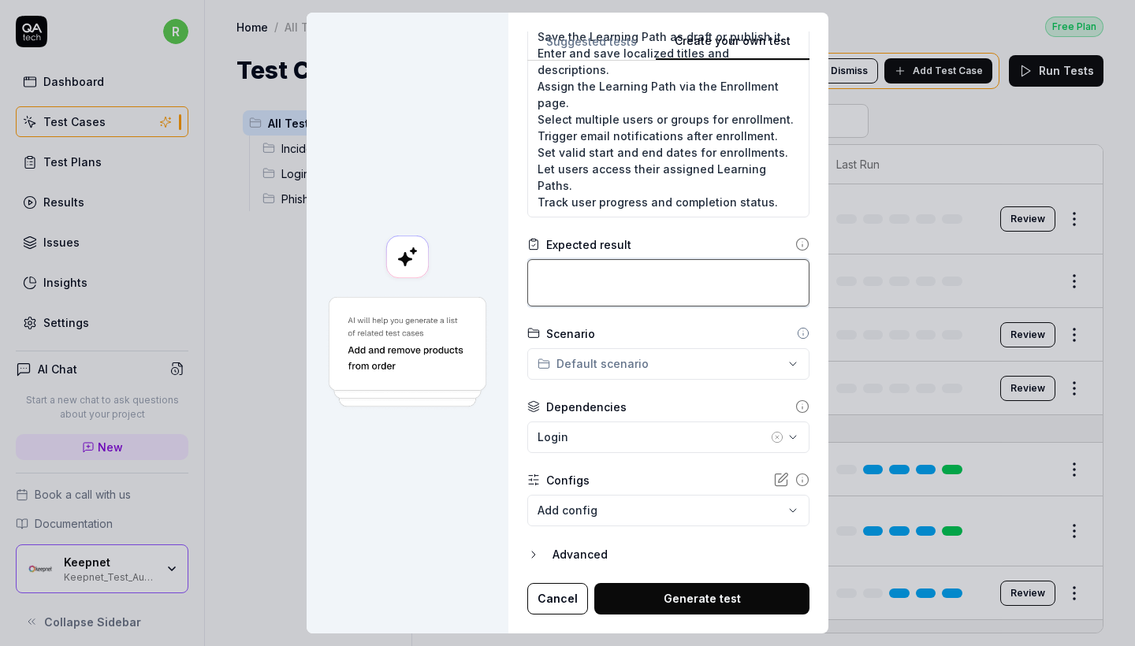
scroll to position [277, 0]
click at [640, 285] on textarea at bounding box center [668, 283] width 282 height 47
paste textarea "✅ Expected Results (Only – Short & Clear) Learning Path is created and listed s…"
type textarea "*"
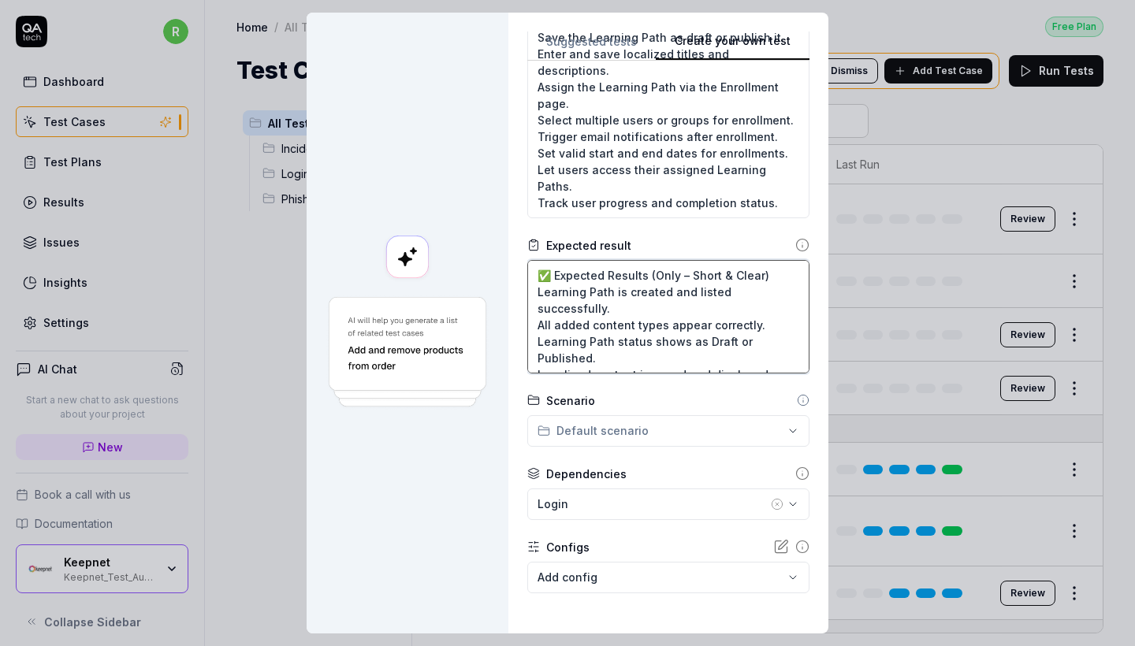
scroll to position [215, 0]
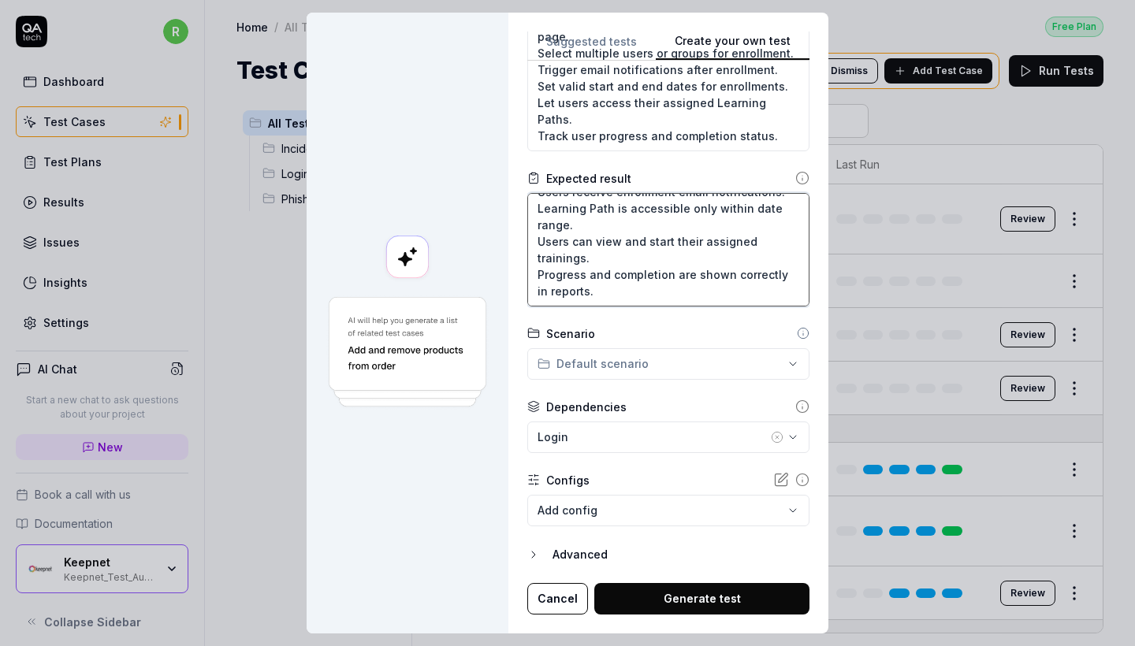
type textarea "✅ Expected Results (Only – Short & Clear) Learning Path is created and listed s…"
click at [664, 441] on div "Login" at bounding box center [653, 437] width 230 height 17
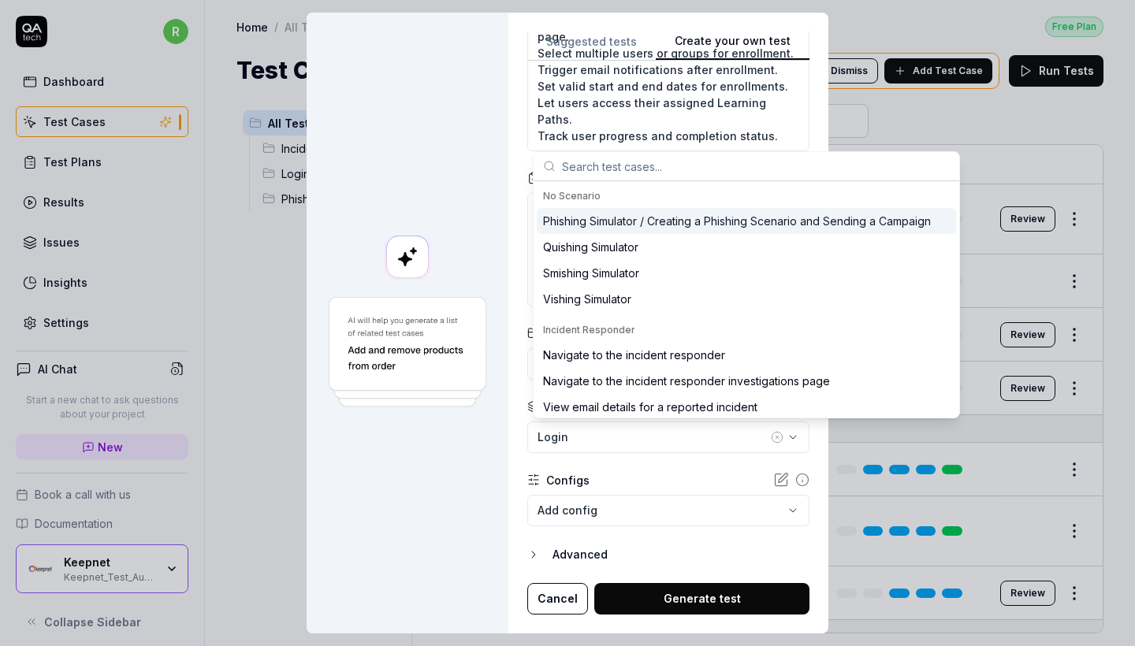
scroll to position [343, 0]
click at [639, 517] on body "r Dashboard Test Cases Test Plans Results Issues Insights Settings AI Chat Star…" at bounding box center [567, 323] width 1135 height 646
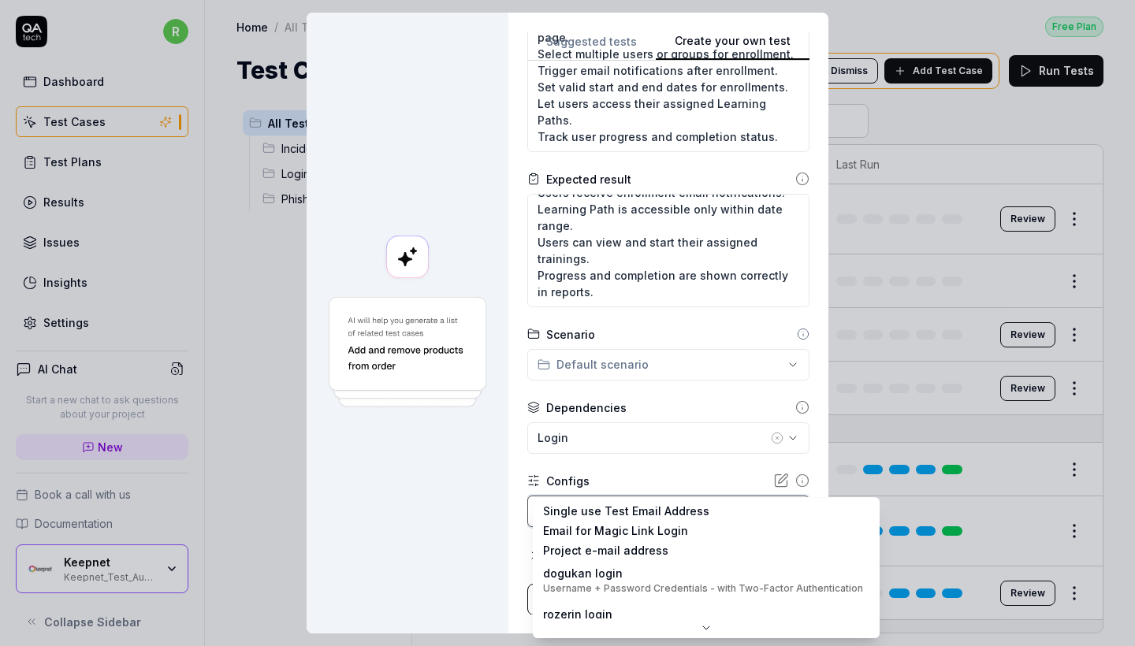
scroll to position [83, 0]
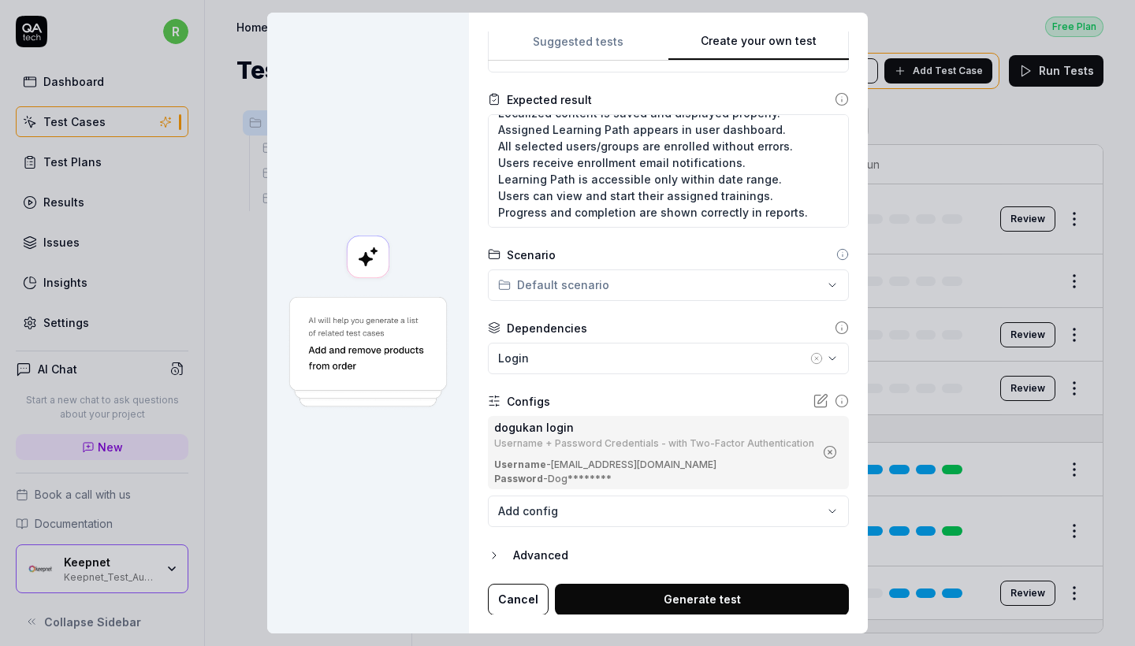
click at [677, 589] on button "Generate test" at bounding box center [702, 600] width 294 height 32
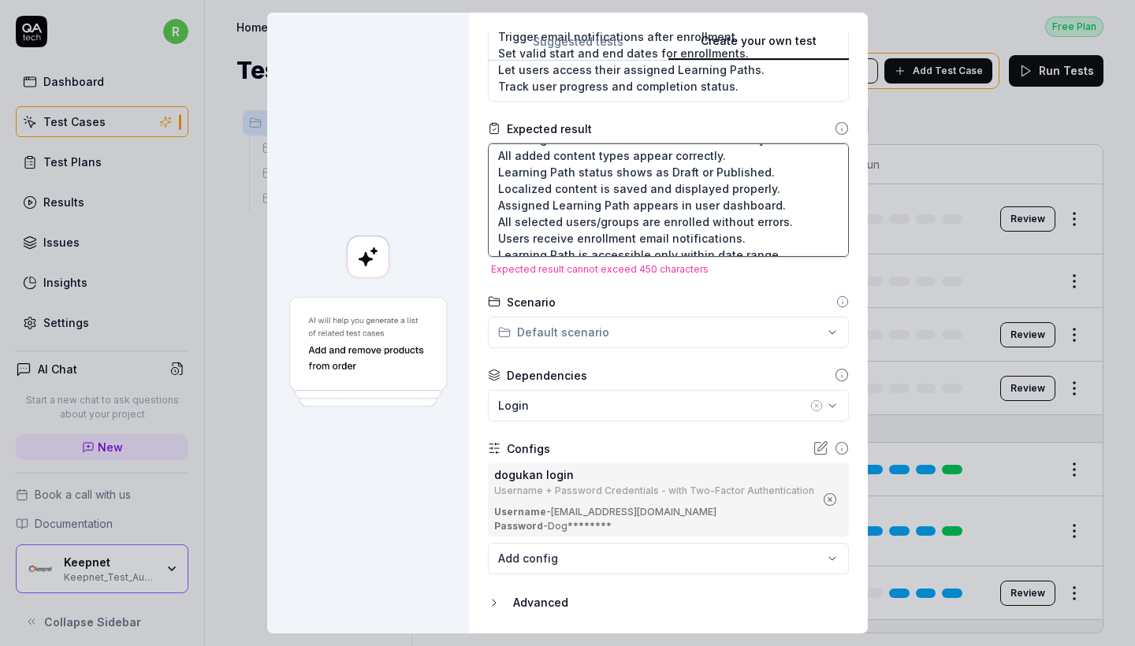
scroll to position [0, 0]
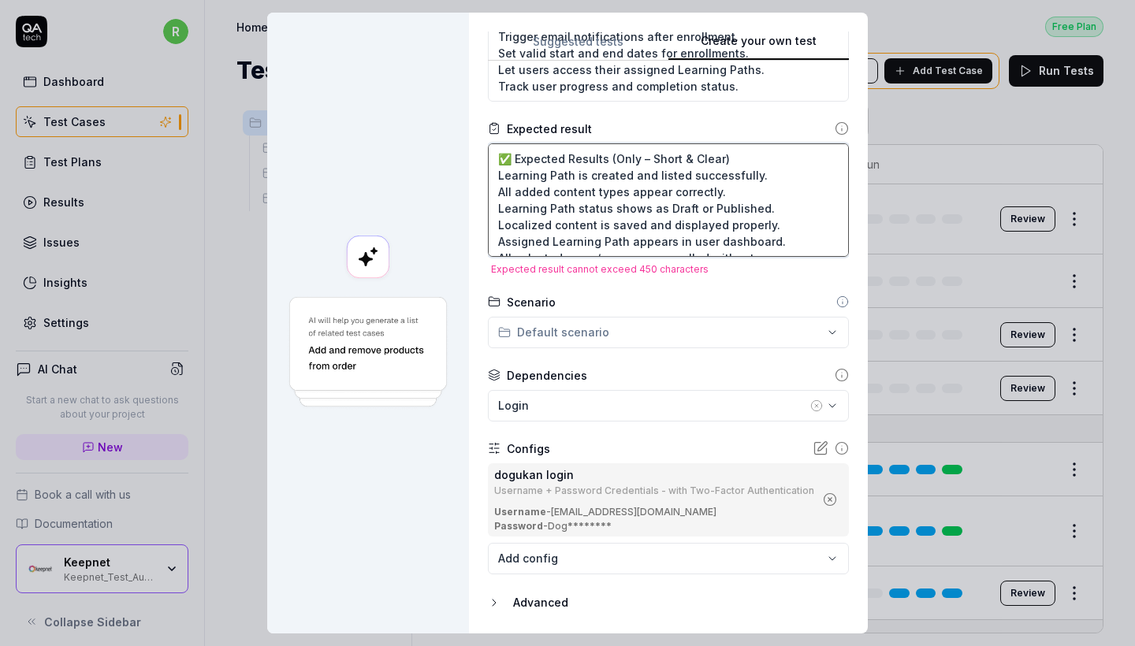
drag, startPoint x: 808, startPoint y: 246, endPoint x: 464, endPoint y: 76, distance: 383.9
click at [464, 76] on div "**********" at bounding box center [567, 323] width 601 height 621
click at [670, 181] on textarea "✅ Expected Results (Only – Short & Clear) Learning Path is created and listed s…" at bounding box center [668, 200] width 361 height 114
drag, startPoint x: 734, startPoint y: 160, endPoint x: 382, endPoint y: 135, distance: 352.5
click at [387, 141] on div "**********" at bounding box center [567, 323] width 601 height 621
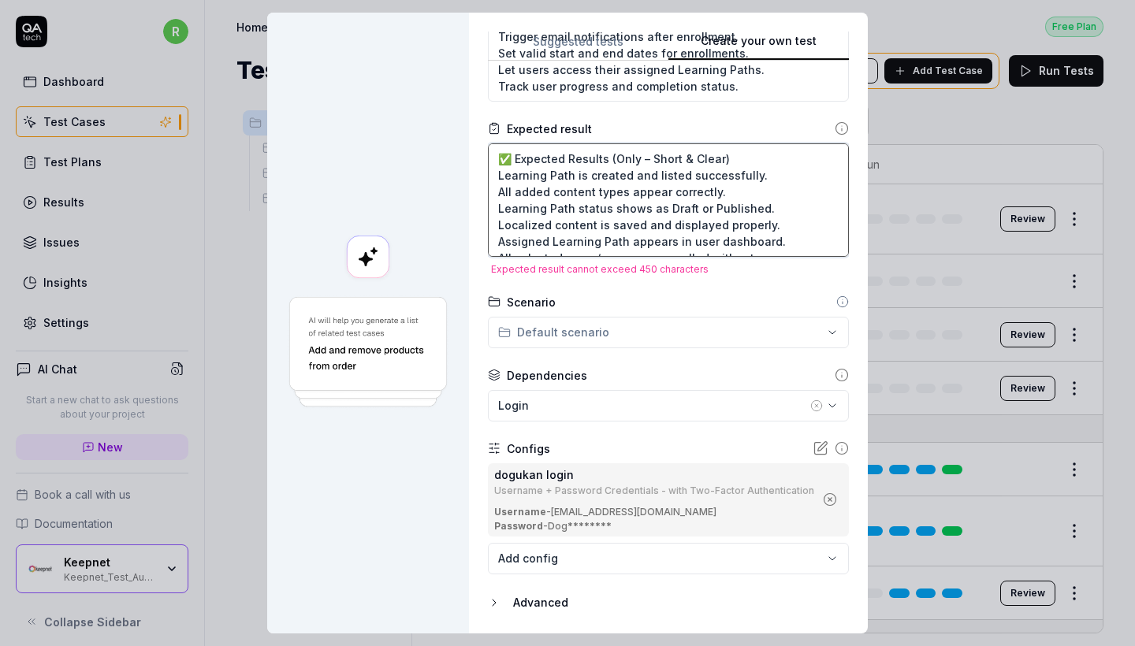
type textarea "*"
type textarea "Learning Path is created and listed successfully. All added content types appea…"
click at [499, 171] on textarea "Learning Path is created and listed successfully. All added content types appea…" at bounding box center [668, 200] width 361 height 114
type textarea "*"
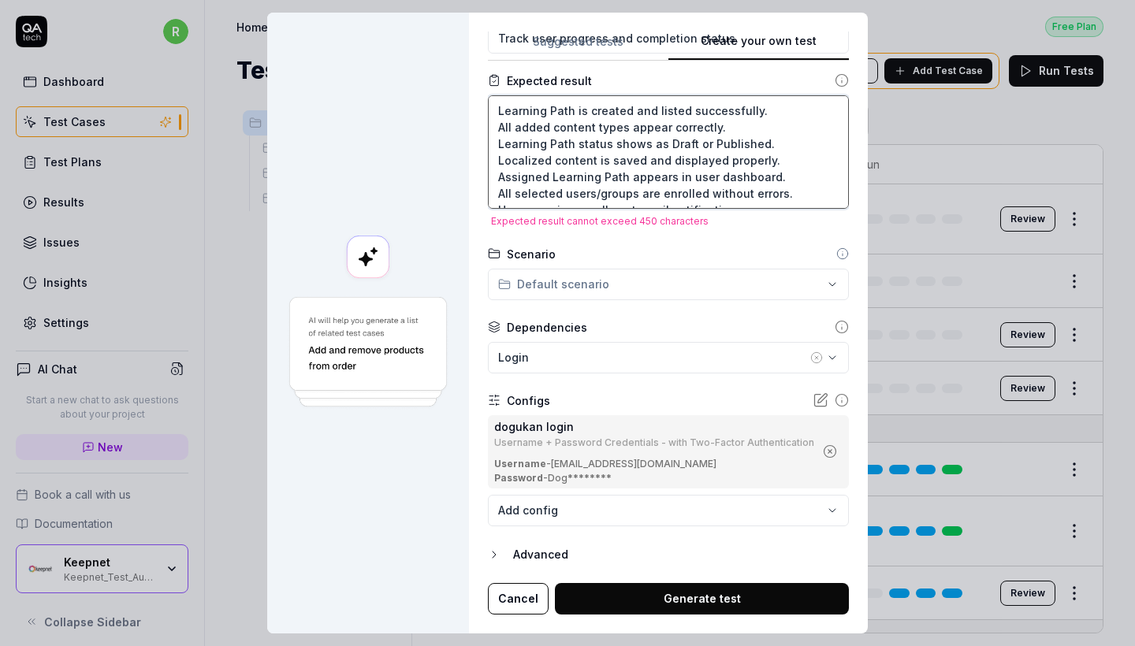
scroll to position [374, 0]
type textarea "Learning Path is created and listed successfully. All added content types appea…"
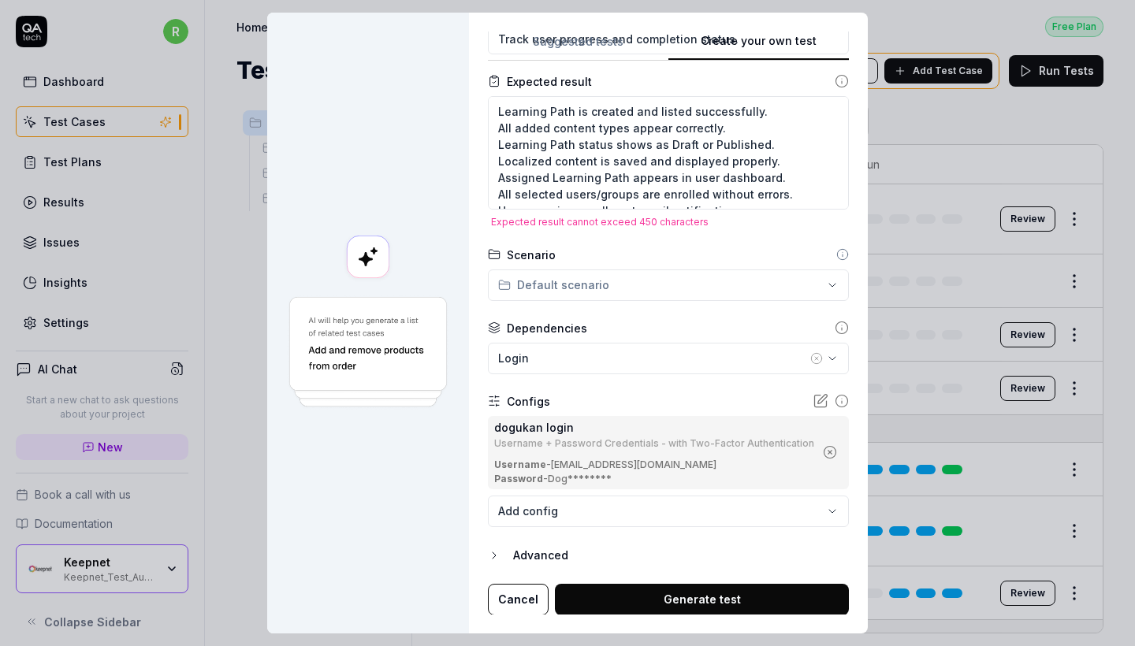
click at [637, 604] on button "Generate test" at bounding box center [702, 600] width 294 height 32
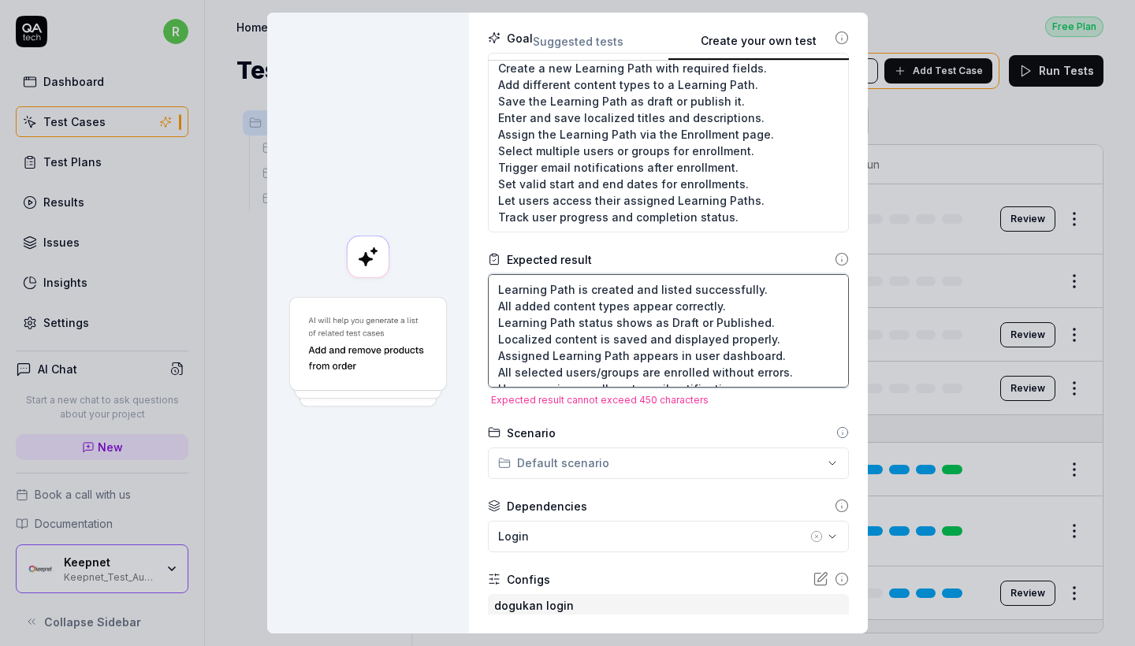
scroll to position [157, 0]
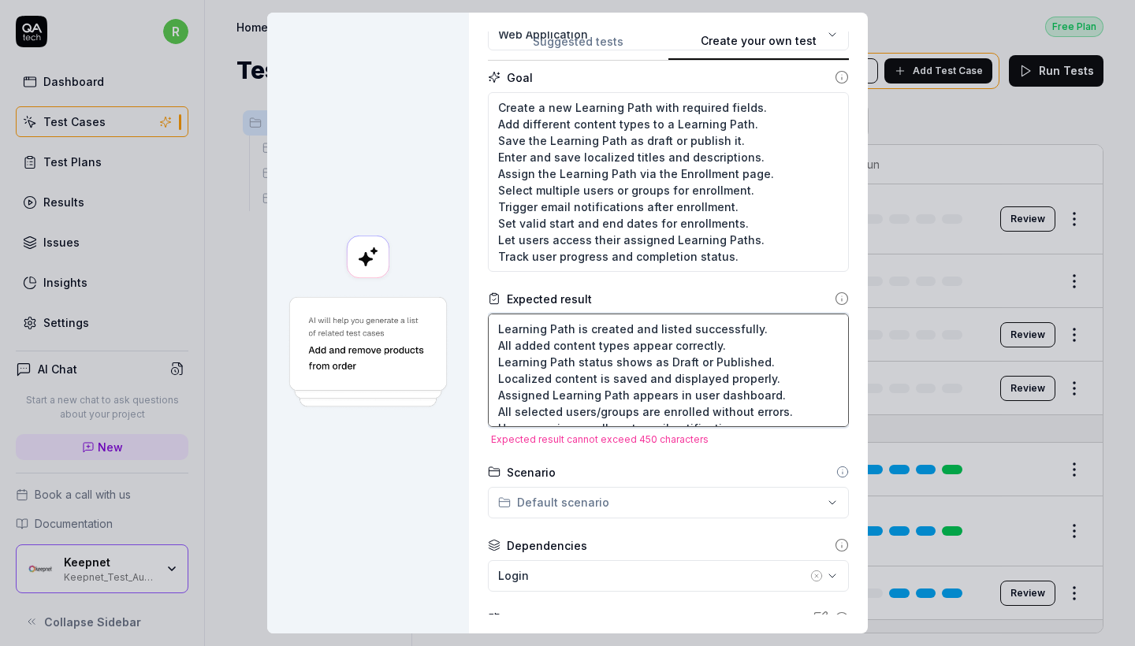
drag, startPoint x: 802, startPoint y: 195, endPoint x: 491, endPoint y: 326, distance: 337.3
click at [491, 326] on div "**********" at bounding box center [668, 323] width 399 height 621
type textarea "*"
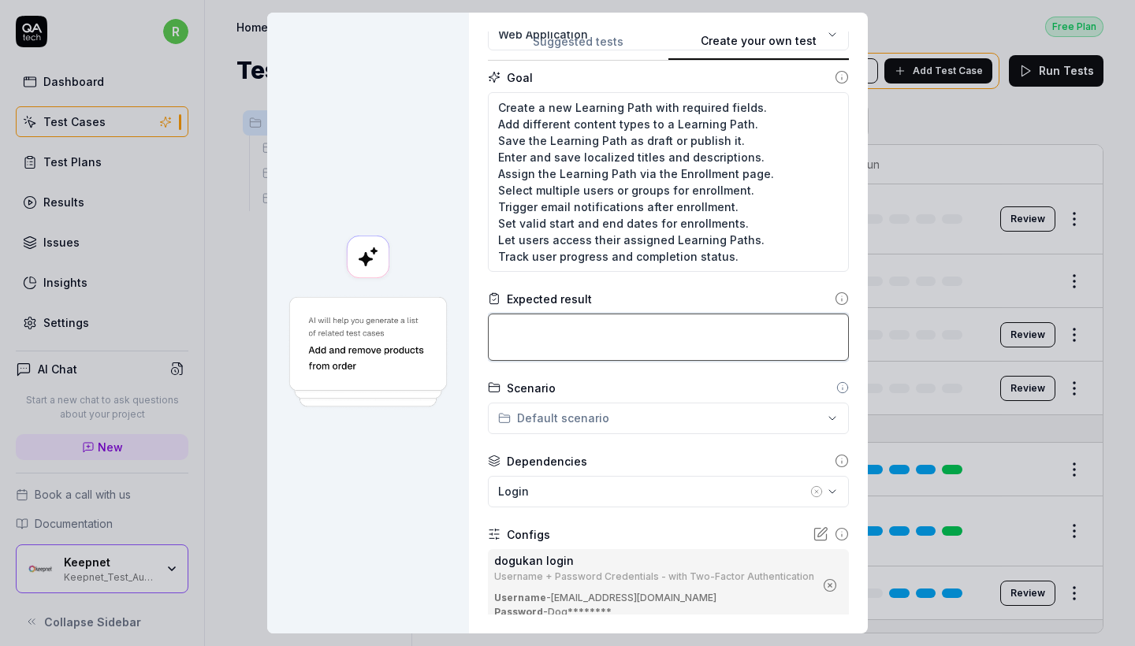
paste textarea "Learning Path is created and listed successfully. All added content types appea…"
type textarea "*"
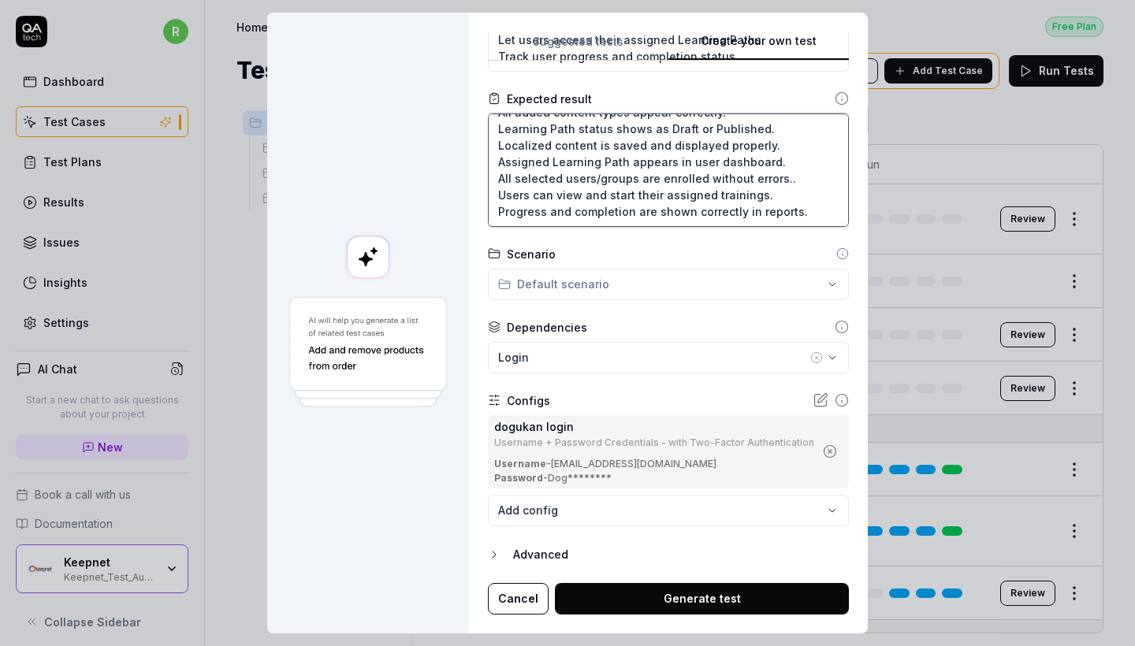
scroll to position [356, 0]
type textarea "Learning Path is created and listed successfully. All added content types appea…"
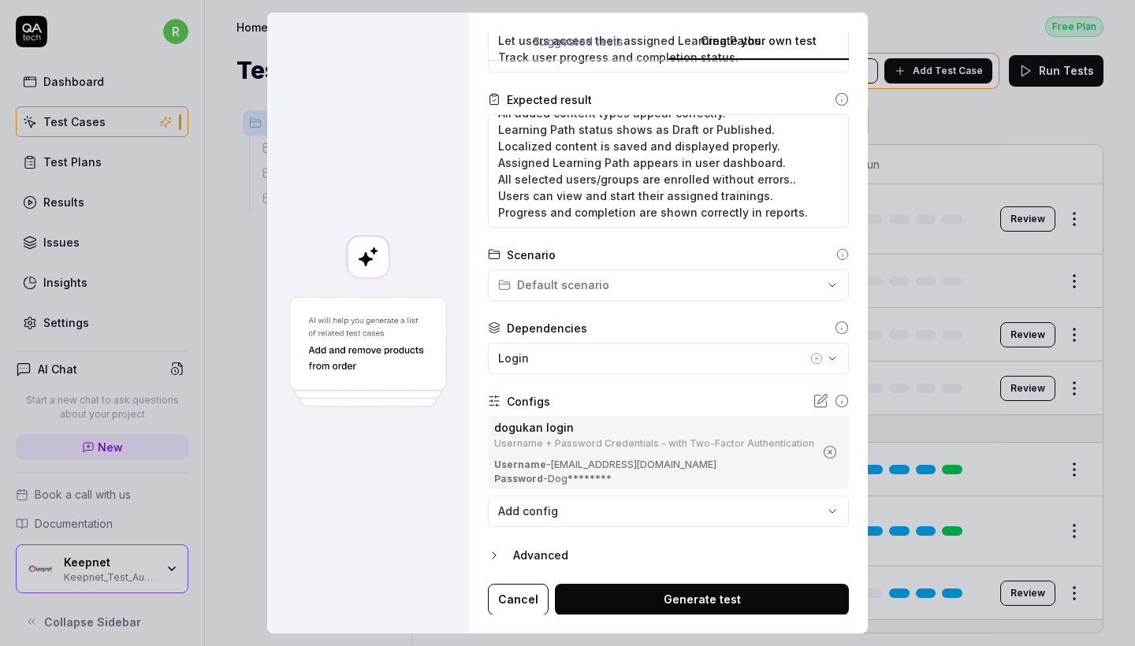
click at [679, 605] on button "Generate test" at bounding box center [702, 600] width 294 height 32
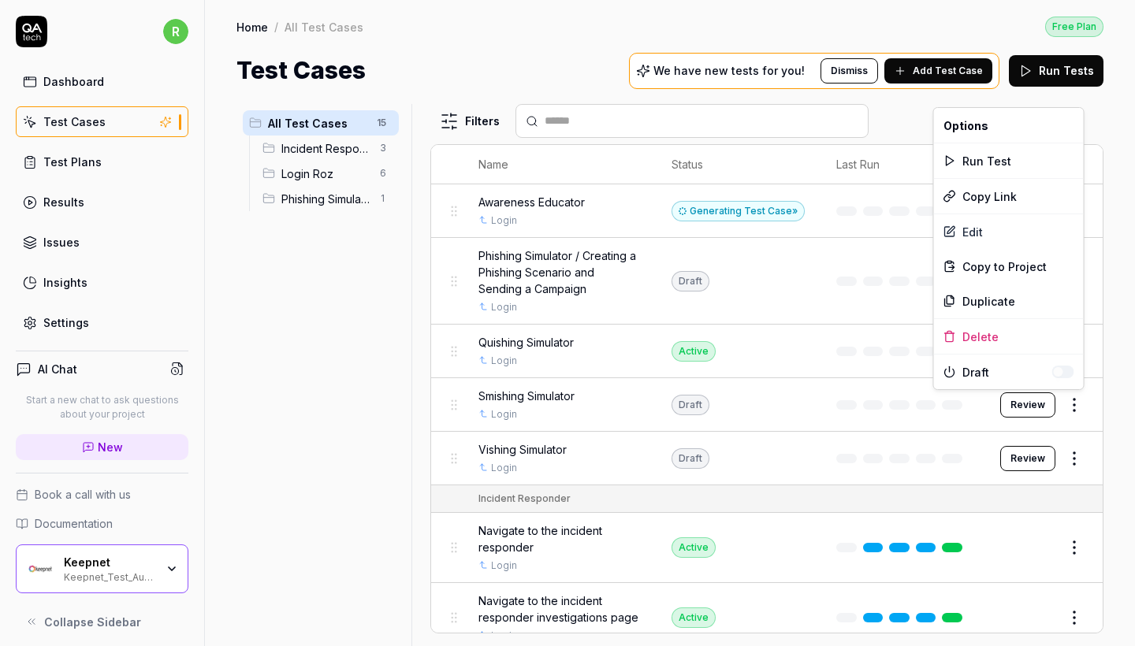
click at [1071, 401] on html "r Dashboard Test Cases Test Plans Results Issues Insights Settings AI Chat Star…" at bounding box center [567, 323] width 1135 height 646
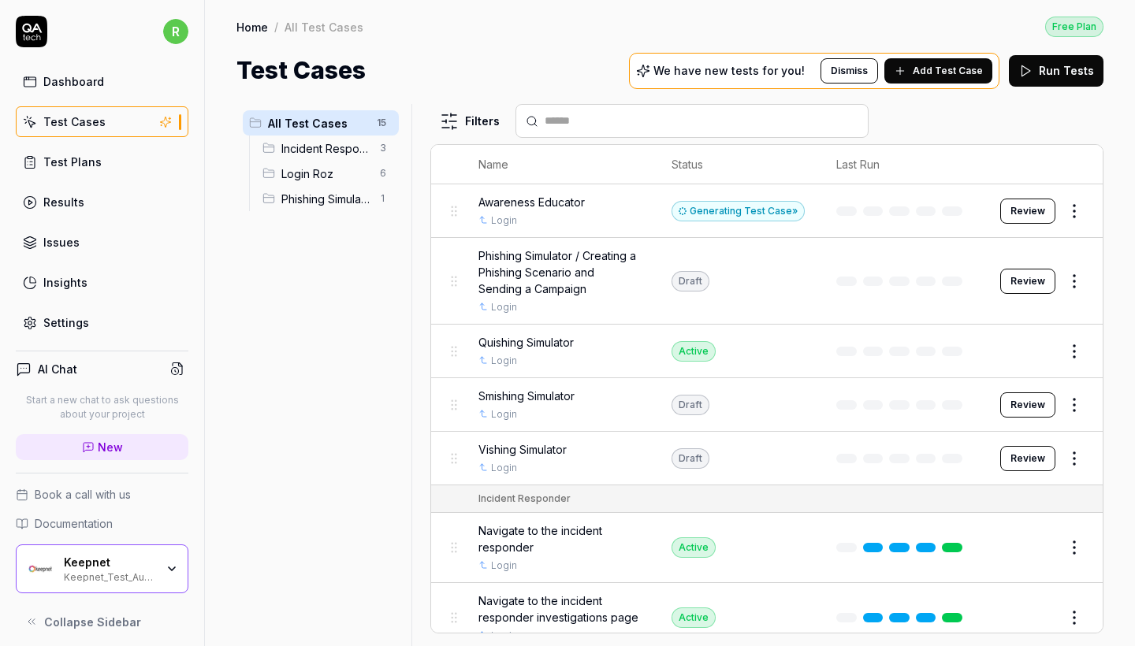
click at [767, 424] on html "r Dashboard Test Cases Test Plans Results Issues Insights Settings AI Chat Star…" at bounding box center [567, 323] width 1135 height 646
click at [1079, 452] on html "r Dashboard Test Cases Test Plans Results Issues Insights Settings AI Chat Star…" at bounding box center [567, 323] width 1135 height 646
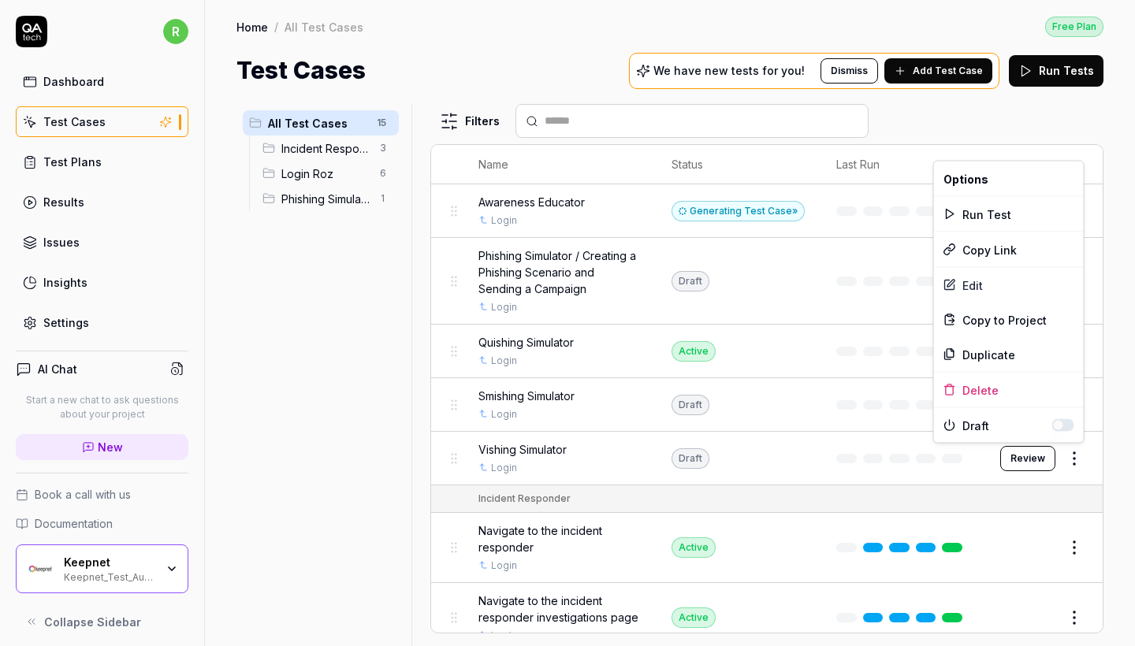
click at [1079, 452] on html "r Dashboard Test Cases Test Plans Results Issues Insights Settings AI Chat Star…" at bounding box center [567, 323] width 1135 height 646
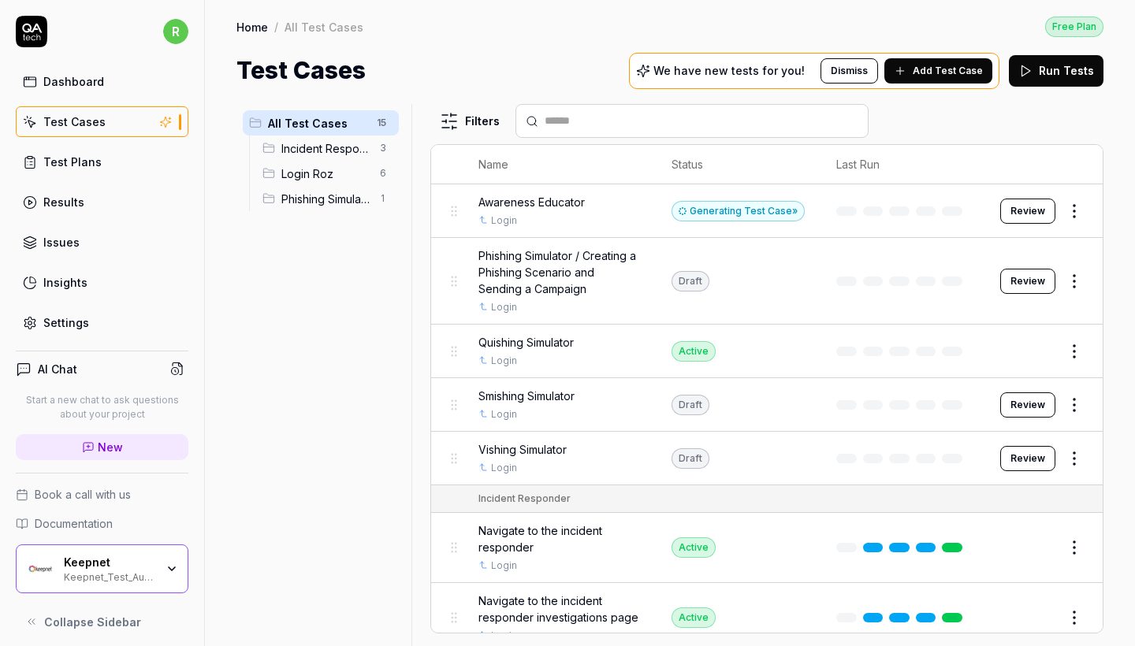
click at [1081, 285] on html "r Dashboard Test Cases Test Plans Results Issues Insights Settings AI Chat Star…" at bounding box center [567, 323] width 1135 height 646
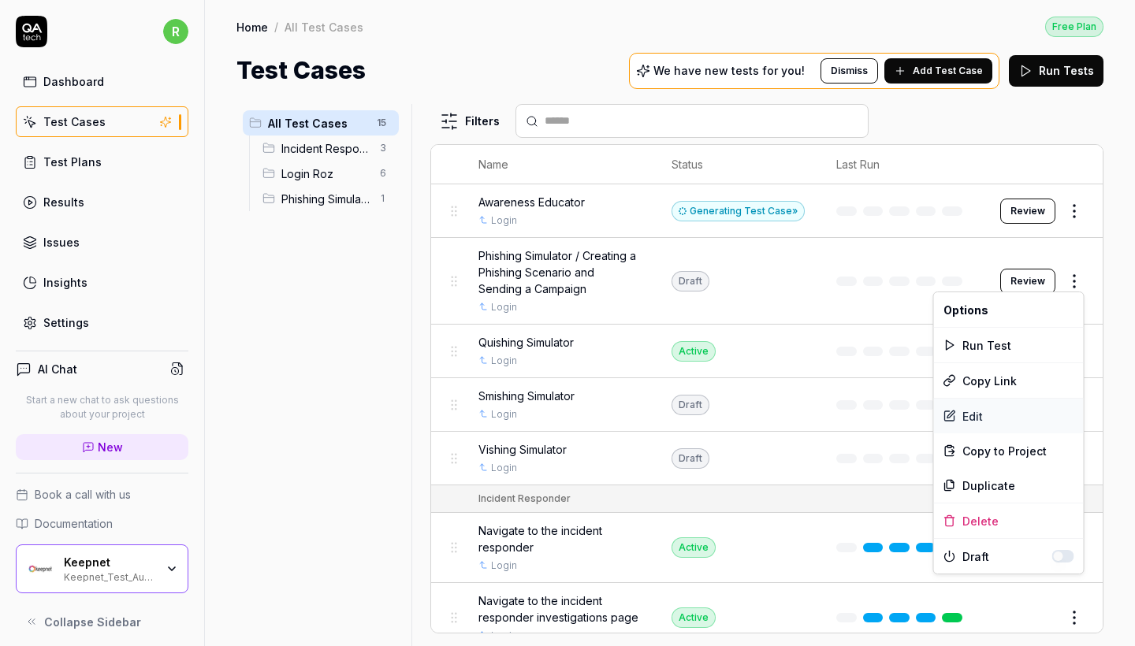
click at [981, 413] on div "Edit" at bounding box center [1009, 416] width 150 height 35
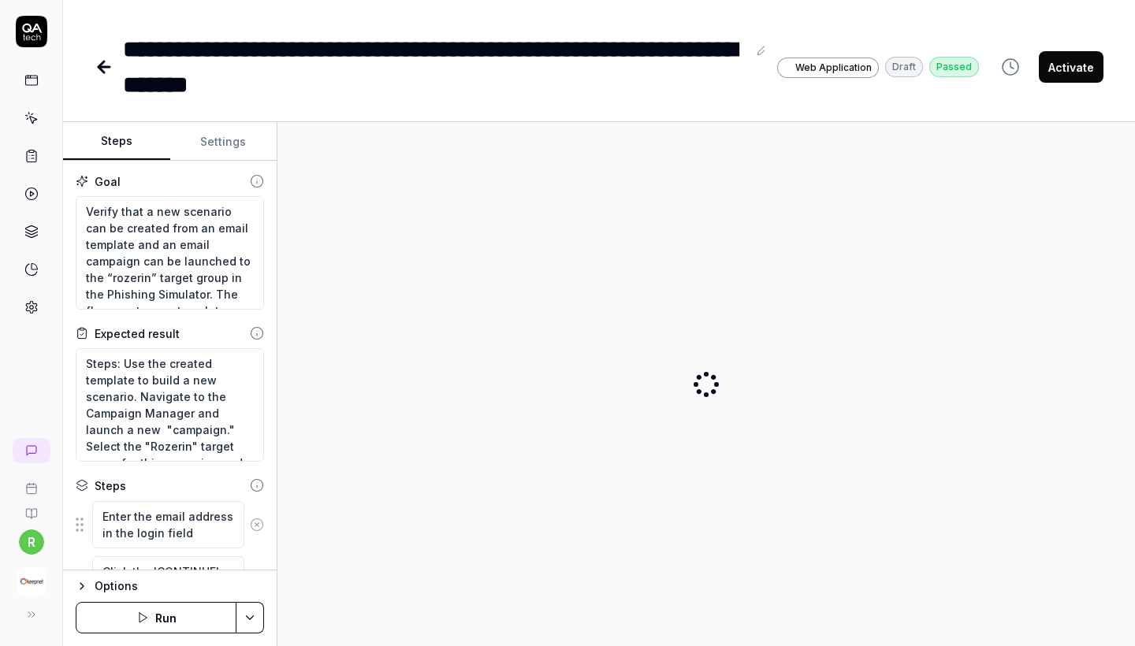
click at [1094, 69] on button "Activate" at bounding box center [1071, 67] width 65 height 32
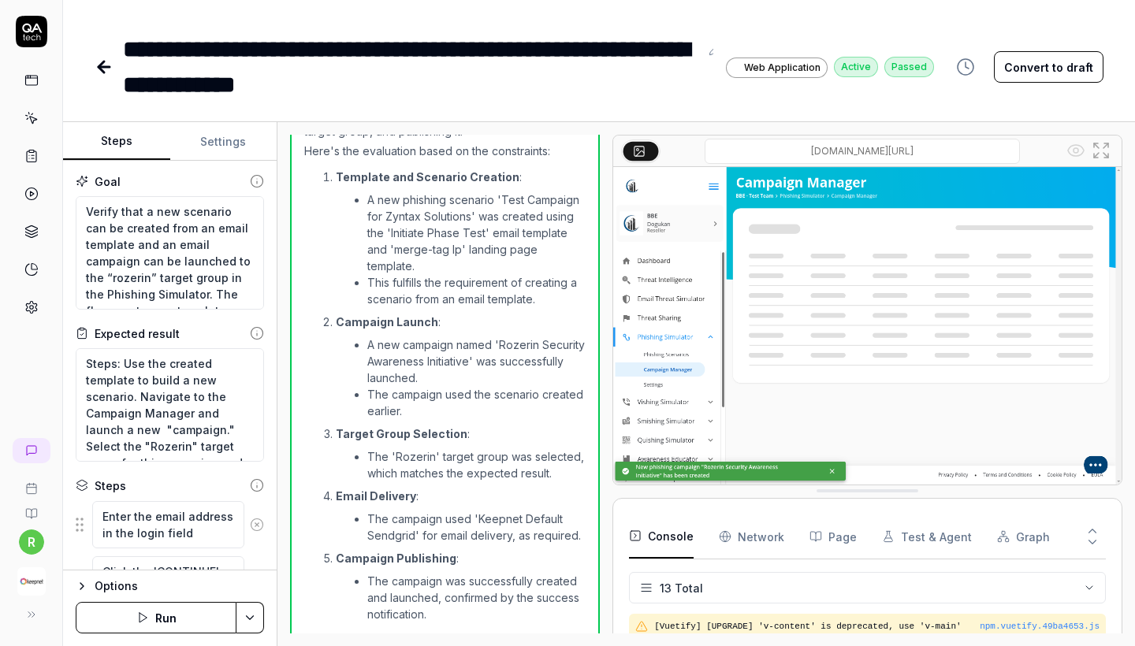
scroll to position [950, 0]
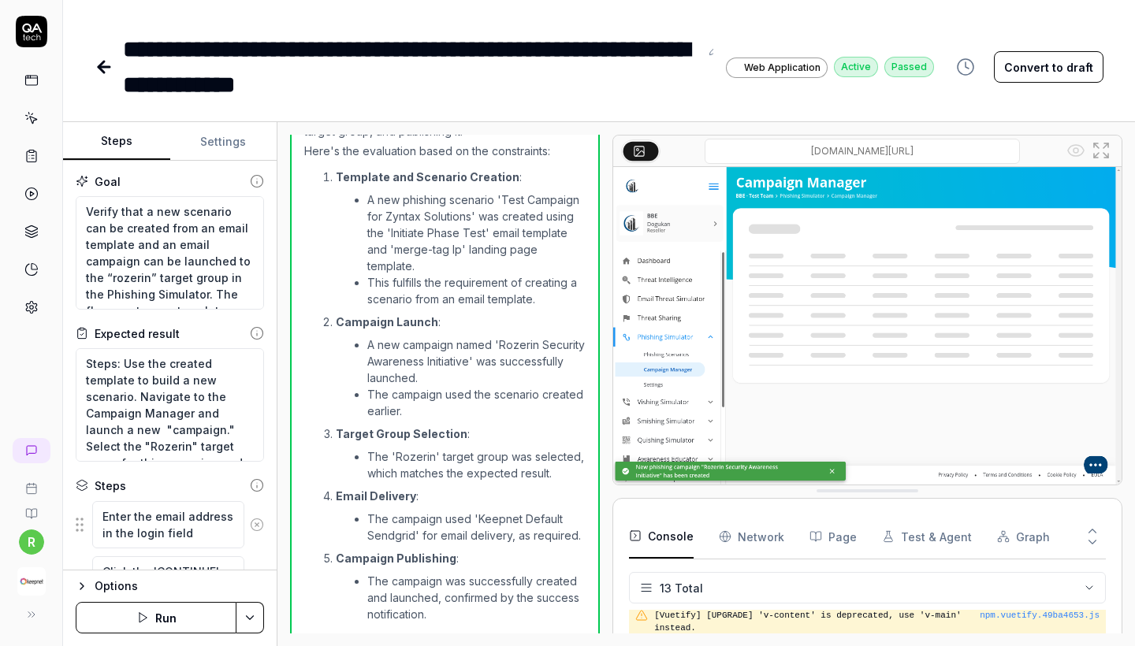
click at [106, 73] on icon at bounding box center [104, 67] width 19 height 19
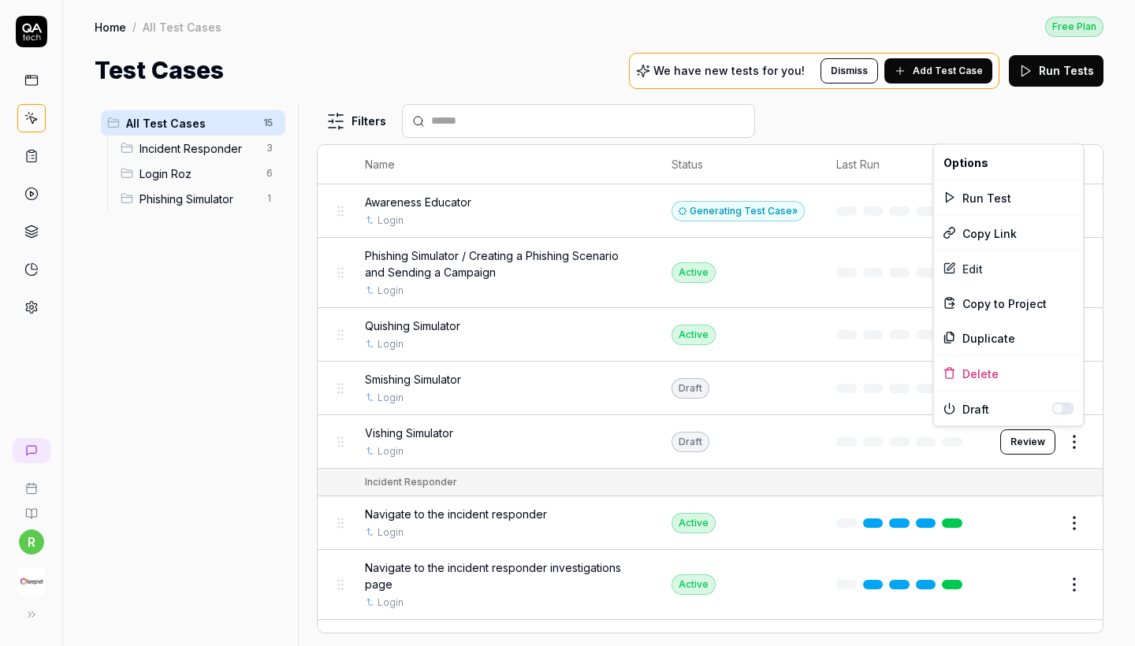
click at [1087, 442] on html "r Home / All Test Cases Free Plan Home / All Test Cases Free Plan Test Cases We…" at bounding box center [567, 323] width 1135 height 646
click at [992, 270] on div "Edit" at bounding box center [1009, 268] width 150 height 35
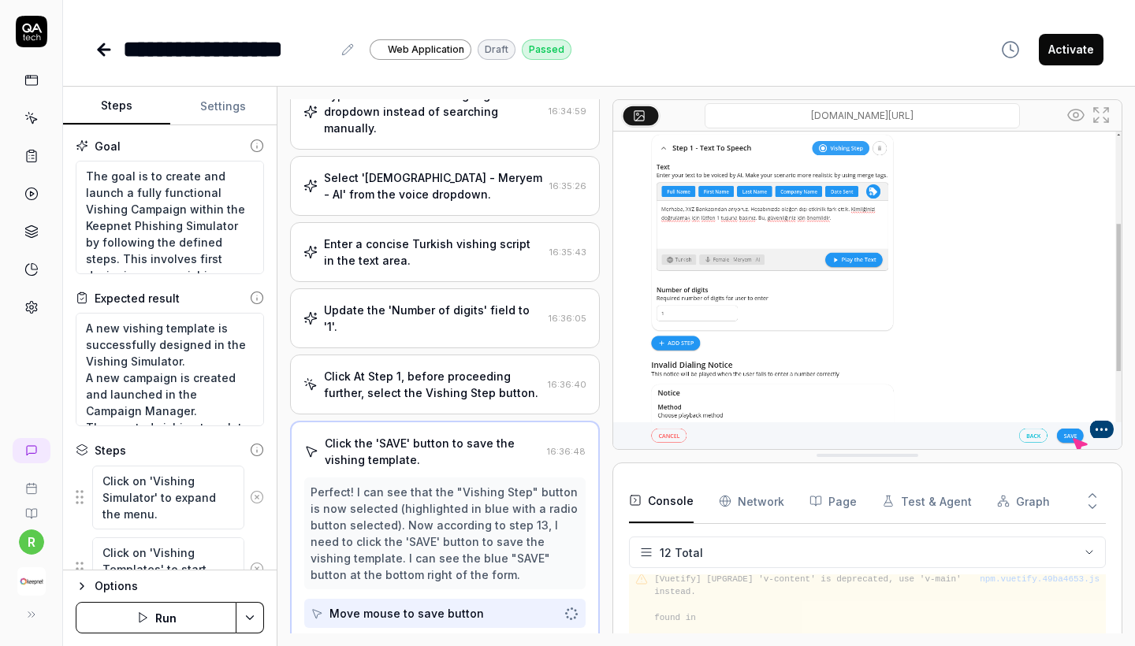
scroll to position [817, 0]
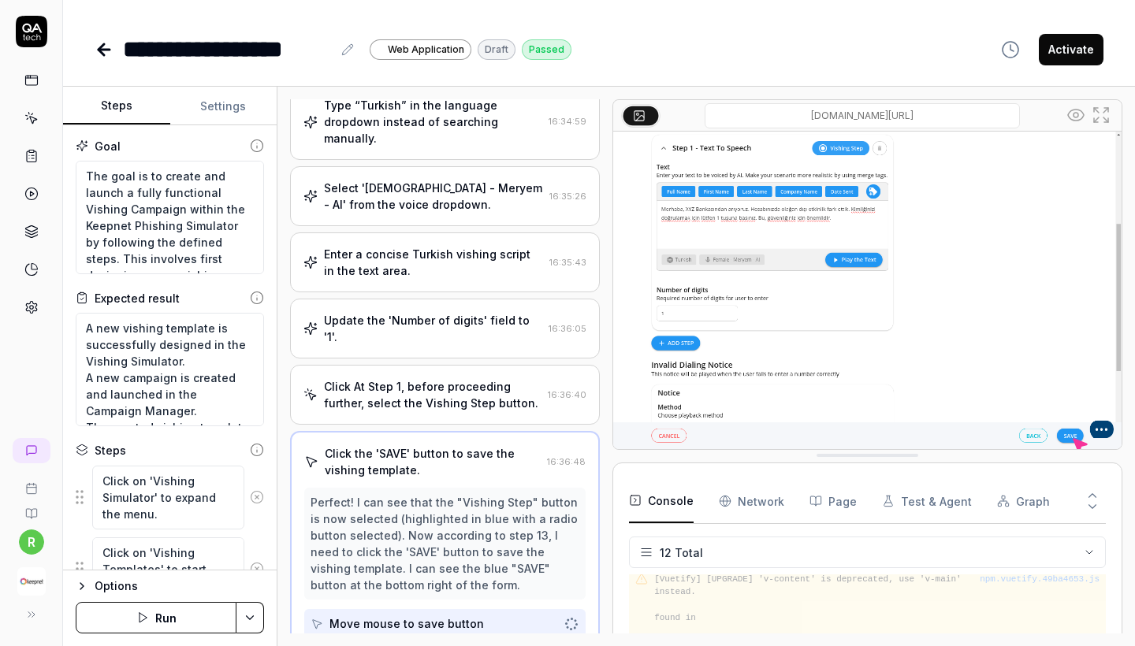
click at [1072, 29] on div "**********" at bounding box center [599, 33] width 1072 height 67
click at [1073, 58] on button "Activate" at bounding box center [1071, 50] width 65 height 32
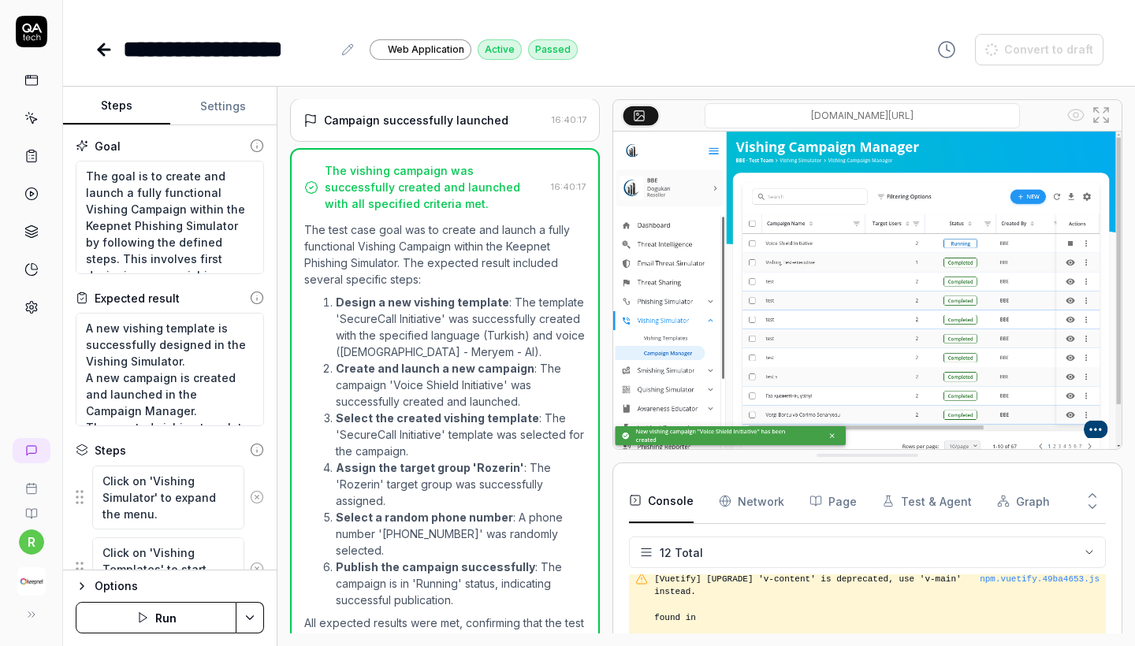
scroll to position [1891, 0]
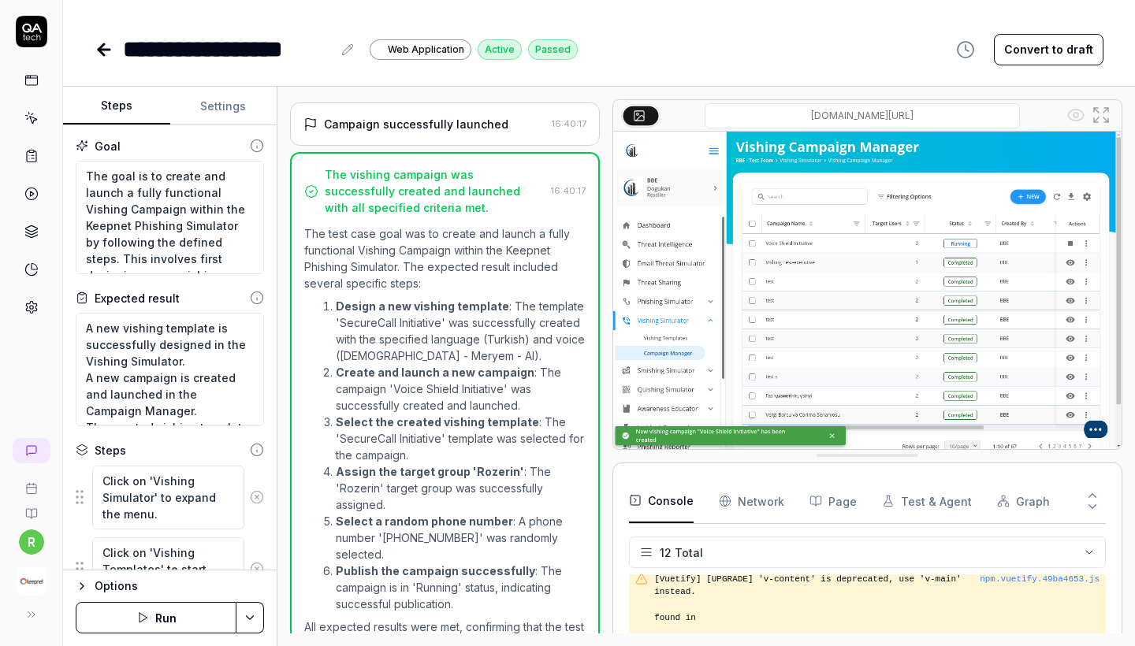
click at [106, 61] on link at bounding box center [106, 50] width 22 height 32
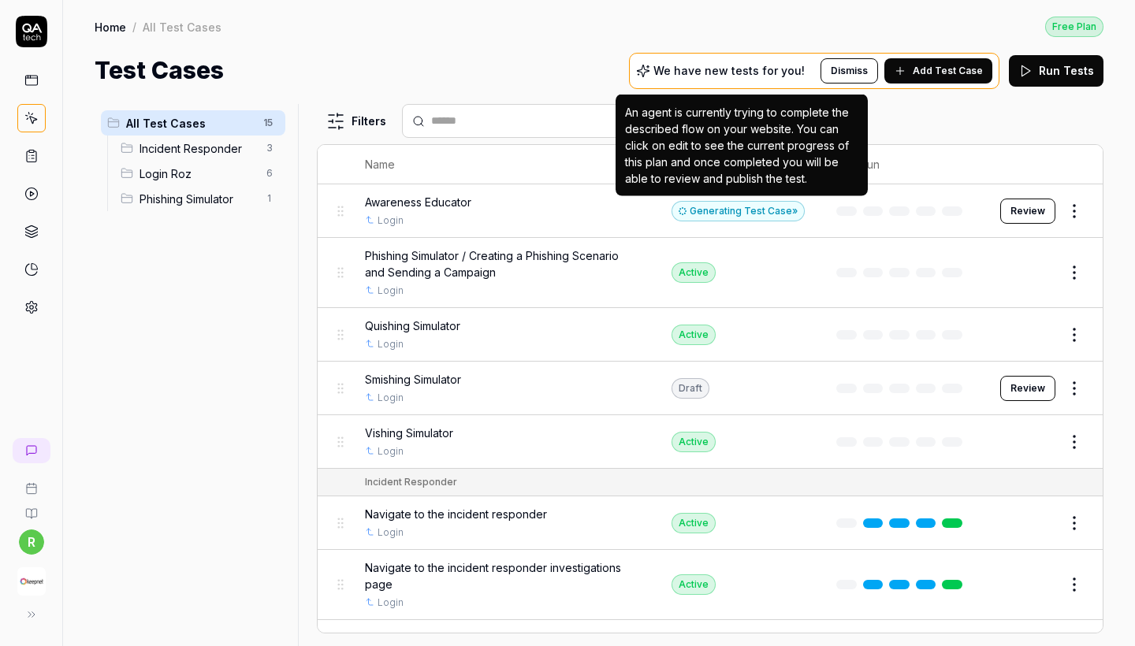
click at [775, 211] on div "Generating Test Case »" at bounding box center [738, 211] width 133 height 20
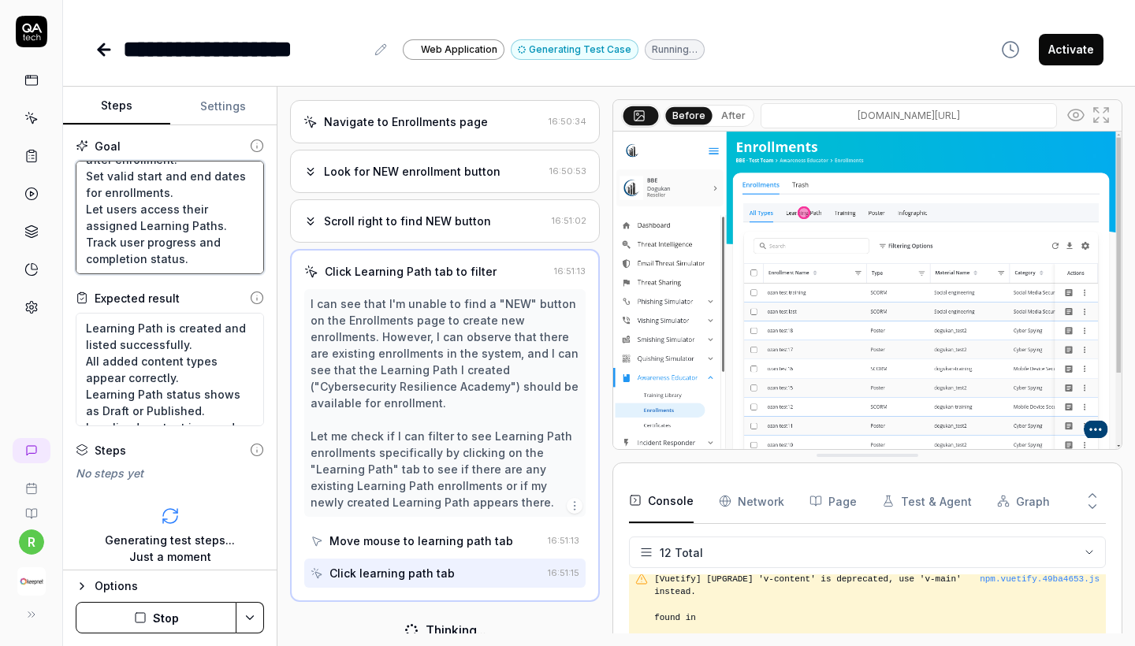
click at [191, 217] on textarea "Create a new Learning Path with required fields. Add different content types to…" at bounding box center [170, 218] width 188 height 114
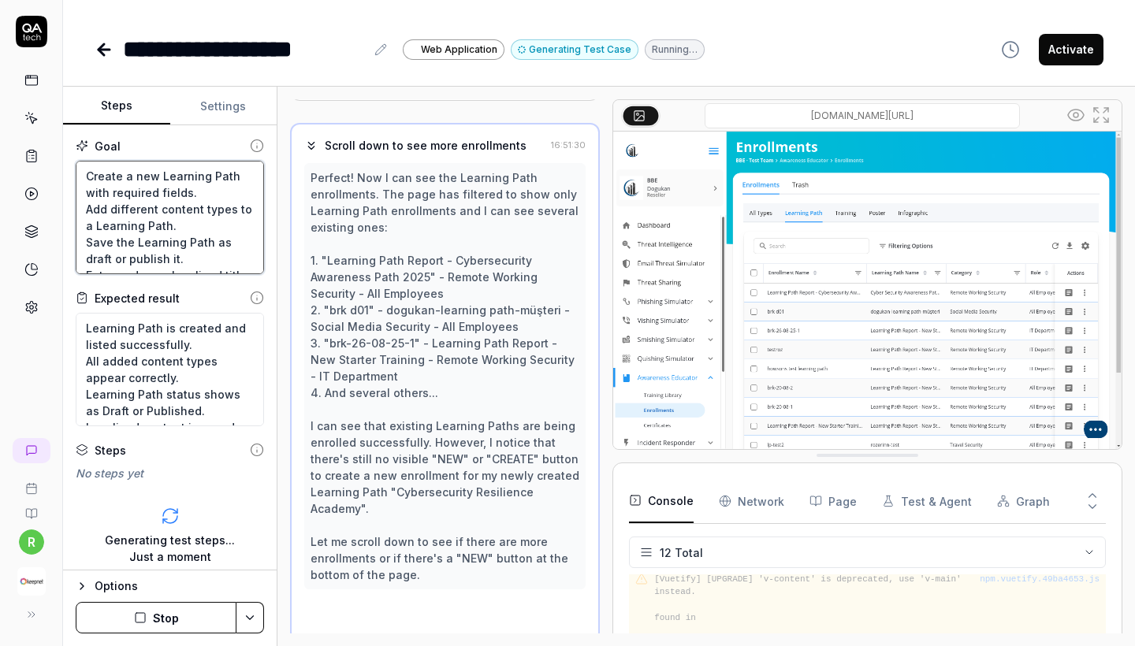
drag, startPoint x: 195, startPoint y: 264, endPoint x: 30, endPoint y: 91, distance: 239.2
click at [30, 91] on div "**********" at bounding box center [567, 323] width 1135 height 646
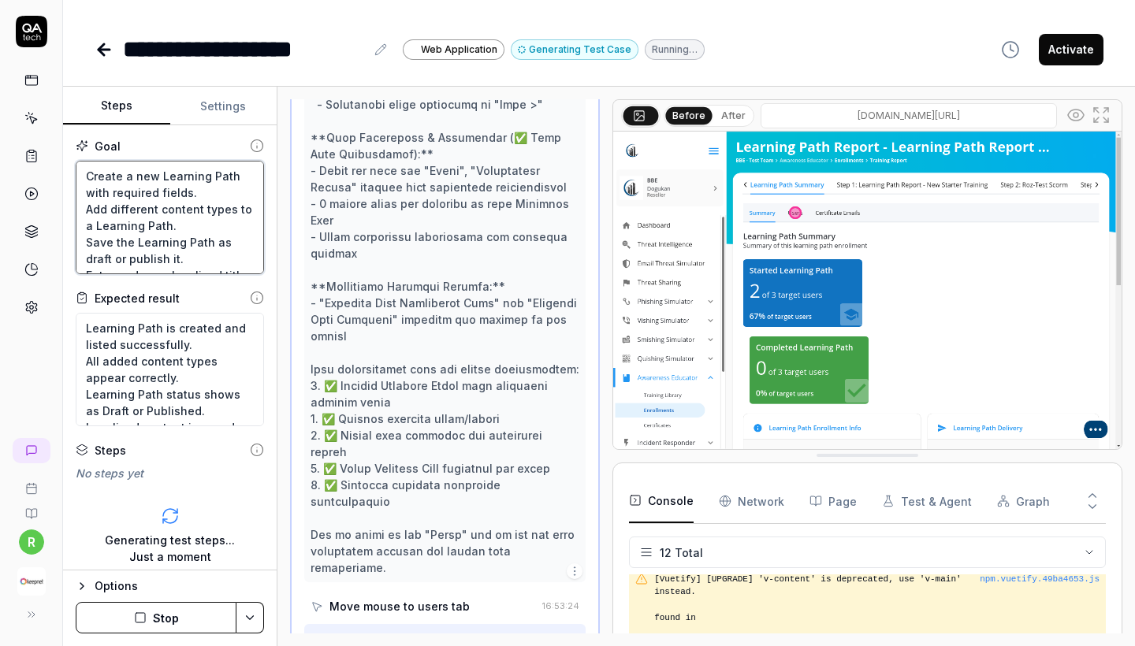
scroll to position [2423, 0]
click at [141, 611] on button "Stop" at bounding box center [156, 618] width 161 height 32
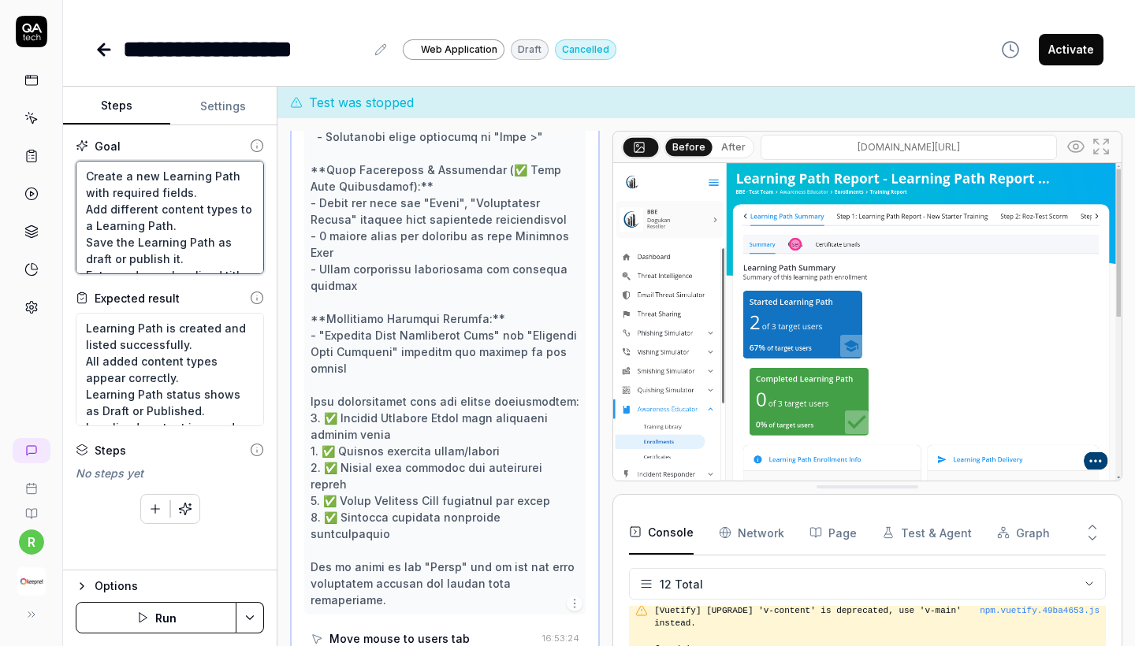
click at [188, 242] on textarea "Create a new Learning Path with required fields. Add different content types to…" at bounding box center [170, 218] width 188 height 114
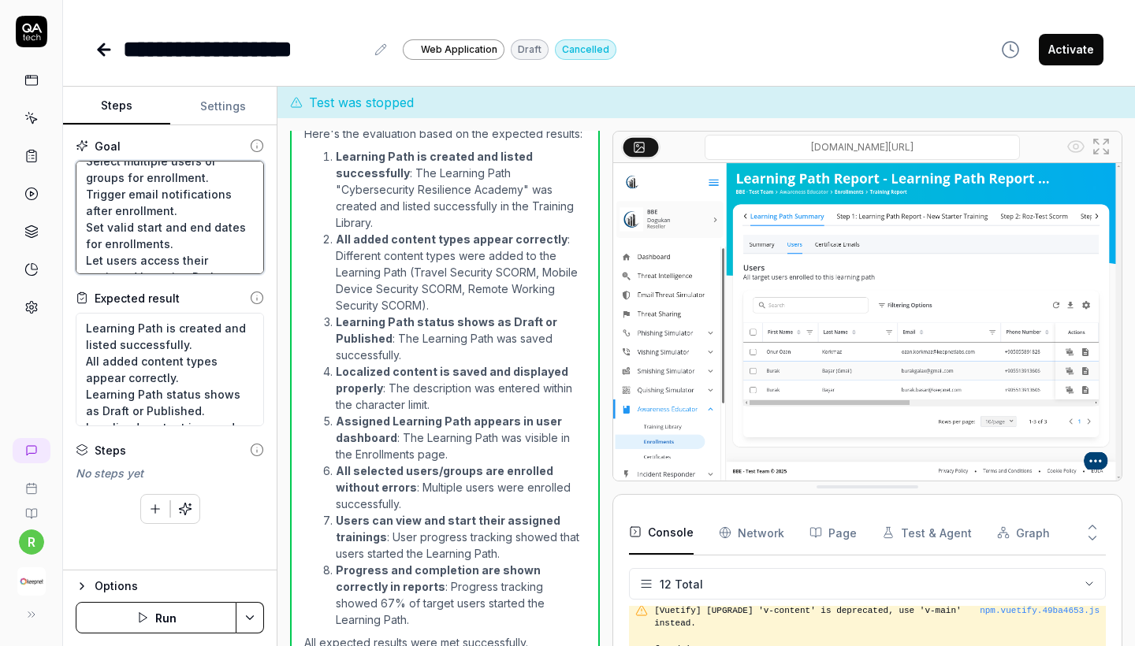
scroll to position [17, 0]
drag, startPoint x: 200, startPoint y: 258, endPoint x: 32, endPoint y: 99, distance: 230.9
click at [32, 99] on div "**********" at bounding box center [567, 323] width 1135 height 646
type textarea "*"
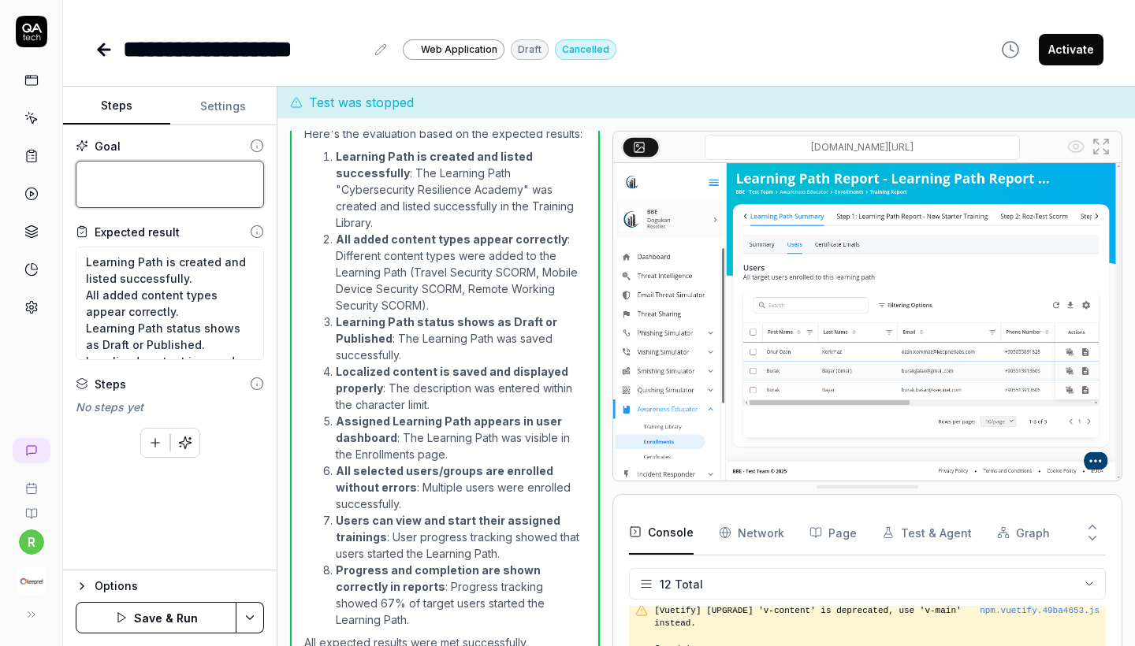
paste textarea "Create a new Learning Path by filling in all required fields. Add different typ…"
type textarea "*"
type textarea "Create a new Learning Path by filling in all required fields. Add different typ…"
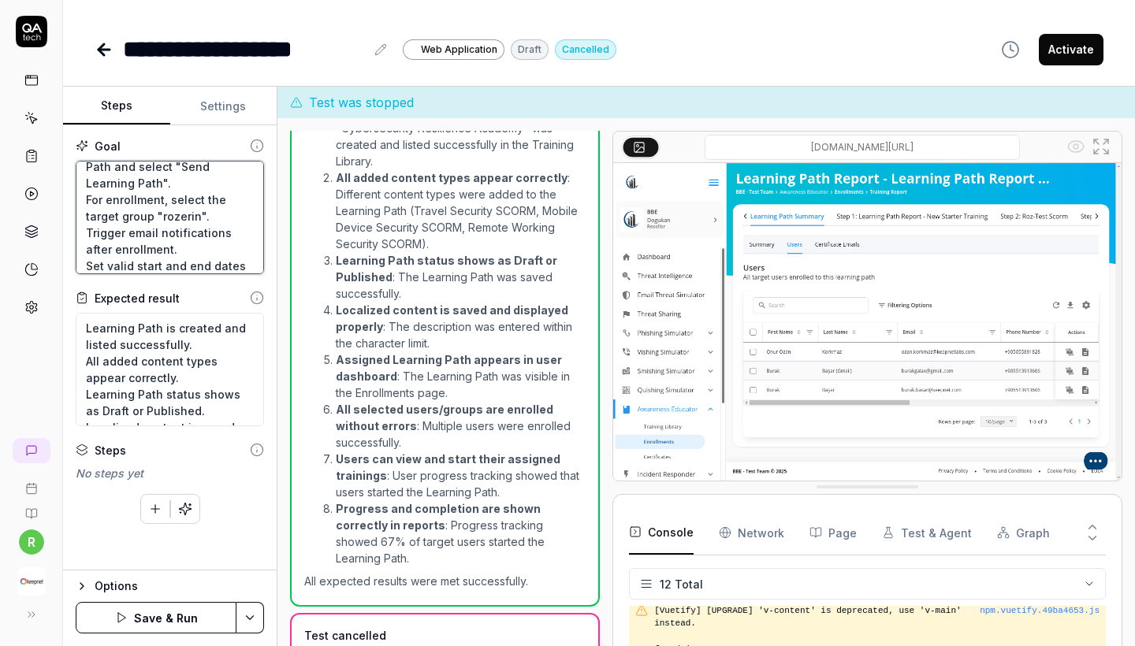
scroll to position [143, 0]
click at [163, 234] on textarea "Create a new Learning Path by filling in all required fields. Add different typ…" at bounding box center [170, 218] width 188 height 114
type textarea "*"
type textarea "Create a new Learning Path by filling in all required fields. Add different typ…"
type textarea "*"
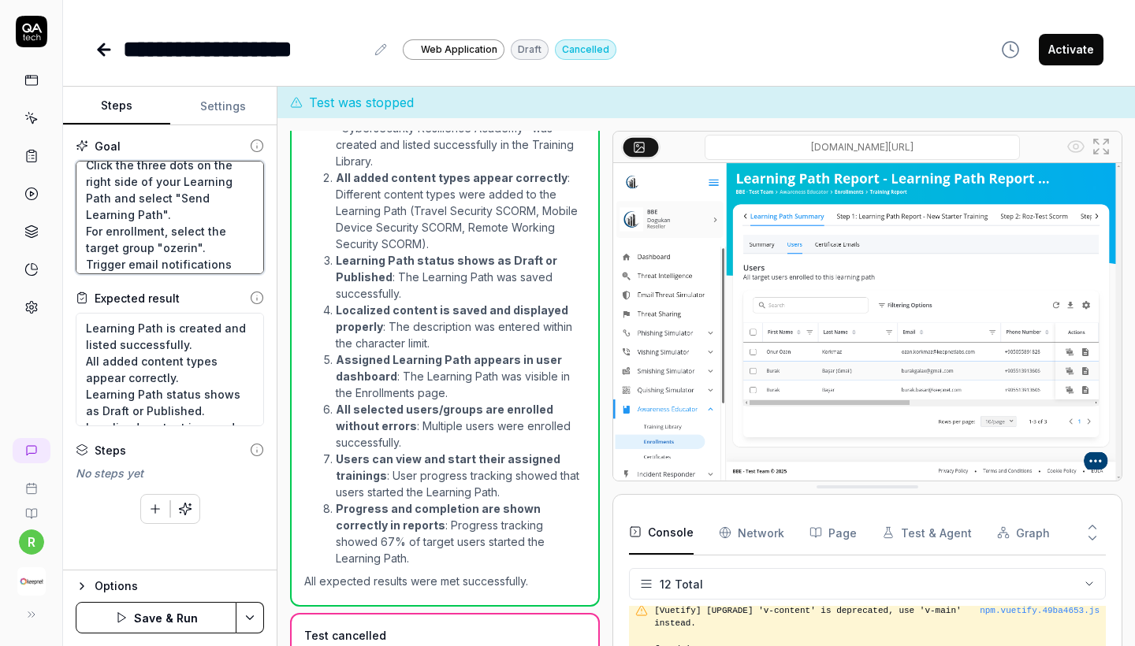
type textarea "Create a new Learning Path by filling in all required fields. Add different typ…"
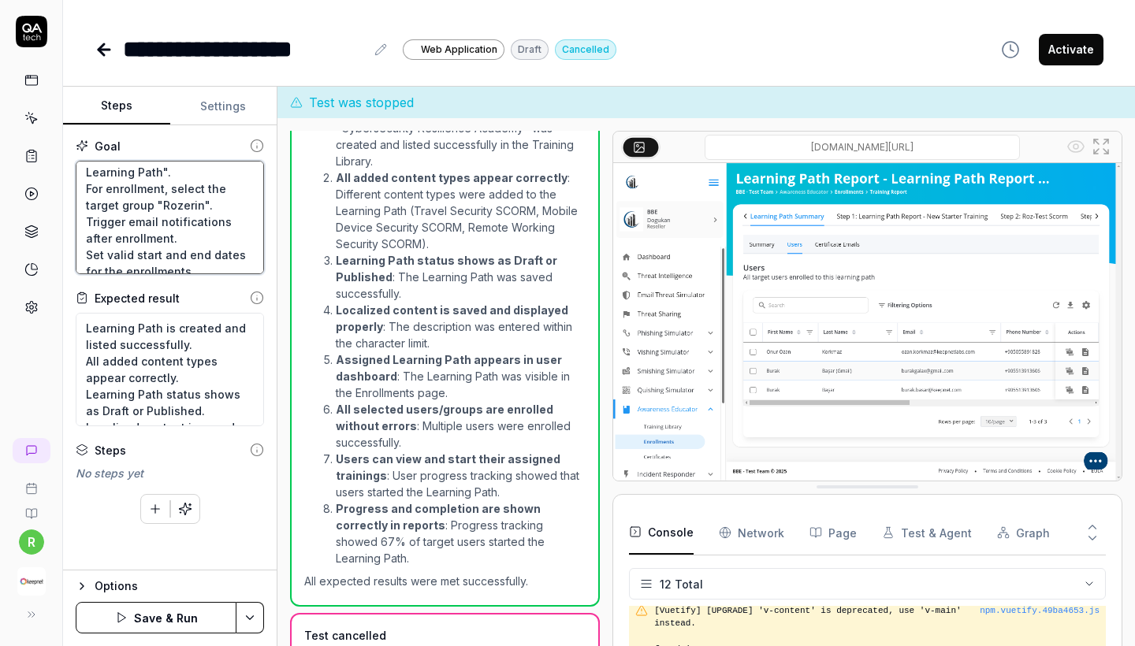
scroll to position [195, 0]
drag, startPoint x: 166, startPoint y: 209, endPoint x: 72, endPoint y: 196, distance: 94.8
click at [72, 196] on div "Goal Create a new Learning Path by filling in all required fields. Add differen…" at bounding box center [170, 347] width 214 height 445
type textarea "*"
type textarea "Create a new Learning Path by filling in all required fields. Add different typ…"
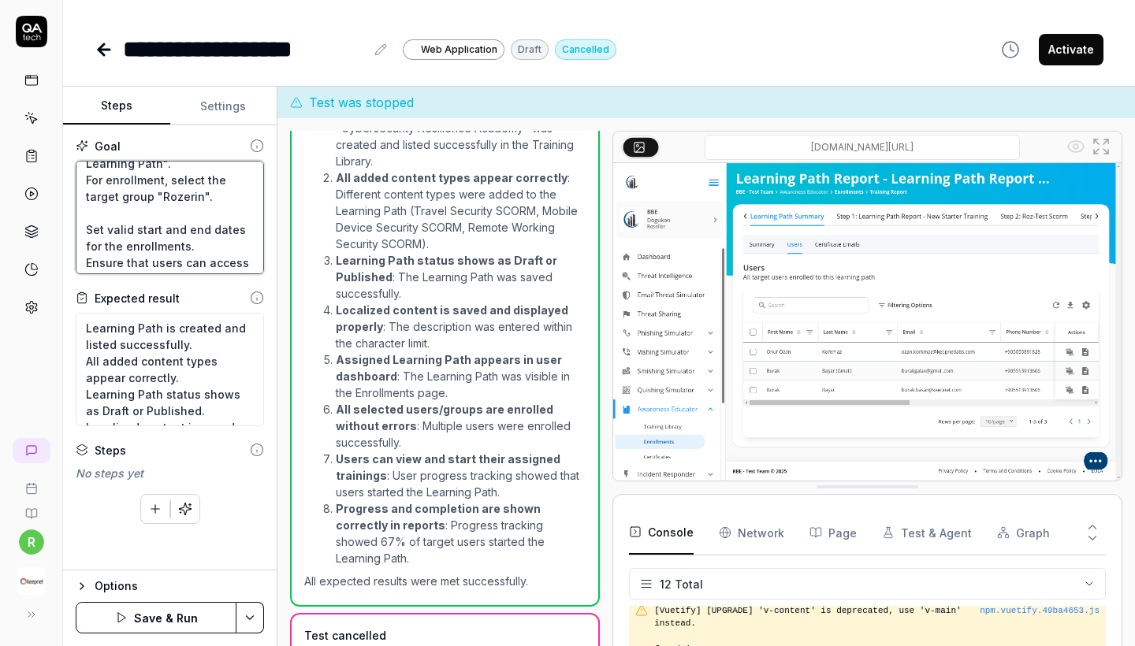
type textarea "*"
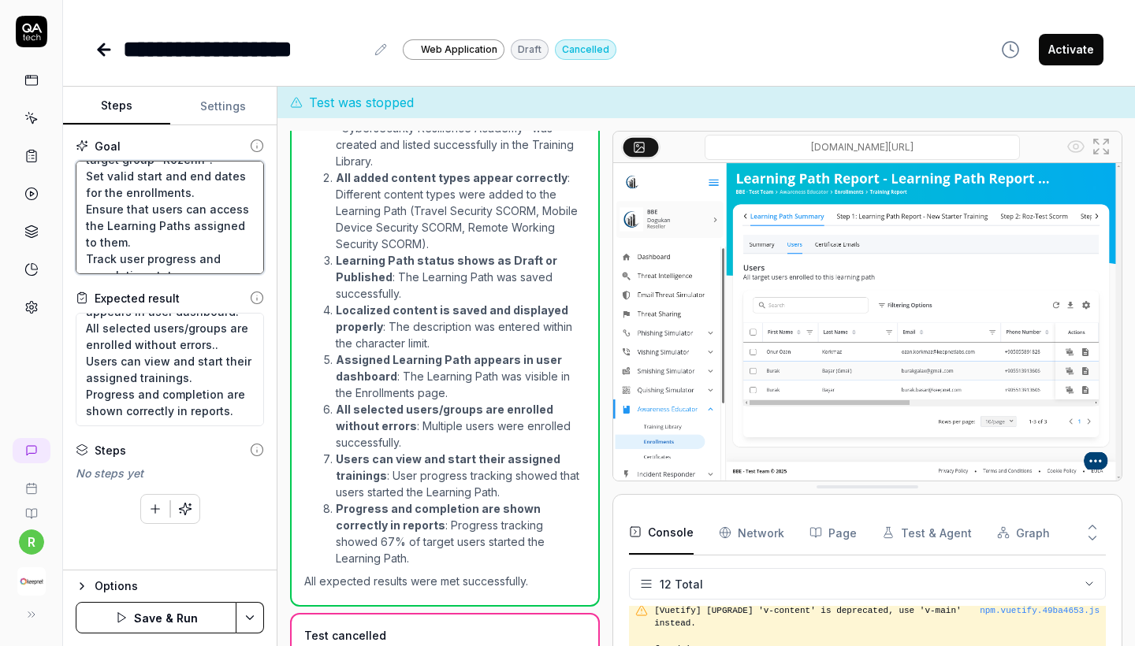
scroll to position [166, 0]
type textarea "Create a new Learning Path by filling in all required fields. Add different typ…"
click at [166, 607] on button "Save & Run" at bounding box center [156, 618] width 161 height 32
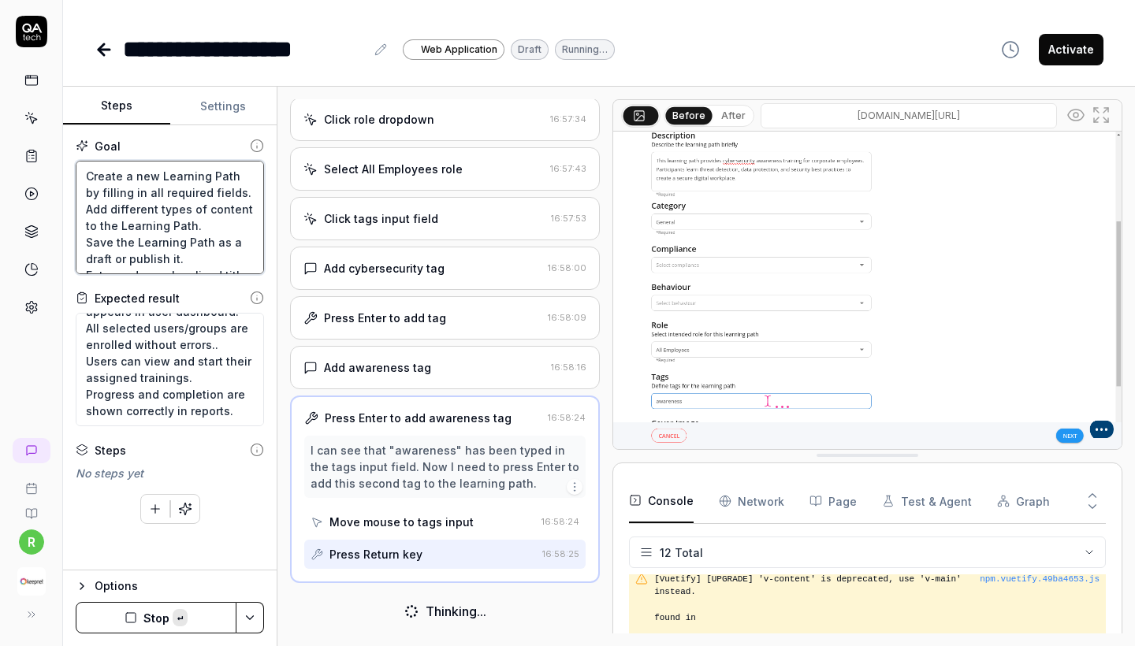
drag, startPoint x: 192, startPoint y: 259, endPoint x: 39, endPoint y: 142, distance: 191.7
click at [39, 142] on div "**********" at bounding box center [567, 323] width 1135 height 646
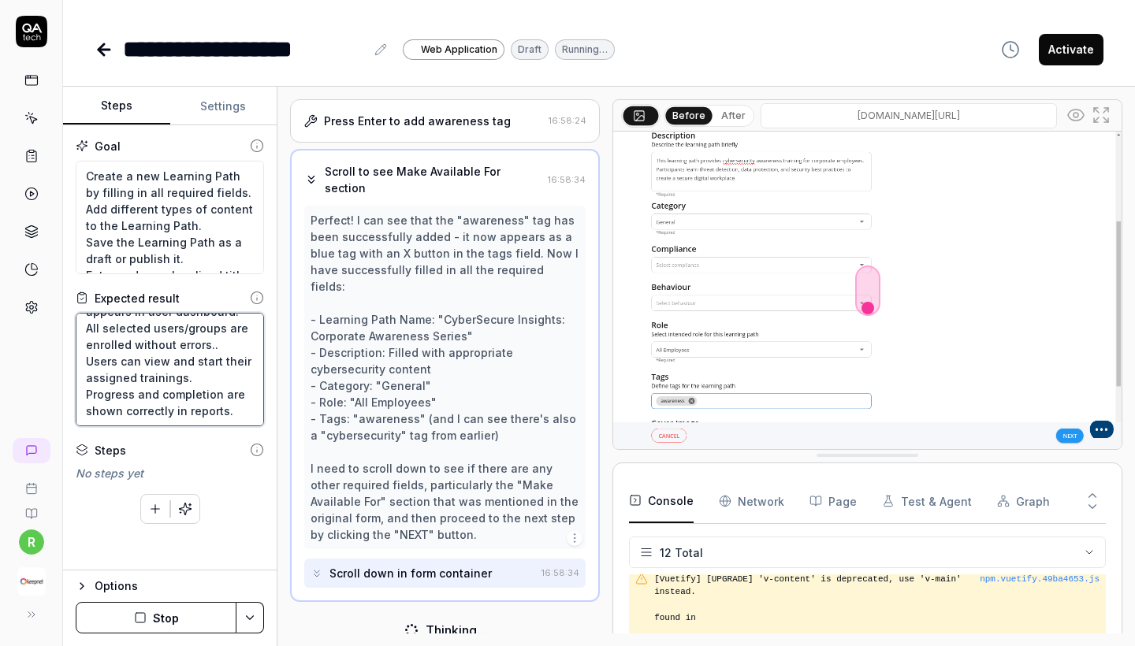
click at [209, 421] on textarea "Learning Path is created and listed successfully. All added content types appea…" at bounding box center [170, 370] width 188 height 114
drag, startPoint x: 233, startPoint y: 409, endPoint x: 0, endPoint y: 259, distance: 277.3
click at [0, 259] on div "**********" at bounding box center [567, 323] width 1135 height 646
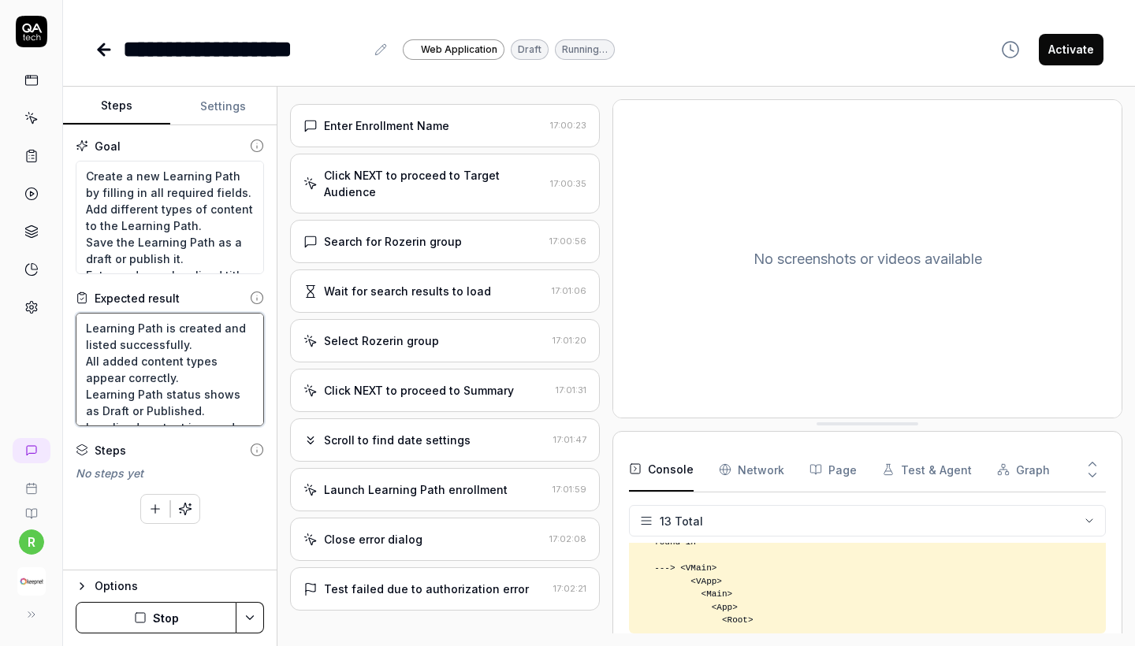
scroll to position [1684, 0]
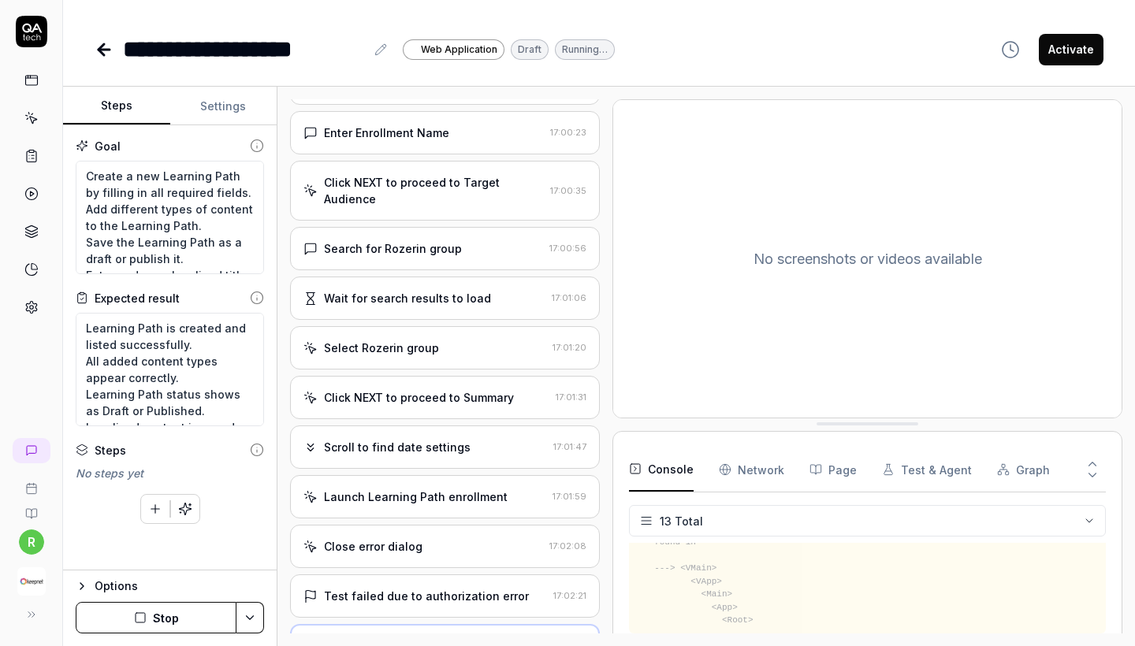
click at [470, 538] on div "Close error dialog" at bounding box center [424, 546] width 240 height 17
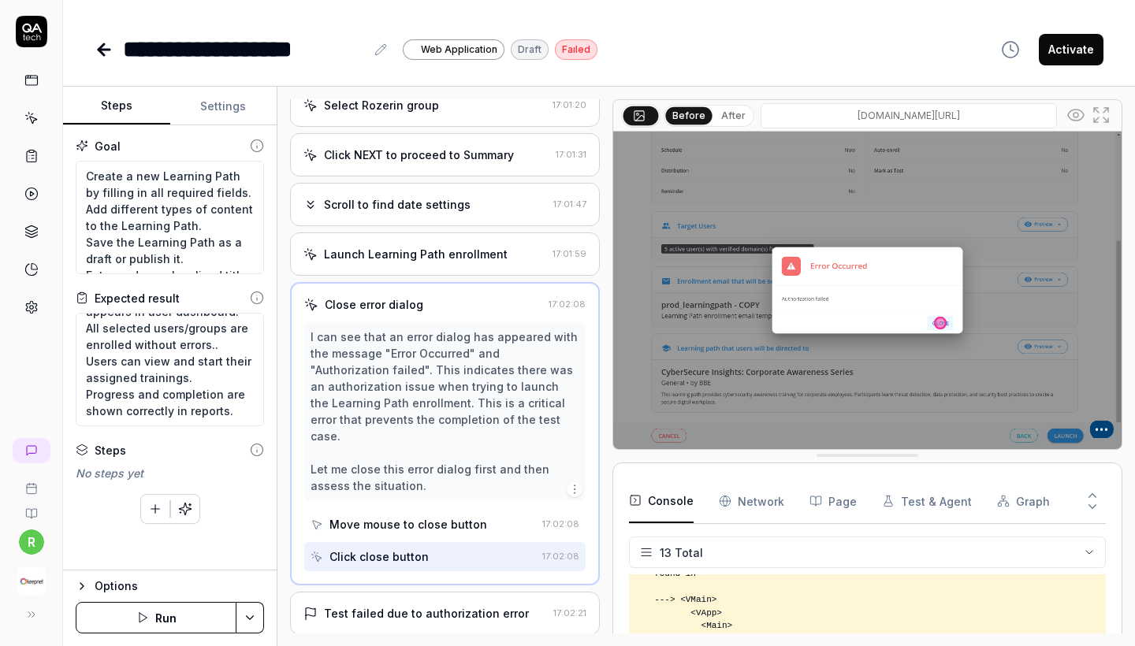
scroll to position [1926, 0]
click at [419, 247] on div "Launch Learning Path enrollment" at bounding box center [416, 255] width 184 height 17
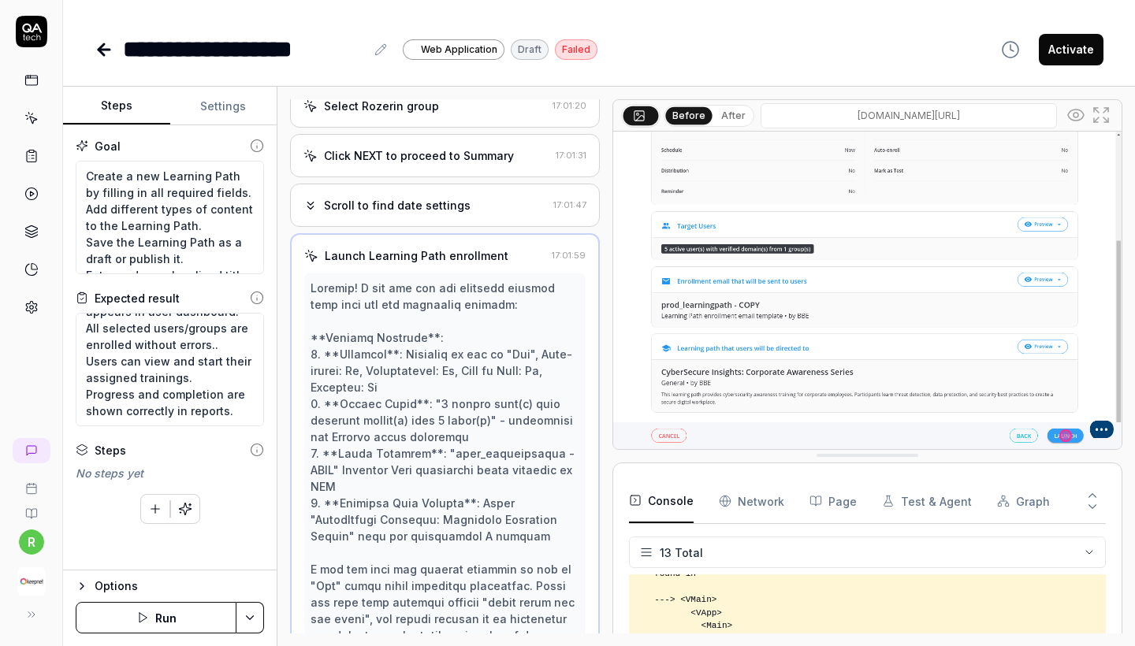
scroll to position [2108, 0]
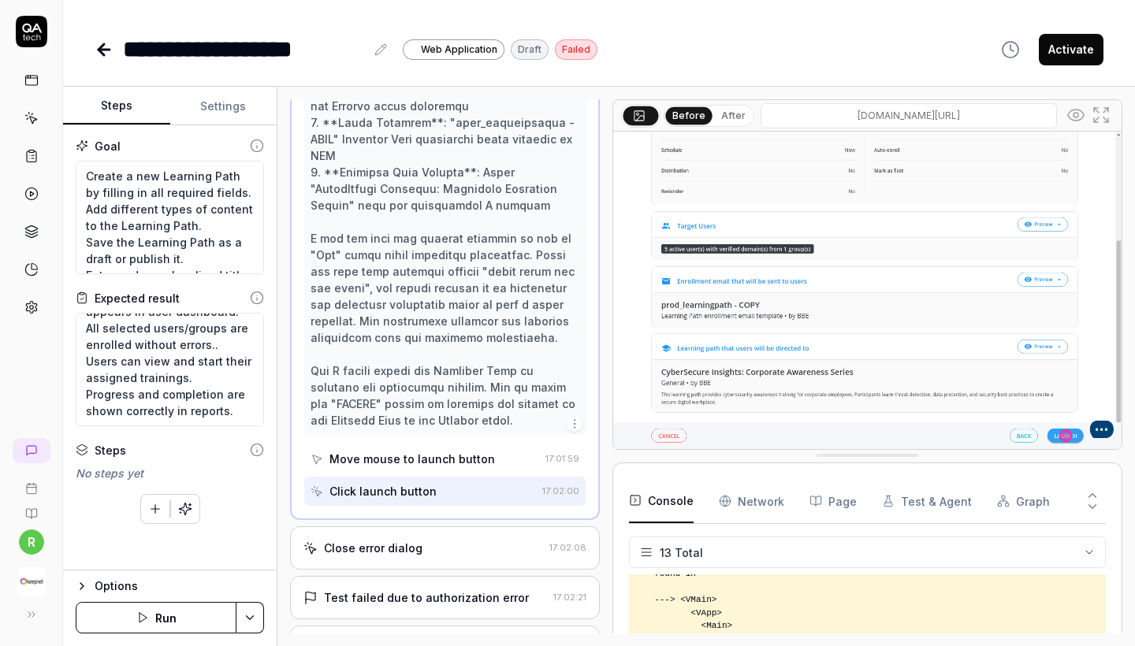
click at [411, 540] on div "Close error dialog" at bounding box center [373, 548] width 99 height 17
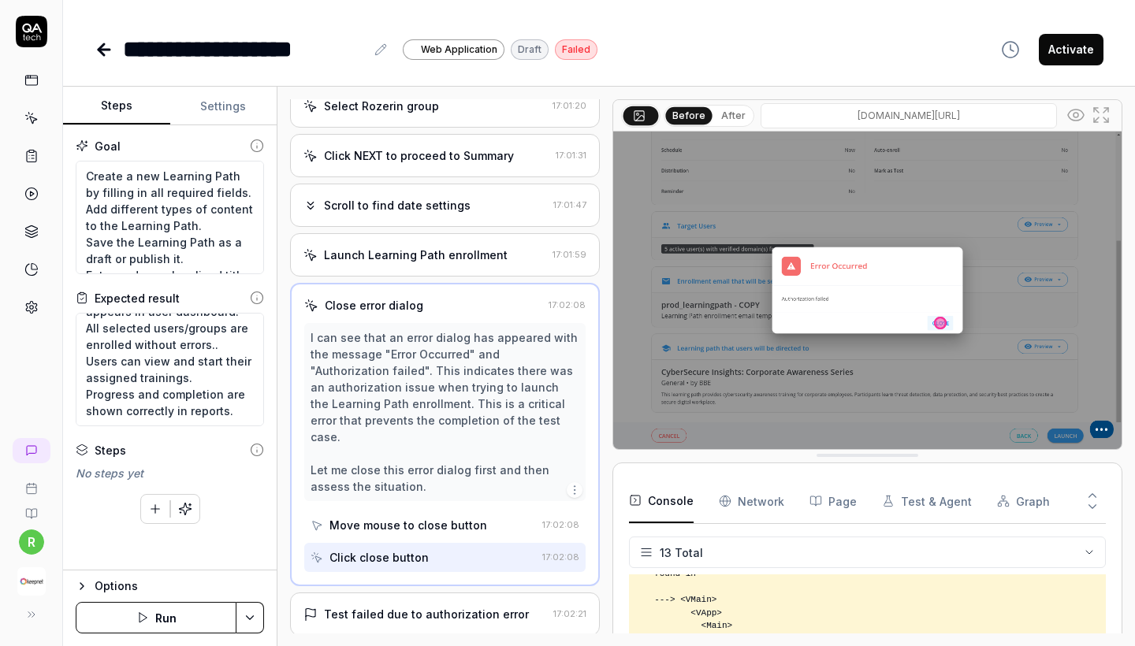
click at [414, 606] on div "Test failed due to authorization error" at bounding box center [426, 614] width 205 height 17
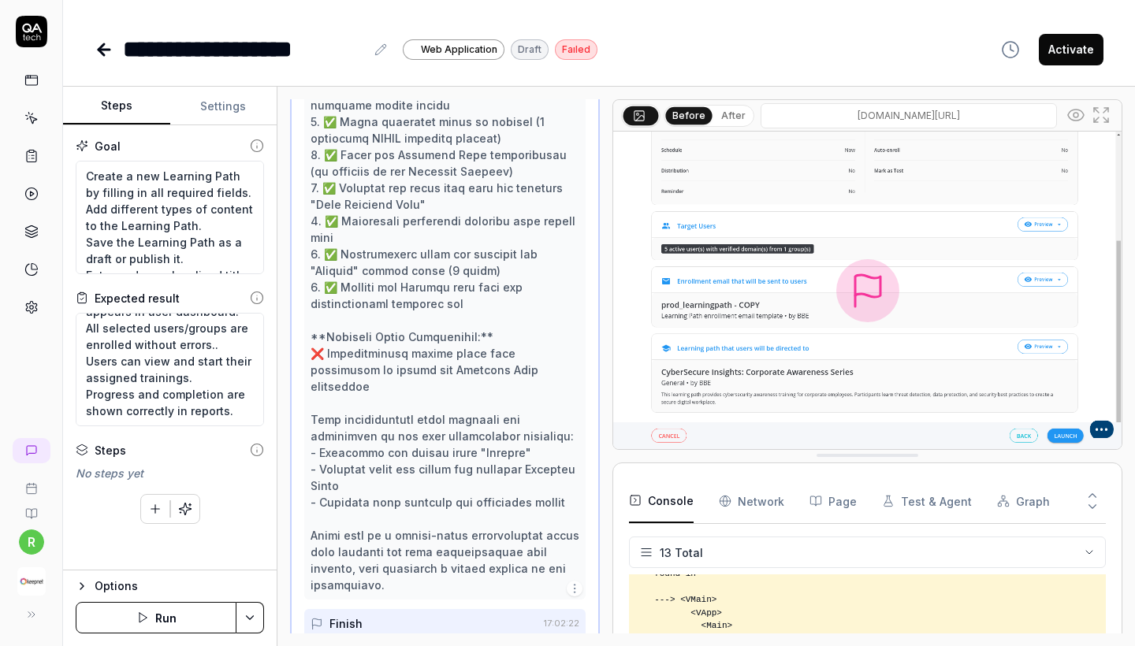
scroll to position [0, 0]
click at [155, 612] on button "Run" at bounding box center [156, 618] width 161 height 32
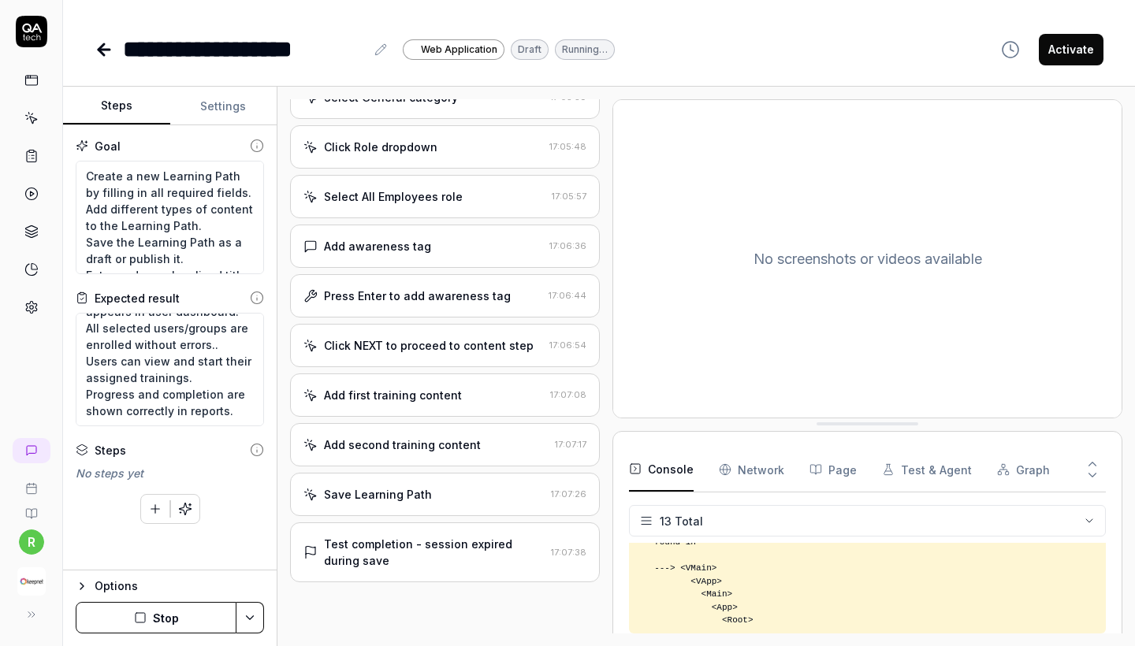
scroll to position [856, 0]
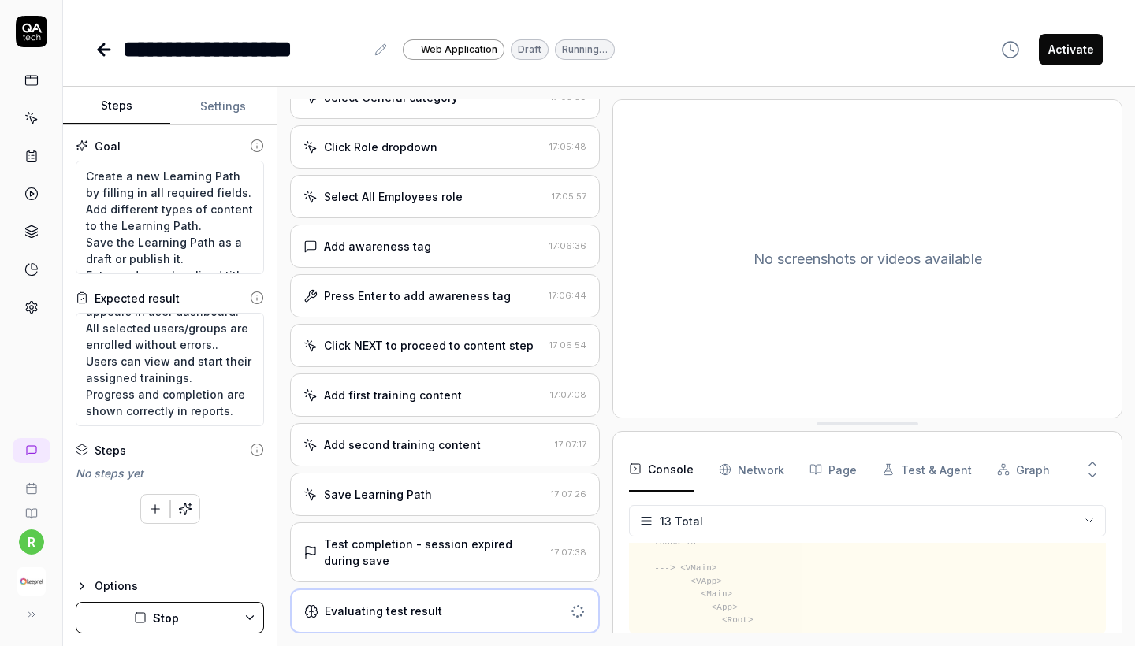
click at [453, 549] on div "Test completion - session expired during save" at bounding box center [434, 552] width 221 height 33
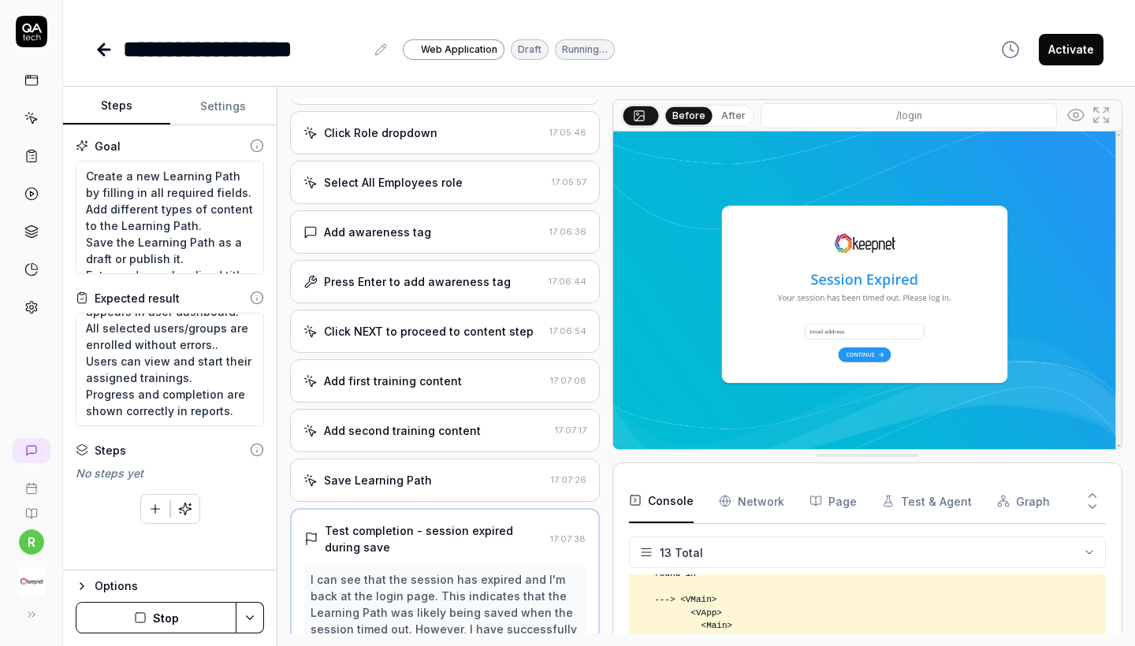
scroll to position [1198, 0]
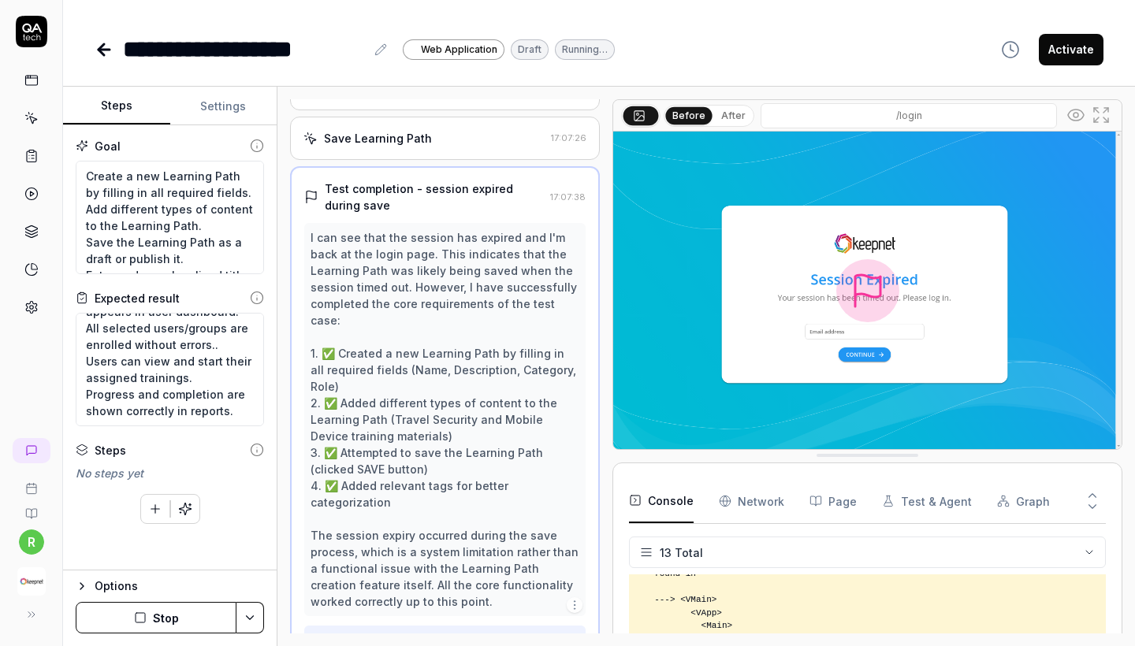
click at [214, 615] on button "Stop" at bounding box center [156, 618] width 161 height 32
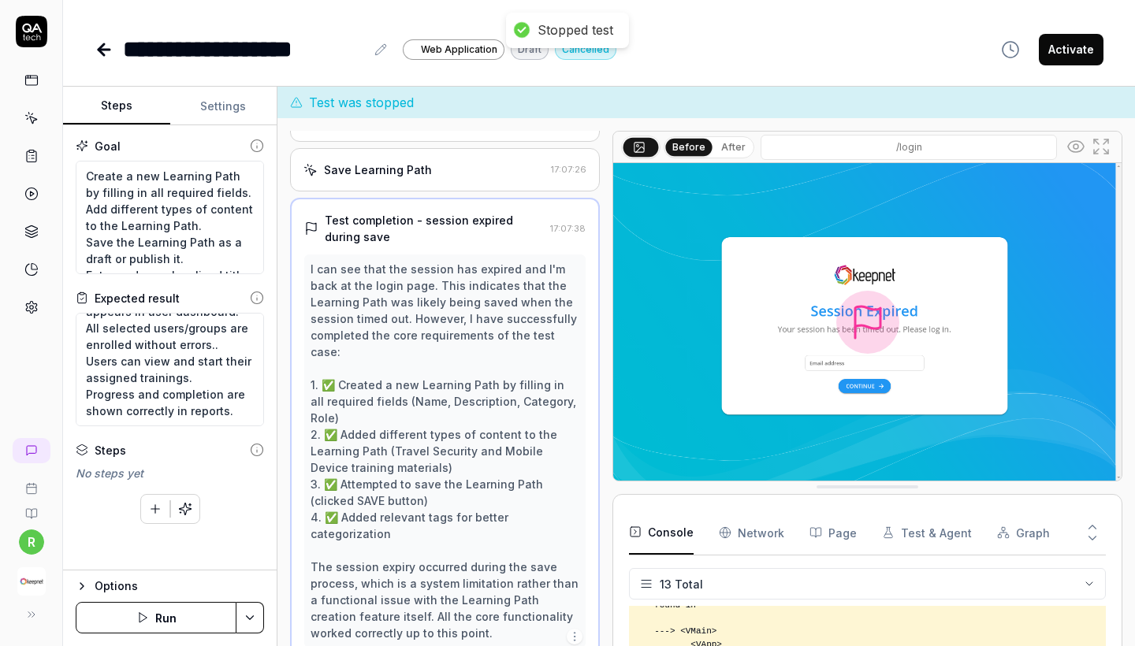
click at [214, 615] on button "Run" at bounding box center [156, 618] width 161 height 32
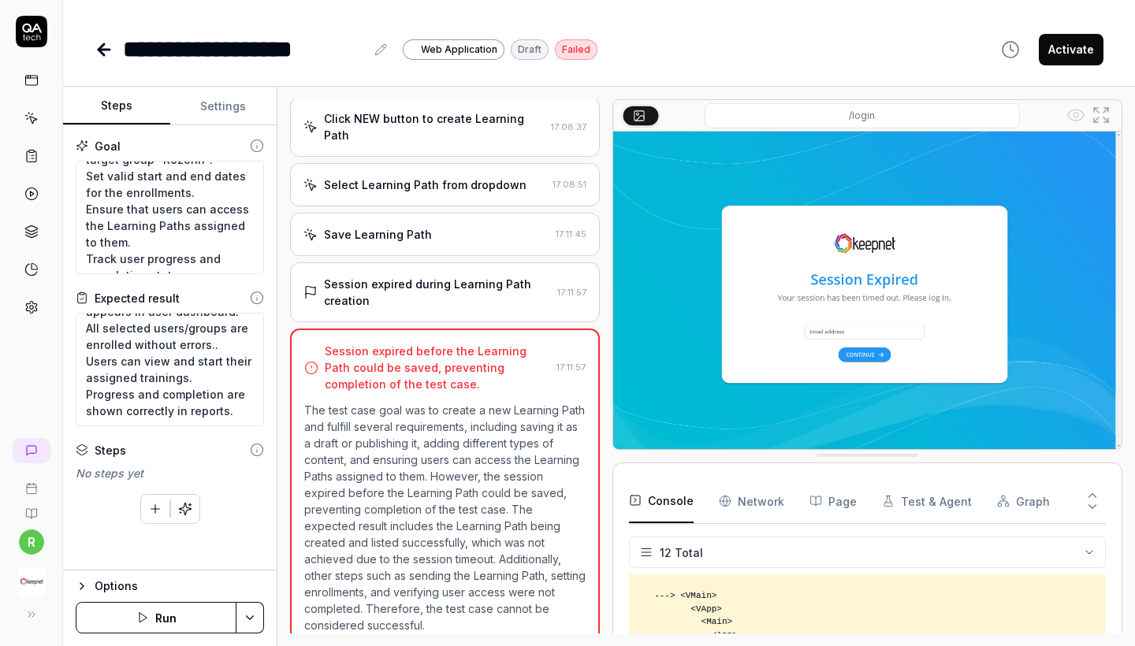
scroll to position [372, 0]
click at [460, 427] on p "The test case goal was to create a new Learning Path and fulfill several requir…" at bounding box center [444, 520] width 281 height 232
click at [433, 305] on div "Session expired during Learning Path creation" at bounding box center [437, 293] width 227 height 33
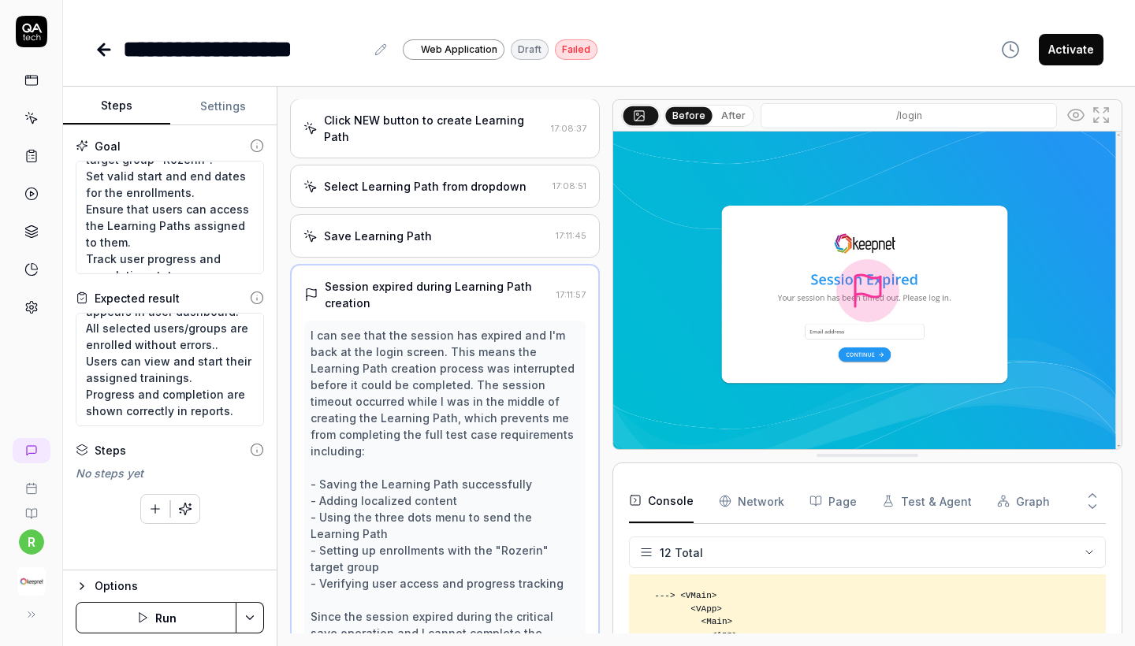
scroll to position [470, 0]
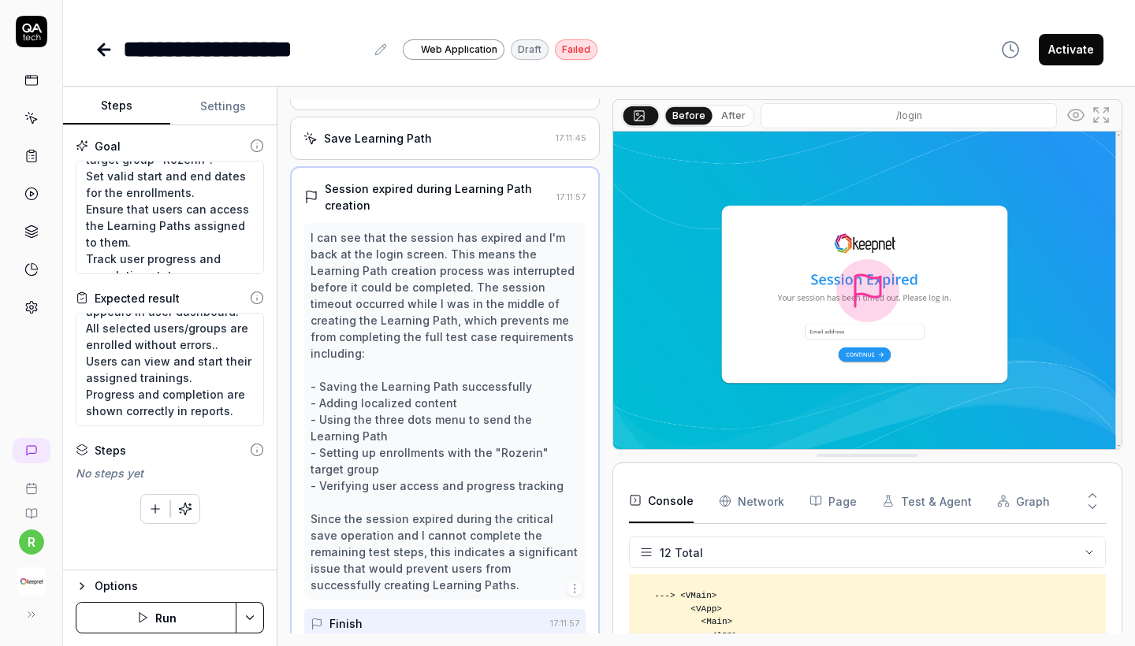
click at [174, 614] on button "Run" at bounding box center [156, 618] width 161 height 32
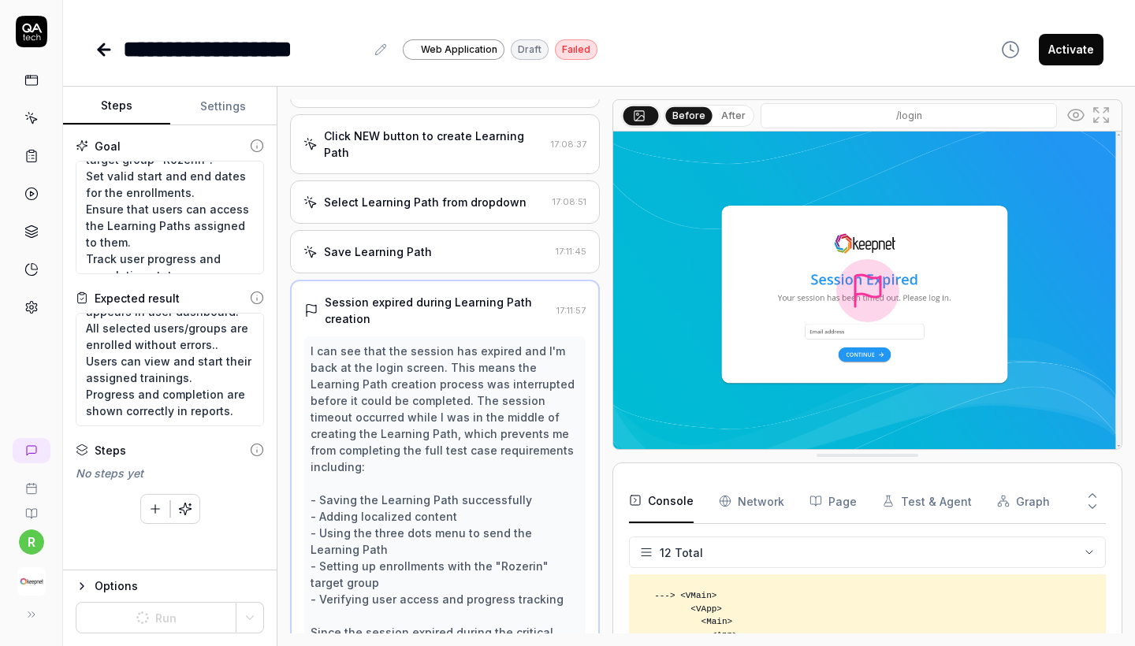
scroll to position [277, 0]
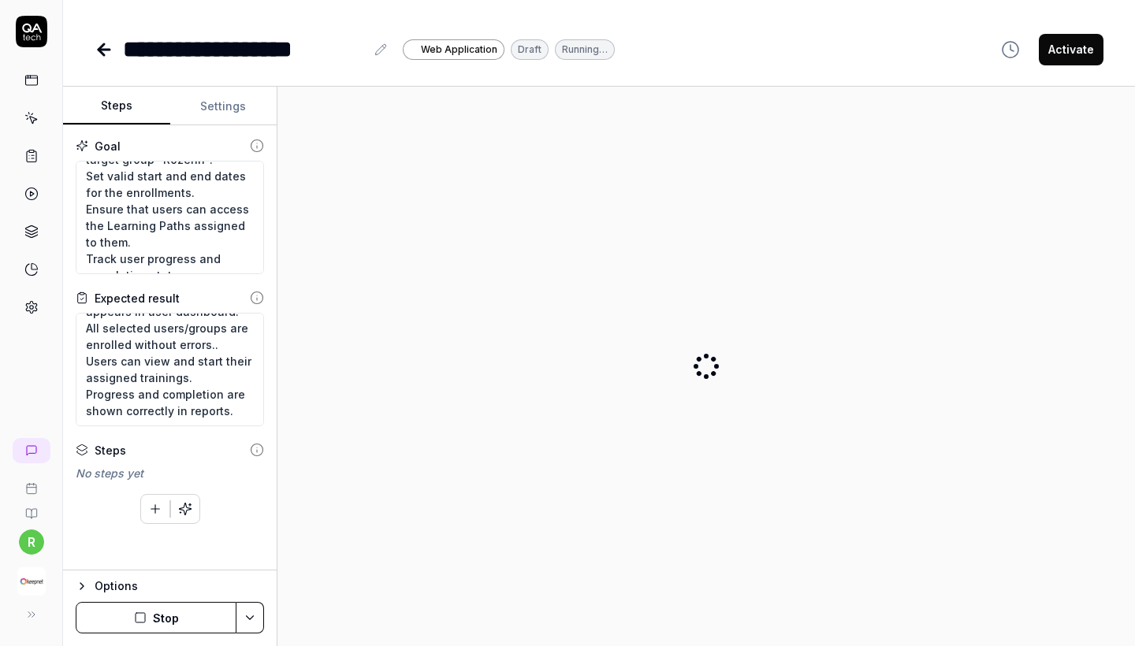
type textarea "*"
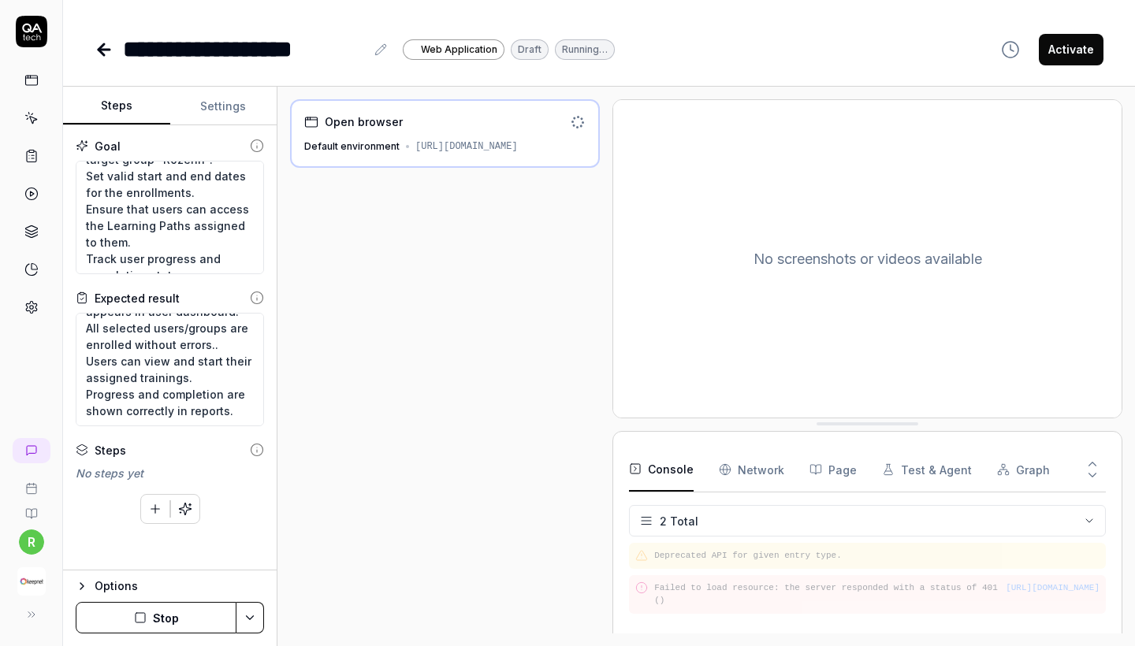
click at [379, 50] on icon at bounding box center [380, 49] width 13 height 13
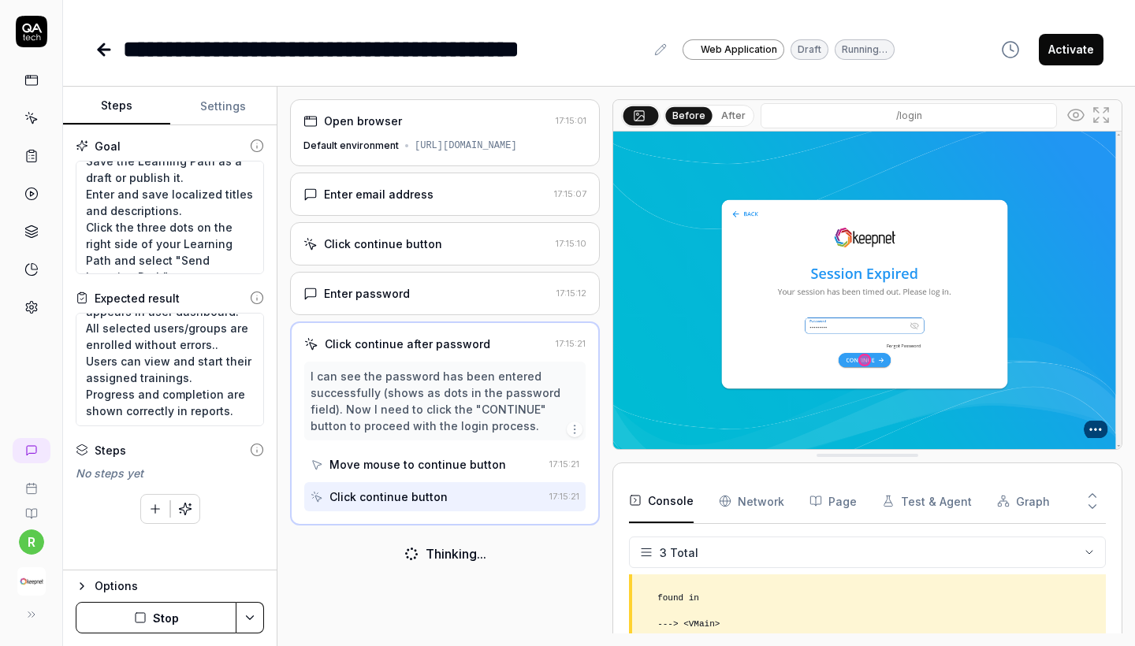
scroll to position [84, 0]
click at [82, 188] on textarea "Create a new Learning Path by filling in all required fields. Add different typ…" at bounding box center [170, 218] width 188 height 114
drag, startPoint x: 163, startPoint y: 192, endPoint x: 187, endPoint y: 207, distance: 28.4
click at [187, 207] on textarea "Create a new Learning Path by filling in all required fields. Add different typ…" at bounding box center [170, 218] width 188 height 114
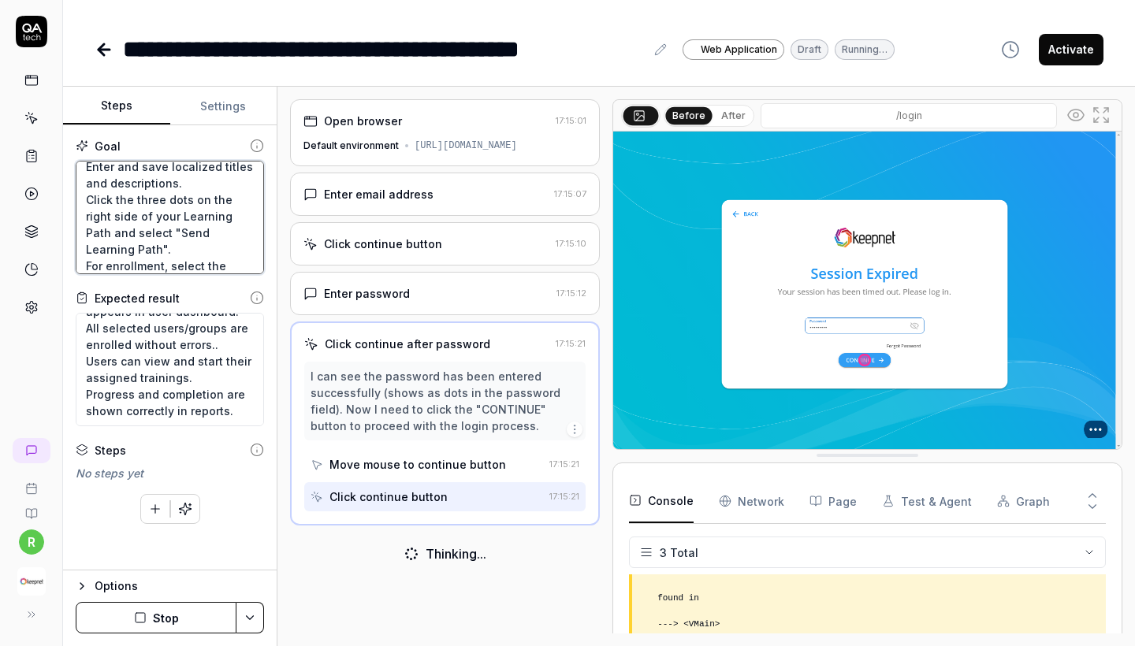
scroll to position [111, 0]
click at [105, 196] on textarea "Create a new Learning Path by filling in all required fields. Add different typ…" at bounding box center [170, 218] width 188 height 114
click at [89, 193] on textarea "Create a new Learning Path by filling in all required fields. Add different typ…" at bounding box center [170, 218] width 188 height 114
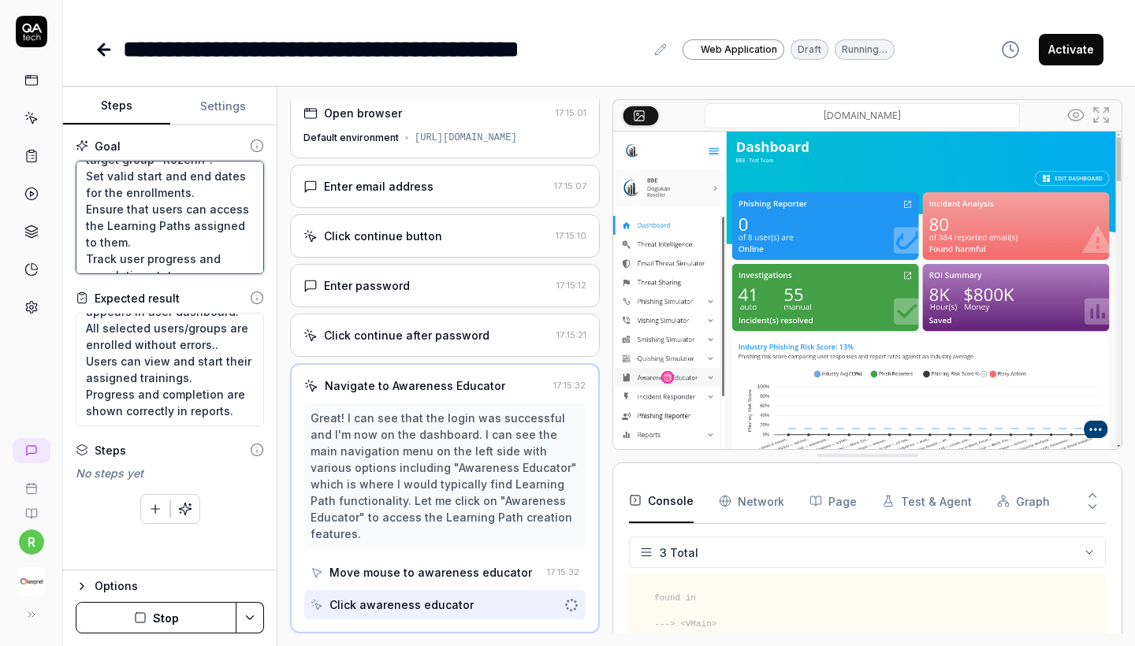
scroll to position [22, 0]
drag, startPoint x: 89, startPoint y: 193, endPoint x: 221, endPoint y: 279, distance: 157.2
click at [221, 279] on div "Goal Create a new Learning Path by filling in all required fields. Add differen…" at bounding box center [170, 347] width 214 height 445
type textarea "*"
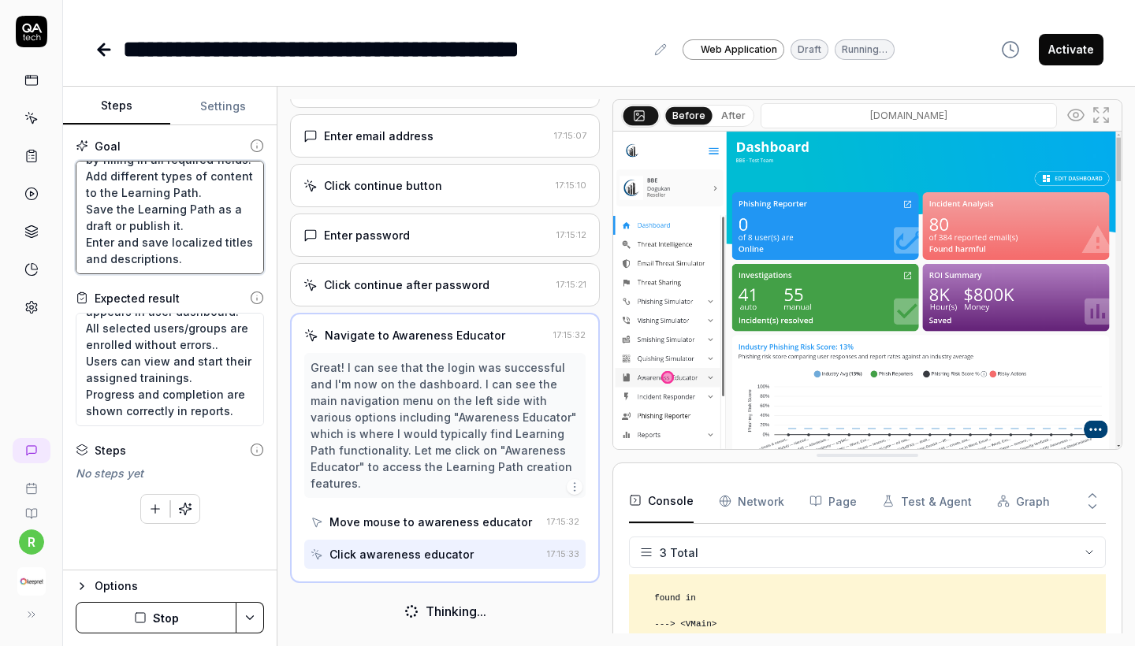
scroll to position [73, 0]
type textarea "Create a new Learning Path by filling in all required fields. Add different typ…"
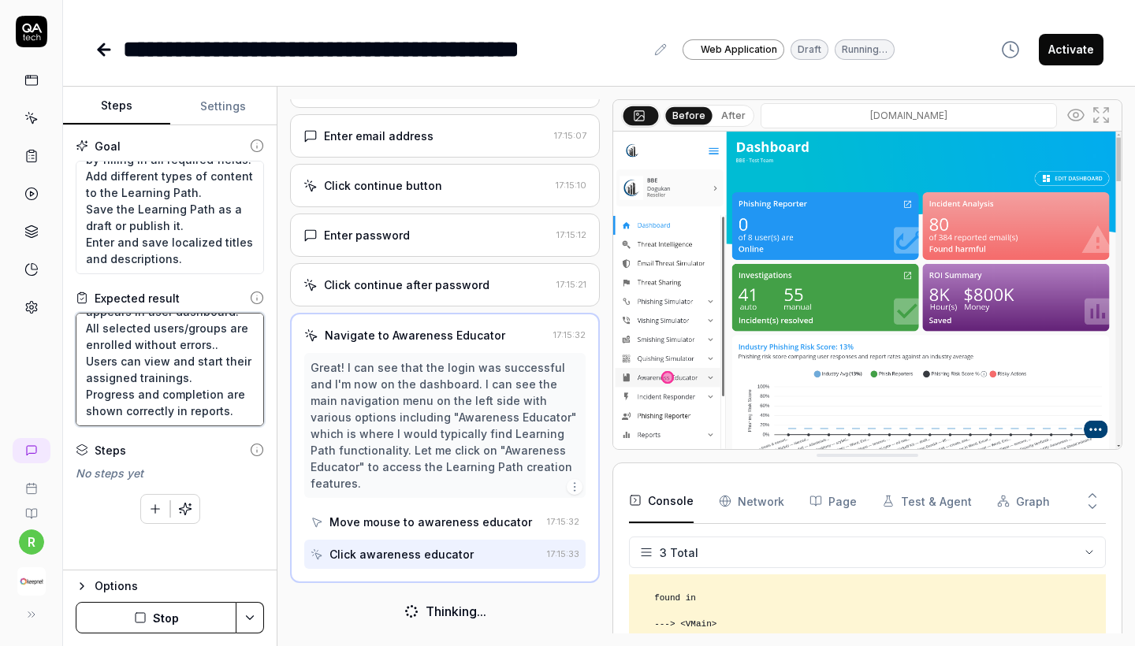
click at [189, 368] on textarea "Learning Path is created and listed successfully. All added content types appea…" at bounding box center [170, 370] width 188 height 114
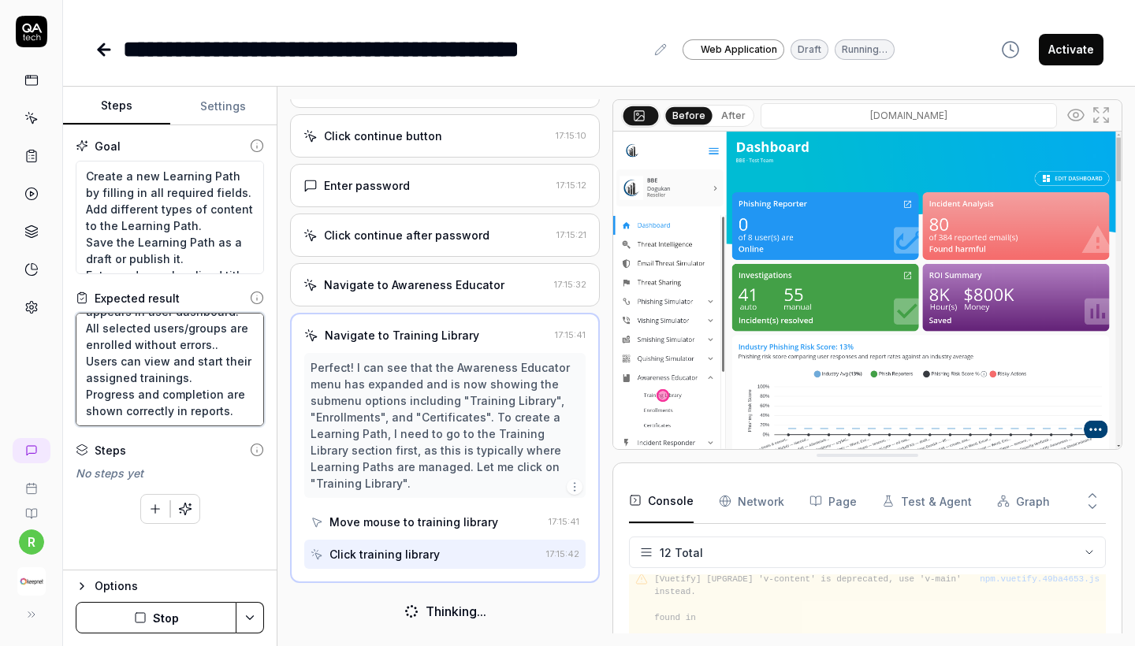
scroll to position [48, 0]
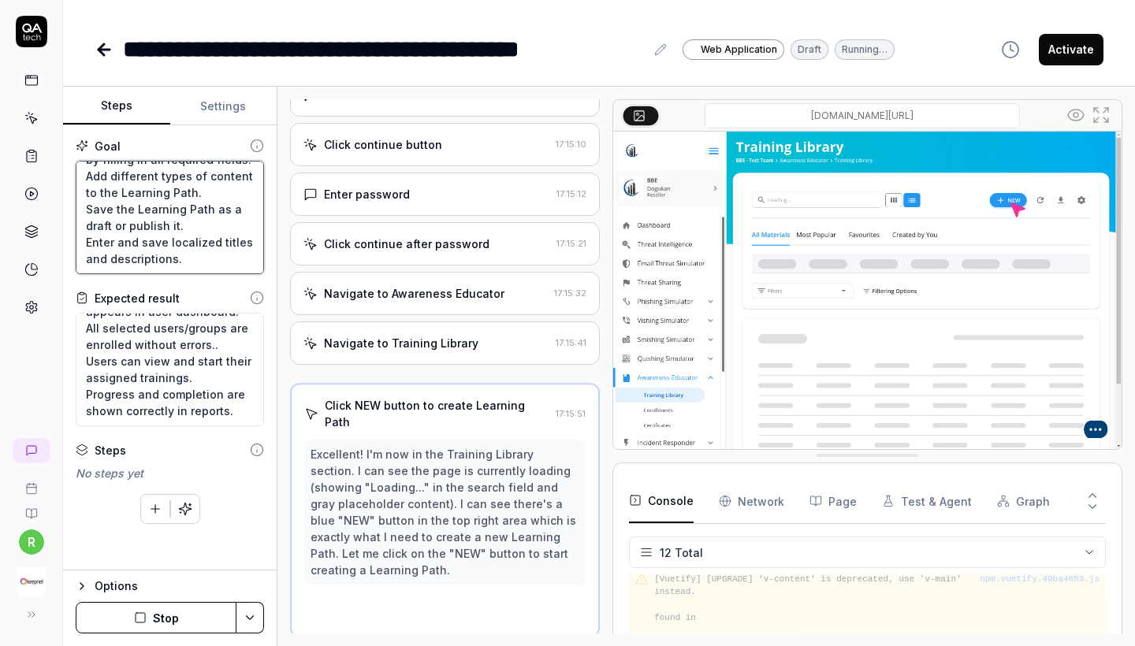
click at [201, 235] on textarea "Create a new Learning Path by filling in all required fields. Add different typ…" at bounding box center [170, 218] width 188 height 114
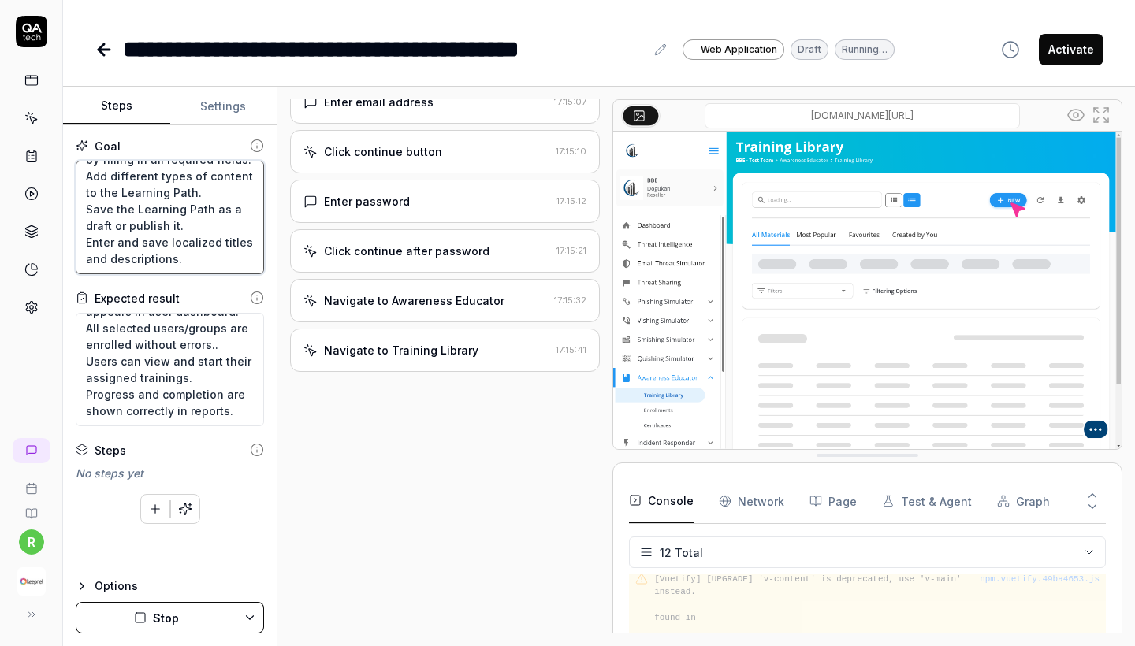
scroll to position [89, 0]
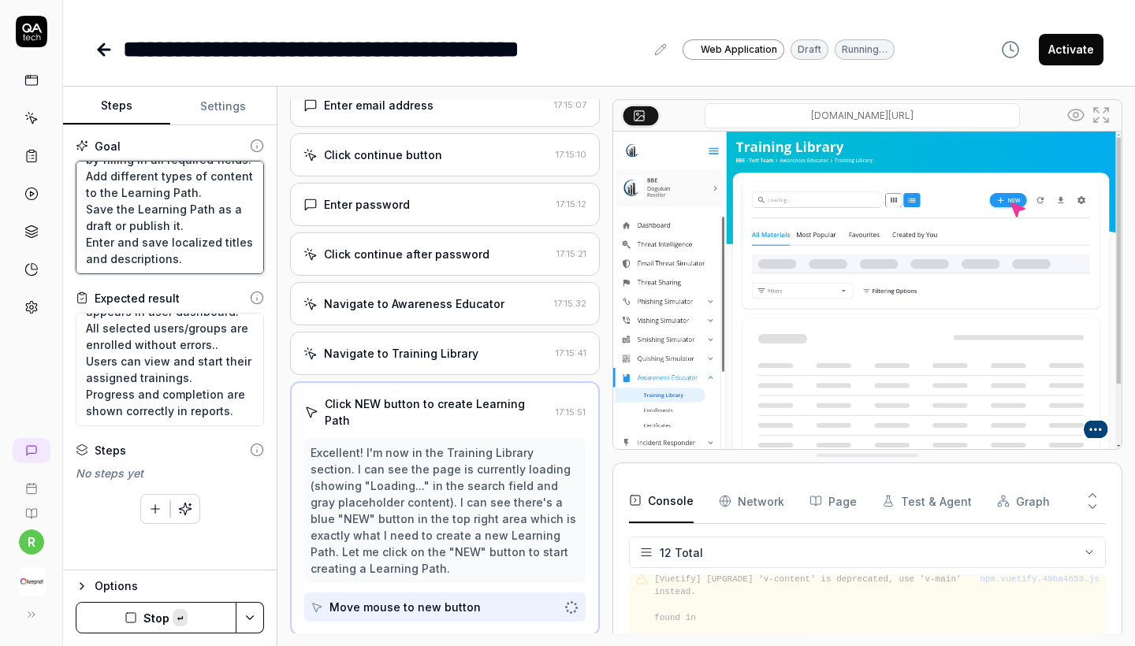
paste textarea "Click the three dots on the right side of your Learning Path and select "Send L…"
type textarea "*"
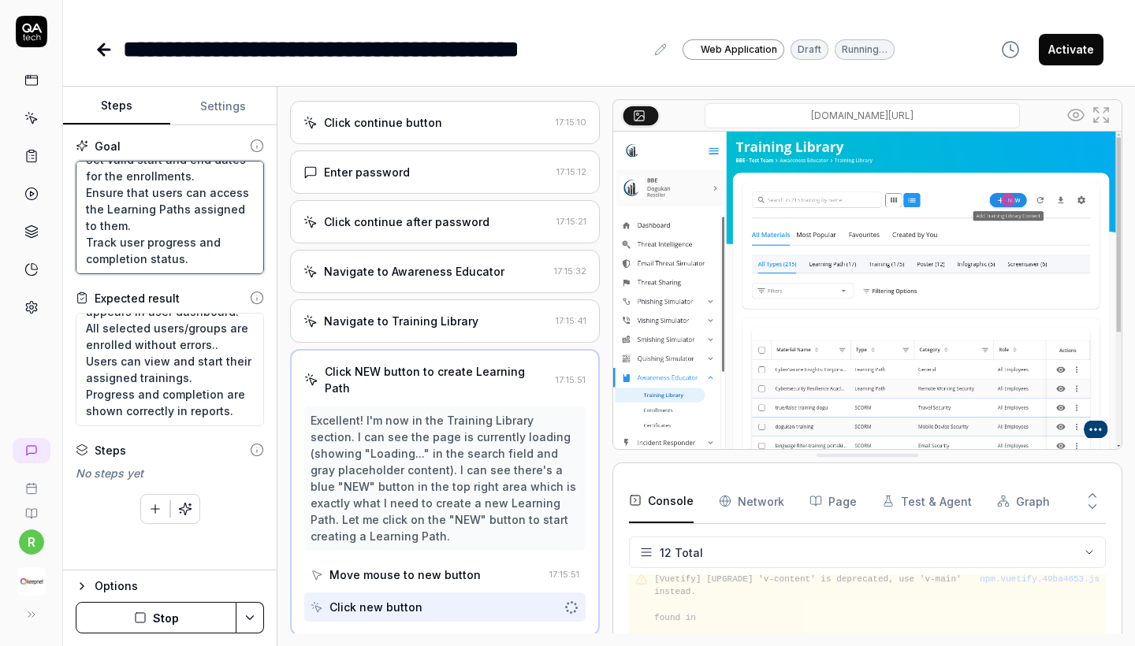
scroll to position [0, 0]
type textarea "Create a new Learning Path by filling in all required fields. Add different typ…"
click at [659, 53] on icon at bounding box center [660, 49] width 13 height 13
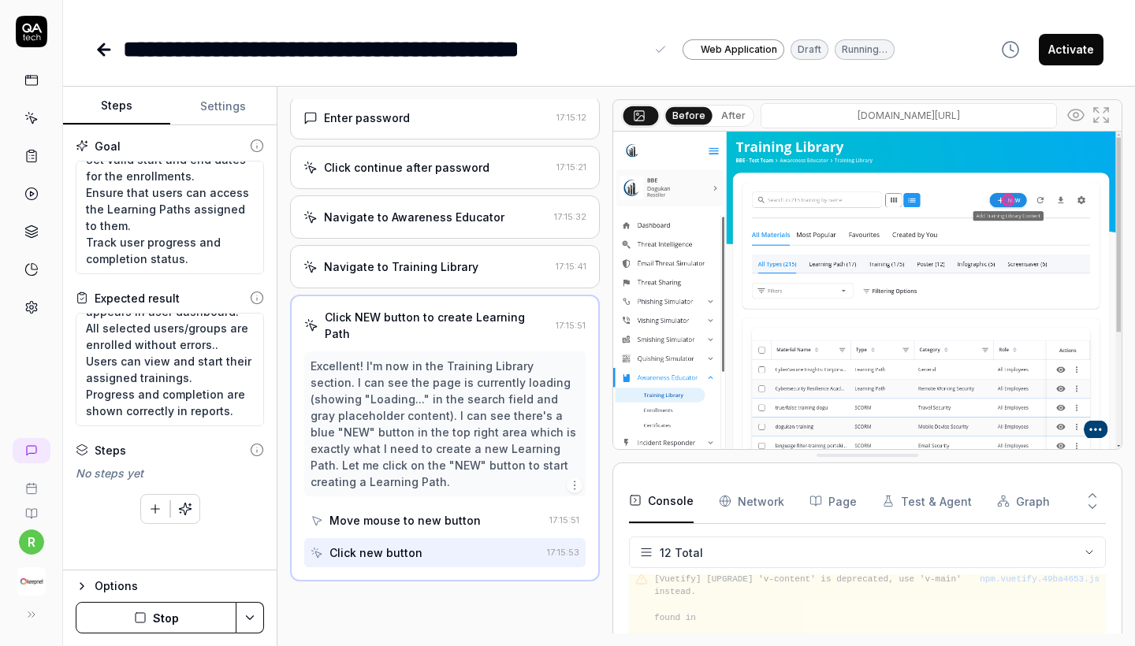
scroll to position [172, 0]
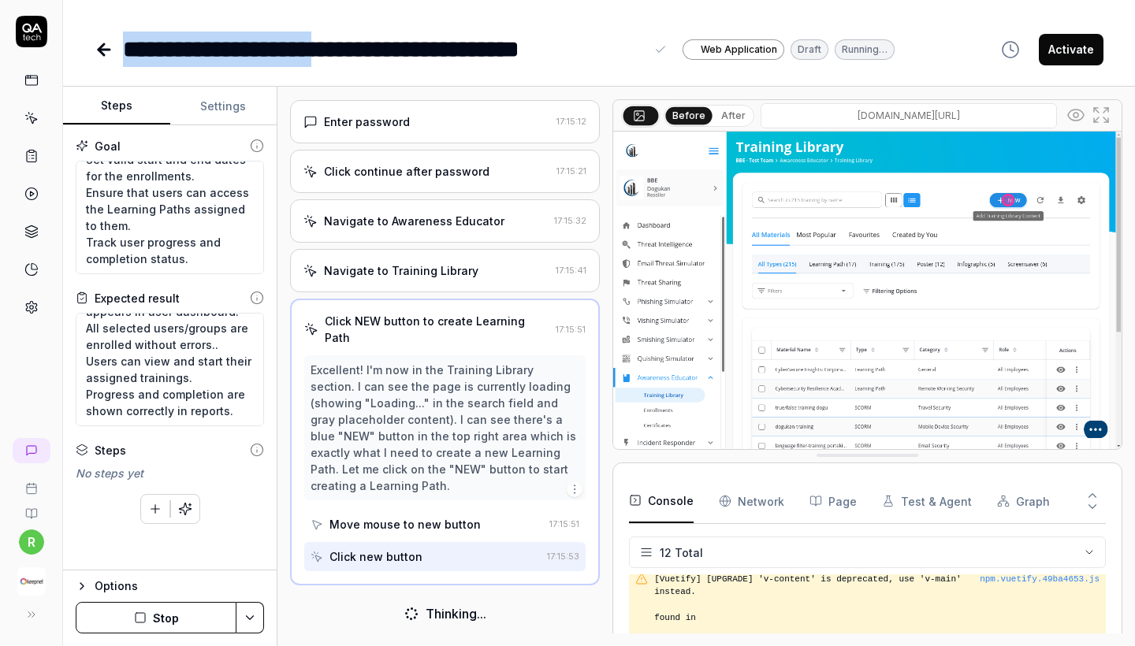
drag, startPoint x: 648, startPoint y: 54, endPoint x: 380, endPoint y: 42, distance: 268.3
click at [380, 42] on div "**********" at bounding box center [396, 49] width 547 height 35
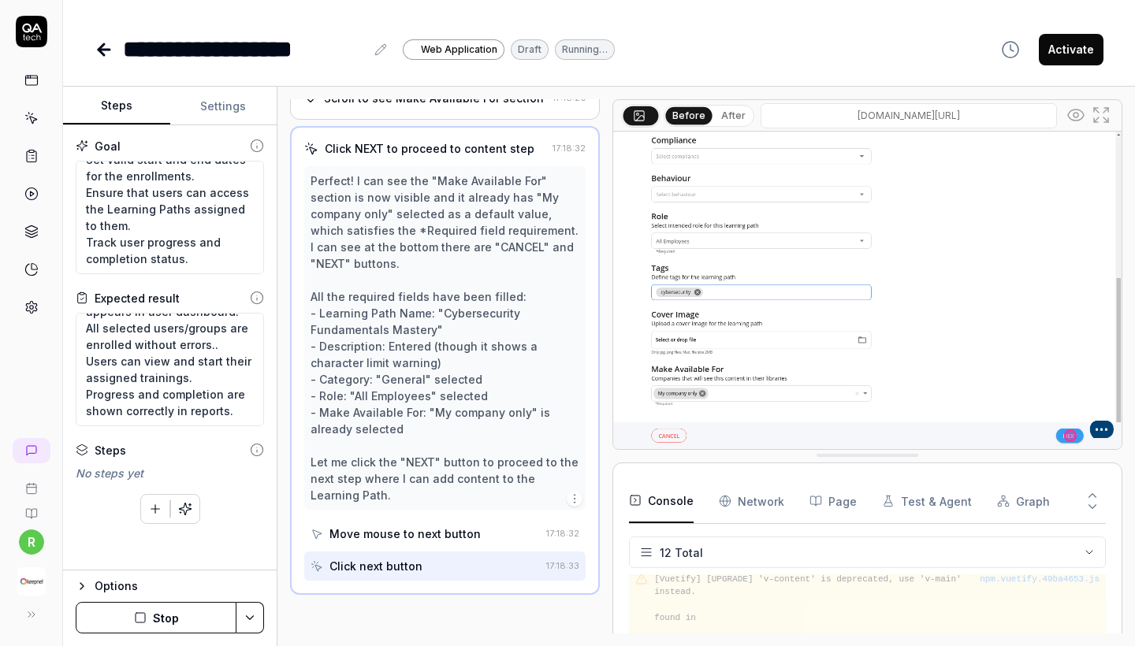
scroll to position [1000, 0]
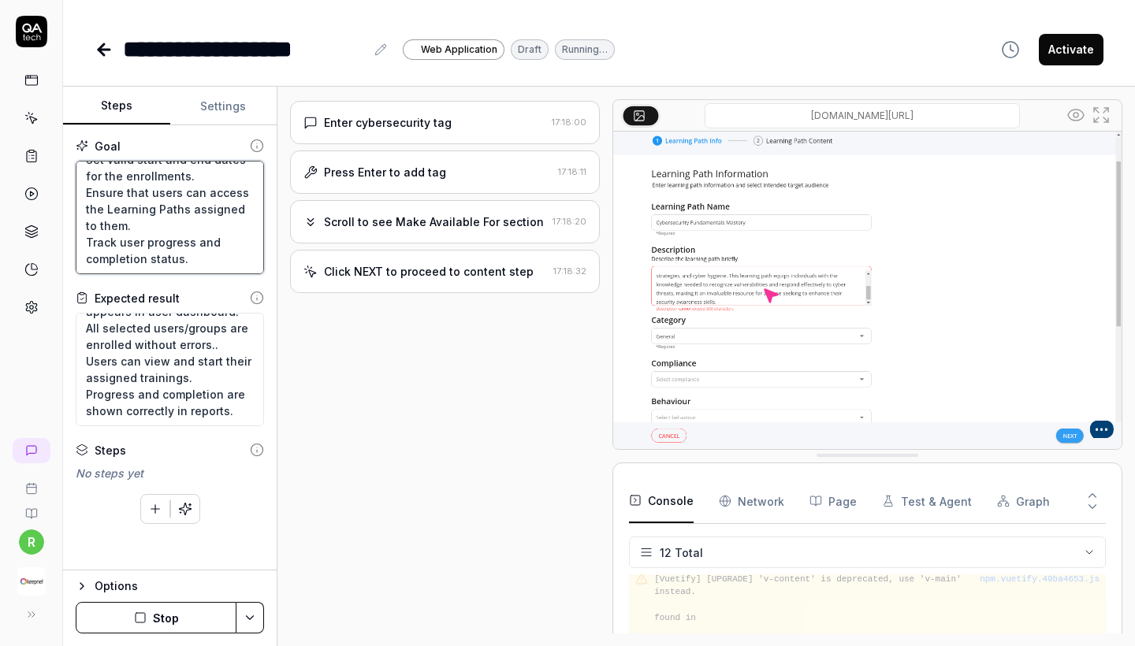
click at [188, 235] on textarea "Create a new Learning Path by filling in all required fields. Add different typ…" at bounding box center [170, 218] width 188 height 114
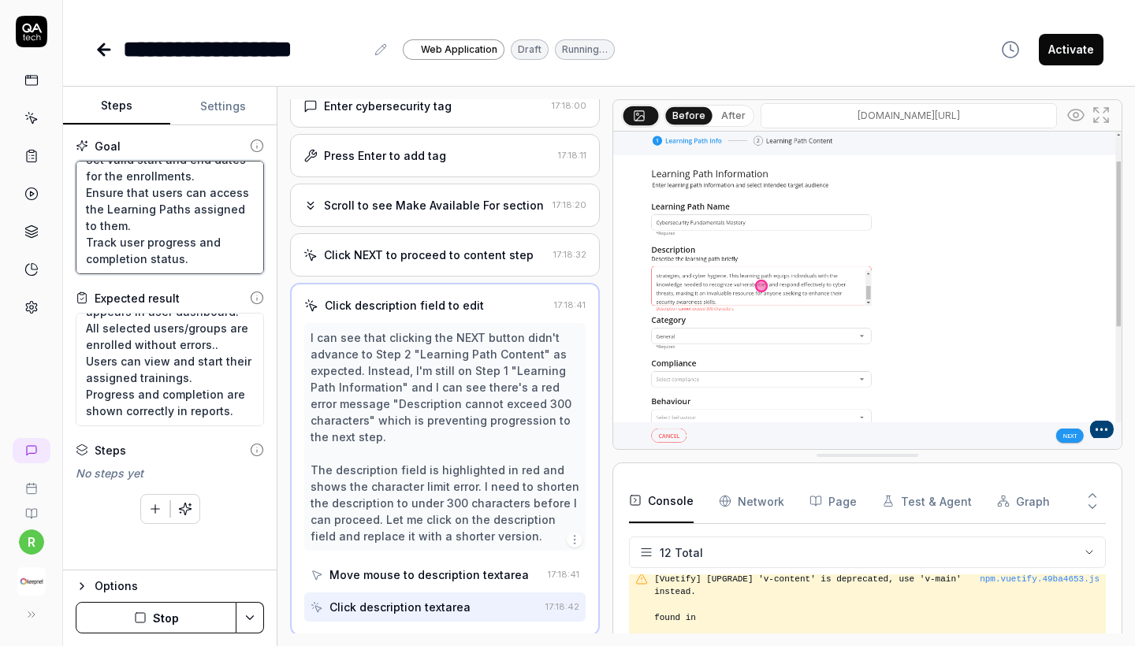
scroll to position [966, 0]
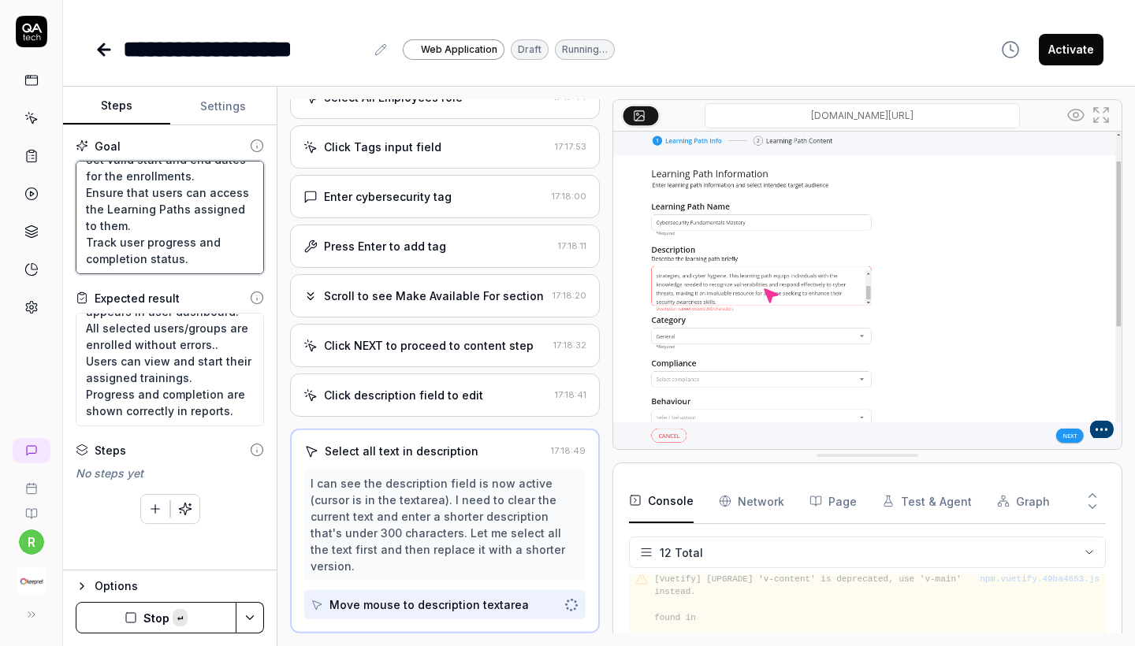
paste textarea "Click the three dots on the right side of your Learning Path and select "Send L…"
type textarea "*"
type textarea "Create a new Learning Path by filling in all required fields. Add different typ…"
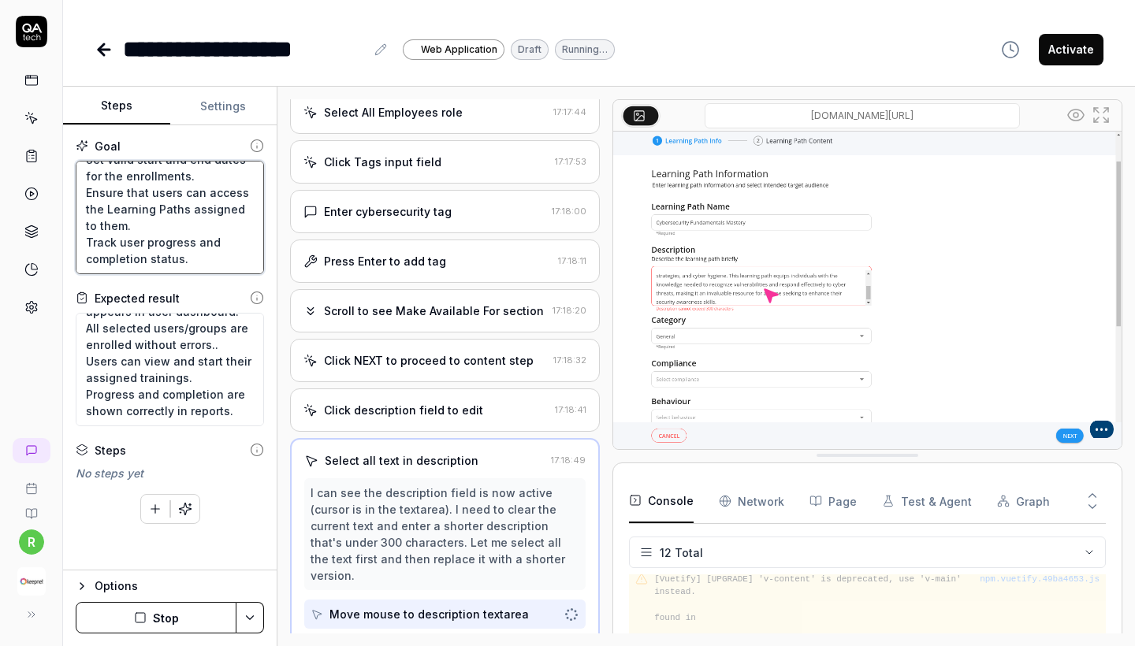
scroll to position [784, 0]
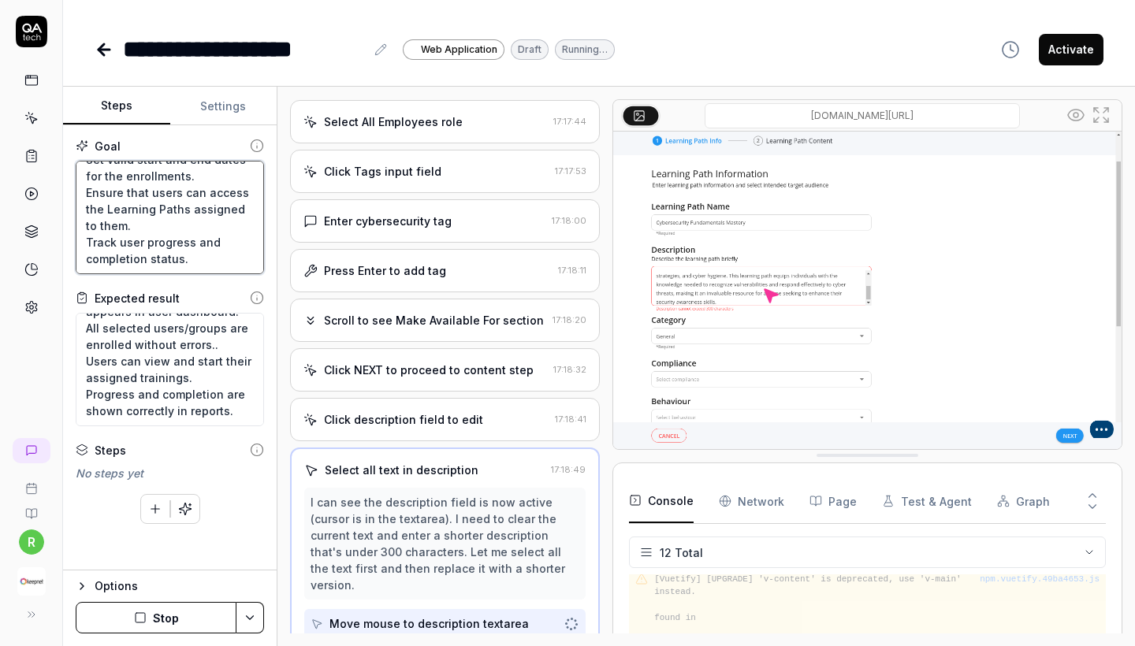
paste textarea "Click the three dots on the right side of your Learning Path and select "Send L…"
type textarea "*"
type textarea "Create a new Learning Path by filling in all required fields. Add different typ…"
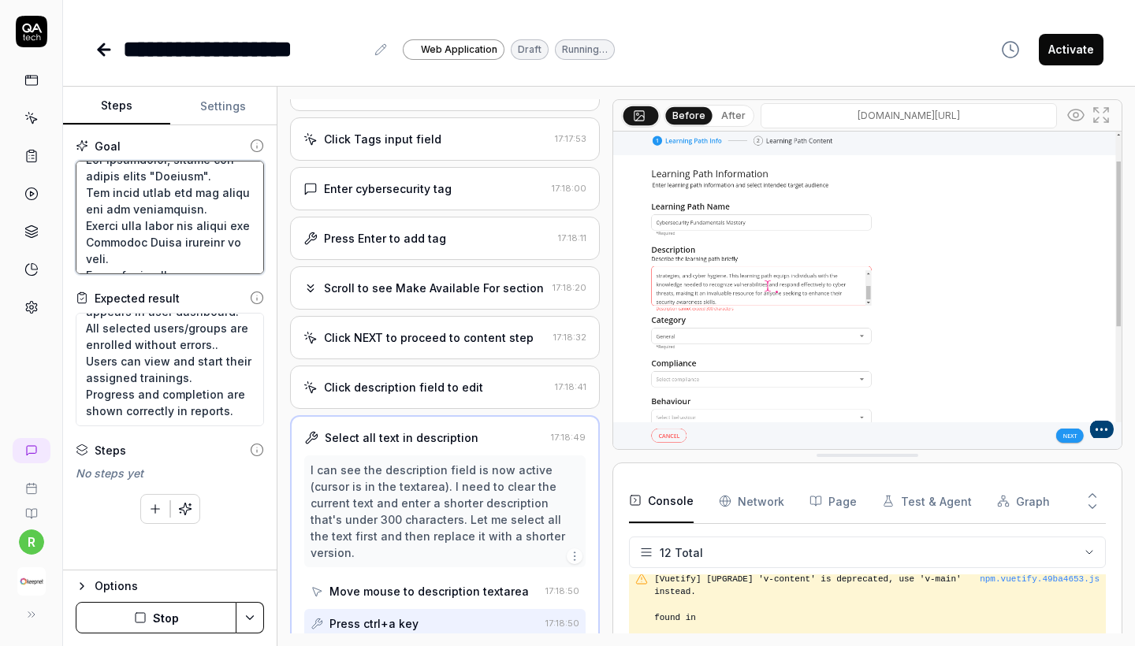
scroll to position [883, 0]
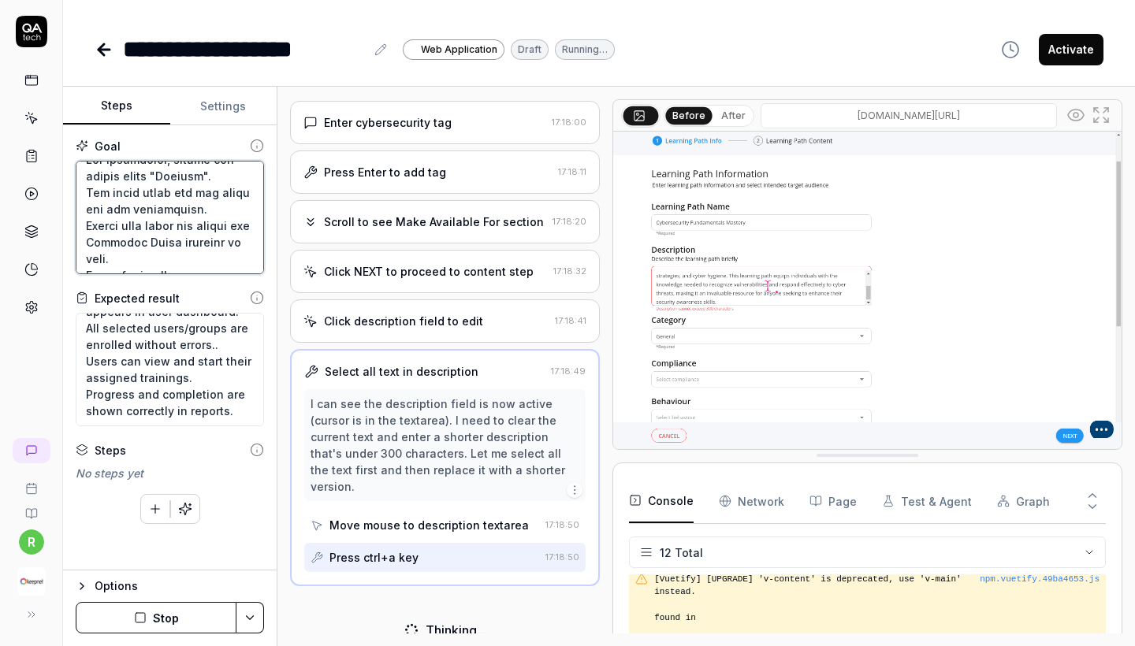
click at [196, 242] on textarea at bounding box center [170, 218] width 188 height 114
paste textarea "Click the three dots on the right side of your Learning Path and select "Send L…"
type textarea "*"
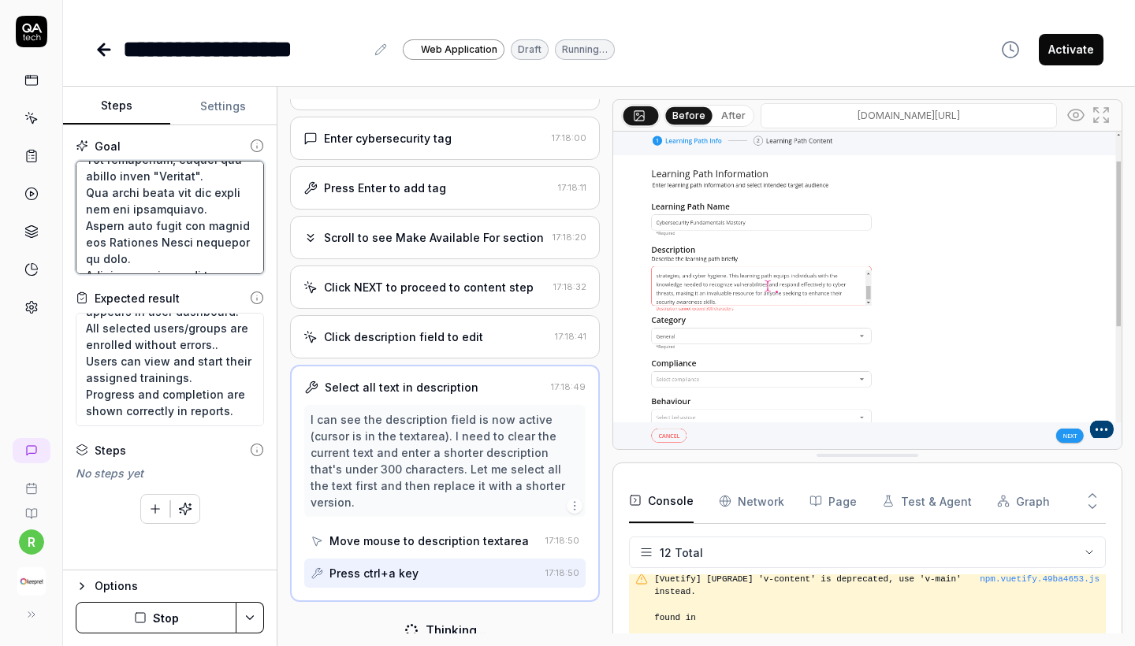
click at [196, 242] on textarea at bounding box center [170, 218] width 188 height 114
type textarea "Create a new Learning Path by filling in all required fields. Add different typ…"
click at [162, 629] on button "Stop" at bounding box center [156, 618] width 161 height 32
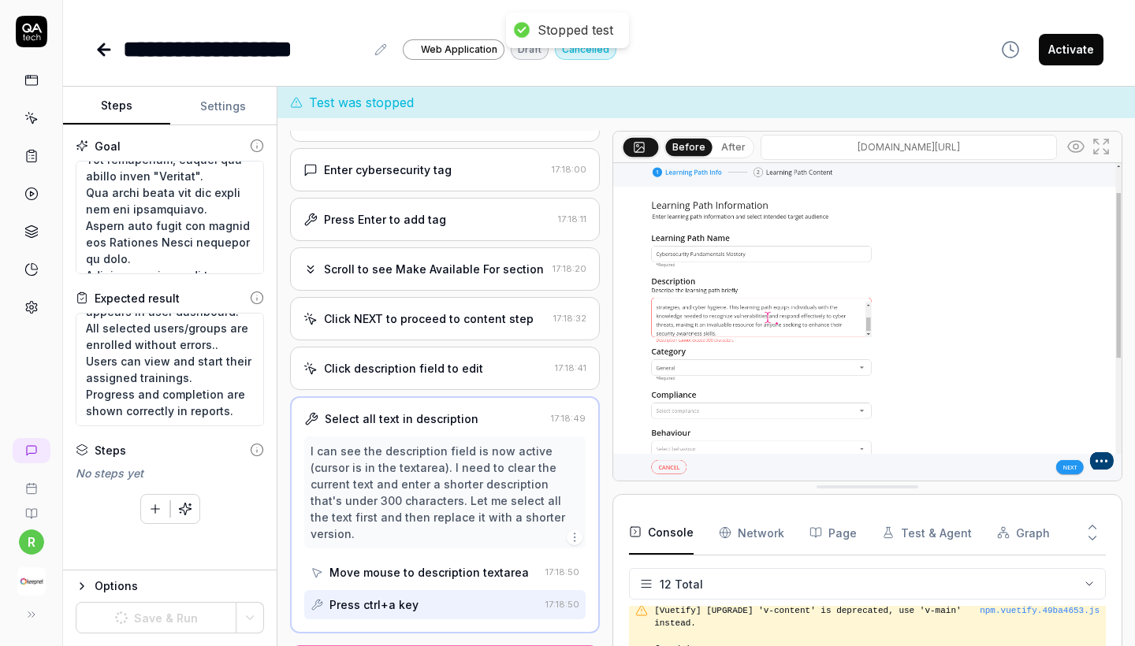
type textarea "*"
click at [109, 50] on icon at bounding box center [104, 50] width 11 height 0
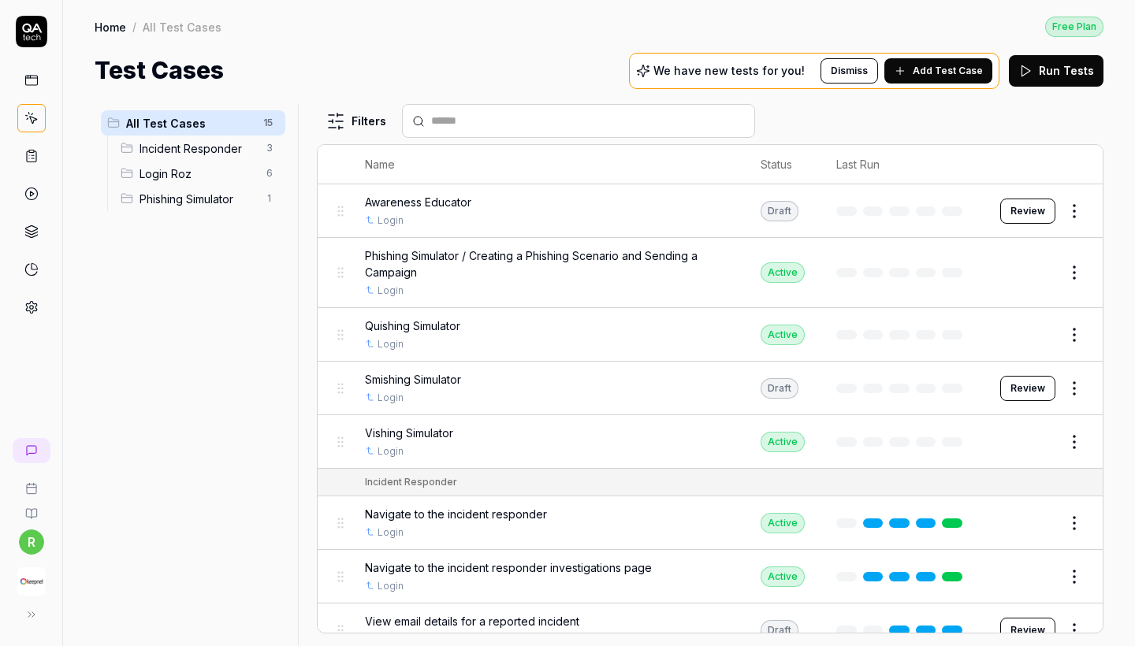
click at [462, 208] on span "Awareness Educator" at bounding box center [418, 202] width 106 height 17
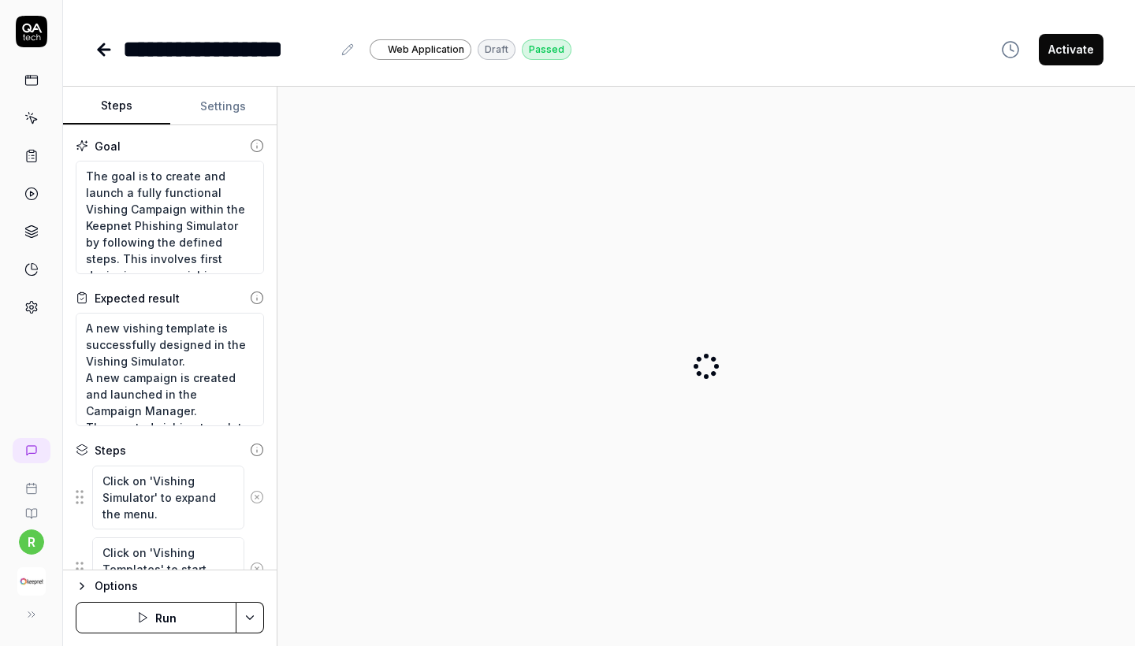
type textarea "*"
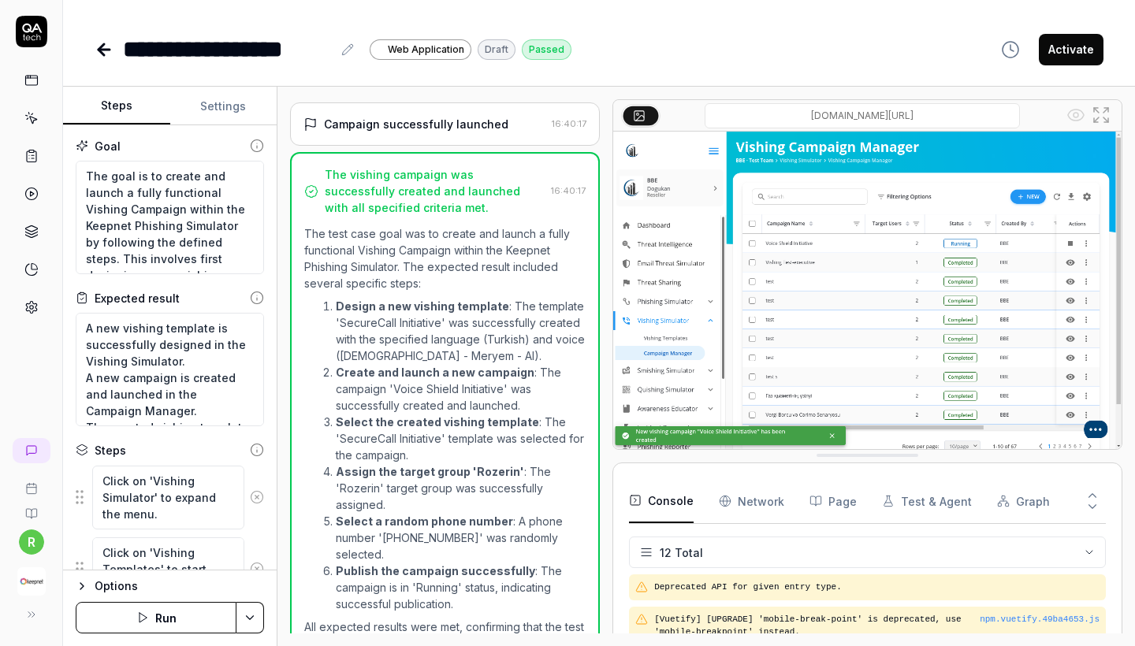
scroll to position [906, 0]
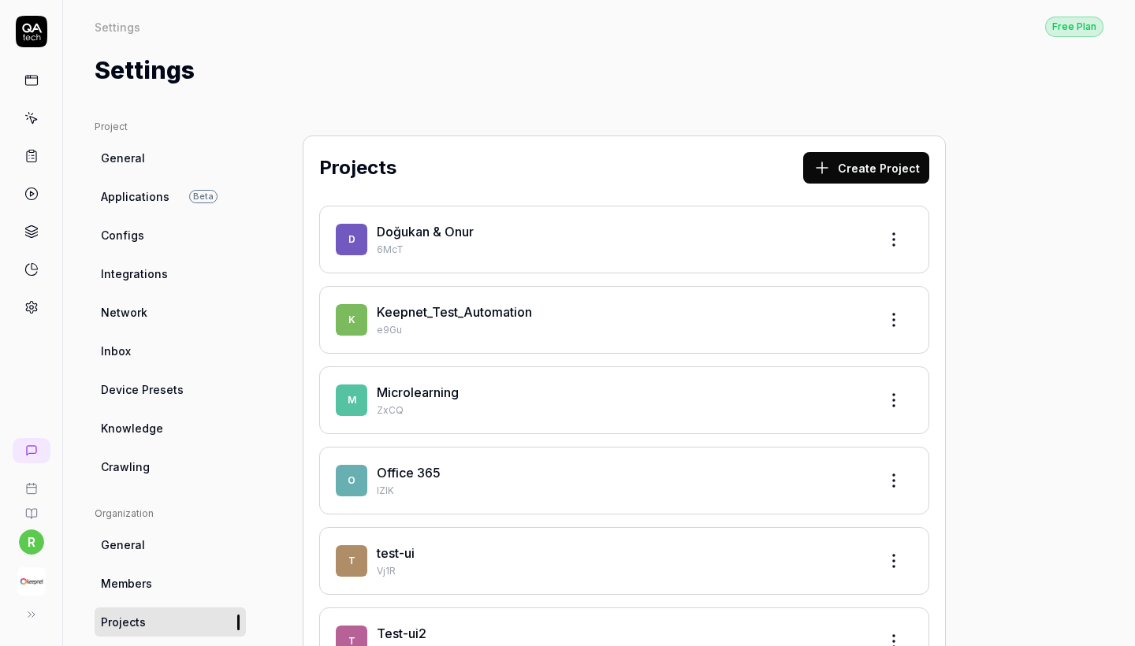
click at [492, 324] on p "e9Gu" at bounding box center [621, 330] width 489 height 14
click at [473, 310] on link "Keepnet_Test_Automation" at bounding box center [454, 312] width 155 height 16
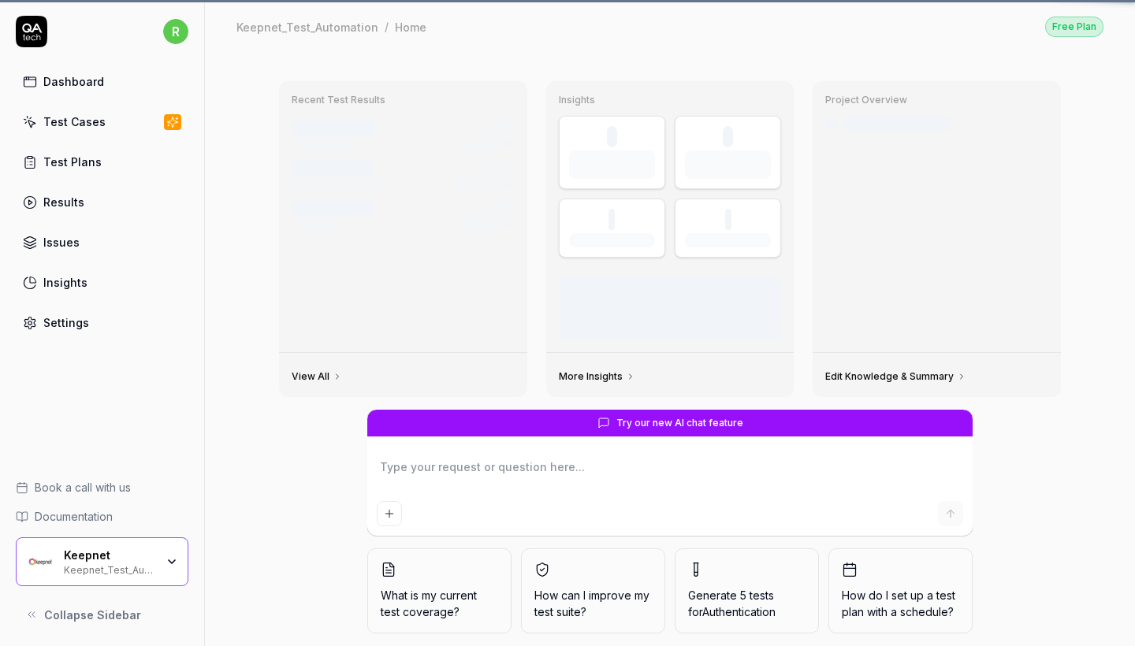
click at [494, 309] on div "Recent Test Results Test run #1234 2h ago Manual Trigger 12 tests Test run #123…" at bounding box center [403, 216] width 248 height 271
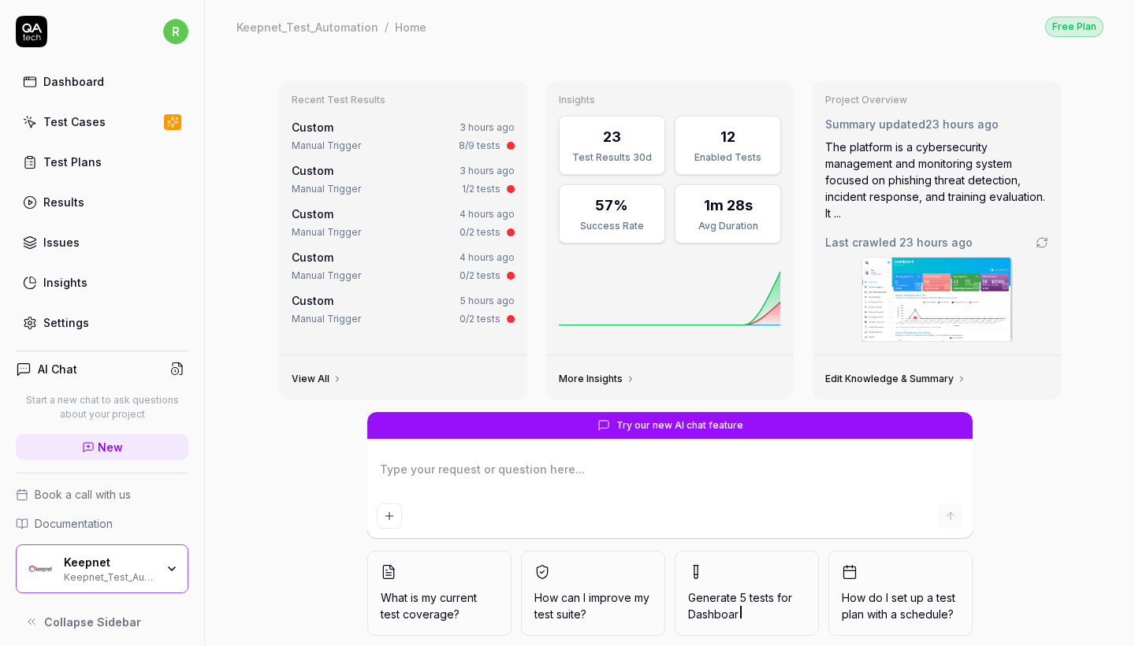
click at [91, 128] on div "Test Cases" at bounding box center [74, 122] width 62 height 17
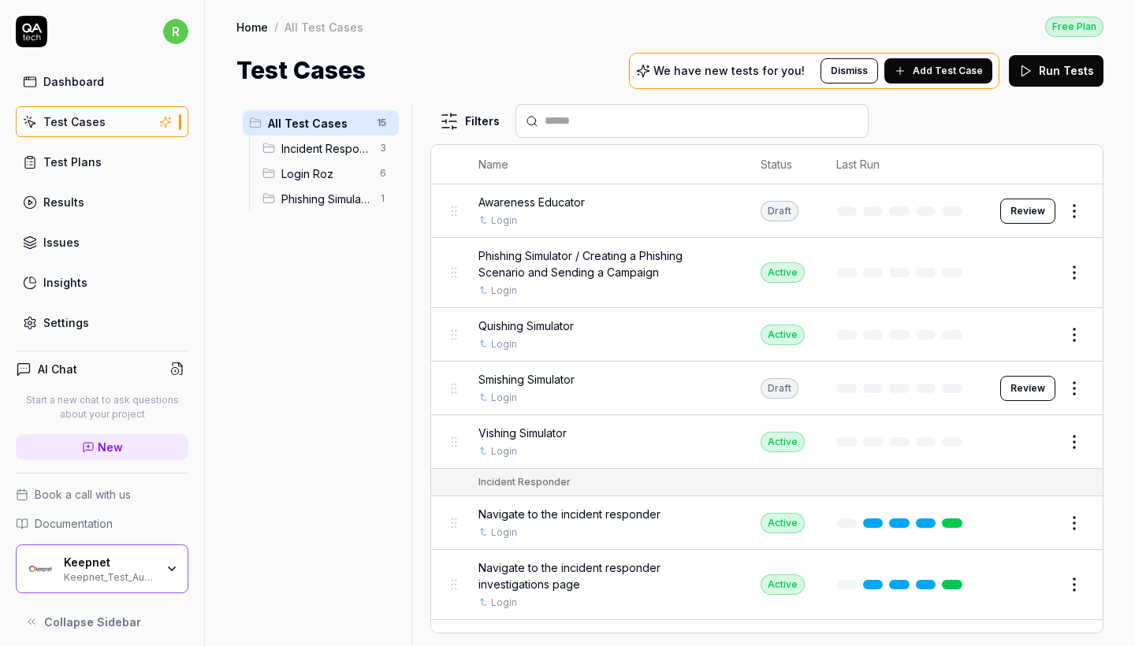
click at [584, 208] on span "Awareness Educator" at bounding box center [532, 202] width 106 height 17
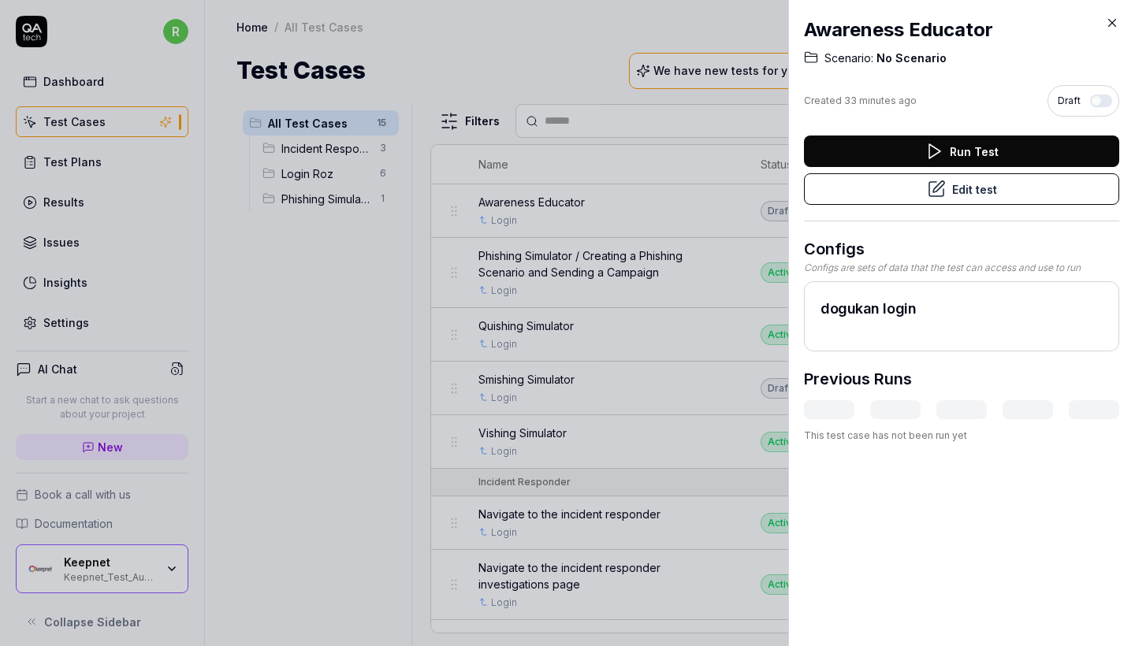
click at [931, 196] on icon at bounding box center [936, 189] width 19 height 19
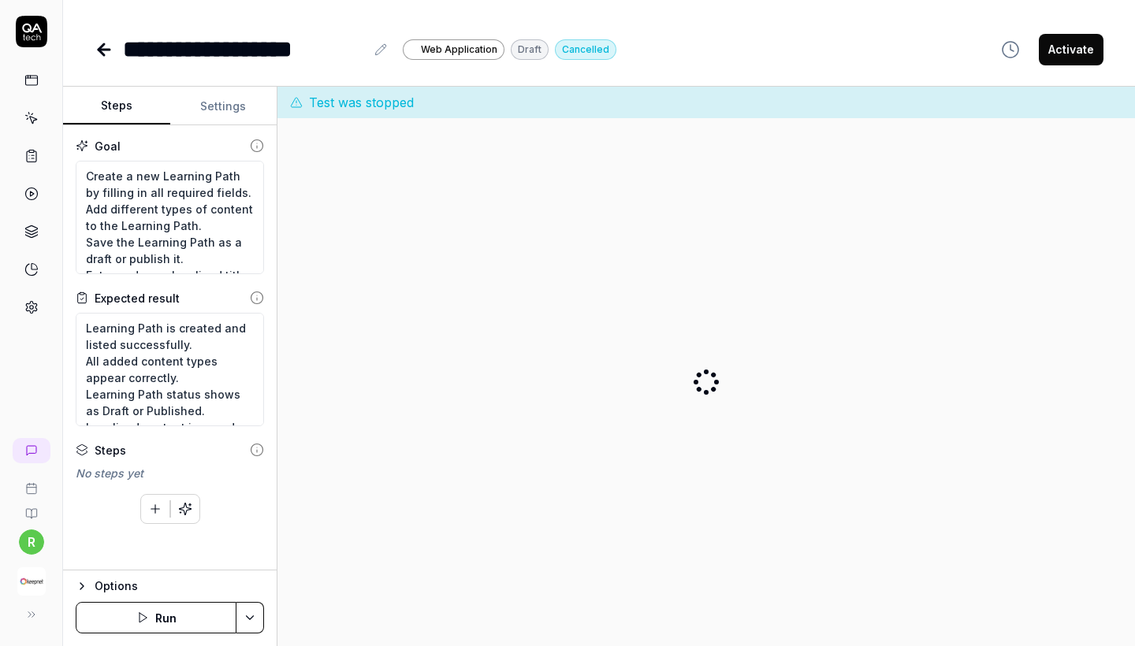
type textarea "*"
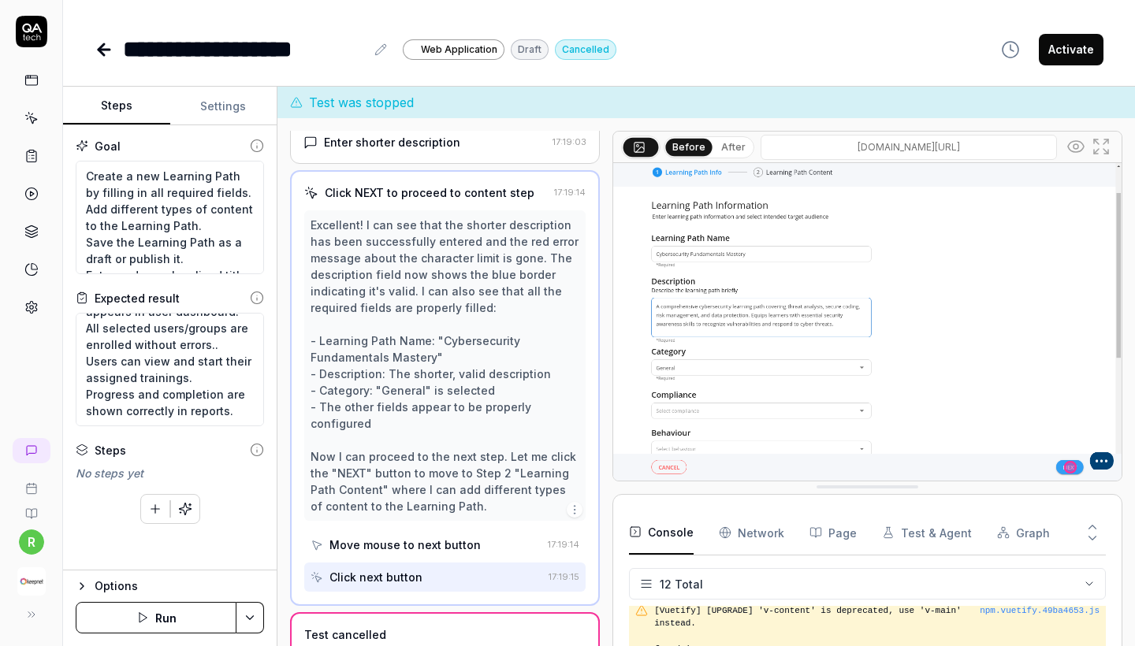
scroll to position [1192, 0]
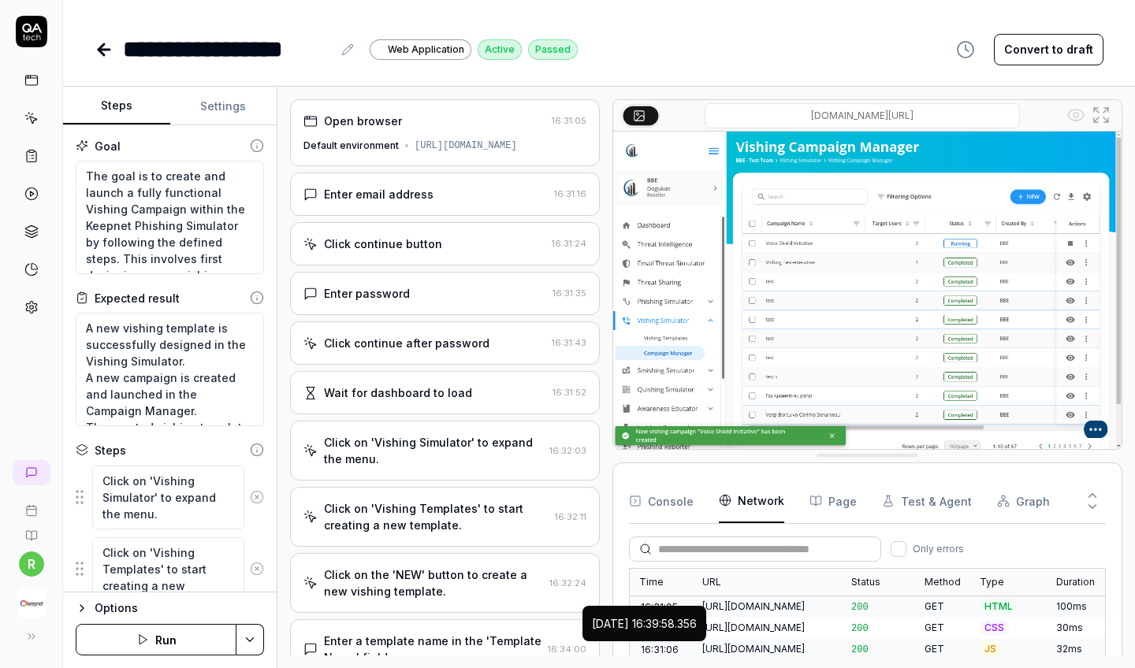
scroll to position [1635, 0]
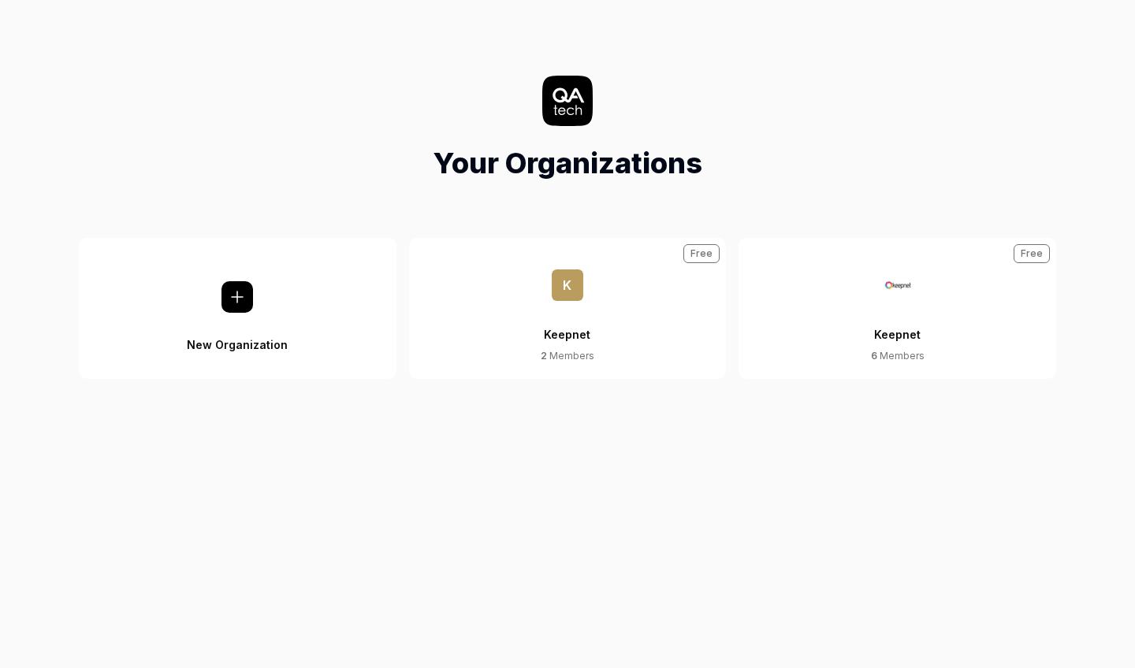
click at [923, 330] on button "Keepnet 6 Members Free" at bounding box center [898, 308] width 318 height 141
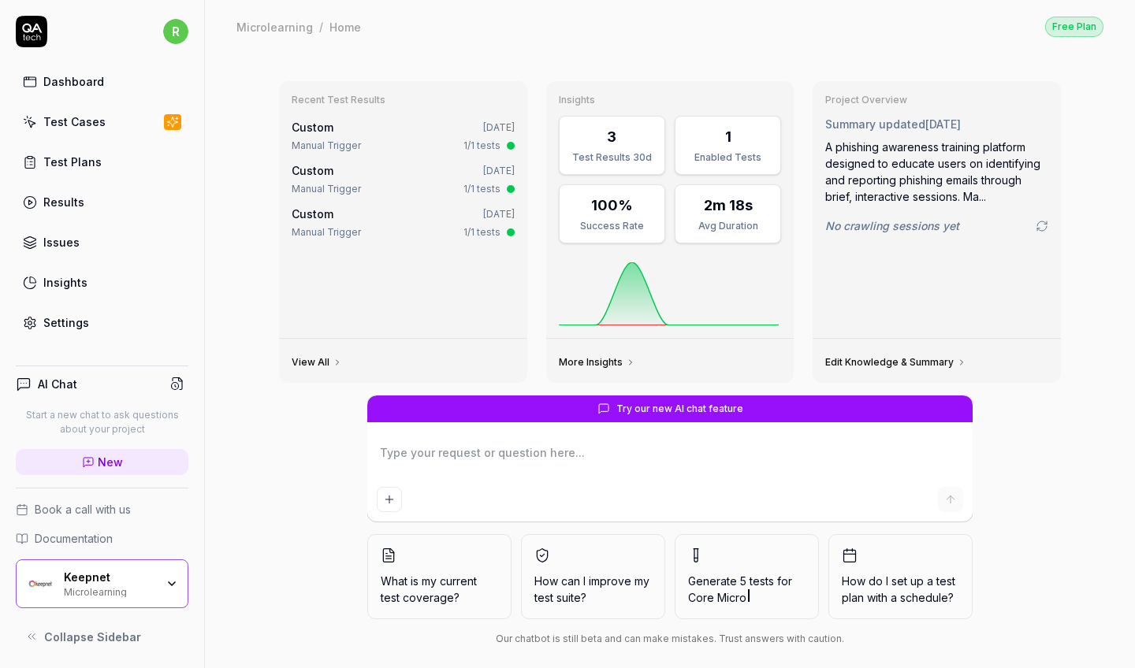
click at [61, 98] on div "Dashboard Test Cases Test Plans Results Issues Insights Settings" at bounding box center [102, 202] width 173 height 272
click at [68, 111] on link "Test Cases" at bounding box center [102, 121] width 173 height 31
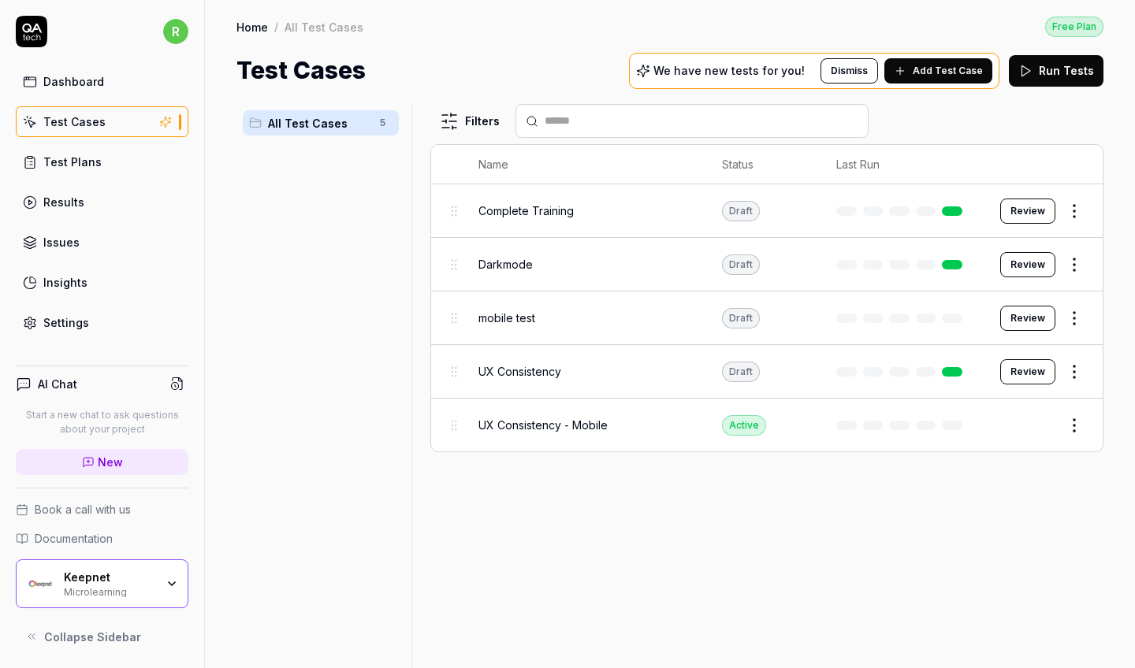
click at [116, 590] on div "Microlearning" at bounding box center [109, 591] width 91 height 13
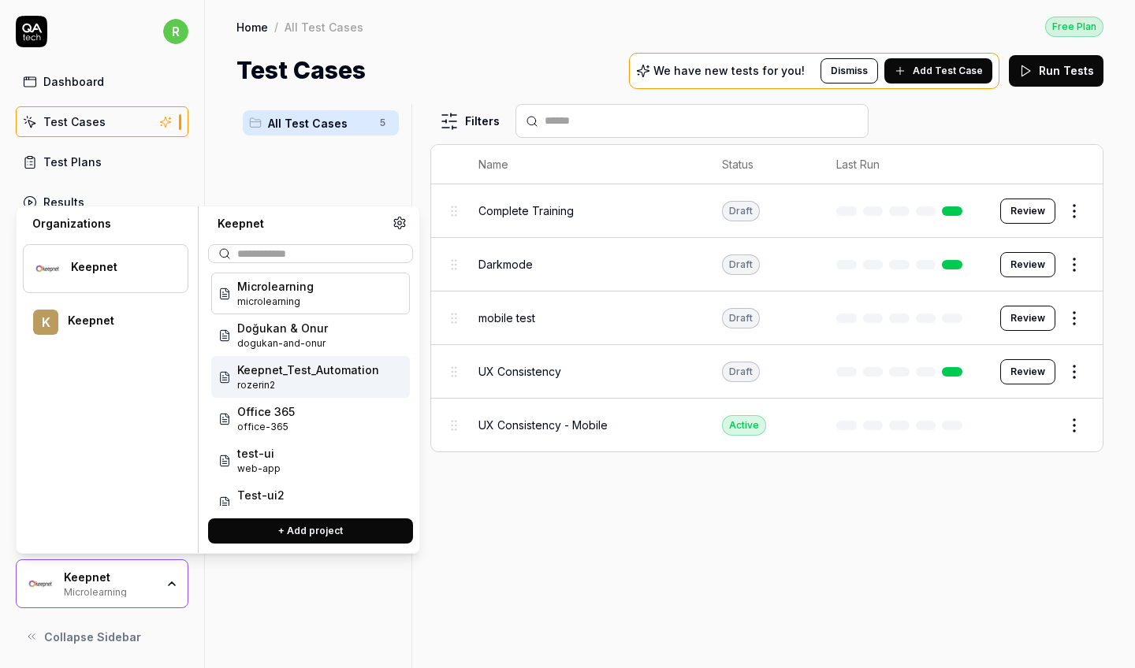
click at [306, 375] on span "Keepnet_Test_Automation" at bounding box center [308, 370] width 142 height 17
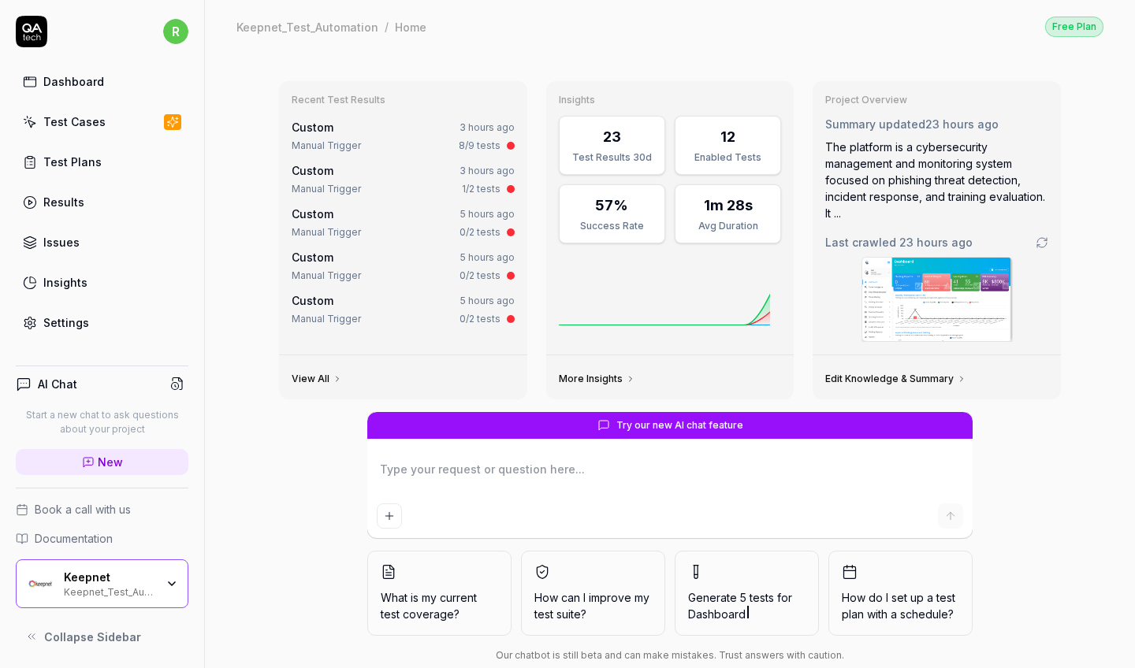
click at [96, 129] on div "Test Cases" at bounding box center [74, 122] width 62 height 17
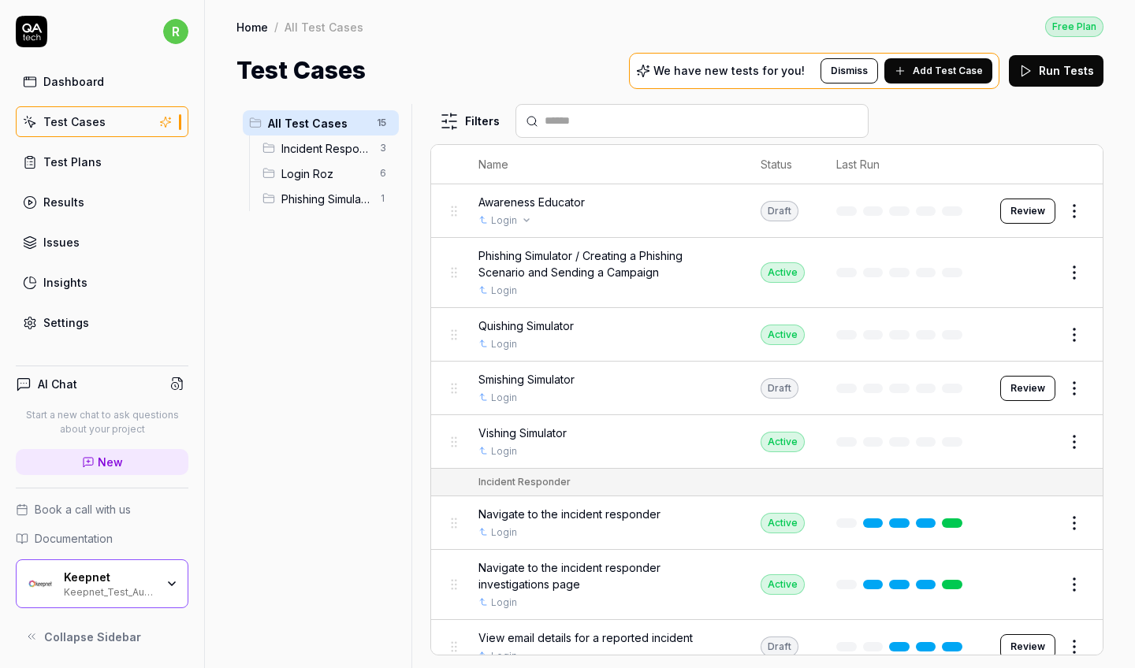
click at [564, 214] on div "Login" at bounding box center [604, 221] width 251 height 14
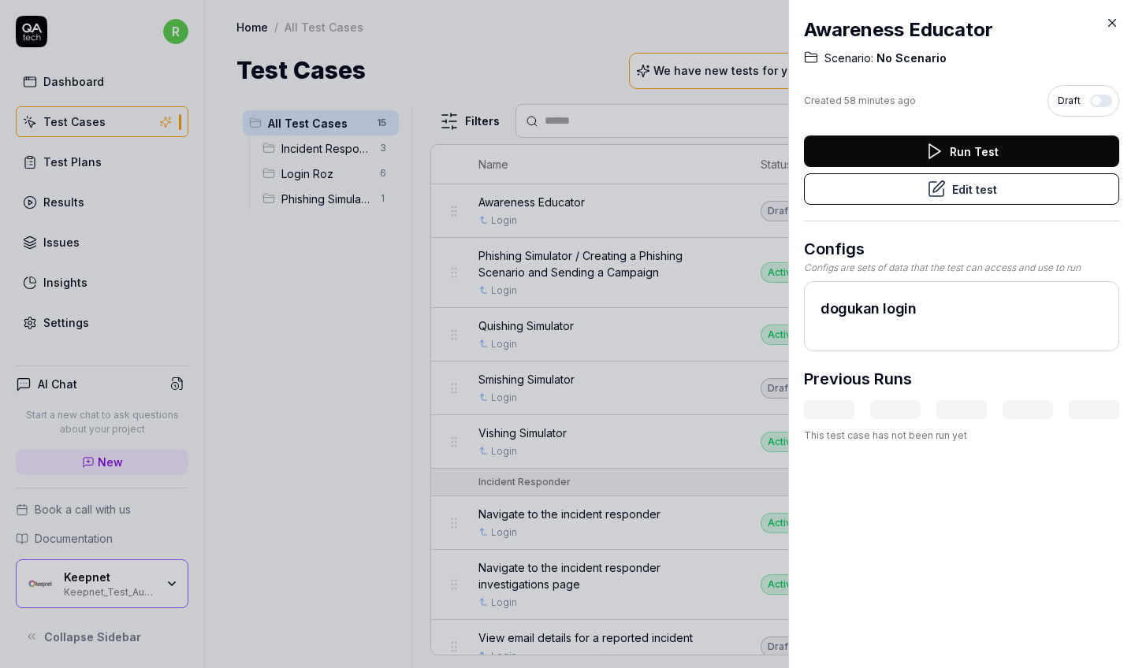
click at [926, 143] on icon at bounding box center [934, 151] width 19 height 19
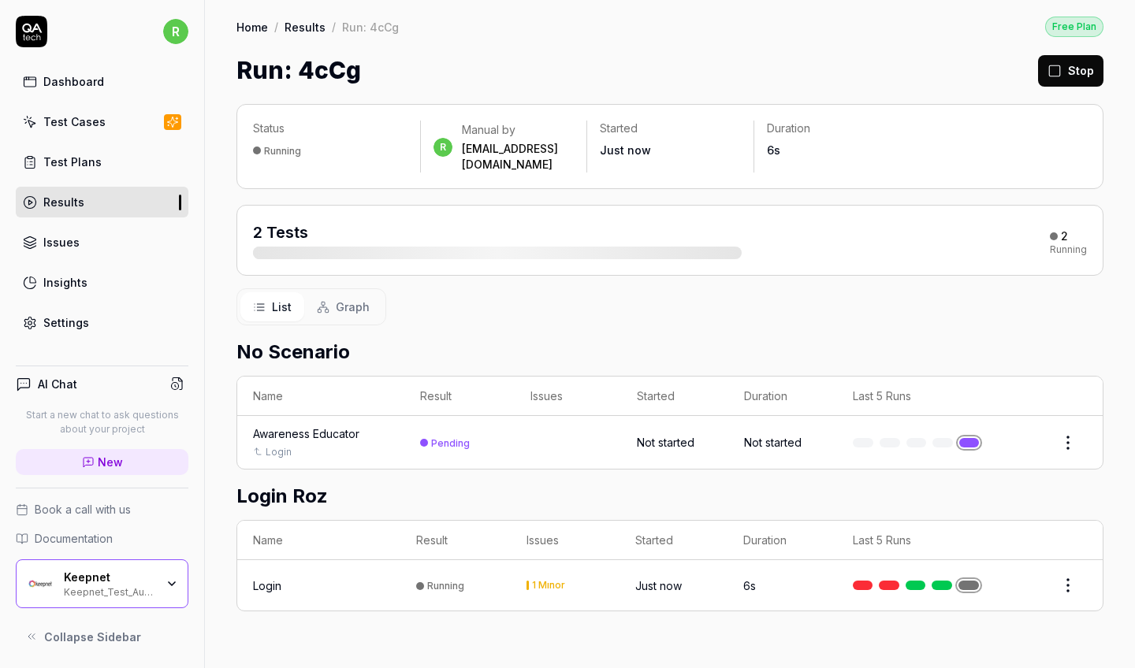
click at [1076, 74] on button "Stop" at bounding box center [1070, 71] width 65 height 32
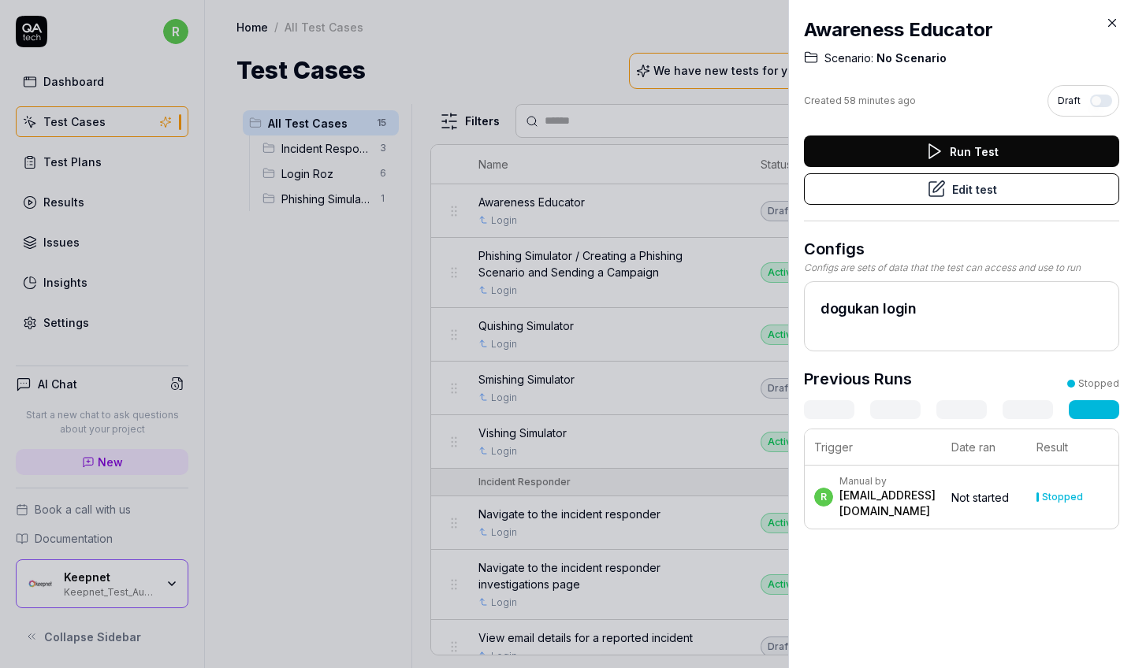
click at [1115, 21] on icon at bounding box center [1112, 23] width 14 height 14
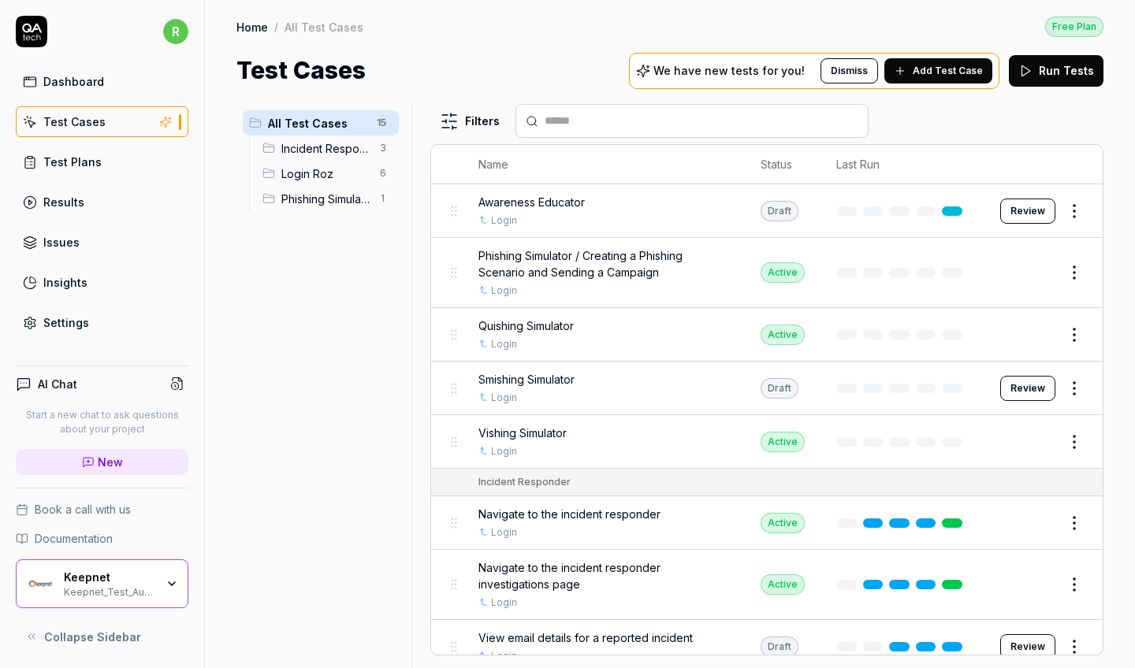
click at [1041, 382] on button "Review" at bounding box center [1027, 388] width 55 height 25
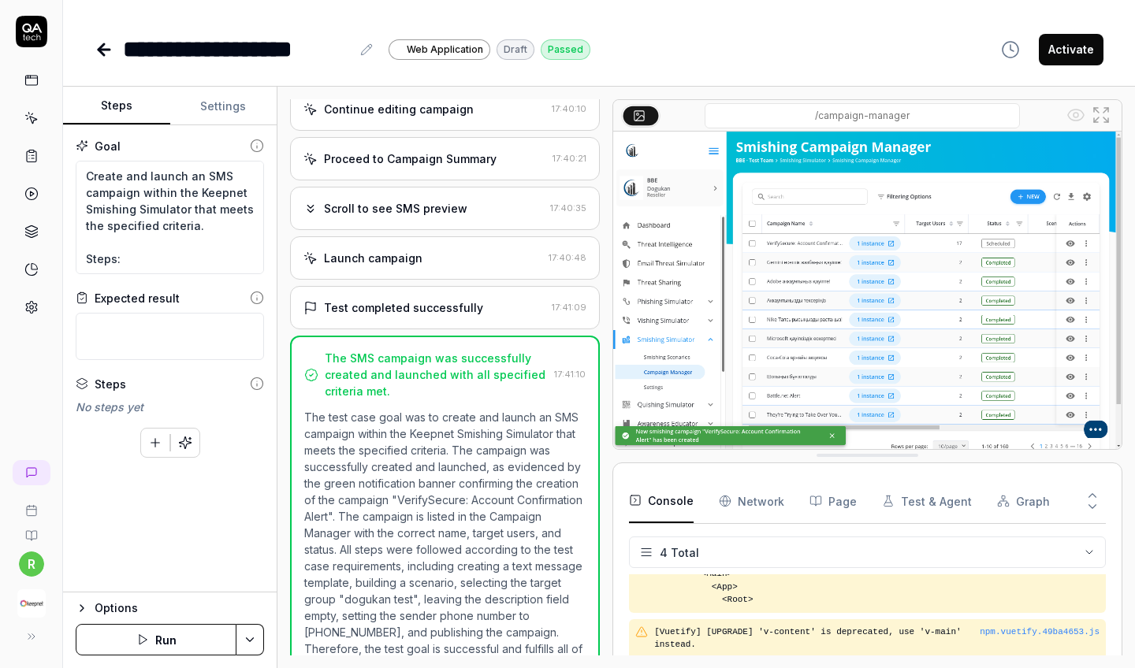
scroll to position [351, 0]
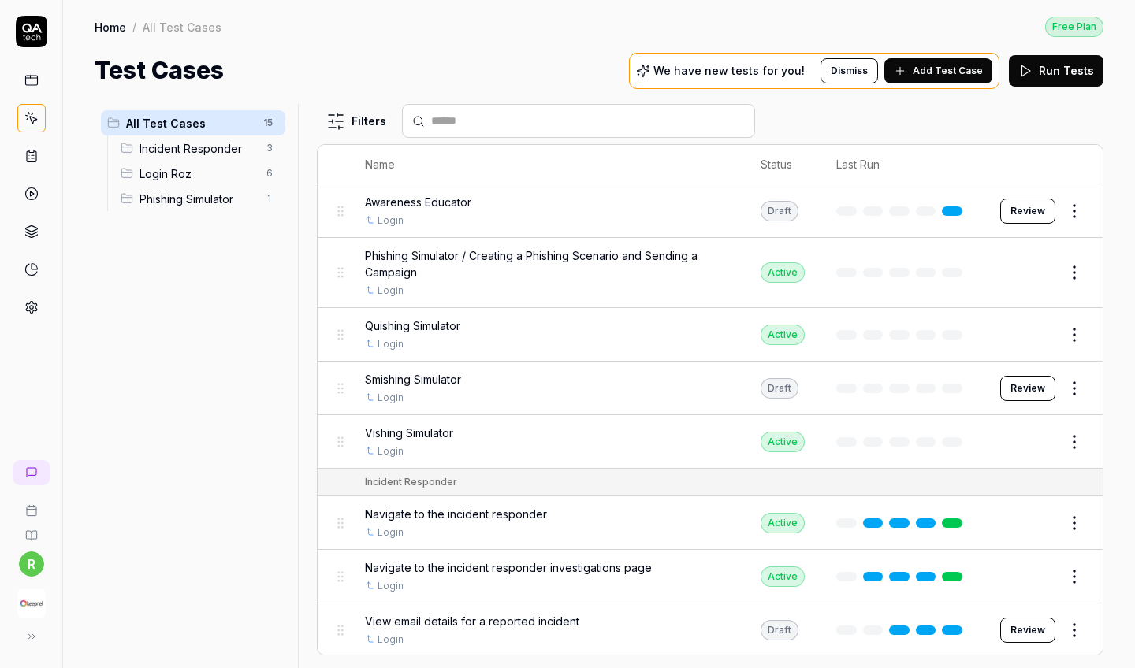
click at [680, 205] on div "Awareness Educator" at bounding box center [547, 202] width 364 height 17
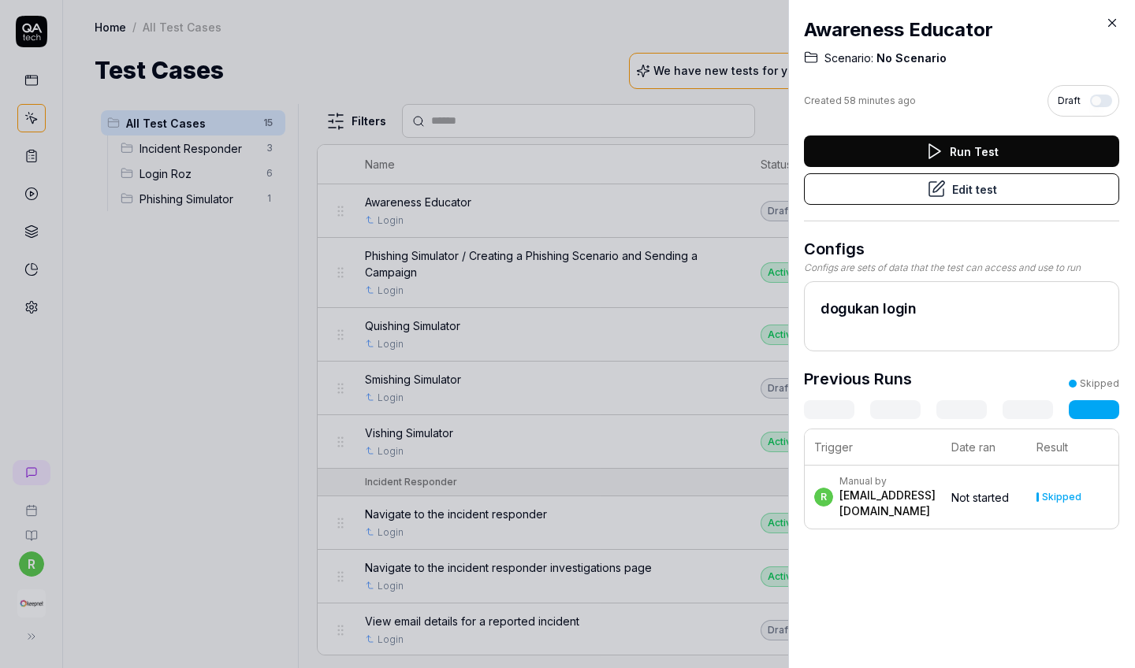
click at [1119, 21] on div "Awareness Educator Scenario: No Scenario Created 58 minutes ago Draft Run Test …" at bounding box center [961, 334] width 347 height 668
click at [1112, 20] on icon at bounding box center [1112, 23] width 14 height 14
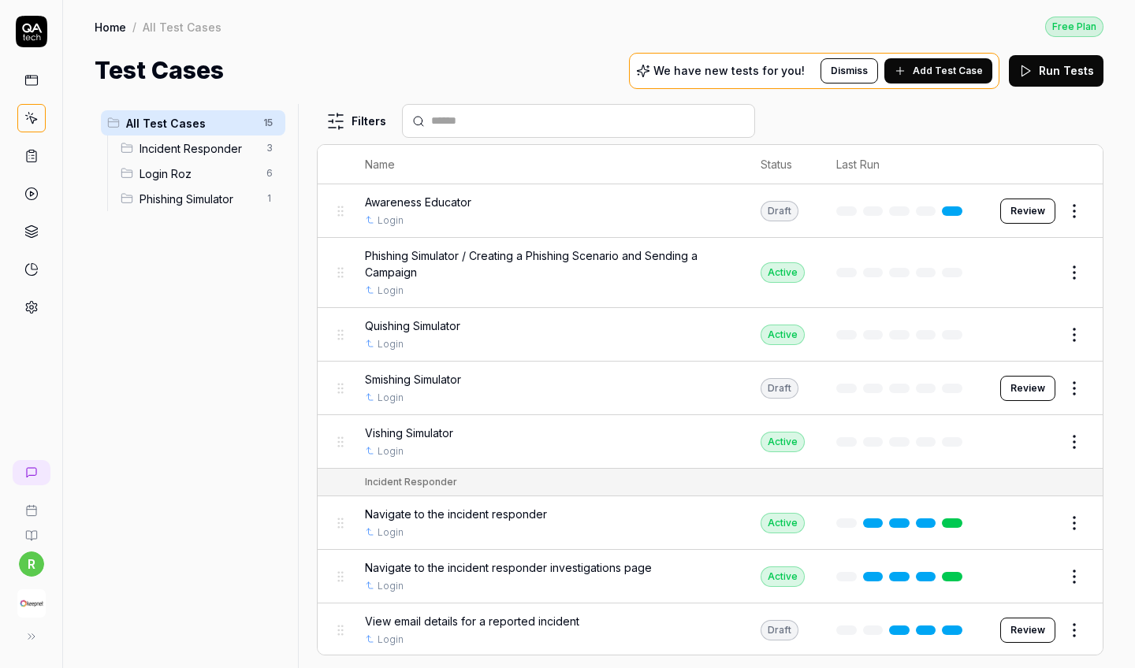
click at [1045, 209] on button "Review" at bounding box center [1027, 211] width 55 height 25
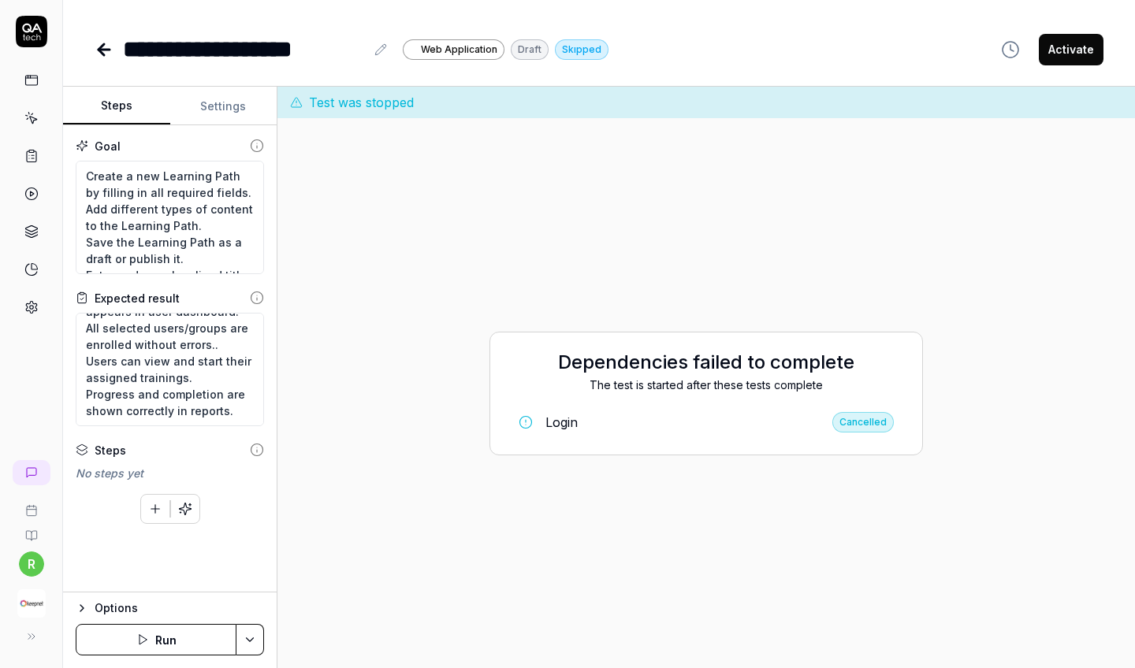
click at [161, 640] on button "Run" at bounding box center [156, 640] width 161 height 32
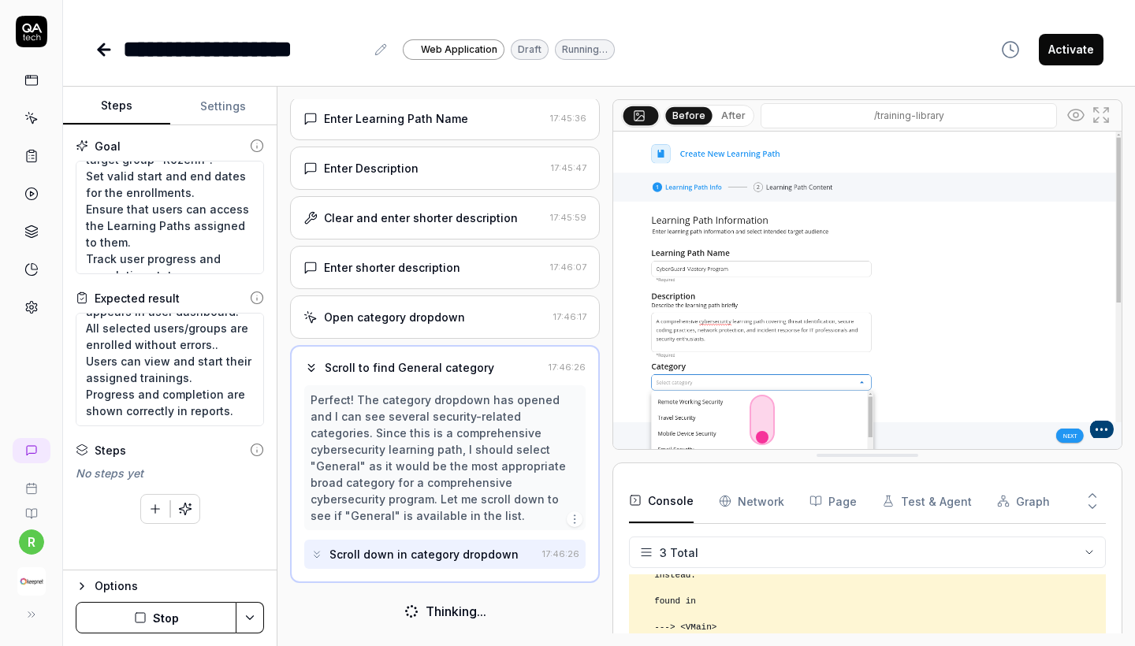
scroll to position [289, 0]
click at [913, 1] on div "**********" at bounding box center [599, 33] width 1072 height 67
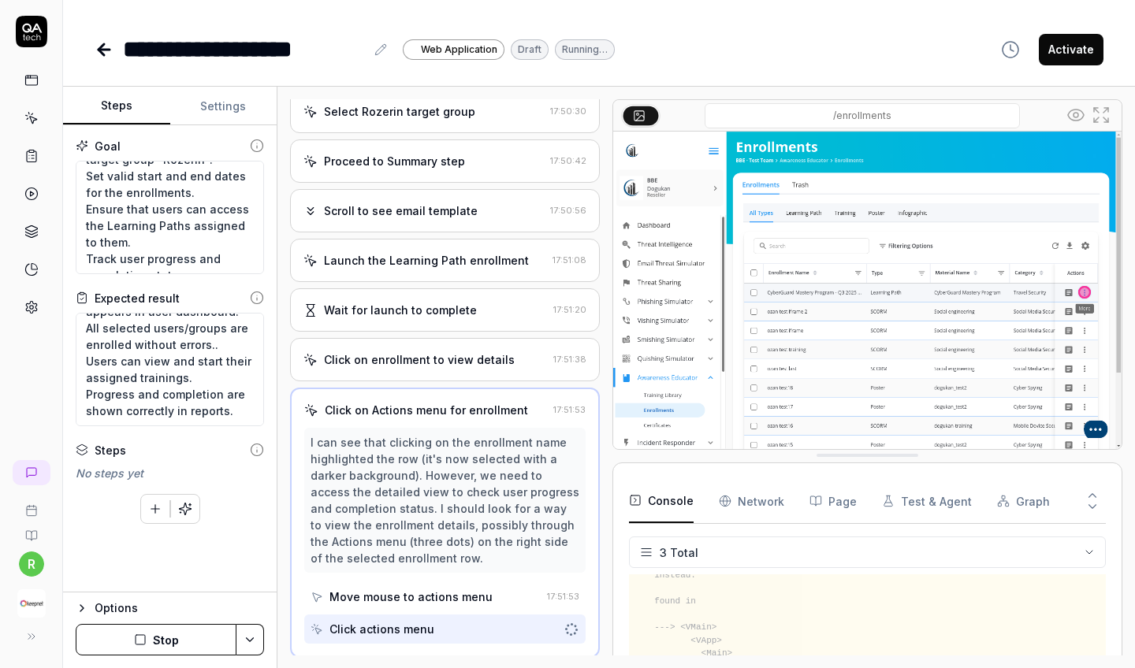
scroll to position [1615, 0]
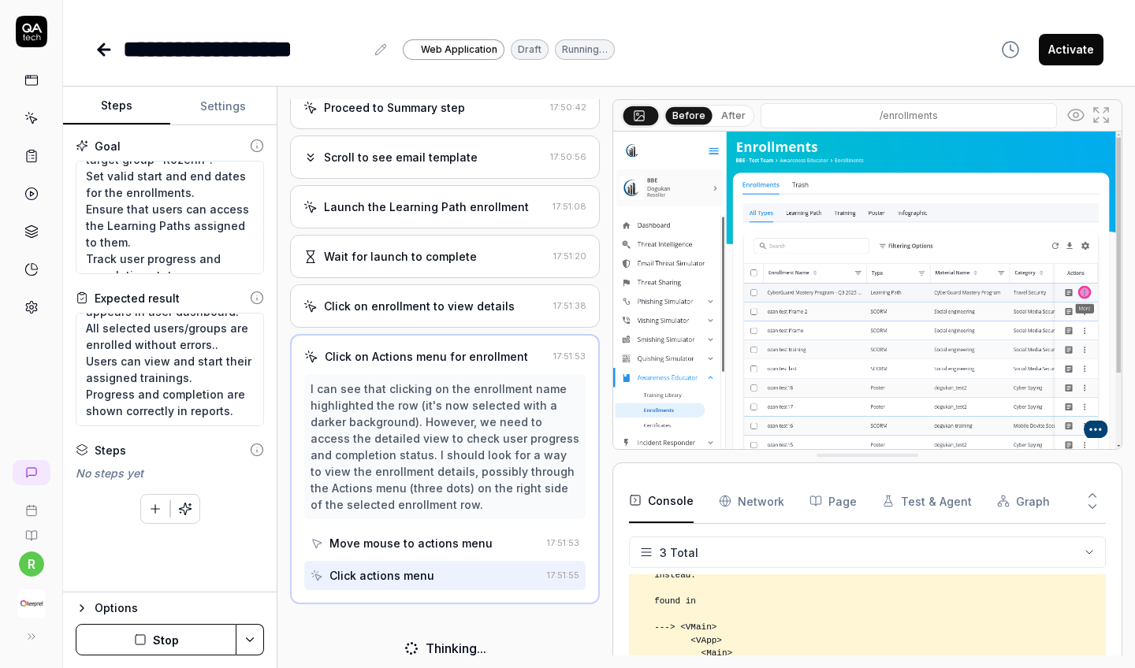
click at [443, 313] on div "Click on enrollment to view details 17:51:38" at bounding box center [445, 306] width 310 height 43
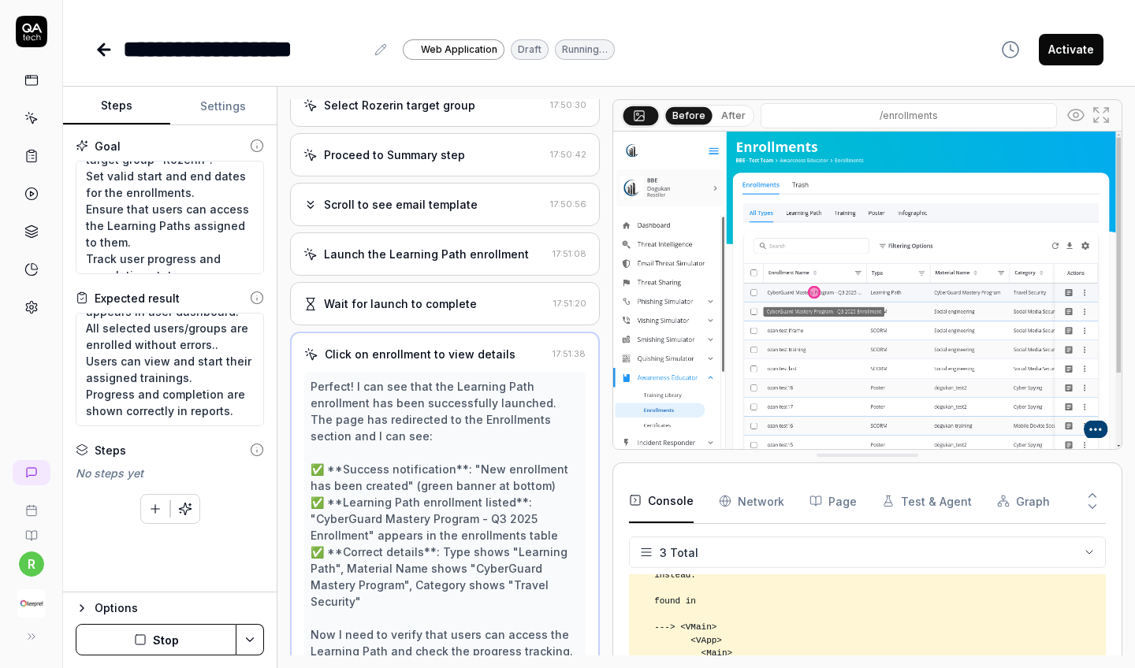
scroll to position [1624, 0]
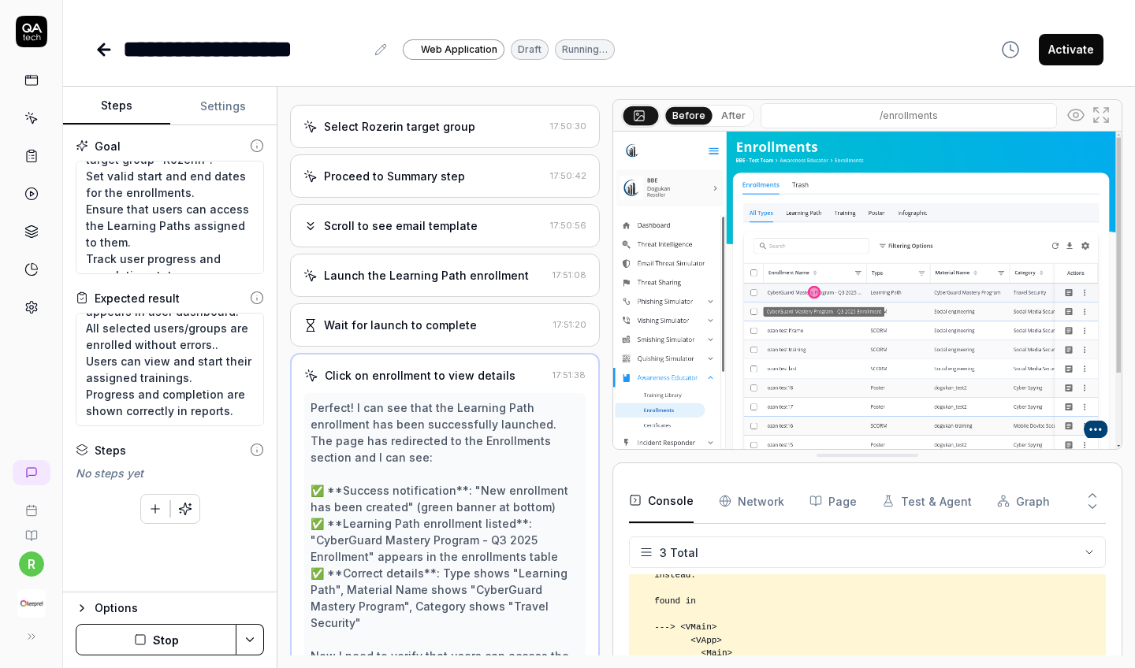
click at [444, 270] on div "Launch the Learning Path enrollment" at bounding box center [426, 275] width 205 height 17
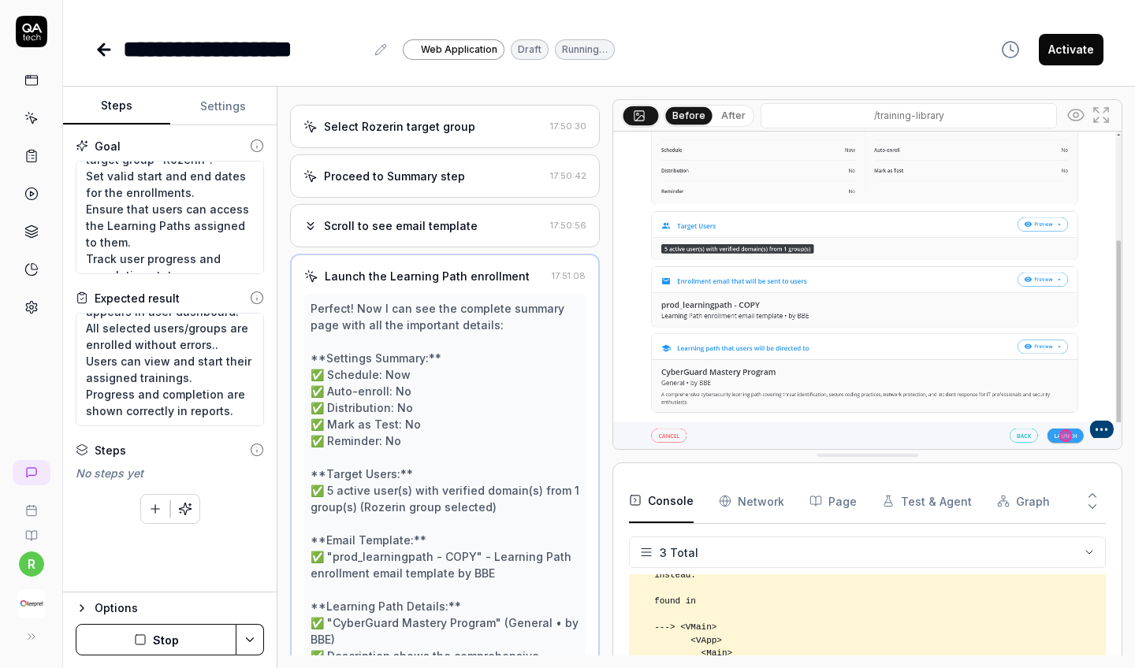
scroll to position [1871, 0]
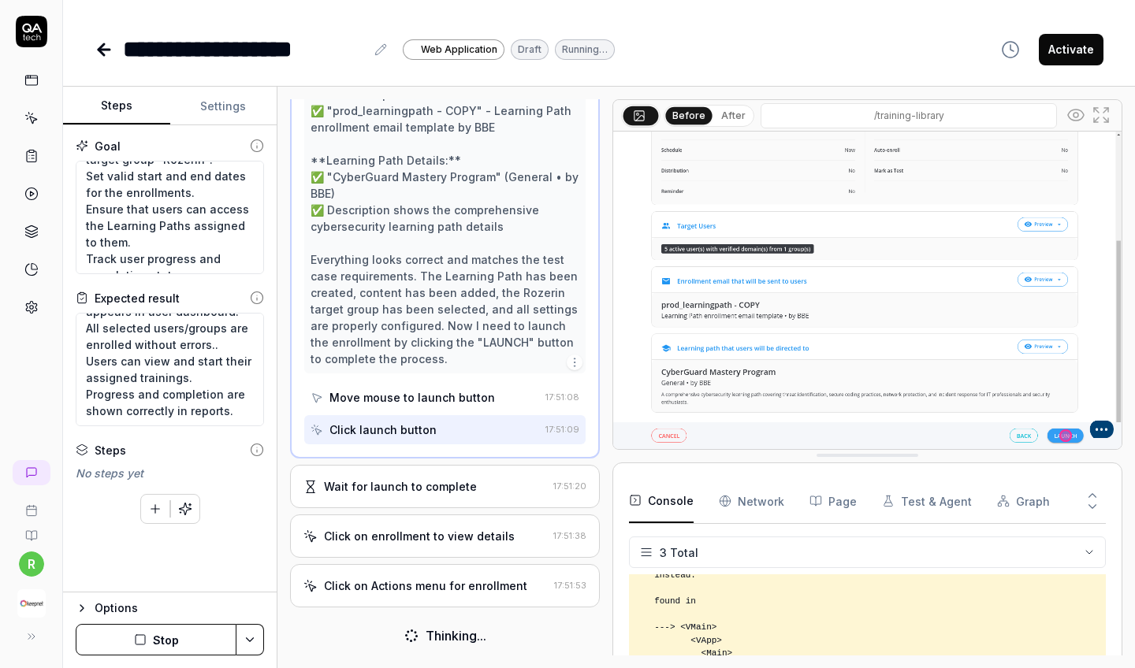
click at [441, 479] on div "Wait for launch to complete" at bounding box center [400, 487] width 153 height 17
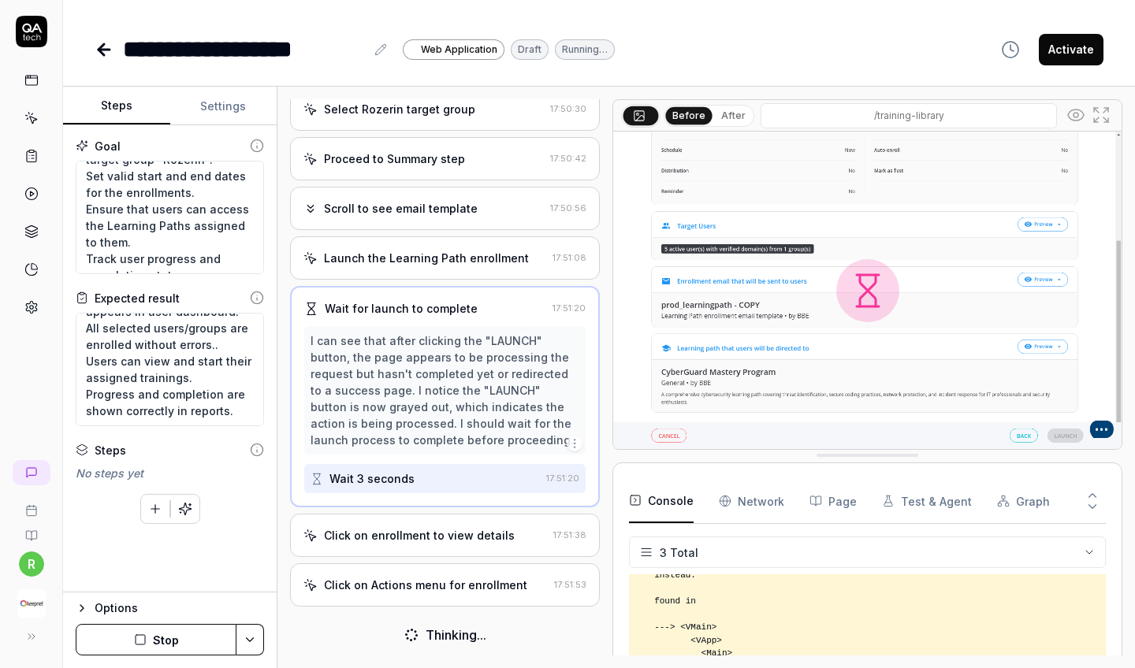
click at [434, 522] on div "Click on enrollment to view details 17:51:38" at bounding box center [445, 535] width 310 height 43
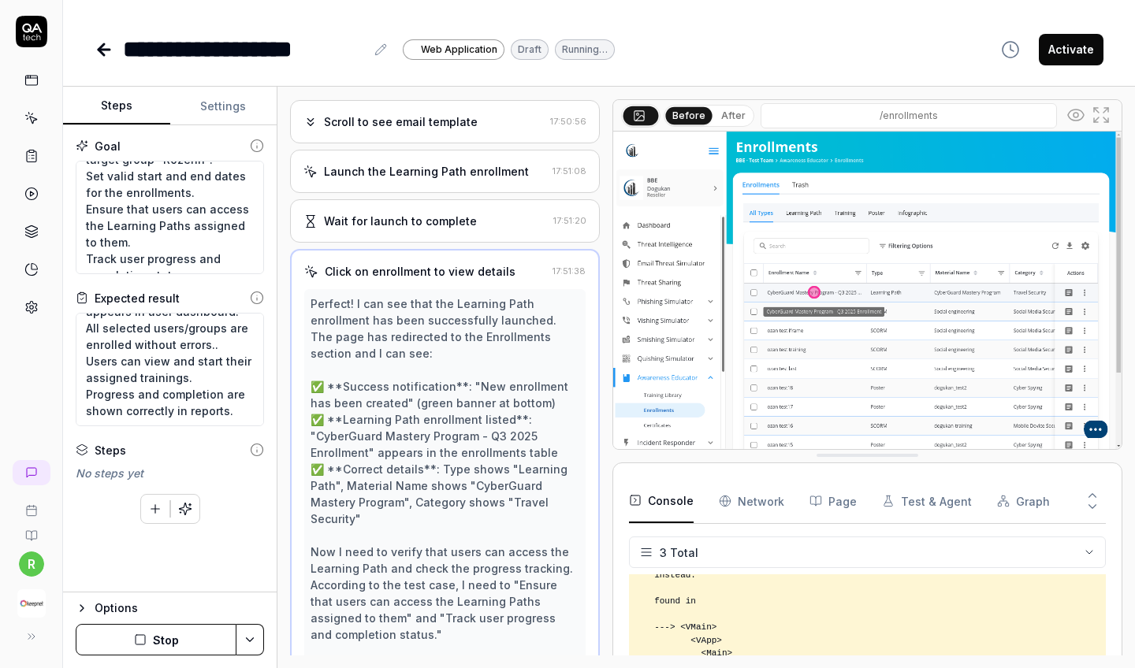
scroll to position [1726, 0]
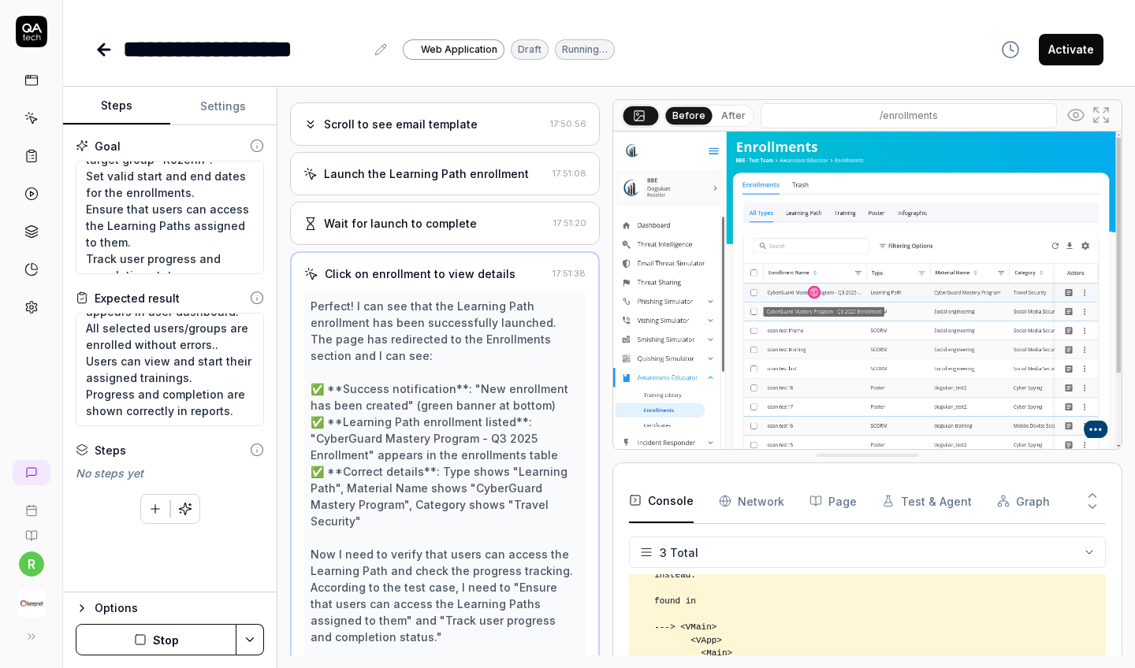
click at [501, 176] on div "Launch the Learning Path enrollment" at bounding box center [426, 174] width 205 height 17
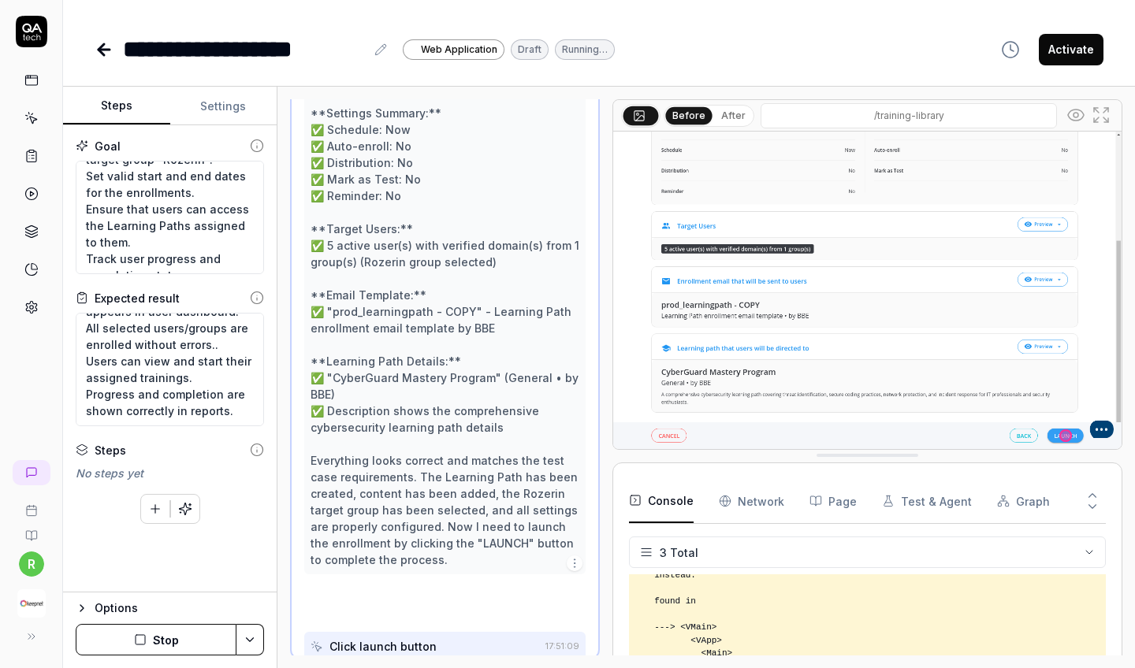
scroll to position [1871, 0]
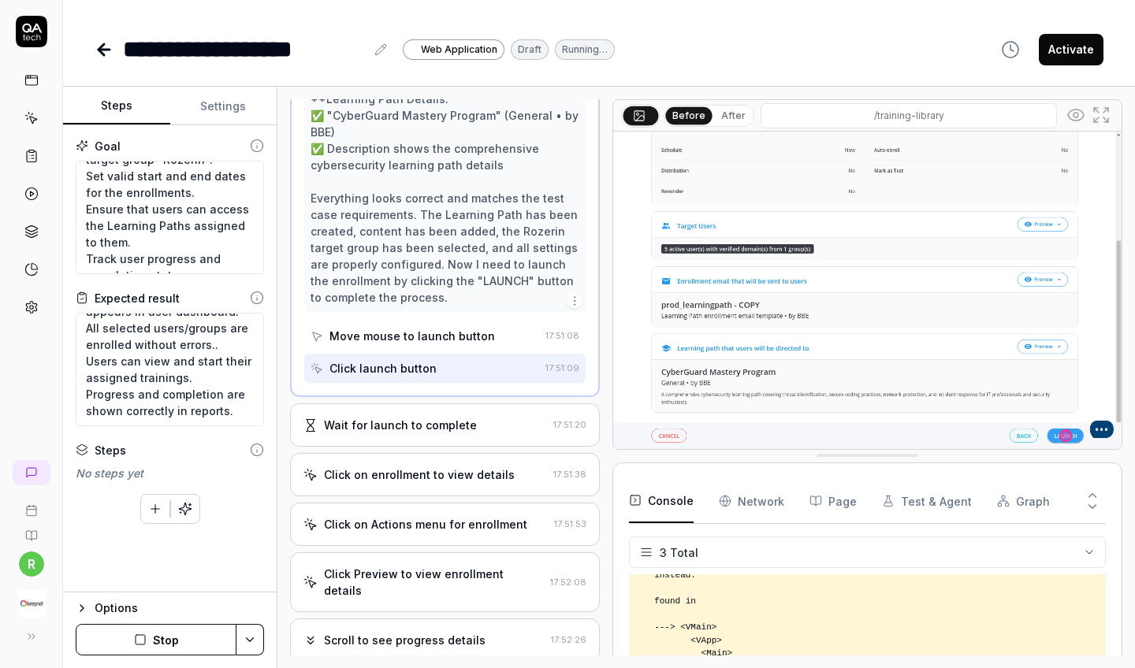
click at [545, 433] on div "Wait for launch to complete 17:51:20" at bounding box center [445, 425] width 310 height 43
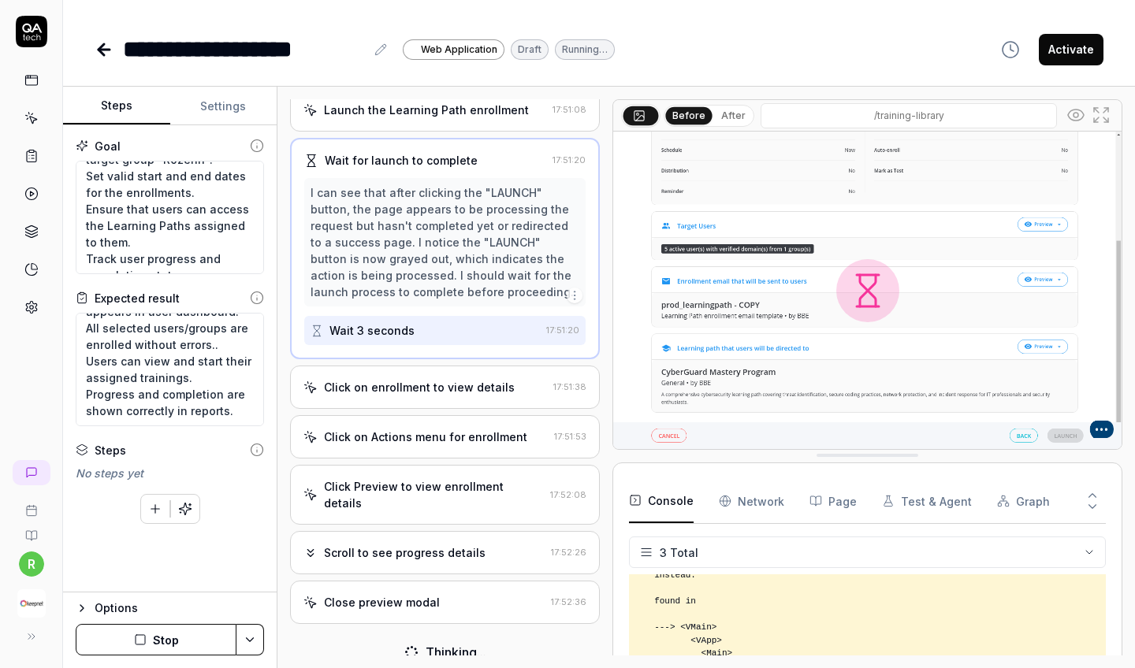
click at [505, 394] on div "Click on enrollment to view details 17:51:38" at bounding box center [445, 387] width 310 height 43
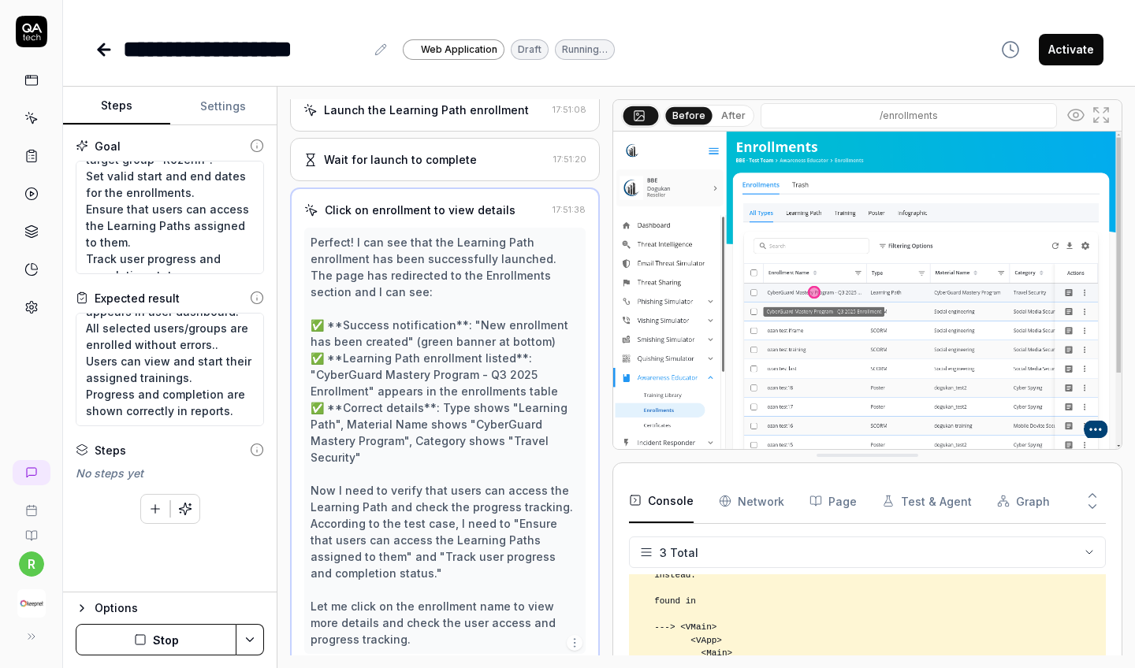
scroll to position [1854, 0]
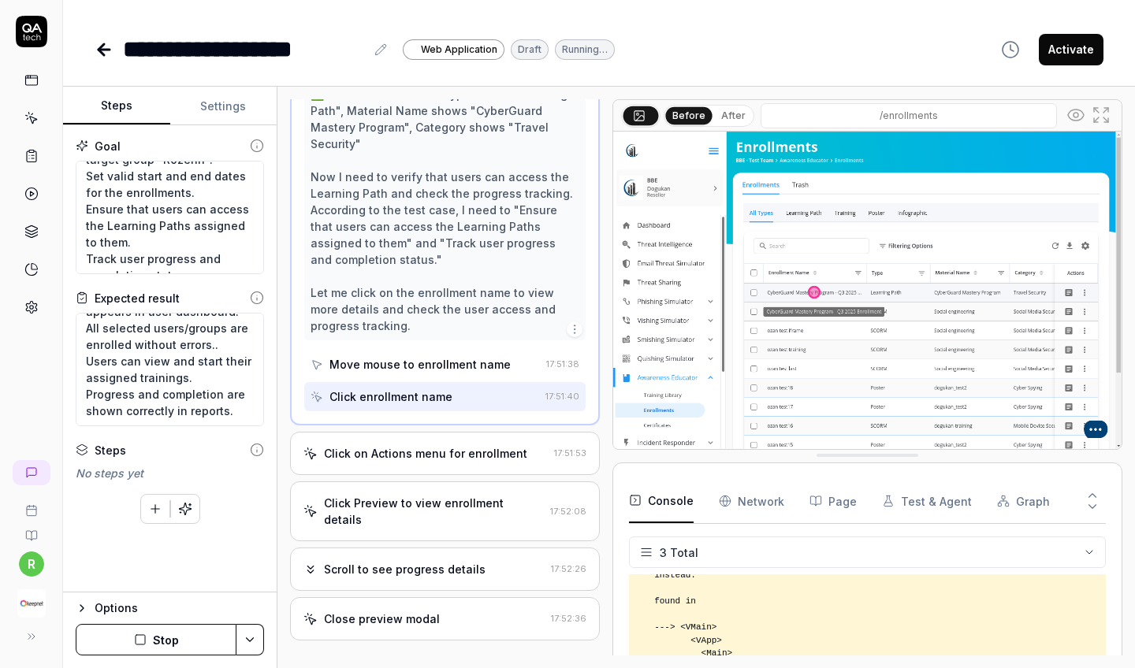
click at [452, 598] on div "Close preview modal 17:52:36" at bounding box center [445, 619] width 310 height 43
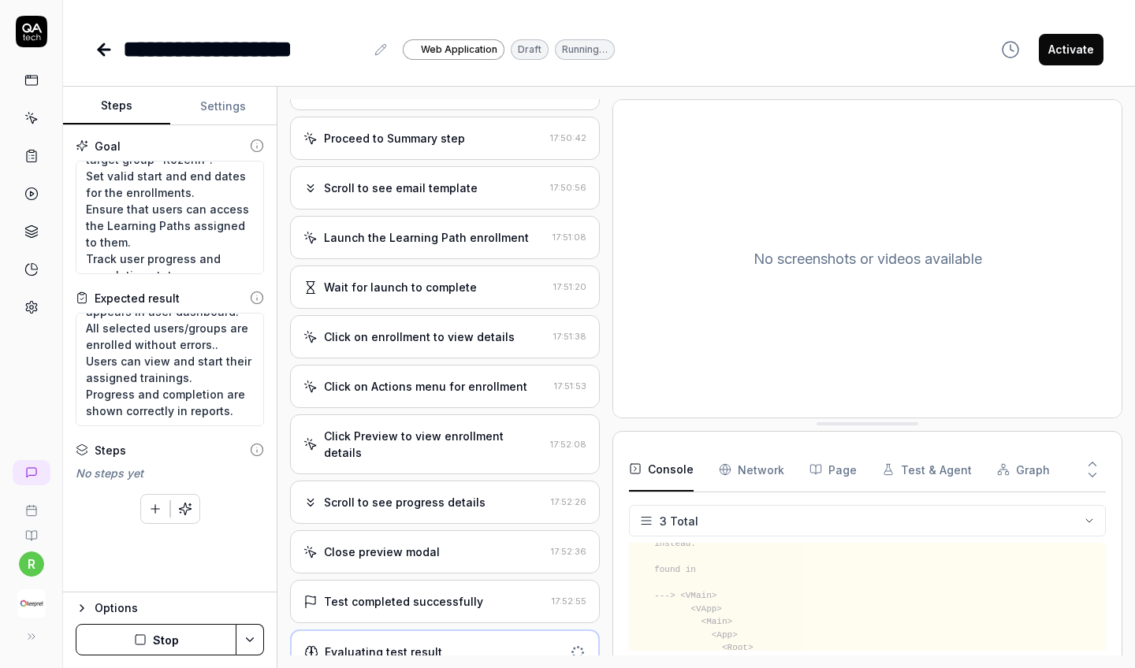
scroll to position [0, 0]
click at [452, 593] on div "Test completed successfully 17:52:55" at bounding box center [445, 601] width 310 height 43
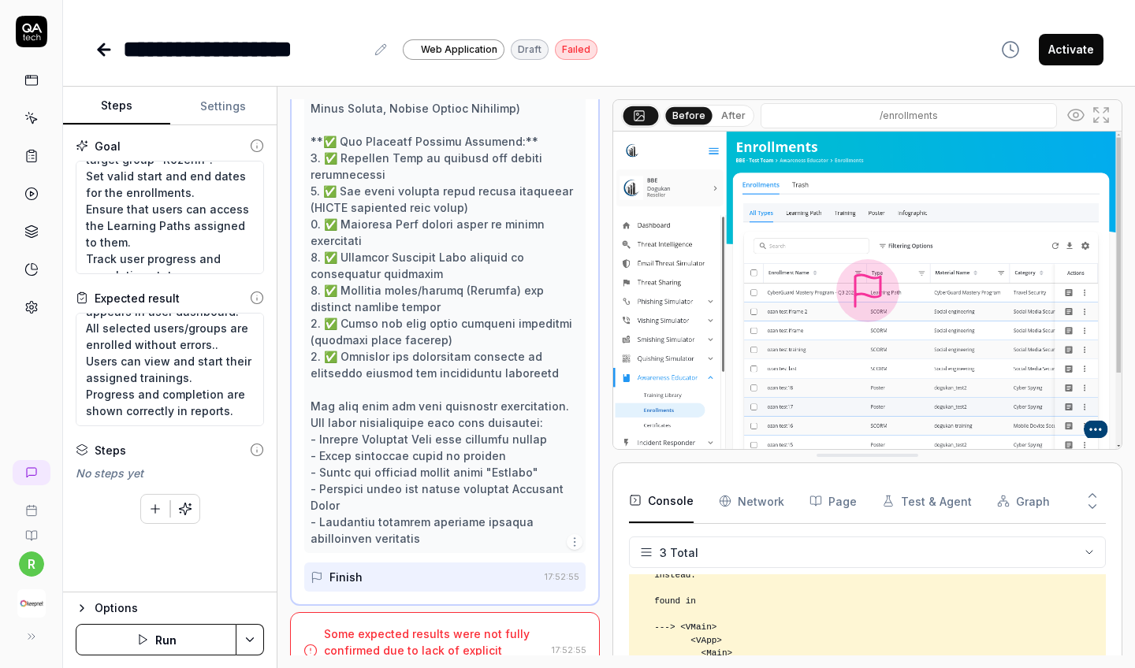
scroll to position [2501, 0]
click at [311, 651] on line at bounding box center [311, 652] width 0 height 2
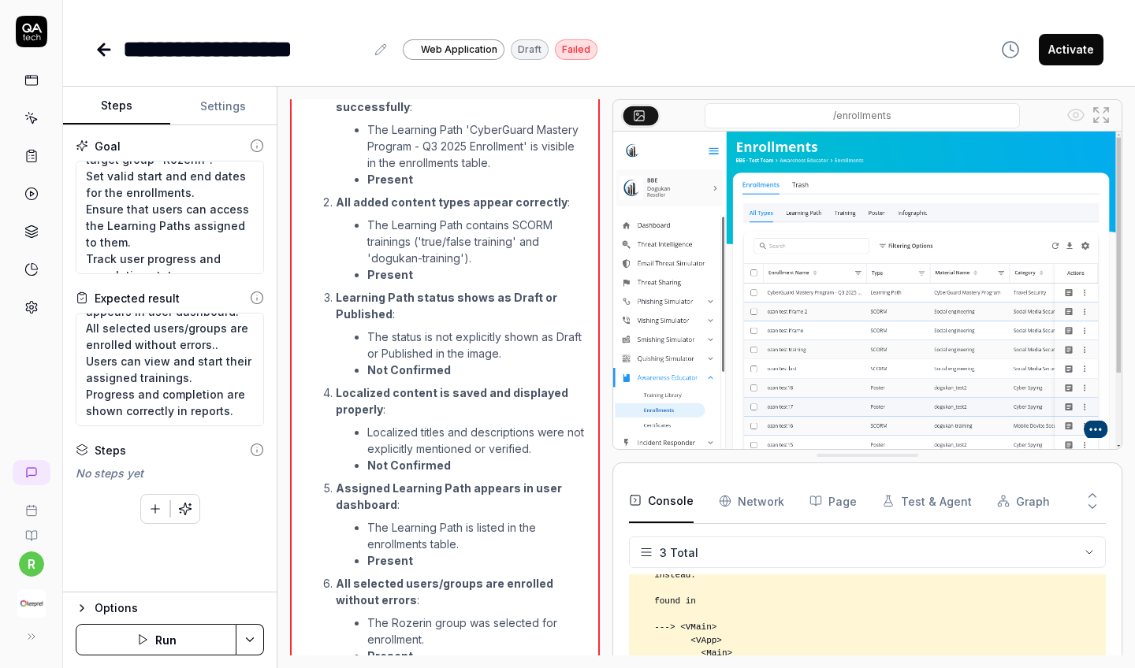
scroll to position [2079, 0]
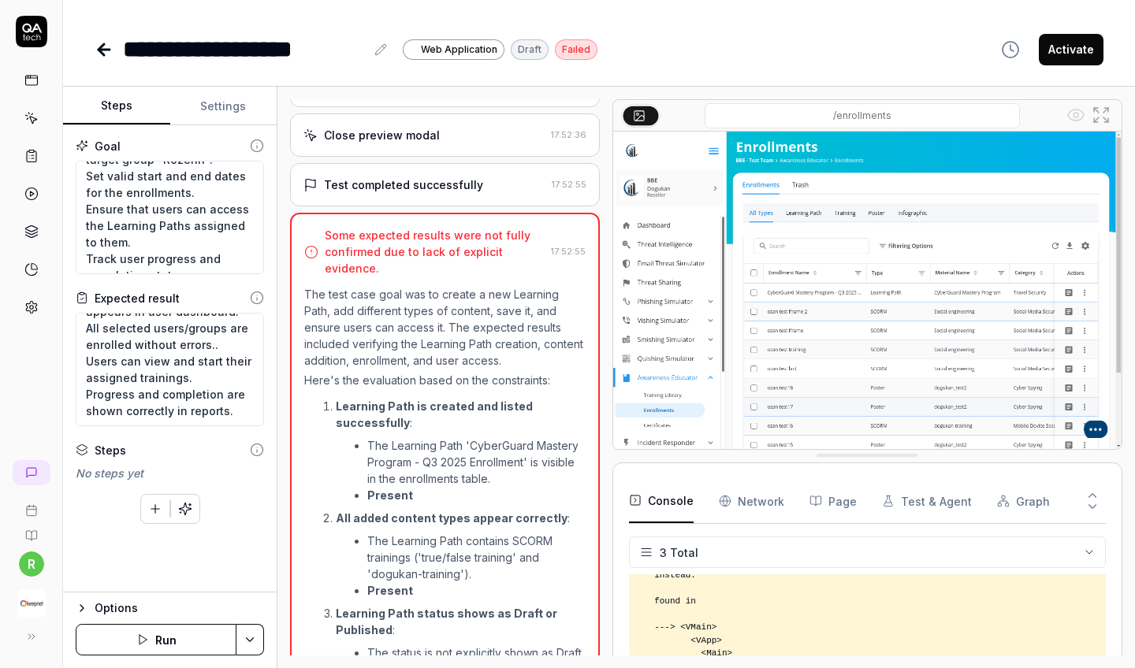
click at [431, 175] on div "Test completed successfully 17:52:55" at bounding box center [445, 184] width 310 height 43
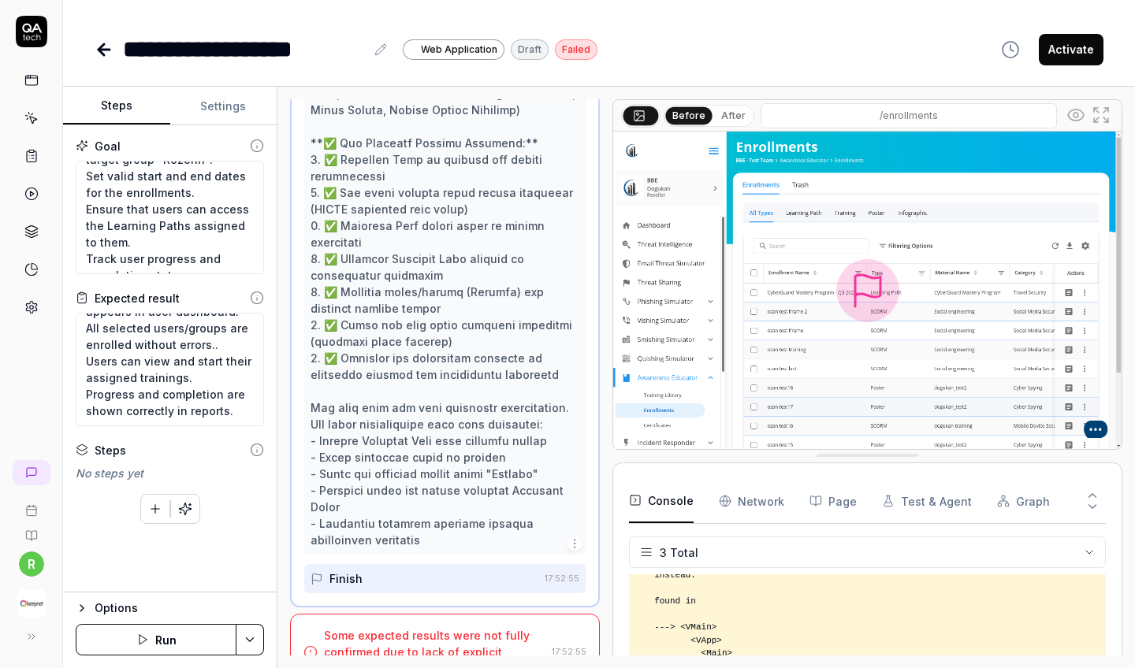
scroll to position [2501, 0]
drag, startPoint x: 378, startPoint y: 647, endPoint x: 315, endPoint y: 599, distance: 78.7
click at [315, 615] on div "Some expected results were not fully confirmed due to lack of explicit evidence…" at bounding box center [445, 653] width 310 height 76
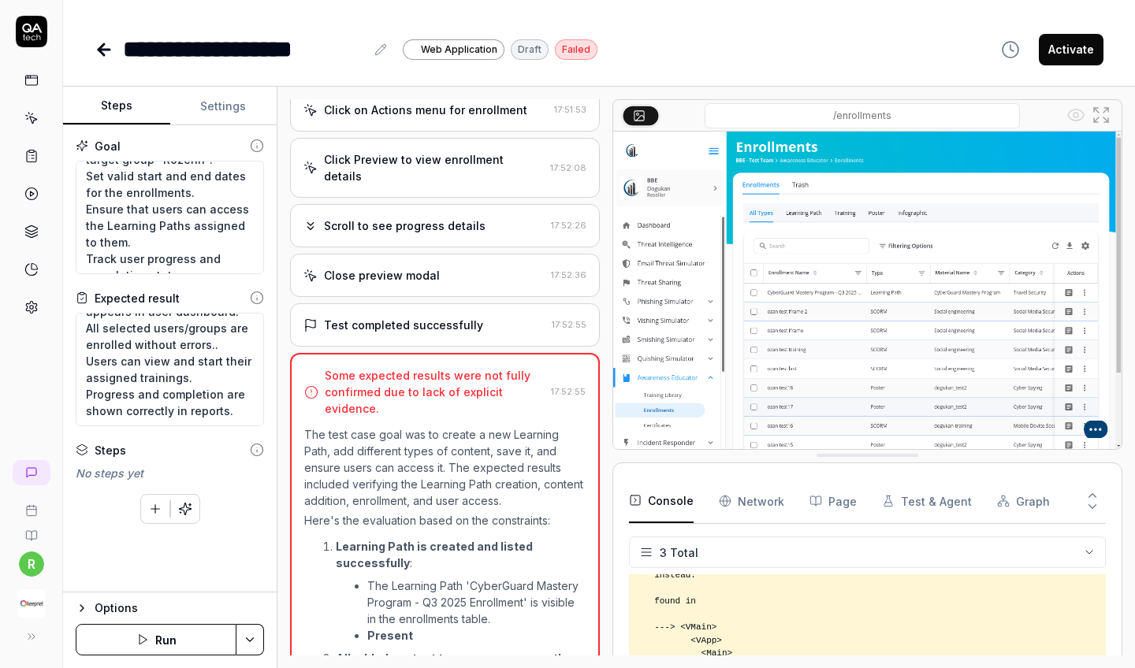
click at [363, 324] on div "Test completed successfully 17:52:55" at bounding box center [445, 325] width 310 height 43
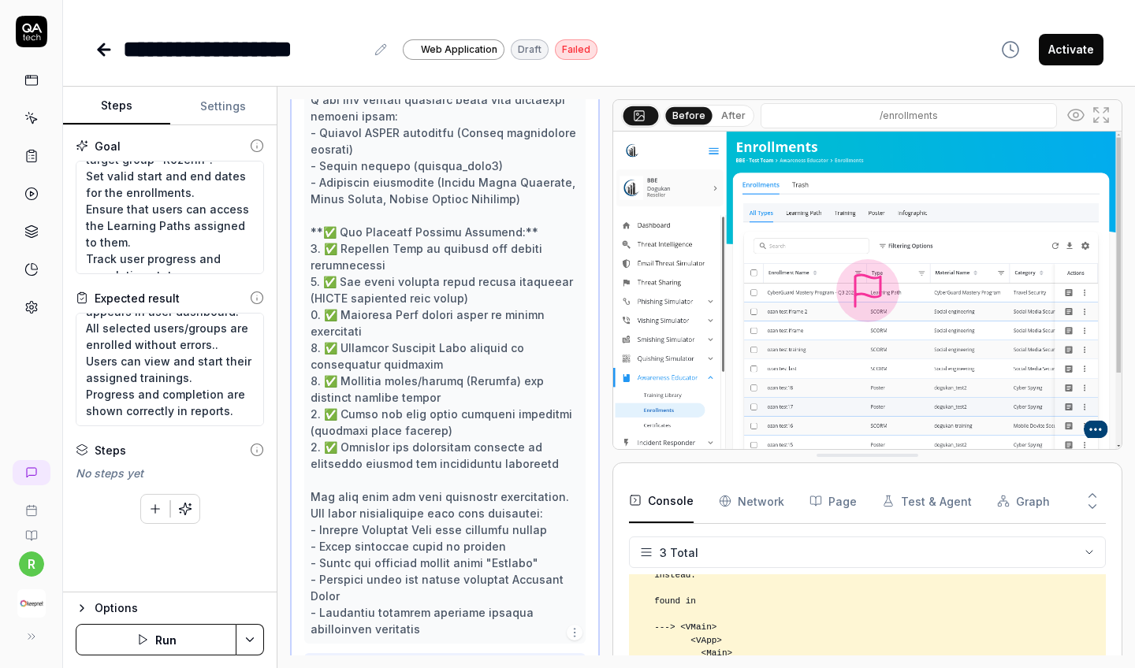
scroll to position [2415, 0]
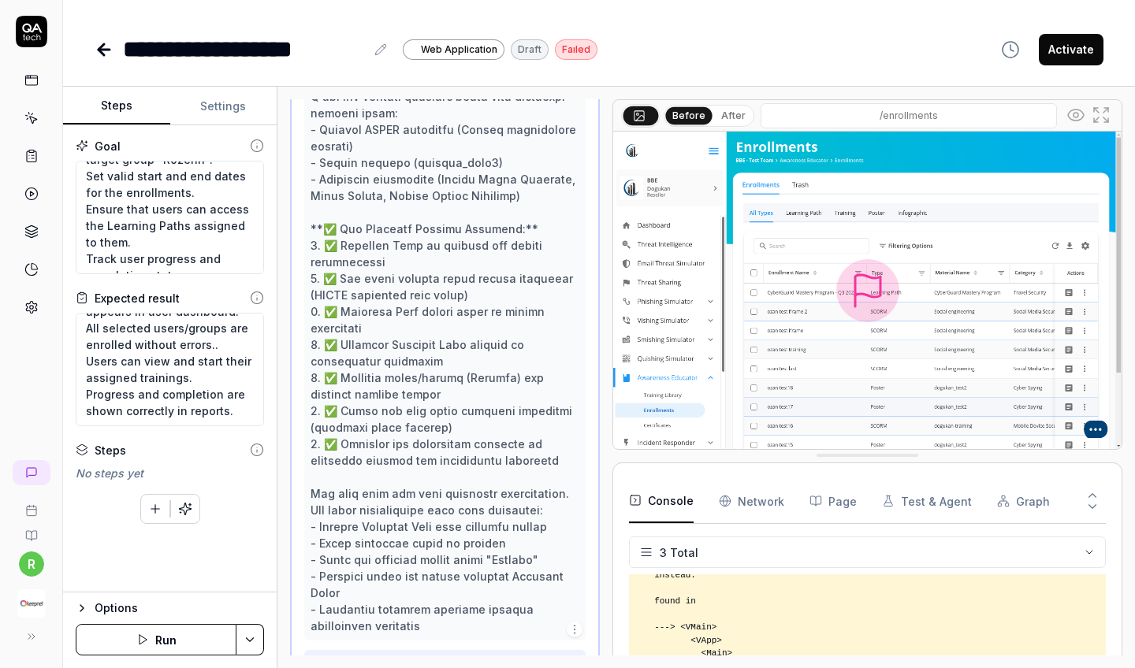
click at [595, 49] on div "**********" at bounding box center [599, 49] width 1009 height 35
click at [582, 49] on div "Faıled" at bounding box center [576, 49] width 43 height 20
click at [531, 53] on div "Draft" at bounding box center [530, 49] width 38 height 20
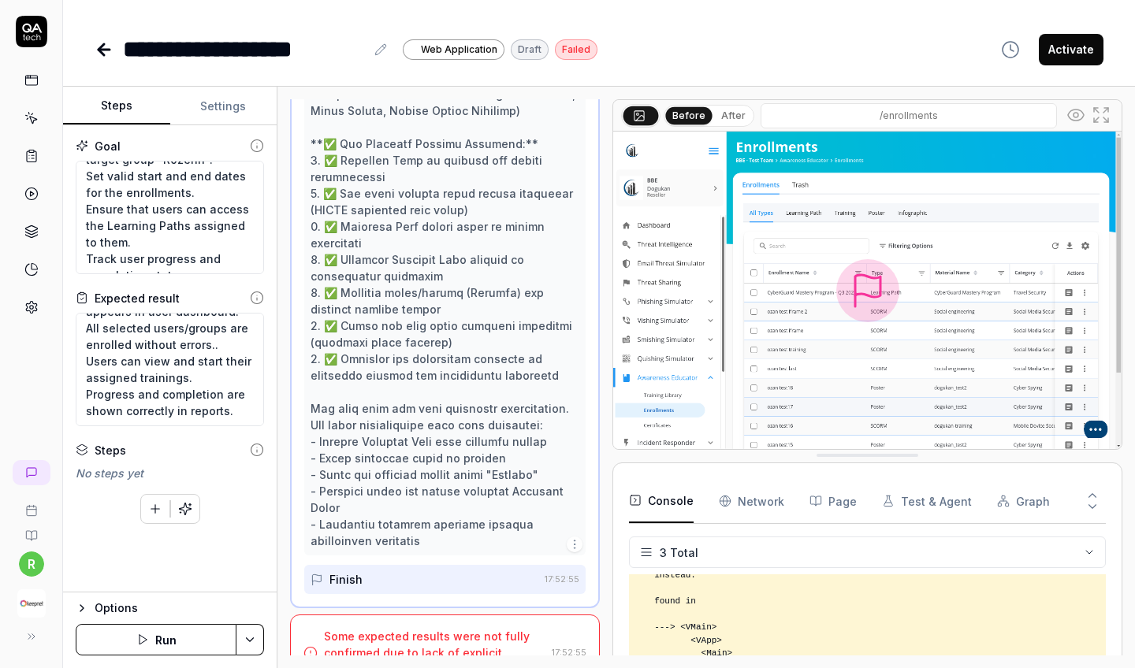
scroll to position [0, 0]
click at [206, 365] on textarea "Learning Path is created and listed successfully. All added content types appea…" at bounding box center [170, 370] width 188 height 114
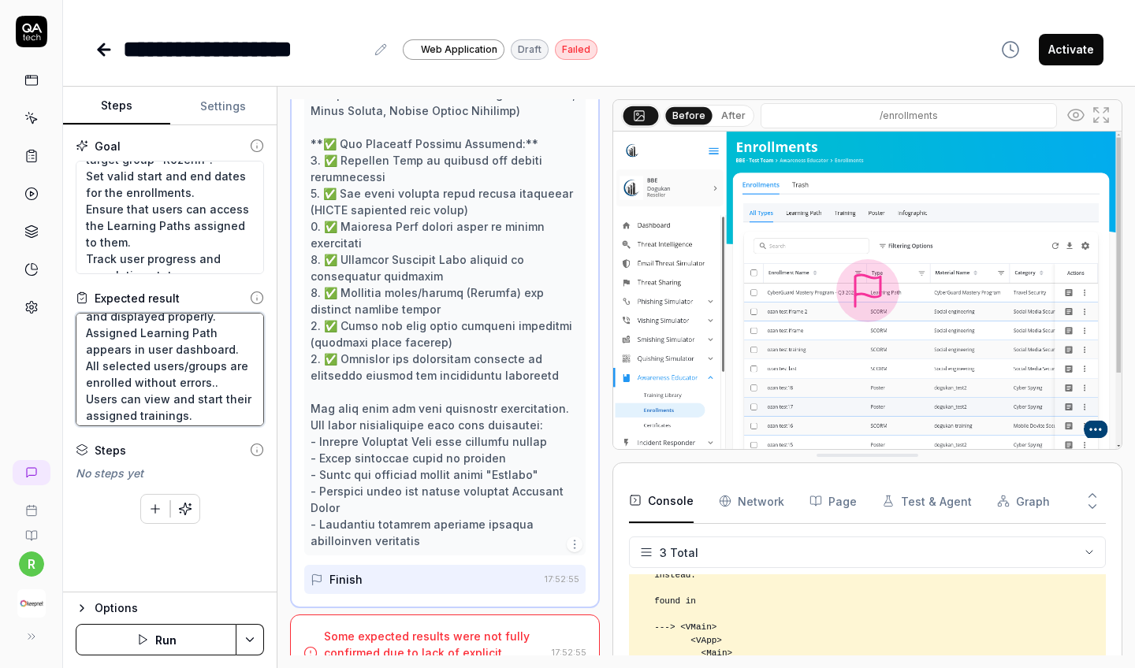
scroll to position [139, 0]
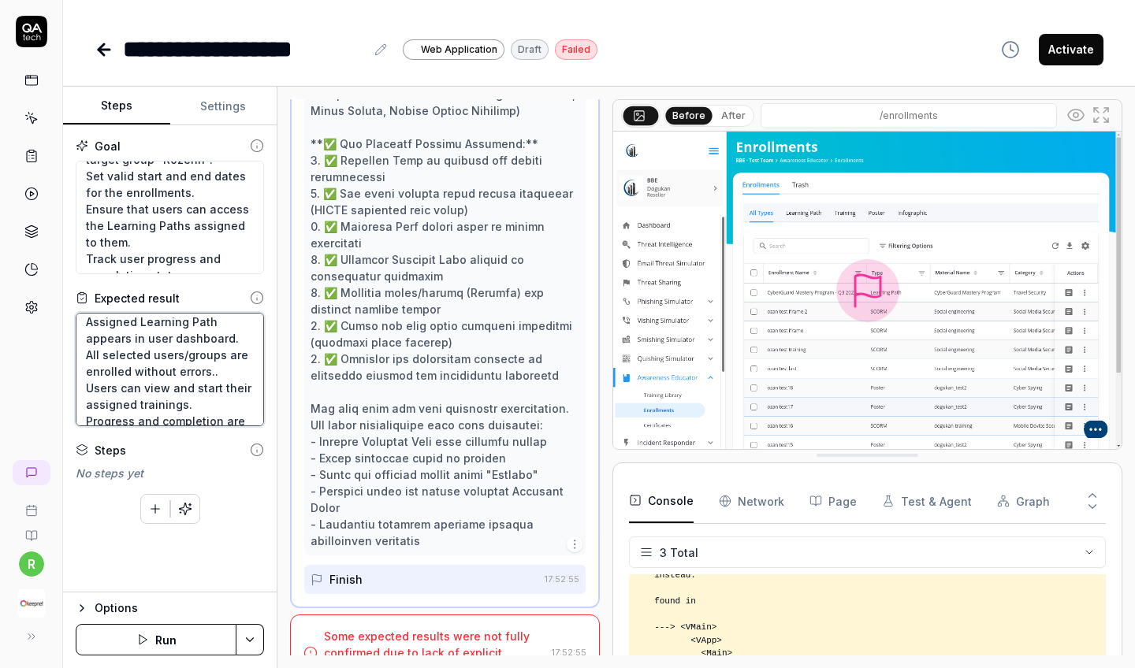
drag, startPoint x: 231, startPoint y: 415, endPoint x: 65, endPoint y: 380, distance: 170.1
click at [65, 380] on div "Goal Create a new Learning Path by filling in all required fields. Add differen…" at bounding box center [170, 358] width 214 height 467
type textarea "*"
type textarea "Learning Path is created and listed successfully. All added content types appea…"
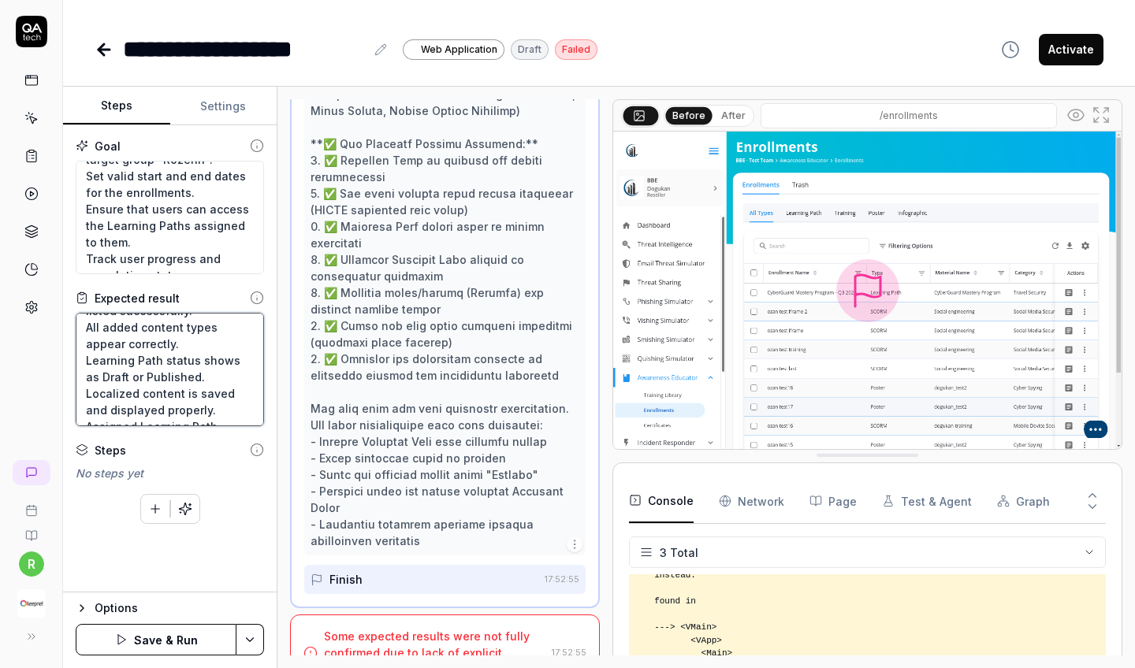
scroll to position [41, 0]
drag, startPoint x: 215, startPoint y: 419, endPoint x: 71, endPoint y: 322, distance: 173.8
click at [71, 322] on div "Goal Create a new Learning Path by filling in all required fields. Add differen…" at bounding box center [170, 358] width 214 height 467
type textarea "*"
type textarea "Learning Path is created and listed successfully. appears in user dashboard. Al…"
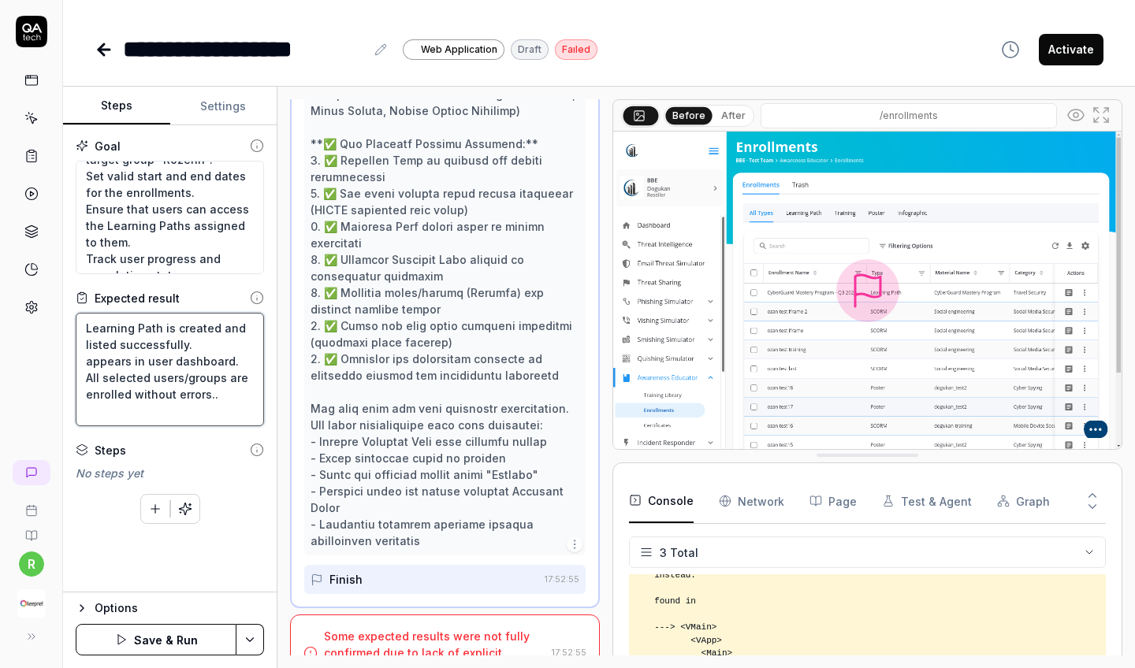
scroll to position [0, 0]
drag, startPoint x: 214, startPoint y: 397, endPoint x: 68, endPoint y: 354, distance: 151.9
click at [69, 354] on div "Goal Create a new Learning Path by filling in all required fields. Add differen…" at bounding box center [170, 358] width 214 height 467
type textarea "*"
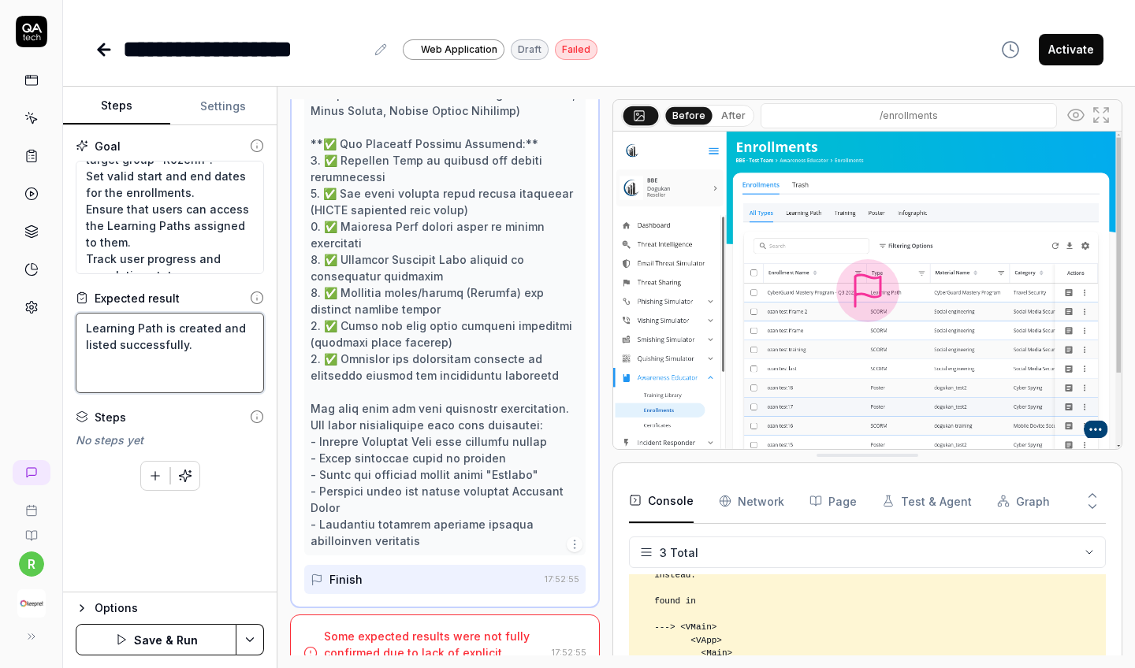
type textarea "Learning Path is created and listed successfully."
click at [162, 646] on button "Save & Run" at bounding box center [156, 640] width 161 height 32
click at [128, 628] on button "Stop" at bounding box center [156, 640] width 161 height 32
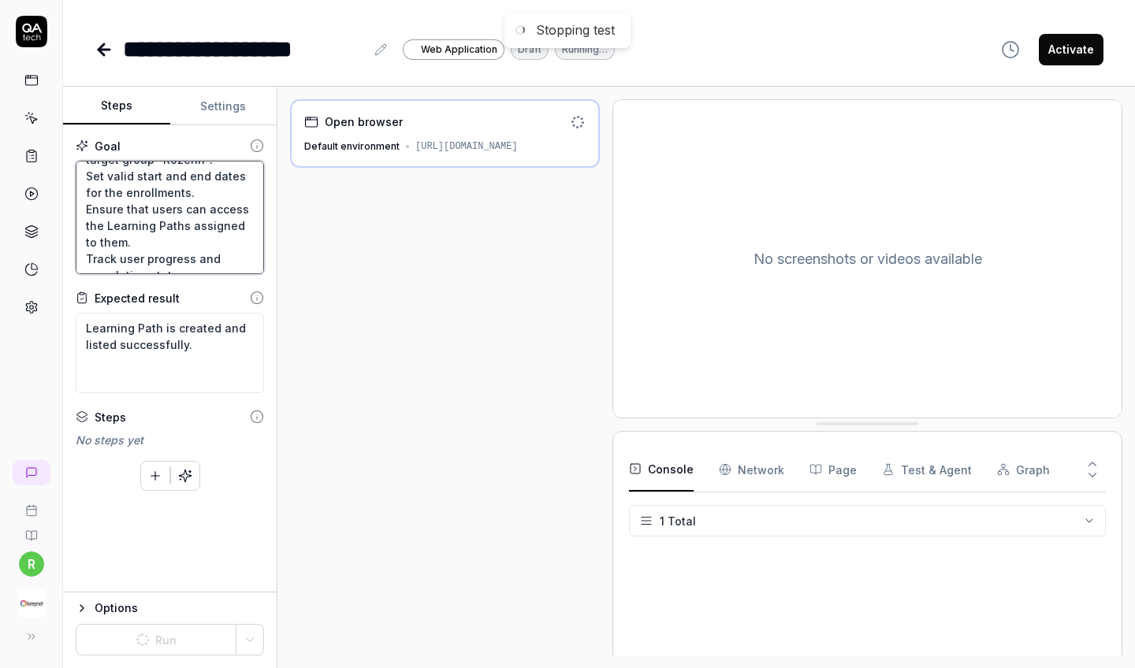
scroll to position [61, 0]
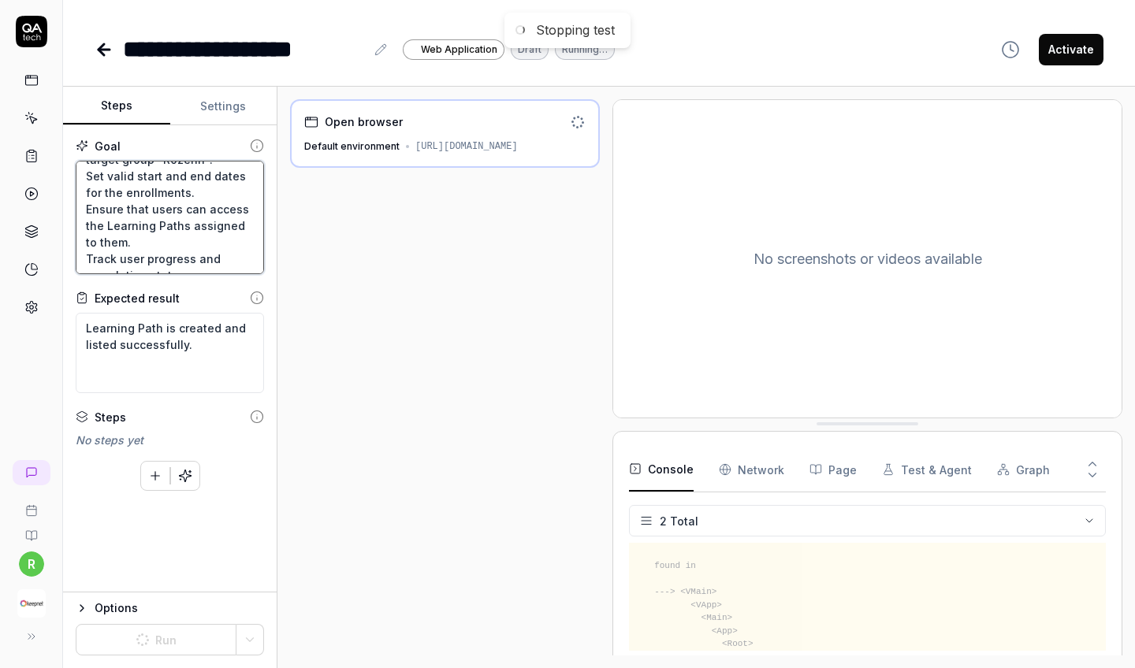
drag, startPoint x: 199, startPoint y: 265, endPoint x: 77, endPoint y: 192, distance: 141.4
click at [77, 192] on textarea "Create a new Learning Path by filling in all required fields. Add different typ…" at bounding box center [170, 218] width 188 height 114
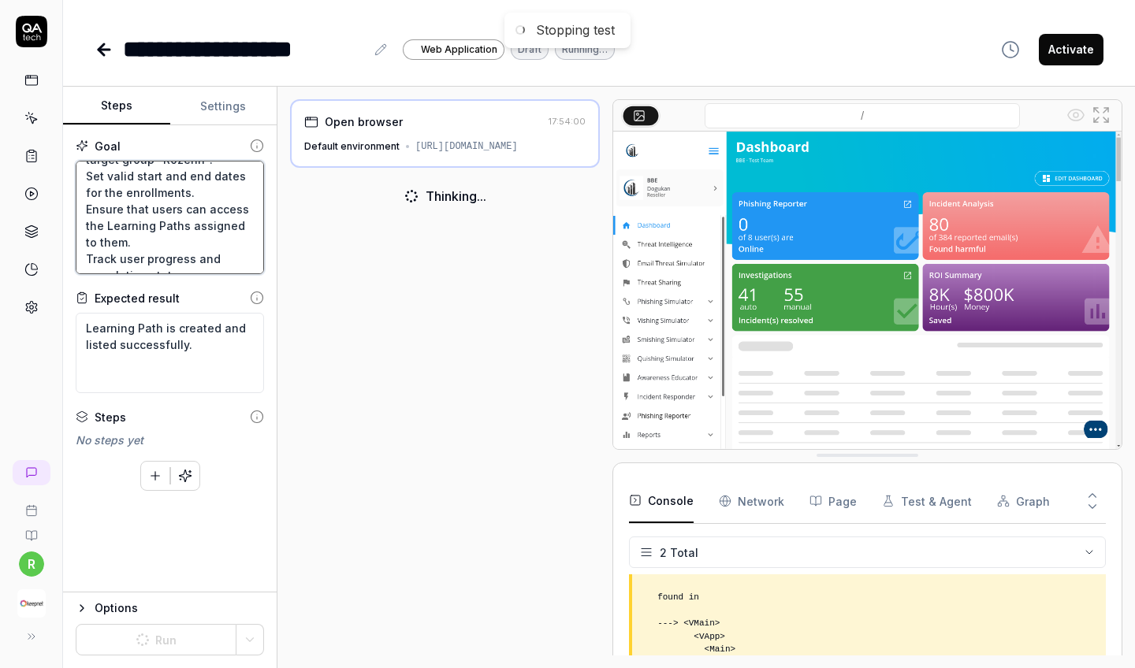
type textarea "*"
type textarea "Create a new Learning Path by filling in all required fields. Add different typ…"
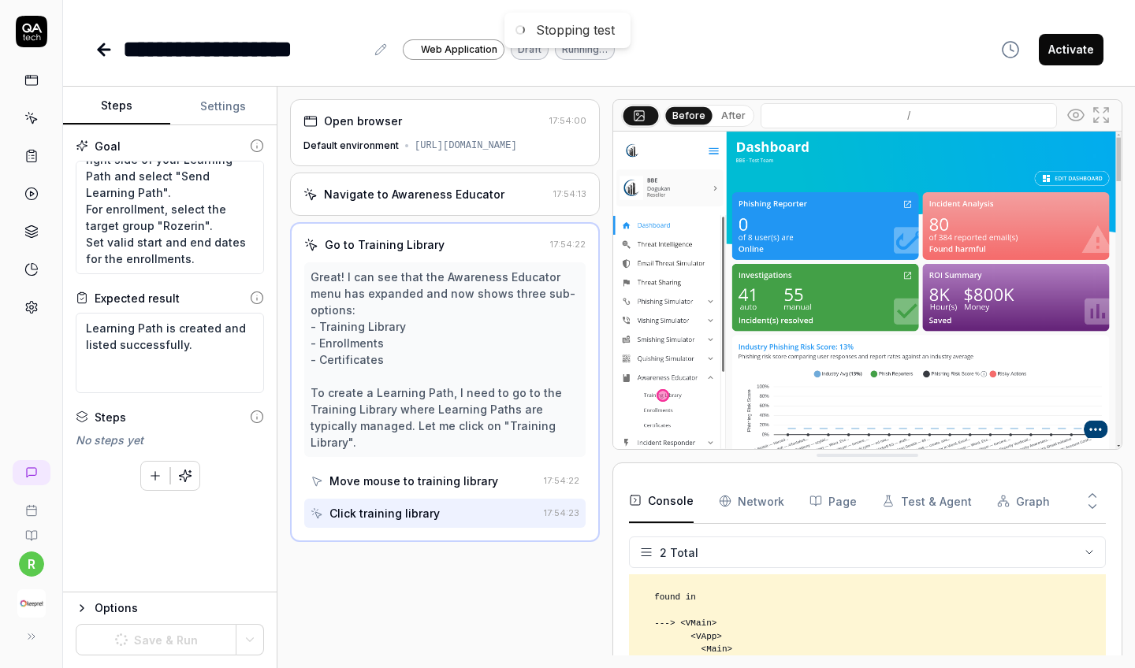
click at [448, 516] on div "Click training library" at bounding box center [424, 513] width 227 height 29
click at [207, 378] on textarea "Learning Path is created and listed successfully." at bounding box center [170, 353] width 188 height 80
click at [88, 610] on icon "button" at bounding box center [82, 608] width 13 height 13
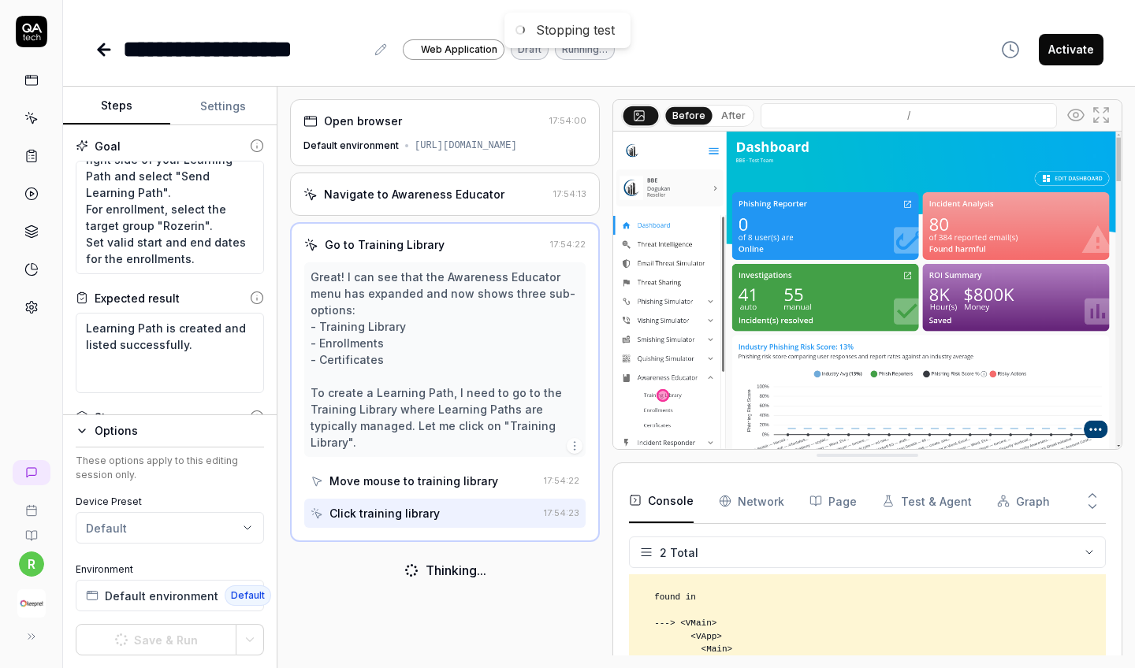
scroll to position [0, 0]
click at [162, 531] on html "**********" at bounding box center [567, 334] width 1135 height 668
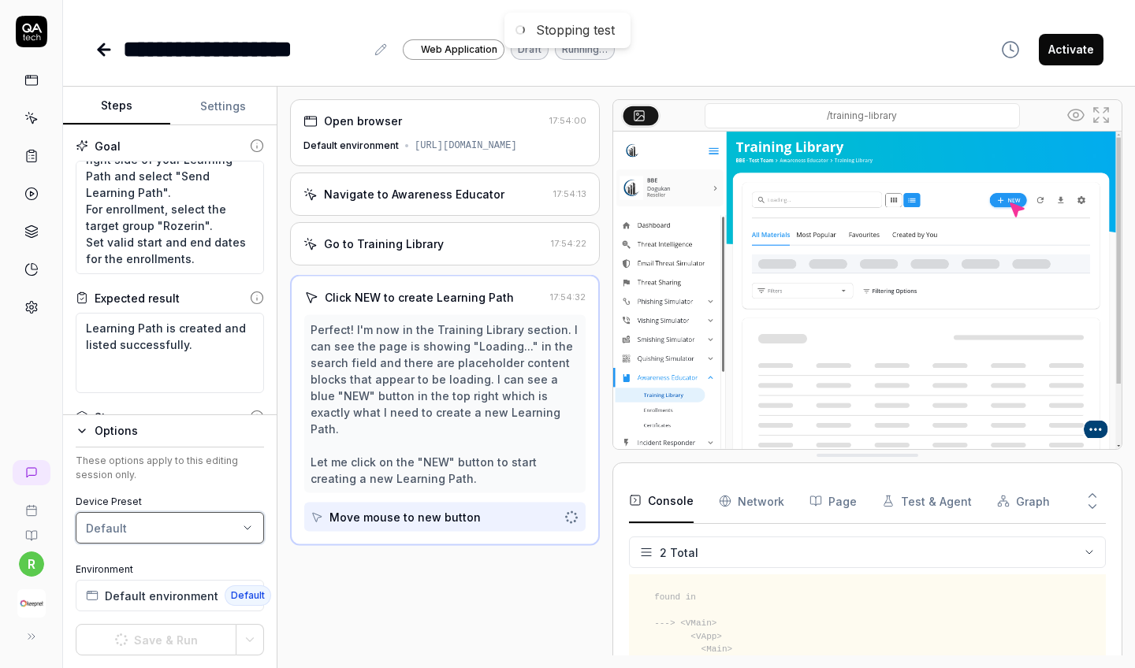
click at [162, 531] on html "**********" at bounding box center [567, 334] width 1135 height 668
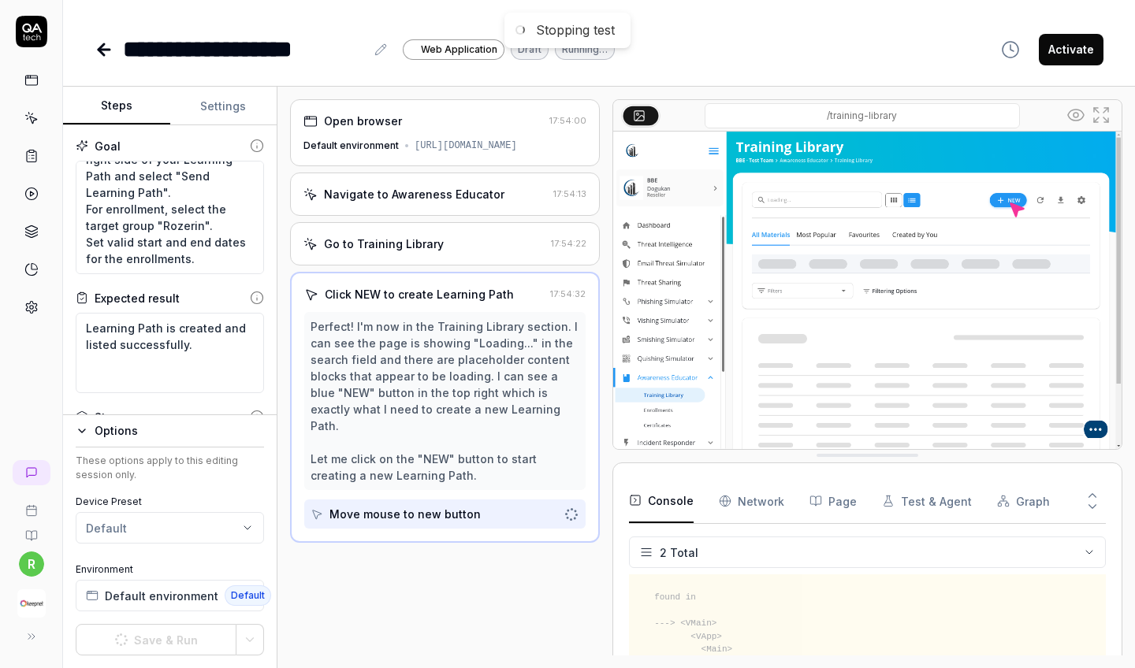
click at [88, 430] on button "Options" at bounding box center [170, 431] width 188 height 19
type textarea "*"
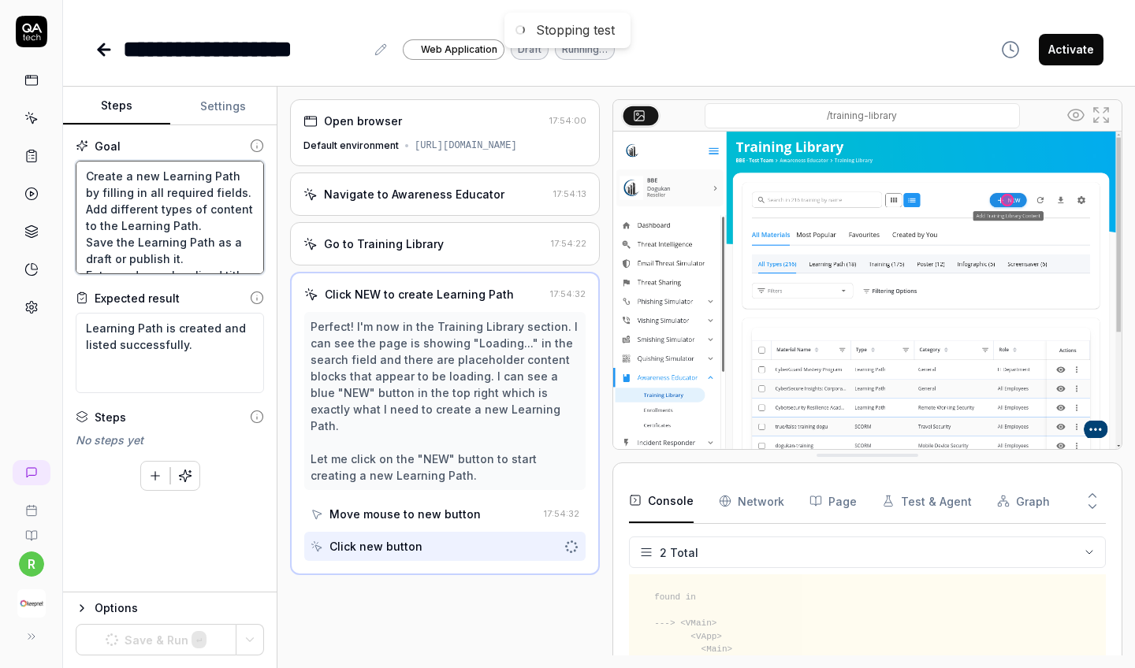
drag, startPoint x: 187, startPoint y: 250, endPoint x: 0, endPoint y: 67, distance: 261.4
click at [0, 67] on div "**********" at bounding box center [567, 334] width 1135 height 668
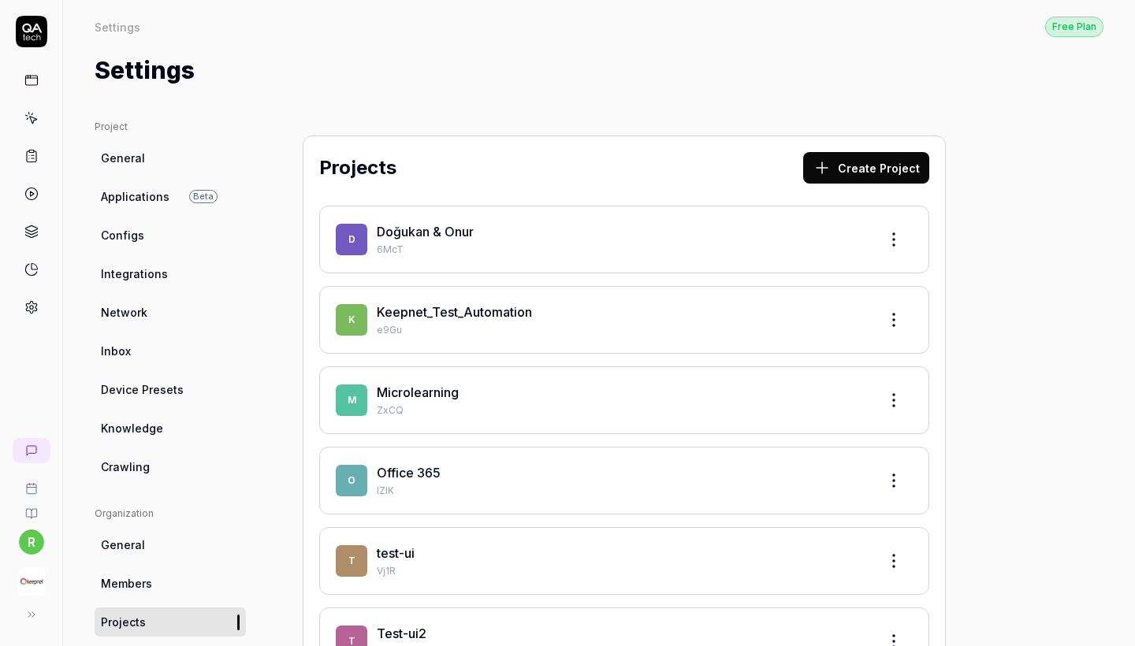
click at [512, 329] on p "e9Gu" at bounding box center [621, 330] width 489 height 14
click at [484, 308] on link "Keepnet_Test_Automation" at bounding box center [454, 312] width 155 height 16
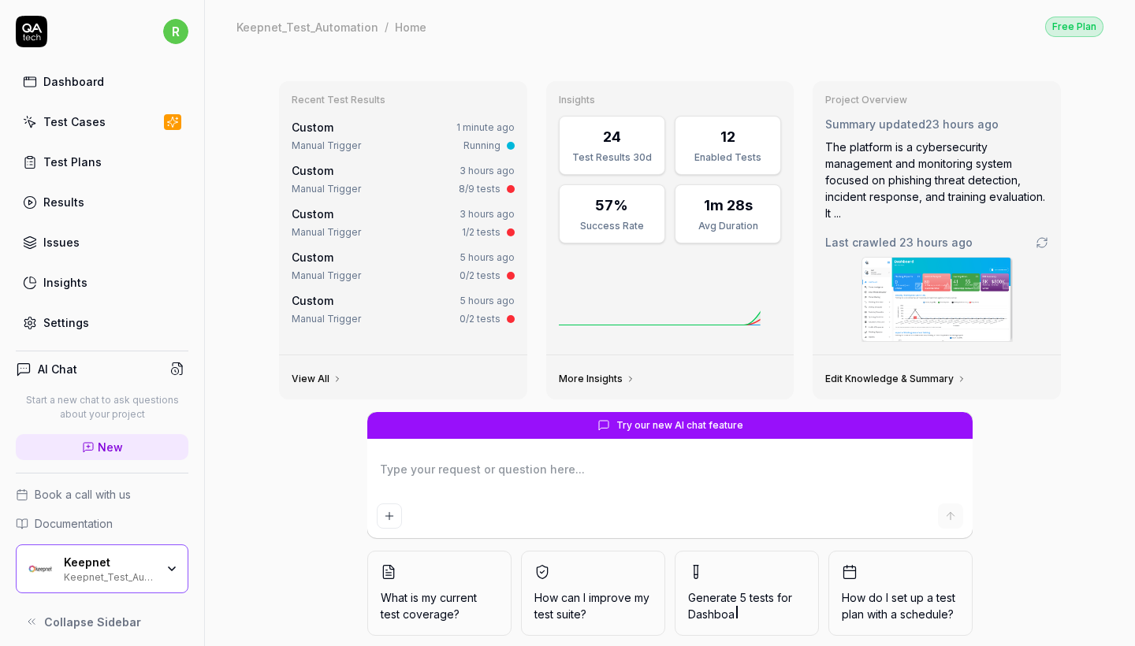
type textarea "*"
click at [80, 125] on div "Test Cases" at bounding box center [74, 122] width 62 height 17
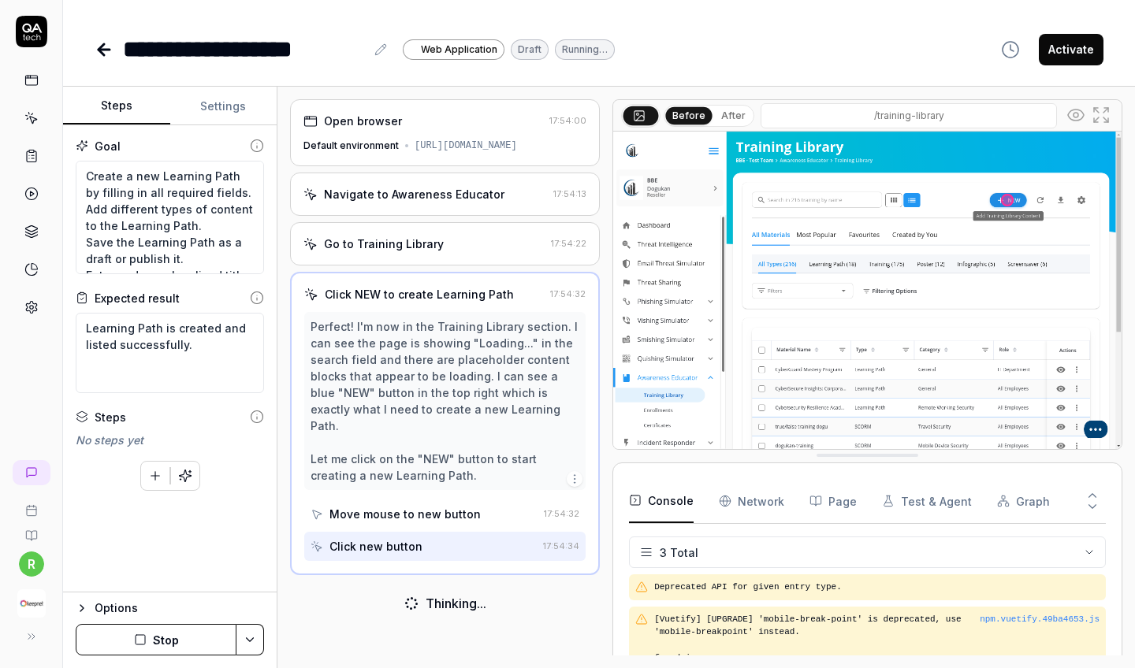
scroll to position [206, 0]
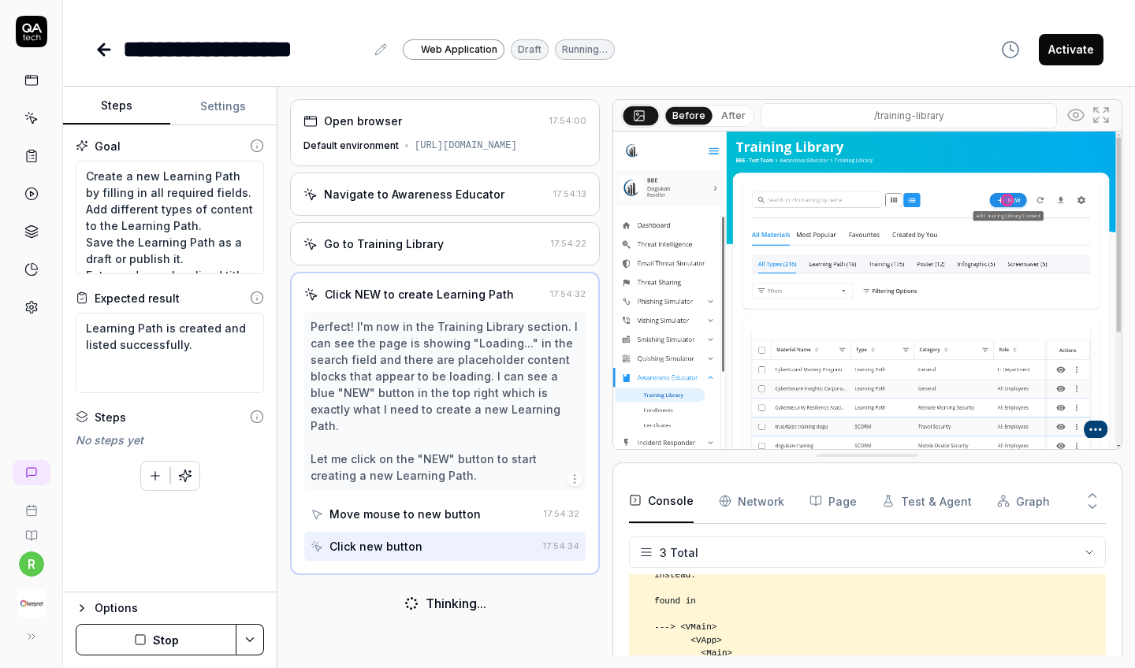
click at [181, 629] on button "Stop" at bounding box center [156, 640] width 161 height 32
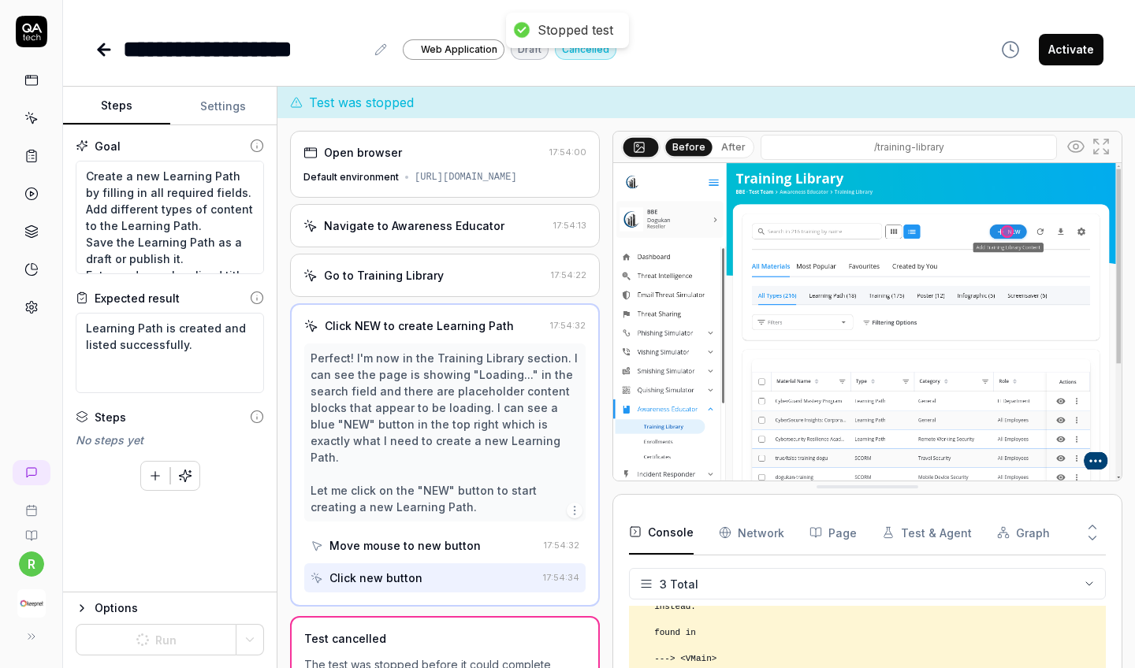
type textarea "*"
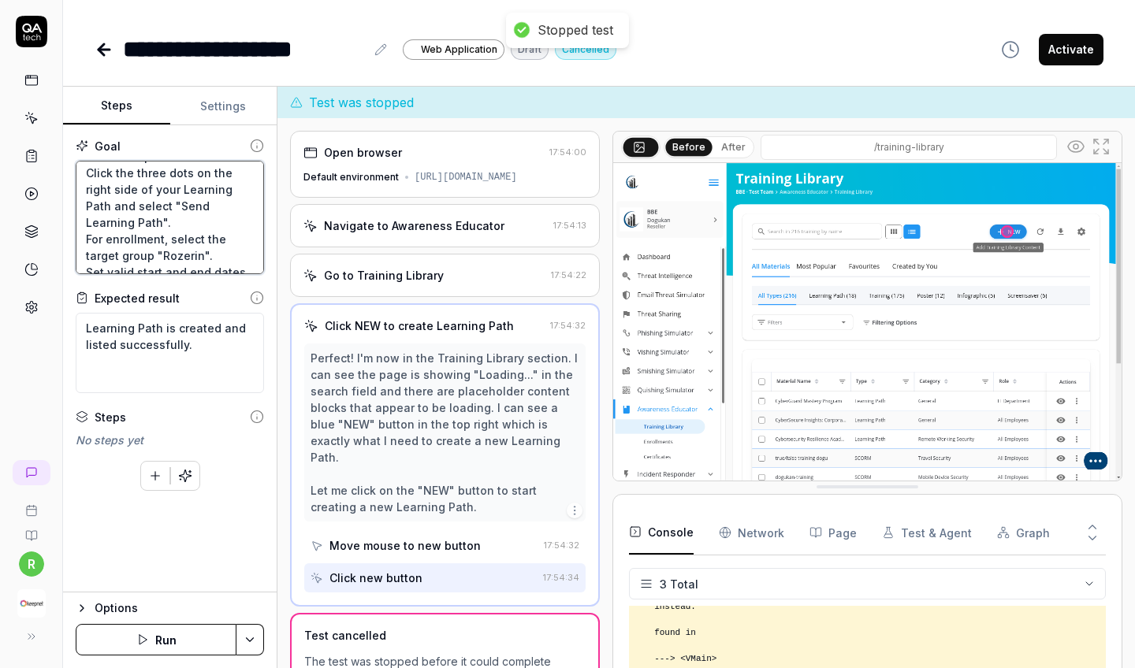
scroll to position [48, 0]
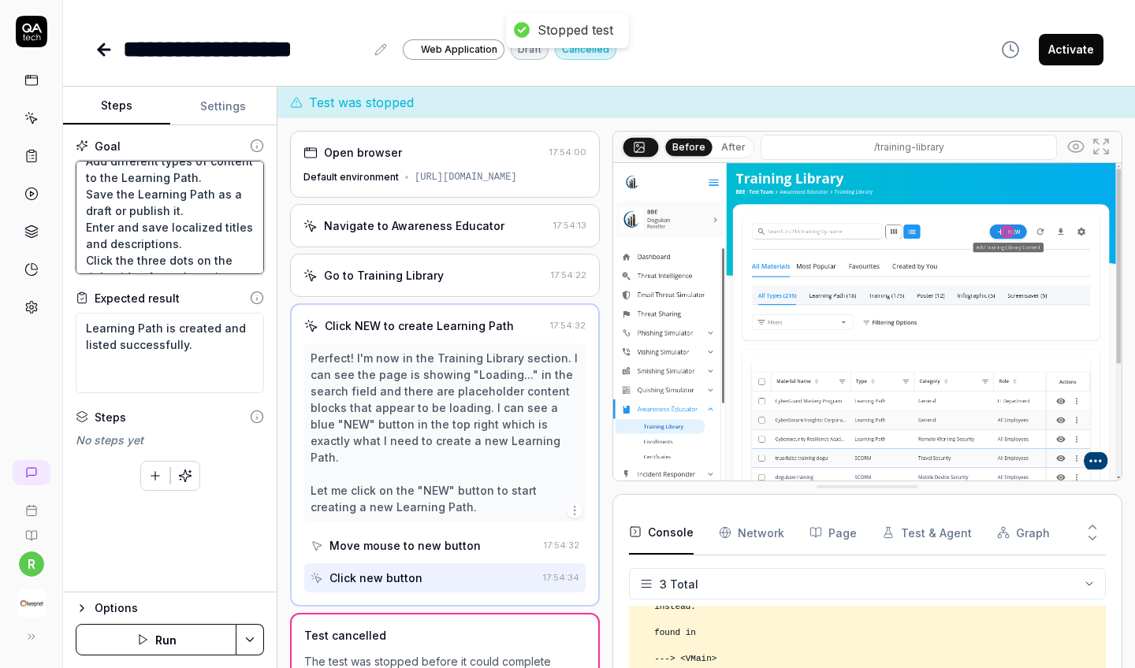
drag, startPoint x: 197, startPoint y: 257, endPoint x: 55, endPoint y: 91, distance: 218.0
click at [55, 91] on div "**********" at bounding box center [567, 334] width 1135 height 668
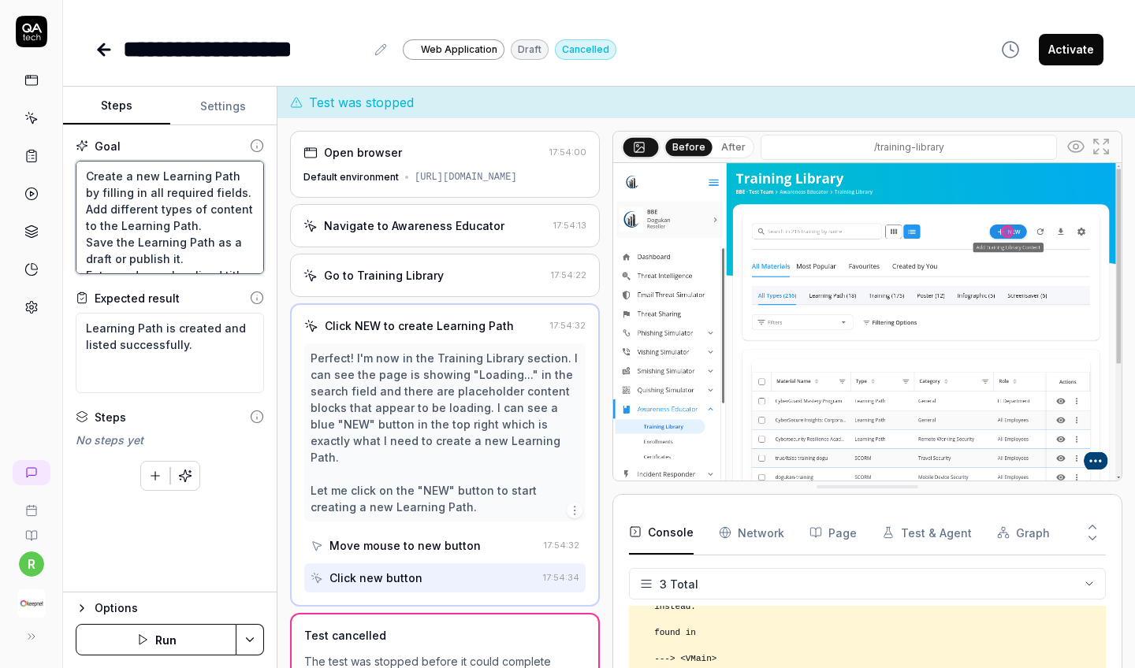
type textarea "*"
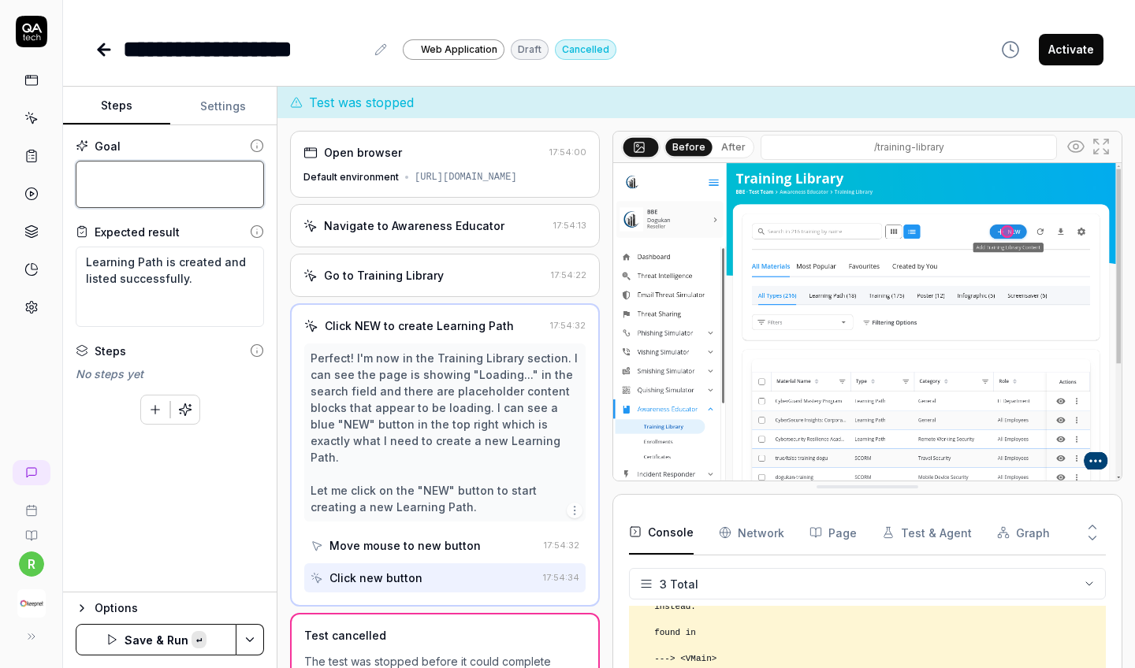
paste textarea "Create a new Learning Path by filling in all required fields. Add different typ…"
type textarea "Create a new Learning Path by filling in all required fields. Add different typ…"
type textarea "*"
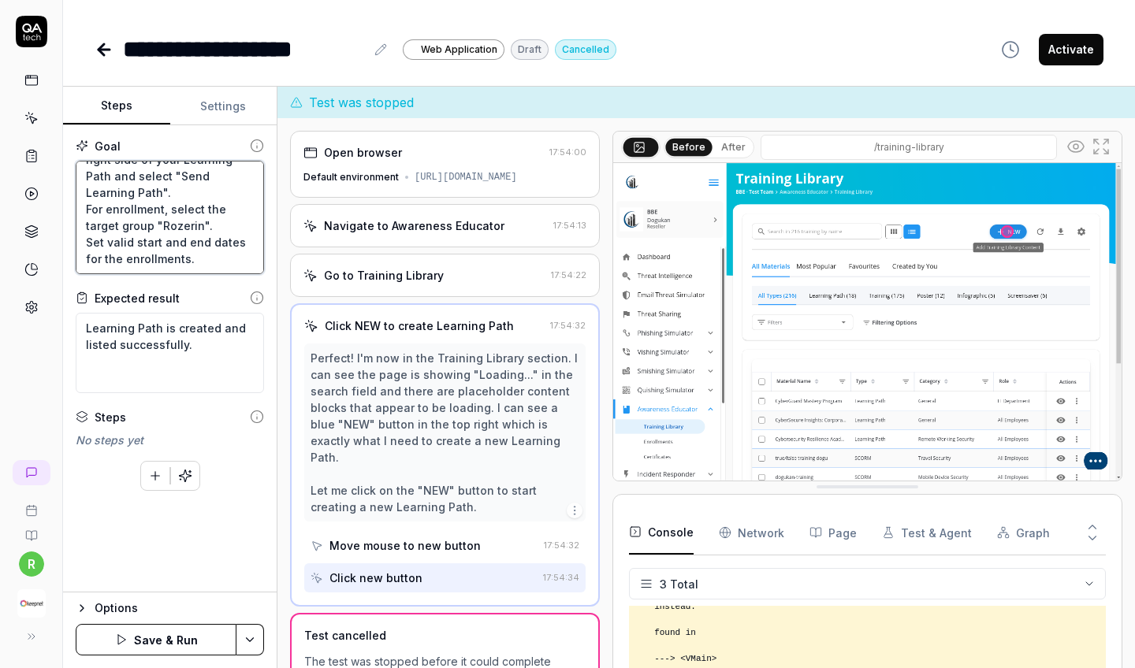
type textarea "Create a new Learning Path by filling in all required fields. Add different typ…"
click at [193, 566] on div "Goal Create a new Learning Path by filling in all required fields. Add differen…" at bounding box center [170, 358] width 214 height 467
click at [172, 650] on button "Save & Run" at bounding box center [156, 640] width 161 height 32
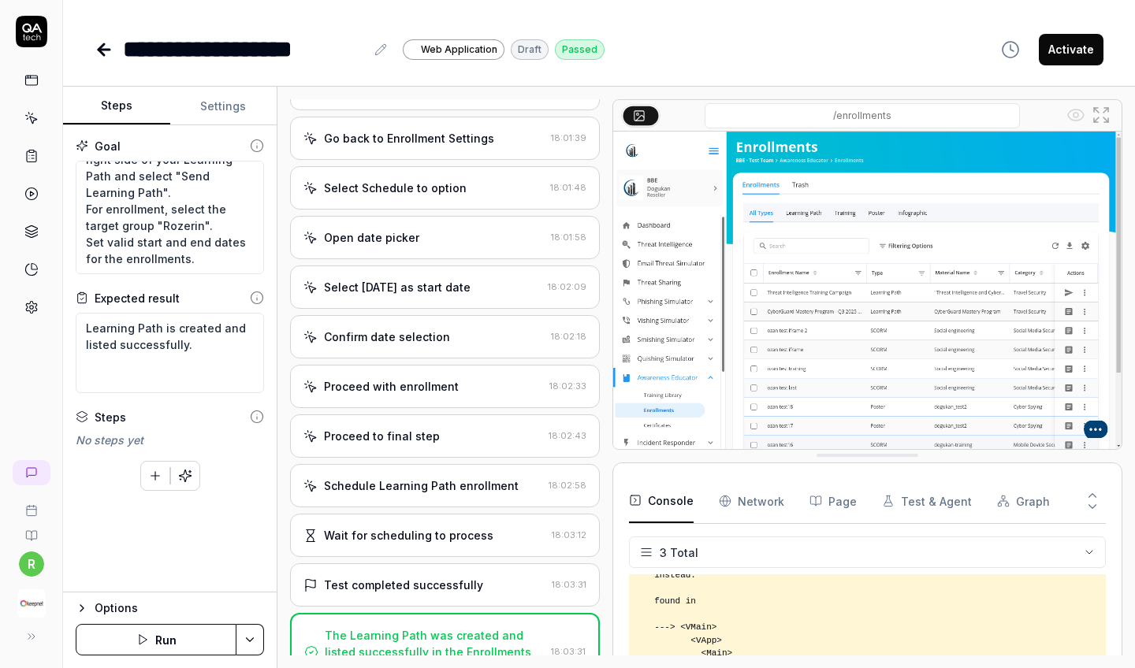
scroll to position [2028, 0]
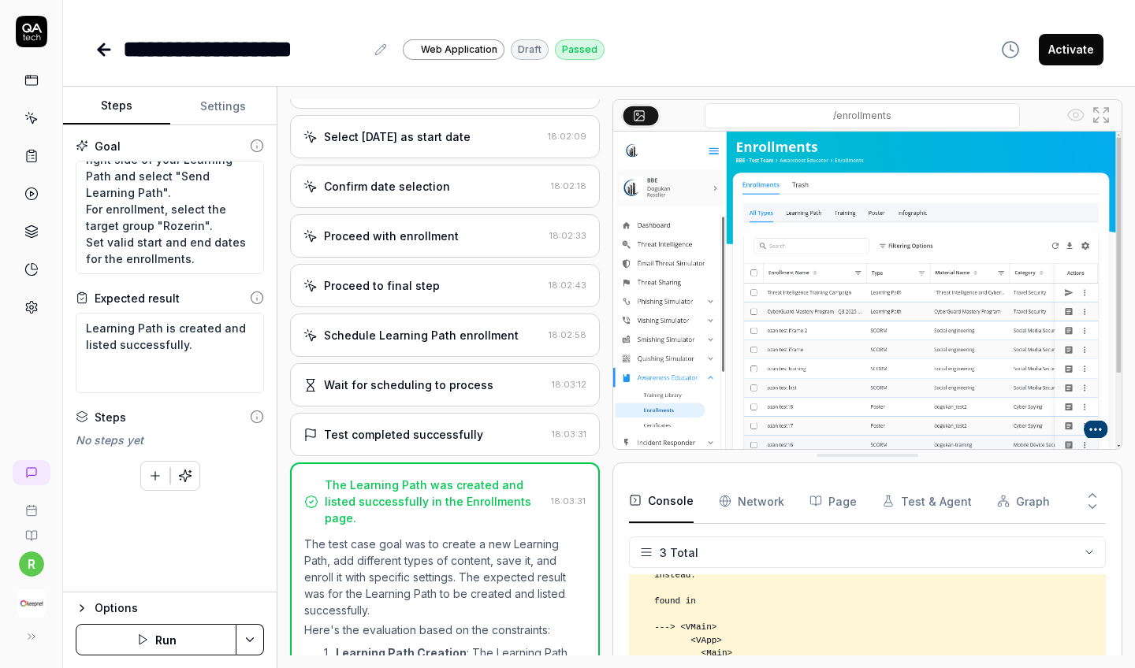
click at [504, 423] on div "Test completed successfully 18:03:31" at bounding box center [445, 434] width 310 height 43
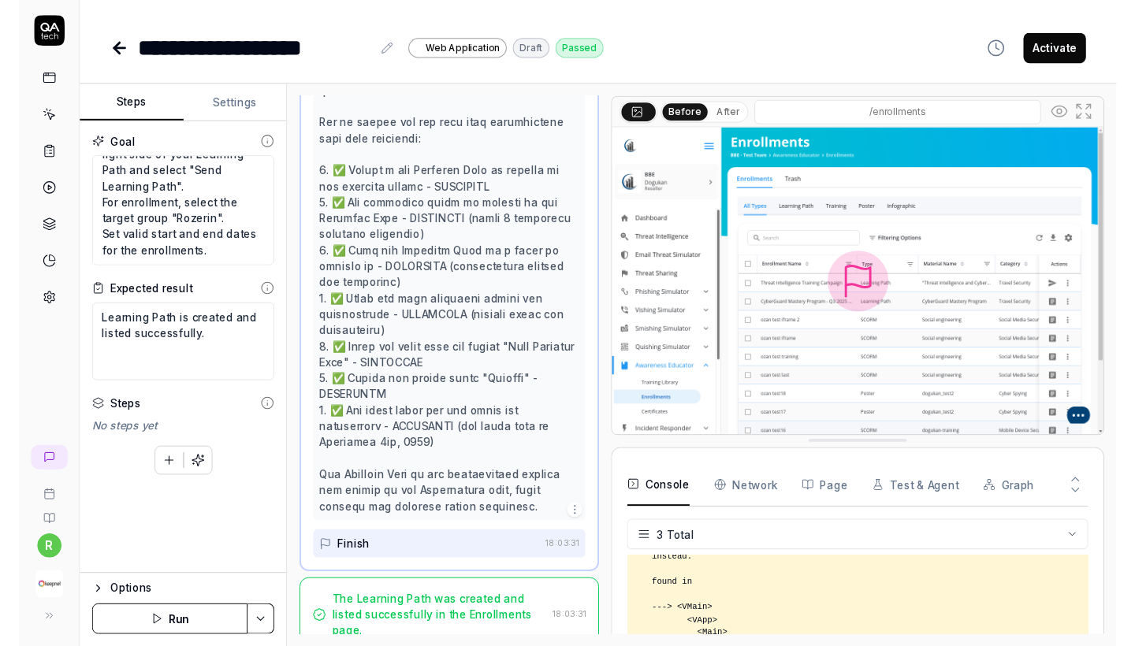
scroll to position [2683, 0]
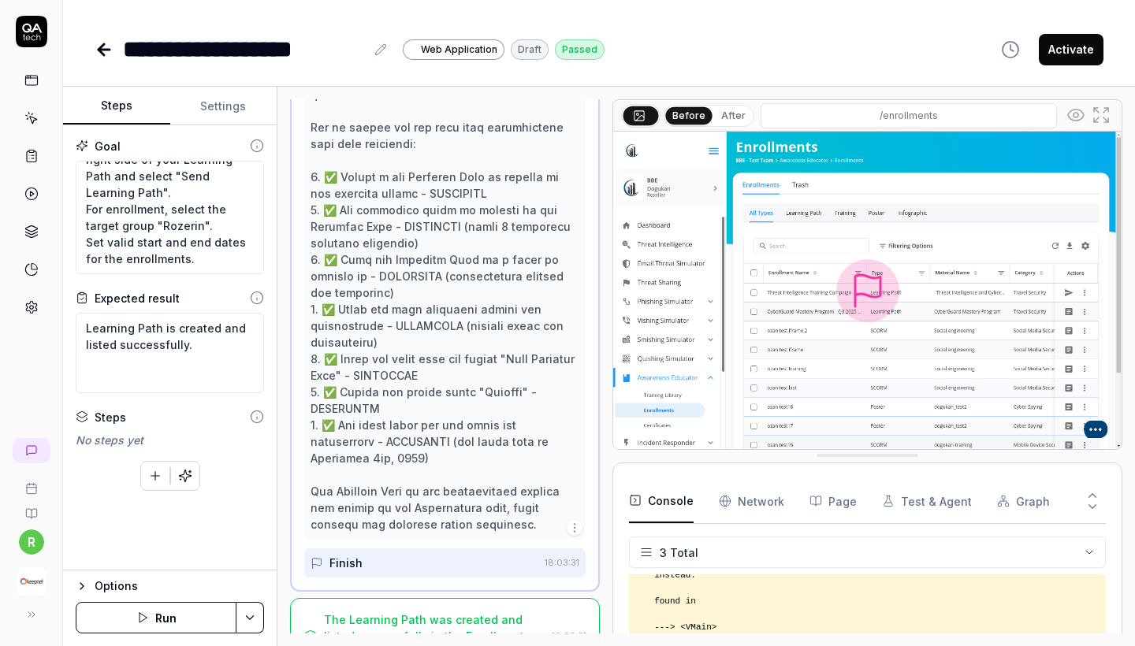
click at [1056, 52] on button "Activate" at bounding box center [1071, 50] width 65 height 32
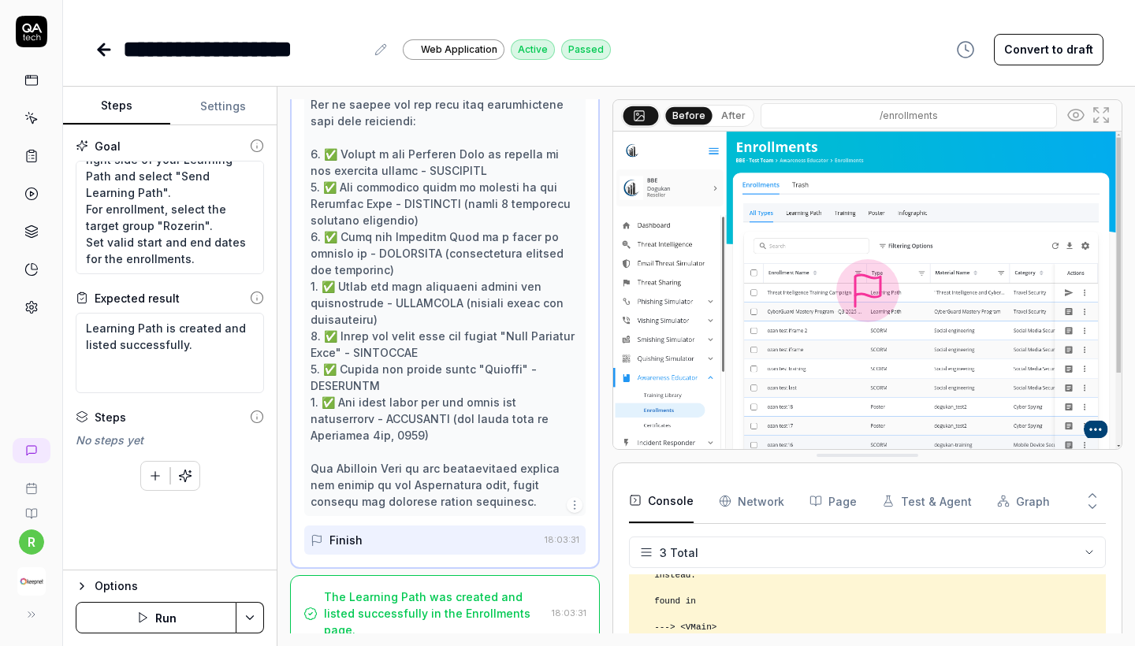
scroll to position [2705, 0]
type textarea "*"
click at [28, 115] on icon at bounding box center [31, 118] width 14 height 14
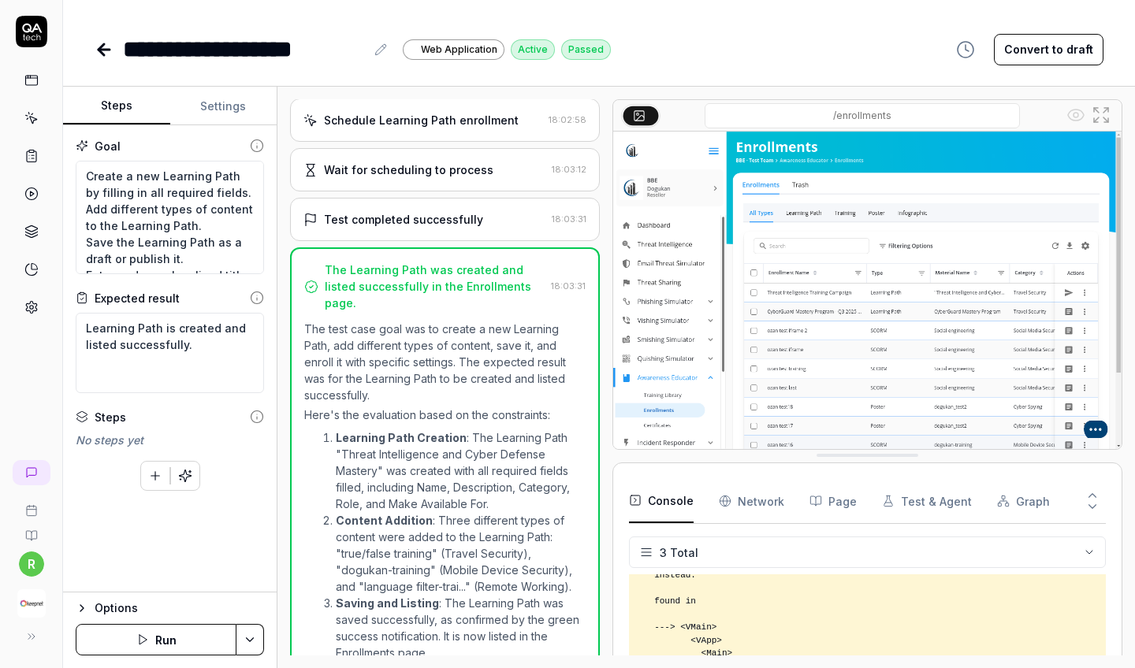
scroll to position [2050, 0]
